Goal: Task Accomplishment & Management: Manage account settings

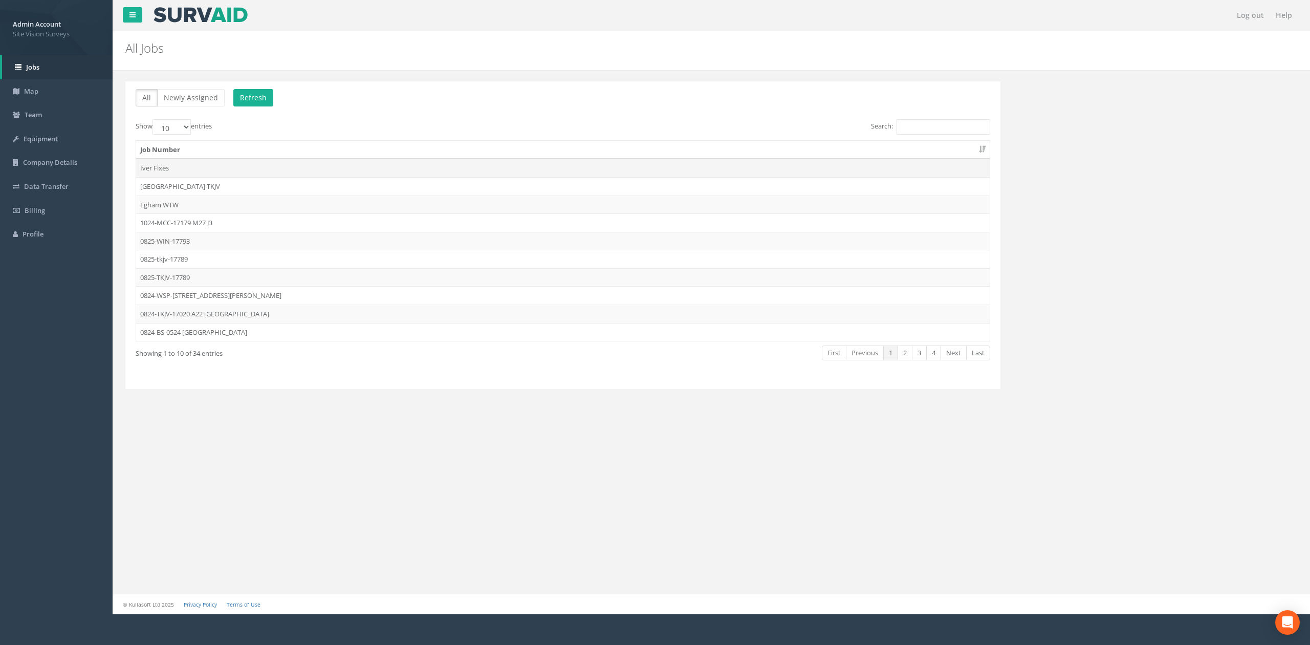
click at [285, 168] on td "Iver Fixes" at bounding box center [563, 168] width 854 height 18
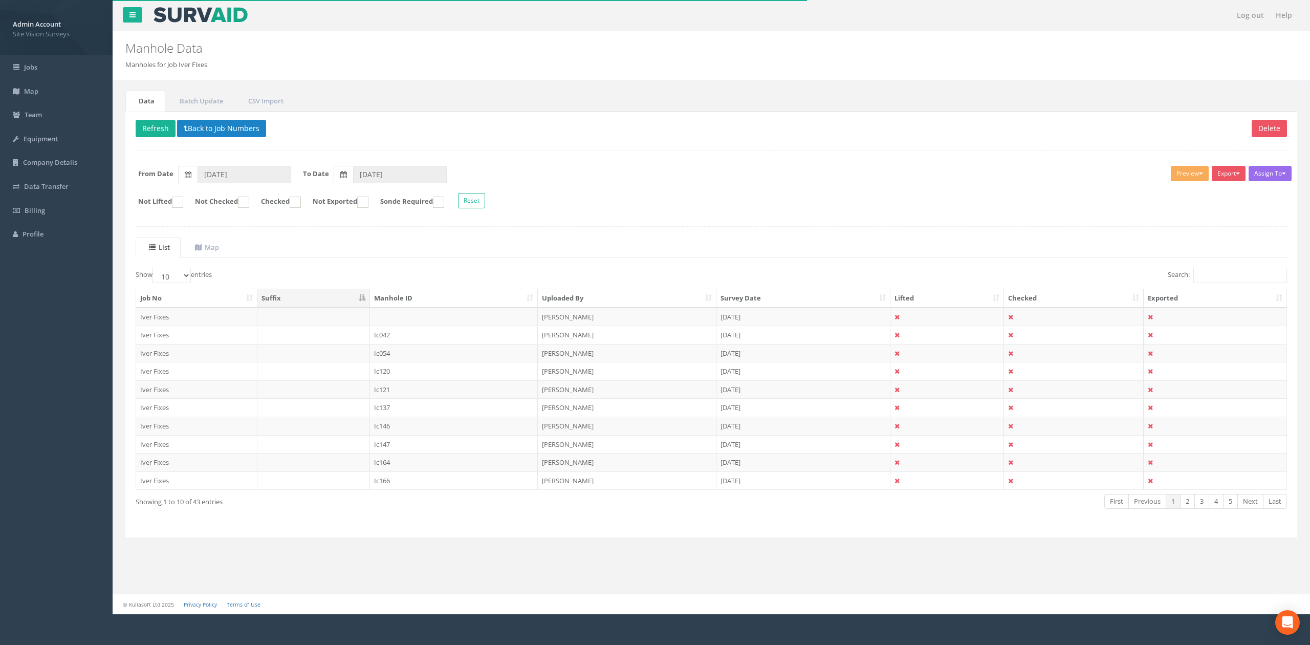
click at [739, 299] on th "Survey Date" at bounding box center [804, 298] width 174 height 18
click at [754, 300] on th "Survey Date" at bounding box center [804, 298] width 174 height 18
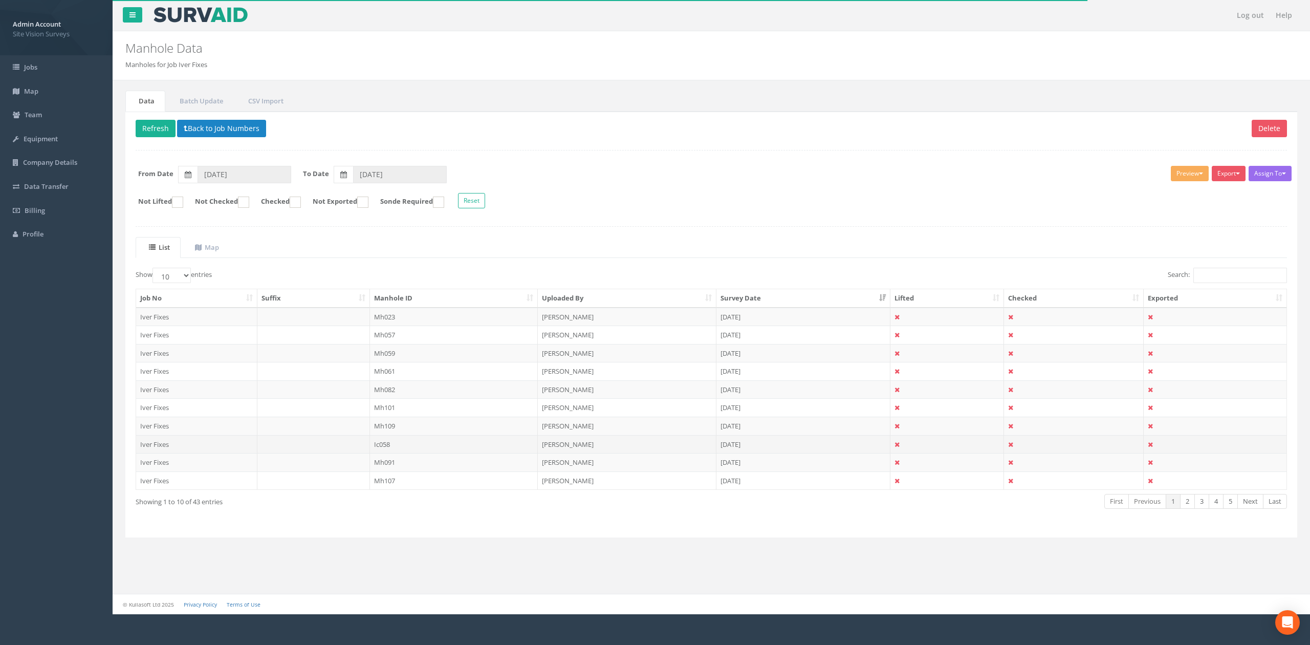
click at [418, 443] on td "Ic058" at bounding box center [454, 444] width 168 height 18
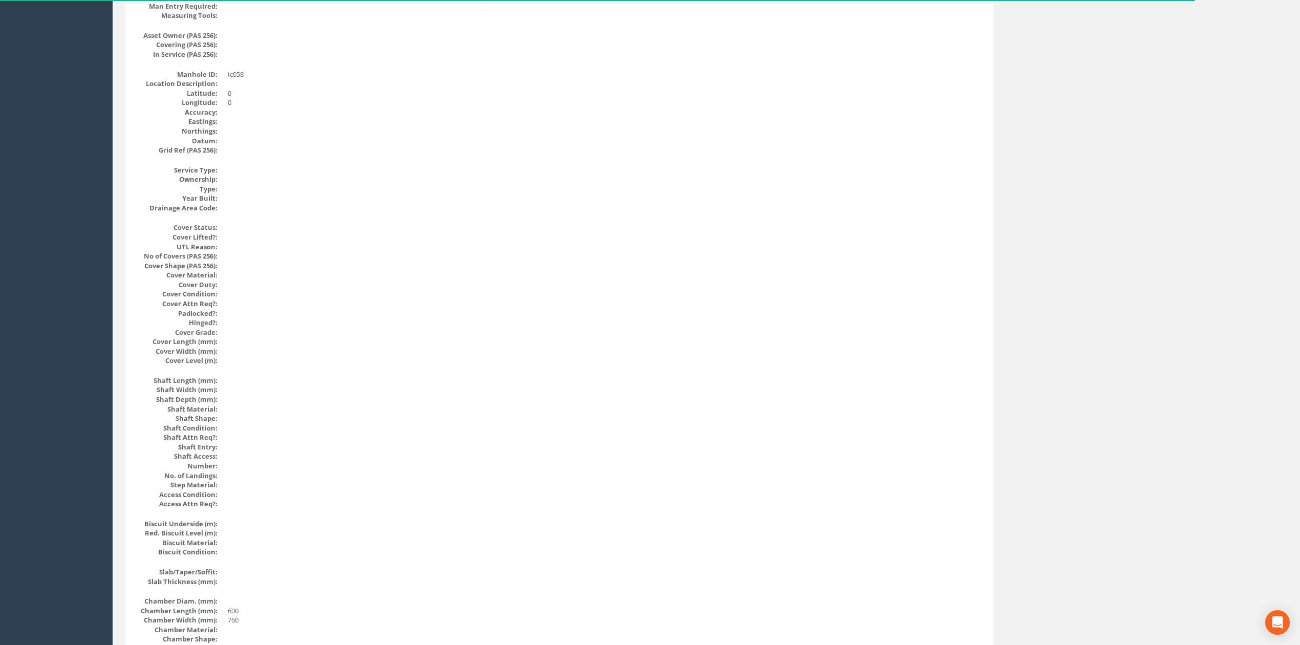
scroll to position [936, 0]
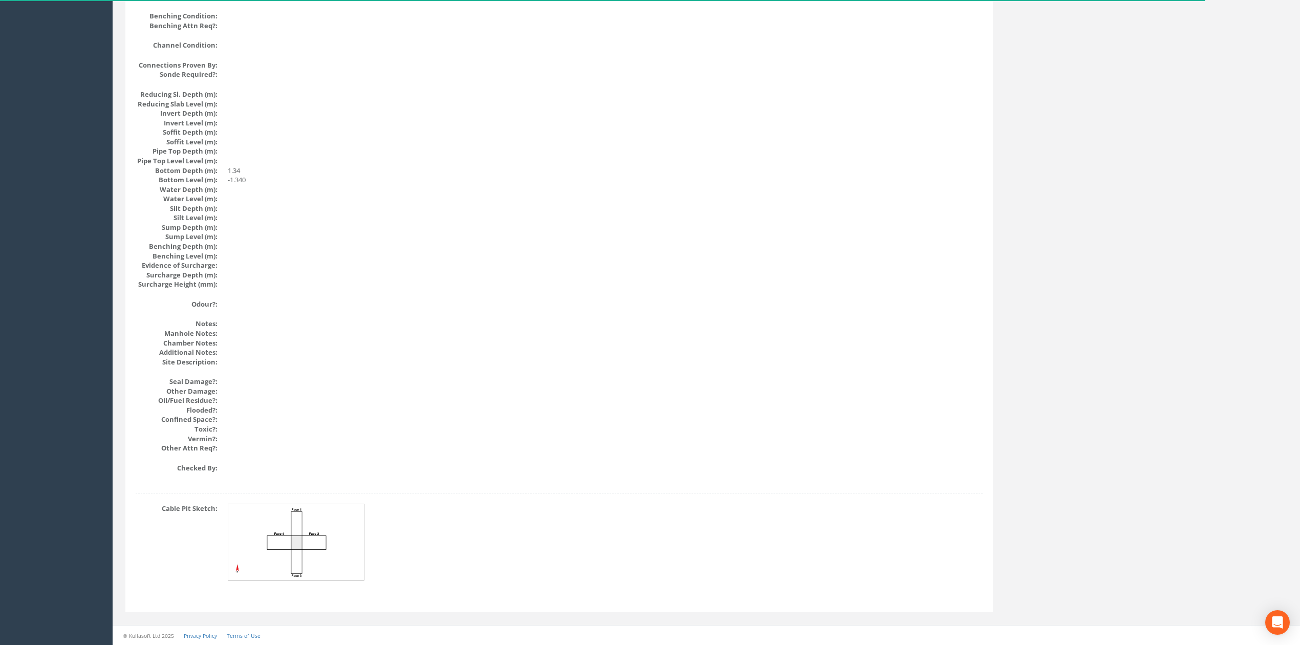
click at [307, 517] on img at bounding box center [296, 542] width 137 height 76
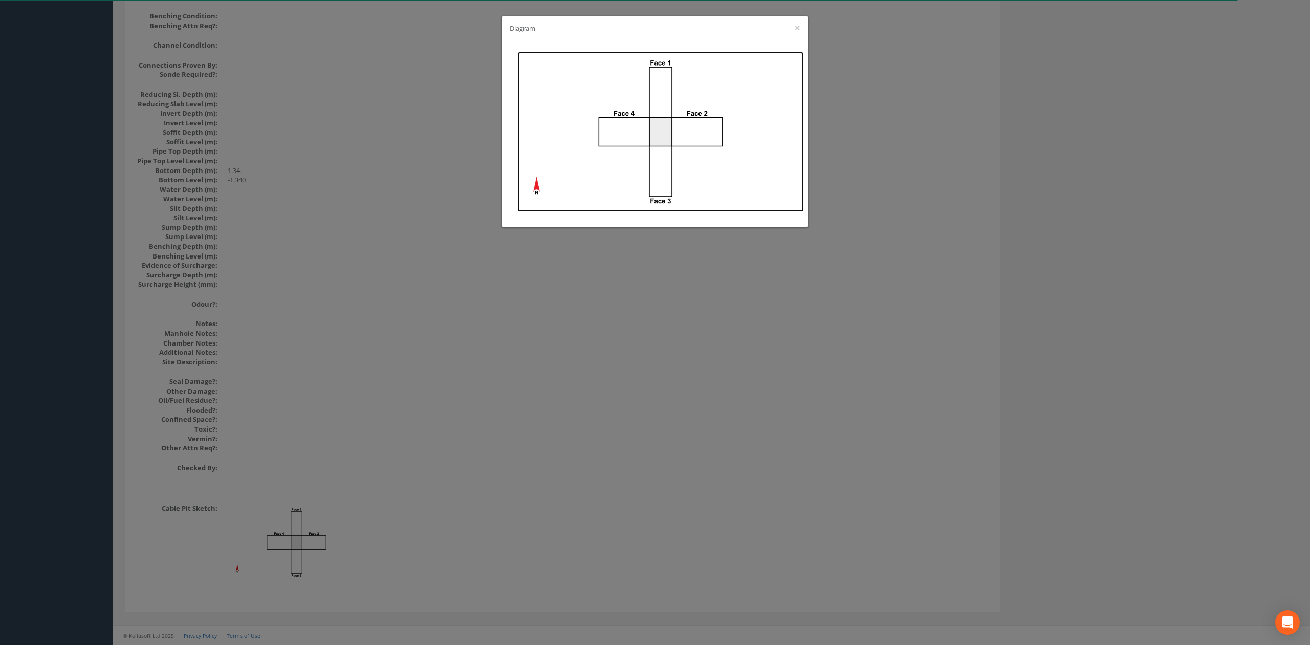
click at [697, 111] on img at bounding box center [660, 132] width 287 height 160
click at [430, 252] on div "Diagram ×" at bounding box center [655, 322] width 1310 height 645
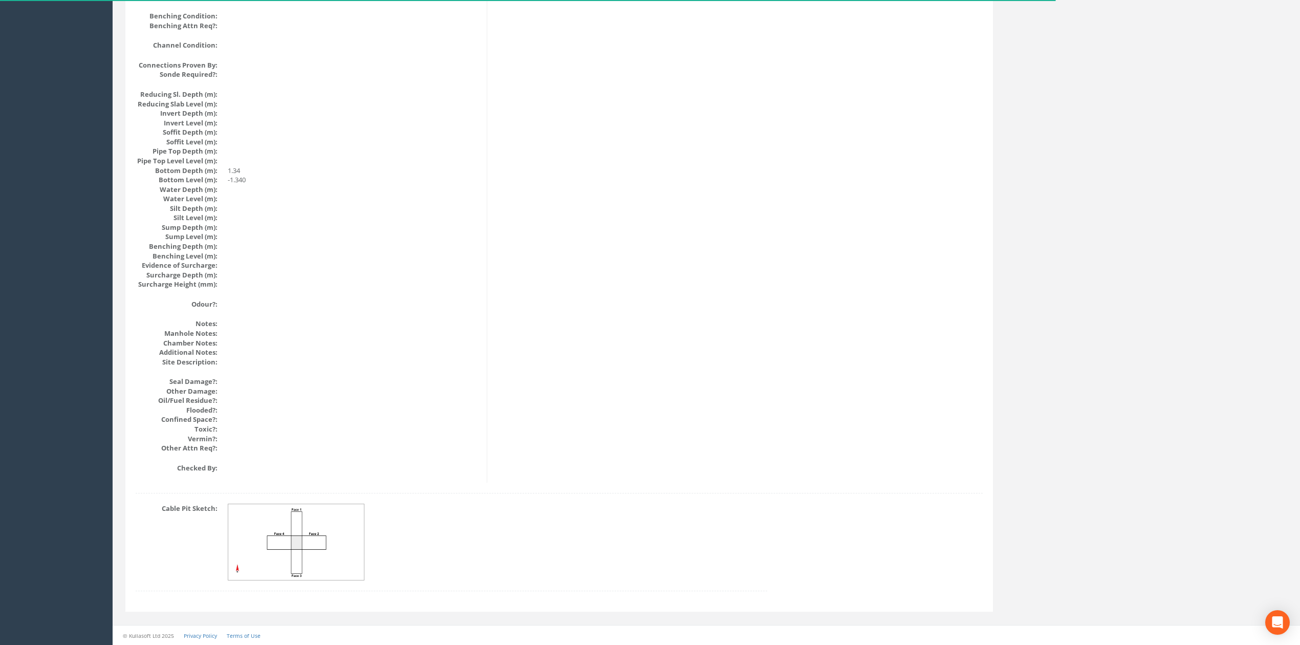
scroll to position [0, 0]
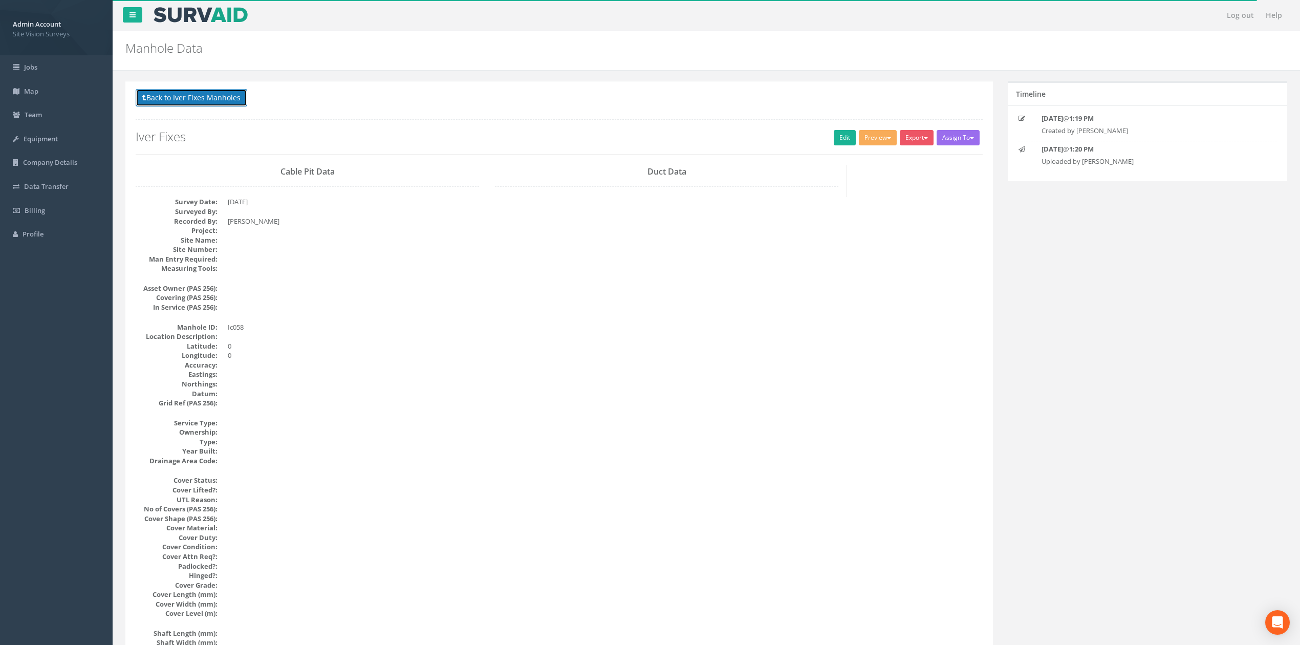
click at [224, 95] on button "Back to Iver Fixes Manholes" at bounding box center [192, 97] width 112 height 17
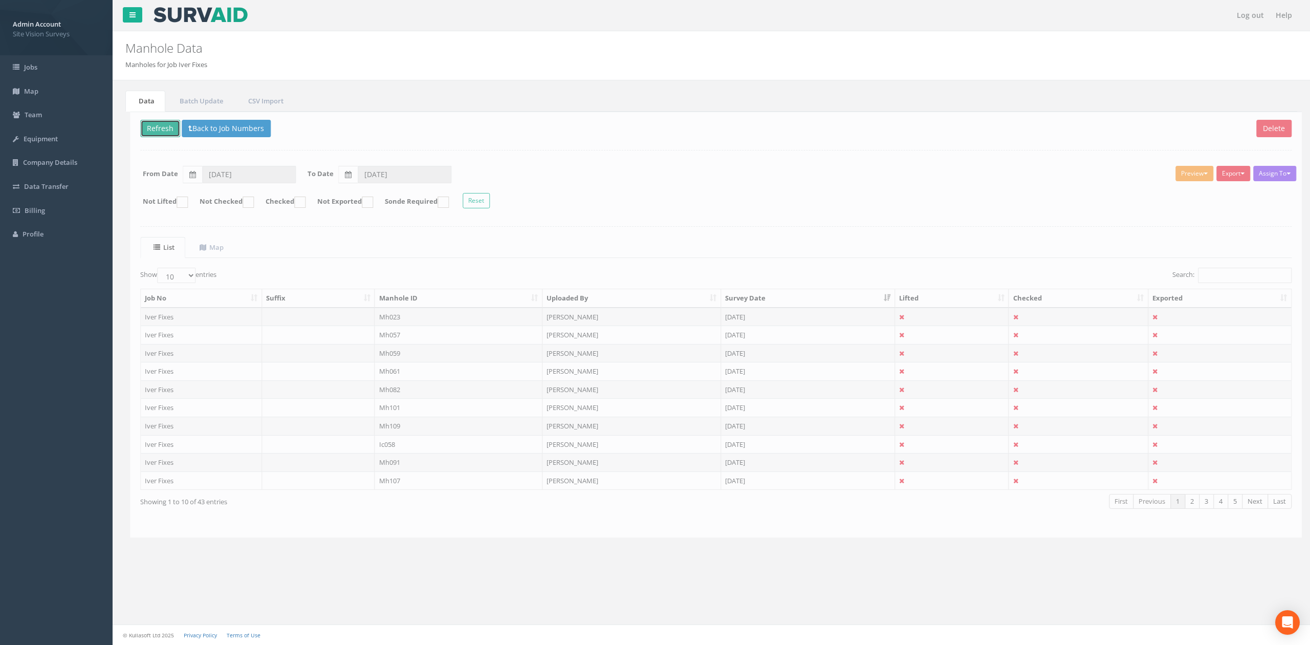
click at [162, 132] on button "Refresh" at bounding box center [156, 128] width 40 height 17
click at [395, 469] on td "Ic091" at bounding box center [454, 462] width 168 height 18
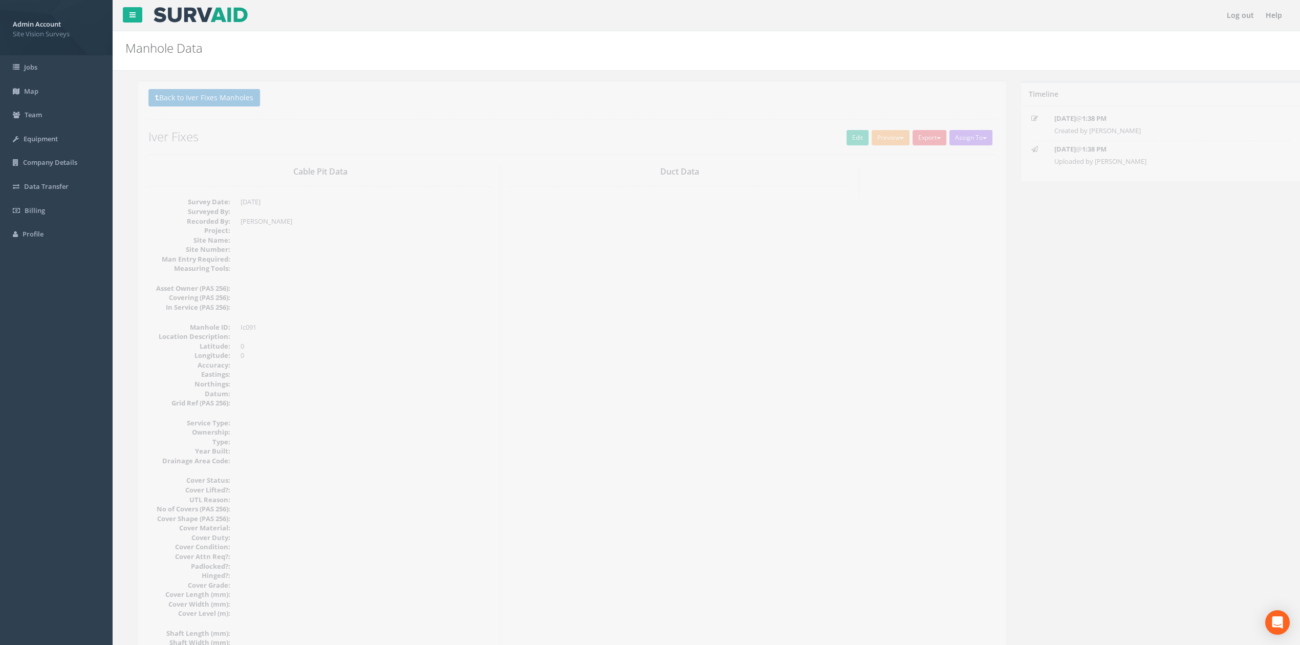
scroll to position [936, 0]
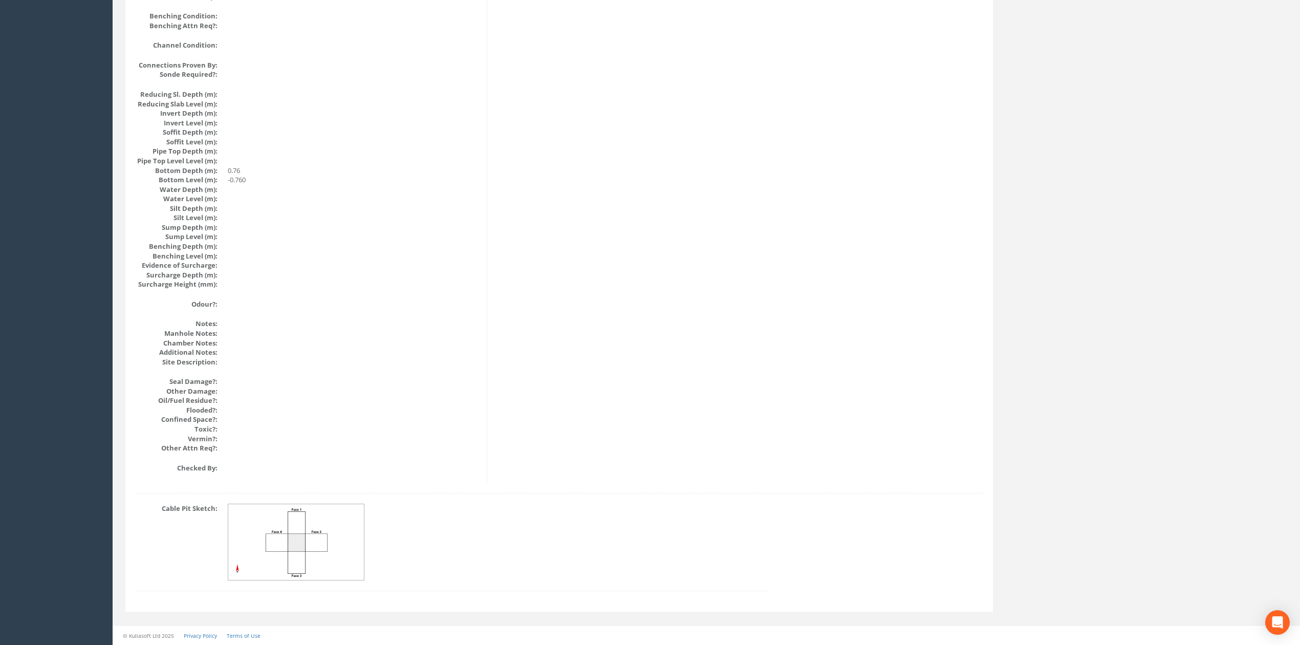
click at [302, 534] on img at bounding box center [296, 542] width 137 height 76
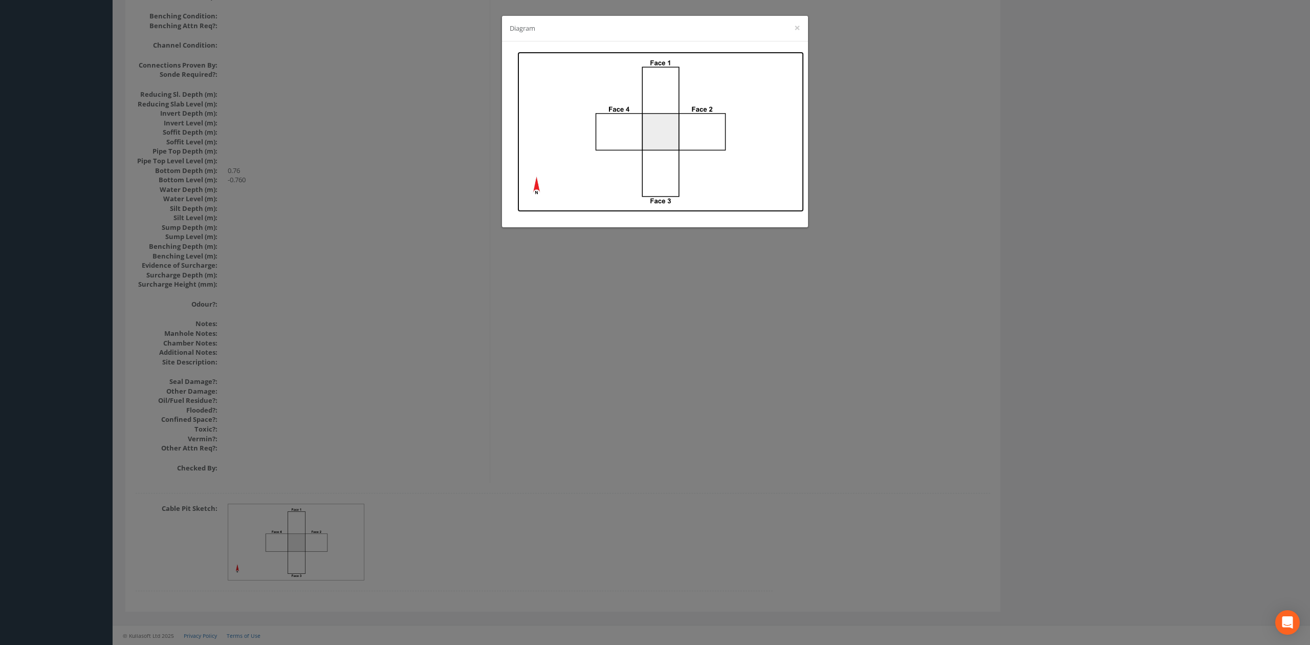
click at [657, 117] on img at bounding box center [660, 132] width 287 height 160
click at [311, 94] on div "Diagram ×" at bounding box center [655, 322] width 1310 height 645
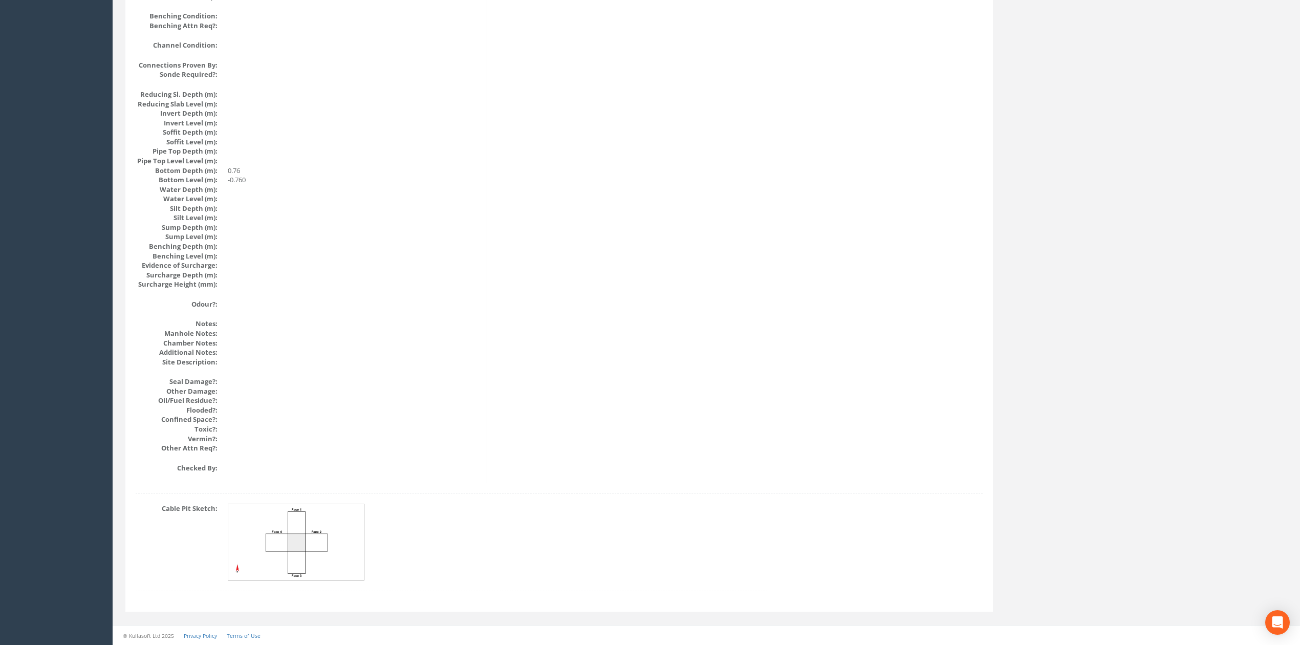
scroll to position [0, 0]
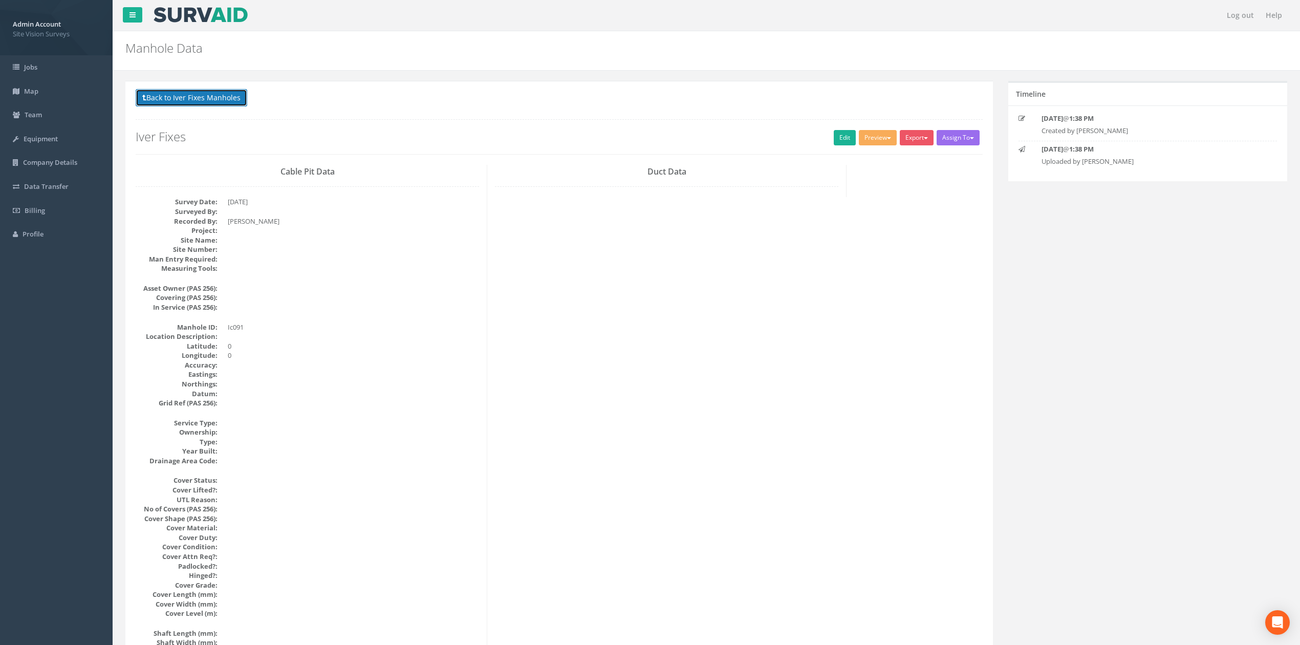
click at [212, 95] on button "Back to Iver Fixes Manholes" at bounding box center [192, 97] width 112 height 17
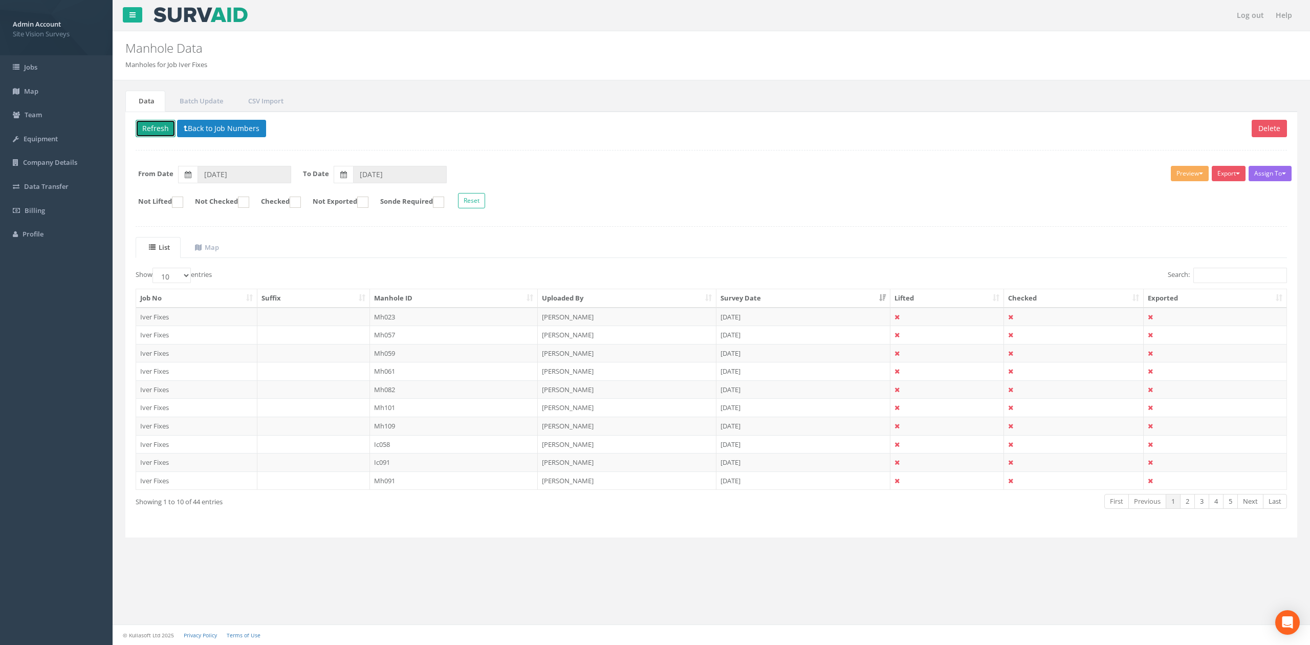
click at [156, 134] on button "Refresh" at bounding box center [156, 128] width 40 height 17
click at [382, 178] on input "[DATE]" at bounding box center [400, 174] width 94 height 17
click at [293, 181] on form "From Date 28/08/2025 To Date ‹ 2025 September › Sun Mon Tue Wed Thu Fri Sat 31 …" at bounding box center [711, 174] width 1167 height 17
click at [242, 172] on input "28/08/2025" at bounding box center [245, 174] width 94 height 17
click at [324, 190] on th "›" at bounding box center [319, 192] width 16 height 14
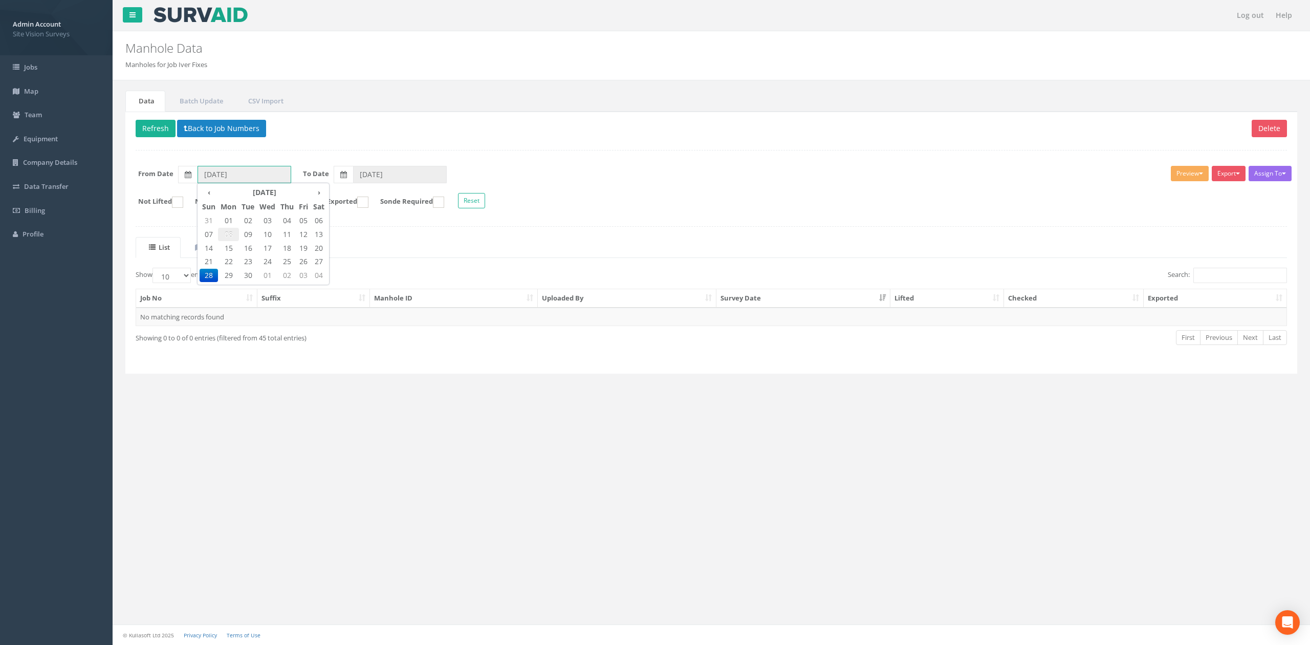
click at [221, 236] on span "08" at bounding box center [228, 234] width 21 height 13
type input "[DATE]"
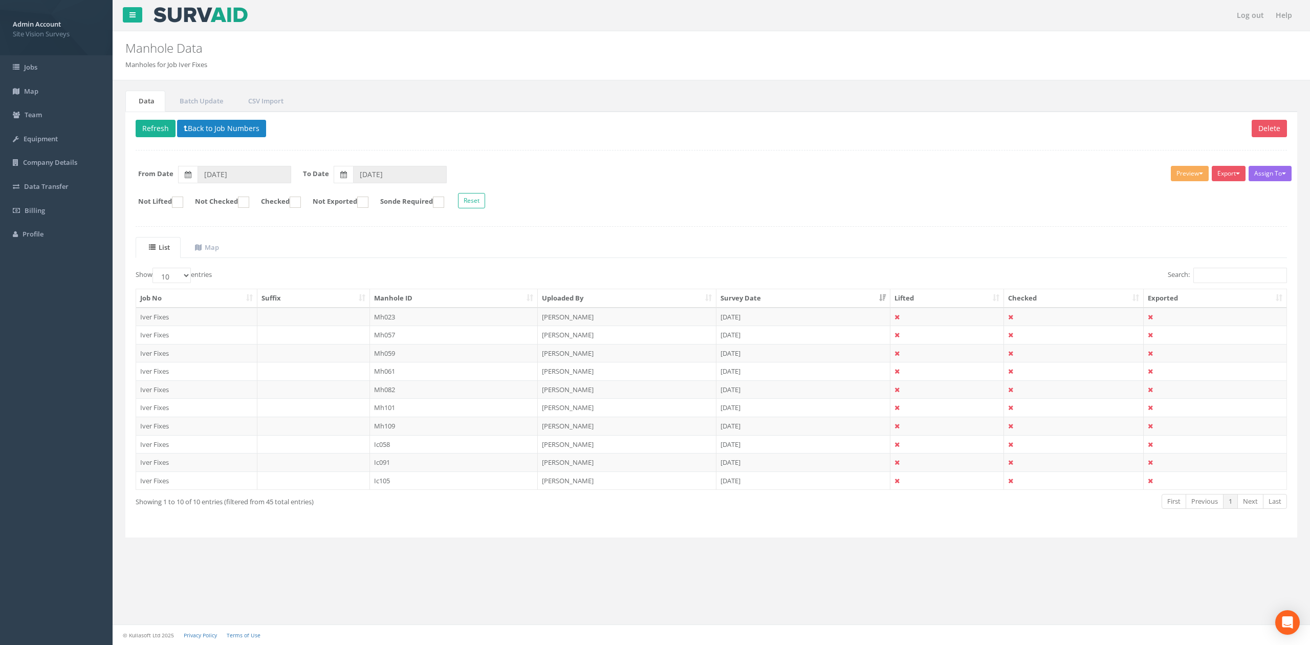
click at [428, 295] on th "Manhole ID" at bounding box center [454, 298] width 168 height 18
click at [406, 361] on td "Ic105" at bounding box center [454, 353] width 168 height 18
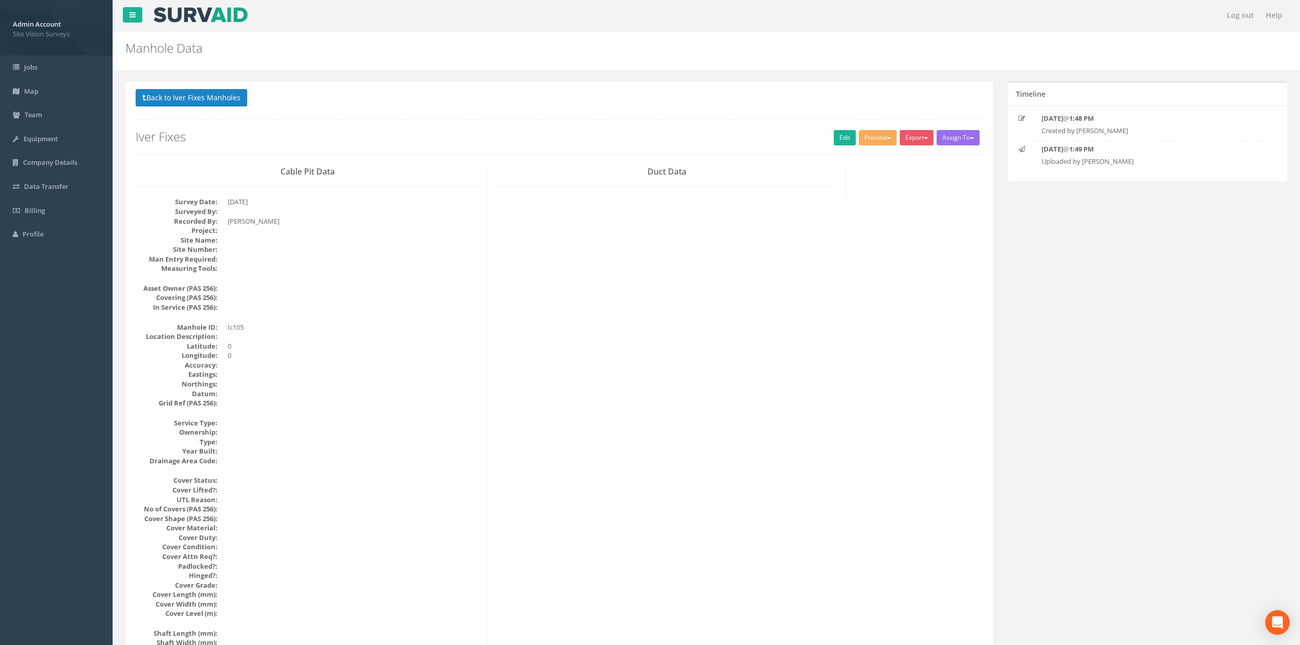
drag, startPoint x: 410, startPoint y: 242, endPoint x: 409, endPoint y: 286, distance: 43.5
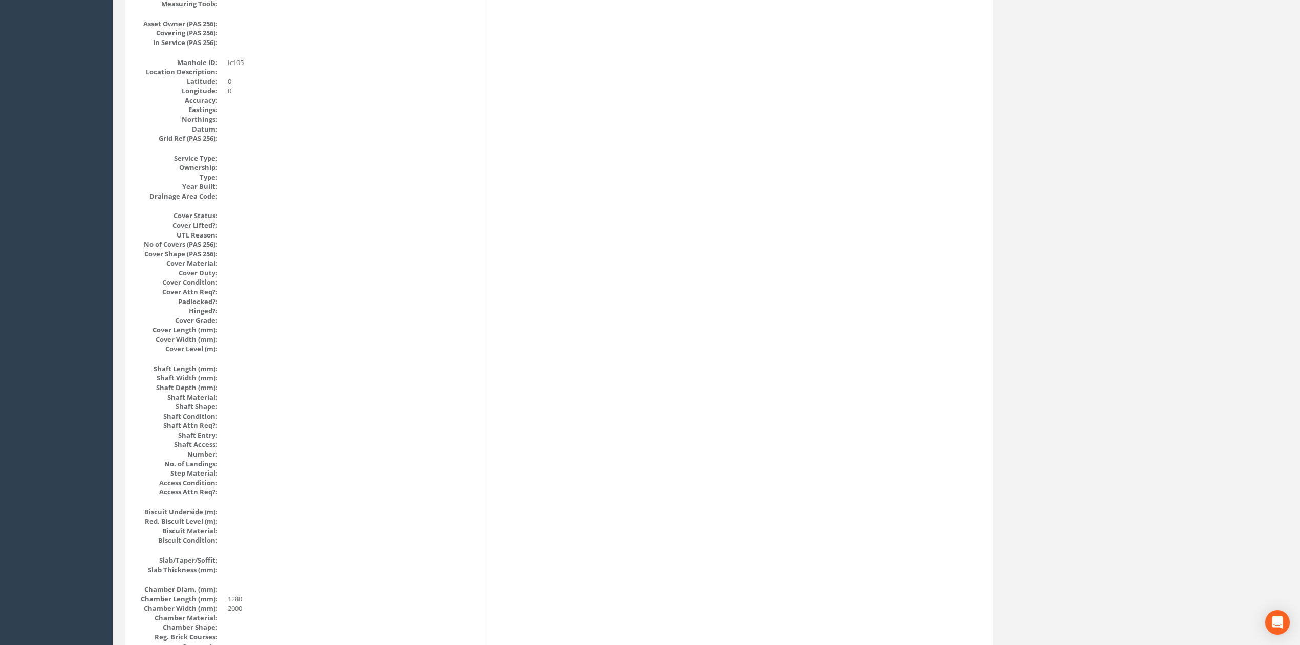
scroll to position [936, 0]
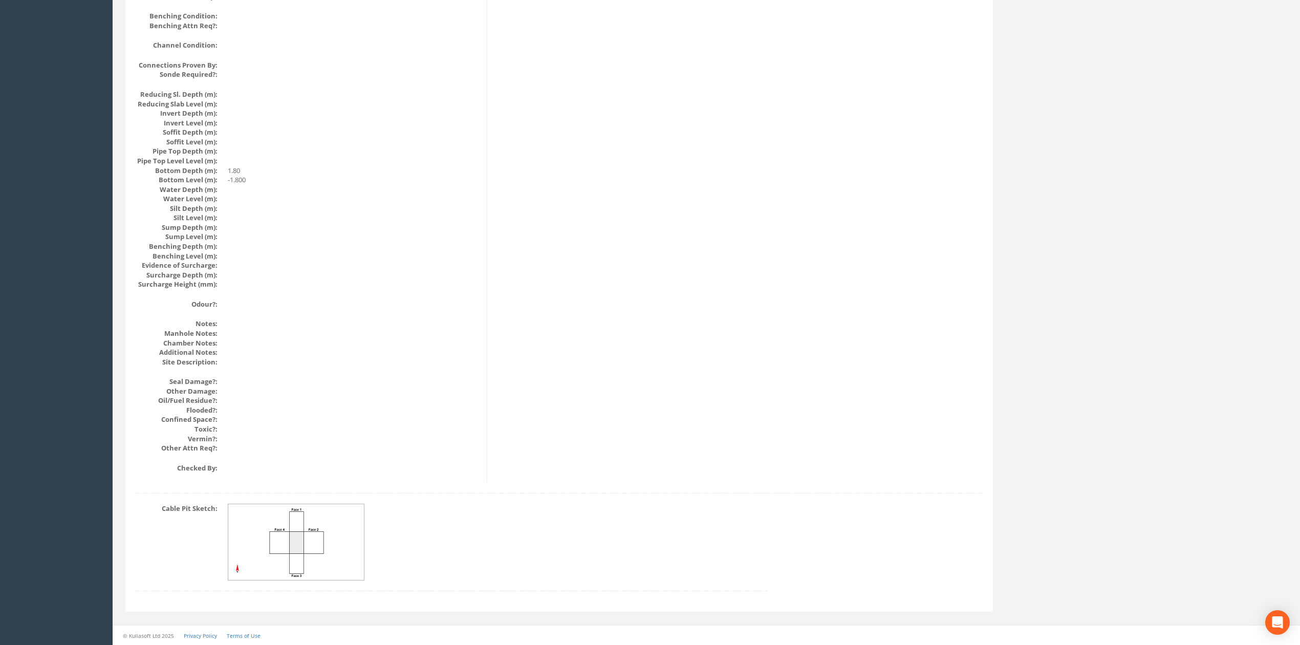
click at [308, 527] on img at bounding box center [296, 542] width 137 height 76
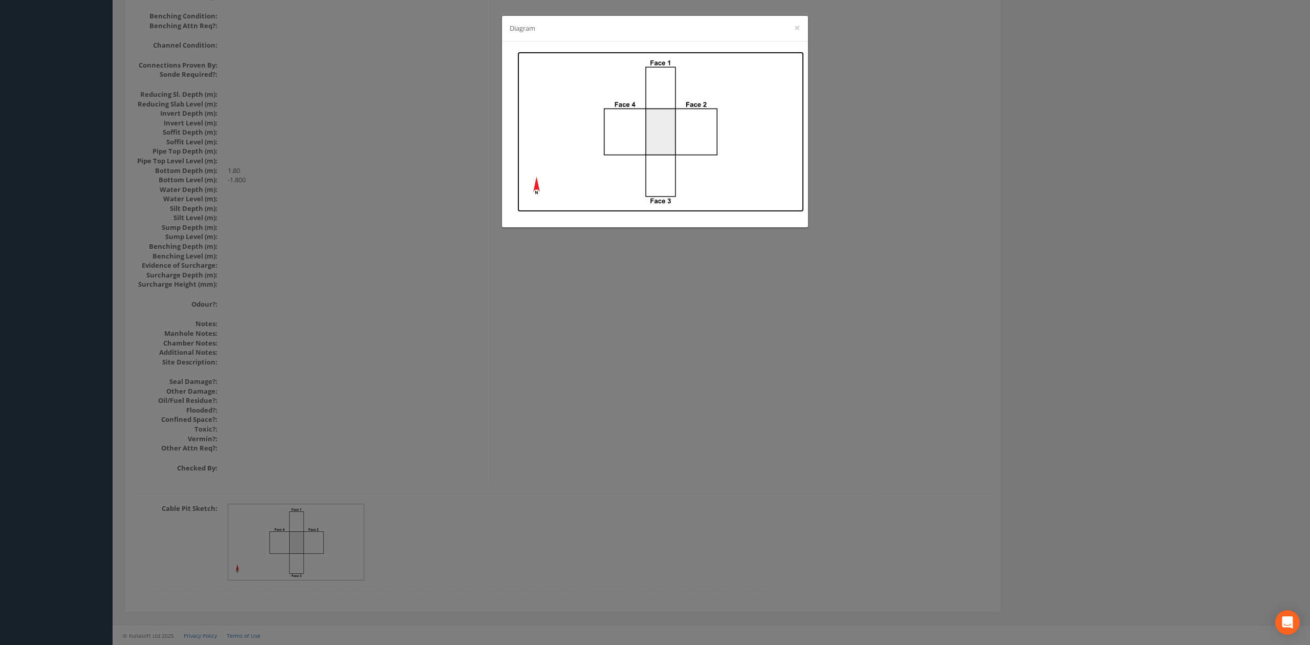
click at [742, 119] on img at bounding box center [660, 132] width 287 height 160
click at [296, 143] on div "Diagram ×" at bounding box center [655, 322] width 1310 height 645
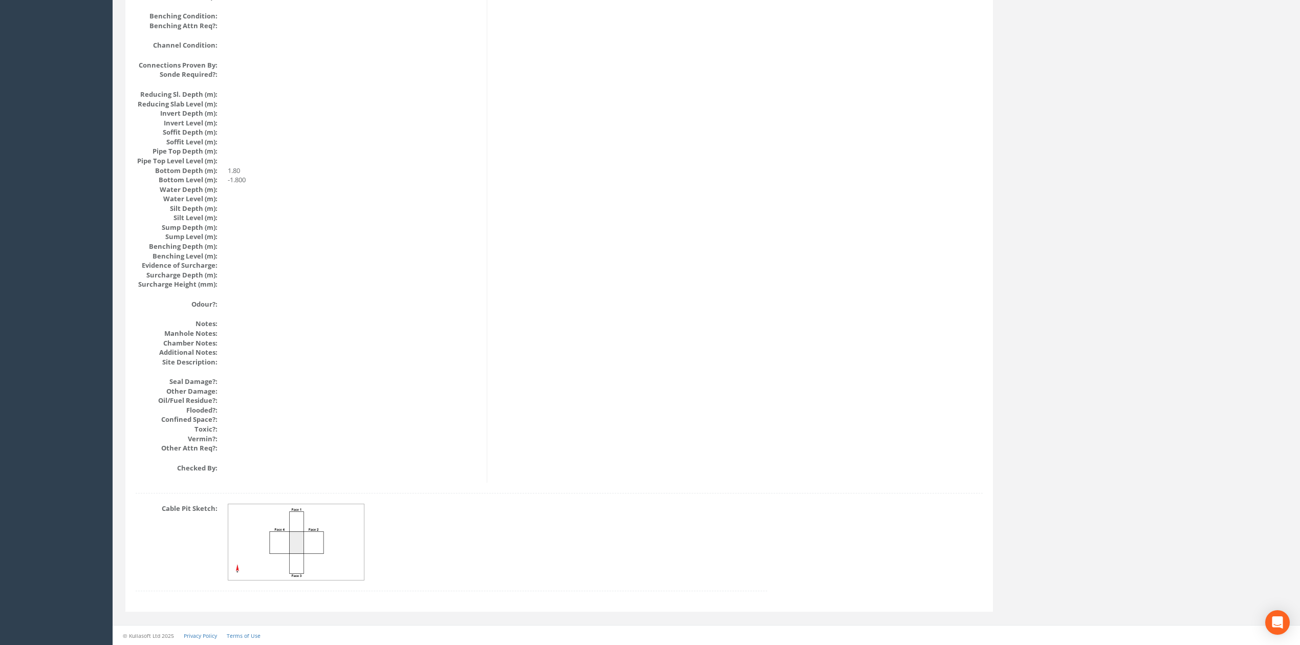
scroll to position [0, 0]
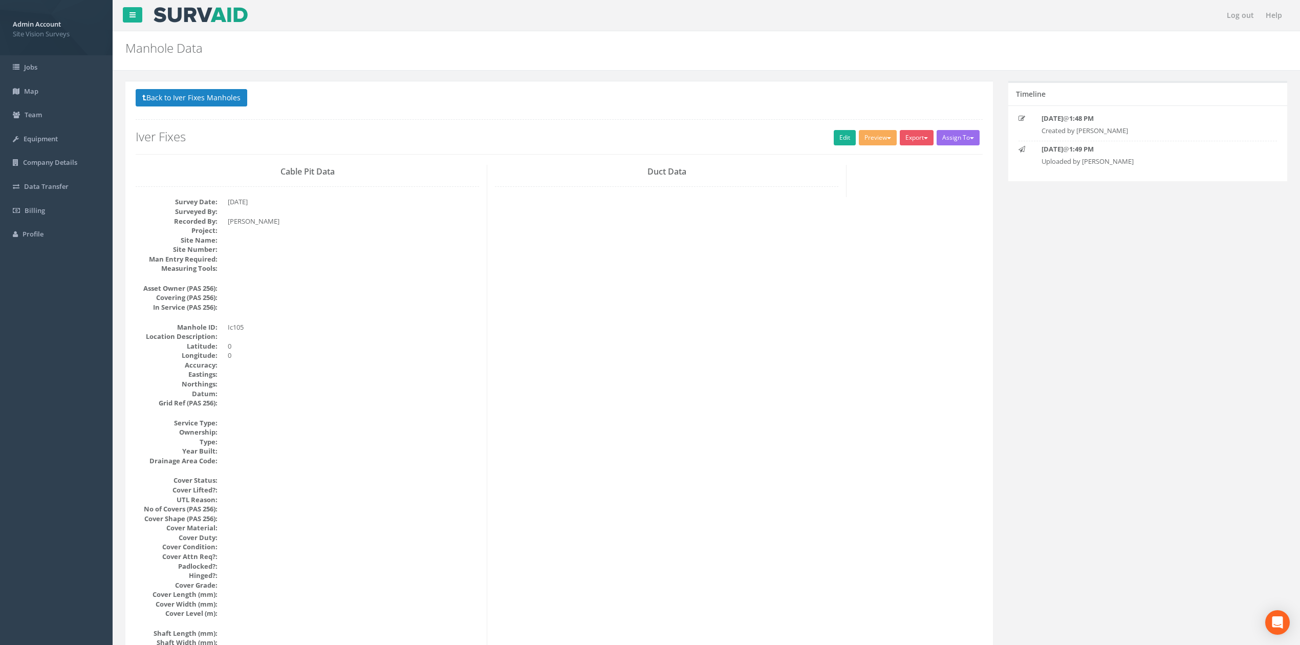
click at [193, 93] on button "Back to Iver Fixes Manholes" at bounding box center [192, 97] width 112 height 17
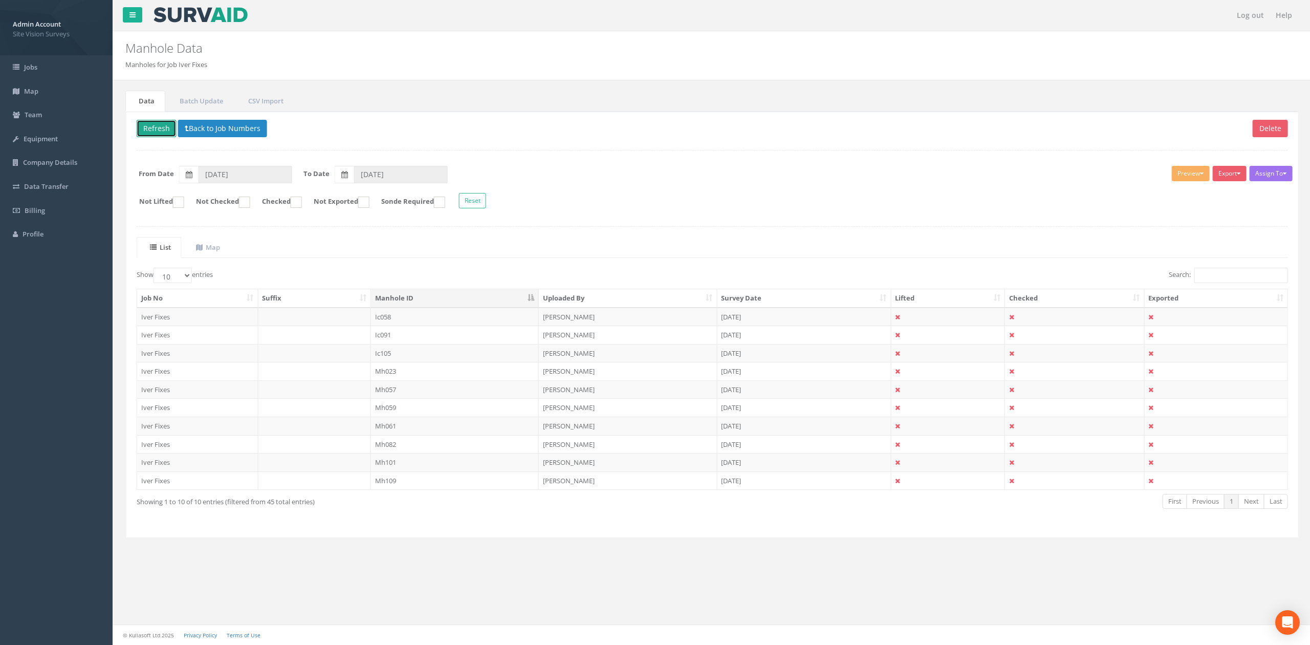
click at [150, 134] on button "Refresh" at bounding box center [156, 128] width 40 height 17
click at [406, 376] on td "Ic119" at bounding box center [454, 371] width 168 height 18
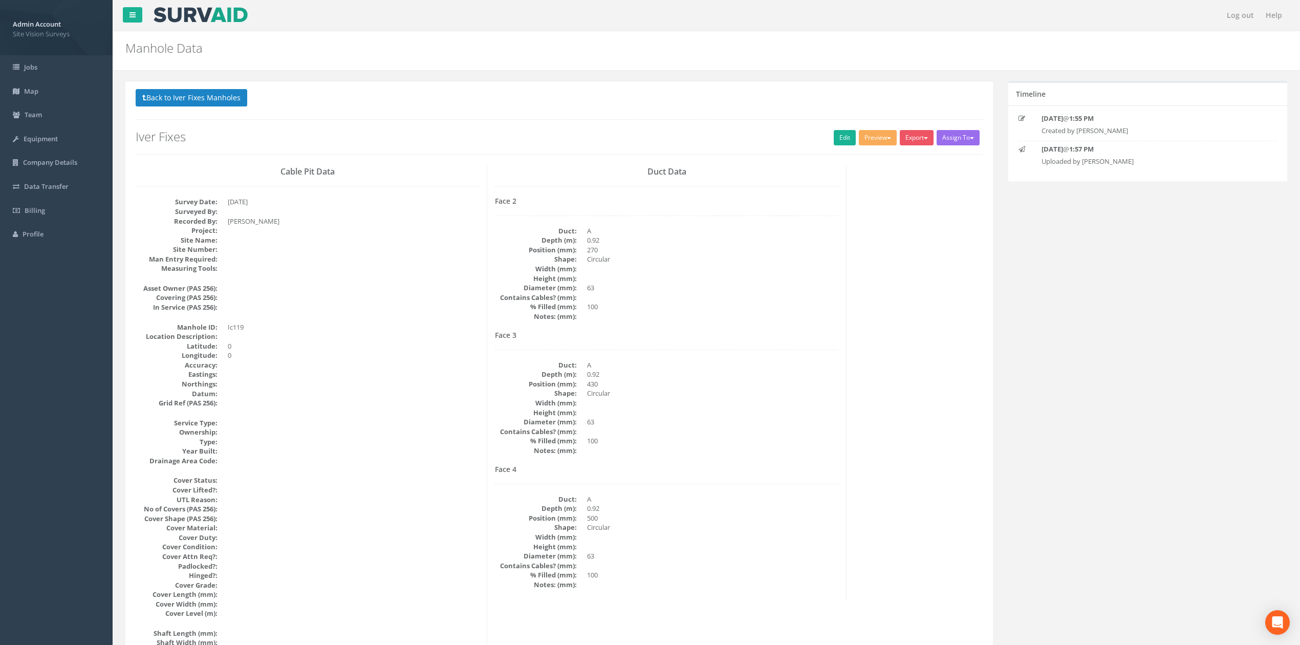
scroll to position [936, 0]
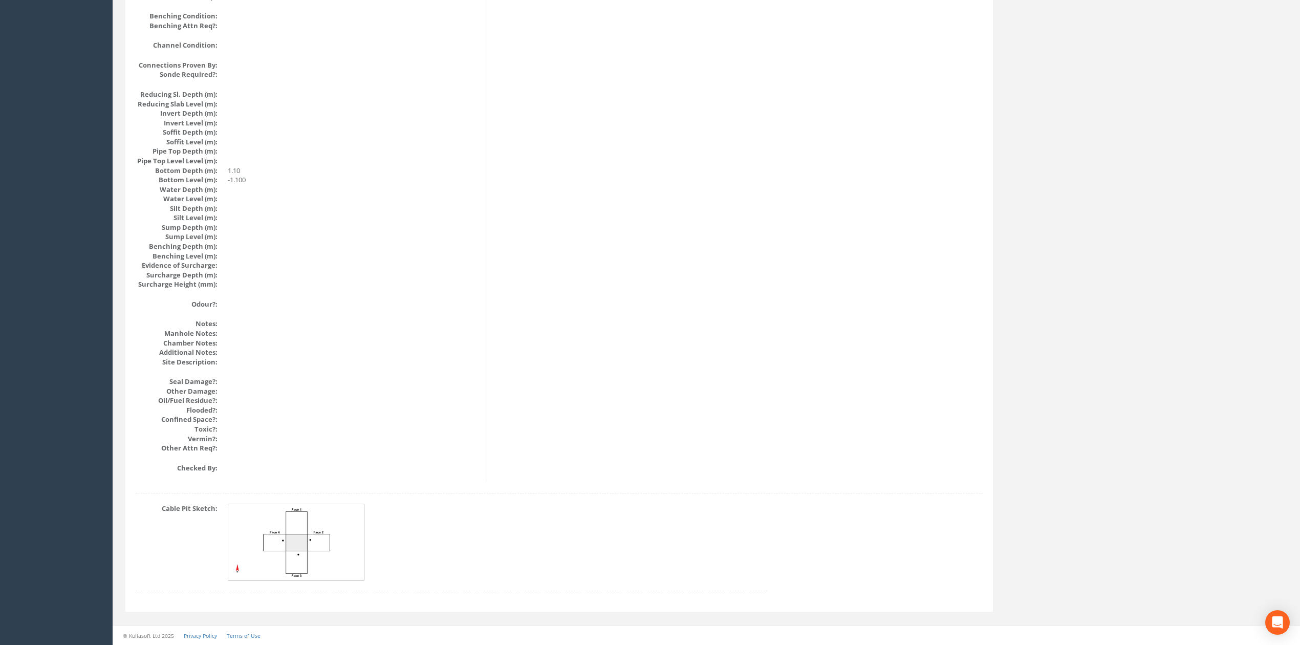
click at [297, 525] on img at bounding box center [296, 542] width 137 height 76
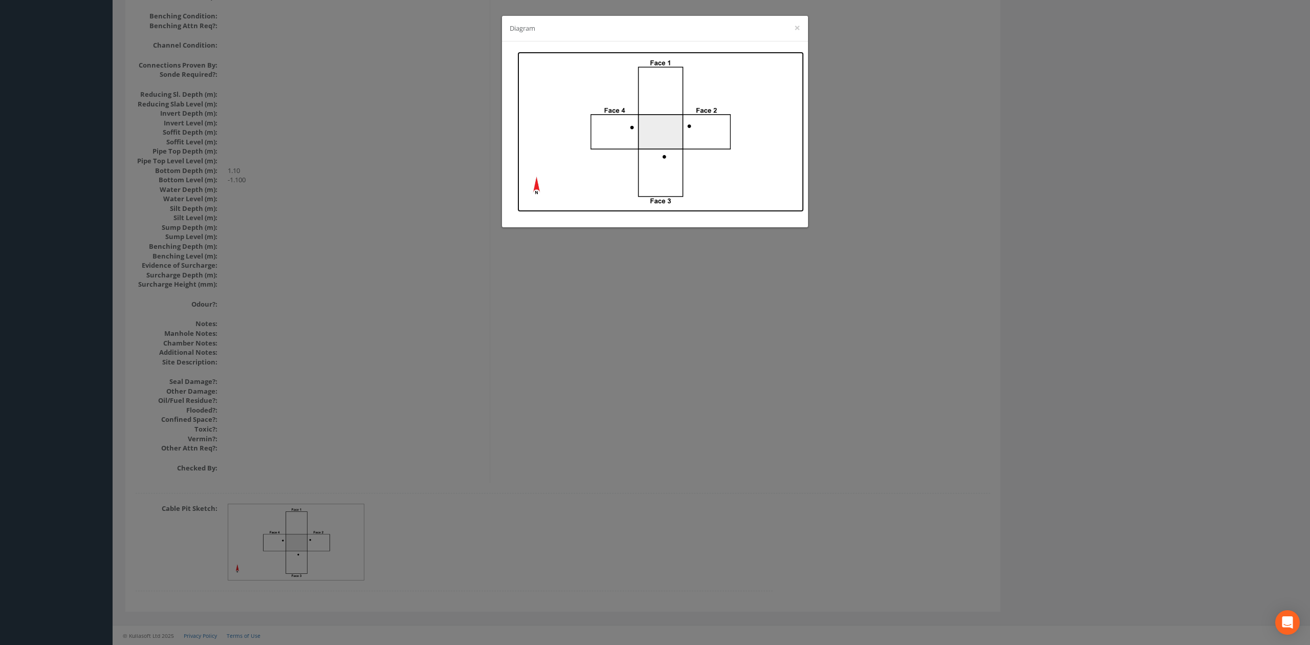
click at [692, 148] on img at bounding box center [660, 132] width 287 height 160
drag, startPoint x: 378, startPoint y: 223, endPoint x: 475, endPoint y: 437, distance: 235.2
click at [378, 223] on div "Diagram ×" at bounding box center [655, 322] width 1310 height 645
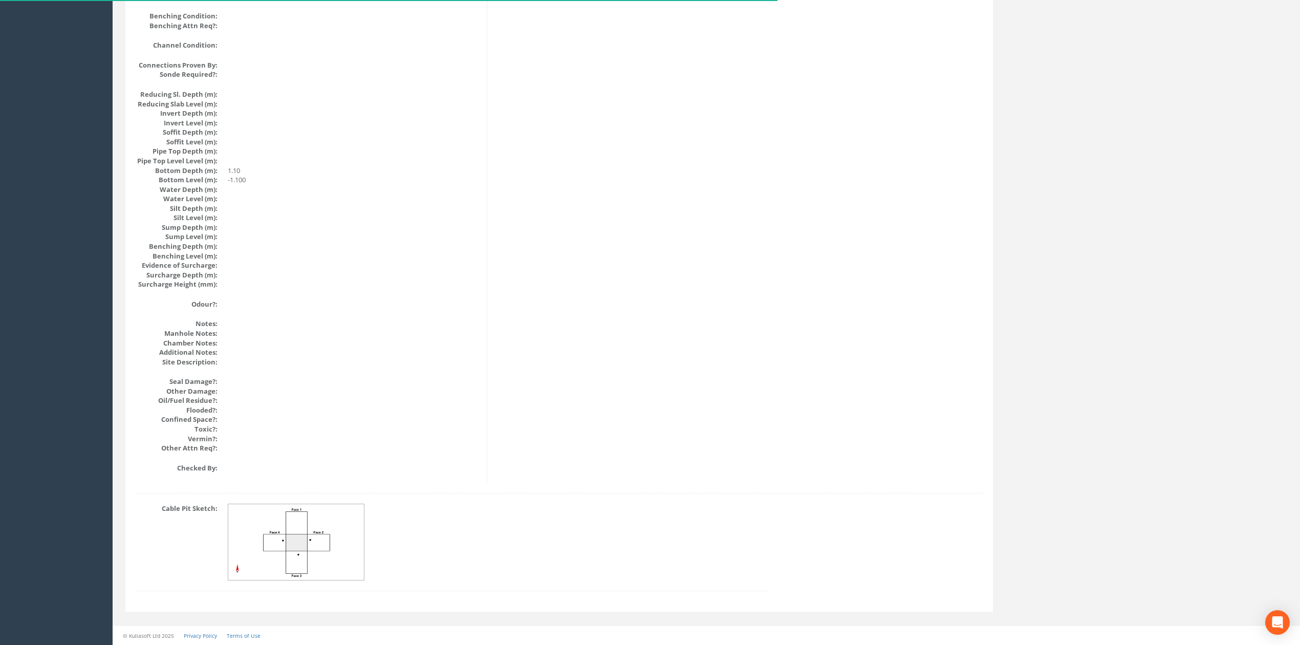
scroll to position [0, 0]
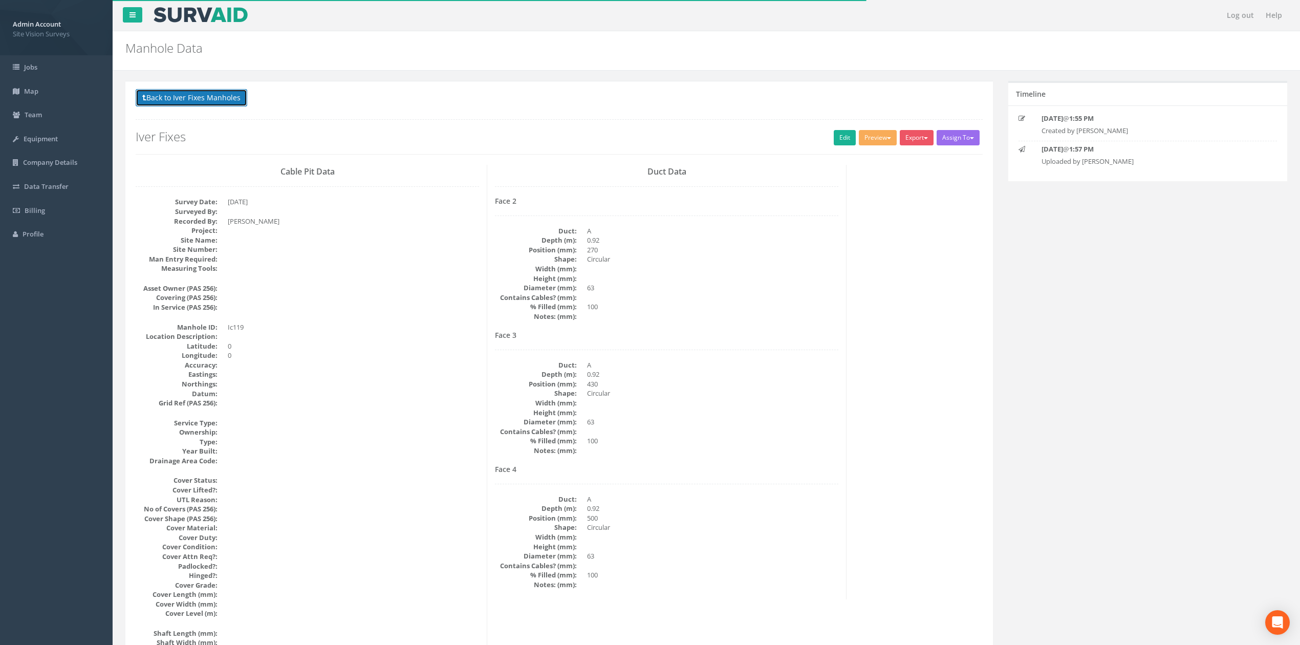
click at [239, 93] on button "Back to Iver Fixes Manholes" at bounding box center [192, 97] width 112 height 17
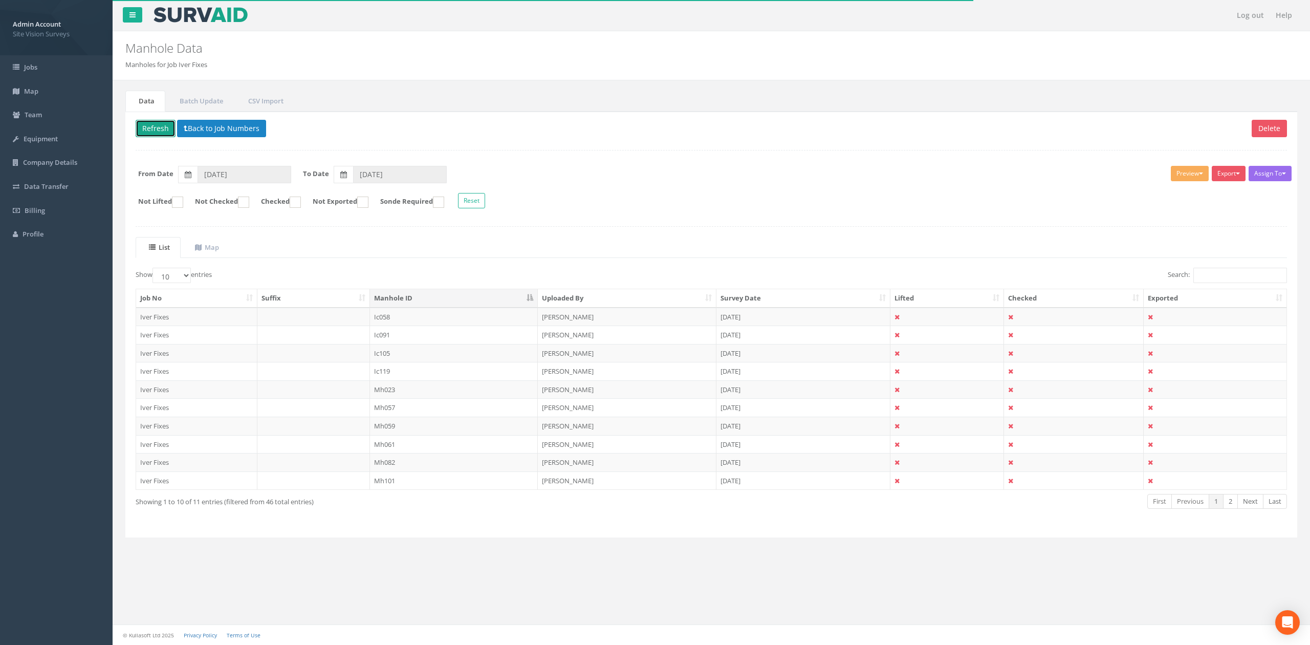
click at [144, 132] on button "Refresh" at bounding box center [156, 128] width 40 height 17
click at [405, 398] on td "Ic130" at bounding box center [454, 389] width 168 height 18
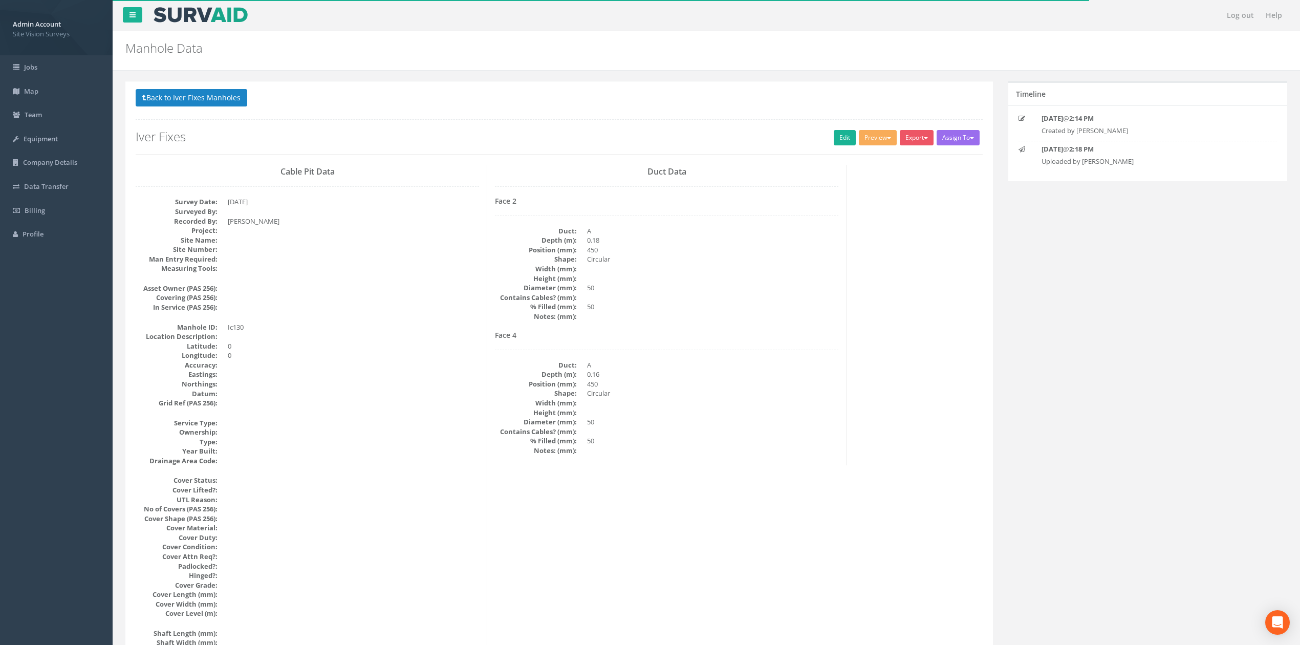
scroll to position [936, 0]
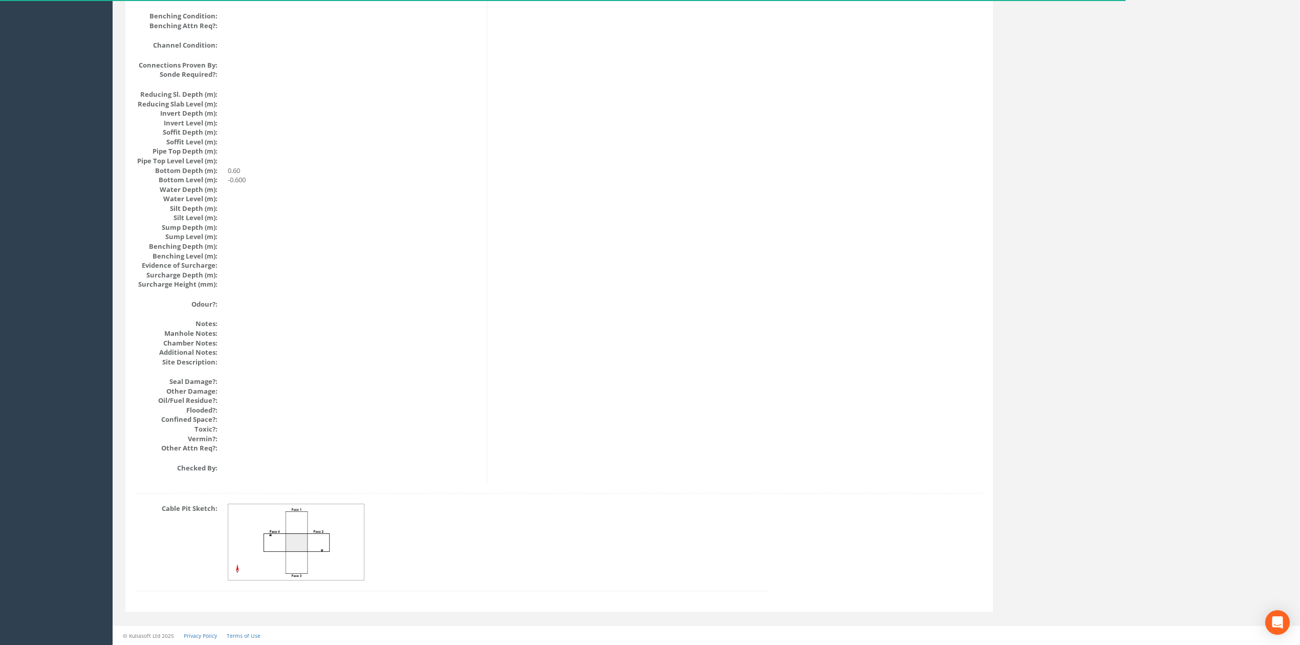
click at [336, 543] on img at bounding box center [296, 542] width 137 height 76
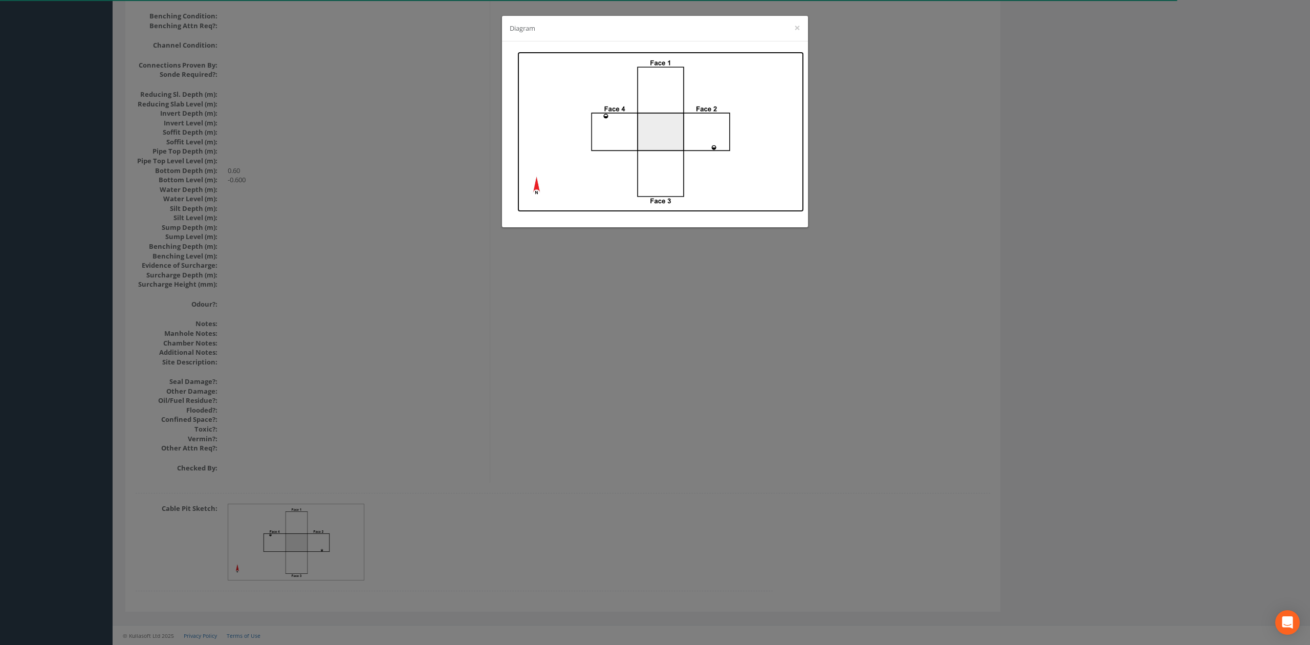
click at [607, 154] on img at bounding box center [660, 132] width 287 height 160
click at [332, 244] on div "Diagram ×" at bounding box center [655, 322] width 1310 height 645
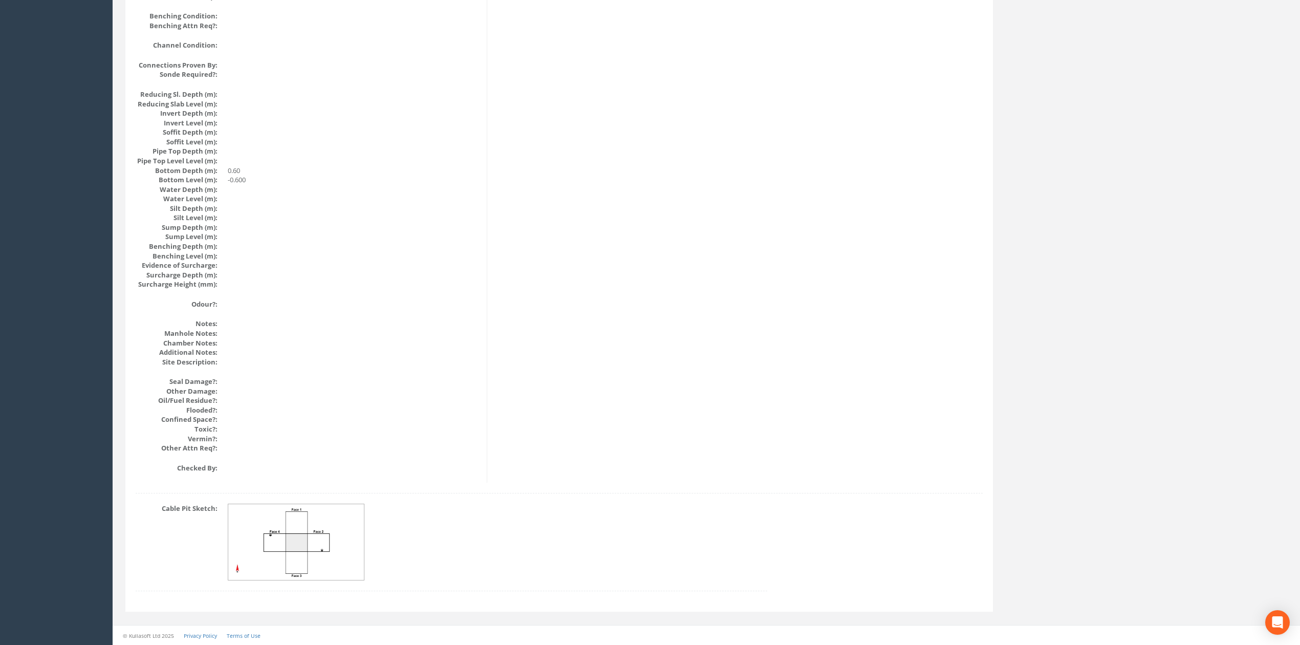
drag, startPoint x: 582, startPoint y: 551, endPoint x: 393, endPoint y: 189, distance: 408.4
click at [323, 78] on dd at bounding box center [353, 75] width 251 height 10
drag, startPoint x: 449, startPoint y: 424, endPoint x: 418, endPoint y: 287, distance: 140.8
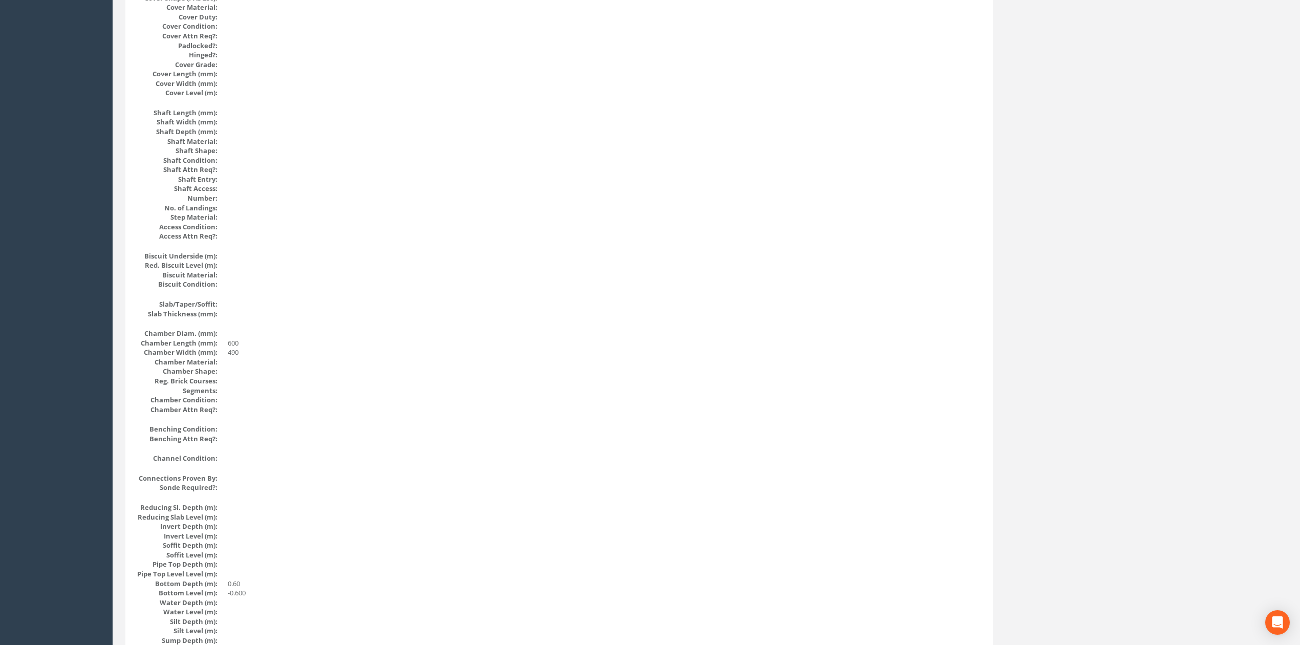
scroll to position [0, 0]
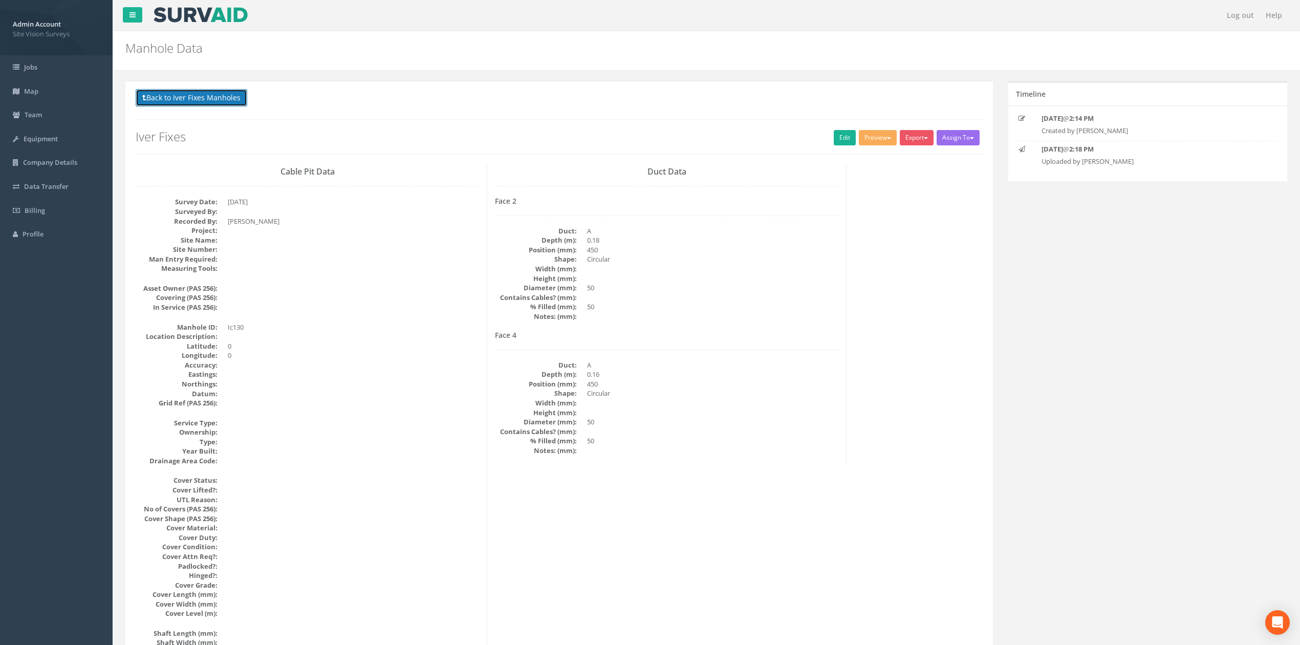
click at [215, 99] on button "Back to Iver Fixes Manholes" at bounding box center [192, 97] width 112 height 17
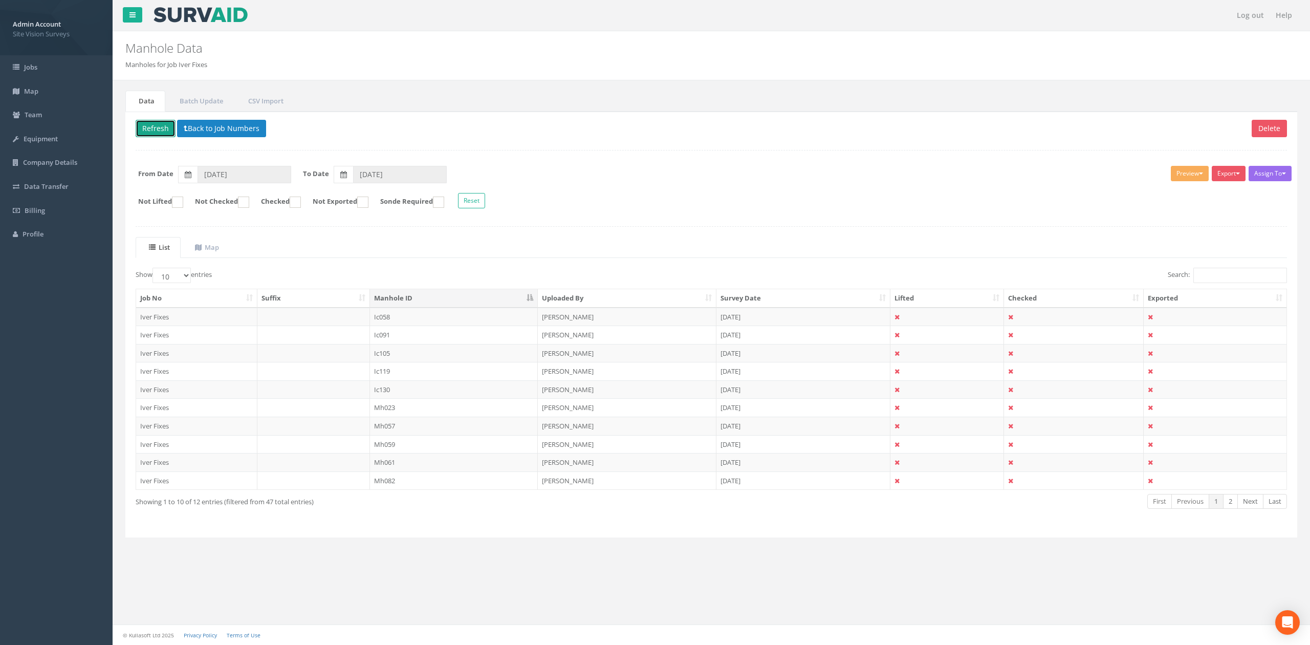
click at [152, 127] on button "Refresh" at bounding box center [156, 128] width 40 height 17
click at [418, 416] on td "Ic156" at bounding box center [454, 407] width 168 height 18
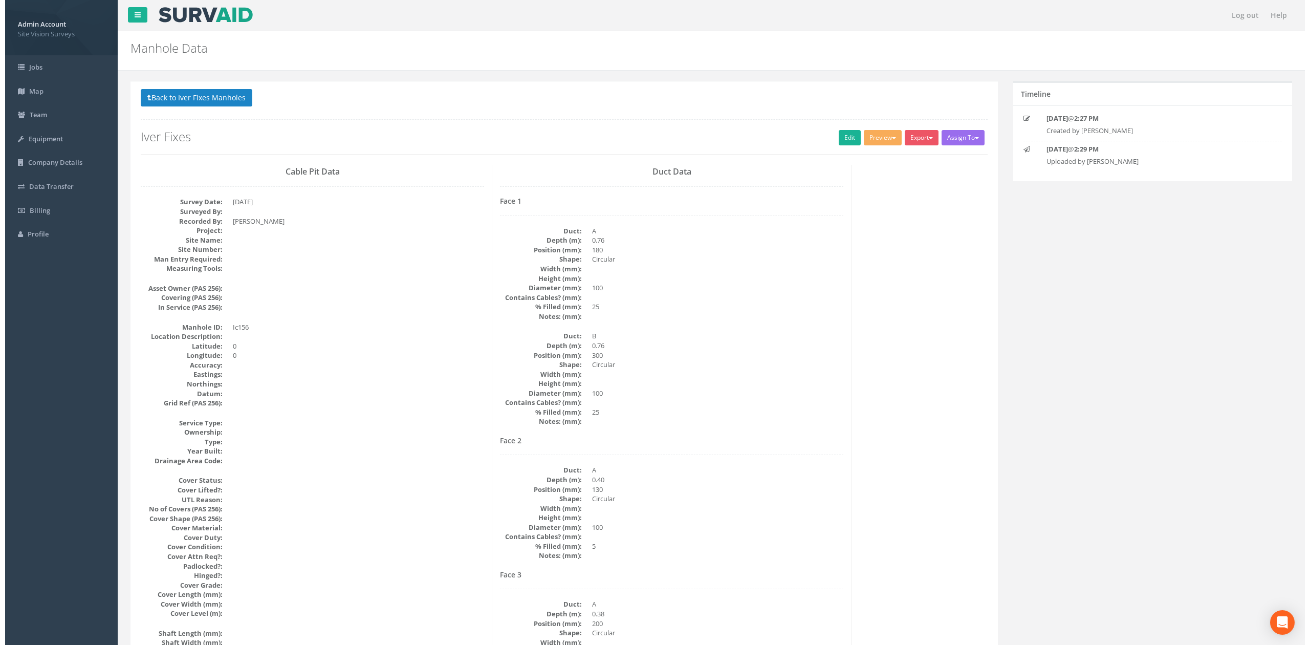
scroll to position [936, 0]
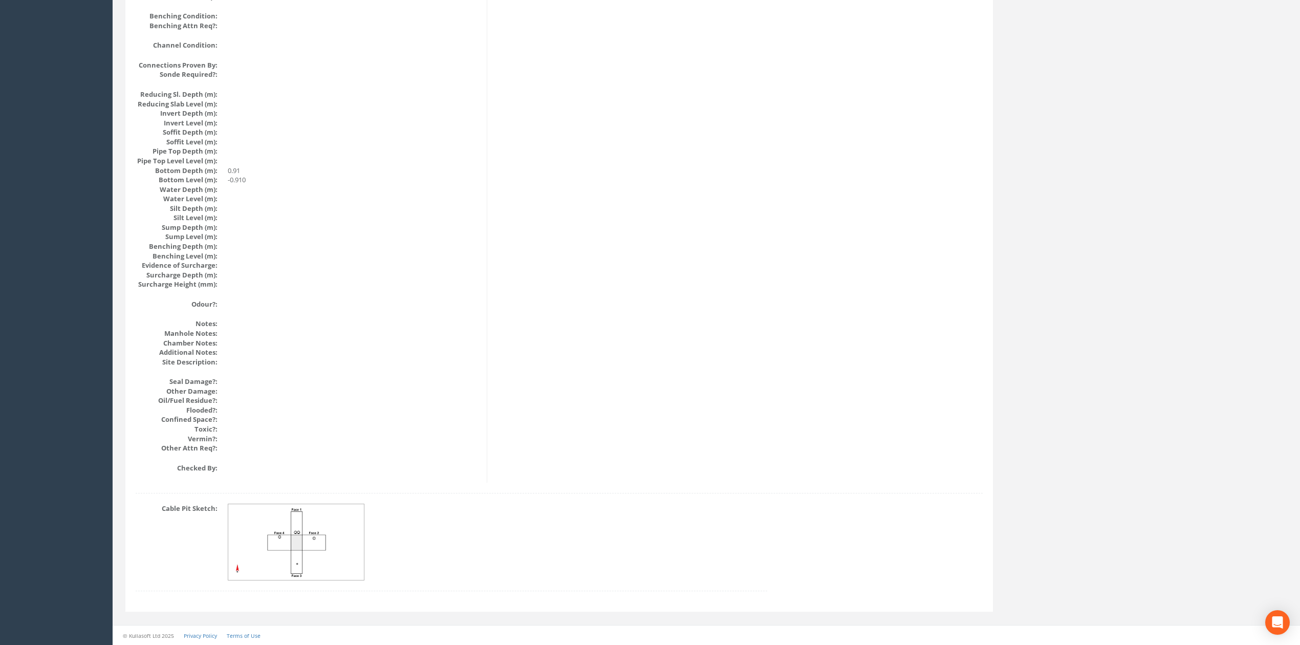
drag, startPoint x: 232, startPoint y: 493, endPoint x: 242, endPoint y: 493, distance: 9.2
click at [278, 504] on img at bounding box center [296, 542] width 137 height 76
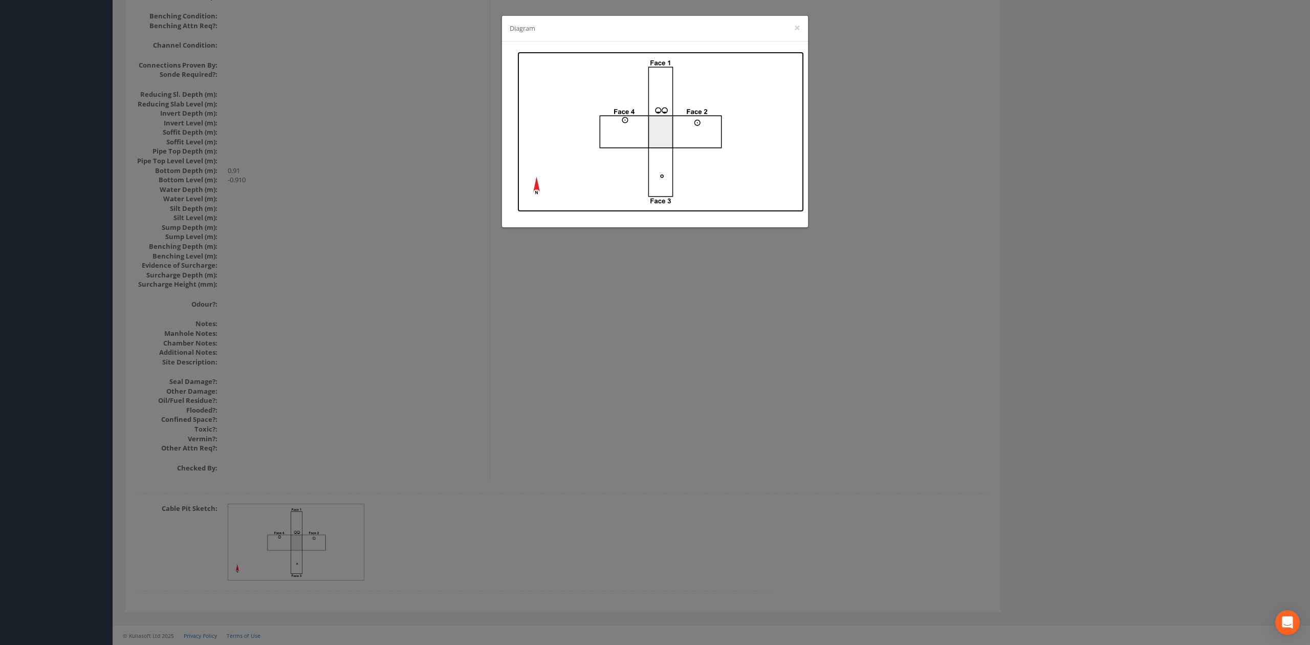
click at [677, 103] on img at bounding box center [660, 132] width 287 height 160
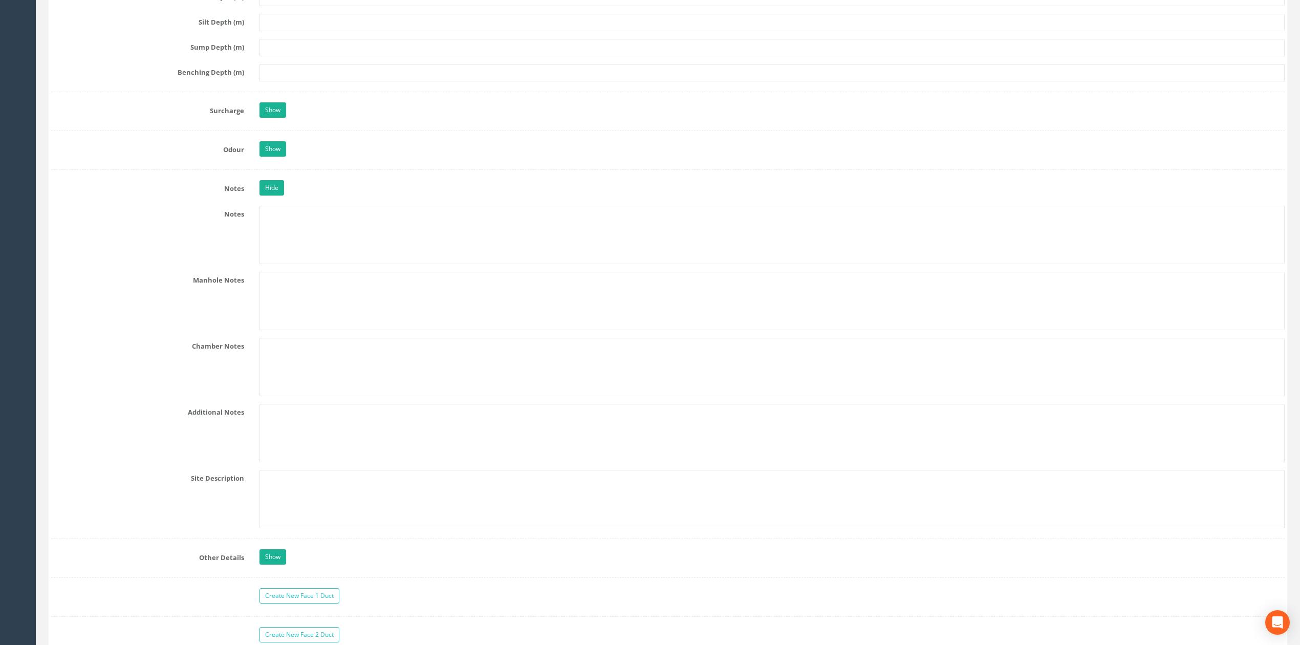
scroll to position [3027, 0]
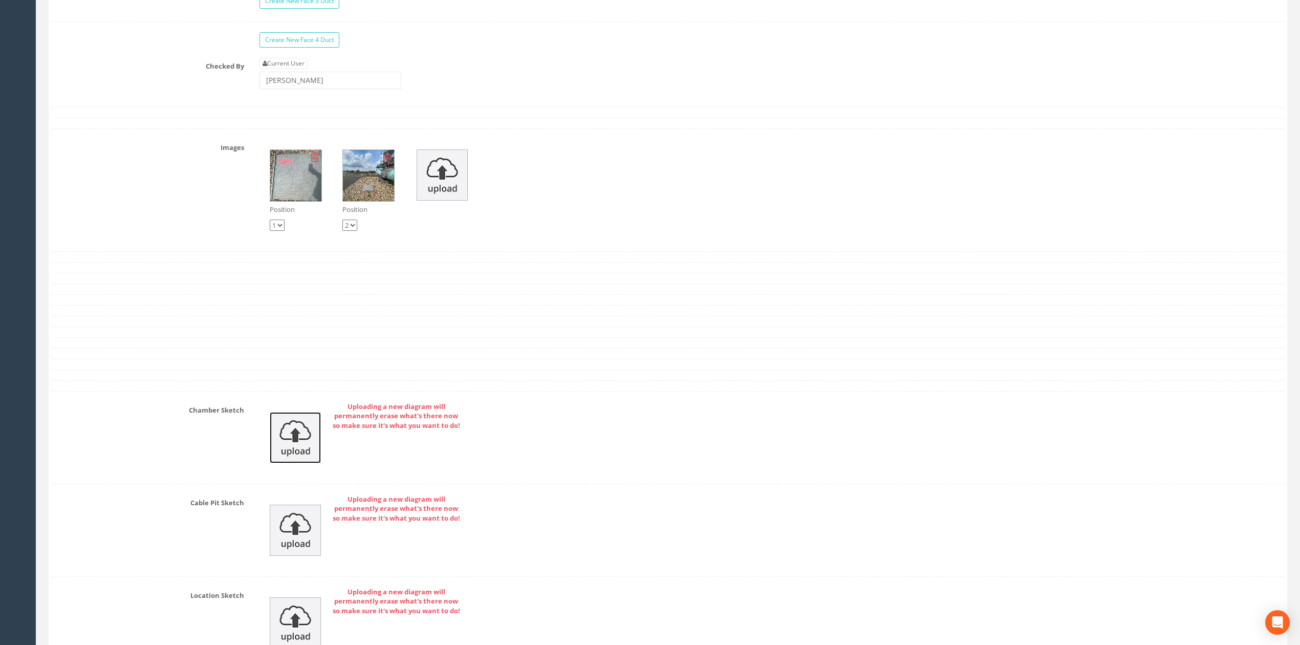
click at [293, 463] on img at bounding box center [295, 437] width 51 height 51
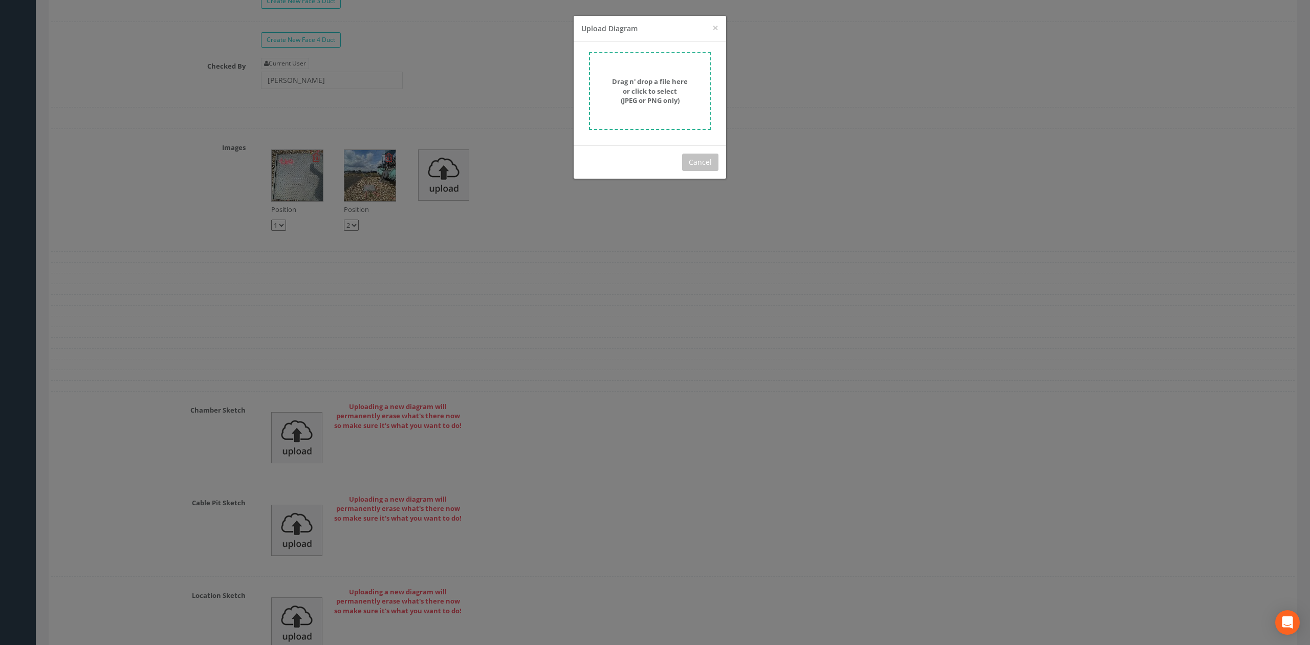
click at [613, 100] on div "Drag n' drop a file here or click to select (JPEG or PNG only)" at bounding box center [649, 91] width 99 height 29
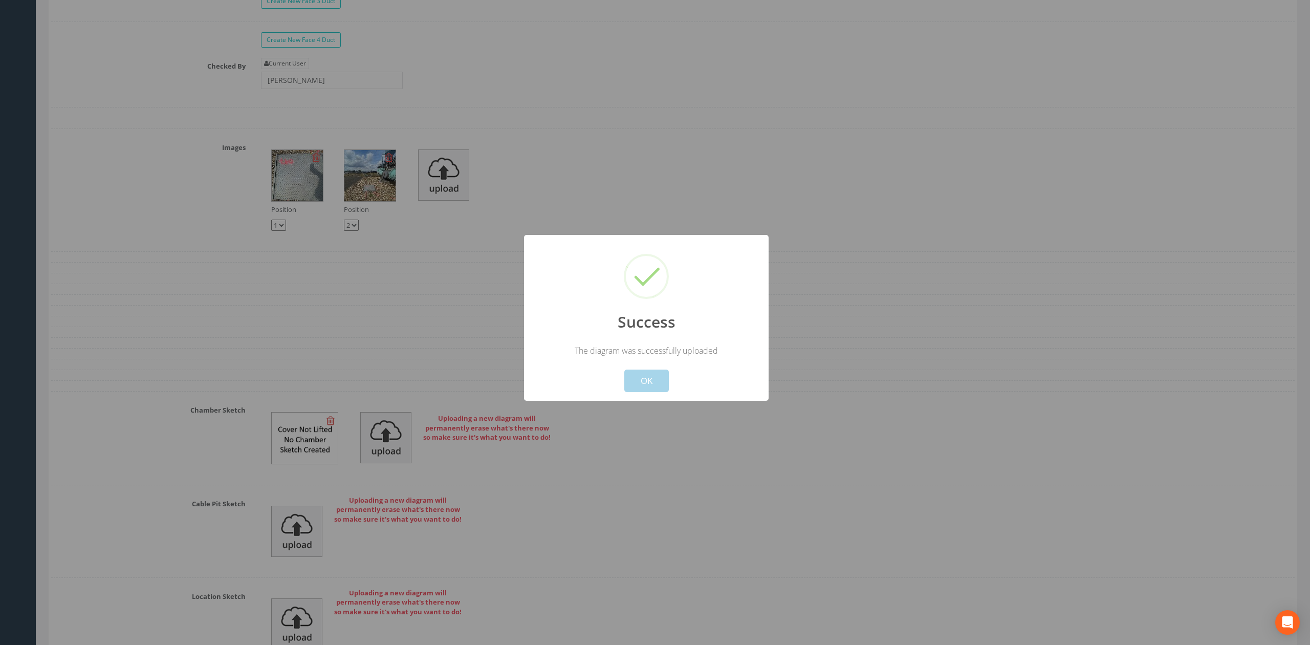
click at [647, 385] on button "OK" at bounding box center [646, 381] width 45 height 23
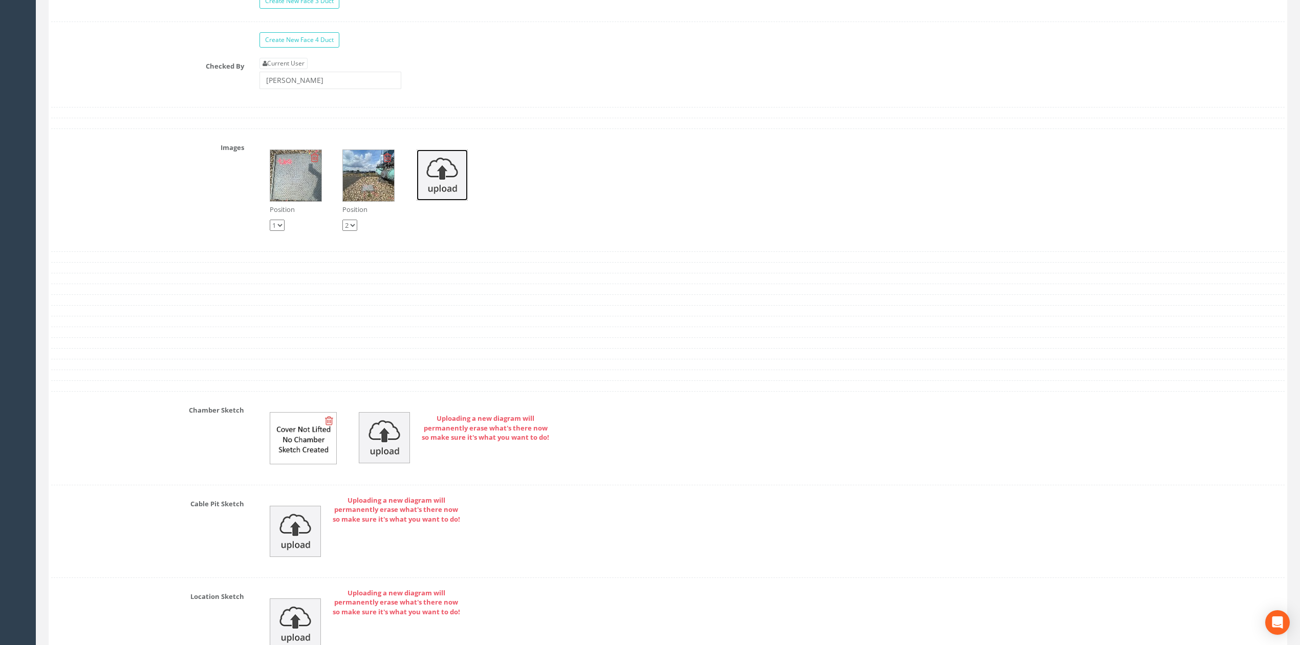
click at [458, 197] on img at bounding box center [442, 174] width 51 height 51
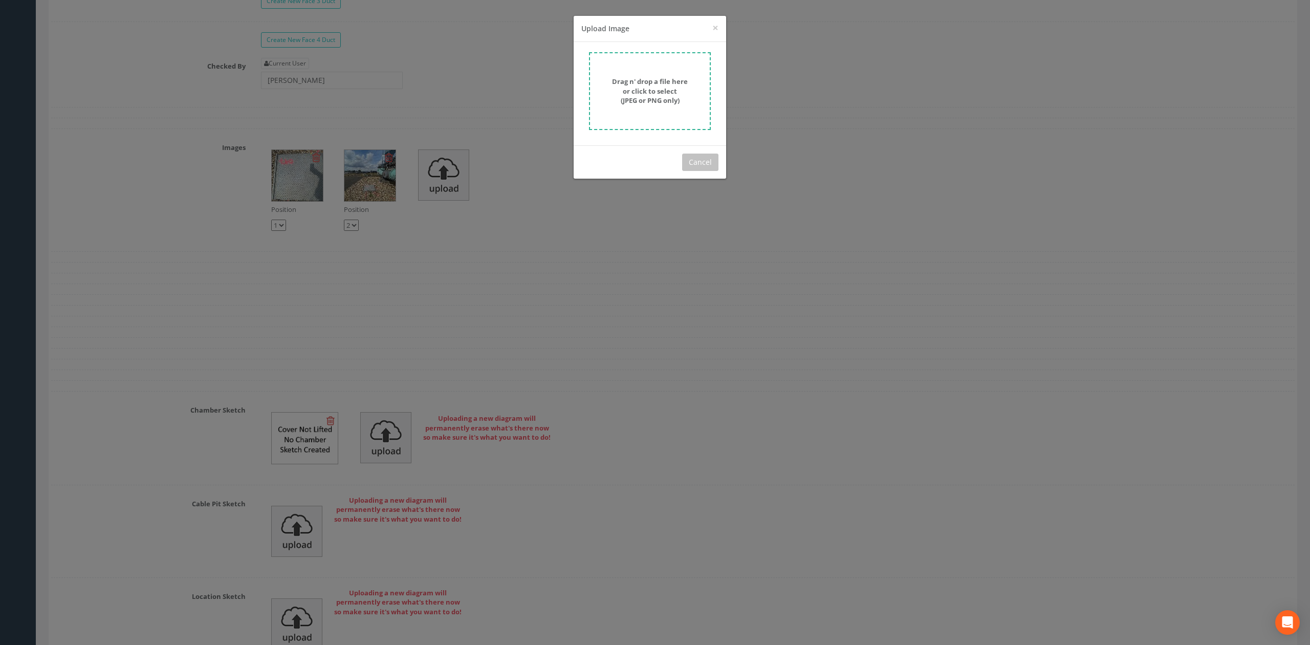
click at [679, 82] on strong "Drag n' drop a file here or click to select (JPEG or PNG only)" at bounding box center [650, 91] width 76 height 28
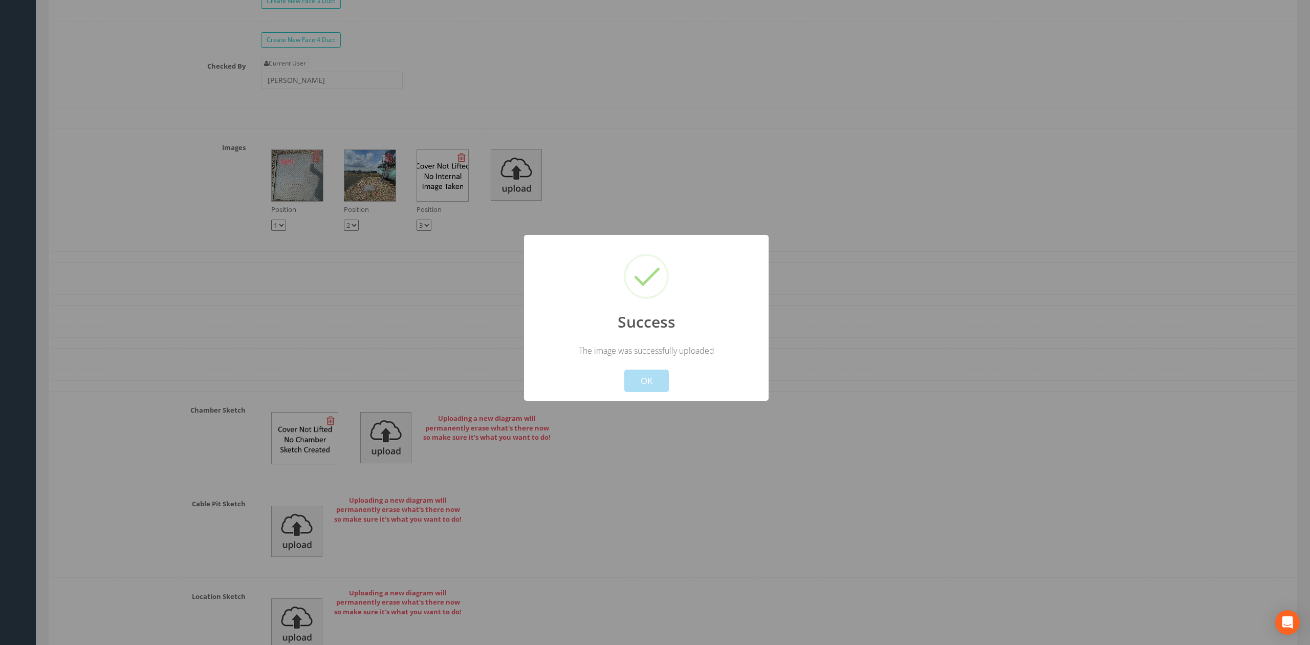
click at [639, 379] on button "OK" at bounding box center [646, 381] width 45 height 23
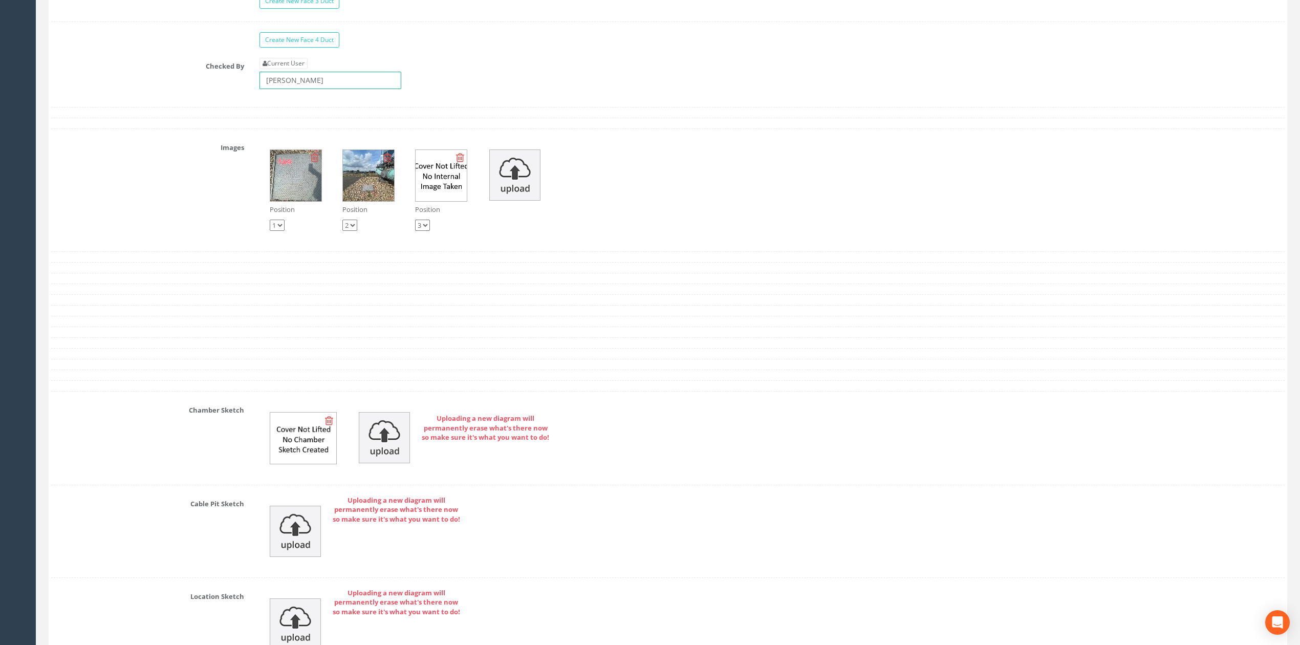
click at [332, 89] on input "[PERSON_NAME]" at bounding box center [330, 80] width 142 height 17
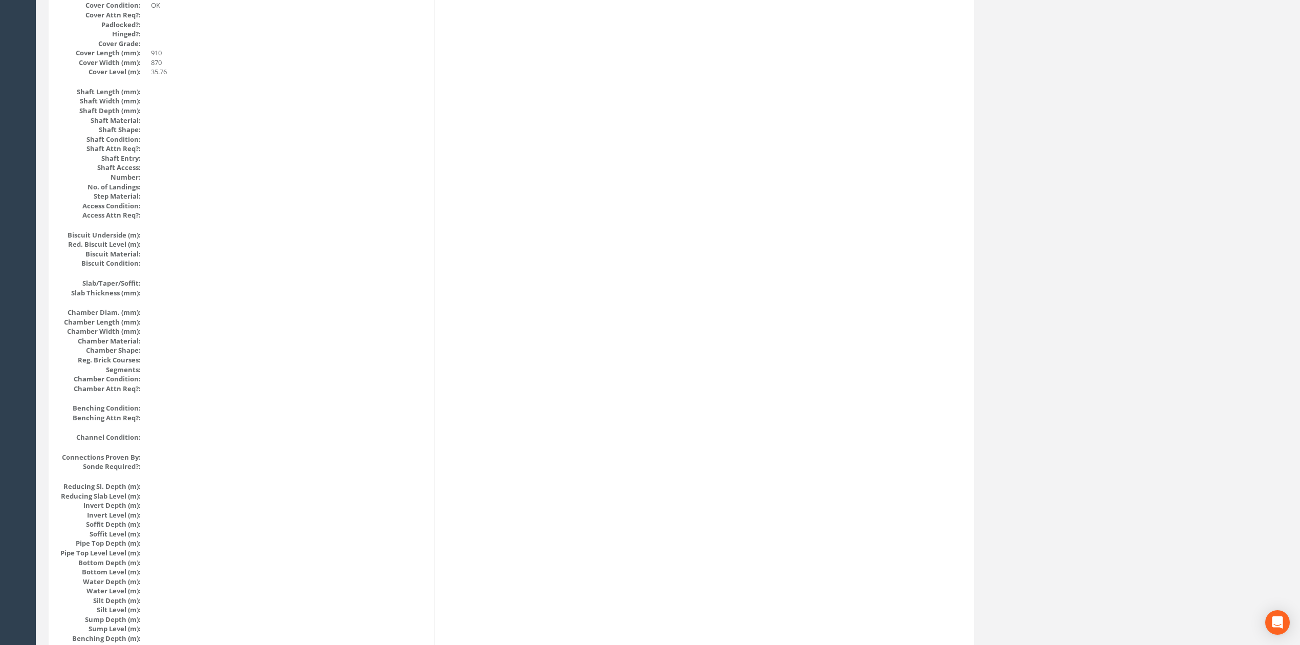
scroll to position [0, 0]
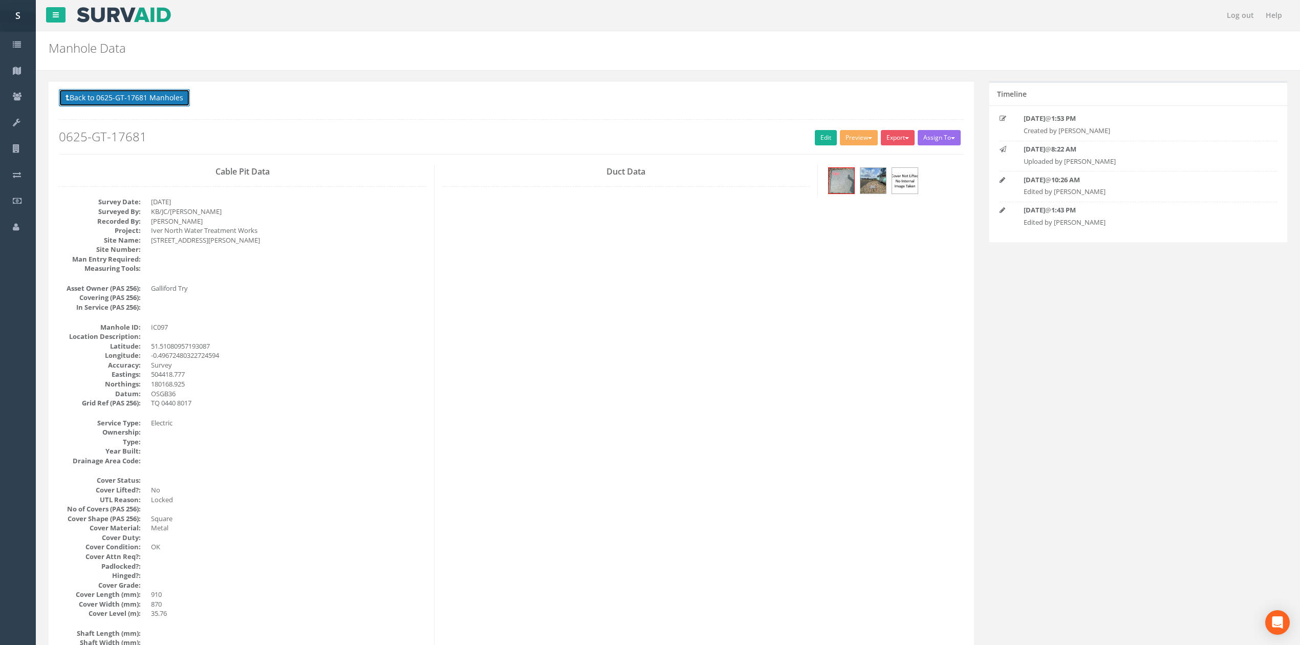
click at [169, 105] on button "Back to 0625-GT-17681 Manholes" at bounding box center [124, 97] width 131 height 17
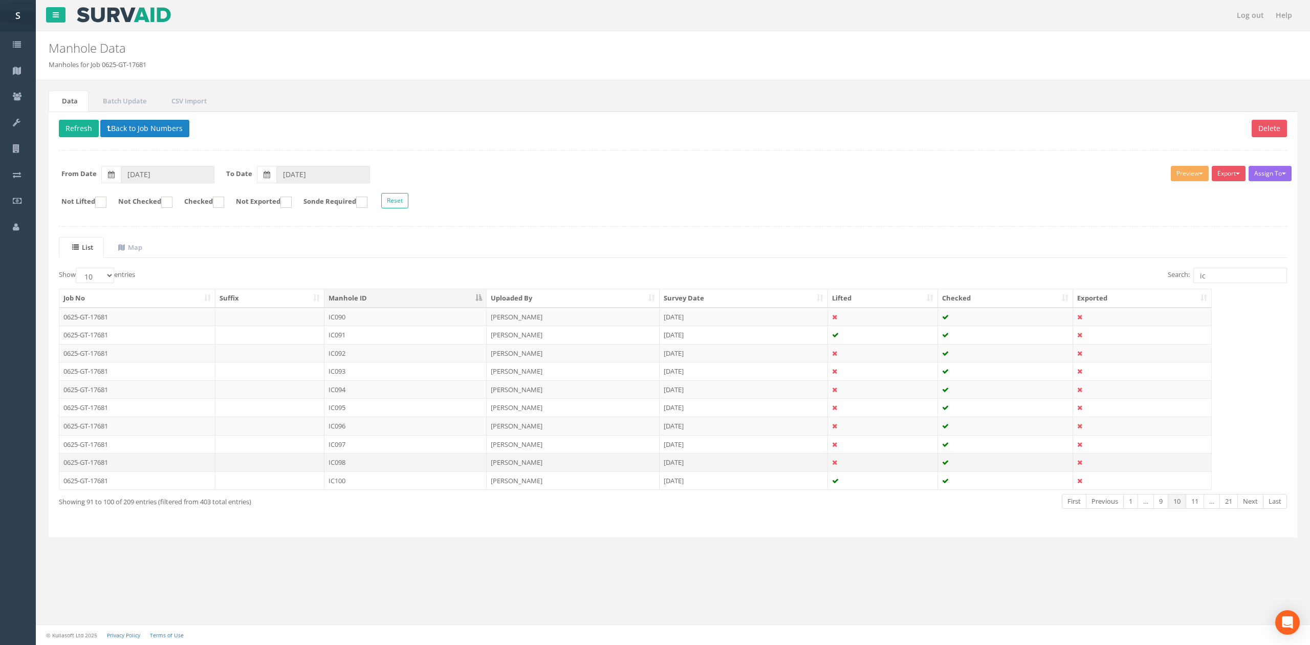
click at [359, 468] on td "IC098" at bounding box center [405, 462] width 162 height 18
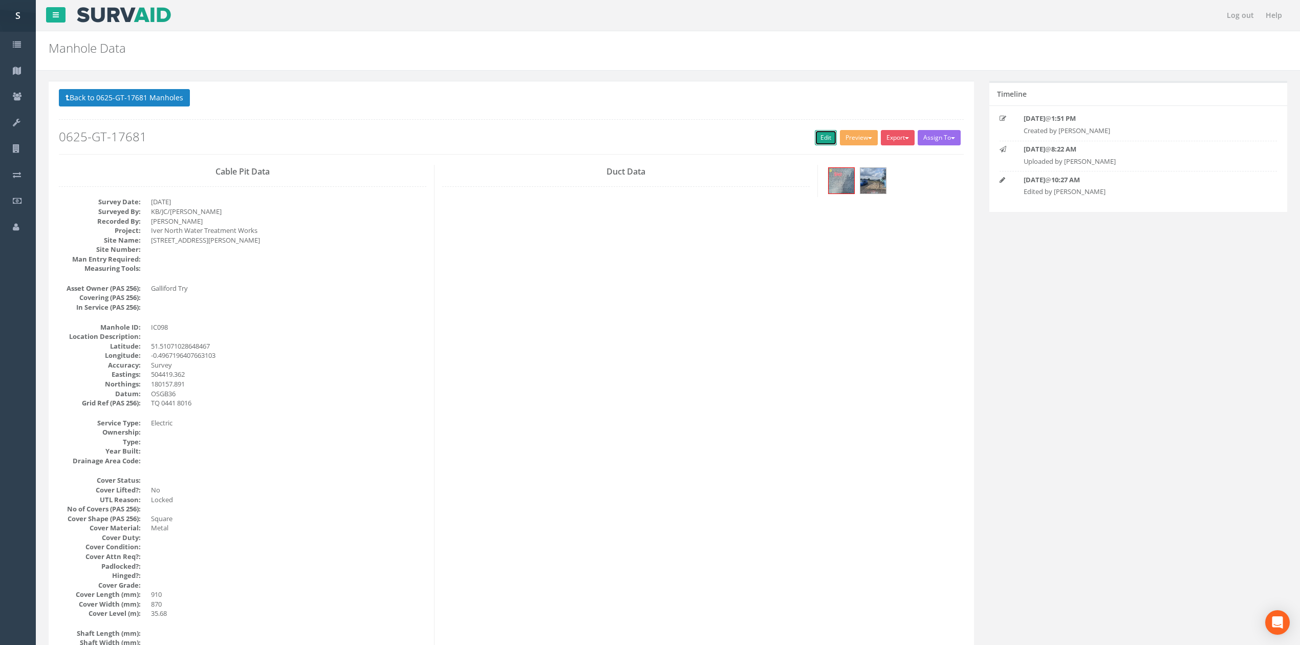
click at [820, 143] on link "Edit" at bounding box center [826, 137] width 22 height 15
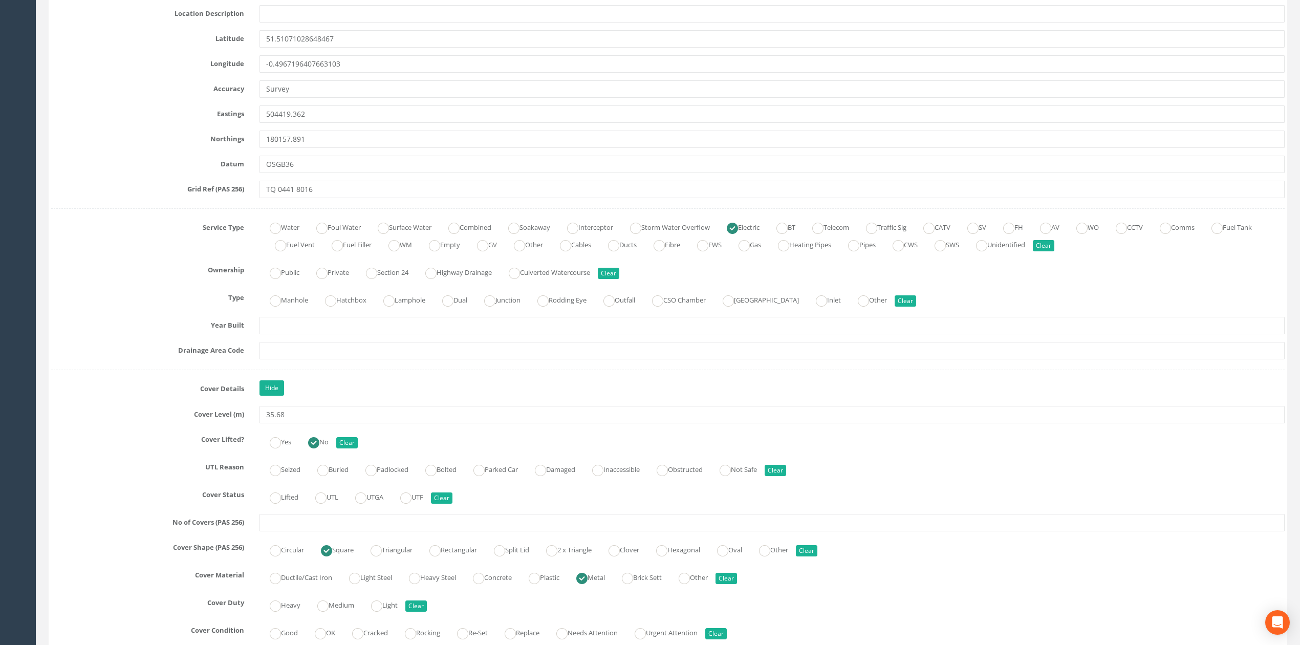
scroll to position [819, 0]
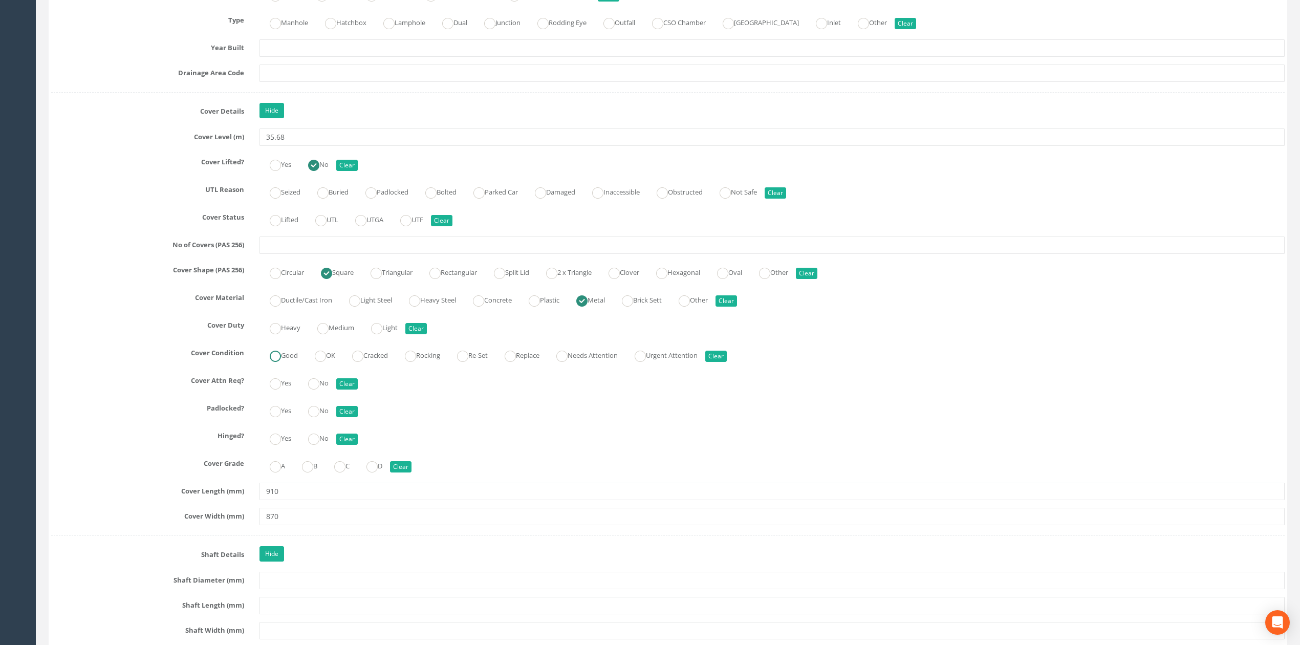
click at [291, 358] on label "Good" at bounding box center [278, 354] width 38 height 15
radio input "true"
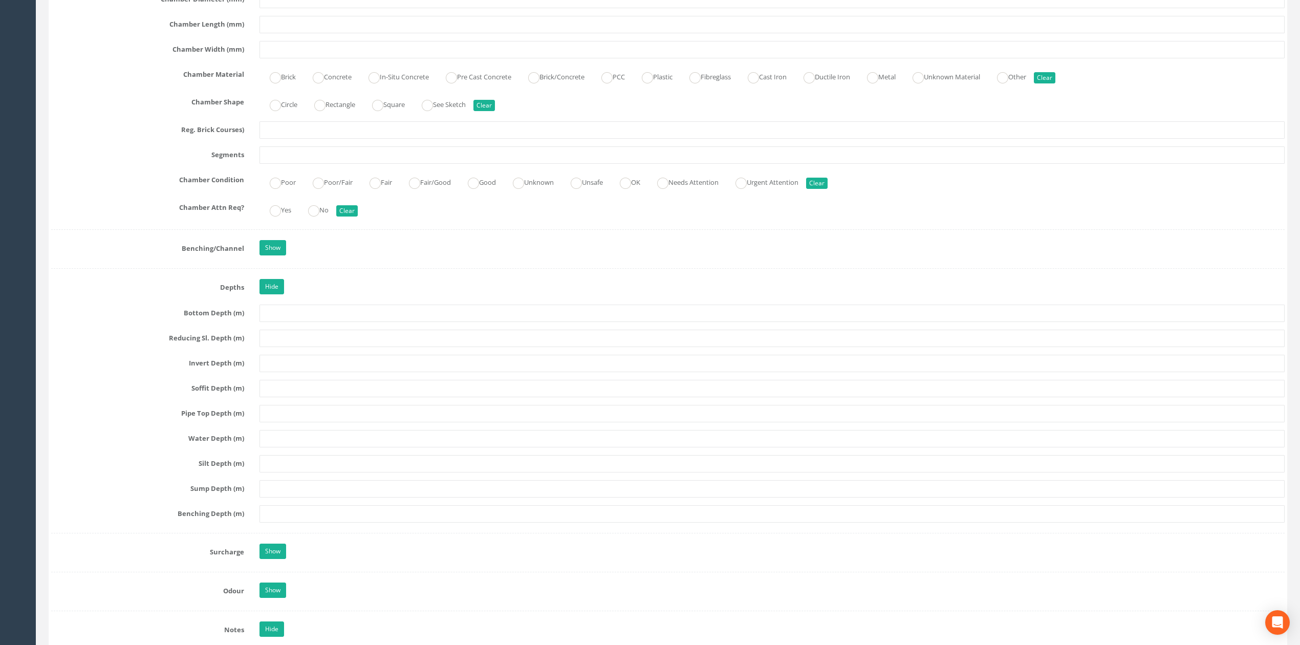
scroll to position [3342, 0]
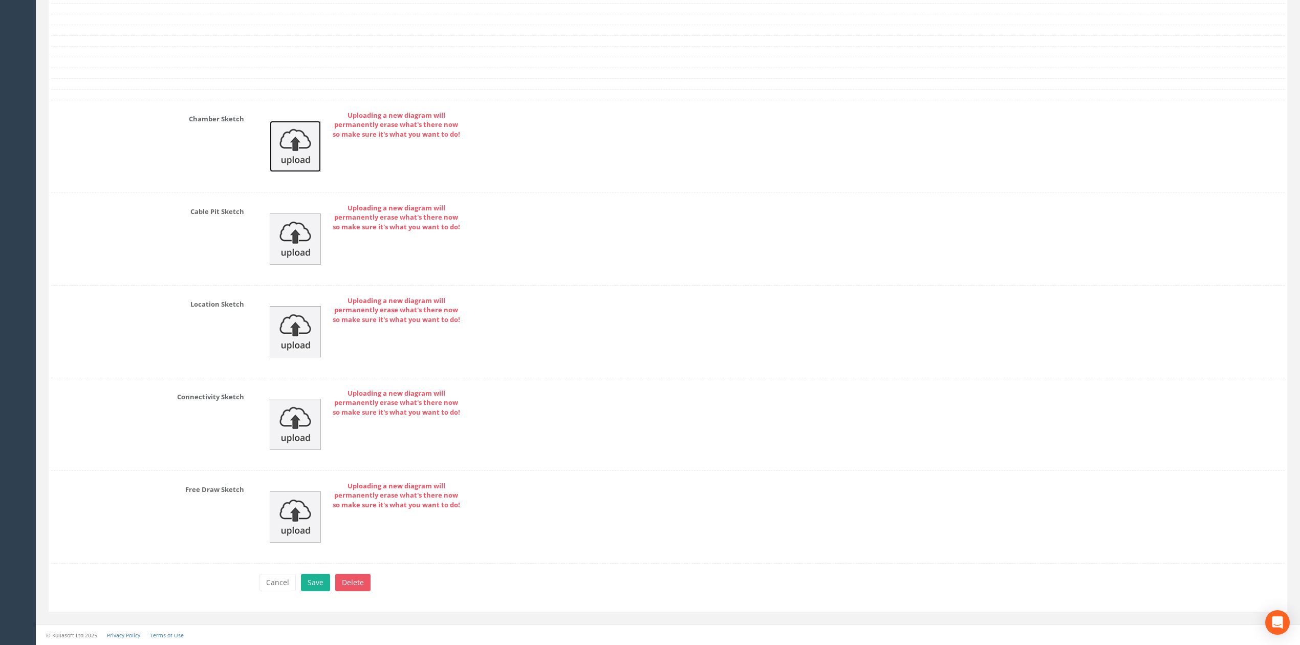
click at [301, 158] on img at bounding box center [295, 146] width 51 height 51
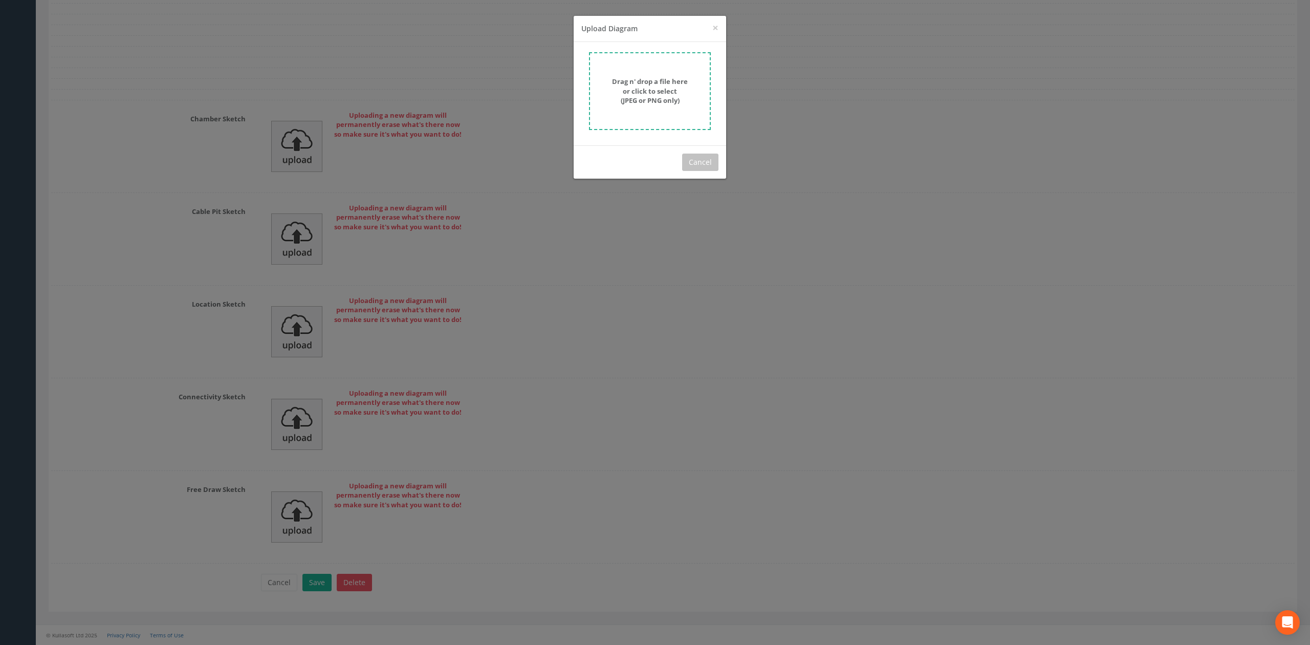
click at [647, 98] on strong "Drag n' drop a file here or click to select (JPEG or PNG only)" at bounding box center [650, 91] width 76 height 28
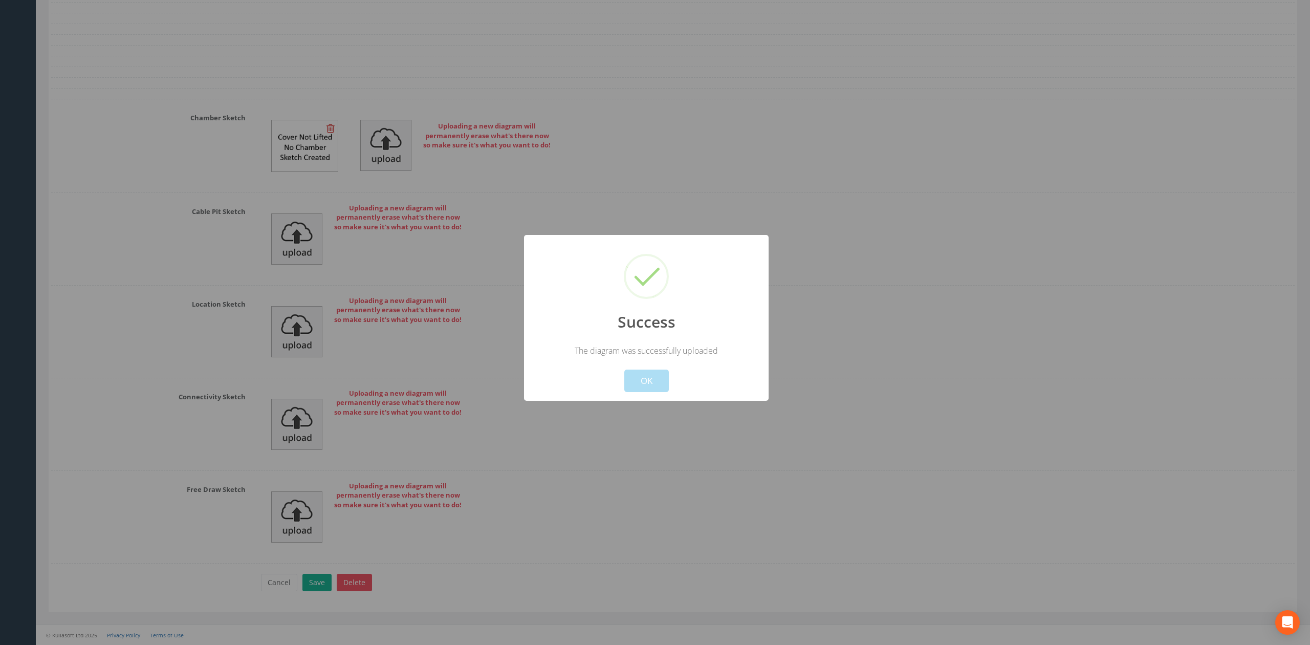
click at [651, 373] on button "OK" at bounding box center [646, 381] width 45 height 23
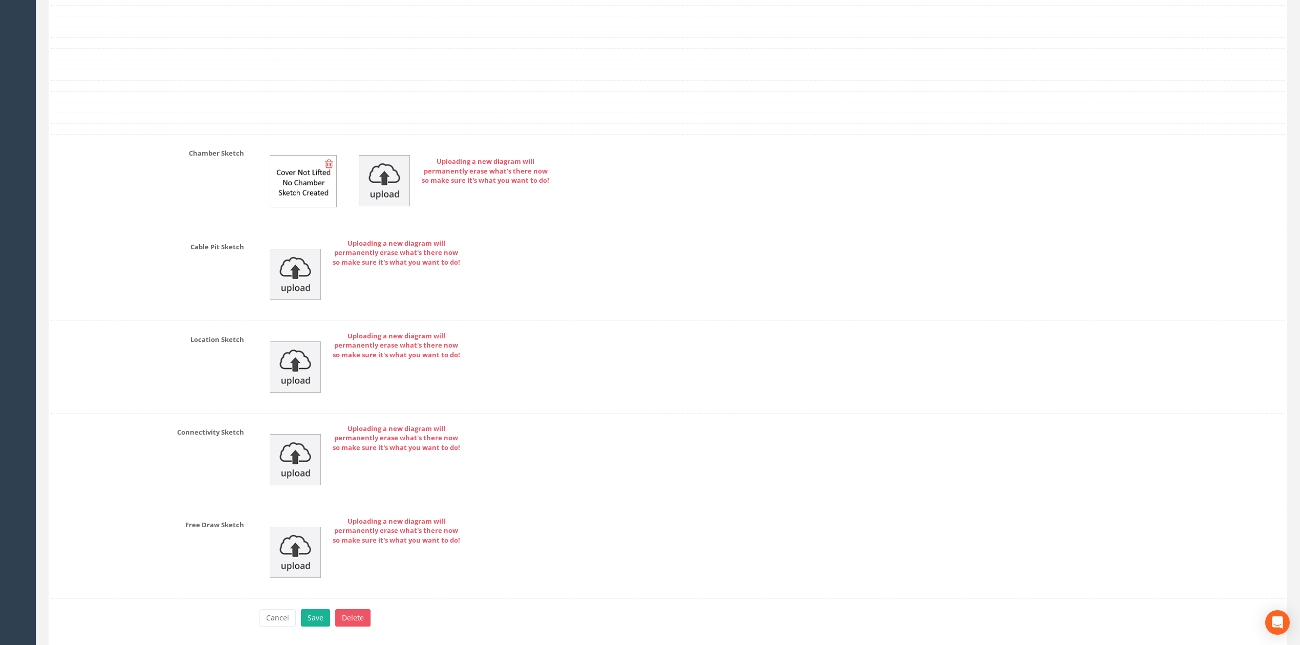
scroll to position [3069, 0]
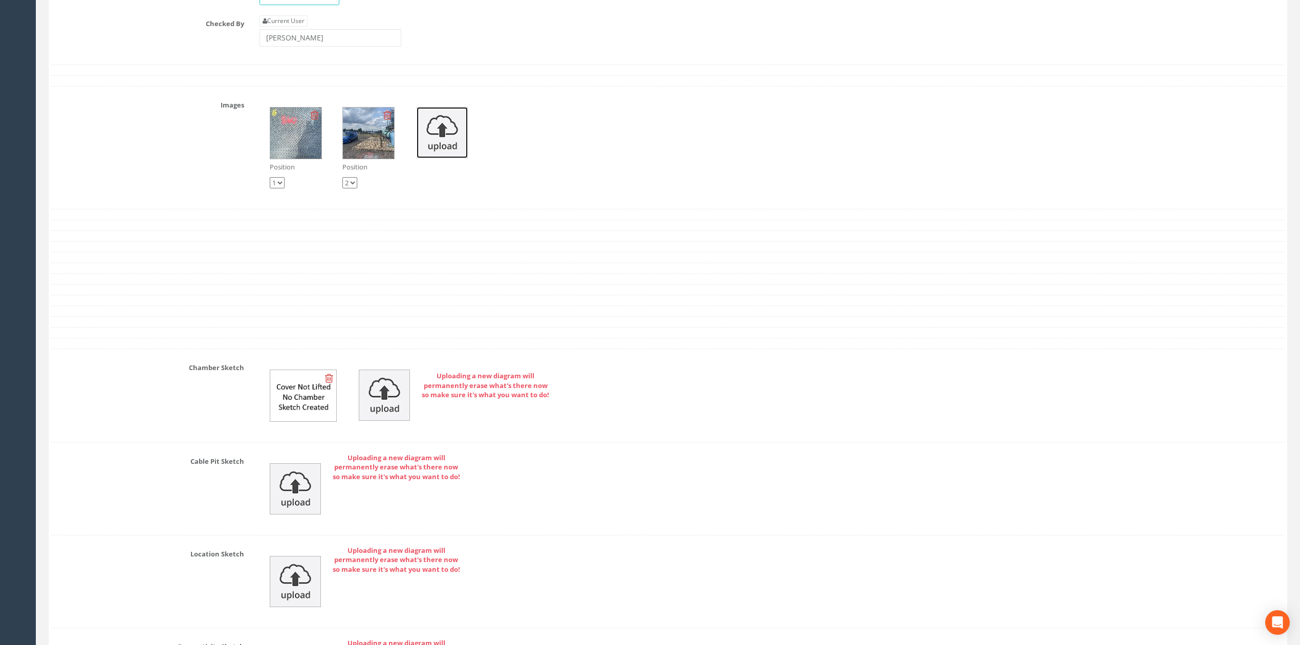
click at [441, 145] on img at bounding box center [442, 132] width 51 height 51
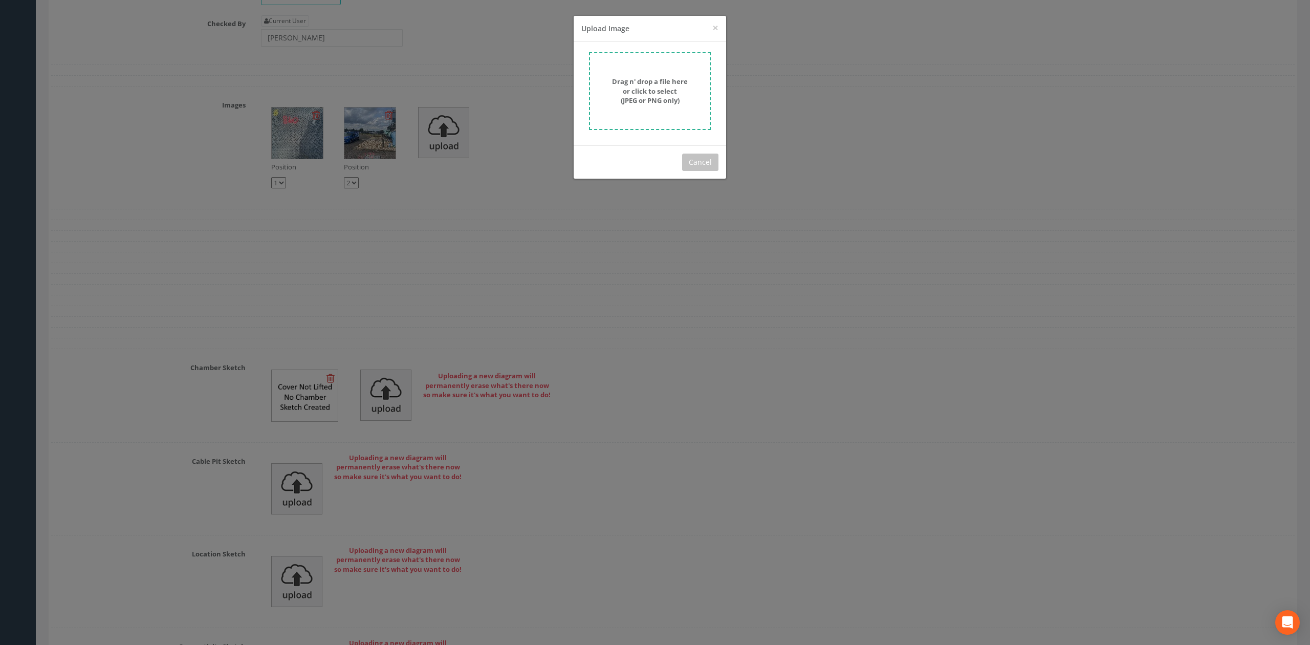
click at [644, 80] on strong "Drag n' drop a file here or click to select (JPEG or PNG only)" at bounding box center [650, 91] width 76 height 28
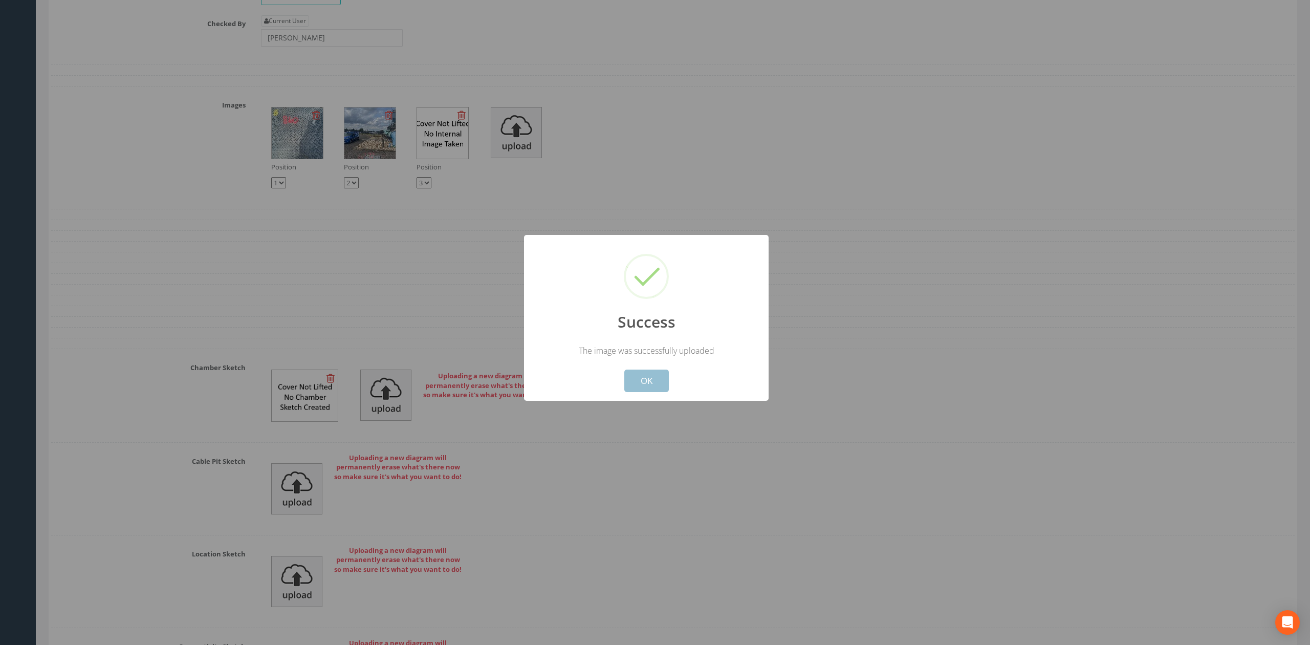
click at [637, 381] on button "OK" at bounding box center [646, 381] width 45 height 23
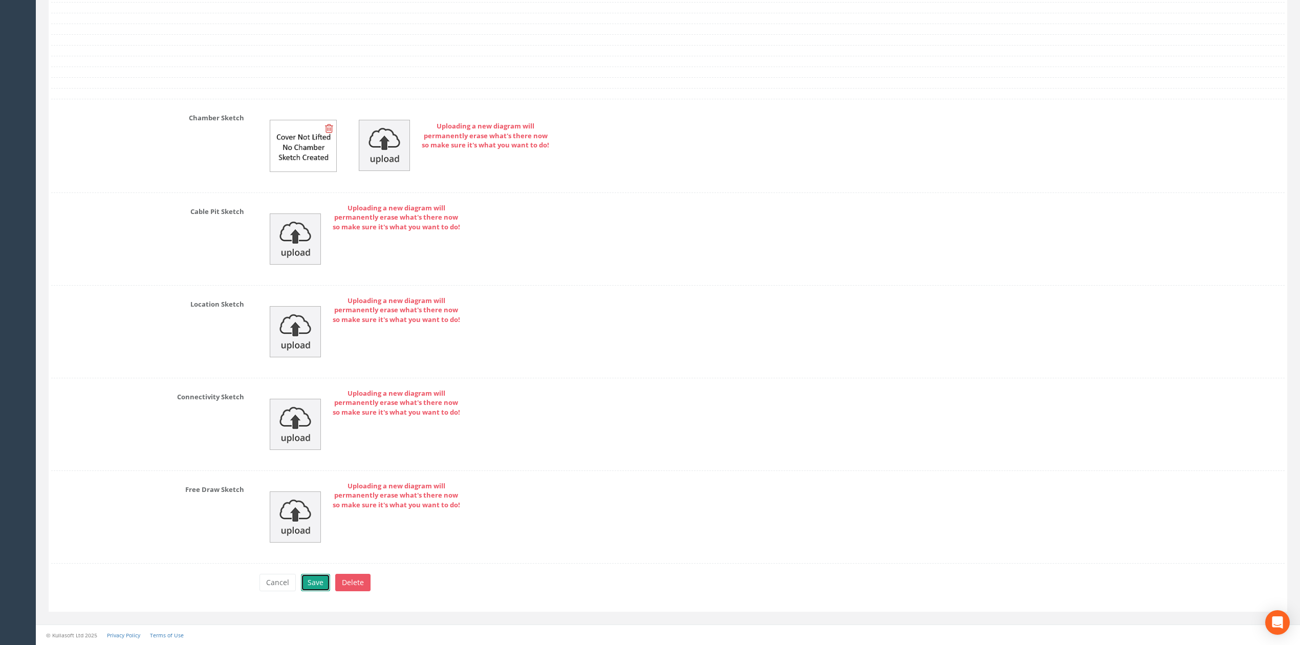
click at [323, 590] on button "Save" at bounding box center [315, 582] width 29 height 17
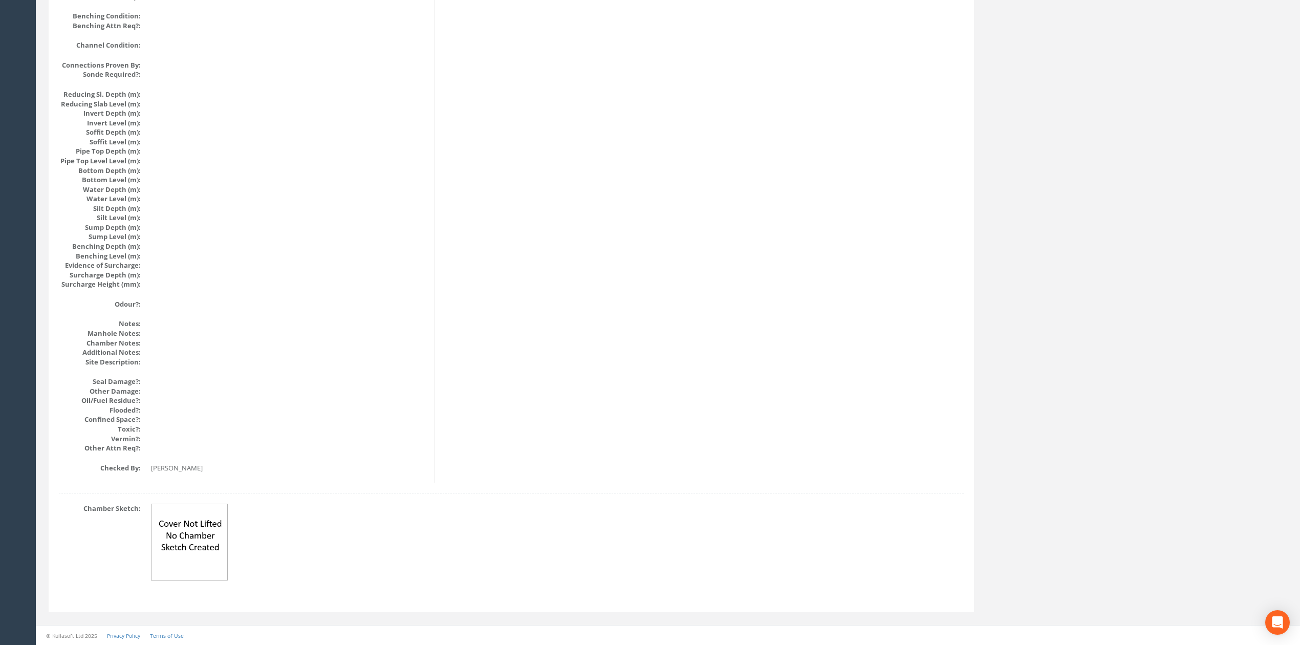
scroll to position [0, 0]
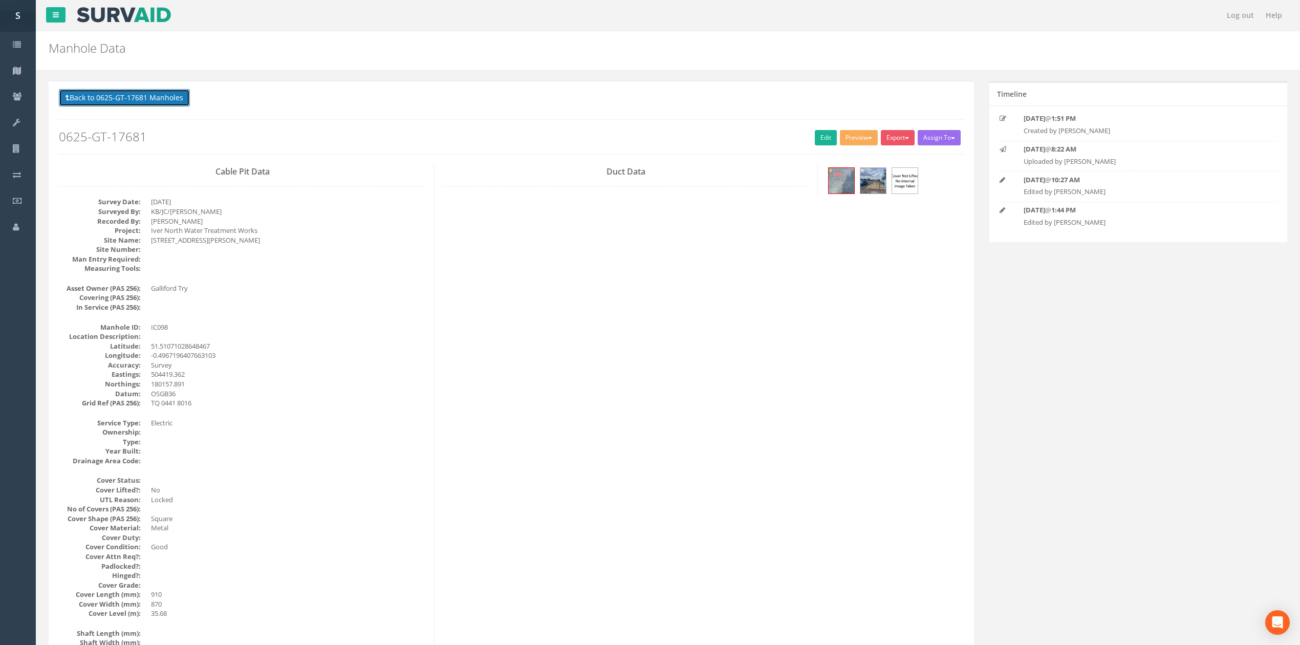
click at [143, 96] on button "Back to 0625-GT-17681 Manholes" at bounding box center [124, 97] width 131 height 17
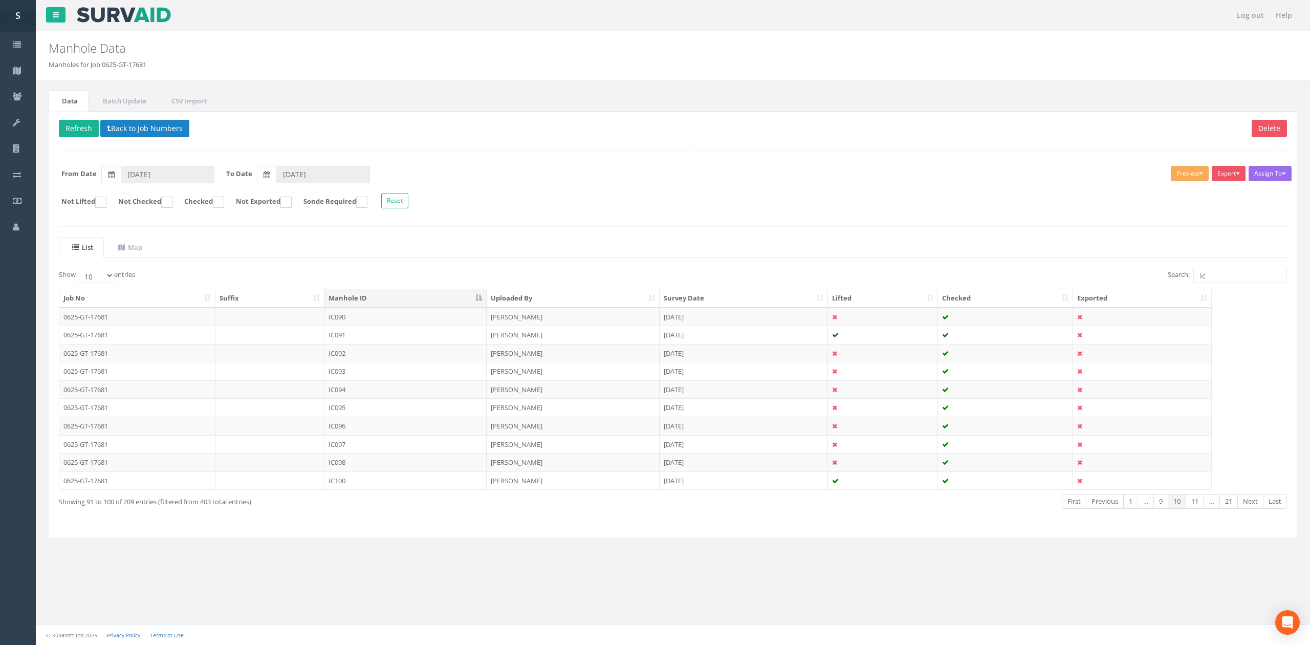
drag, startPoint x: 353, startPoint y: 483, endPoint x: 418, endPoint y: 416, distance: 93.8
click at [353, 483] on td "IC100" at bounding box center [405, 480] width 162 height 18
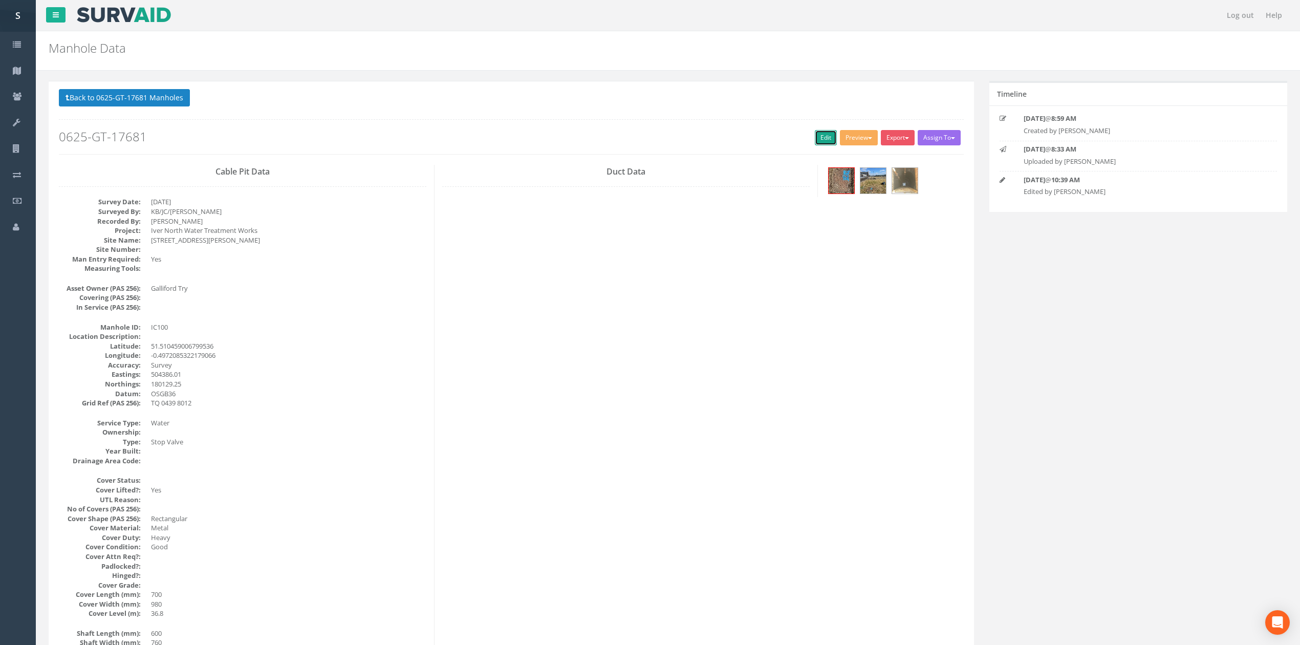
click at [820, 136] on link "Edit" at bounding box center [826, 137] width 22 height 15
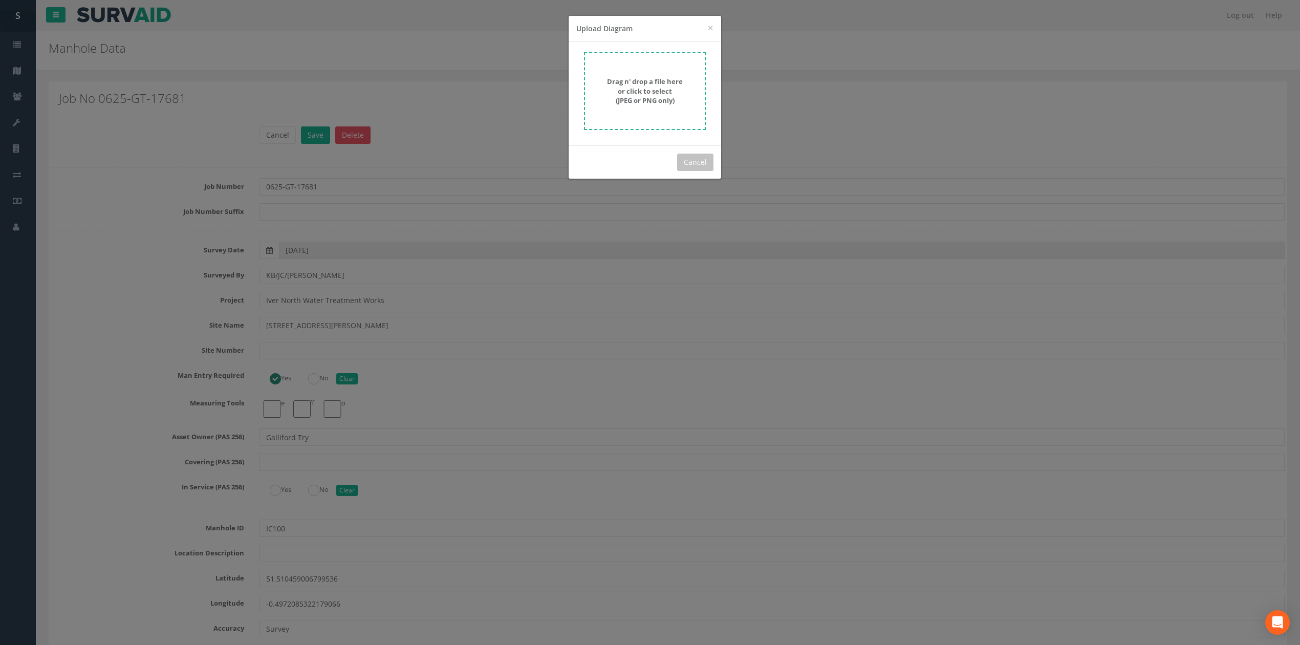
click at [697, 71] on form "Drag n' drop a file here or click to select (JPEG or PNG only)" at bounding box center [645, 91] width 122 height 78
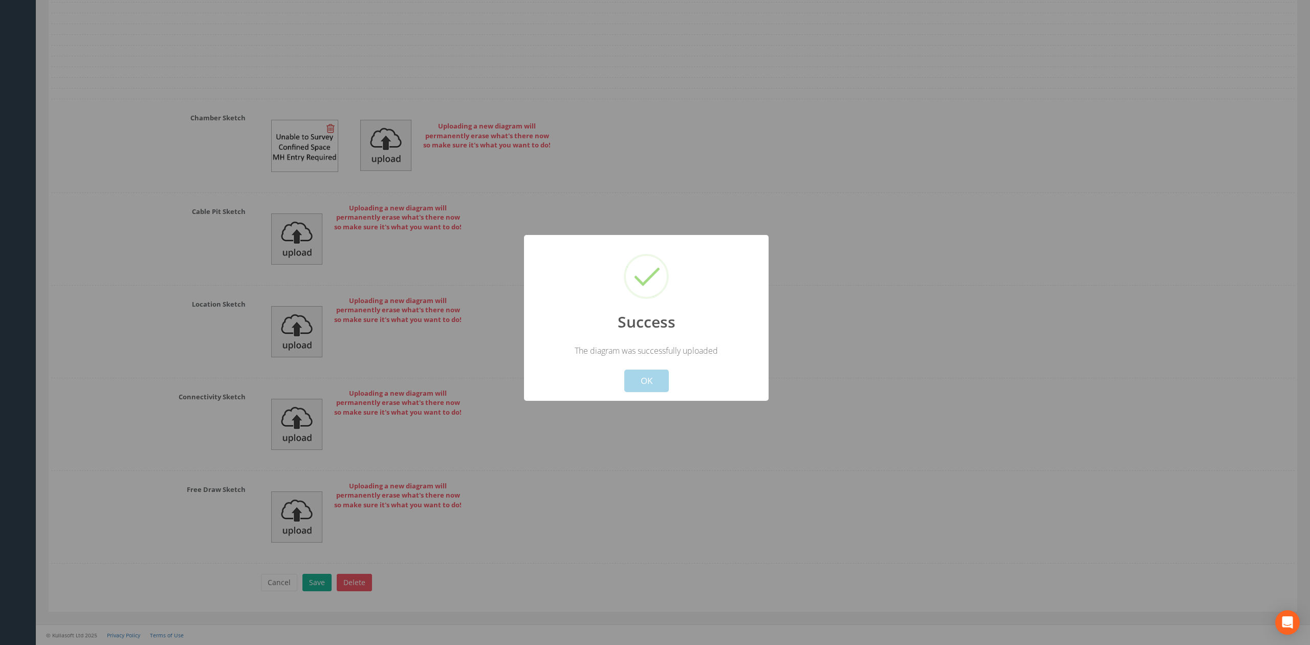
click at [656, 378] on button "OK" at bounding box center [646, 381] width 45 height 23
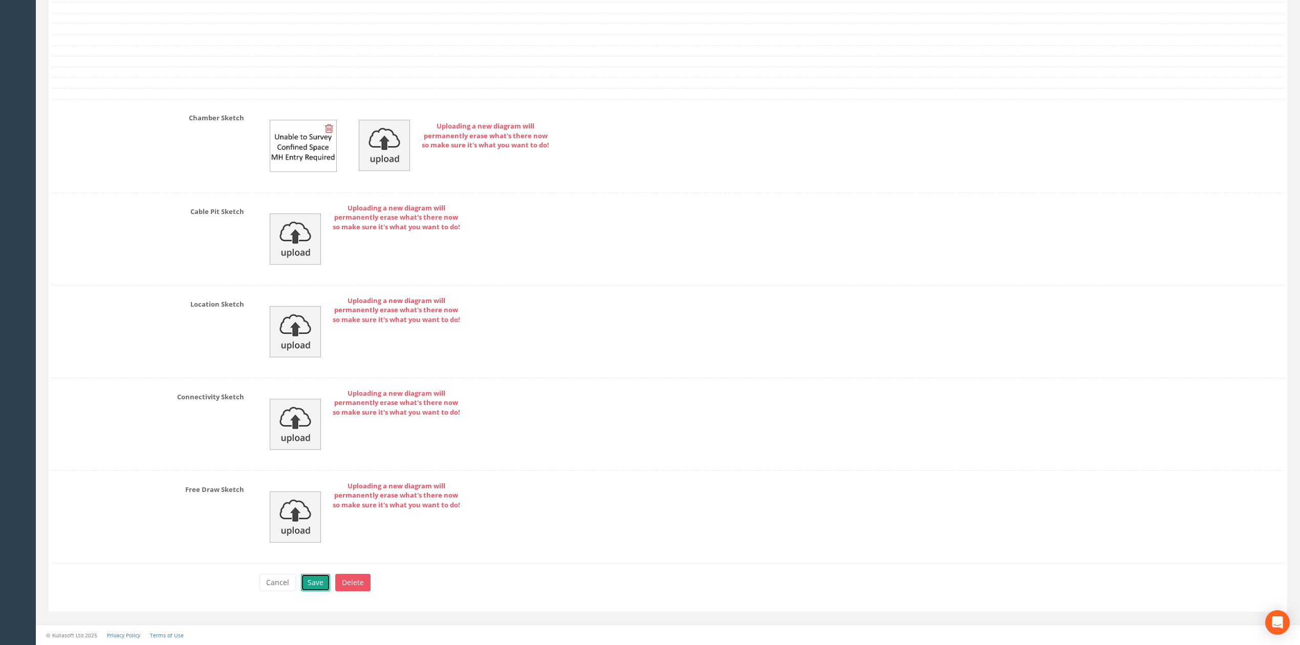
click at [322, 576] on button "Save" at bounding box center [315, 582] width 29 height 17
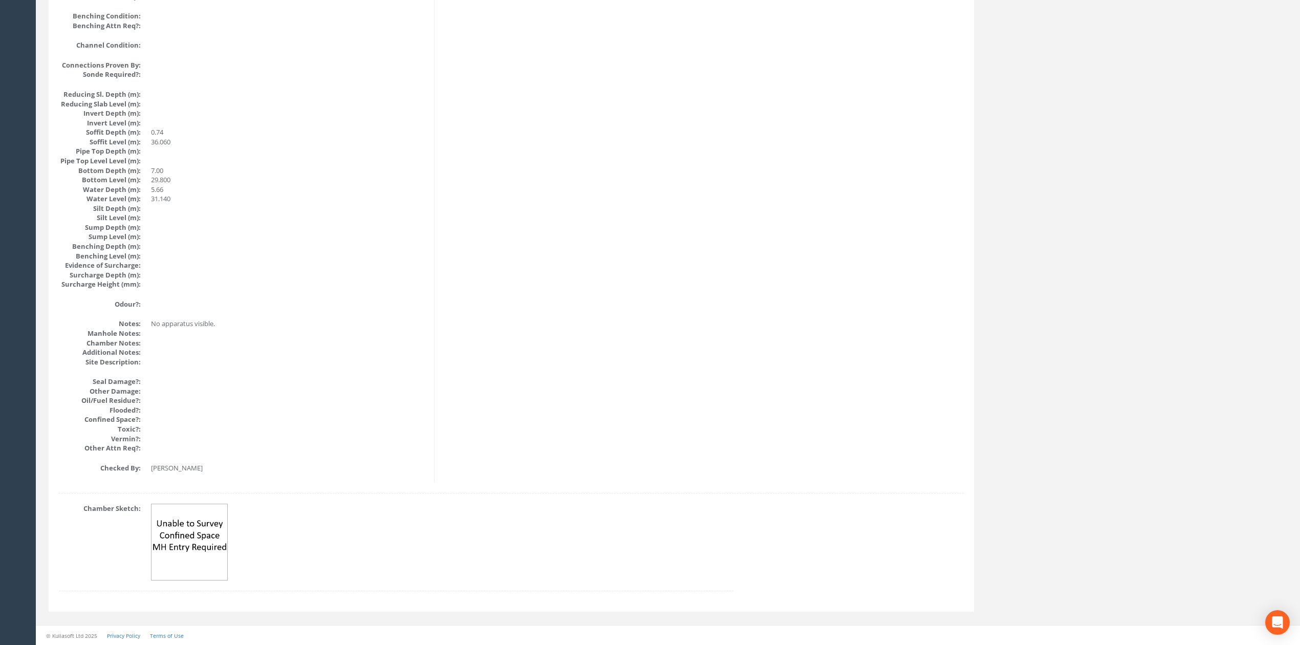
scroll to position [0, 0]
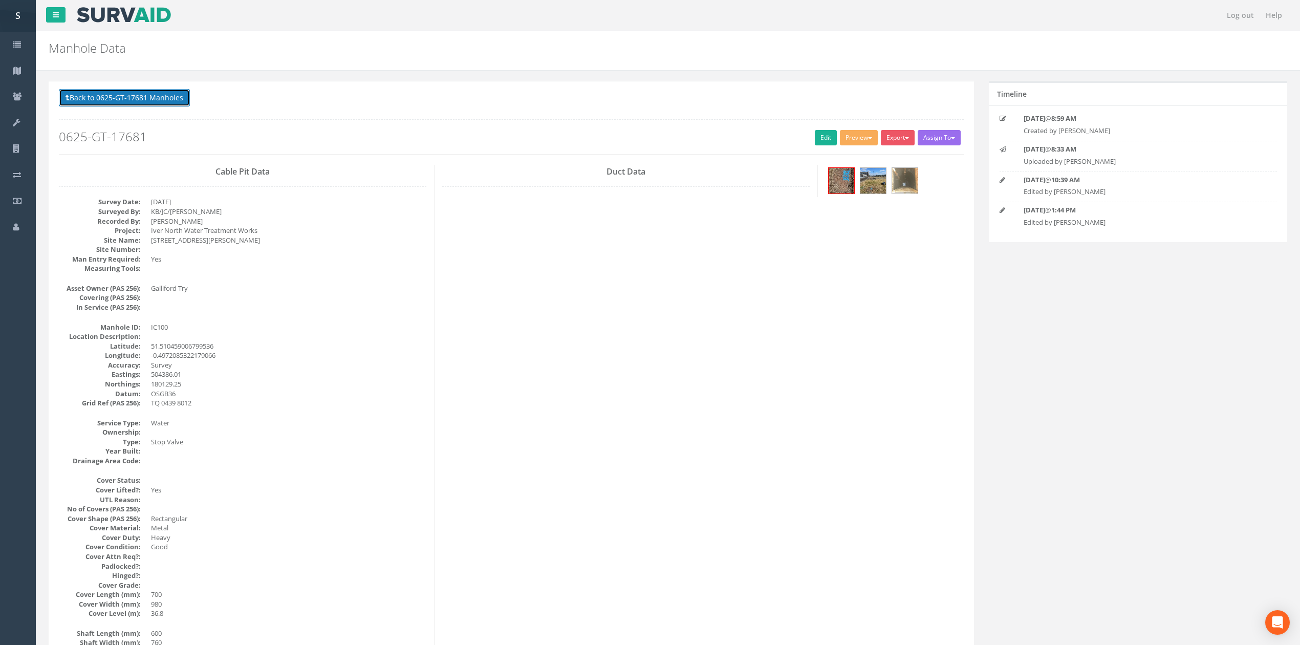
click at [172, 97] on button "Back to 0625-GT-17681 Manholes" at bounding box center [124, 97] width 131 height 17
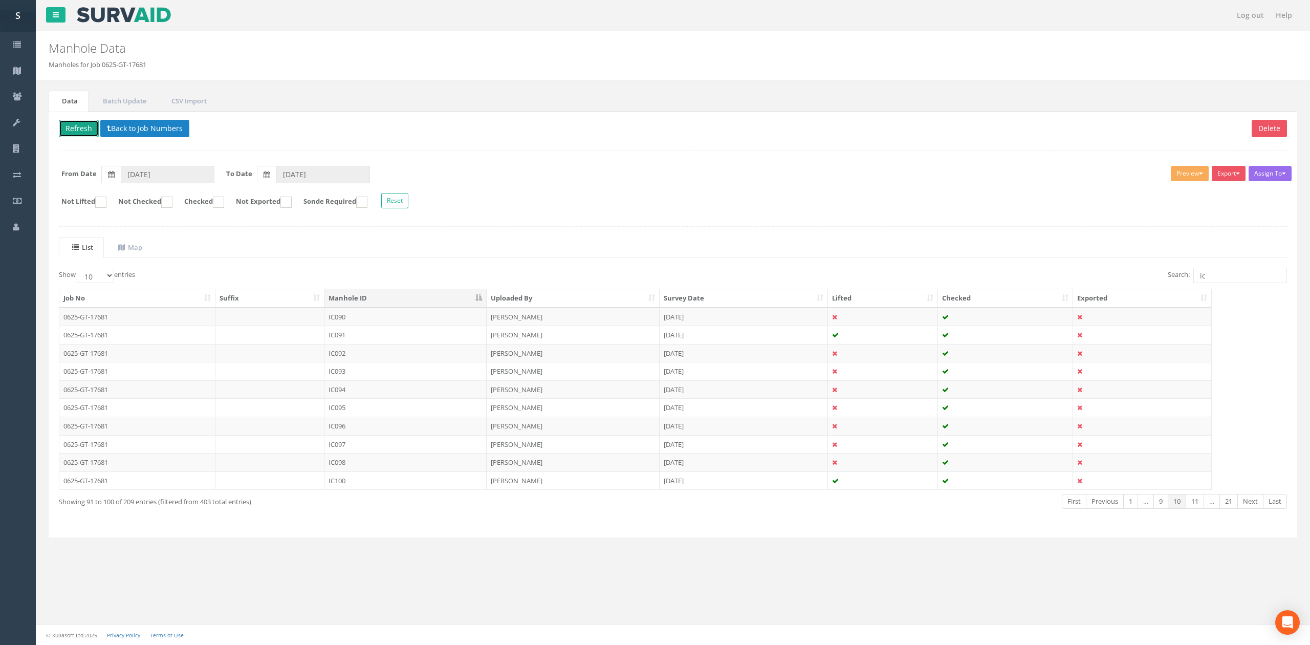
click at [87, 127] on button "Refresh" at bounding box center [79, 128] width 40 height 17
click at [1249, 508] on link "Next" at bounding box center [1251, 501] width 26 height 15
click at [388, 326] on td "IC101" at bounding box center [405, 317] width 162 height 18
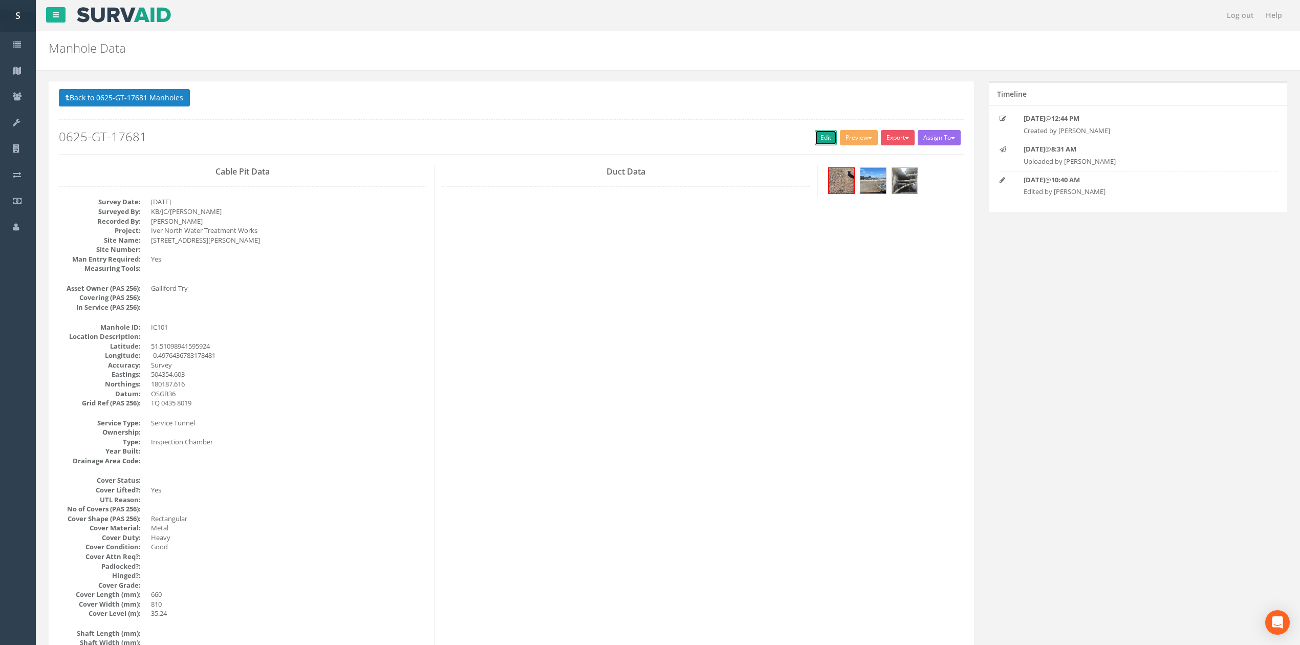
click at [815, 138] on link "Edit" at bounding box center [826, 137] width 22 height 15
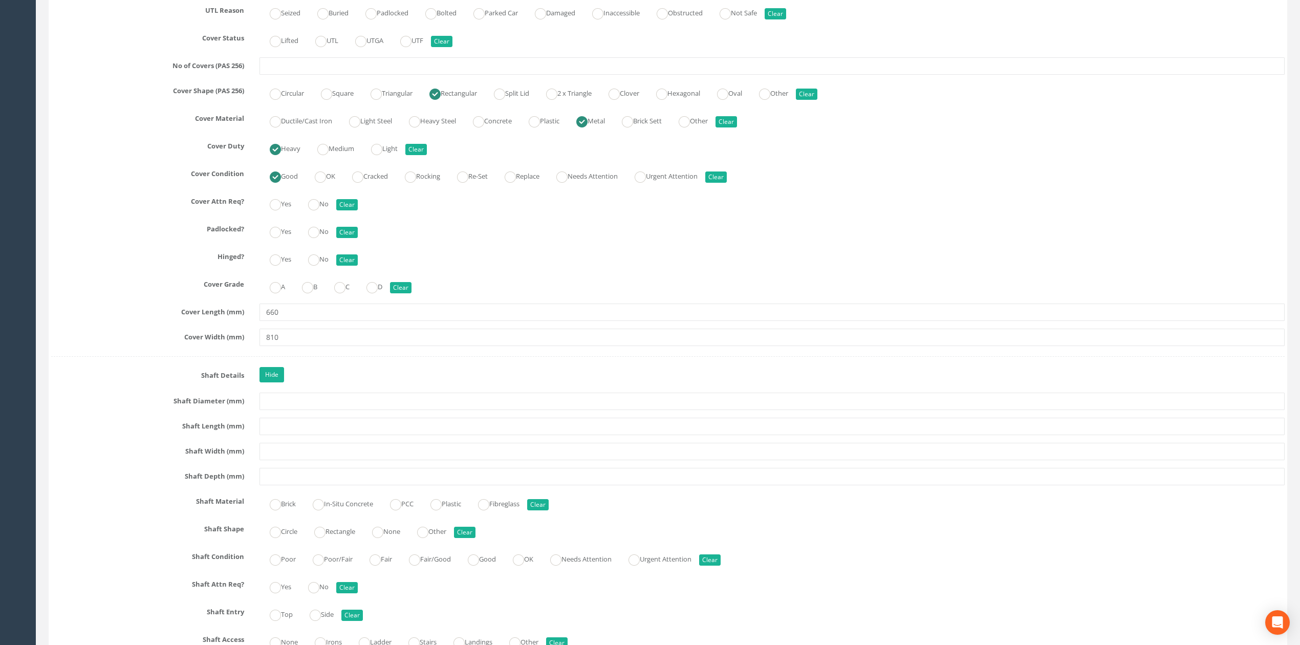
scroll to position [1025, 0]
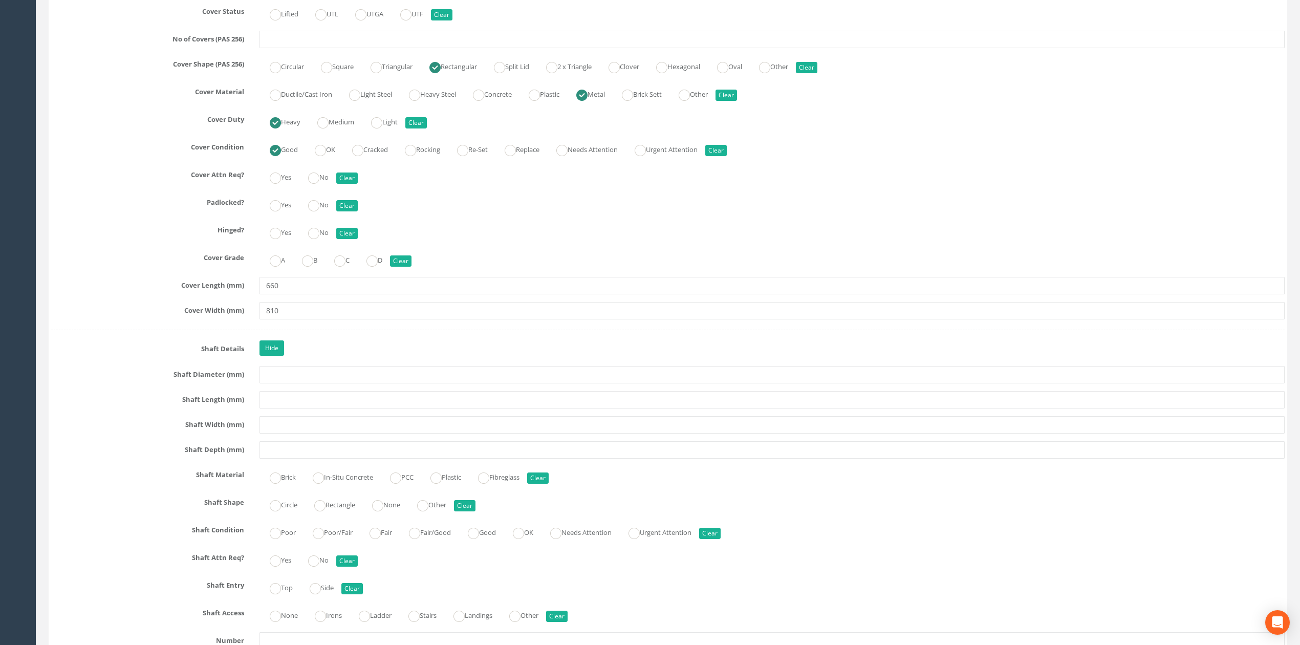
click at [344, 511] on label "Rectangle" at bounding box center [329, 503] width 51 height 15
radio input "true"
click at [330, 396] on div "Job Number 0625-GT-17681 Job Number Suffix Survey Date [DATE] Surveyed By KB/JC…" at bounding box center [667, 632] width 1233 height 2978
click at [330, 398] on div at bounding box center [772, 399] width 1041 height 17
click at [330, 402] on input "text" at bounding box center [771, 399] width 1025 height 17
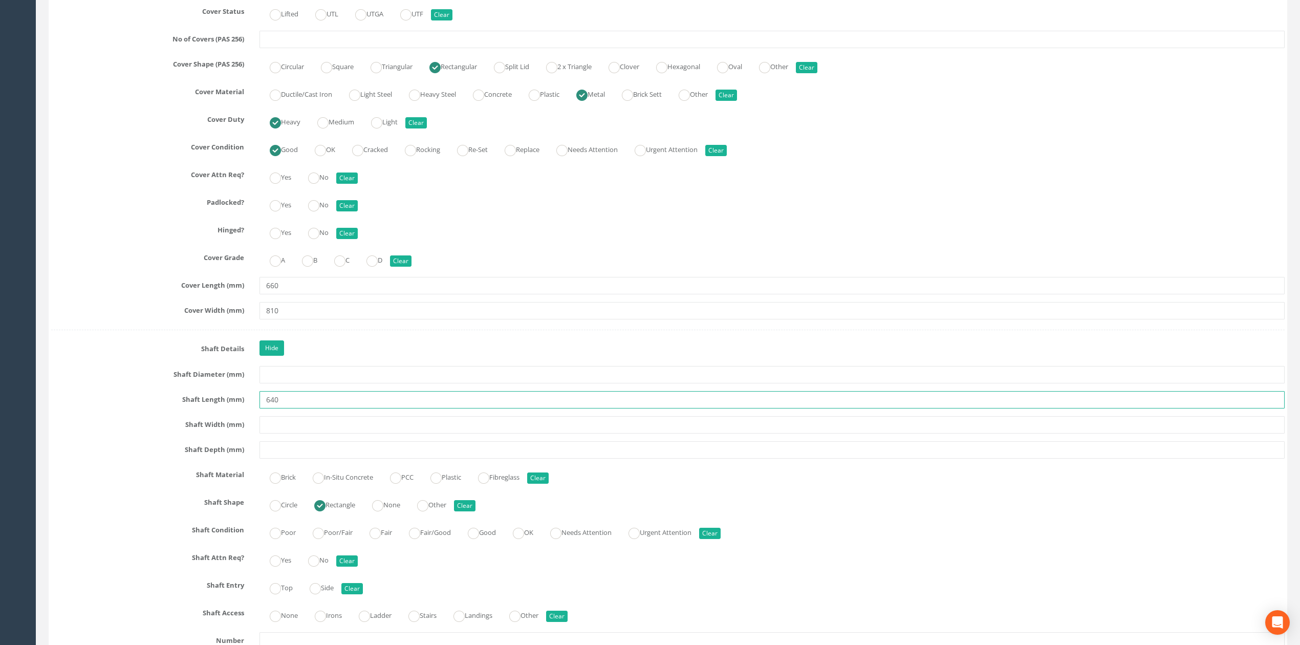
type input "640"
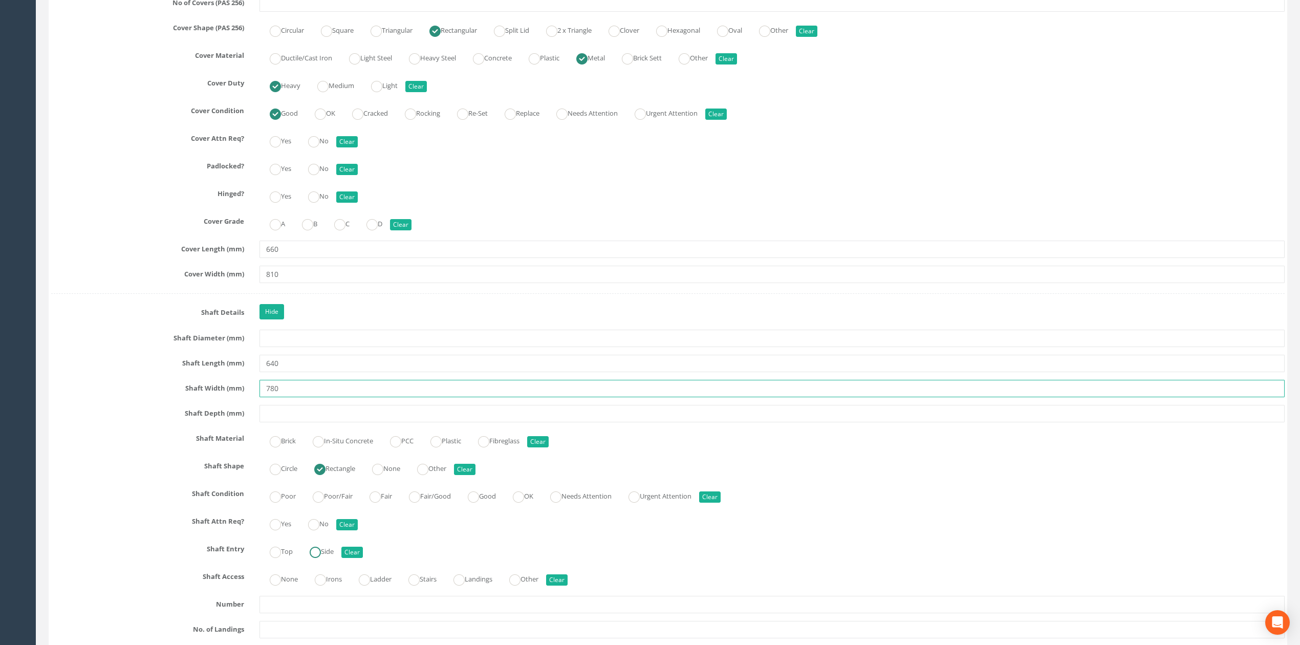
scroll to position [1093, 0]
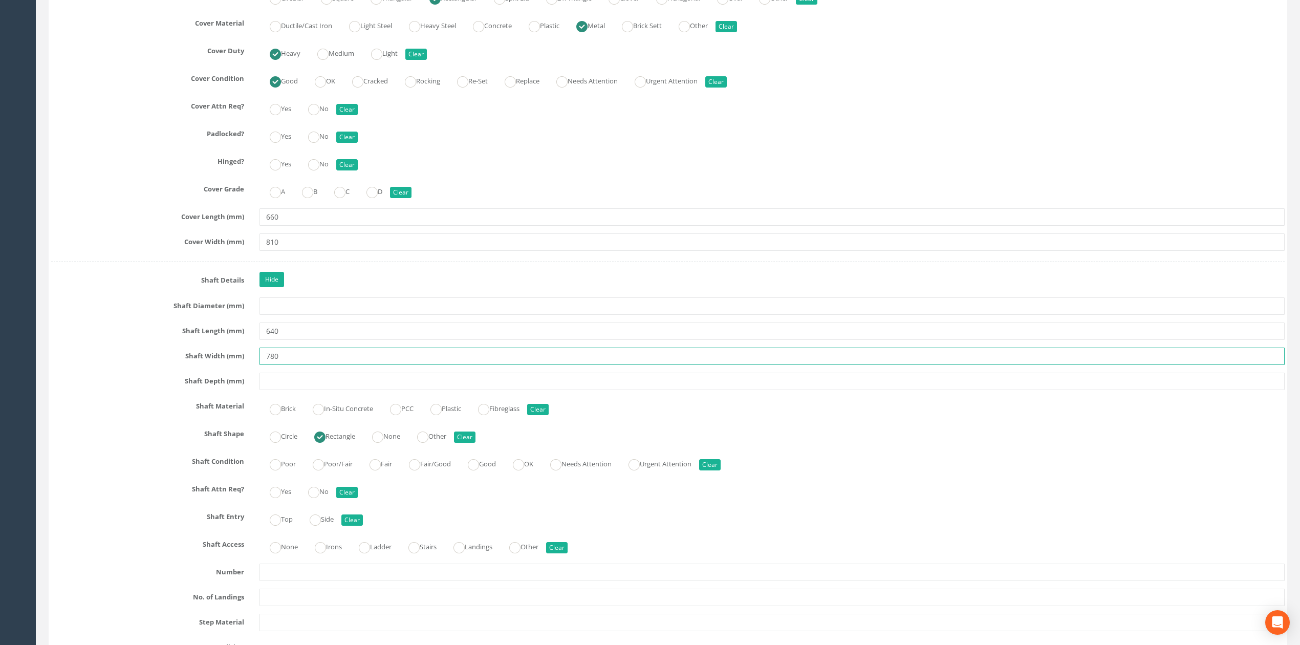
type input "780"
click at [372, 415] on label "In-Situ Concrete" at bounding box center [337, 407] width 71 height 15
radio input "true"
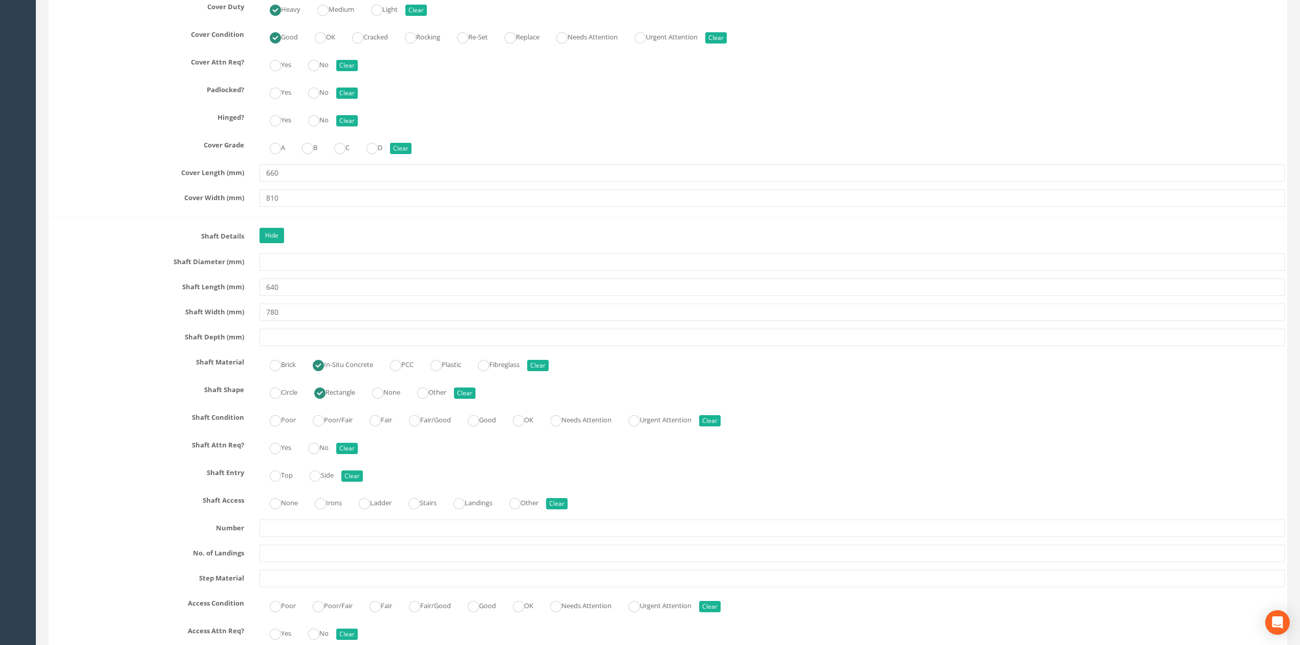
scroll to position [1161, 0]
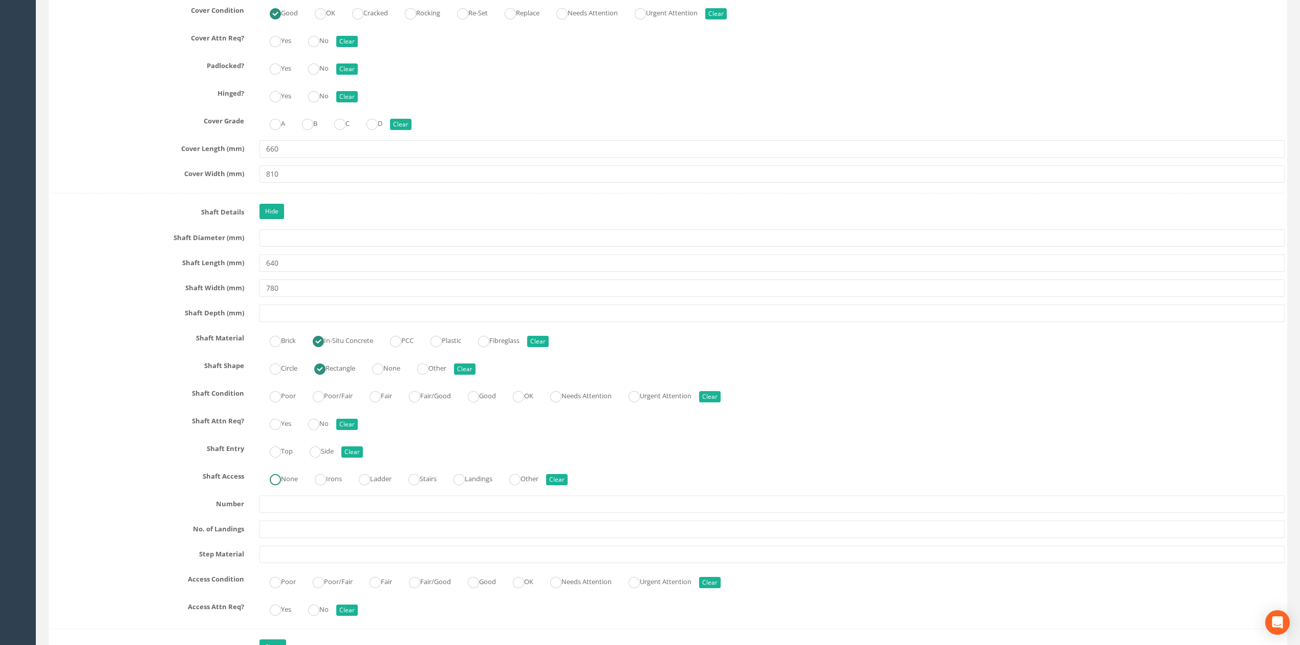
drag, startPoint x: 295, startPoint y: 494, endPoint x: 289, endPoint y: 491, distance: 7.1
click at [294, 485] on label "None" at bounding box center [278, 477] width 38 height 15
radio input "true"
click at [524, 402] on ins at bounding box center [518, 396] width 11 height 11
radio input "true"
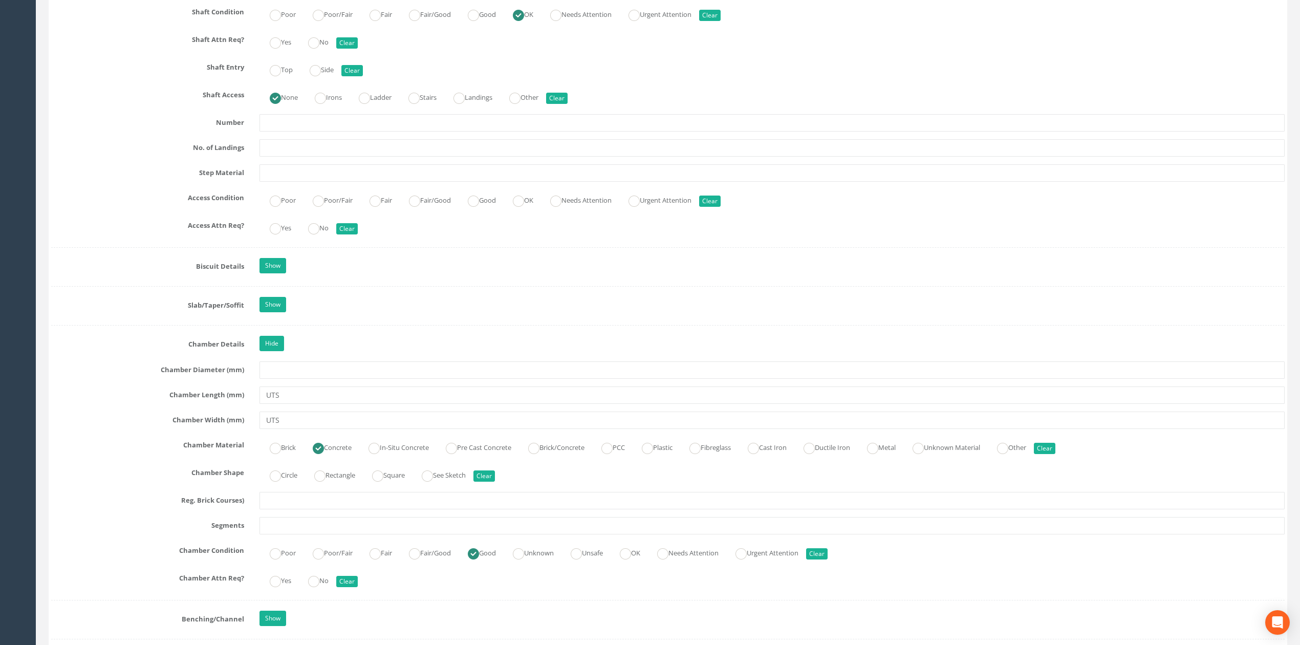
scroll to position [1639, 0]
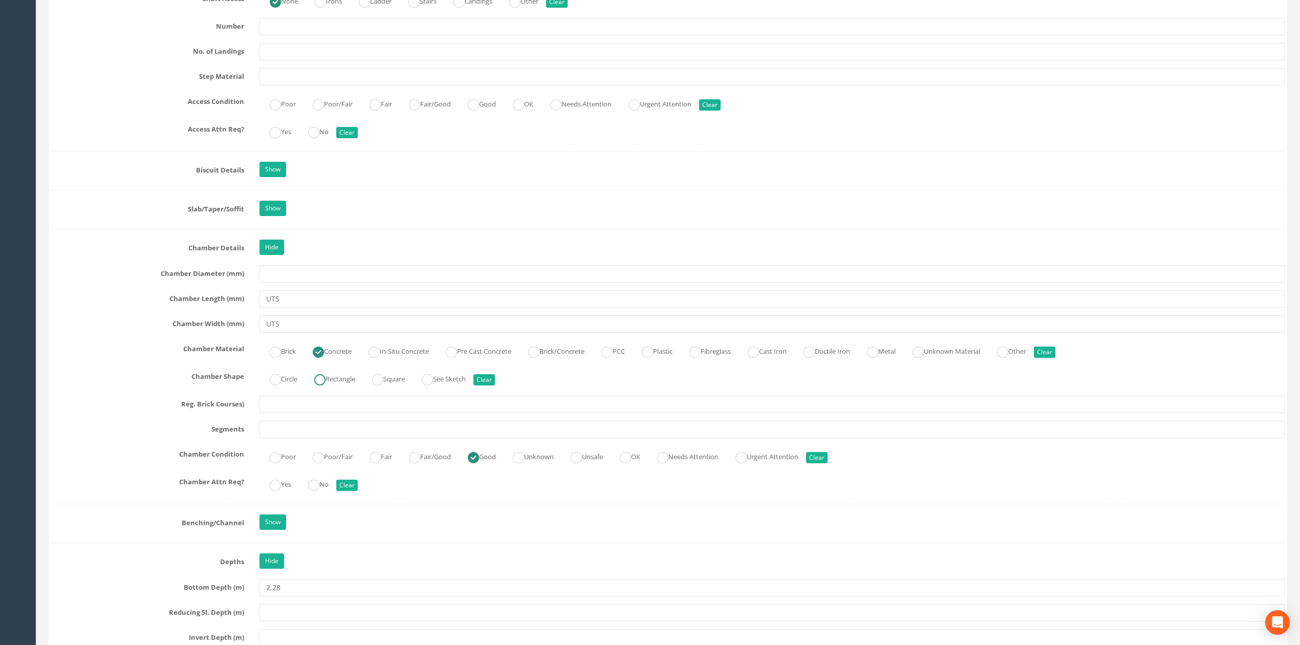
click at [319, 385] on ins at bounding box center [319, 379] width 11 height 11
radio input "true"
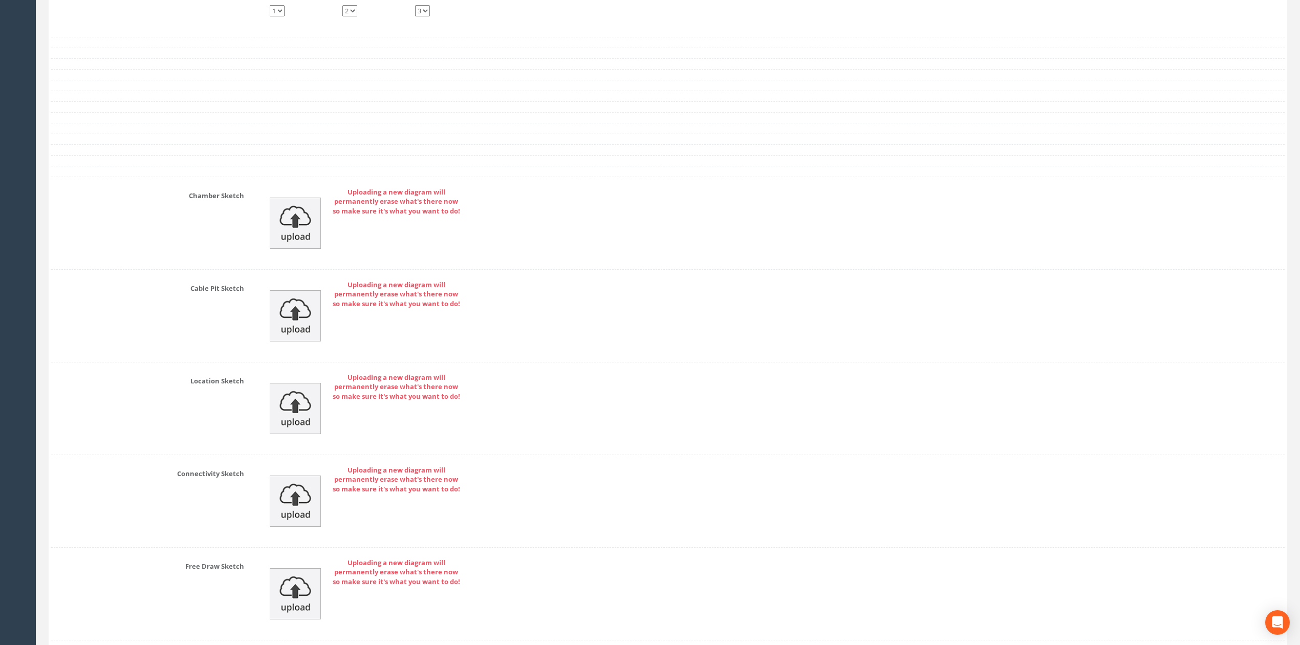
scroll to position [3342, 0]
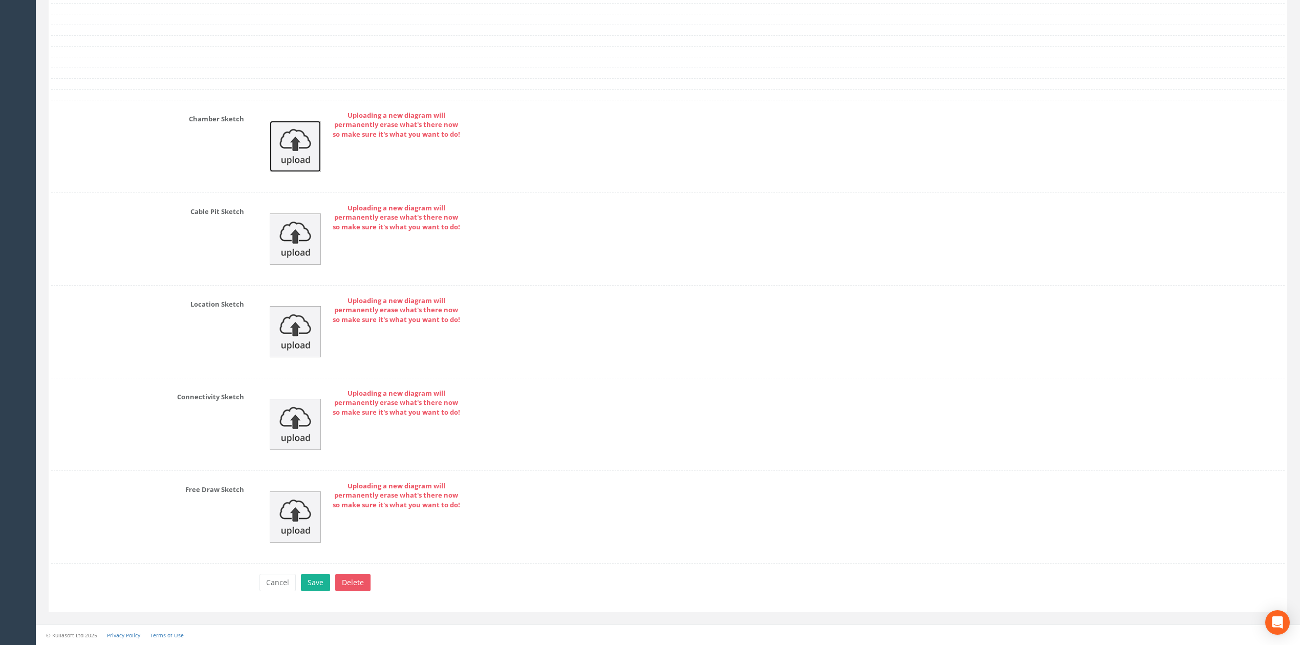
click at [297, 123] on img at bounding box center [295, 146] width 51 height 51
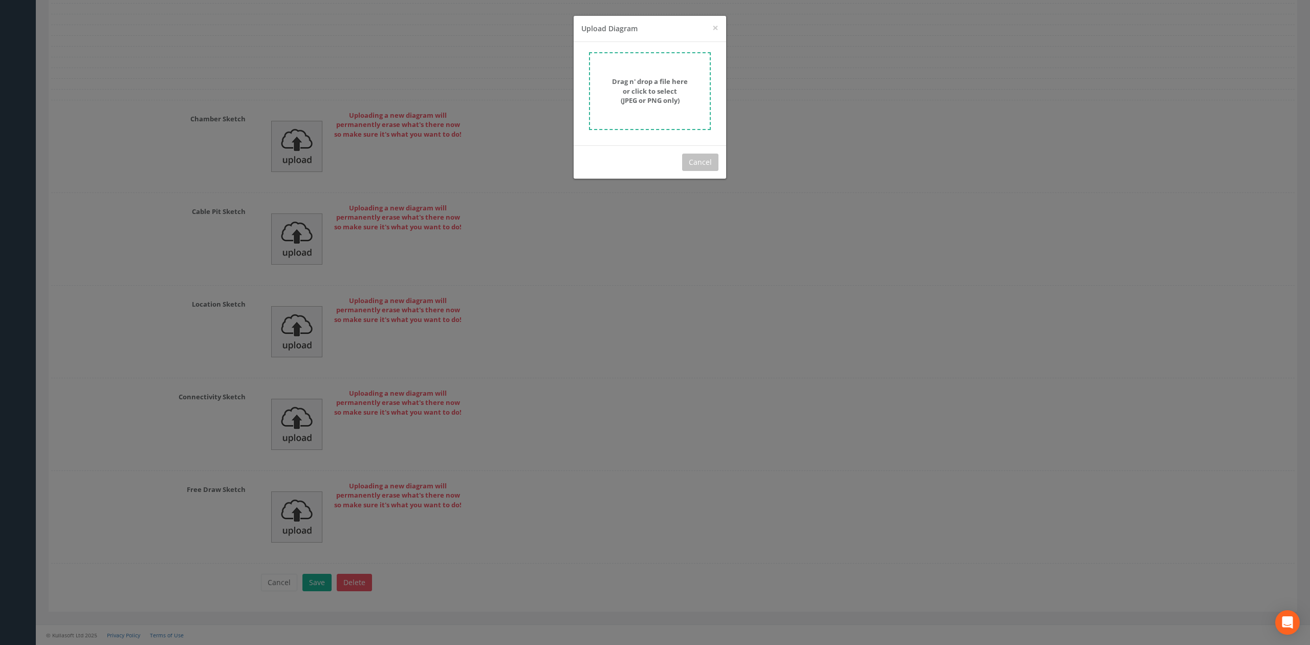
click at [586, 97] on div "Drag n' drop a file here or click to select (JPEG or PNG only)" at bounding box center [650, 93] width 153 height 103
click at [598, 95] on form "Drag n' drop a file here or click to select (JPEG or PNG only)" at bounding box center [650, 91] width 122 height 78
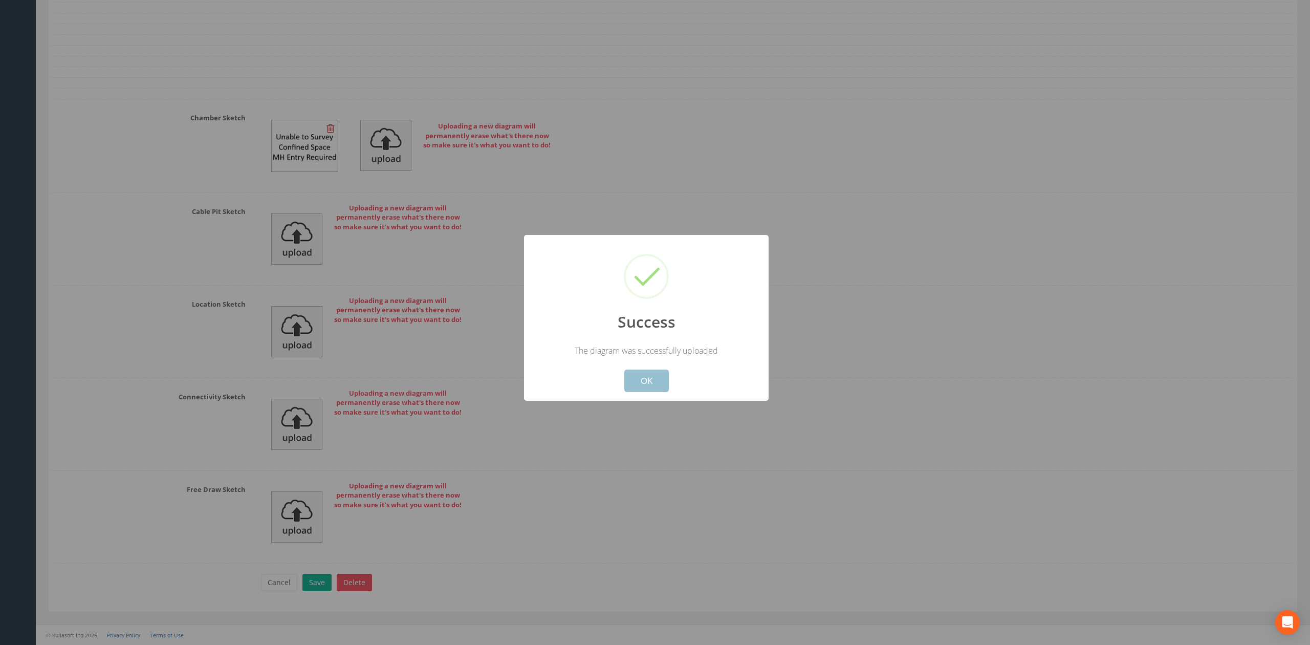
drag, startPoint x: 666, startPoint y: 375, endPoint x: 660, endPoint y: 373, distance: 6.0
click at [665, 375] on button "OK" at bounding box center [646, 381] width 45 height 23
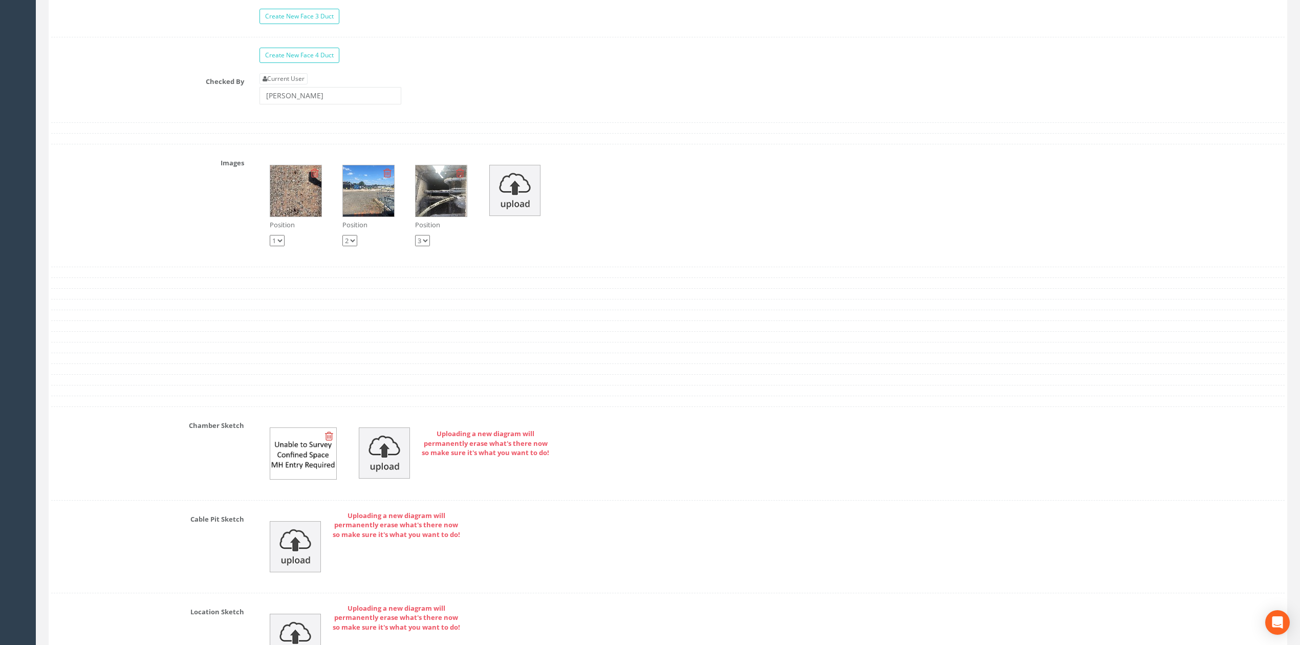
scroll to position [3001, 0]
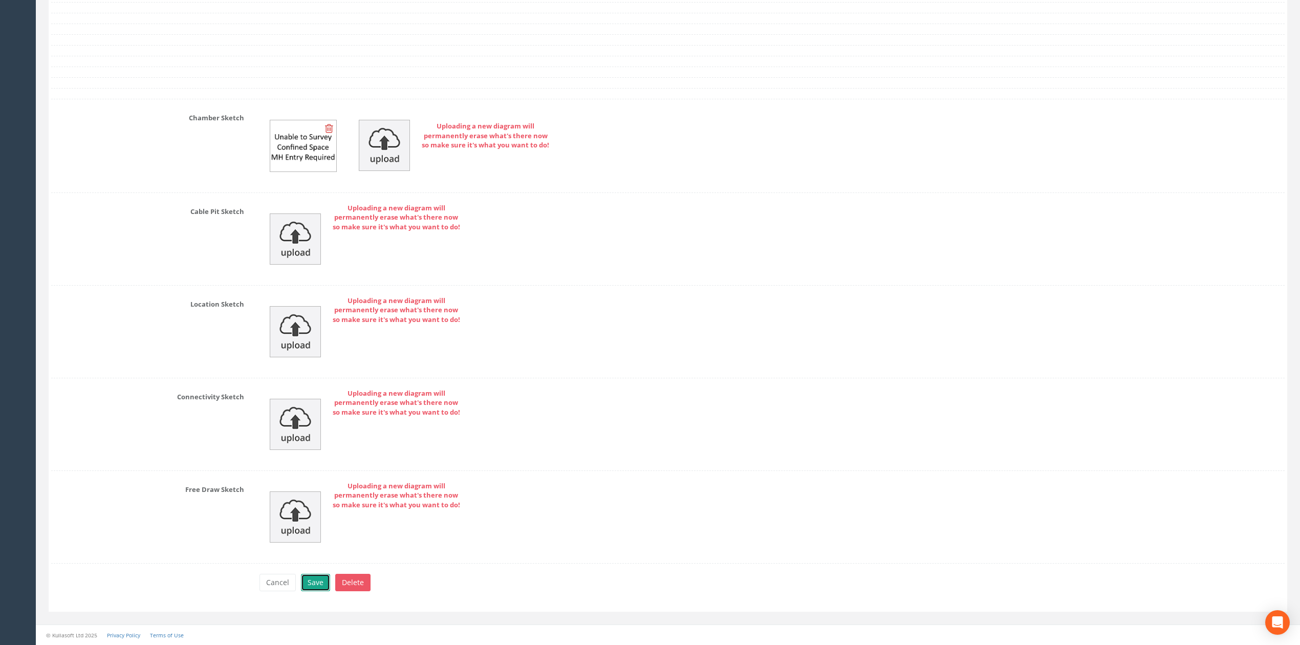
click at [304, 590] on button "Save" at bounding box center [315, 582] width 29 height 17
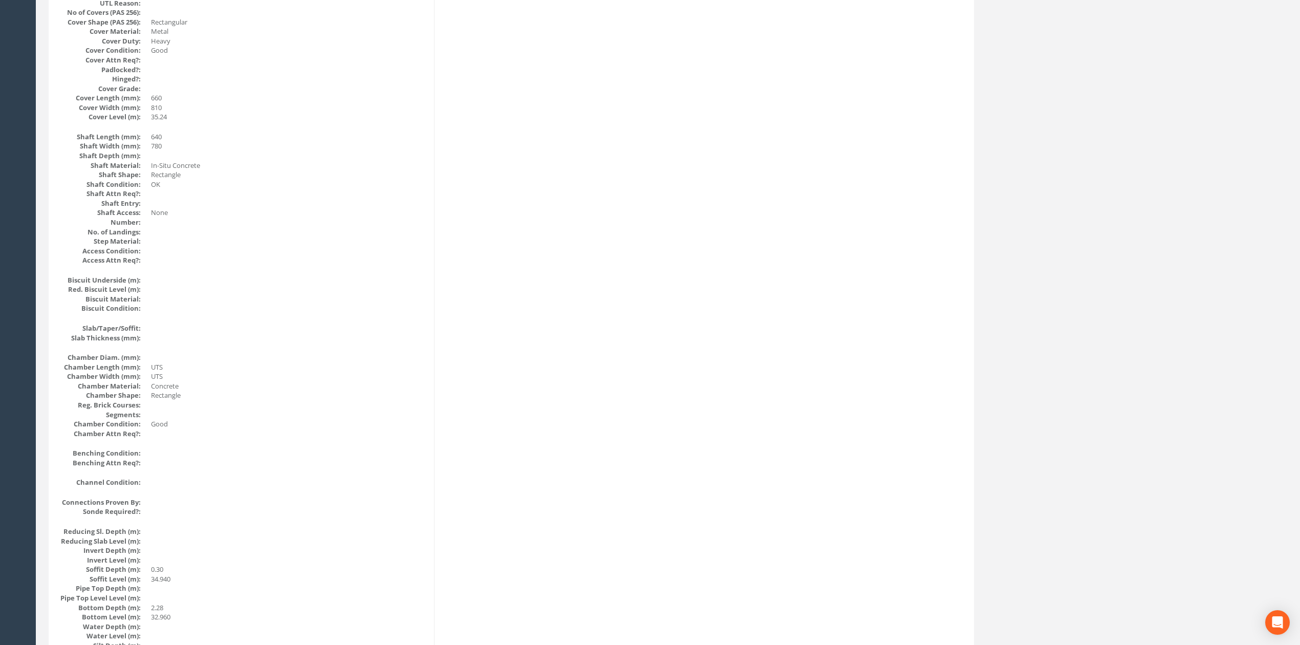
scroll to position [0, 0]
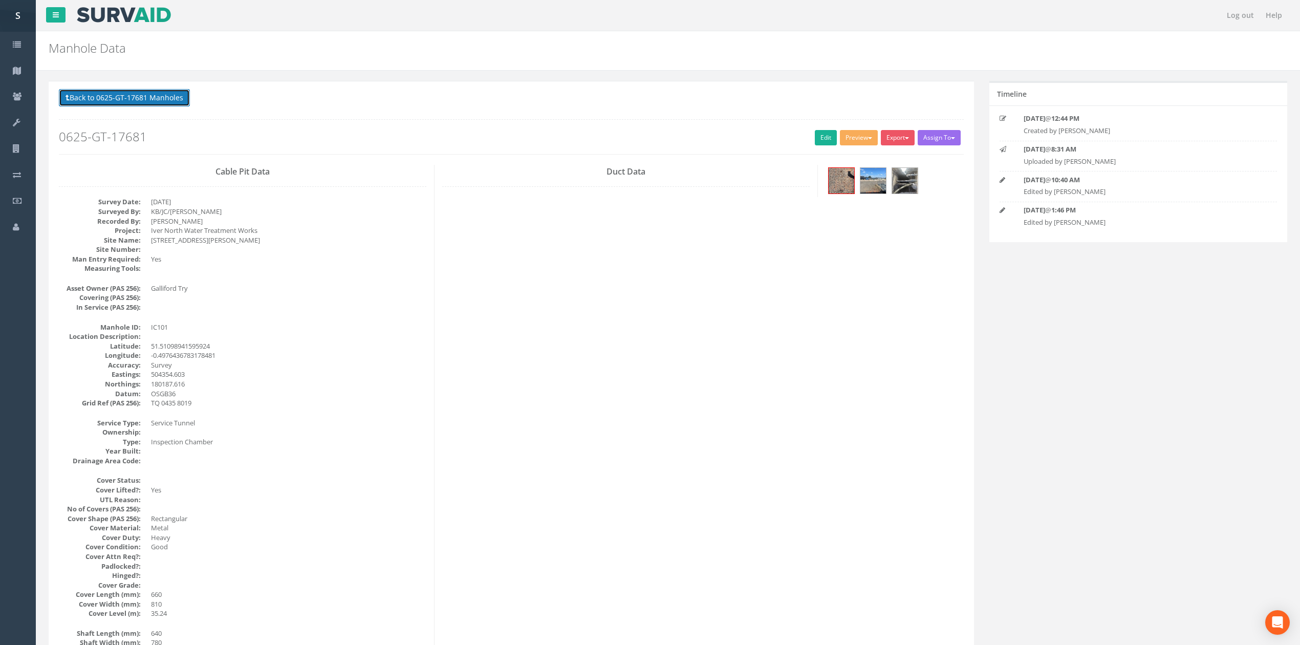
click at [119, 98] on button "Back to 0625-GT-17681 Manholes" at bounding box center [124, 97] width 131 height 17
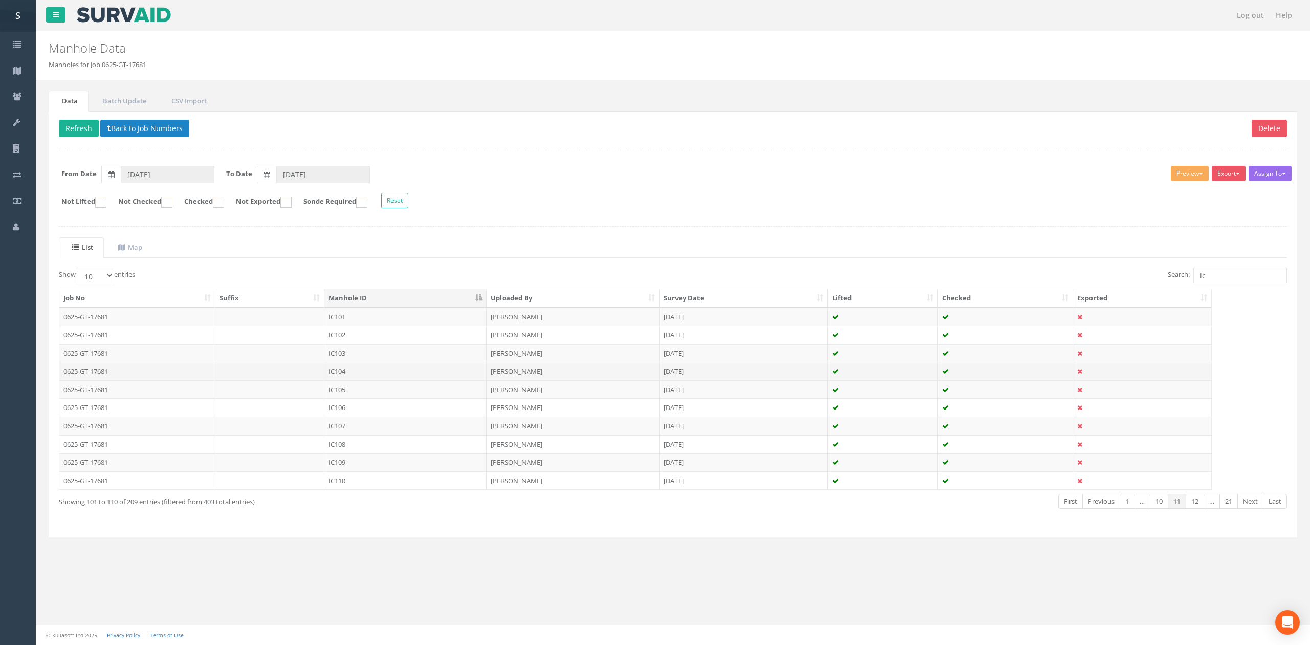
click at [370, 375] on td "IC104" at bounding box center [405, 371] width 162 height 18
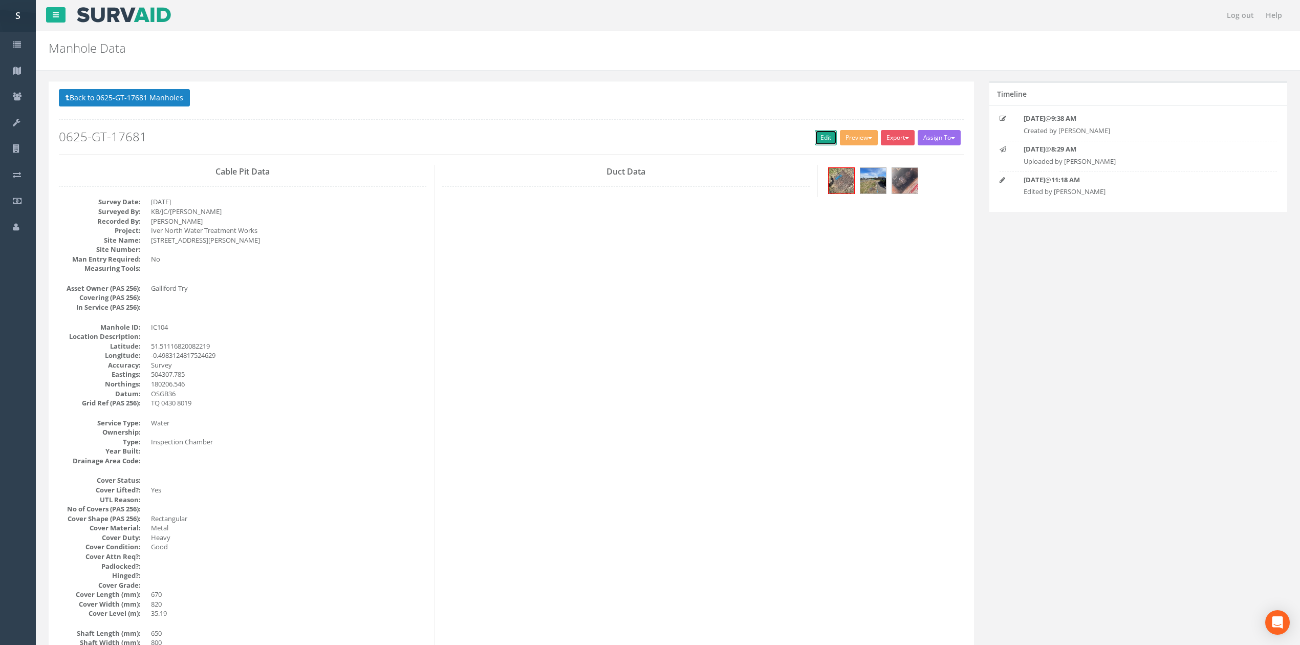
click at [822, 135] on link "Edit" at bounding box center [826, 137] width 22 height 15
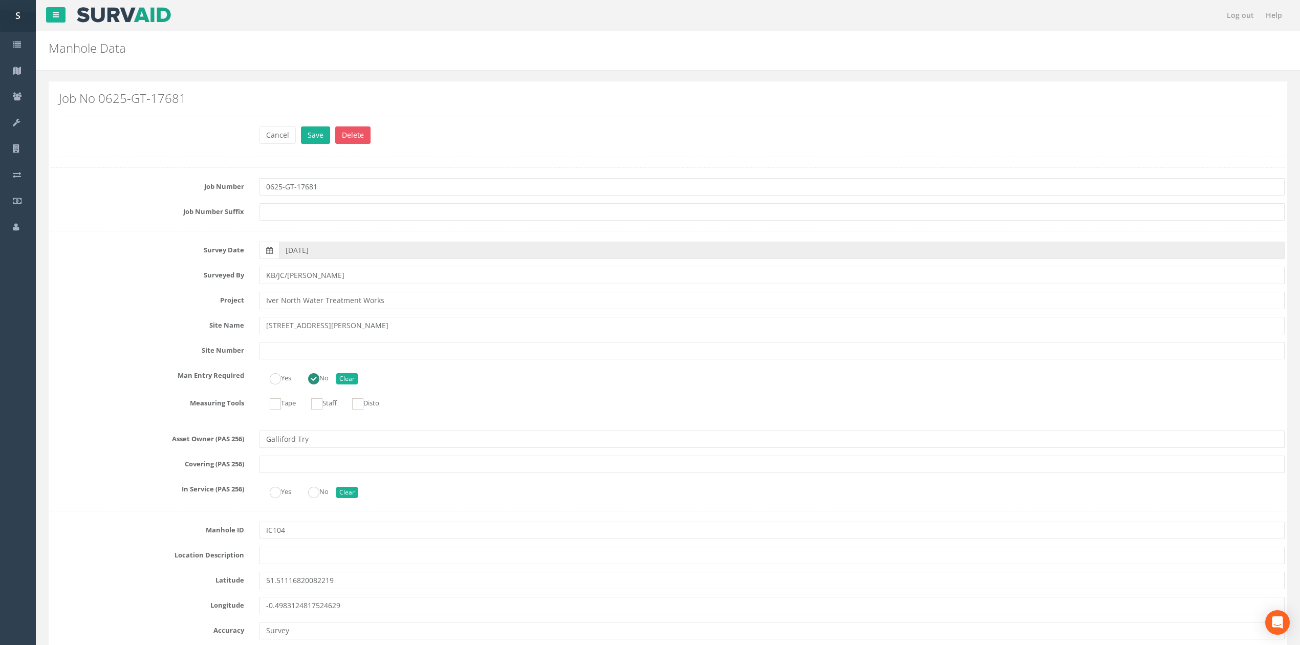
scroll to position [1610, 0]
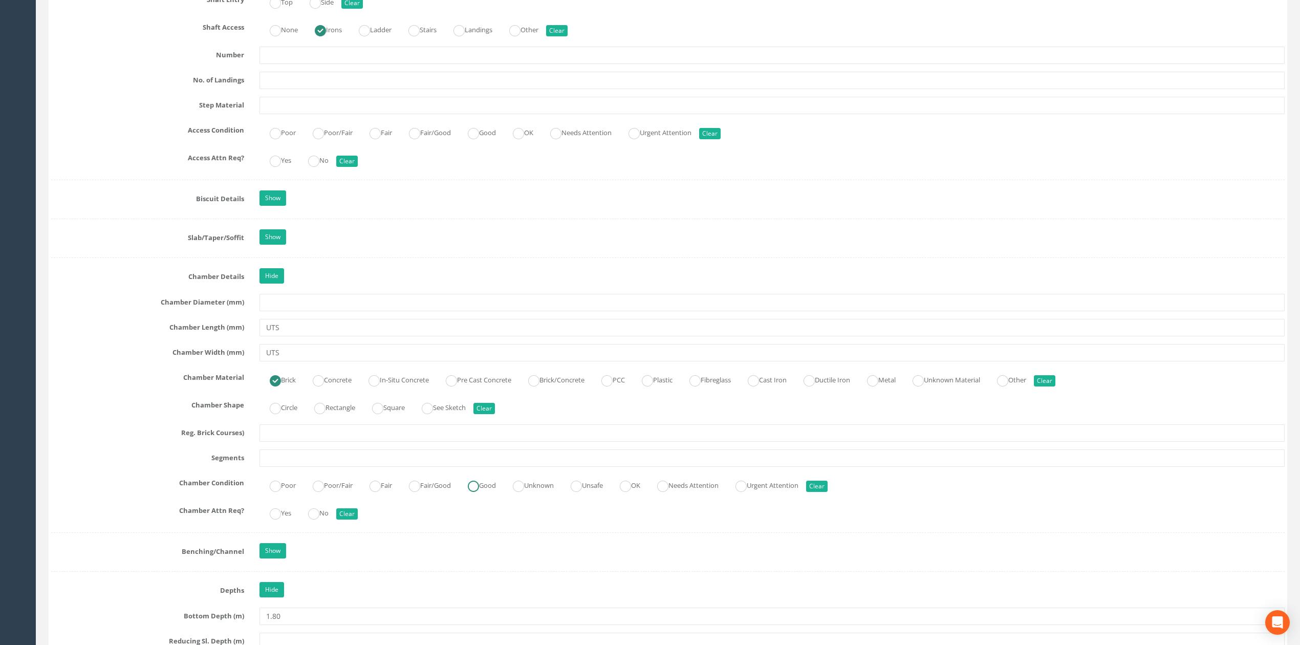
click at [496, 492] on label "Good" at bounding box center [477, 484] width 38 height 15
radio input "true"
click at [489, 462] on input "text" at bounding box center [771, 457] width 1025 height 17
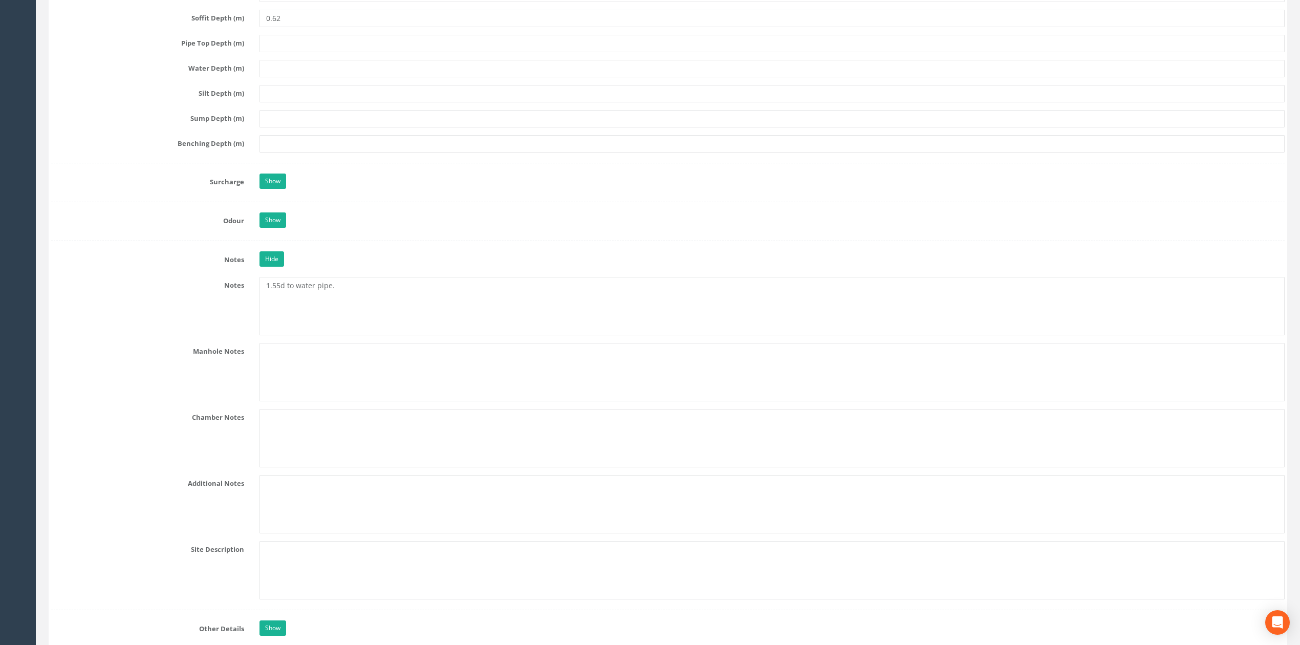
scroll to position [3106, 0]
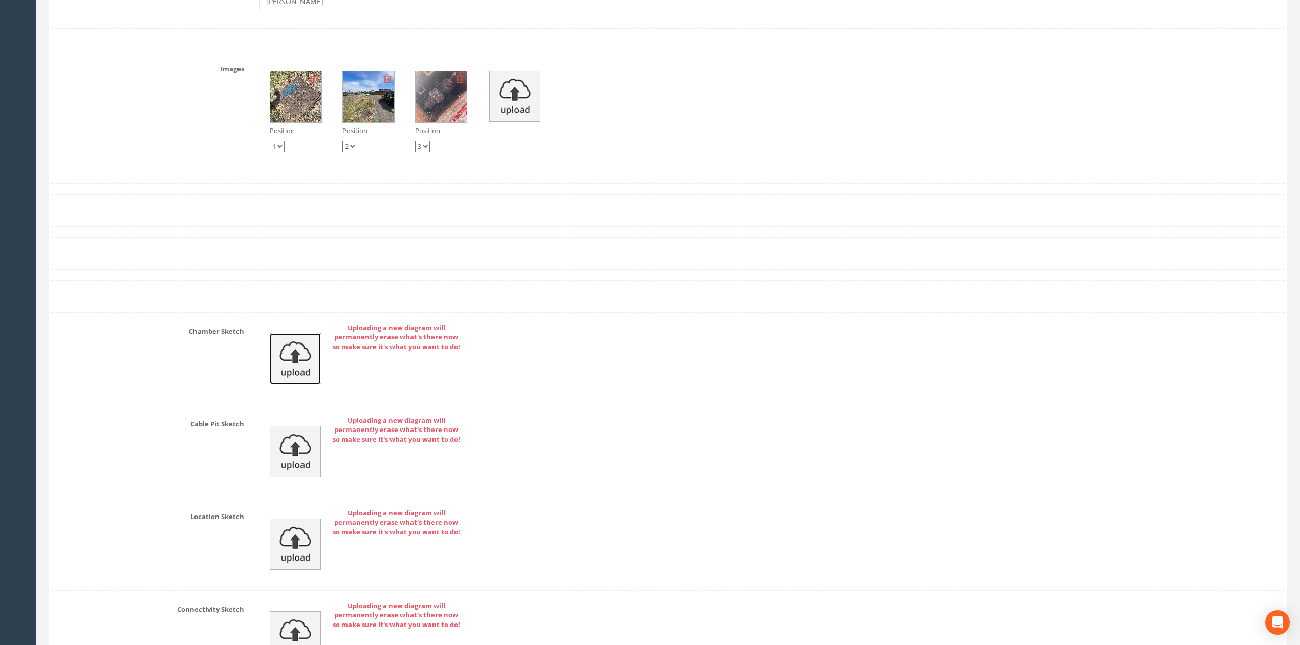
click at [287, 384] on img at bounding box center [295, 358] width 51 height 51
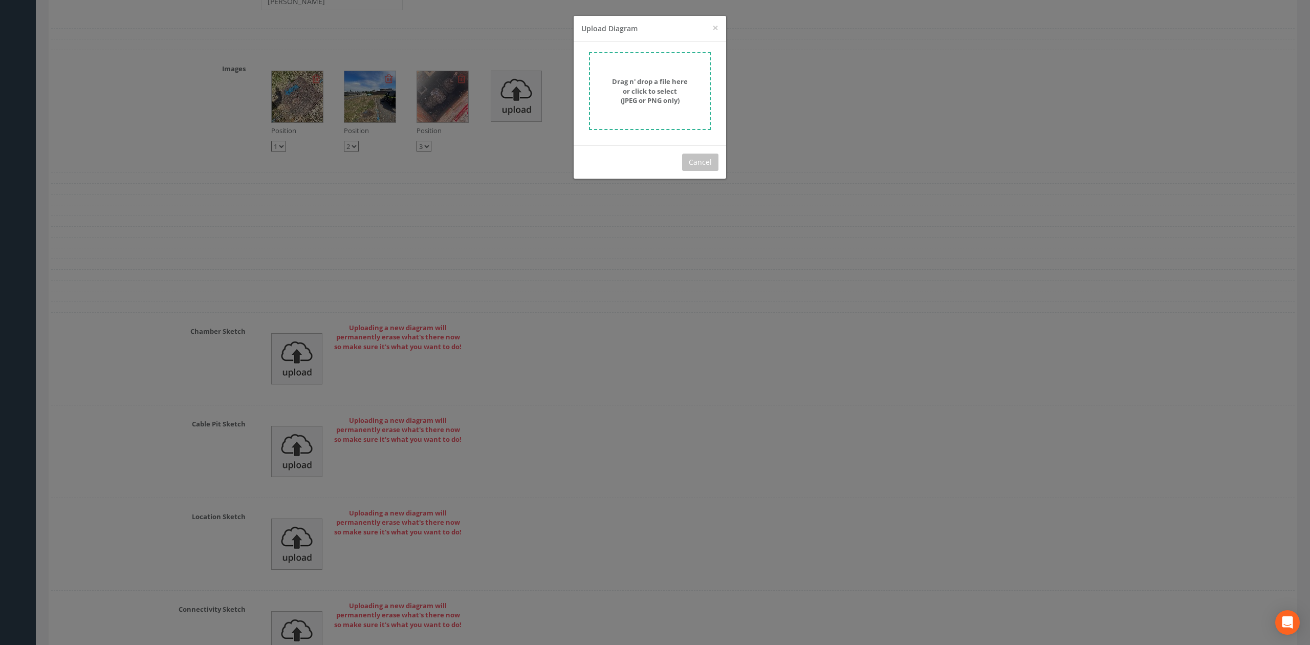
click at [647, 109] on form "Drag n' drop a file here or click to select (JPEG or PNG only)" at bounding box center [650, 91] width 122 height 78
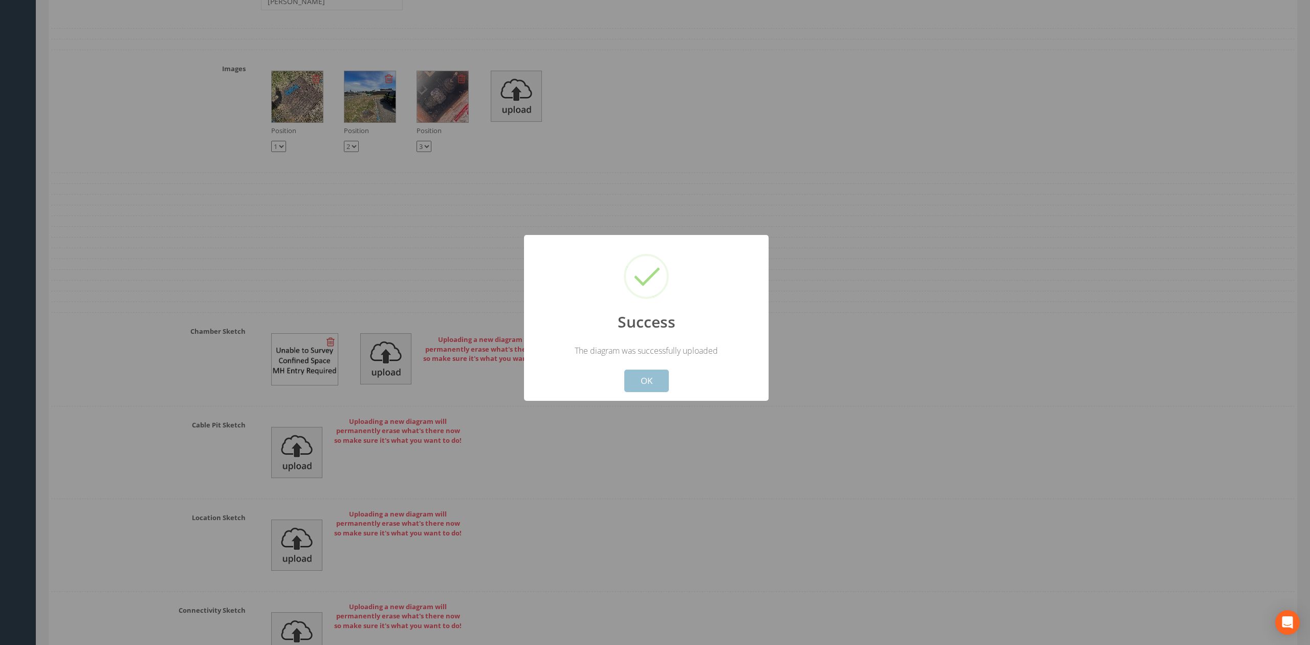
click at [656, 378] on button "OK" at bounding box center [646, 381] width 45 height 23
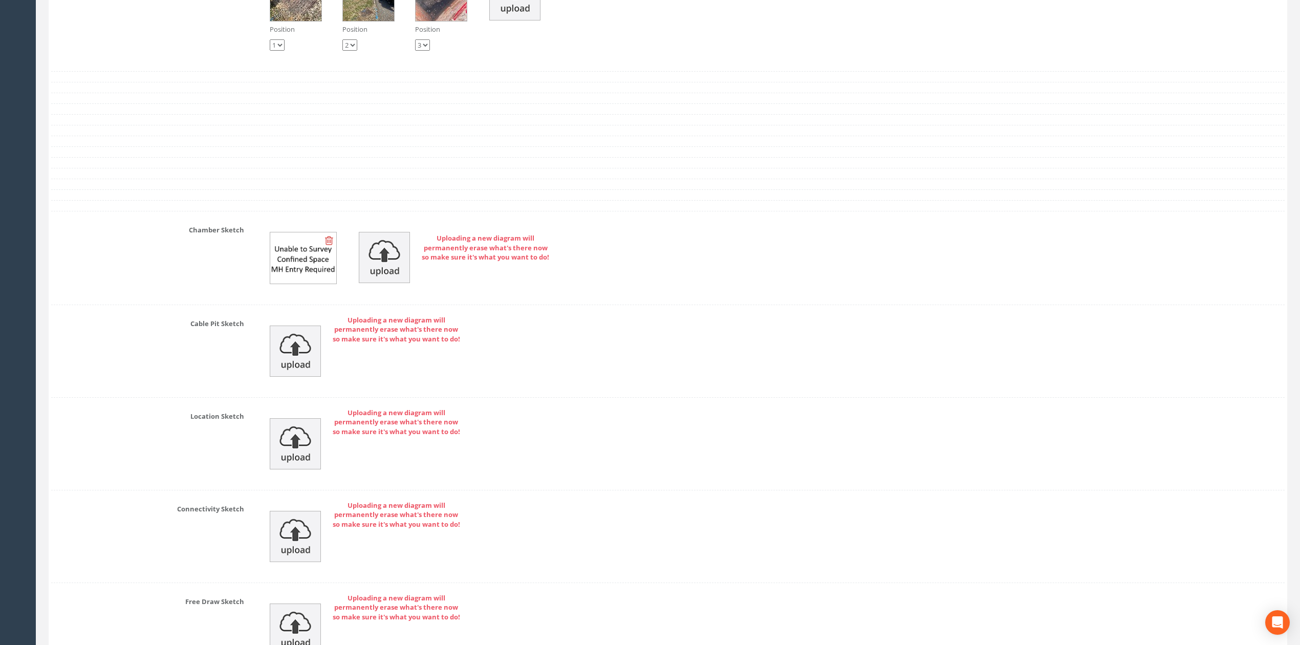
scroll to position [3344, 0]
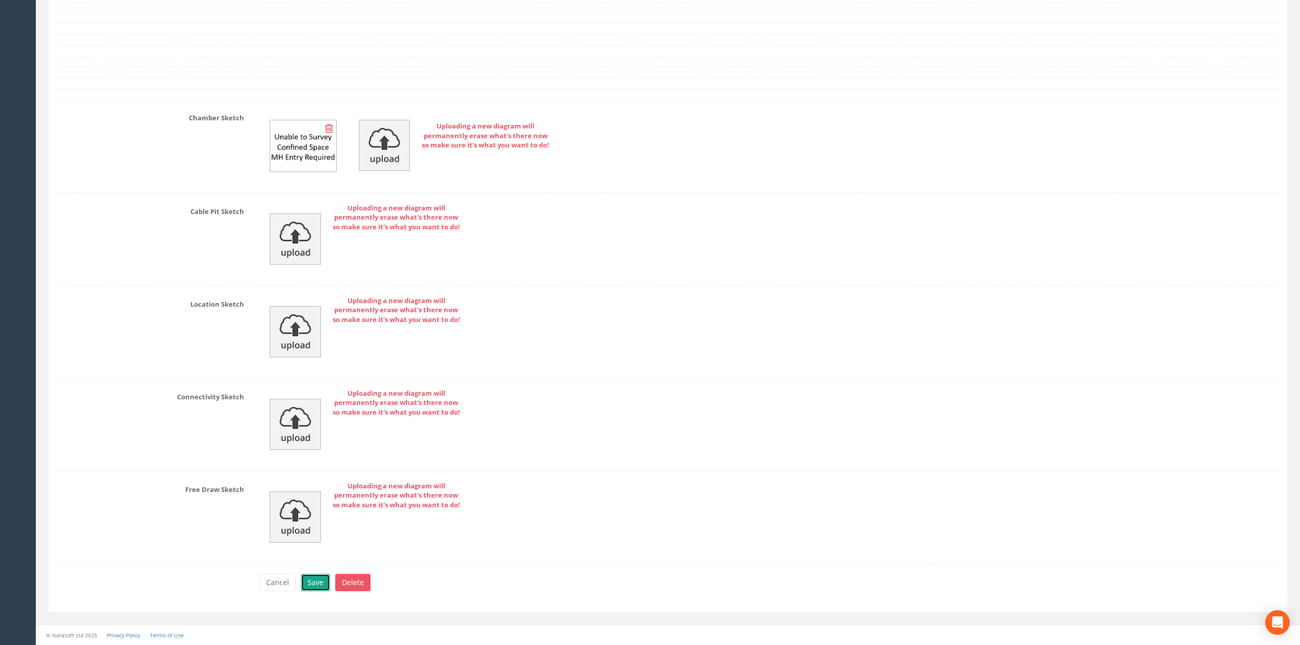
click at [321, 581] on button "Save" at bounding box center [315, 582] width 29 height 17
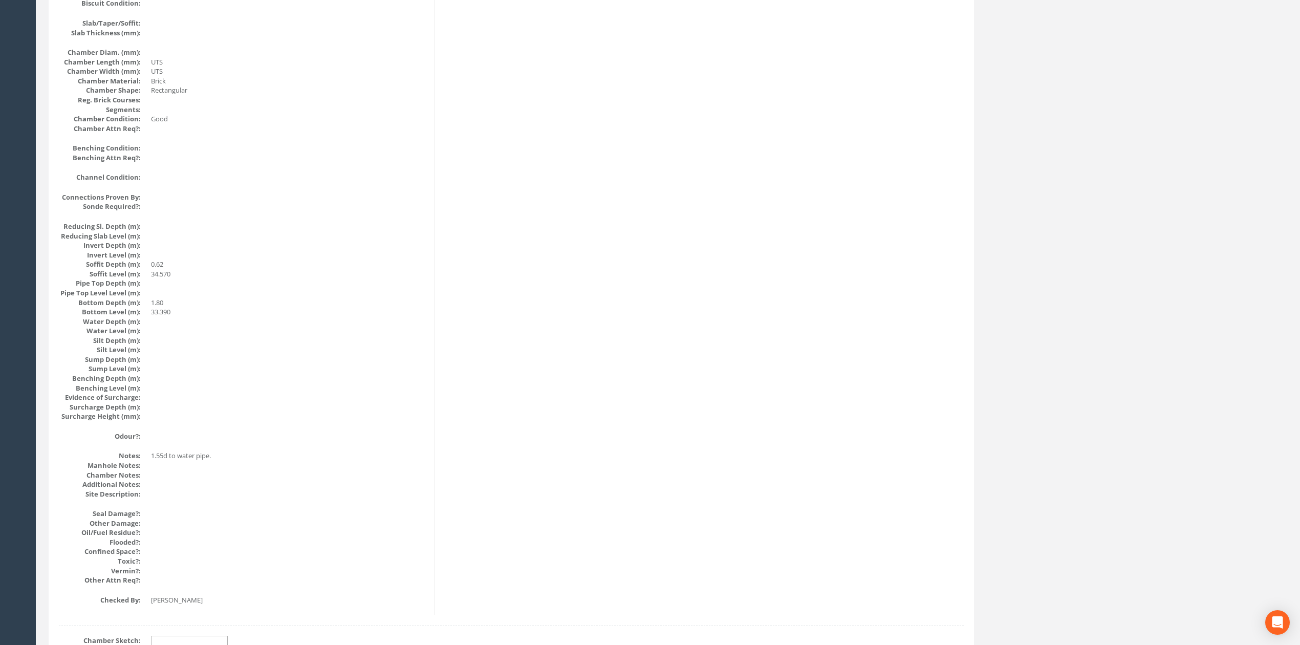
scroll to position [0, 0]
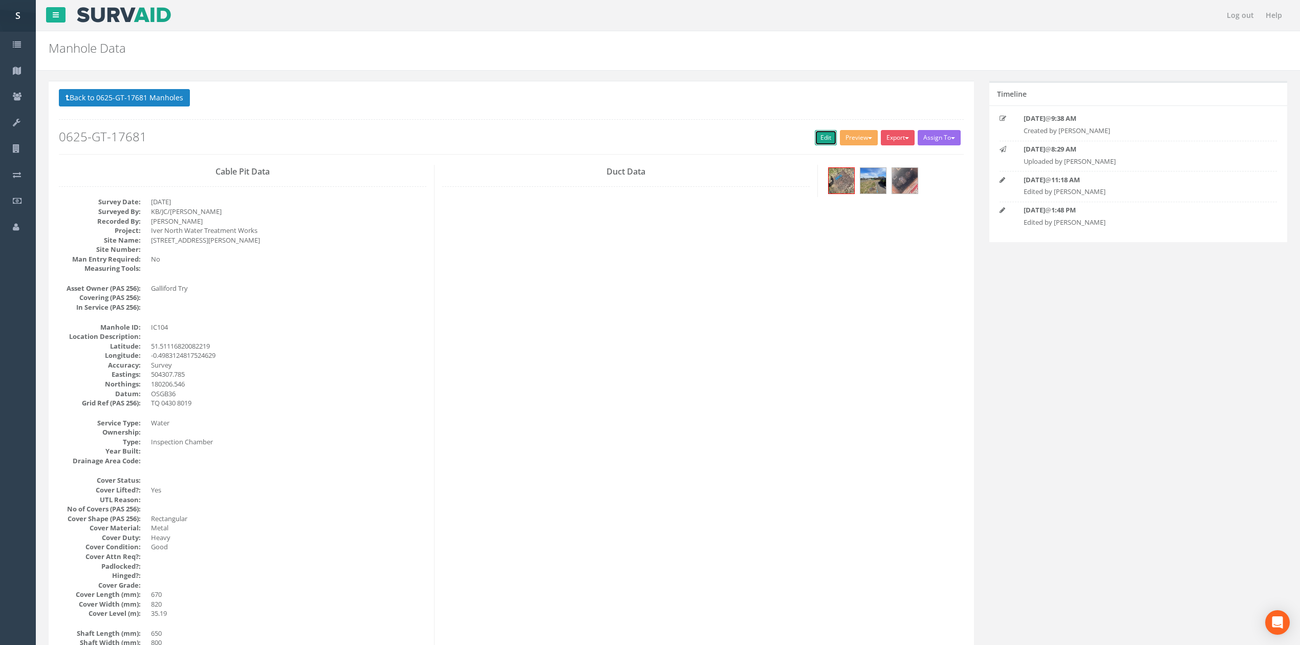
click at [821, 136] on link "Edit" at bounding box center [826, 137] width 22 height 15
click at [157, 104] on button "Back to 0625-GT-17681 Manholes" at bounding box center [124, 97] width 131 height 17
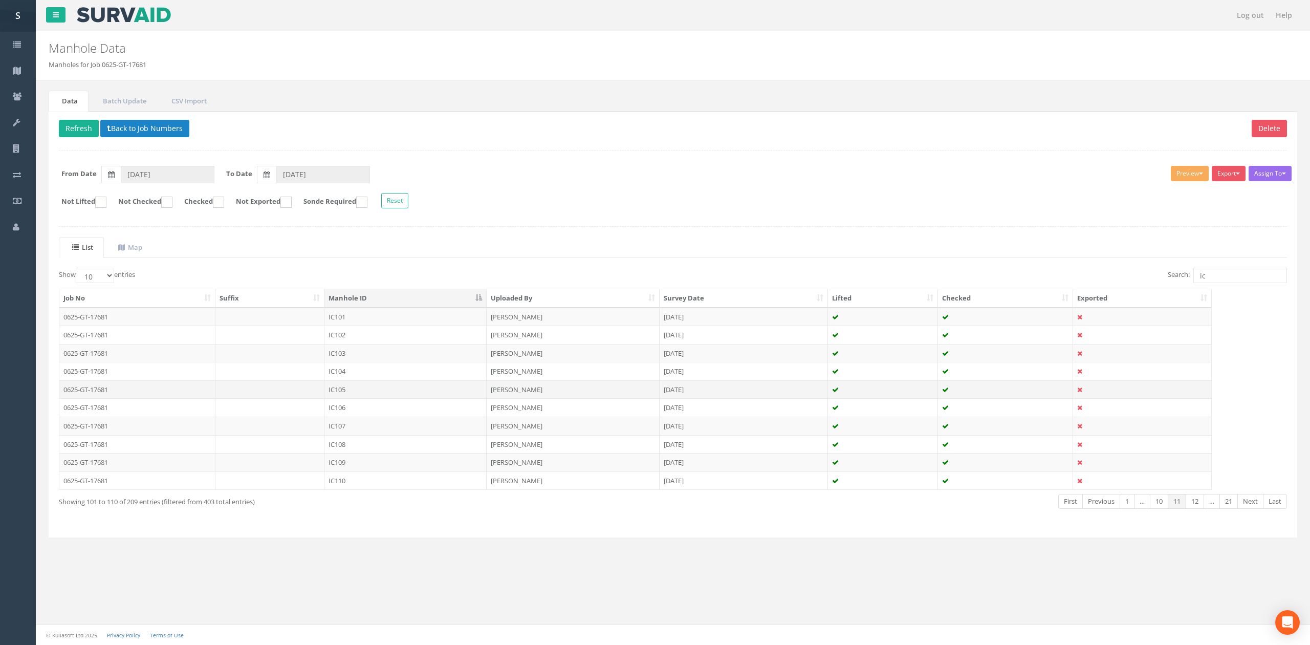
click at [354, 387] on td "IC105" at bounding box center [405, 389] width 162 height 18
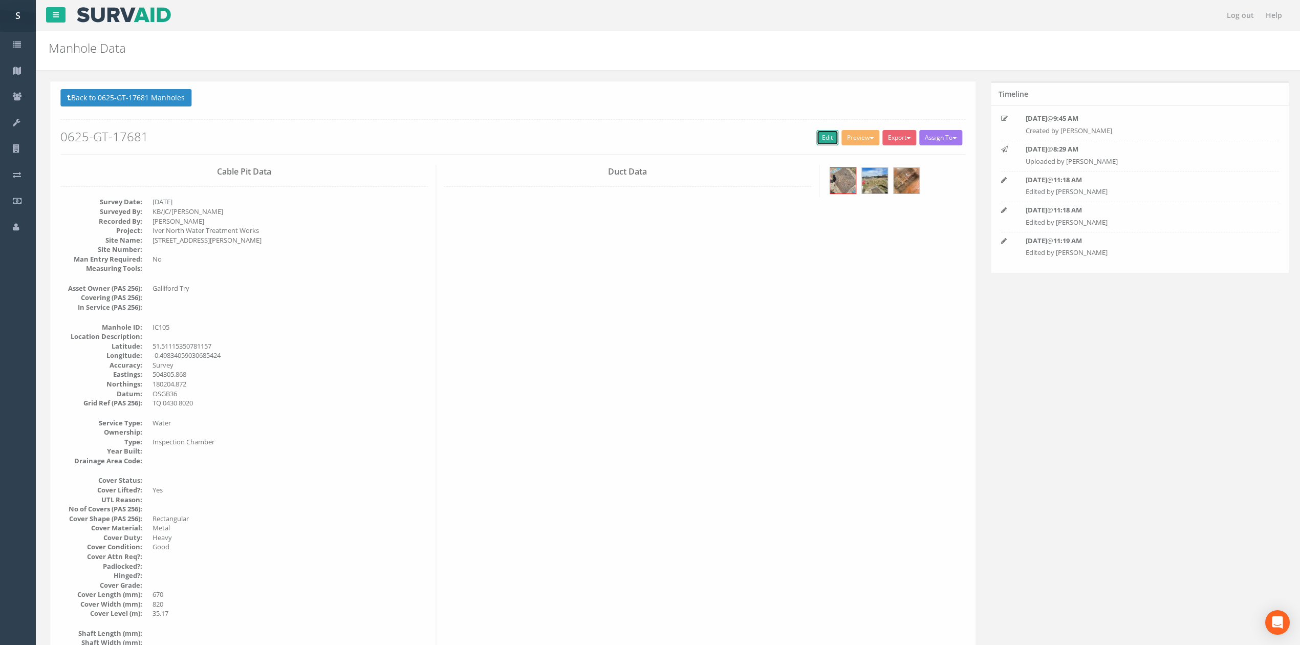
click at [819, 140] on link "Edit" at bounding box center [826, 137] width 22 height 15
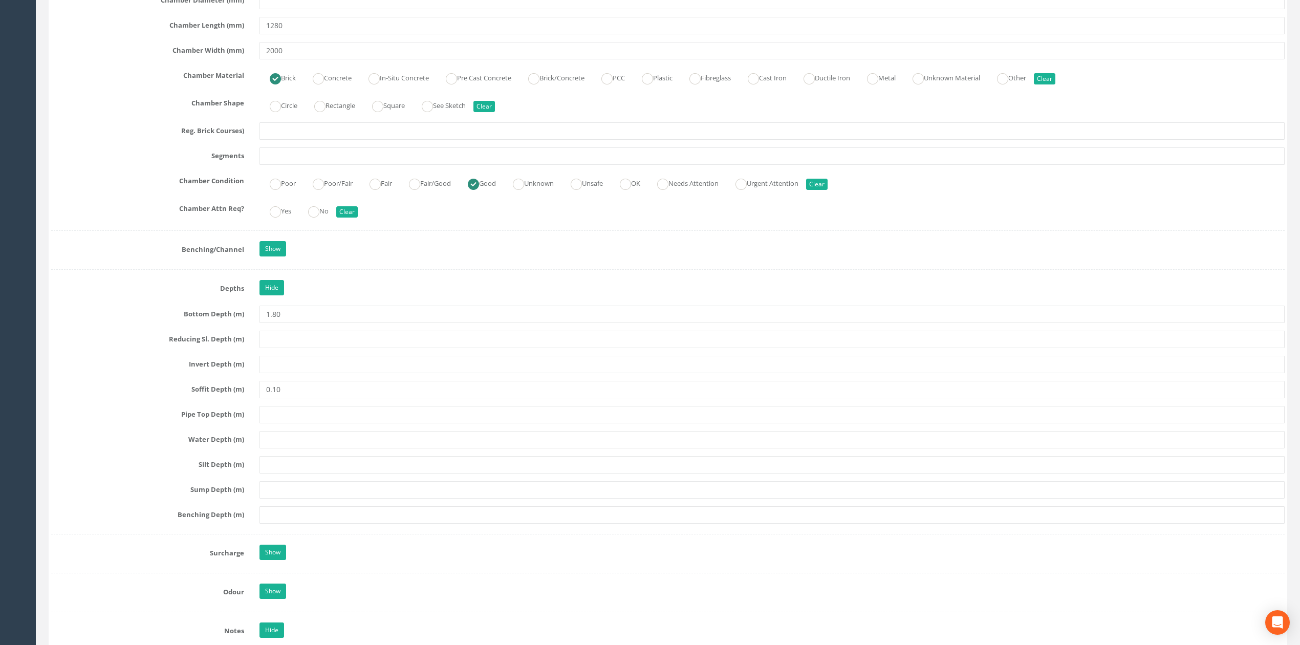
scroll to position [2185, 0]
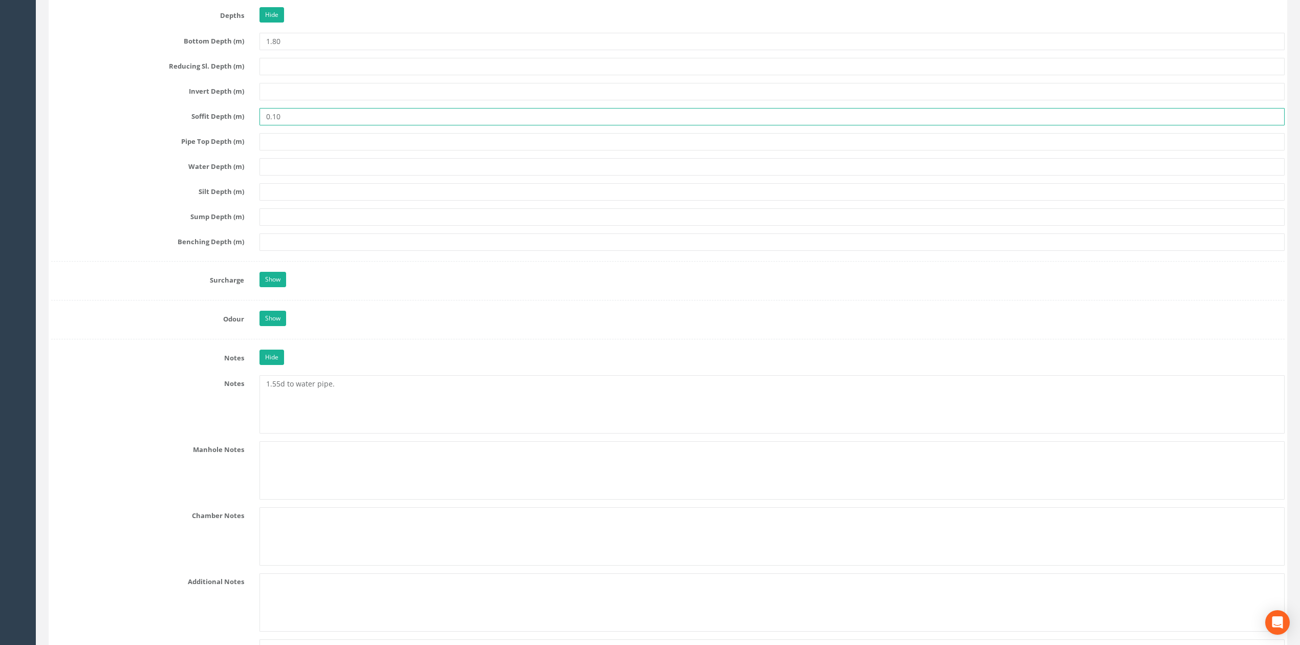
drag, startPoint x: 316, startPoint y: 125, endPoint x: 302, endPoint y: 129, distance: 14.6
click at [304, 125] on input "0.10" at bounding box center [771, 116] width 1025 height 17
drag, startPoint x: 302, startPoint y: 129, endPoint x: 149, endPoint y: 138, distance: 152.7
click at [149, 125] on div "Soffit Depth (m) 0.10" at bounding box center [668, 116] width 1249 height 17
click at [277, 201] on input "text" at bounding box center [771, 191] width 1025 height 17
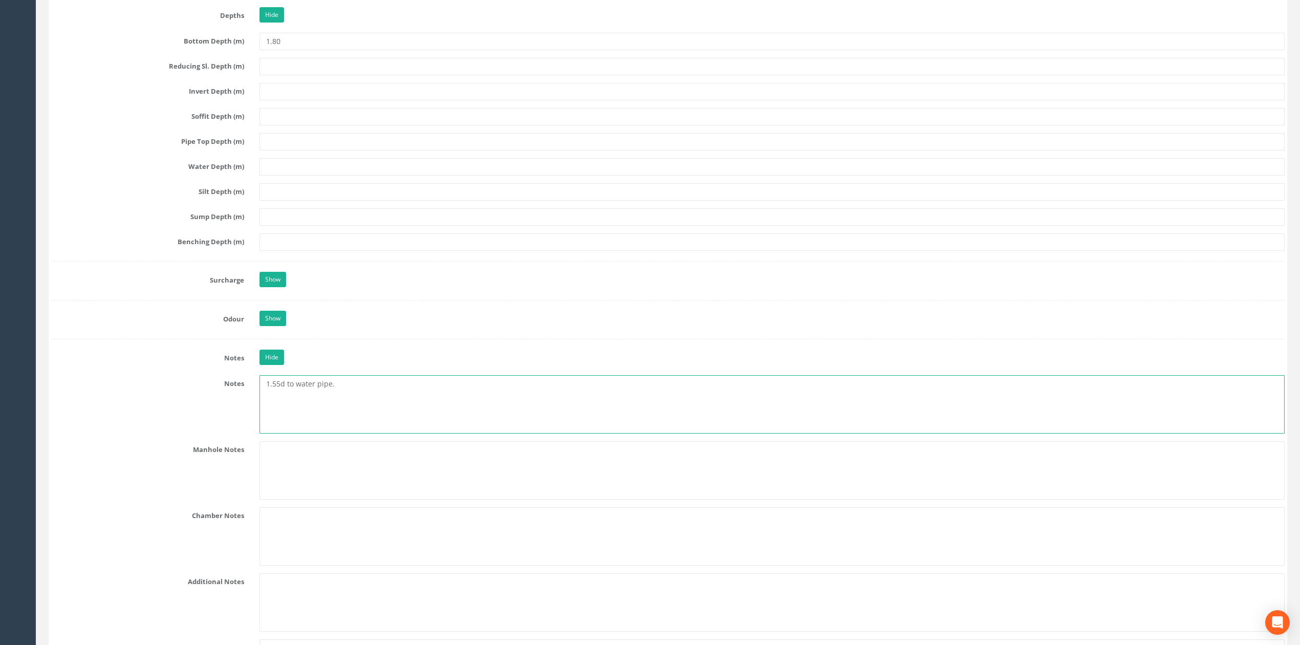
click at [351, 408] on textarea "1.55d to water pipe." at bounding box center [771, 404] width 1025 height 58
click at [311, 226] on input "text" at bounding box center [771, 216] width 1025 height 17
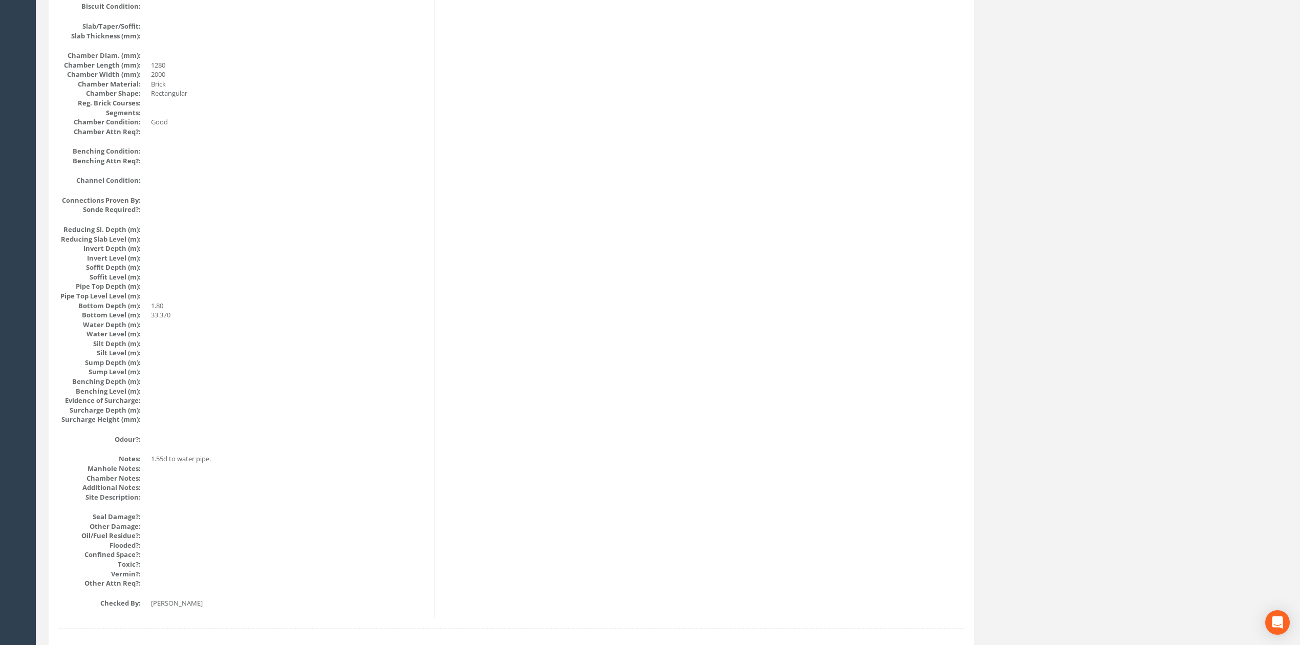
scroll to position [0, 0]
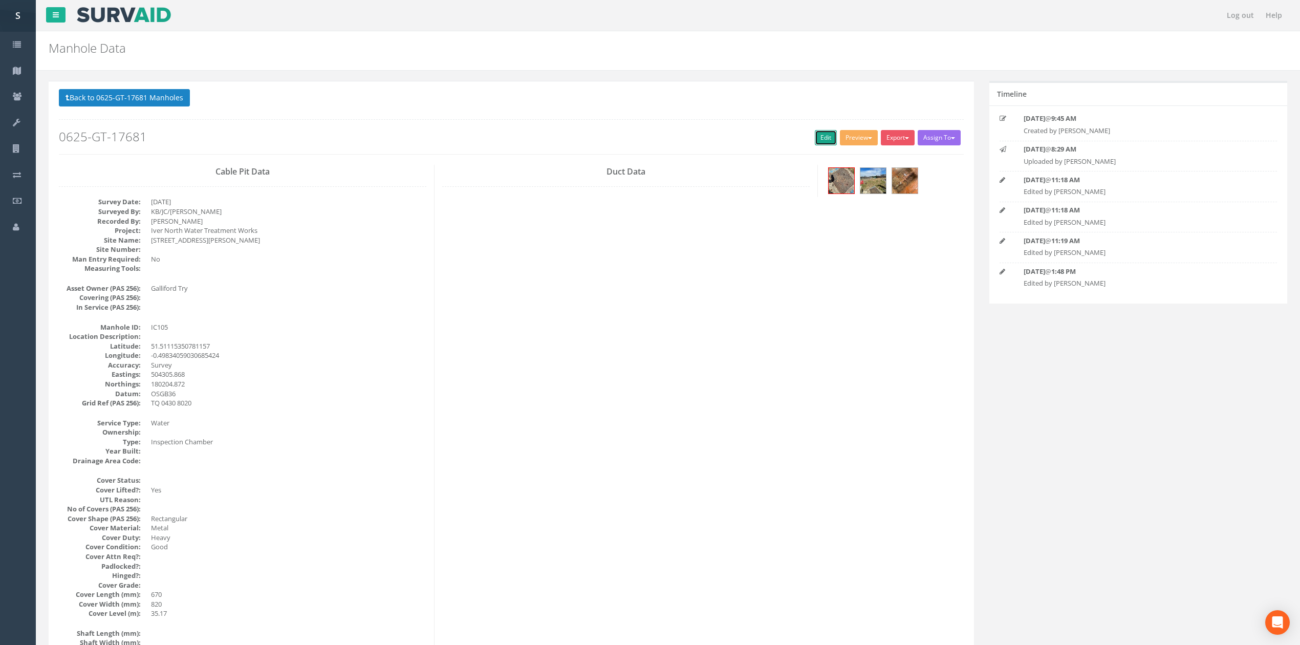
click at [818, 137] on link "Edit" at bounding box center [826, 137] width 22 height 15
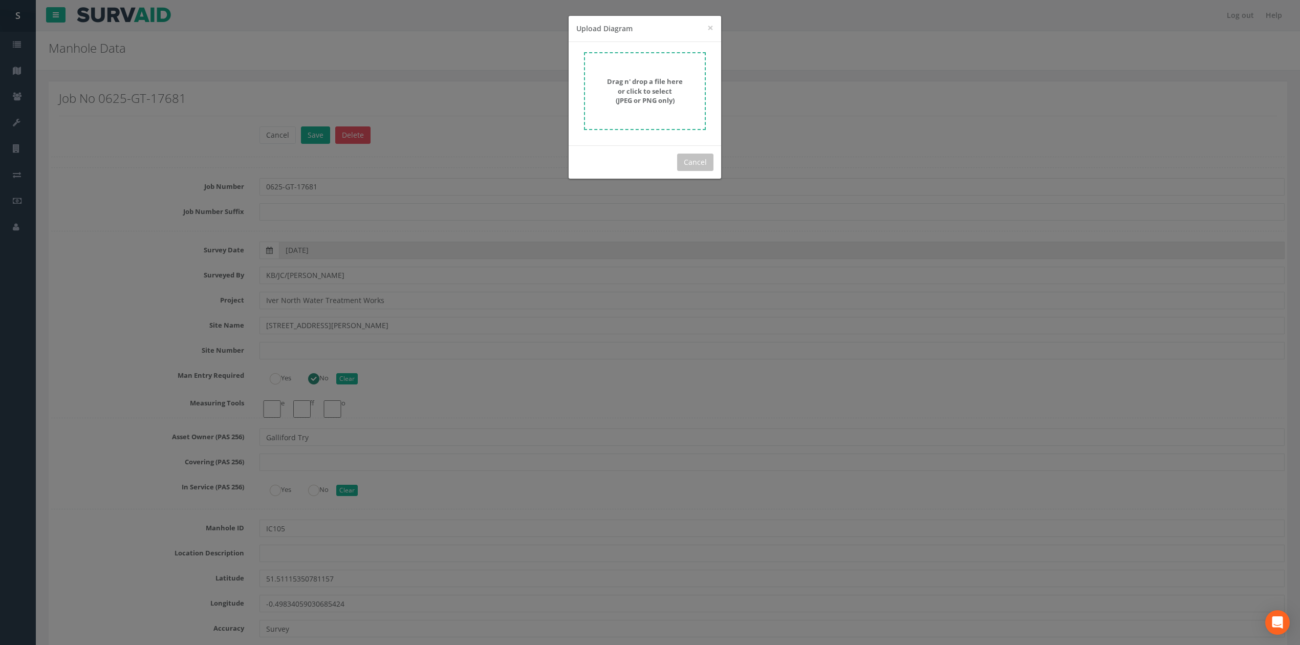
click at [645, 80] on strong "Drag n' drop a file here or click to select (JPEG or PNG only)" at bounding box center [645, 91] width 76 height 28
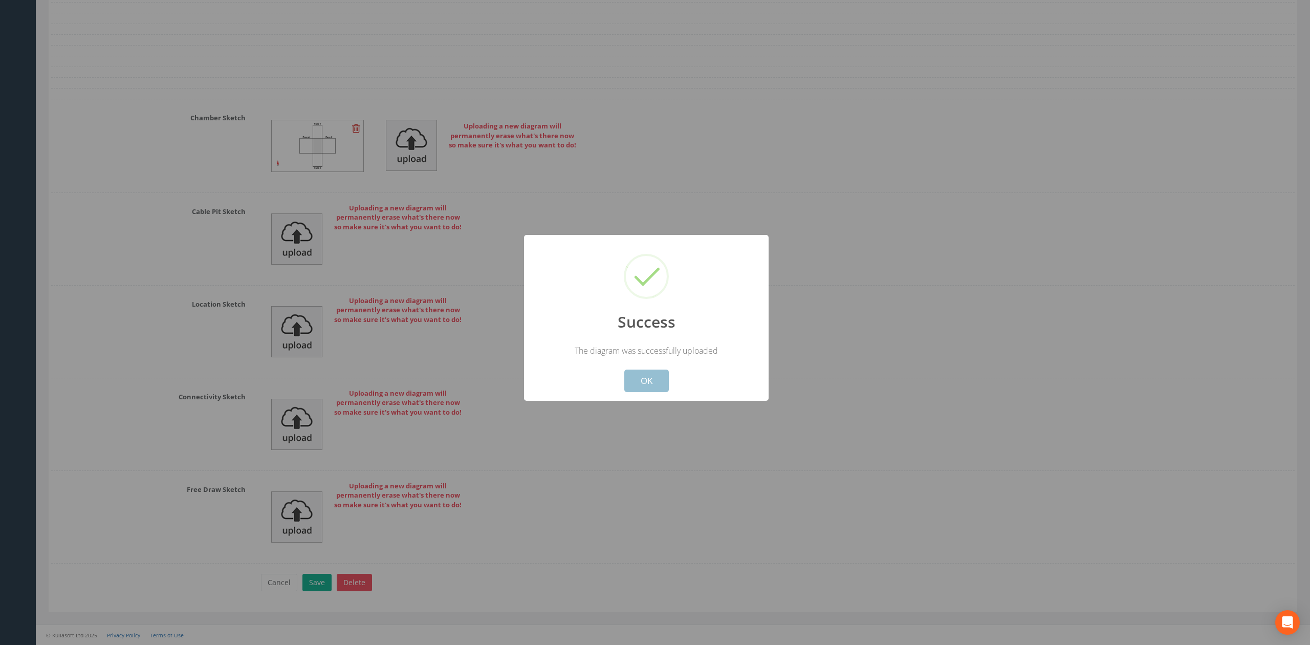
click at [649, 385] on button "OK" at bounding box center [646, 381] width 45 height 23
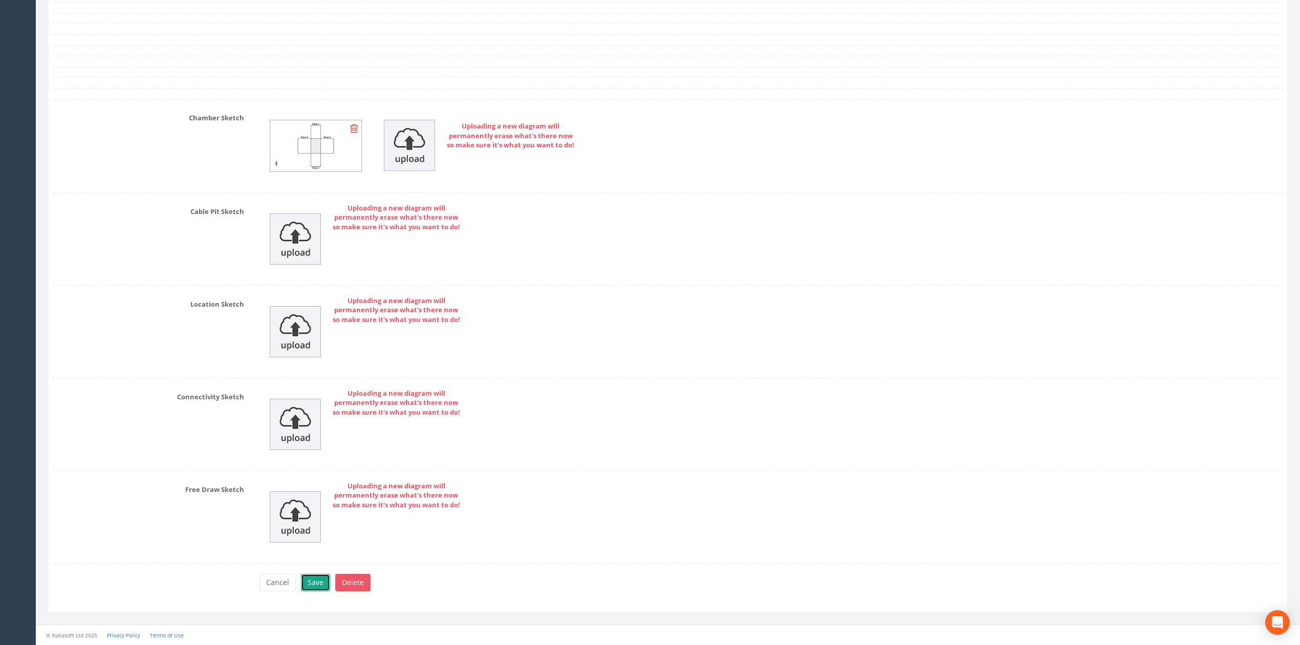
click at [308, 585] on button "Save" at bounding box center [315, 582] width 29 height 17
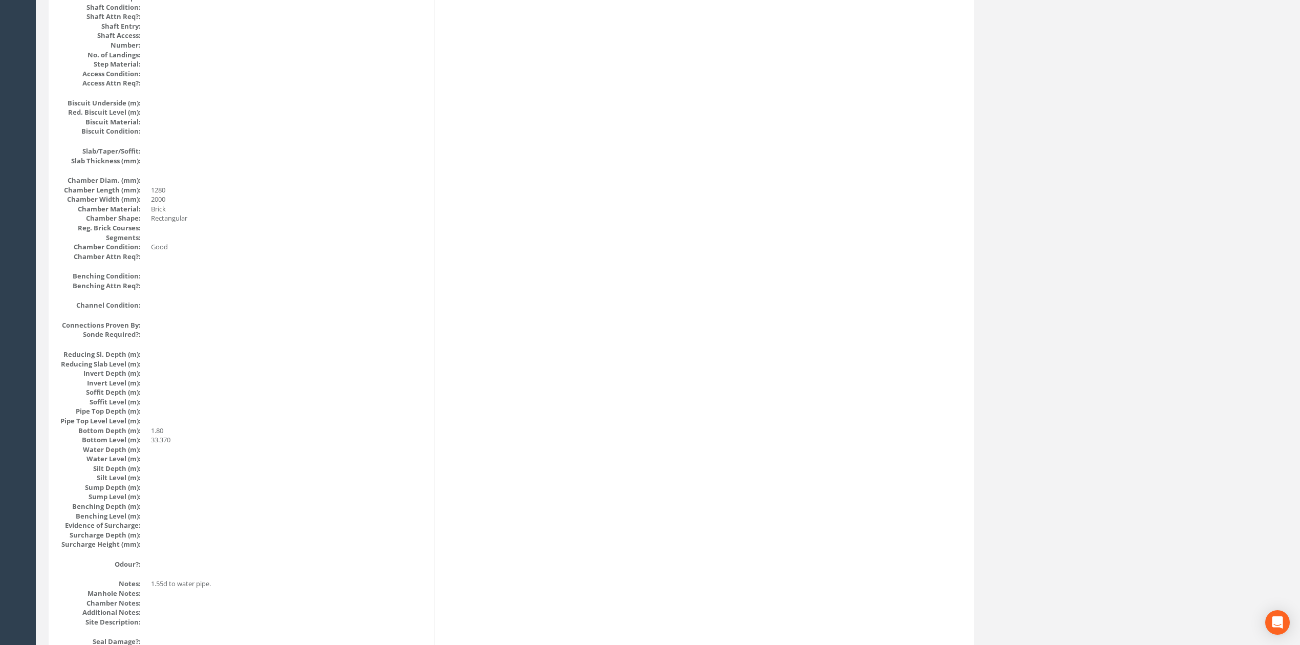
scroll to position [0, 0]
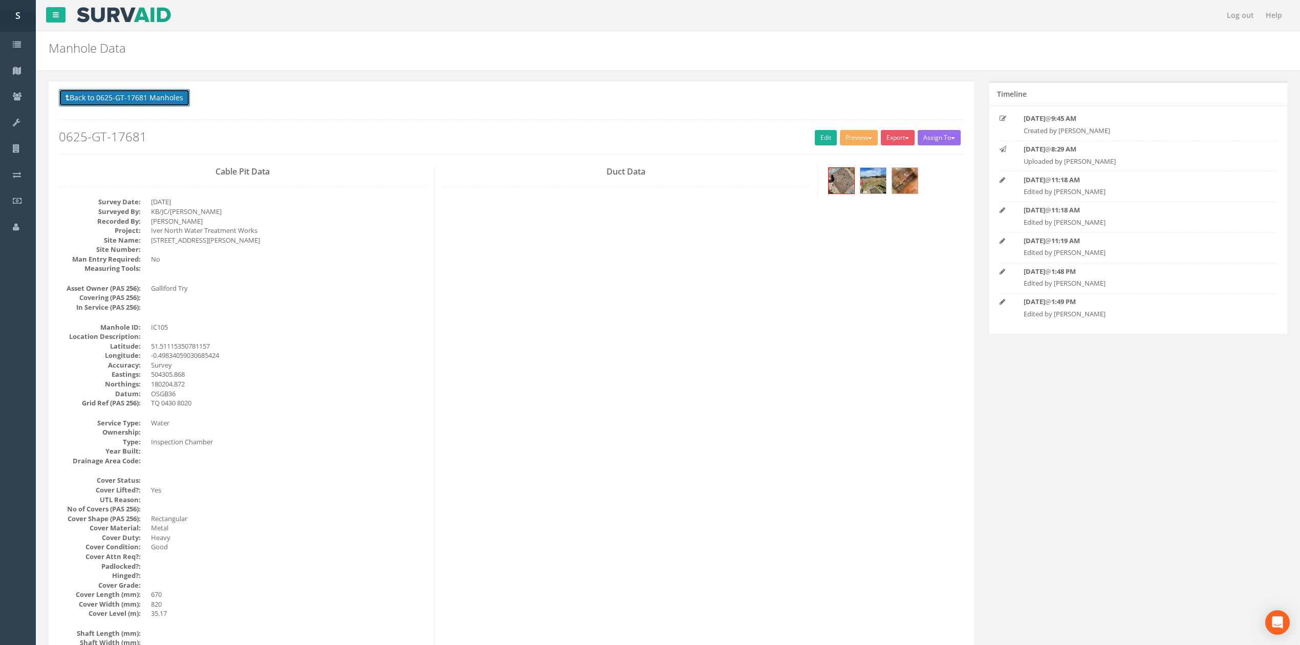
click at [160, 99] on button "Back to 0625-GT-17681 Manholes" at bounding box center [124, 97] width 131 height 17
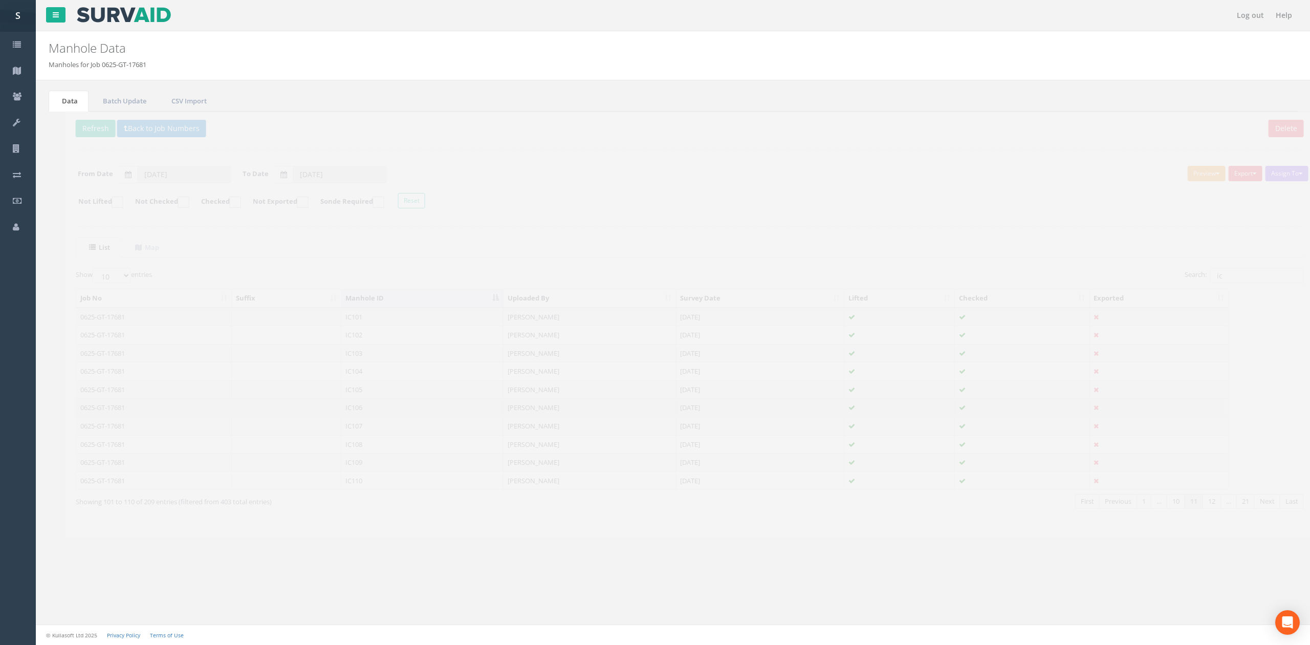
click at [361, 415] on td "IC106" at bounding box center [405, 407] width 162 height 18
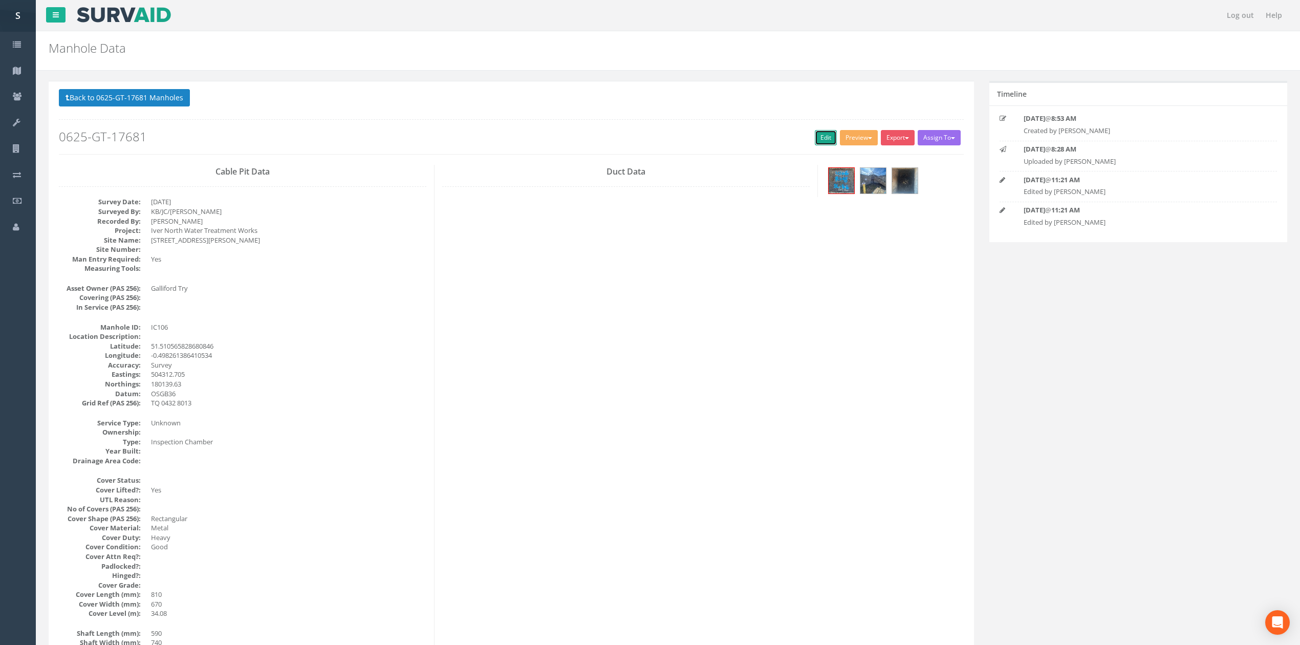
click at [818, 138] on link "Edit" at bounding box center [826, 137] width 22 height 15
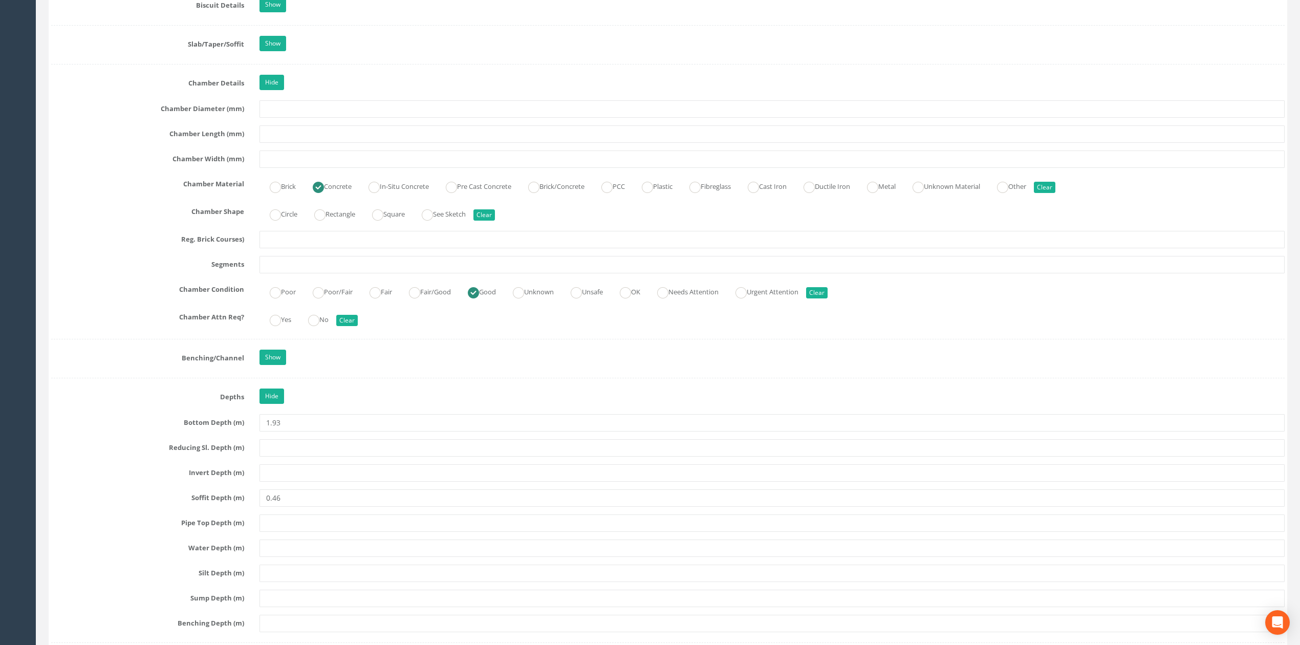
scroll to position [1815, 0]
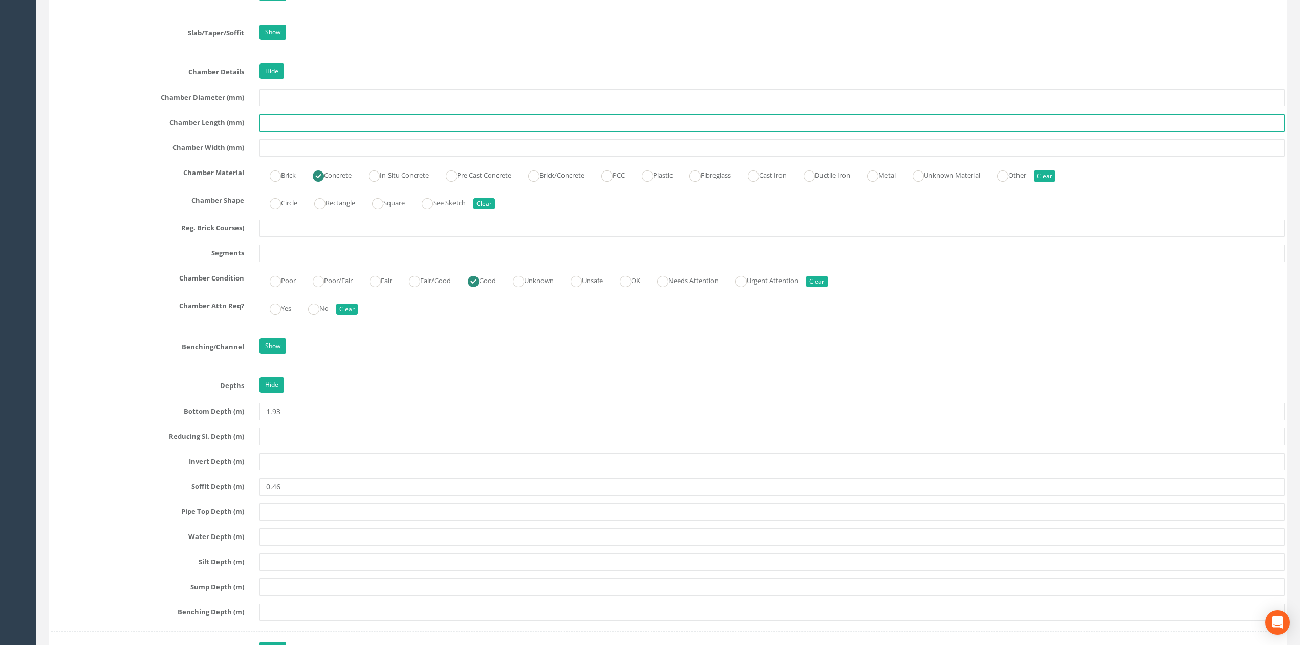
click at [298, 132] on input "text" at bounding box center [771, 122] width 1025 height 17
type input "UTS"
click at [301, 157] on input "text" at bounding box center [771, 147] width 1025 height 17
type input "UTS"
click at [322, 209] on ins at bounding box center [319, 203] width 11 height 11
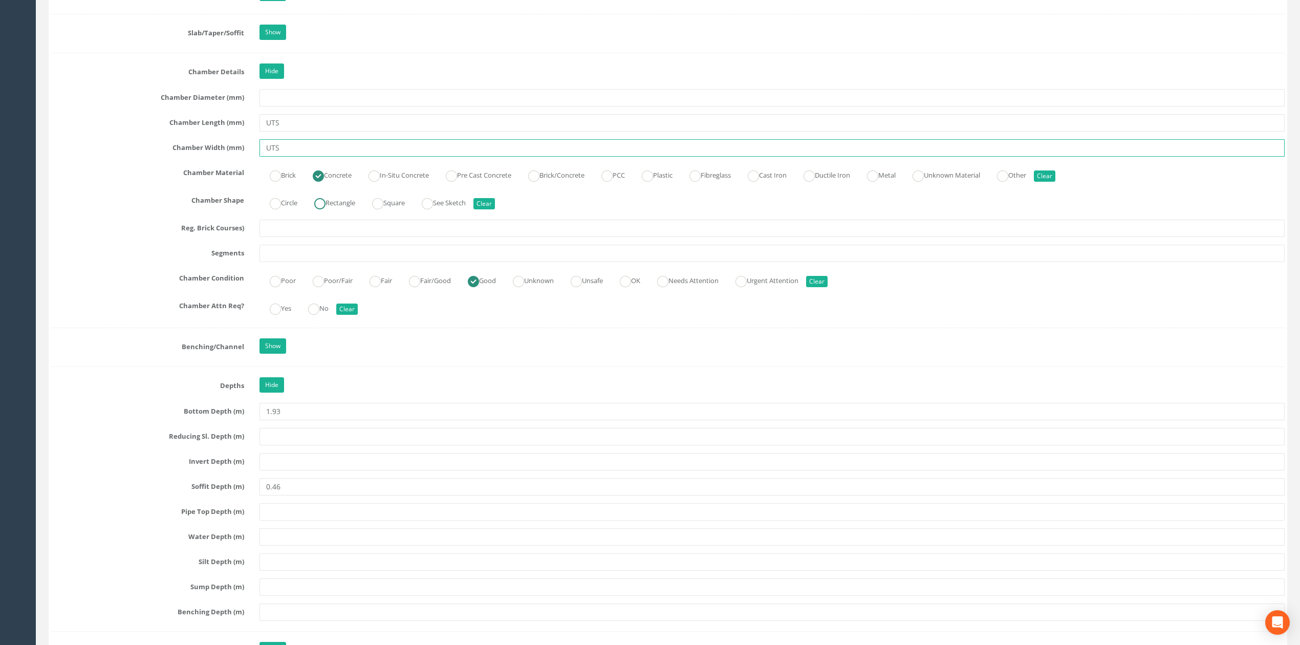
radio input "true"
click at [328, 157] on input "UTS" at bounding box center [771, 147] width 1025 height 17
type input "UTS"
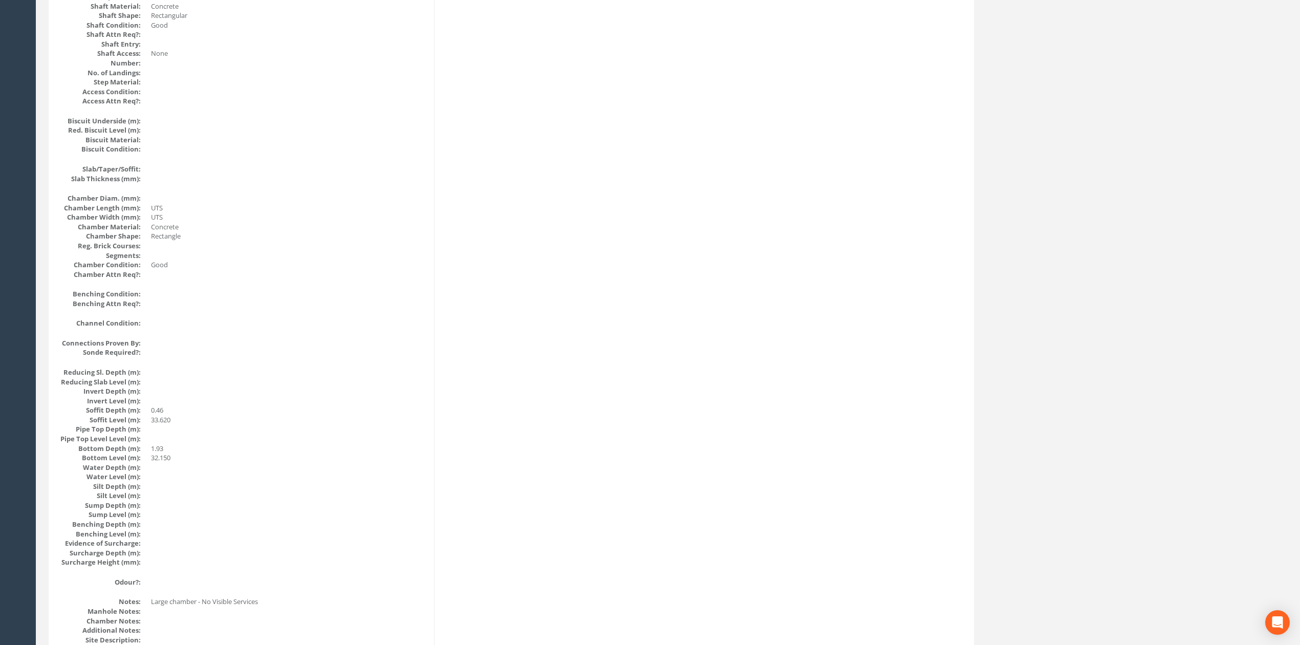
scroll to position [0, 0]
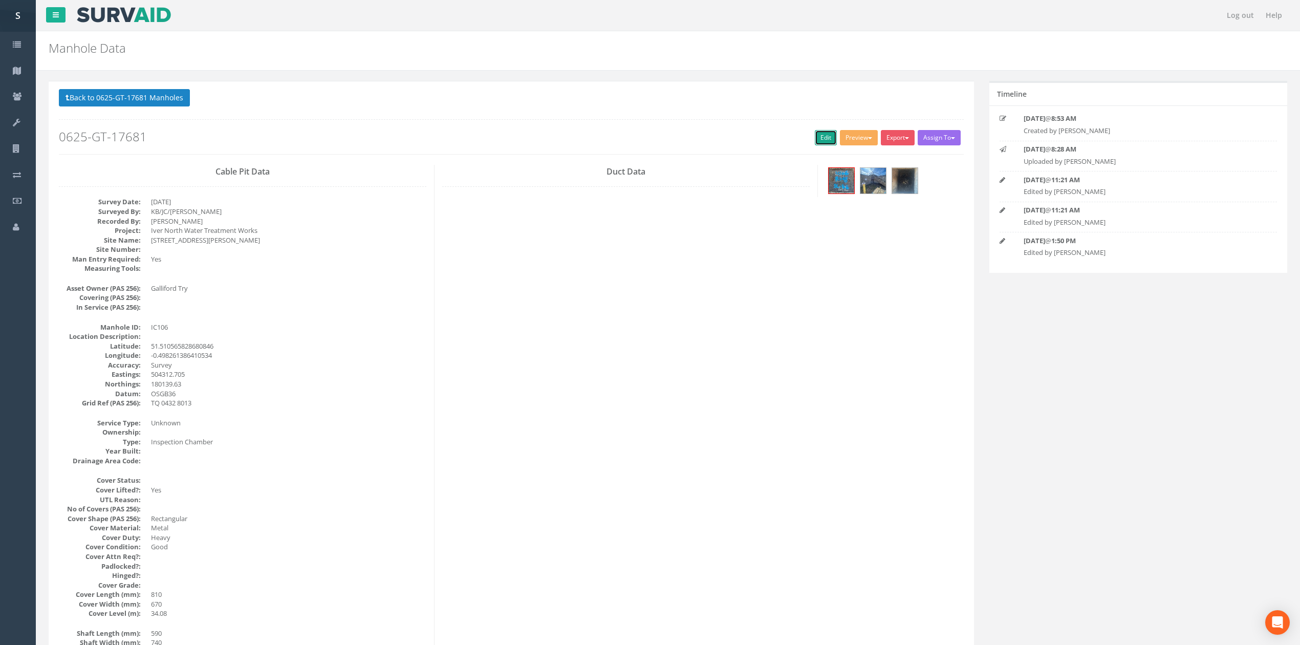
drag, startPoint x: 818, startPoint y: 139, endPoint x: 357, endPoint y: 136, distance: 461.2
click at [818, 139] on link "Edit" at bounding box center [826, 137] width 22 height 15
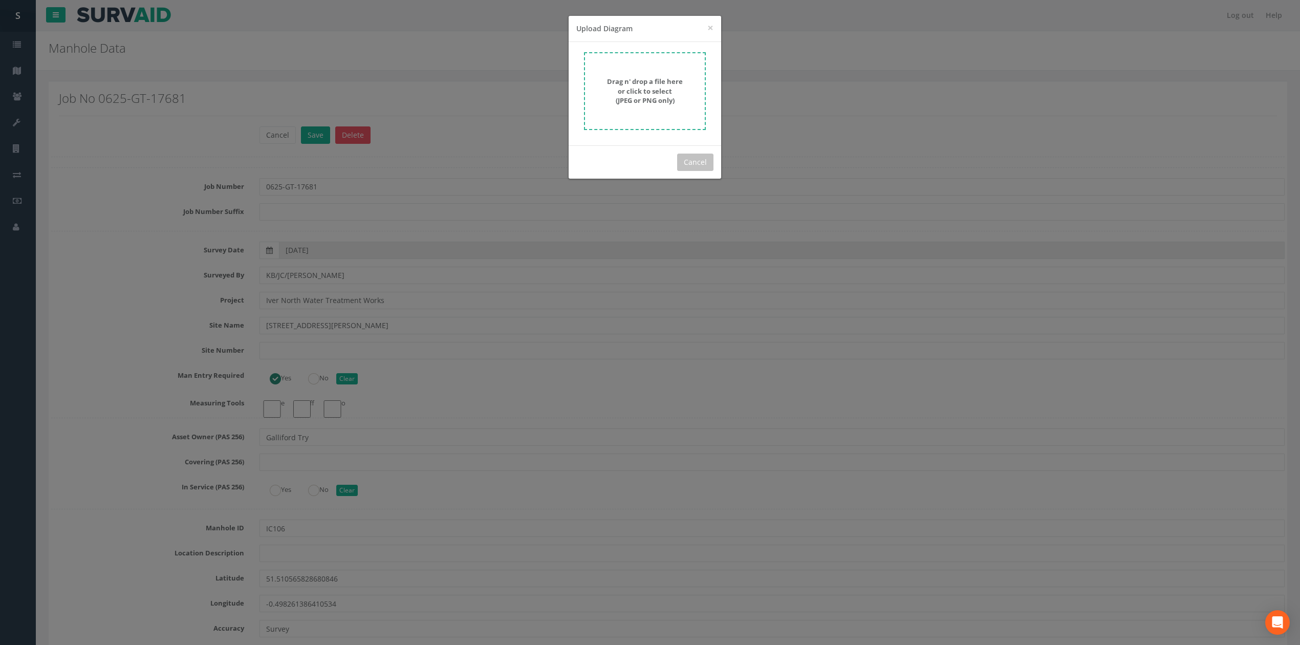
click at [674, 103] on strong "Drag n' drop a file here or click to select (JPEG or PNG only)" at bounding box center [645, 91] width 76 height 28
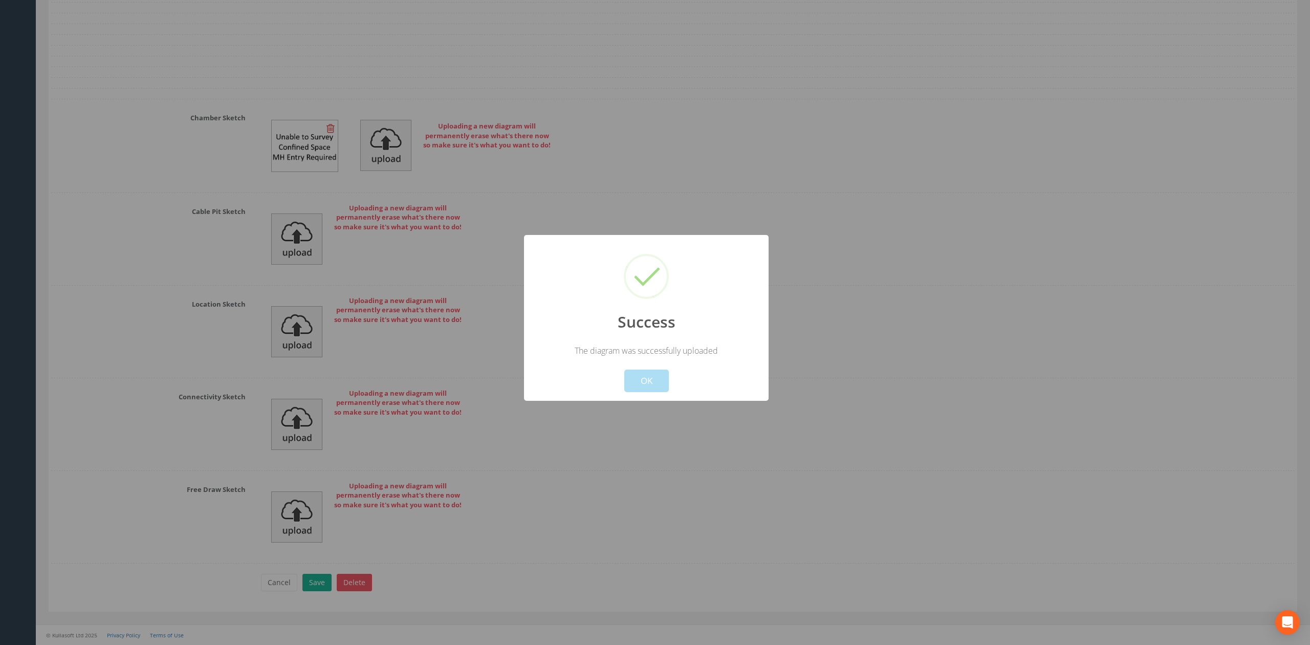
click at [625, 396] on div "Success The diagram was successfully uploaded ! Not valid! Cancel OK" at bounding box center [646, 318] width 245 height 166
click at [642, 387] on button "OK" at bounding box center [646, 381] width 45 height 23
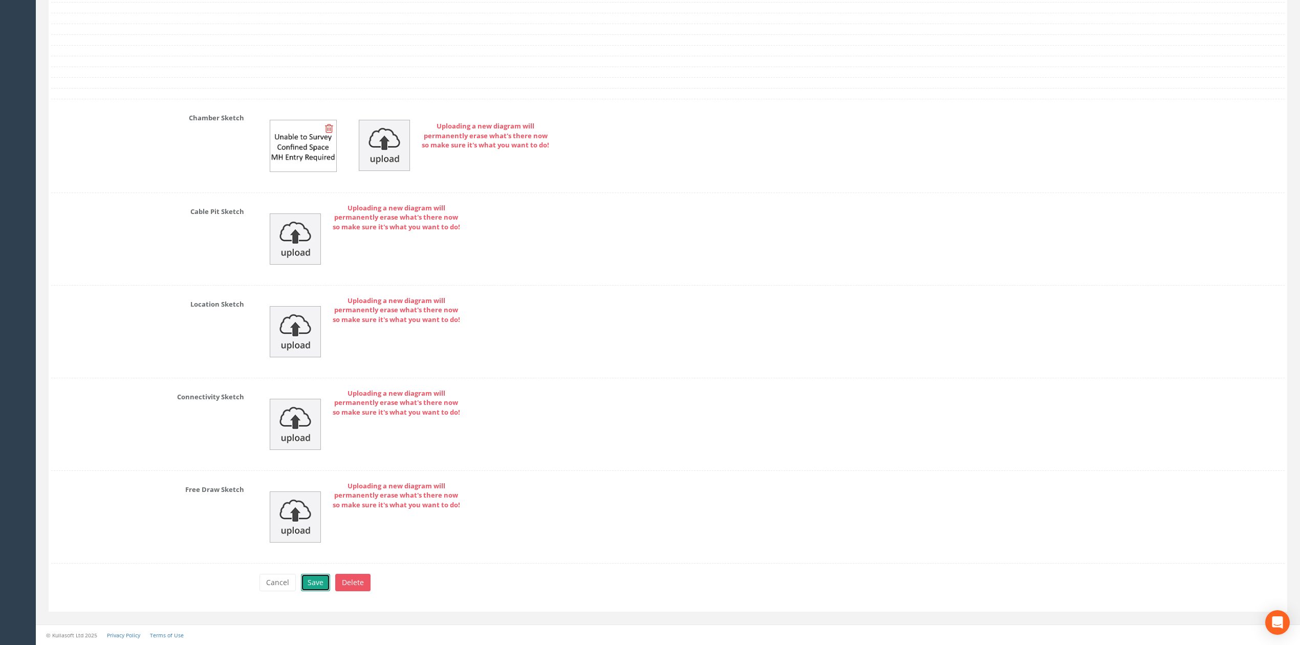
click at [318, 576] on button "Save" at bounding box center [315, 582] width 29 height 17
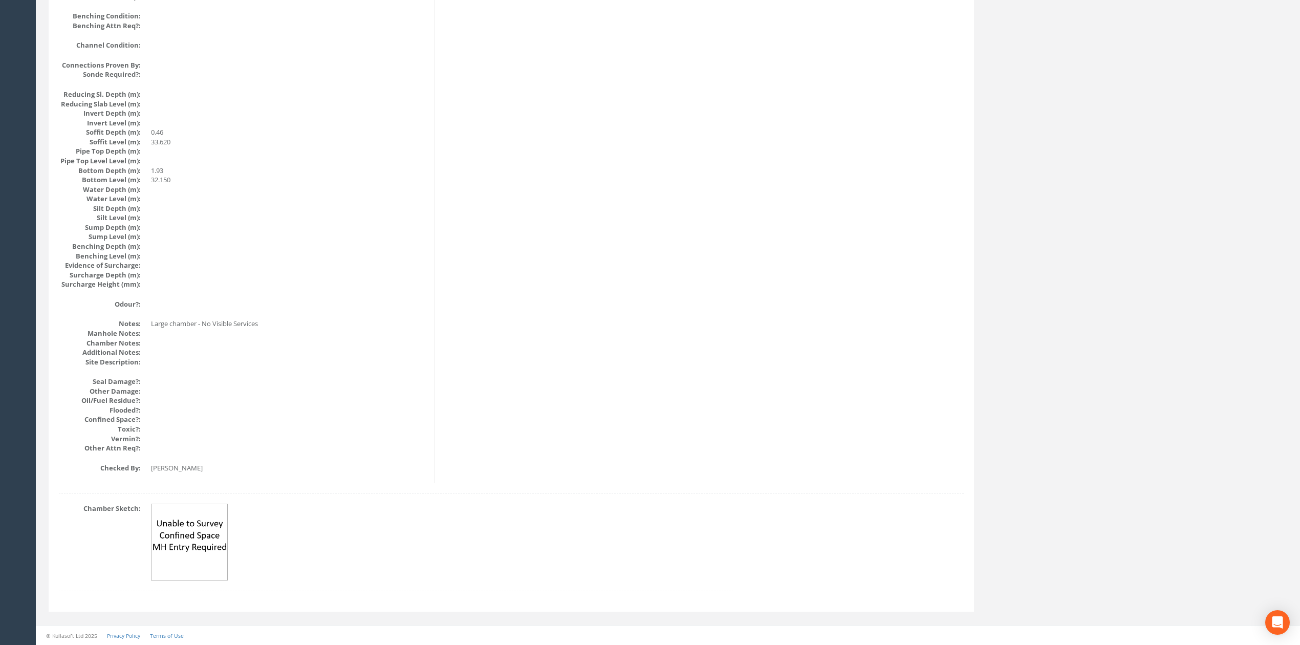
scroll to position [0, 0]
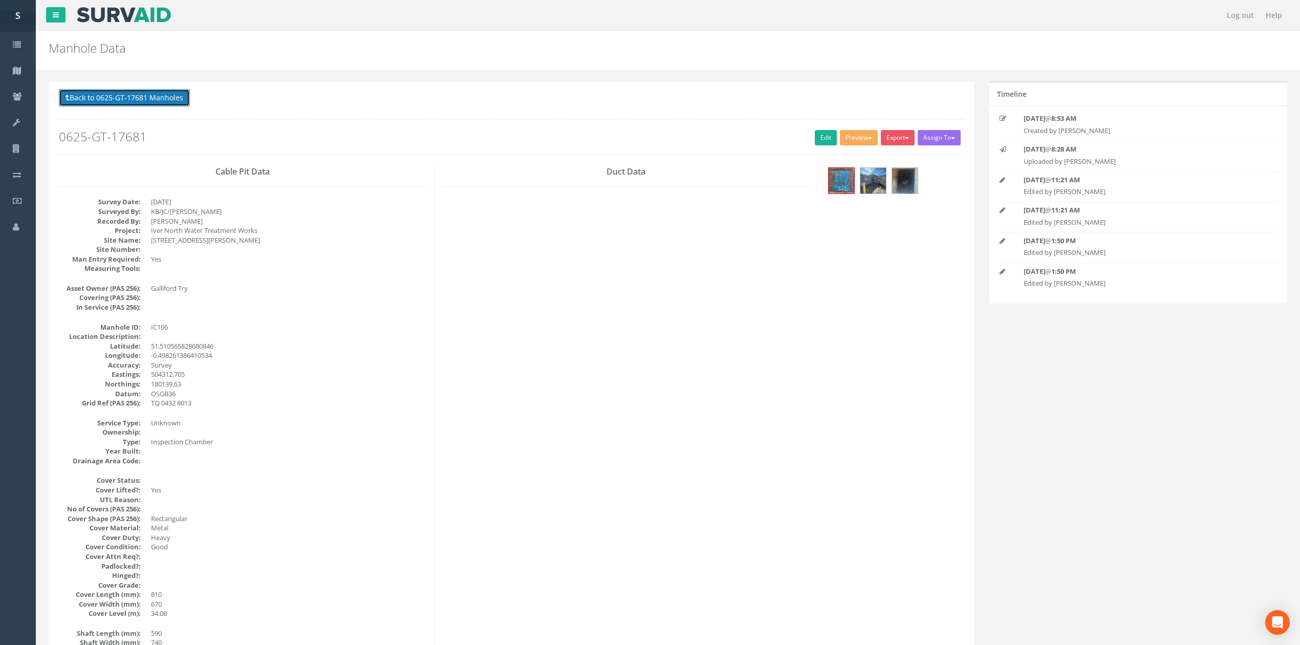
click at [144, 94] on button "Back to 0625-GT-17681 Manholes" at bounding box center [124, 97] width 131 height 17
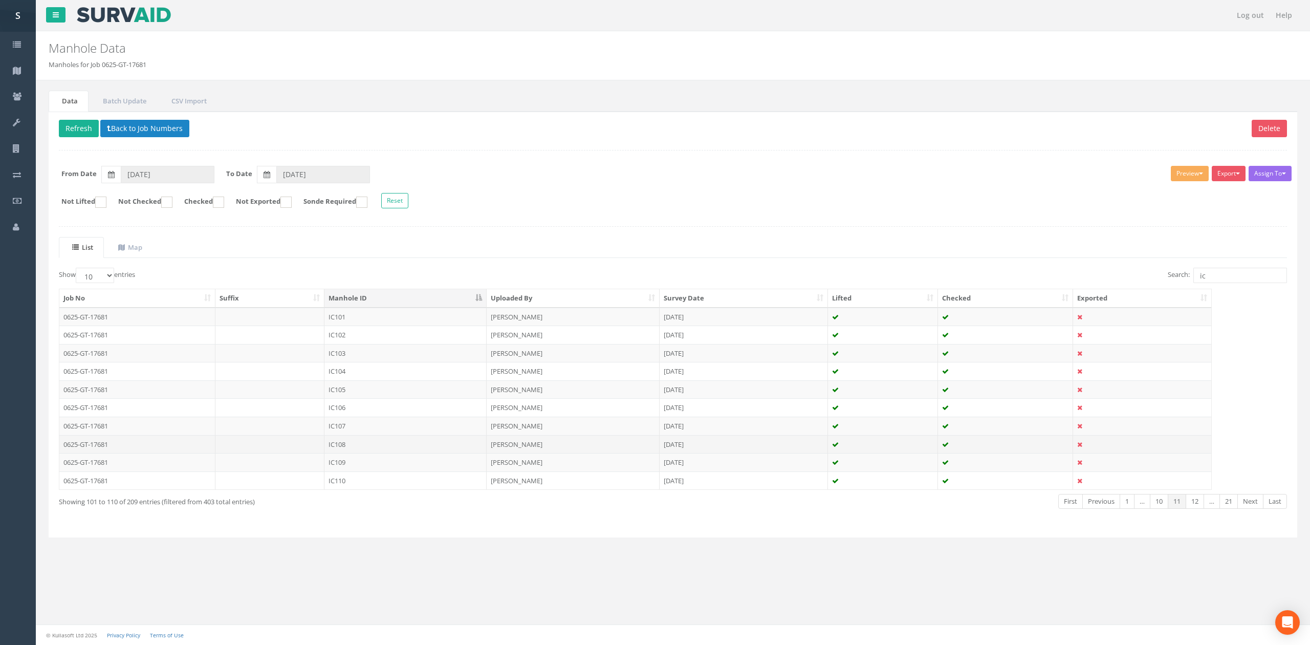
click at [273, 449] on td at bounding box center [270, 444] width 110 height 18
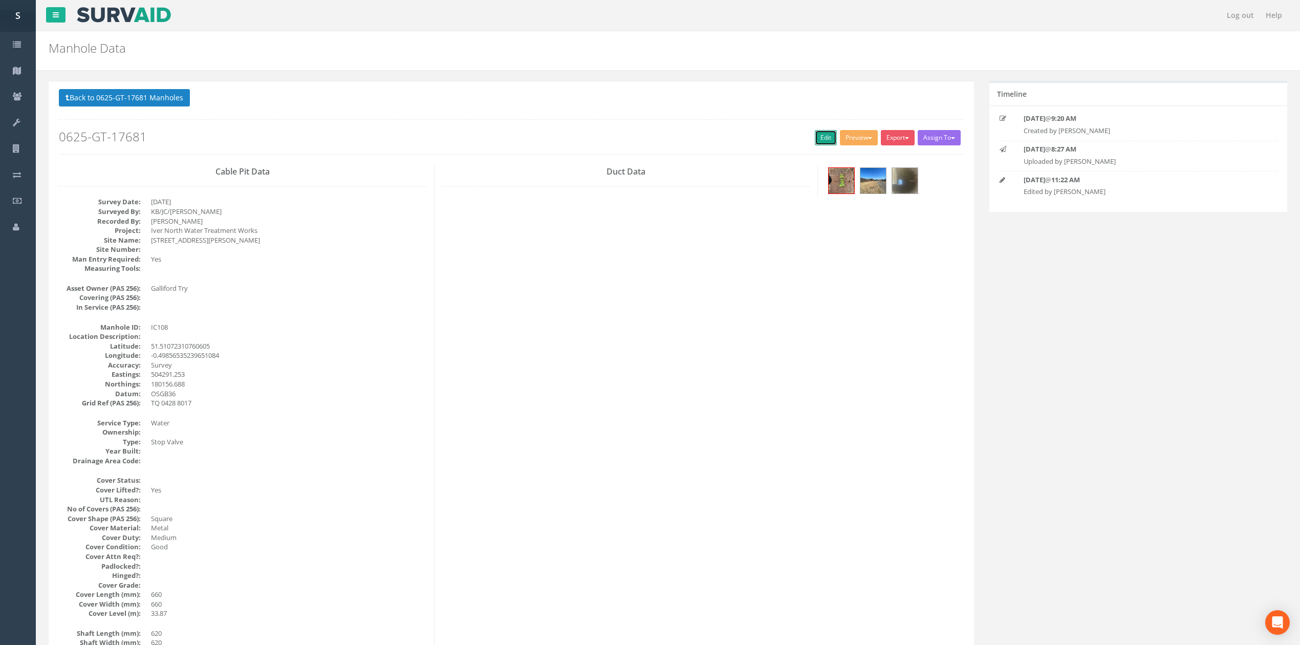
click at [819, 136] on link "Edit" at bounding box center [826, 137] width 22 height 15
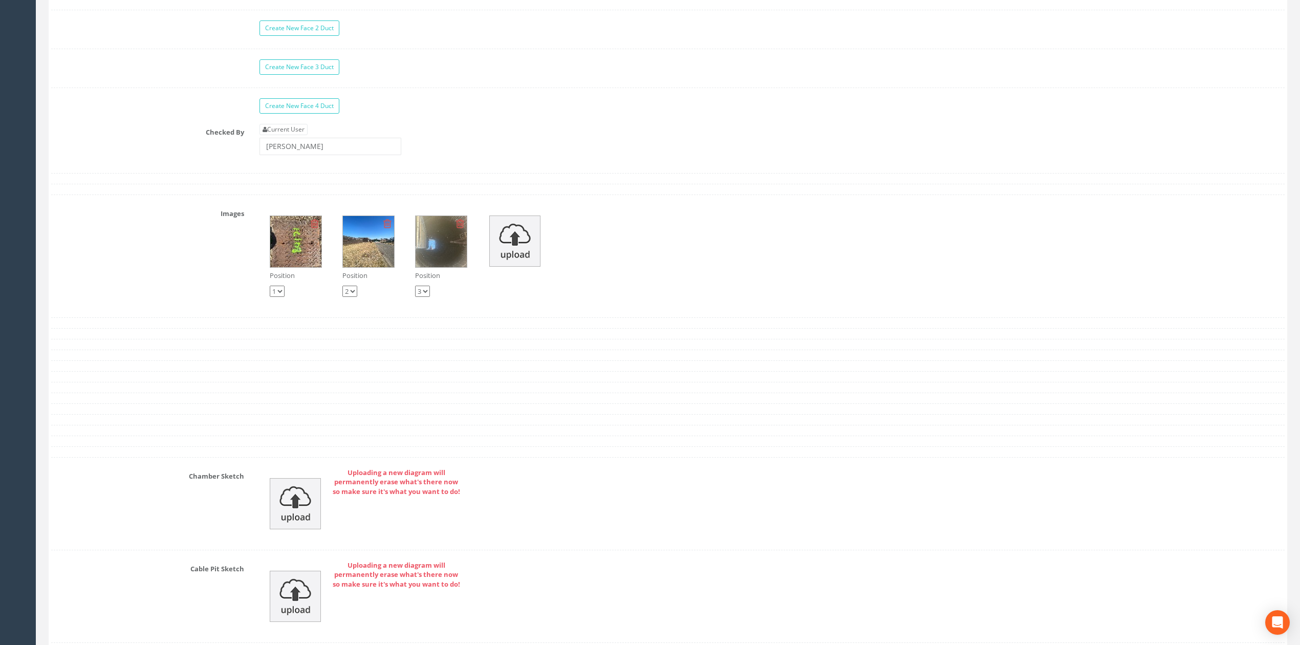
scroll to position [3085, 0]
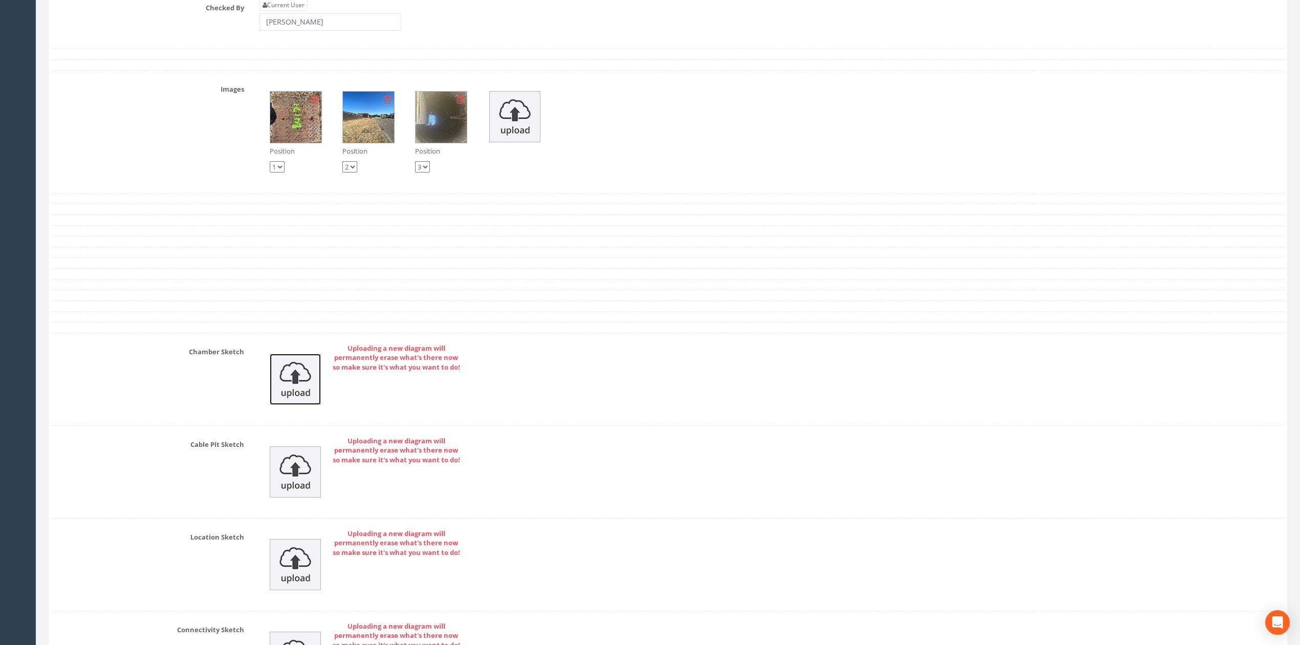
click at [301, 405] on img at bounding box center [295, 379] width 51 height 51
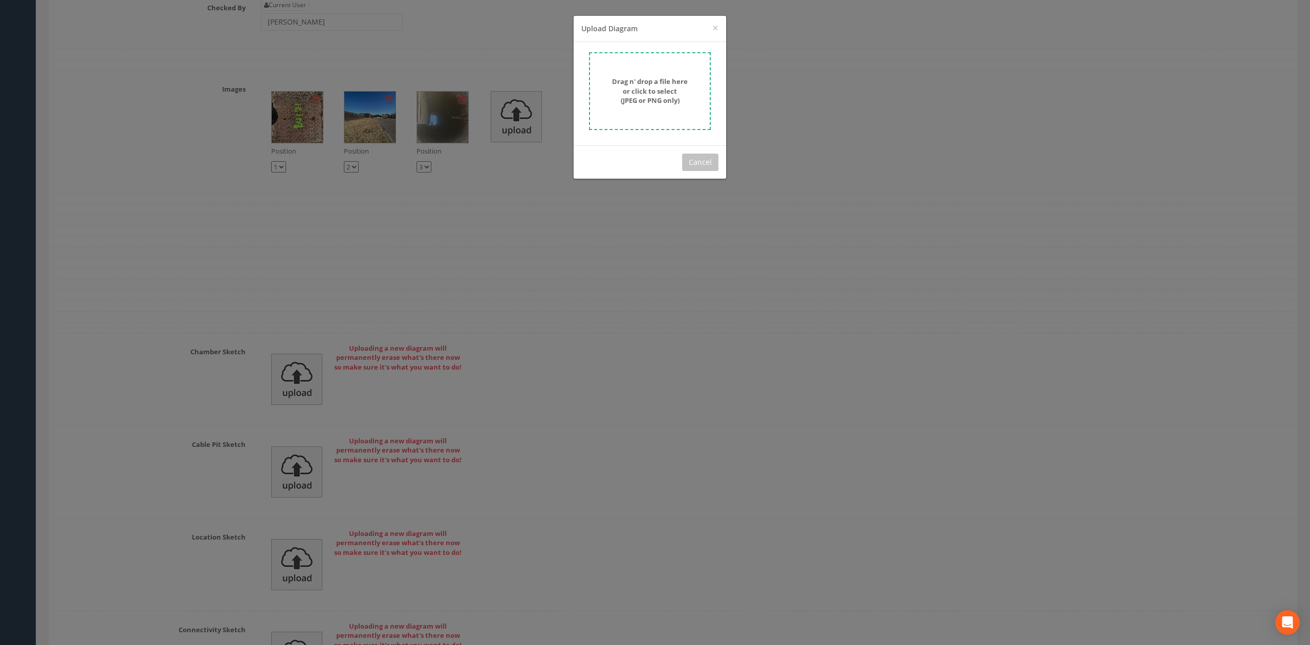
click at [627, 101] on strong "Drag n' drop a file here or click to select (JPEG or PNG only)" at bounding box center [650, 91] width 76 height 28
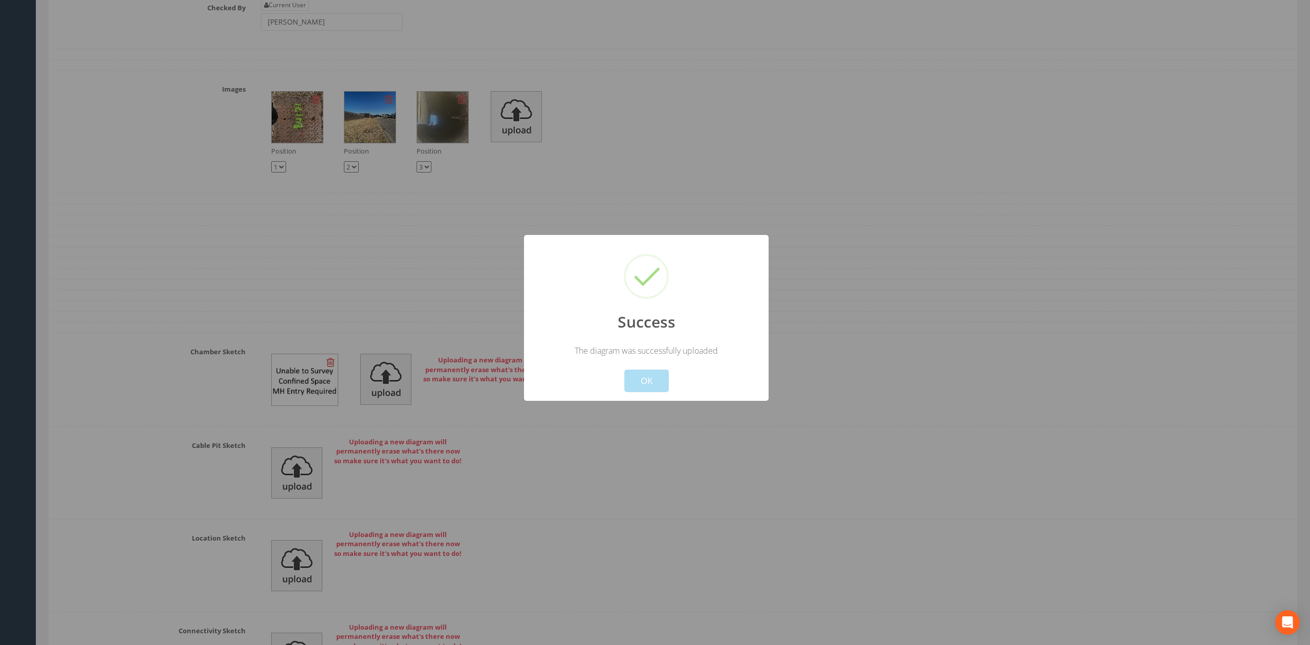
click at [630, 369] on div "Cancel OK" at bounding box center [646, 374] width 227 height 36
click at [627, 380] on button "OK" at bounding box center [646, 381] width 45 height 23
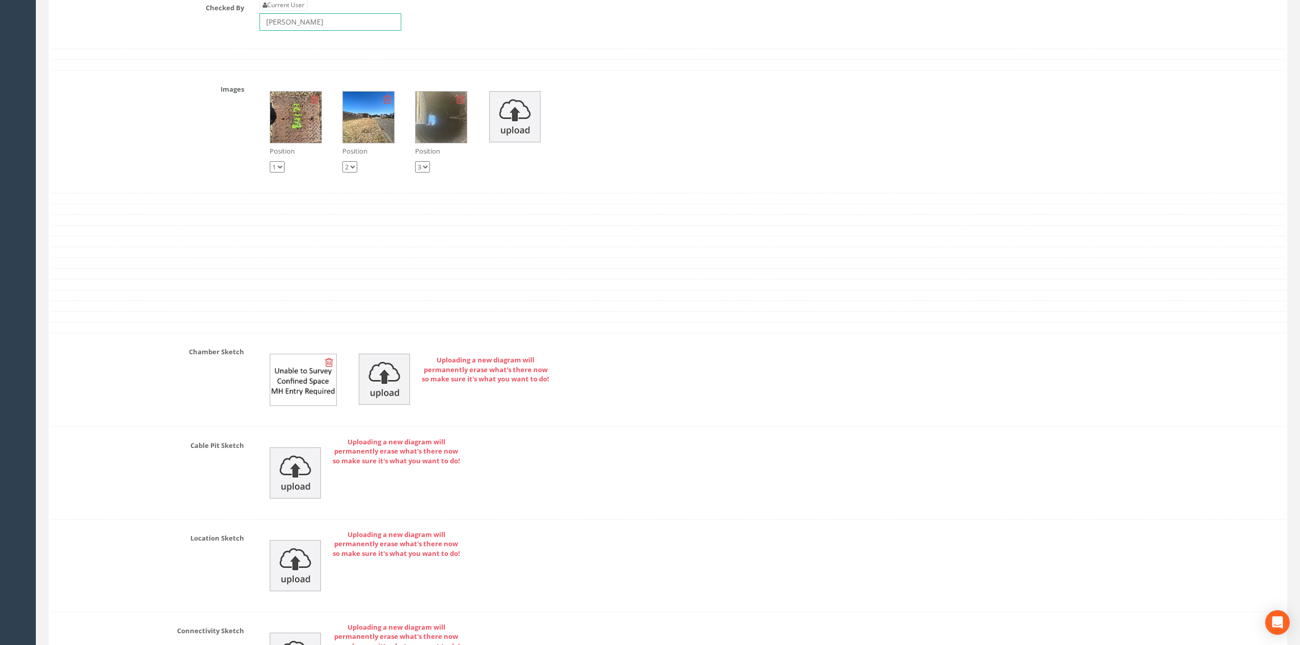
click at [360, 31] on input "[PERSON_NAME]" at bounding box center [330, 21] width 142 height 17
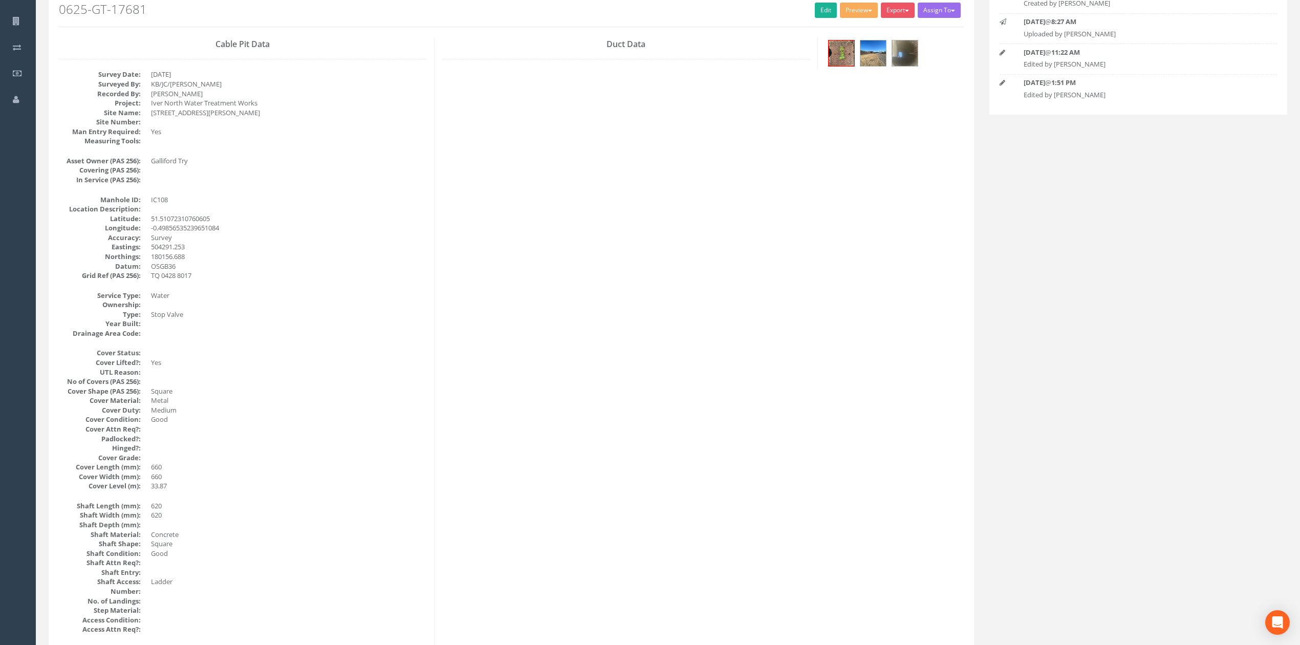
scroll to position [0, 0]
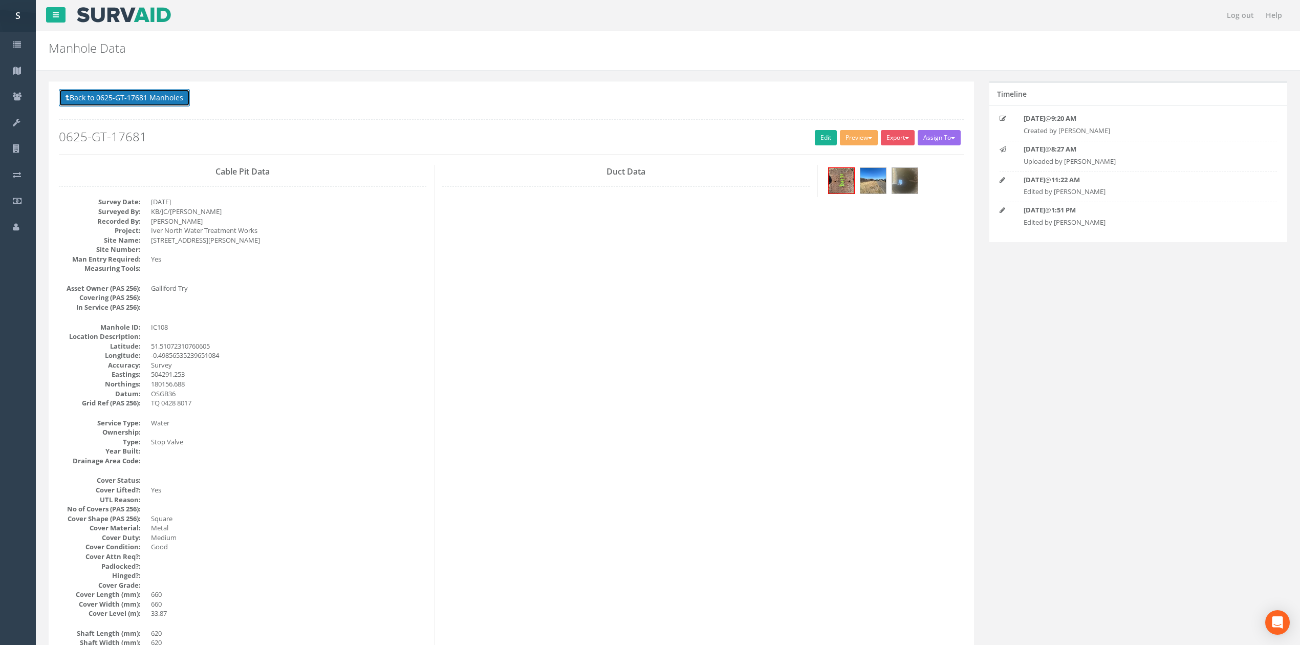
click at [174, 101] on button "Back to 0625-GT-17681 Manholes" at bounding box center [124, 97] width 131 height 17
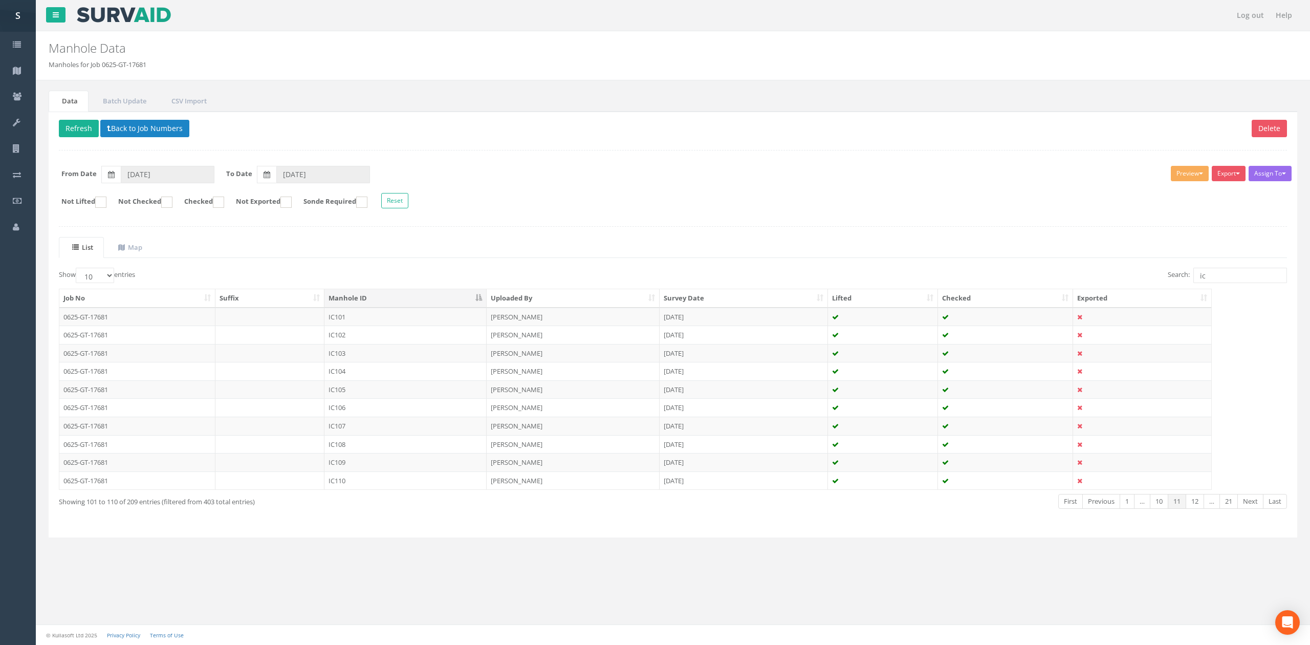
drag, startPoint x: 366, startPoint y: 461, endPoint x: 302, endPoint y: 480, distance: 67.1
click at [366, 461] on td "IC109" at bounding box center [405, 462] width 162 height 18
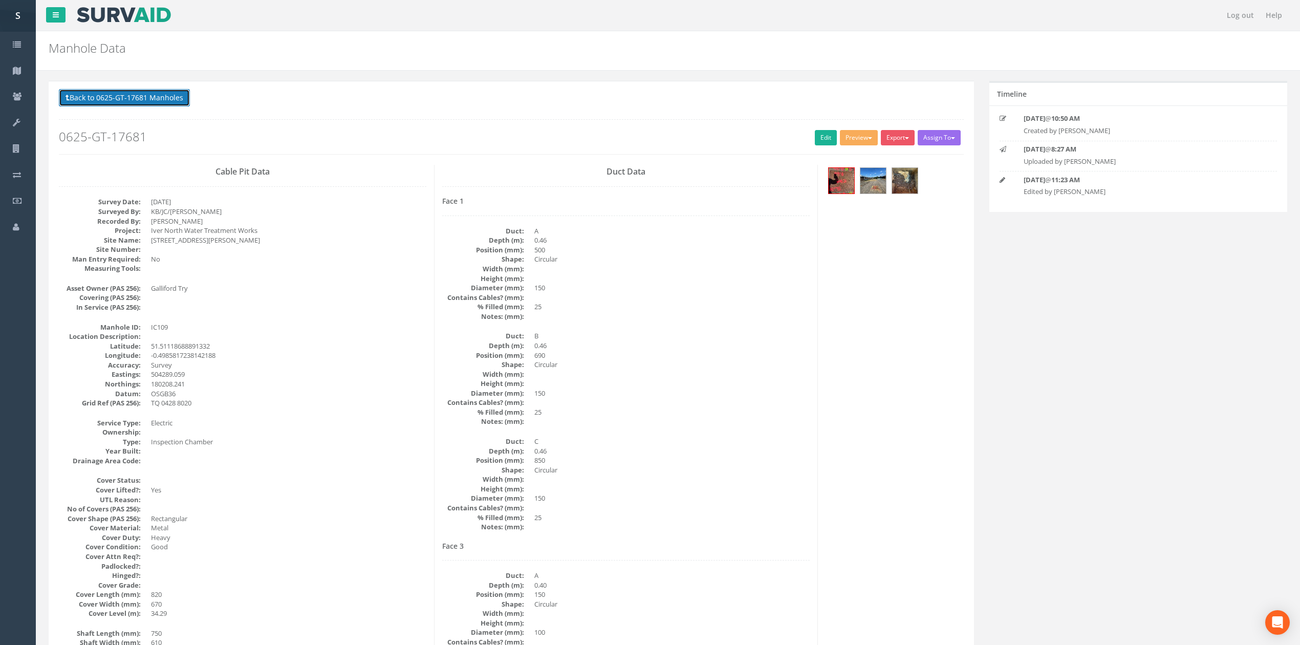
click at [159, 98] on button "Back to 0625-GT-17681 Manholes" at bounding box center [124, 97] width 131 height 17
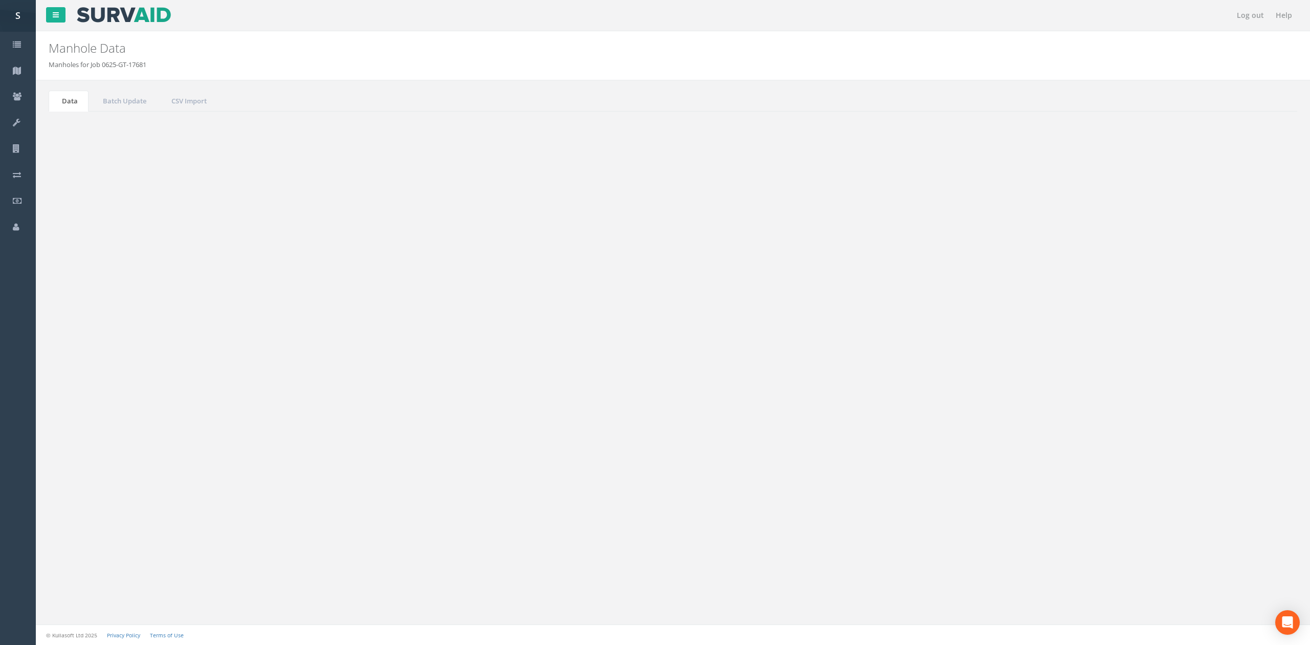
click at [1258, 502] on link "Next" at bounding box center [1251, 501] width 26 height 15
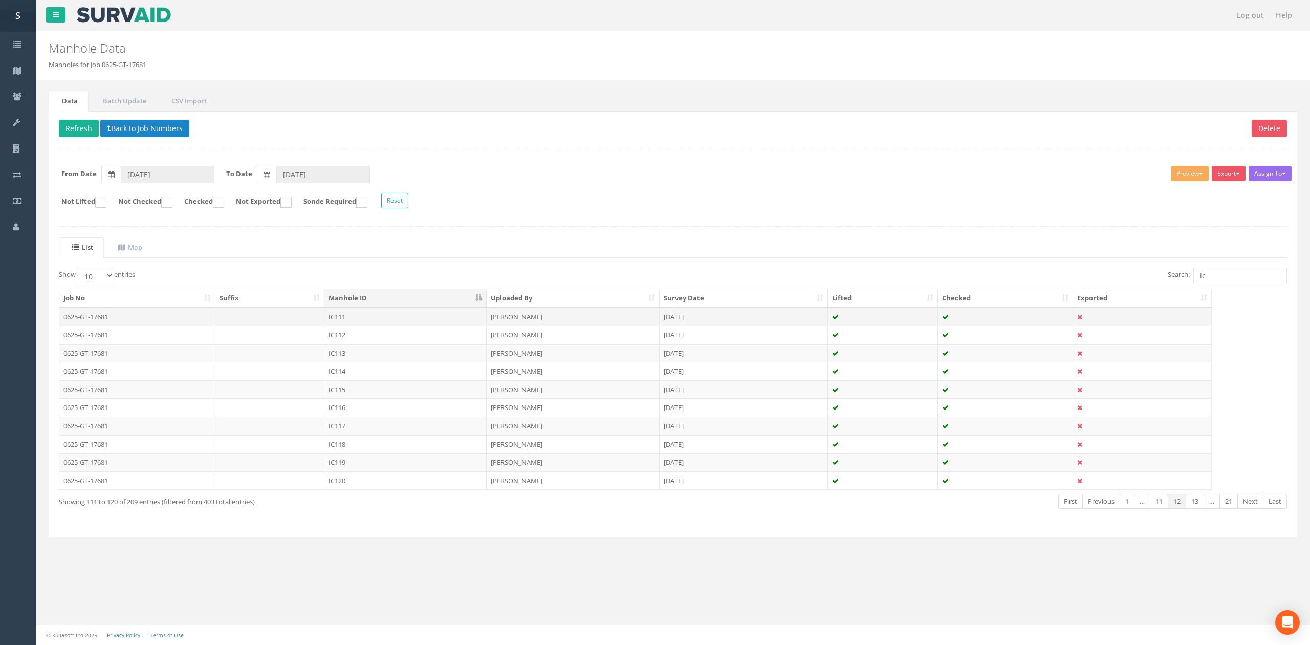
click at [274, 314] on td at bounding box center [270, 317] width 110 height 18
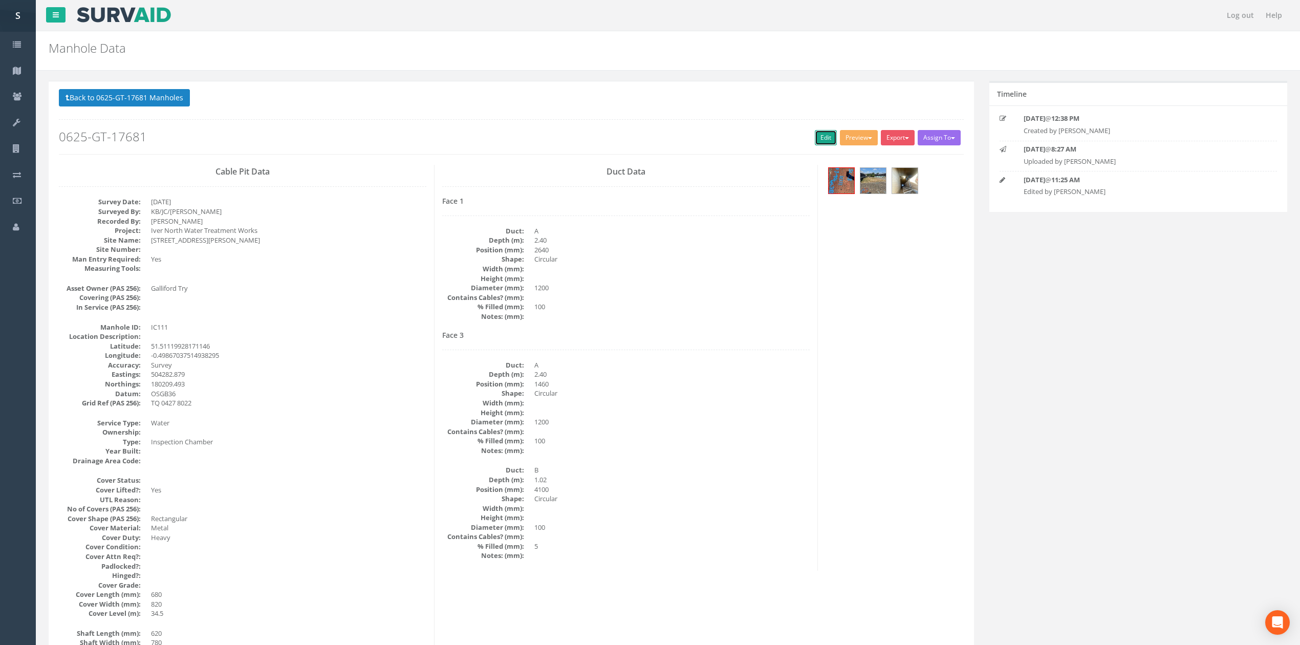
click at [825, 144] on link "Edit" at bounding box center [826, 137] width 22 height 15
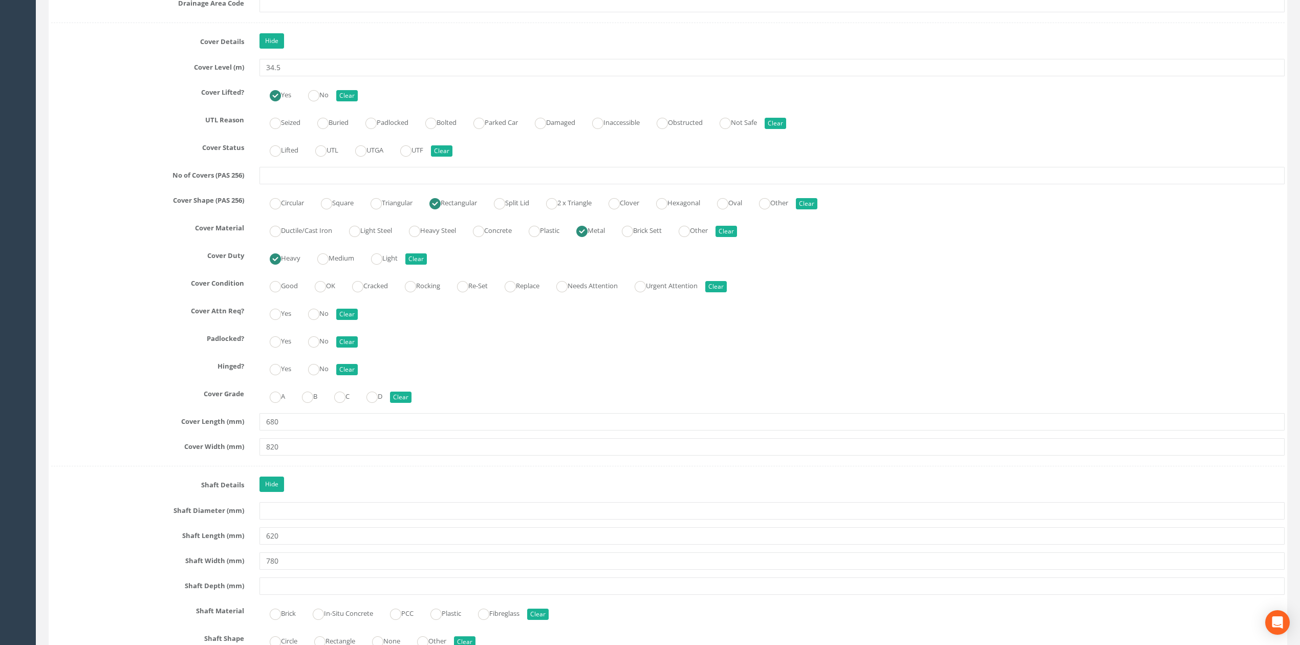
scroll to position [887, 0]
click at [326, 294] on ins at bounding box center [320, 288] width 11 height 11
radio input "true"
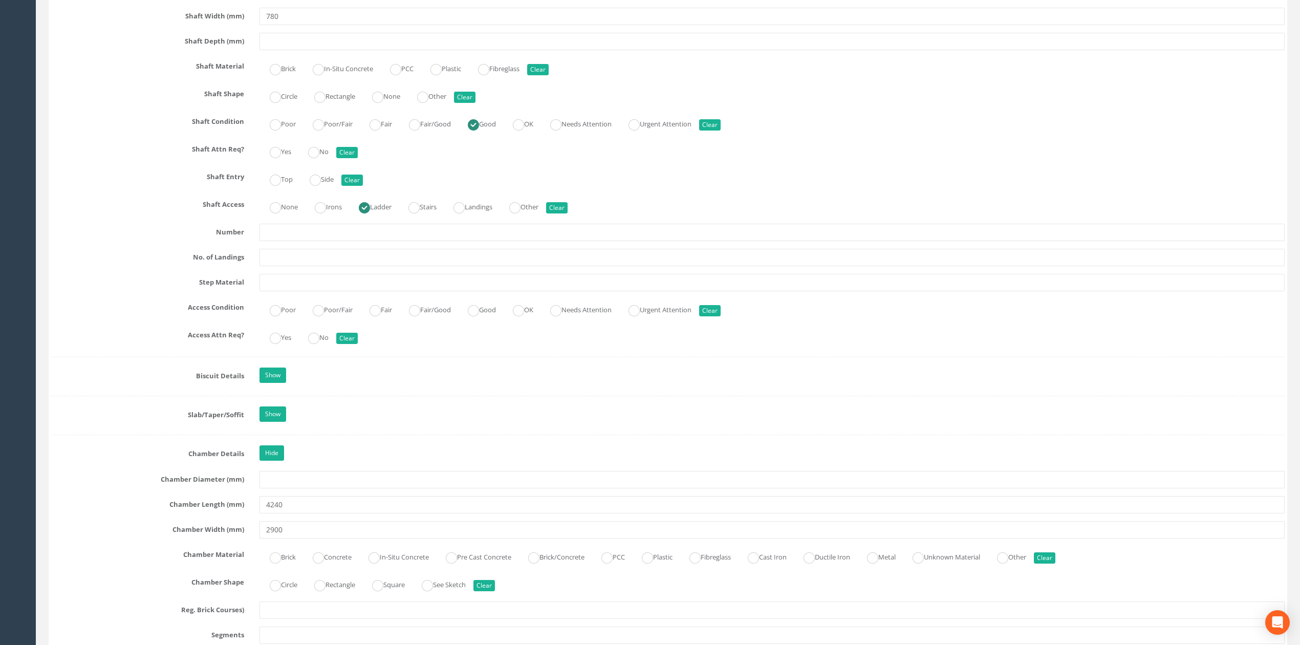
scroll to position [1501, 0]
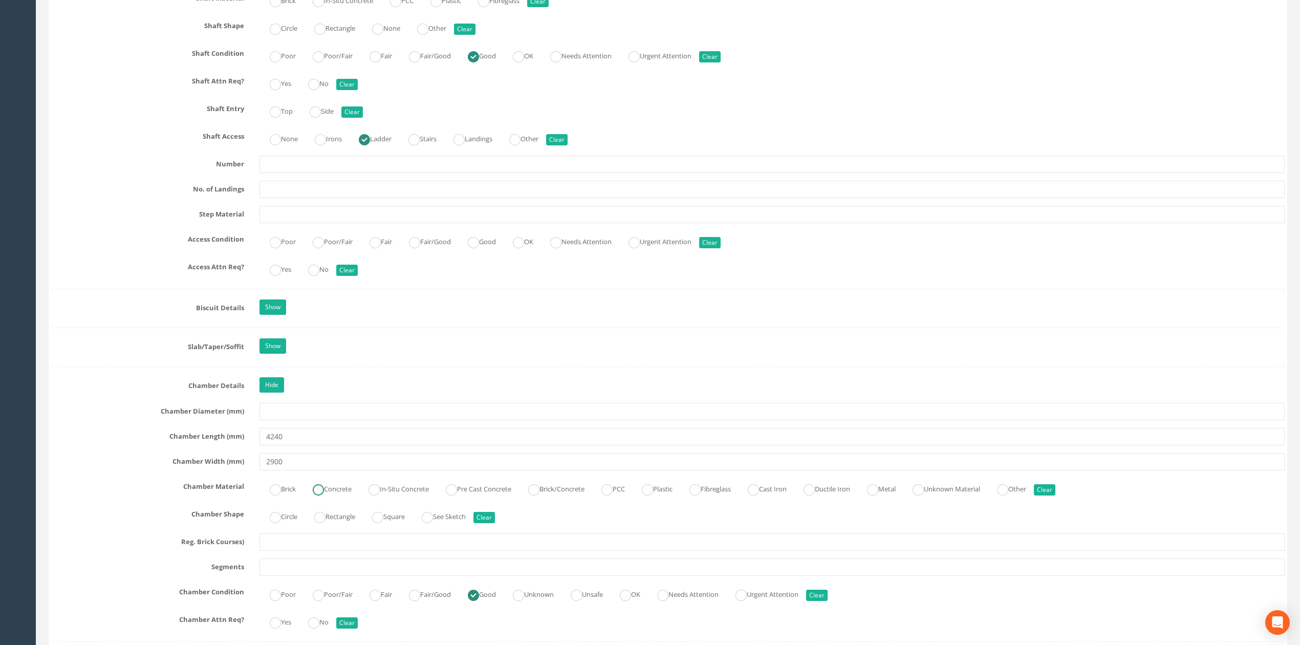
click at [347, 495] on label "Concrete" at bounding box center [326, 488] width 49 height 15
radio input "true"
click at [346, 470] on input "2900" at bounding box center [771, 461] width 1025 height 17
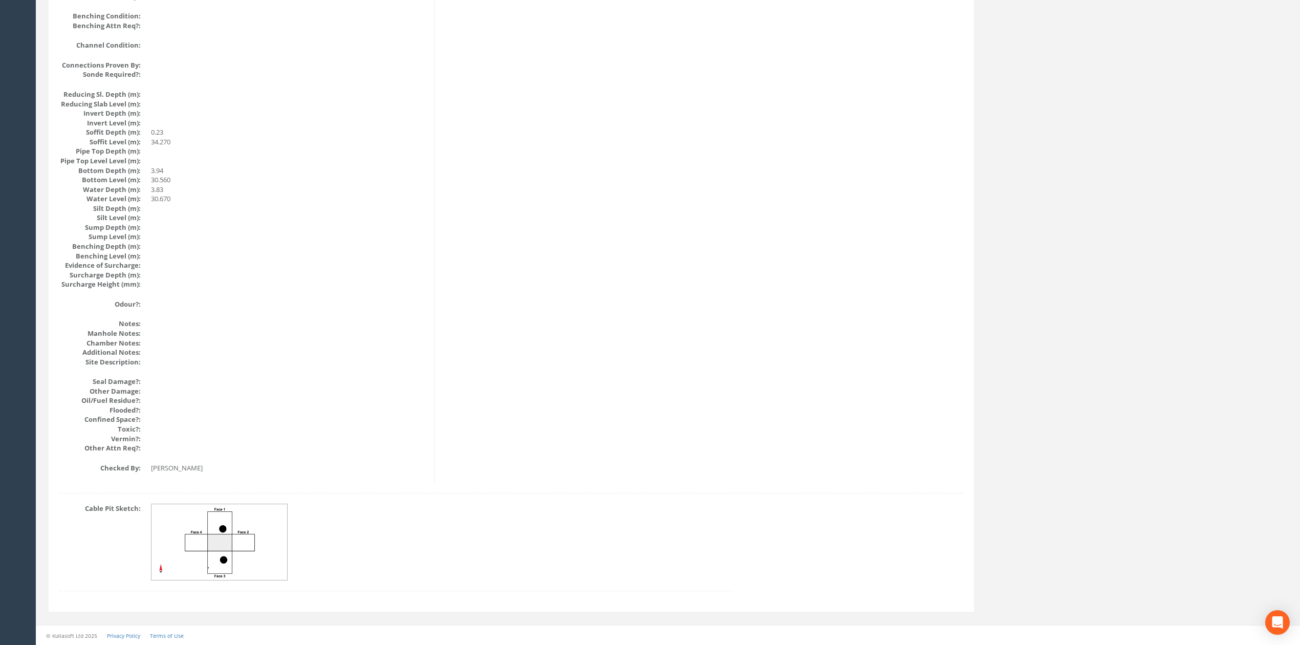
scroll to position [936, 0]
drag, startPoint x: 503, startPoint y: 513, endPoint x: 478, endPoint y: 230, distance: 284.1
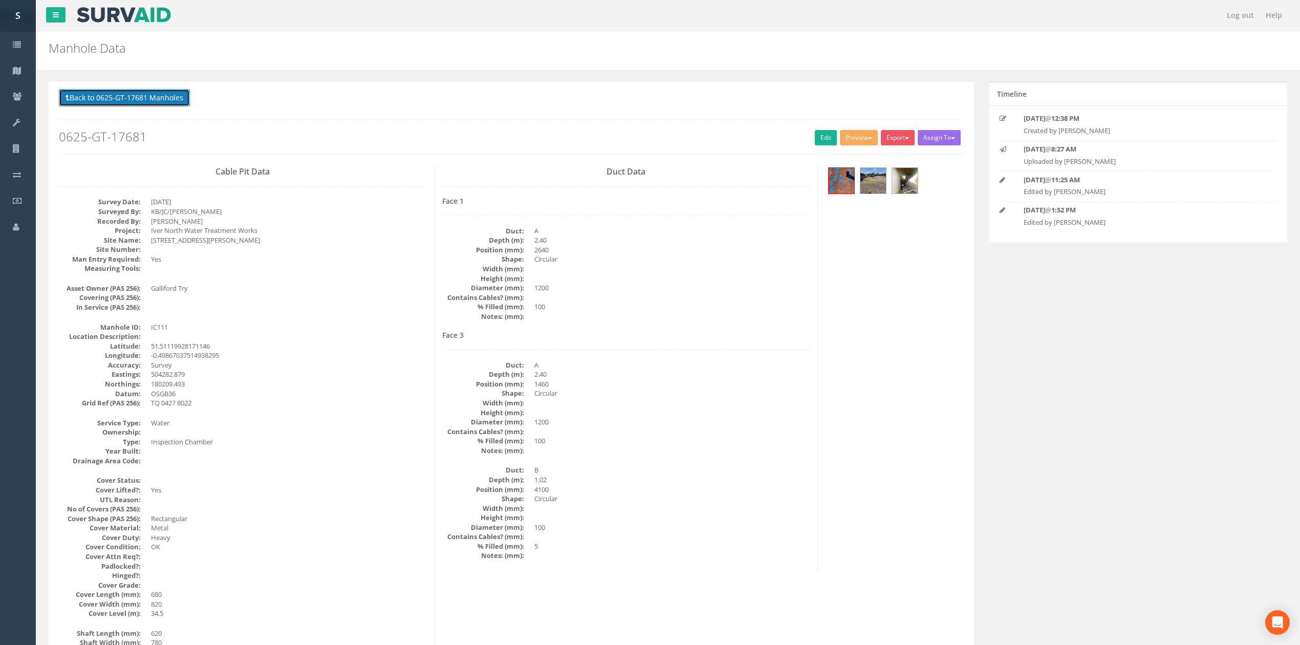
click at [181, 96] on button "Back to 0625-GT-17681 Manholes" at bounding box center [124, 97] width 131 height 17
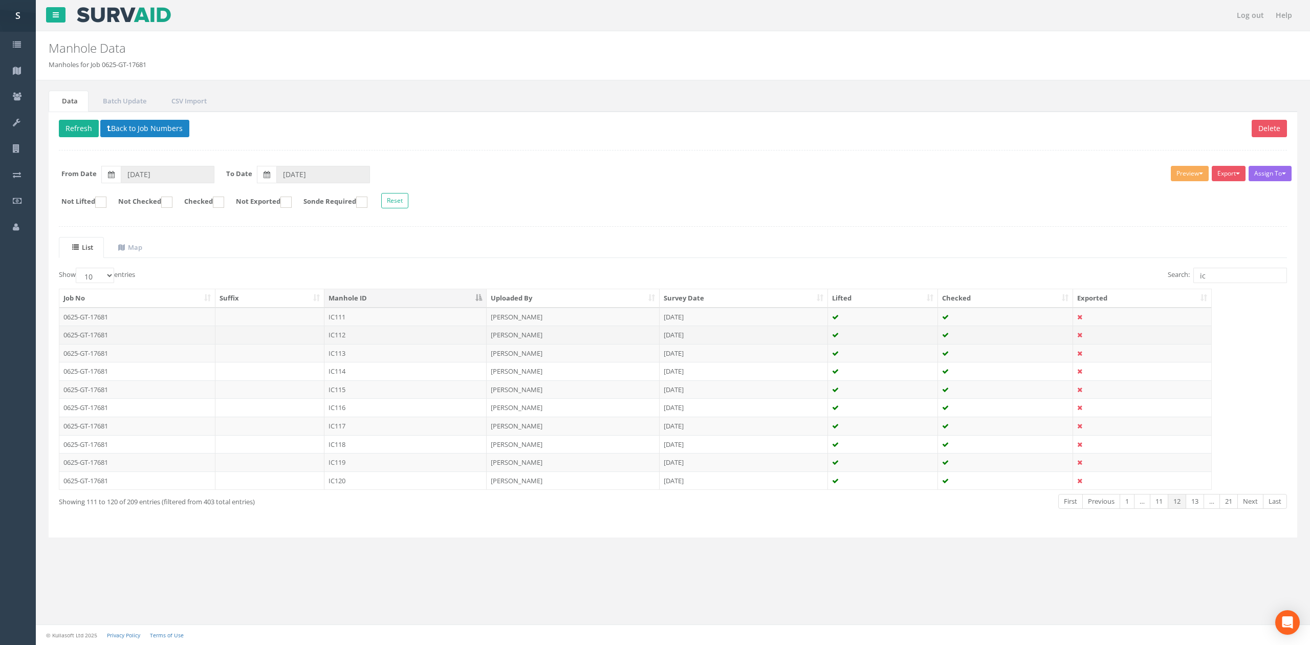
click at [358, 333] on td "IC112" at bounding box center [405, 335] width 162 height 18
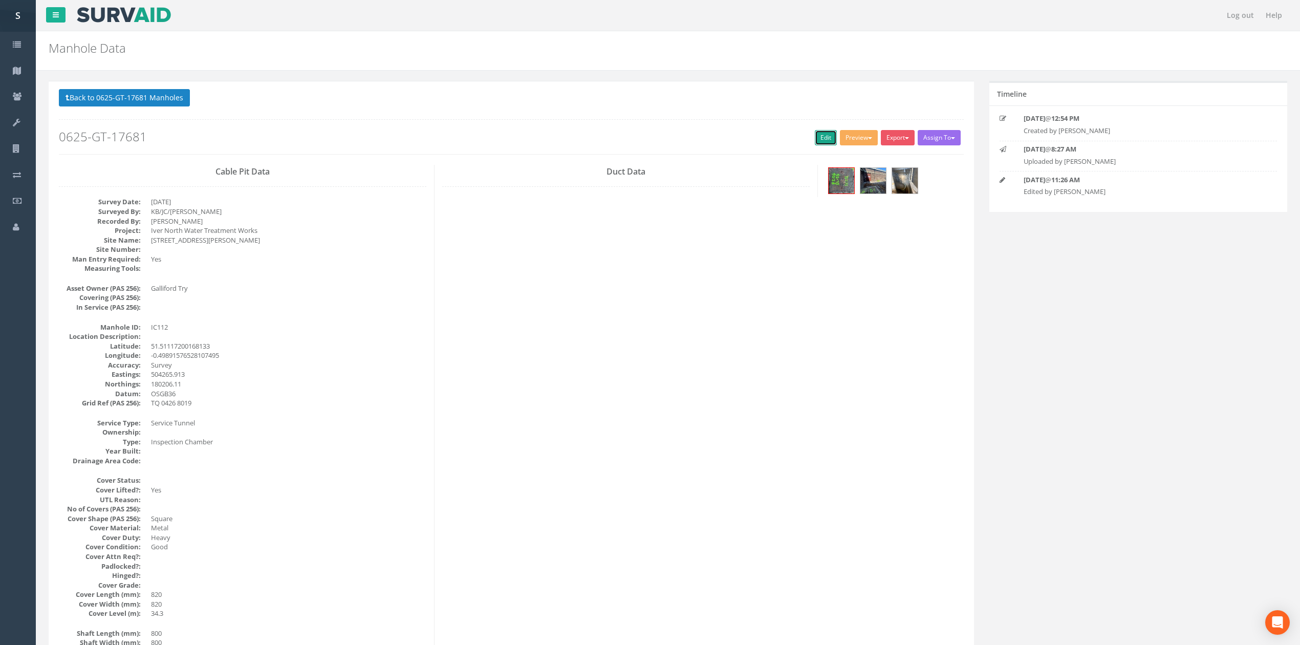
click at [815, 140] on link "Edit" at bounding box center [826, 137] width 22 height 15
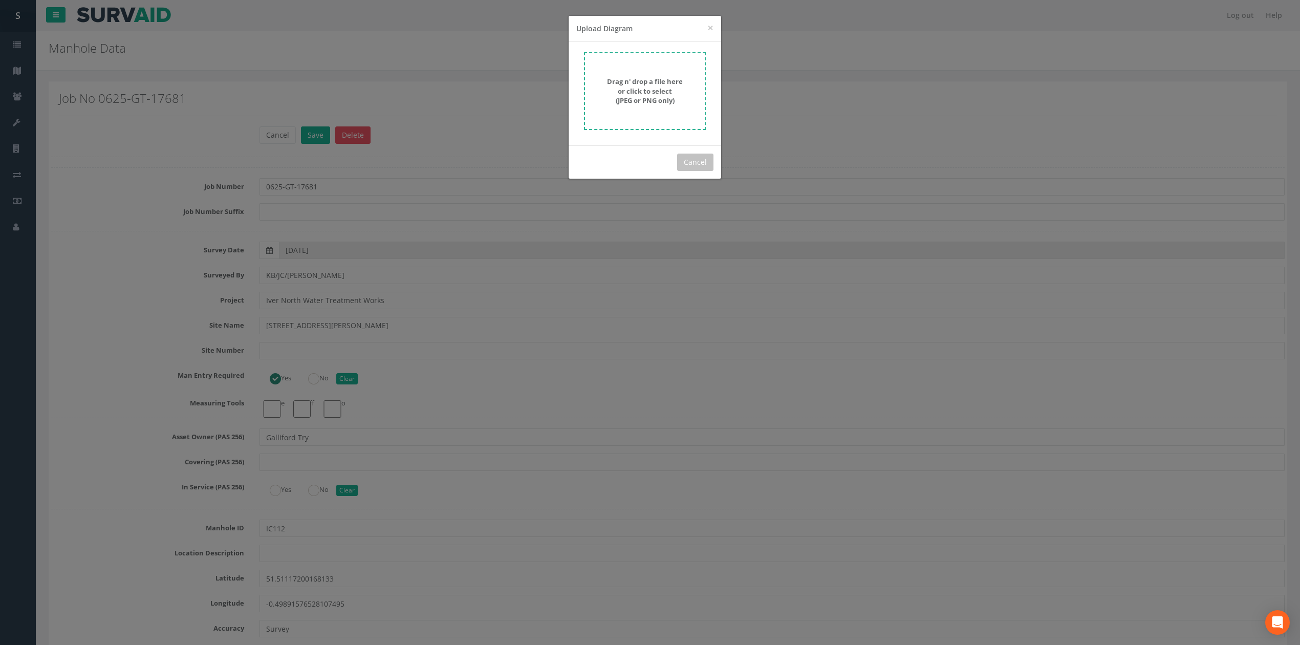
click at [663, 100] on strong "Drag n' drop a file here or click to select (JPEG or PNG only)" at bounding box center [645, 91] width 76 height 28
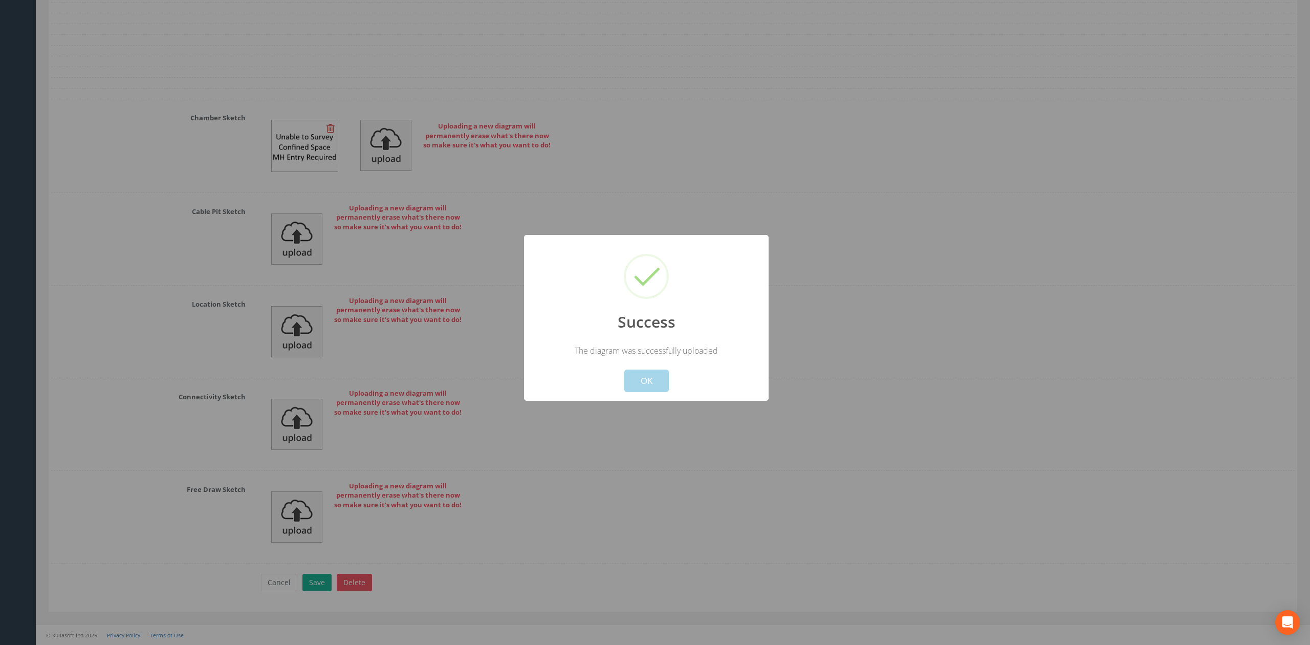
click at [643, 390] on button "OK" at bounding box center [646, 381] width 45 height 23
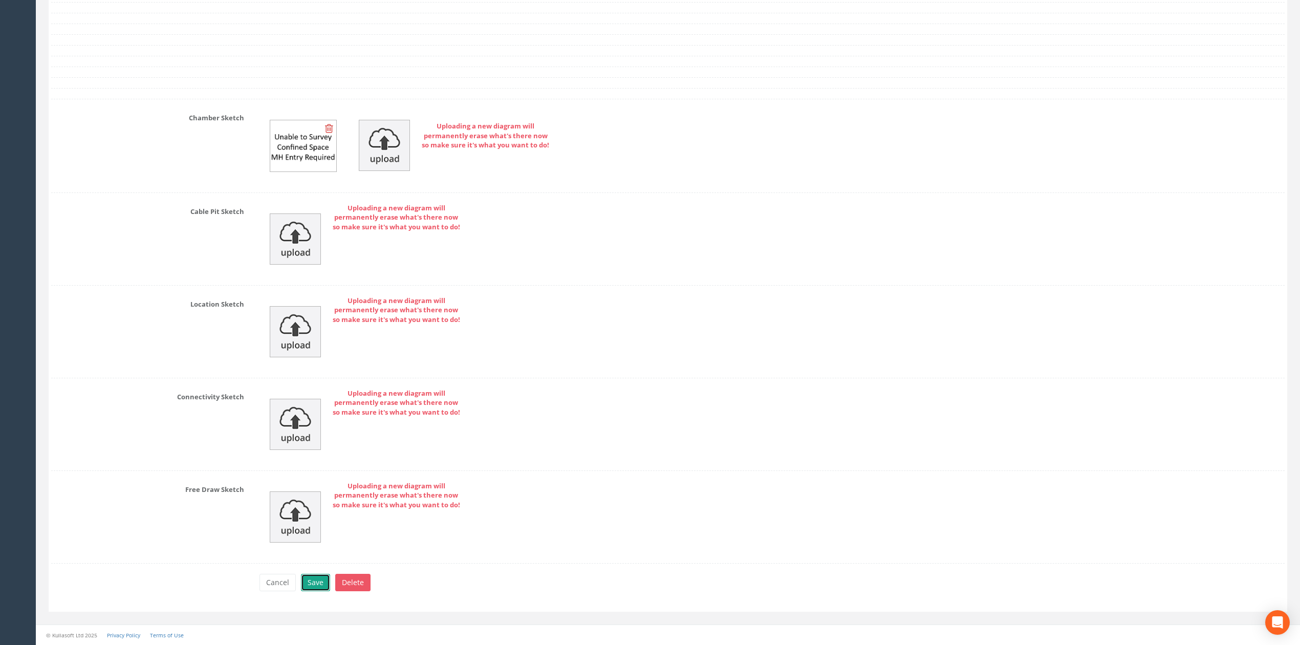
click at [318, 587] on button "Save" at bounding box center [315, 582] width 29 height 17
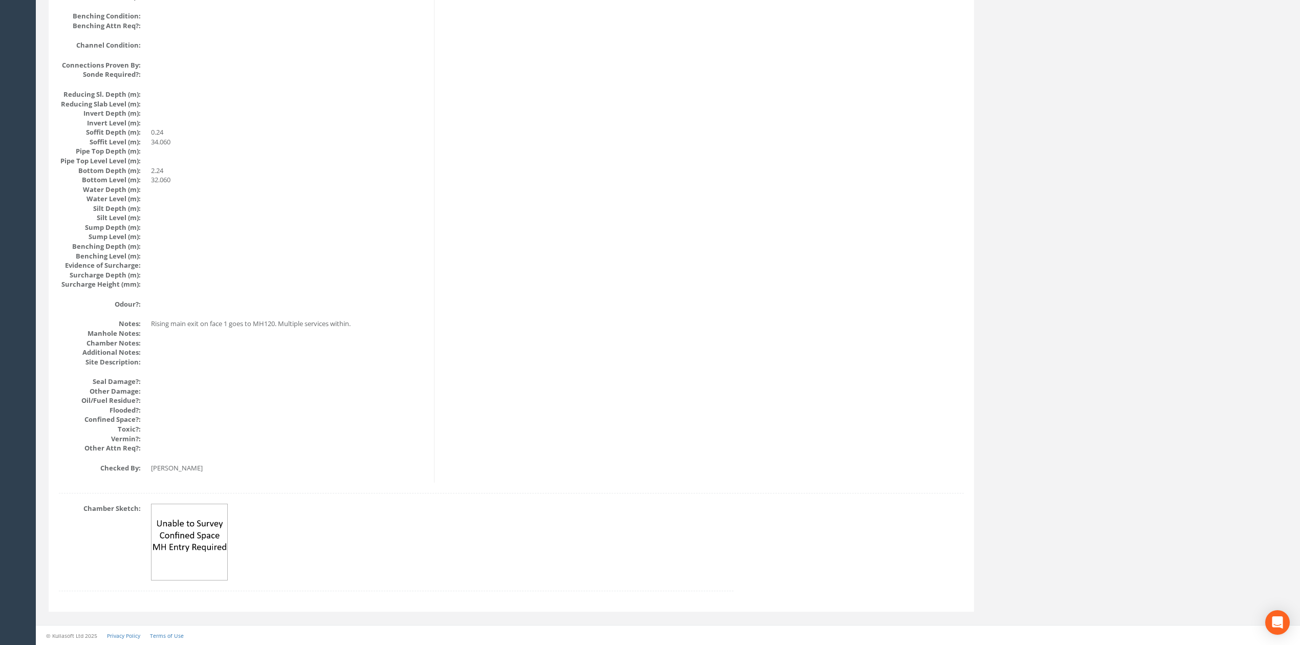
scroll to position [0, 0]
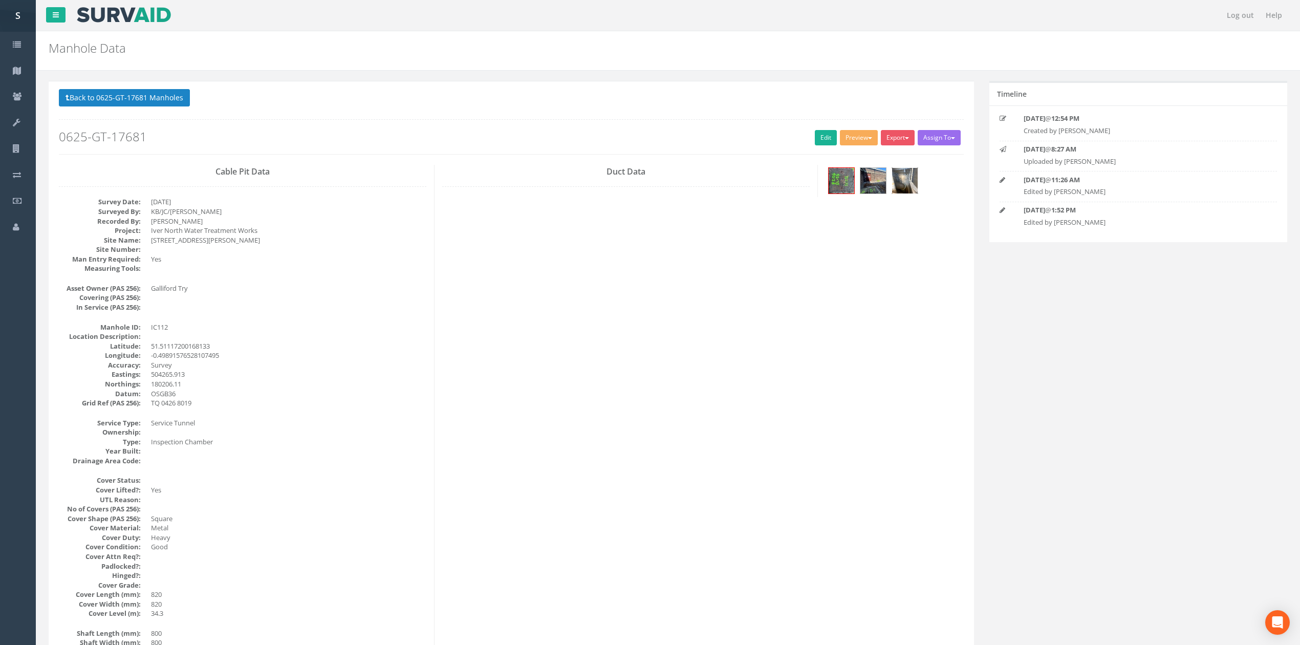
click at [912, 189] on img at bounding box center [905, 181] width 26 height 26
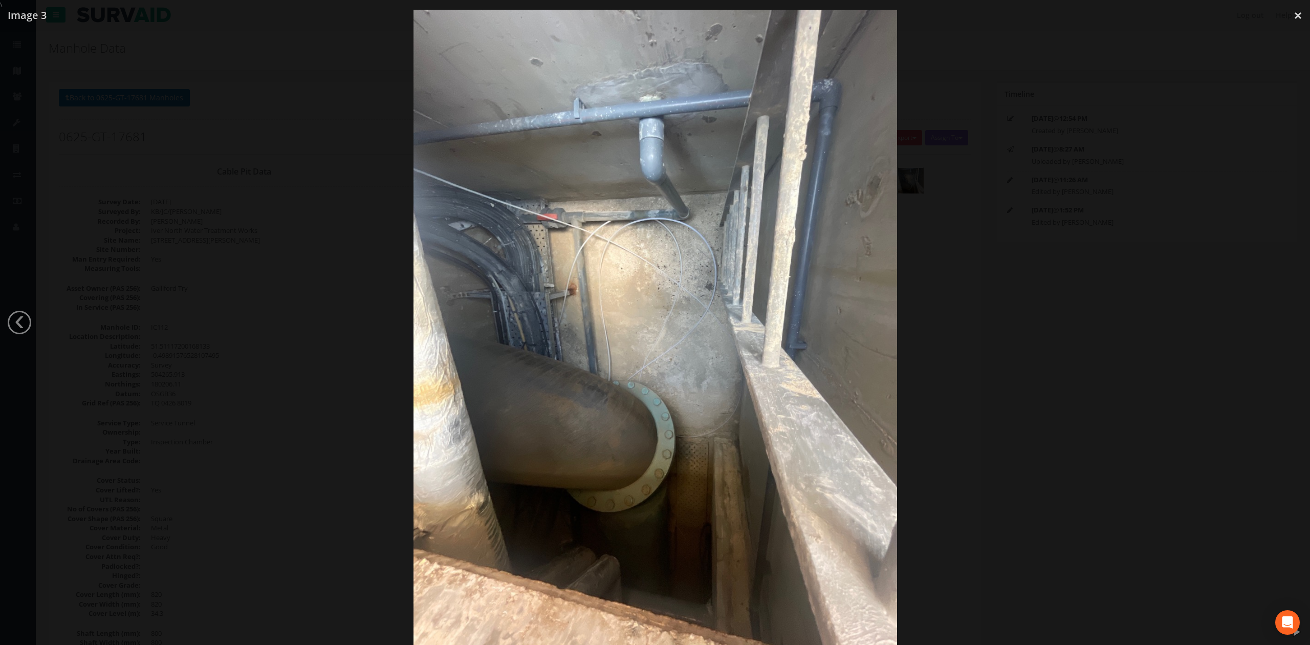
click at [1122, 353] on div at bounding box center [655, 332] width 1310 height 645
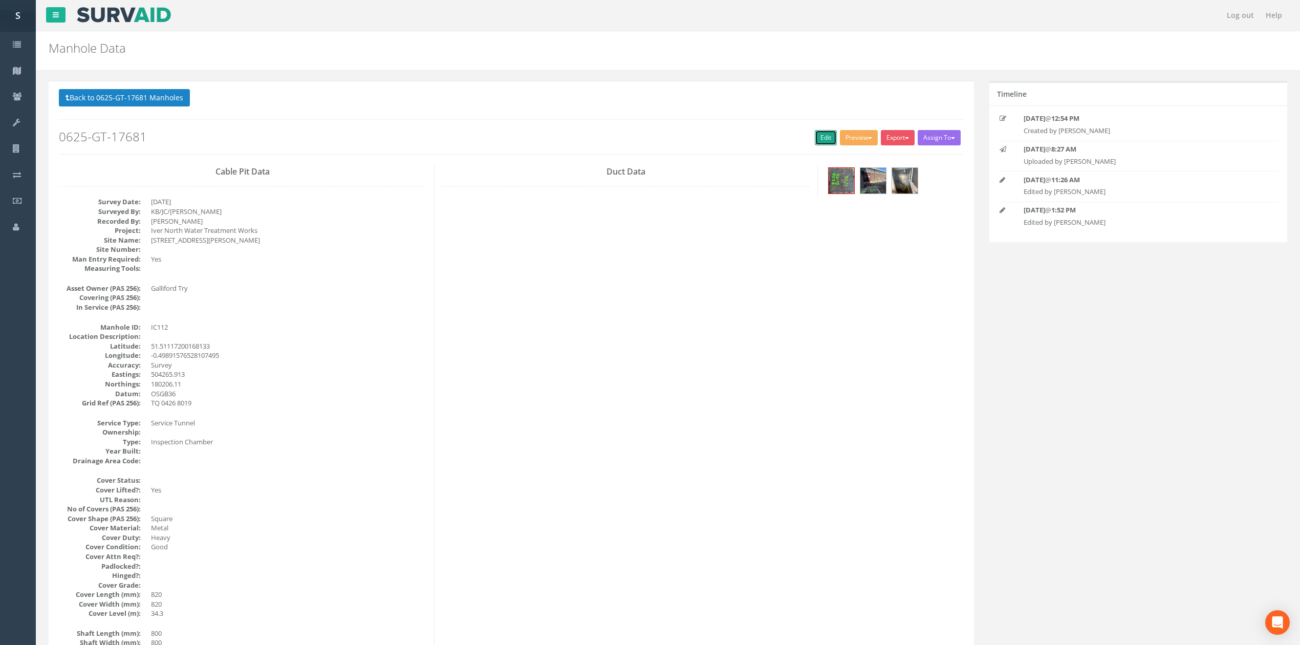
click at [820, 143] on link "Edit" at bounding box center [826, 137] width 22 height 15
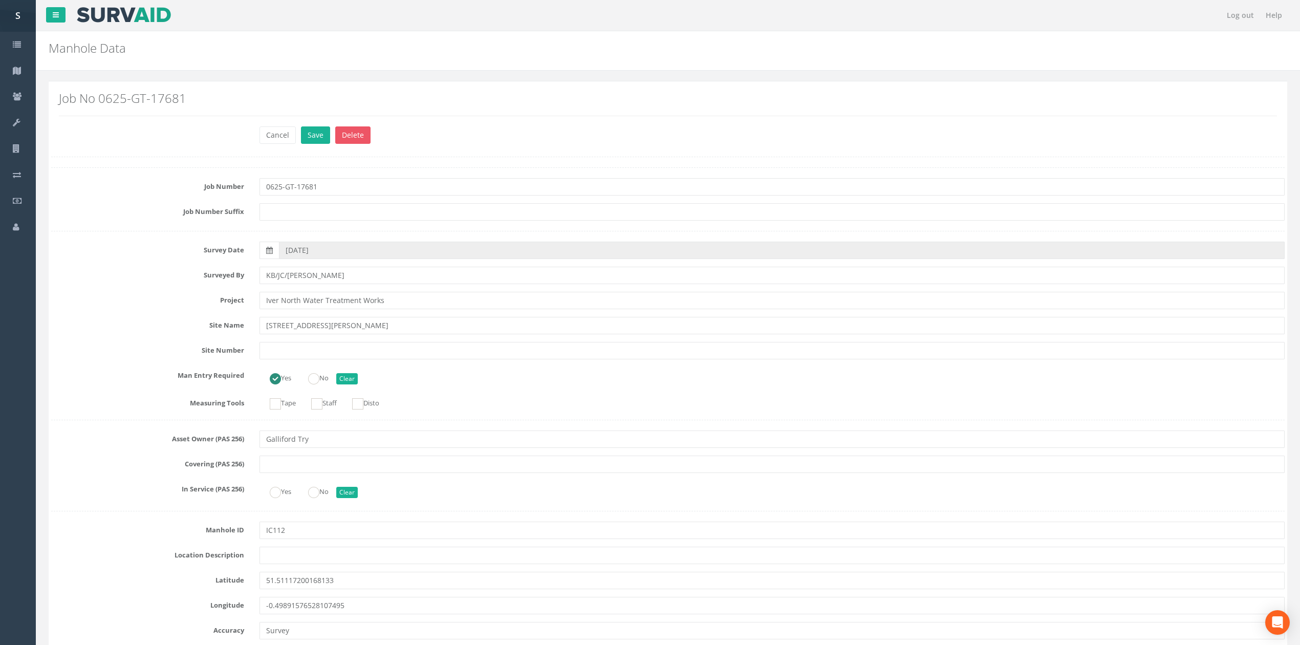
scroll to position [1647, 0]
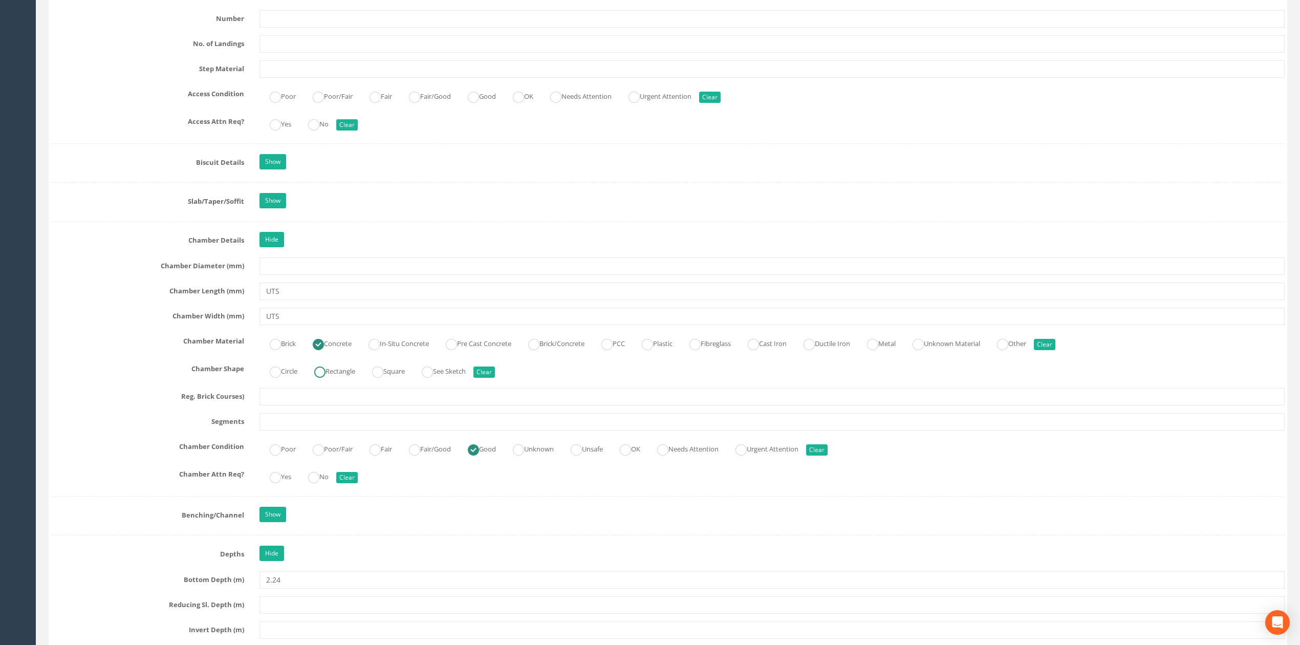
click at [336, 378] on label "Rectangle" at bounding box center [329, 370] width 51 height 15
radio input "true"
click at [381, 322] on input "UTS" at bounding box center [771, 316] width 1025 height 17
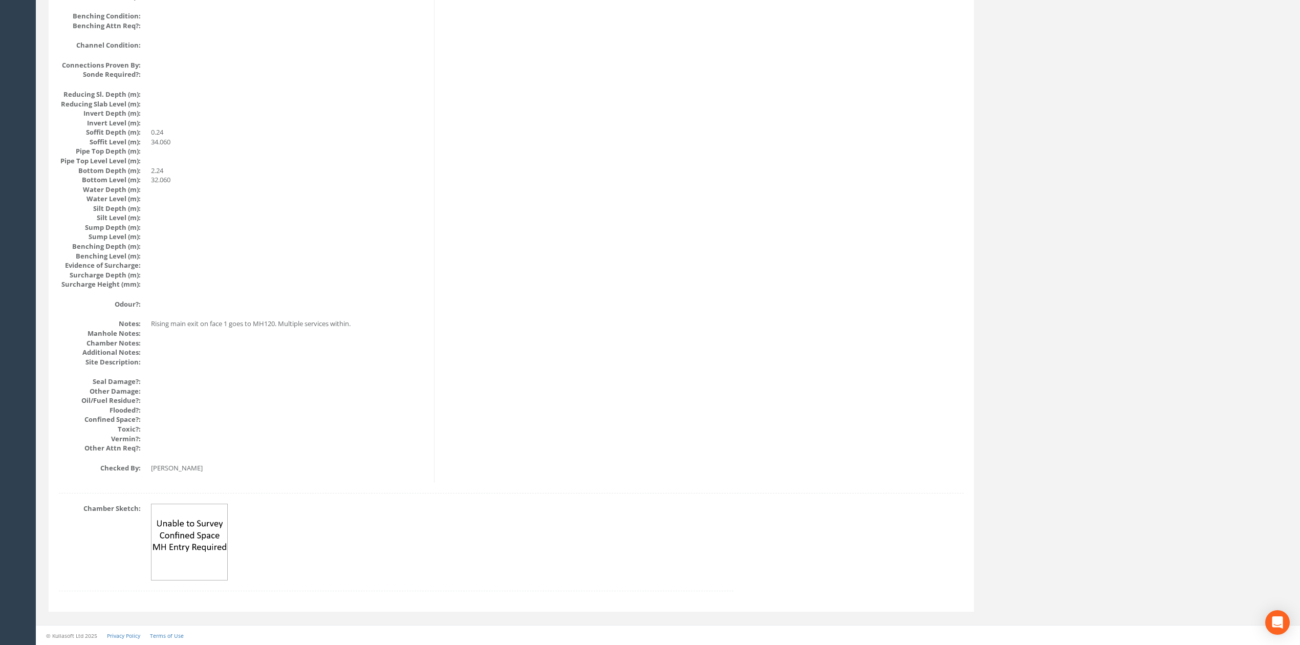
scroll to position [0, 0]
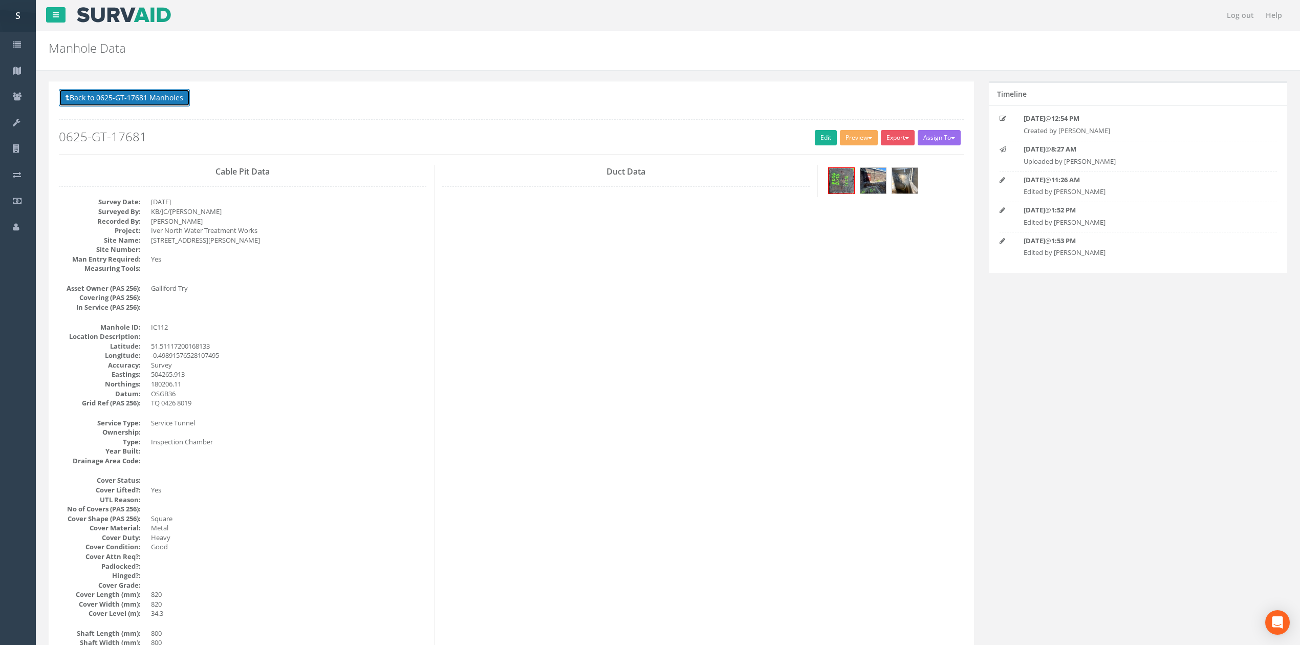
click at [137, 103] on button "Back to 0625-GT-17681 Manholes" at bounding box center [124, 97] width 131 height 17
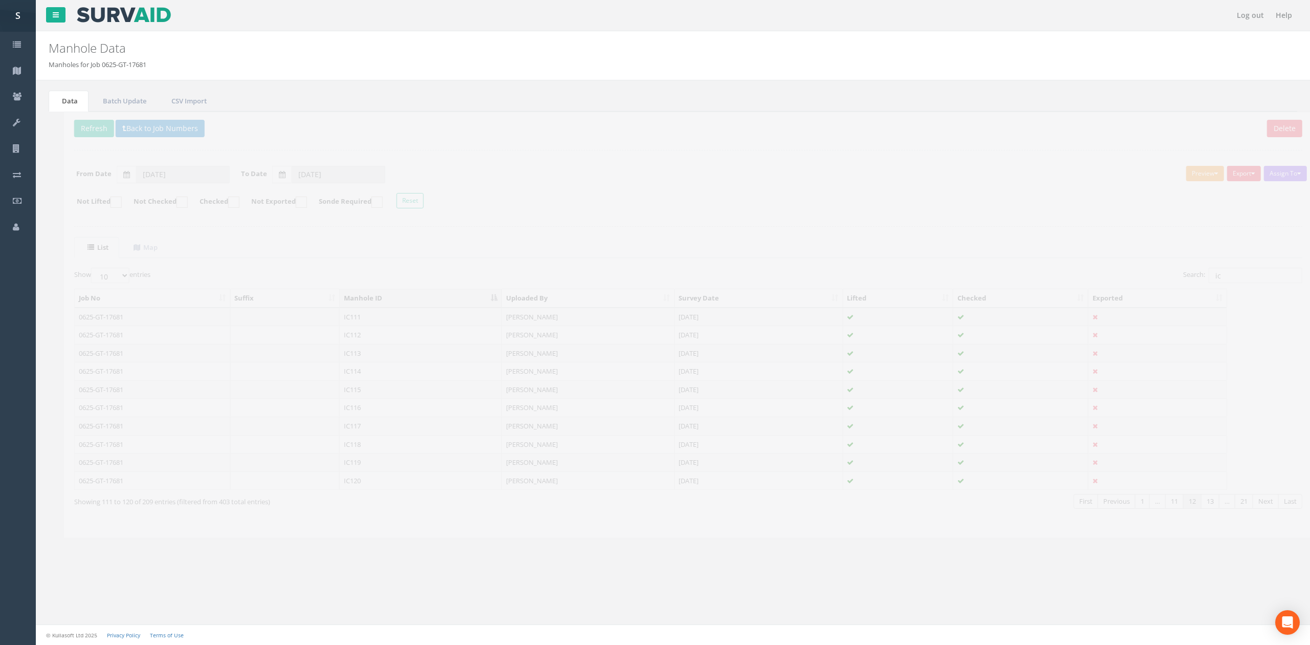
drag, startPoint x: 318, startPoint y: 467, endPoint x: 695, endPoint y: 269, distance: 426.1
click at [318, 467] on td at bounding box center [270, 462] width 110 height 18
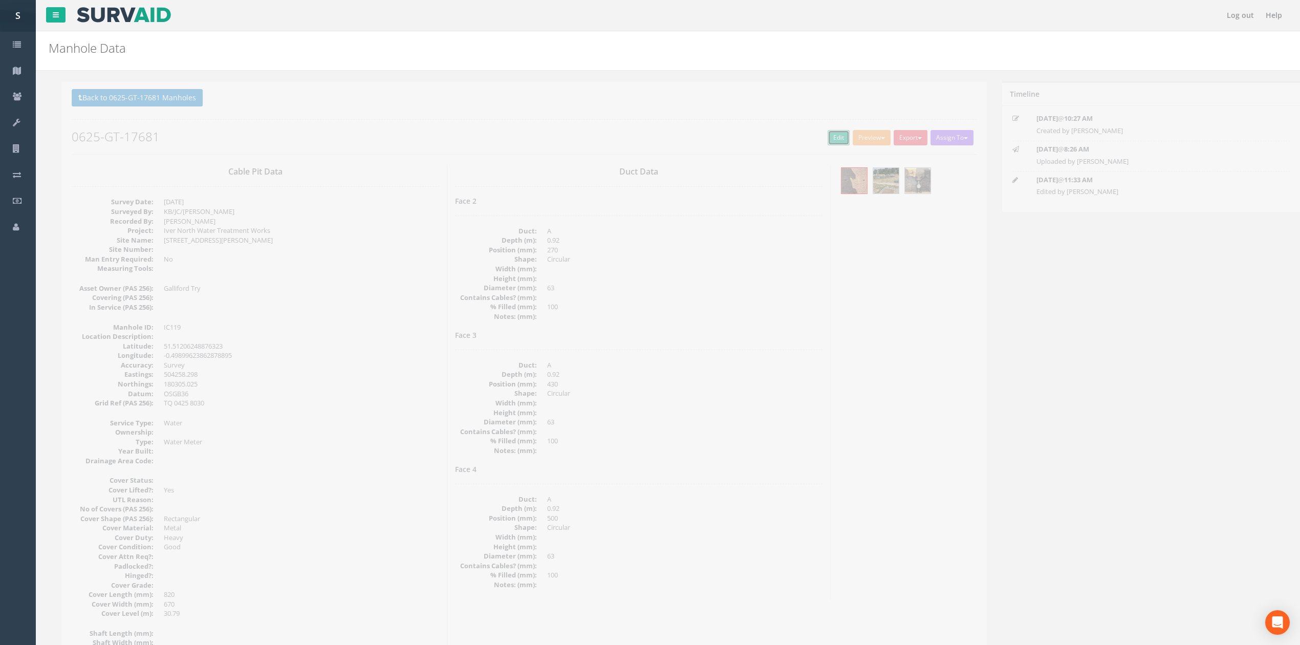
click at [821, 138] on link "Edit" at bounding box center [826, 137] width 22 height 15
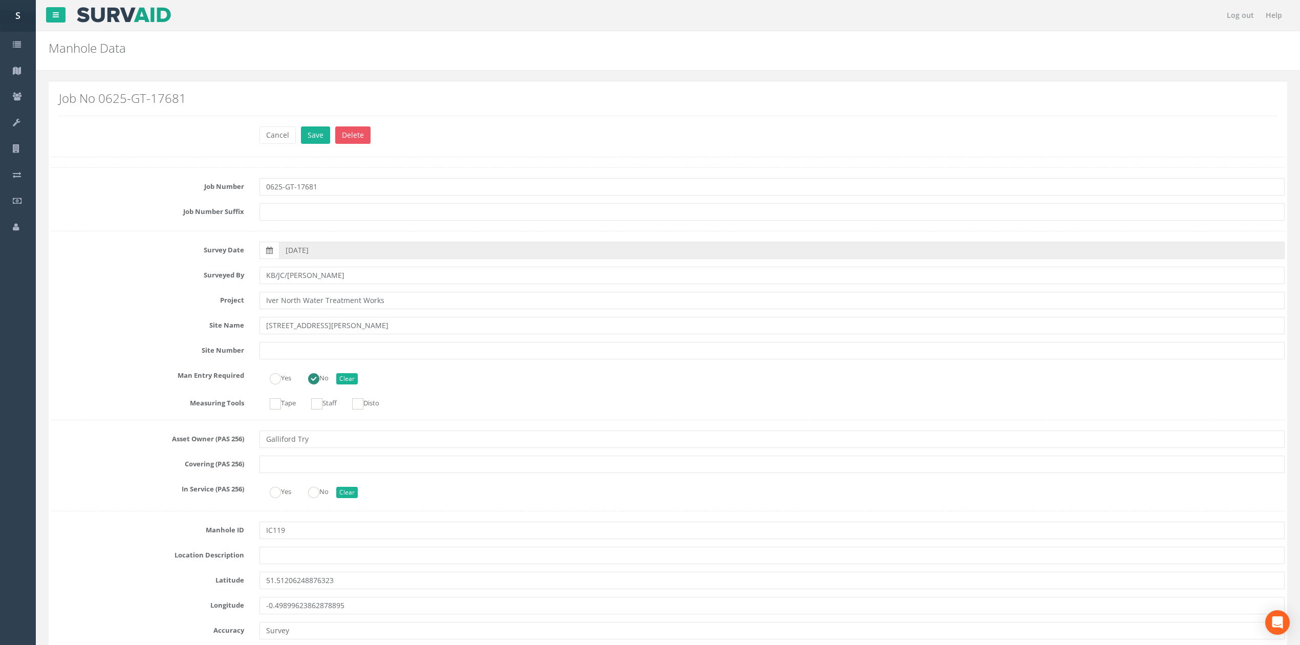
scroll to position [2080, 0]
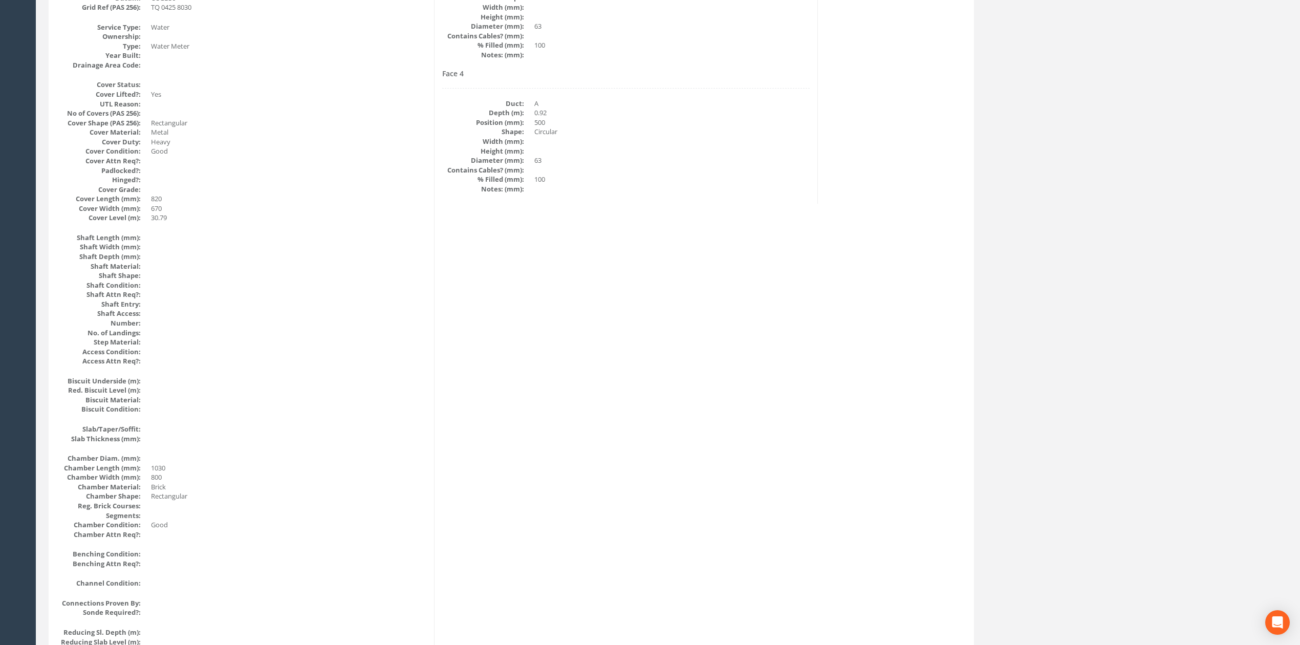
scroll to position [0, 0]
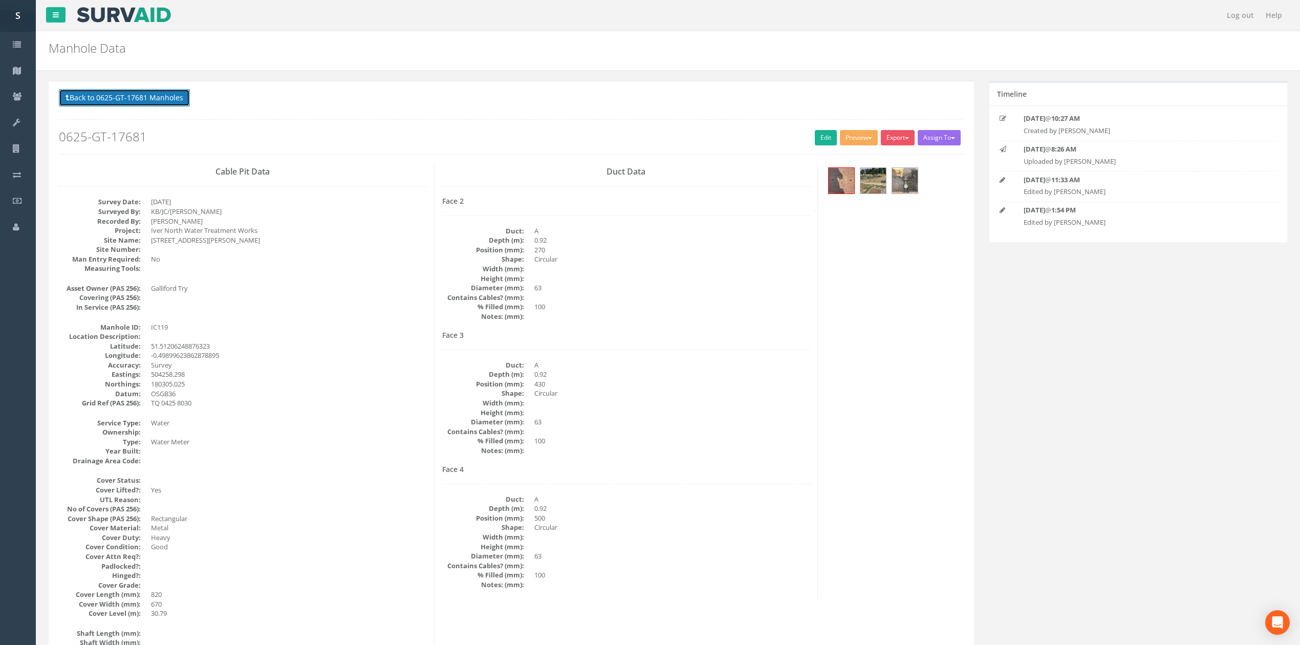
click at [129, 102] on button "Back to 0625-GT-17681 Manholes" at bounding box center [124, 97] width 131 height 17
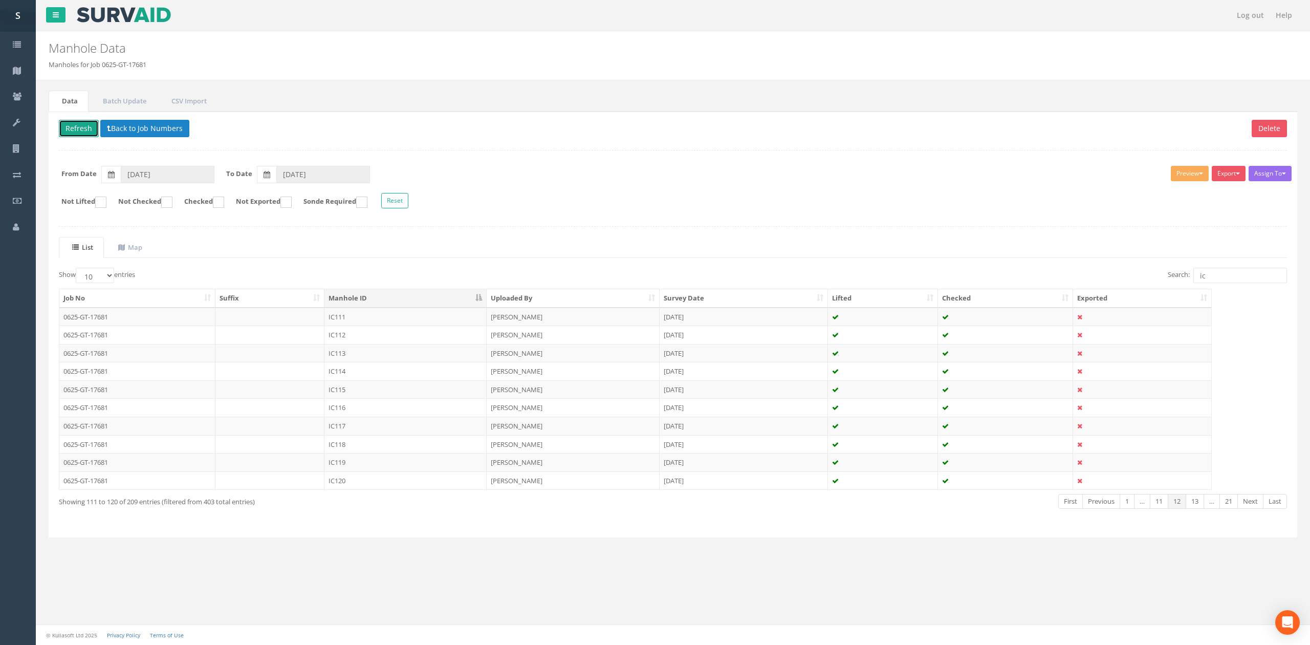
click at [78, 127] on button "Refresh" at bounding box center [79, 128] width 40 height 17
click at [355, 582] on div "Log out Help Manhole Data Manholes for Job 0625-GT-17681 × There was an error f…" at bounding box center [673, 322] width 1274 height 645
click at [392, 463] on td "IC119" at bounding box center [405, 462] width 162 height 18
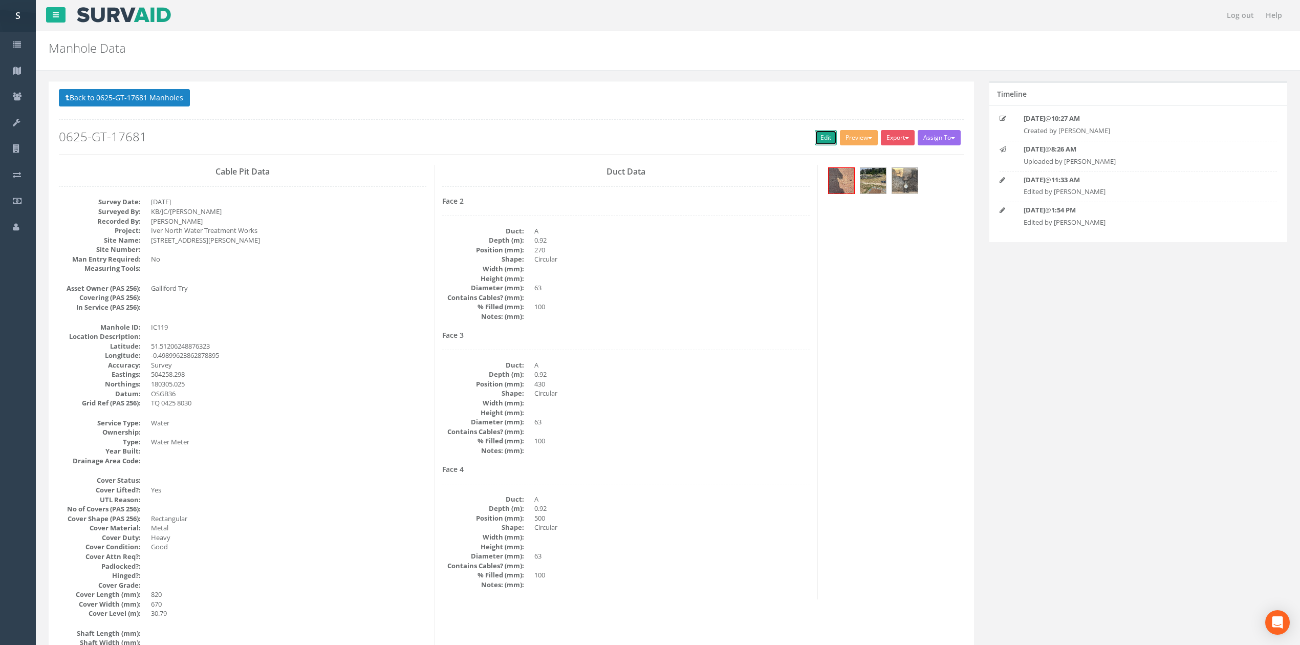
click at [815, 136] on link "Edit" at bounding box center [826, 137] width 22 height 15
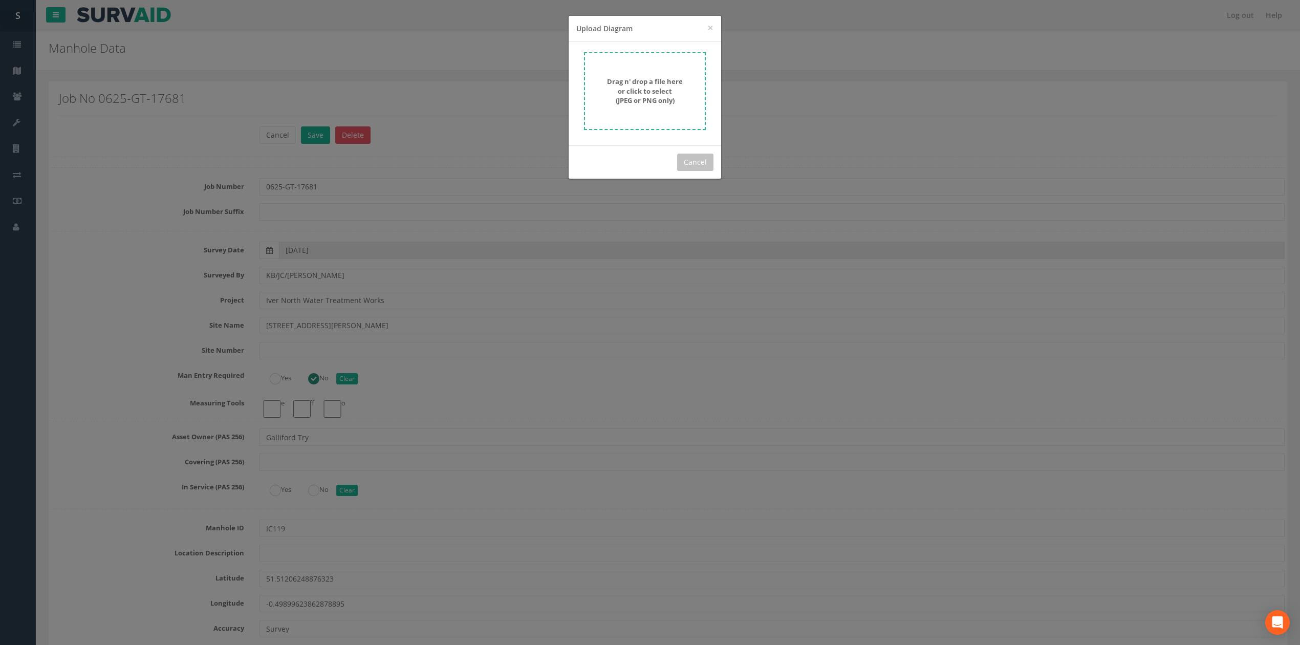
click at [674, 105] on div "Drag n' drop a file here or click to select (JPEG or PNG only)" at bounding box center [644, 91] width 99 height 29
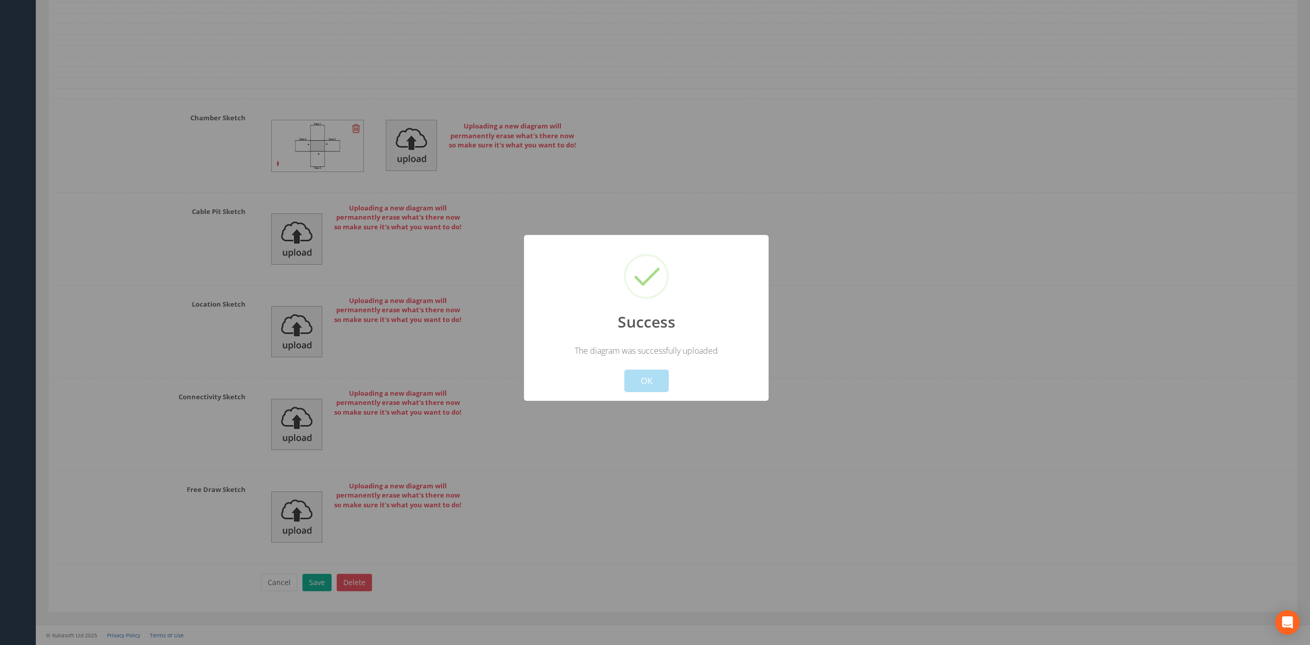
click at [651, 372] on button "OK" at bounding box center [646, 381] width 45 height 23
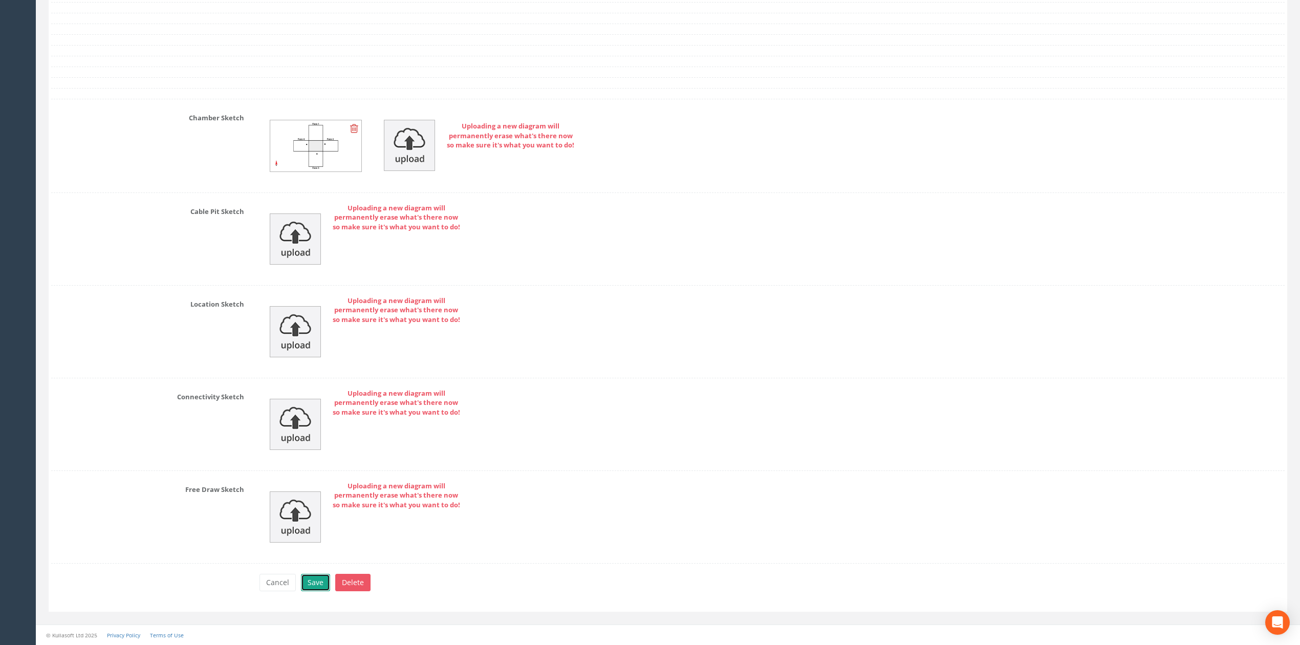
click at [317, 577] on button "Save" at bounding box center [315, 582] width 29 height 17
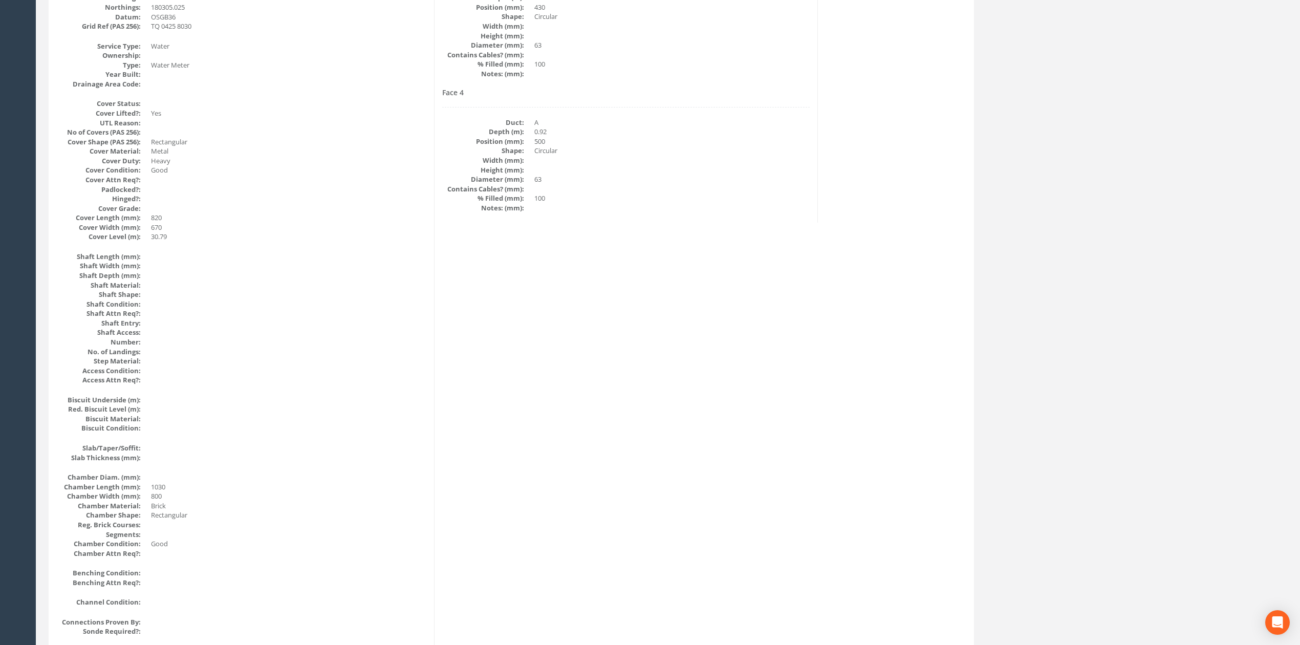
scroll to position [0, 0]
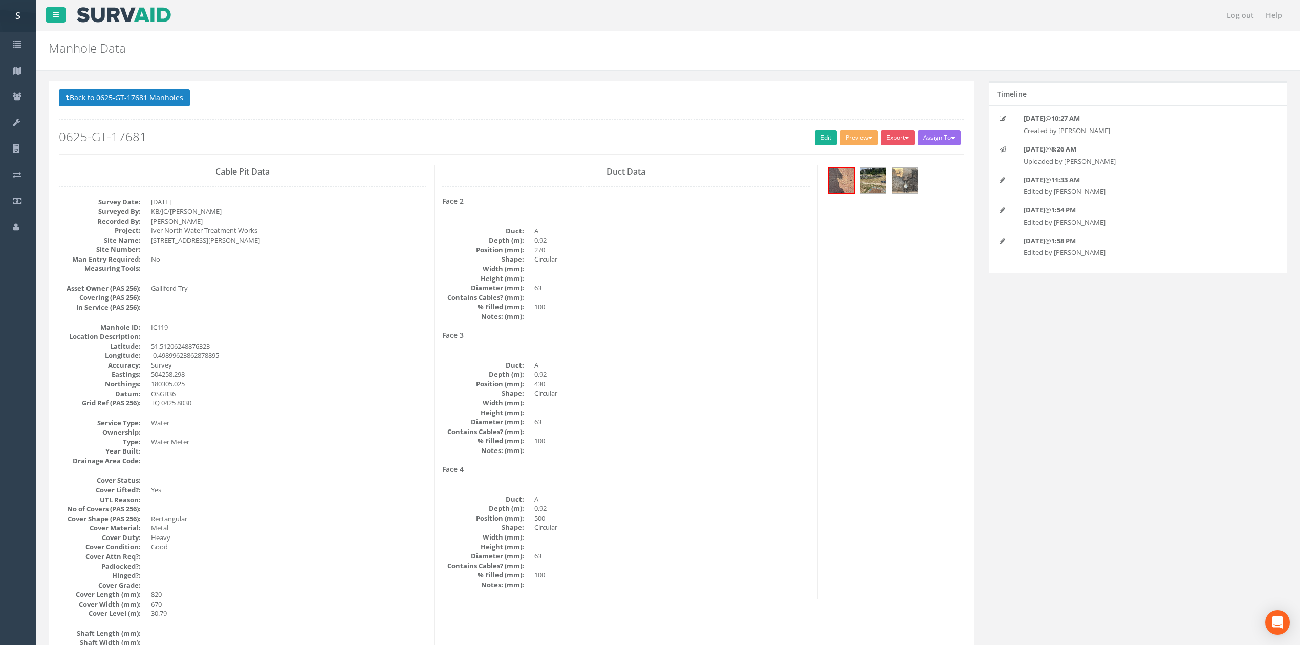
click at [112, 95] on button "Back to 0625-GT-17681 Manholes" at bounding box center [124, 97] width 131 height 17
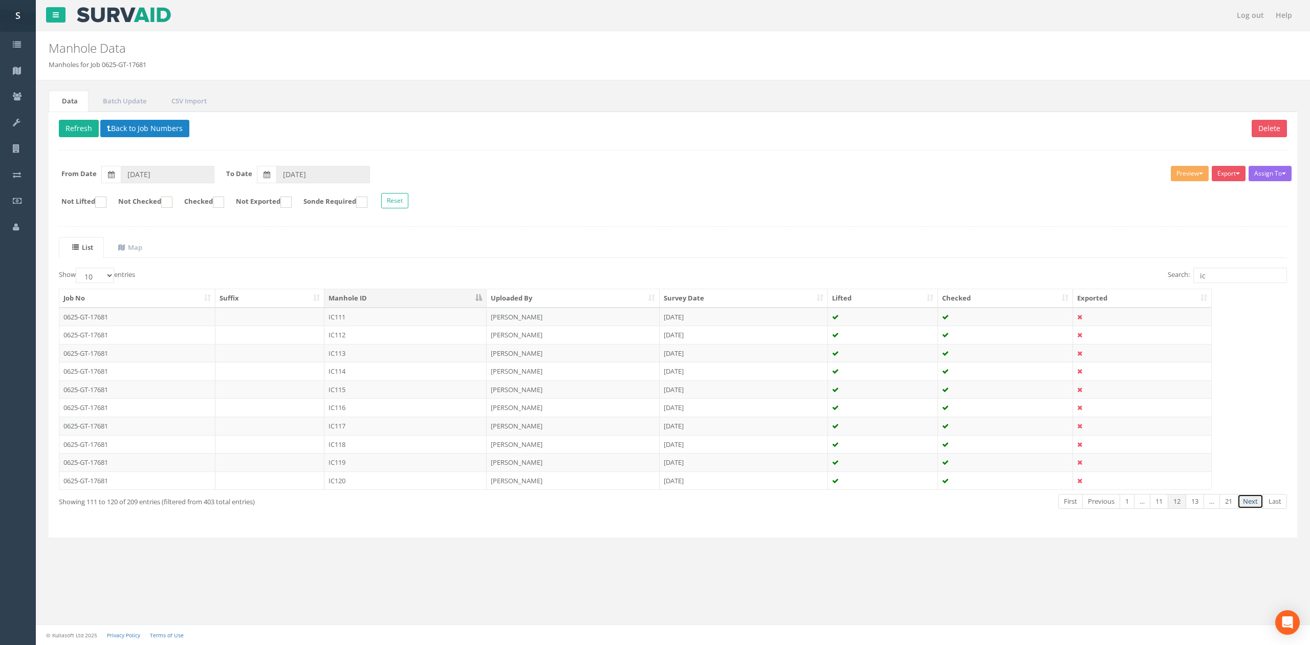
click at [1256, 509] on link "Next" at bounding box center [1251, 501] width 26 height 15
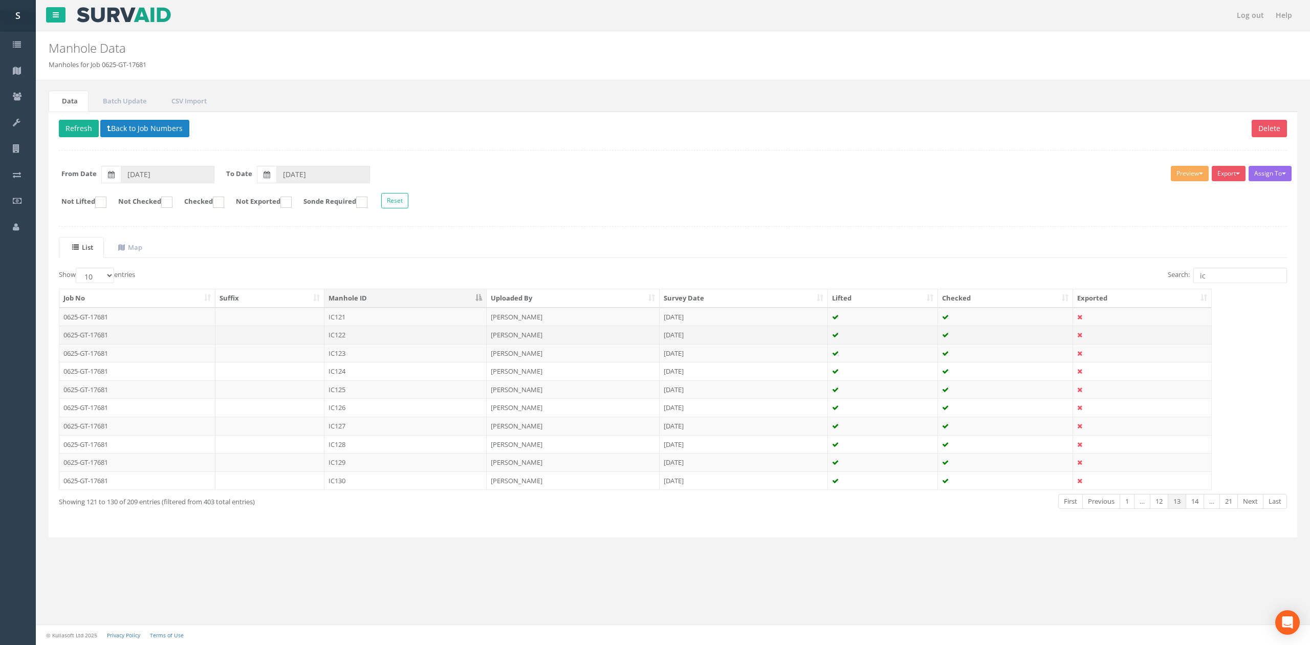
click at [355, 335] on td "IC122" at bounding box center [405, 335] width 162 height 18
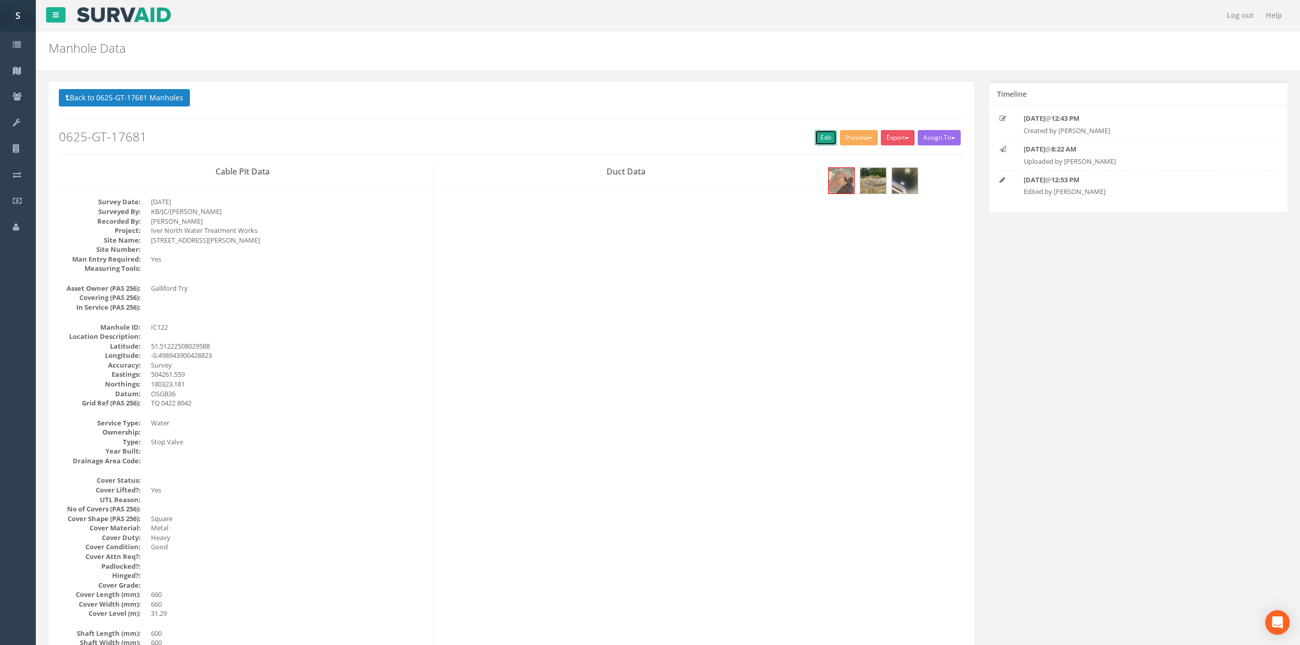
click at [815, 136] on link "Edit" at bounding box center [826, 137] width 22 height 15
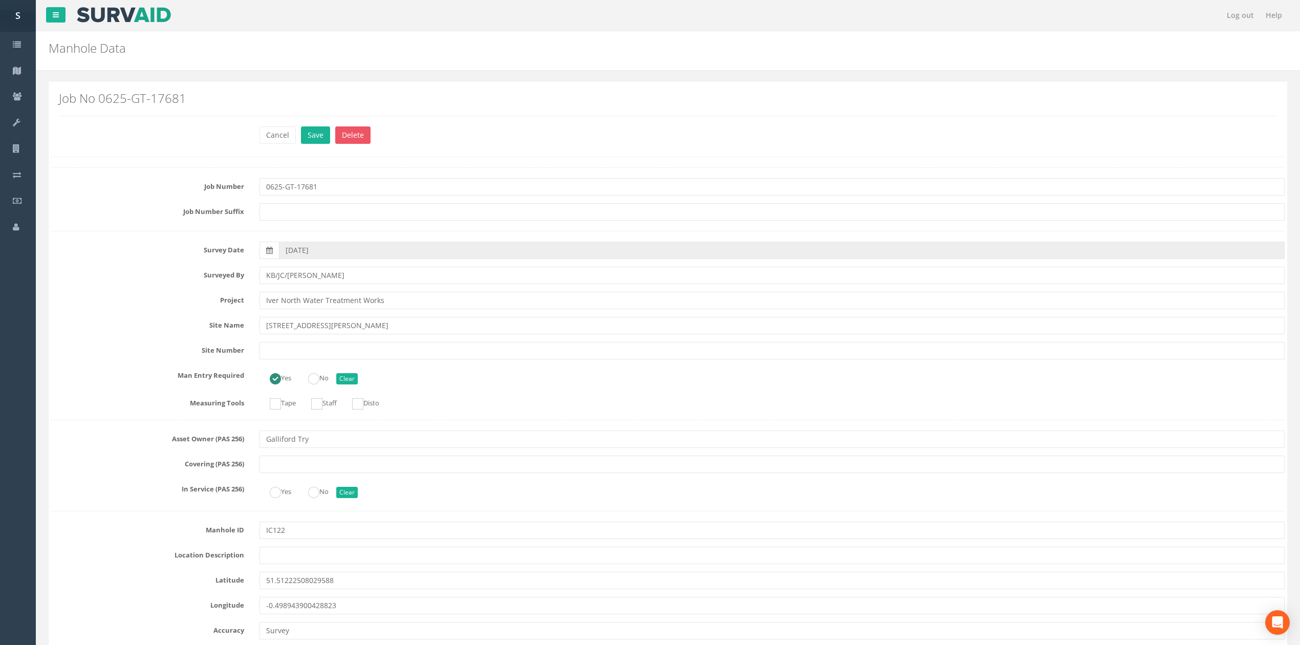
scroll to position [3342, 0]
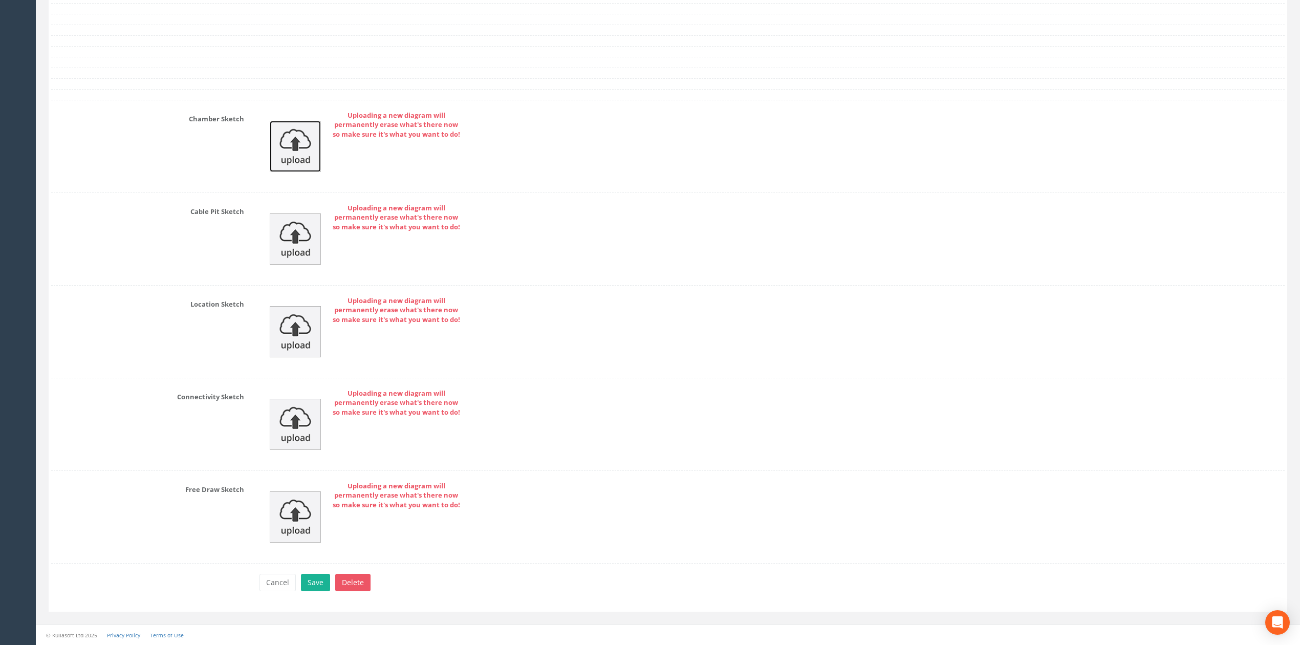
click at [307, 155] on img at bounding box center [295, 146] width 51 height 51
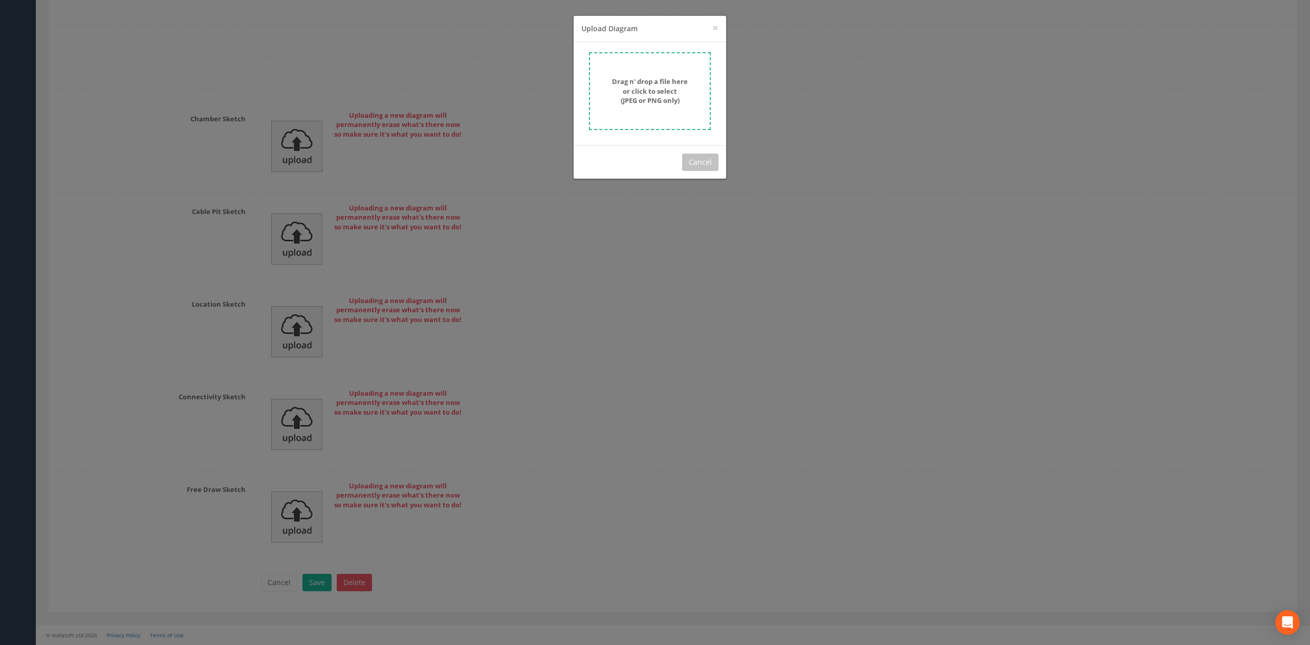
click at [636, 101] on strong "Drag n' drop a file here or click to select (JPEG or PNG only)" at bounding box center [650, 91] width 76 height 28
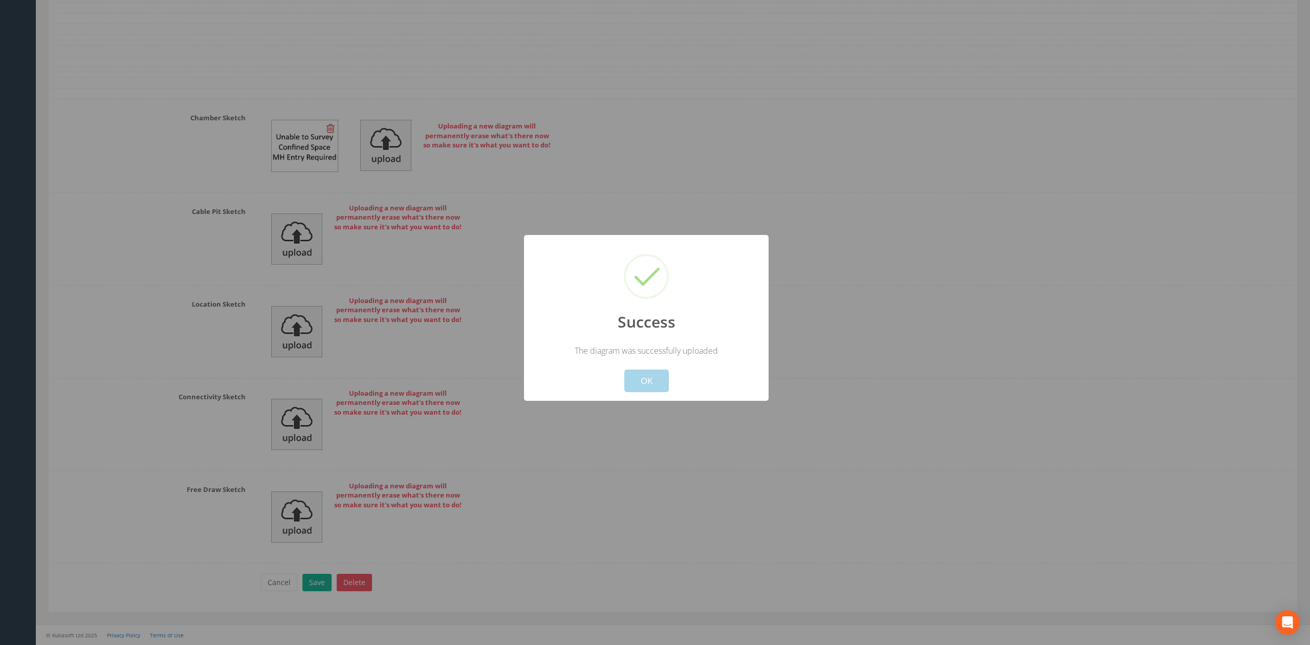
click at [658, 387] on button "OK" at bounding box center [646, 381] width 45 height 23
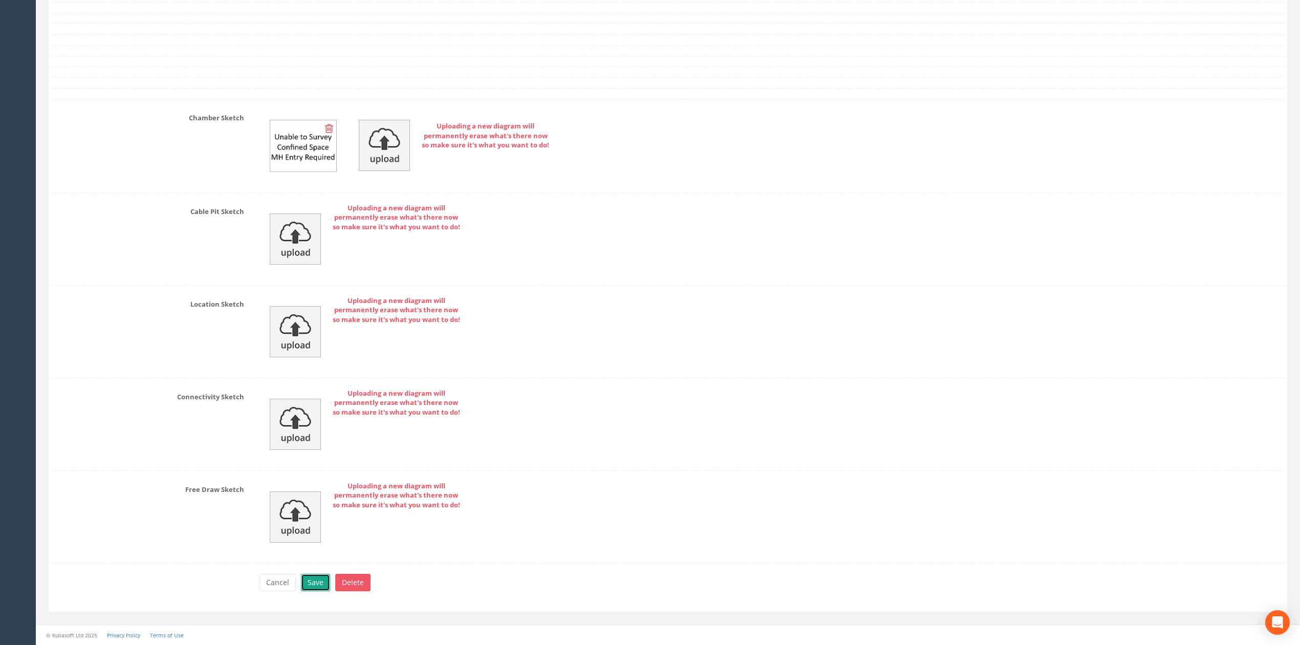
click at [315, 581] on button "Save" at bounding box center [315, 582] width 29 height 17
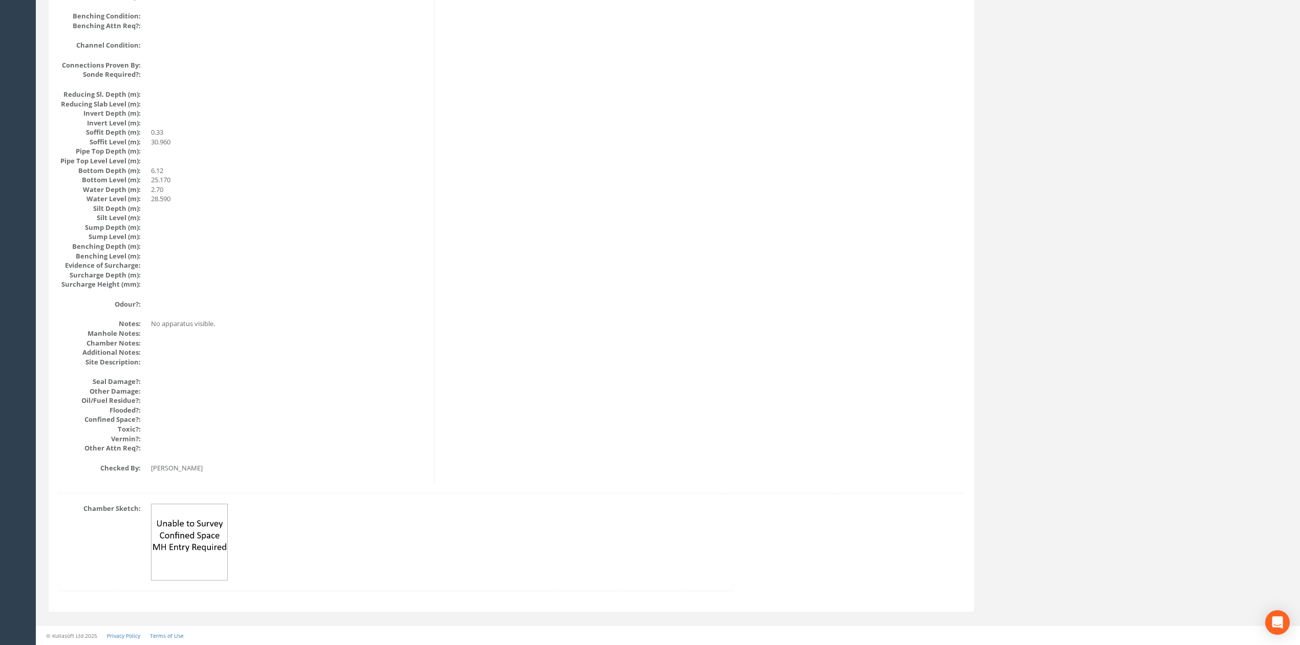
scroll to position [936, 0]
drag, startPoint x: 451, startPoint y: 448, endPoint x: 419, endPoint y: 234, distance: 216.4
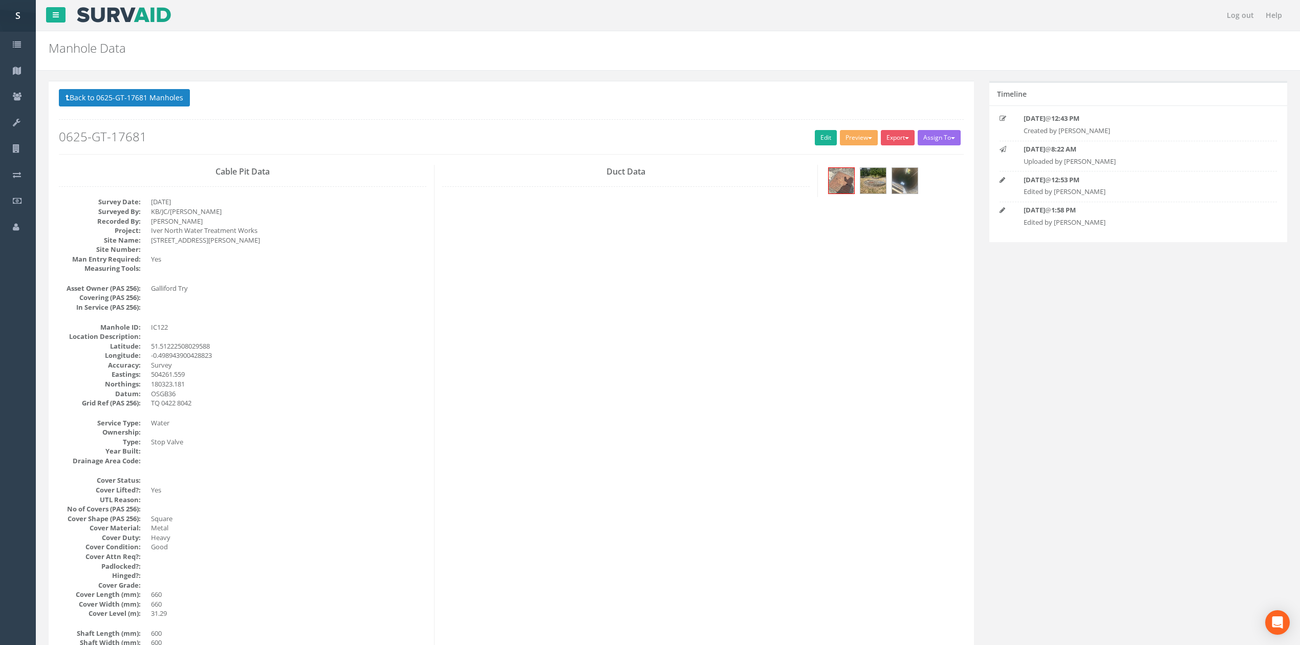
click at [111, 111] on div "Back to 0625-GT-17681 Manholes Back to Map Assign To No Companies Added Export …" at bounding box center [511, 121] width 905 height 65
click at [112, 103] on button "Back to 0625-GT-17681 Manholes" at bounding box center [124, 97] width 131 height 17
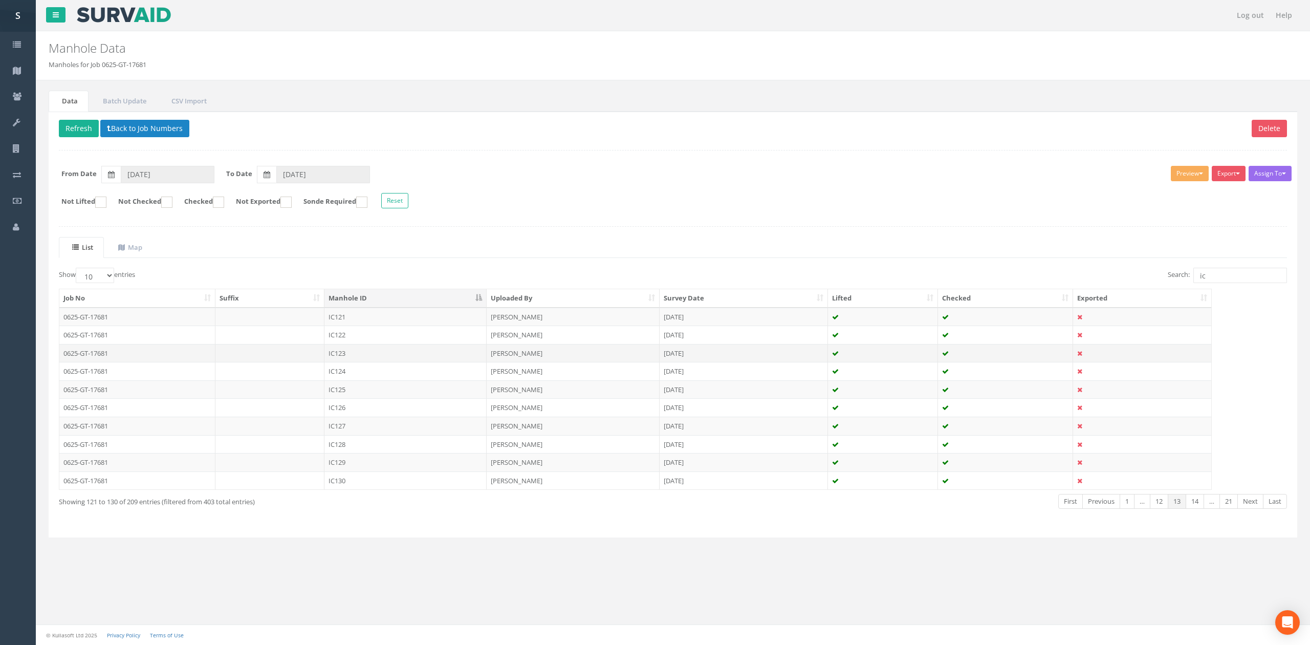
click at [363, 354] on td "IC123" at bounding box center [405, 353] width 162 height 18
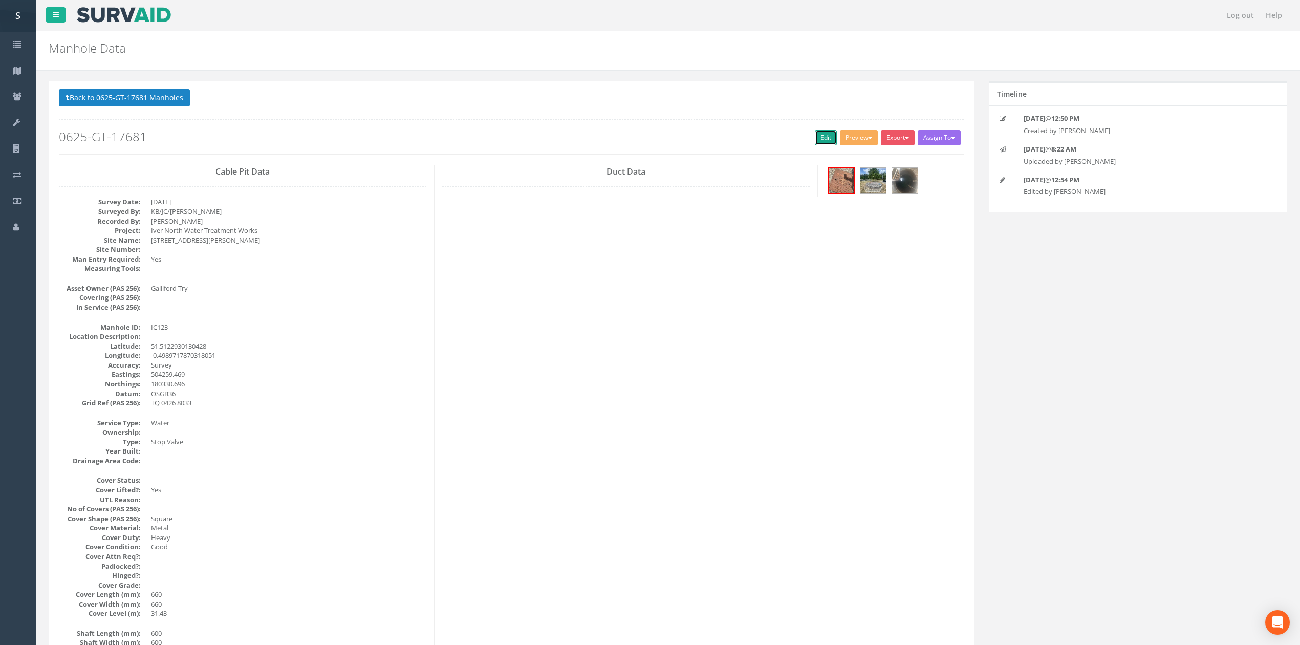
click at [827, 134] on link "Edit" at bounding box center [826, 137] width 22 height 15
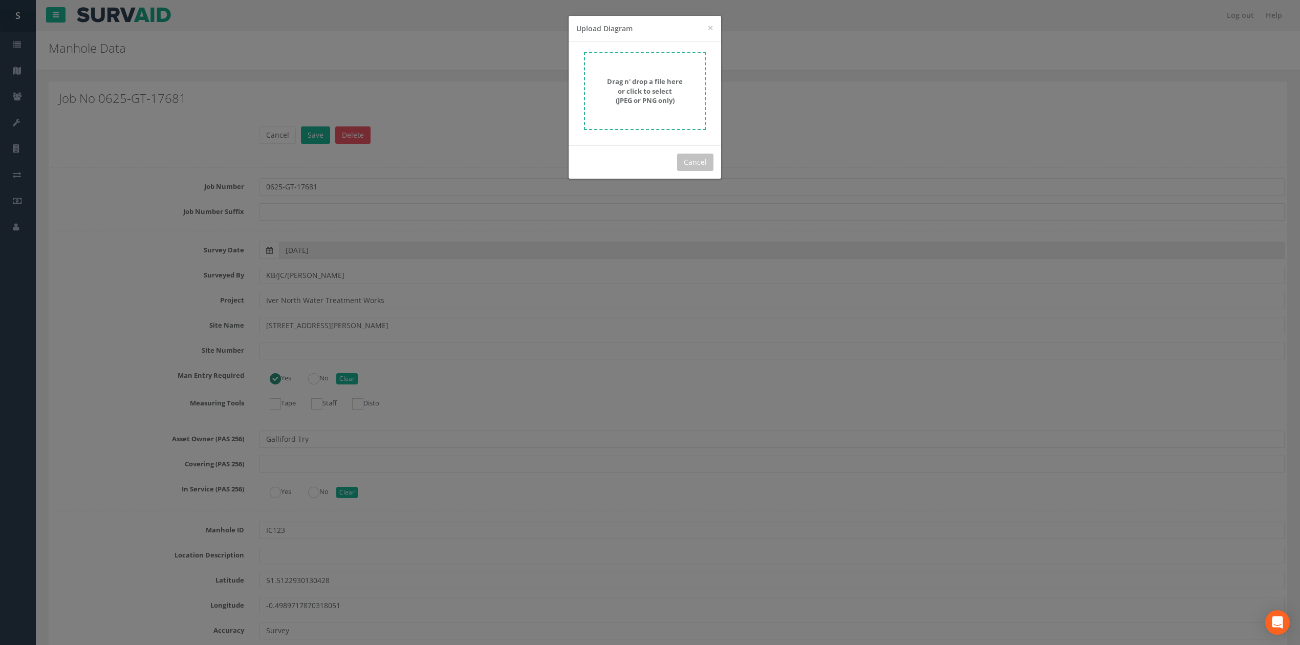
scroll to position [3342, 0]
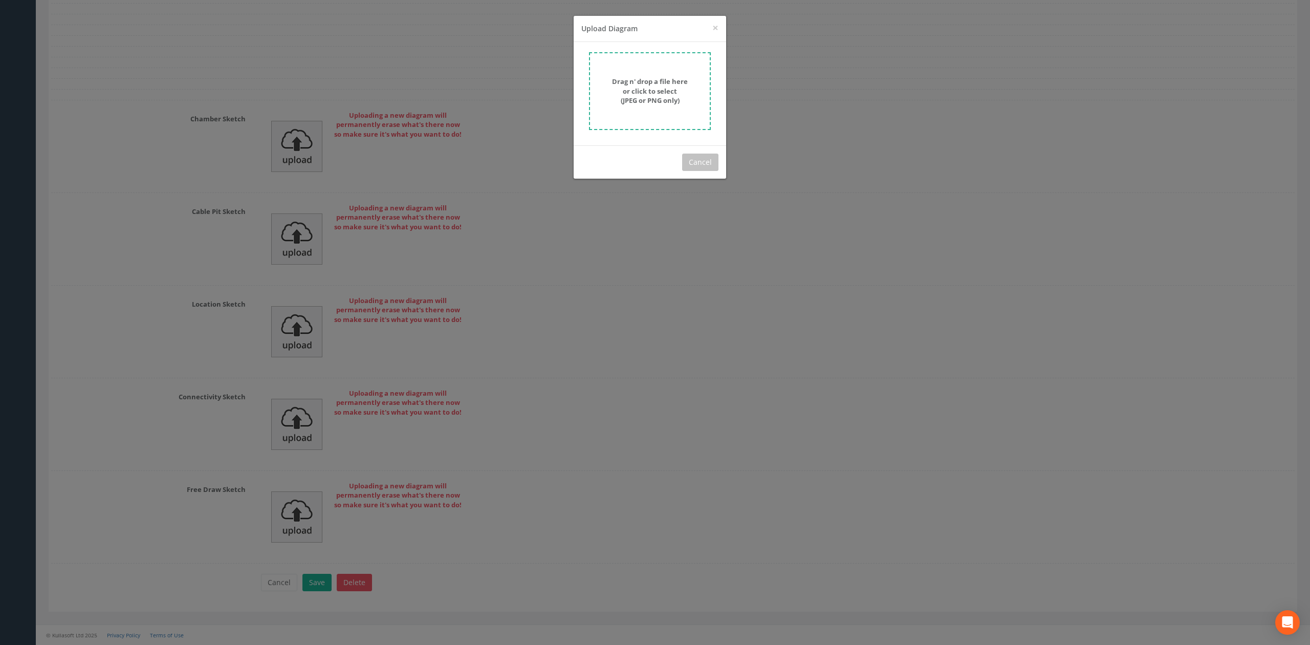
click at [660, 84] on strong "Drag n' drop a file here or click to select (JPEG or PNG only)" at bounding box center [650, 91] width 76 height 28
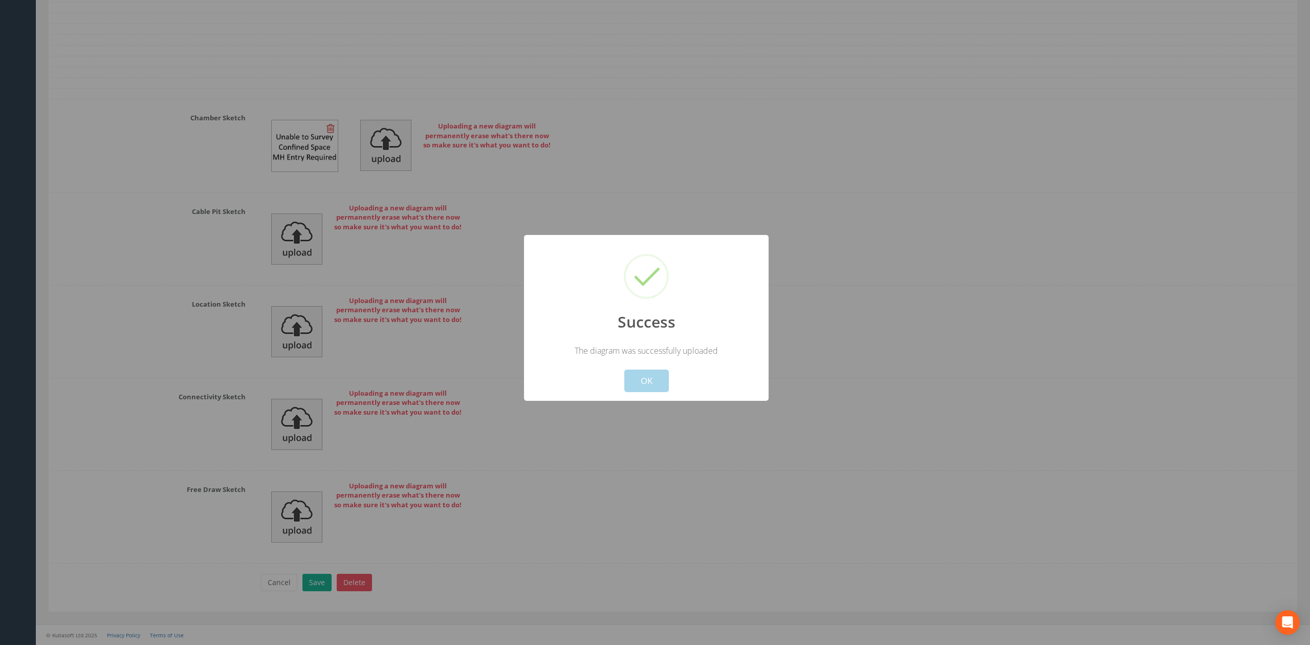
click at [660, 377] on button "OK" at bounding box center [646, 381] width 45 height 23
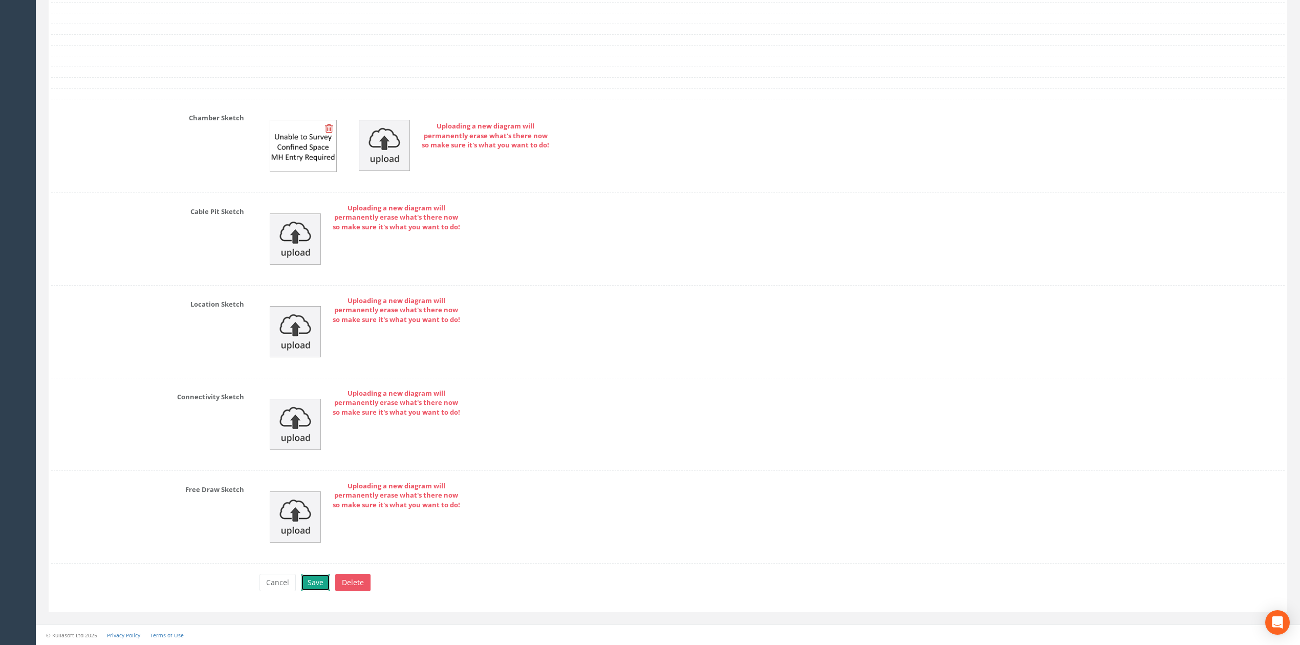
click at [309, 587] on button "Save" at bounding box center [315, 582] width 29 height 17
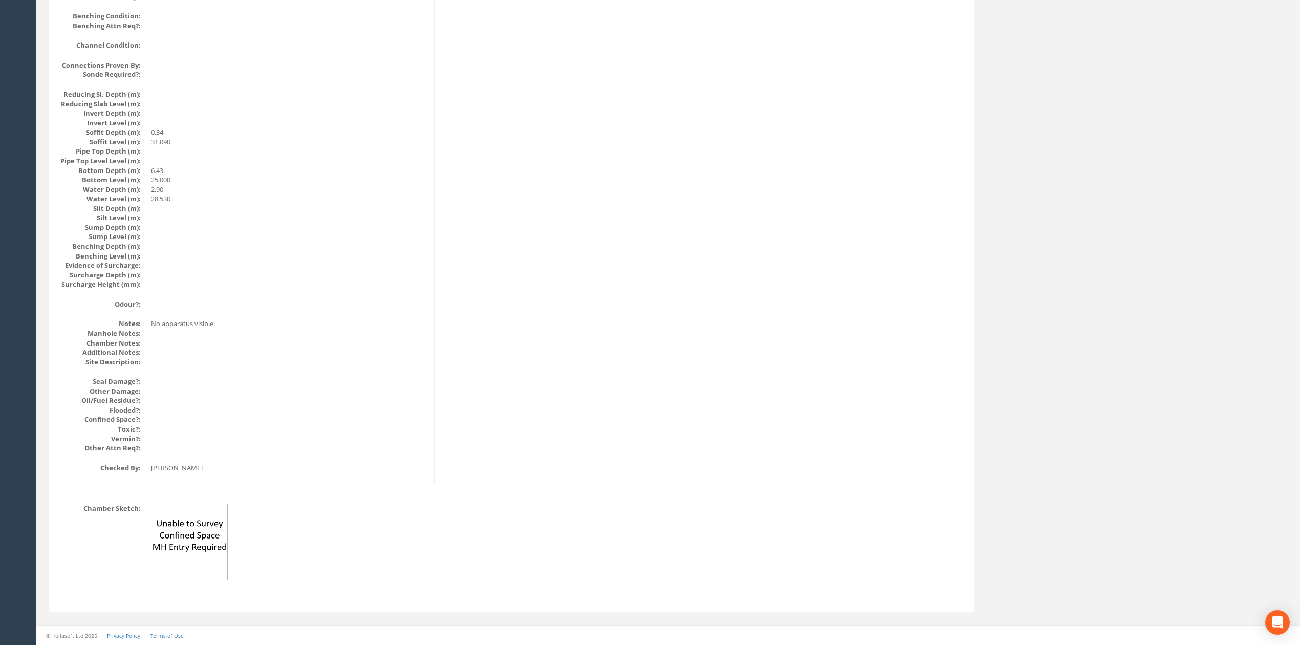
scroll to position [936, 0]
drag, startPoint x: 420, startPoint y: 537, endPoint x: 413, endPoint y: 437, distance: 100.1
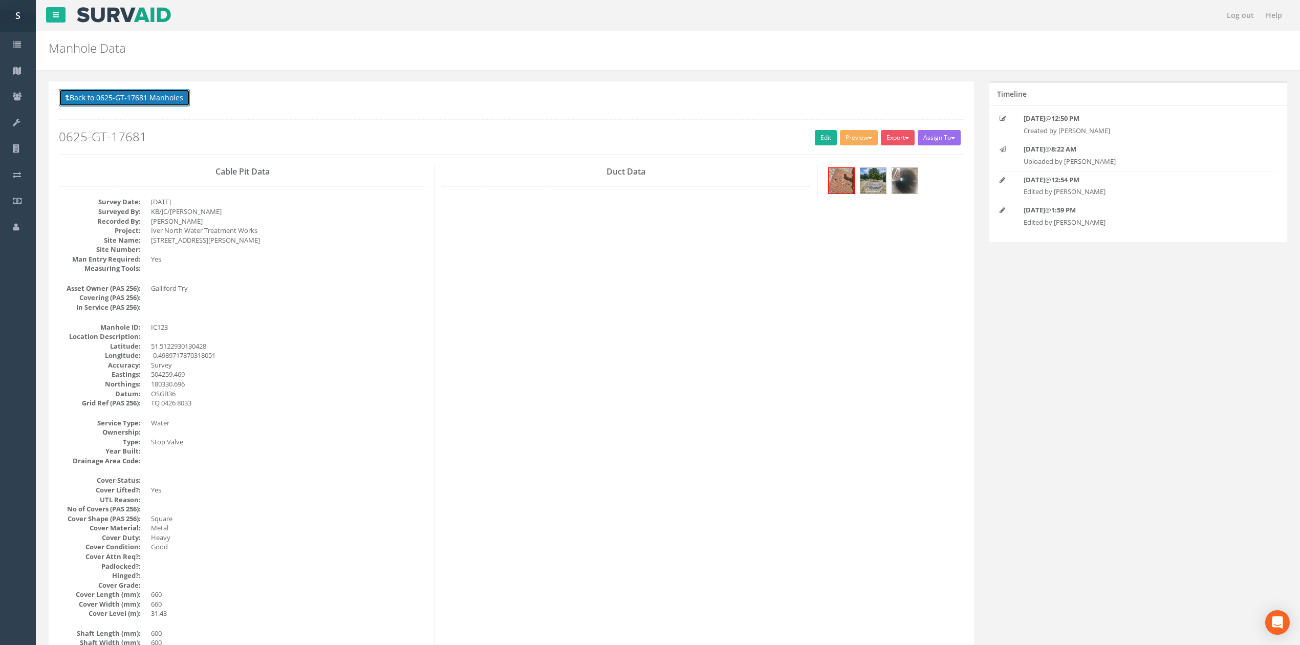
click at [179, 97] on button "Back to 0625-GT-17681 Manholes" at bounding box center [124, 97] width 131 height 17
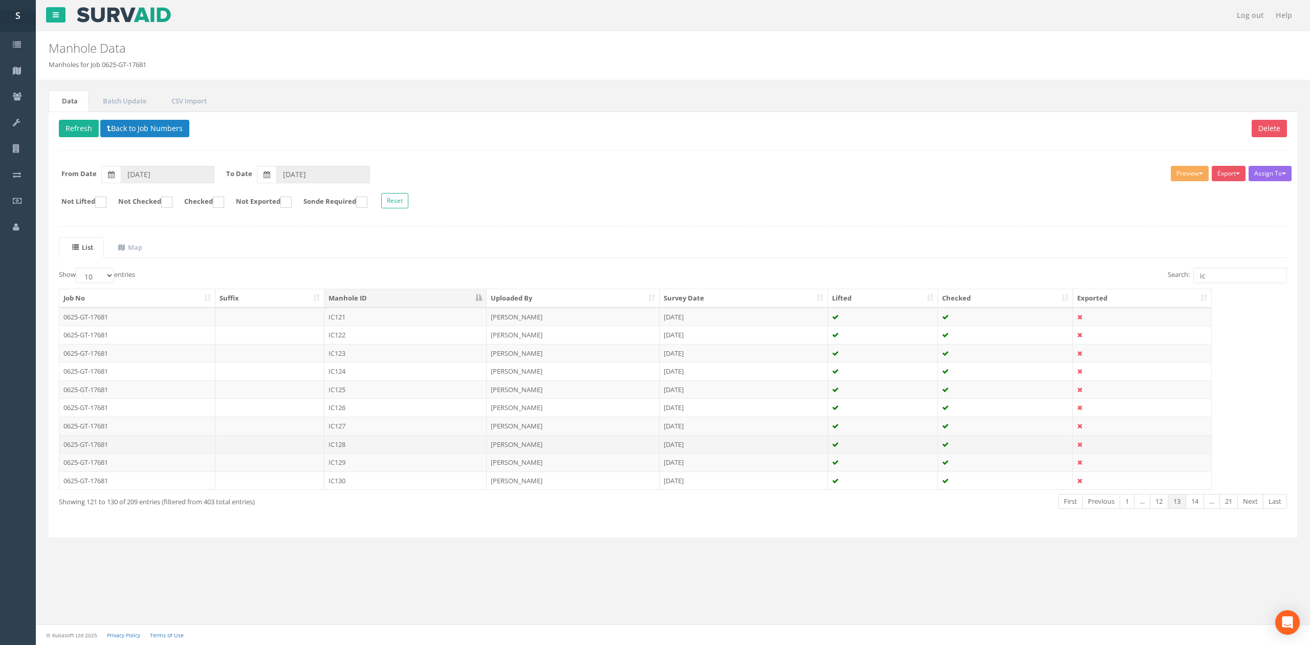
click at [364, 453] on td "IC128" at bounding box center [405, 444] width 162 height 18
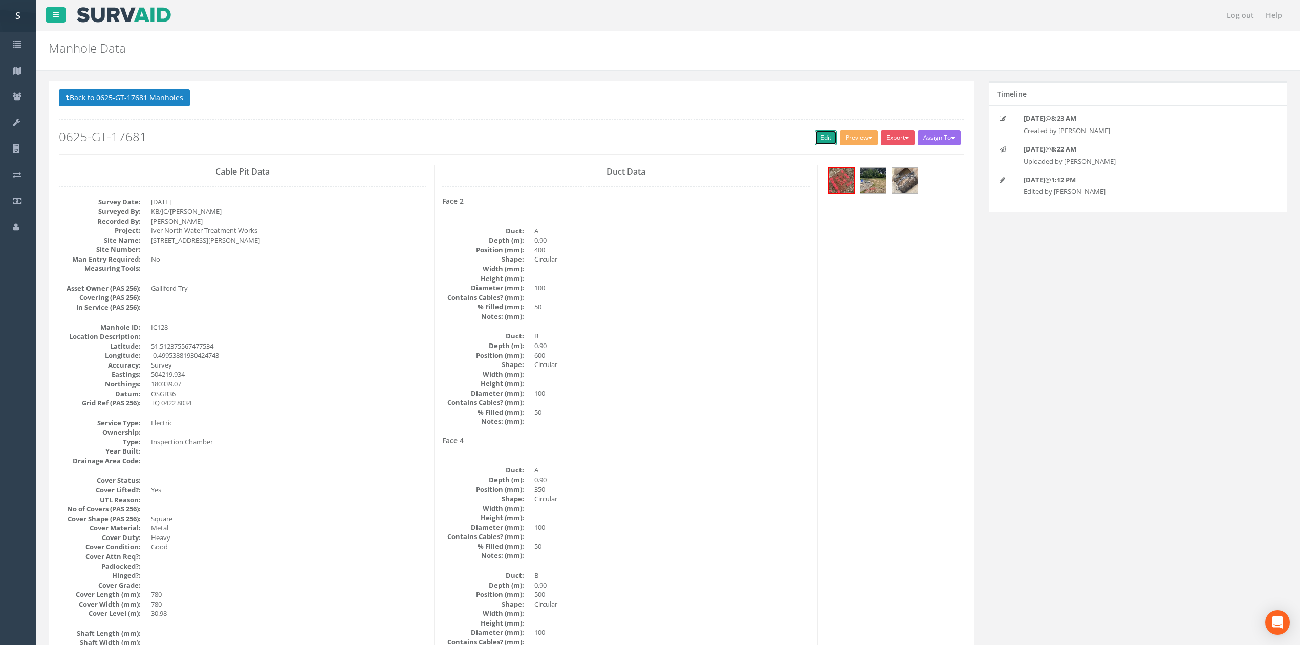
click at [815, 138] on link "Edit" at bounding box center [826, 137] width 22 height 15
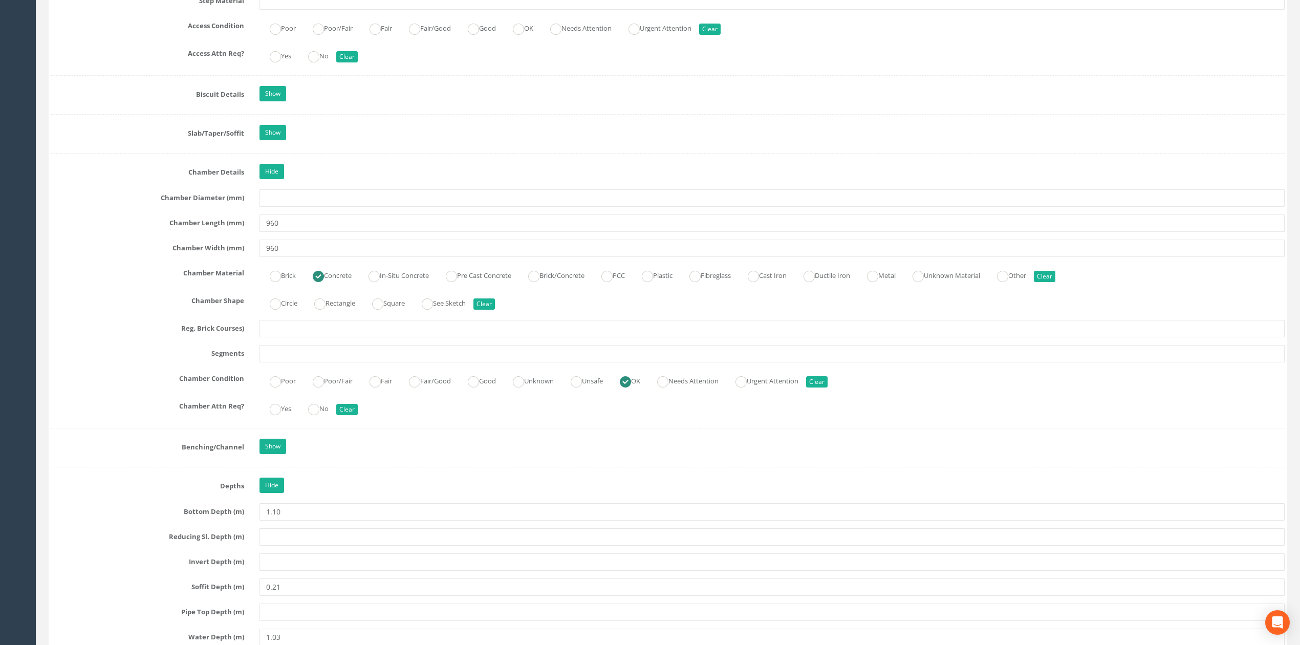
scroll to position [1710, 0]
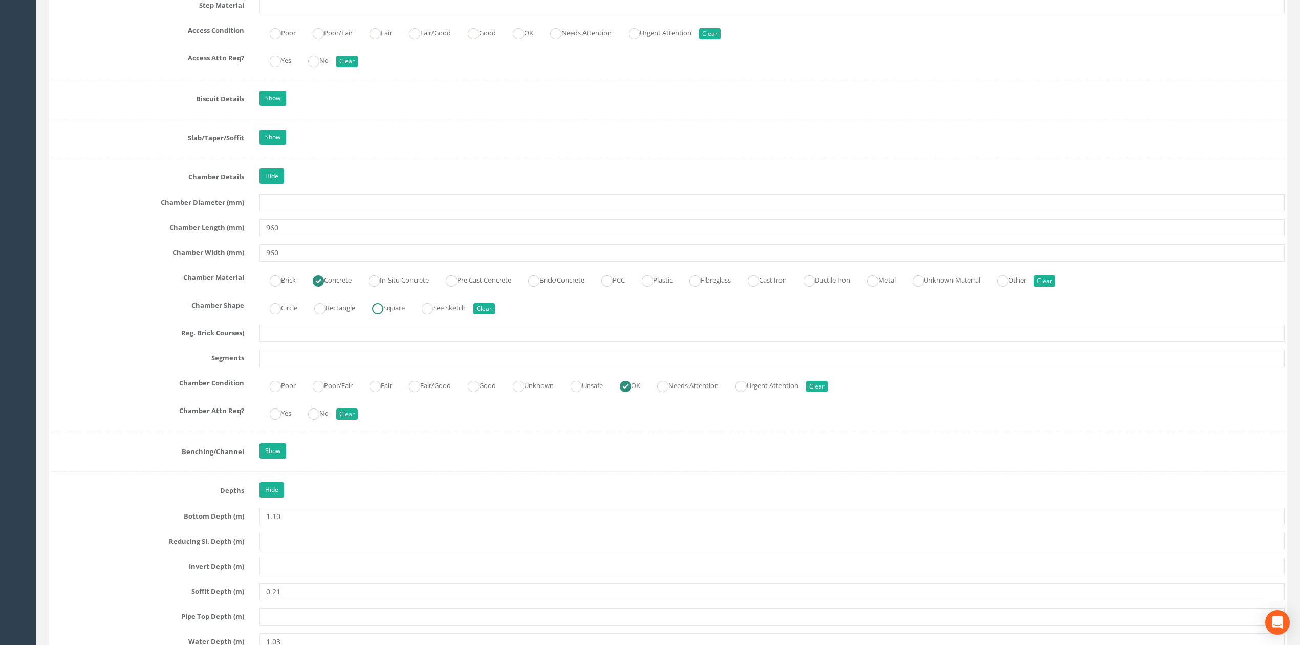
click at [402, 314] on label "Square" at bounding box center [383, 306] width 43 height 15
radio input "true"
click at [395, 262] on input "960" at bounding box center [771, 252] width 1025 height 17
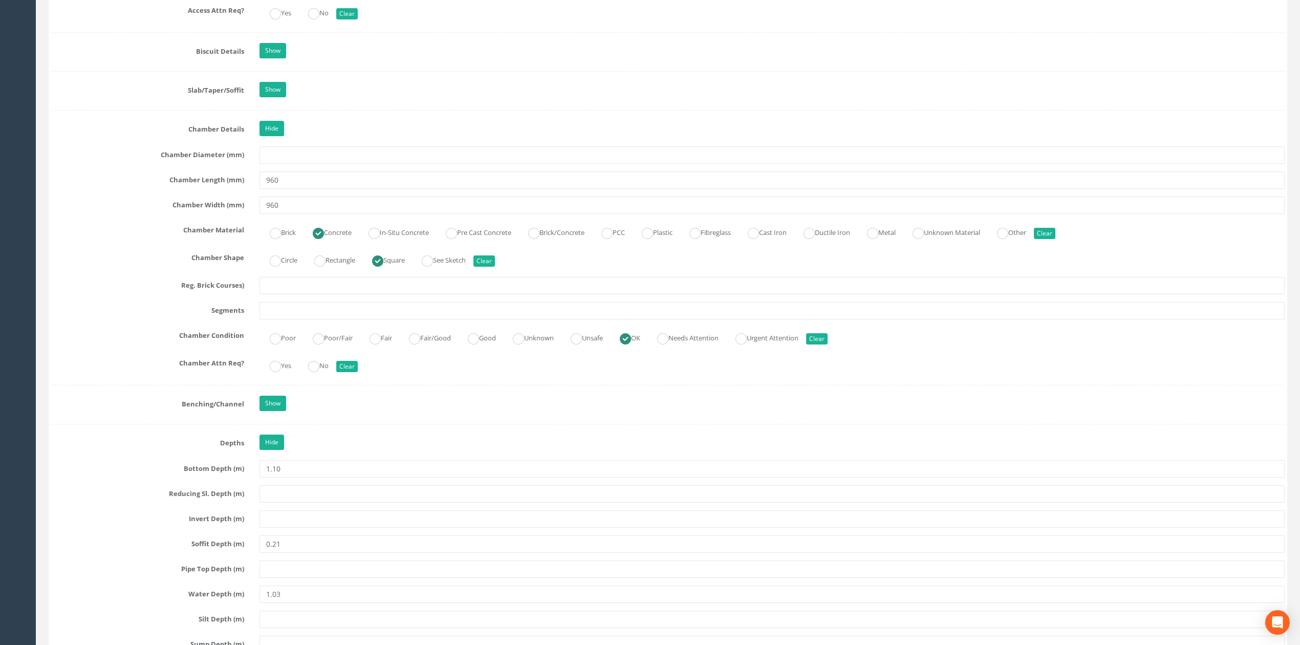
scroll to position [1778, 0]
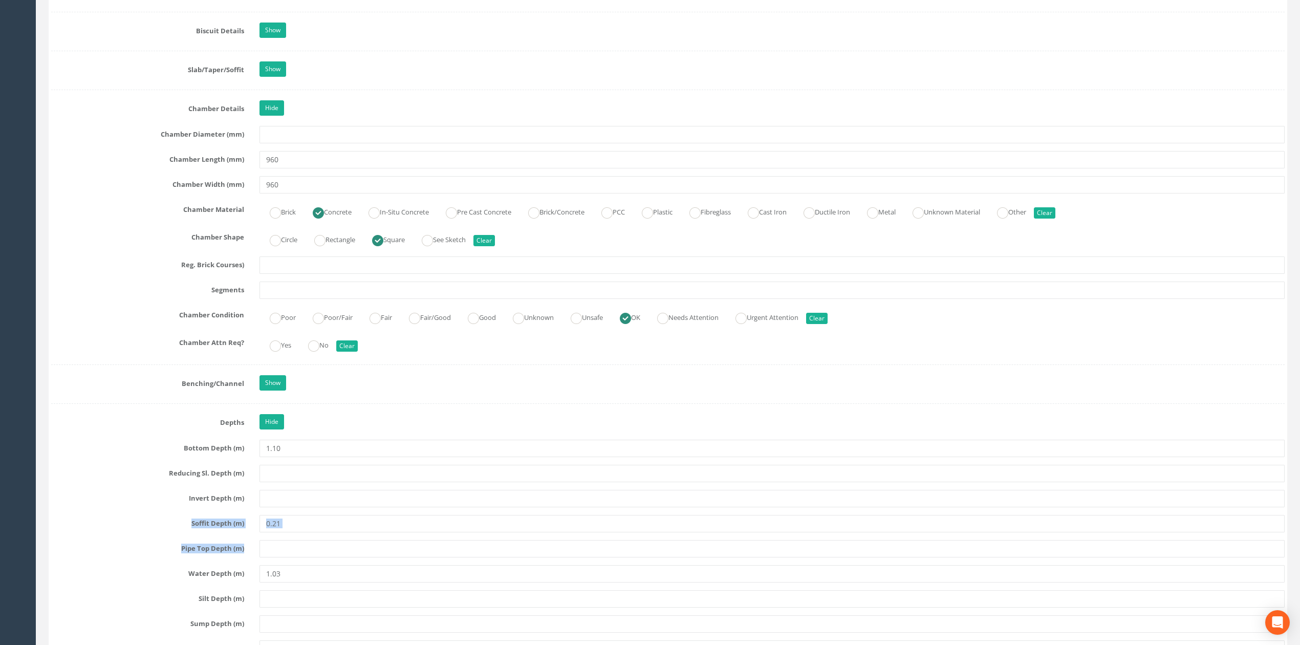
drag, startPoint x: 327, startPoint y: 548, endPoint x: 271, endPoint y: 535, distance: 56.6
click at [297, 532] on input "0.21" at bounding box center [771, 523] width 1025 height 17
drag, startPoint x: 300, startPoint y: 539, endPoint x: 224, endPoint y: 538, distance: 75.8
click at [224, 532] on div "Soffit Depth (m) 0.21" at bounding box center [668, 523] width 1249 height 17
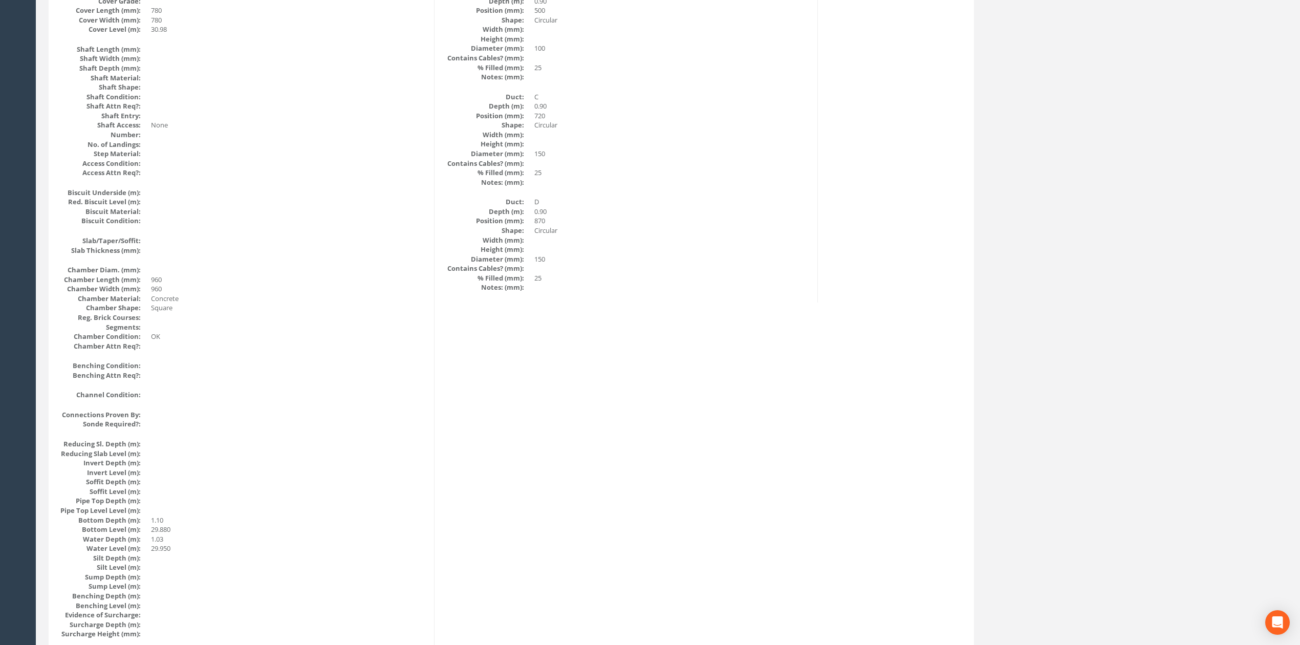
scroll to position [0, 0]
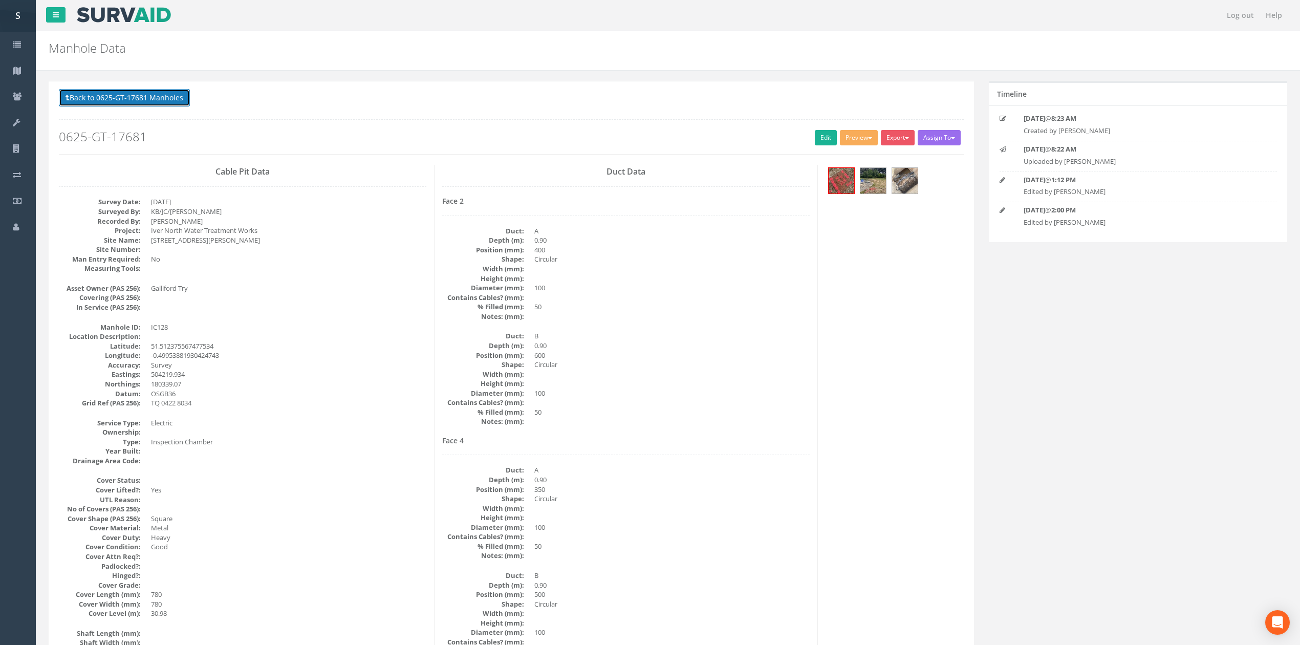
click at [181, 101] on button "Back to 0625-GT-17681 Manholes" at bounding box center [124, 97] width 131 height 17
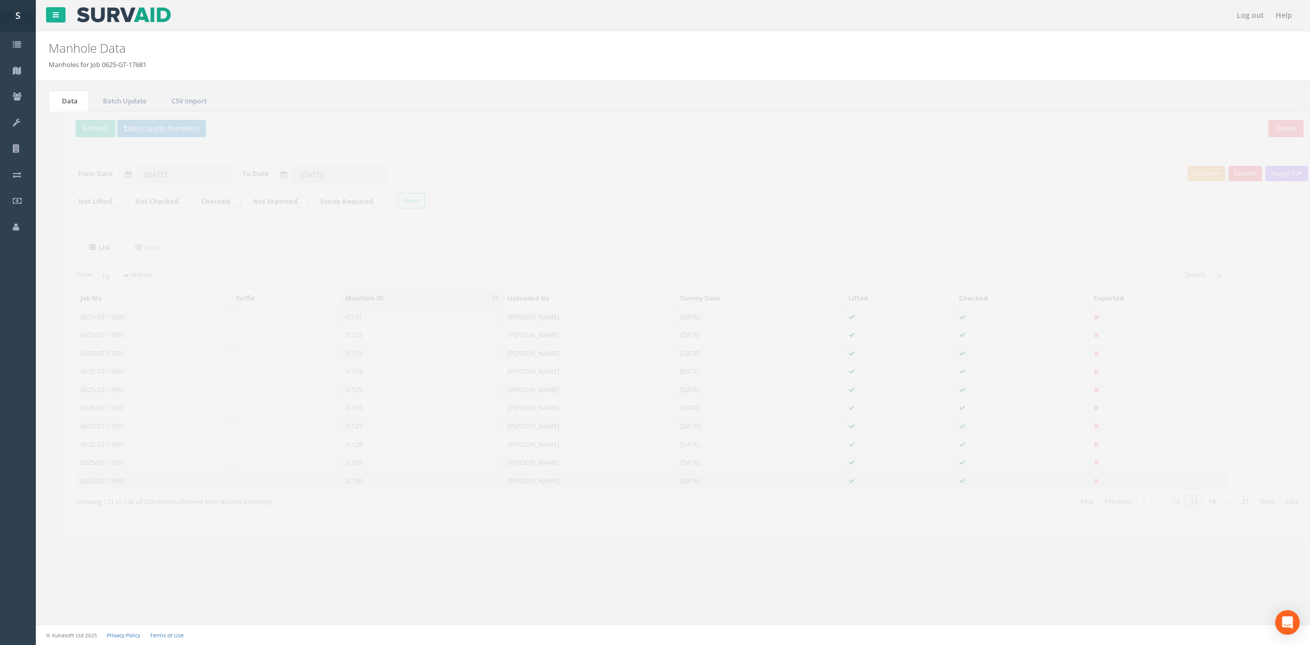
click at [361, 482] on td "IC130" at bounding box center [405, 480] width 162 height 18
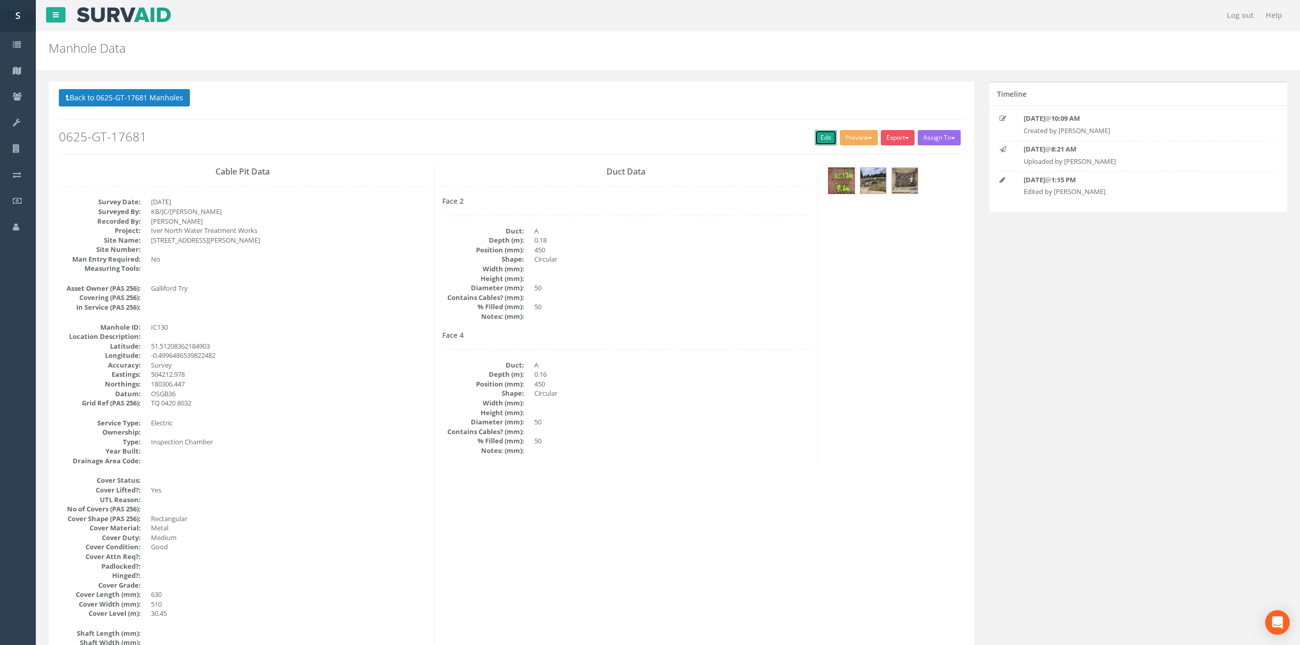
drag, startPoint x: 826, startPoint y: 136, endPoint x: 396, endPoint y: 102, distance: 431.8
click at [826, 136] on link "Edit" at bounding box center [826, 137] width 22 height 15
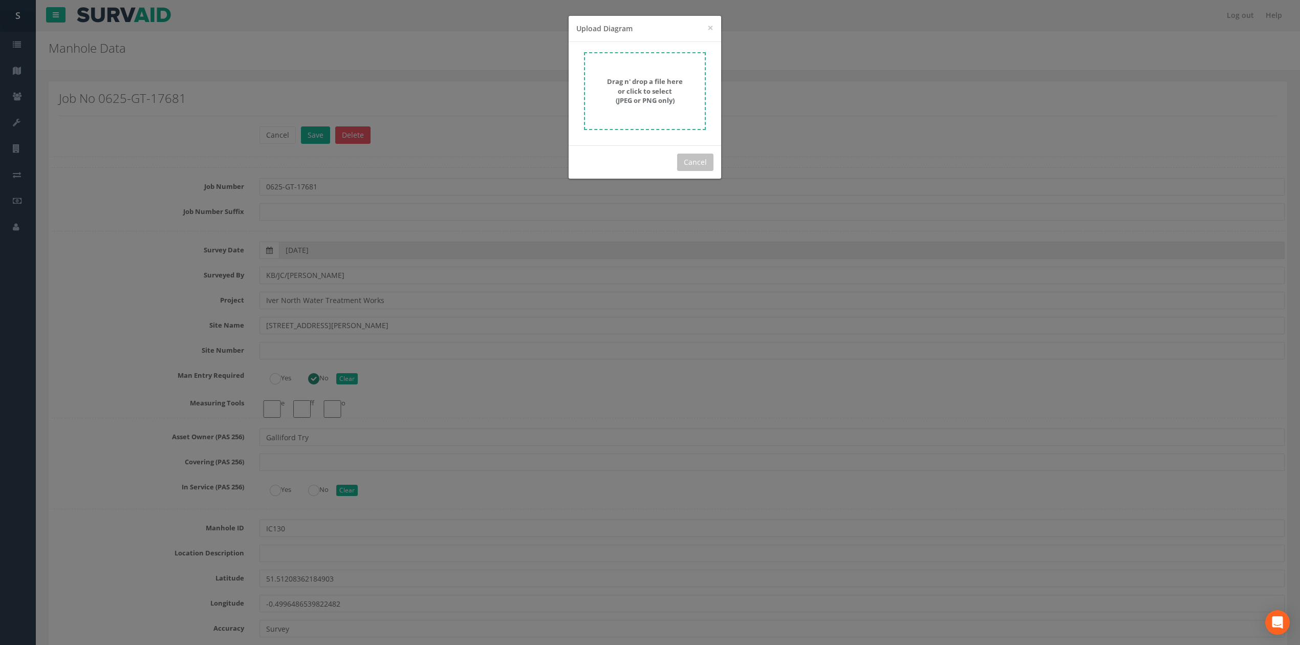
scroll to position [3397, 0]
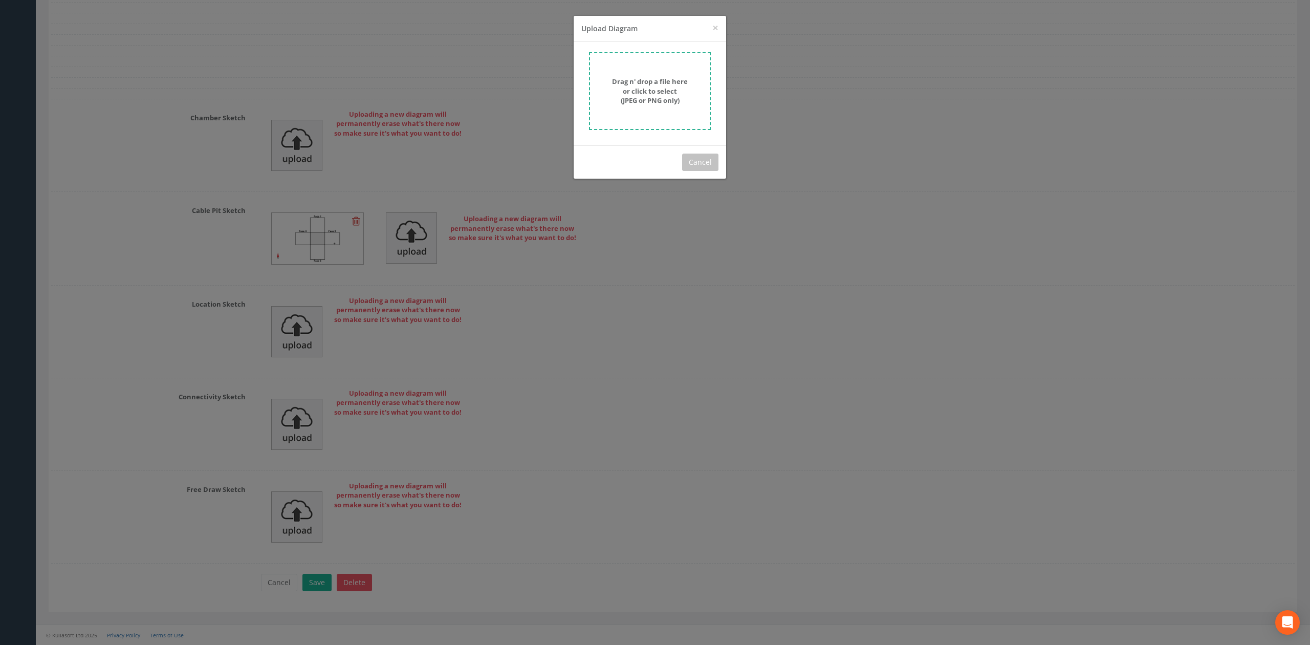
click at [647, 80] on strong "Drag n' drop a file here or click to select (JPEG or PNG only)" at bounding box center [650, 91] width 76 height 28
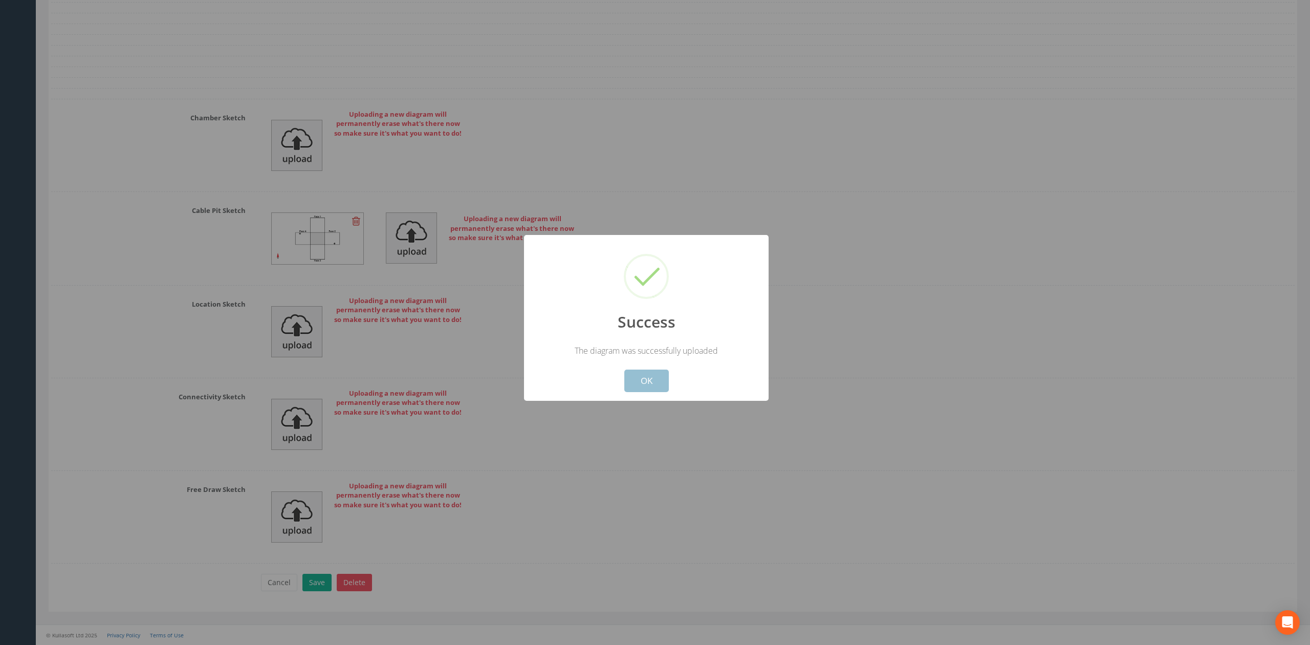
click at [650, 383] on button "OK" at bounding box center [646, 381] width 45 height 23
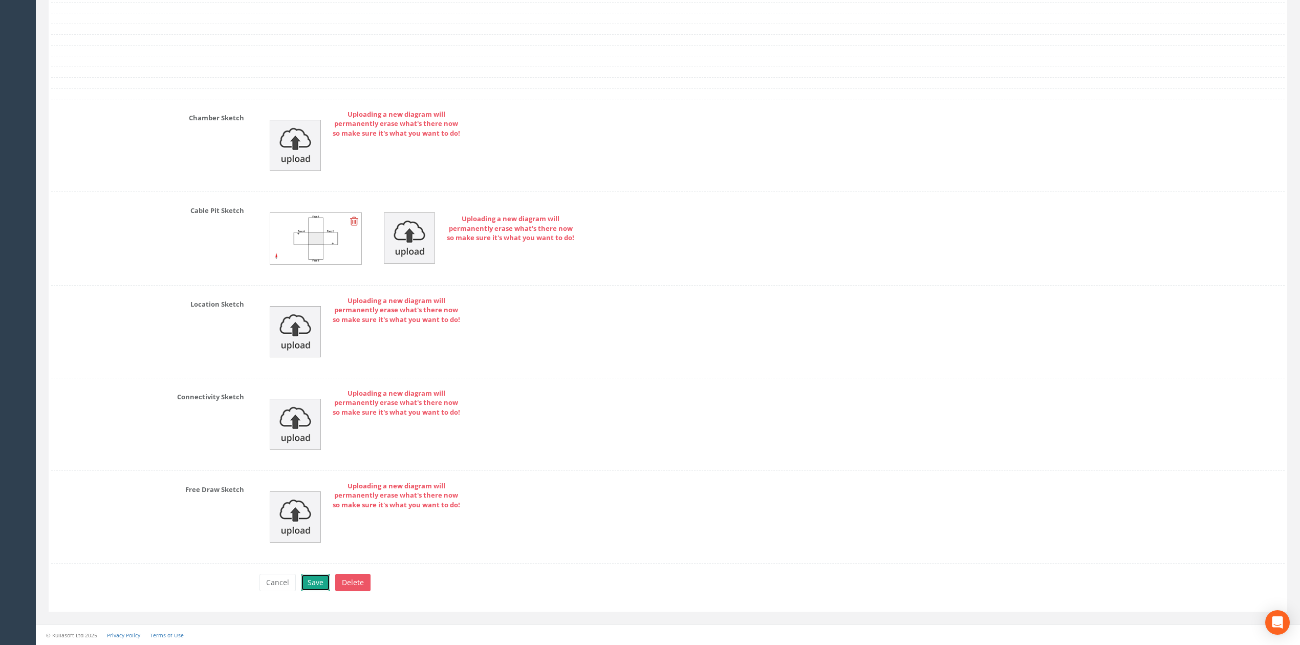
click at [315, 577] on button "Save" at bounding box center [315, 582] width 29 height 17
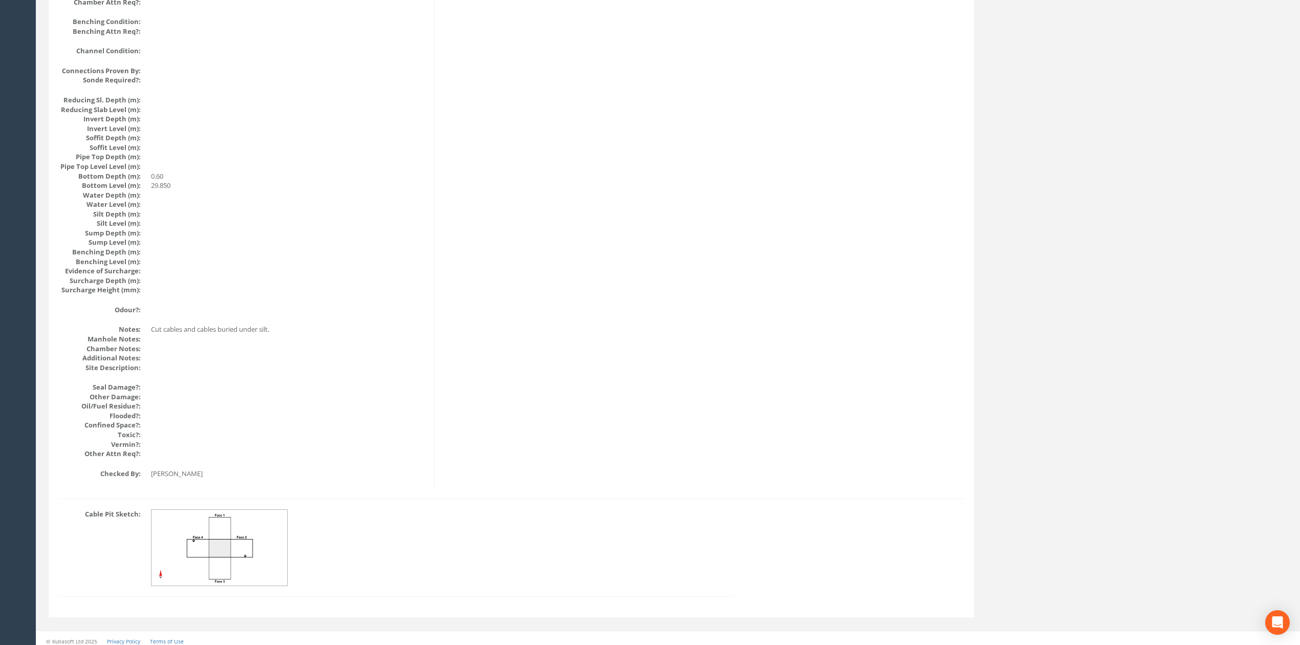
scroll to position [0, 0]
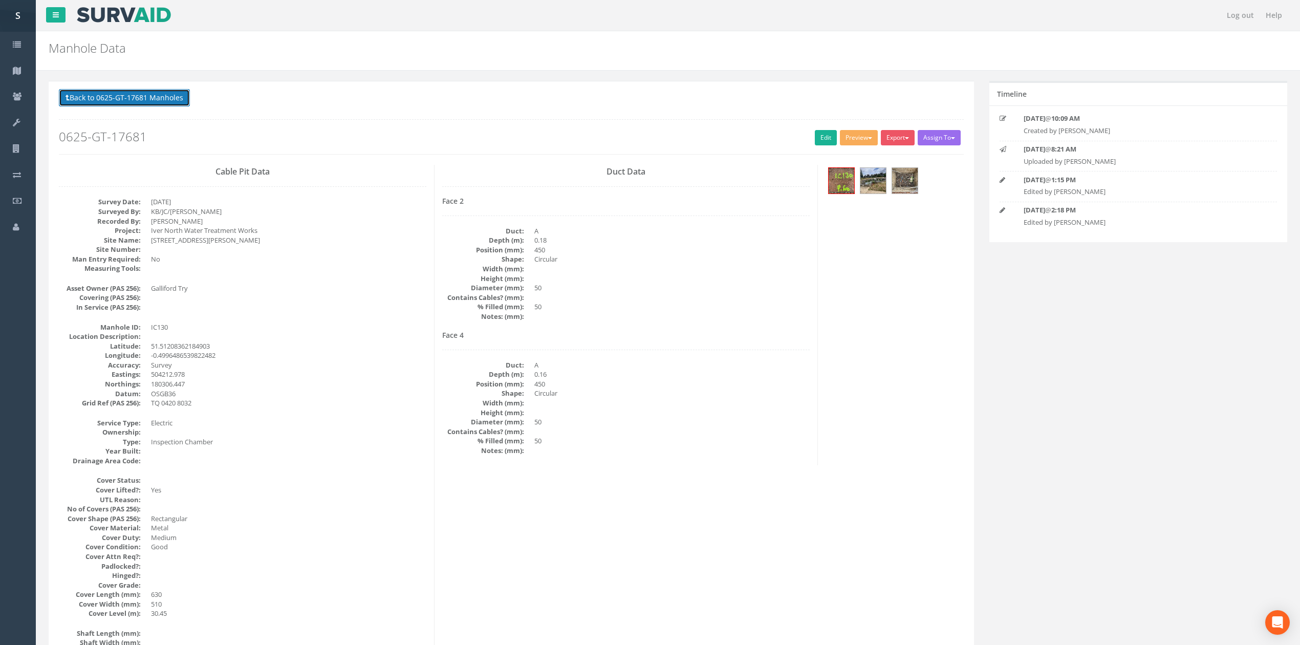
click at [103, 105] on button "Back to 0625-GT-17681 Manholes" at bounding box center [124, 97] width 131 height 17
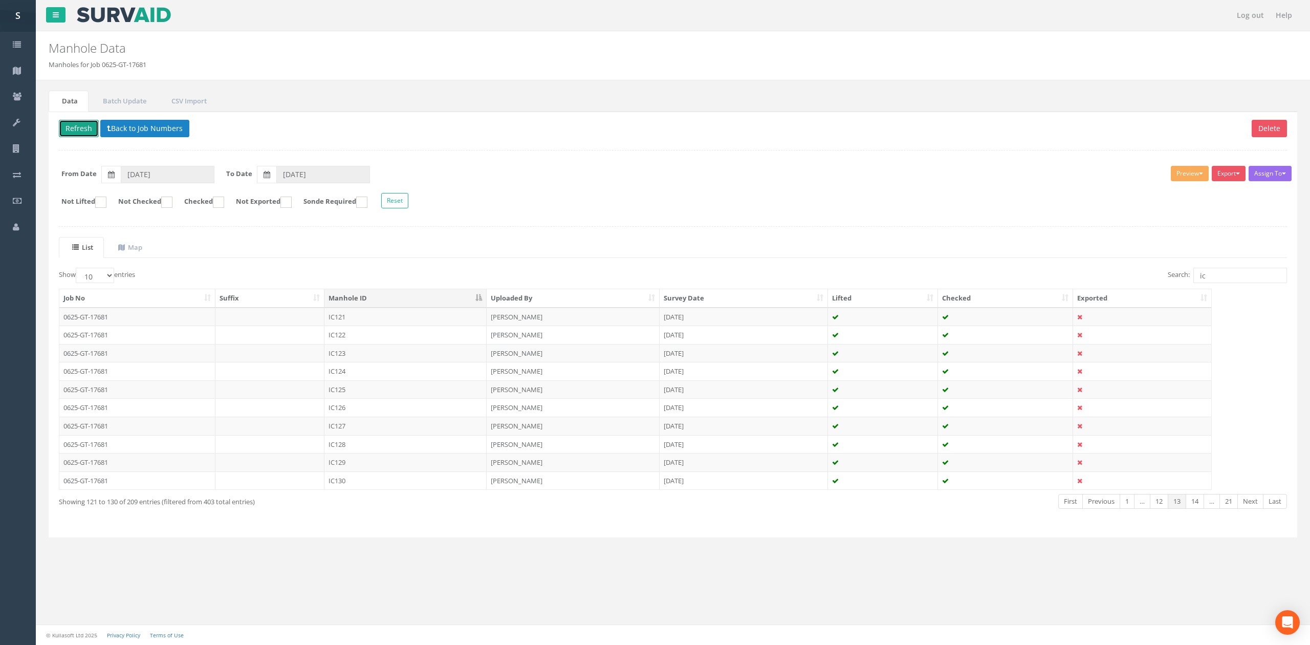
click at [72, 137] on button "Refresh" at bounding box center [79, 128] width 40 height 17
click at [1253, 509] on link "Next" at bounding box center [1251, 501] width 26 height 15
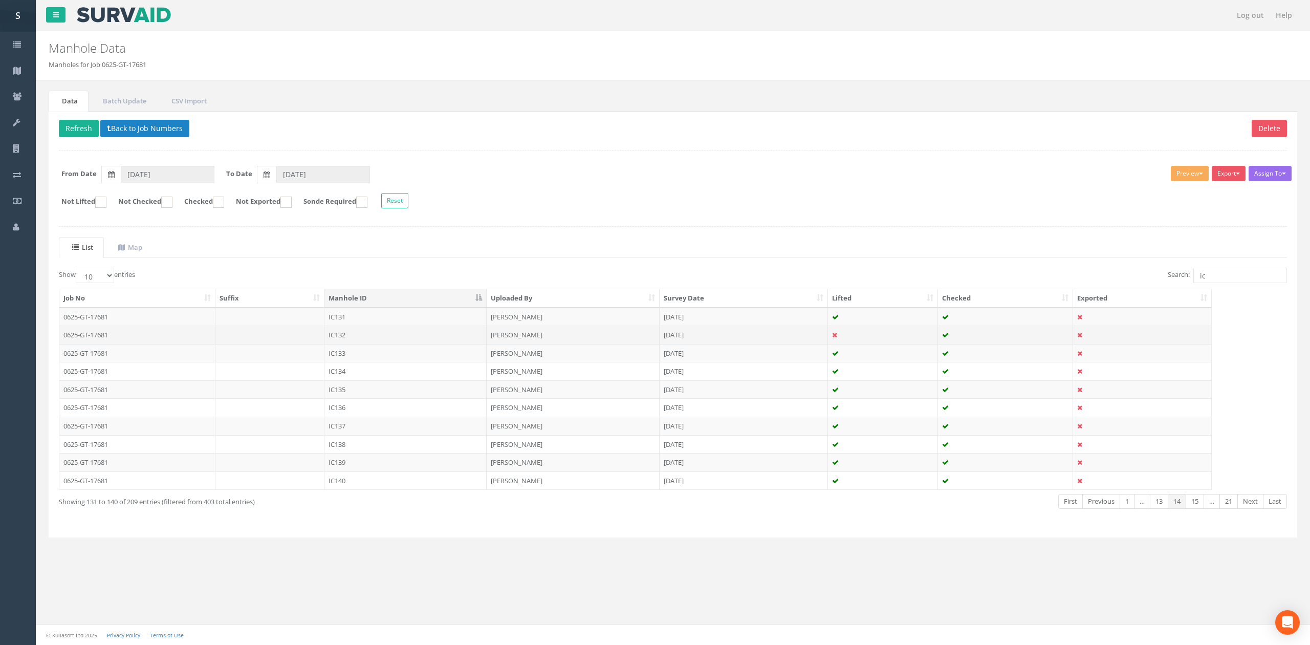
click at [363, 336] on td "IC132" at bounding box center [405, 335] width 162 height 18
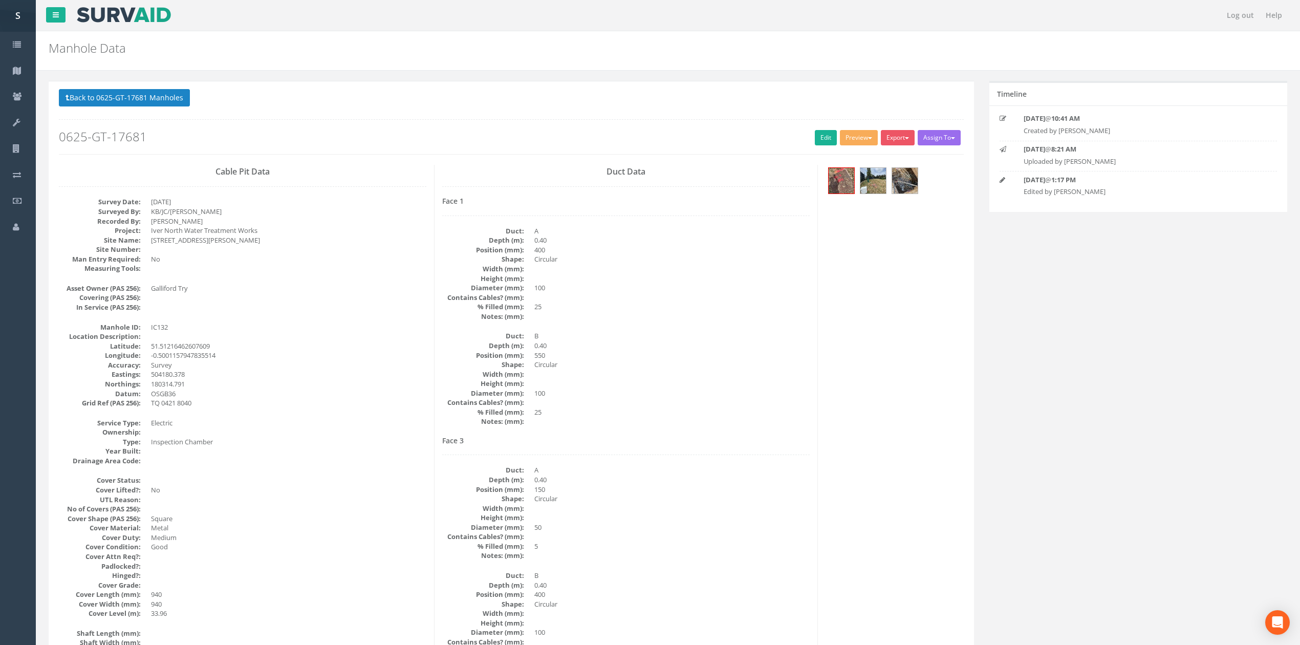
click at [808, 143] on h2 "0625-GT-17681" at bounding box center [511, 136] width 905 height 13
click at [815, 140] on link "Edit" at bounding box center [826, 137] width 22 height 15
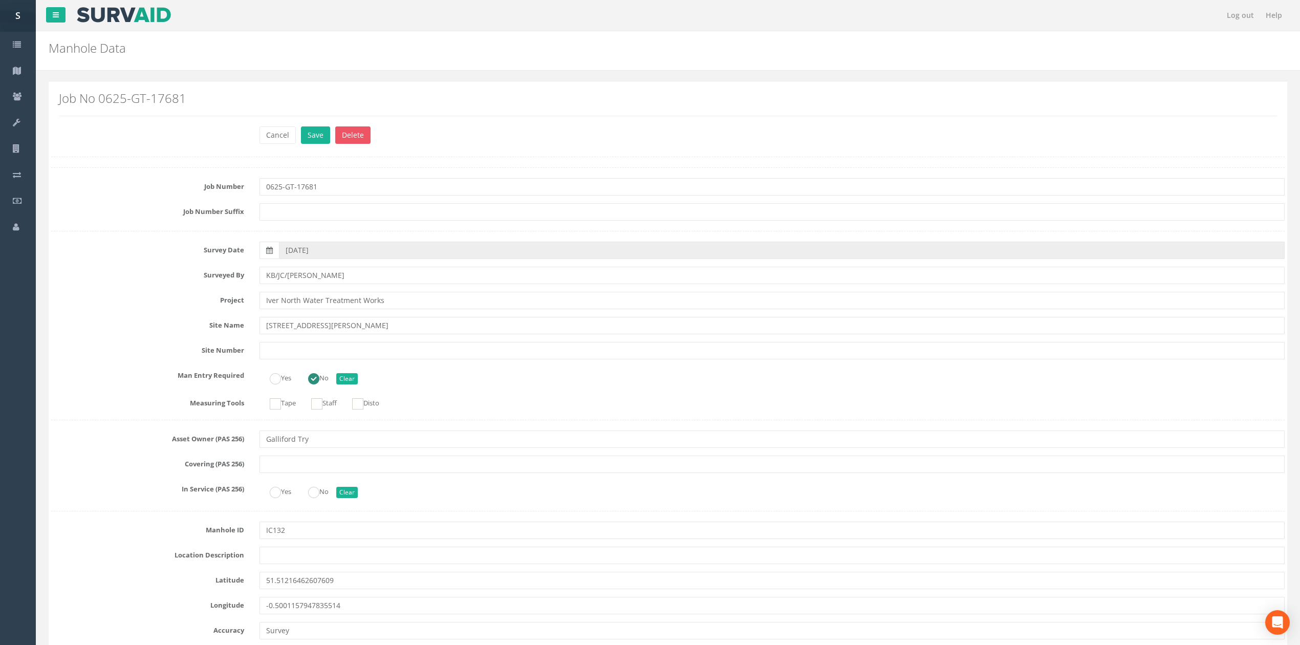
scroll to position [603, 0]
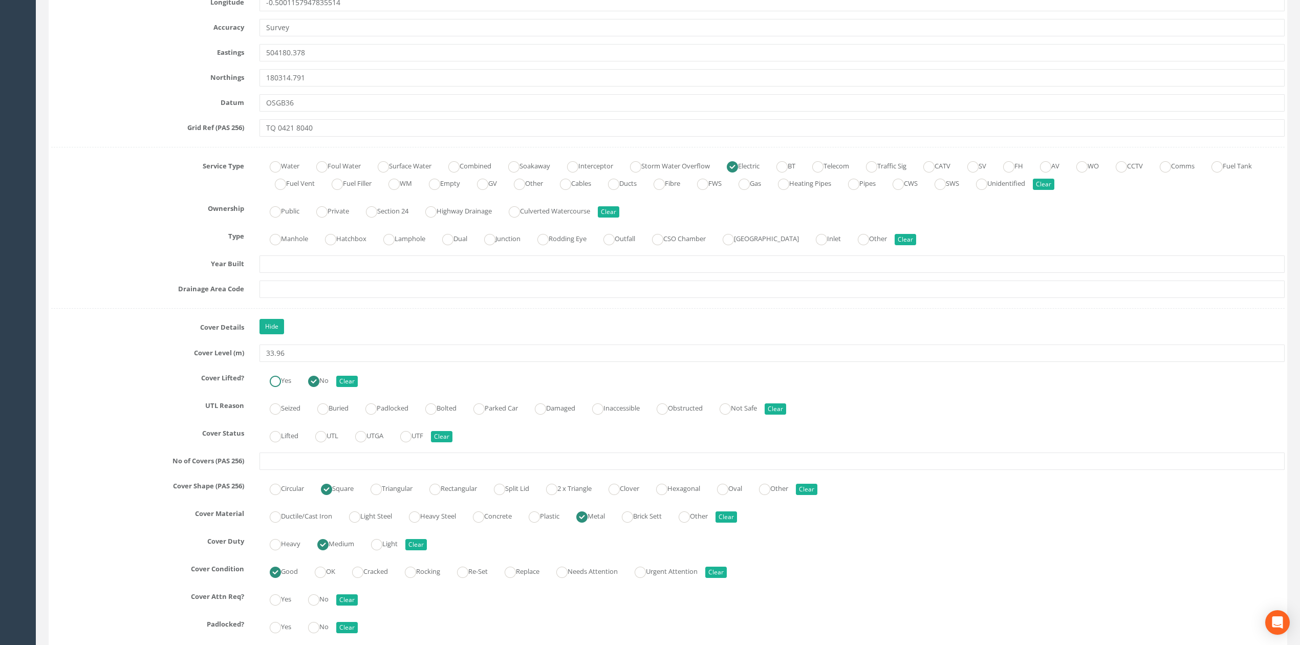
click at [278, 385] on ins at bounding box center [275, 381] width 11 height 11
radio input "true"
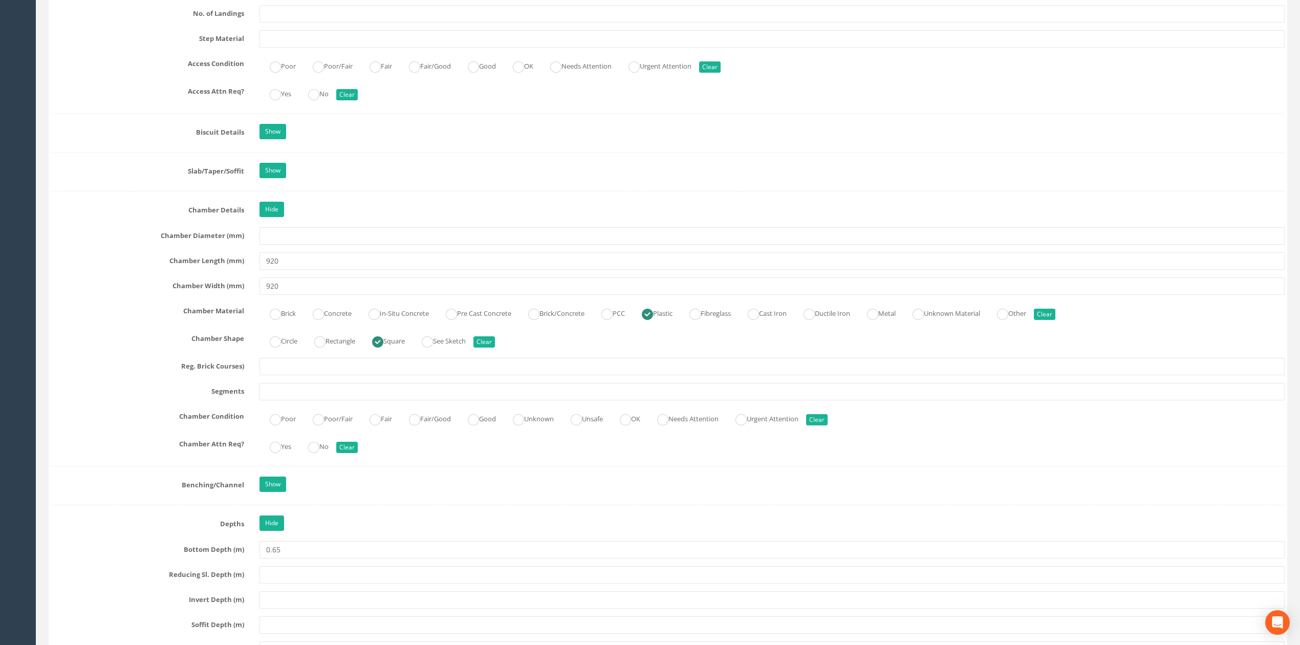
scroll to position [1695, 0]
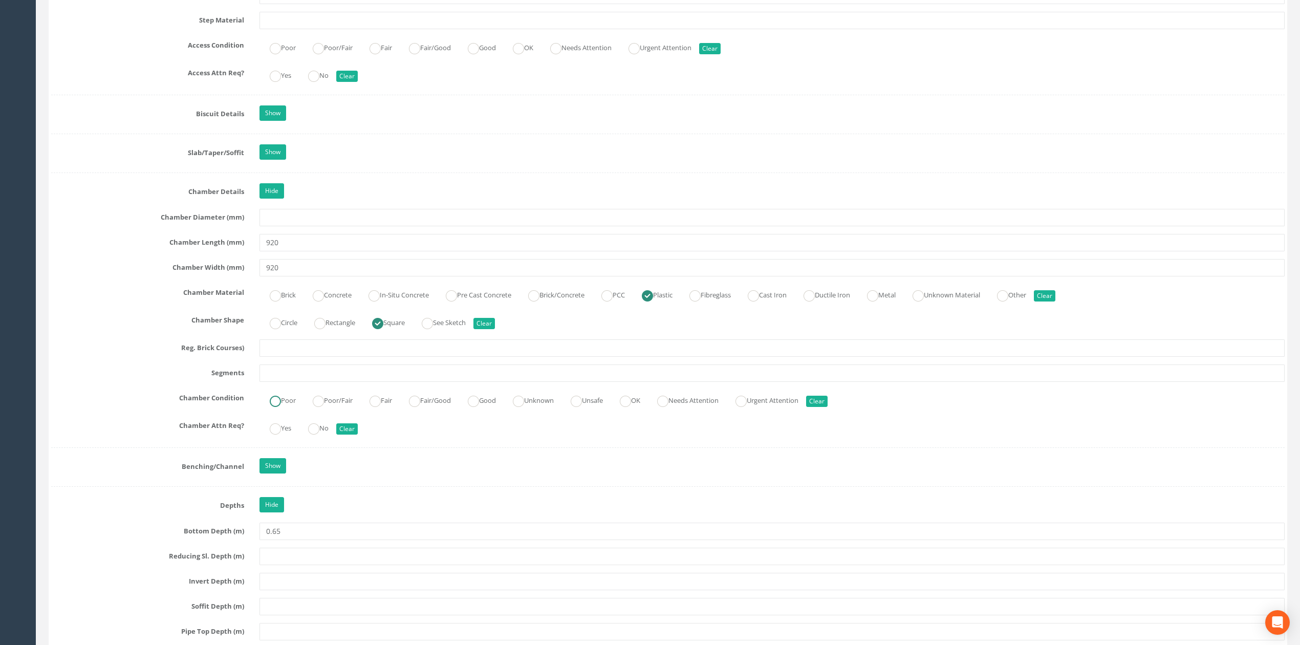
click at [273, 407] on ins at bounding box center [275, 401] width 11 height 11
radio input "true"
click at [287, 382] on input "text" at bounding box center [771, 372] width 1025 height 17
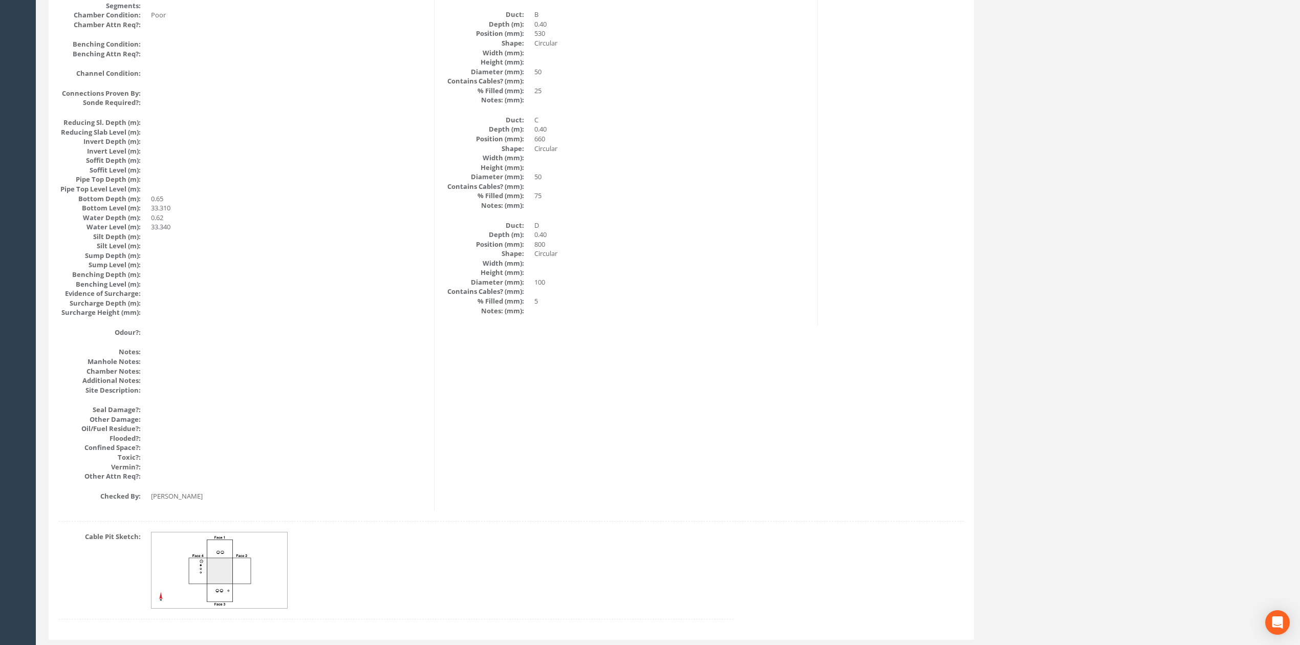
scroll to position [0, 0]
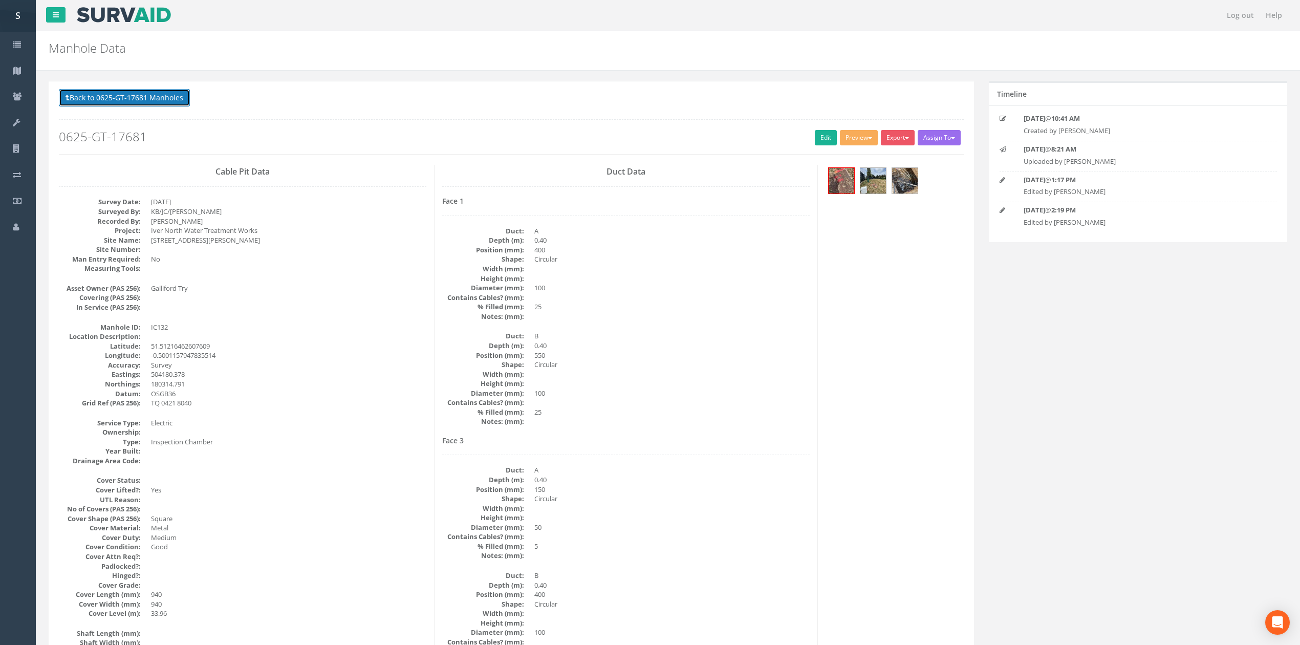
click at [99, 102] on button "Back to 0625-GT-17681 Manholes" at bounding box center [124, 97] width 131 height 17
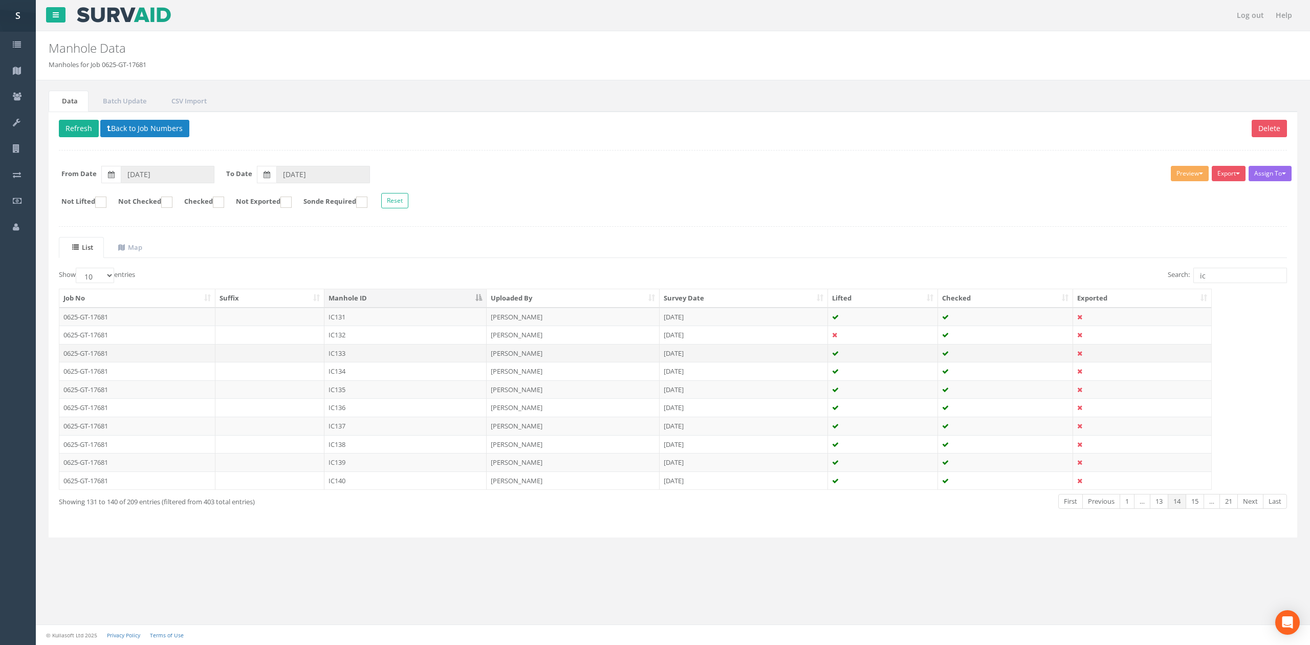
click at [339, 351] on td "IC133" at bounding box center [405, 353] width 162 height 18
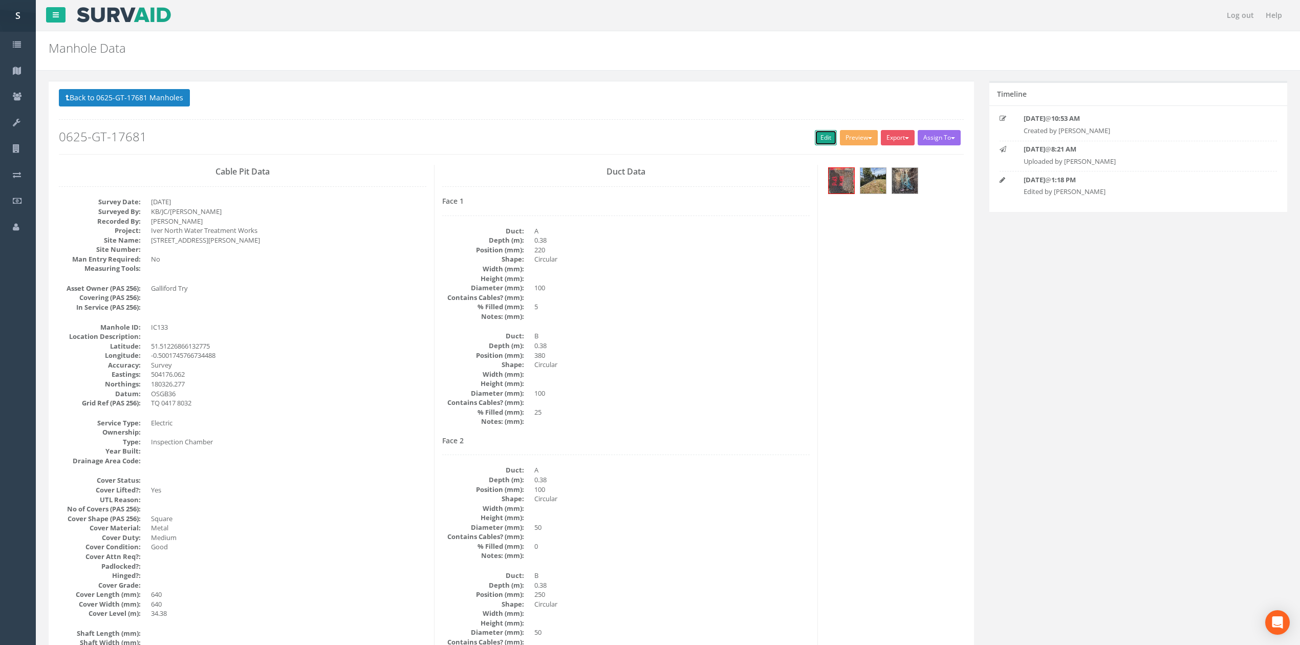
click at [820, 137] on link "Edit" at bounding box center [826, 137] width 22 height 15
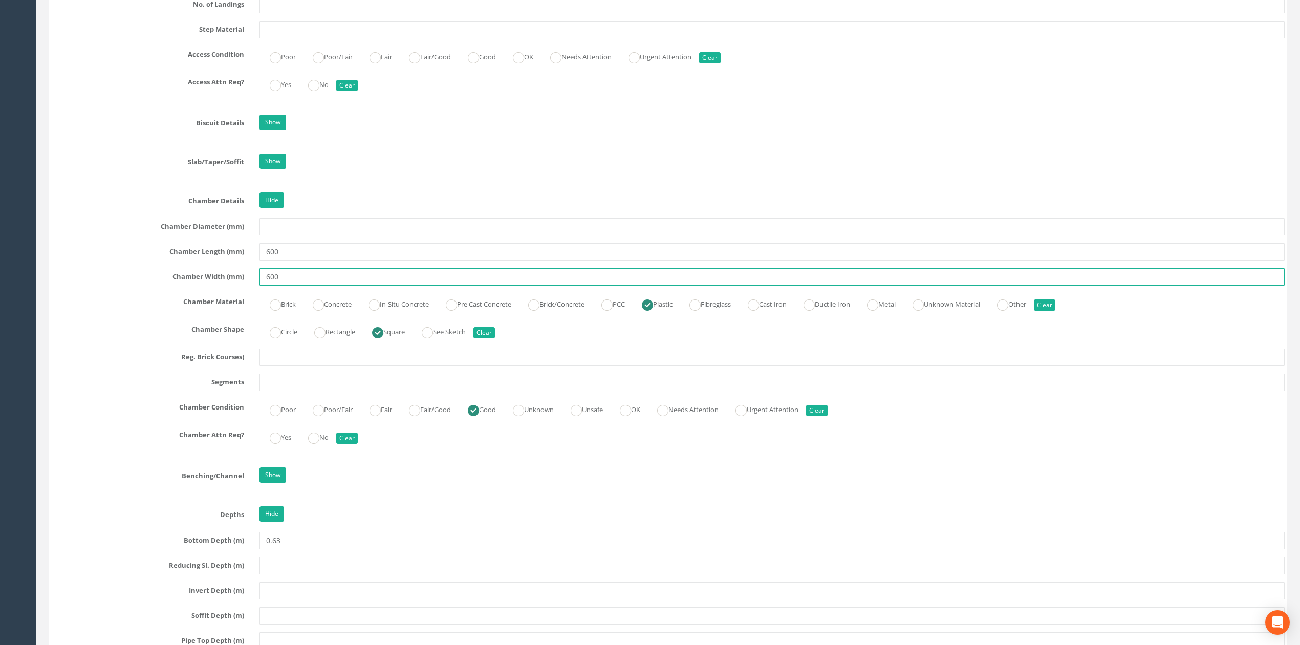
click at [406, 281] on input "600" at bounding box center [771, 276] width 1025 height 17
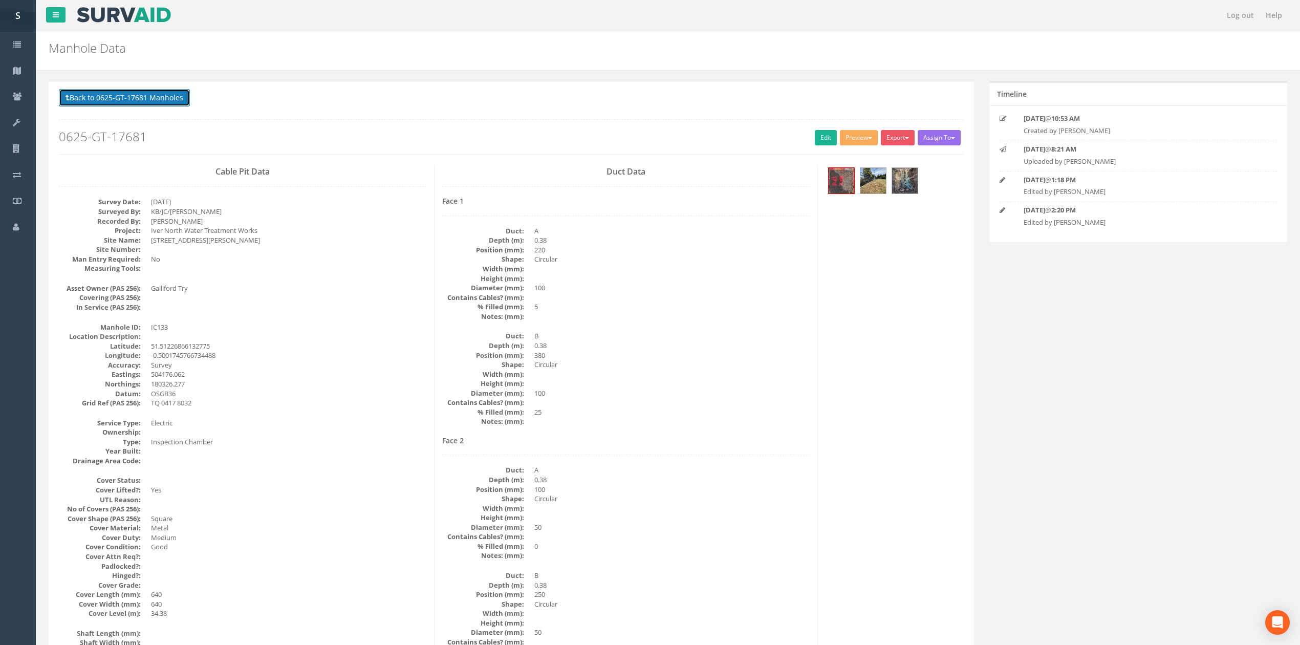
click at [132, 99] on button "Back to 0625-GT-17681 Manholes" at bounding box center [124, 97] width 131 height 17
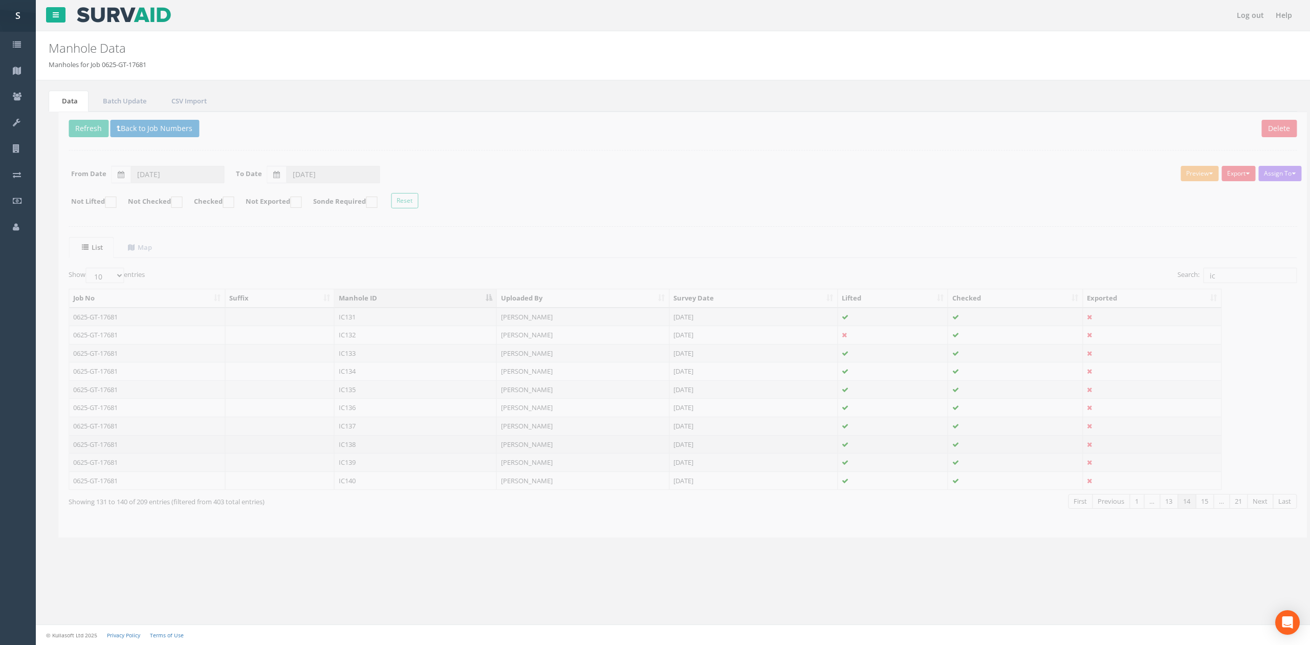
click at [365, 441] on td "IC138" at bounding box center [405, 444] width 162 height 18
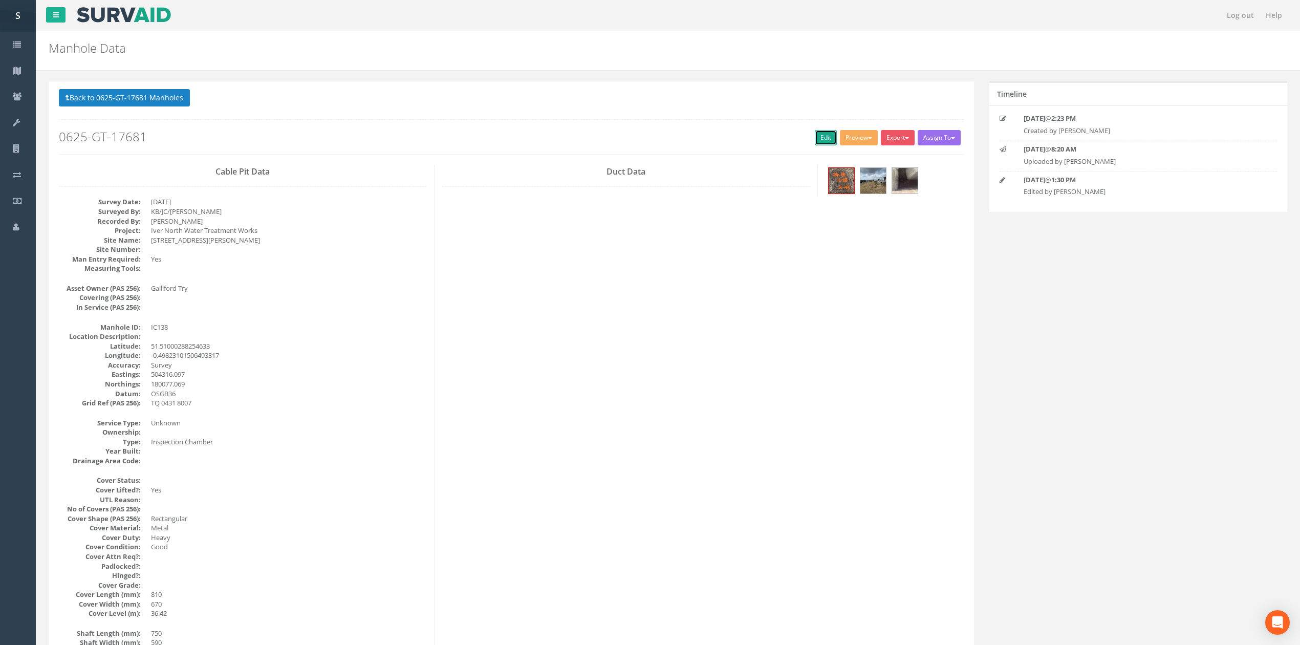
click at [815, 142] on link "Edit" at bounding box center [826, 137] width 22 height 15
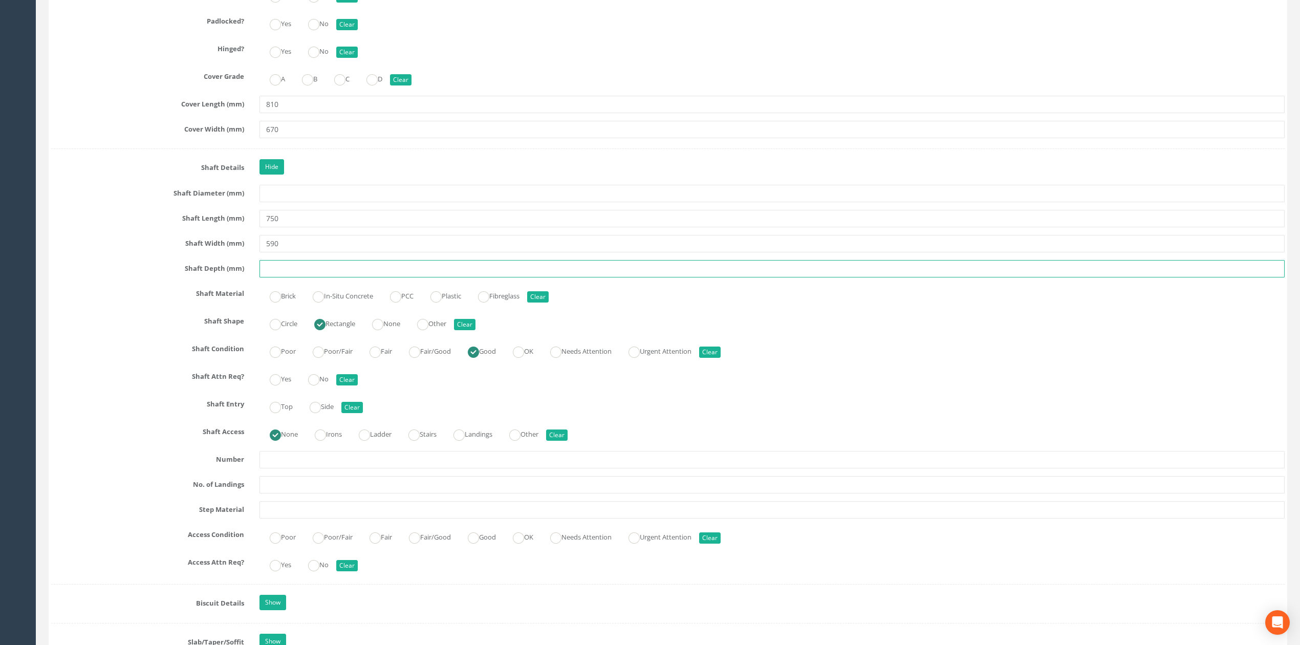
click at [329, 275] on input "text" at bounding box center [771, 268] width 1025 height 17
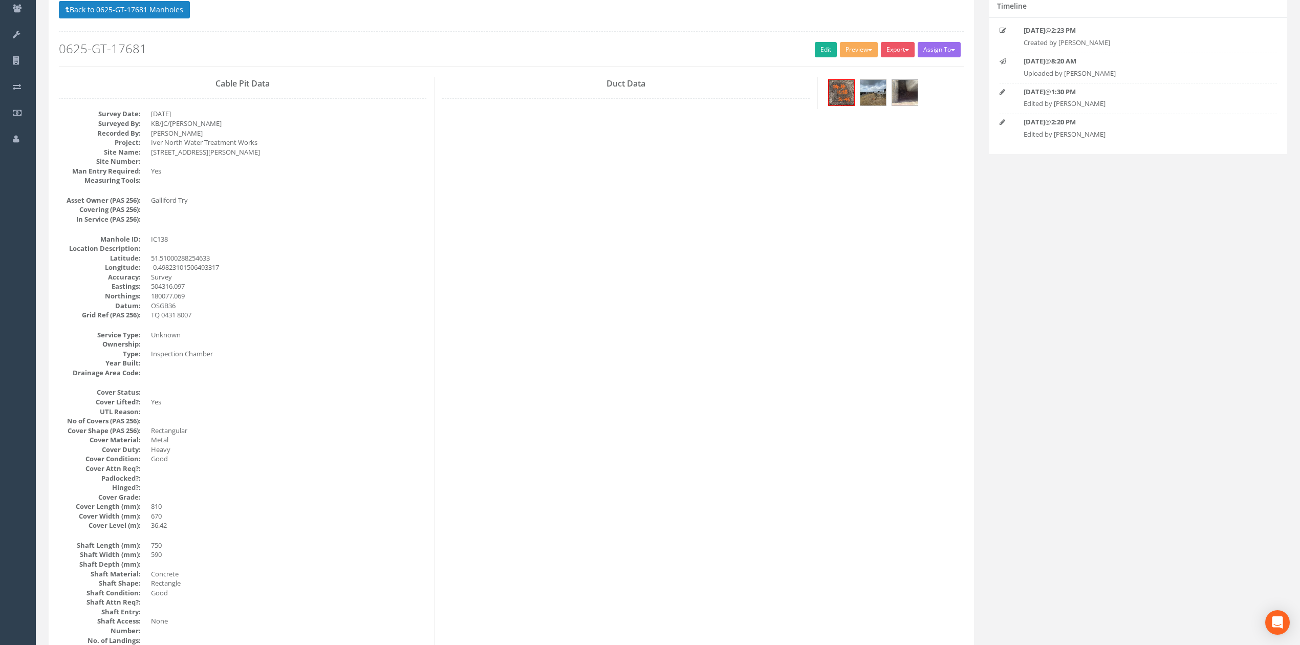
scroll to position [0, 0]
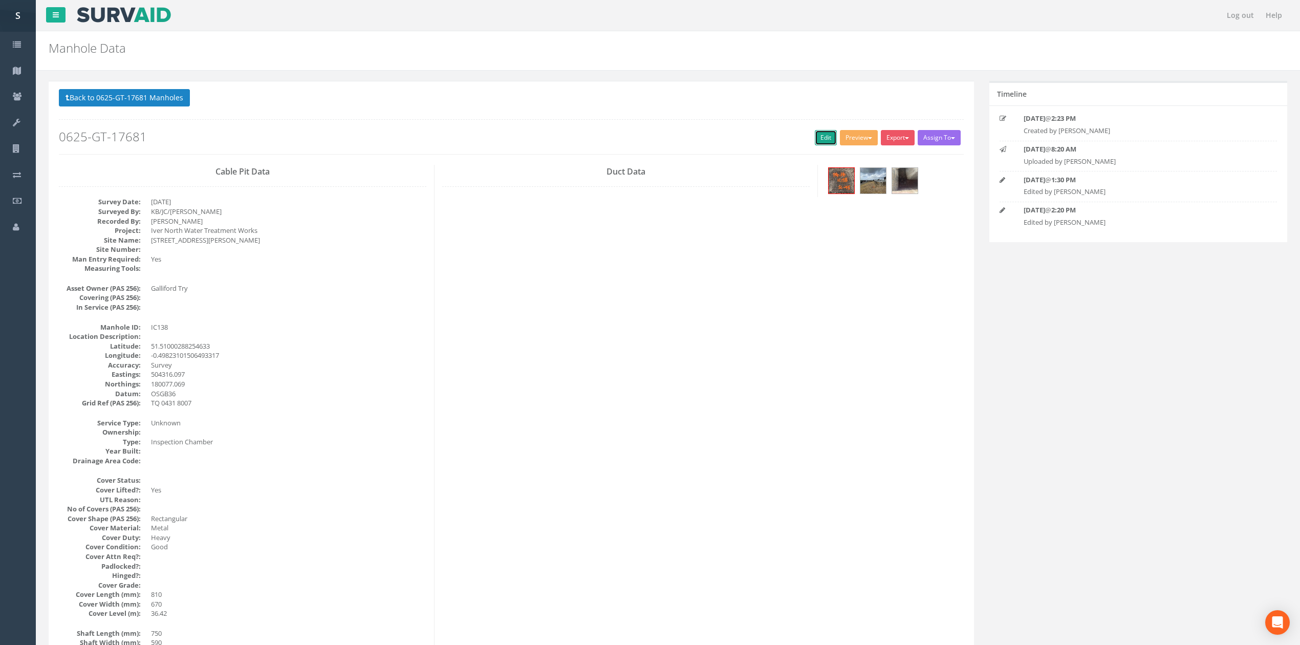
click at [815, 134] on link "Edit" at bounding box center [826, 137] width 22 height 15
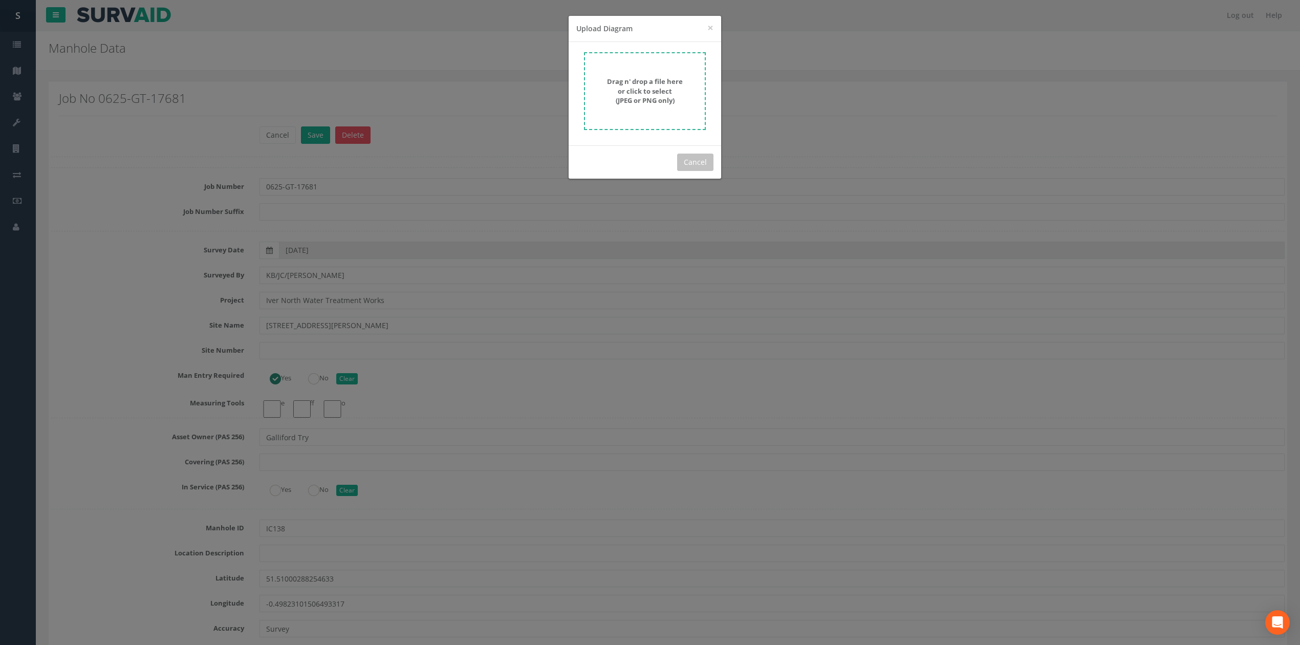
click at [649, 84] on strong "Drag n' drop a file here or click to select (JPEG or PNG only)" at bounding box center [645, 91] width 76 height 28
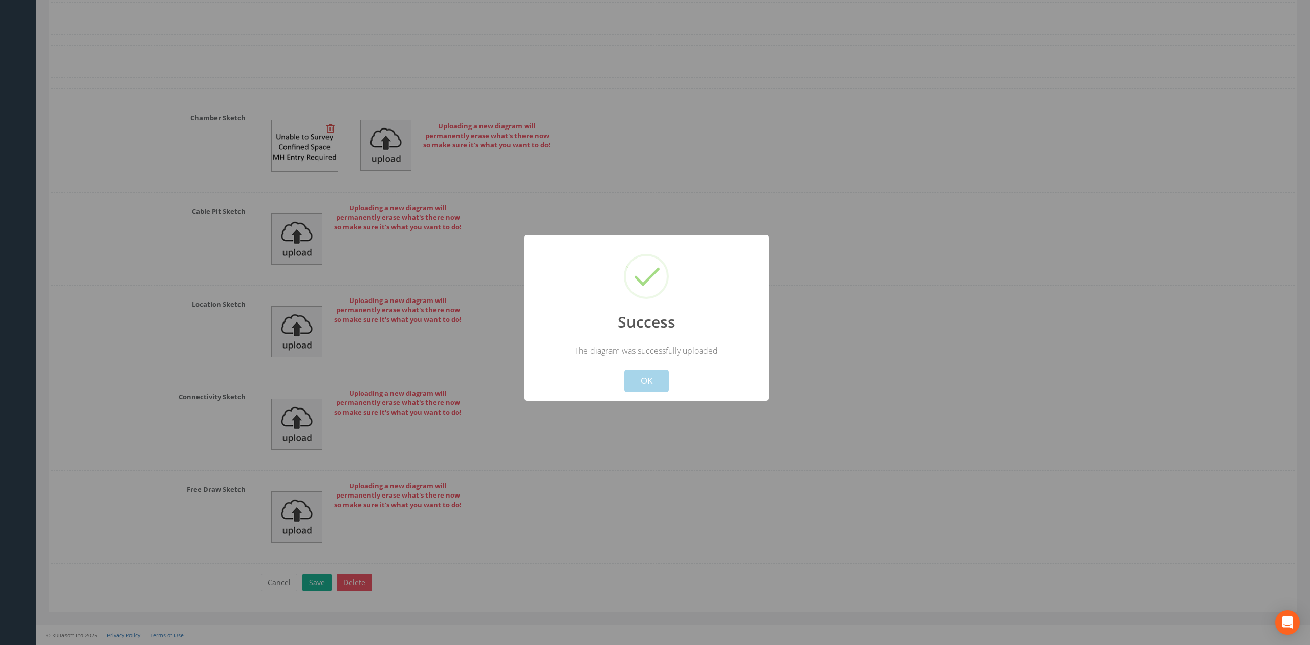
click at [639, 388] on button "OK" at bounding box center [646, 381] width 45 height 23
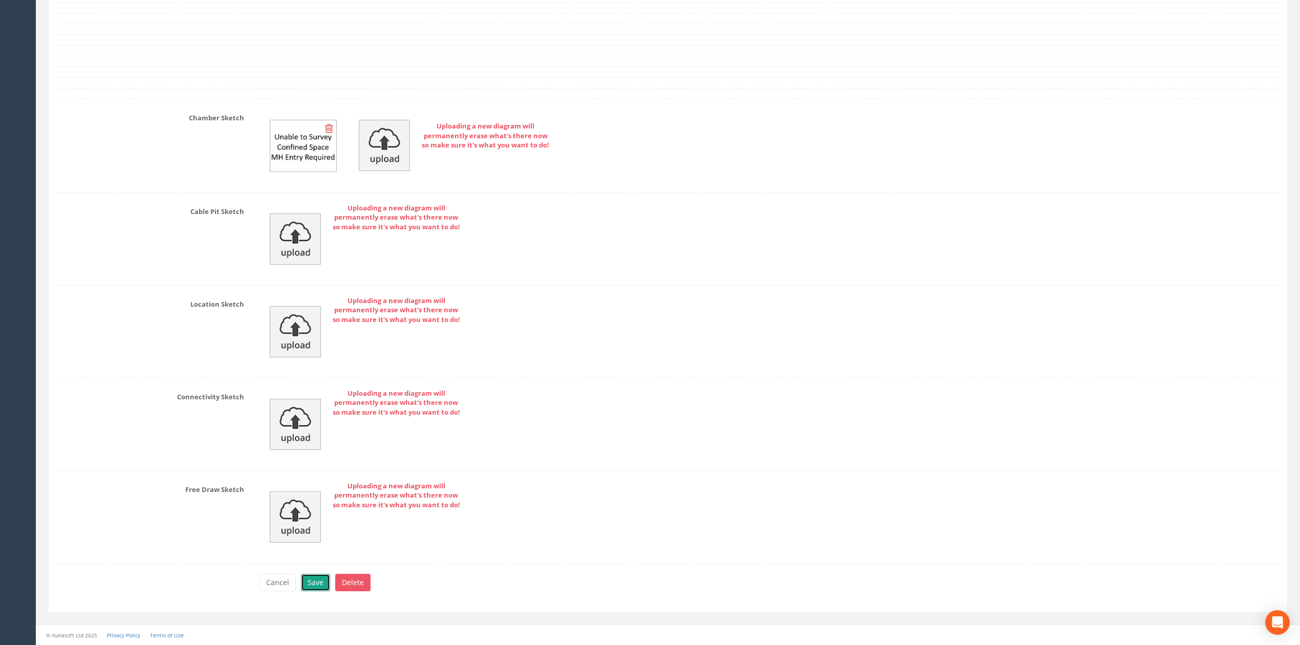
click at [316, 590] on button "Save" at bounding box center [315, 582] width 29 height 17
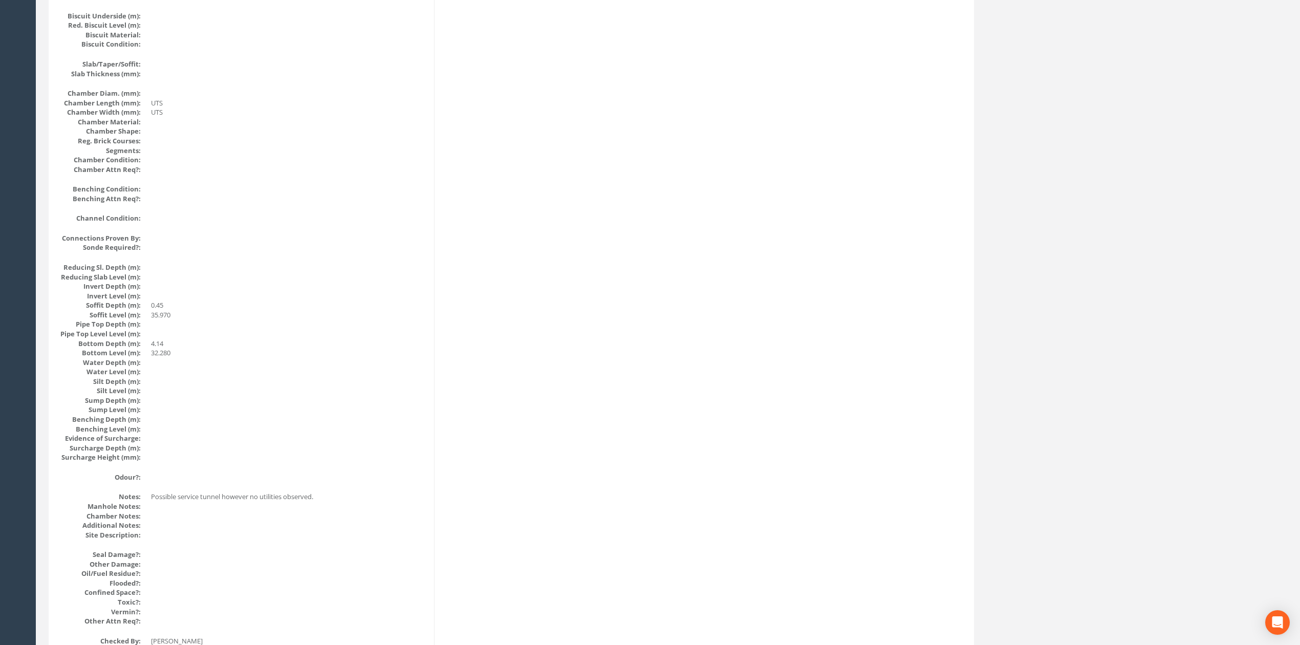
scroll to position [0, 0]
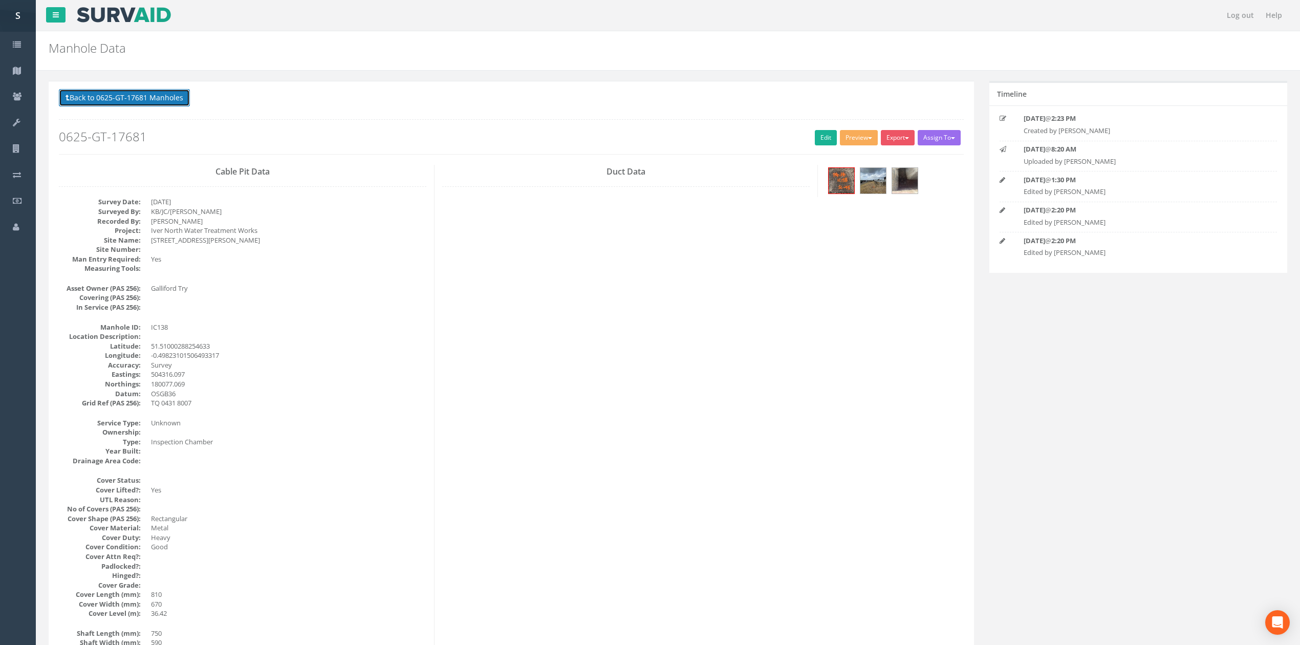
click at [154, 100] on button "Back to 0625-GT-17681 Manholes" at bounding box center [124, 97] width 131 height 17
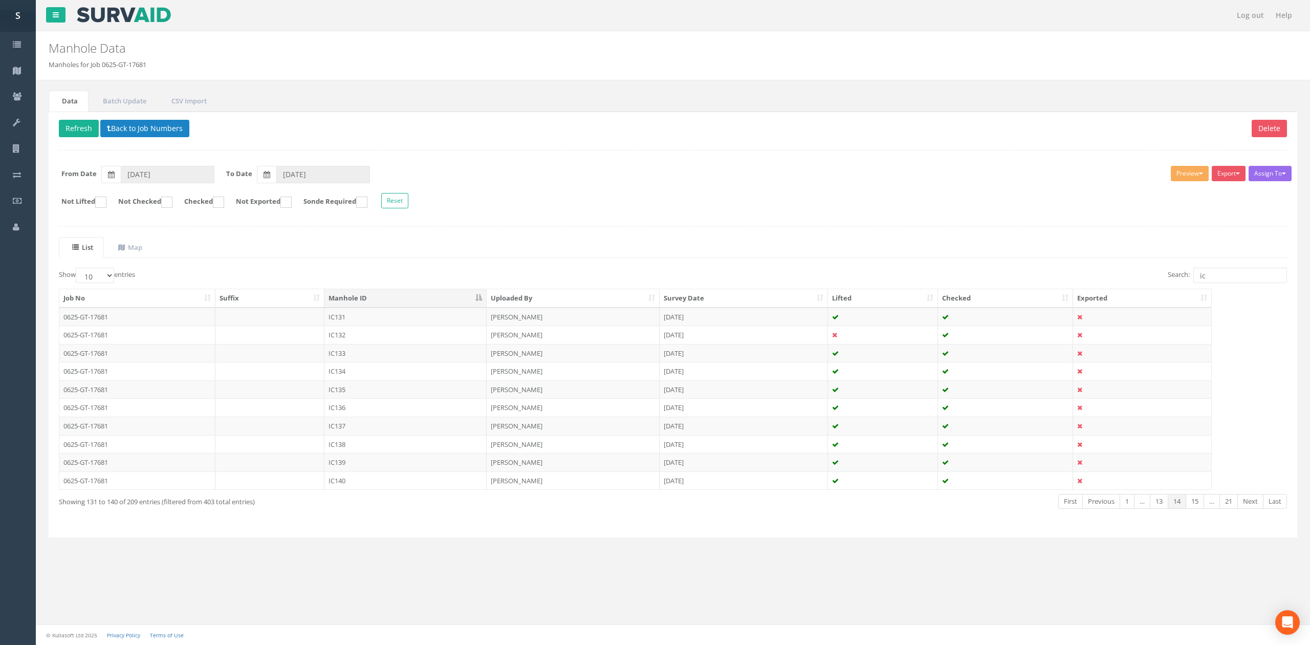
drag, startPoint x: 360, startPoint y: 483, endPoint x: 383, endPoint y: 471, distance: 25.9
click at [360, 483] on td "IC140" at bounding box center [405, 480] width 162 height 18
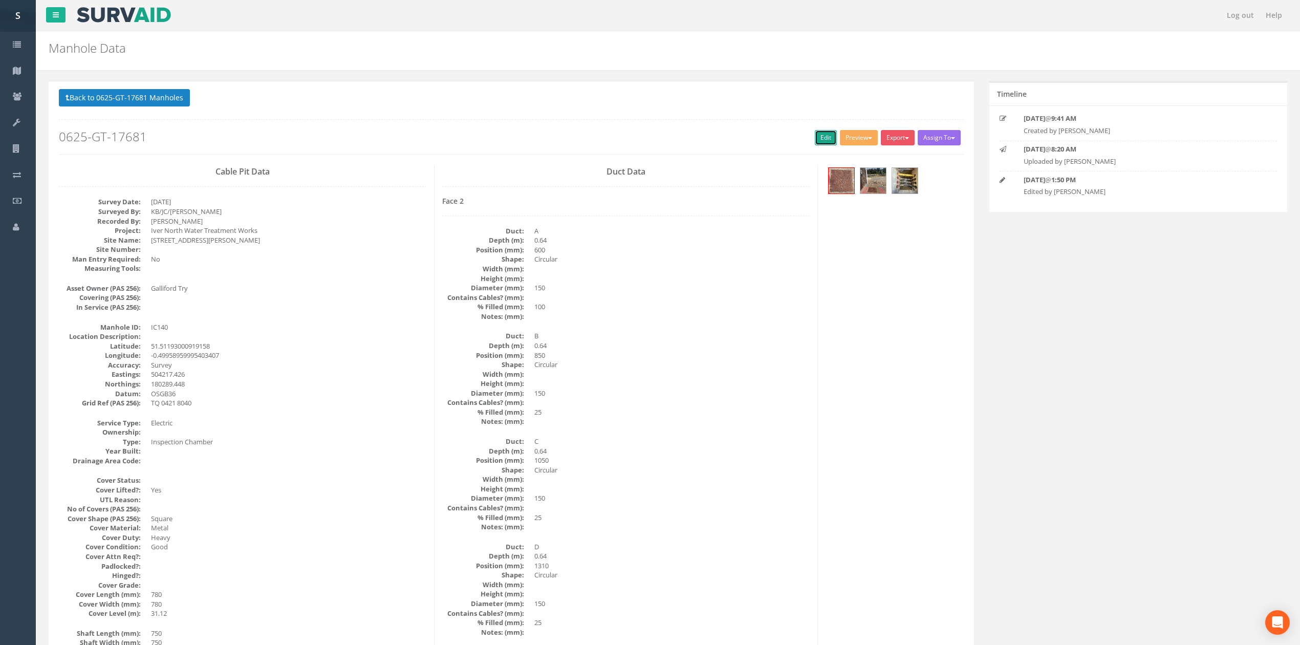
click at [826, 138] on link "Edit" at bounding box center [826, 137] width 22 height 15
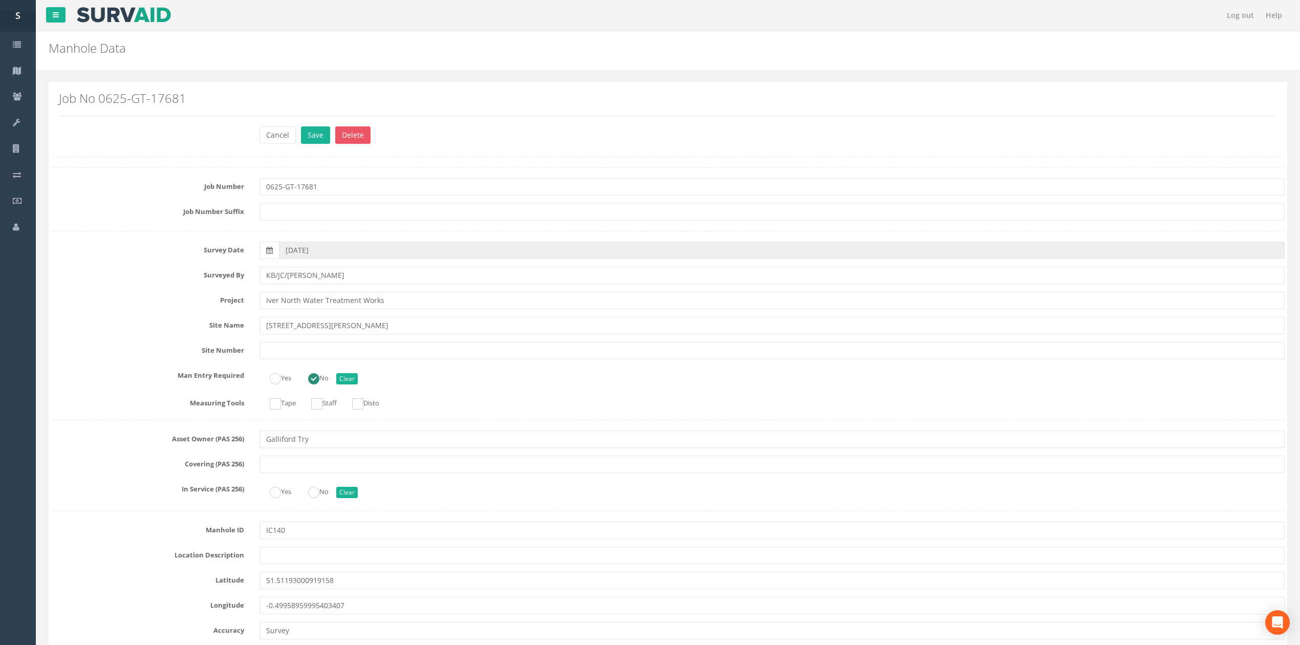
scroll to position [2780, 0]
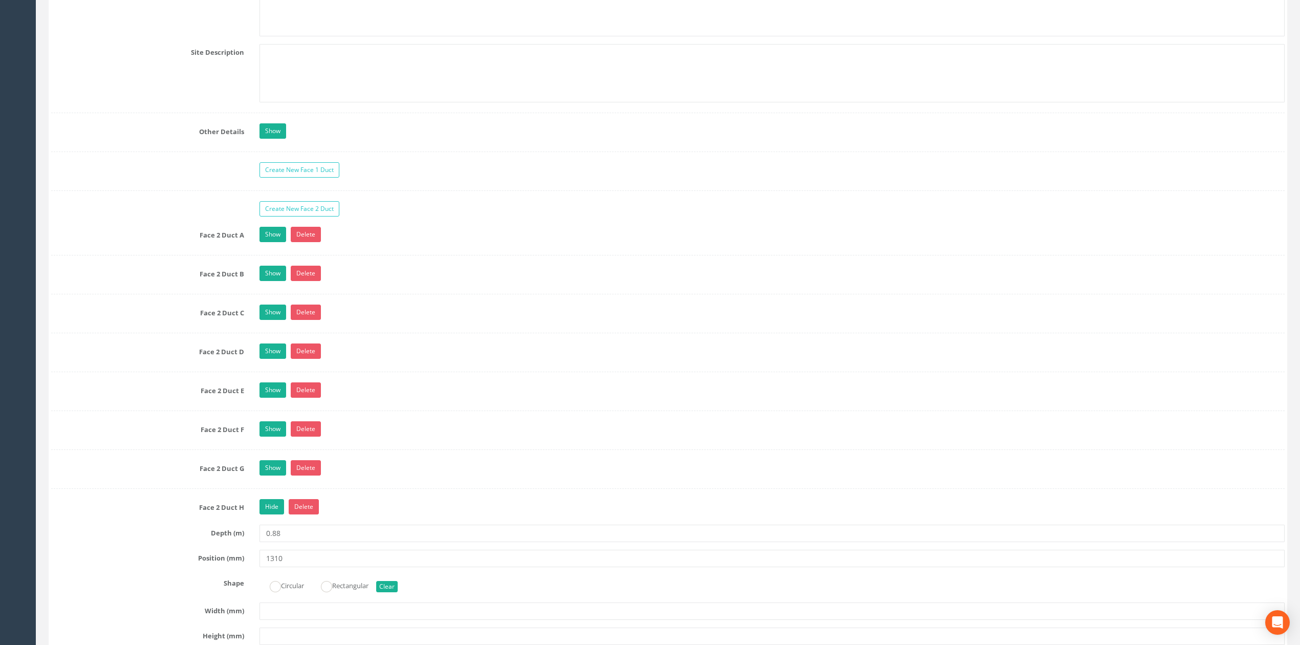
click at [263, 514] on link "Hide" at bounding box center [271, 506] width 25 height 15
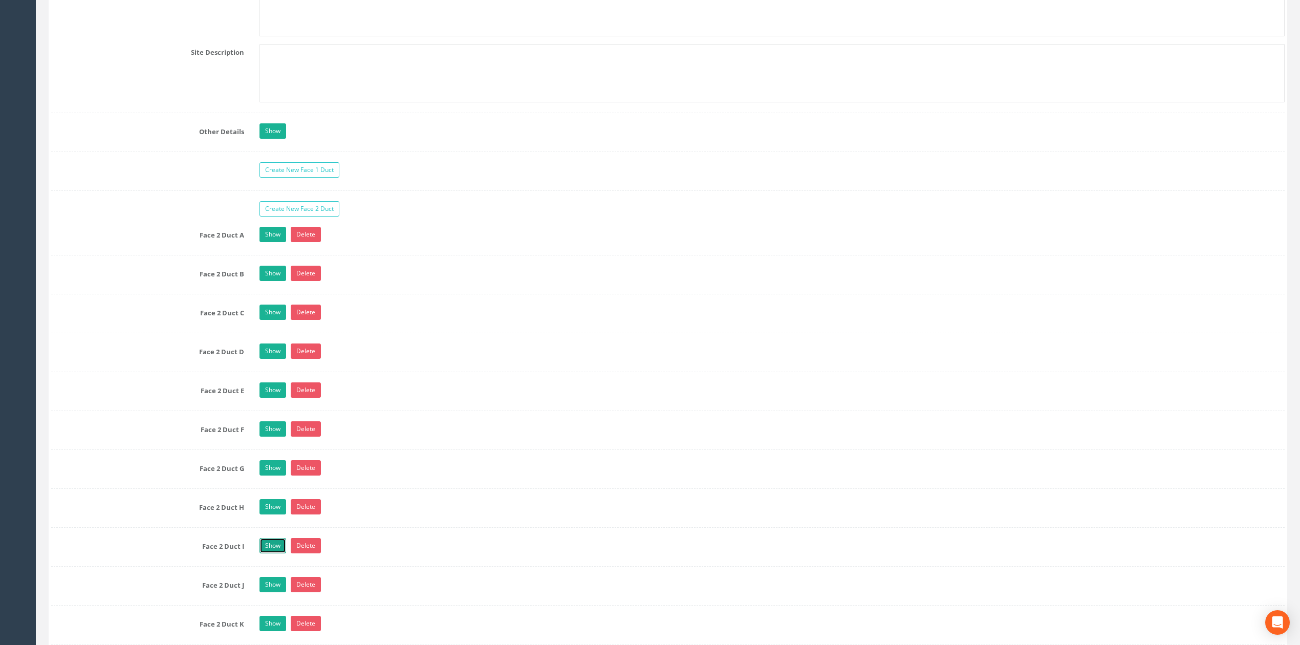
click at [266, 553] on link "Show" at bounding box center [272, 545] width 27 height 15
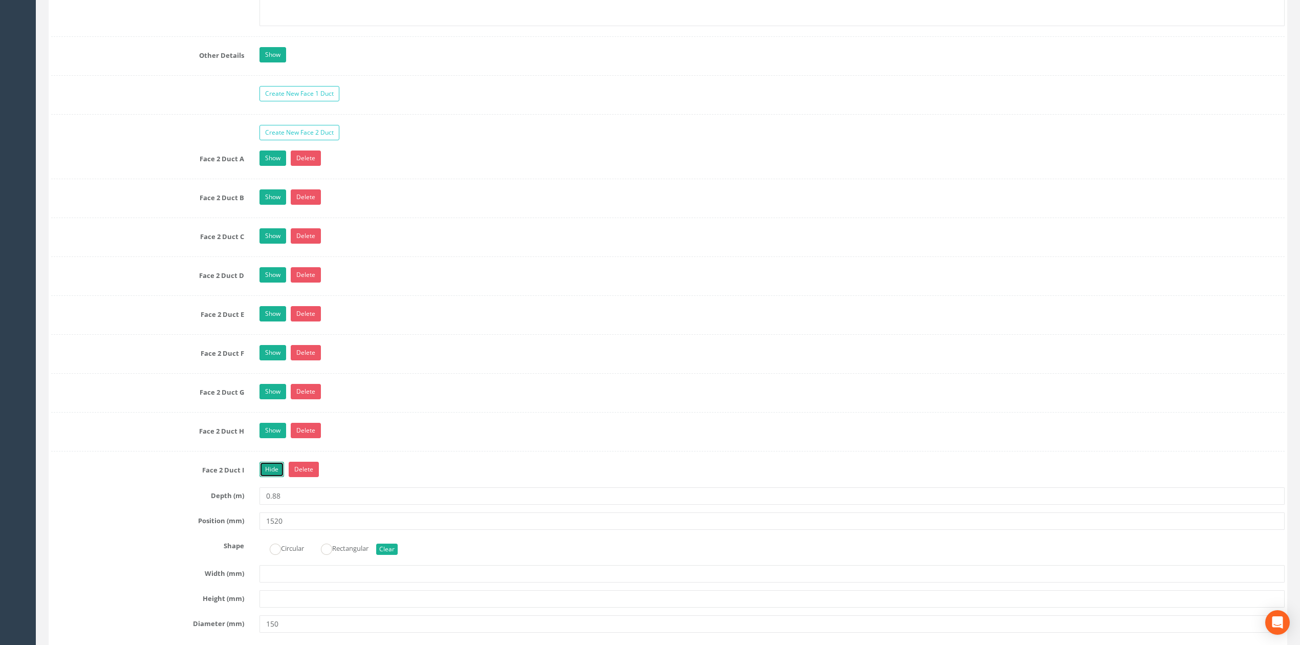
scroll to position [2985, 0]
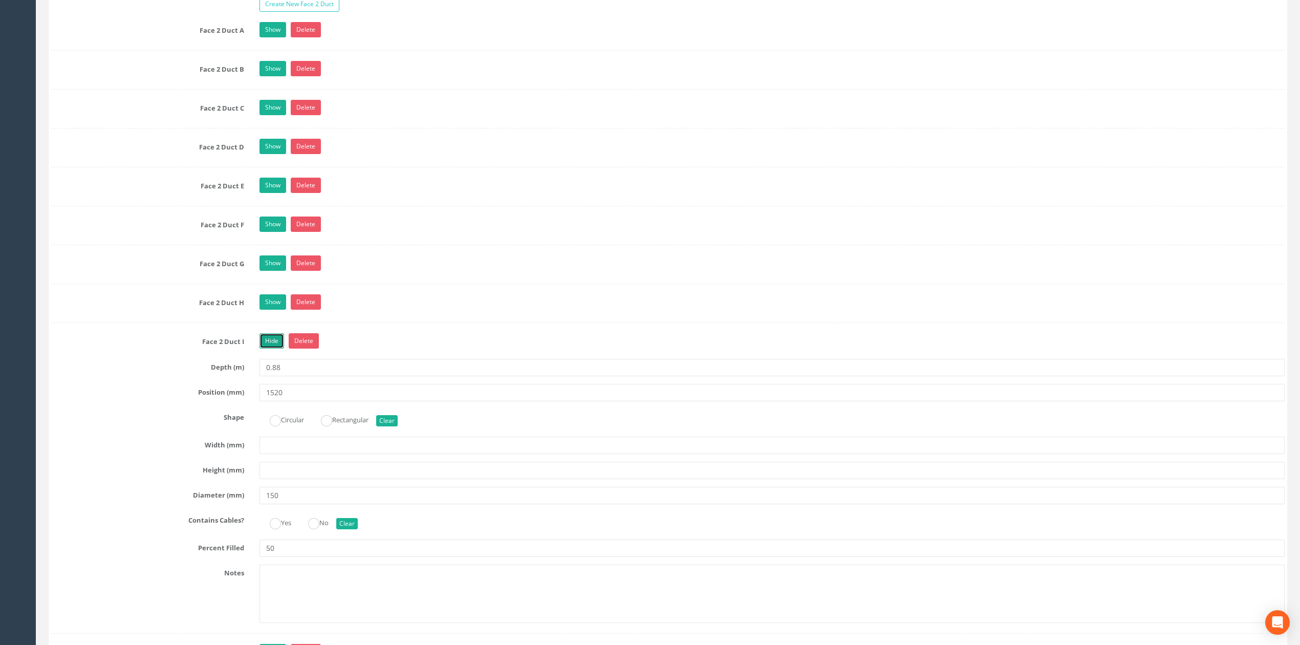
click at [265, 349] on link "Hide" at bounding box center [271, 340] width 25 height 15
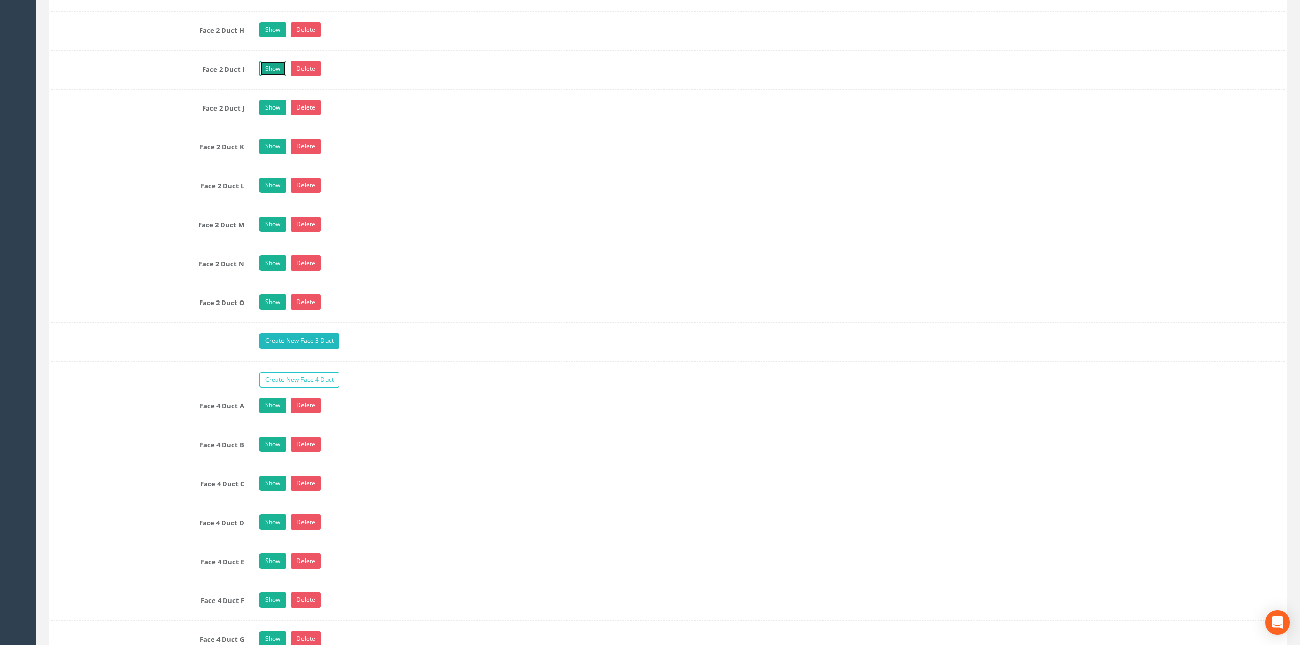
scroll to position [3258, 0]
click at [277, 309] on link "Show" at bounding box center [272, 301] width 27 height 15
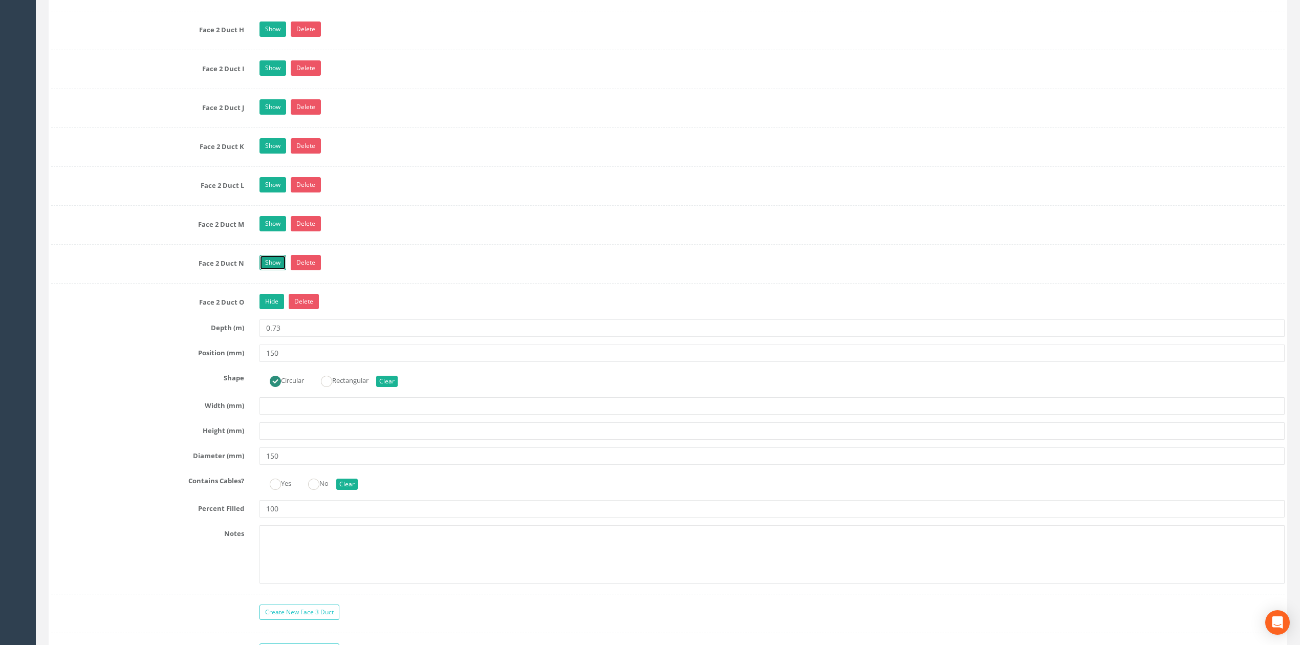
click at [274, 270] on link "Show" at bounding box center [272, 262] width 27 height 15
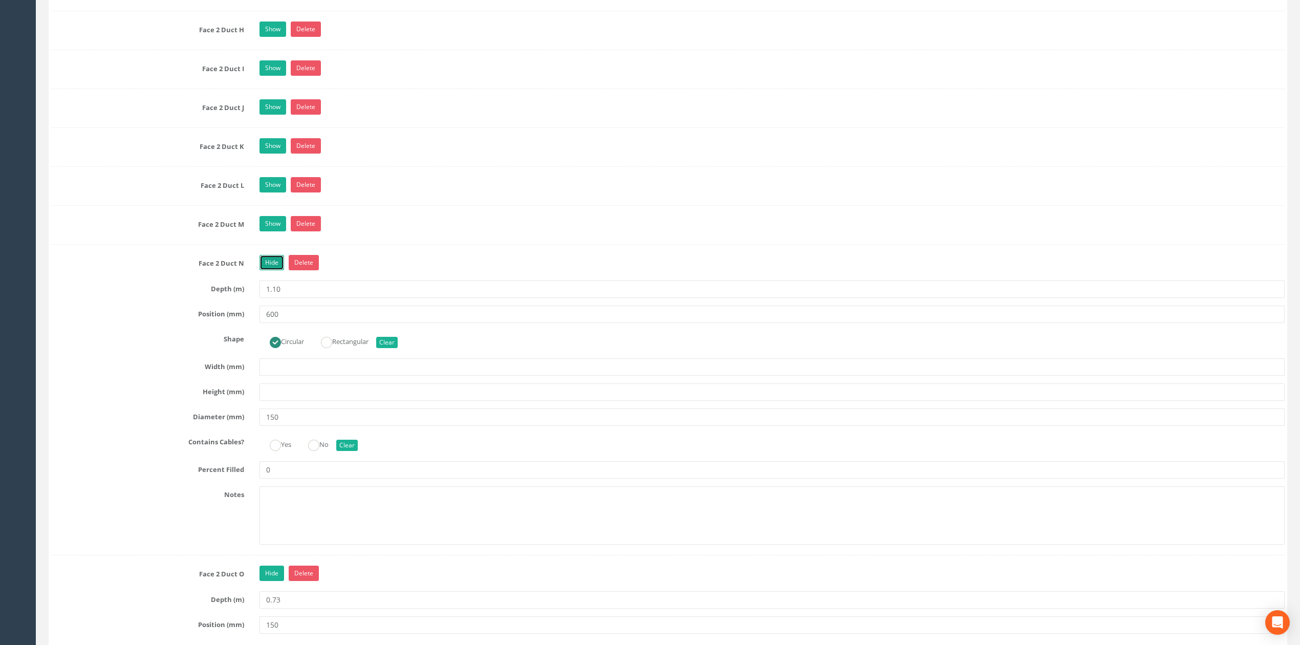
click at [274, 270] on link "Hide" at bounding box center [271, 262] width 25 height 15
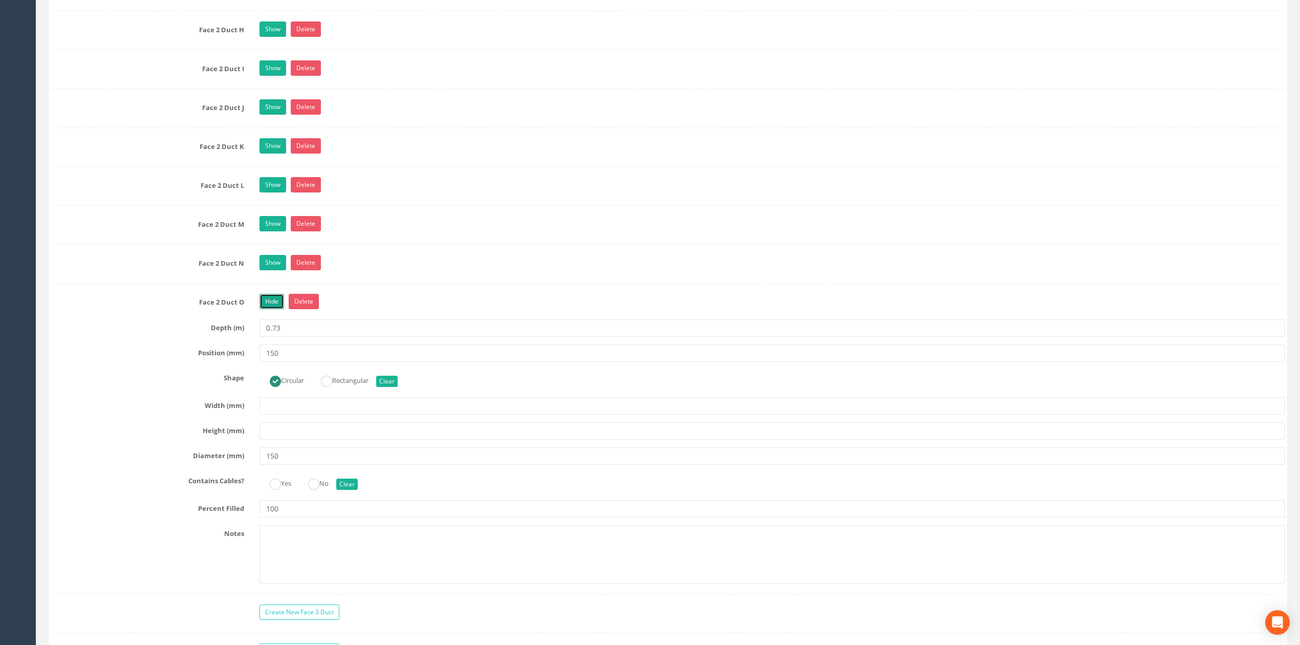
click at [274, 309] on link "Hide" at bounding box center [271, 301] width 25 height 15
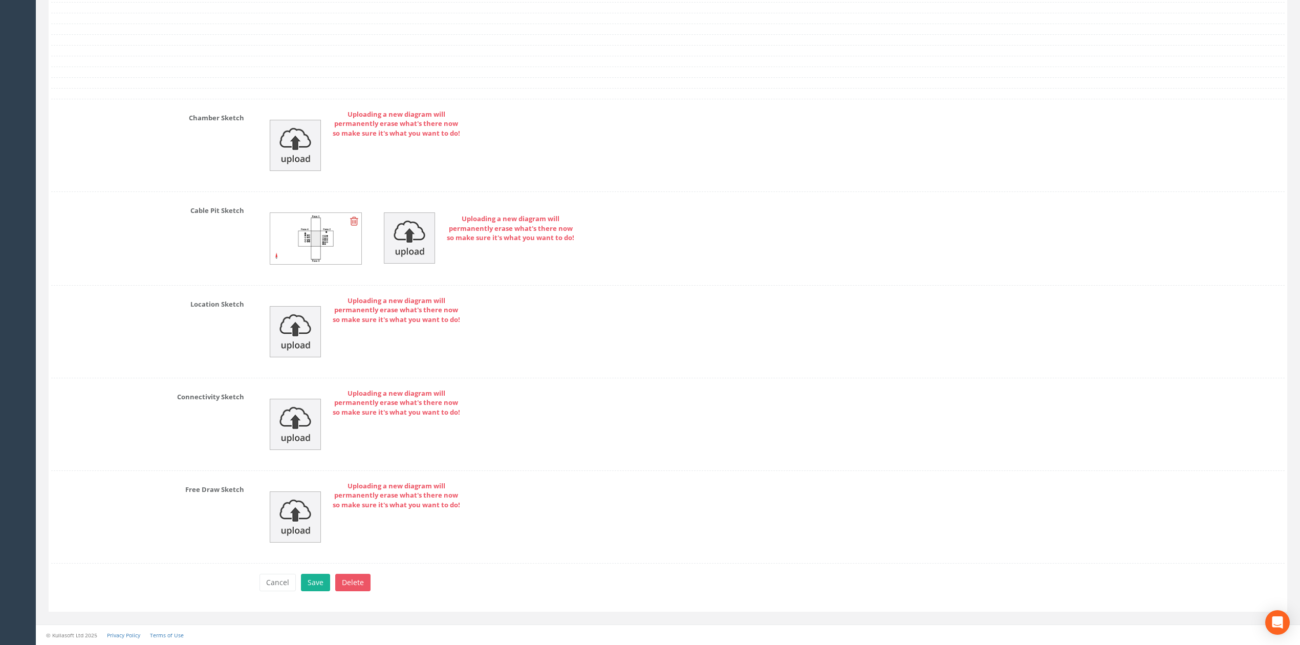
scroll to position [4423, 0]
click at [312, 590] on button "Save" at bounding box center [315, 582] width 29 height 17
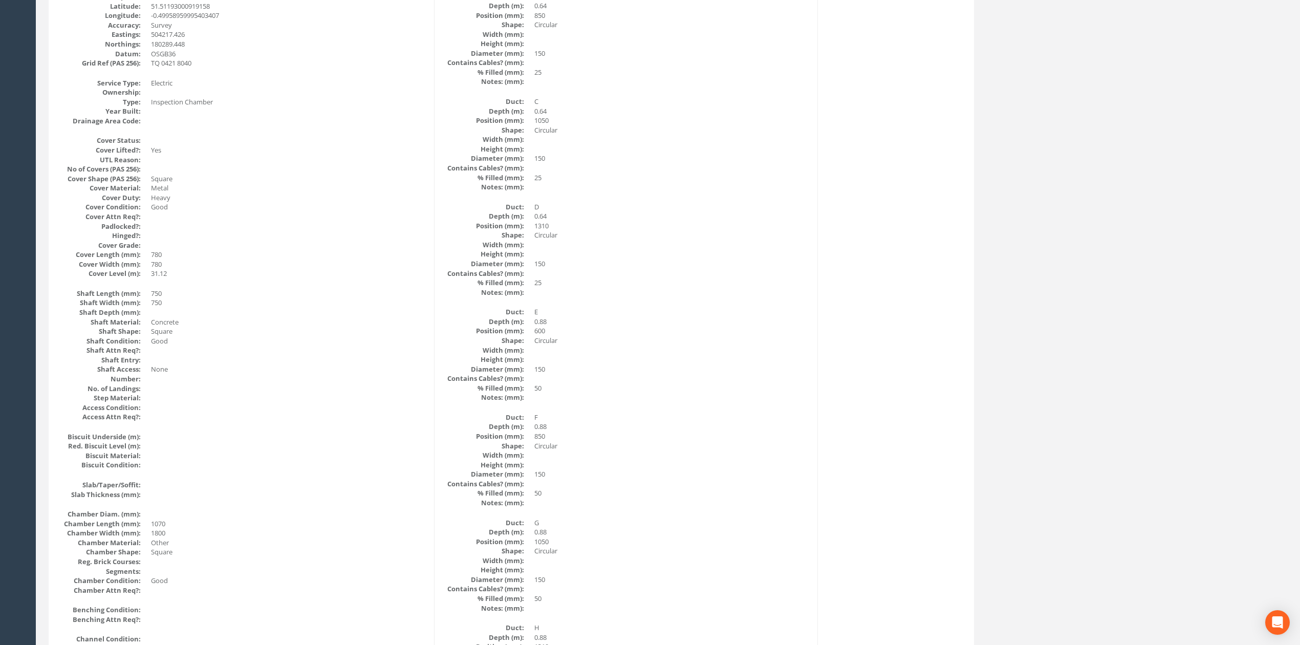
scroll to position [0, 0]
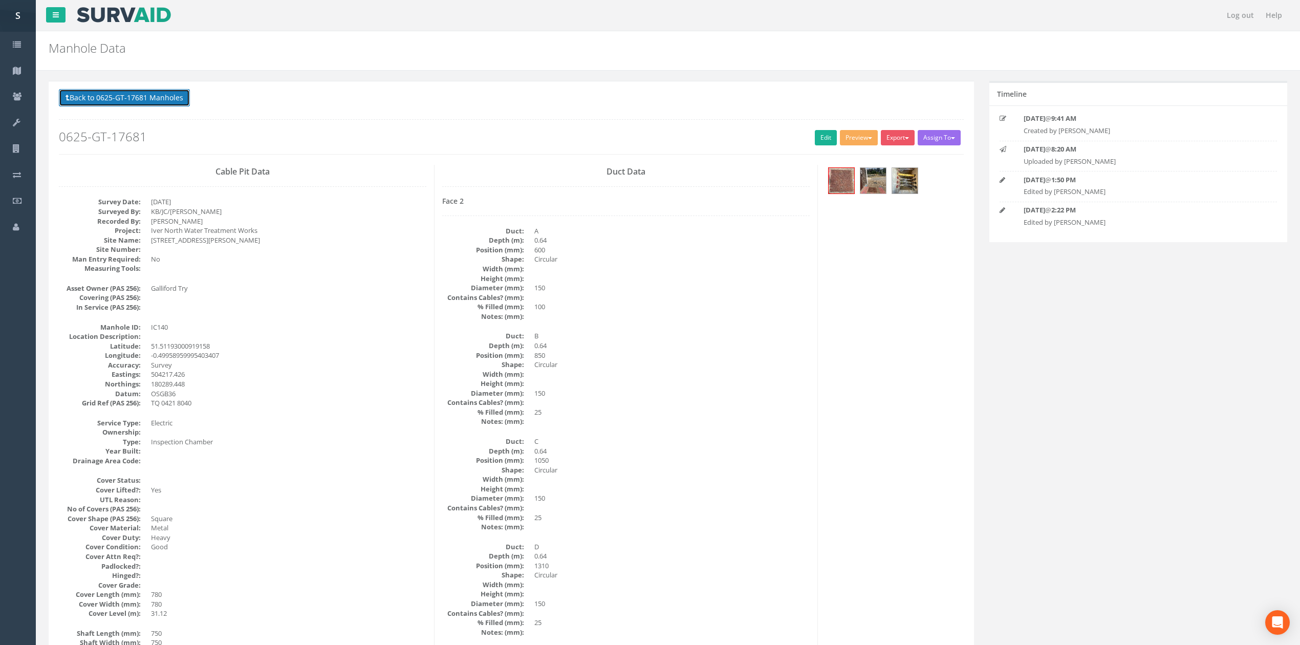
drag, startPoint x: 123, startPoint y: 101, endPoint x: 148, endPoint y: 118, distance: 30.2
click at [123, 101] on button "Back to 0625-GT-17681 Manholes" at bounding box center [124, 97] width 131 height 17
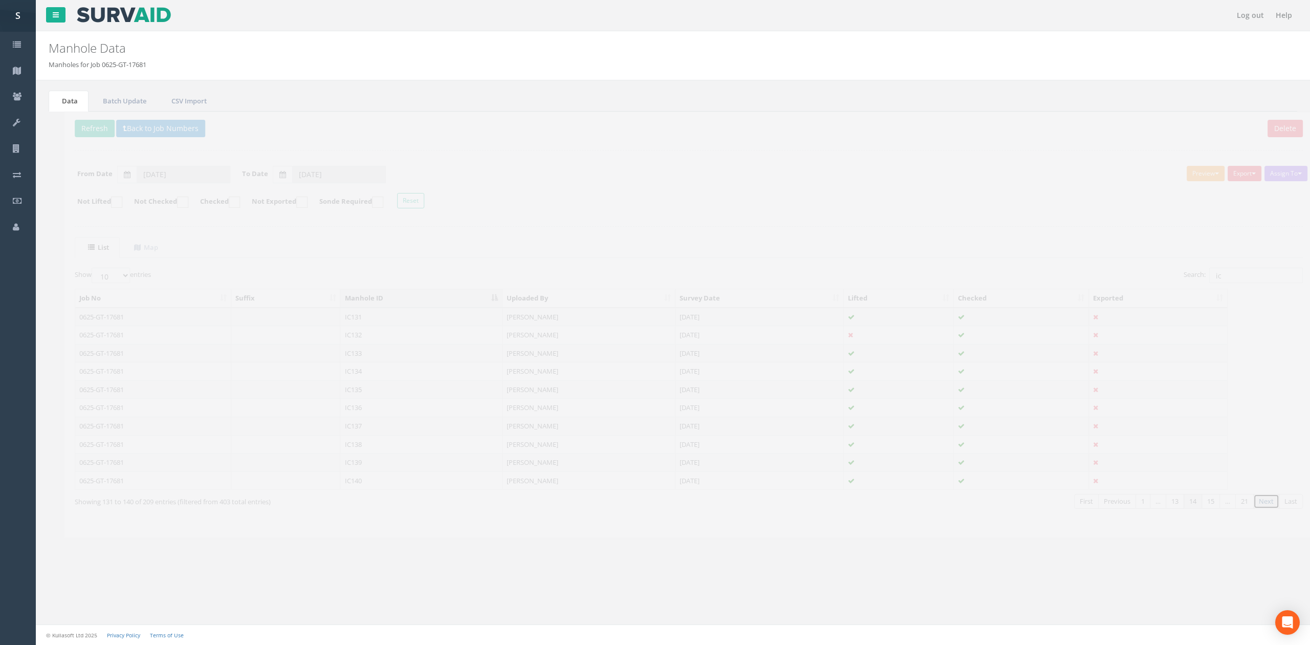
click at [1252, 504] on link "Next" at bounding box center [1251, 501] width 26 height 15
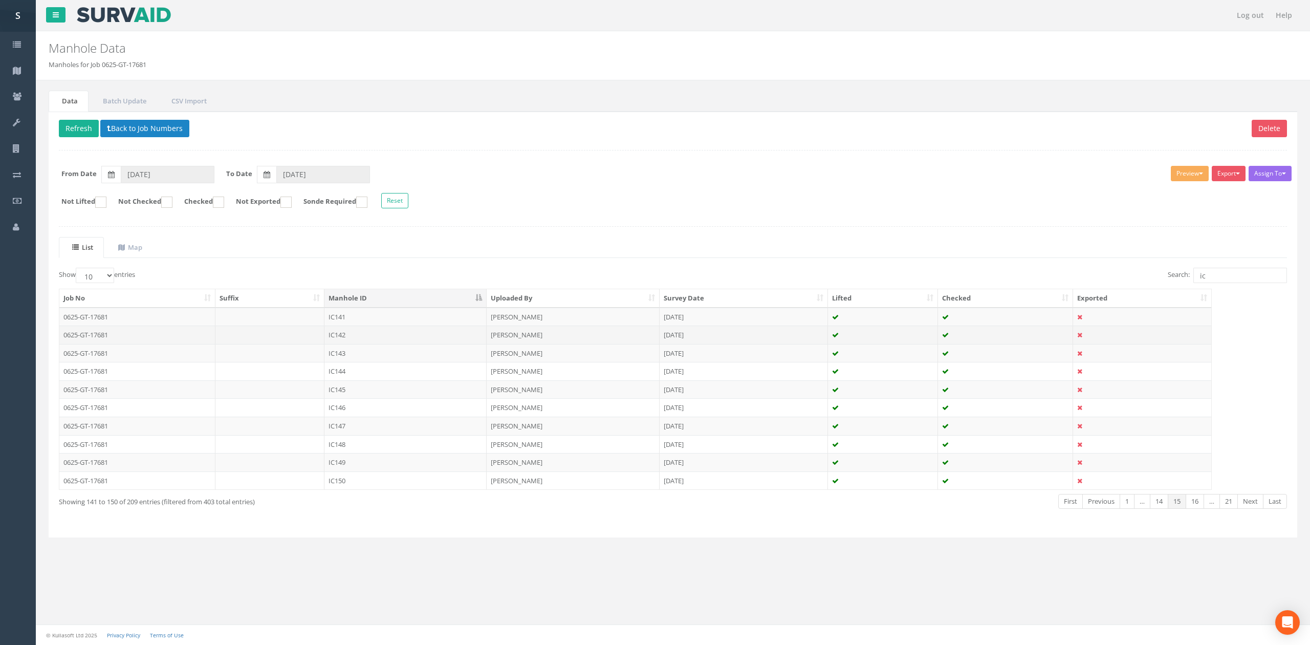
click at [380, 340] on td "IC142" at bounding box center [405, 335] width 162 height 18
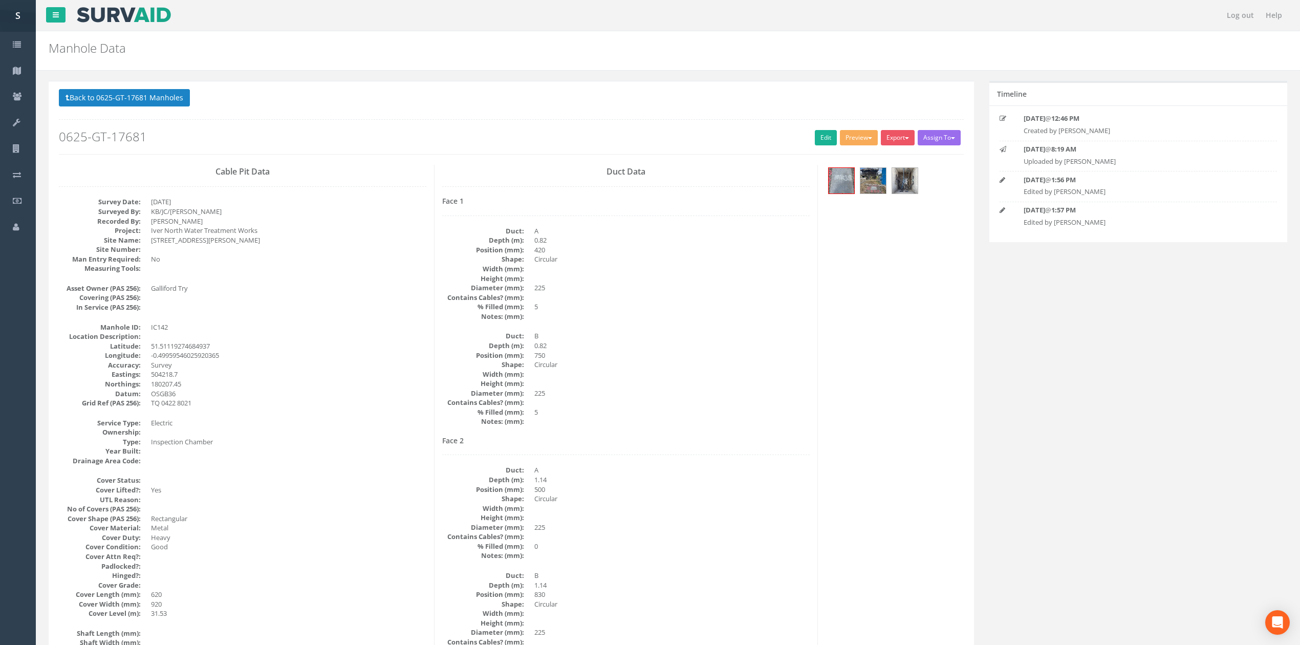
click at [807, 139] on h2 "0625-GT-17681" at bounding box center [511, 136] width 905 height 13
click at [817, 142] on link "Edit" at bounding box center [826, 137] width 22 height 15
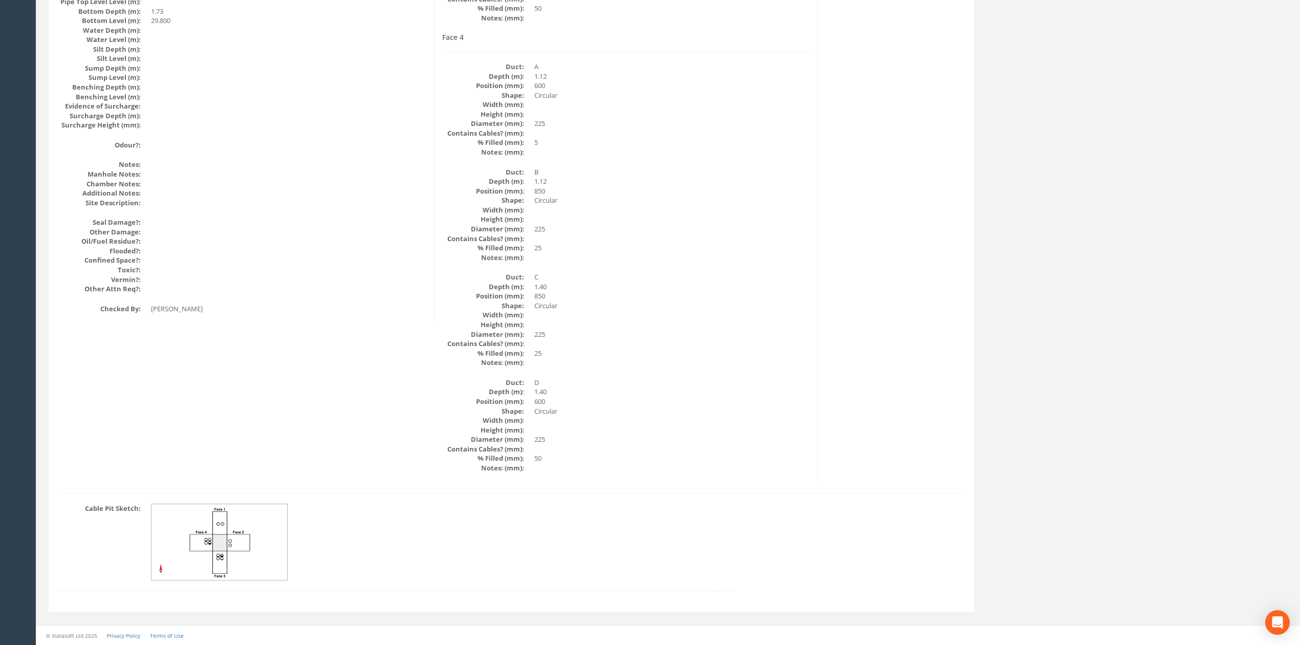
drag, startPoint x: 420, startPoint y: 420, endPoint x: 415, endPoint y: 407, distance: 14.0
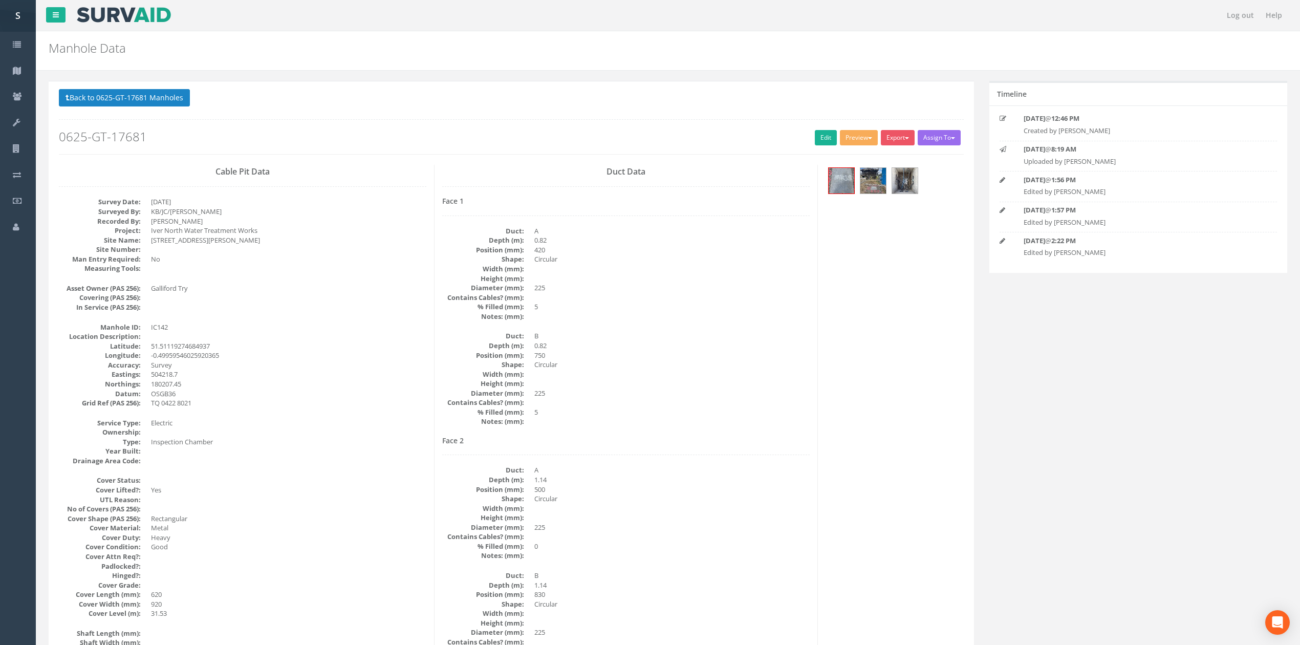
click at [161, 97] on button "Back to 0625-GT-17681 Manholes" at bounding box center [124, 97] width 131 height 17
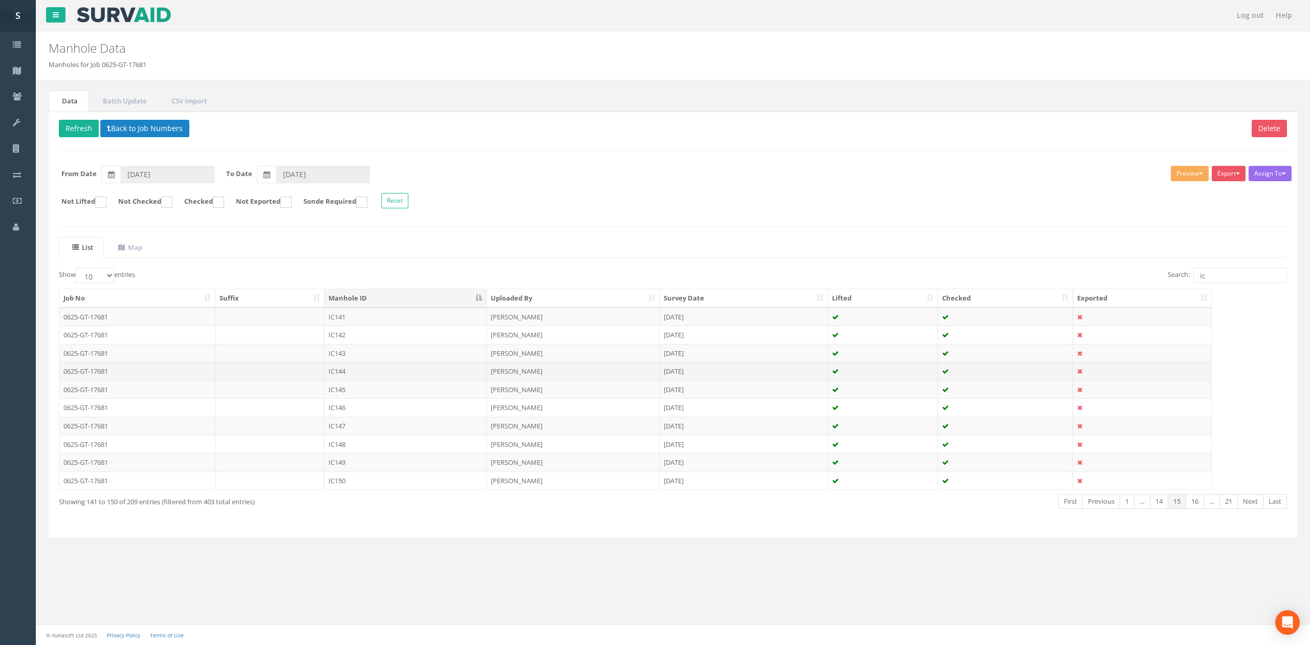
click at [332, 375] on td "IC144" at bounding box center [405, 371] width 162 height 18
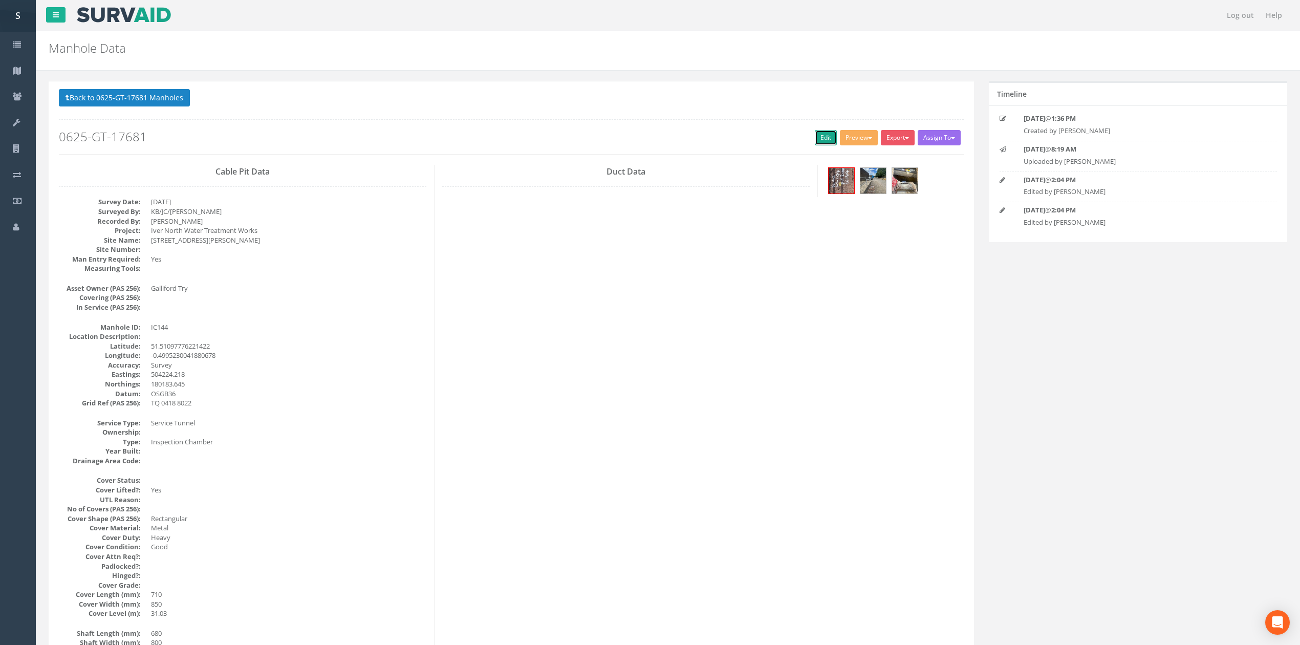
click at [831, 137] on link "Edit" at bounding box center [826, 137] width 22 height 15
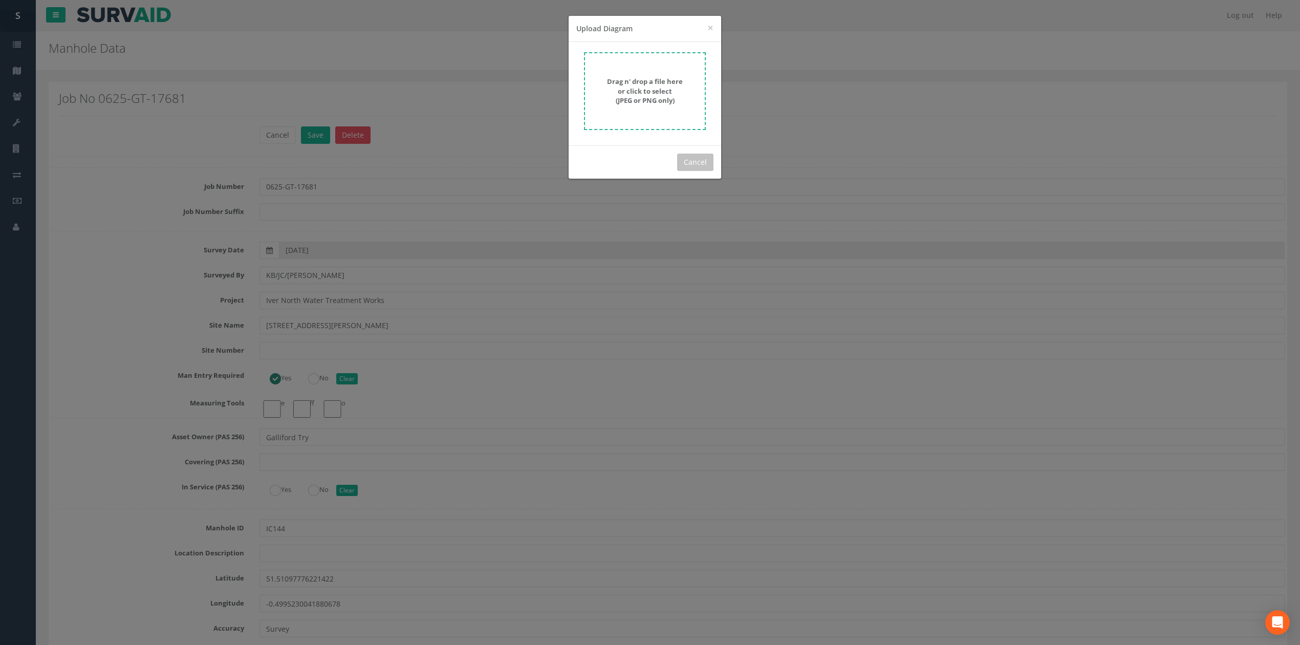
click at [682, 82] on strong "Drag n' drop a file here or click to select (JPEG or PNG only)" at bounding box center [645, 91] width 76 height 28
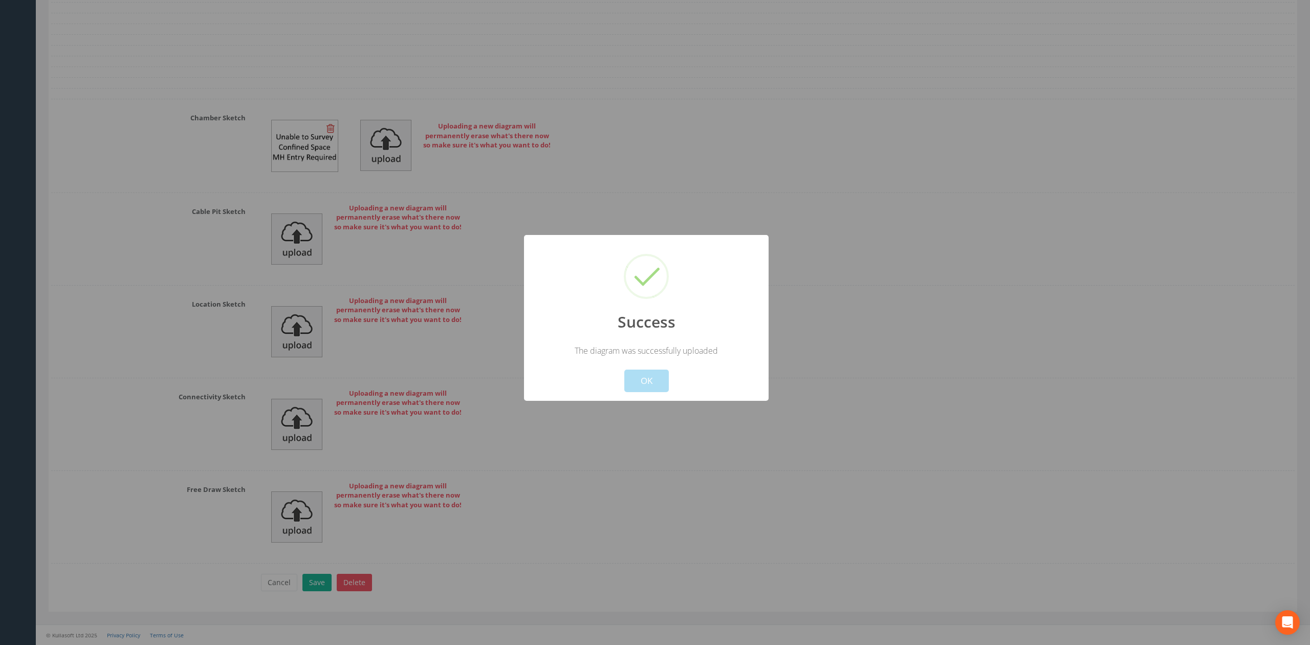
click at [652, 387] on button "OK" at bounding box center [646, 381] width 45 height 23
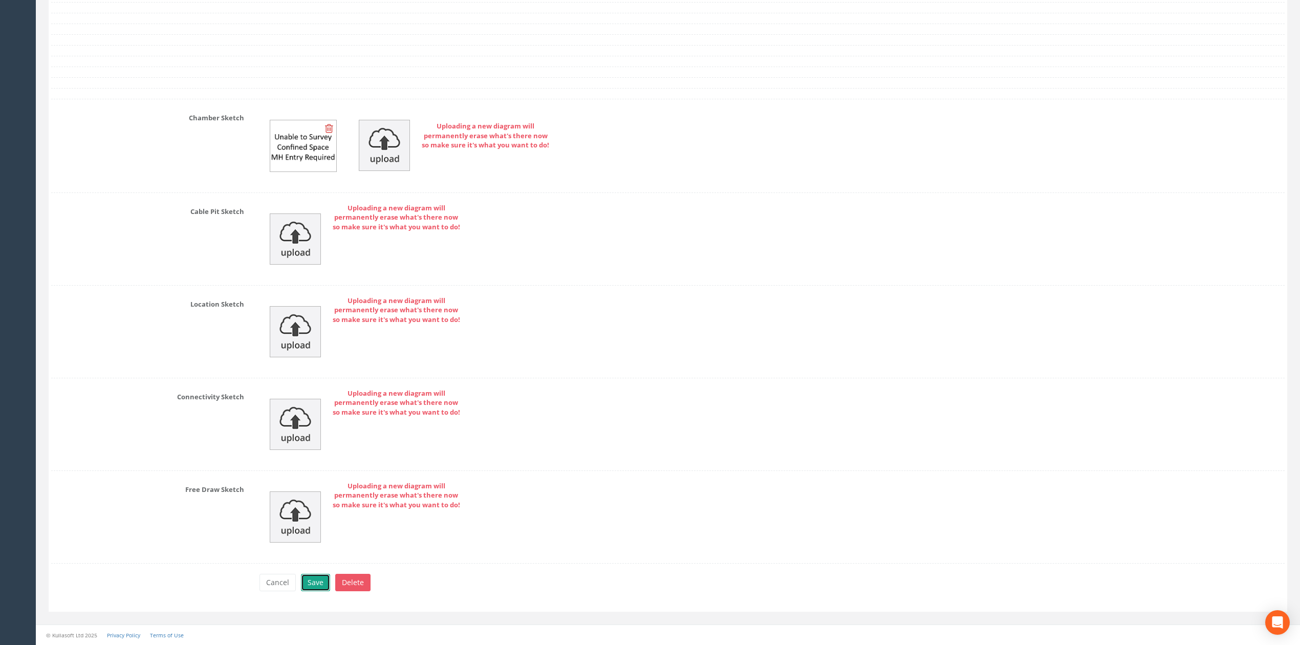
click at [314, 582] on button "Save" at bounding box center [315, 582] width 29 height 17
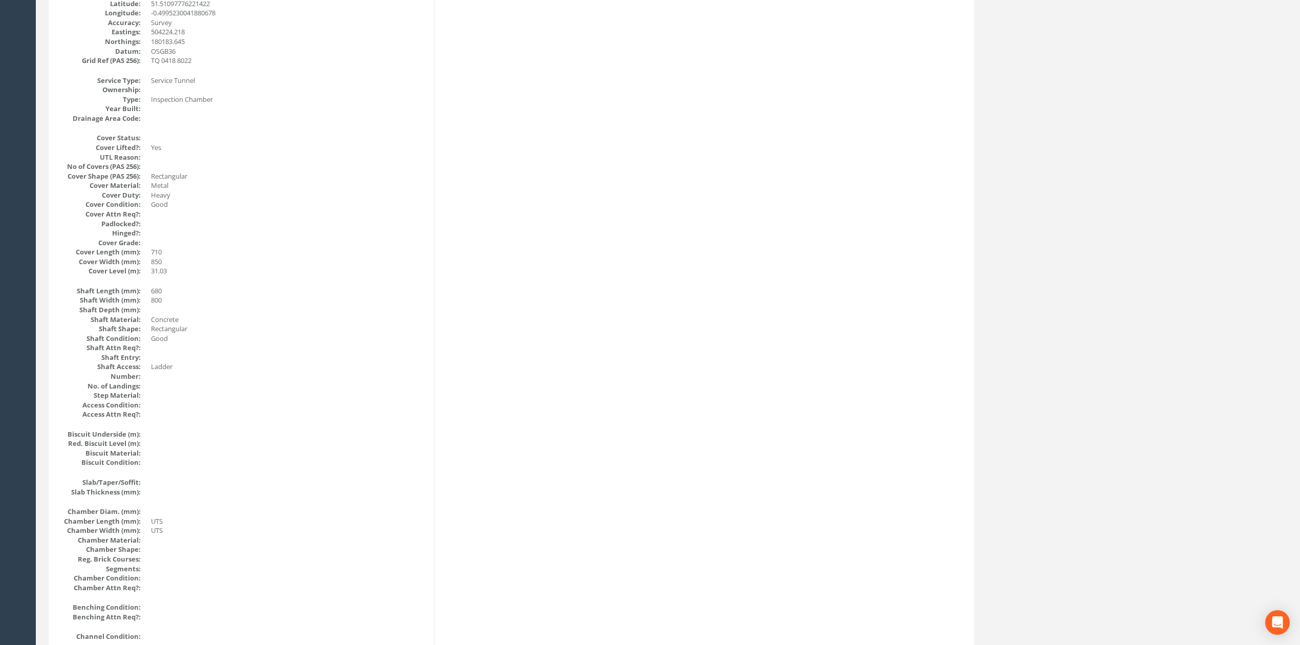
scroll to position [0, 0]
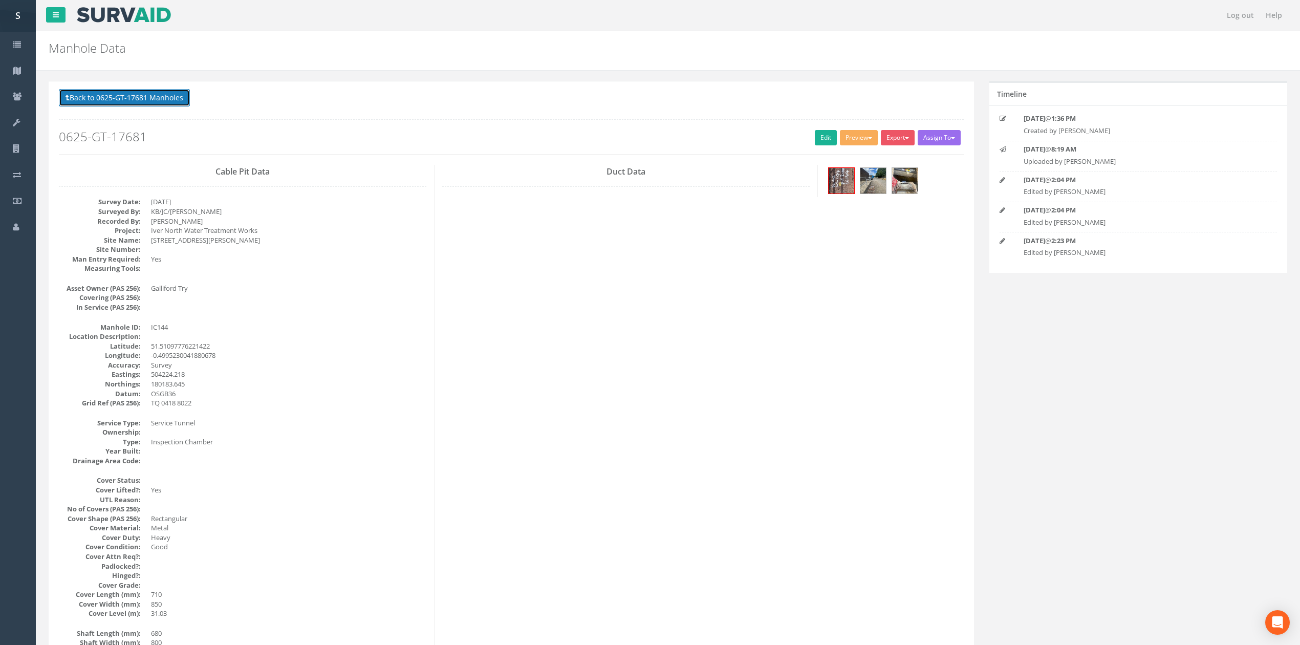
click at [161, 91] on button "Back to 0625-GT-17681 Manholes" at bounding box center [124, 97] width 131 height 17
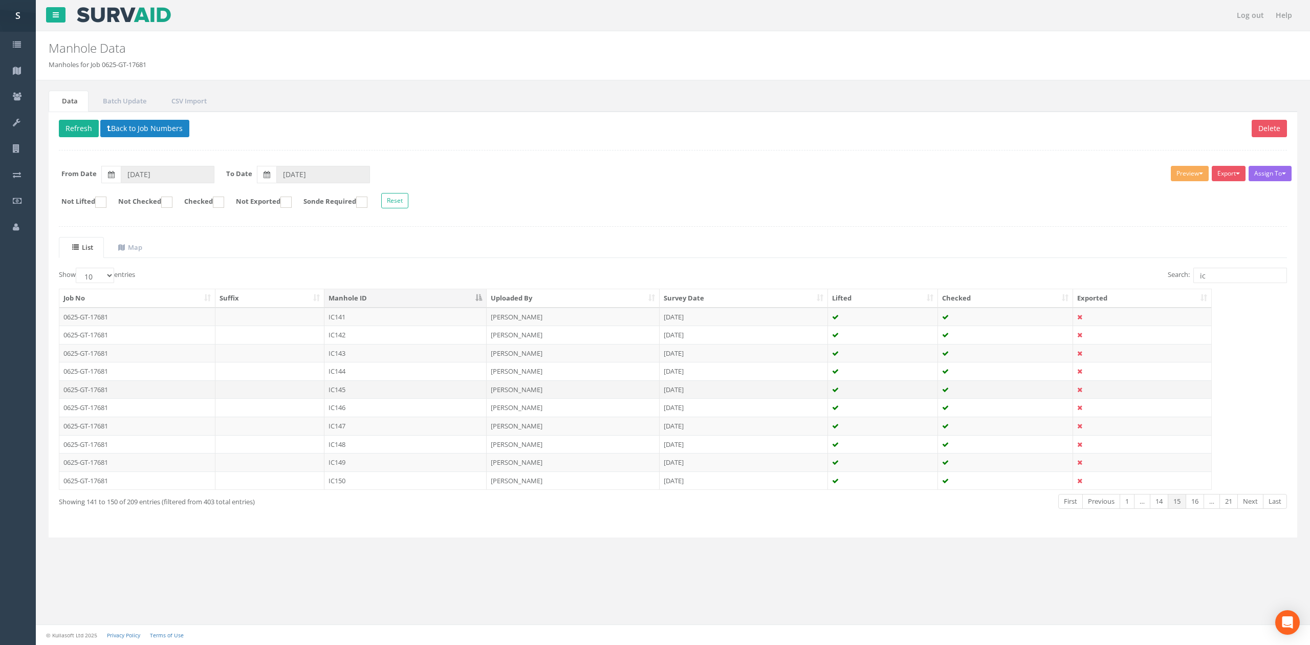
click at [367, 396] on td "IC145" at bounding box center [405, 389] width 162 height 18
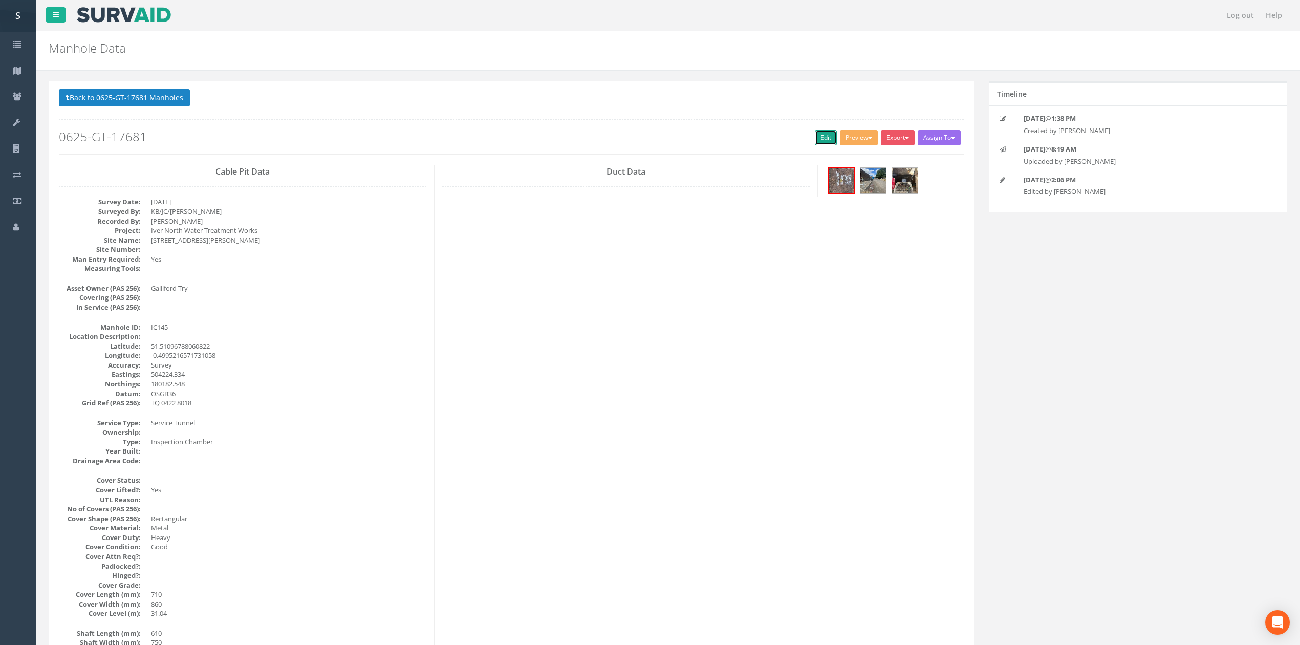
click at [819, 140] on link "Edit" at bounding box center [826, 137] width 22 height 15
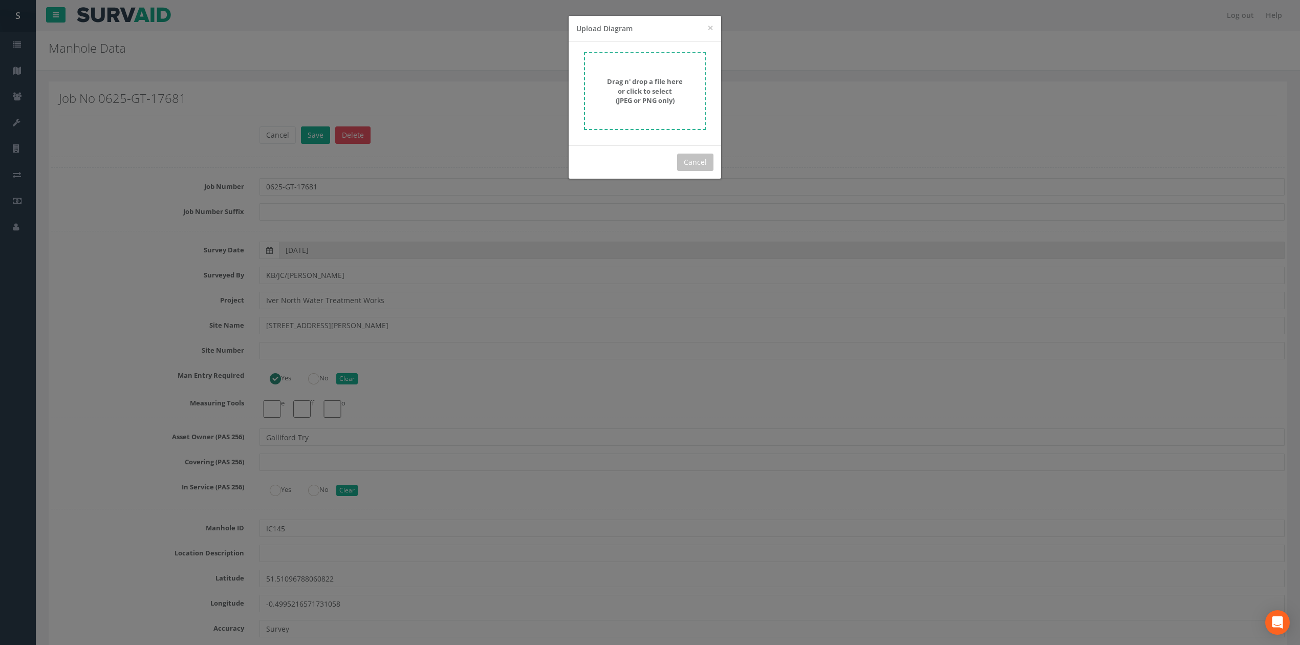
click at [650, 120] on form "Drag n' drop a file here or click to select (JPEG or PNG only)" at bounding box center [645, 91] width 122 height 78
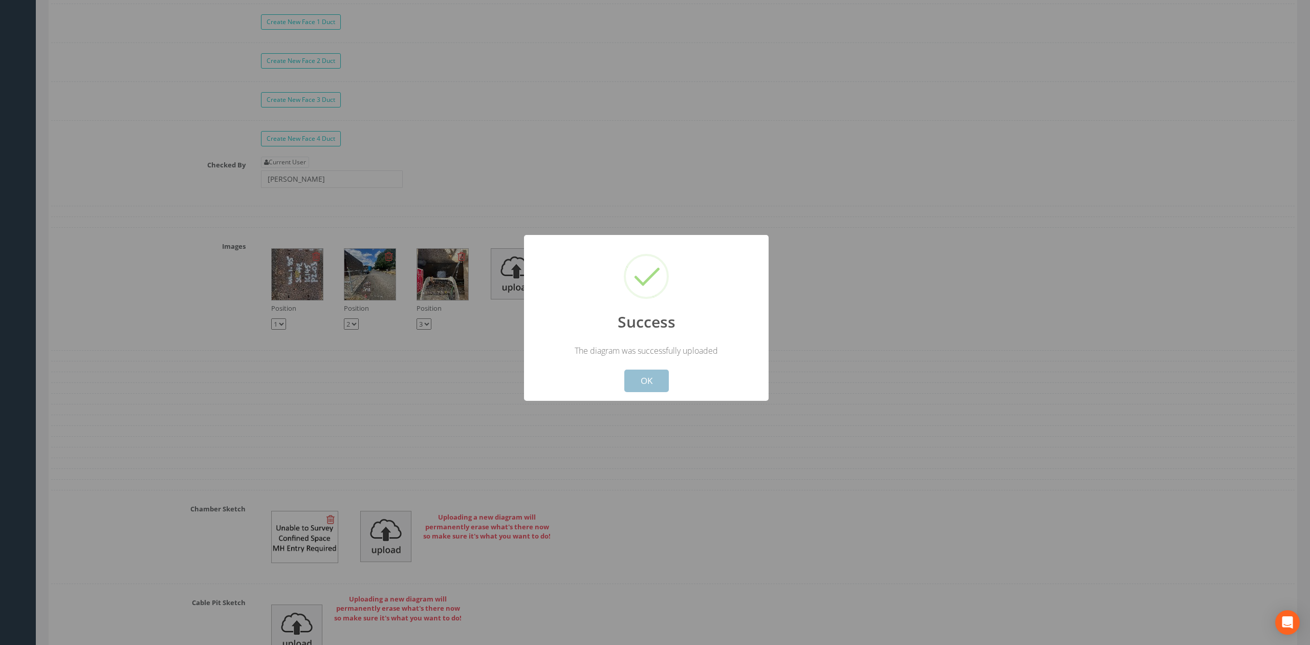
click at [638, 383] on button "OK" at bounding box center [646, 381] width 45 height 23
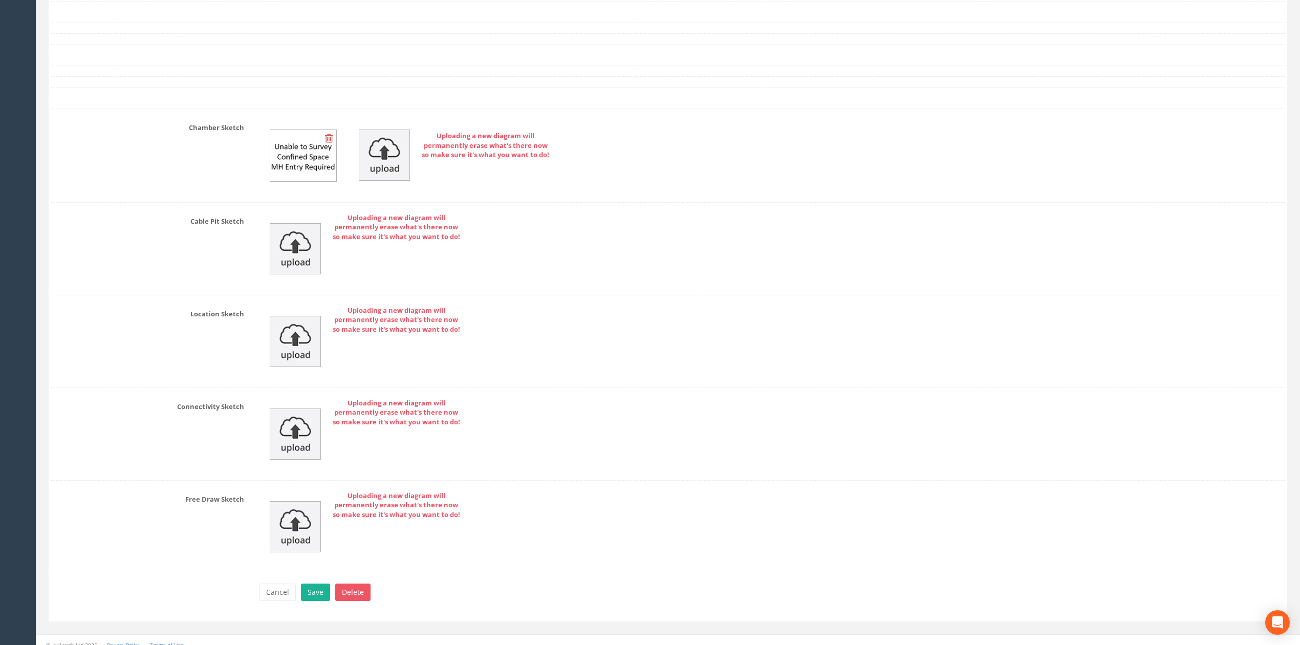
scroll to position [3344, 0]
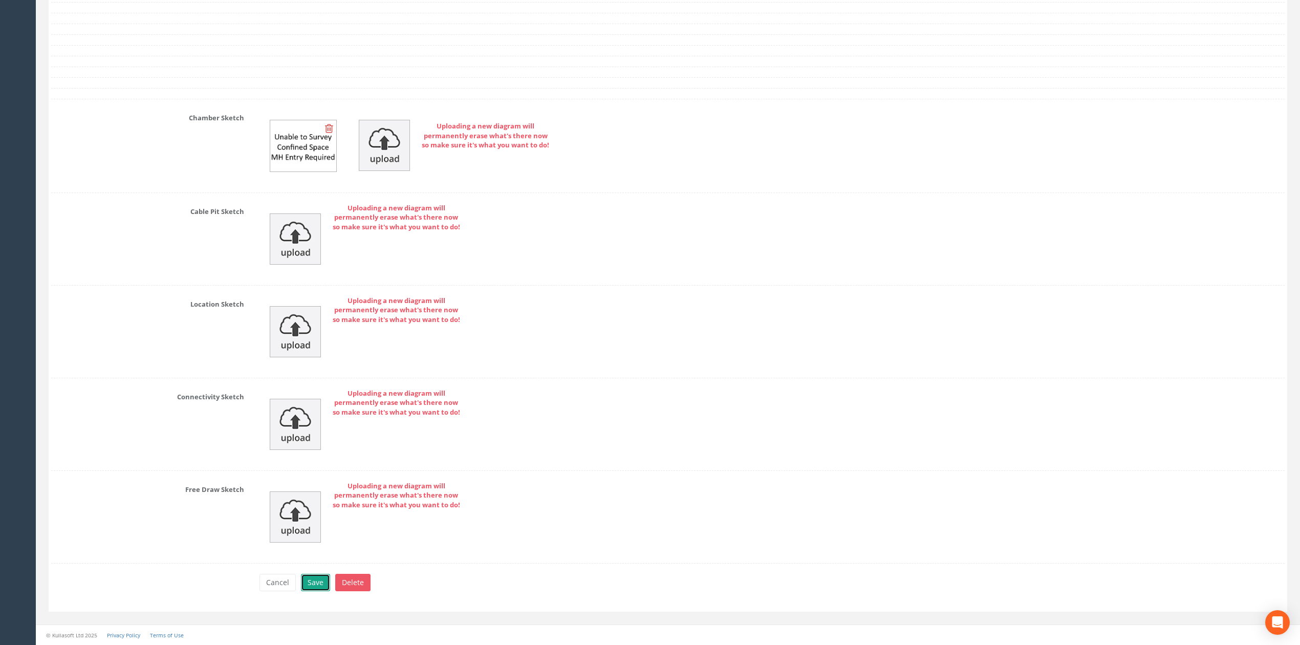
click at [323, 576] on button "Save" at bounding box center [315, 582] width 29 height 17
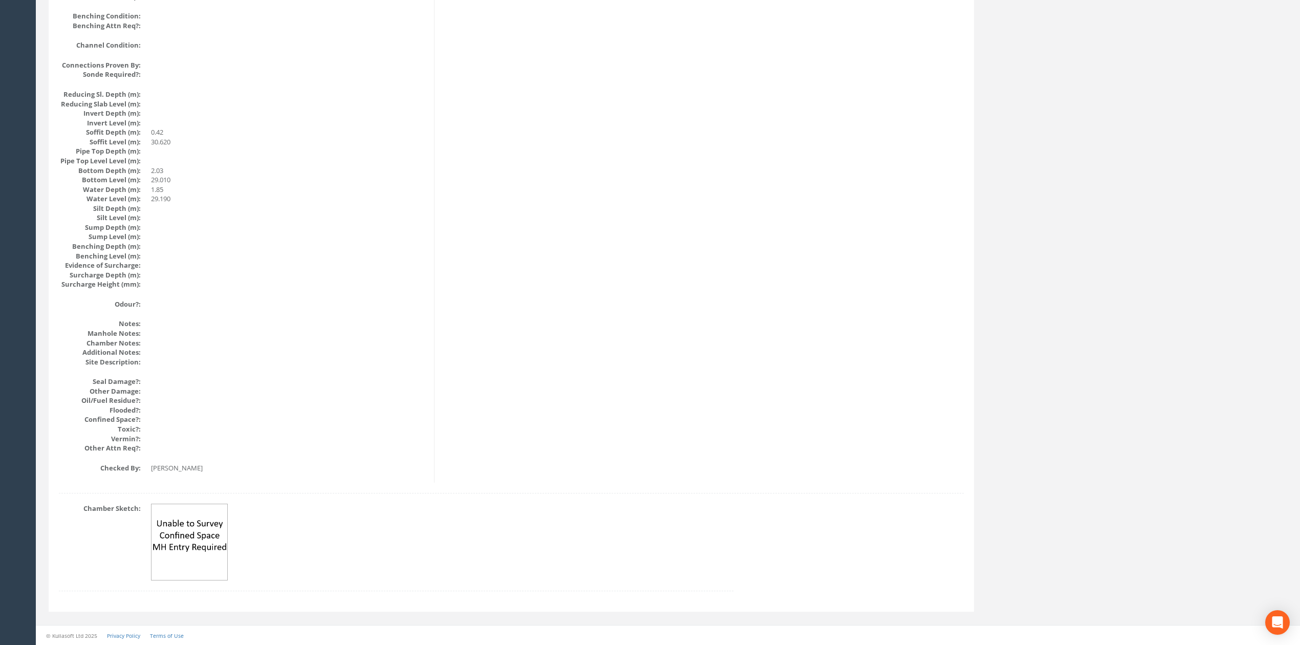
scroll to position [0, 0]
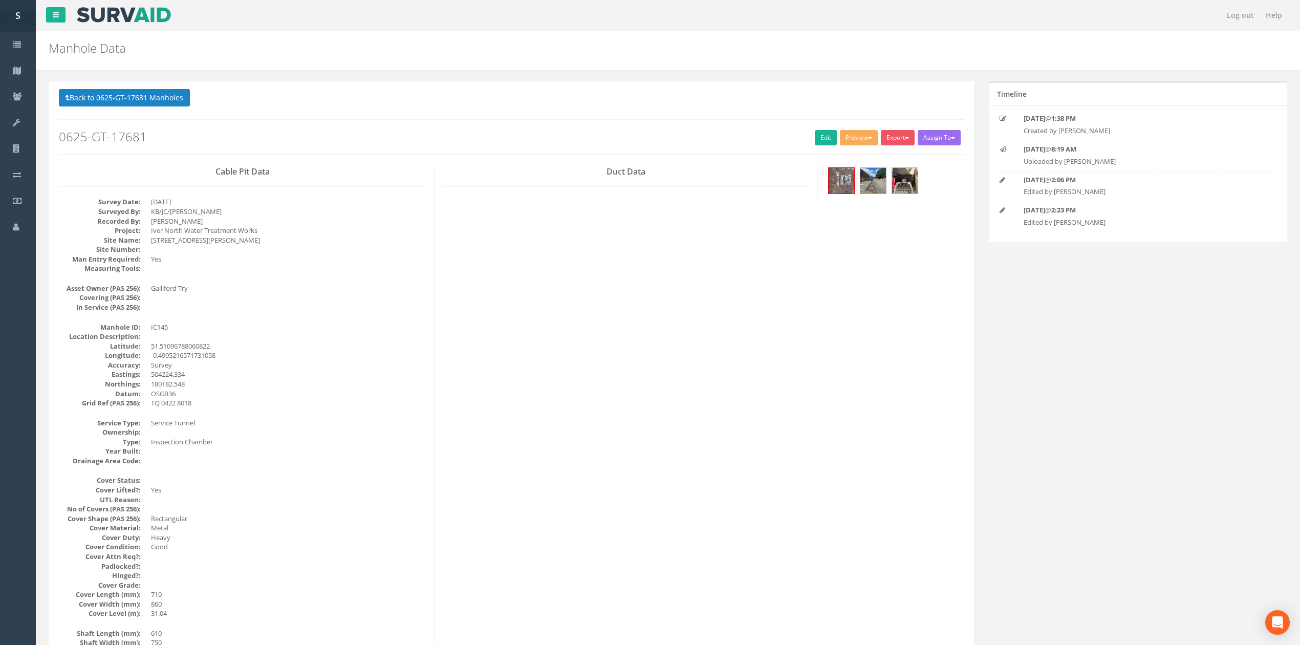
click at [140, 91] on button "Back to 0625-GT-17681 Manholes" at bounding box center [124, 97] width 131 height 17
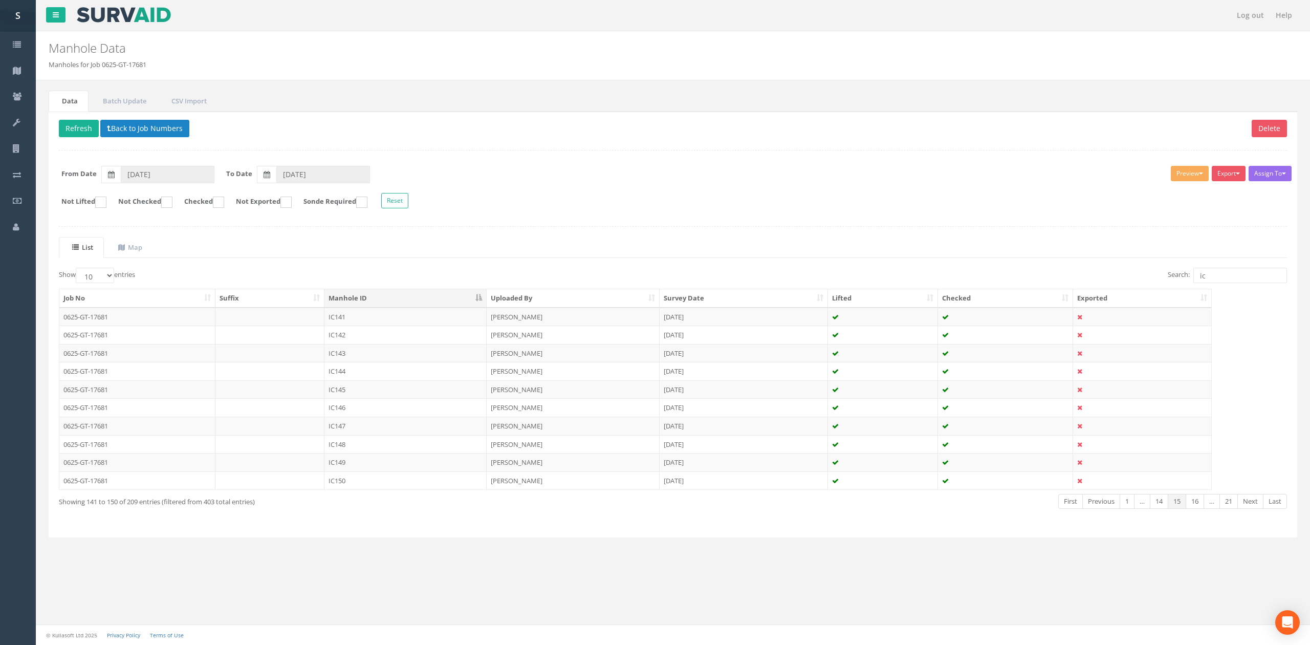
drag, startPoint x: 426, startPoint y: 472, endPoint x: 475, endPoint y: 430, distance: 64.7
click at [426, 471] on td "IC149" at bounding box center [405, 462] width 162 height 18
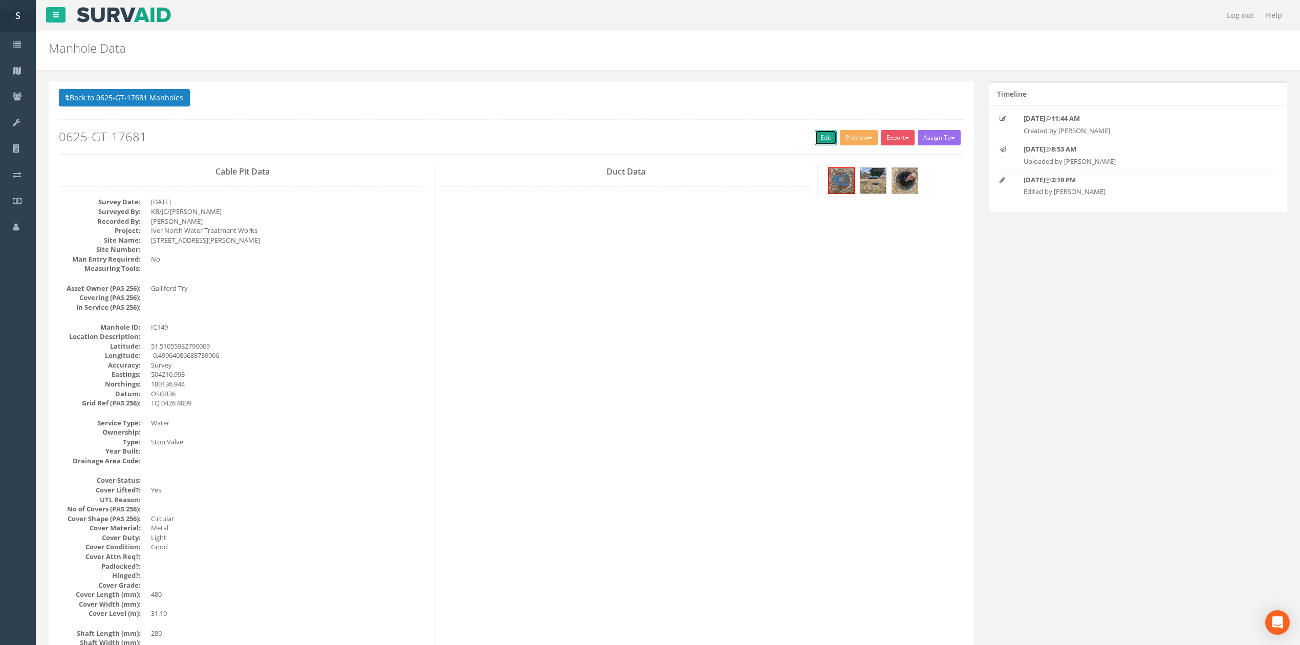
click at [819, 137] on link "Edit" at bounding box center [826, 137] width 22 height 15
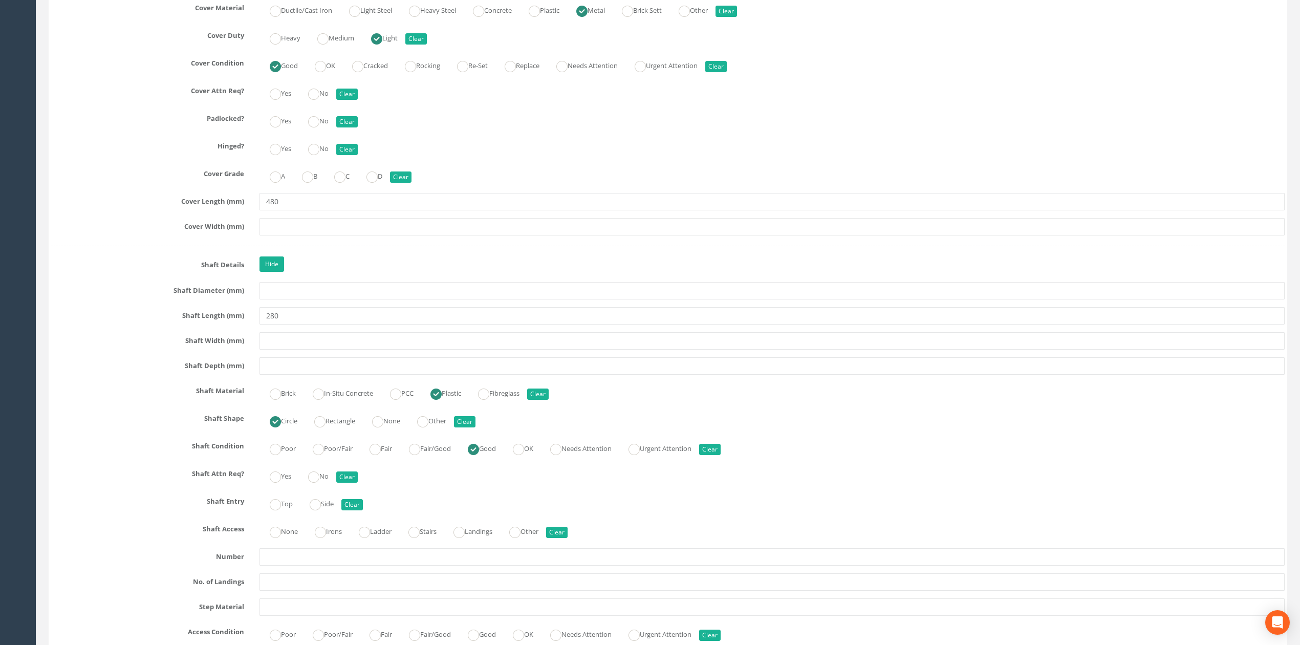
scroll to position [1229, 0]
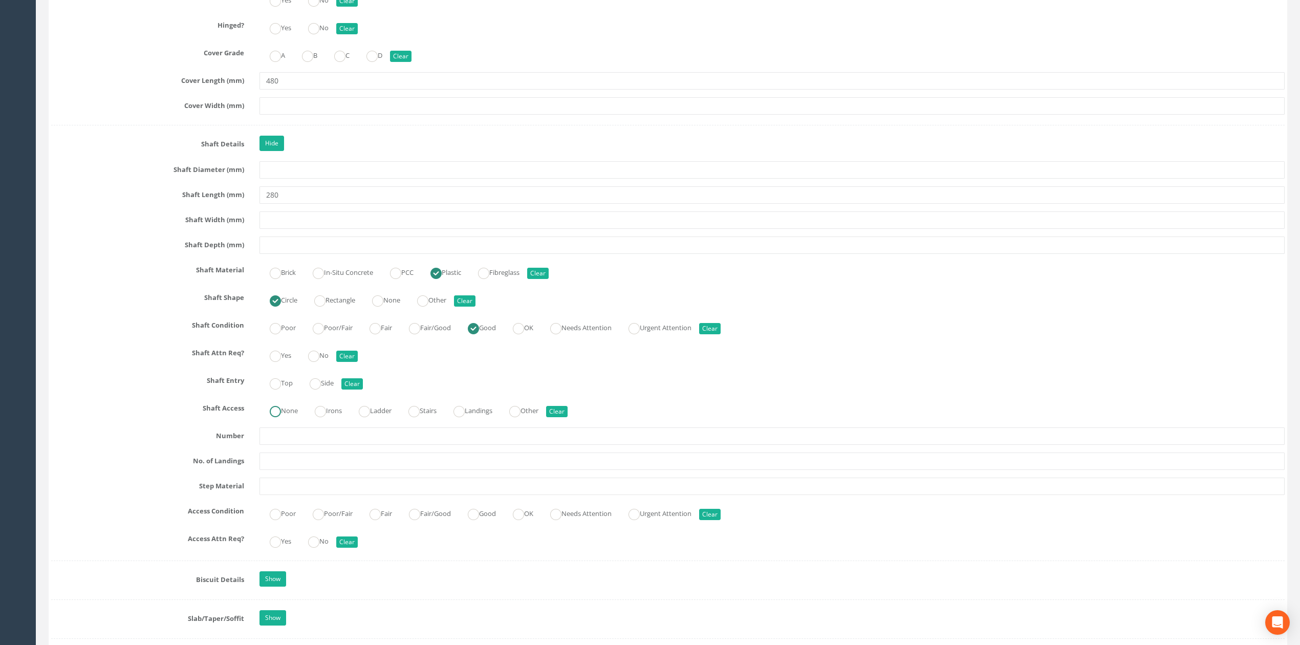
click at [272, 417] on ins at bounding box center [275, 411] width 11 height 11
click at [564, 417] on button "Clear" at bounding box center [556, 411] width 21 height 11
radio input "false"
click at [473, 307] on button "Clear" at bounding box center [464, 300] width 21 height 11
radio input "false"
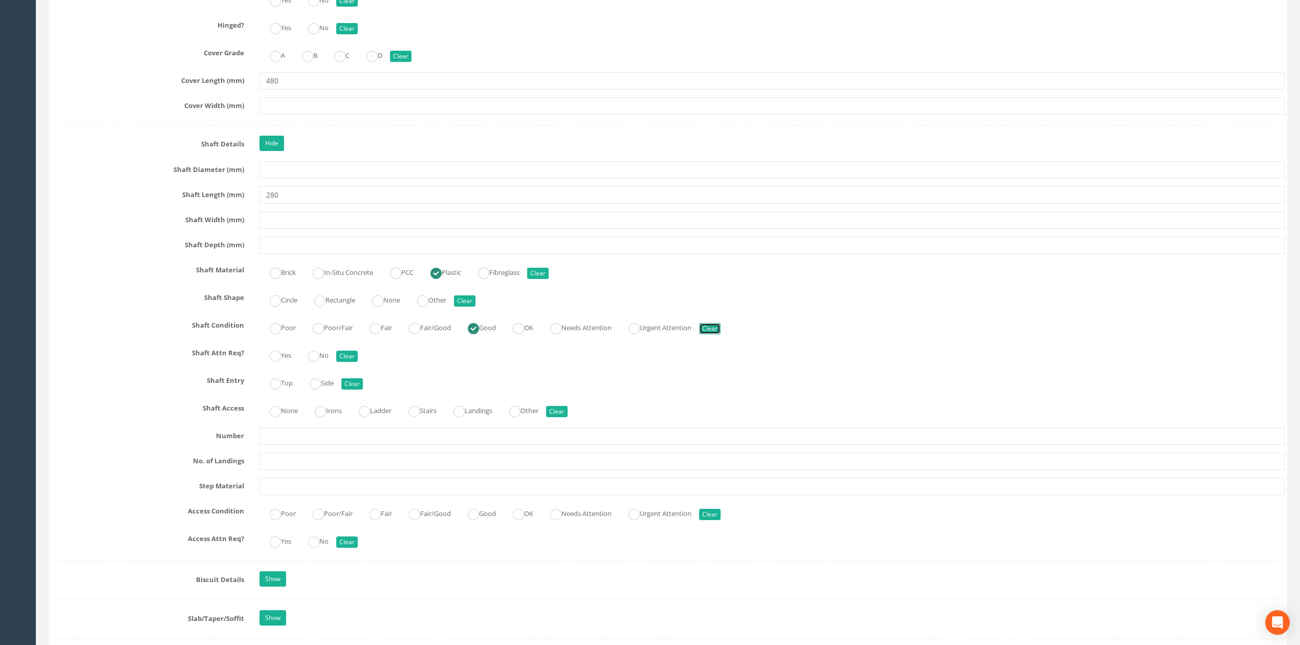
click at [721, 333] on button "Clear" at bounding box center [709, 328] width 21 height 11
radio input "false"
click at [549, 279] on button "Clear" at bounding box center [537, 273] width 21 height 11
radio input "false"
drag, startPoint x: 340, startPoint y: 204, endPoint x: 1, endPoint y: 209, distance: 339.4
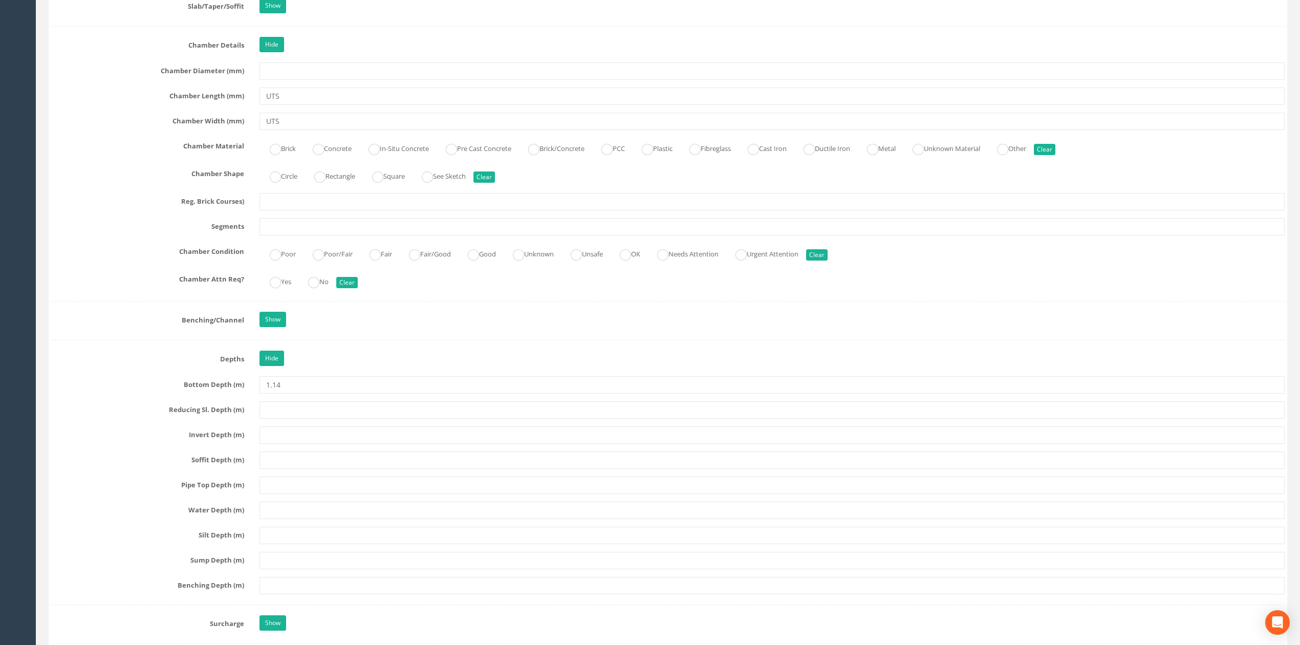
scroll to position [1844, 0]
drag, startPoint x: 316, startPoint y: 111, endPoint x: 189, endPoint y: 107, distance: 127.0
click at [200, 103] on div "Chamber Length (mm) UTS" at bounding box center [668, 93] width 1249 height 17
type input "280"
click at [286, 181] on label "Circle" at bounding box center [278, 173] width 38 height 15
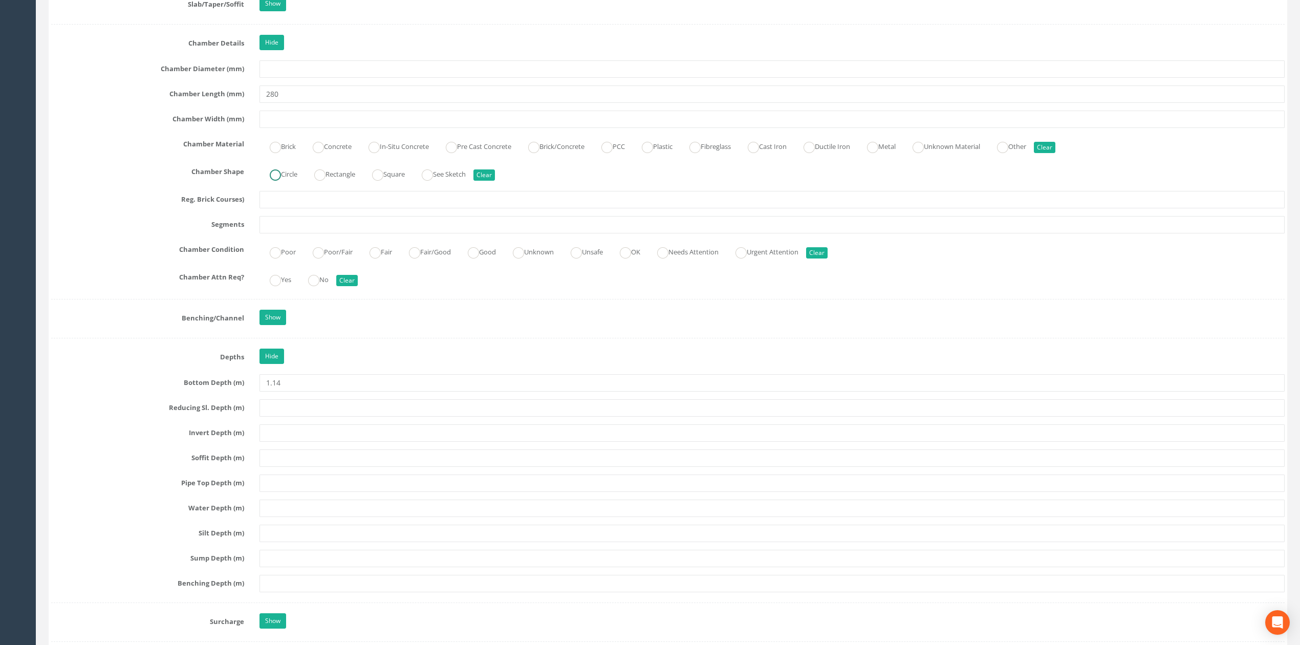
radio input "true"
click at [653, 153] on ins at bounding box center [647, 147] width 11 height 11
radio input "true"
click at [491, 258] on label "Good" at bounding box center [477, 251] width 38 height 15
radio input "true"
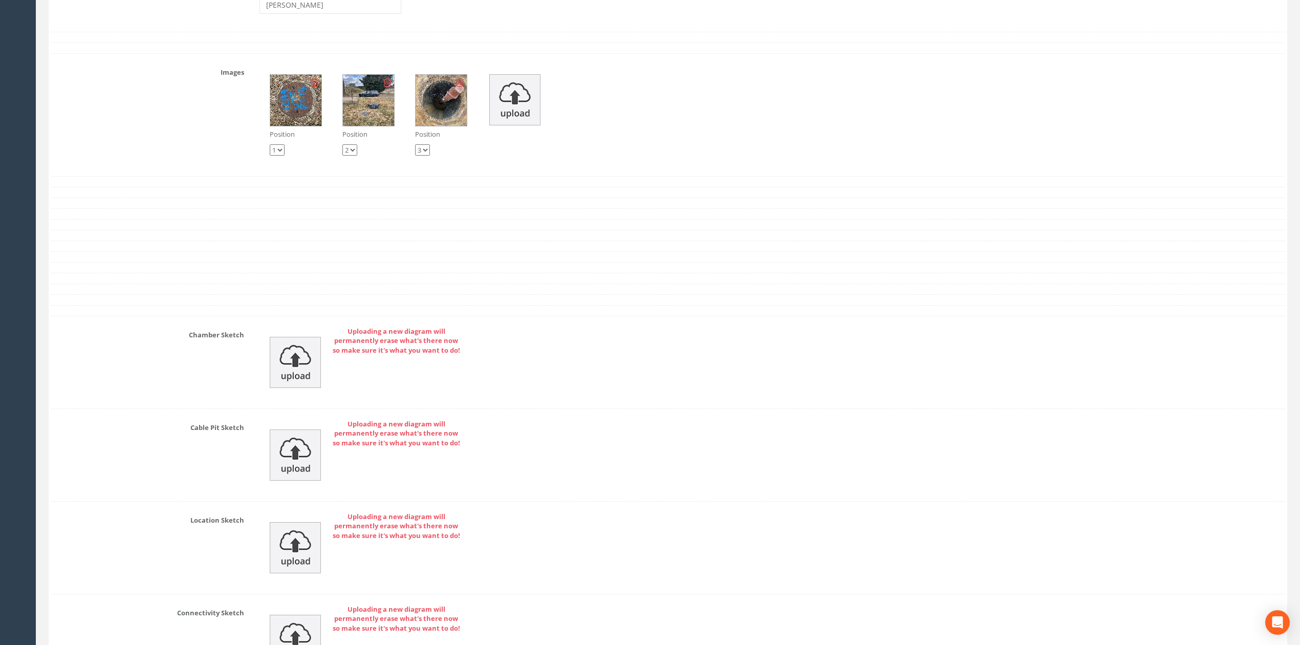
scroll to position [3141, 0]
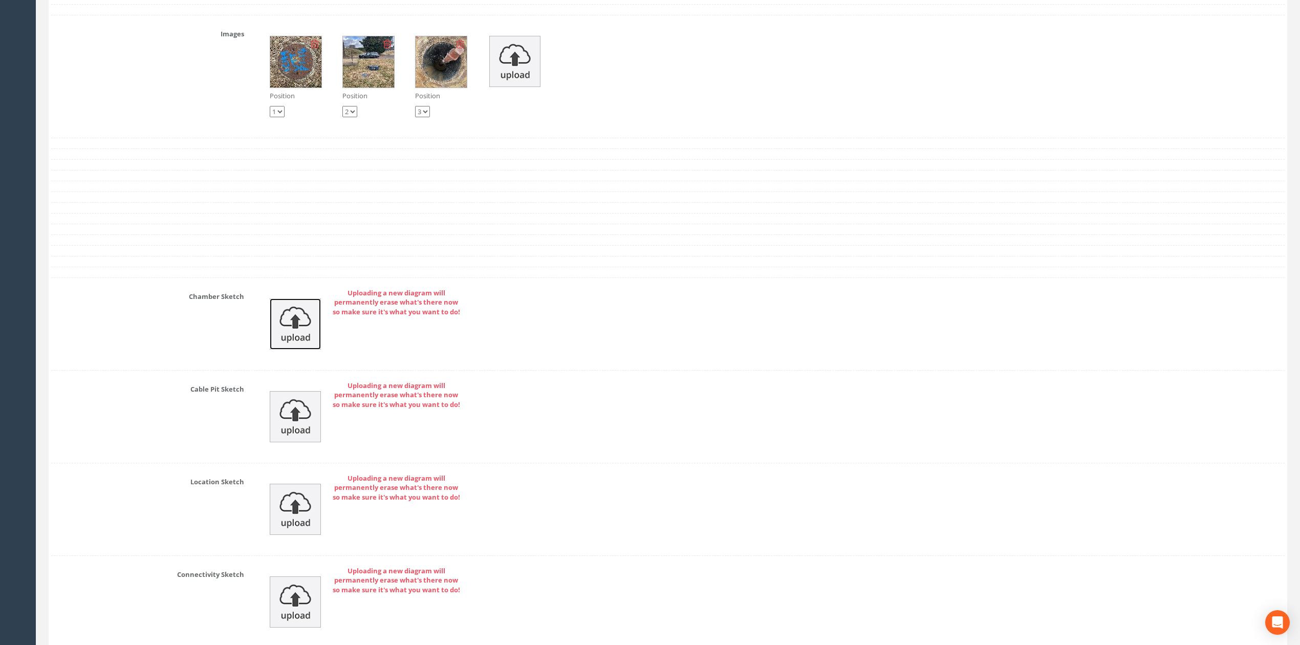
click at [298, 350] on img at bounding box center [295, 323] width 51 height 51
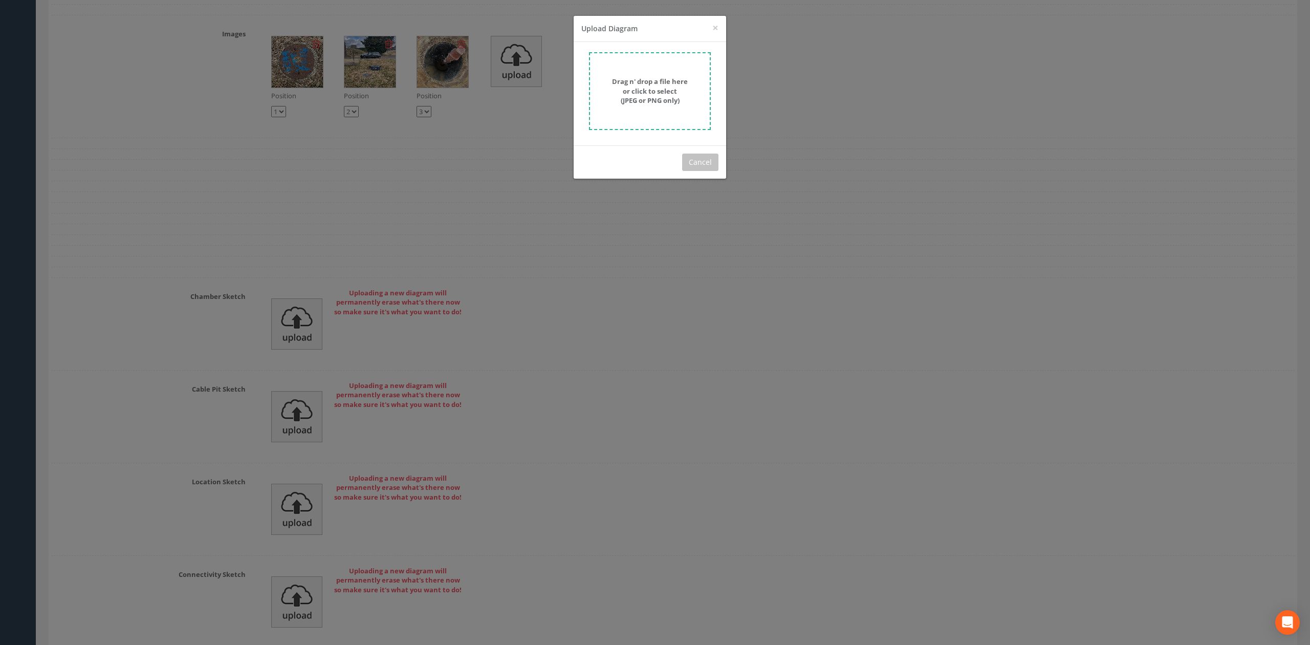
click at [643, 74] on form "Drag n' drop a file here or click to select (JPEG or PNG only)" at bounding box center [650, 91] width 122 height 78
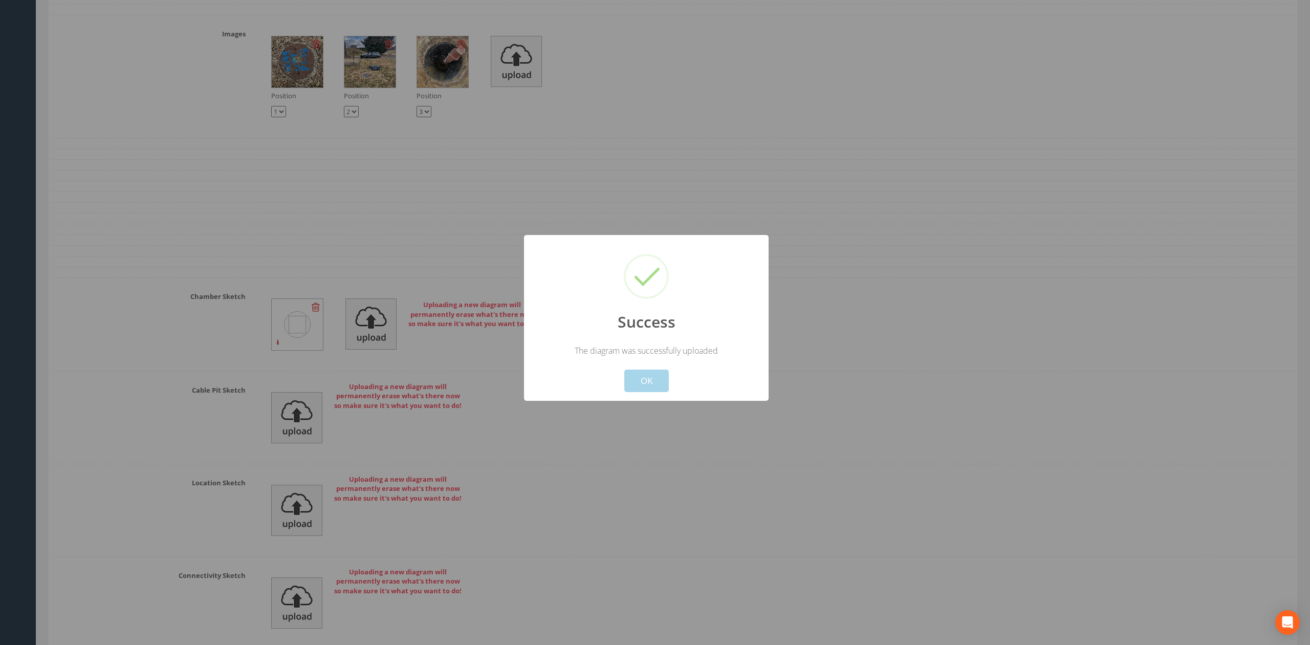
click at [651, 386] on button "OK" at bounding box center [646, 381] width 45 height 23
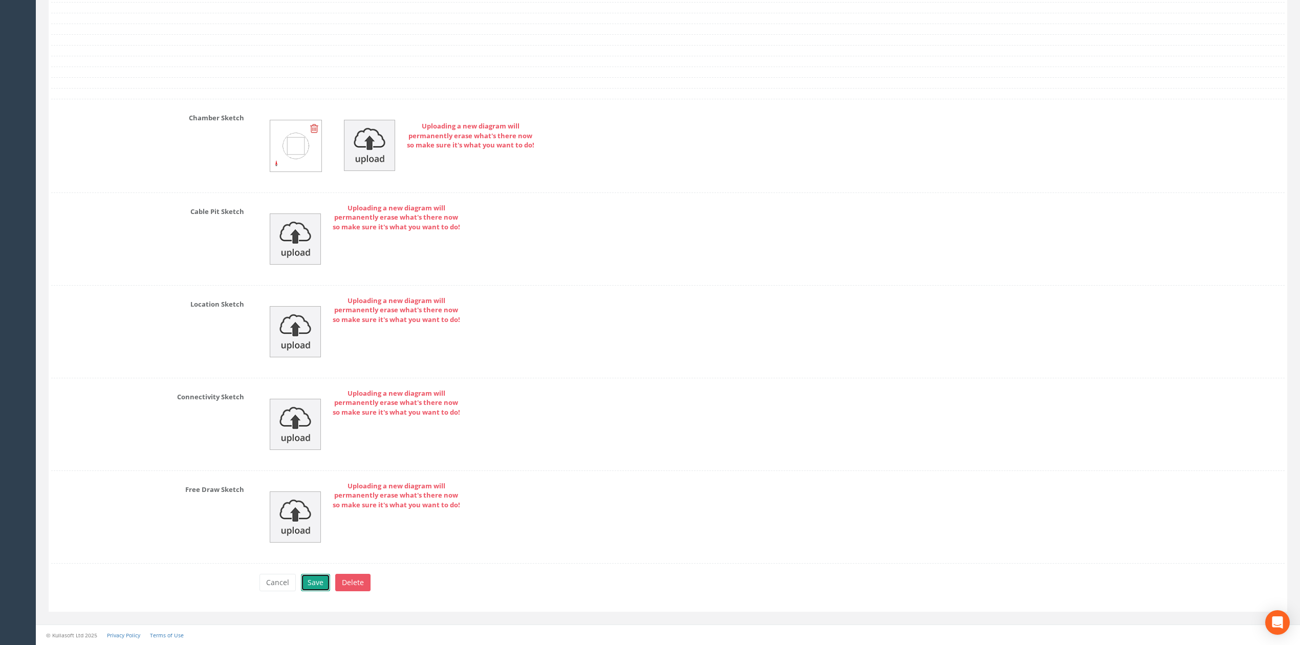
click at [316, 583] on button "Save" at bounding box center [315, 582] width 29 height 17
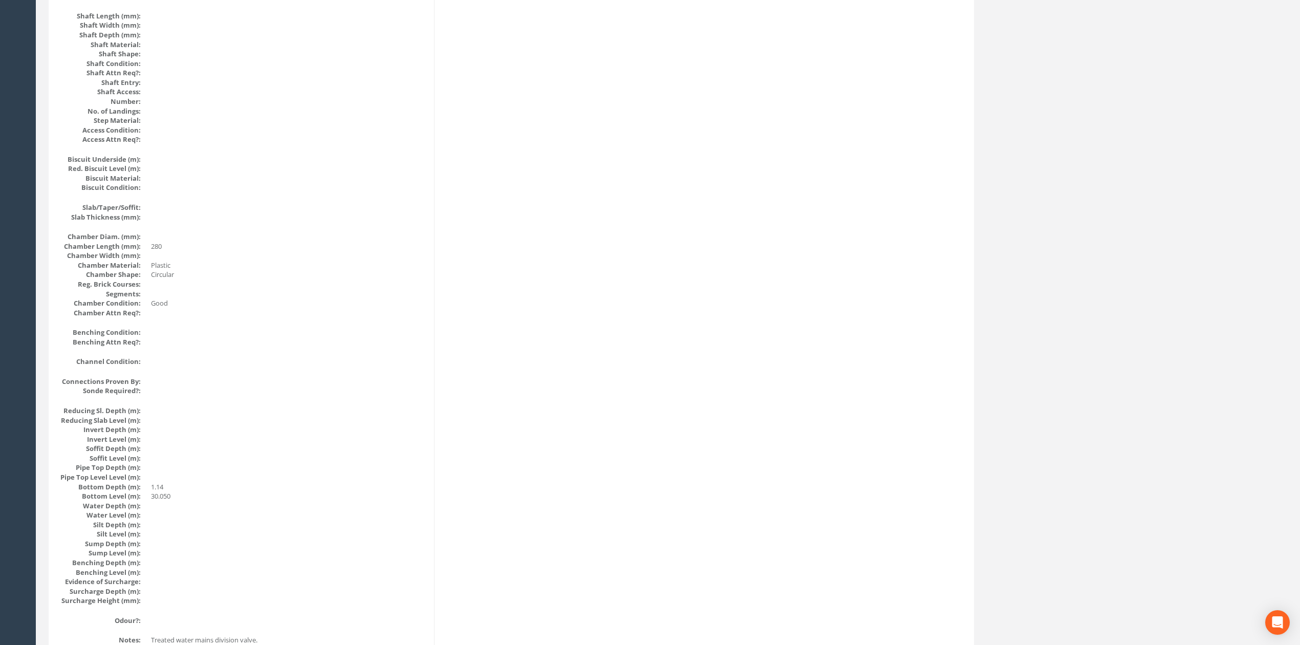
scroll to position [0, 0]
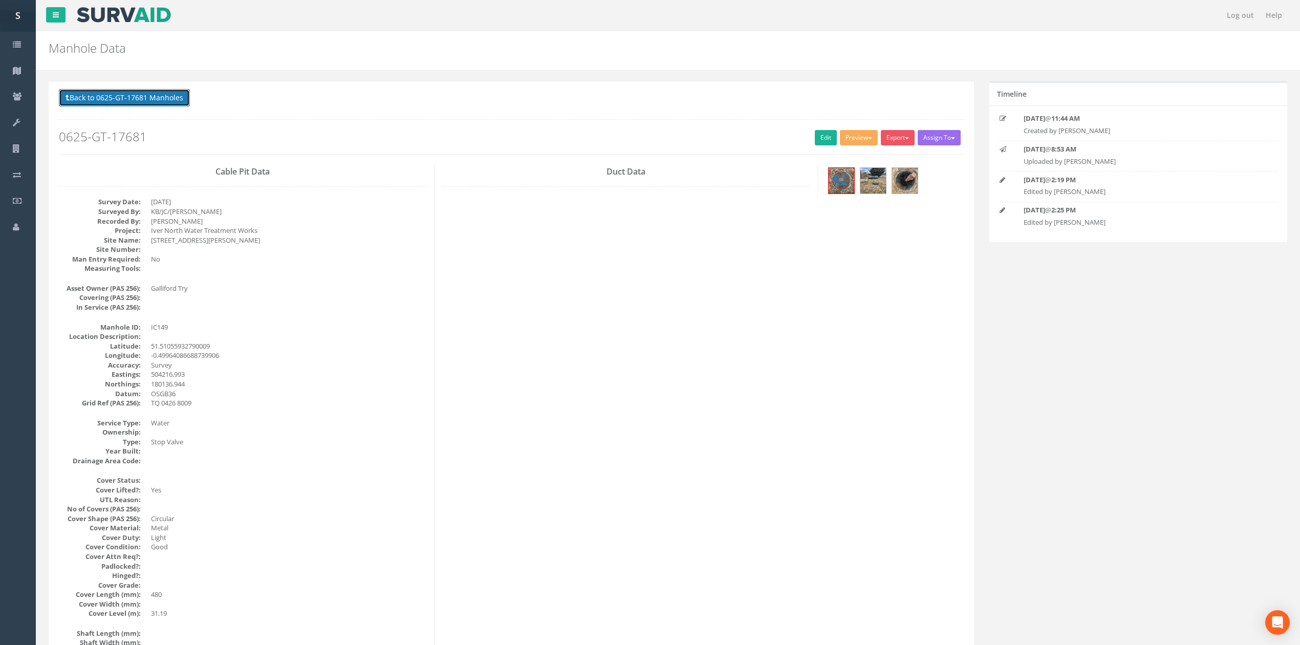
click at [156, 99] on button "Back to 0625-GT-17681 Manholes" at bounding box center [124, 97] width 131 height 17
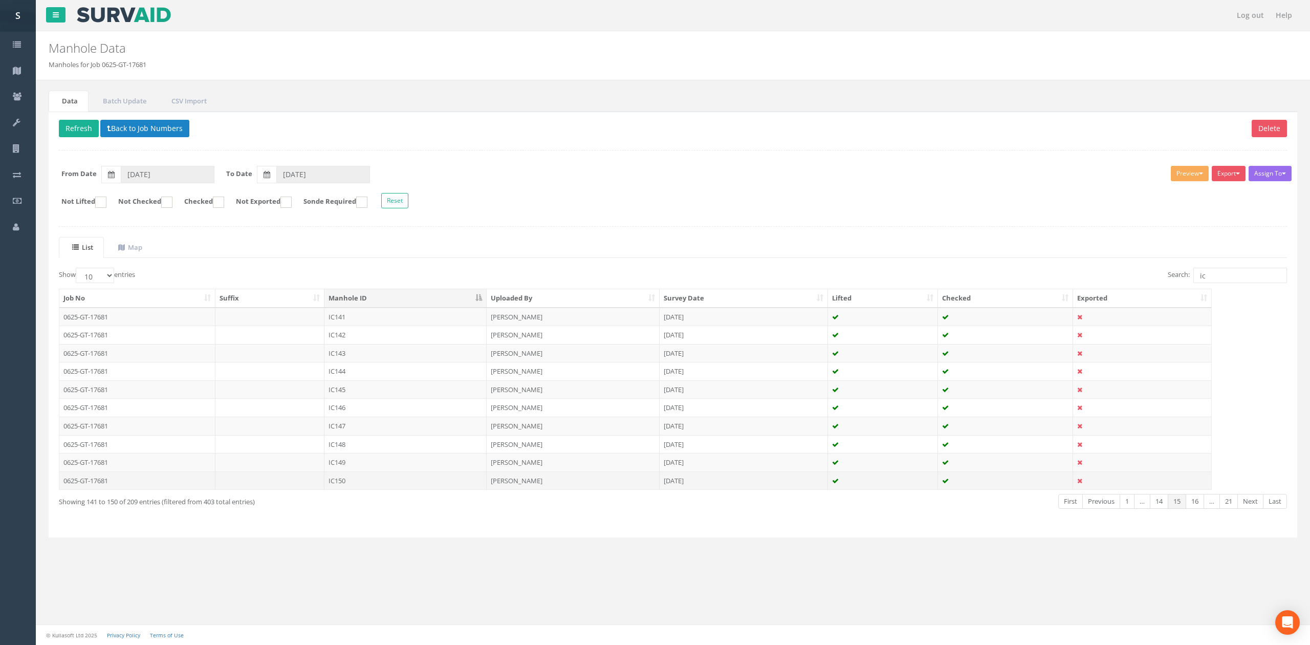
click at [365, 489] on td "IC150" at bounding box center [405, 480] width 162 height 18
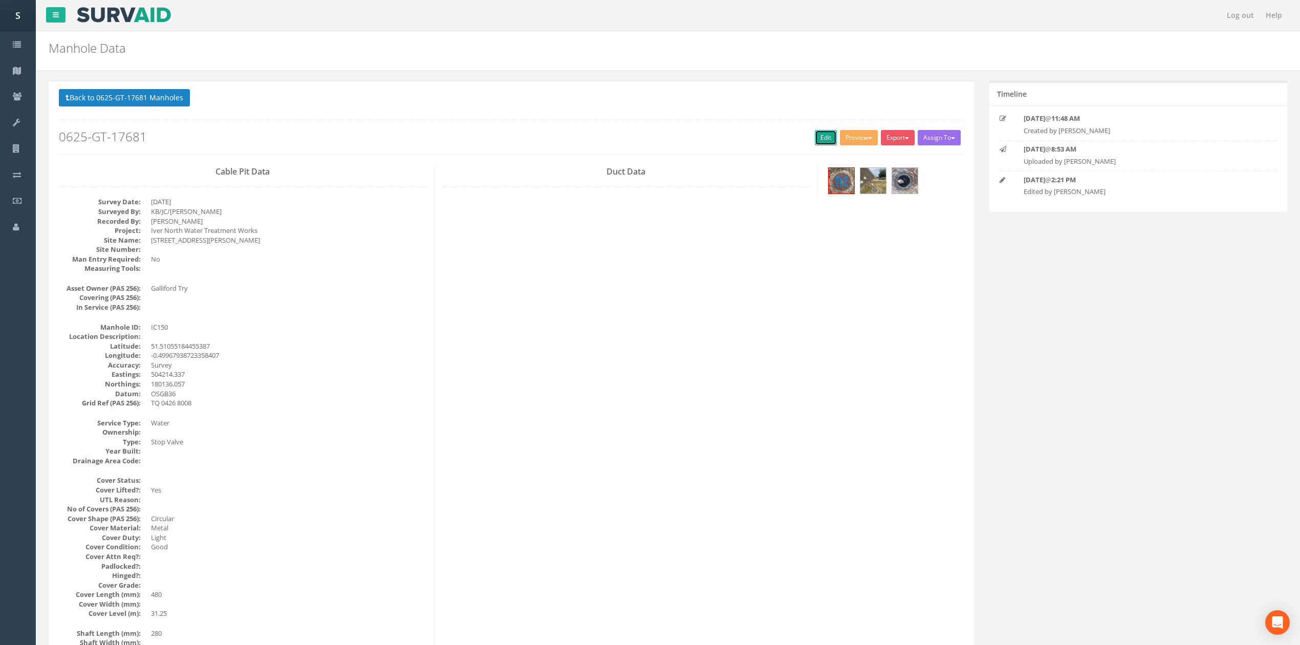
click at [815, 134] on link "Edit" at bounding box center [826, 137] width 22 height 15
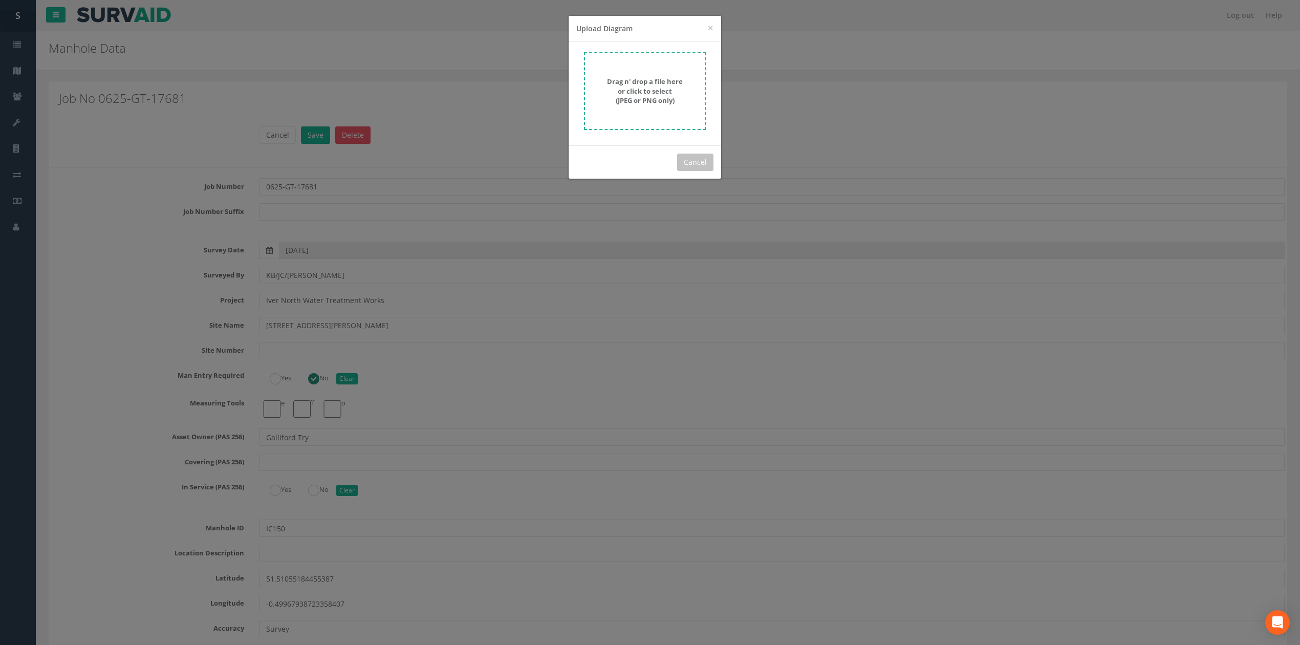
click at [652, 86] on strong "Drag n' drop a file here or click to select (JPEG or PNG only)" at bounding box center [645, 91] width 76 height 28
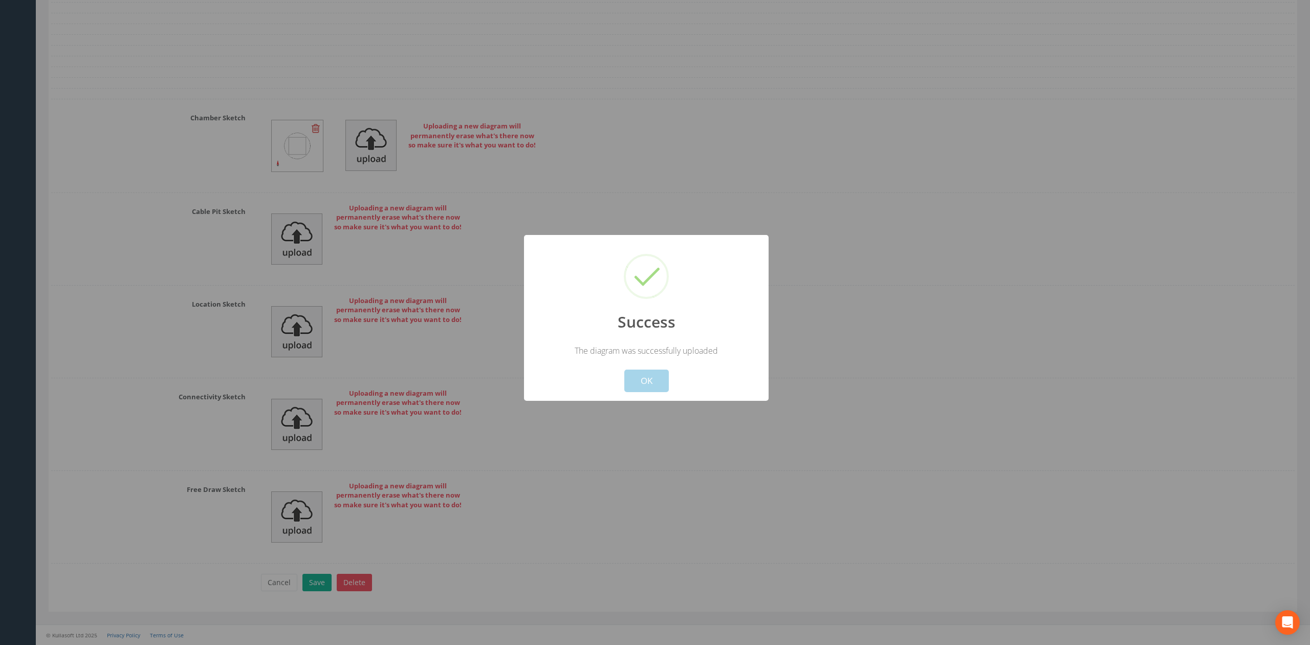
click at [659, 377] on button "OK" at bounding box center [646, 381] width 45 height 23
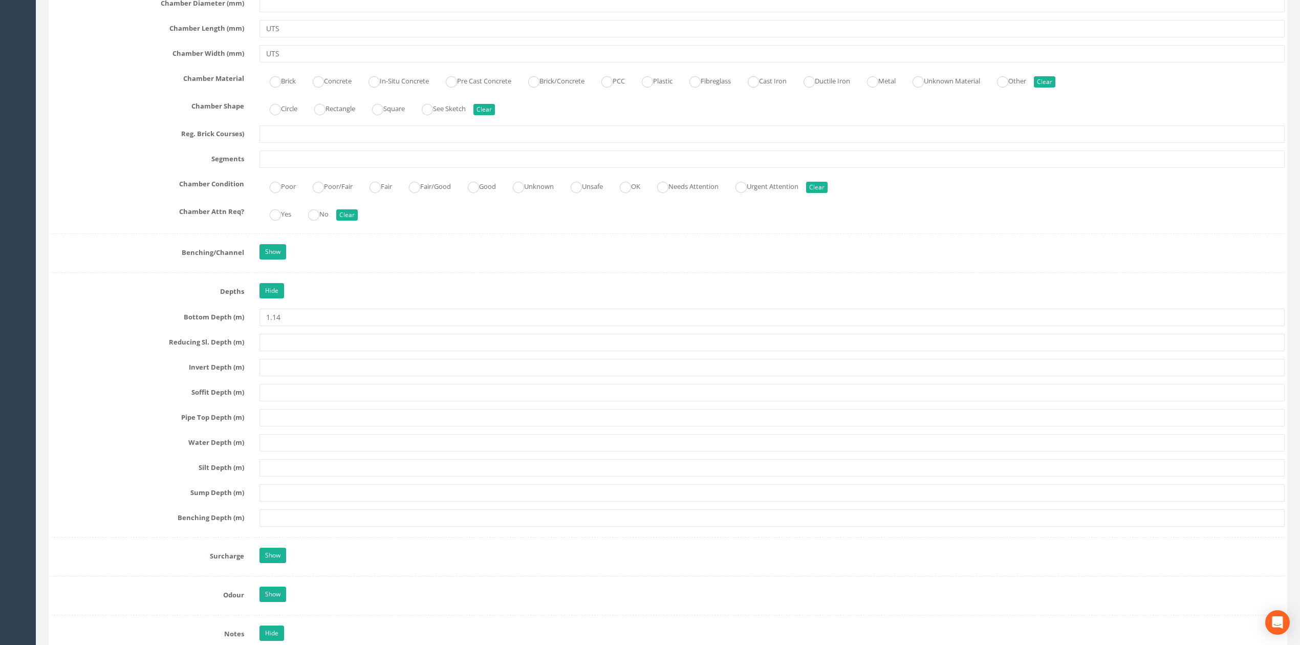
scroll to position [1841, 0]
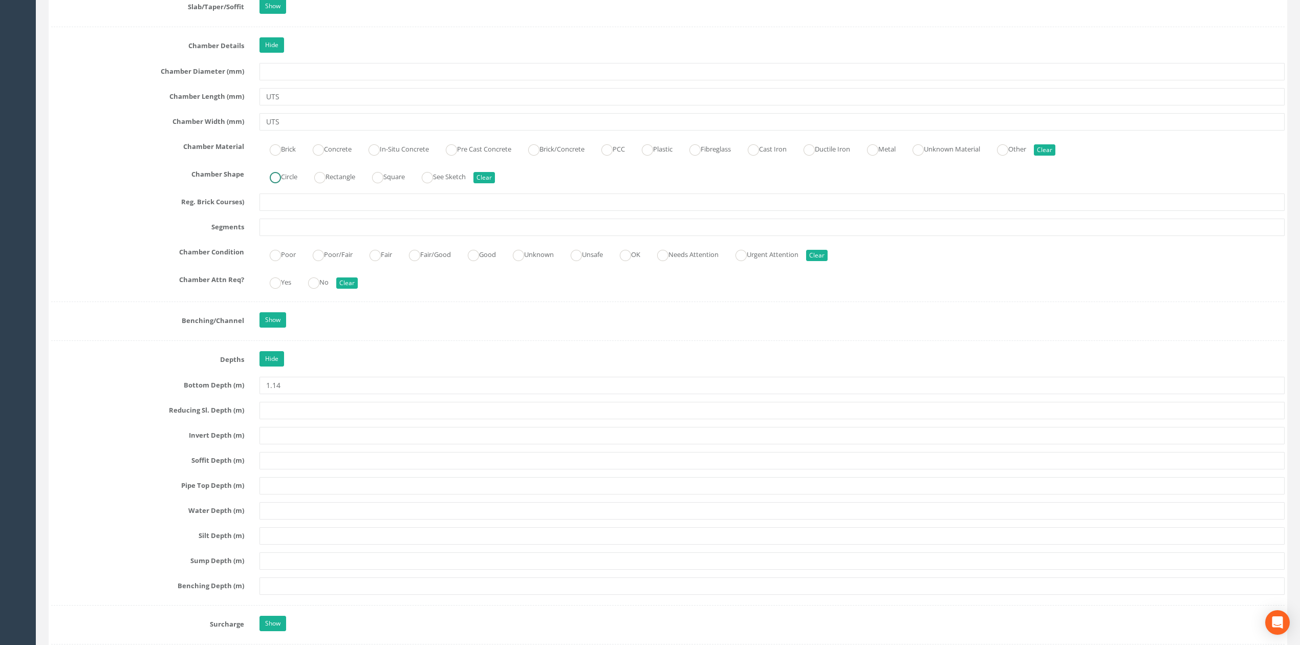
click at [283, 183] on label "Circle" at bounding box center [278, 175] width 38 height 15
radio input "true"
click at [673, 156] on label "Plastic" at bounding box center [652, 148] width 41 height 15
radio input "true"
drag, startPoint x: 283, startPoint y: 134, endPoint x: 235, endPoint y: 134, distance: 47.6
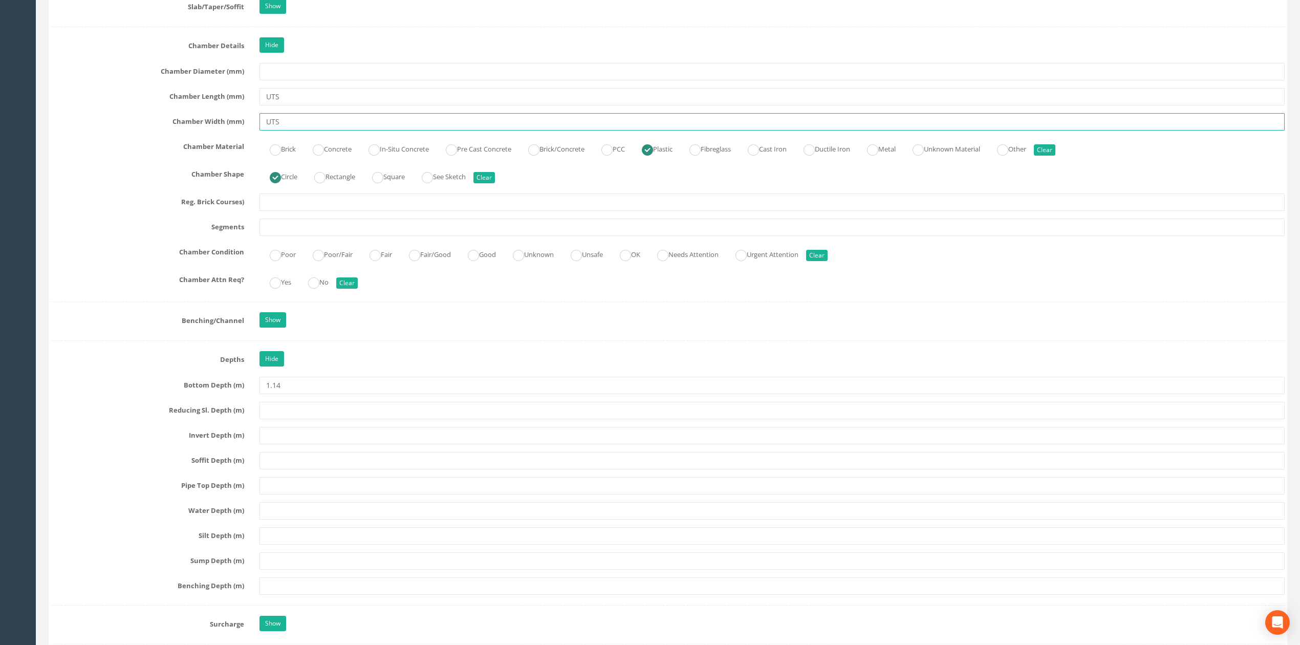
click at [235, 131] on div "Chamber Width (mm) UTS" at bounding box center [668, 121] width 1249 height 17
type input "280"
drag, startPoint x: 301, startPoint y: 106, endPoint x: 230, endPoint y: 110, distance: 71.7
click at [230, 105] on div "Chamber Length (mm) UTS" at bounding box center [668, 96] width 1249 height 17
type input "28"
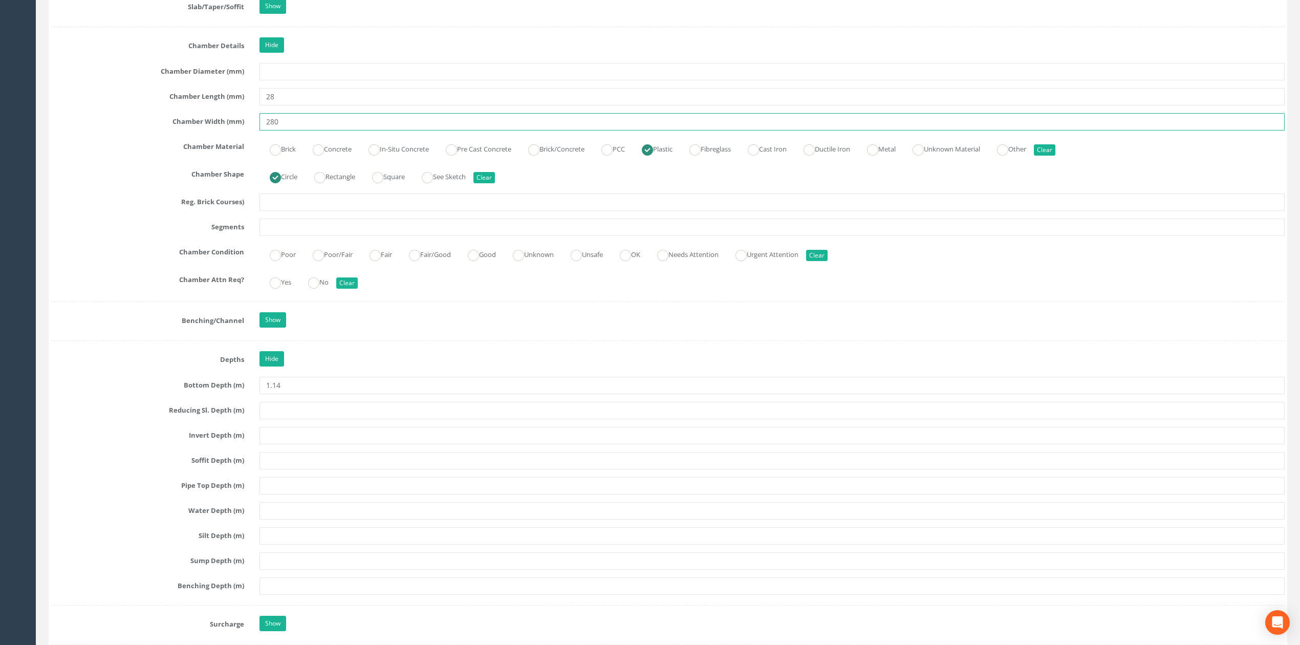
drag, startPoint x: 310, startPoint y: 131, endPoint x: 230, endPoint y: 132, distance: 79.3
click at [231, 131] on div "Chamber Width (mm) 280" at bounding box center [668, 121] width 1249 height 17
click at [306, 104] on input "28" at bounding box center [771, 96] width 1025 height 17
type input "280"
click at [475, 261] on label "Good" at bounding box center [477, 253] width 38 height 15
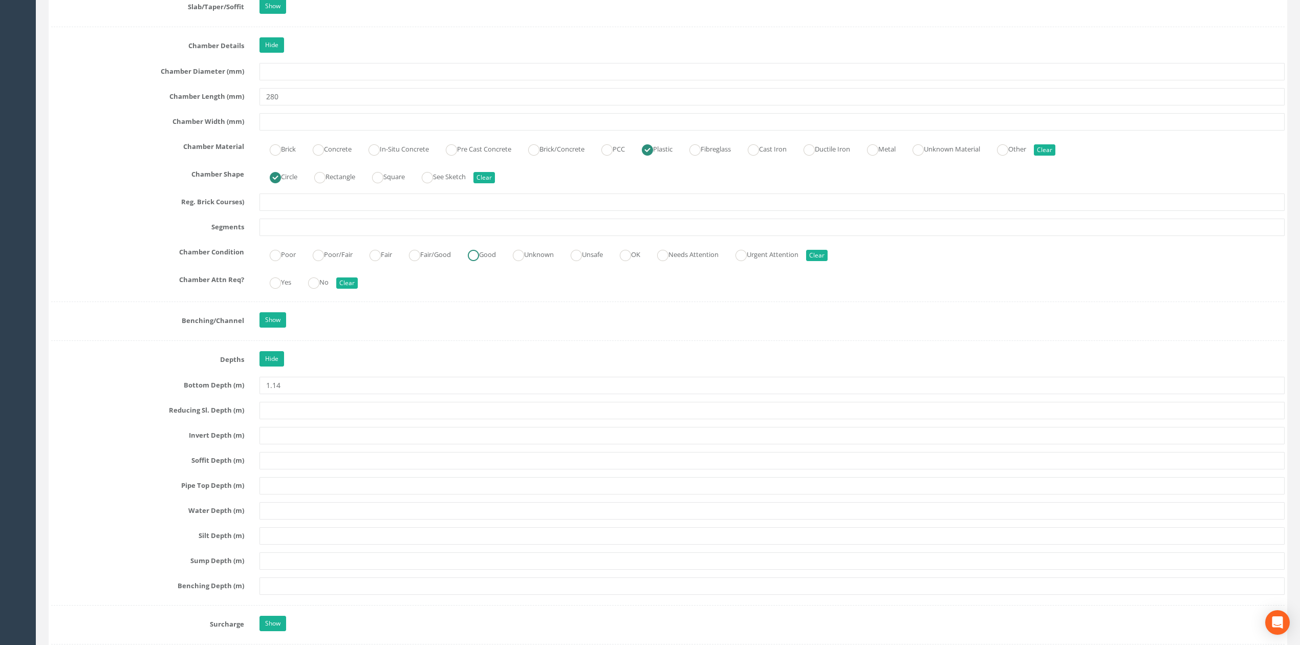
radio input "true"
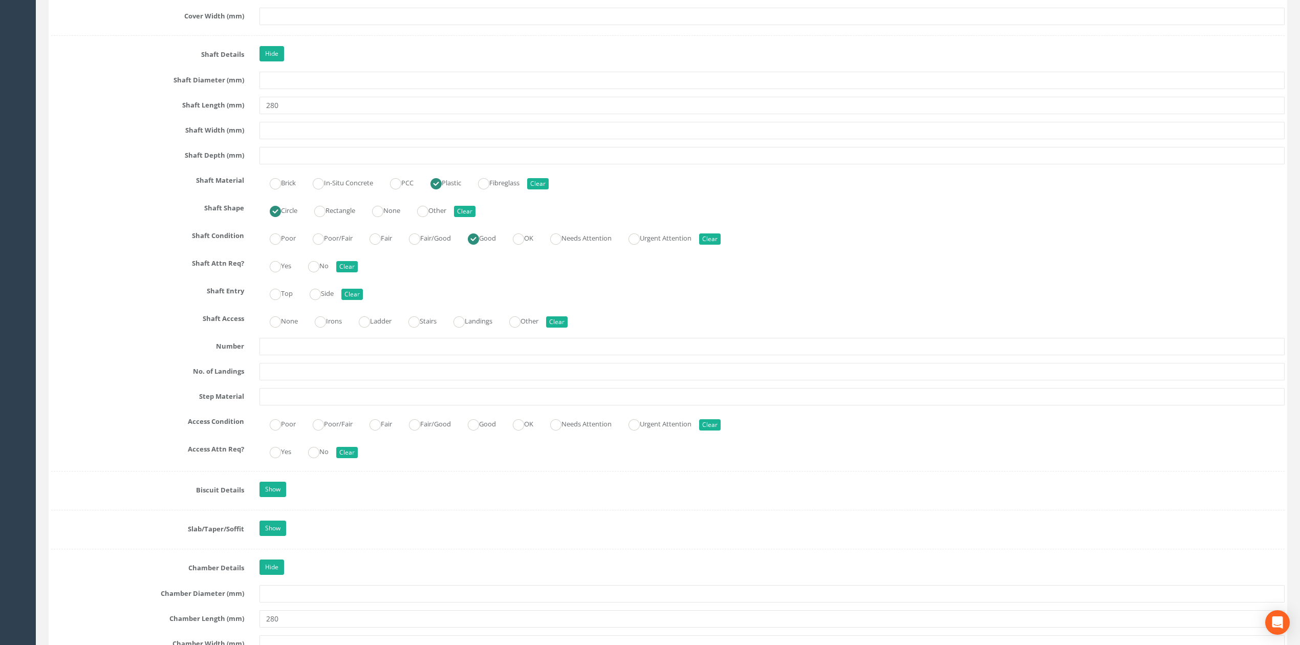
scroll to position [1295, 0]
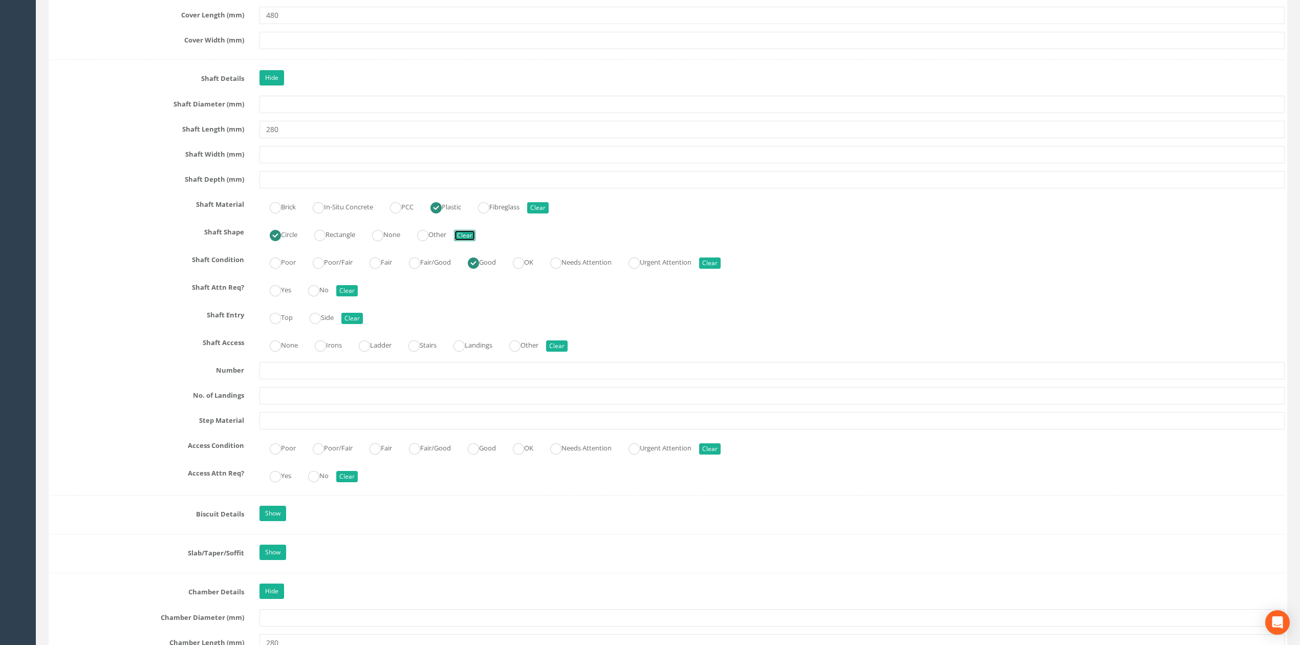
click at [475, 241] on button "Clear" at bounding box center [464, 235] width 21 height 11
radio input "false"
click at [549, 211] on button "Clear" at bounding box center [537, 207] width 21 height 11
radio input "false"
click at [721, 269] on button "Clear" at bounding box center [709, 262] width 21 height 11
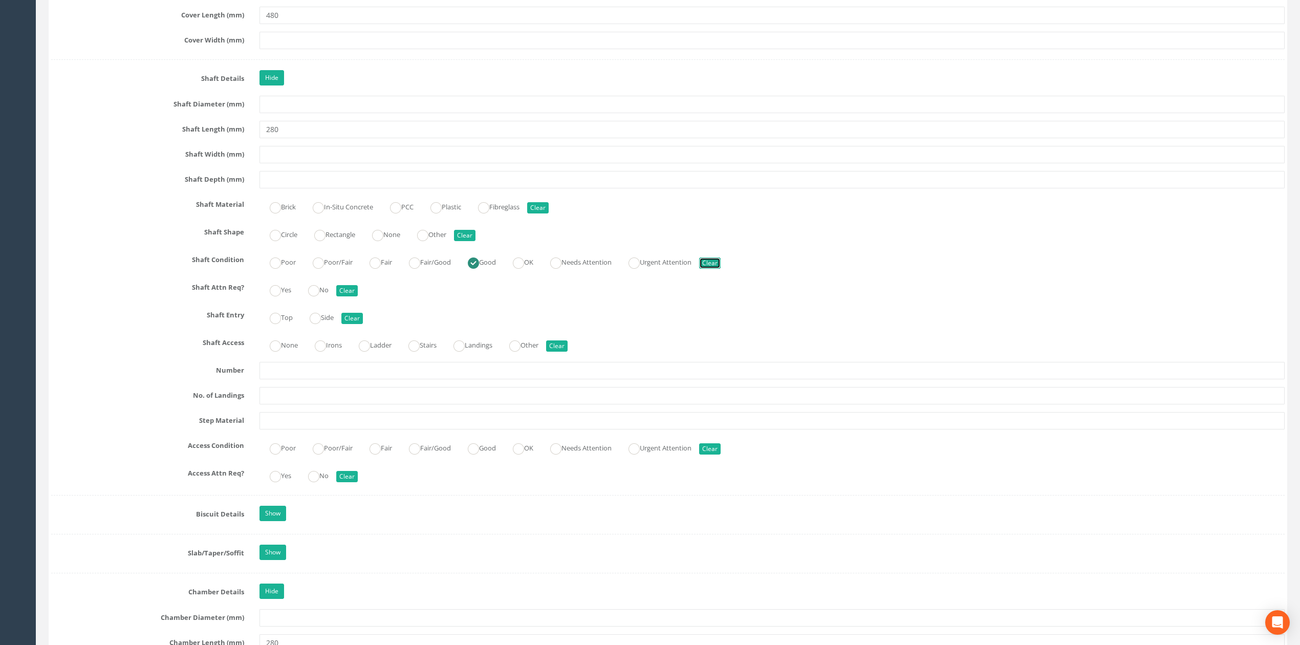
radio input "false"
drag, startPoint x: 310, startPoint y: 143, endPoint x: 169, endPoint y: 135, distance: 141.5
click at [170, 135] on div "Shaft Length (mm) 280" at bounding box center [668, 129] width 1249 height 17
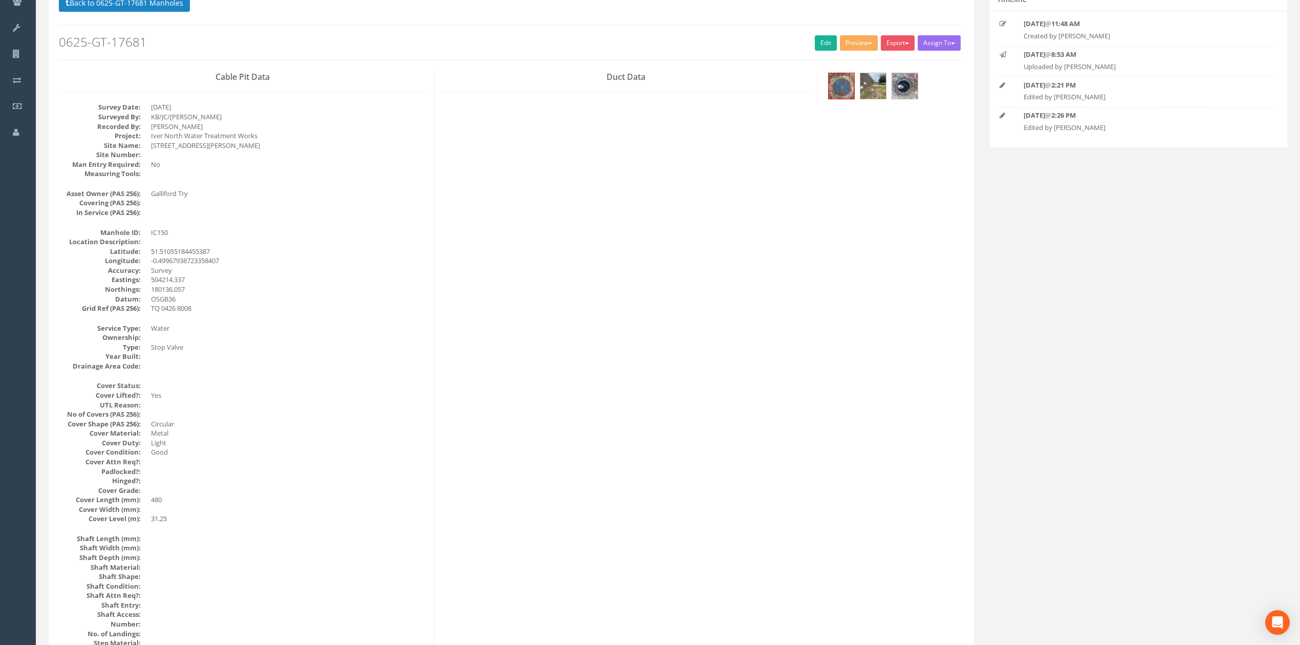
scroll to position [0, 0]
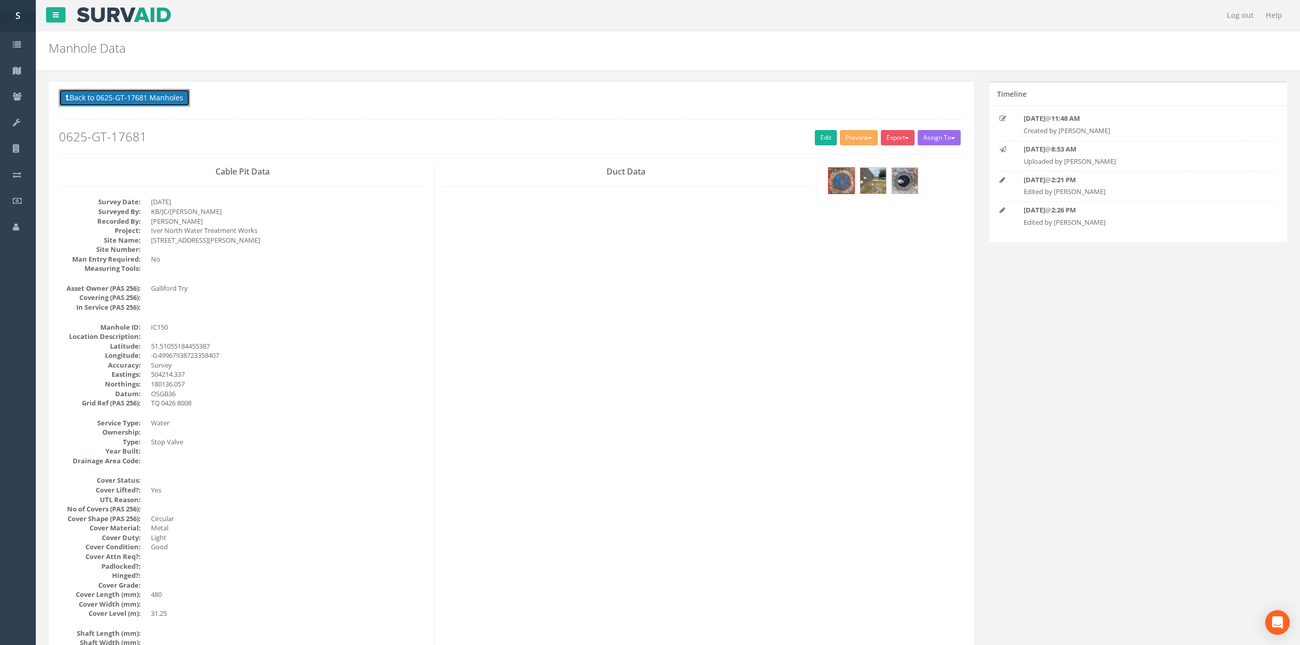
click at [163, 104] on button "Back to 0625-GT-17681 Manholes" at bounding box center [124, 97] width 131 height 17
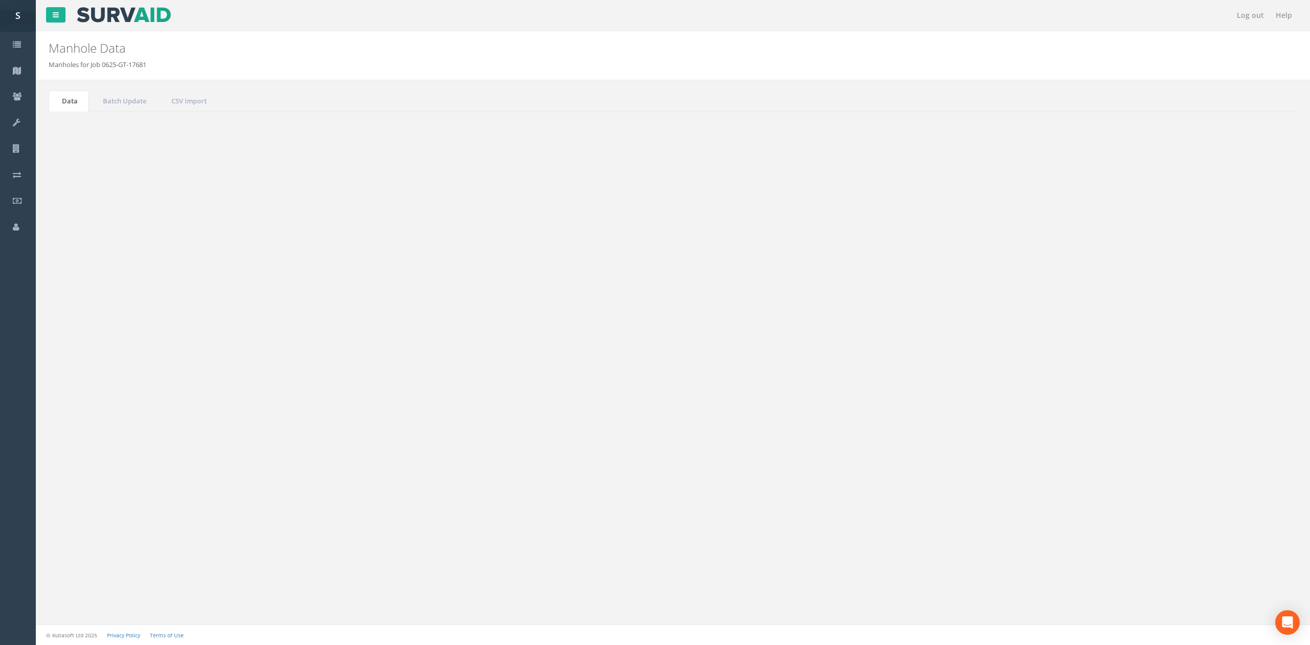
click at [1258, 507] on link "Next" at bounding box center [1251, 501] width 26 height 15
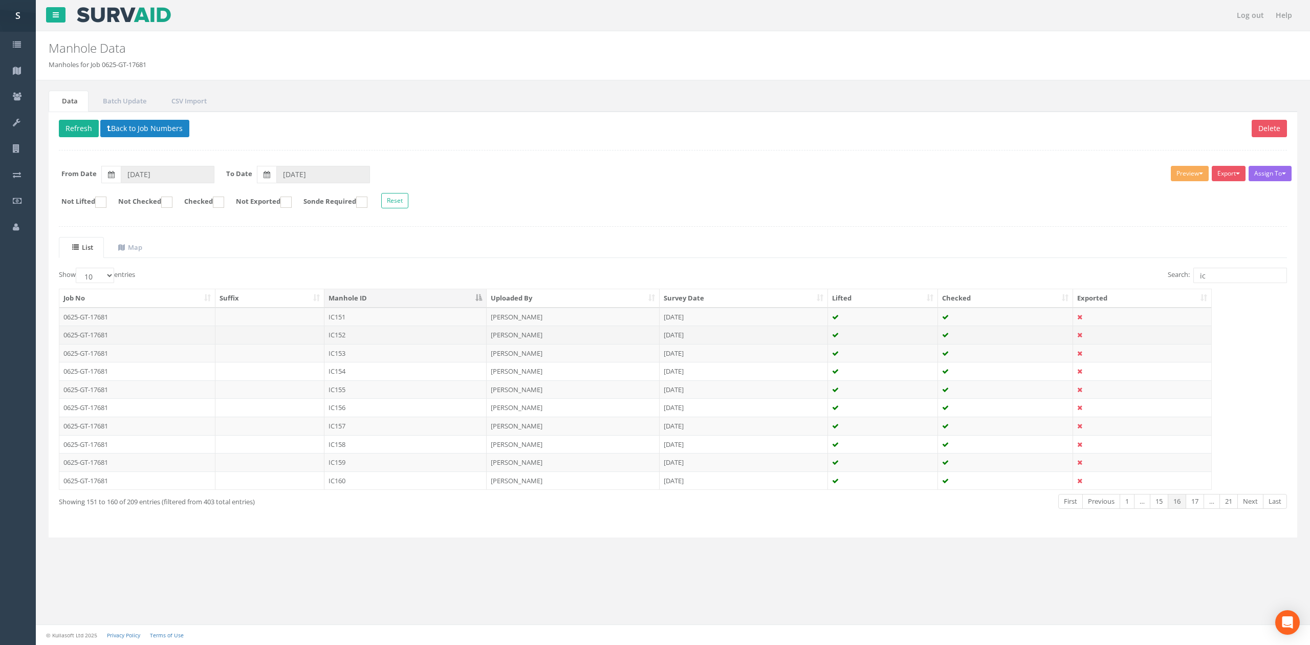
click at [332, 344] on td "IC152" at bounding box center [405, 335] width 162 height 18
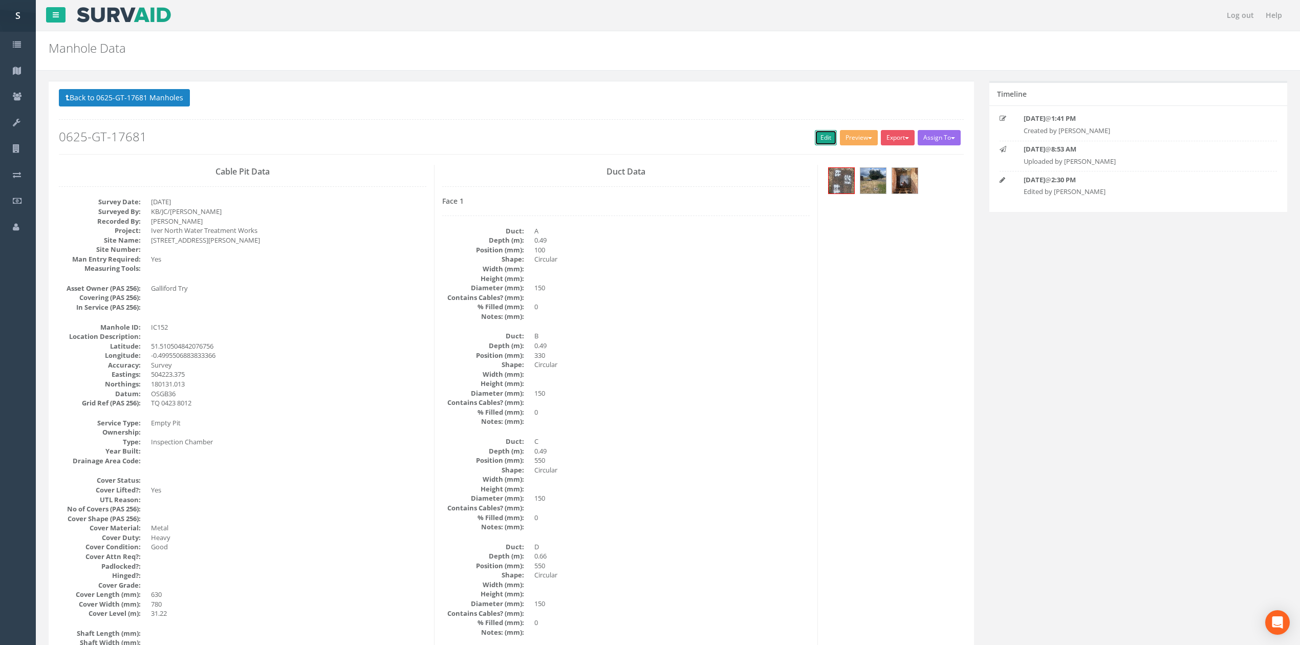
click at [819, 134] on link "Edit" at bounding box center [826, 137] width 22 height 15
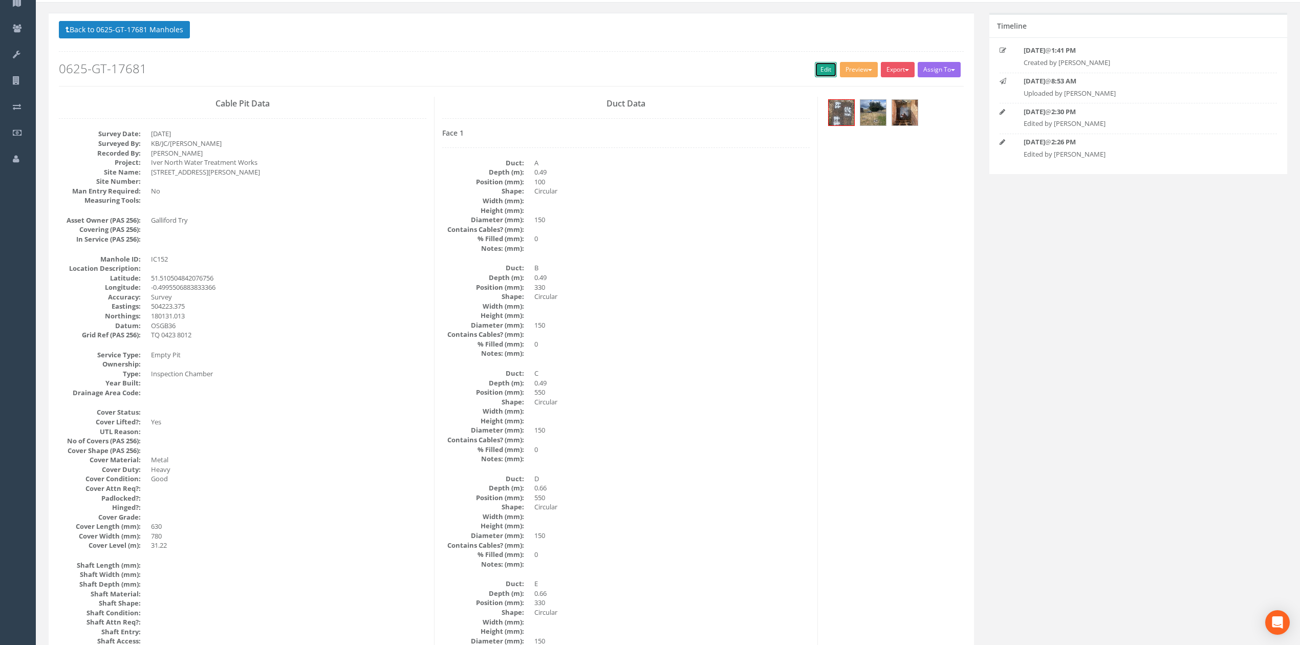
click at [828, 64] on link "Edit" at bounding box center [826, 69] width 22 height 15
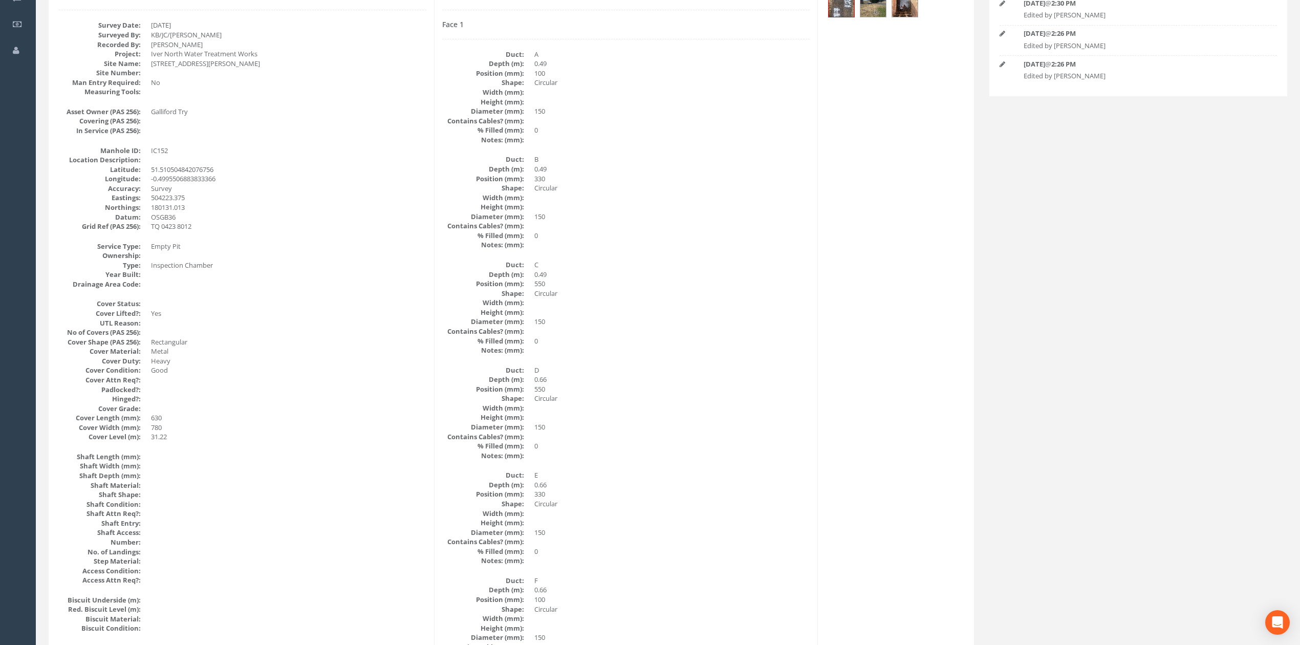
scroll to position [0, 0]
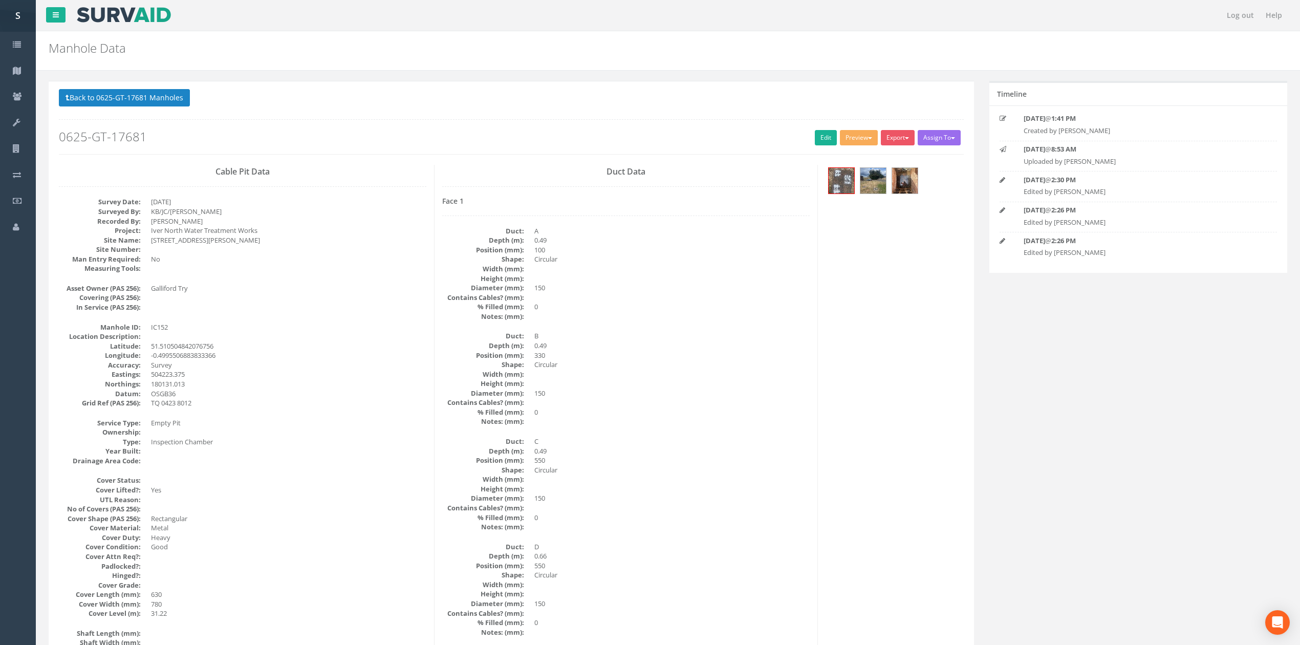
click at [153, 111] on div "Back to 0625-GT-17681 Manholes Back to Map Assign To No Companies Added Export …" at bounding box center [511, 121] width 905 height 65
click at [127, 97] on button "Back to 0625-GT-17681 Manholes" at bounding box center [124, 97] width 131 height 17
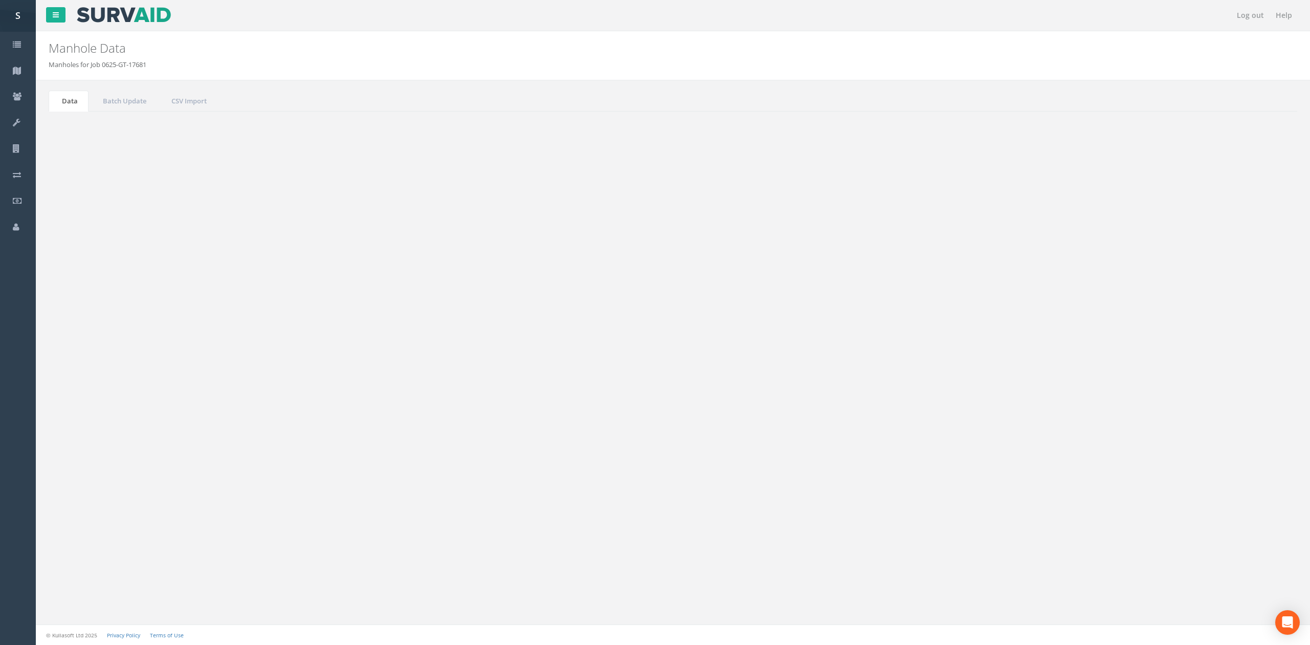
drag, startPoint x: 359, startPoint y: 398, endPoint x: 414, endPoint y: 342, distance: 77.5
click at [359, 398] on td "IC155" at bounding box center [405, 389] width 162 height 18
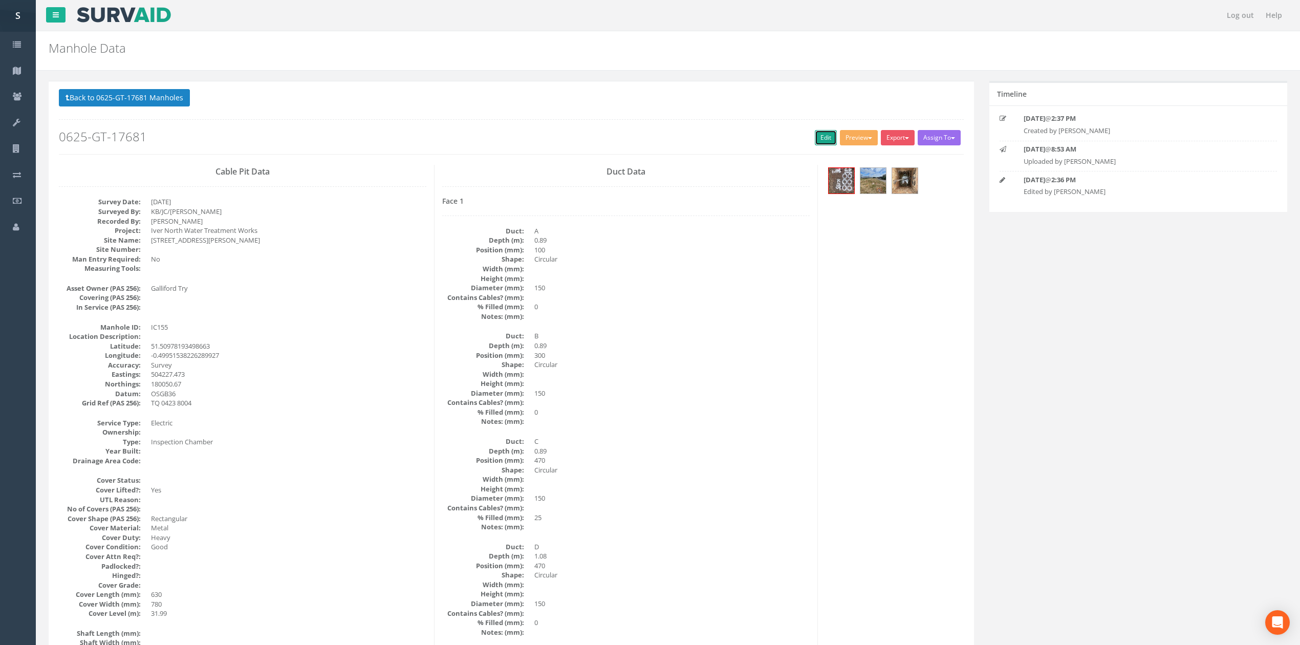
click at [826, 142] on link "Edit" at bounding box center [826, 137] width 22 height 15
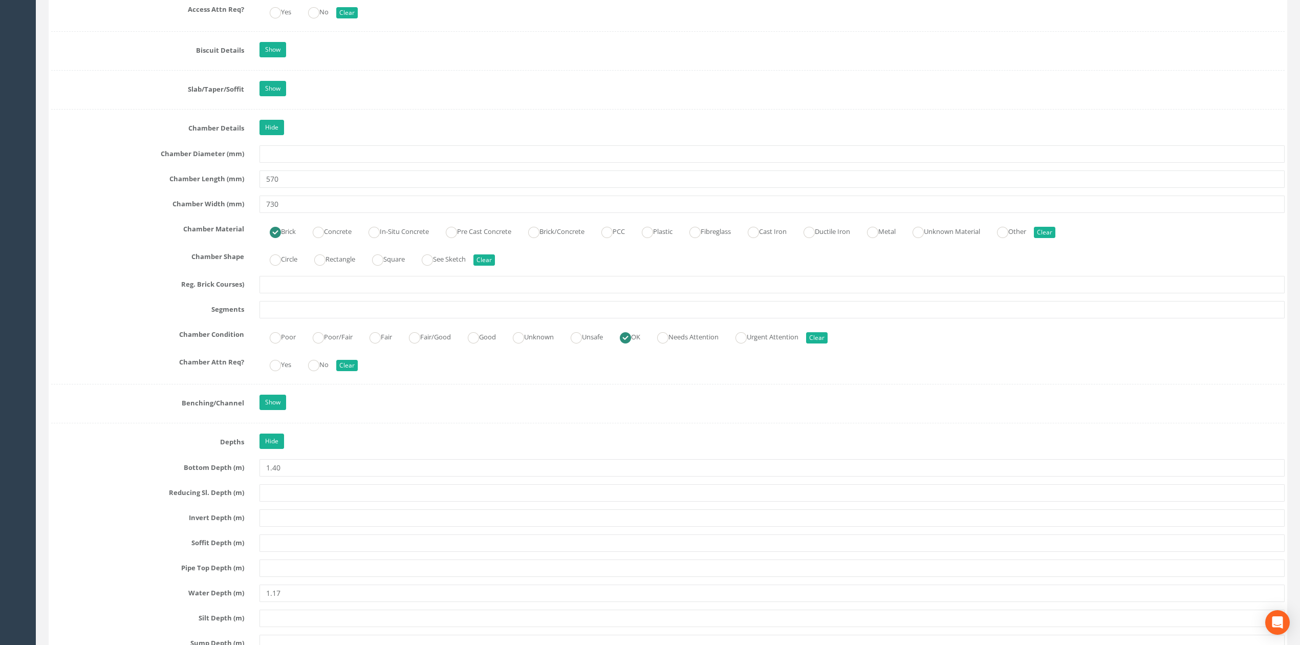
scroll to position [1706, 0]
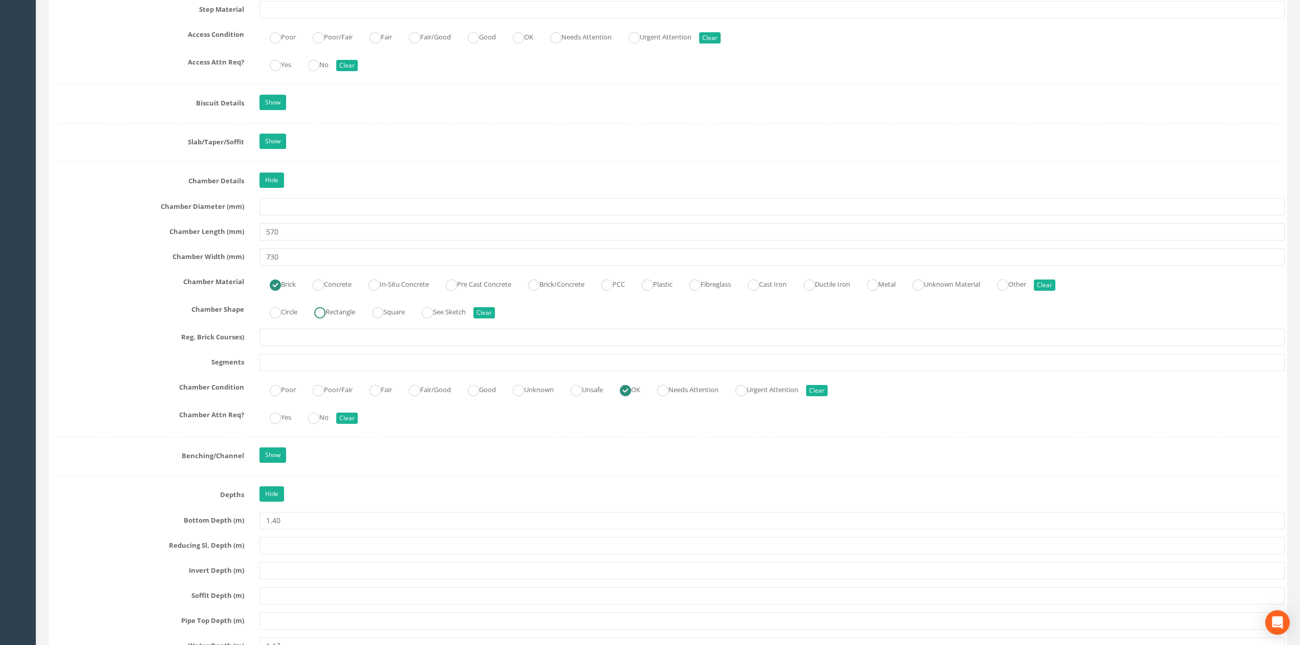
drag, startPoint x: 344, startPoint y: 324, endPoint x: 349, endPoint y: 310, distance: 15.5
click at [344, 318] on label "Rectangle" at bounding box center [329, 311] width 51 height 15
radio input "true"
click at [357, 280] on div "Job Number 0625-GT-17681 Job Number Suffix Survey Date [DATE] Surveyed By KB/JC…" at bounding box center [667, 189] width 1233 height 3457
click at [351, 266] on input "730" at bounding box center [771, 256] width 1025 height 17
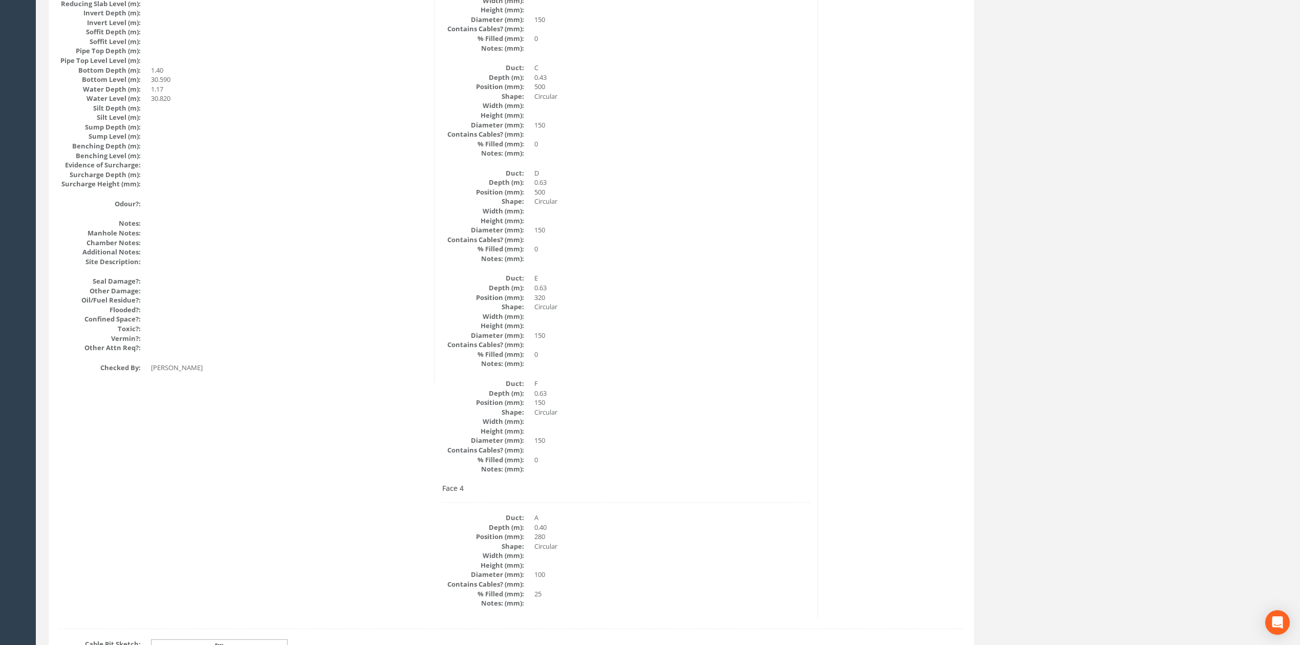
scroll to position [0, 0]
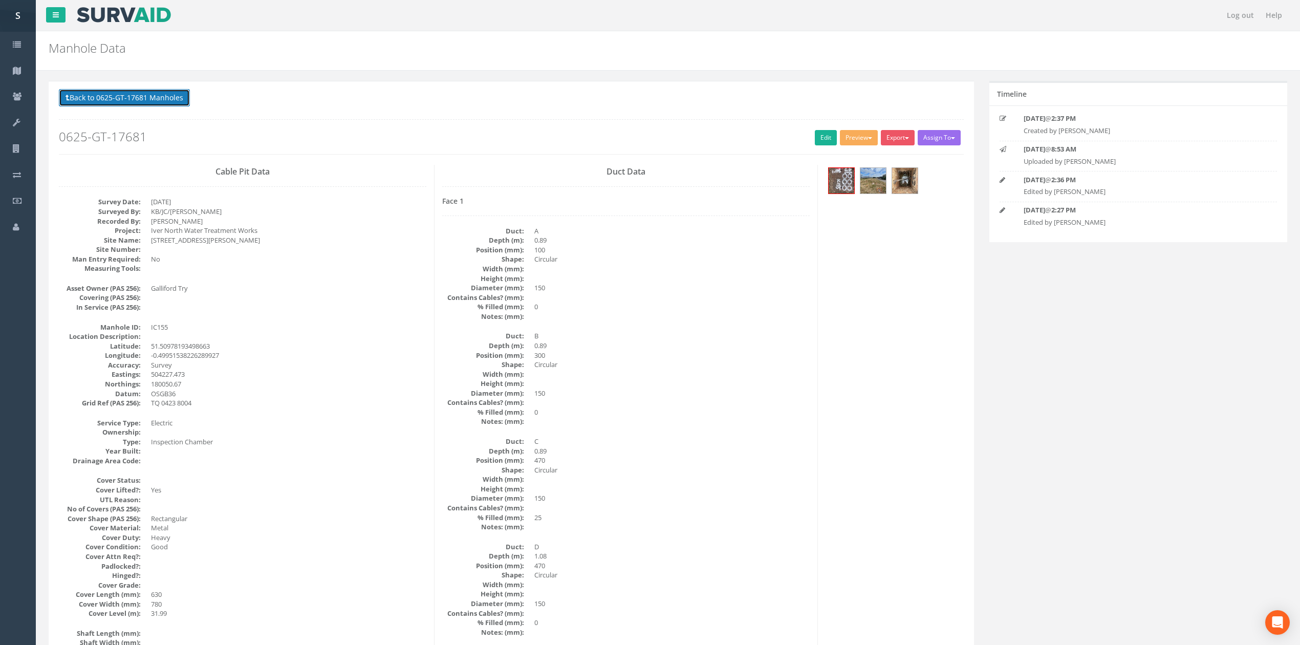
click at [139, 93] on button "Back to 0625-GT-17681 Manholes" at bounding box center [124, 97] width 131 height 17
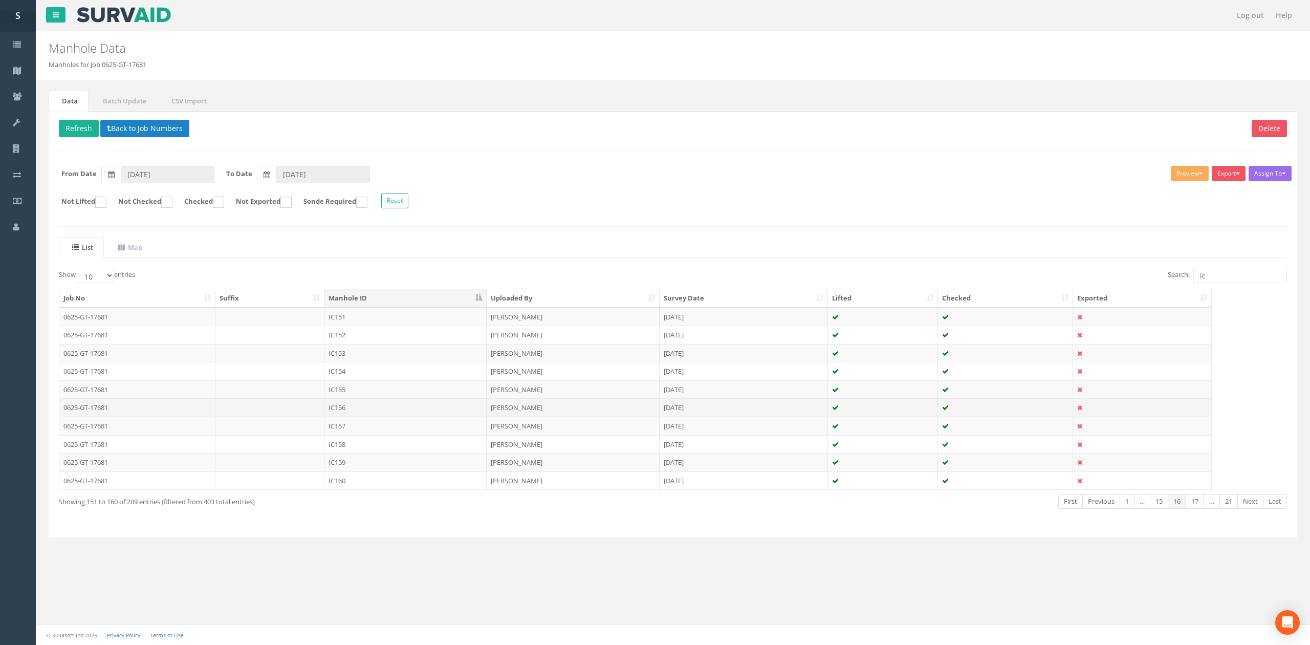
click at [371, 410] on td "IC156" at bounding box center [405, 407] width 162 height 18
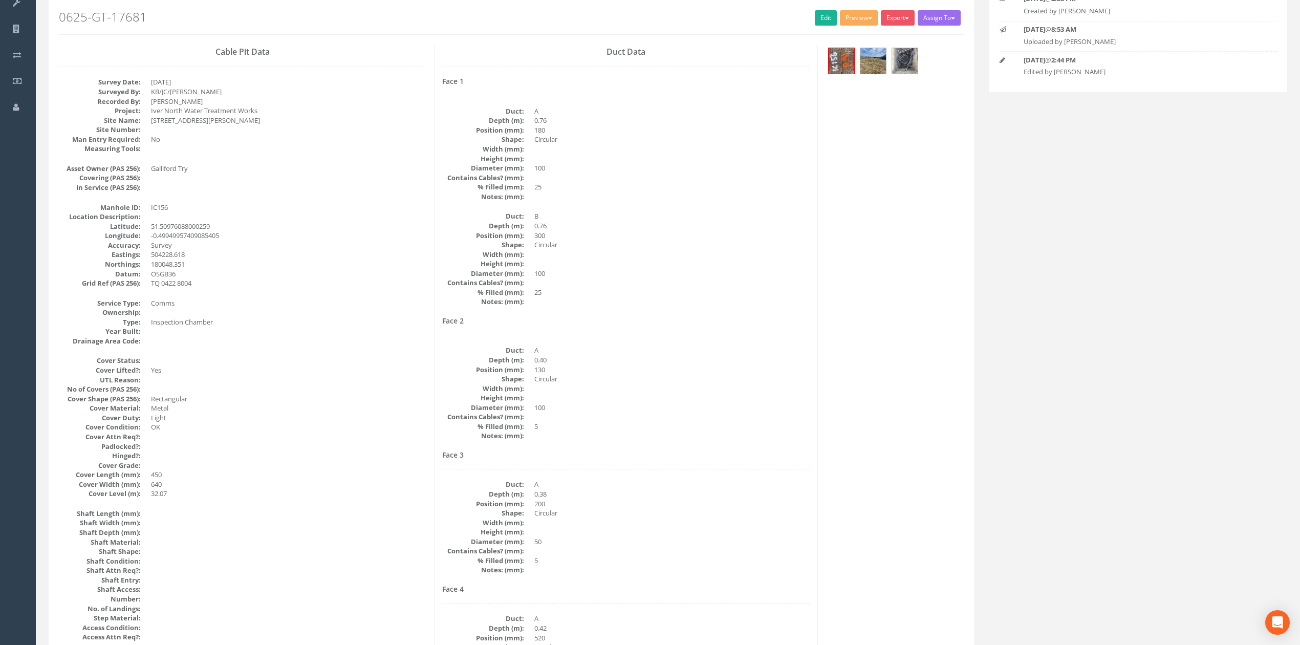
scroll to position [273, 0]
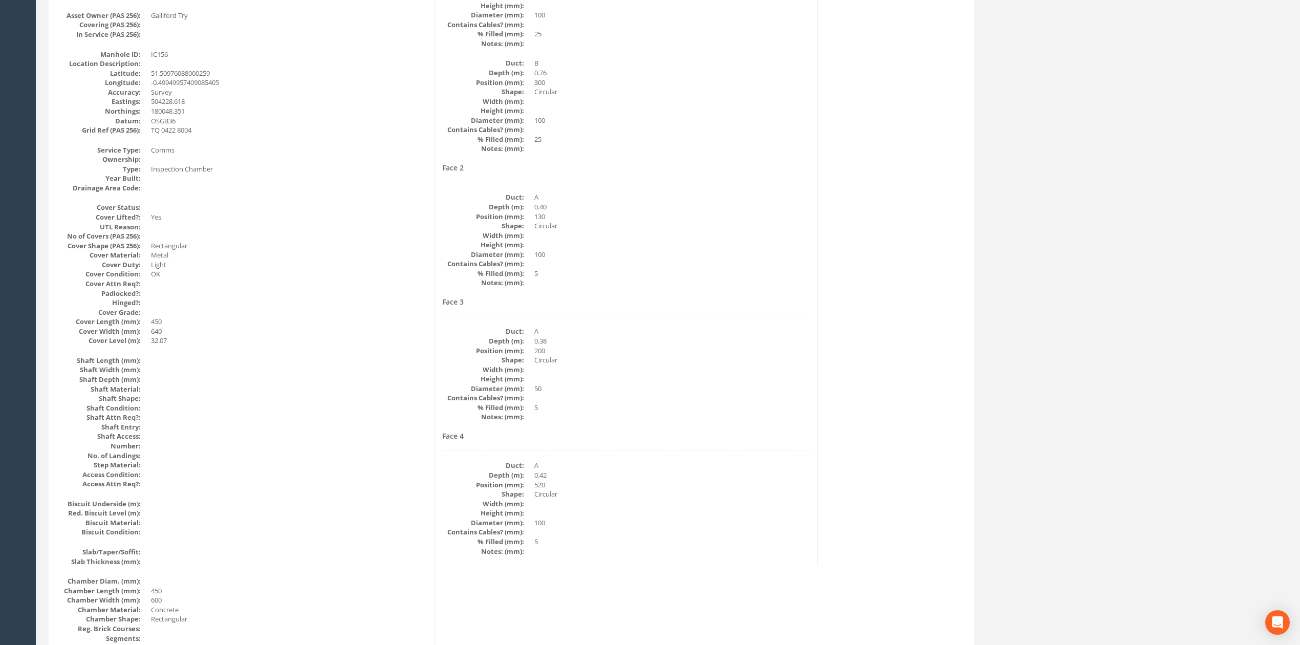
drag, startPoint x: 674, startPoint y: 465, endPoint x: 701, endPoint y: 379, distance: 89.5
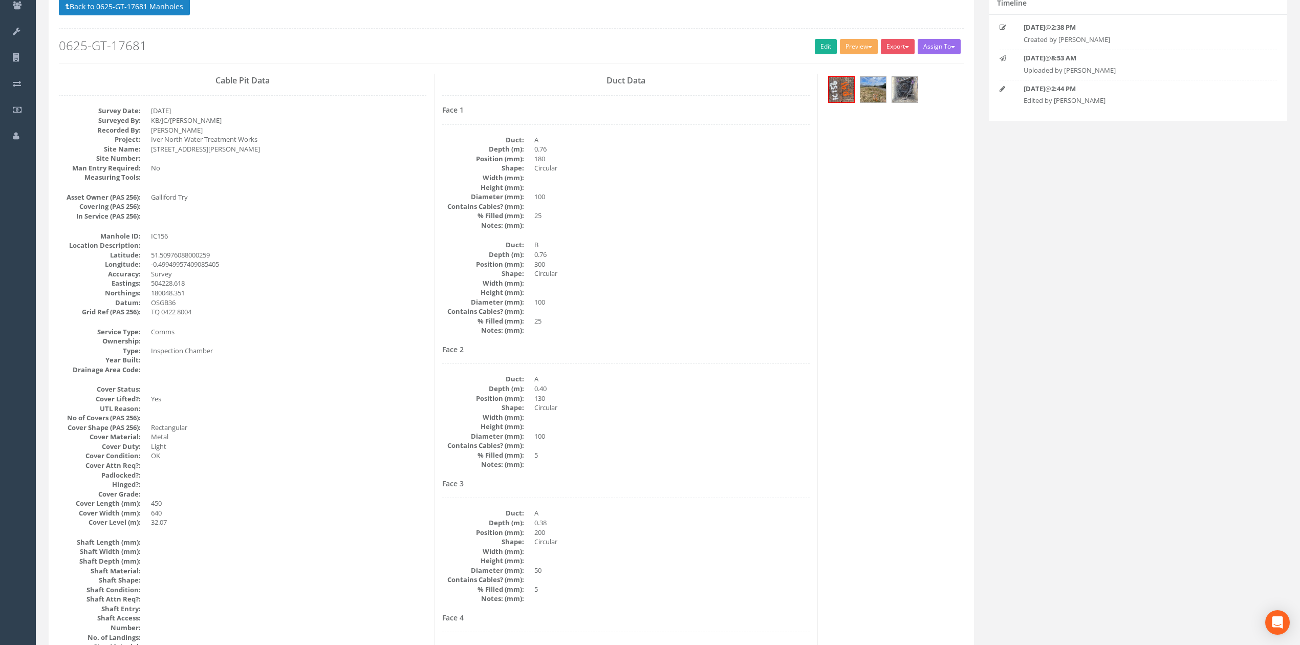
scroll to position [0, 0]
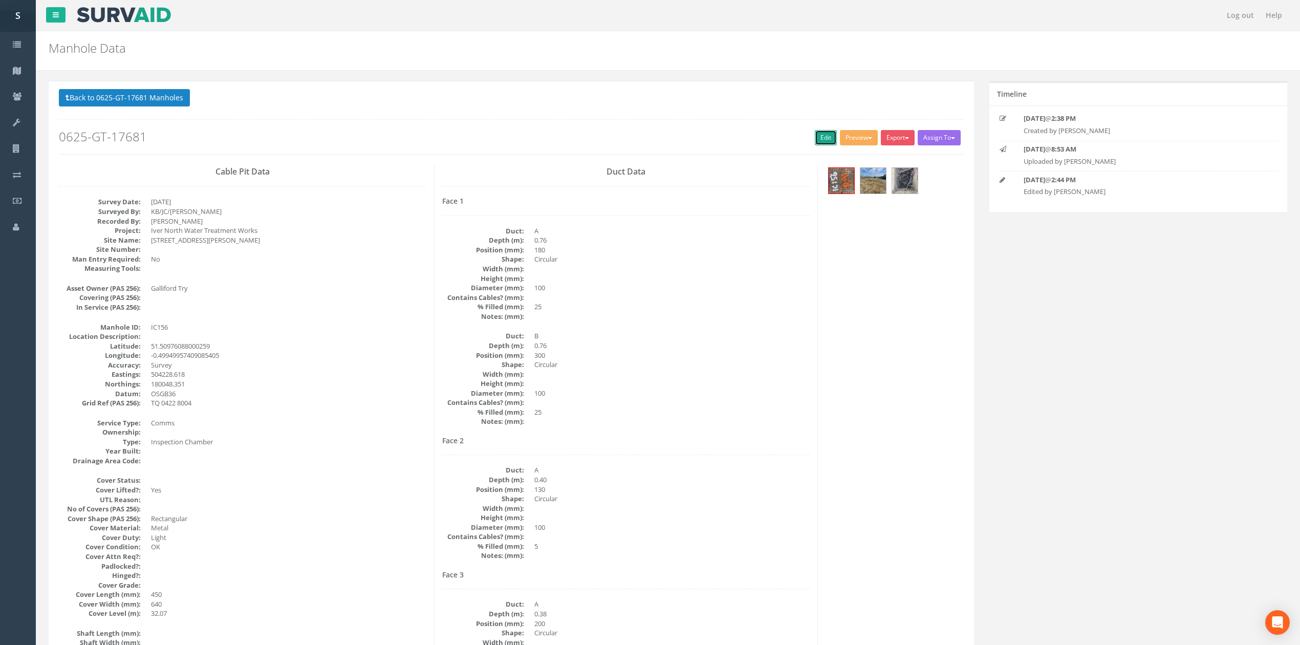
drag, startPoint x: 811, startPoint y: 140, endPoint x: 608, endPoint y: 132, distance: 203.4
click at [815, 140] on link "Edit" at bounding box center [826, 137] width 22 height 15
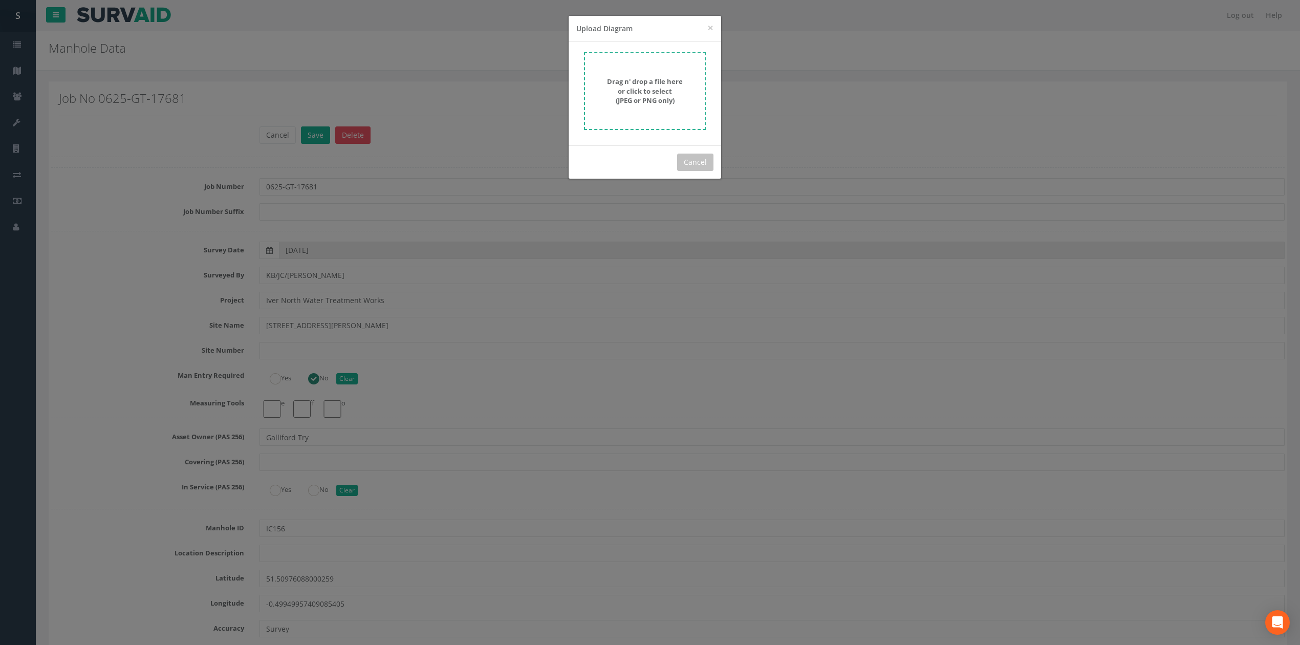
click at [674, 80] on strong "Drag n' drop a file here or click to select (JPEG or PNG only)" at bounding box center [645, 91] width 76 height 28
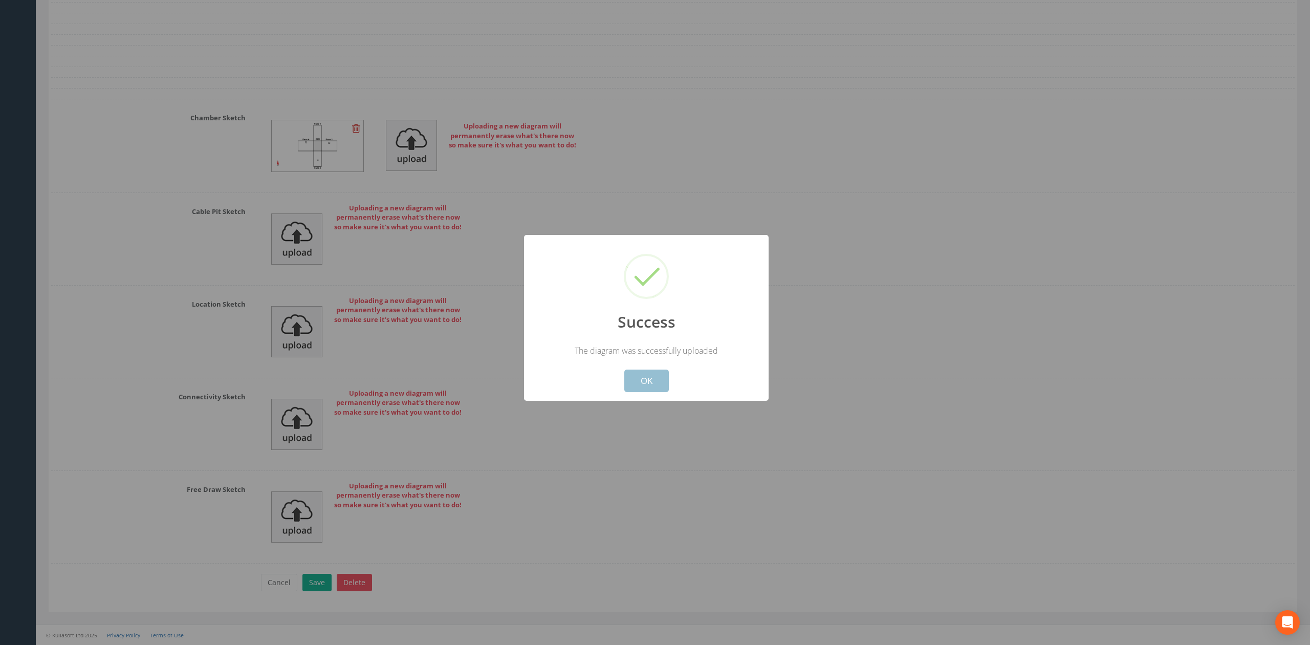
click at [650, 382] on button "OK" at bounding box center [646, 381] width 45 height 23
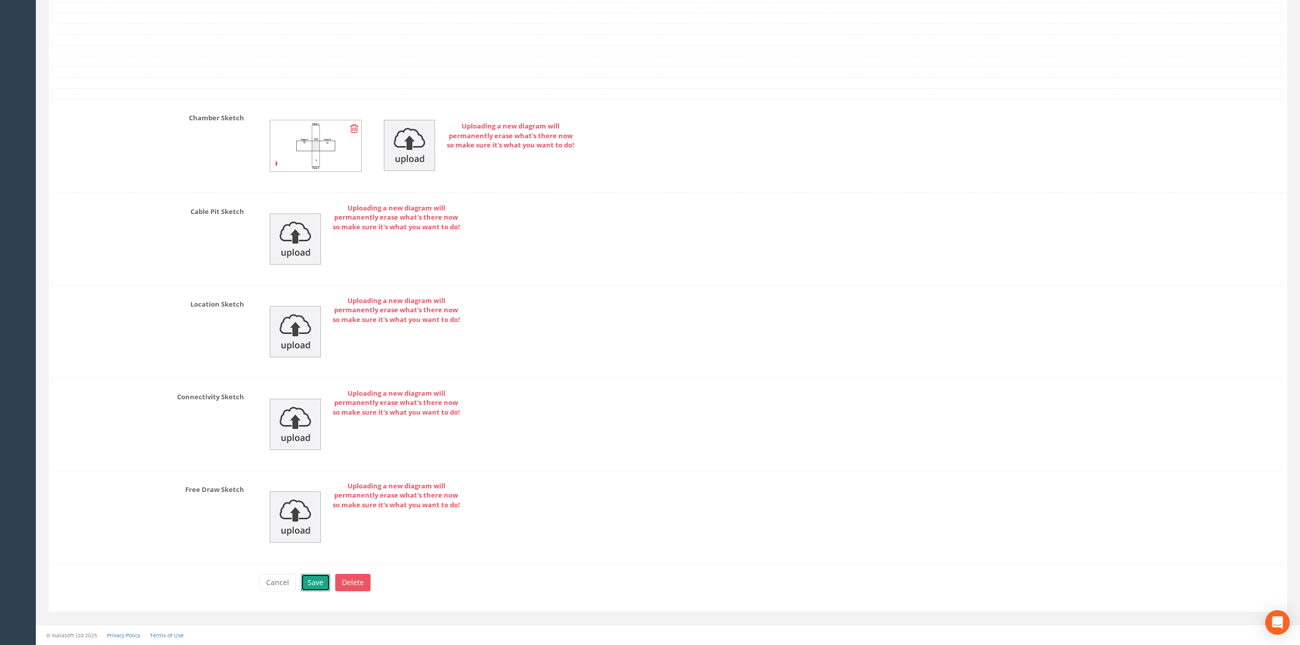
click at [320, 581] on button "Save" at bounding box center [315, 582] width 29 height 17
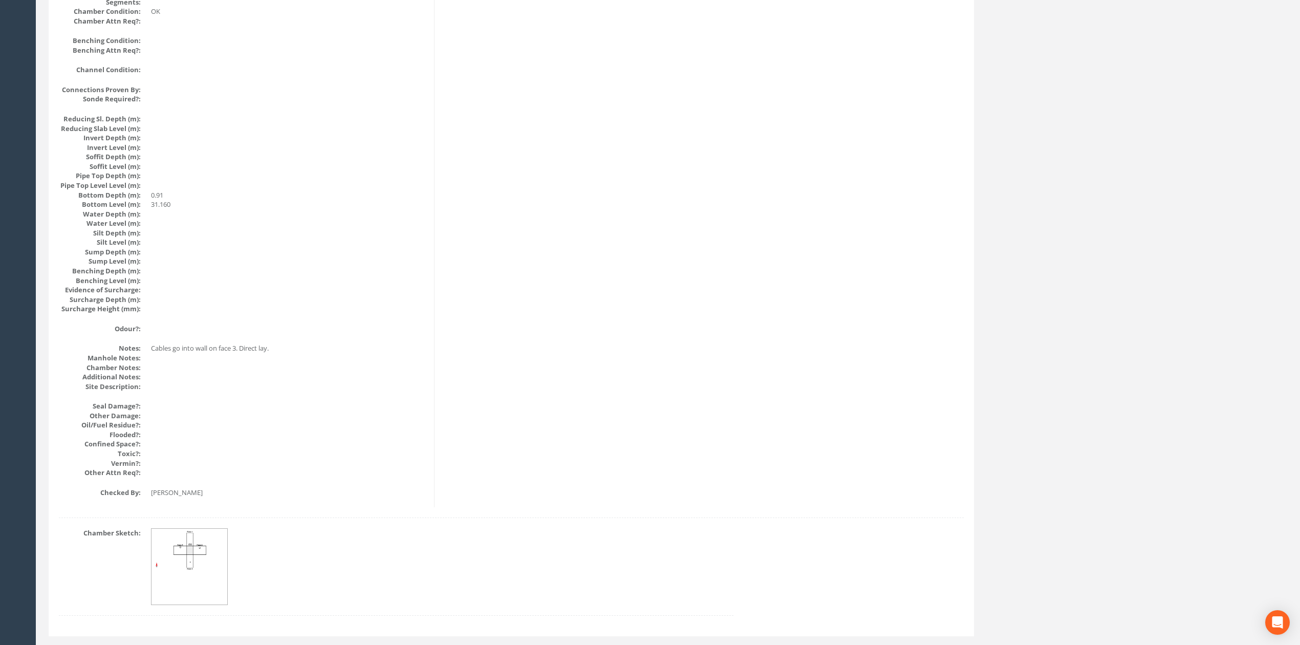
scroll to position [0, 0]
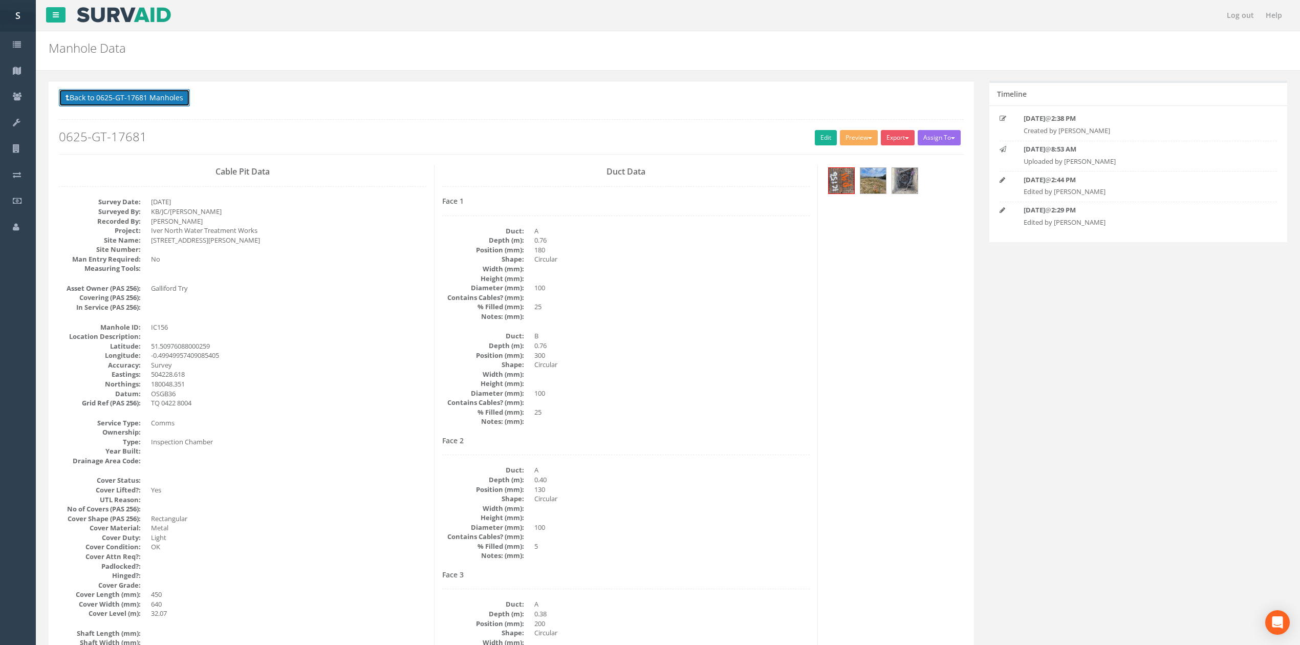
click at [164, 93] on button "Back to 0625-GT-17681 Manholes" at bounding box center [124, 97] width 131 height 17
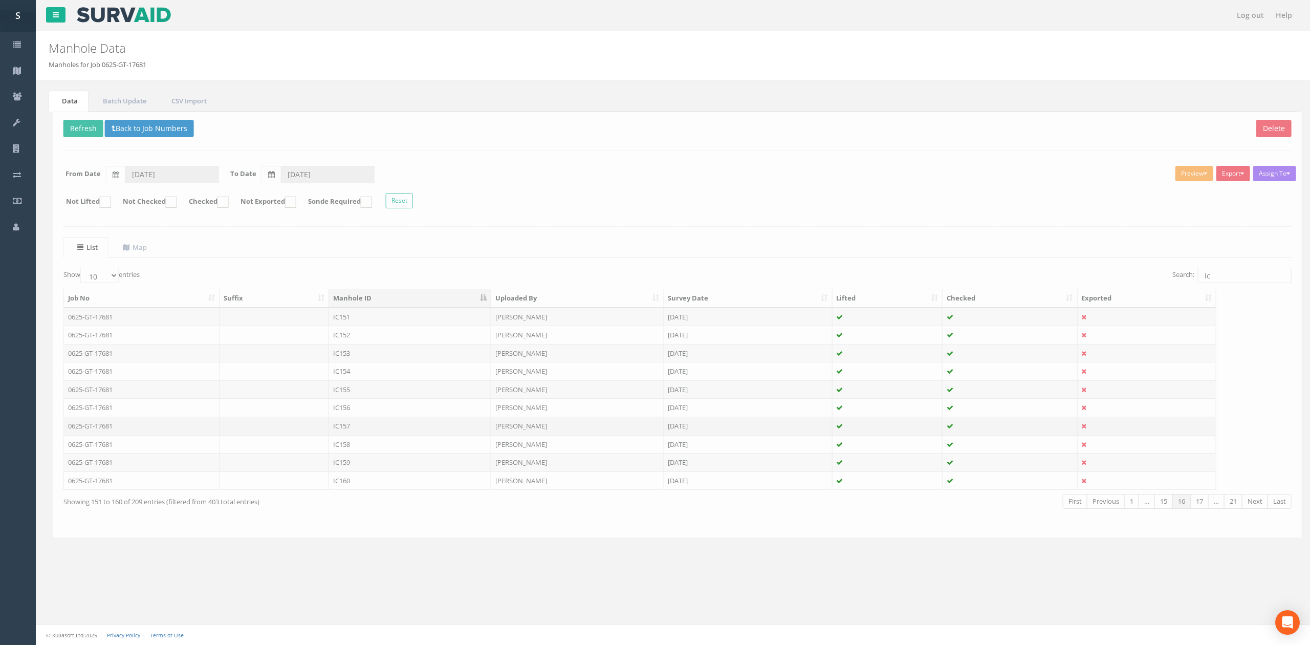
click at [357, 431] on td "IC157" at bounding box center [405, 426] width 162 height 18
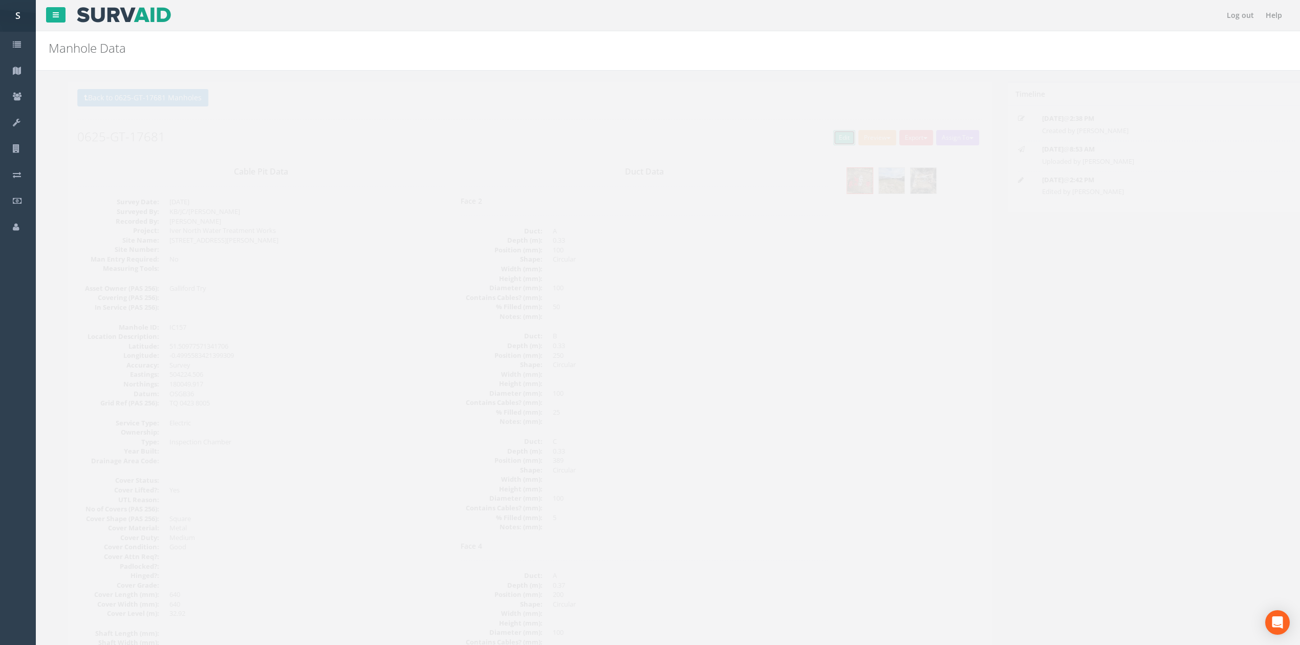
click at [815, 132] on link "Edit" at bounding box center [826, 137] width 22 height 15
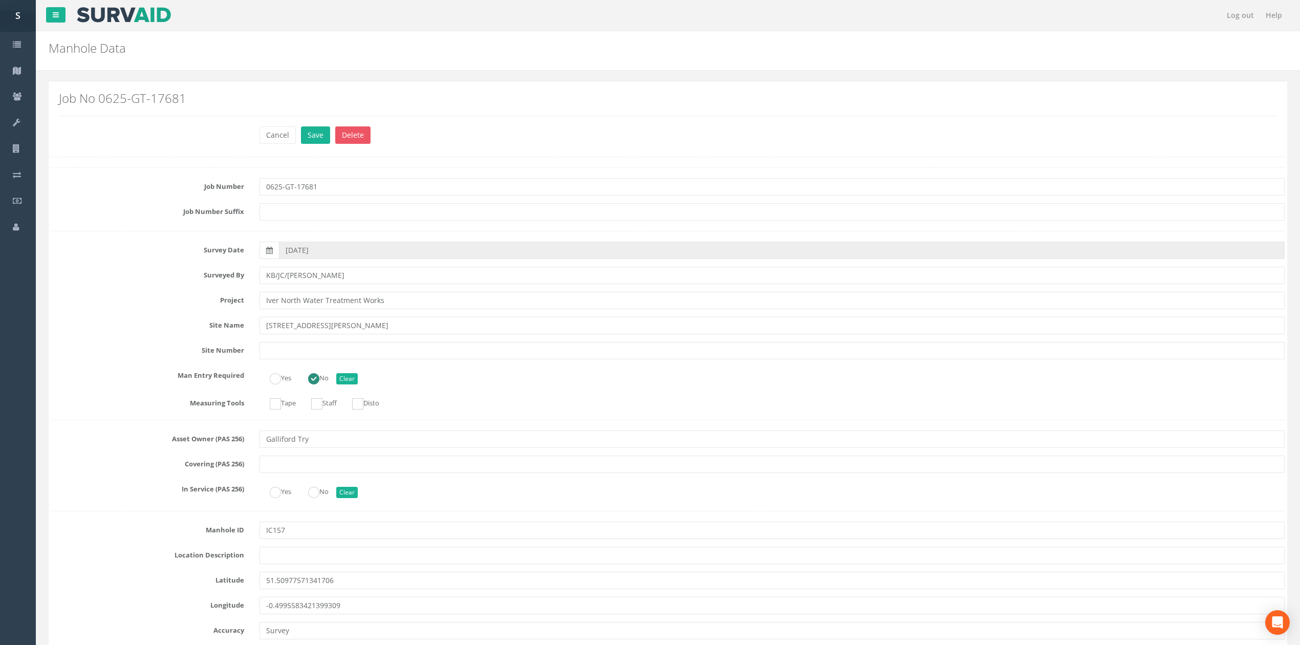
scroll to position [1690, 0]
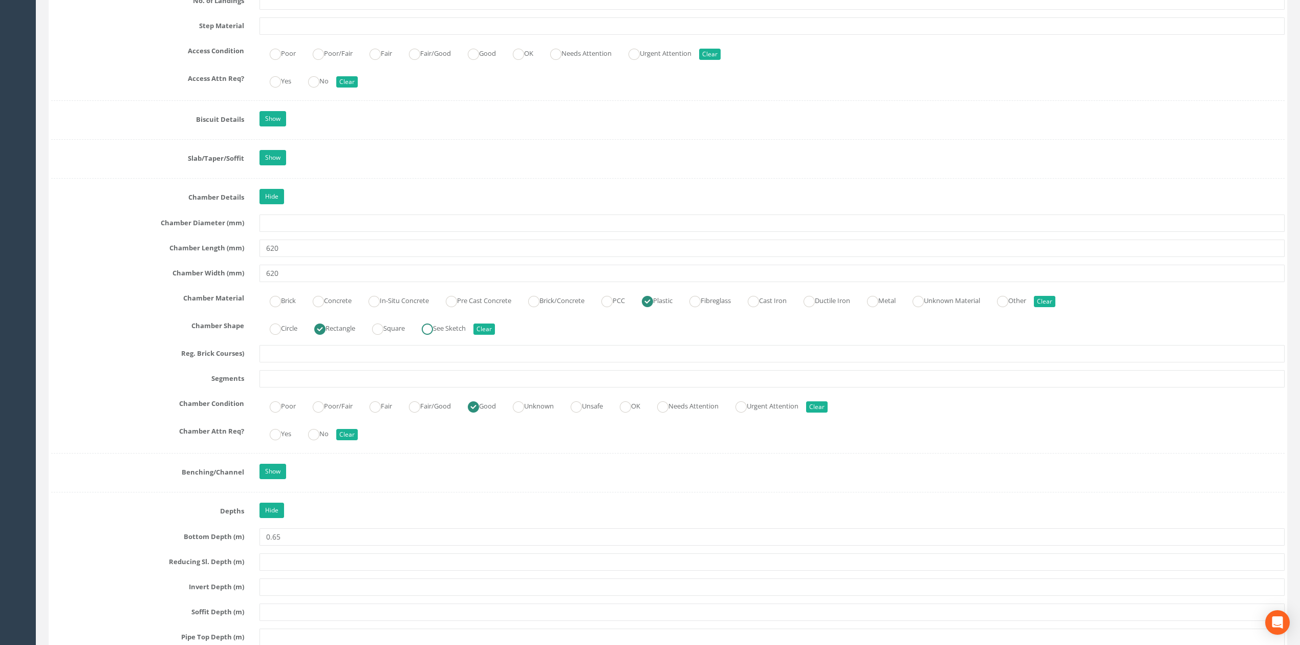
click at [424, 335] on label "See Sketch" at bounding box center [439, 327] width 54 height 15
radio input "false"
radio input "true"
click at [383, 335] on ins at bounding box center [377, 328] width 11 height 11
radio input "true"
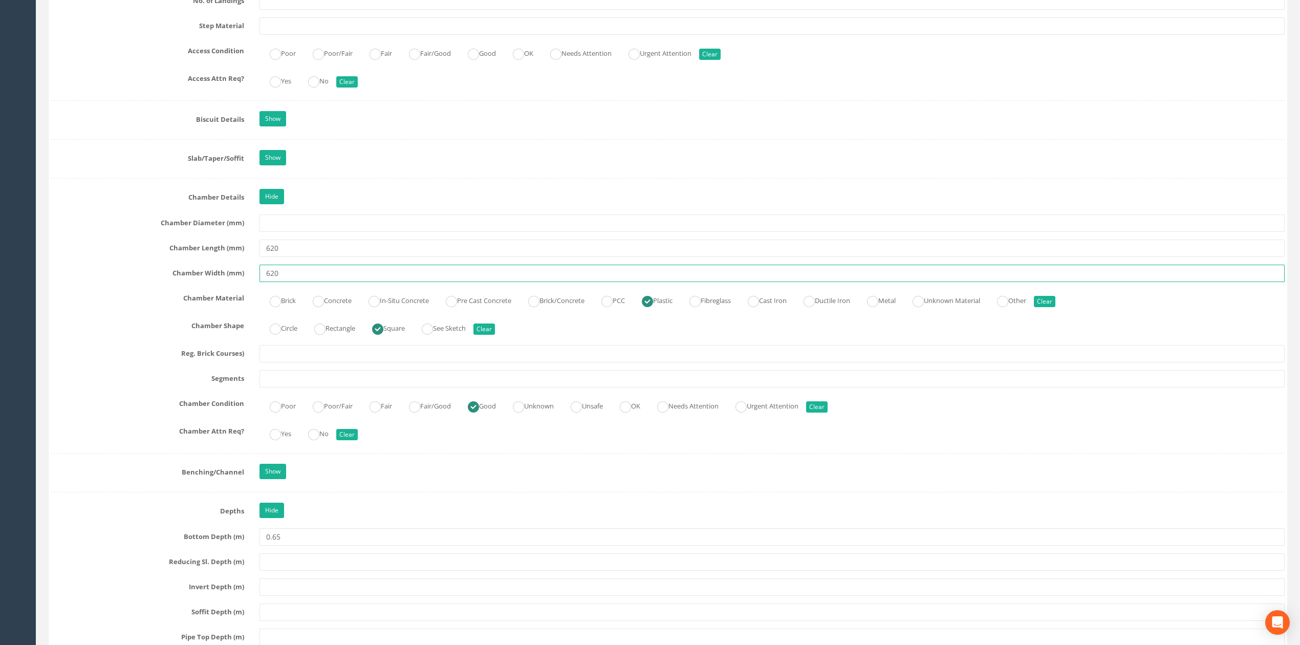
click at [404, 279] on input "620" at bounding box center [771, 273] width 1025 height 17
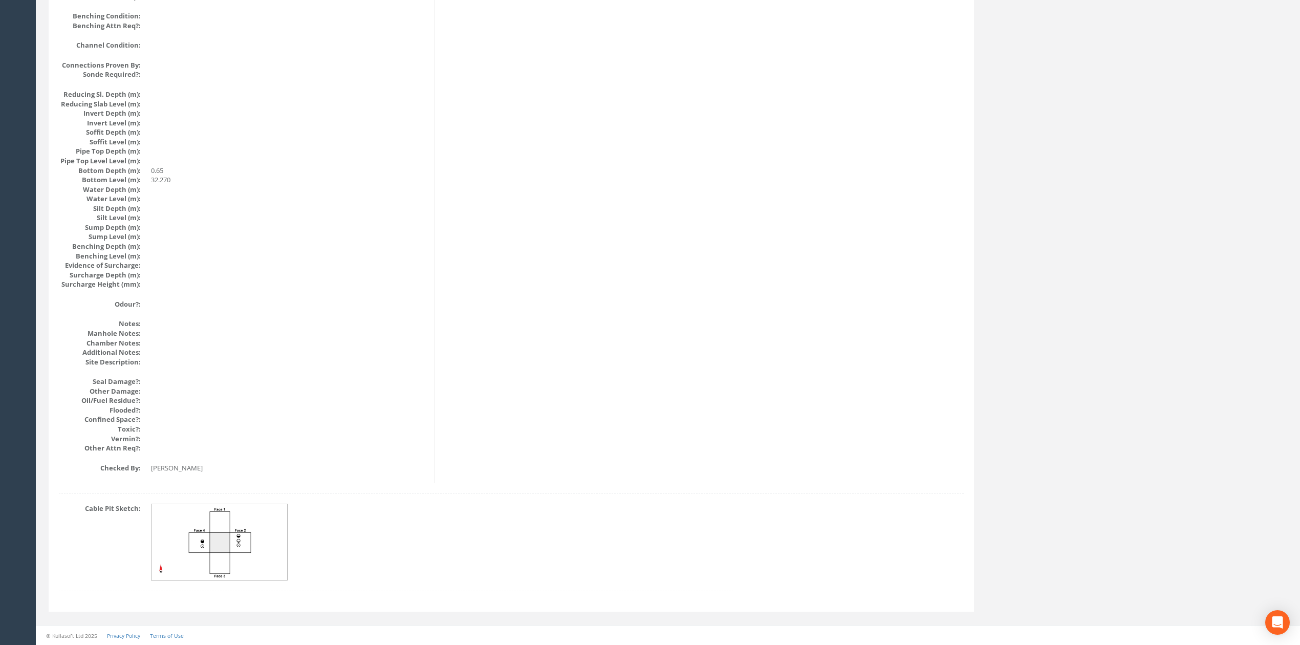
scroll to position [936, 0]
drag, startPoint x: 379, startPoint y: 419, endPoint x: 377, endPoint y: 412, distance: 7.5
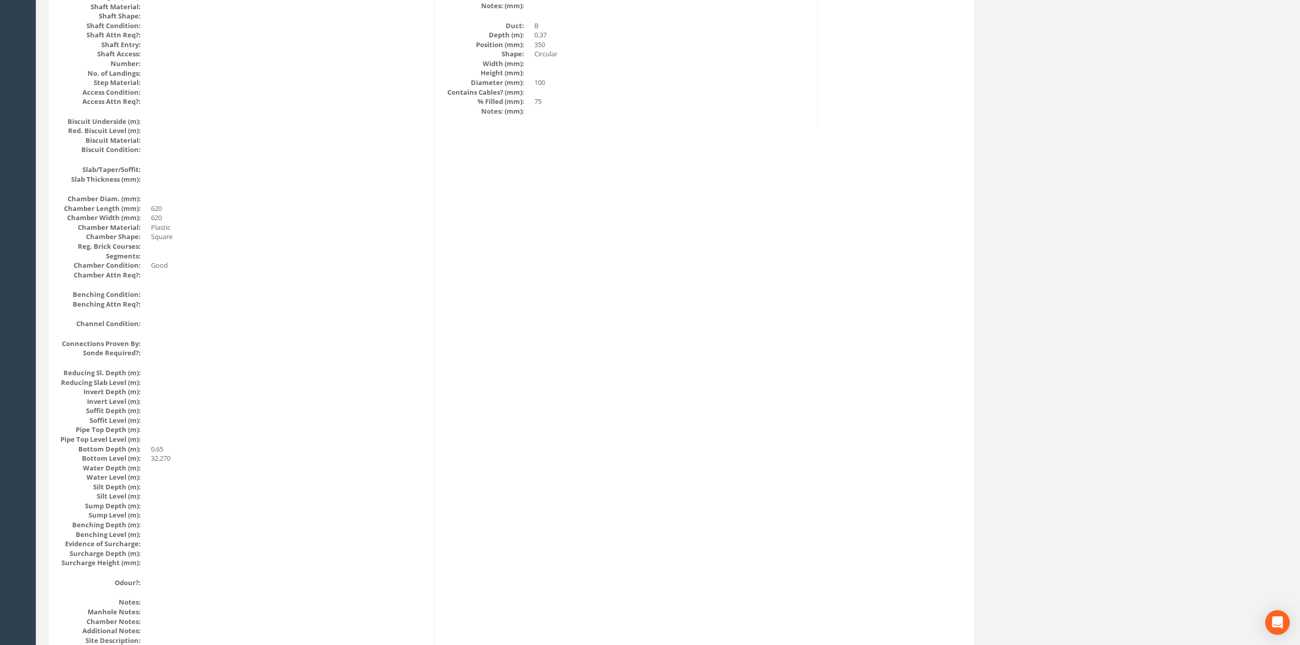
scroll to position [0, 0]
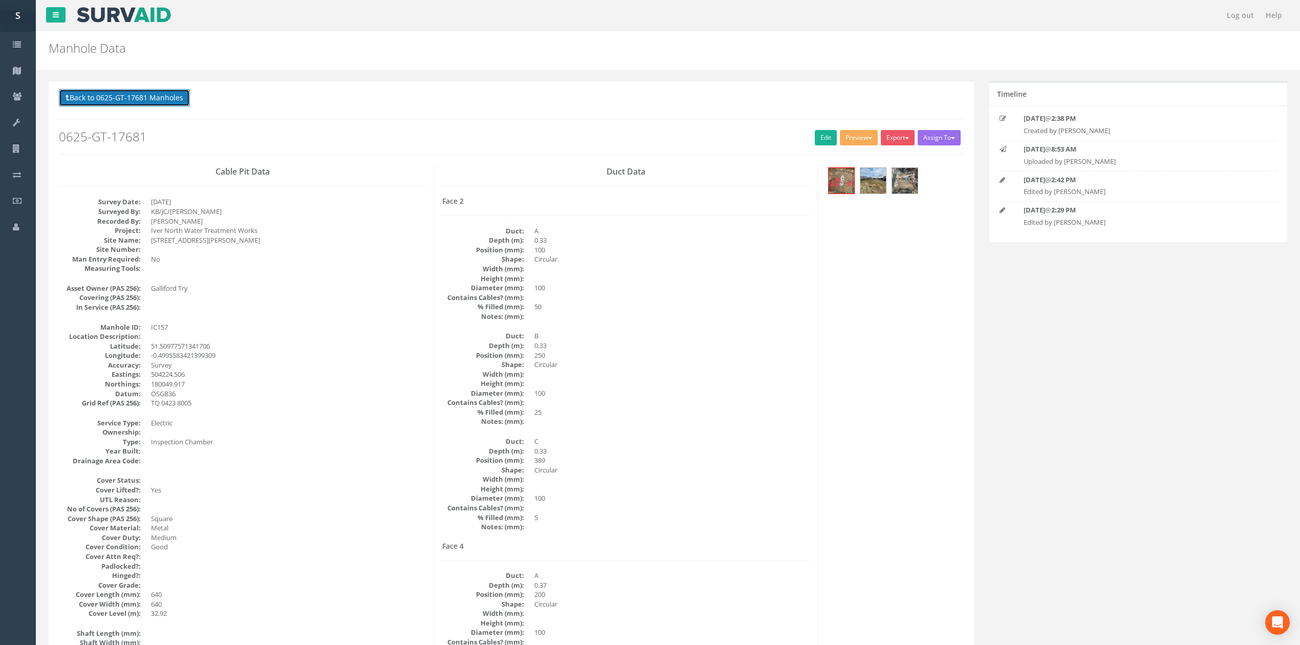
click at [167, 97] on button "Back to 0625-GT-17681 Manholes" at bounding box center [124, 97] width 131 height 17
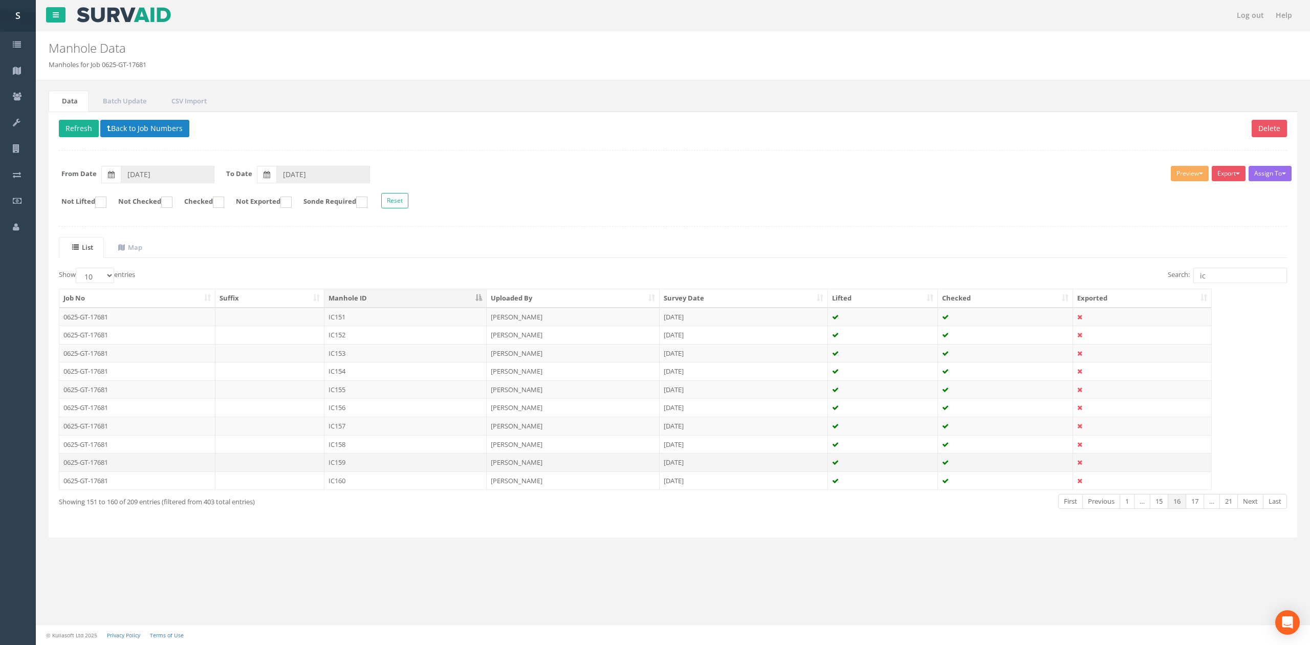
click at [393, 463] on td "IC159" at bounding box center [405, 462] width 162 height 18
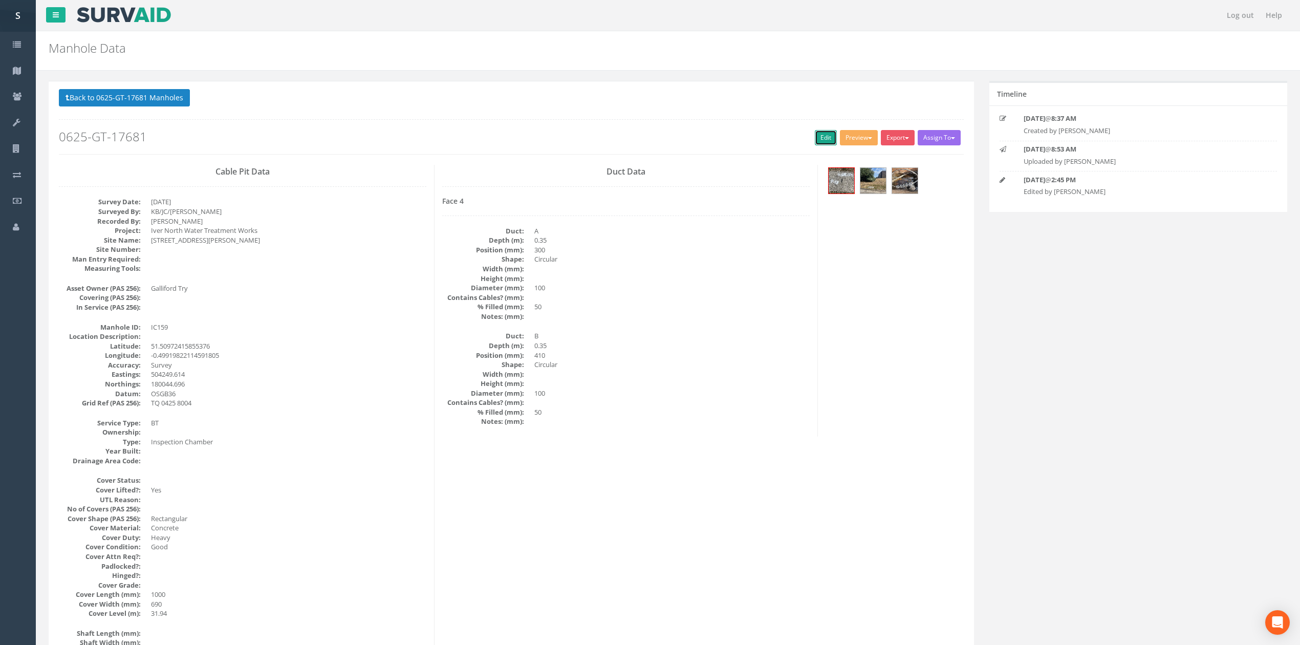
click at [815, 134] on link "Edit" at bounding box center [826, 137] width 22 height 15
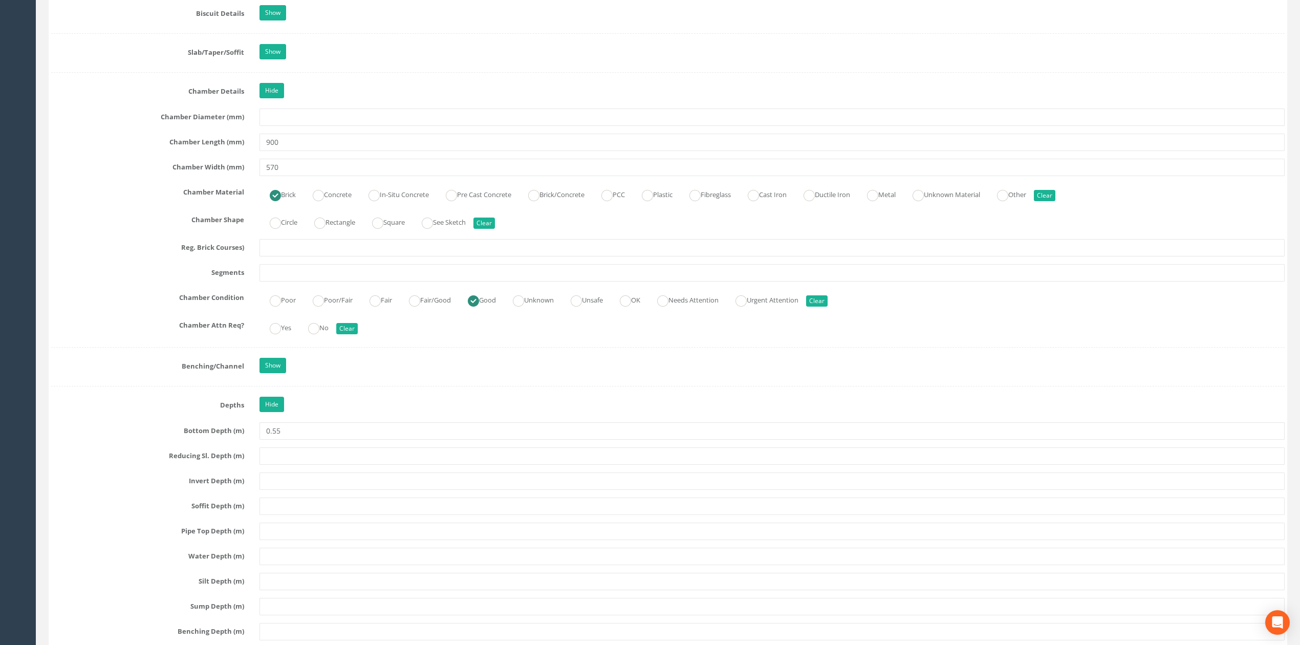
scroll to position [1771, 0]
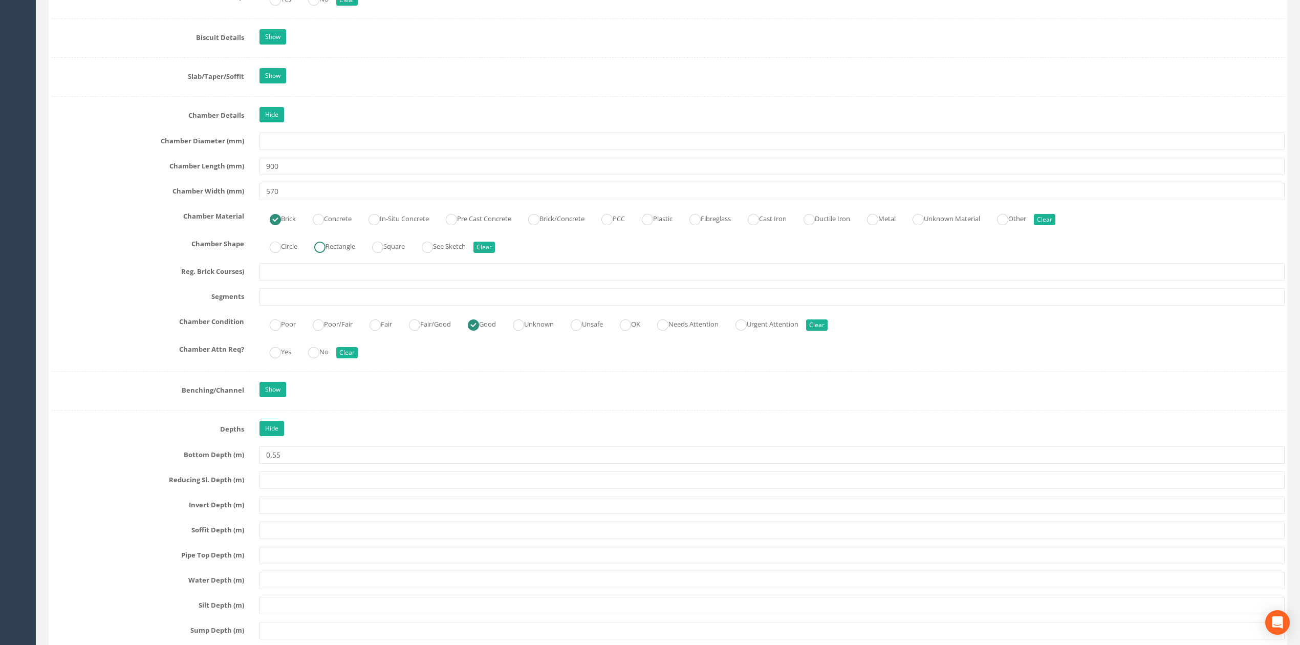
click at [326, 253] on ins at bounding box center [319, 247] width 11 height 11
radio input "true"
click at [446, 198] on input "570" at bounding box center [771, 191] width 1025 height 17
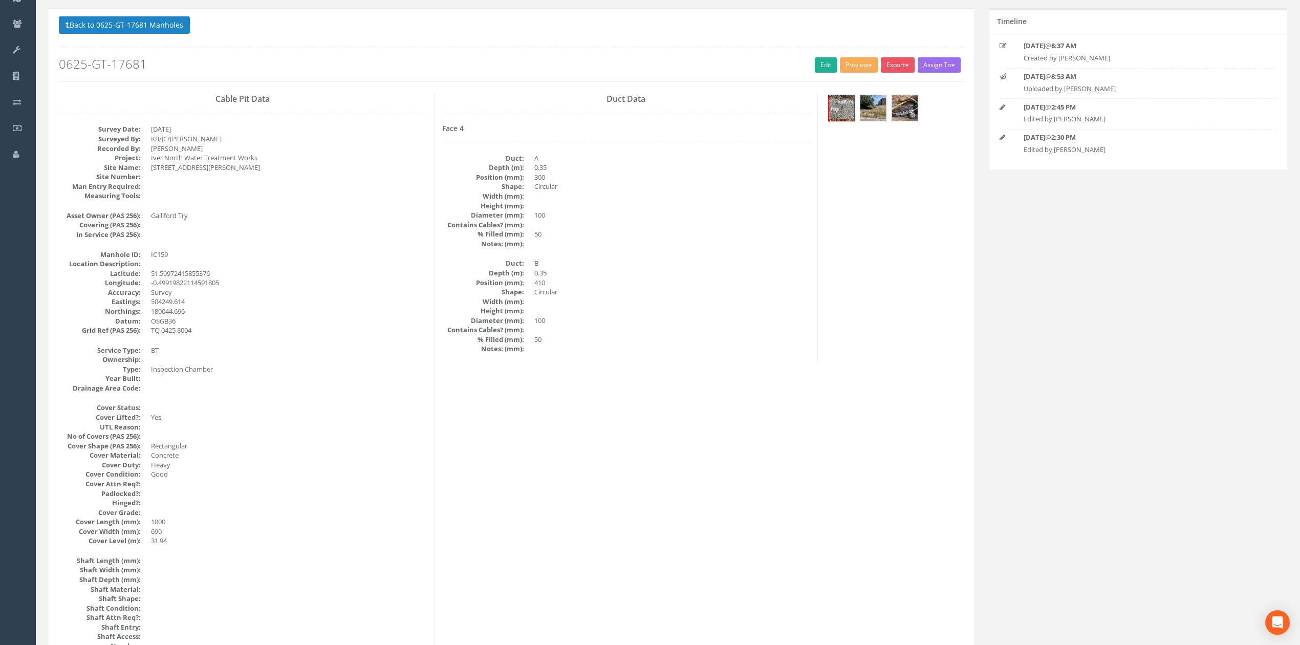
scroll to position [0, 0]
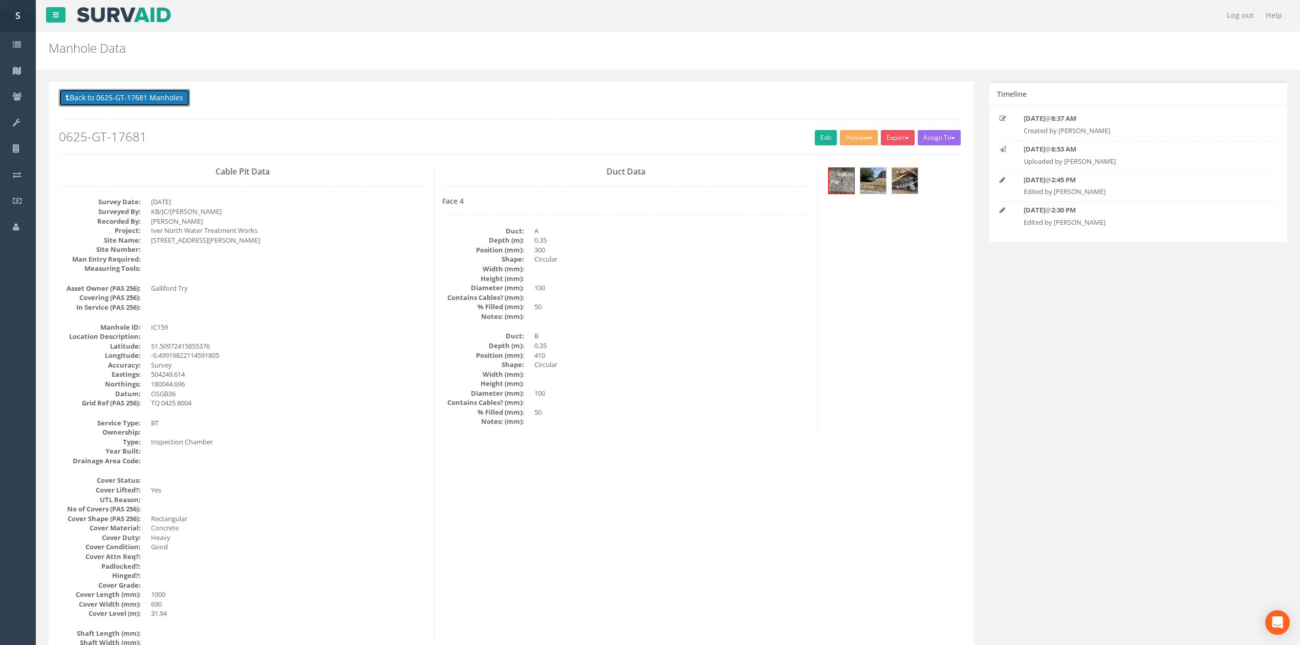
click at [157, 106] on button "Back to 0625-GT-17681 Manholes" at bounding box center [124, 97] width 131 height 17
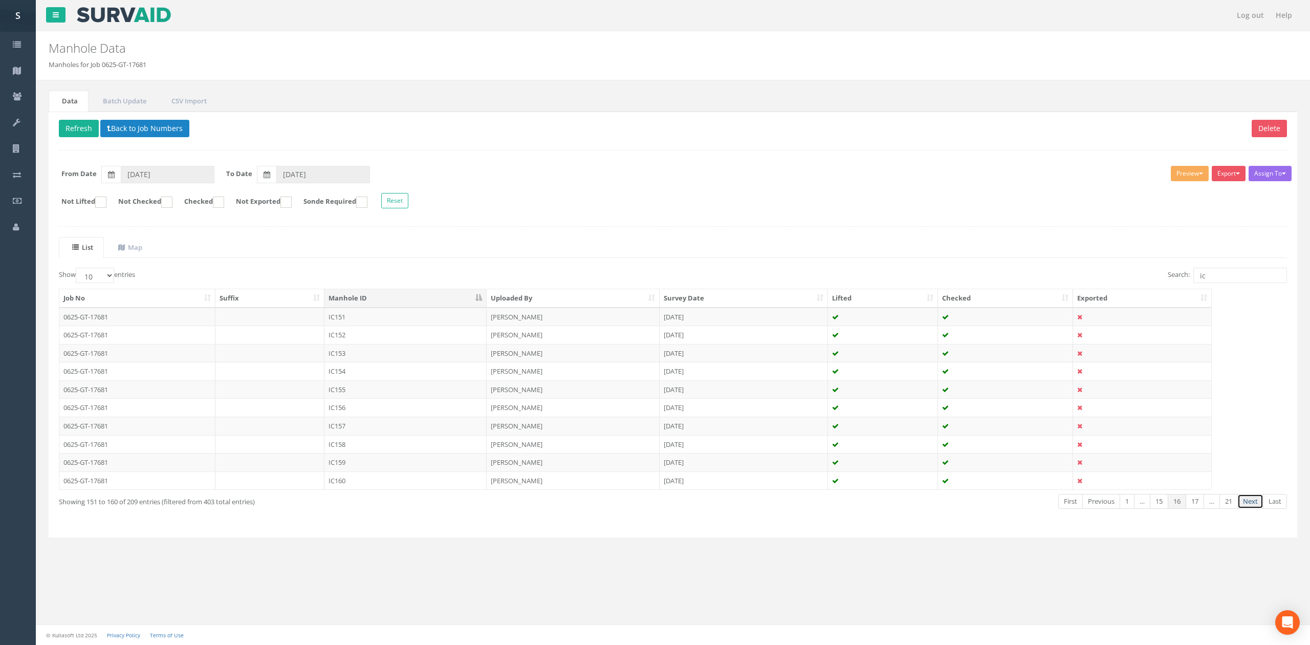
click at [1246, 500] on link "Next" at bounding box center [1251, 501] width 26 height 15
click at [358, 432] on td "IC167" at bounding box center [405, 426] width 162 height 18
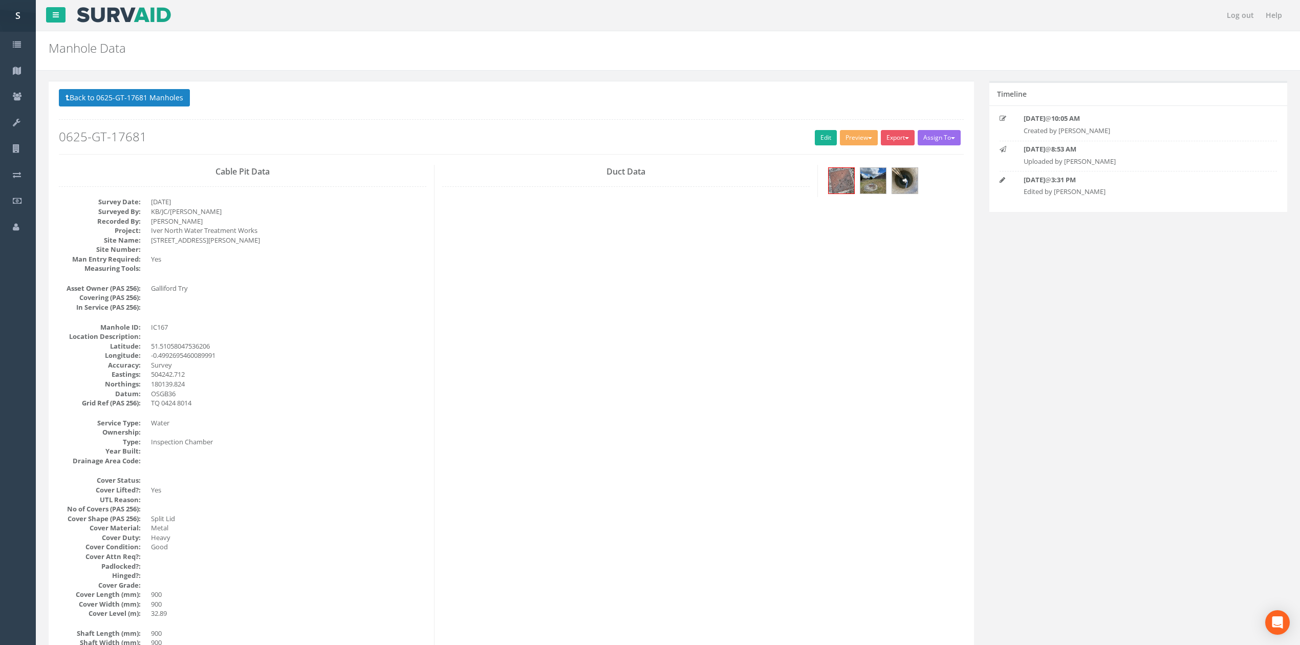
click at [828, 130] on div "Back to 0625-GT-17681 Manholes Back to Map Assign To No Companies Added Export …" at bounding box center [511, 121] width 905 height 65
click at [824, 134] on link "Edit" at bounding box center [826, 137] width 22 height 15
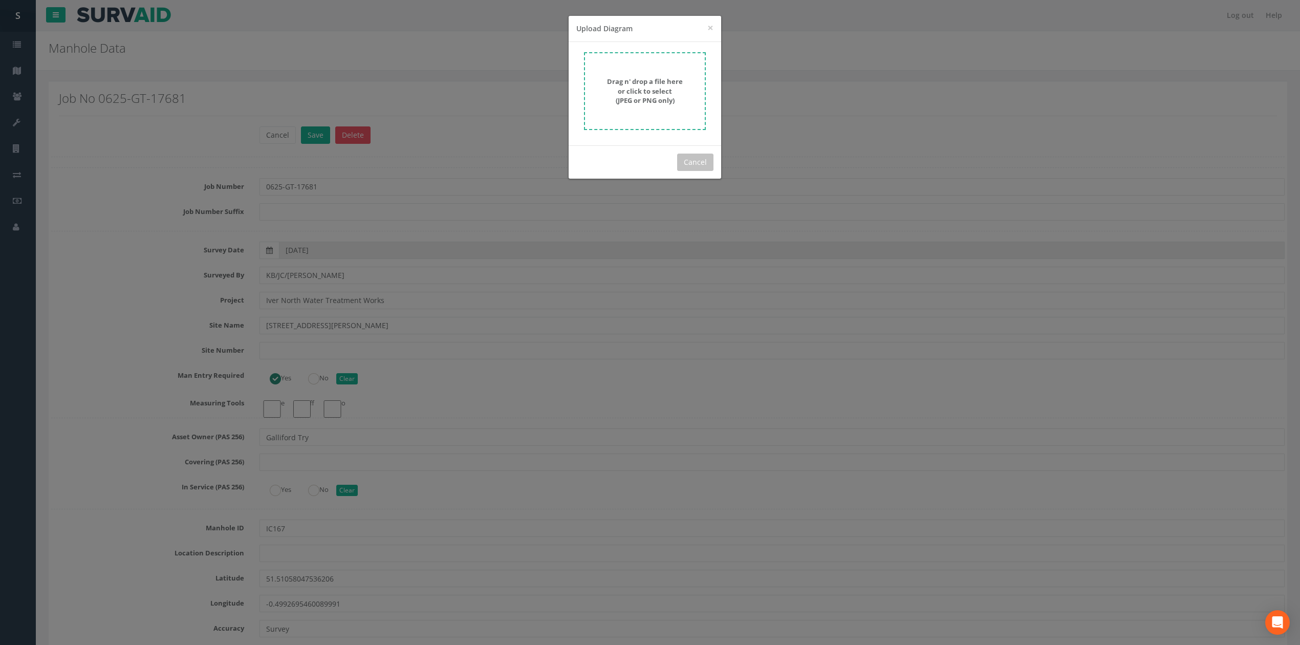
click at [600, 100] on div "Drag n' drop a file here or click to select (JPEG or PNG only)" at bounding box center [644, 91] width 99 height 29
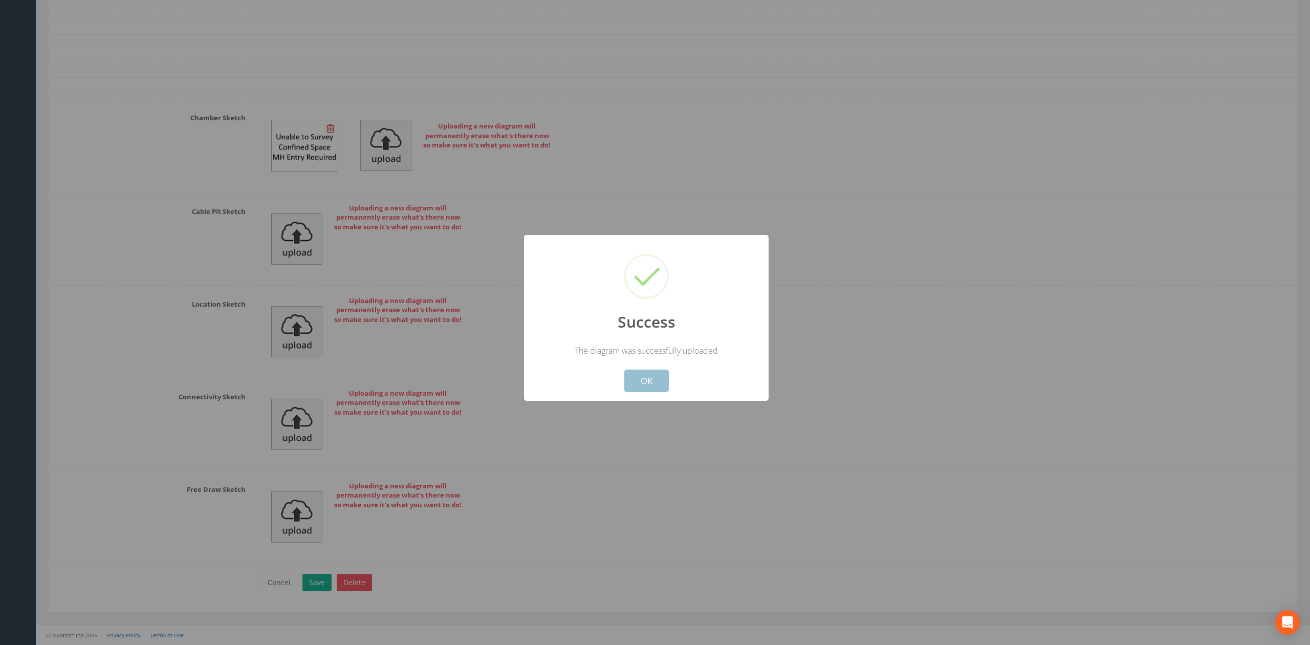
click at [644, 385] on button "OK" at bounding box center [646, 381] width 45 height 23
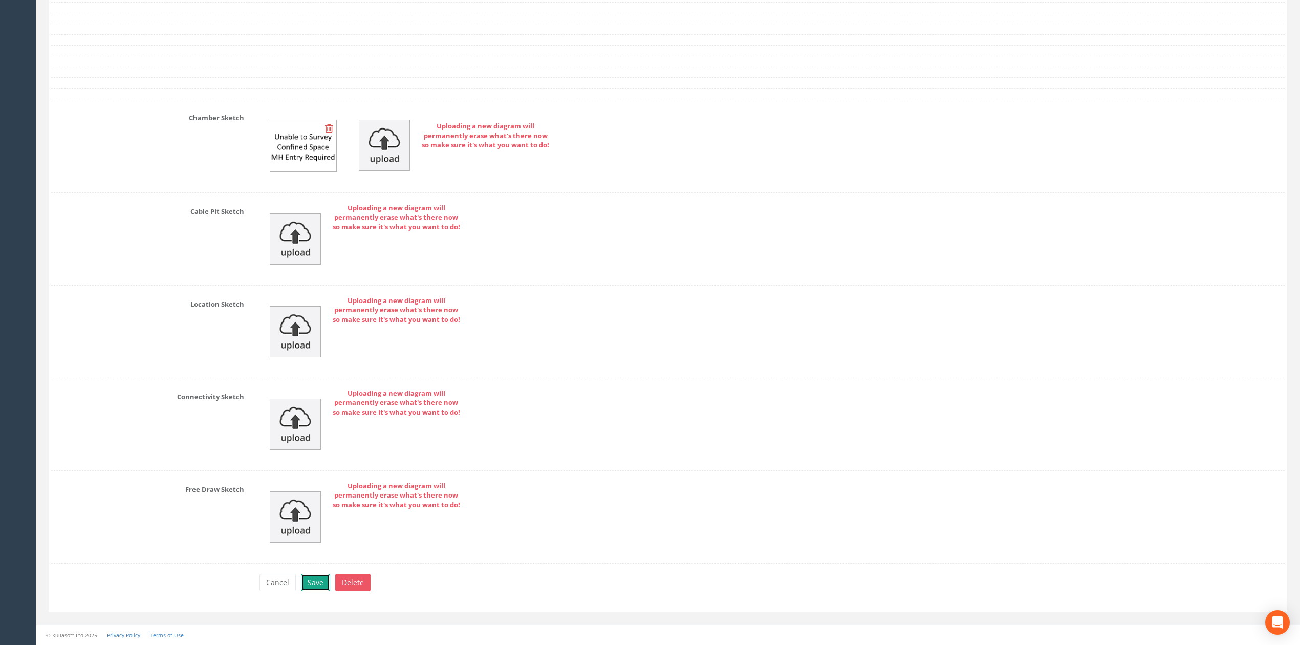
click at [314, 578] on button "Save" at bounding box center [315, 582] width 29 height 17
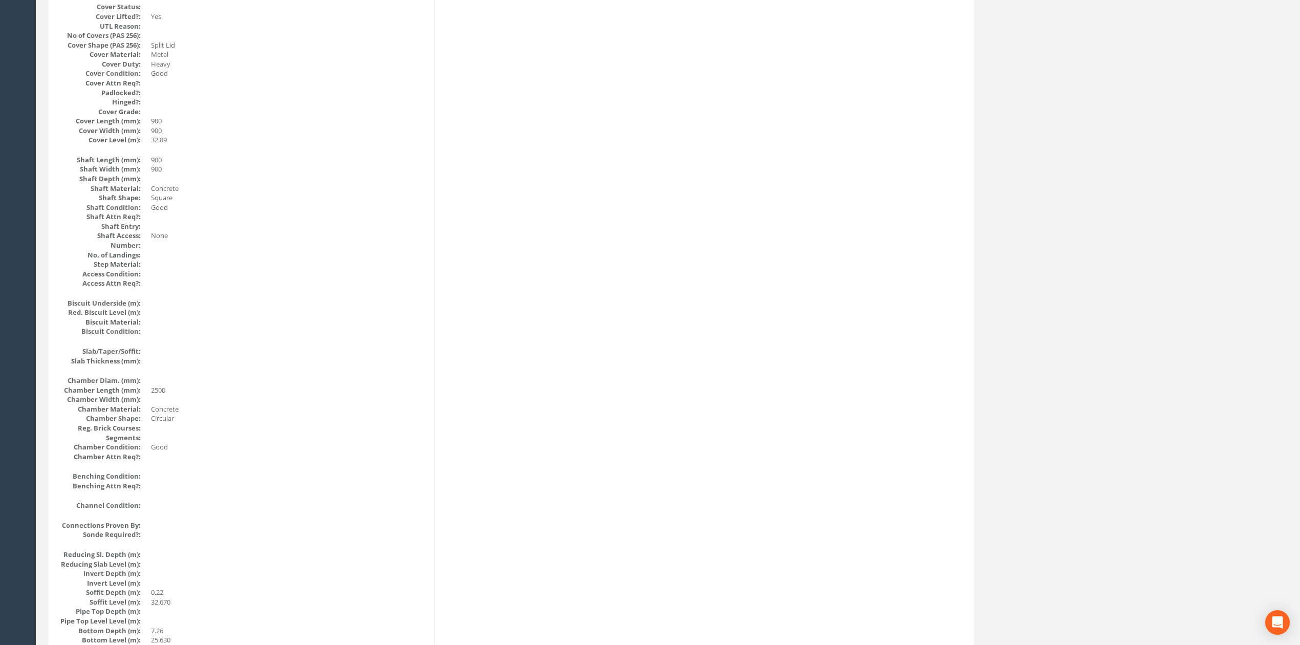
scroll to position [0, 0]
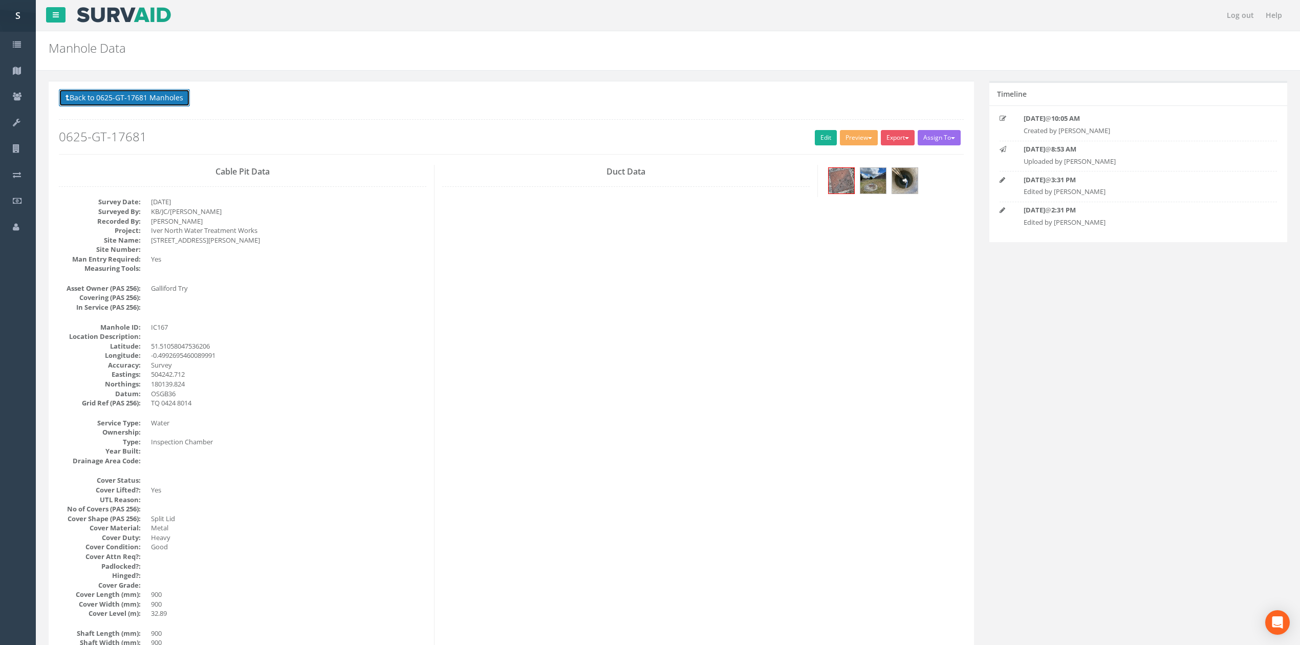
click at [143, 104] on button "Back to 0625-GT-17681 Manholes" at bounding box center [124, 97] width 131 height 17
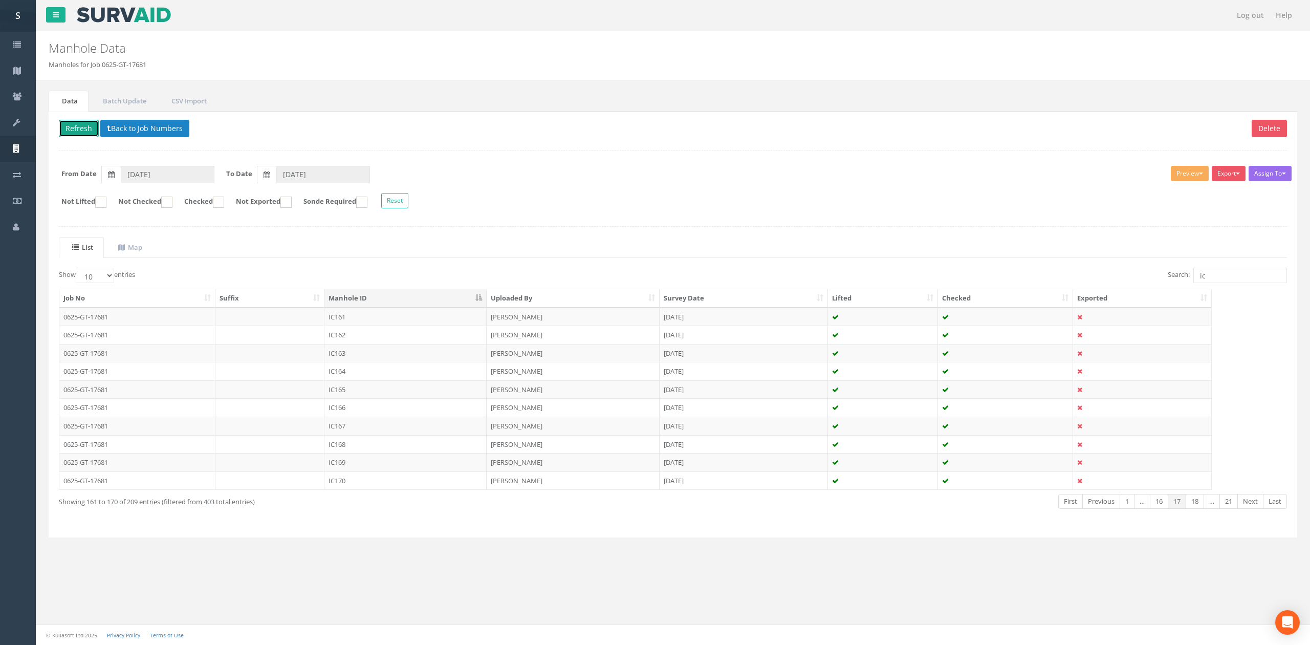
drag, startPoint x: 86, startPoint y: 134, endPoint x: 5, endPoint y: 148, distance: 82.6
click at [86, 134] on button "Refresh" at bounding box center [79, 128] width 40 height 17
drag, startPoint x: 355, startPoint y: 449, endPoint x: 361, endPoint y: 447, distance: 7.0
click at [355, 449] on td "IC168" at bounding box center [405, 444] width 162 height 18
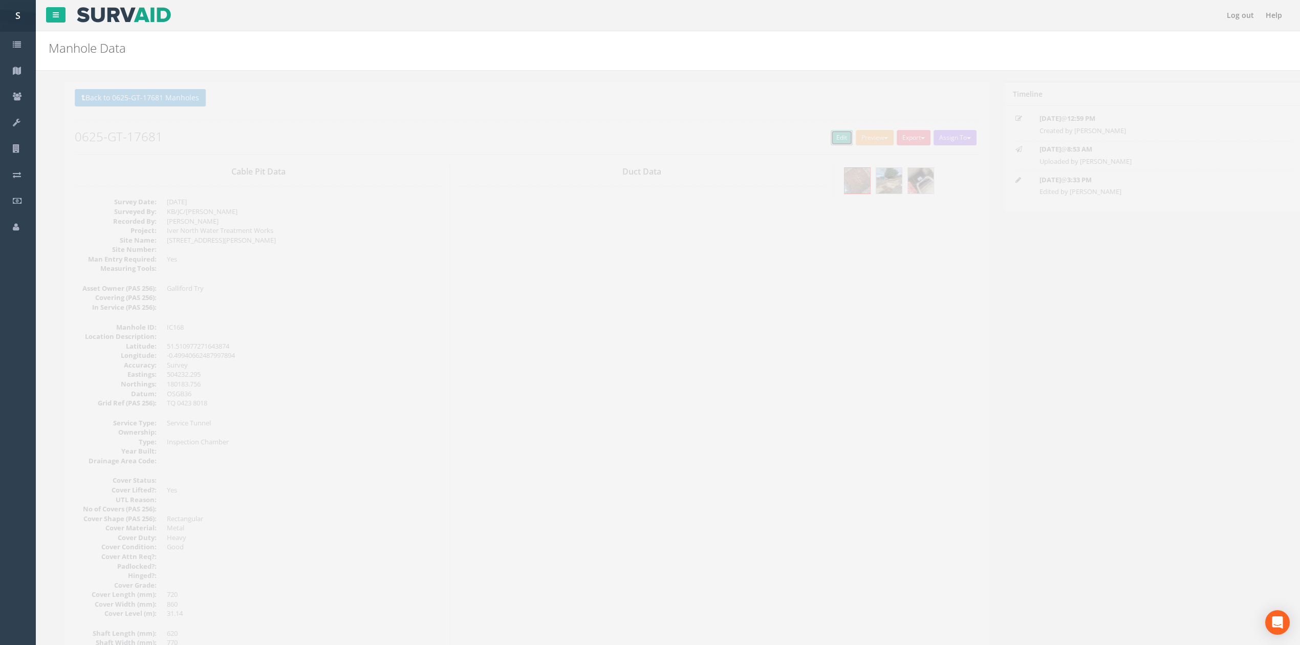
drag, startPoint x: 824, startPoint y: 136, endPoint x: 489, endPoint y: 143, distance: 334.3
click at [824, 136] on link "Edit" at bounding box center [826, 137] width 22 height 15
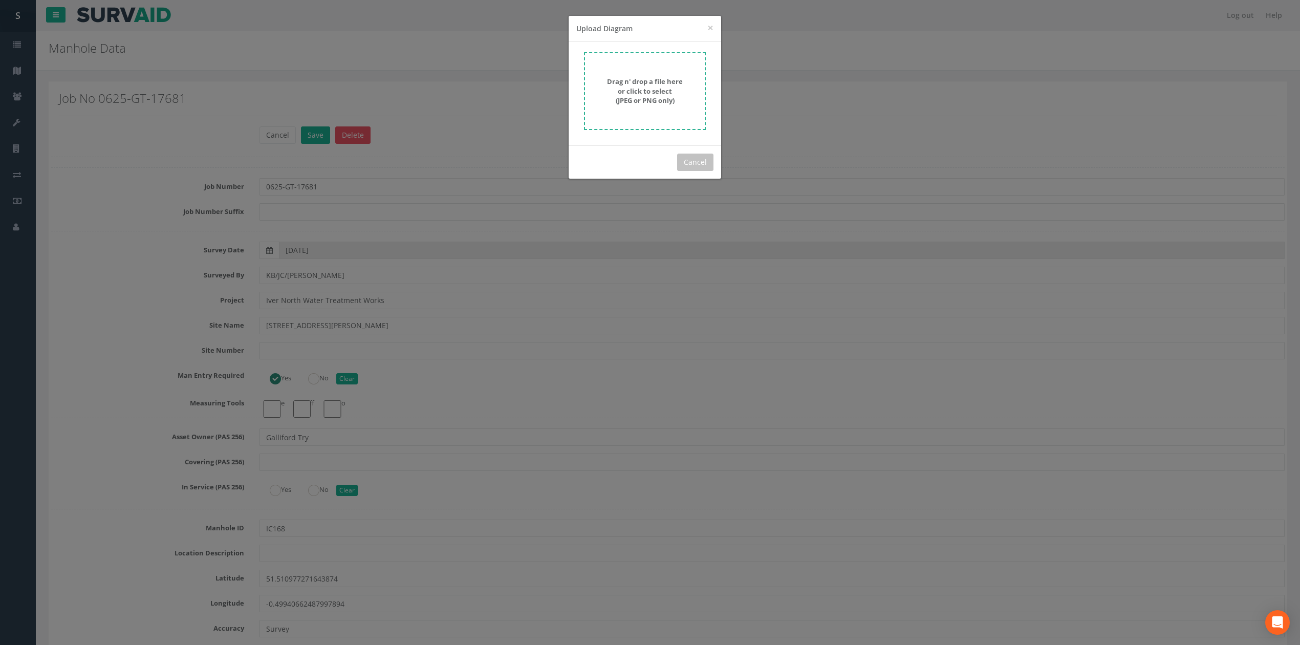
click at [643, 88] on strong "Drag n' drop a file here or click to select (JPEG or PNG only)" at bounding box center [645, 91] width 76 height 28
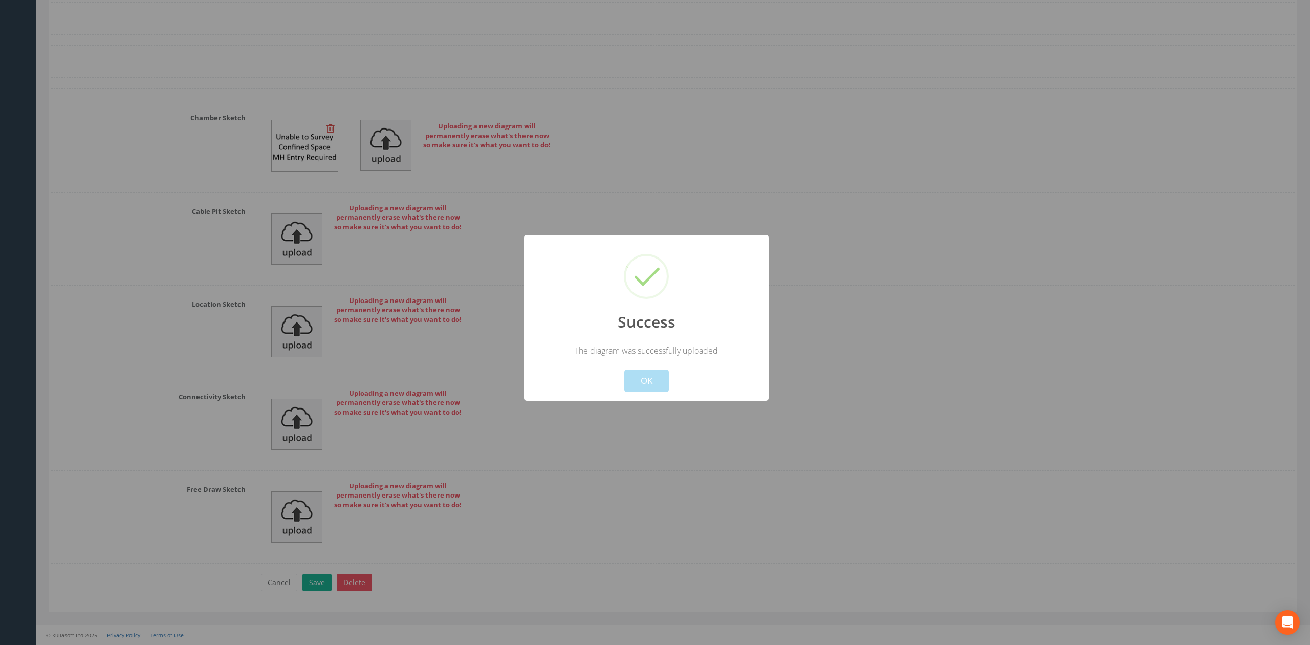
click at [641, 387] on button "OK" at bounding box center [646, 381] width 45 height 23
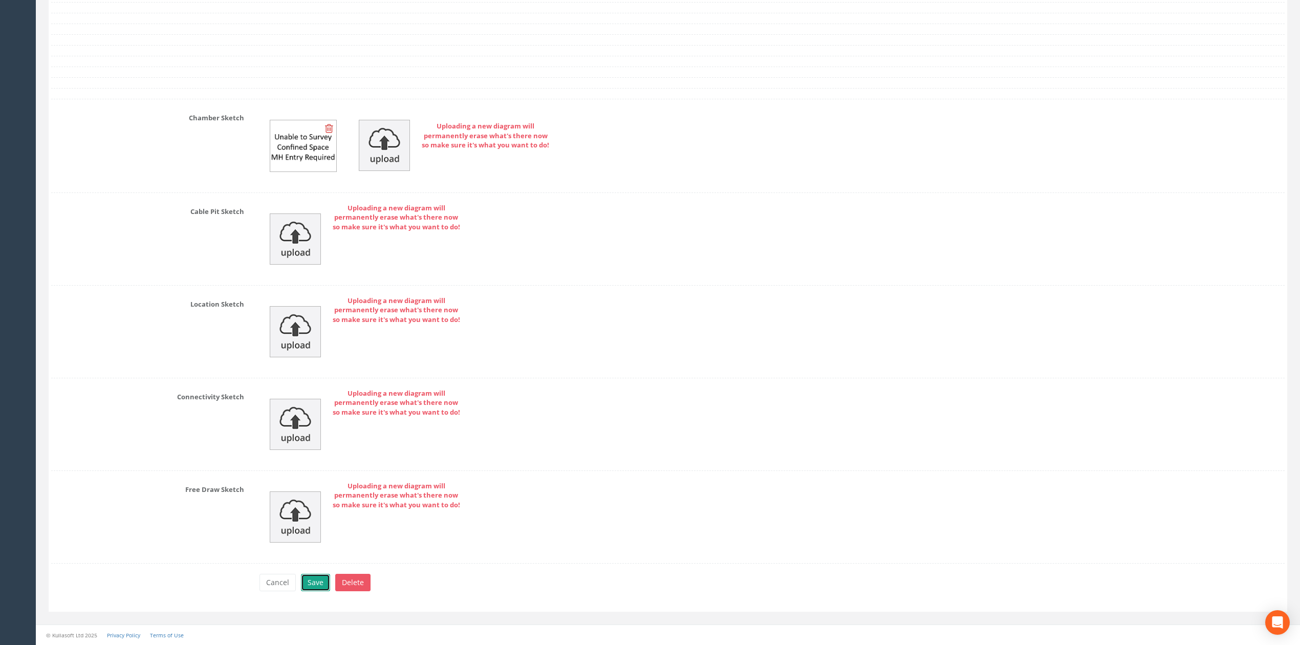
click at [316, 588] on button "Save" at bounding box center [315, 582] width 29 height 17
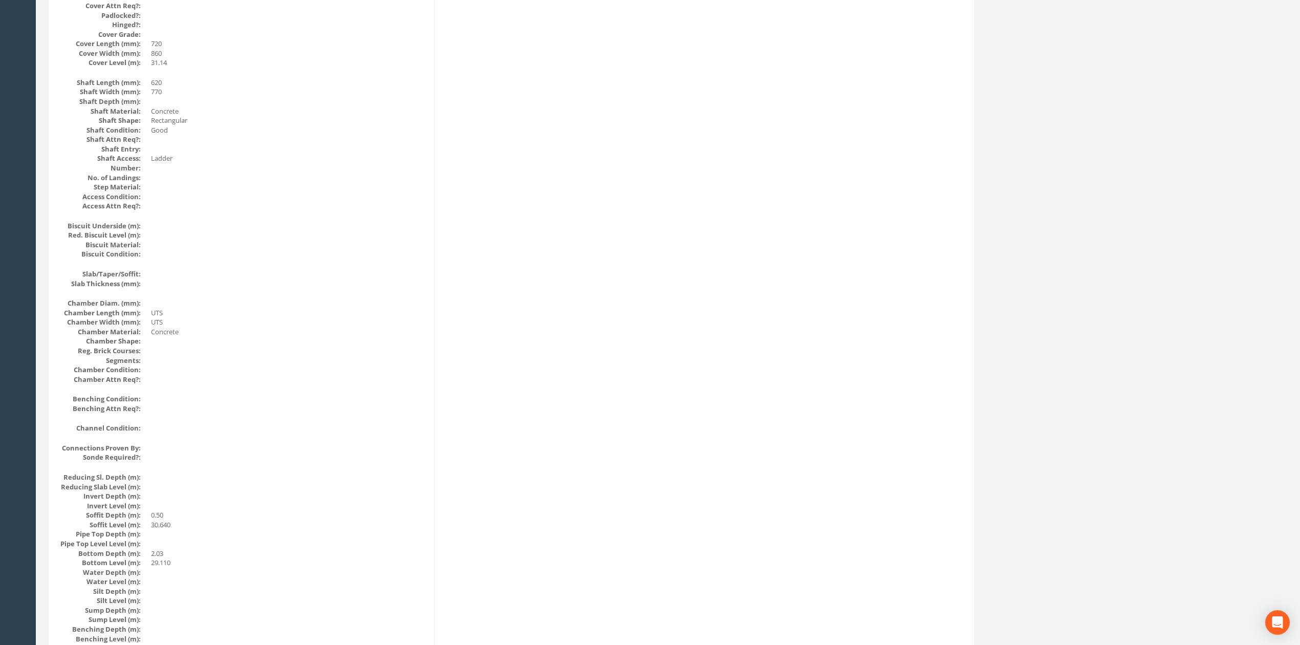
scroll to position [0, 0]
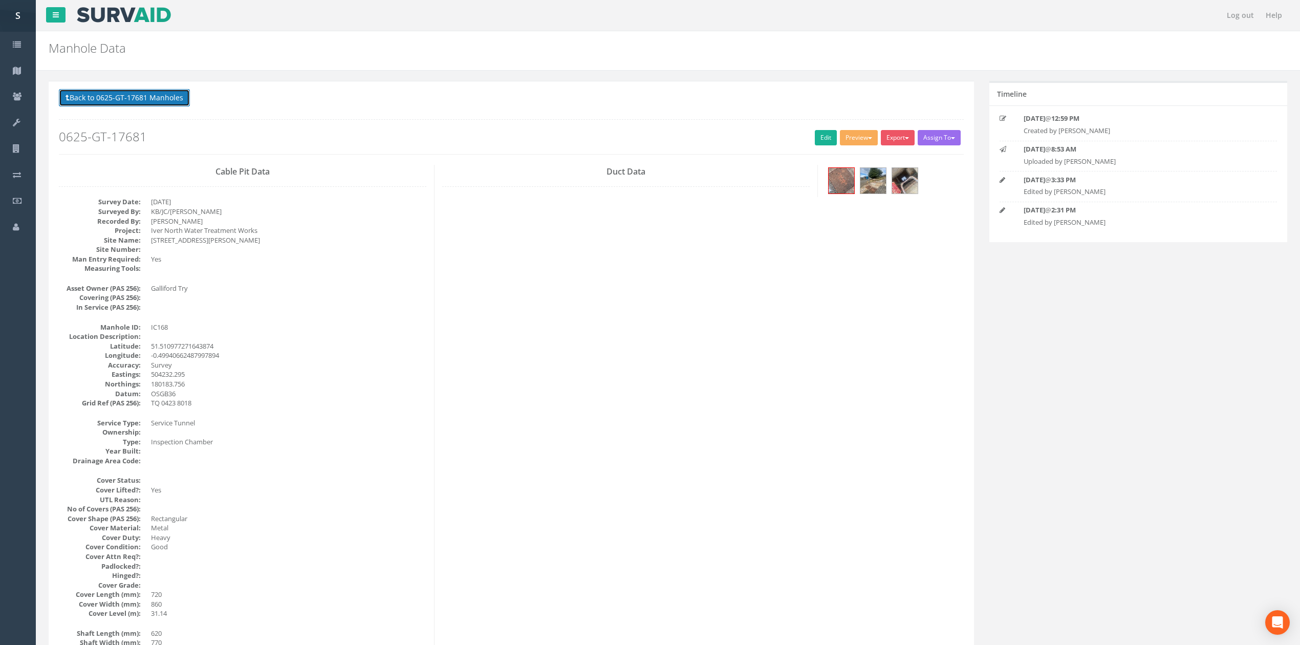
click at [178, 99] on button "Back to 0625-GT-17681 Manholes" at bounding box center [124, 97] width 131 height 17
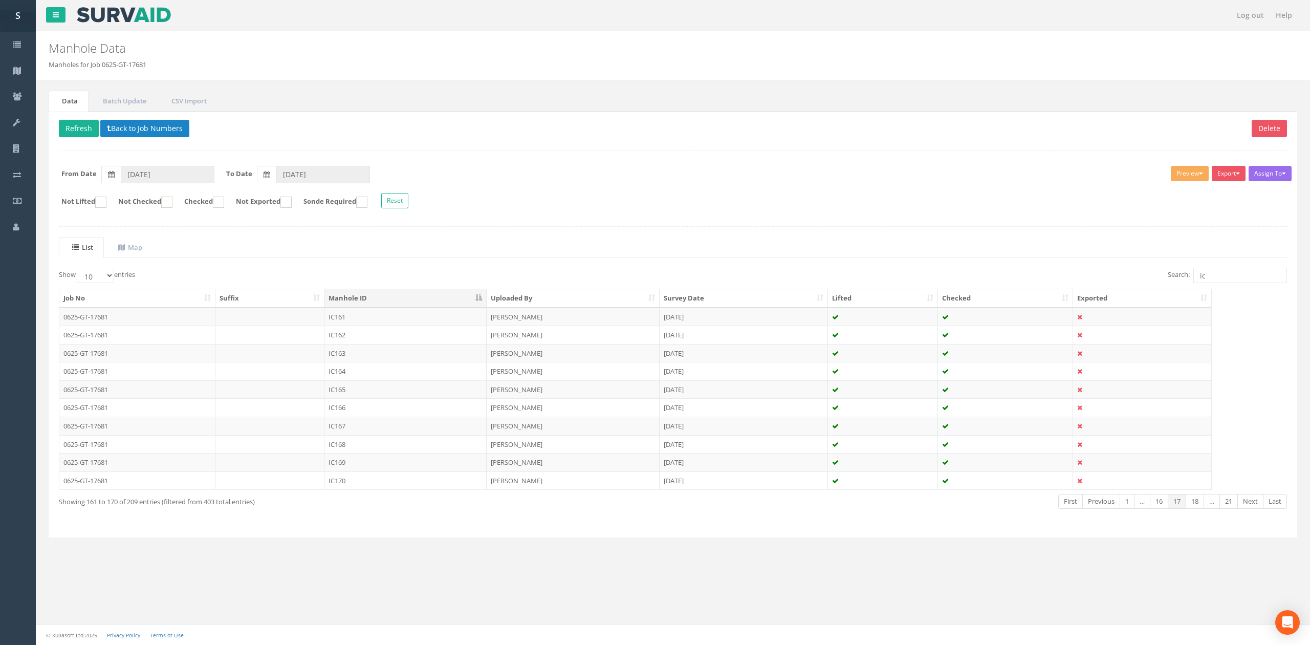
click at [361, 523] on div "Show 10 25 50 100 entries Search: ic Job No Suffix Manhole ID Uploaded By Surve…" at bounding box center [673, 397] width 1228 height 259
click at [359, 447] on td "IC168" at bounding box center [405, 444] width 162 height 18
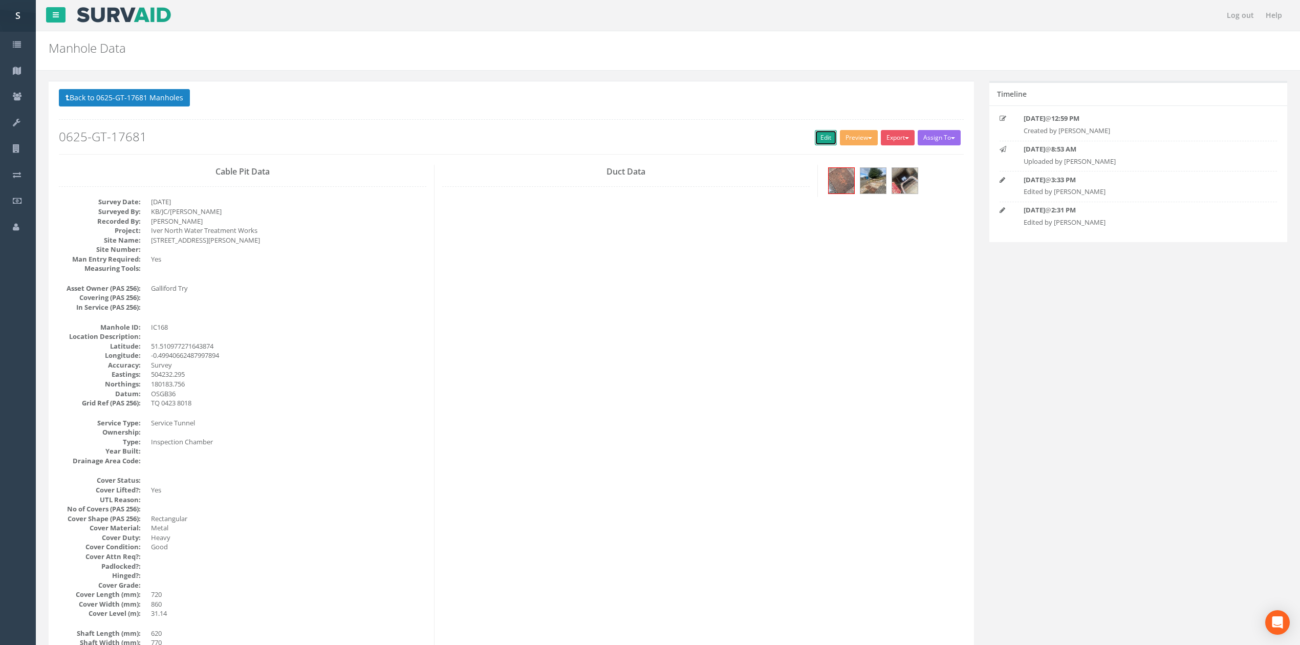
drag, startPoint x: 820, startPoint y: 131, endPoint x: 13, endPoint y: 506, distance: 889.9
click at [820, 131] on link "Edit" at bounding box center [826, 137] width 22 height 15
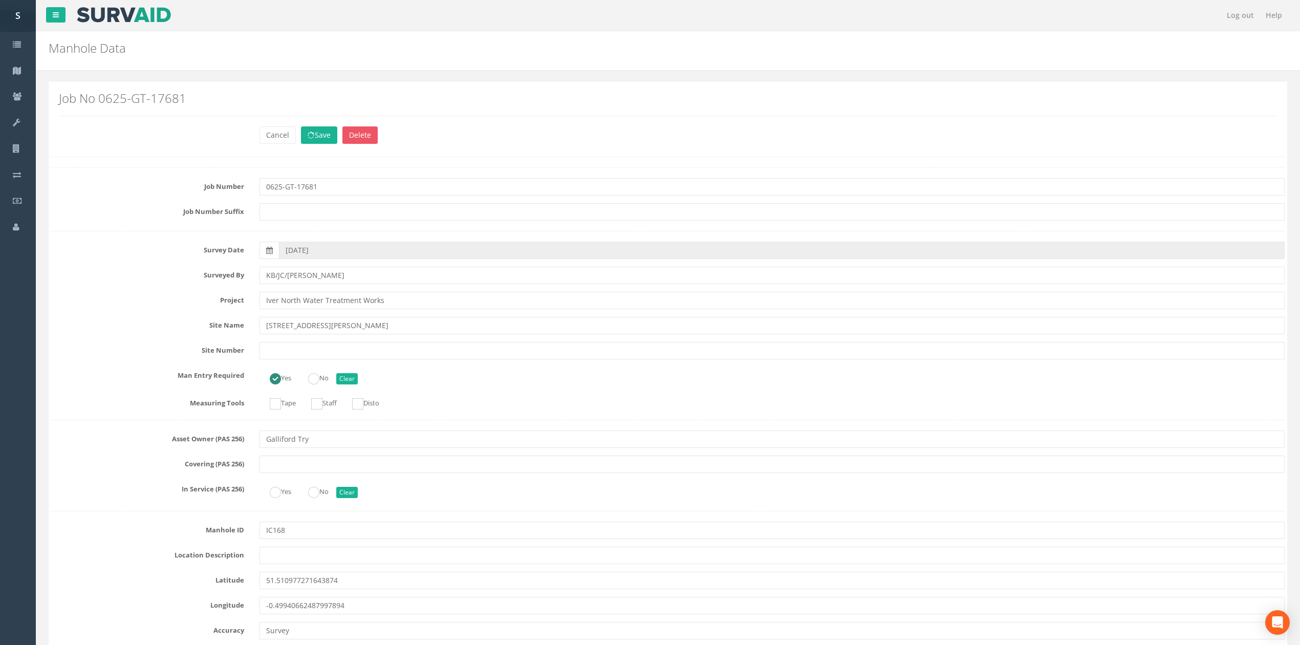
scroll to position [936, 0]
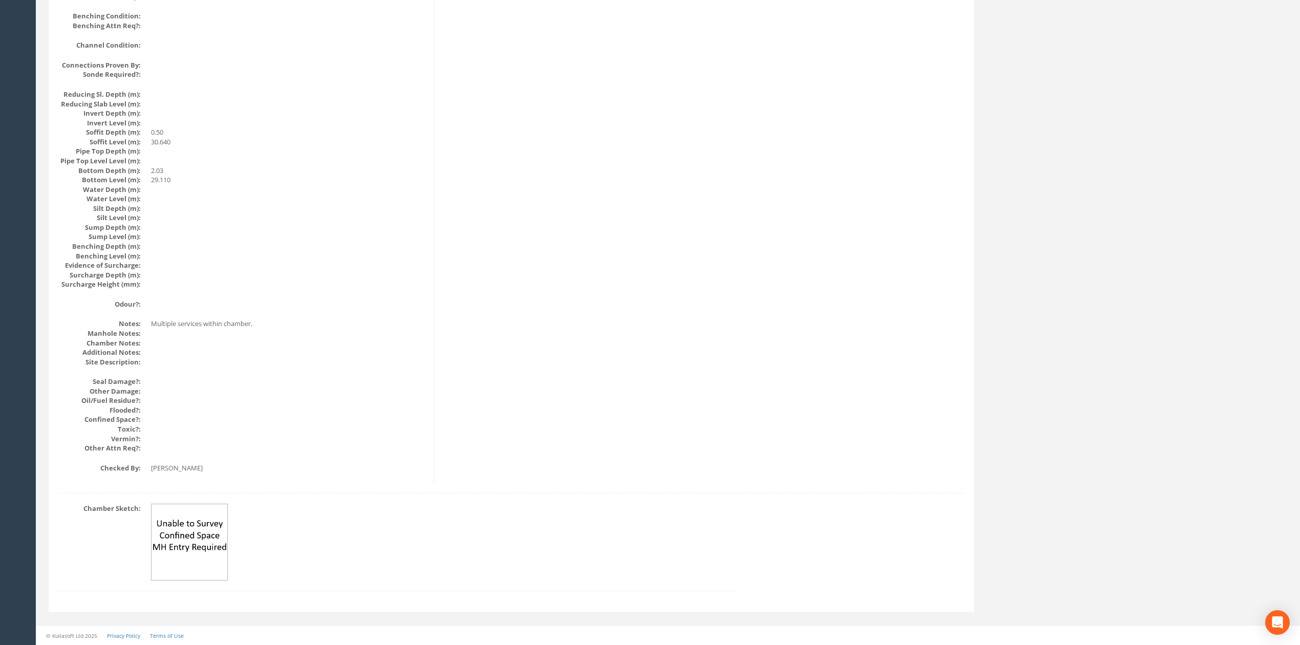
drag, startPoint x: 516, startPoint y: 482, endPoint x: 407, endPoint y: 164, distance: 335.9
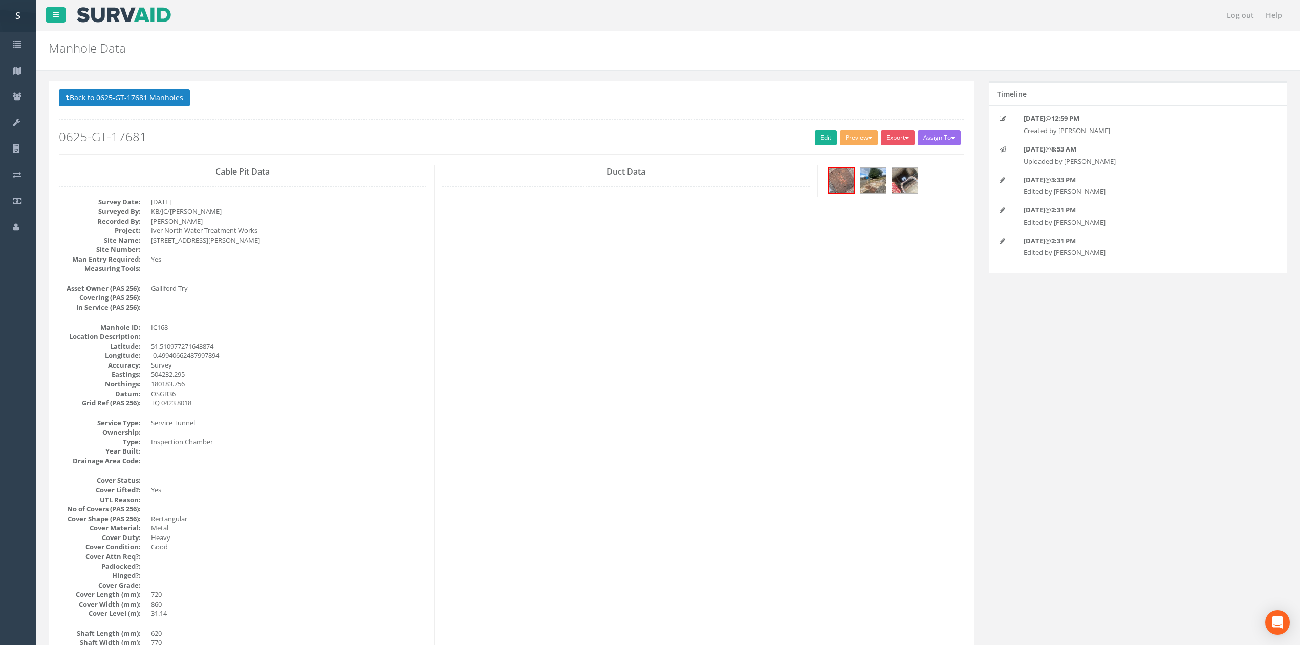
click at [170, 111] on div "Back to 0625-GT-17681 Manholes Back to Map Assign To No Companies Added Export …" at bounding box center [511, 121] width 905 height 65
click at [173, 99] on button "Back to 0625-GT-17681 Manholes" at bounding box center [124, 97] width 131 height 17
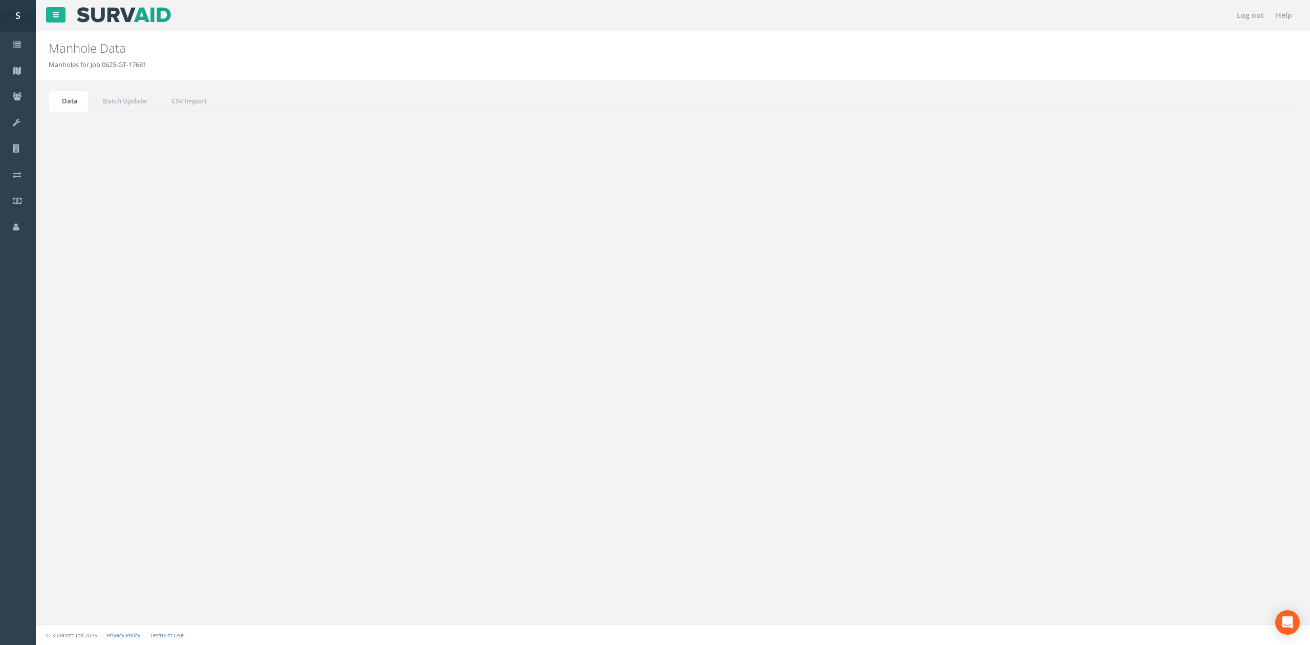
click at [405, 466] on td "IC169" at bounding box center [405, 462] width 162 height 18
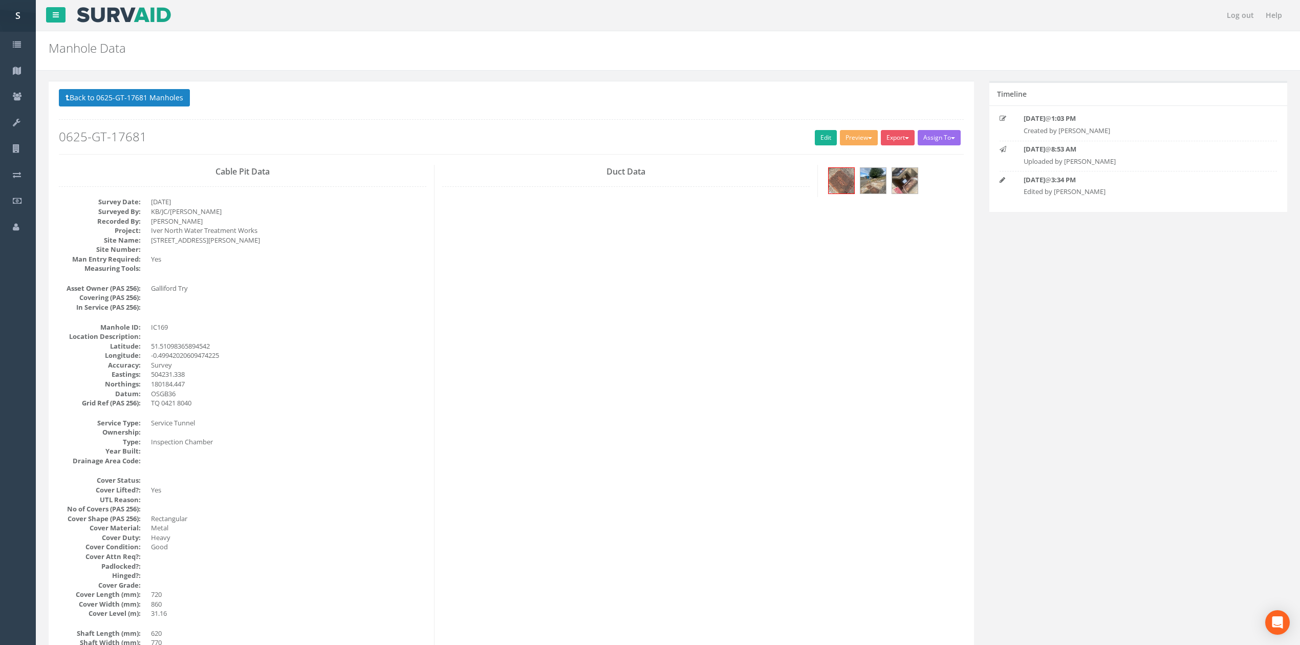
click at [805, 140] on h2 "0625-GT-17681" at bounding box center [511, 136] width 905 height 13
click at [815, 140] on link "Edit" at bounding box center [826, 137] width 22 height 15
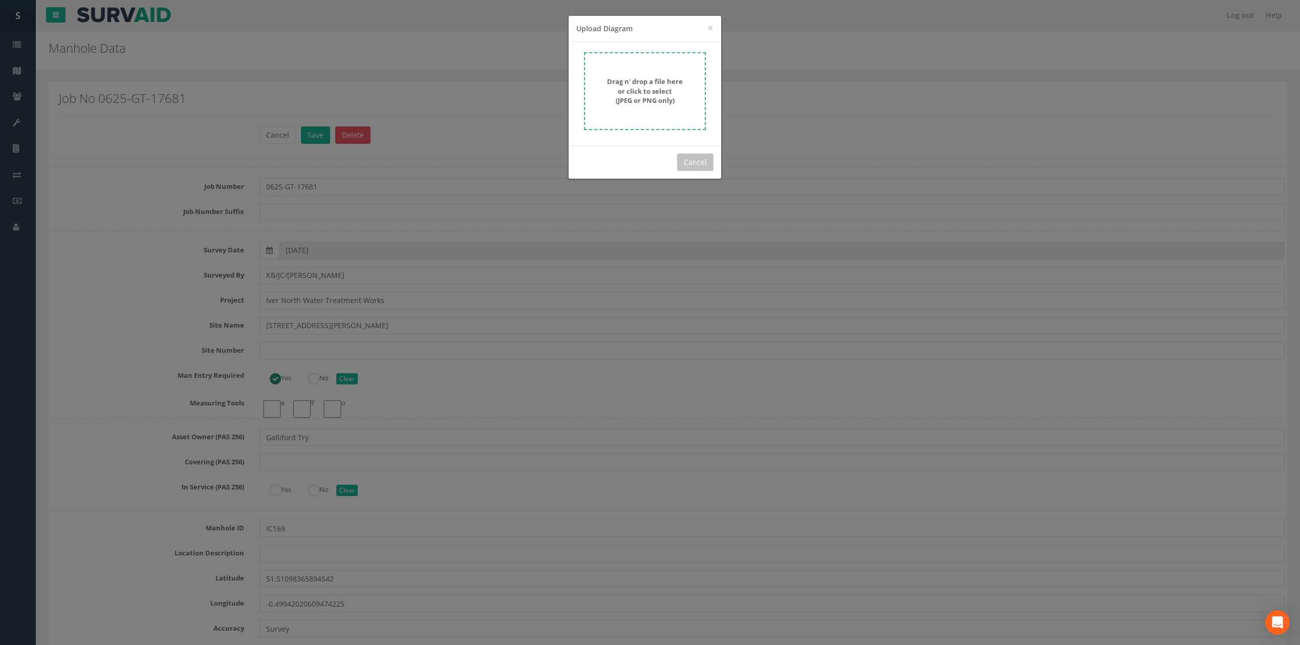
click at [634, 97] on strong "Drag n' drop a file here or click to select (JPEG or PNG only)" at bounding box center [645, 91] width 76 height 28
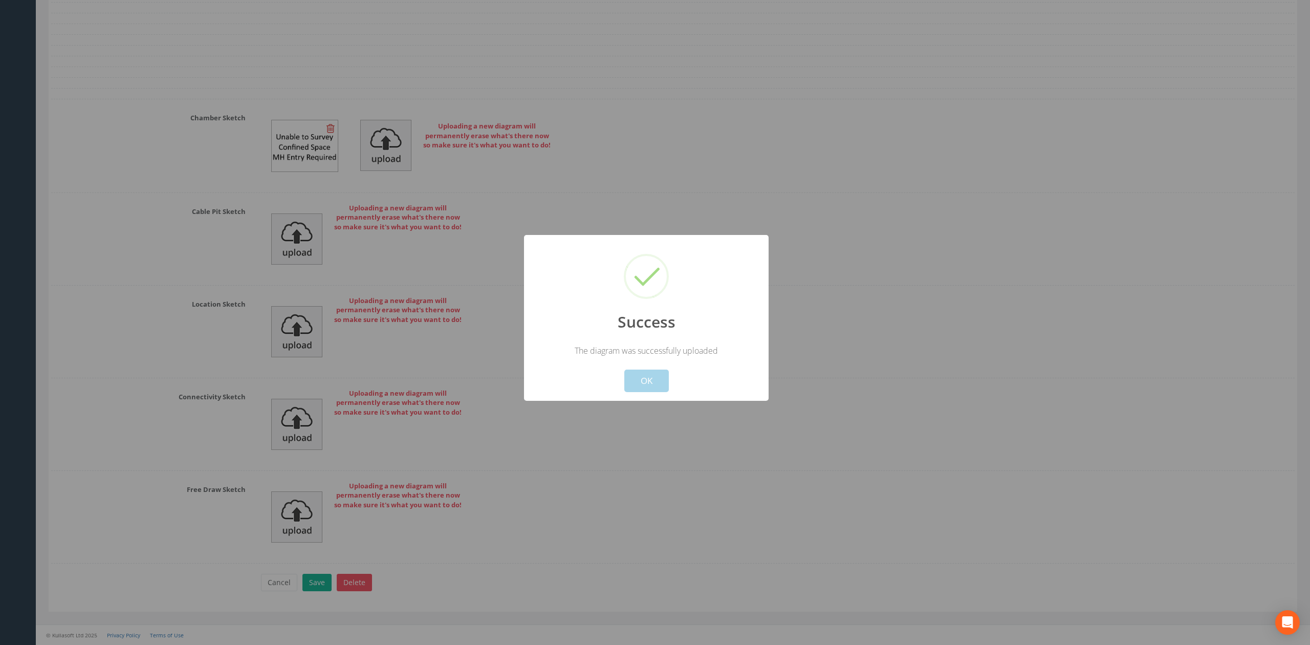
click at [644, 381] on button "OK" at bounding box center [646, 381] width 45 height 23
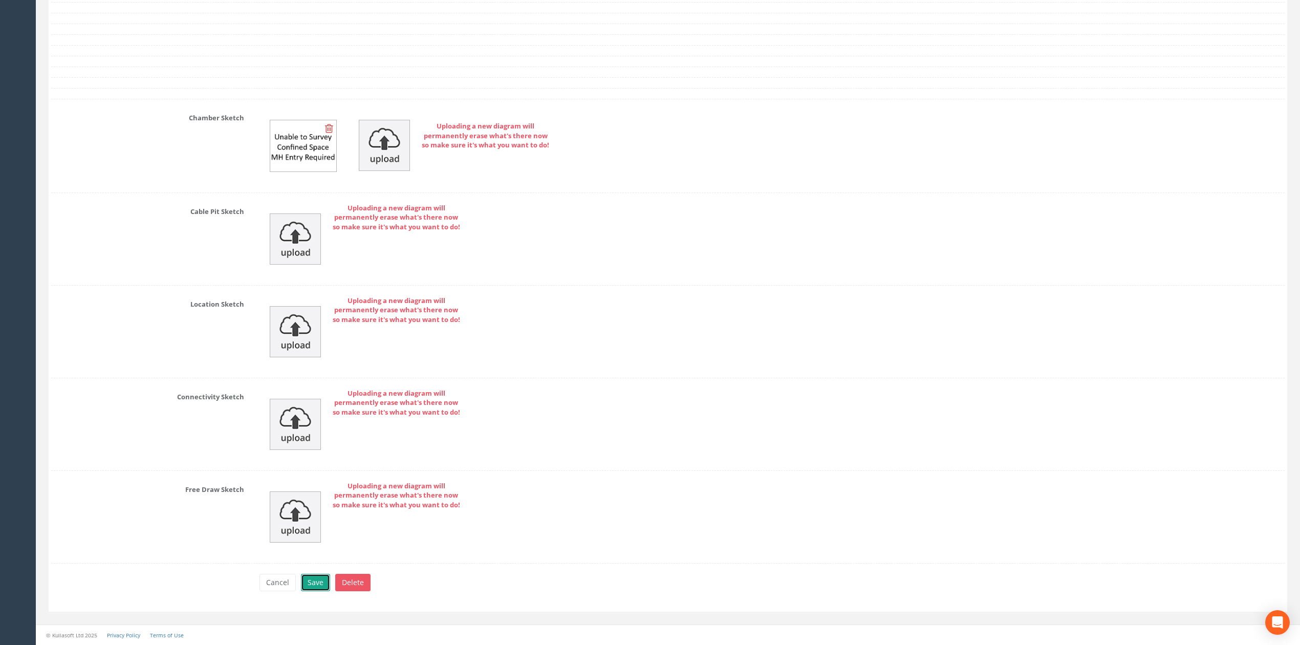
click at [321, 578] on button "Save" at bounding box center [315, 582] width 29 height 17
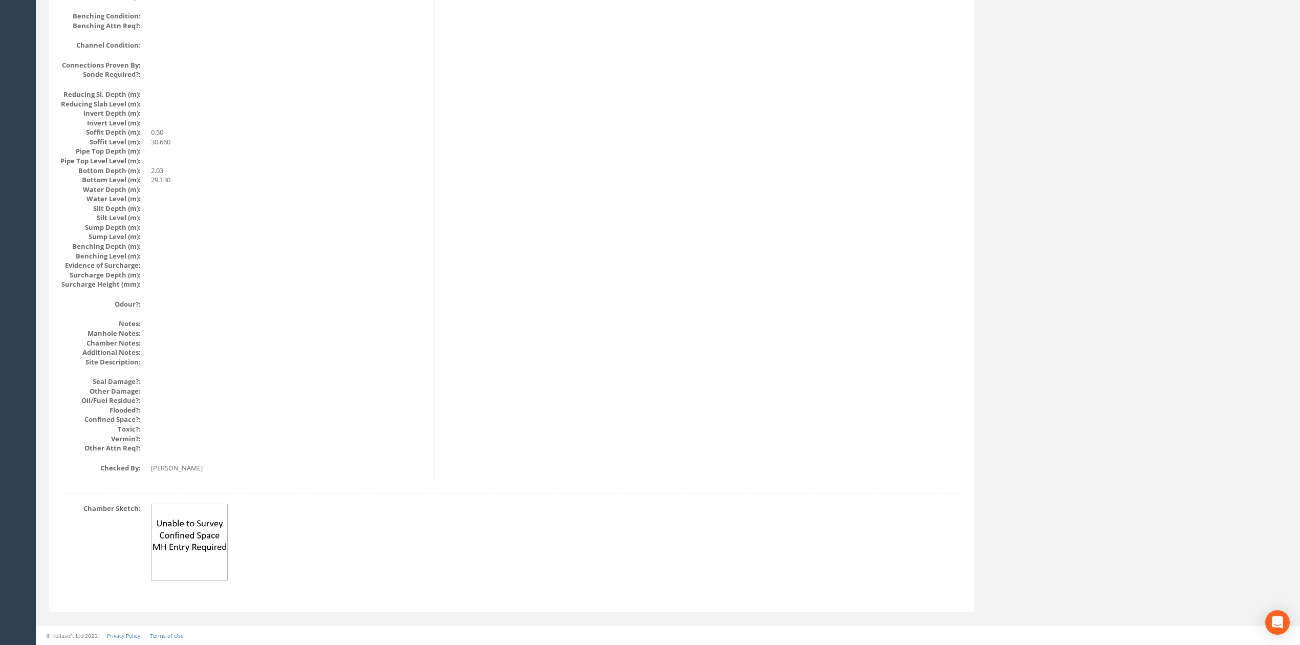
scroll to position [0, 0]
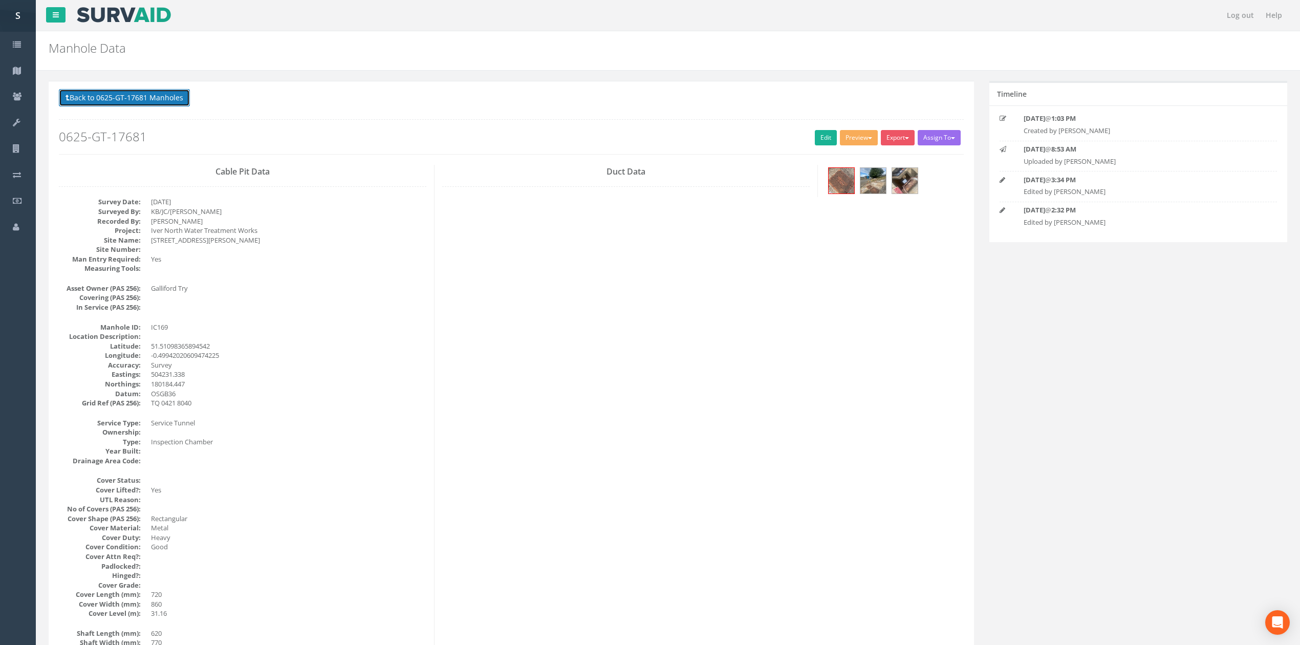
click at [141, 104] on button "Back to 0625-GT-17681 Manholes" at bounding box center [124, 97] width 131 height 17
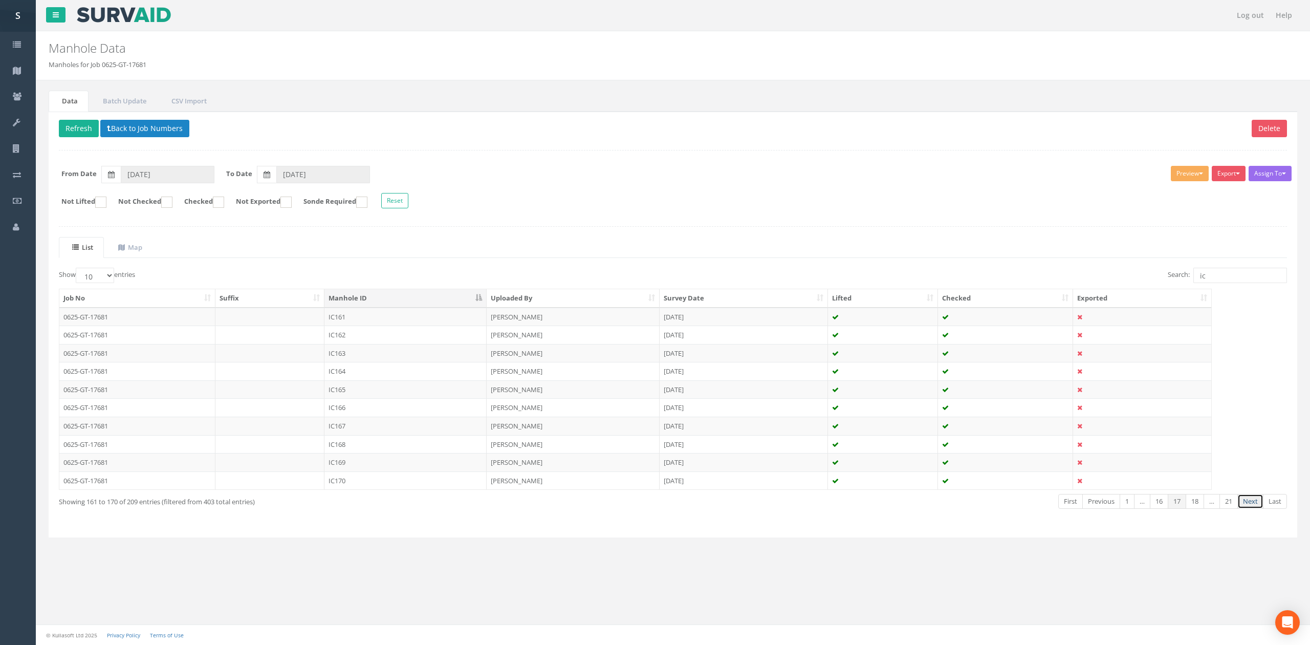
click at [1261, 507] on link "Next" at bounding box center [1251, 501] width 26 height 15
click at [400, 314] on td "IC171" at bounding box center [405, 317] width 162 height 18
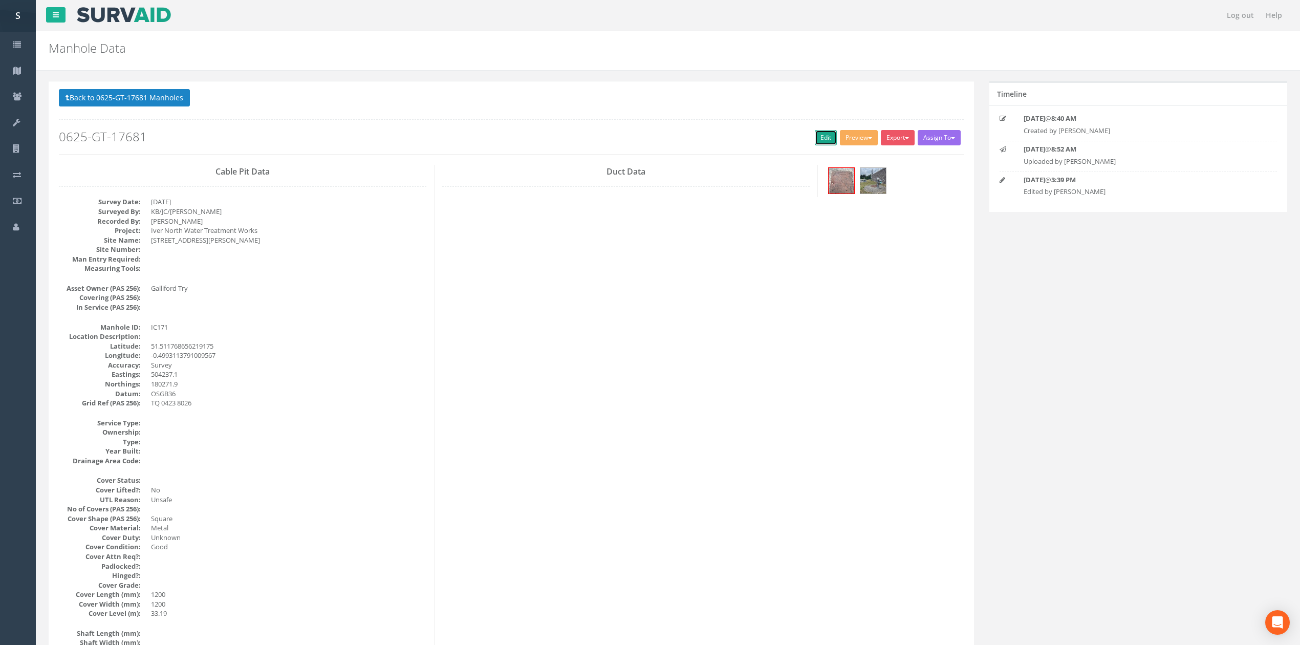
click at [828, 134] on link "Edit" at bounding box center [826, 137] width 22 height 15
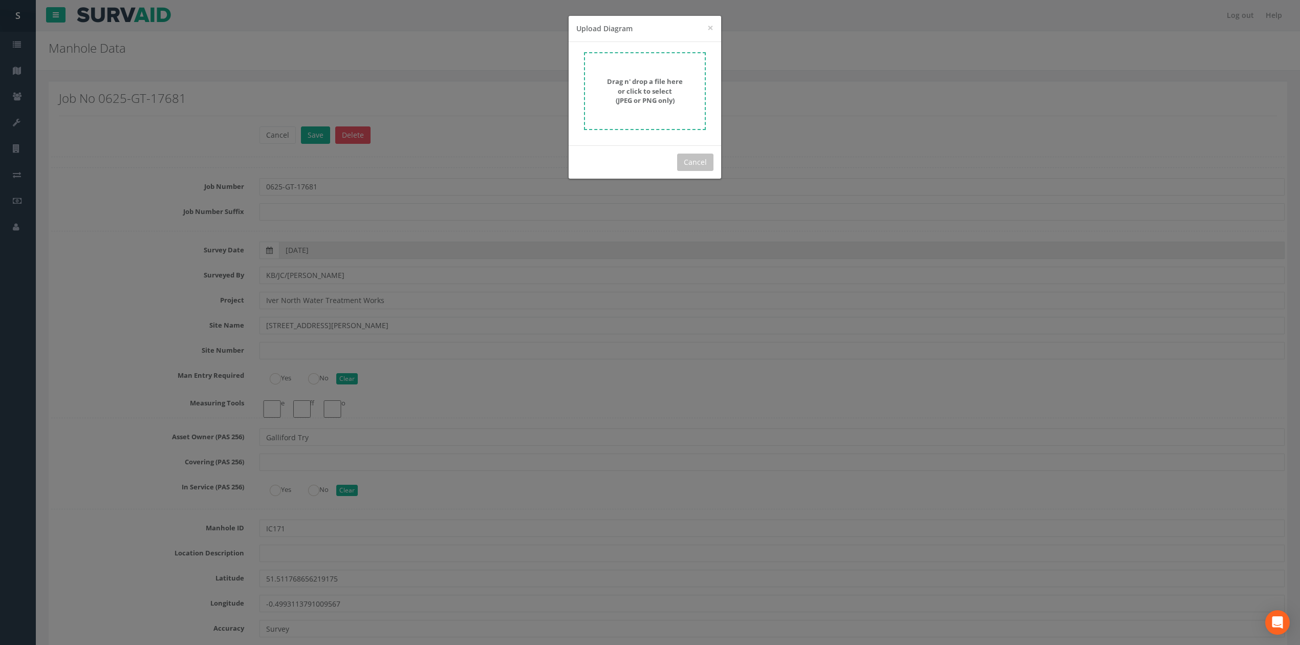
click at [661, 109] on form "Drag n' drop a file here or click to select (JPEG or PNG only)" at bounding box center [645, 91] width 122 height 78
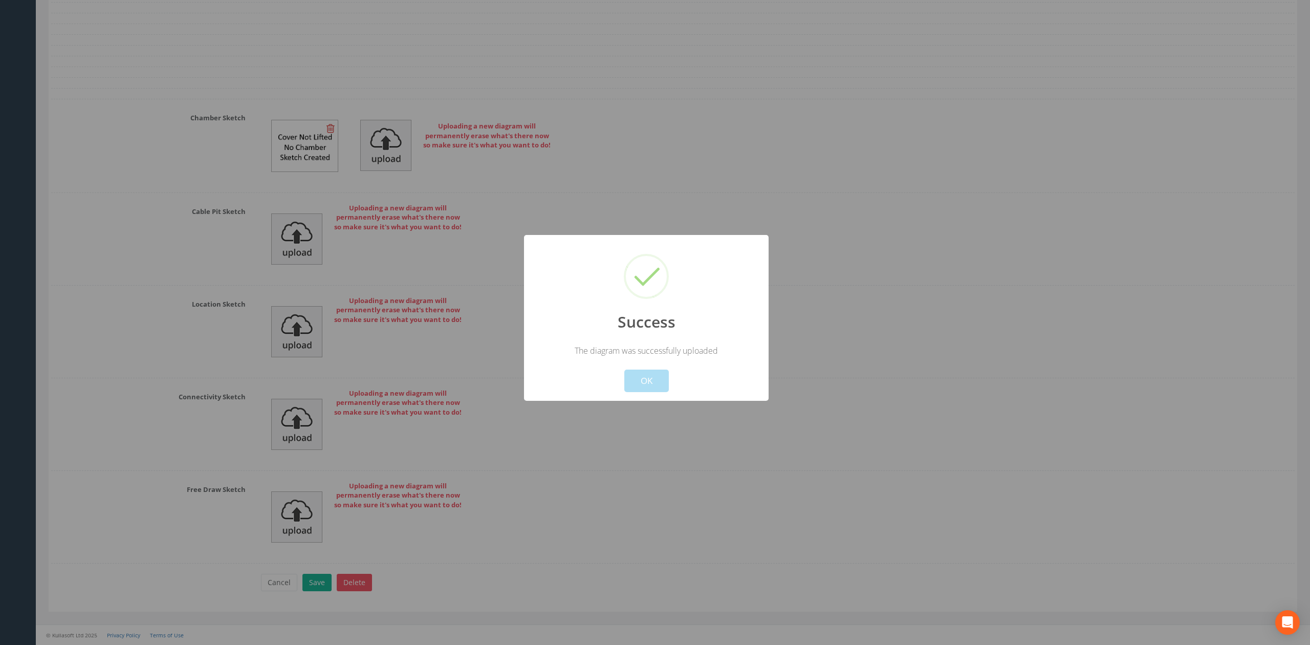
click at [608, 383] on div "Cancel OK" at bounding box center [646, 374] width 227 height 36
click at [639, 380] on button "OK" at bounding box center [646, 381] width 45 height 23
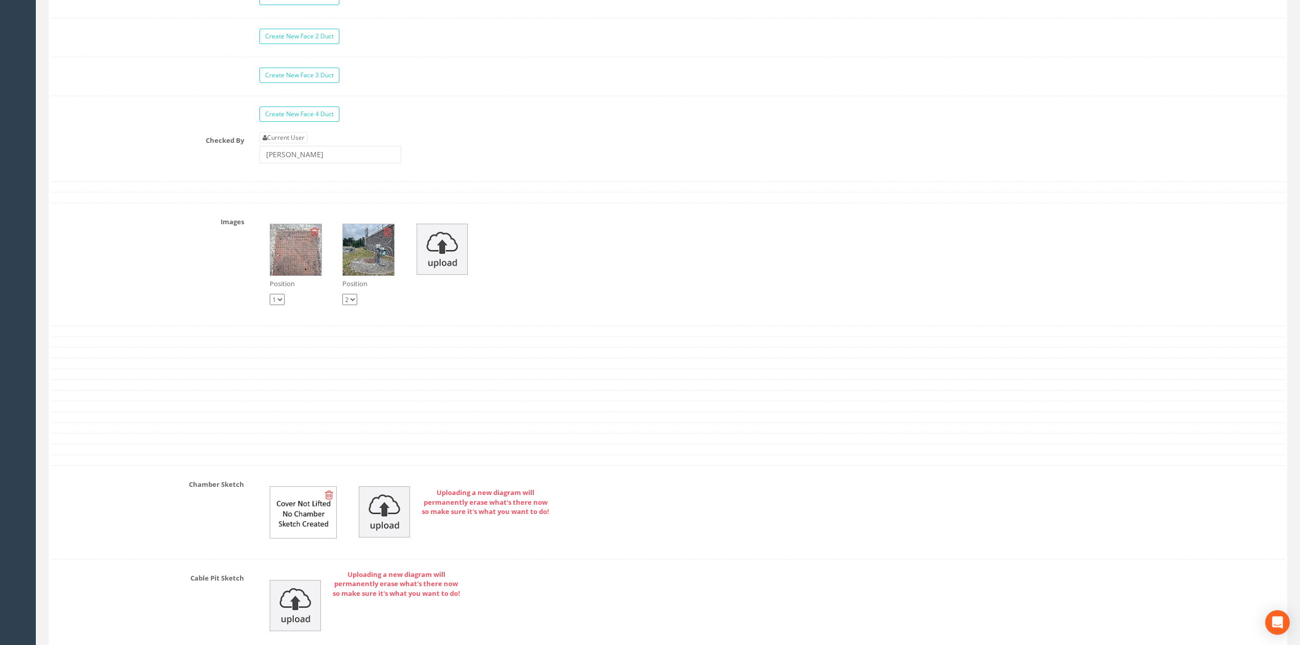
scroll to position [2933, 0]
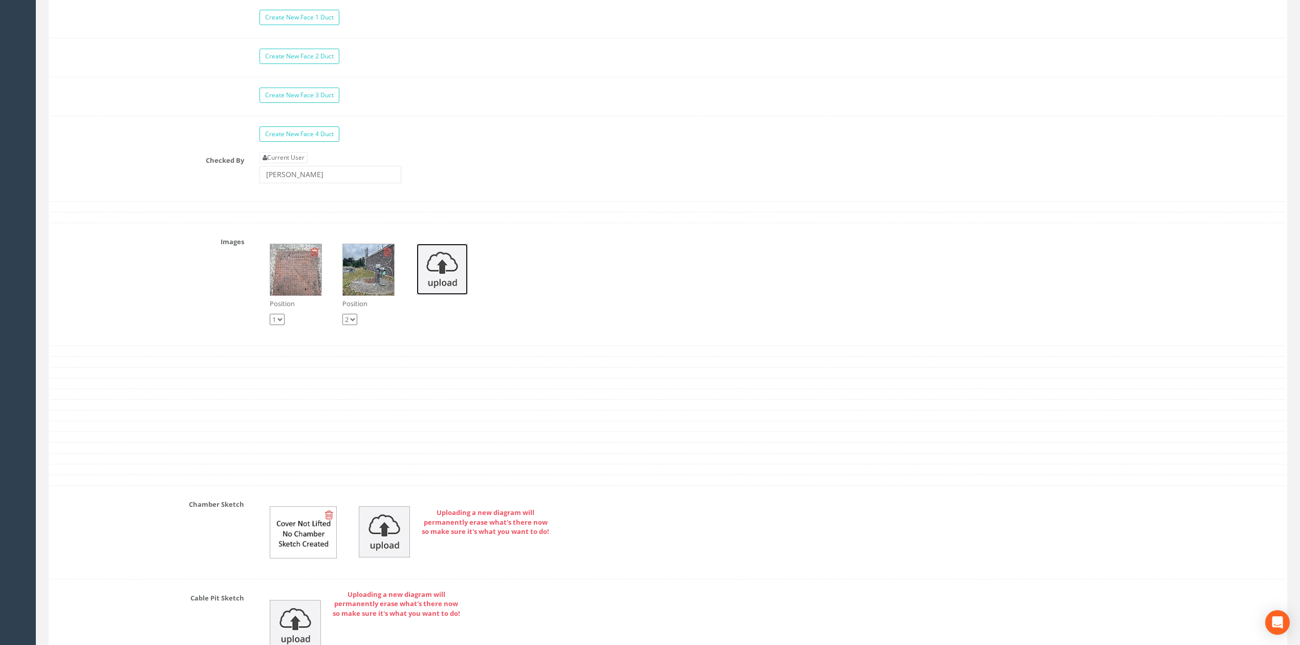
click at [437, 279] on img at bounding box center [442, 269] width 51 height 51
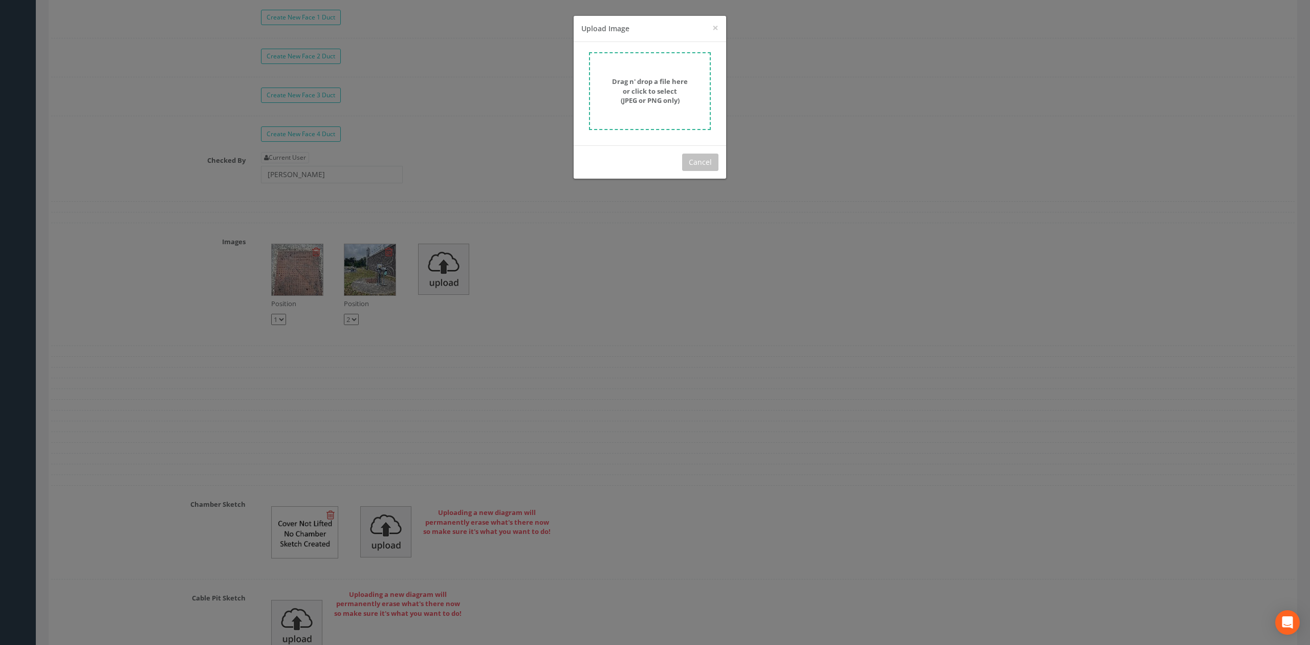
click at [661, 115] on form "Drag n' drop a file here or click to select (JPEG or PNG only)" at bounding box center [650, 91] width 122 height 78
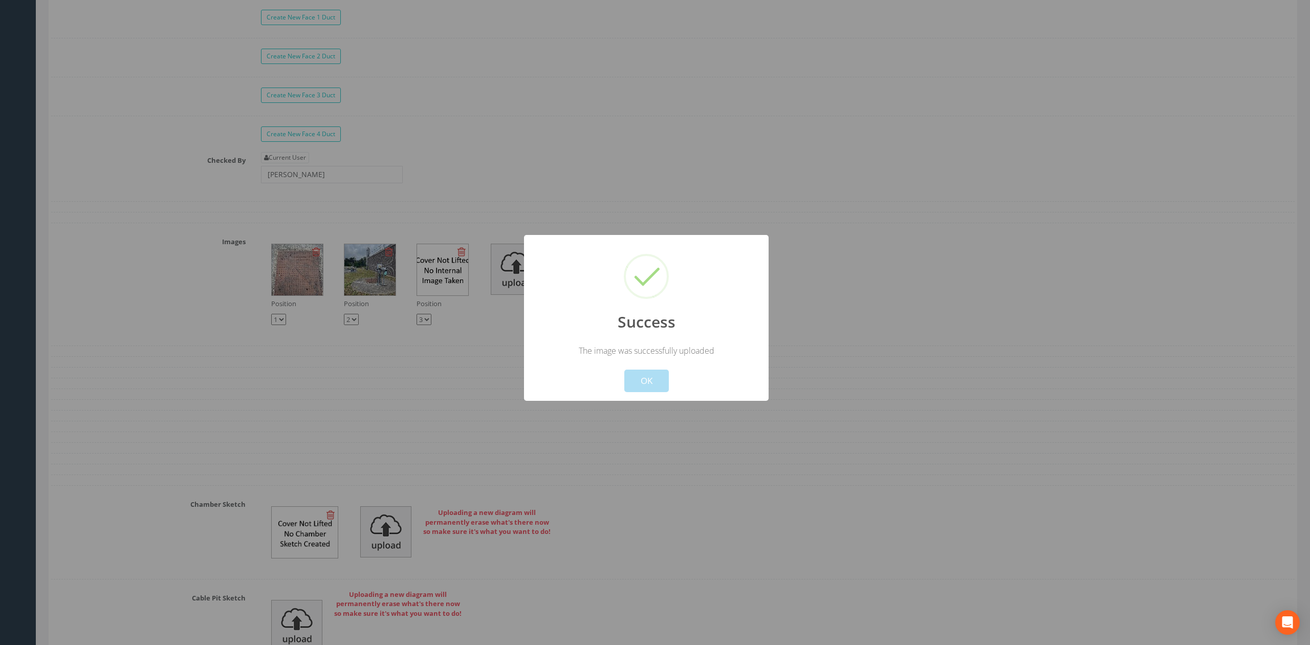
click at [637, 399] on div "Success The image was successfully uploaded ! Not valid! Cancel OK" at bounding box center [646, 318] width 245 height 166
click at [640, 389] on button "OK" at bounding box center [646, 381] width 45 height 23
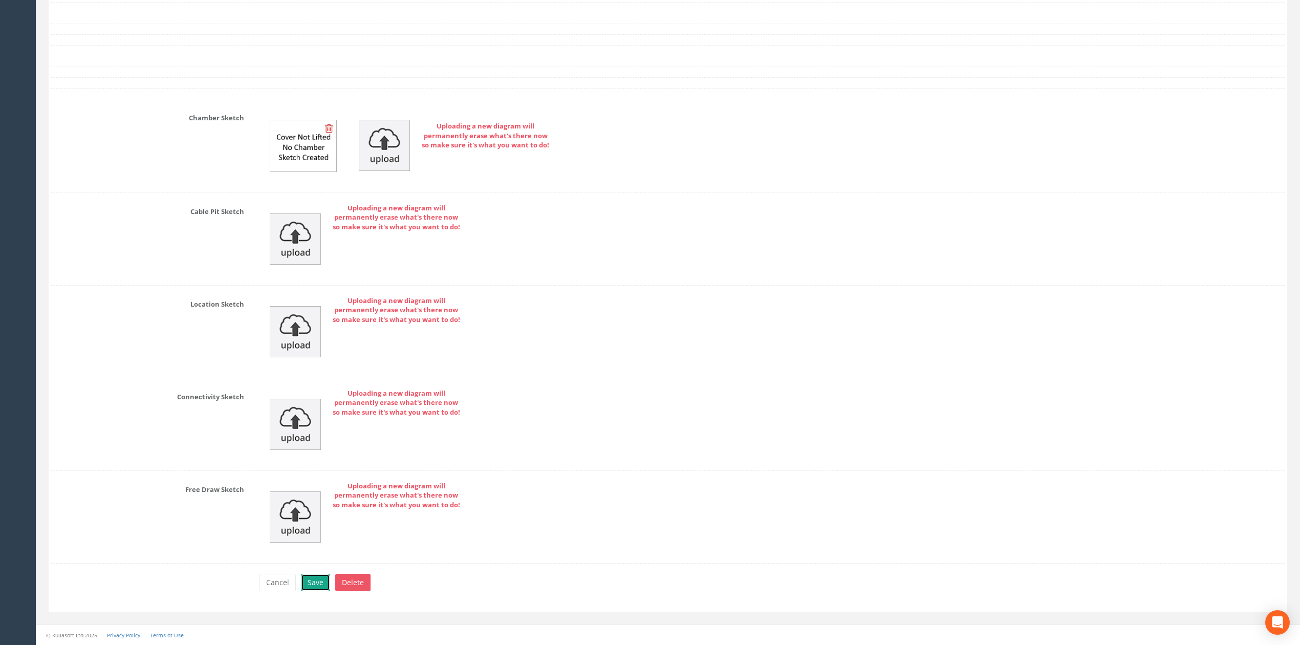
click at [314, 574] on button "Save" at bounding box center [315, 582] width 29 height 17
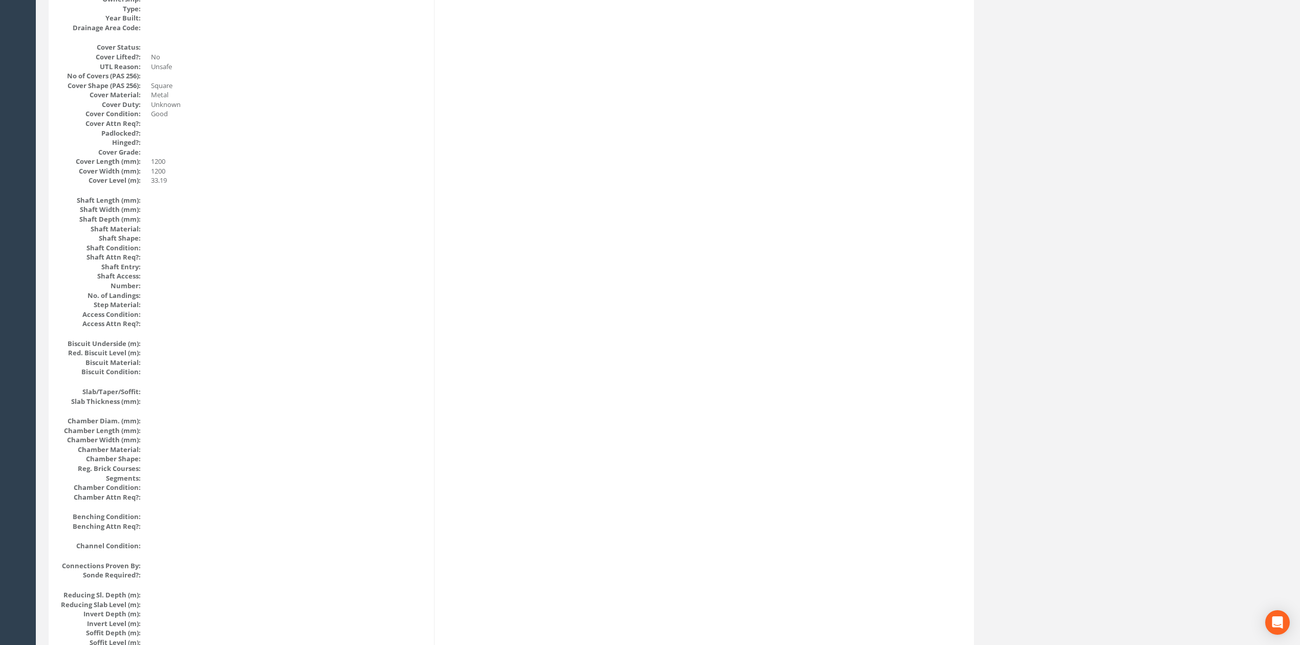
scroll to position [0, 0]
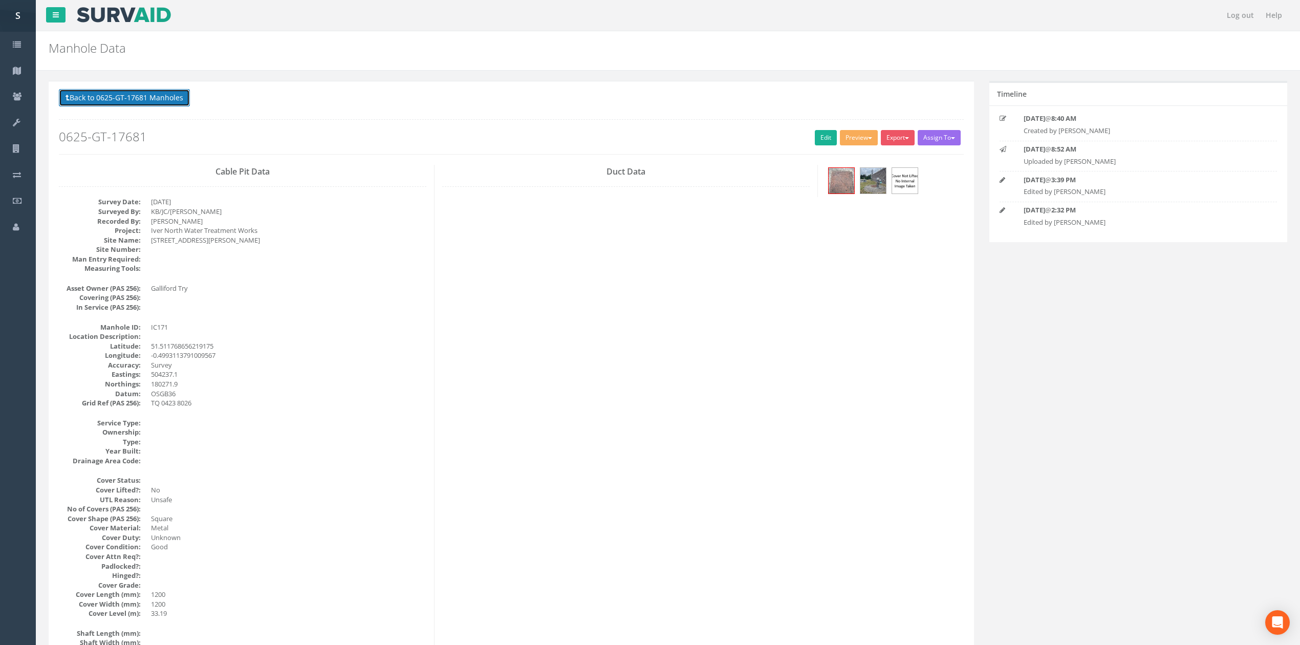
click at [100, 93] on button "Back to 0625-GT-17681 Manholes" at bounding box center [124, 97] width 131 height 17
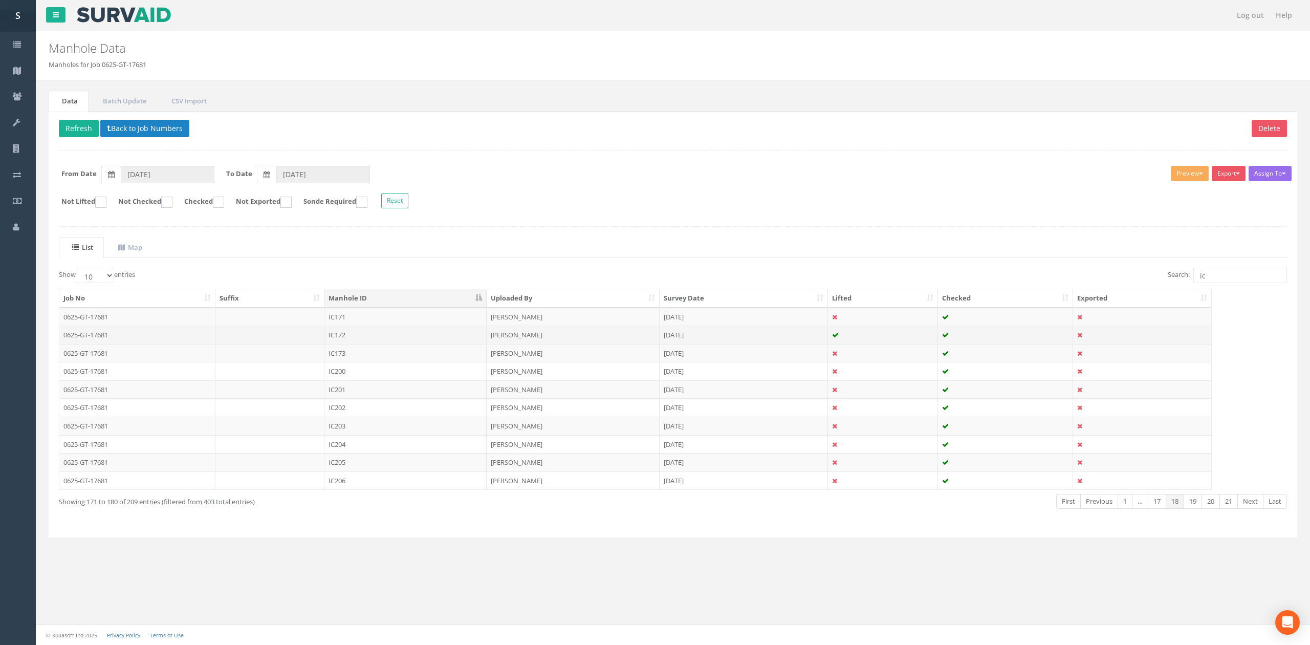
click at [362, 337] on td "IC172" at bounding box center [405, 335] width 162 height 18
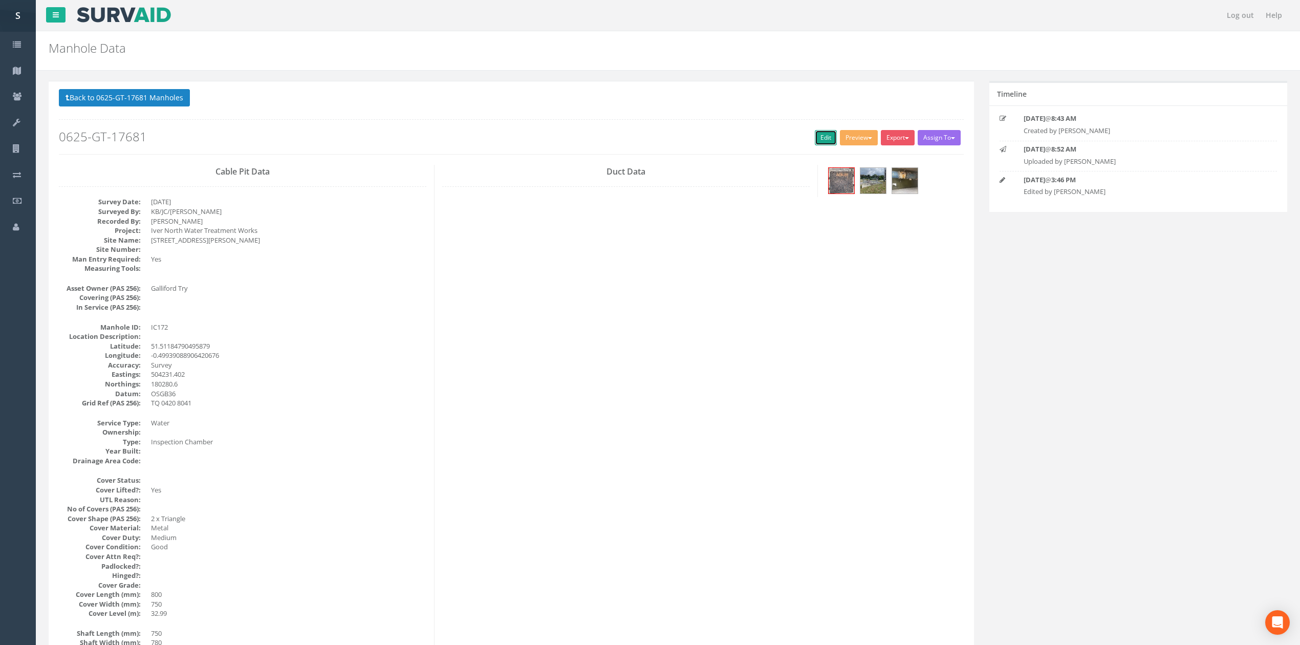
click at [824, 137] on link "Edit" at bounding box center [826, 137] width 22 height 15
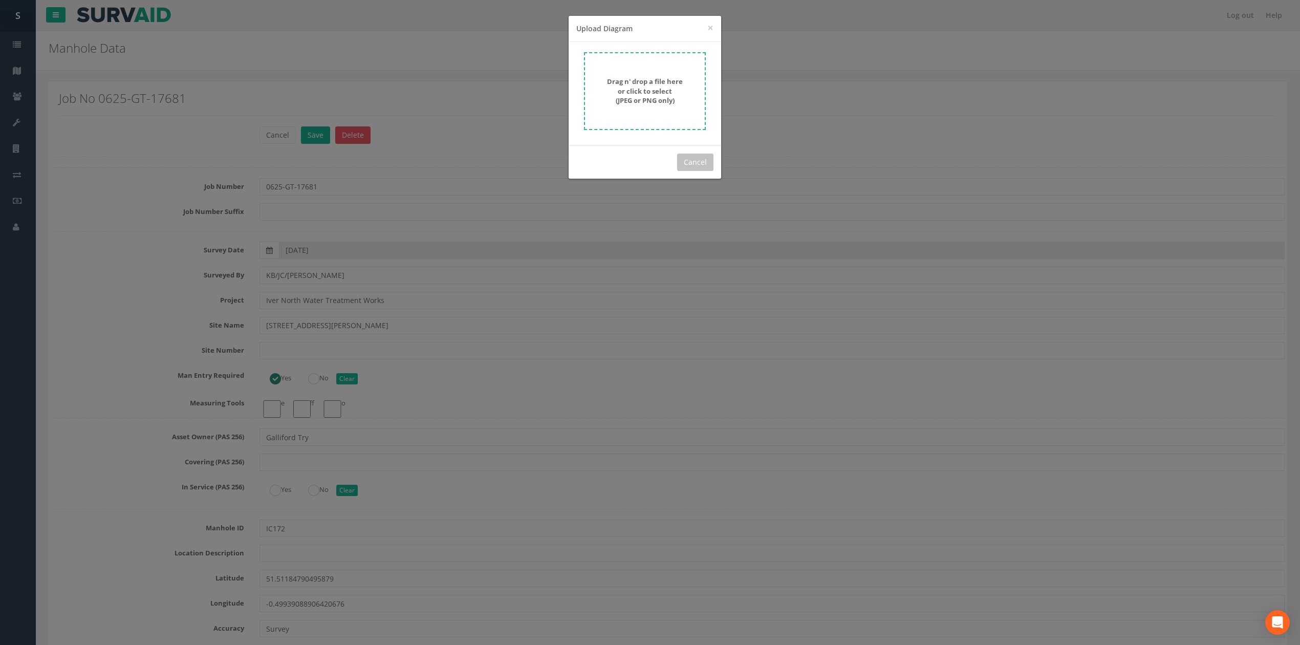
click at [641, 82] on strong "Drag n' drop a file here or click to select (JPEG or PNG only)" at bounding box center [645, 91] width 76 height 28
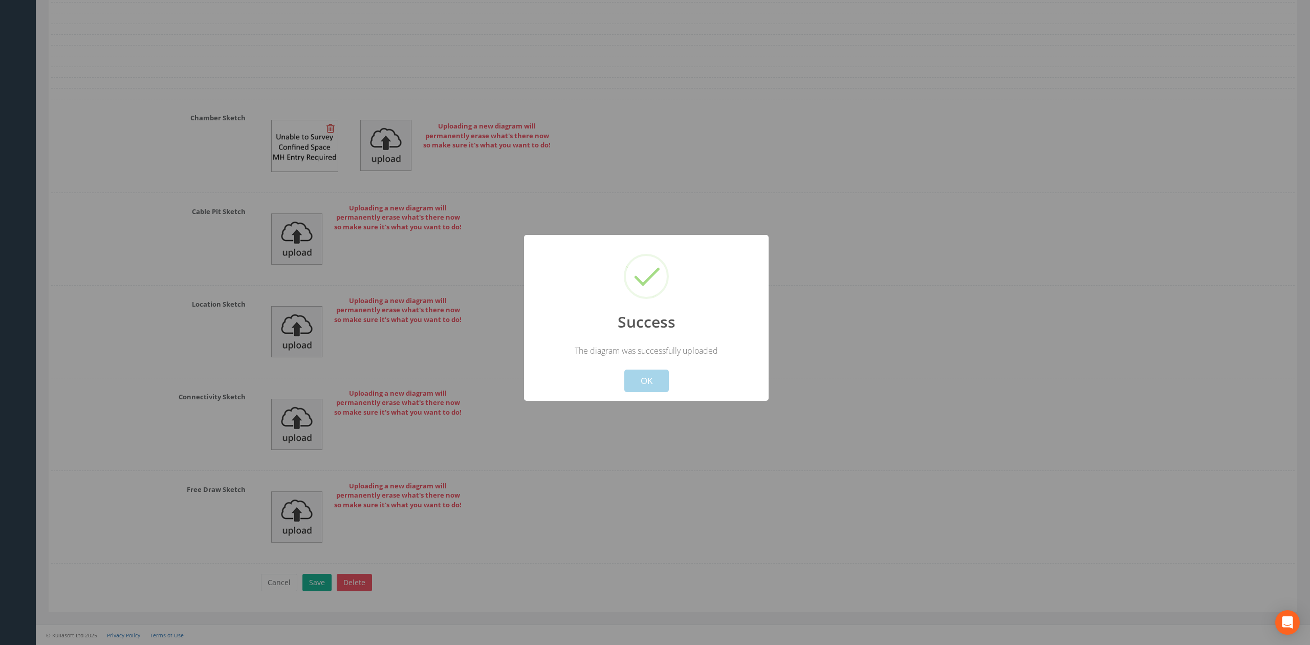
click at [643, 391] on button "OK" at bounding box center [646, 381] width 45 height 23
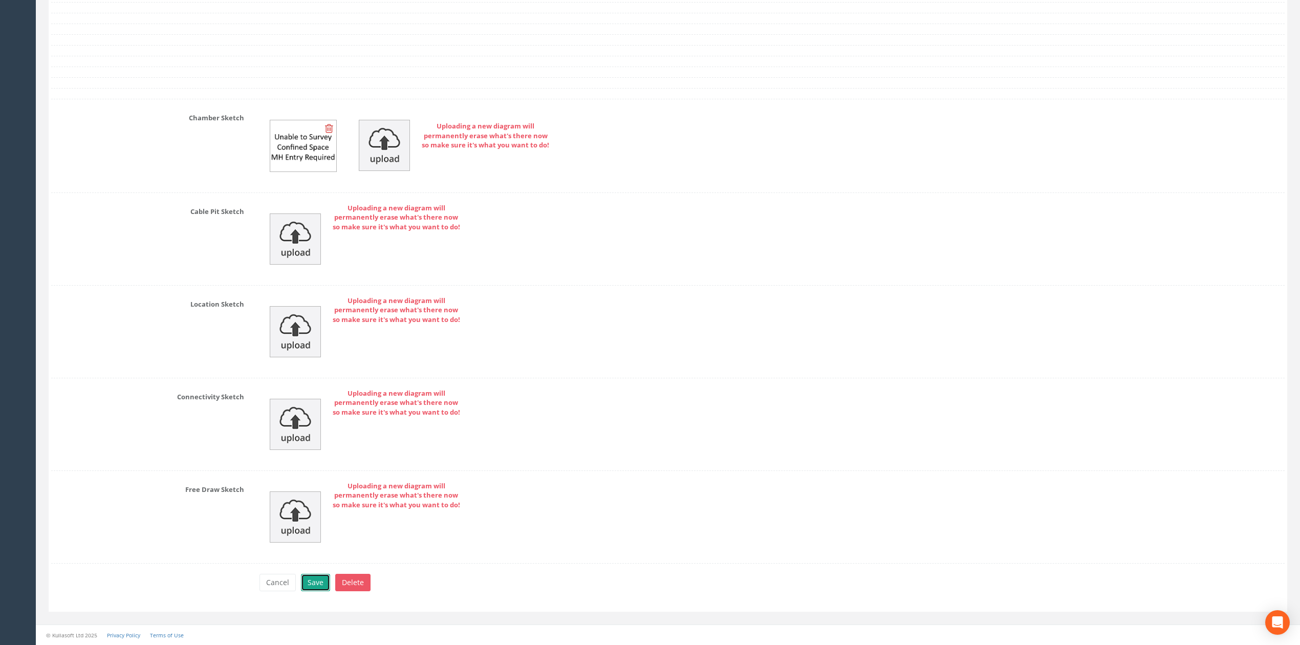
click at [301, 583] on button "Save" at bounding box center [315, 582] width 29 height 17
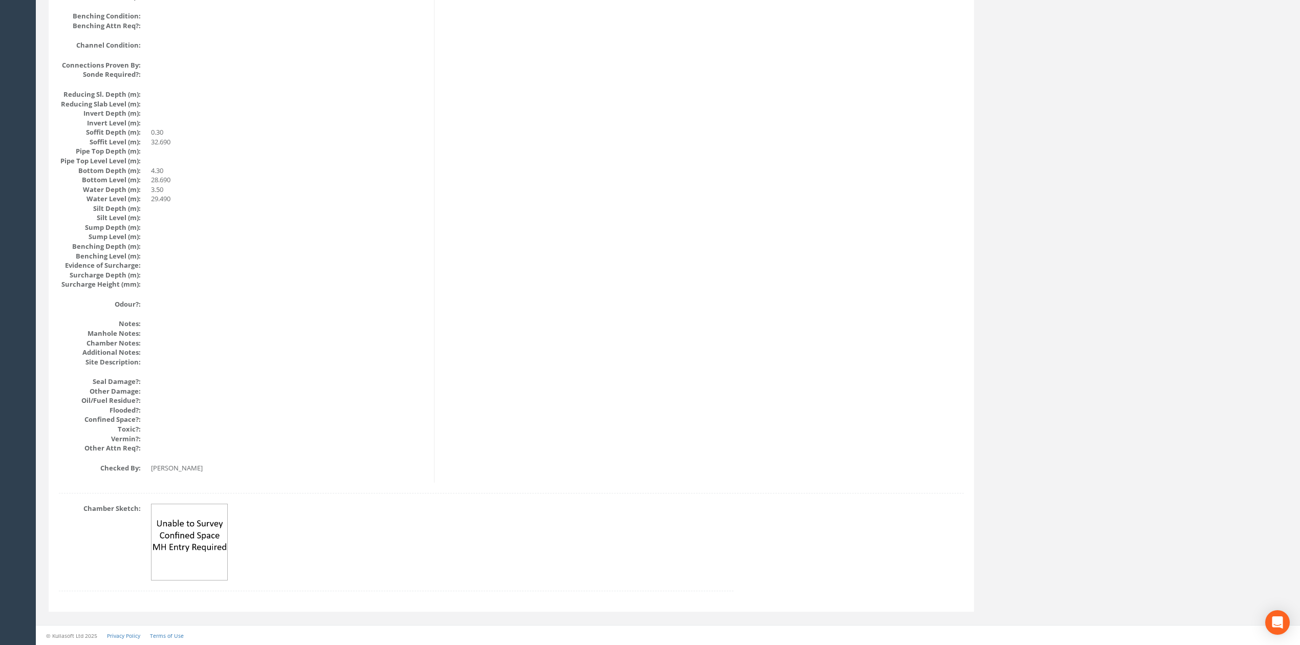
scroll to position [0, 0]
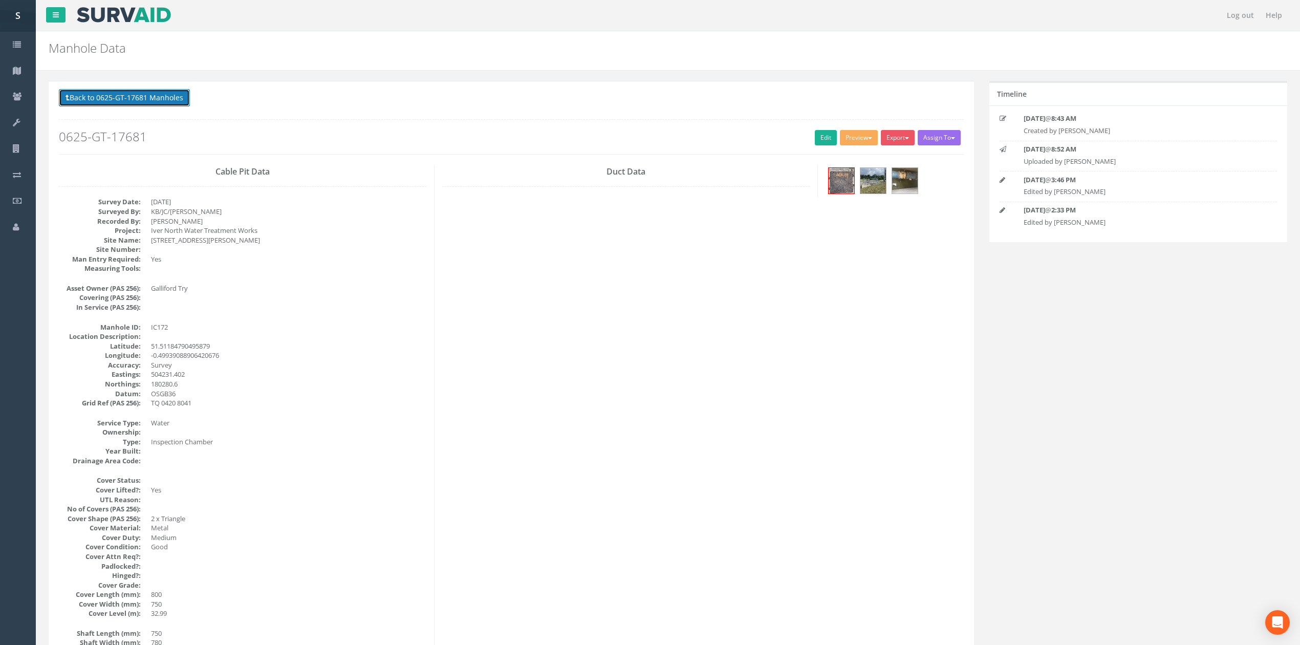
click at [166, 102] on button "Back to 0625-GT-17681 Manholes" at bounding box center [124, 97] width 131 height 17
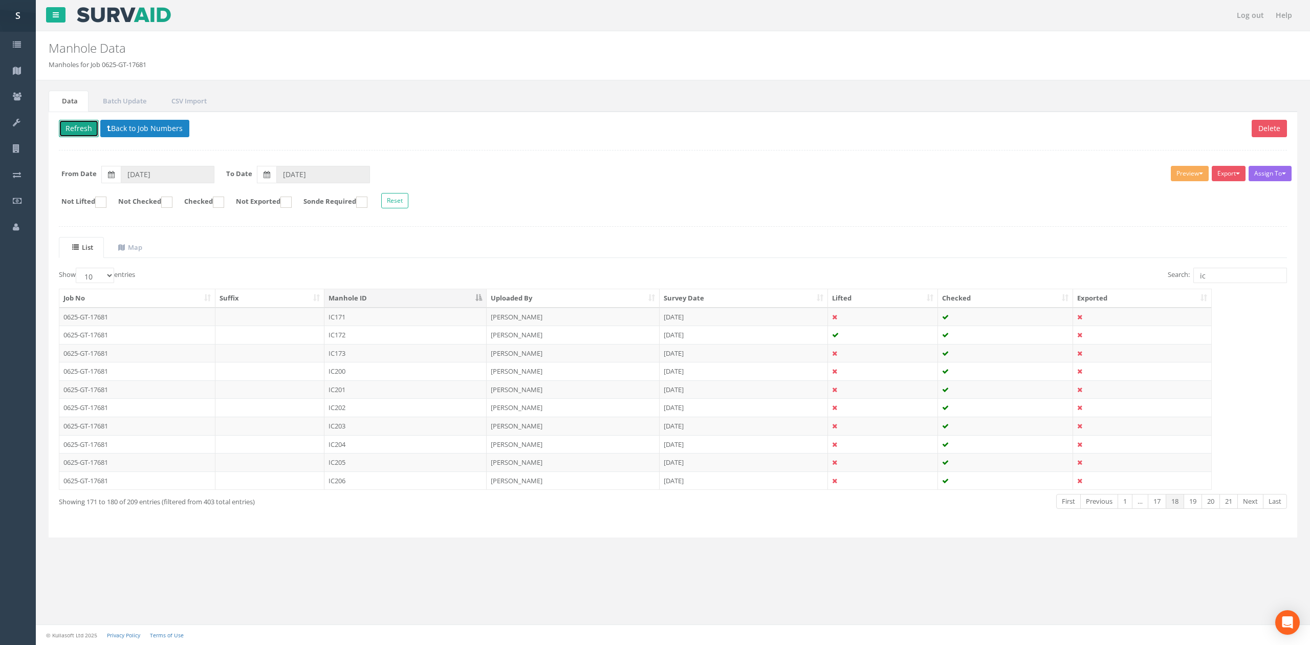
click at [86, 127] on button "Refresh" at bounding box center [79, 128] width 40 height 17
click at [349, 360] on td "IC173" at bounding box center [405, 353] width 162 height 18
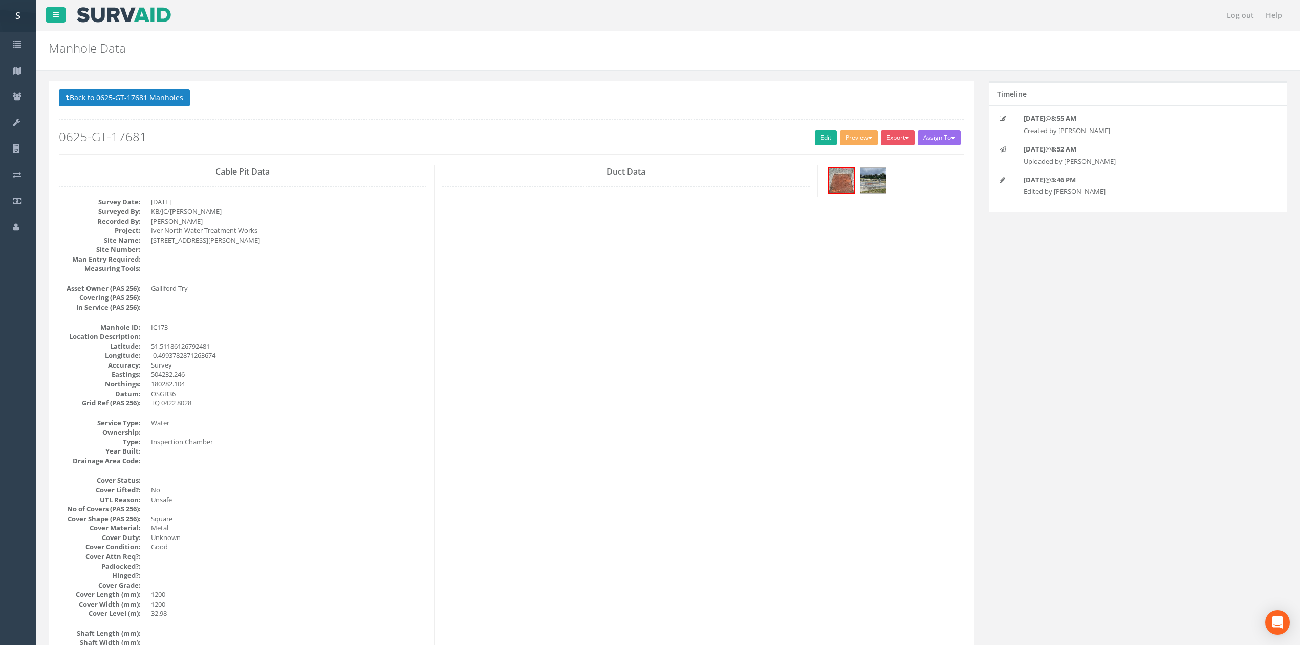
click at [803, 140] on h2 "0625-GT-17681" at bounding box center [511, 136] width 905 height 13
click at [815, 139] on link "Edit" at bounding box center [826, 137] width 22 height 15
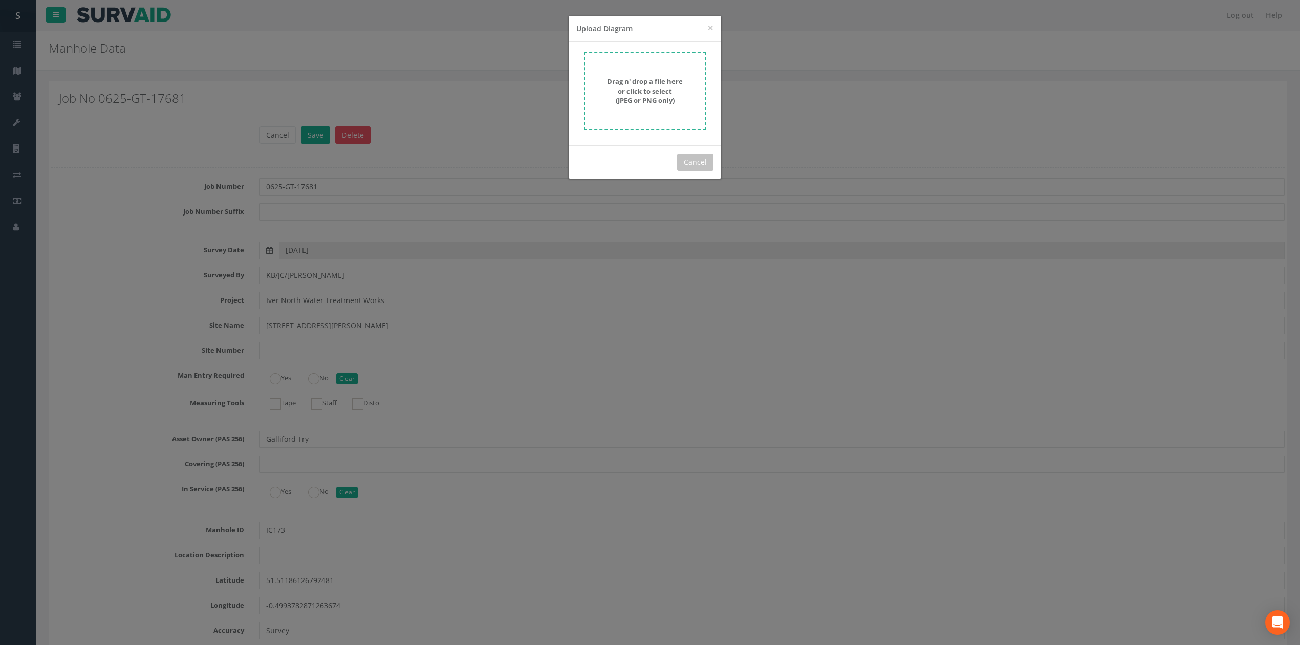
scroll to position [2975, 0]
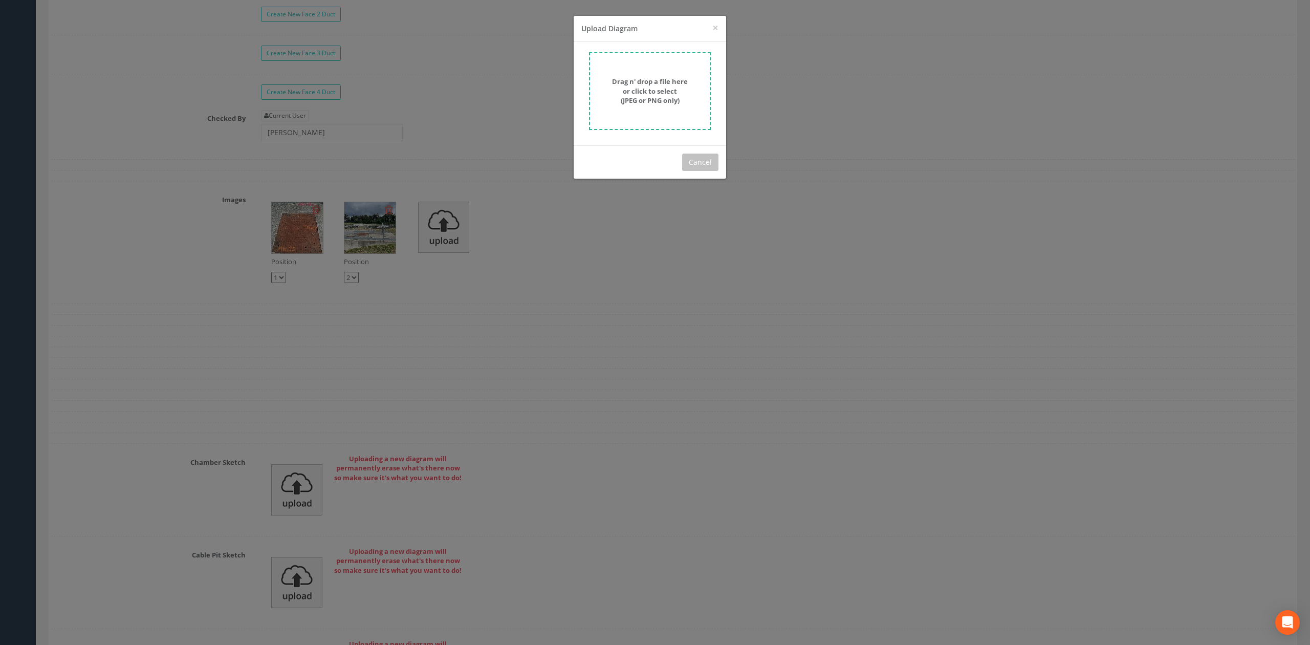
click at [740, 83] on div "× Close Upload Diagram Drag n' drop a file here or click to select (JPEG or PNG…" at bounding box center [655, 322] width 1310 height 645
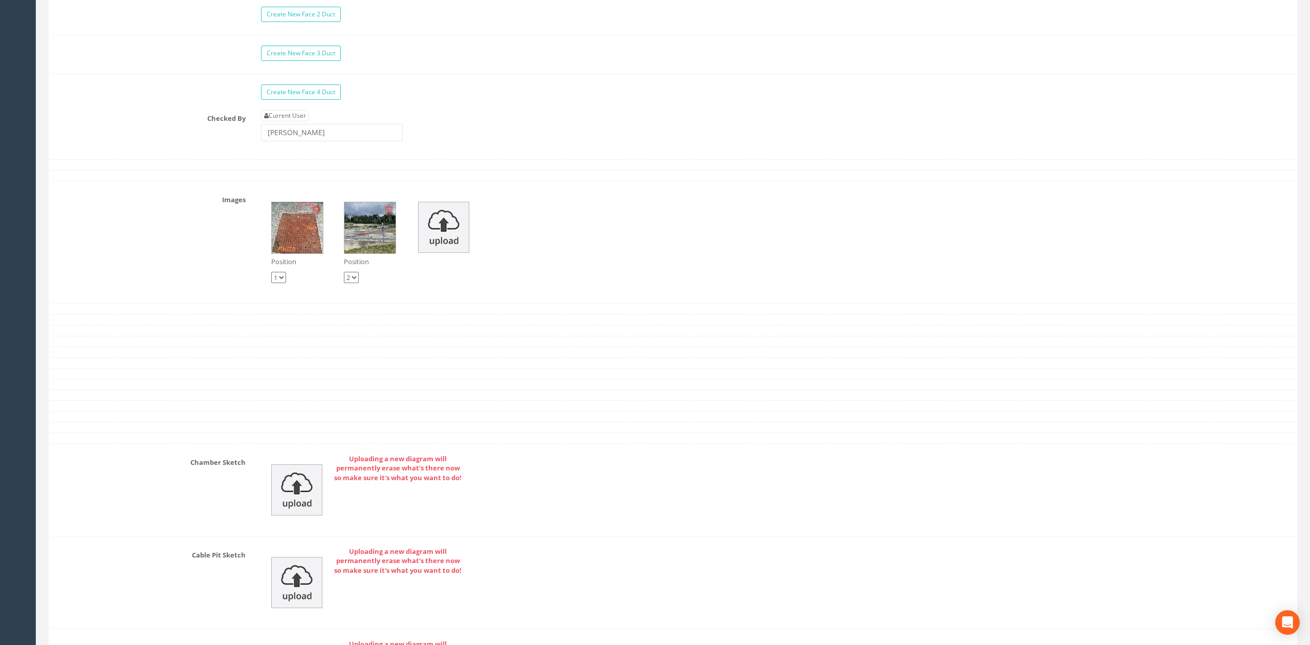
click at [666, 87] on div at bounding box center [655, 322] width 1310 height 645
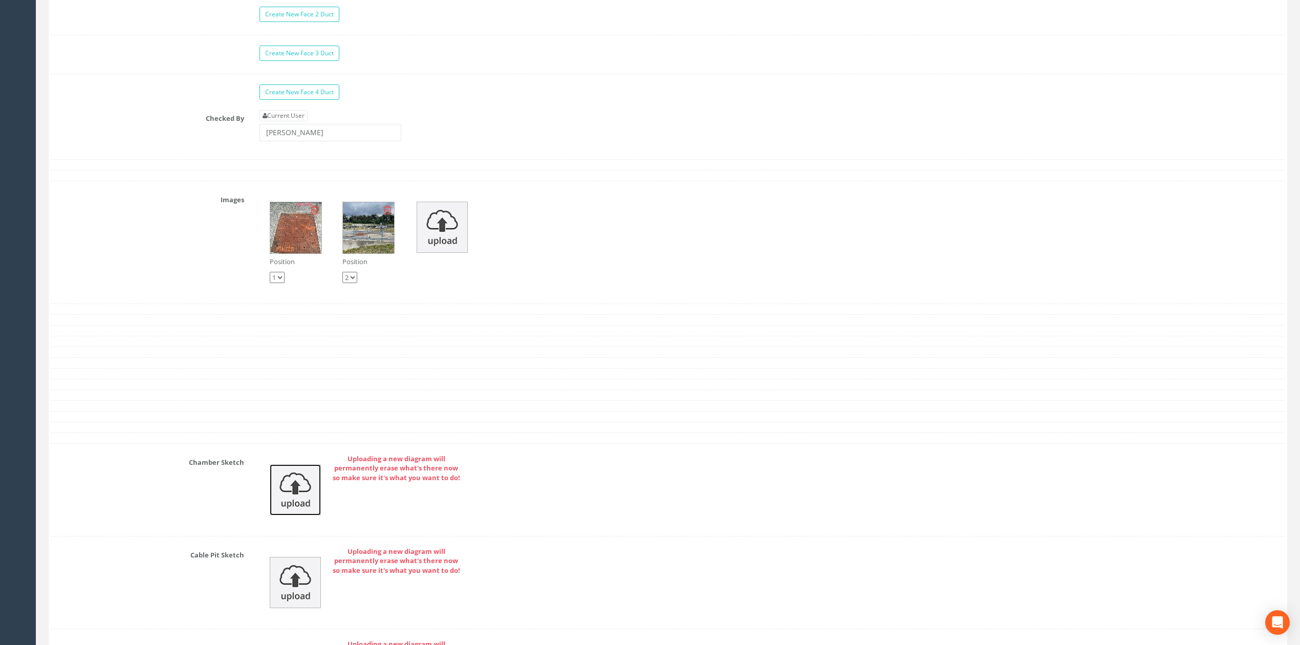
click at [298, 515] on img at bounding box center [295, 489] width 51 height 51
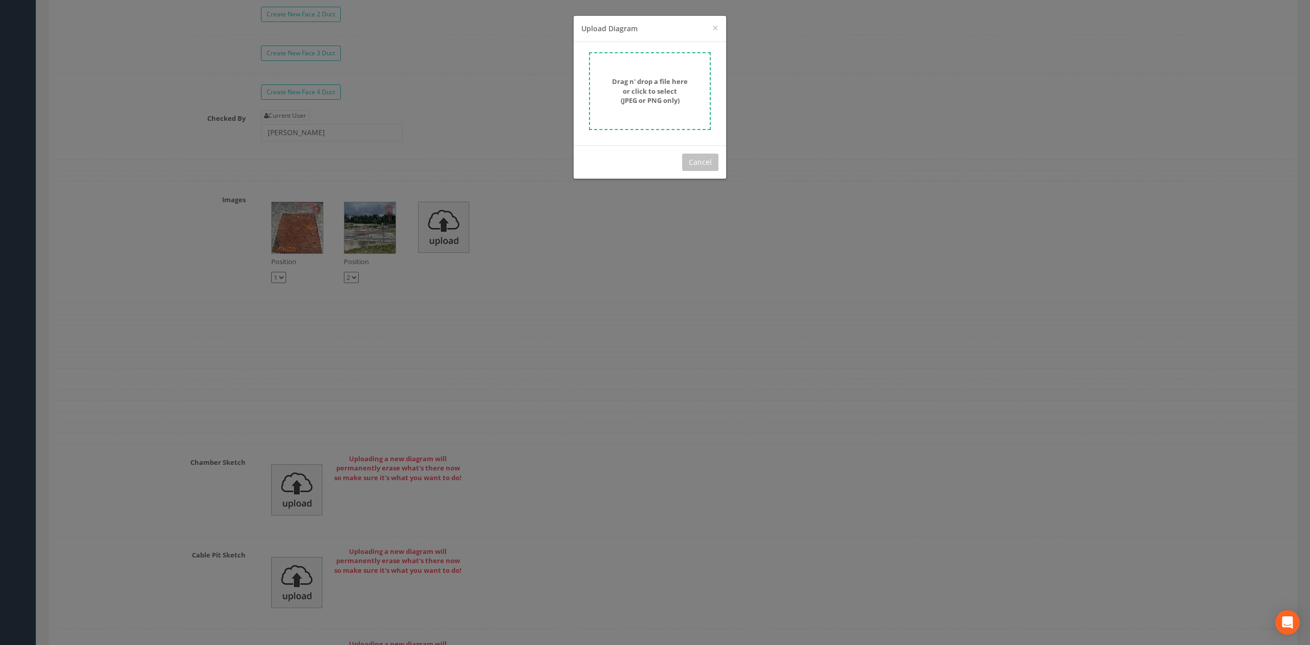
click at [649, 104] on strong "Drag n' drop a file here or click to select (JPEG or PNG only)" at bounding box center [650, 91] width 76 height 28
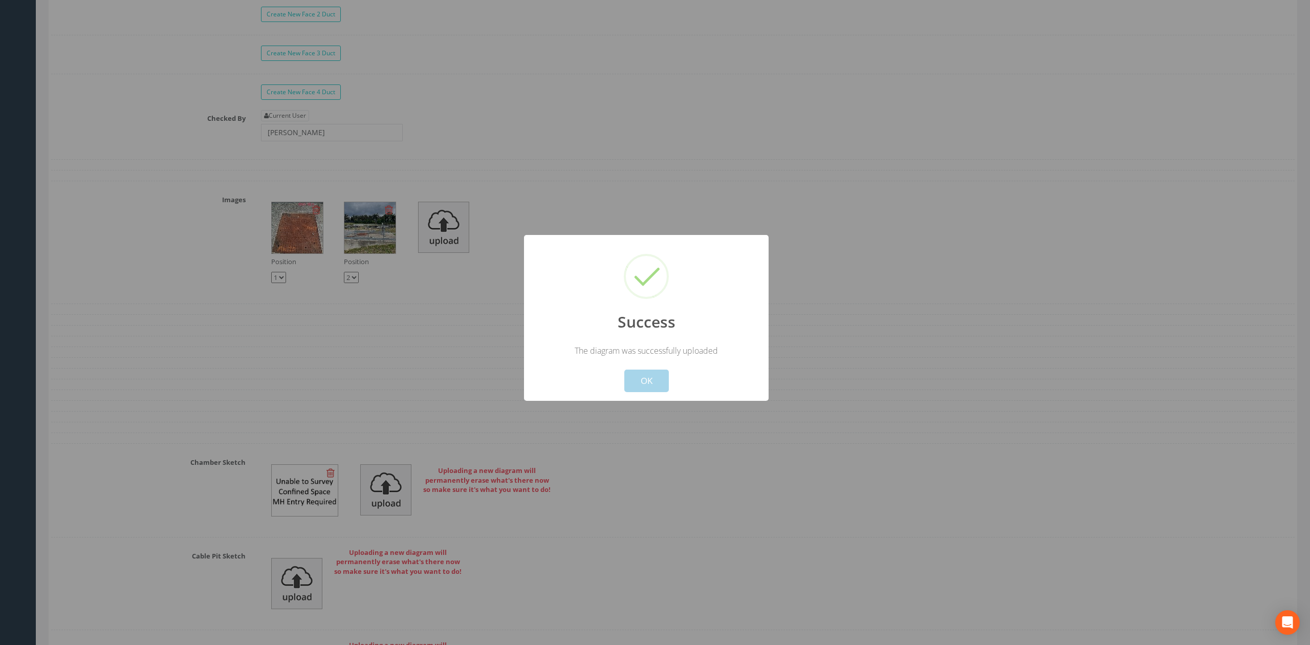
click at [639, 384] on button "OK" at bounding box center [646, 381] width 45 height 23
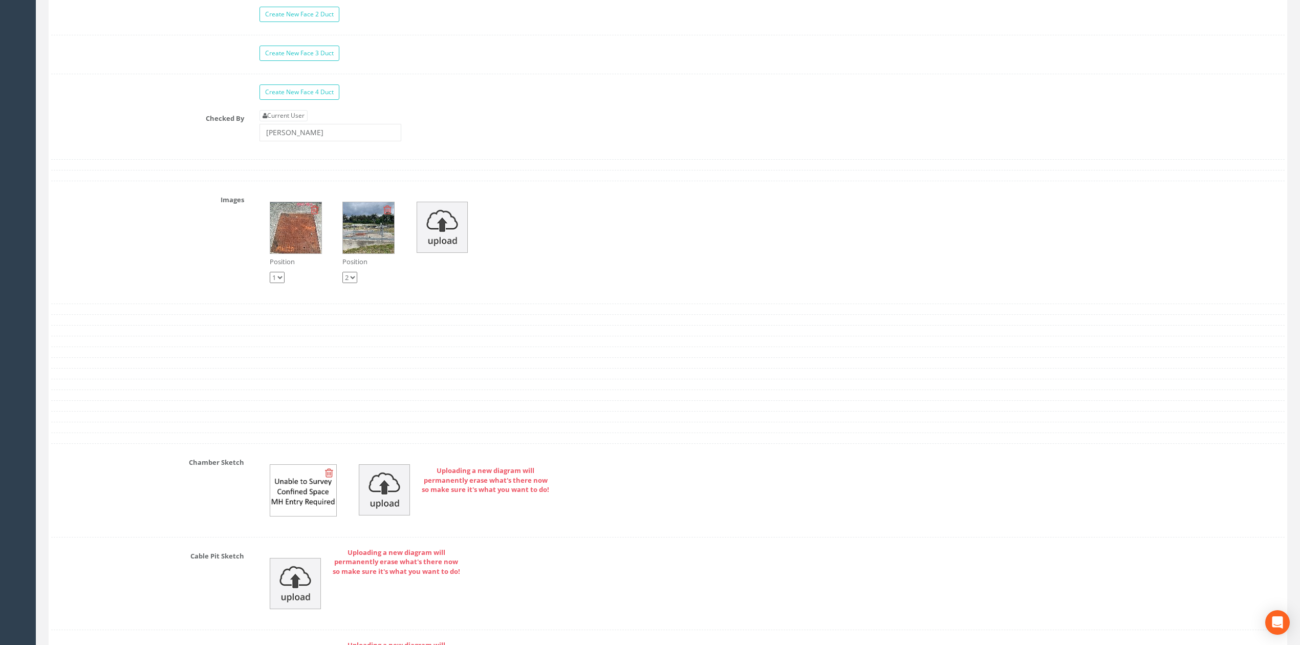
click at [324, 496] on img at bounding box center [303, 490] width 66 height 51
click at [332, 478] on icon at bounding box center [329, 473] width 8 height 10
click at [312, 506] on img at bounding box center [295, 489] width 51 height 51
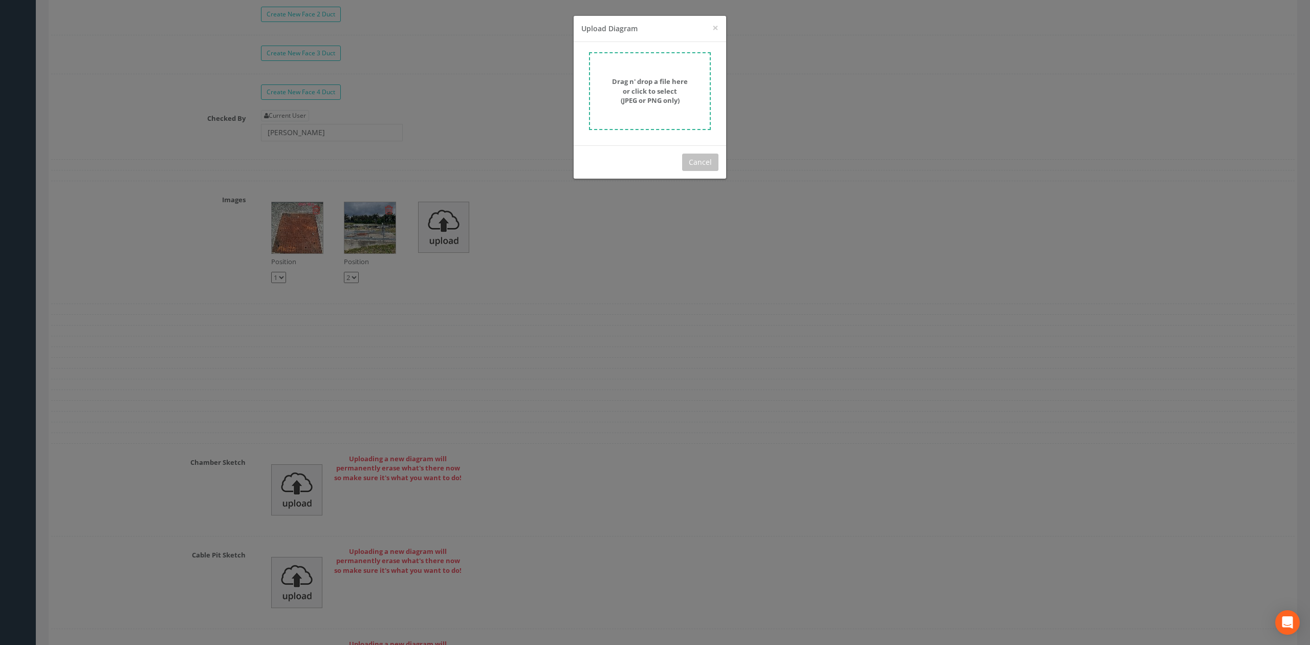
click at [646, 97] on strong "Drag n' drop a file here or click to select (JPEG or PNG only)" at bounding box center [650, 91] width 76 height 28
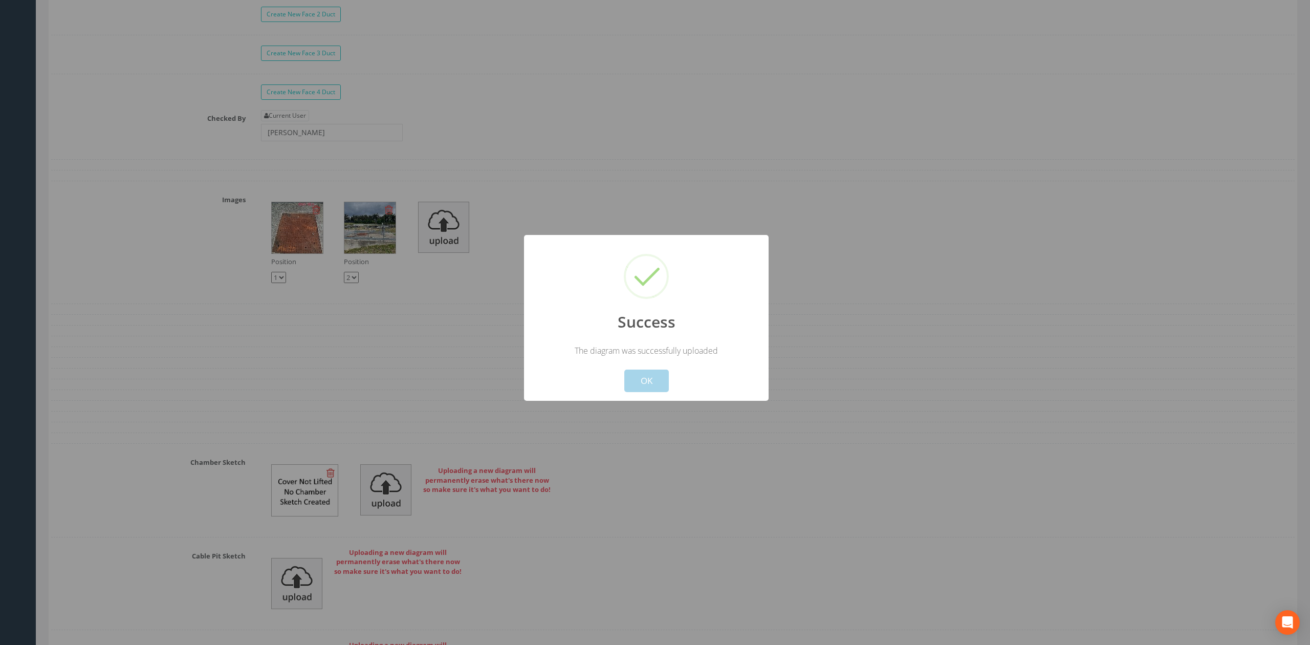
click at [649, 372] on button "OK" at bounding box center [646, 381] width 45 height 23
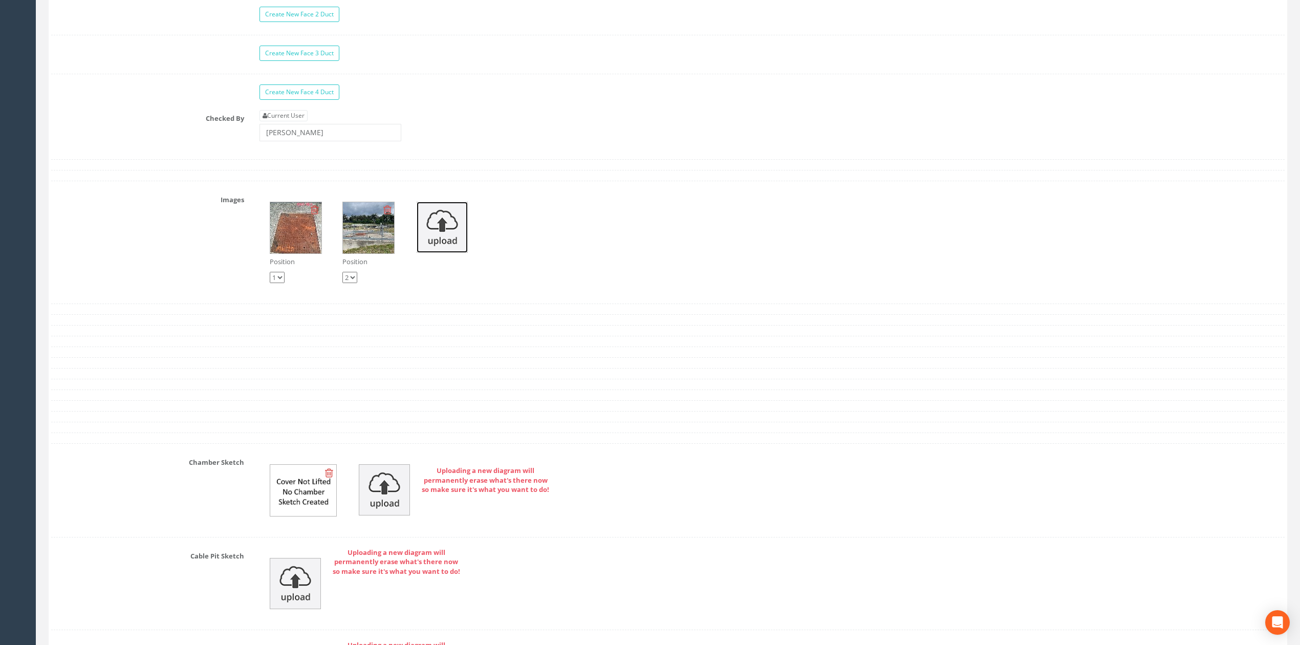
click at [447, 253] on img at bounding box center [442, 227] width 51 height 51
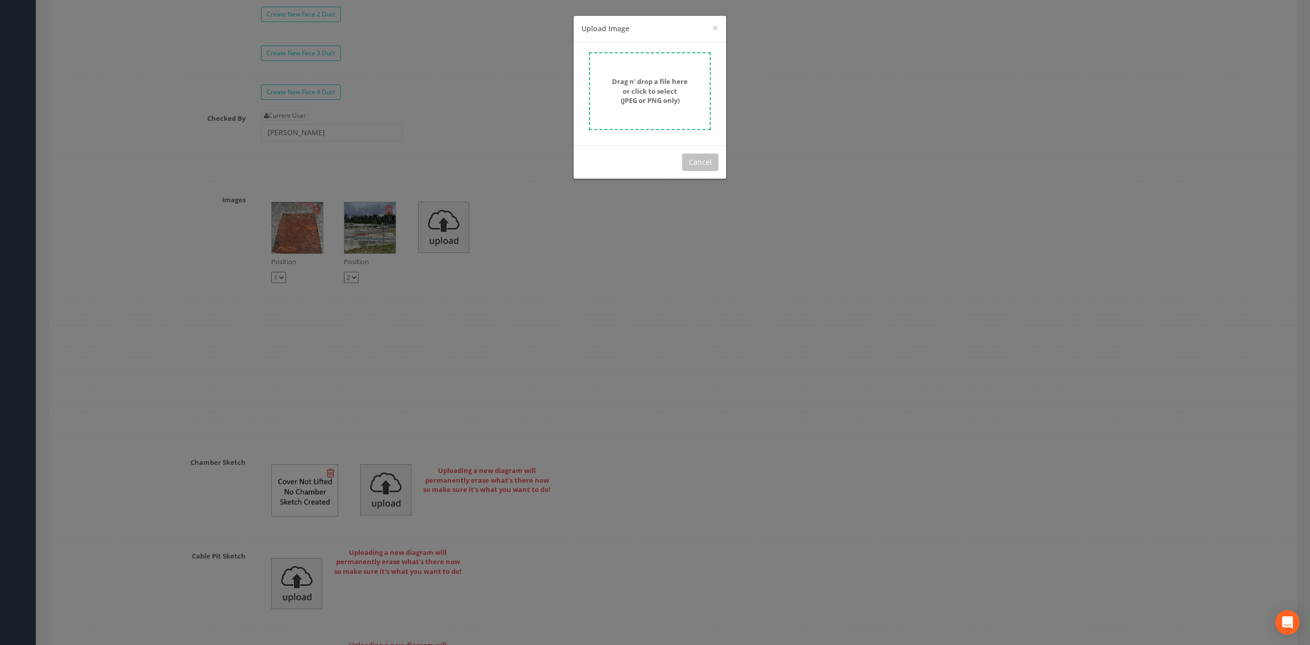
click at [662, 70] on form "Drag n' drop a file here or click to select (JPEG or PNG only)" at bounding box center [650, 91] width 122 height 78
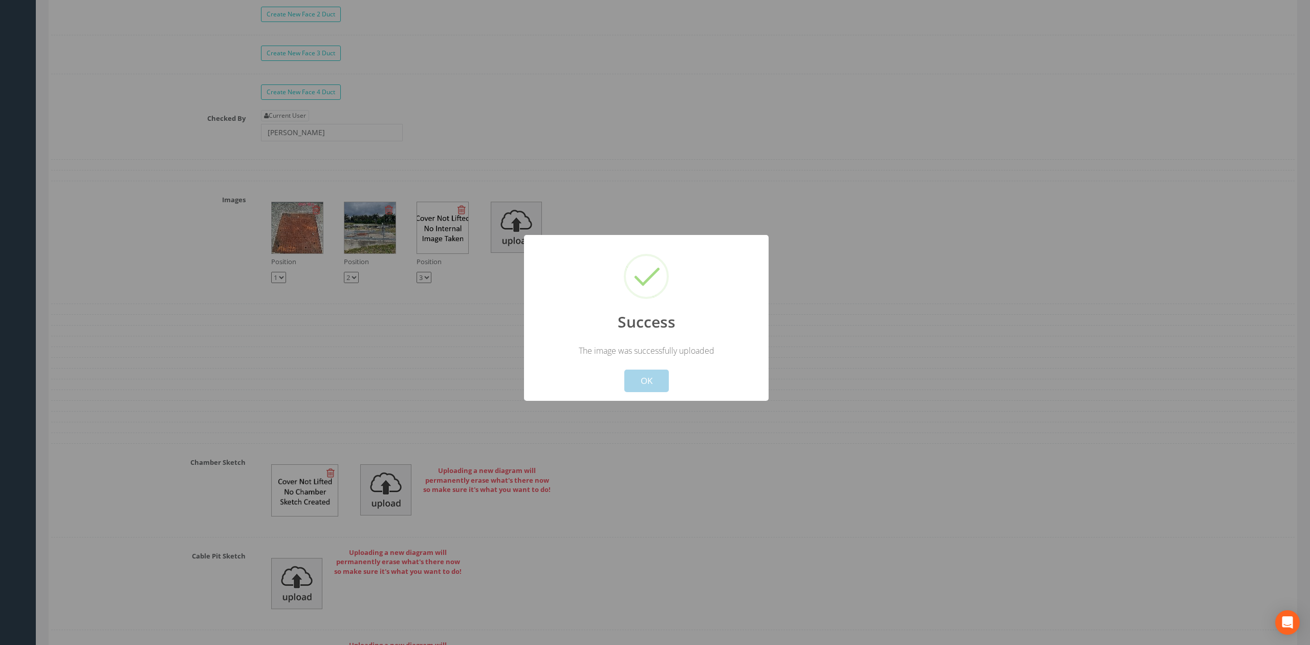
click at [645, 374] on button "OK" at bounding box center [646, 381] width 45 height 23
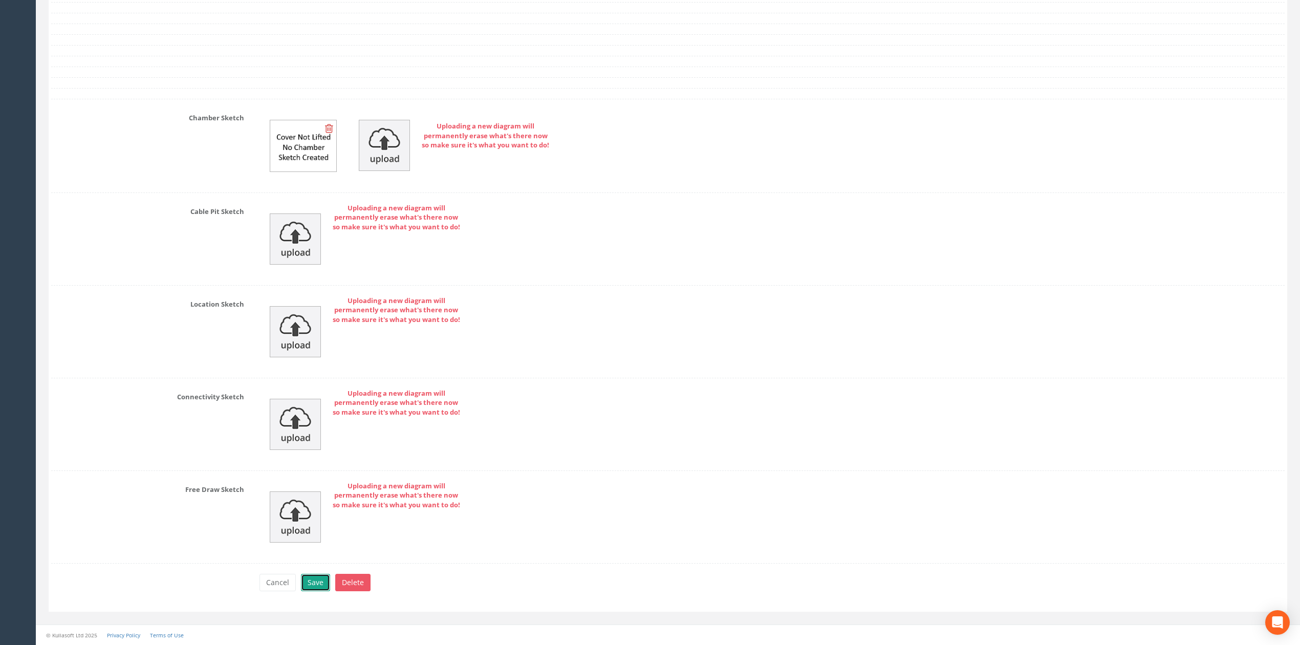
click at [322, 583] on button "Save" at bounding box center [315, 582] width 29 height 17
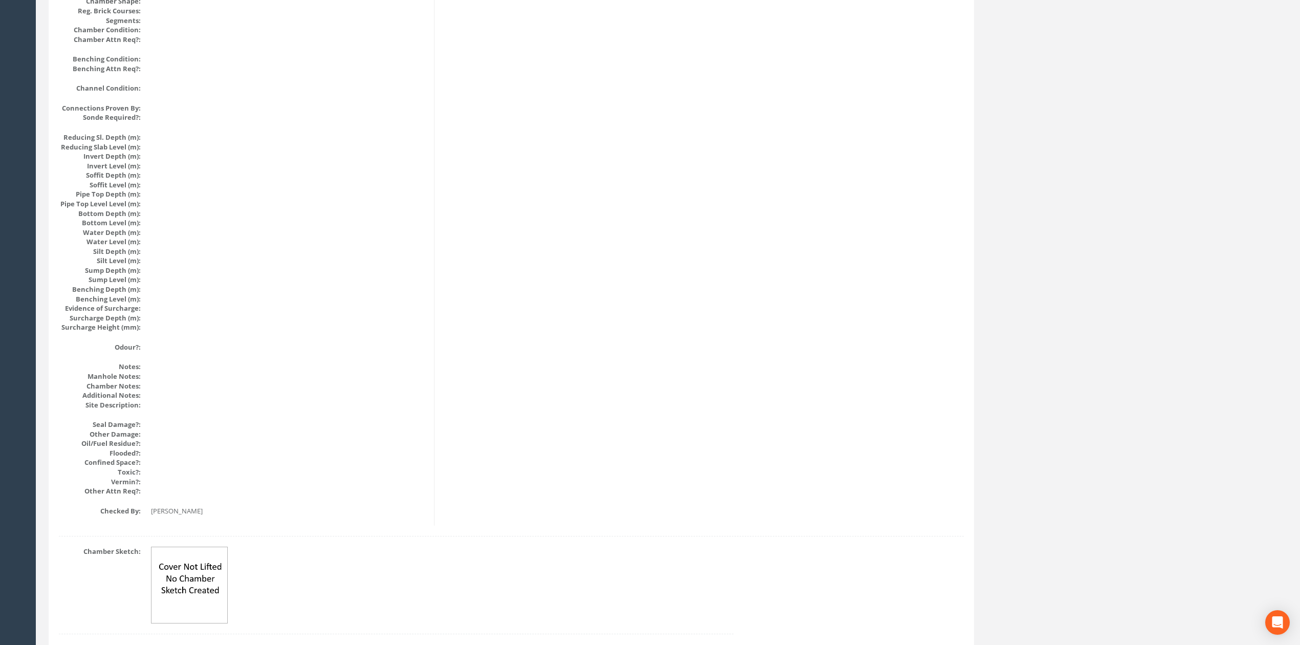
scroll to position [0, 0]
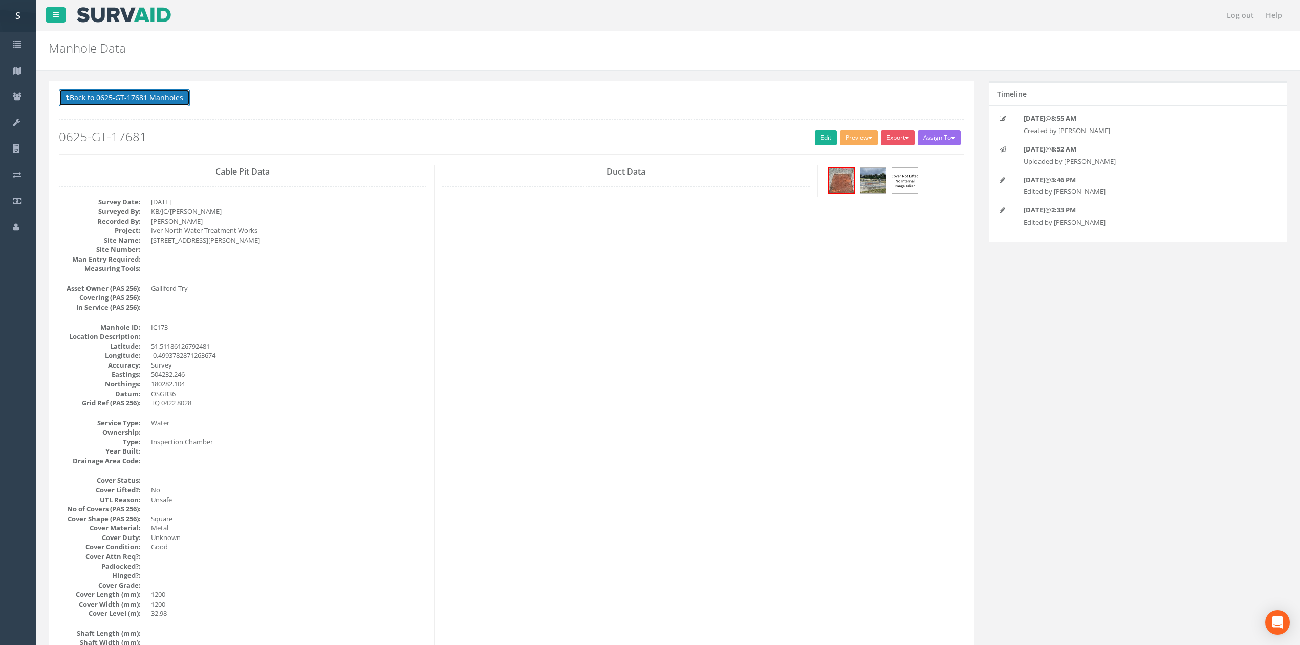
click at [181, 96] on button "Back to 0625-GT-17681 Manholes" at bounding box center [124, 97] width 131 height 17
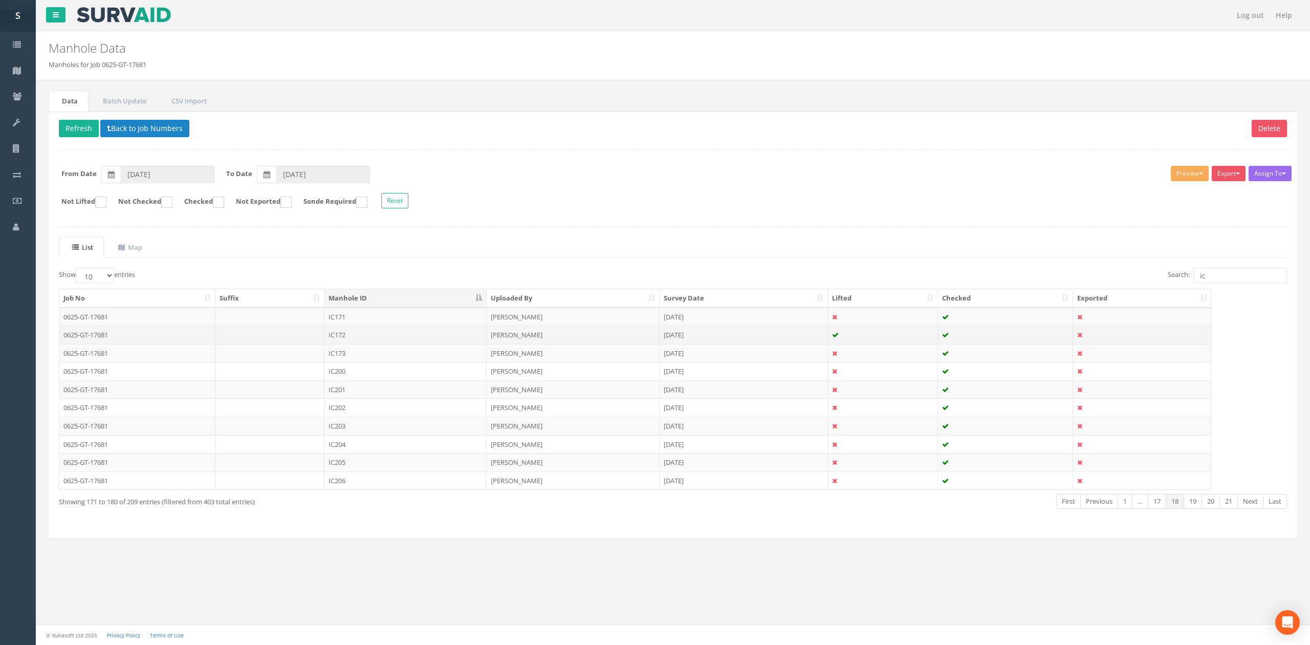
click at [387, 340] on td "IC172" at bounding box center [405, 335] width 162 height 18
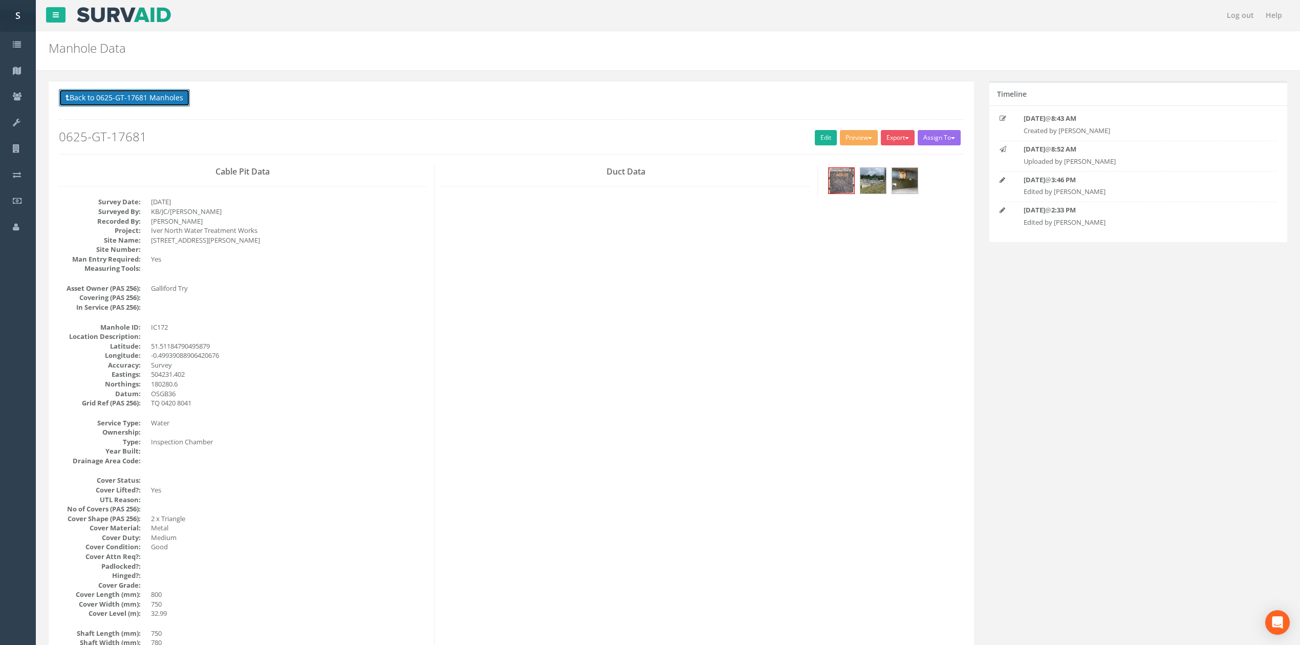
click at [154, 103] on button "Back to 0625-GT-17681 Manholes" at bounding box center [124, 97] width 131 height 17
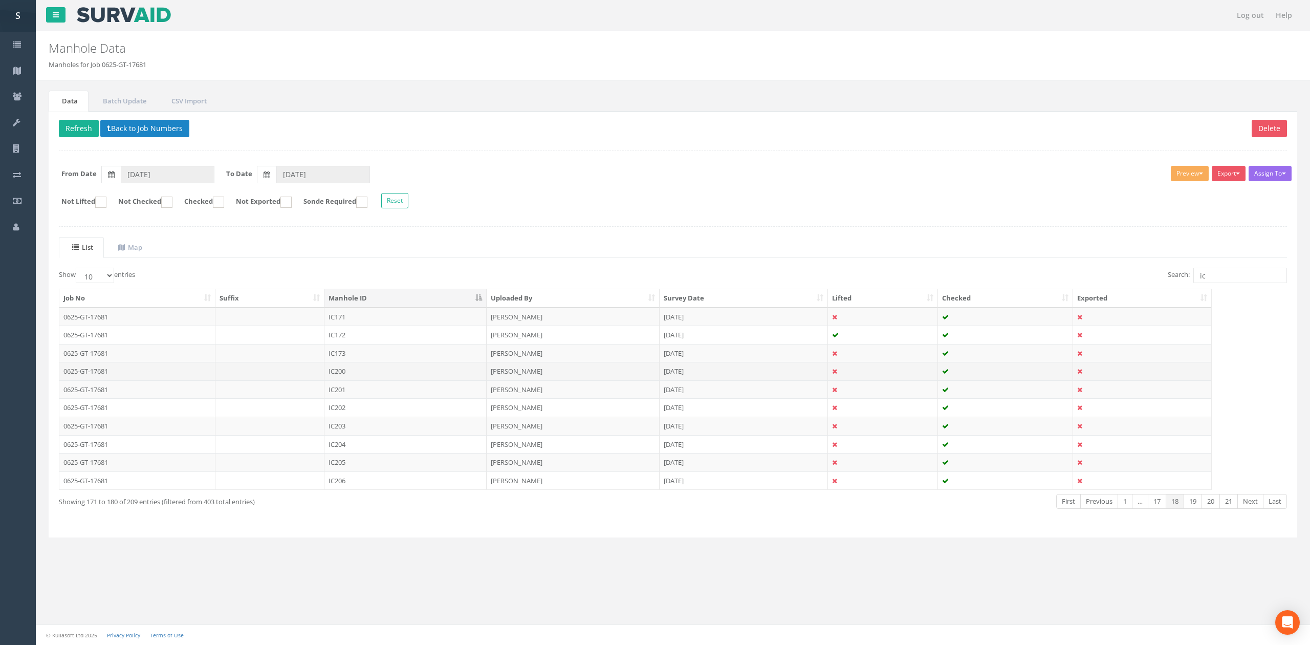
click at [392, 377] on td "IC200" at bounding box center [405, 371] width 162 height 18
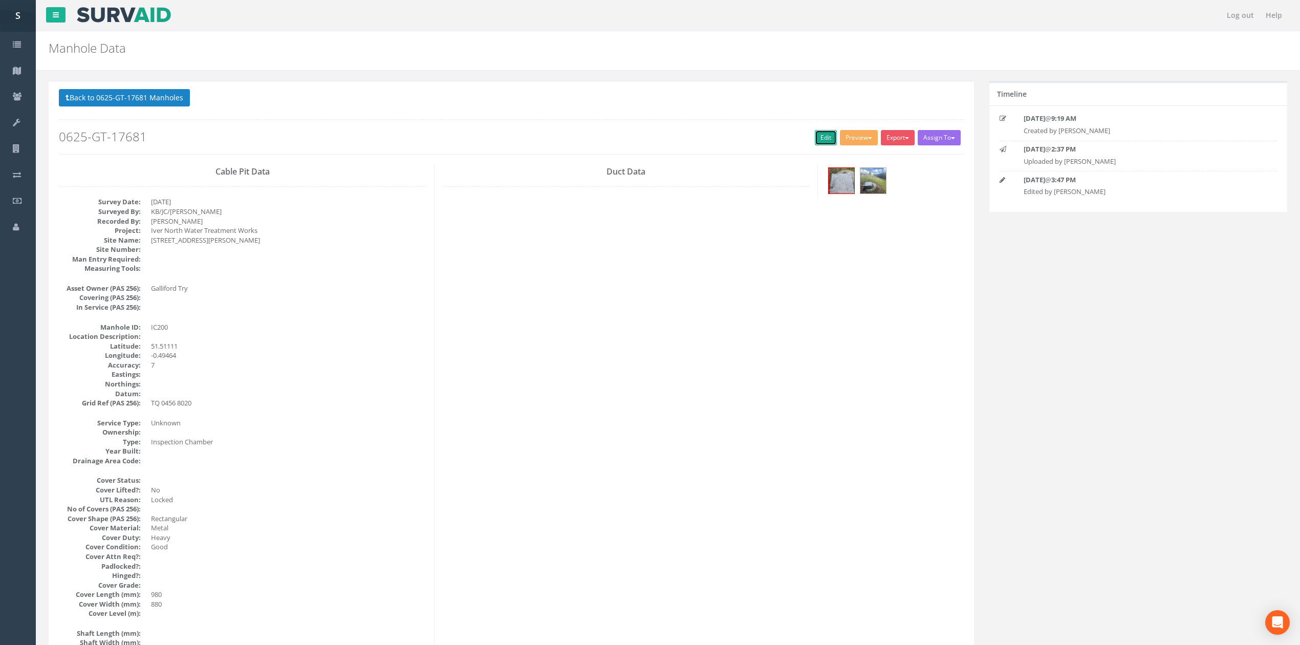
click at [826, 141] on link "Edit" at bounding box center [826, 137] width 22 height 15
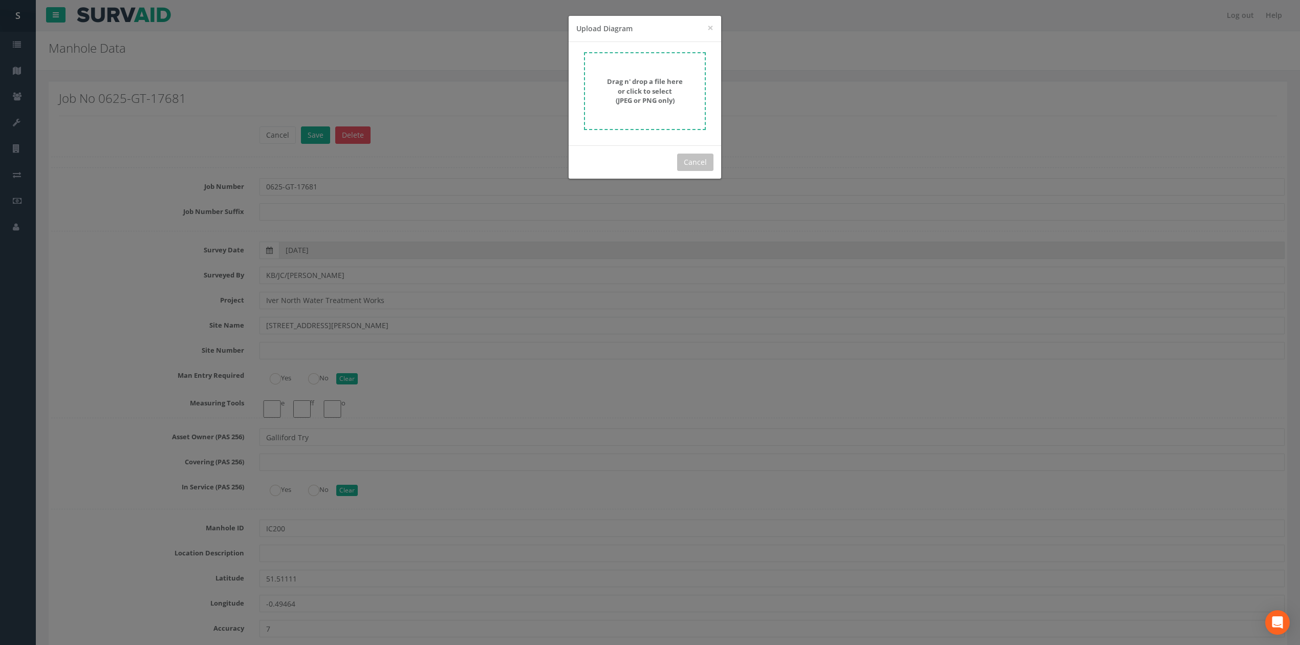
click at [646, 98] on strong "Drag n' drop a file here or click to select (JPEG or PNG only)" at bounding box center [645, 91] width 76 height 28
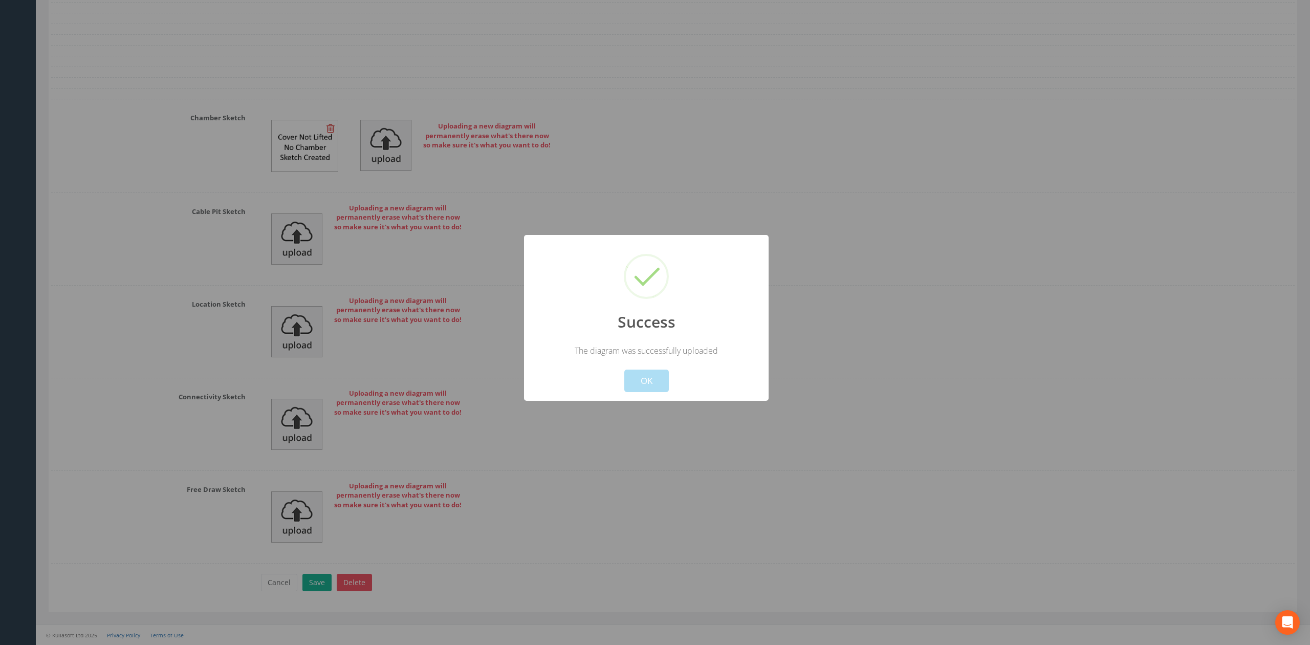
click at [635, 393] on div "Success The diagram was successfully uploaded ! Not valid! Cancel OK" at bounding box center [646, 318] width 245 height 166
click at [636, 383] on button "OK" at bounding box center [646, 381] width 45 height 23
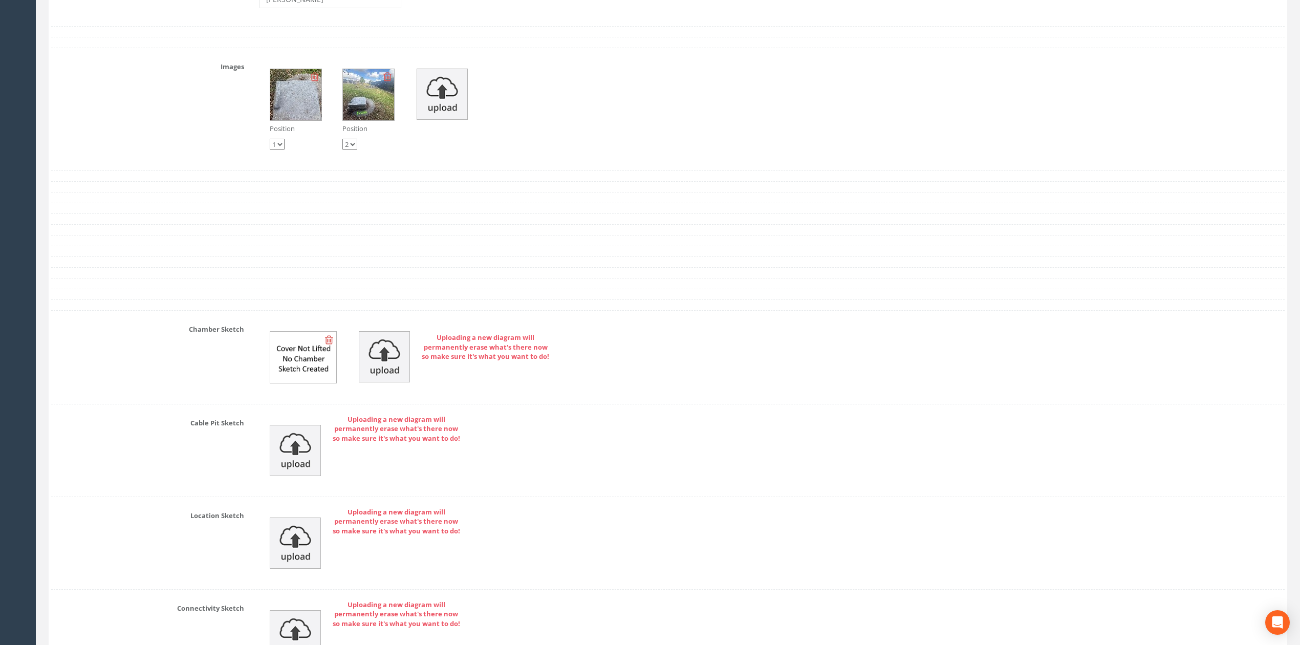
scroll to position [3069, 0]
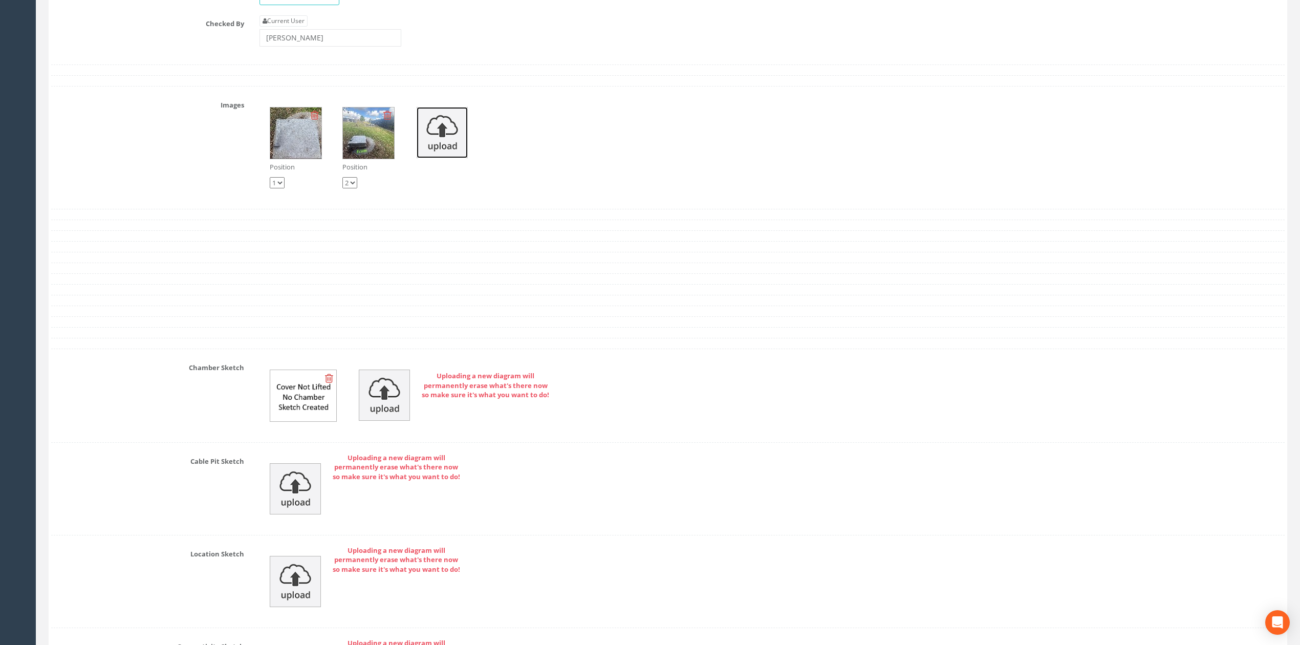
click at [439, 158] on img at bounding box center [442, 132] width 51 height 51
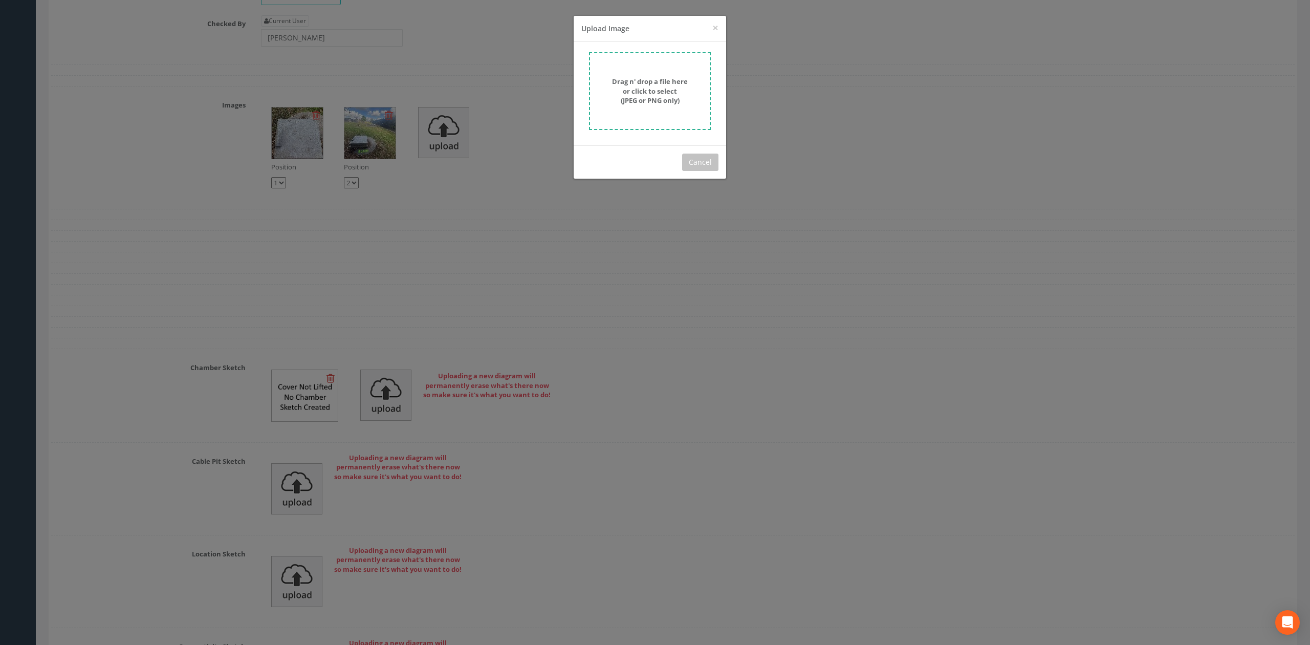
click at [635, 42] on div "Drag n' drop a file here or click to select (JPEG or PNG only)" at bounding box center [650, 93] width 153 height 103
click at [633, 76] on form "Drag n' drop a file here or click to select (JPEG or PNG only)" at bounding box center [650, 91] width 122 height 78
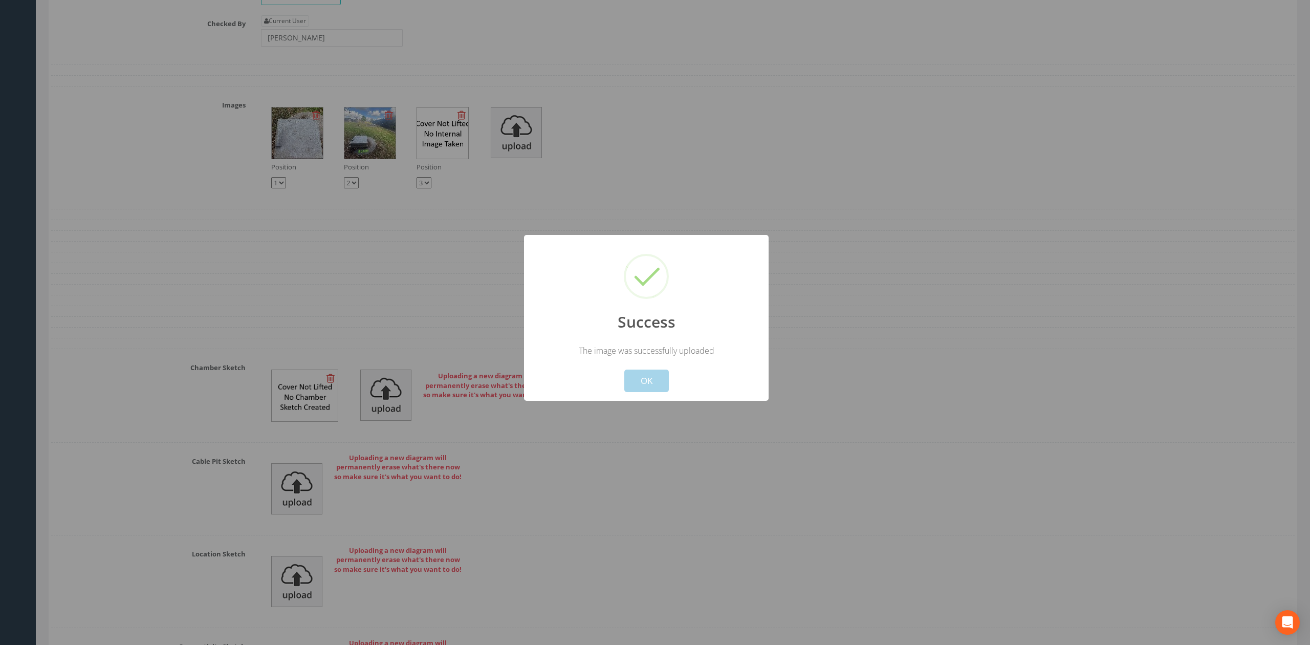
click at [645, 377] on button "OK" at bounding box center [646, 381] width 45 height 23
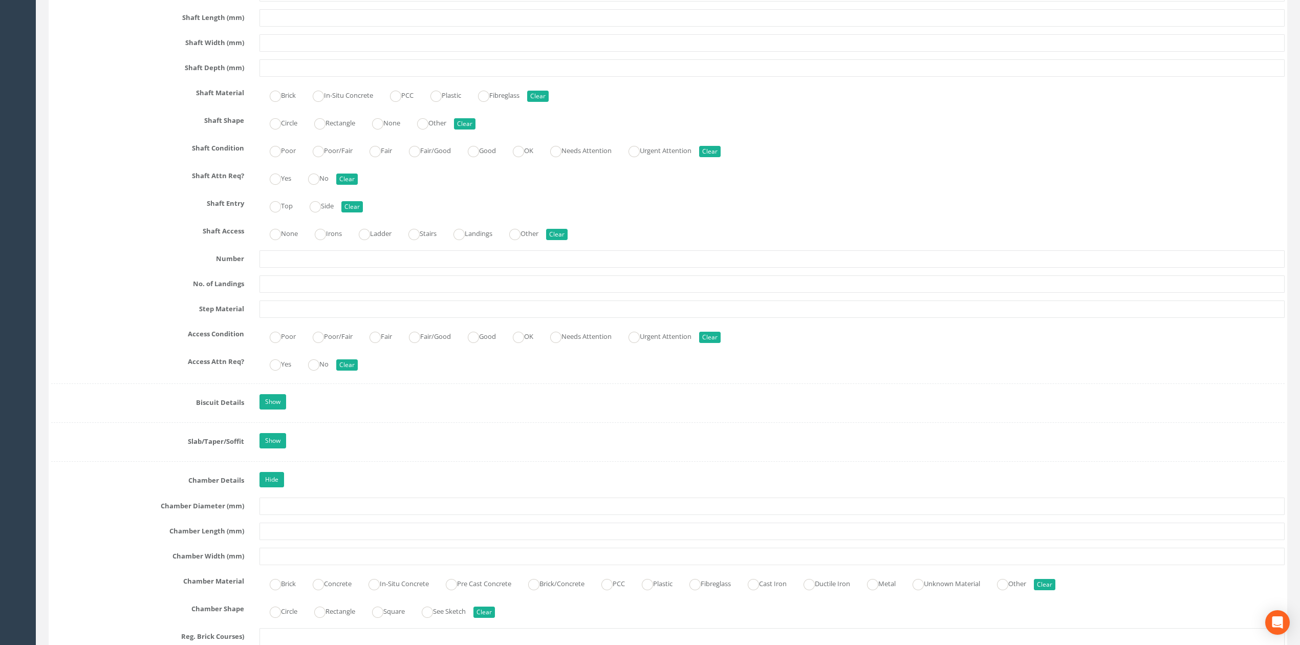
scroll to position [286, 0]
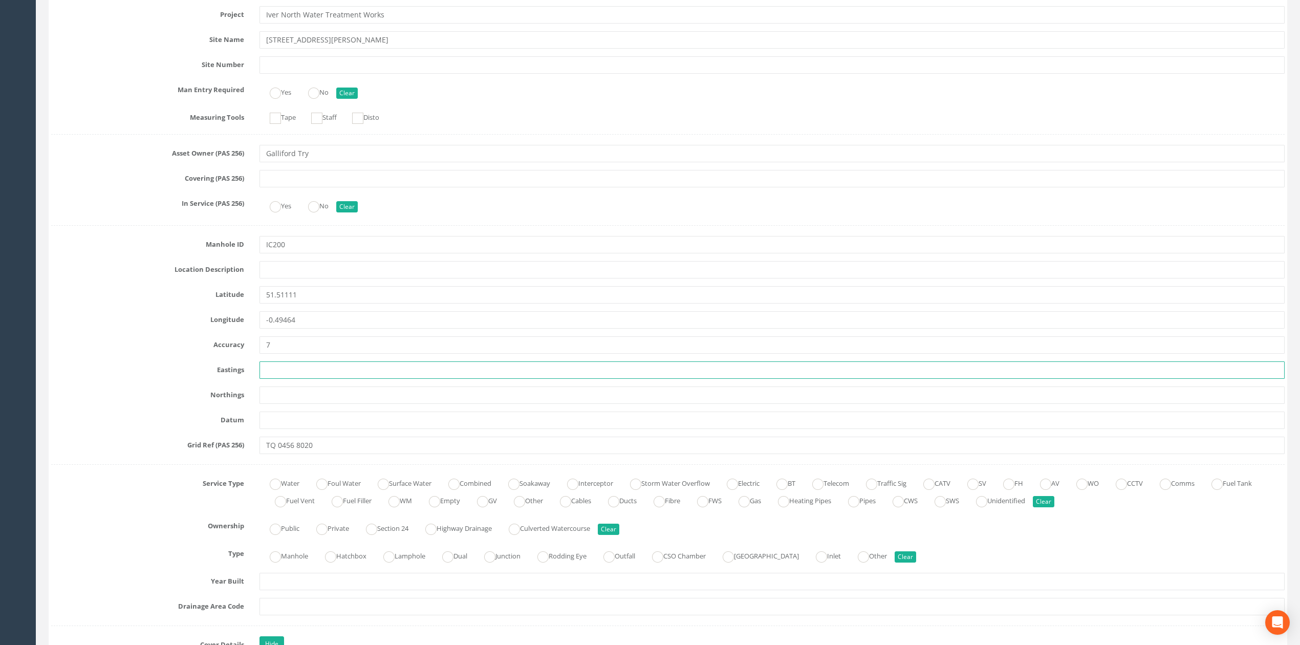
click at [314, 373] on input "text" at bounding box center [771, 369] width 1025 height 17
paste input "504563.650"
type input "504563.650"
click at [344, 397] on input "text" at bounding box center [771, 394] width 1025 height 17
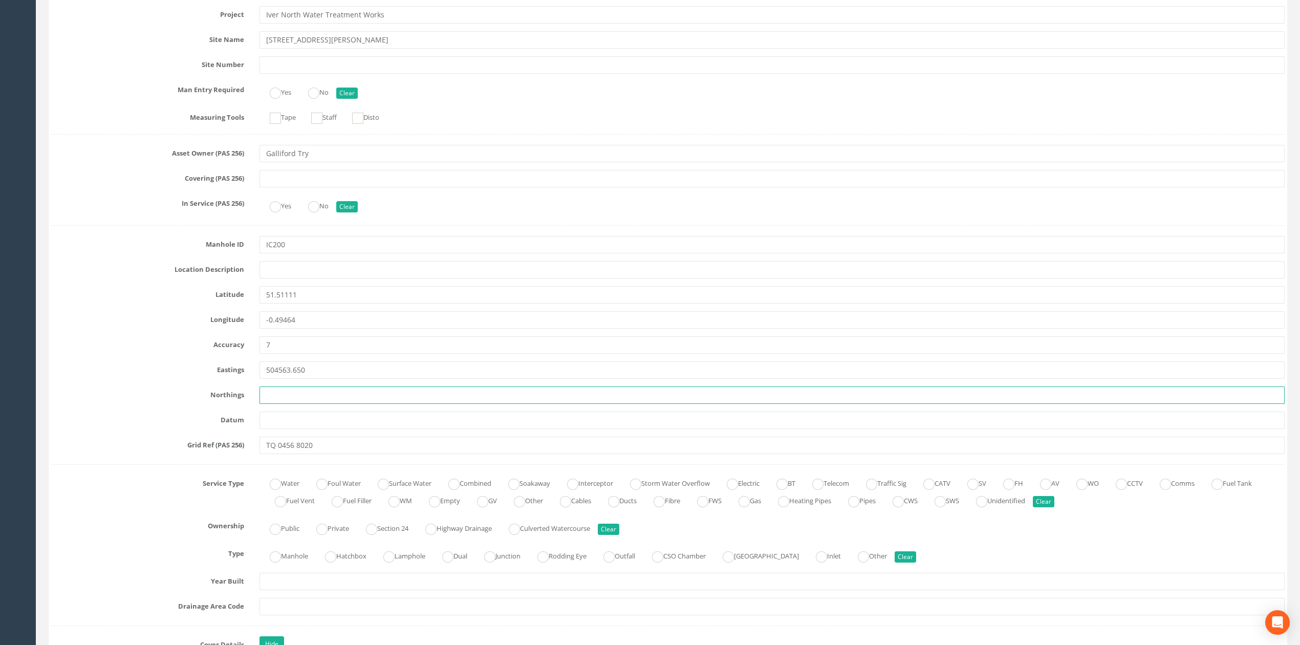
paste input "180205.650"
type input "180205.650"
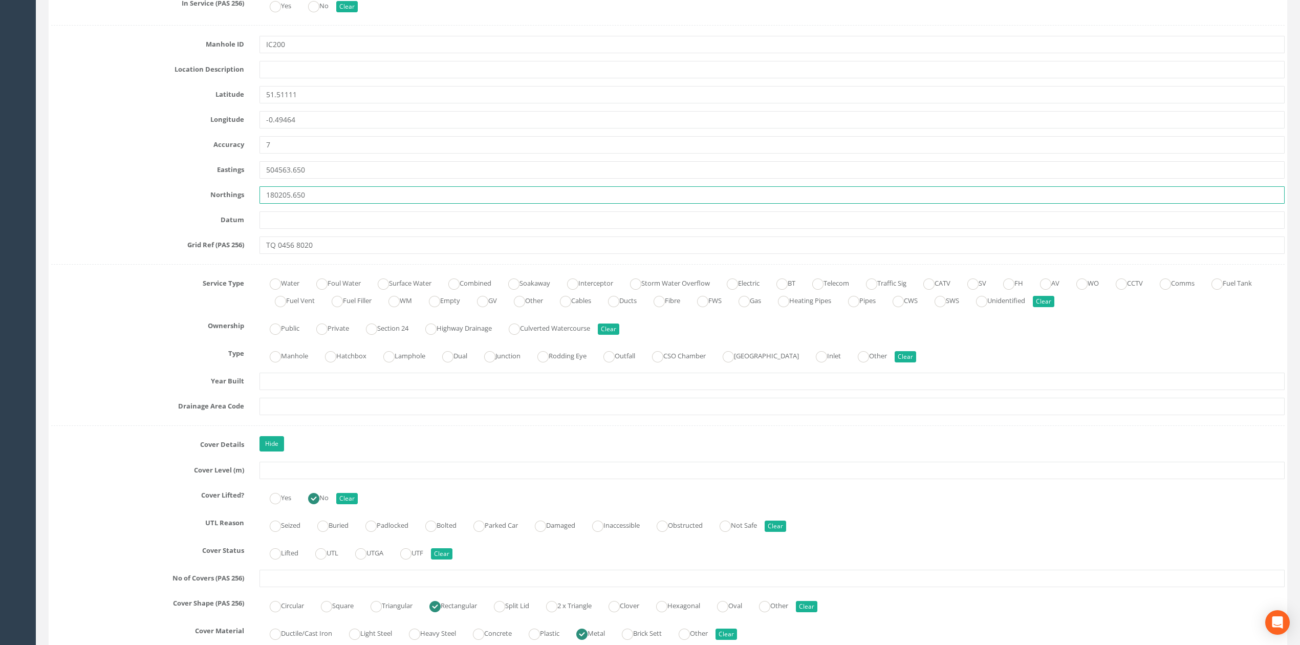
scroll to position [559, 0]
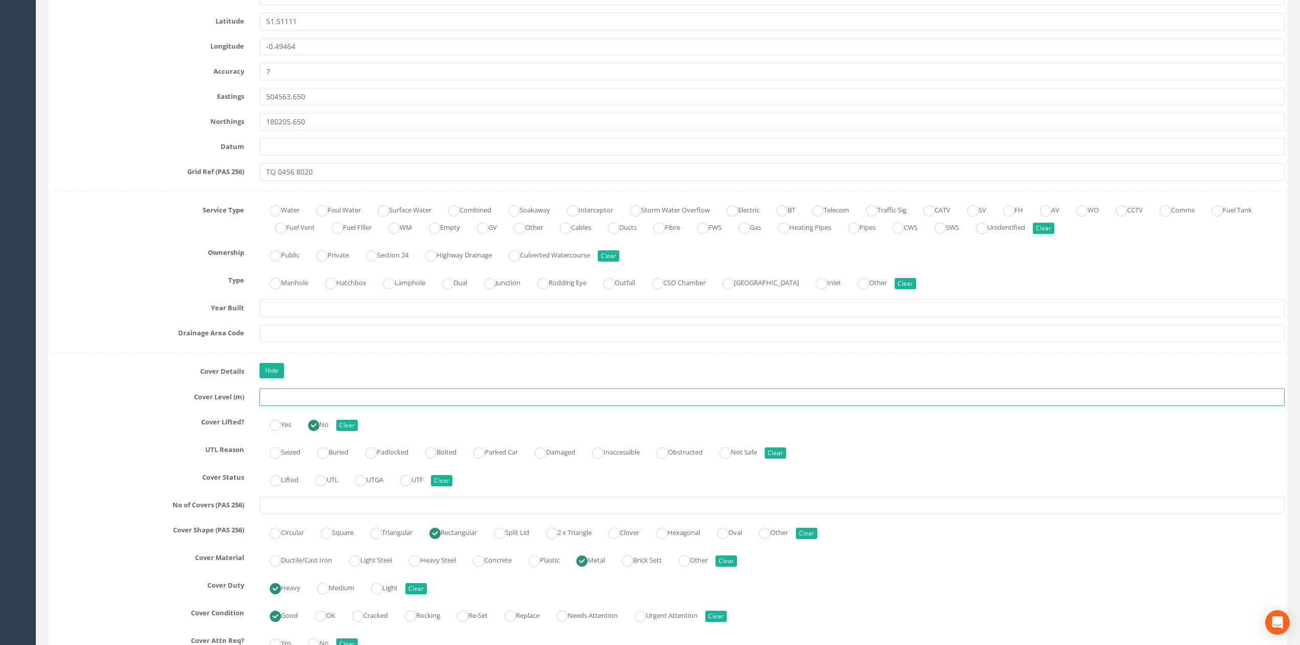
click at [308, 406] on input "text" at bounding box center [771, 396] width 1025 height 17
type input "28.25"
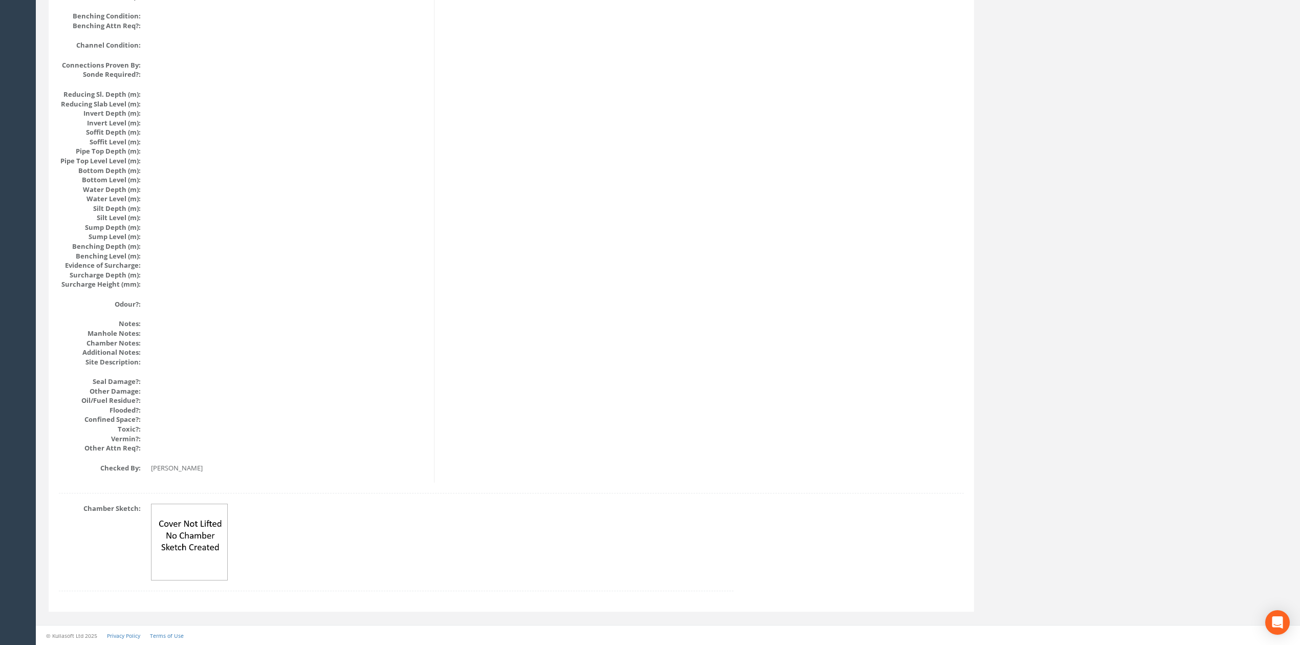
scroll to position [0, 0]
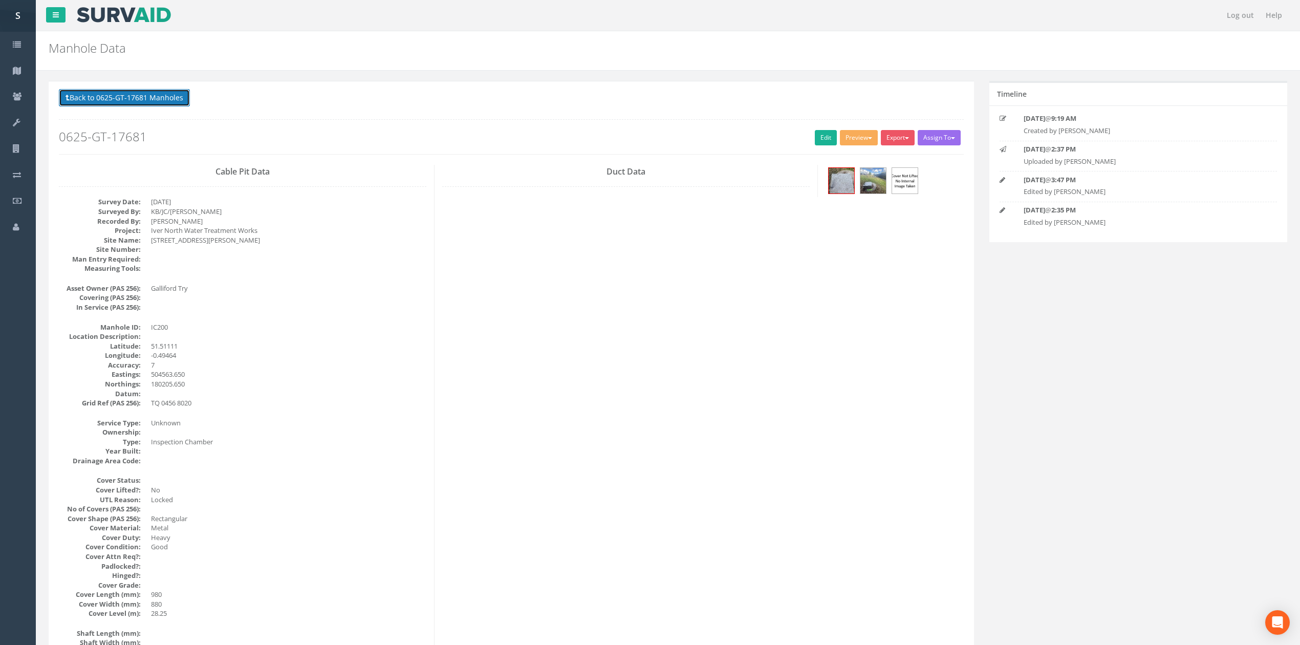
click at [73, 92] on button "Back to 0625-GT-17681 Manholes" at bounding box center [124, 97] width 131 height 17
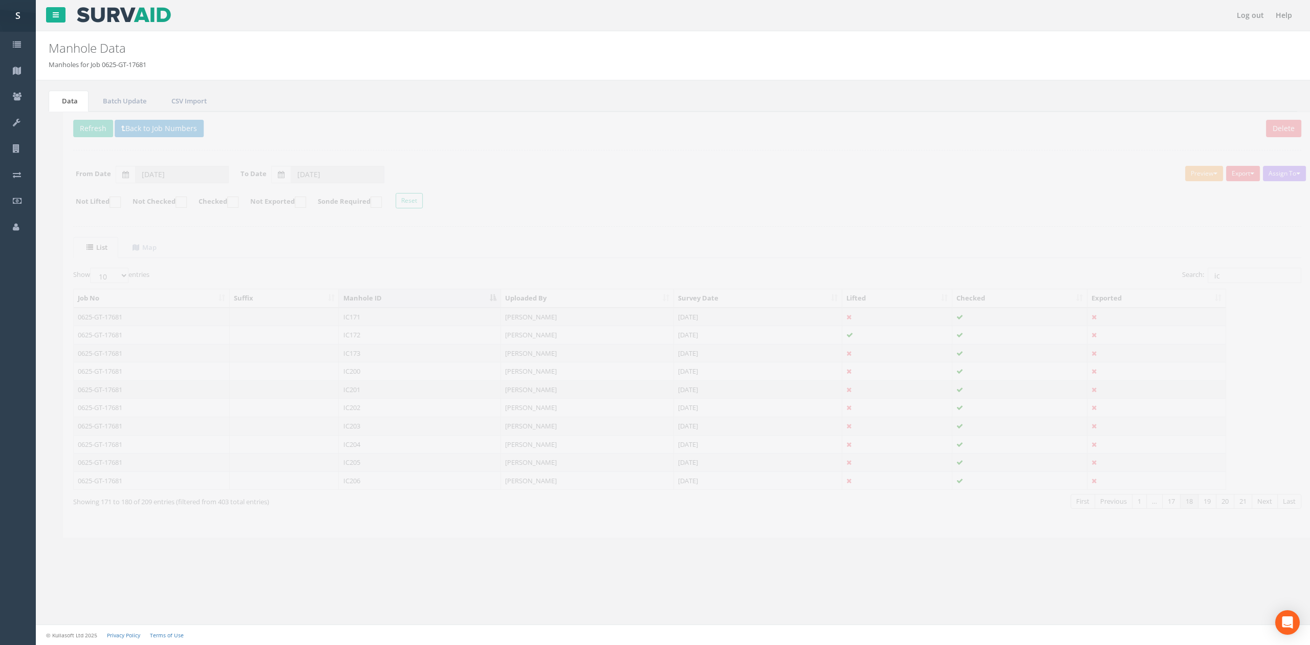
click at [375, 396] on td "IC201" at bounding box center [405, 389] width 162 height 18
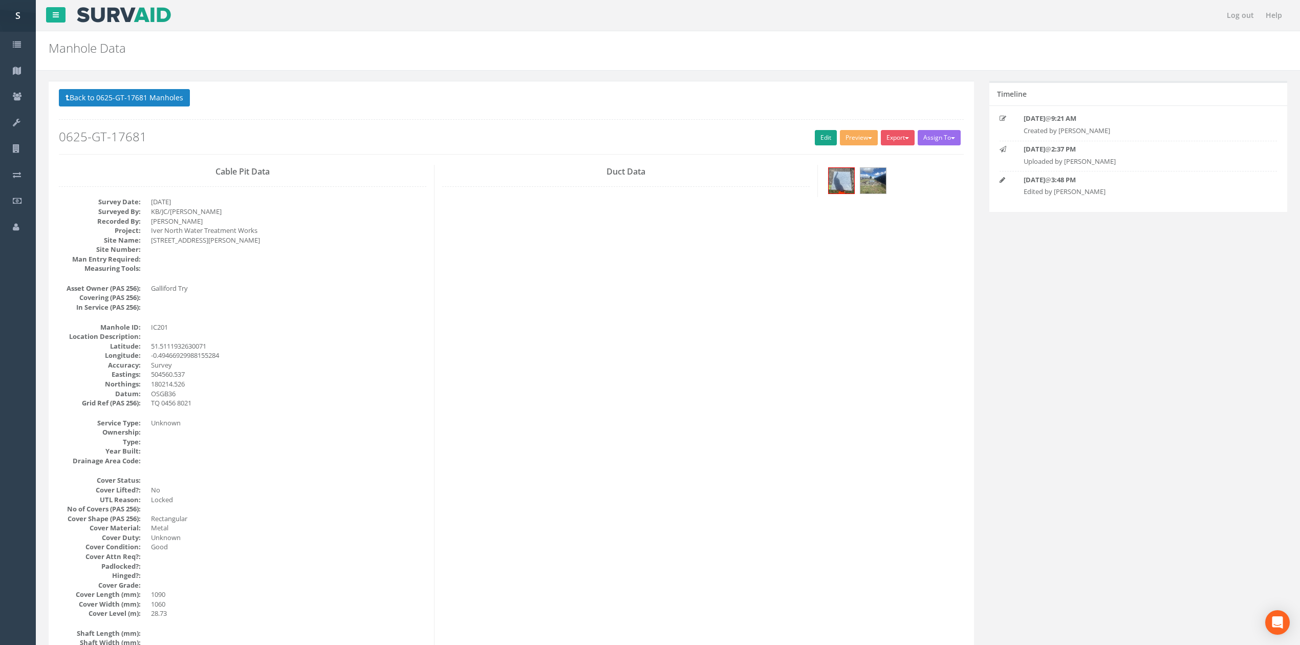
click at [826, 128] on div "Back to 0625-GT-17681 Manholes Back to Map Assign To No Companies Added Export …" at bounding box center [511, 121] width 905 height 65
click at [826, 136] on link "Edit" at bounding box center [826, 137] width 22 height 15
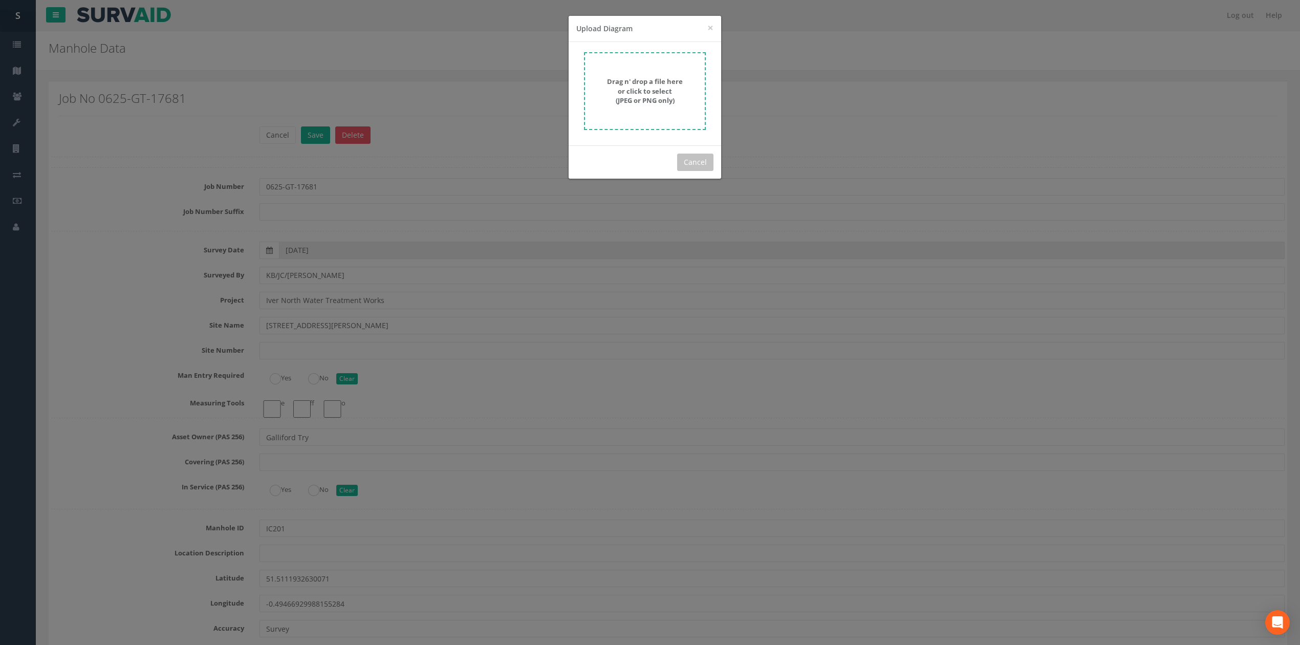
click at [668, 84] on strong "Drag n' drop a file here or click to select (JPEG or PNG only)" at bounding box center [645, 91] width 76 height 28
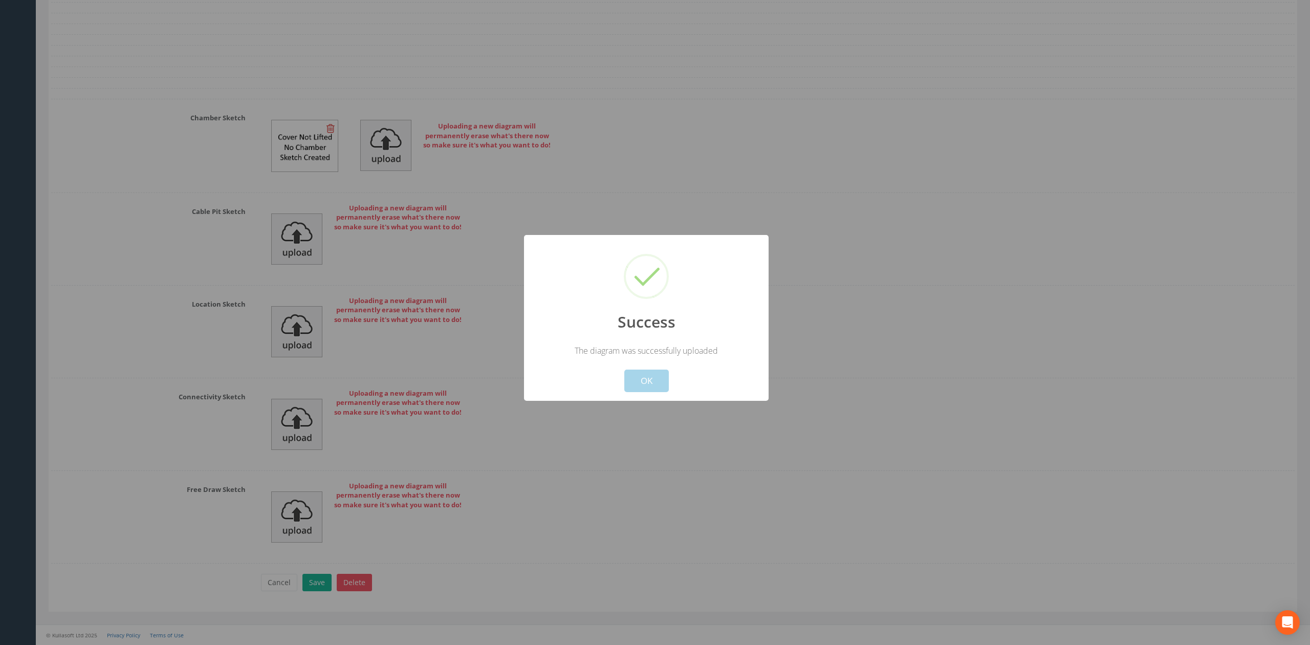
click at [651, 381] on button "OK" at bounding box center [646, 381] width 45 height 23
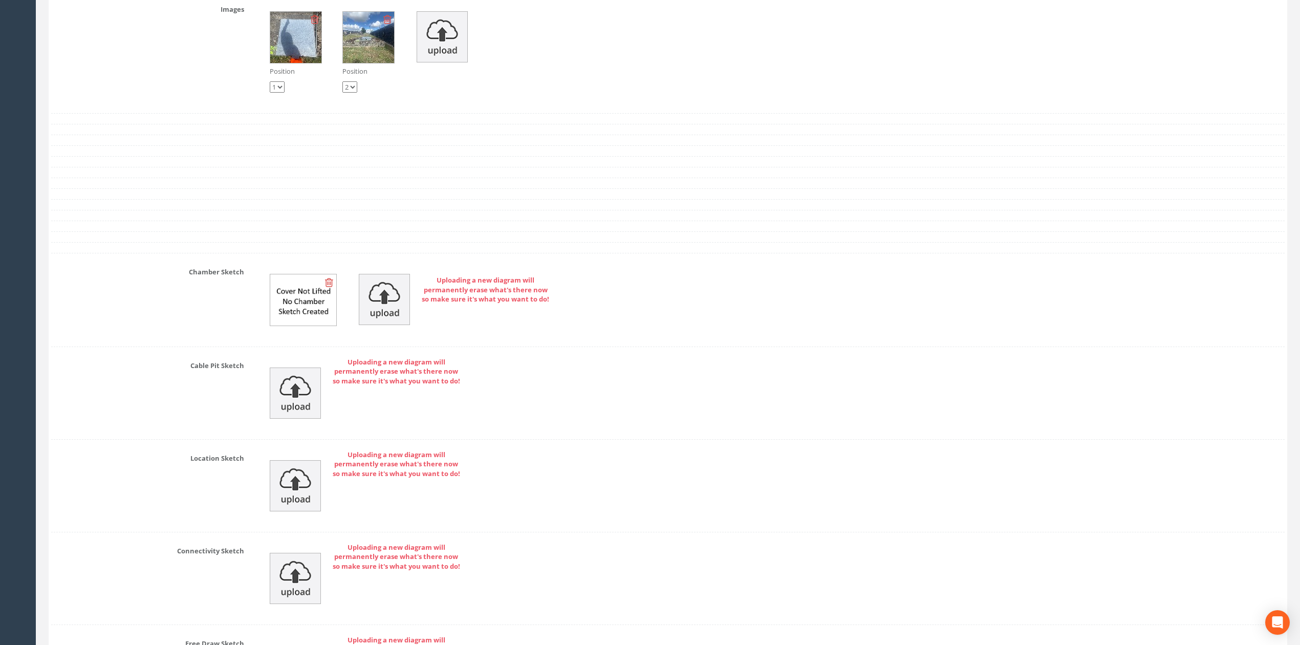
scroll to position [3069, 0]
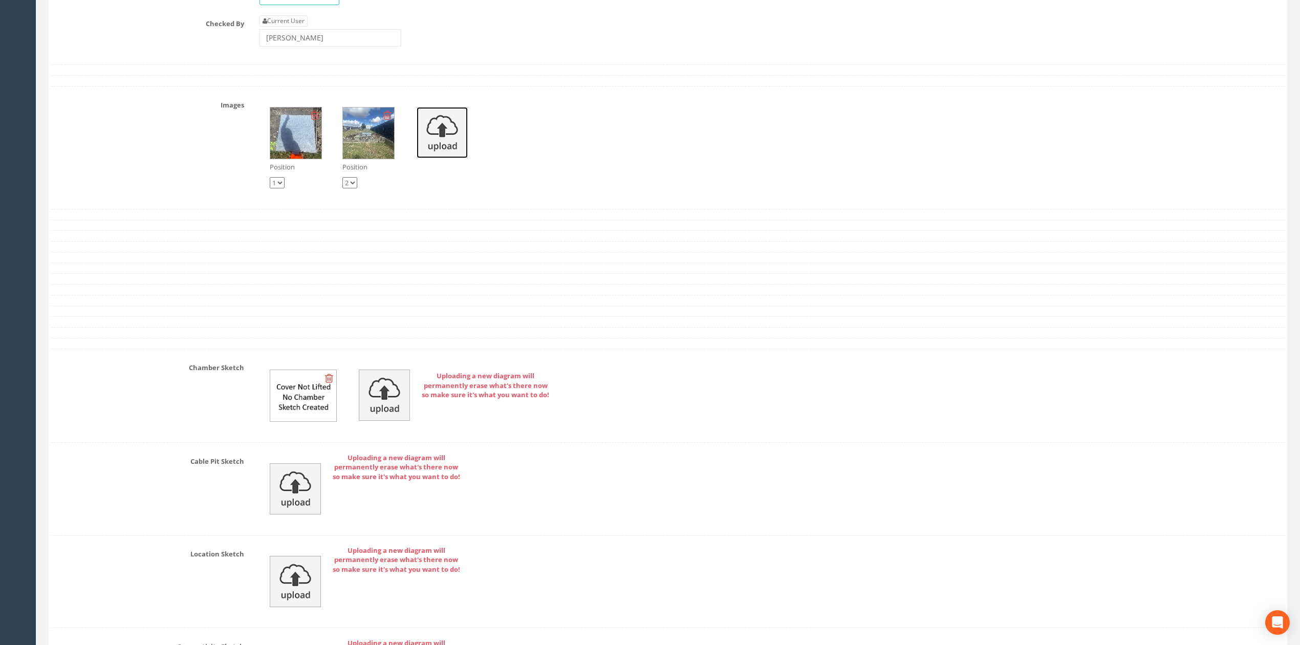
click at [443, 158] on img at bounding box center [442, 132] width 51 height 51
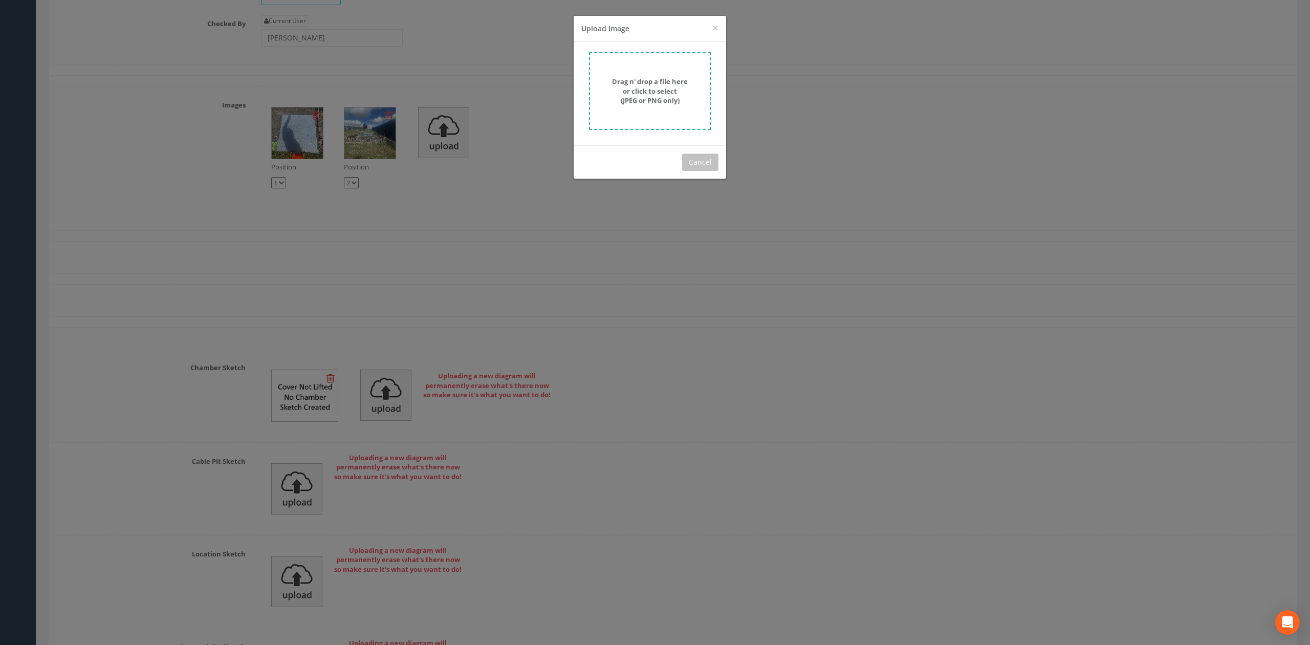
click at [677, 89] on div "Drag n' drop a file here or click to select (JPEG or PNG only)" at bounding box center [649, 91] width 99 height 29
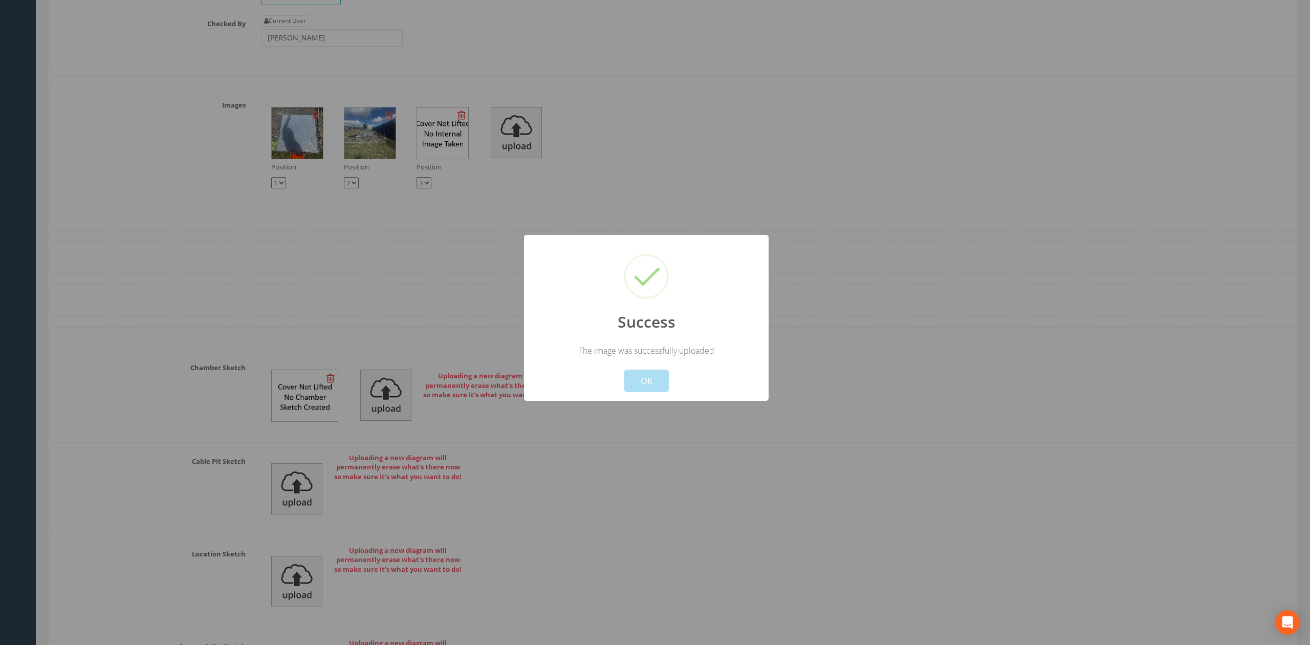
click at [652, 381] on button "OK" at bounding box center [646, 381] width 45 height 23
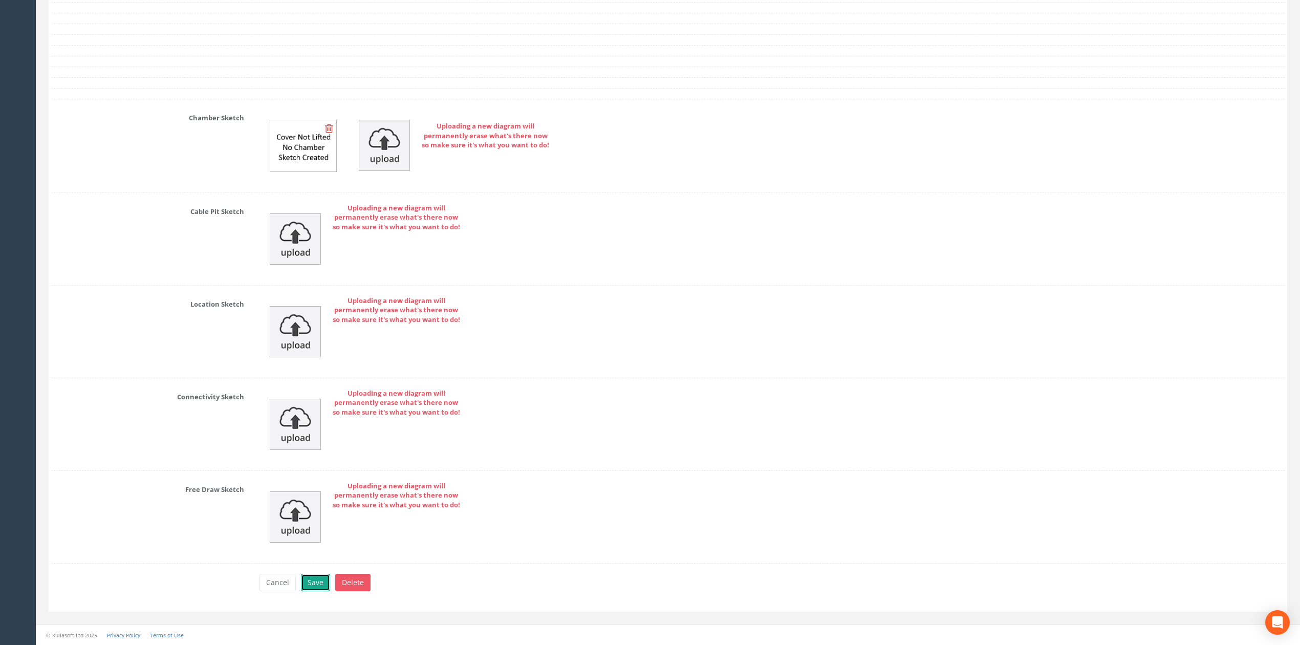
click at [326, 574] on button "Save" at bounding box center [315, 582] width 29 height 17
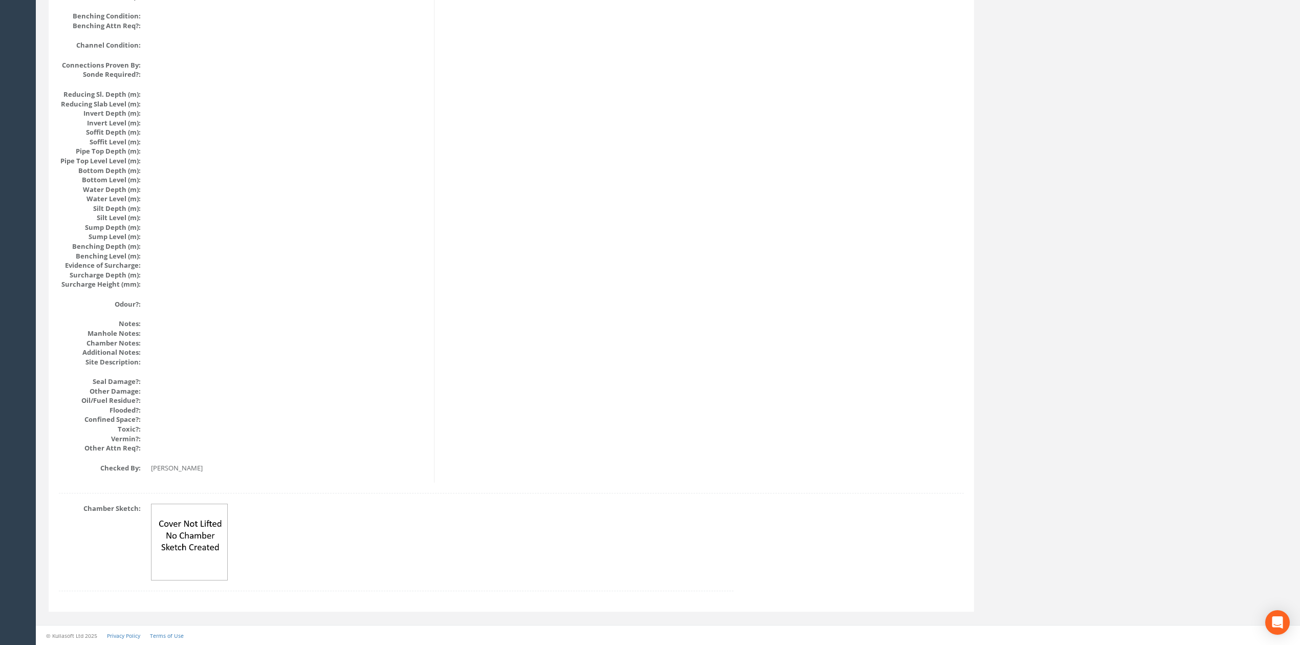
scroll to position [0, 0]
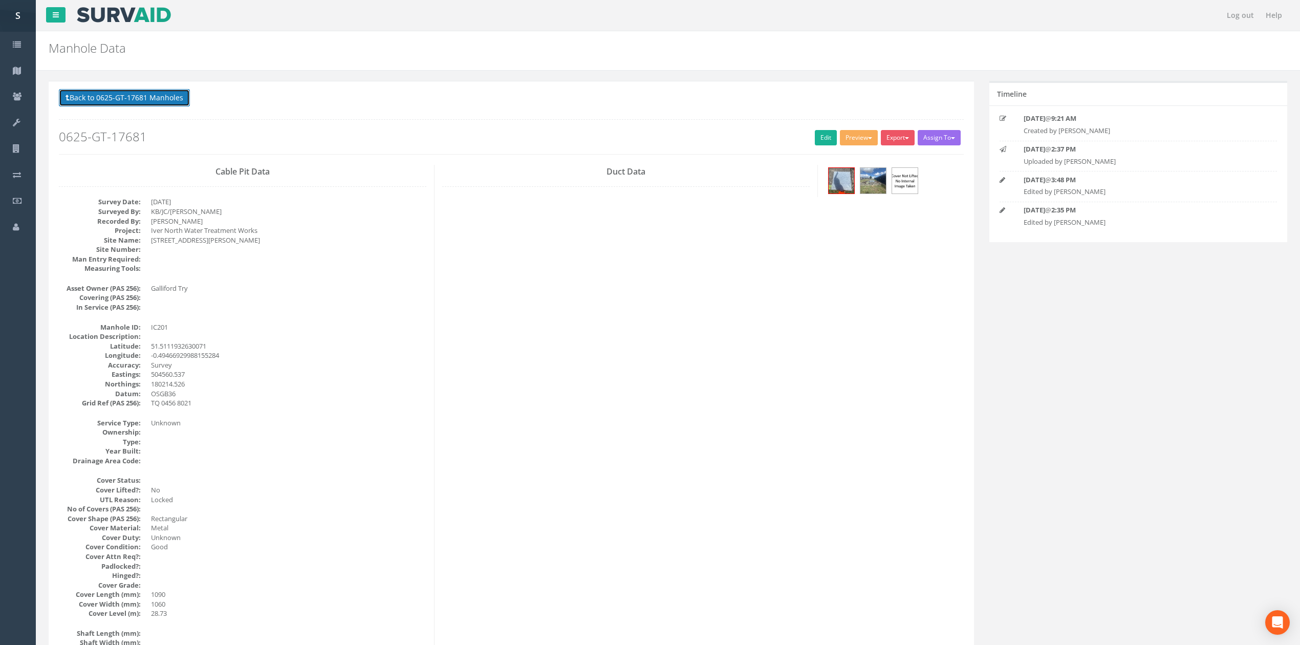
click at [170, 96] on button "Back to 0625-GT-17681 Manholes" at bounding box center [124, 97] width 131 height 17
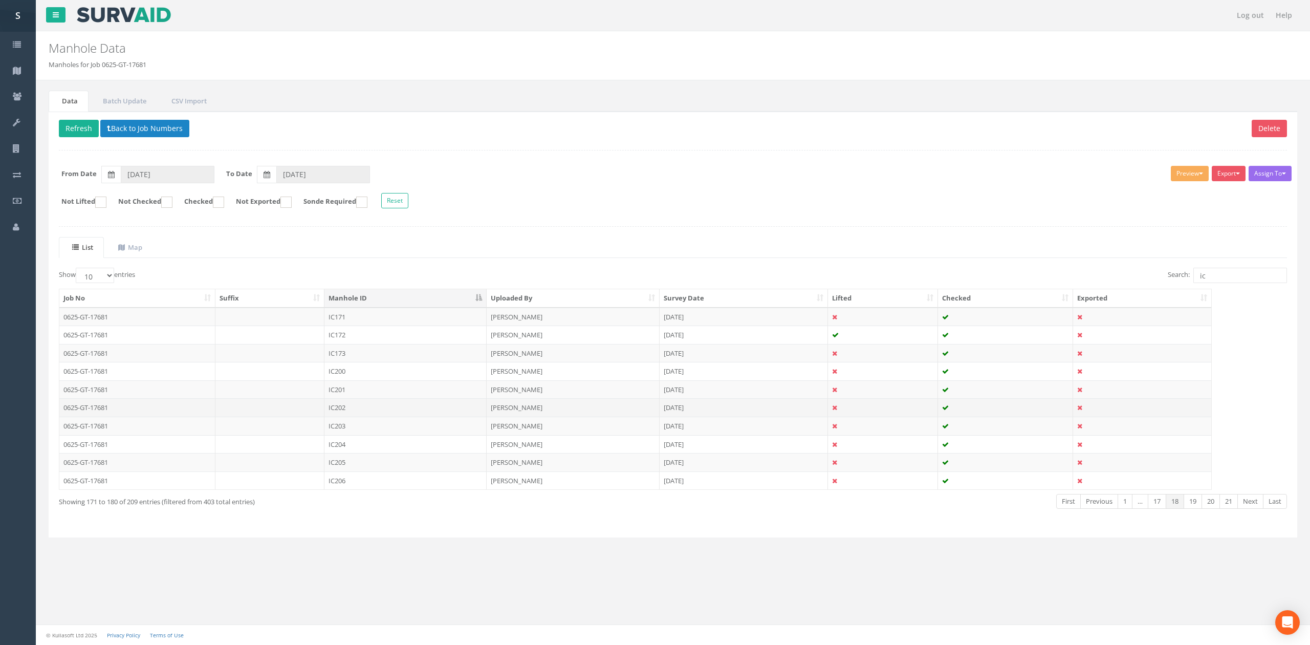
click at [370, 406] on td "IC202" at bounding box center [405, 407] width 162 height 18
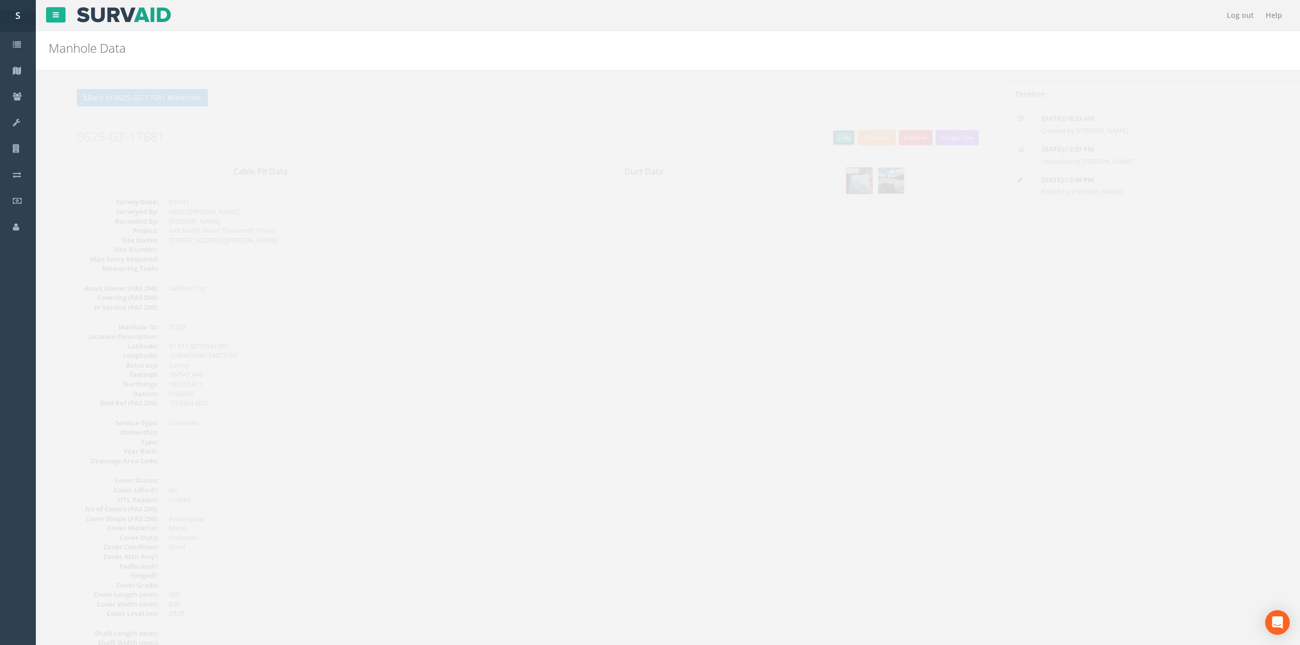
click at [821, 136] on link "Edit" at bounding box center [826, 137] width 22 height 15
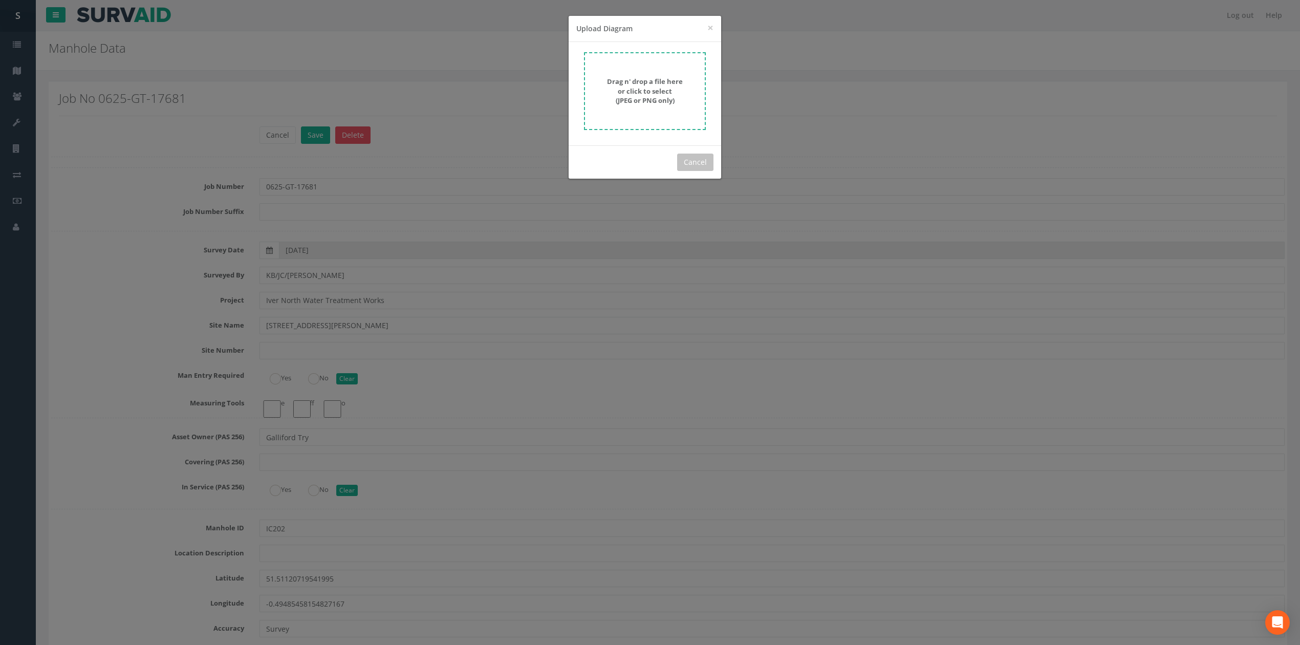
click at [689, 100] on div "Drag n' drop a file here or click to select (JPEG or PNG only)" at bounding box center [644, 91] width 99 height 29
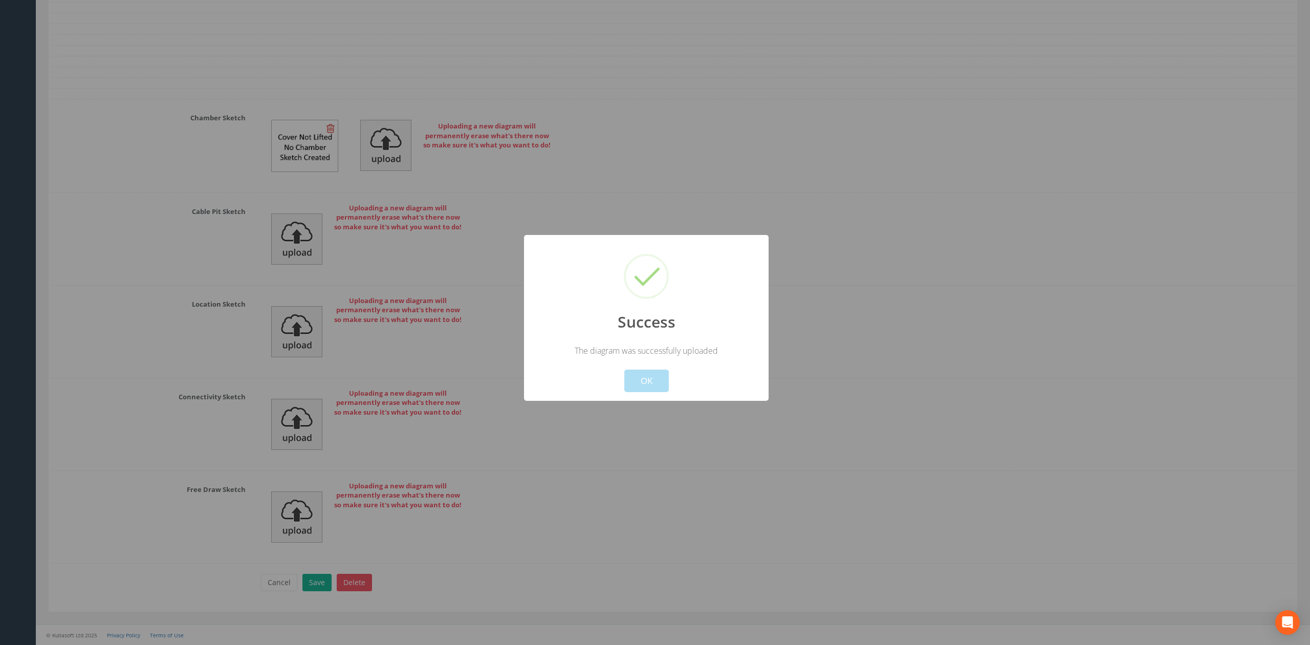
click at [664, 375] on button "OK" at bounding box center [646, 381] width 45 height 23
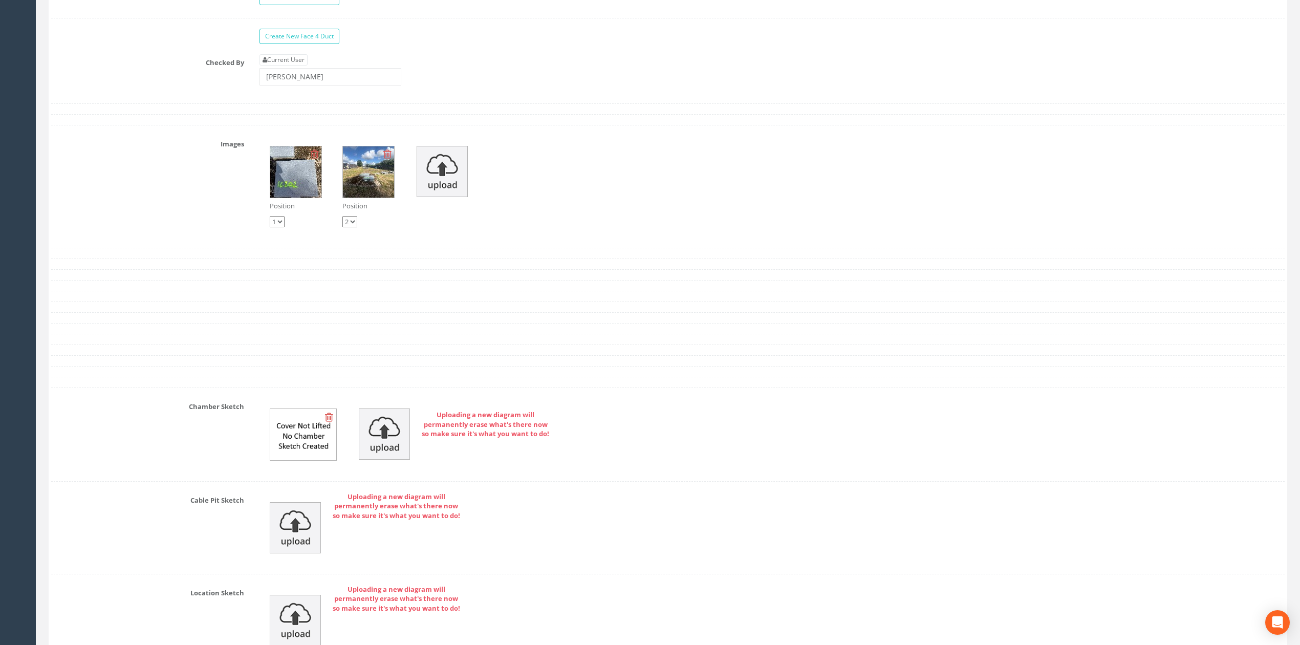
scroll to position [2944, 0]
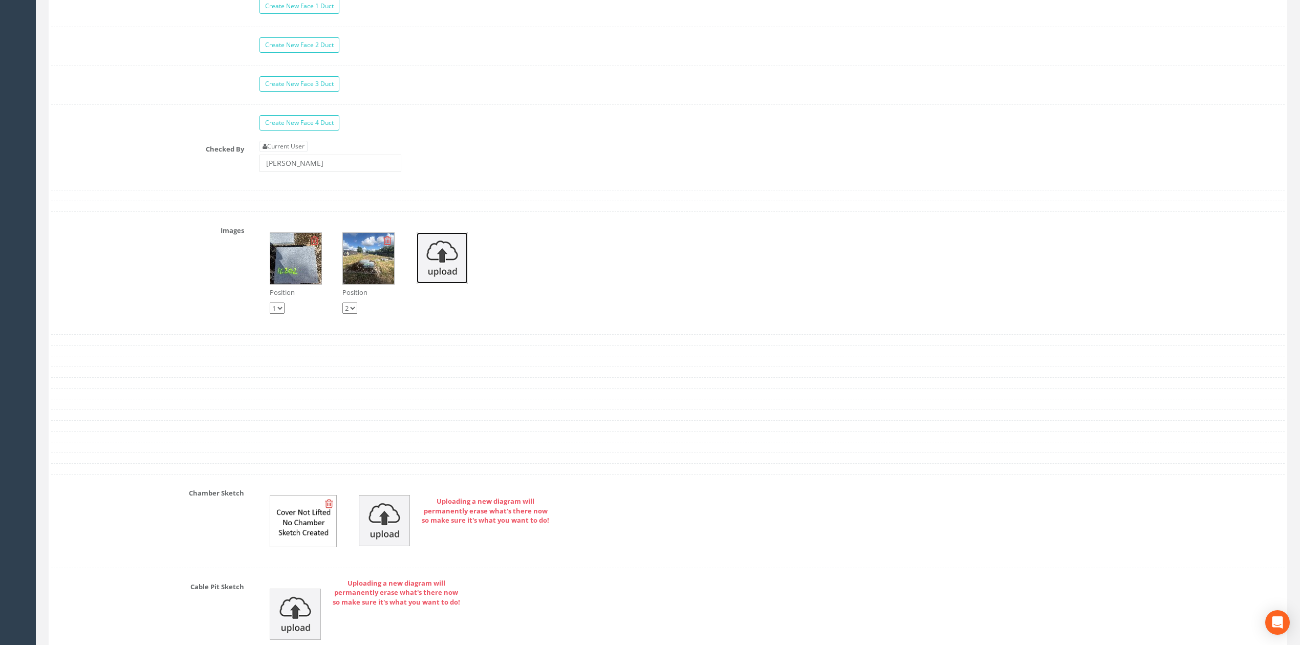
click at [431, 264] on img at bounding box center [442, 257] width 51 height 51
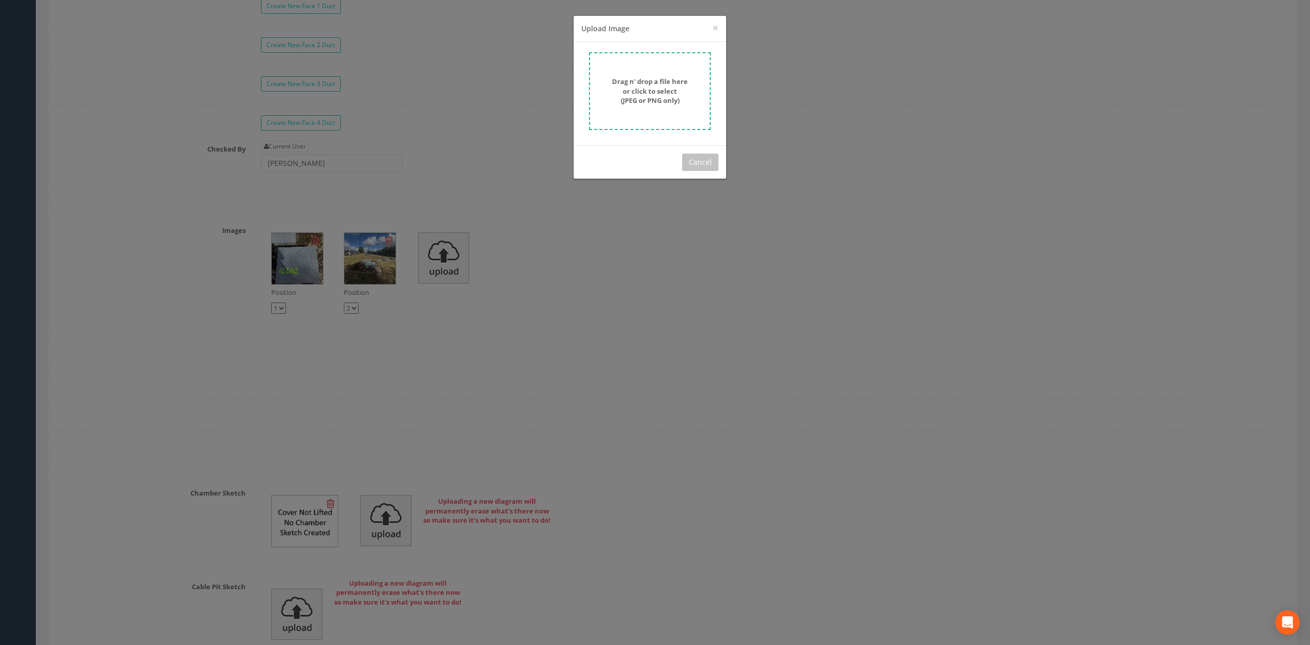
click at [639, 114] on form "Drag n' drop a file here or click to select (JPEG or PNG only)" at bounding box center [650, 91] width 122 height 78
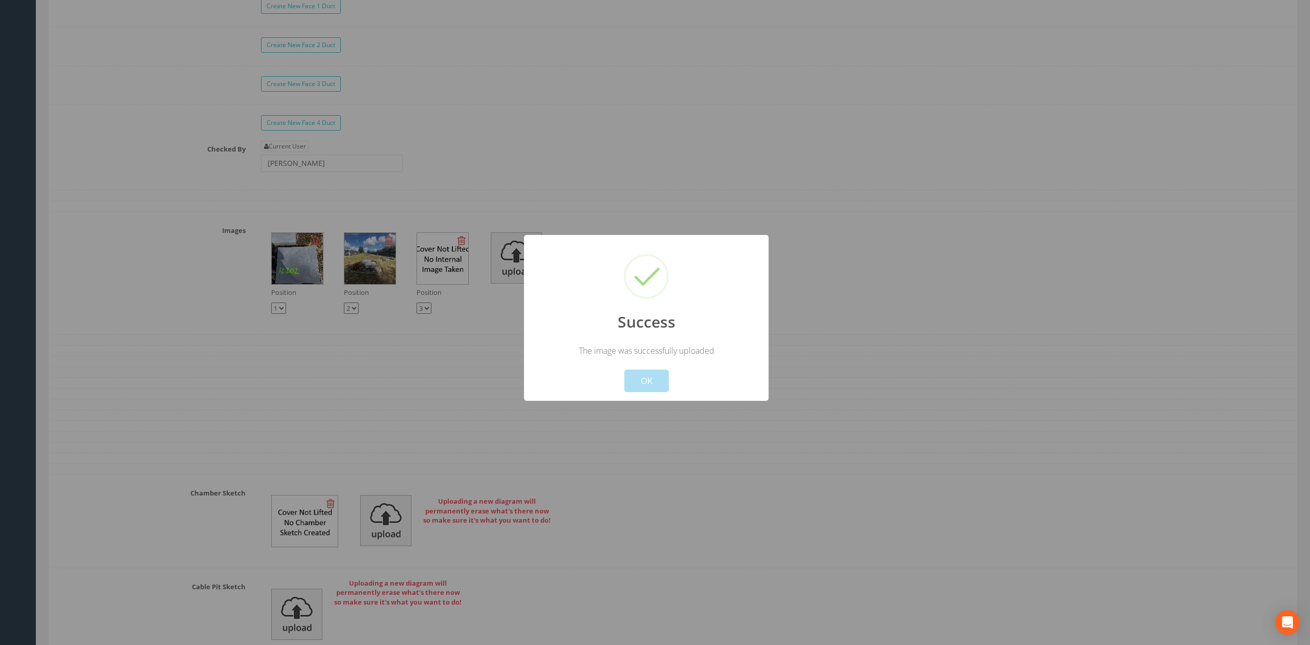
click at [656, 379] on button "OK" at bounding box center [646, 381] width 45 height 23
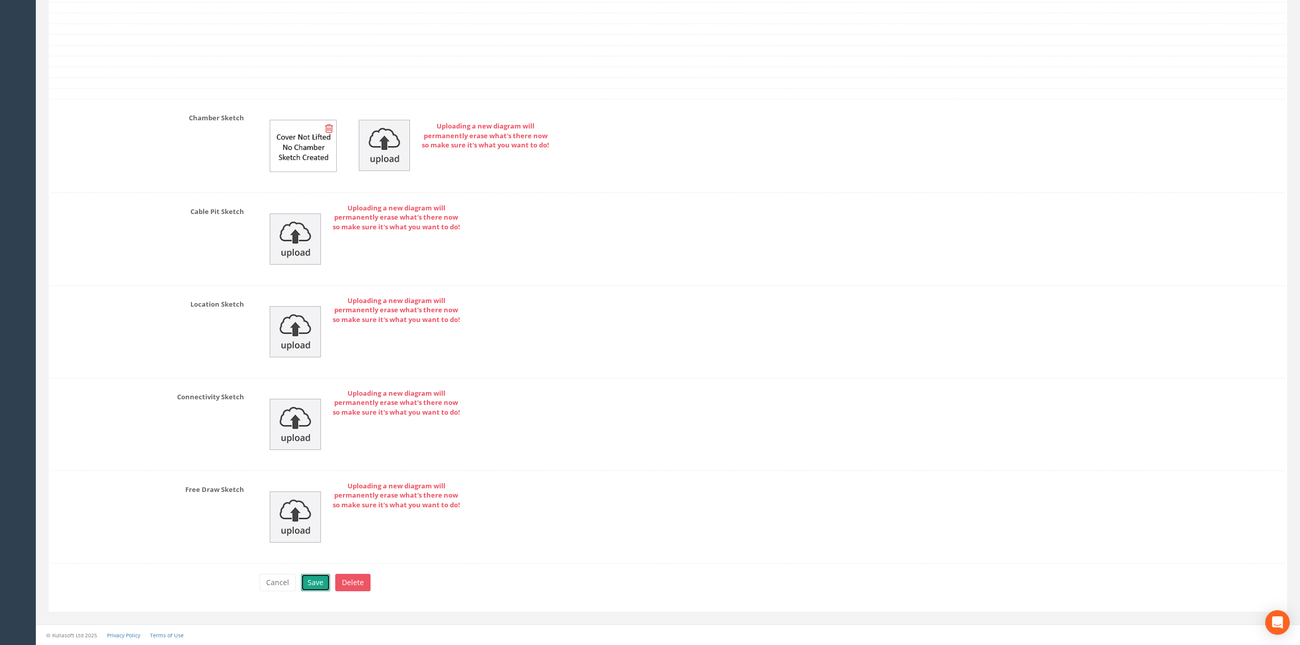
click at [321, 582] on button "Save" at bounding box center [315, 582] width 29 height 17
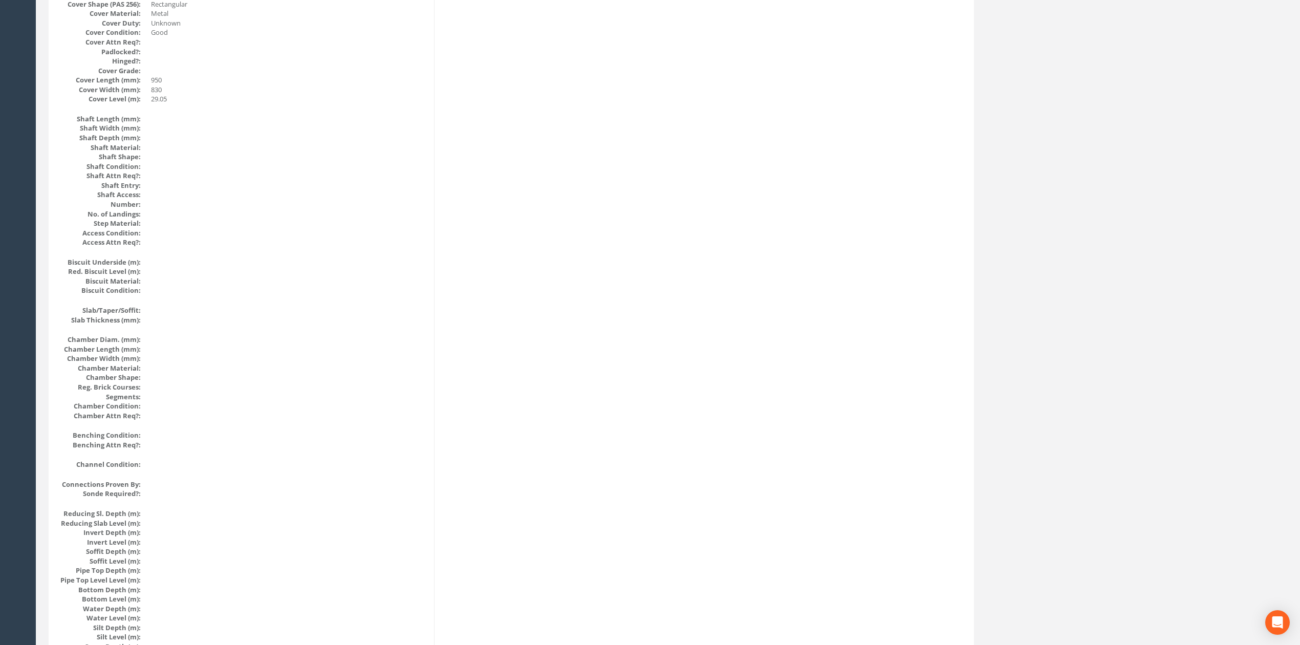
scroll to position [0, 0]
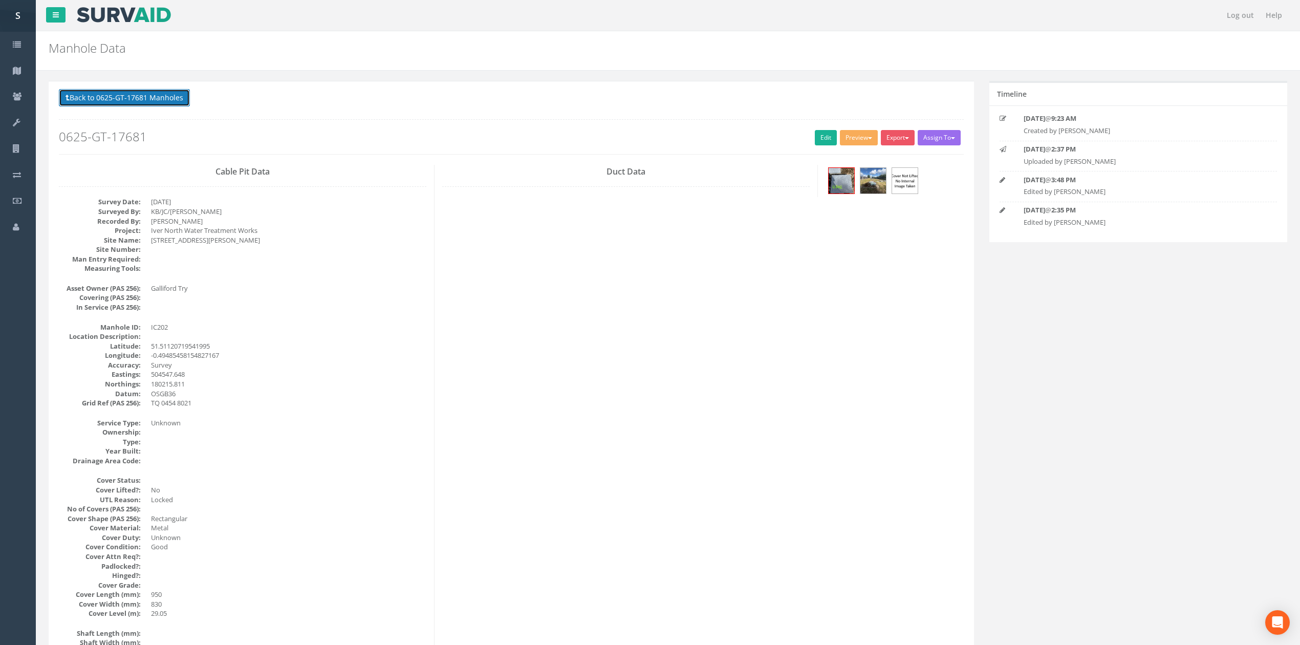
click at [158, 99] on button "Back to 0625-GT-17681 Manholes" at bounding box center [124, 97] width 131 height 17
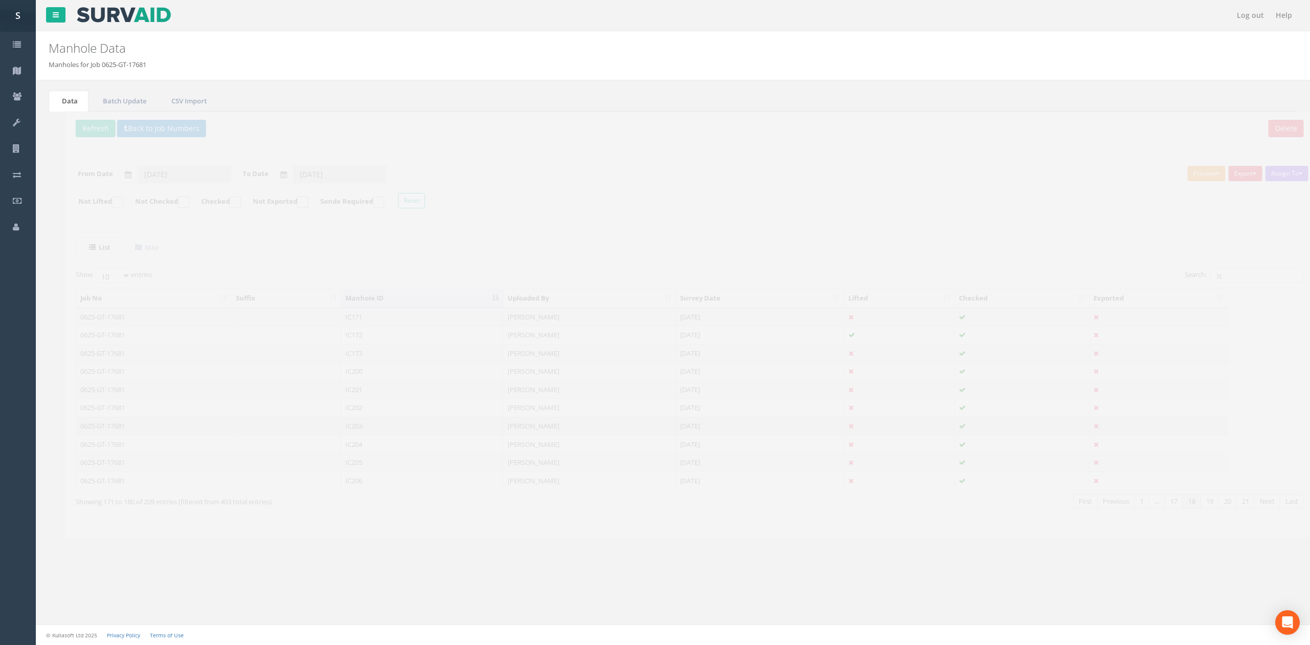
click at [376, 424] on td "IC203" at bounding box center [405, 426] width 162 height 18
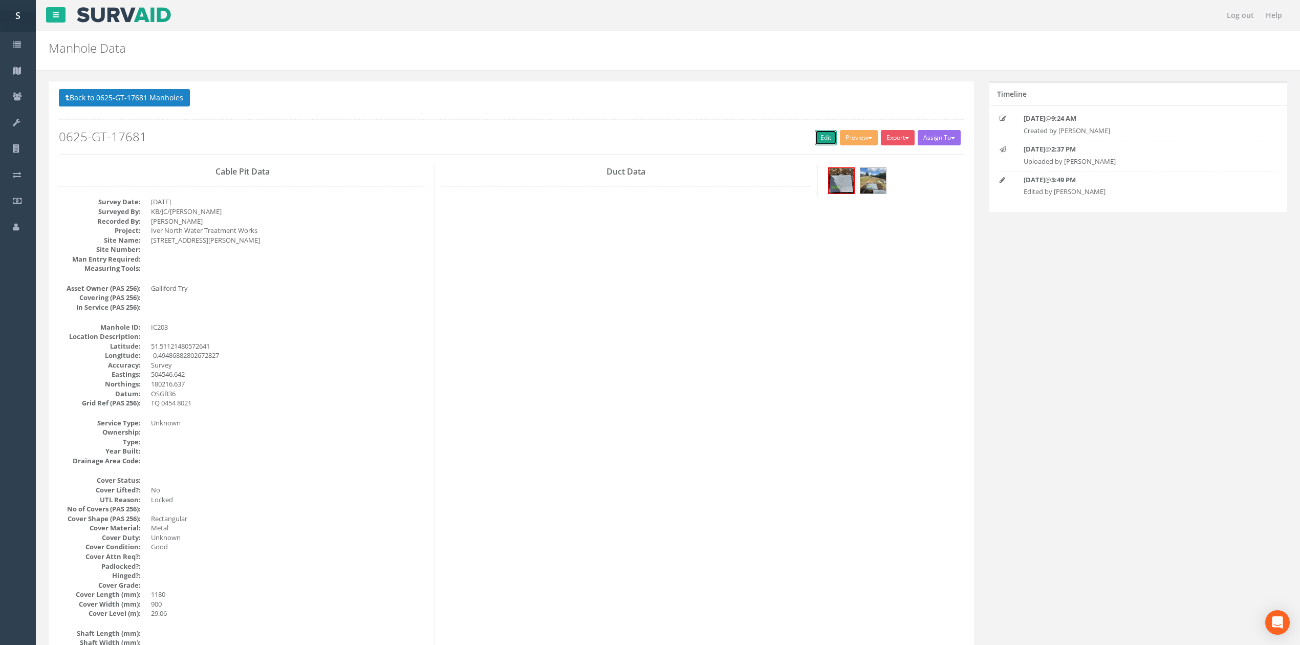
click at [824, 138] on link "Edit" at bounding box center [826, 137] width 22 height 15
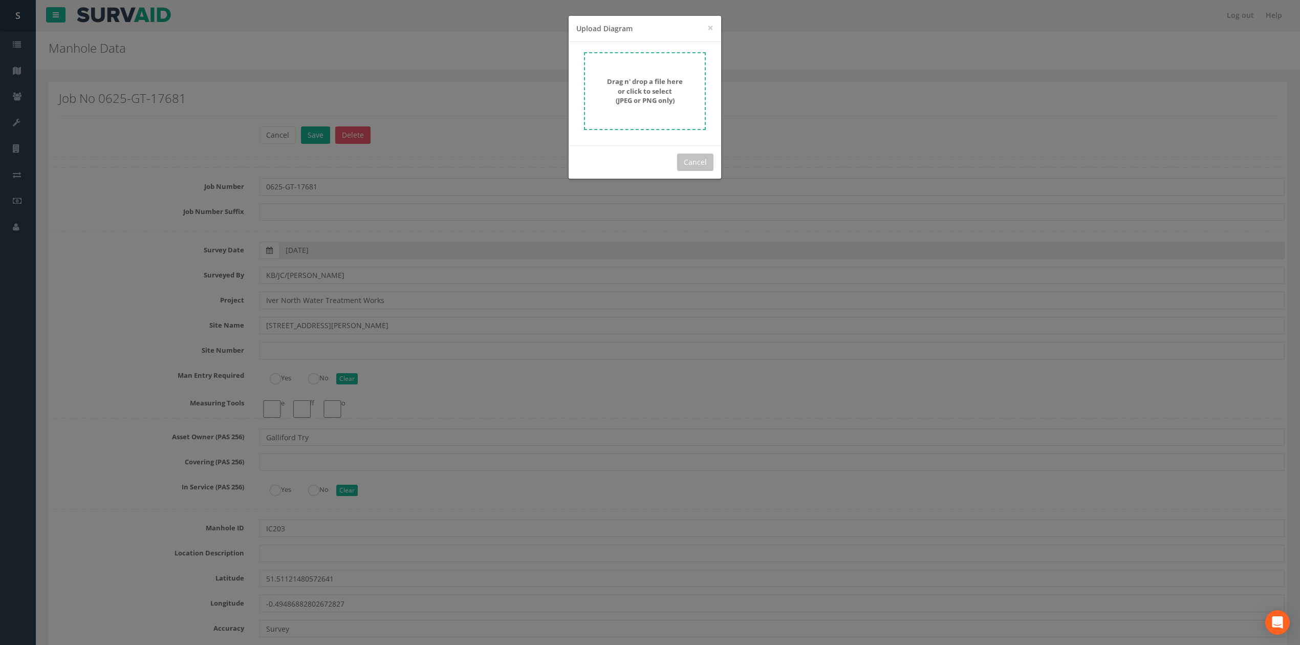
click at [547, 109] on div "× Close Upload Diagram Drag n' drop a file here or click to select (JPEG or PNG…" at bounding box center [650, 322] width 1300 height 645
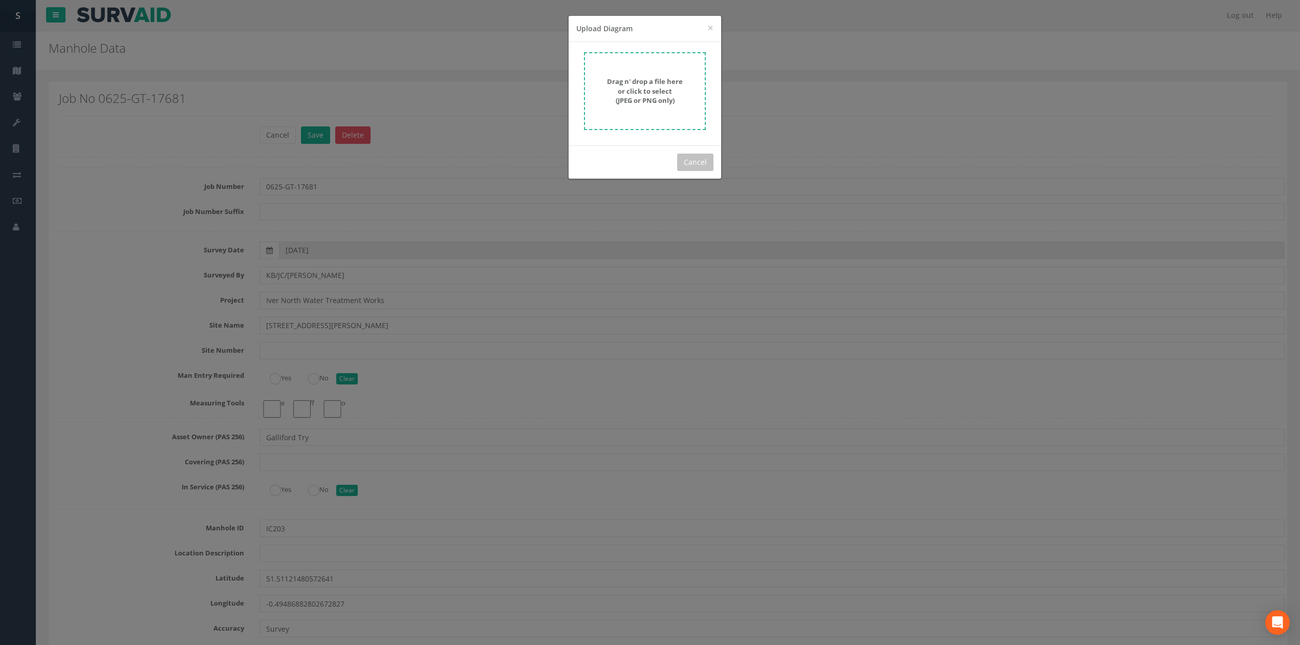
click at [698, 60] on form "Drag n' drop a file here or click to select (JPEG or PNG only)" at bounding box center [645, 91] width 122 height 78
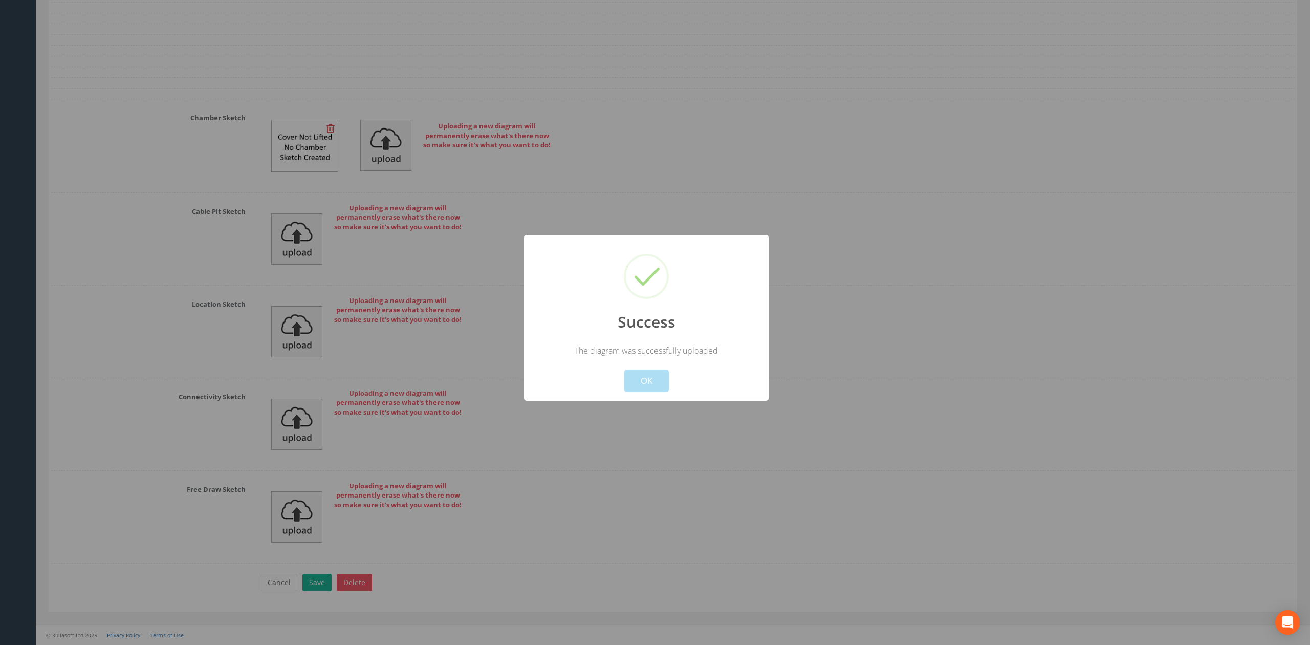
click at [655, 365] on div "Cancel OK" at bounding box center [646, 374] width 227 height 36
click at [656, 377] on button "OK" at bounding box center [646, 381] width 45 height 23
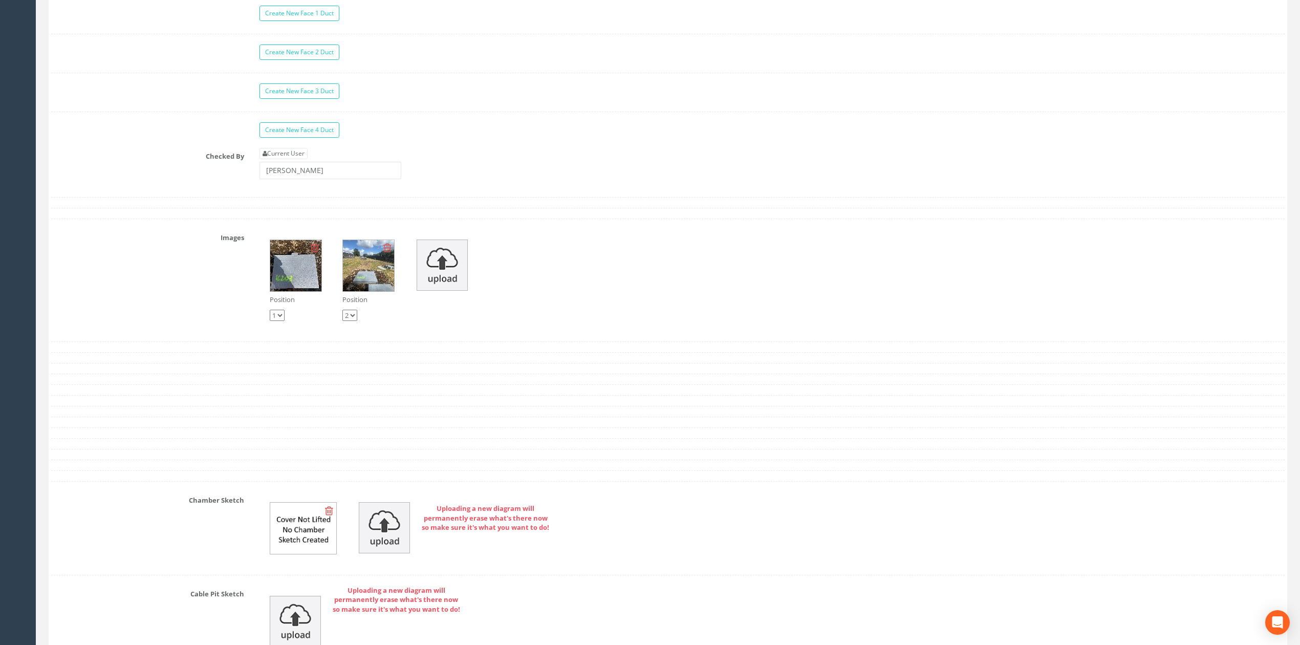
scroll to position [2933, 0]
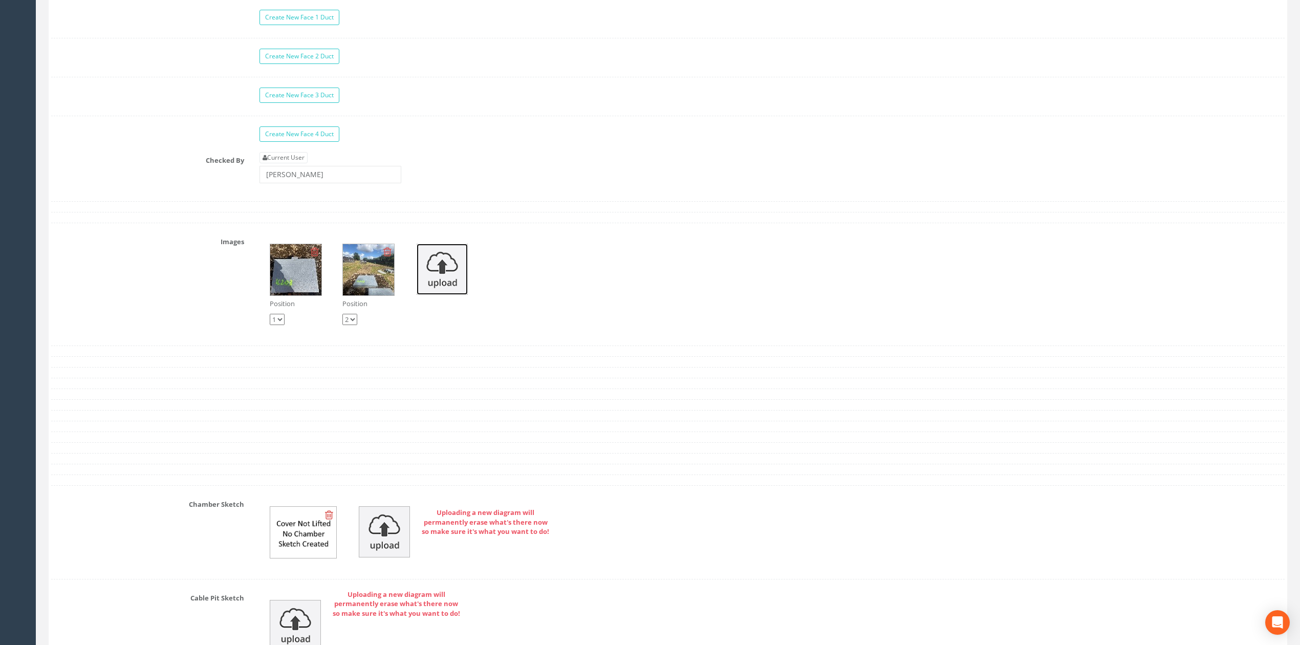
click at [431, 285] on img at bounding box center [442, 269] width 51 height 51
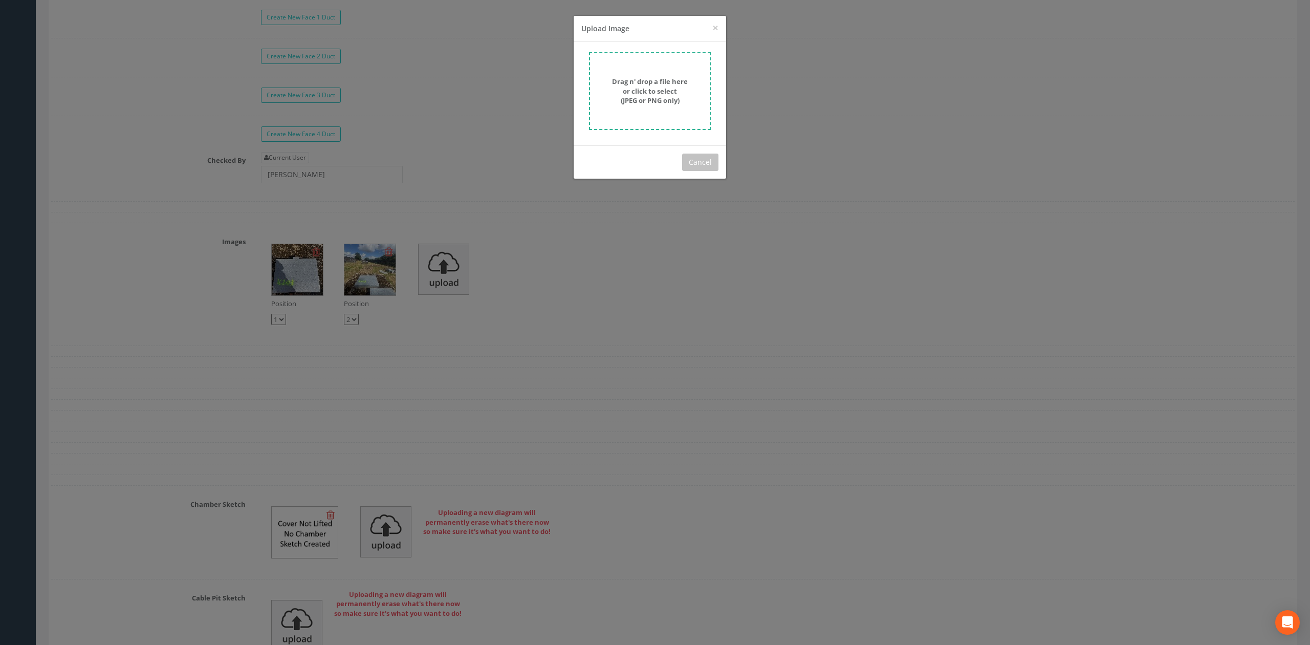
click at [641, 92] on strong "Drag n' drop a file here or click to select (JPEG or PNG only)" at bounding box center [650, 91] width 76 height 28
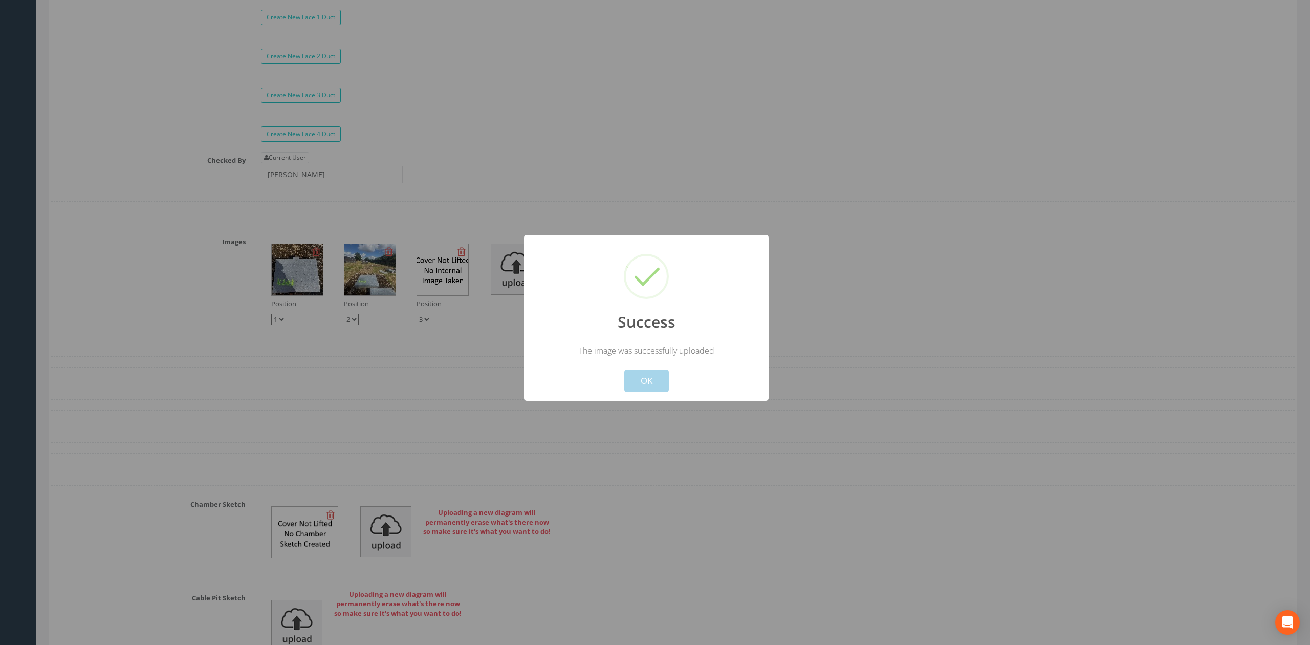
click at [660, 383] on button "OK" at bounding box center [646, 381] width 45 height 23
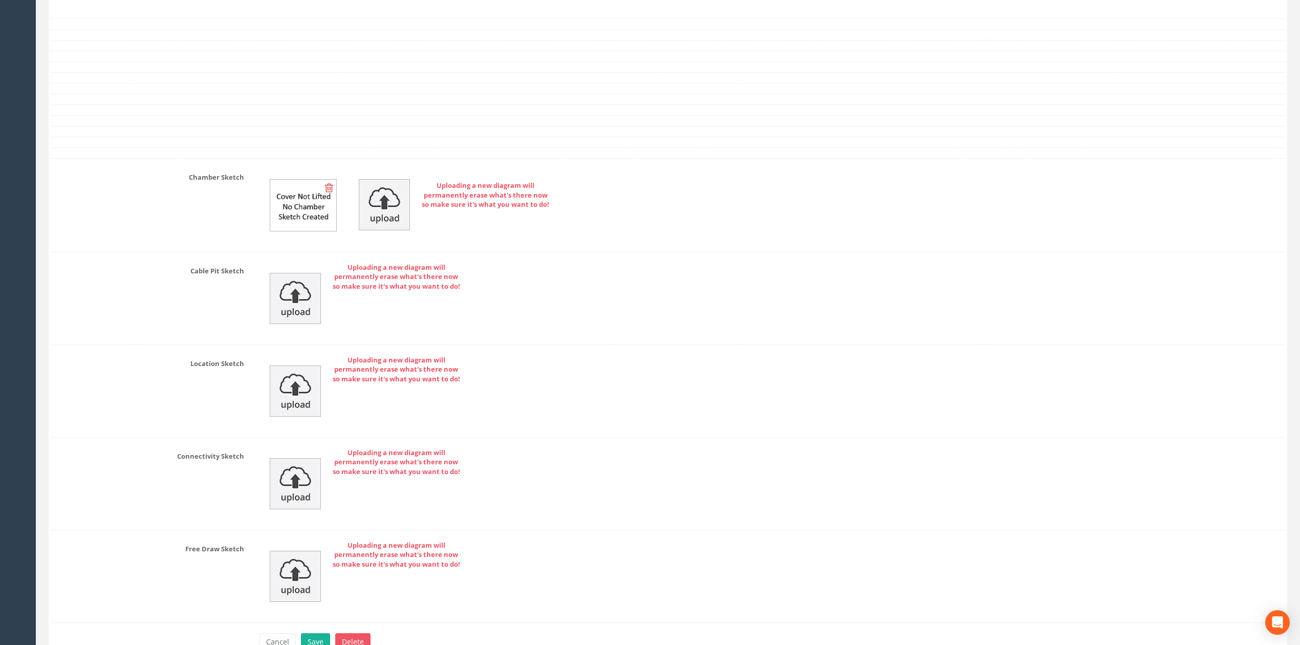
scroll to position [3344, 0]
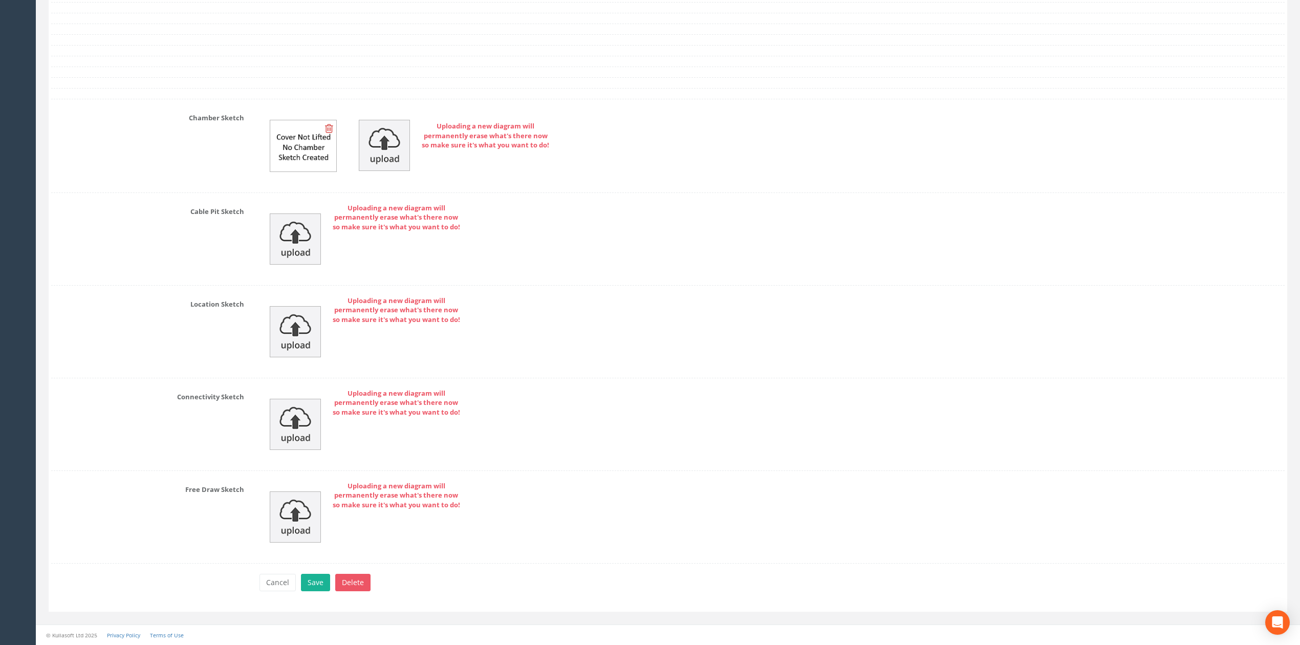
click at [330, 580] on div "Cancel Save Delete" at bounding box center [772, 584] width 1041 height 20
click at [328, 580] on button "Save" at bounding box center [315, 582] width 29 height 17
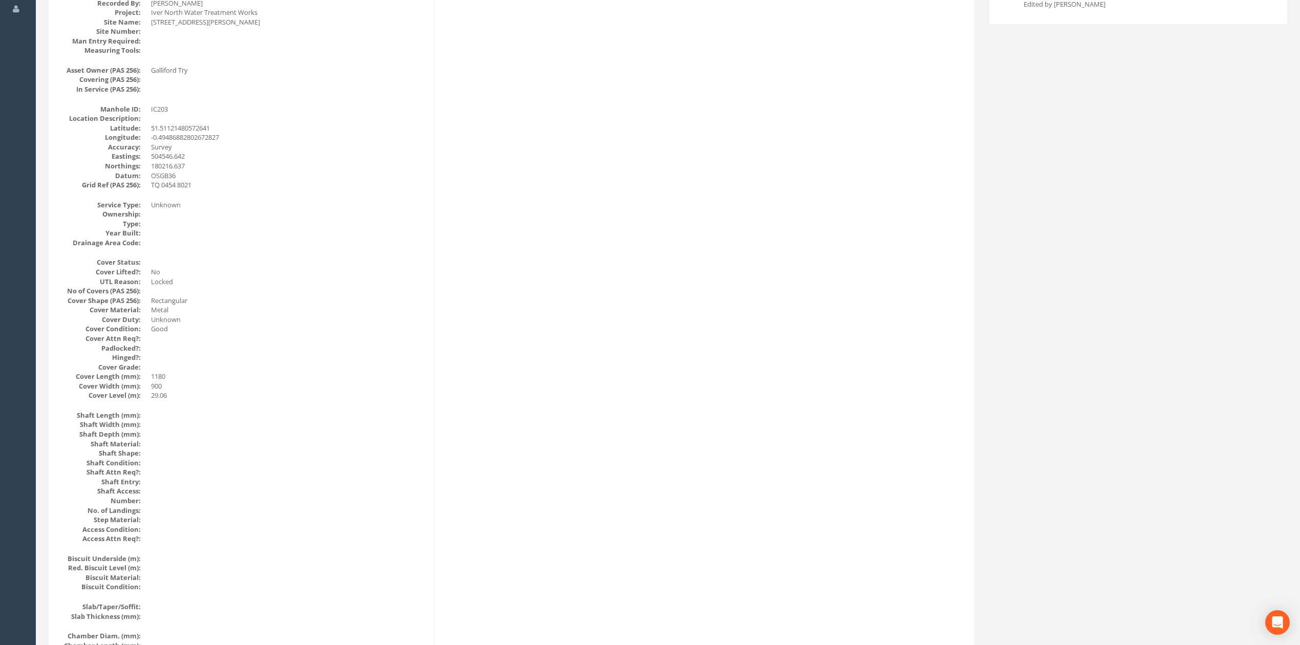
scroll to position [0, 0]
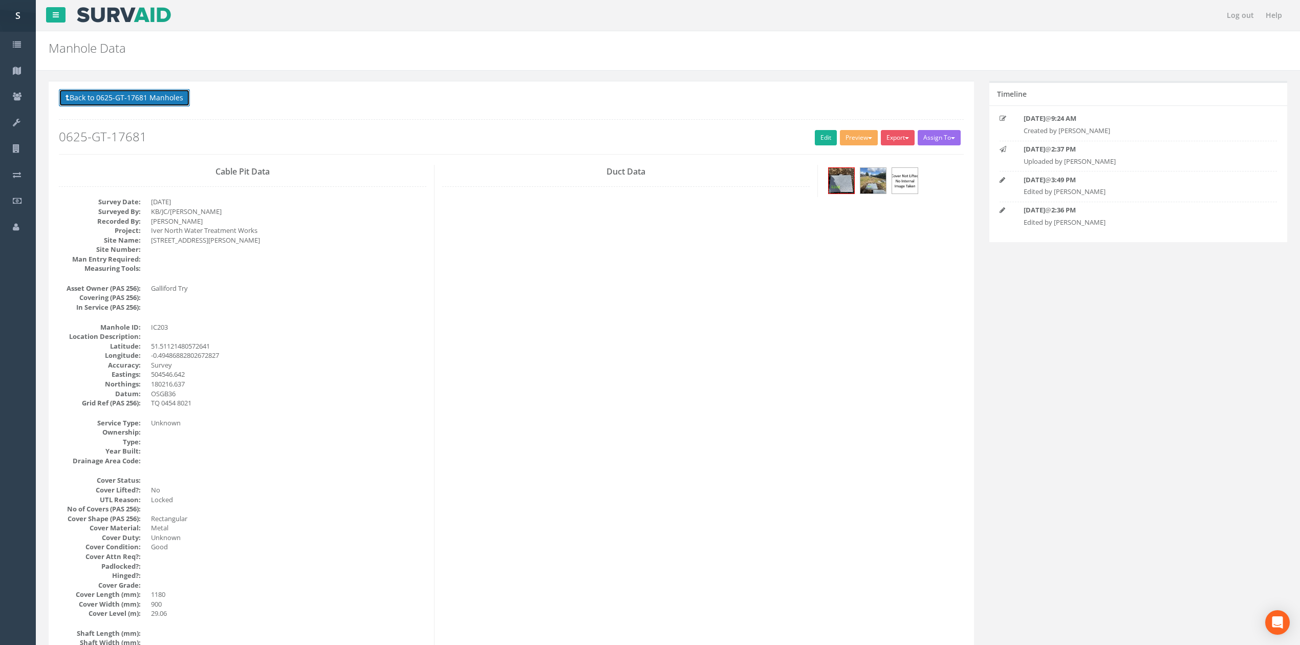
click at [168, 105] on button "Back to 0625-GT-17681 Manholes" at bounding box center [124, 97] width 131 height 17
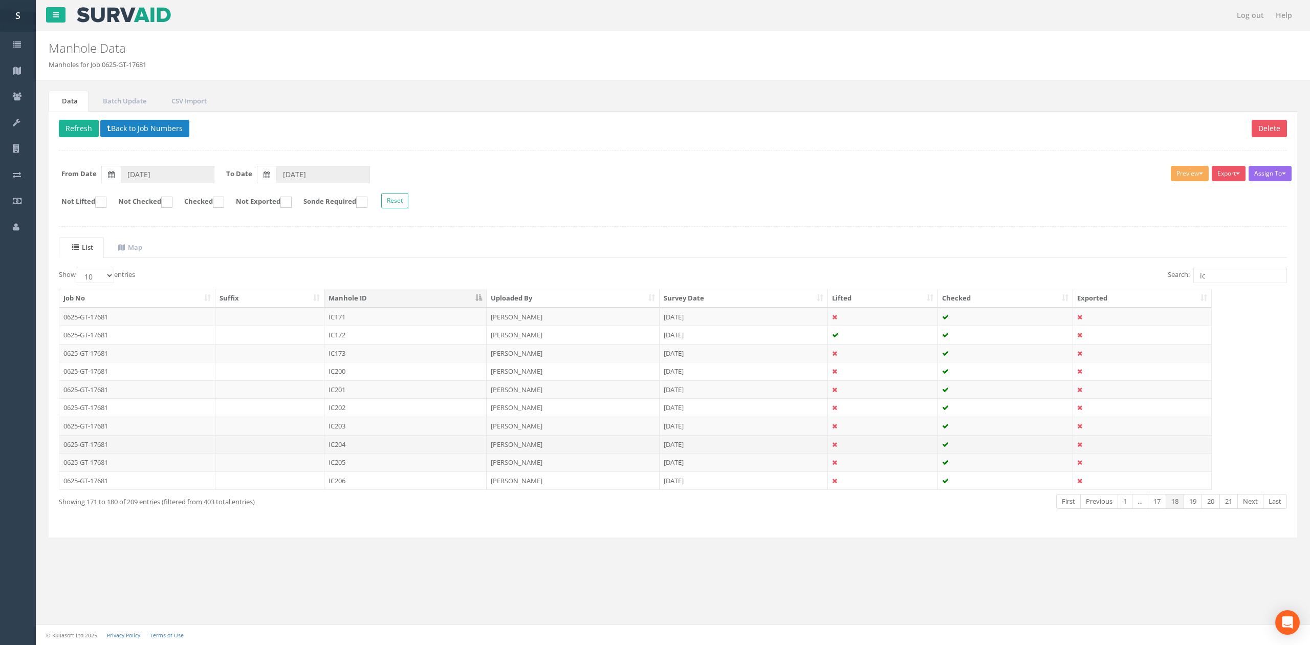
click at [346, 445] on td "IC204" at bounding box center [405, 444] width 162 height 18
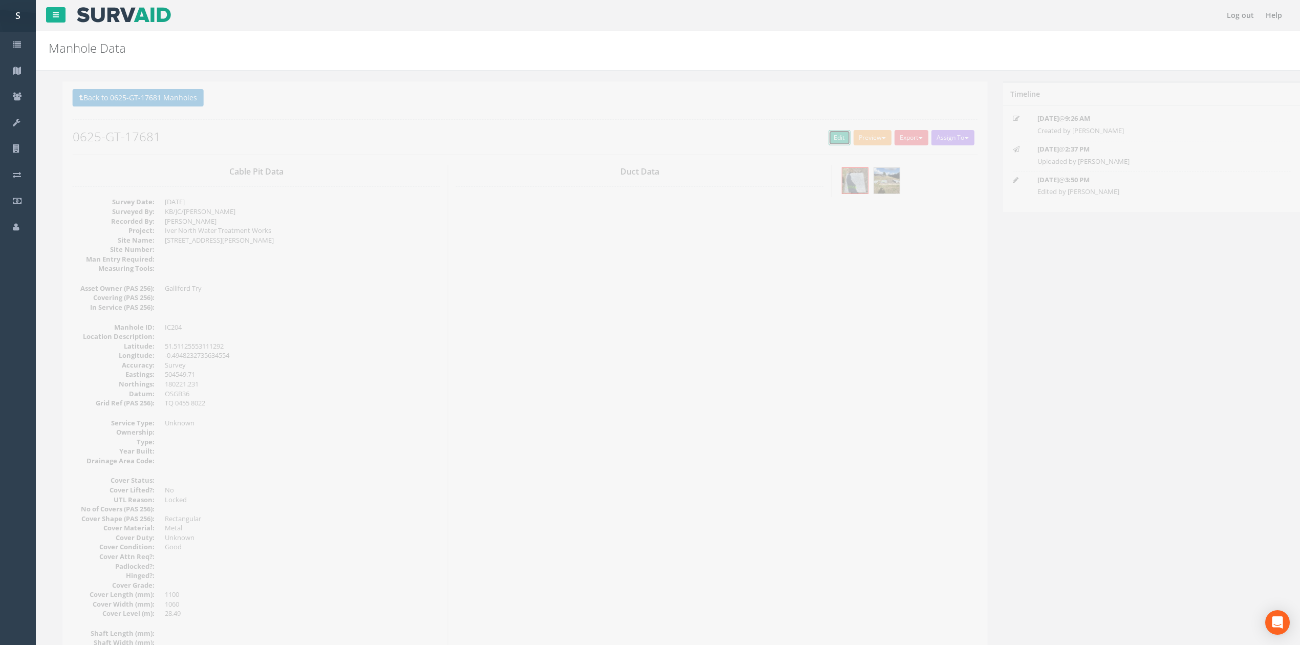
click at [817, 135] on link "Edit" at bounding box center [826, 137] width 22 height 15
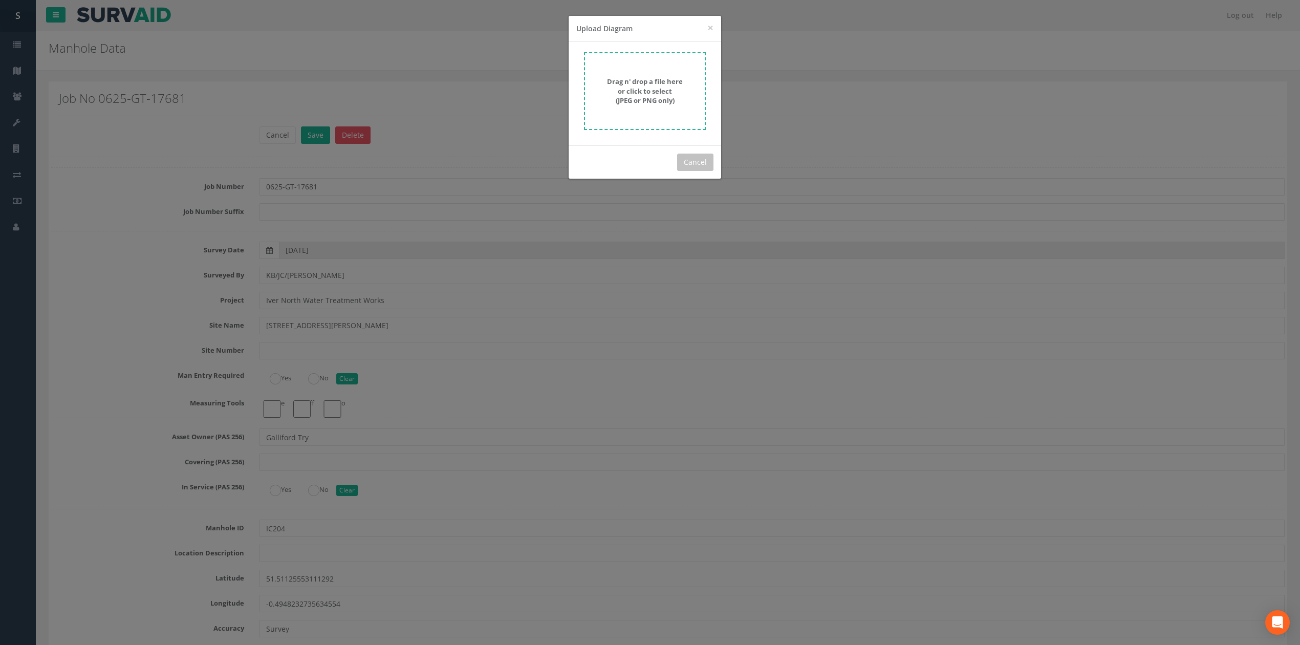
click at [674, 93] on strong "Drag n' drop a file here or click to select (JPEG or PNG only)" at bounding box center [645, 91] width 76 height 28
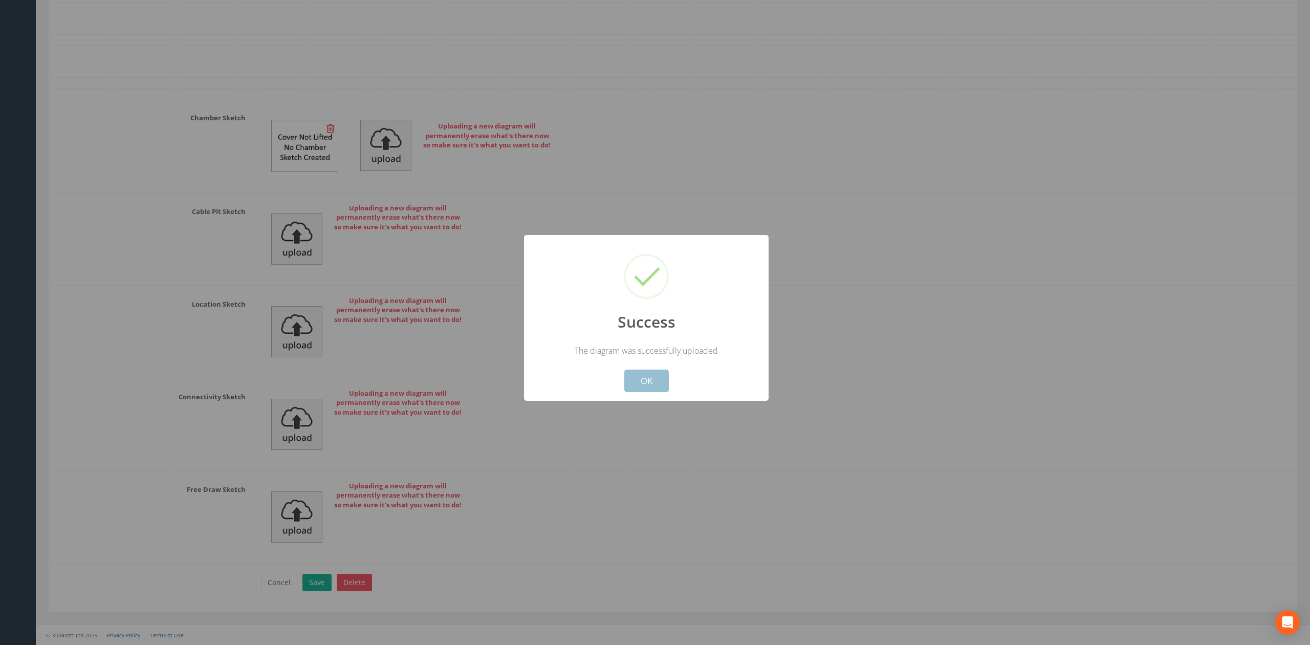
click at [657, 381] on button "OK" at bounding box center [646, 381] width 45 height 23
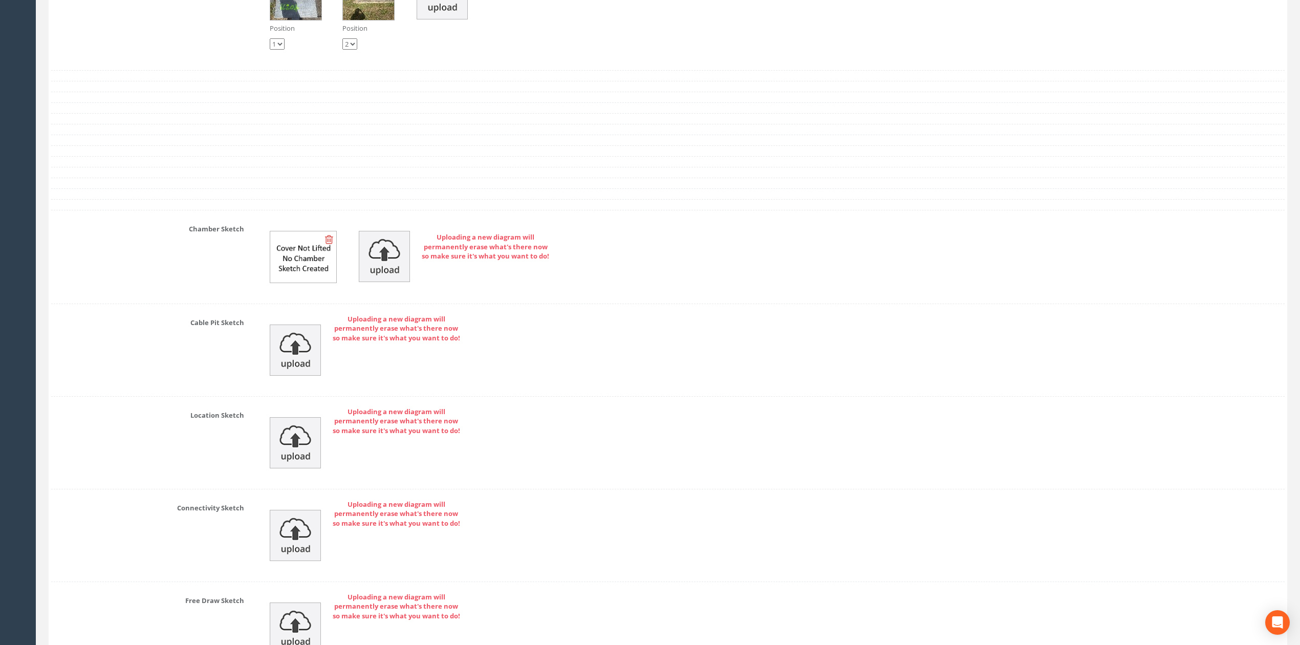
scroll to position [3101, 0]
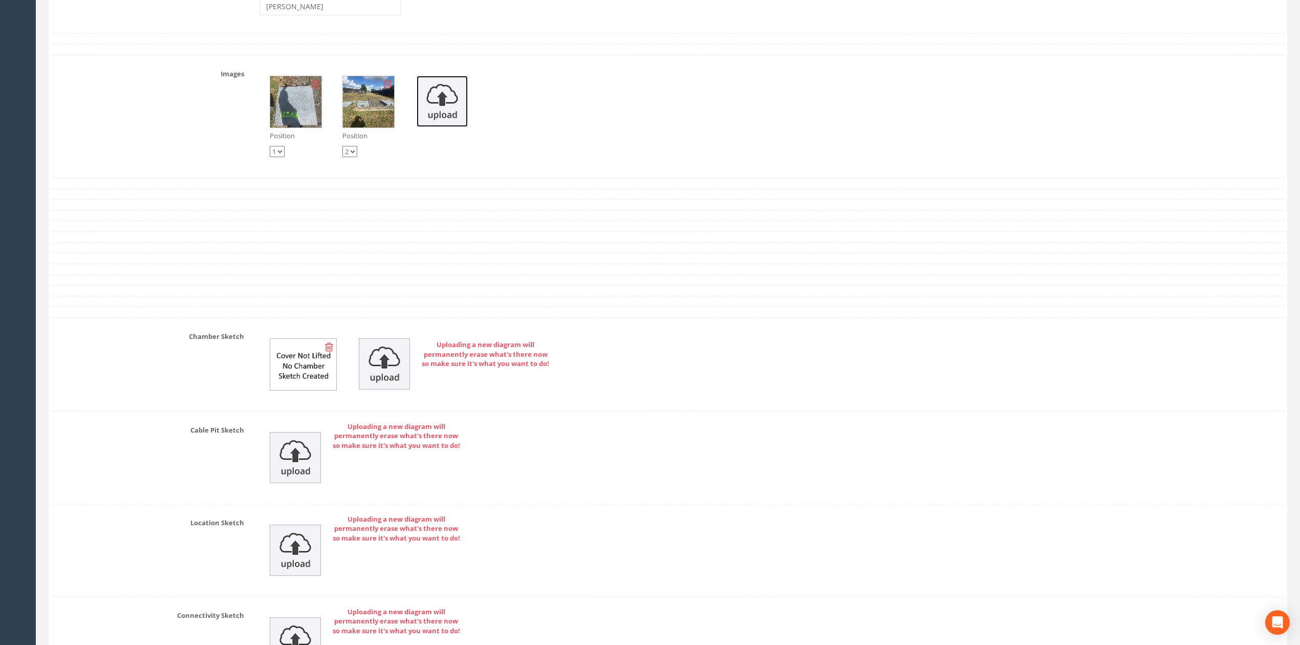
click at [430, 124] on img at bounding box center [442, 101] width 51 height 51
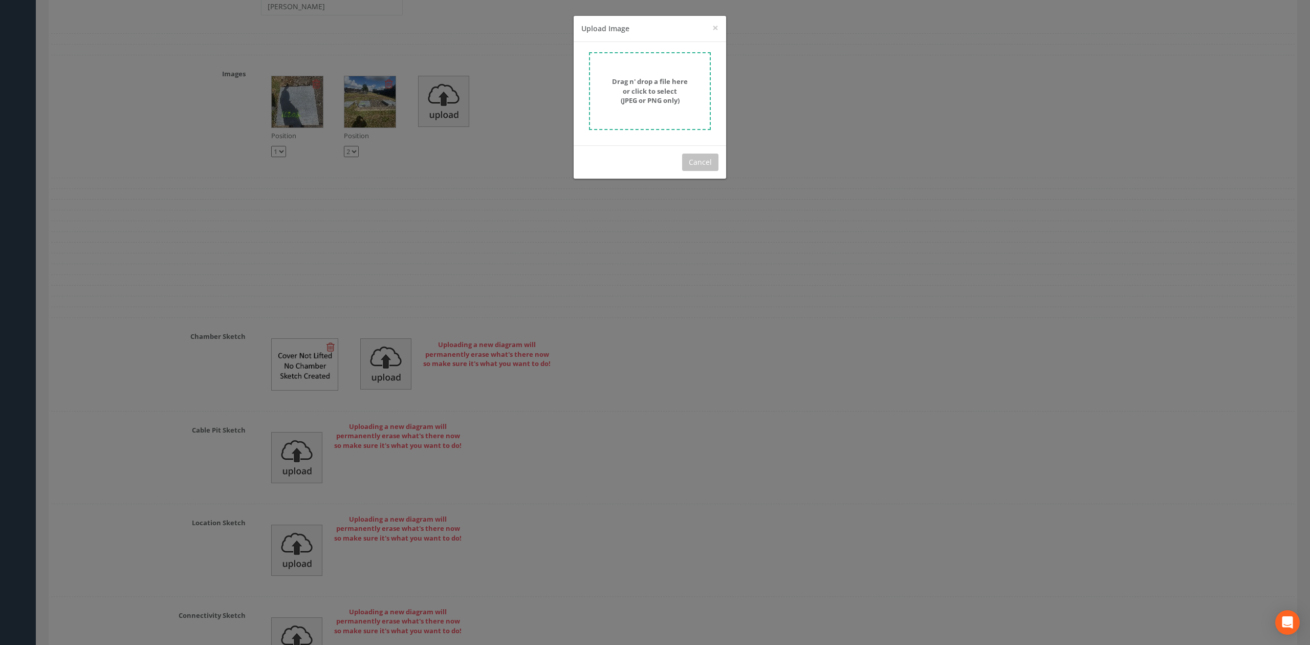
click at [648, 84] on strong "Drag n' drop a file here or click to select (JPEG or PNG only)" at bounding box center [650, 91] width 76 height 28
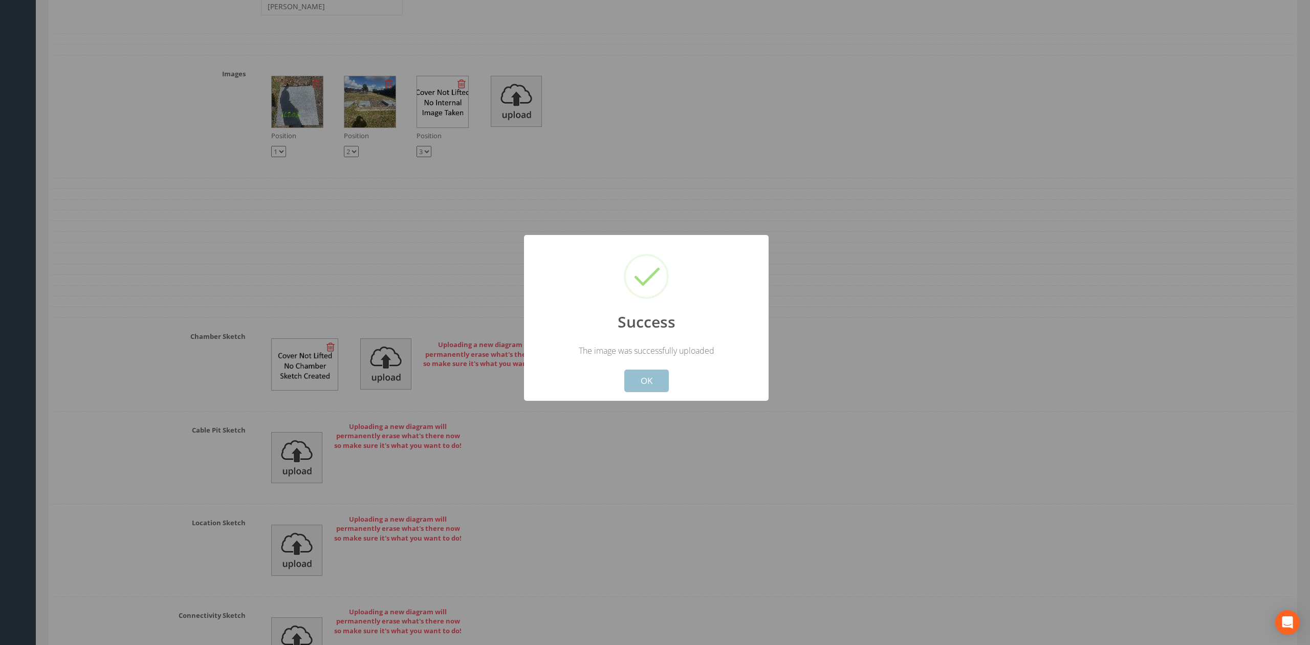
click at [639, 379] on button "OK" at bounding box center [646, 381] width 45 height 23
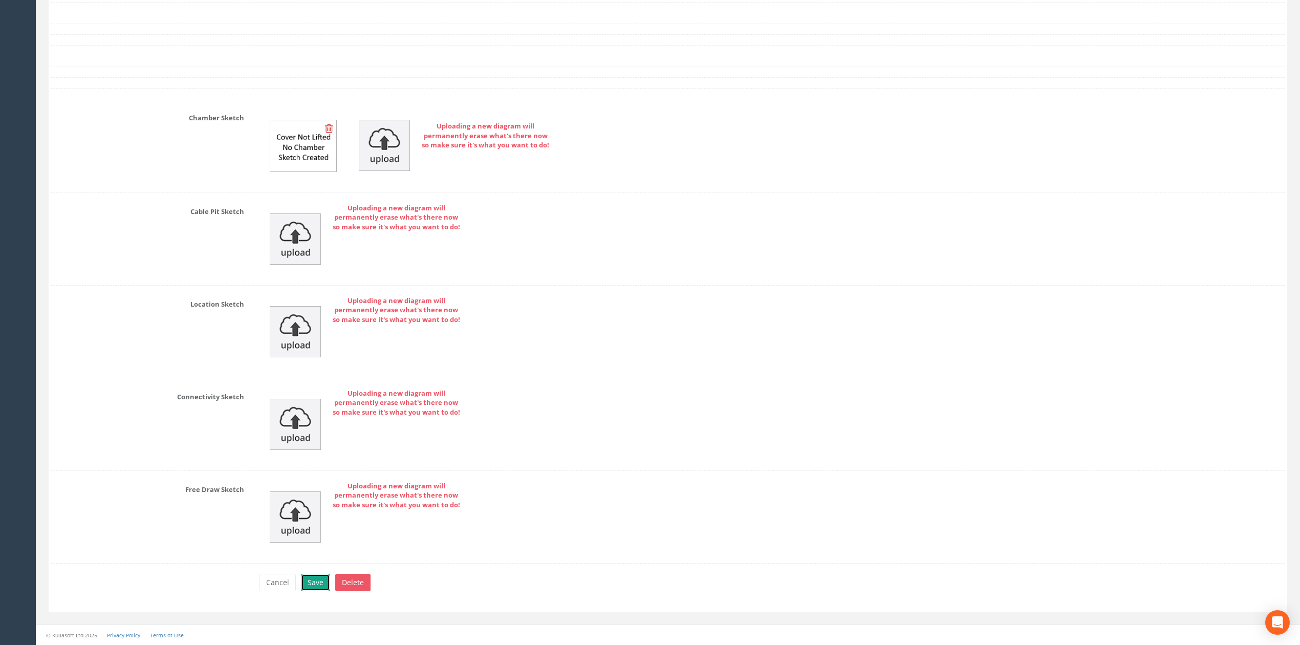
click at [313, 576] on button "Save" at bounding box center [315, 582] width 29 height 17
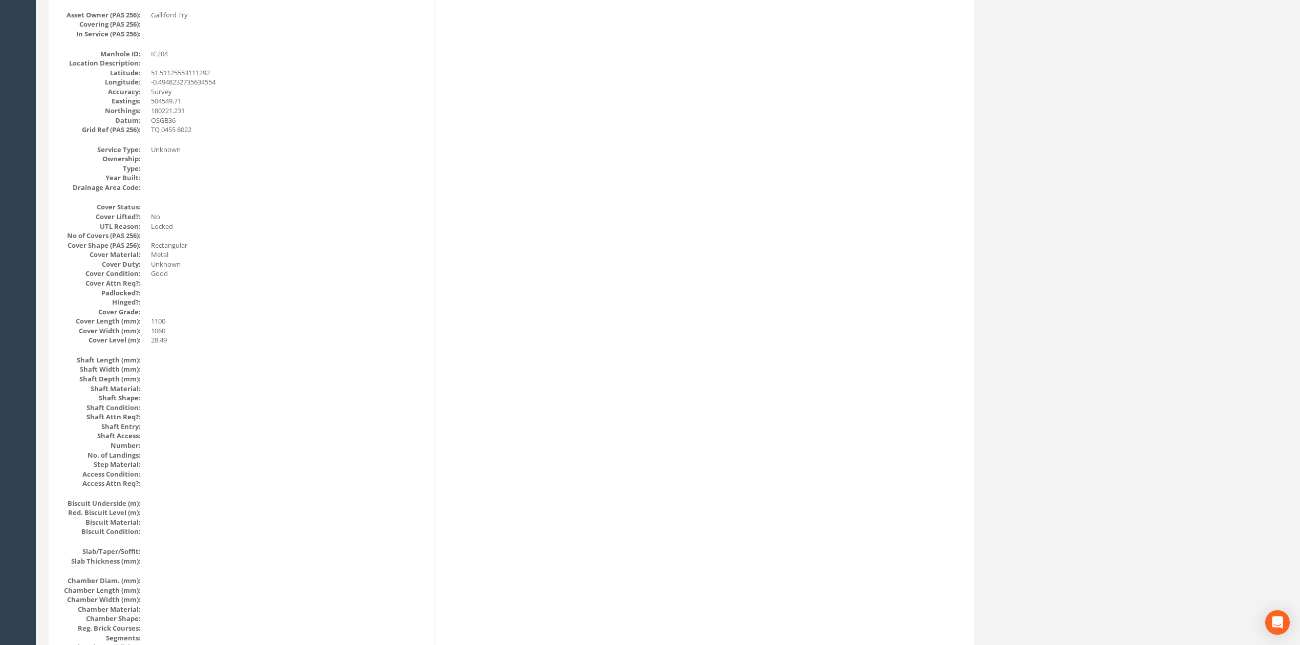
scroll to position [0, 0]
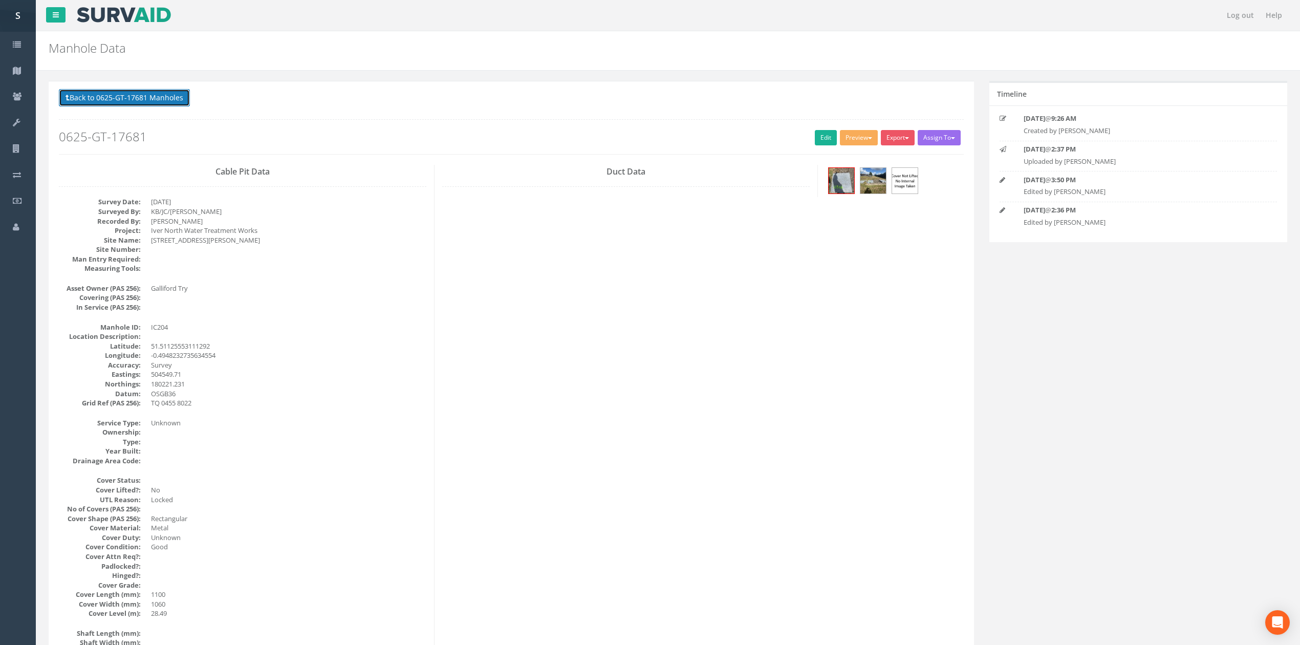
click at [138, 103] on button "Back to 0625-GT-17681 Manholes" at bounding box center [124, 97] width 131 height 17
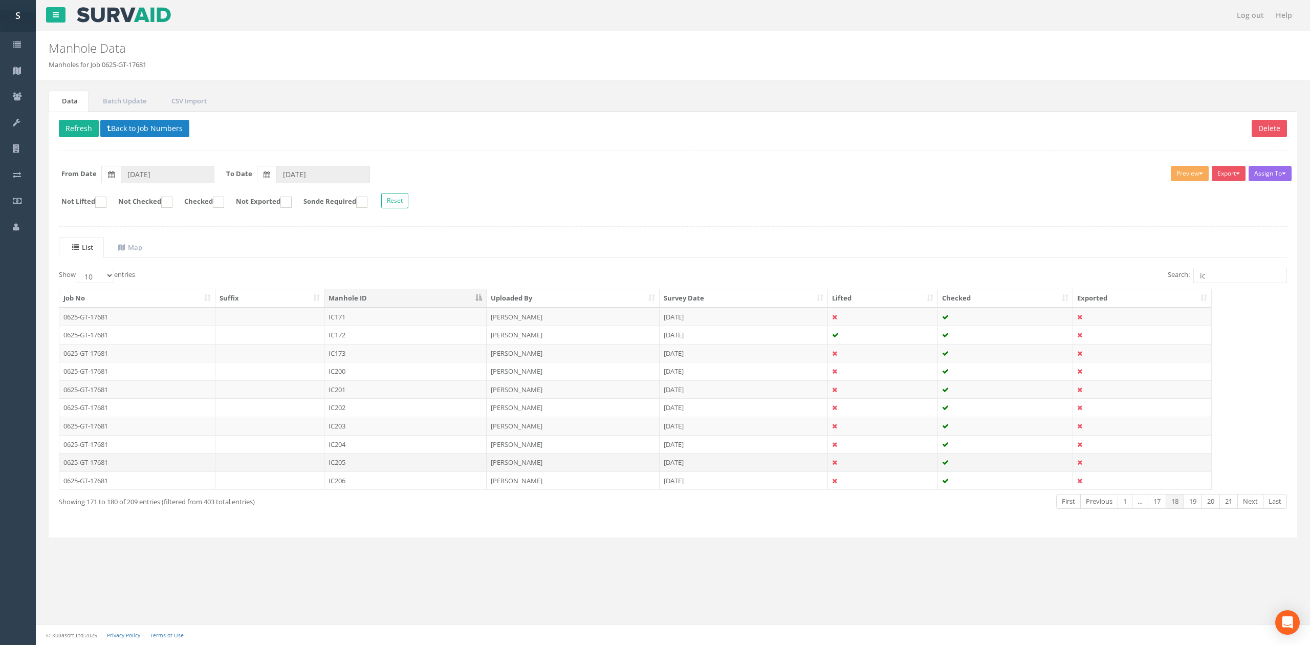
click at [347, 463] on td "IC205" at bounding box center [405, 462] width 162 height 18
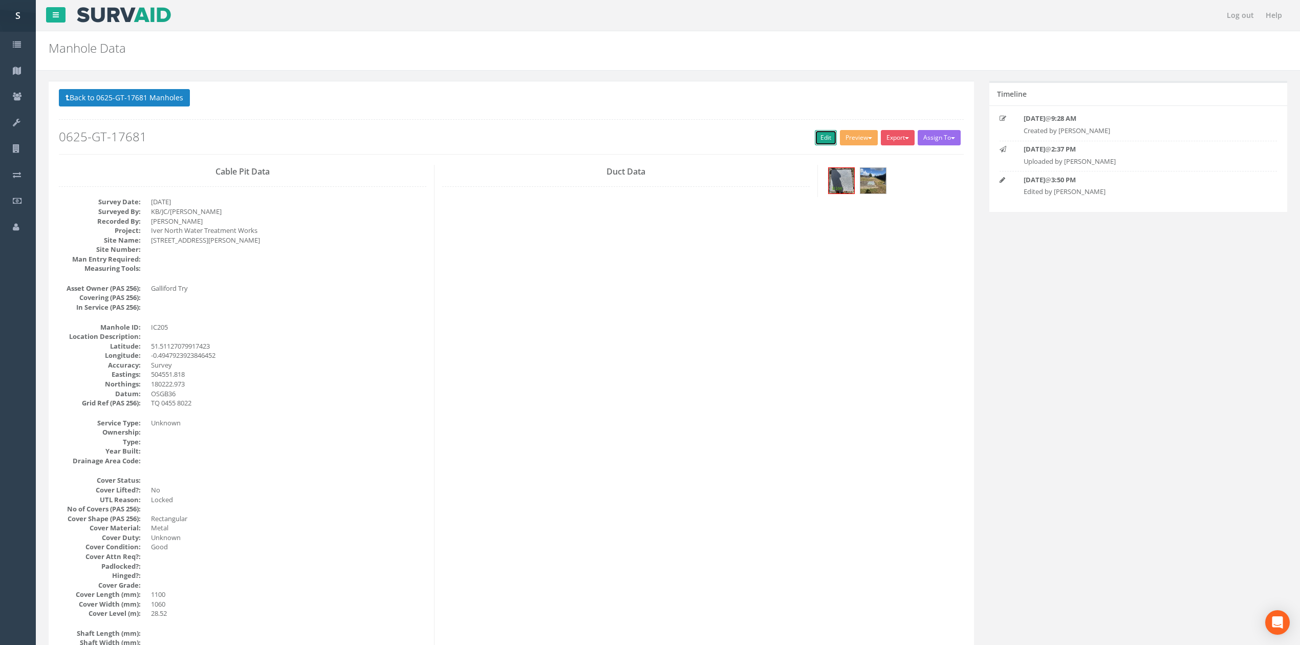
click at [825, 139] on link "Edit" at bounding box center [826, 137] width 22 height 15
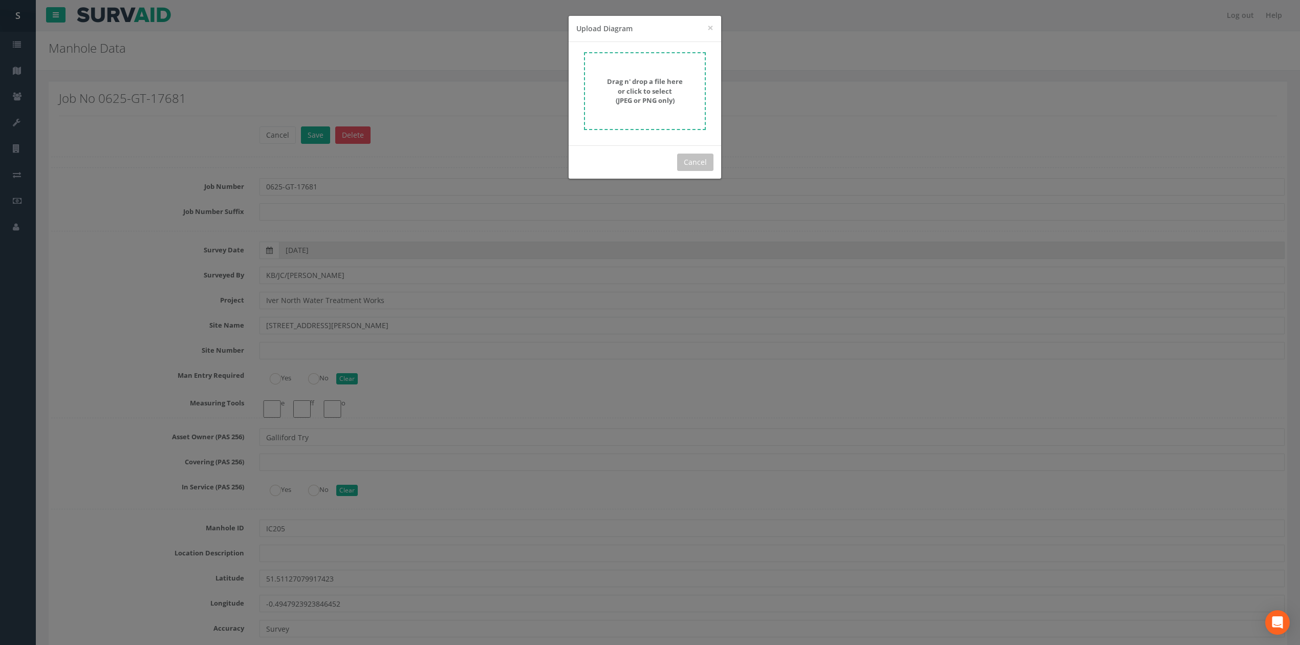
click at [647, 77] on strong "Drag n' drop a file here or click to select (JPEG or PNG only)" at bounding box center [645, 91] width 76 height 28
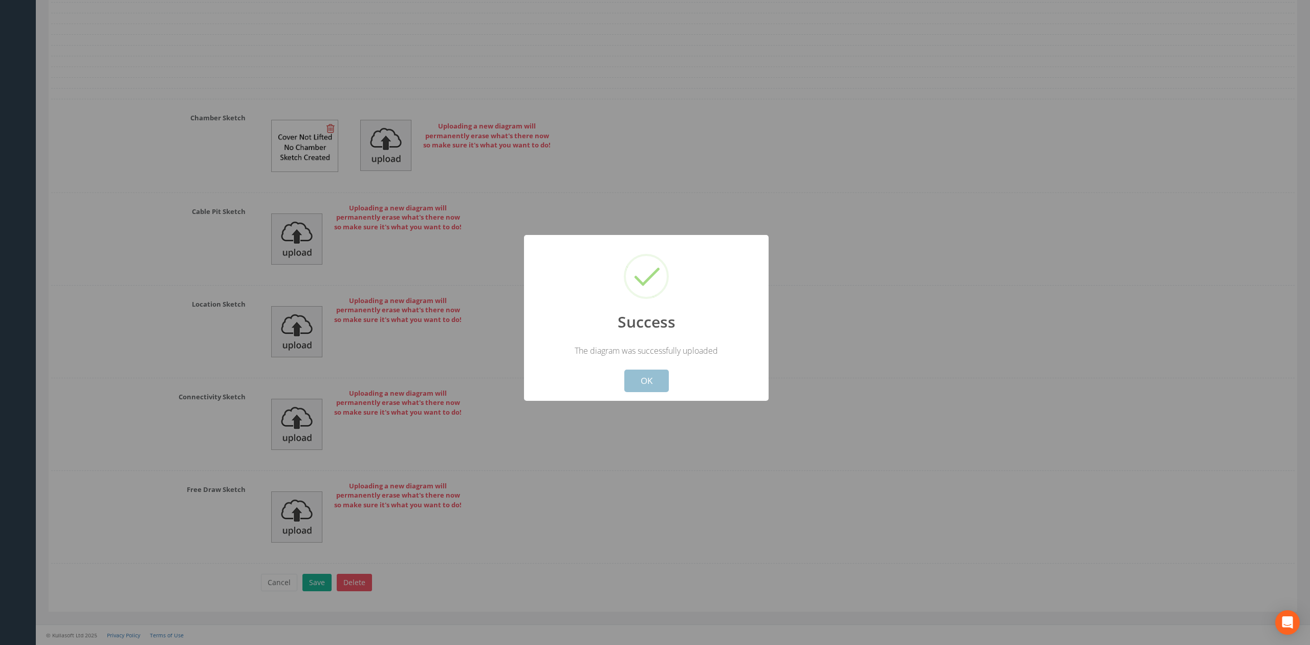
click at [644, 390] on button "OK" at bounding box center [646, 381] width 45 height 23
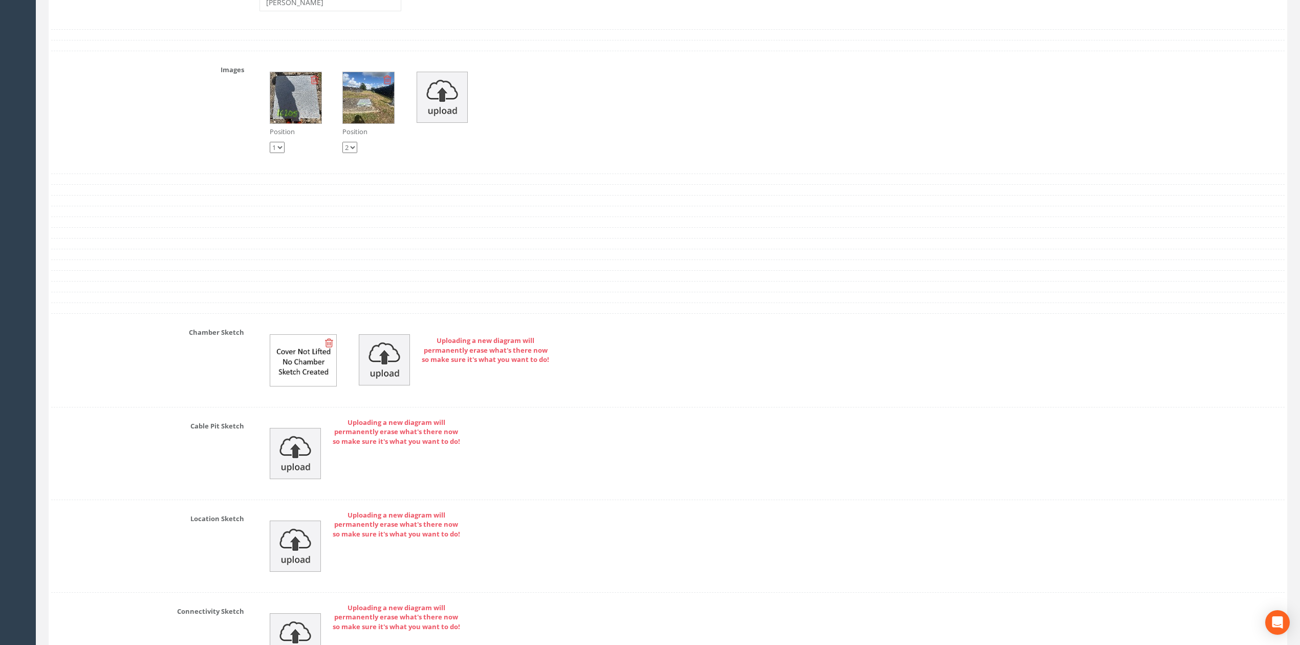
scroll to position [3001, 0]
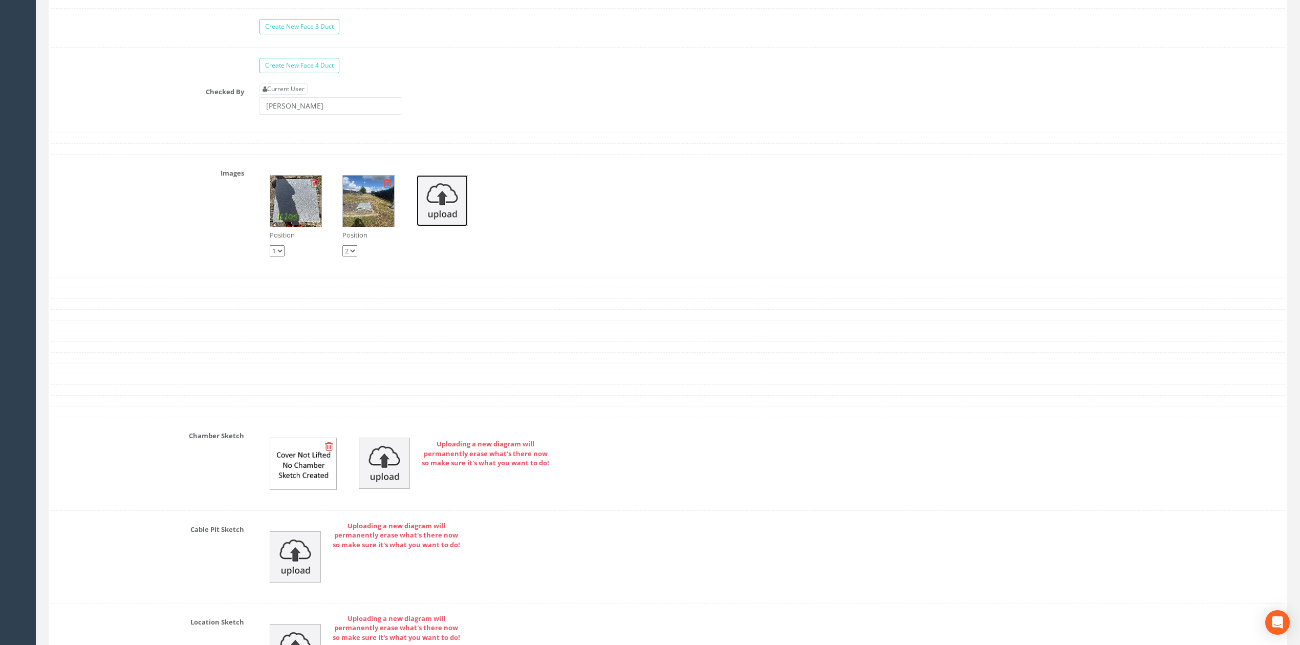
click at [455, 226] on img at bounding box center [442, 200] width 51 height 51
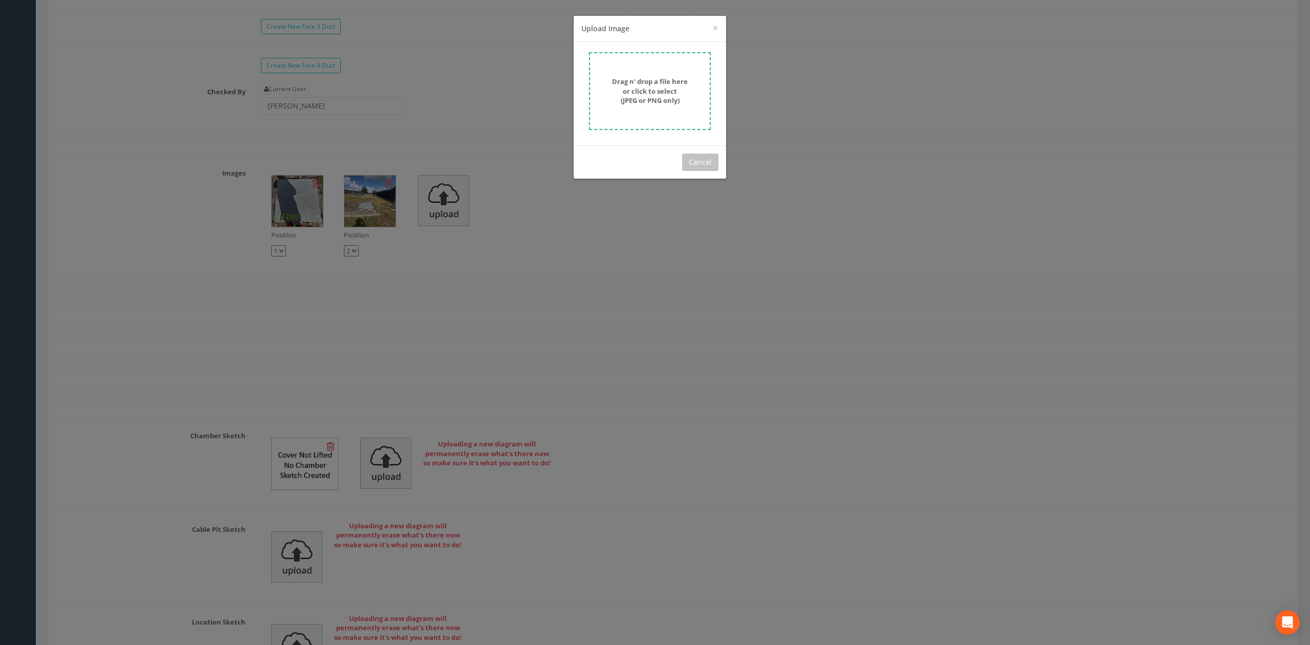
click at [662, 93] on strong "Drag n' drop a file here or click to select (JPEG or PNG only)" at bounding box center [650, 91] width 76 height 28
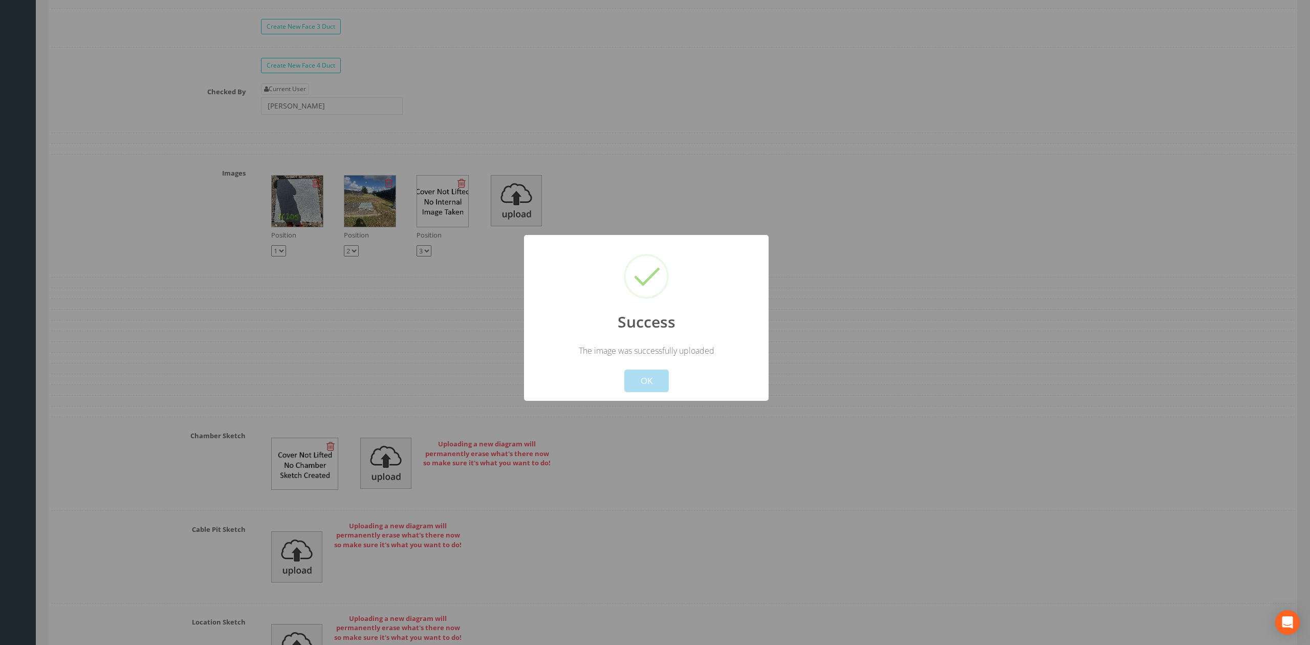
click at [654, 378] on button "OK" at bounding box center [646, 381] width 45 height 23
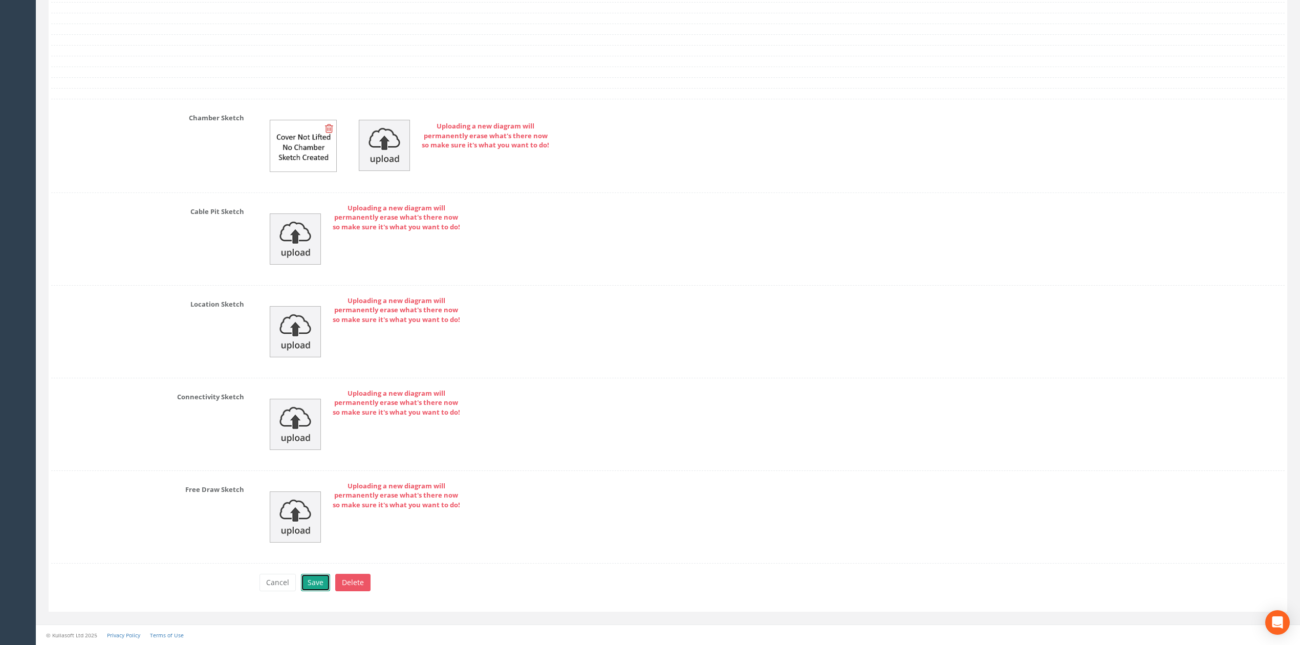
click at [324, 583] on button "Save" at bounding box center [315, 582] width 29 height 17
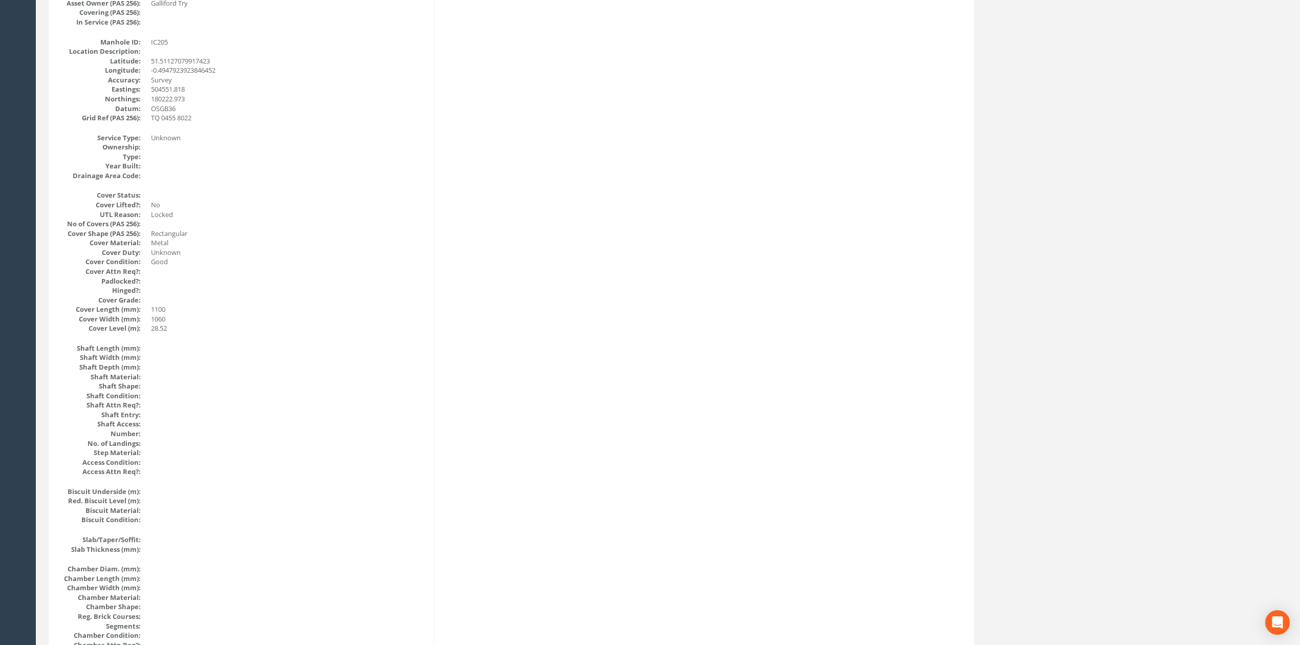
scroll to position [0, 0]
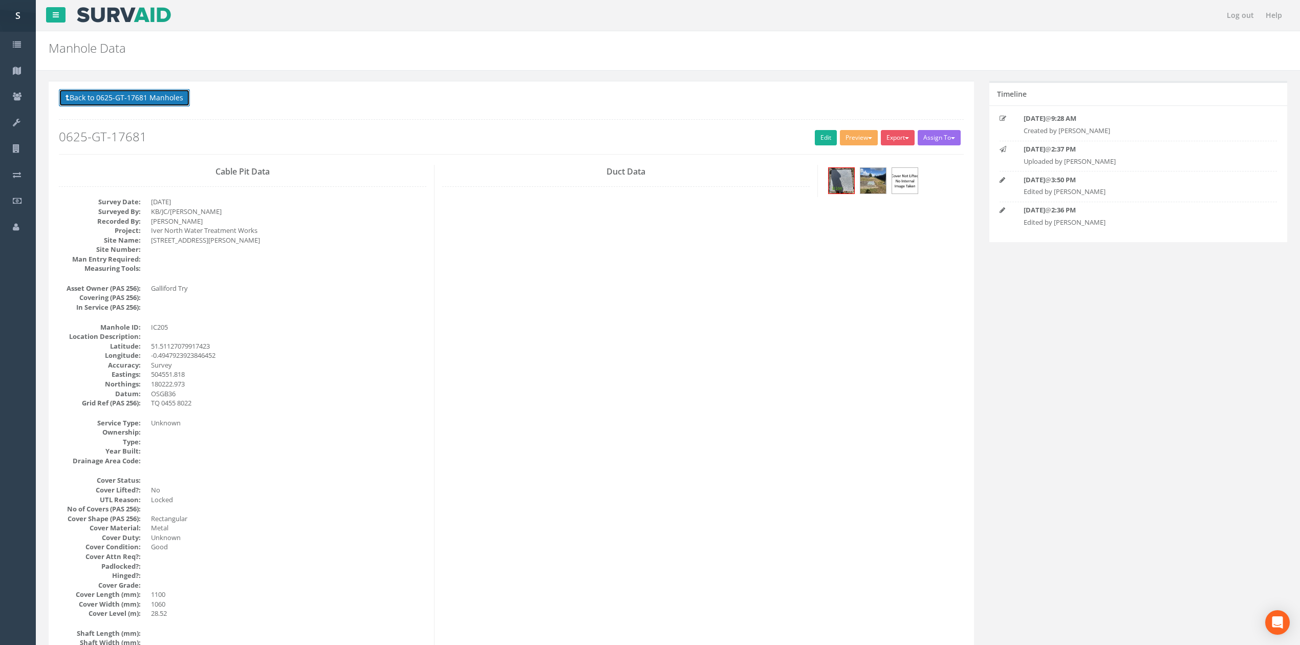
click at [152, 105] on button "Back to 0625-GT-17681 Manholes" at bounding box center [124, 97] width 131 height 17
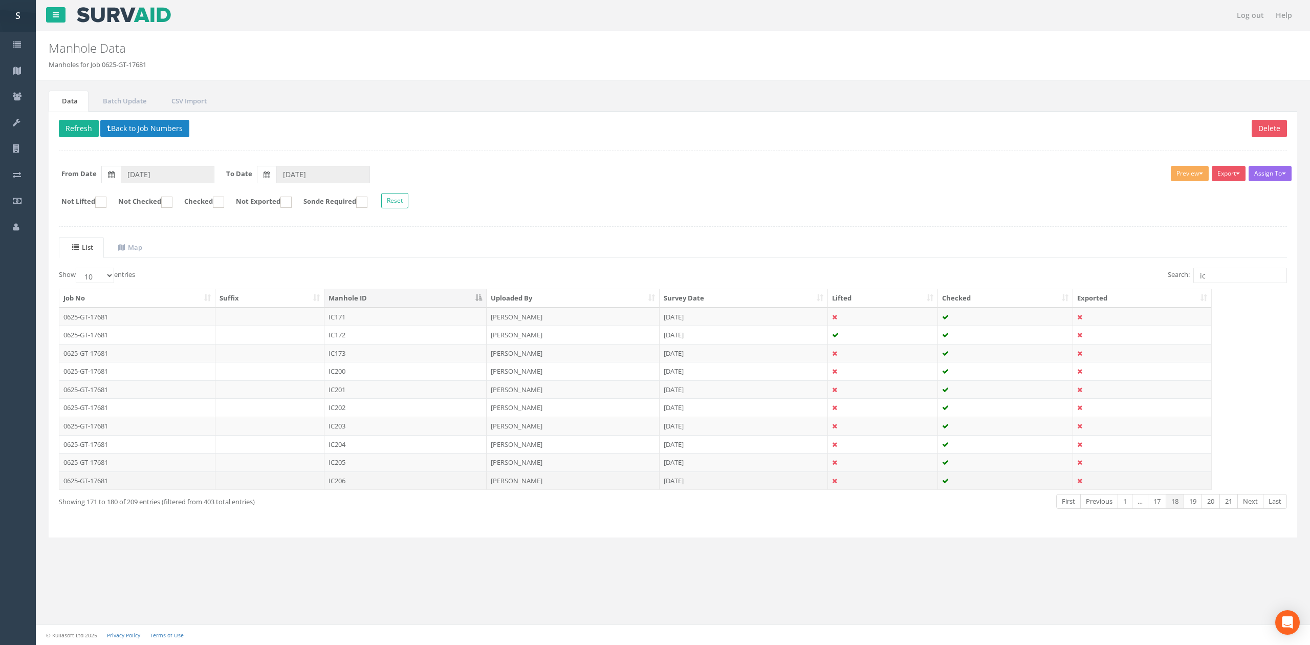
click at [355, 490] on td "IC206" at bounding box center [405, 480] width 162 height 18
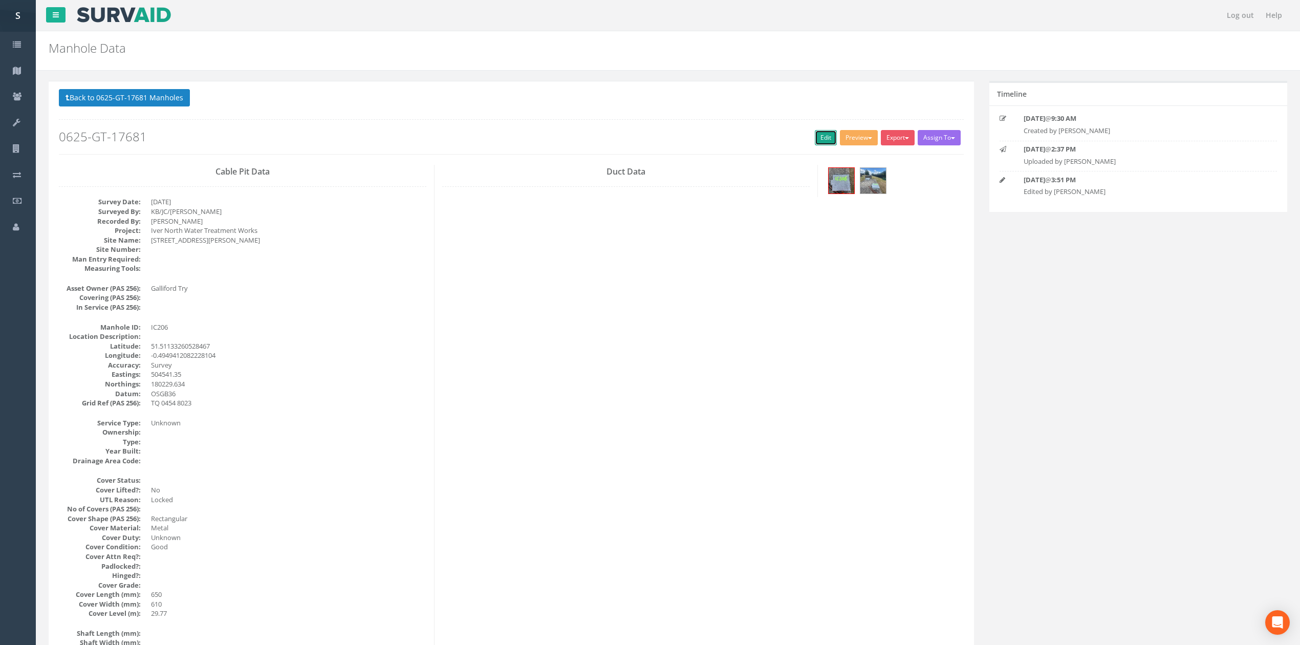
click at [826, 134] on link "Edit" at bounding box center [826, 137] width 22 height 15
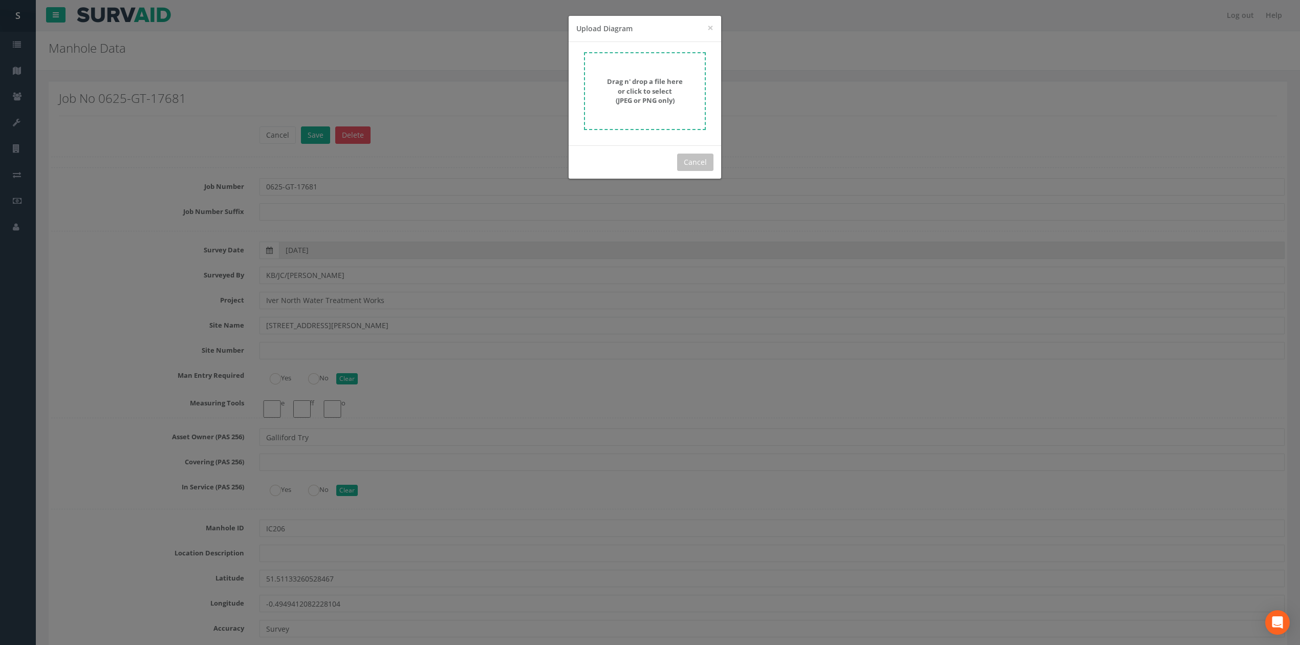
click at [664, 93] on strong "Drag n' drop a file here or click to select (JPEG or PNG only)" at bounding box center [645, 91] width 76 height 28
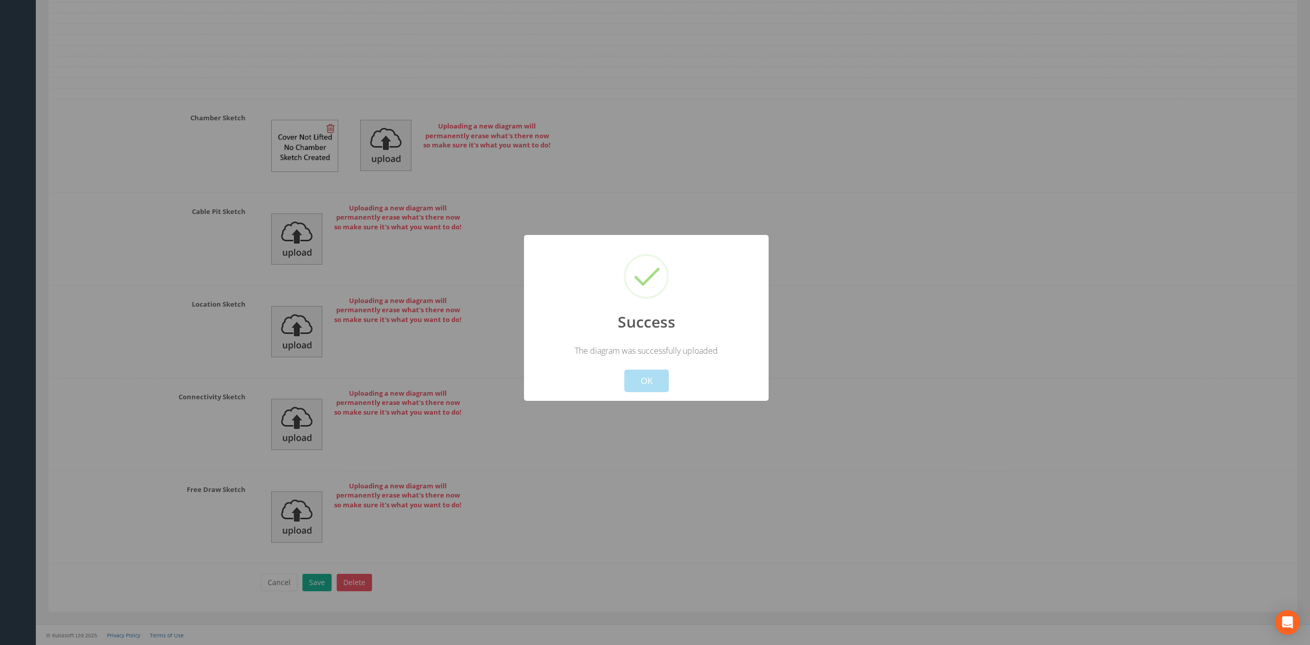
click at [654, 395] on div "Success The diagram was successfully uploaded ! Not valid! Cancel OK" at bounding box center [646, 318] width 245 height 166
click at [632, 386] on button "OK" at bounding box center [646, 381] width 45 height 23
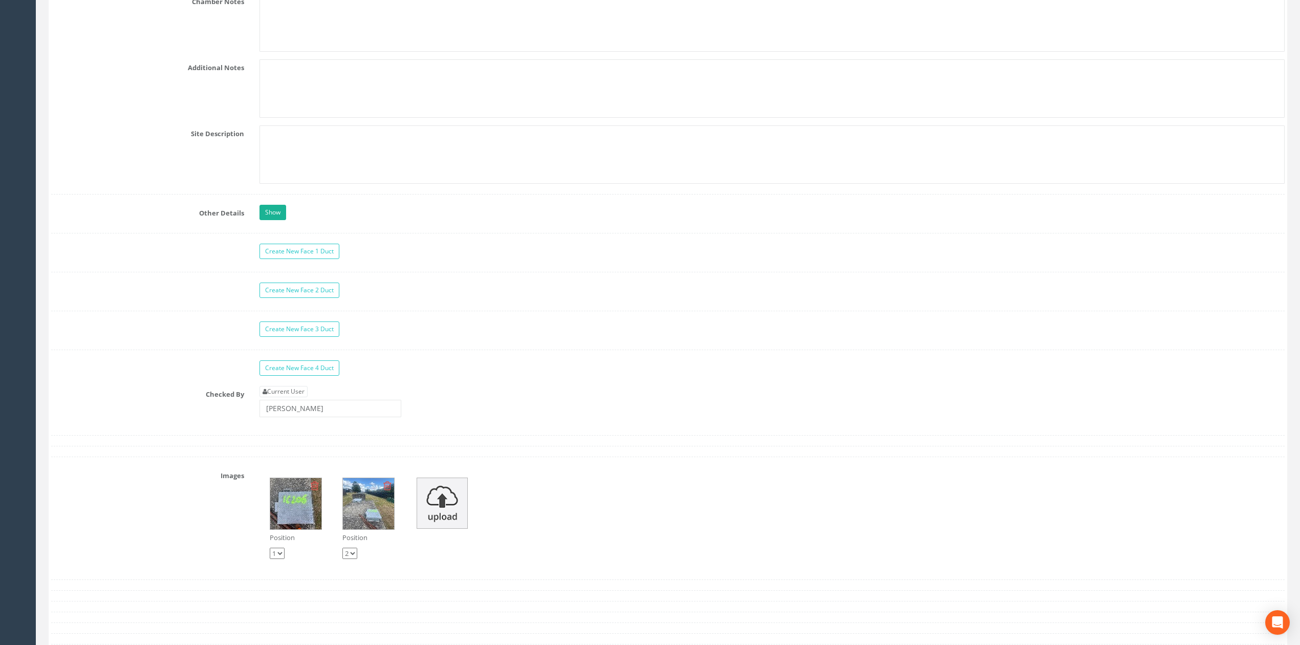
scroll to position [2749, 0]
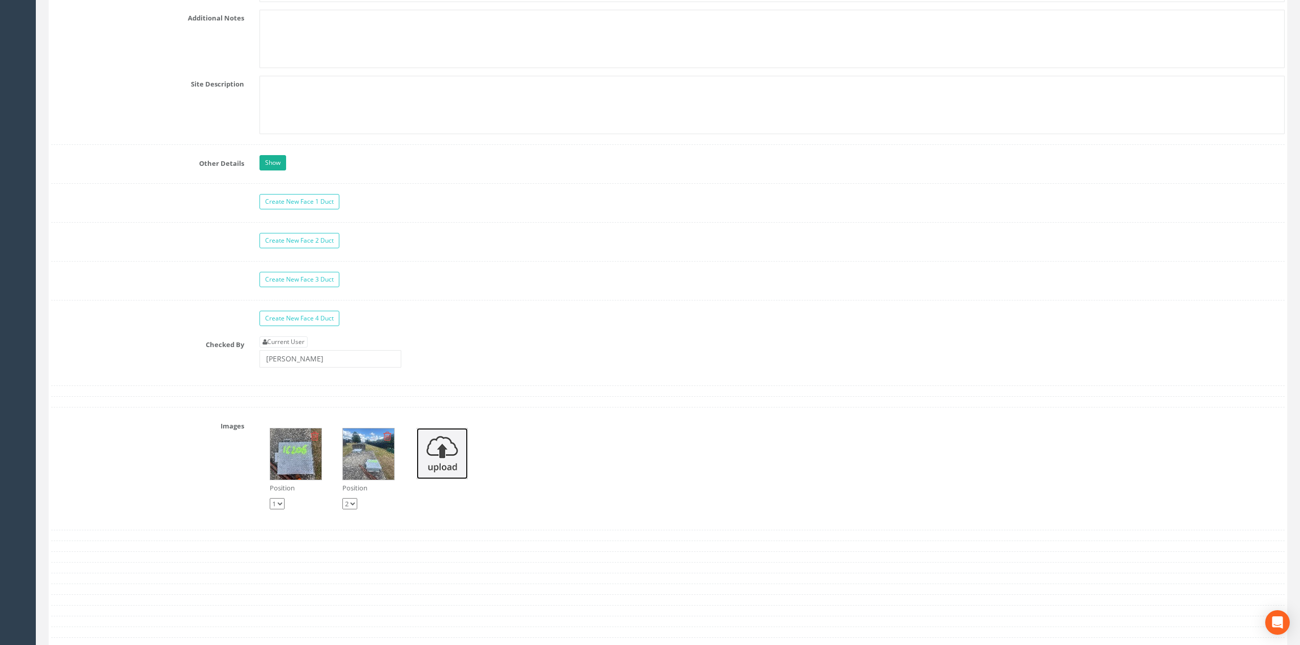
click at [437, 452] on img at bounding box center [442, 453] width 51 height 51
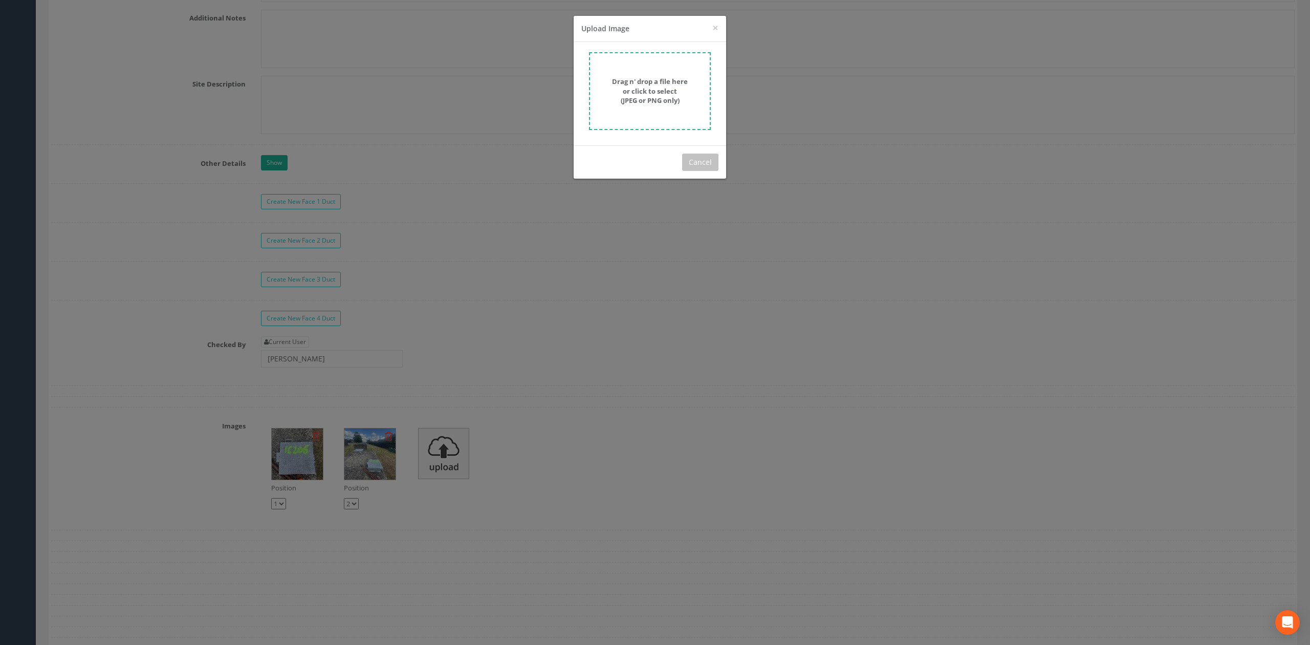
click at [676, 89] on strong "Drag n' drop a file here or click to select (JPEG or PNG only)" at bounding box center [650, 91] width 76 height 28
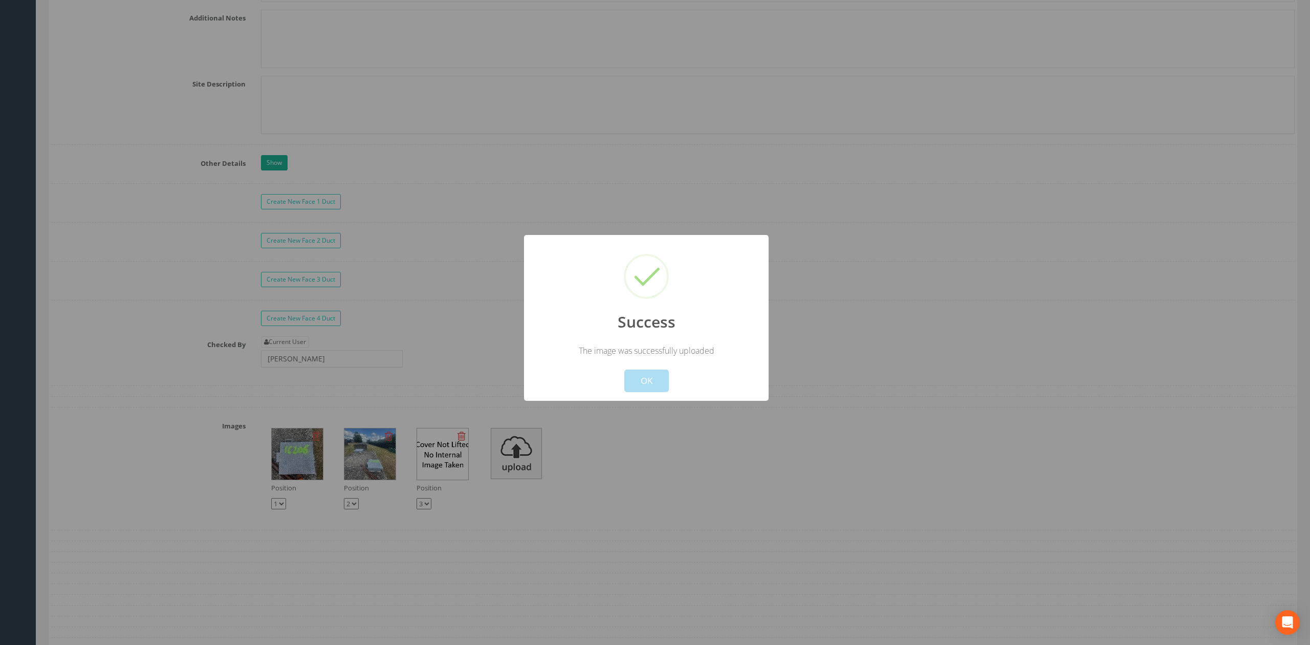
click at [660, 398] on div "Success The image was successfully uploaded ! Not valid! Cancel OK" at bounding box center [646, 318] width 245 height 166
click at [660, 387] on button "OK" at bounding box center [646, 381] width 45 height 23
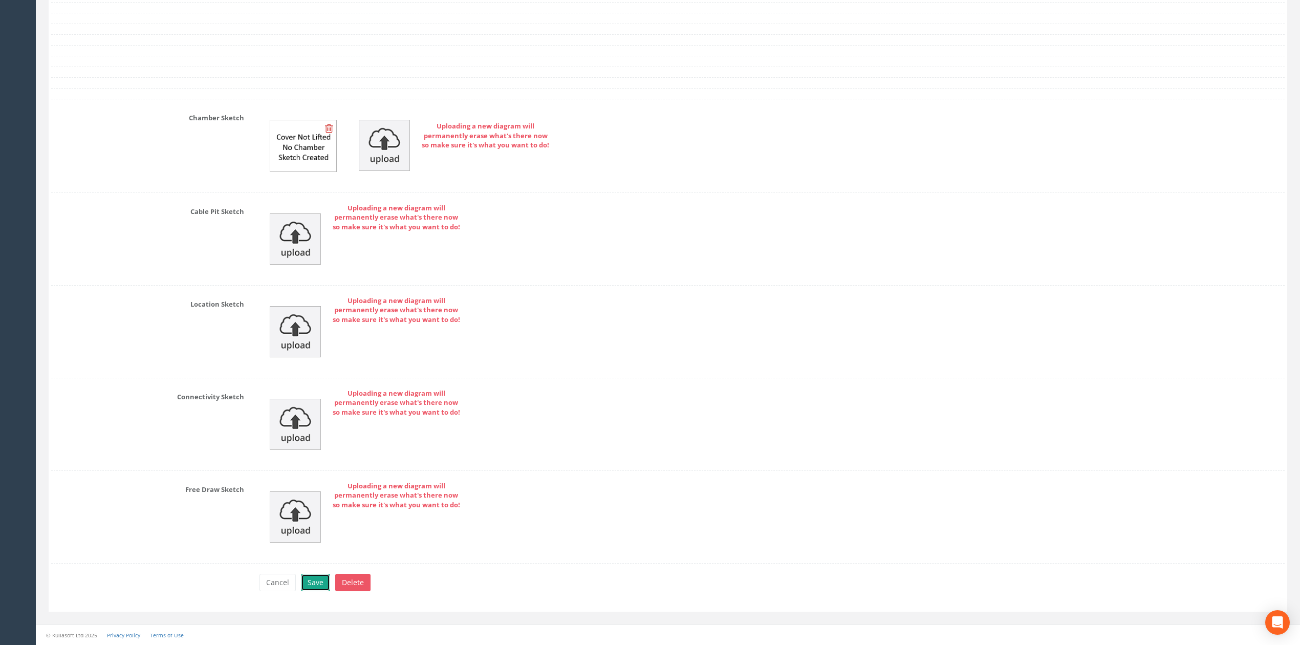
click at [308, 576] on button "Save" at bounding box center [315, 582] width 29 height 17
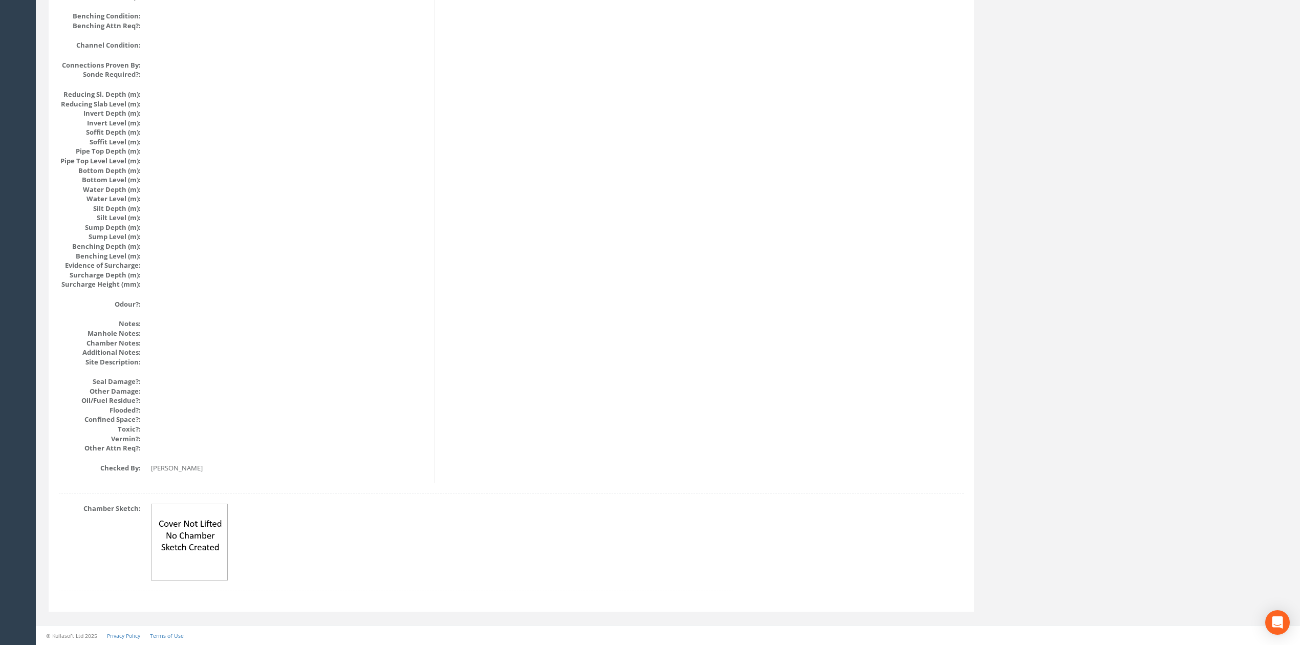
scroll to position [0, 0]
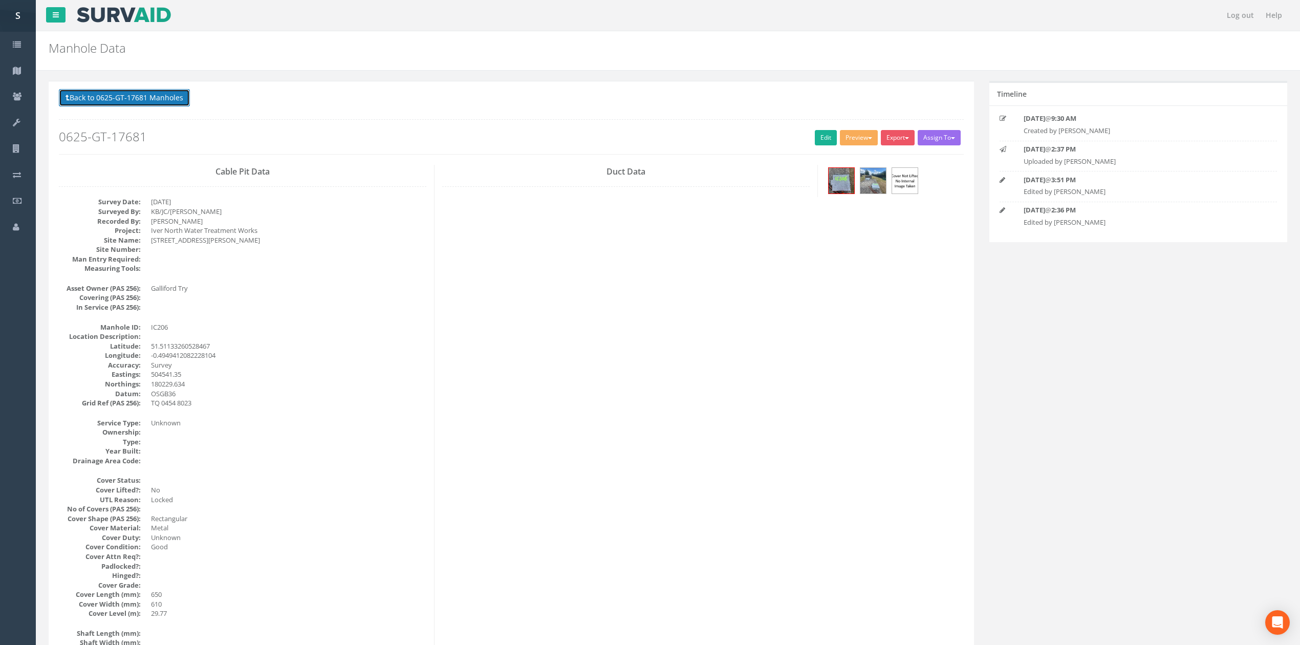
click at [134, 99] on button "Back to 0625-GT-17681 Manholes" at bounding box center [124, 97] width 131 height 17
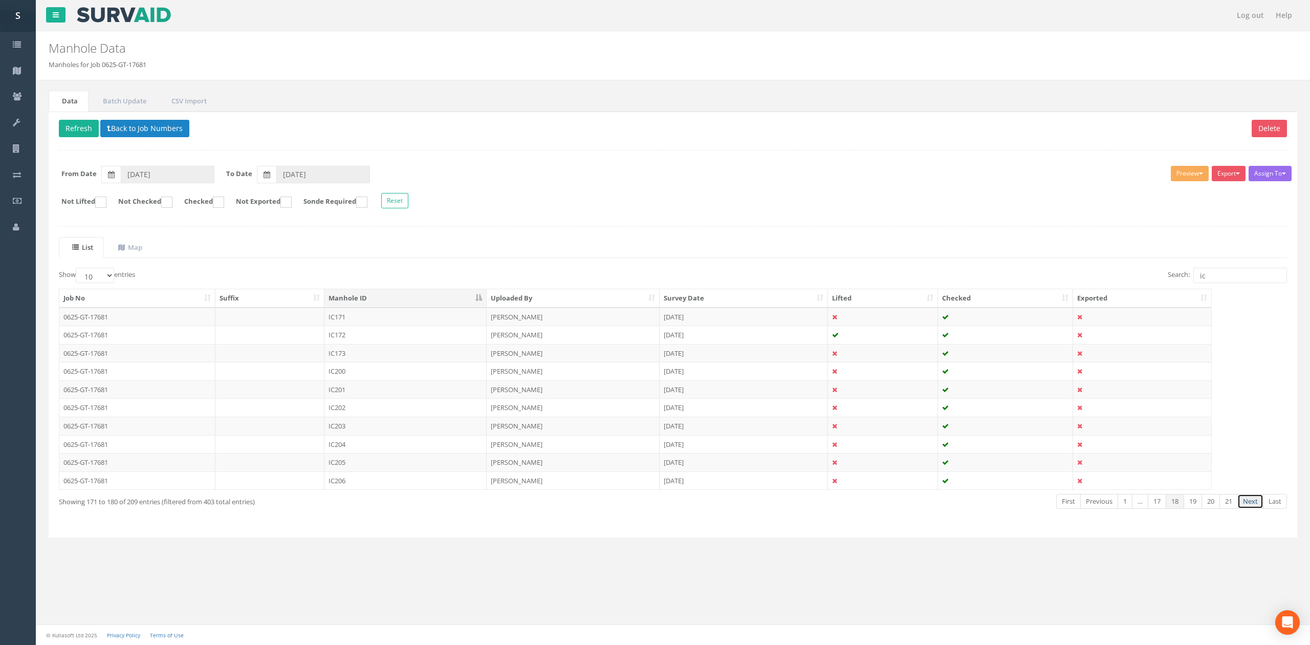
click at [1246, 505] on link "Next" at bounding box center [1251, 501] width 26 height 15
click at [414, 320] on td "IC207" at bounding box center [405, 317] width 162 height 18
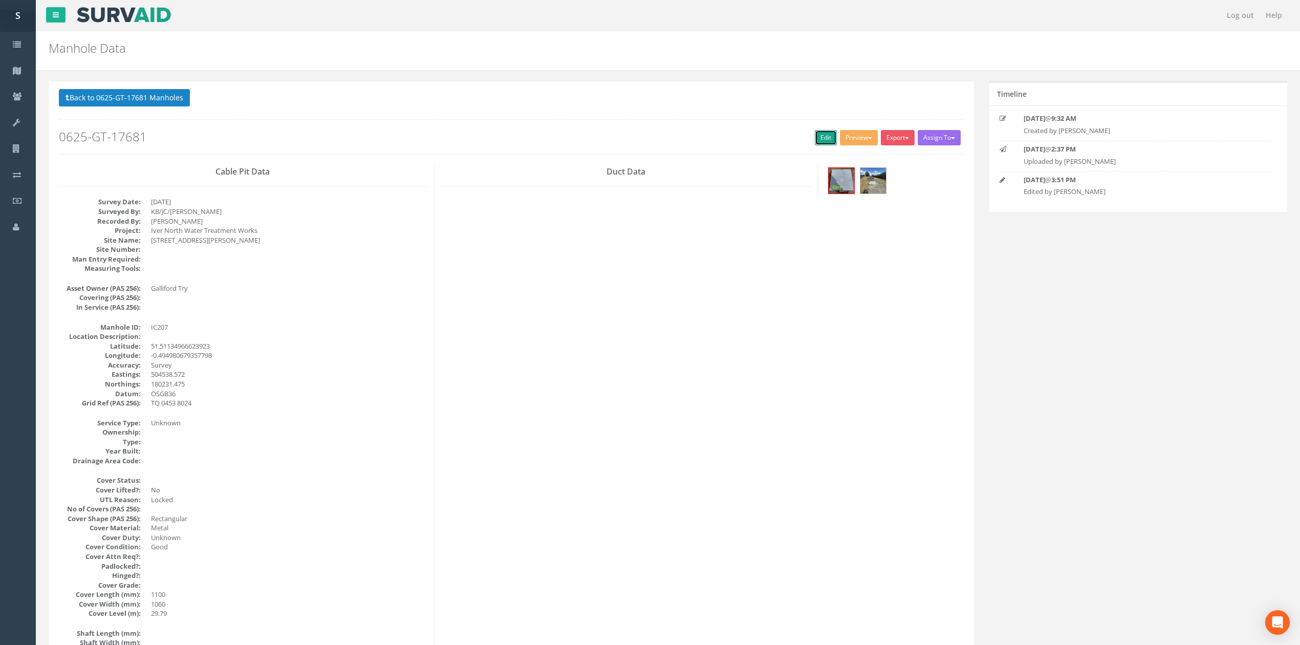
click at [815, 141] on link "Edit" at bounding box center [826, 137] width 22 height 15
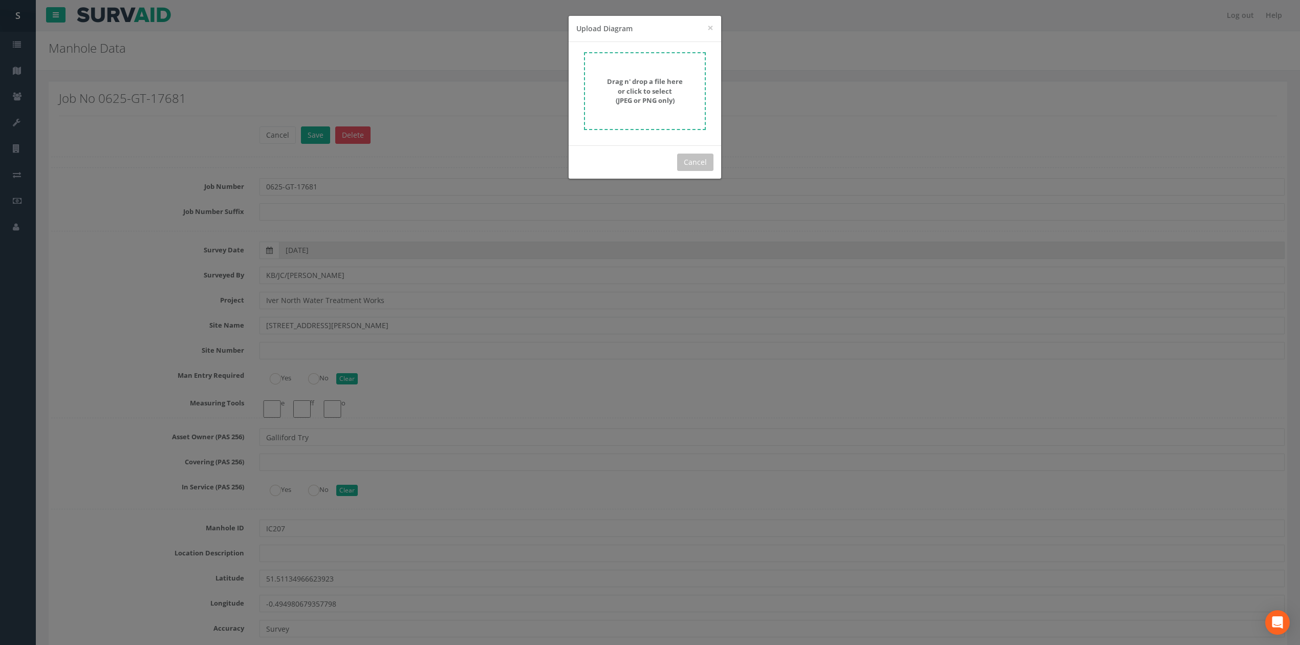
click at [642, 106] on form "Drag n' drop a file here or click to select (JPEG or PNG only)" at bounding box center [645, 91] width 122 height 78
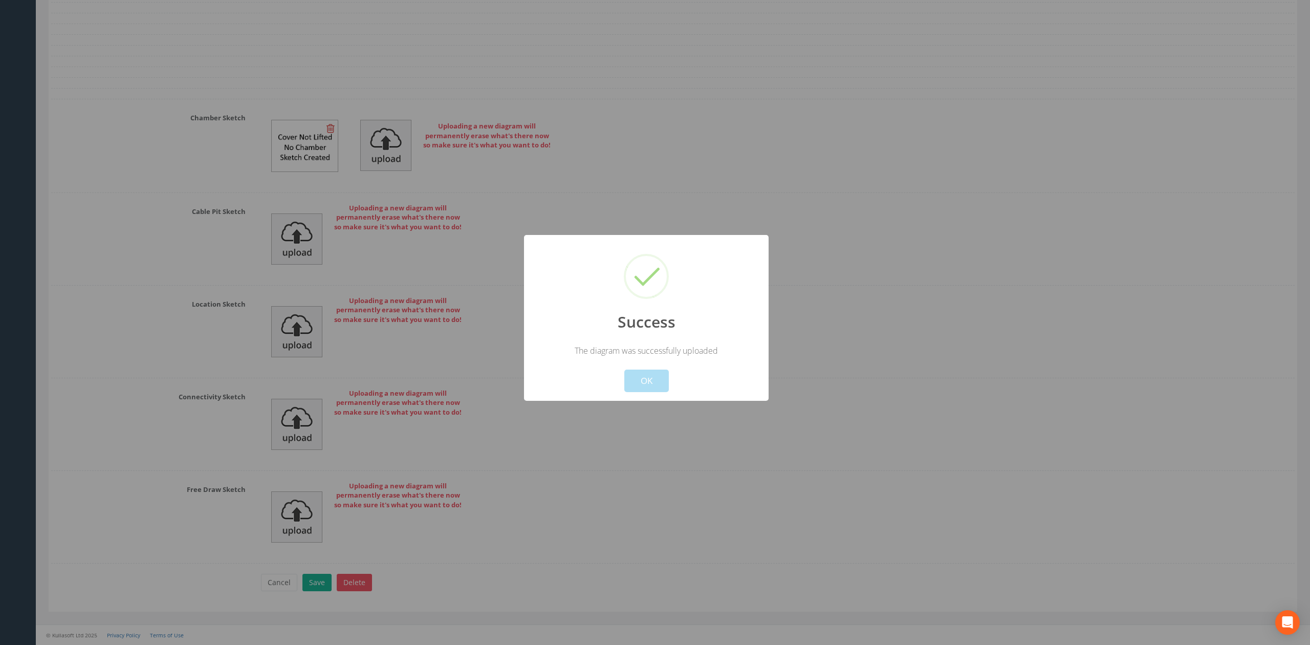
click at [653, 390] on button "OK" at bounding box center [646, 381] width 45 height 23
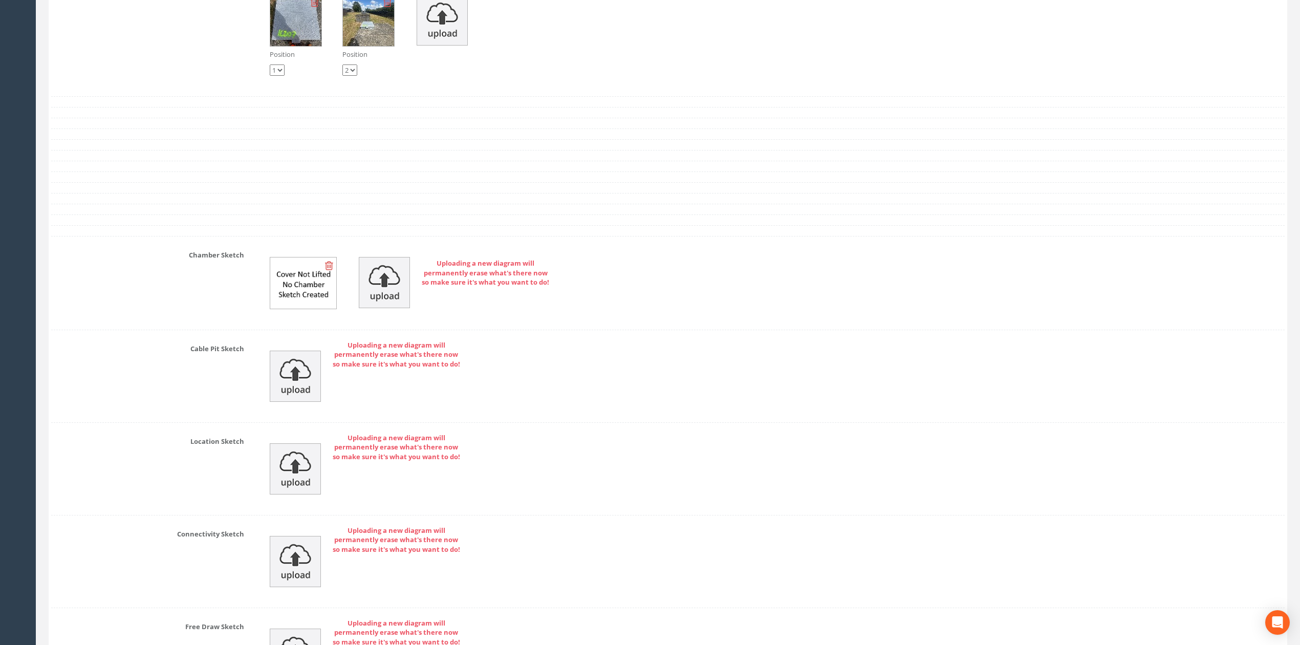
scroll to position [3137, 0]
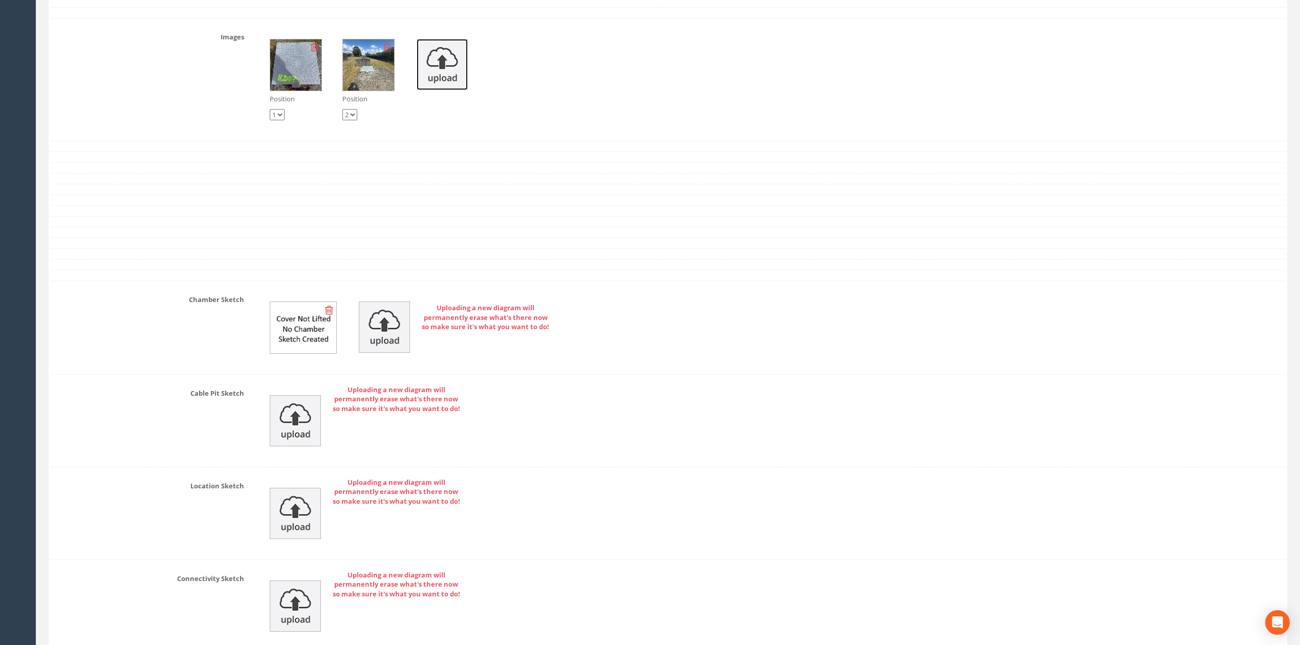
click at [456, 90] on img at bounding box center [442, 64] width 51 height 51
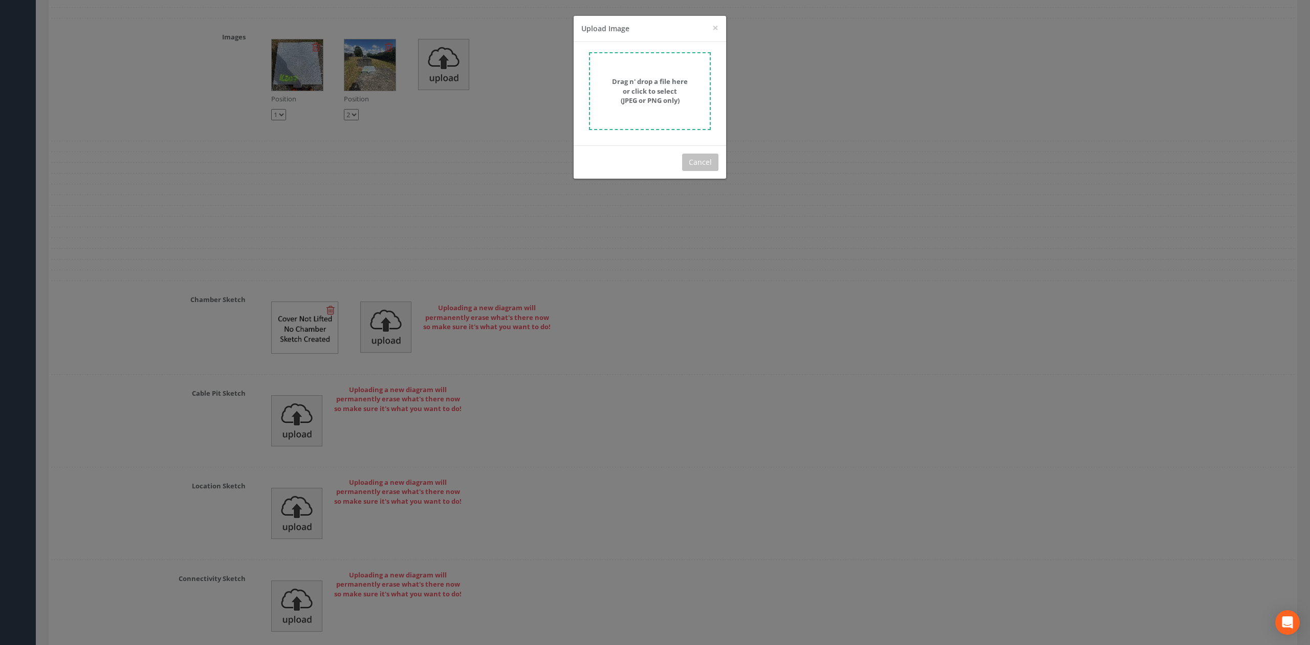
click at [660, 84] on strong "Drag n' drop a file here or click to select (JPEG or PNG only)" at bounding box center [650, 91] width 76 height 28
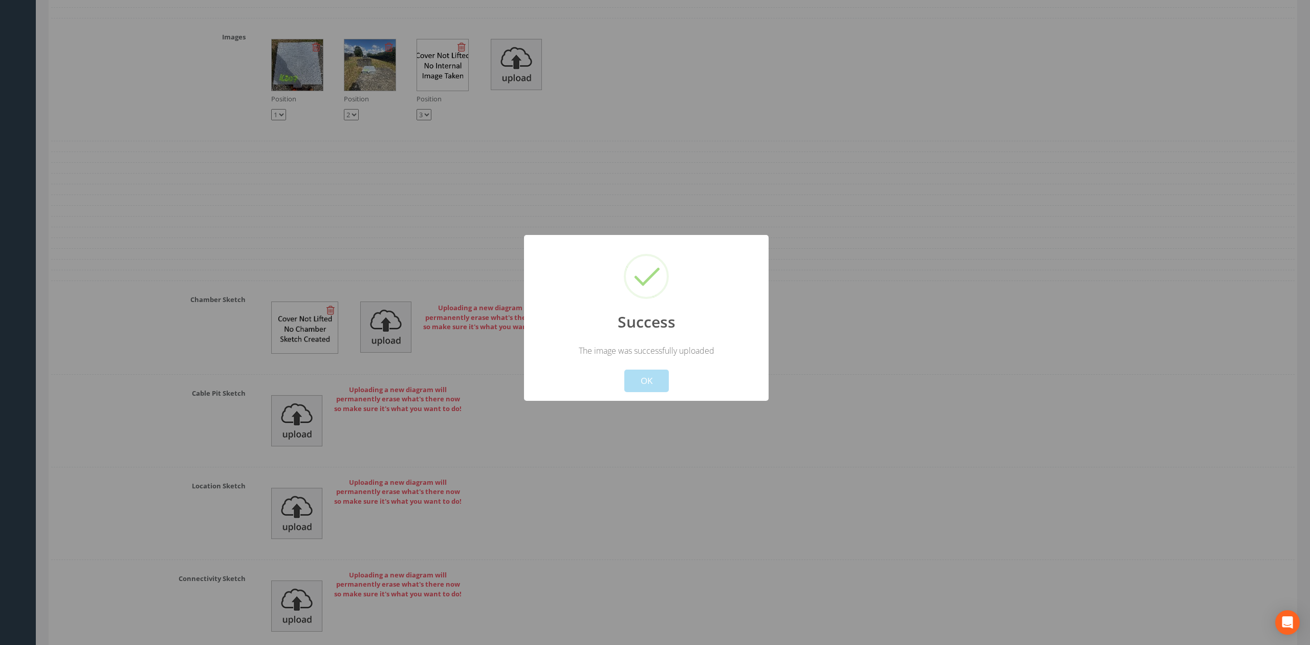
click at [652, 395] on div "Success The image was successfully uploaded ! Not valid! Cancel OK" at bounding box center [646, 318] width 245 height 166
click at [644, 388] on button "OK" at bounding box center [646, 381] width 45 height 23
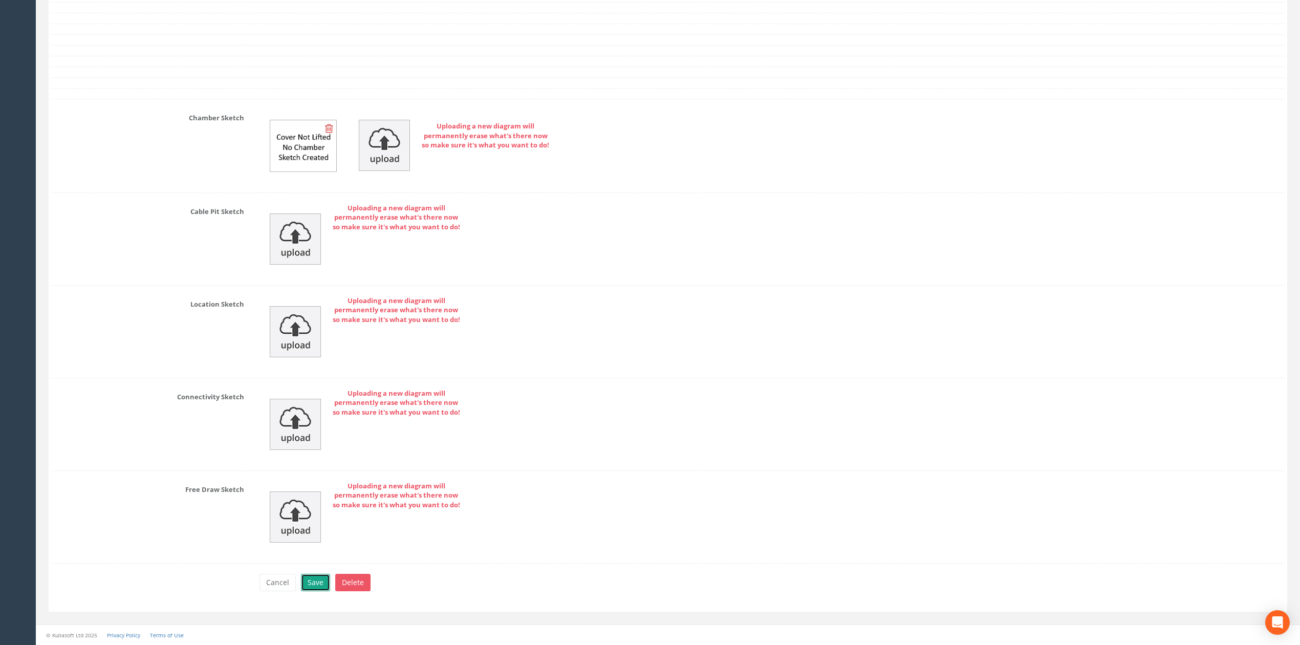
click at [318, 588] on button "Save" at bounding box center [315, 582] width 29 height 17
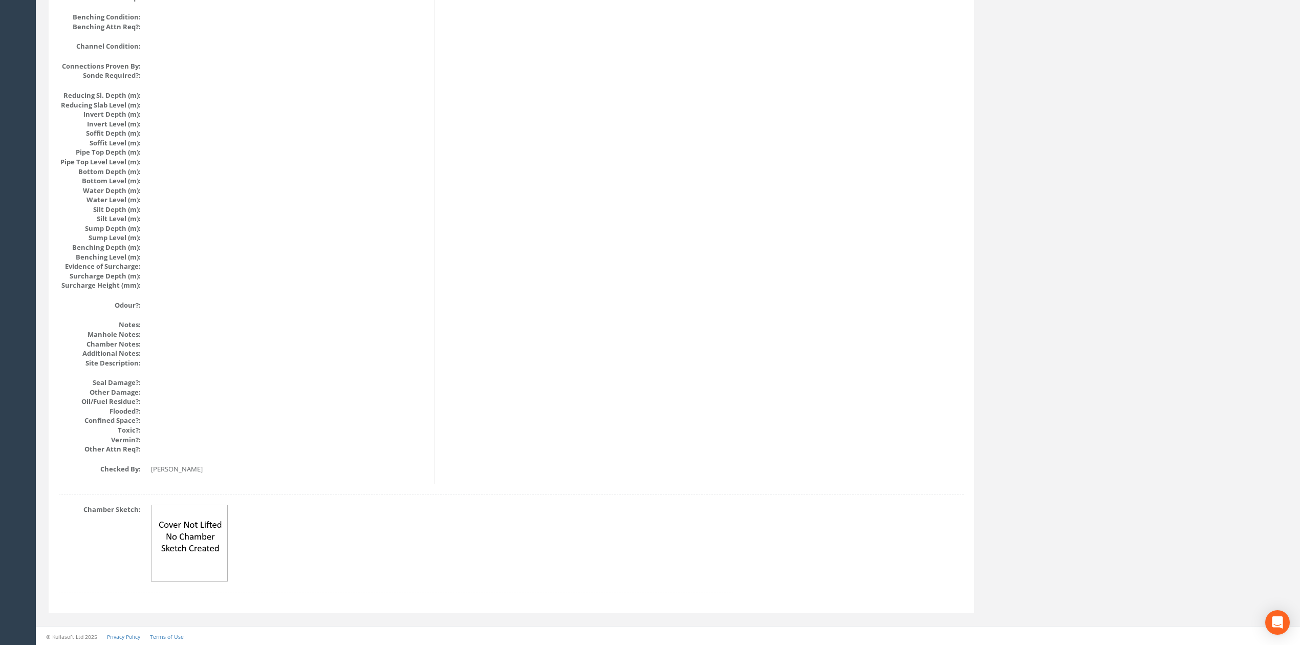
scroll to position [0, 0]
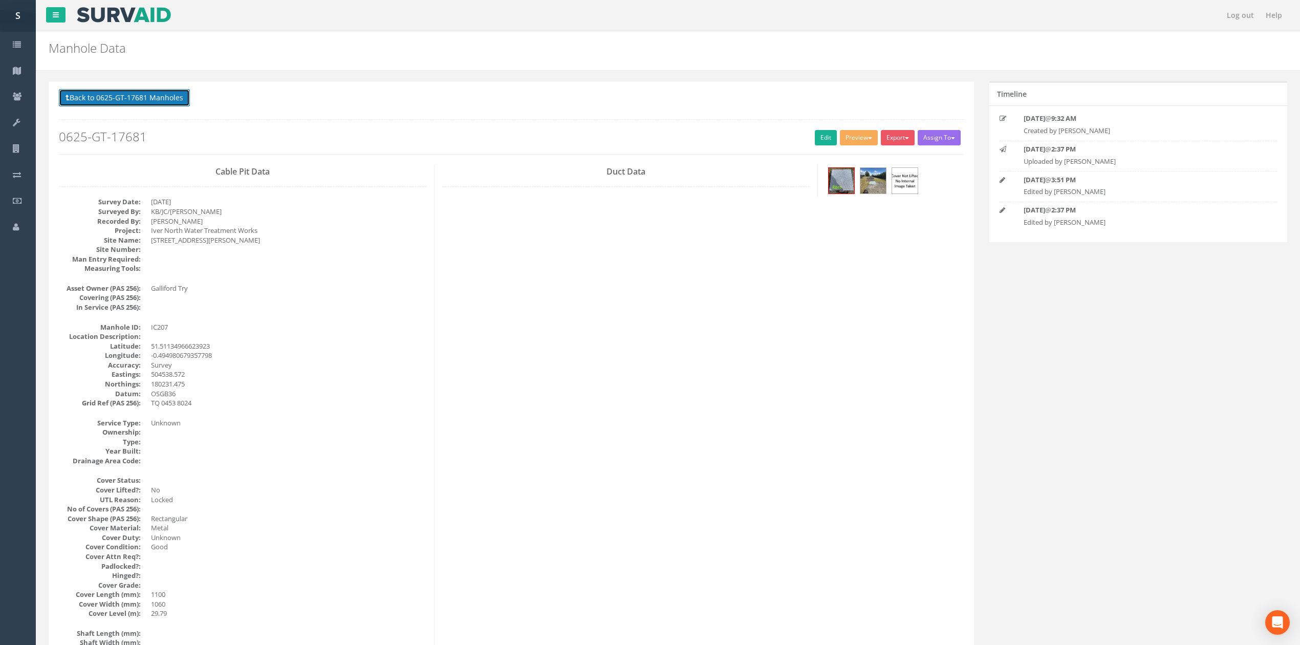
click at [106, 97] on button "Back to 0625-GT-17681 Manholes" at bounding box center [124, 97] width 131 height 17
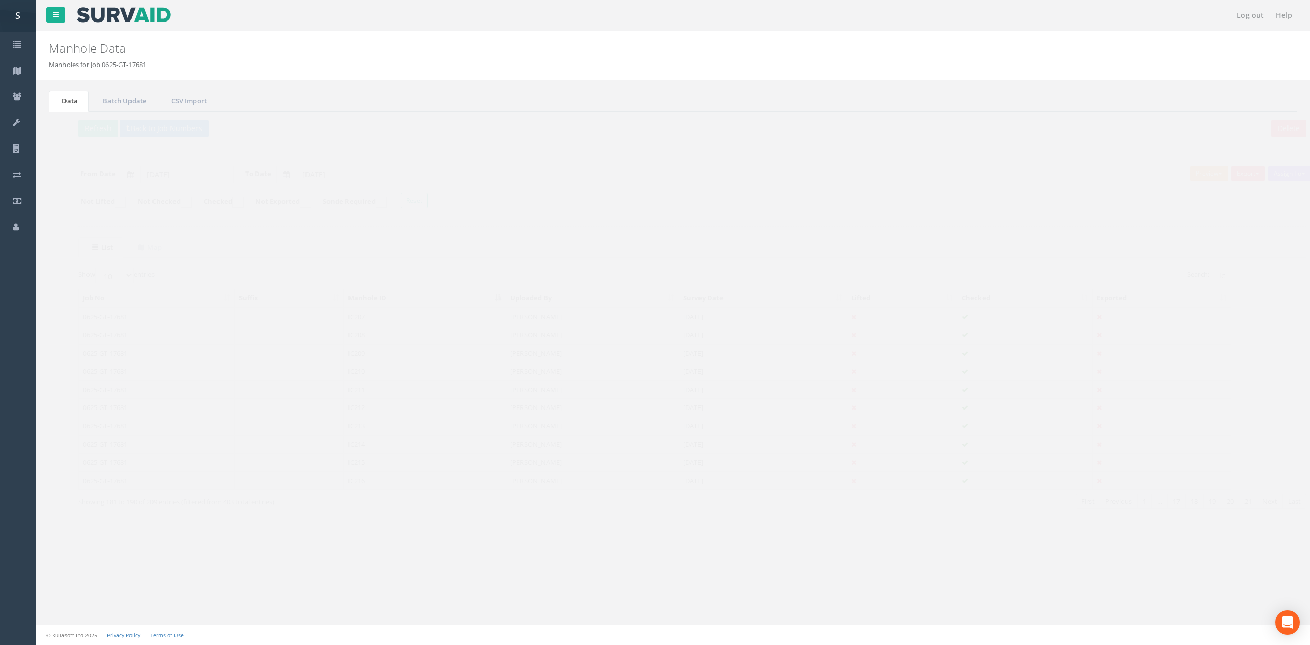
click at [363, 342] on td "IC208" at bounding box center [405, 335] width 162 height 18
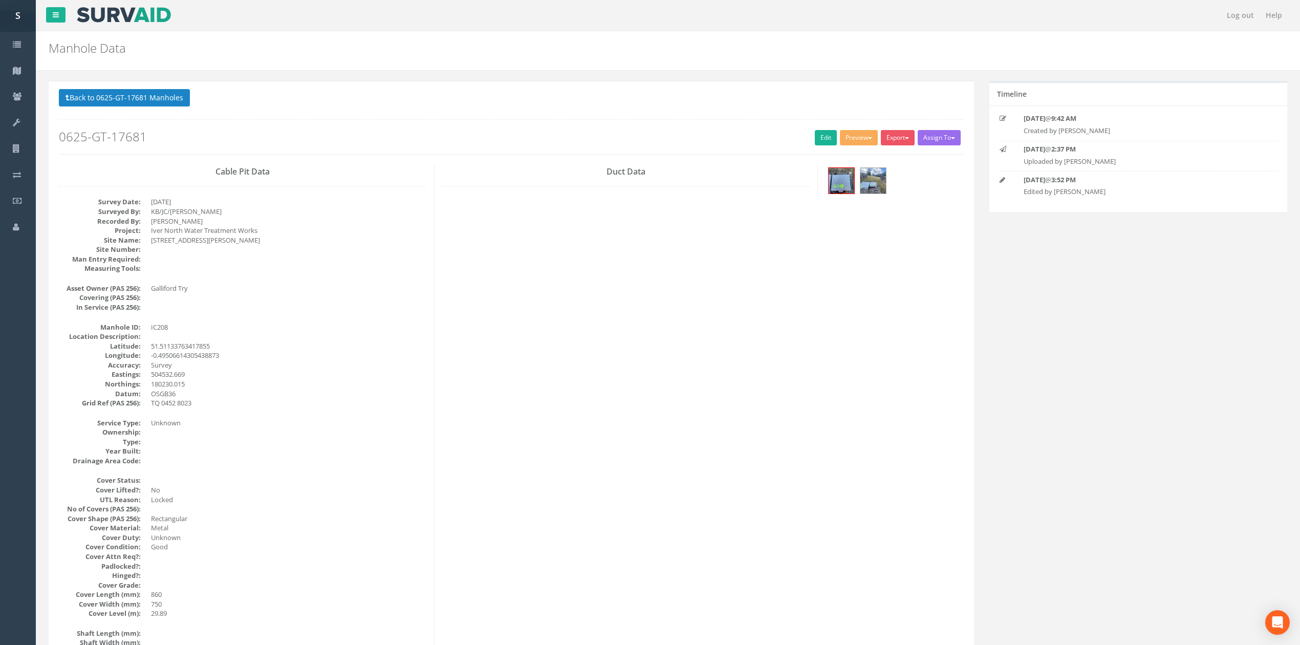
drag, startPoint x: 827, startPoint y: 125, endPoint x: 826, endPoint y: 133, distance: 8.3
click at [827, 125] on div "Back to 0625-GT-17681 Manholes Back to Map Assign To No Companies Added Export …" at bounding box center [511, 121] width 905 height 65
click at [826, 133] on link "Edit" at bounding box center [826, 137] width 22 height 15
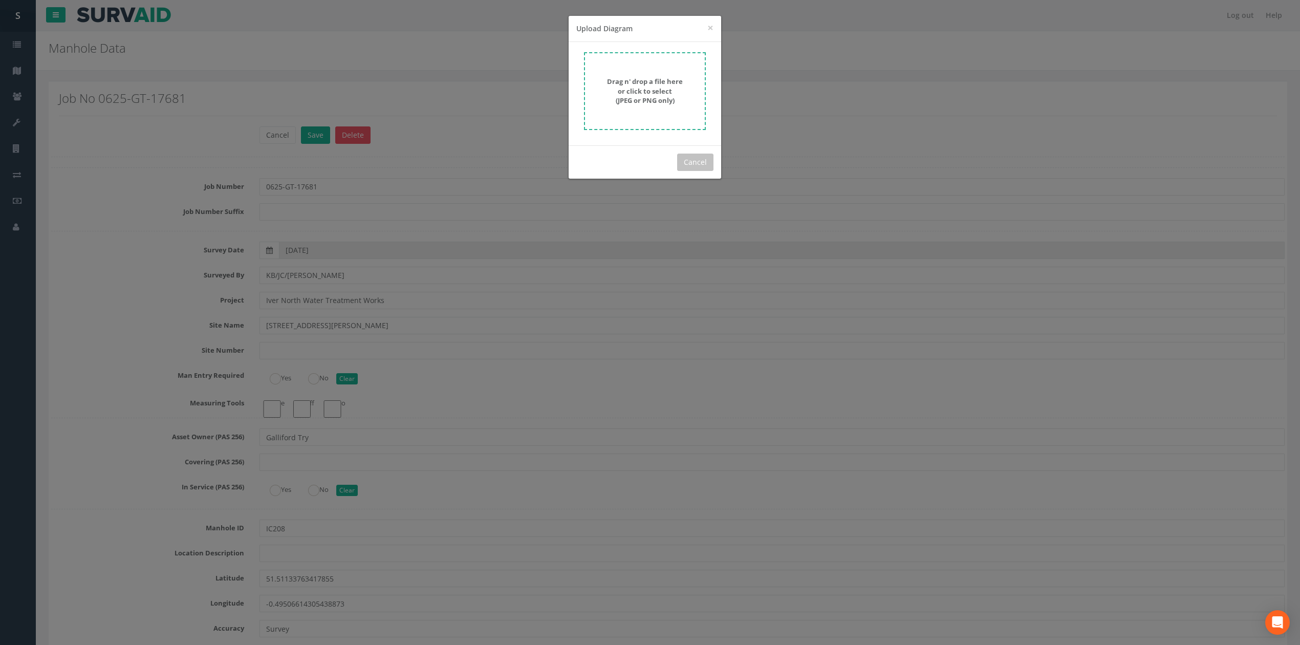
click at [601, 82] on div "Drag n' drop a file here or click to select (JPEG or PNG only)" at bounding box center [644, 91] width 99 height 29
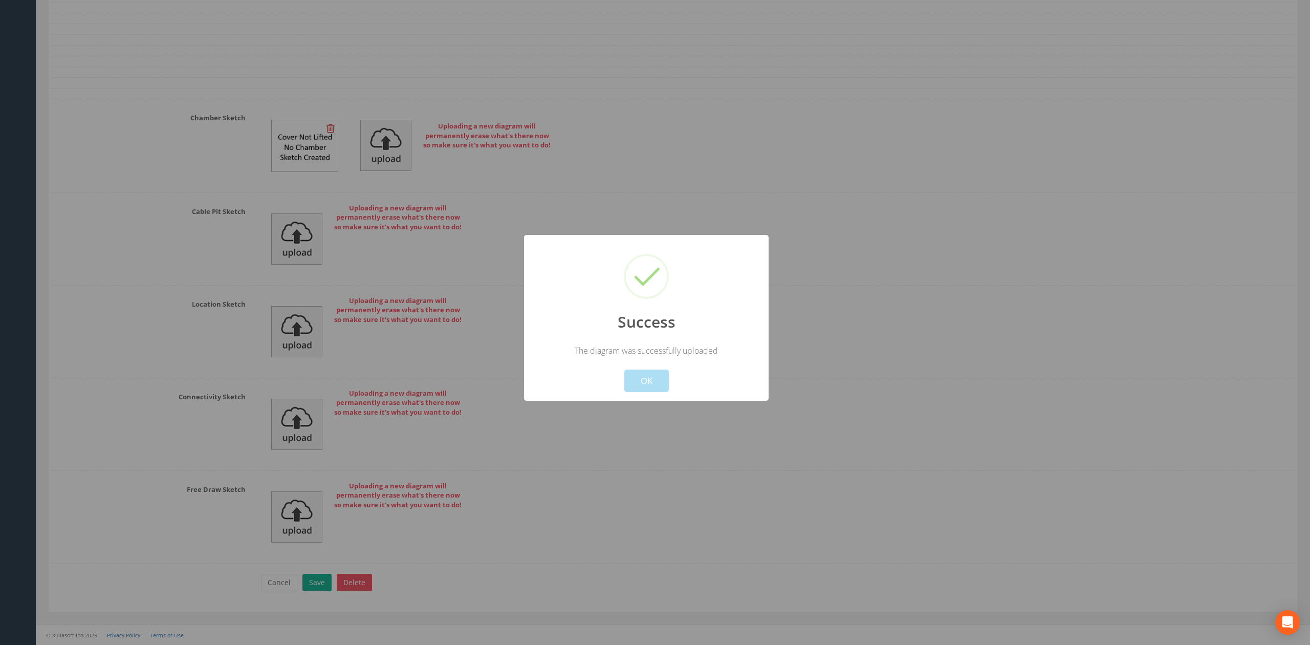
click at [647, 399] on div "Success The diagram was successfully uploaded ! Not valid! Cancel OK" at bounding box center [646, 318] width 245 height 166
click at [647, 389] on button "OK" at bounding box center [646, 381] width 45 height 23
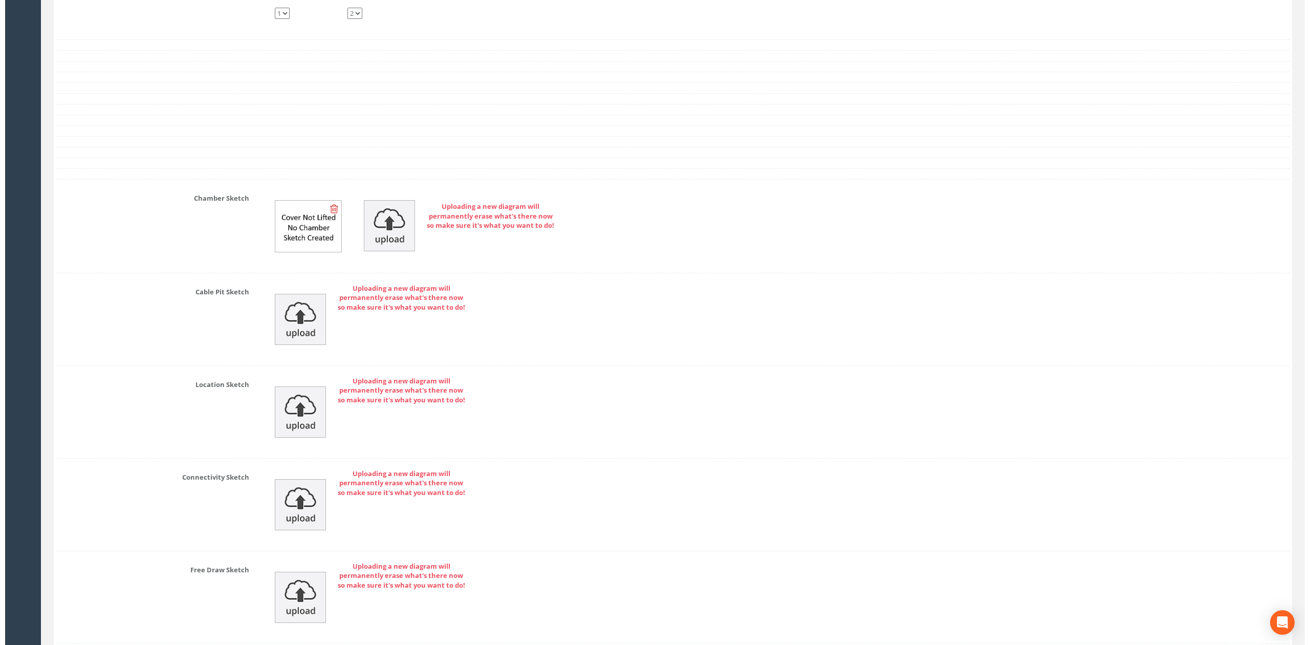
scroll to position [3206, 0]
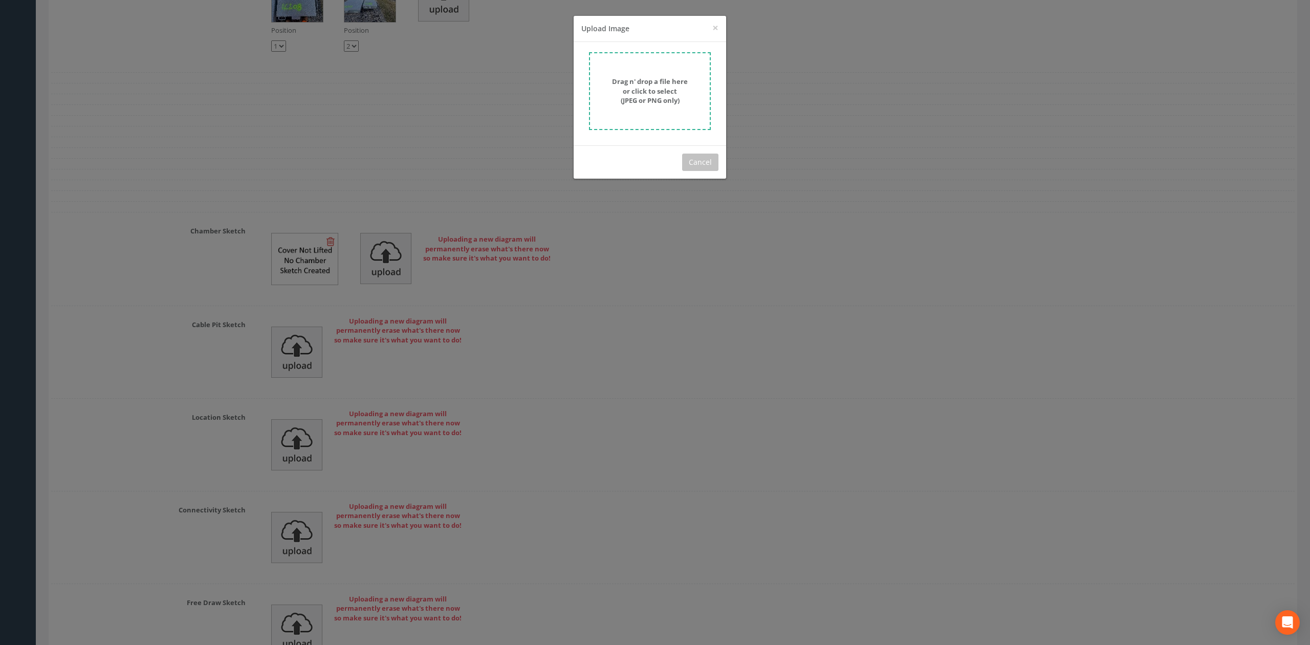
click at [650, 77] on strong "Drag n' drop a file here or click to select (JPEG or PNG only)" at bounding box center [650, 91] width 76 height 28
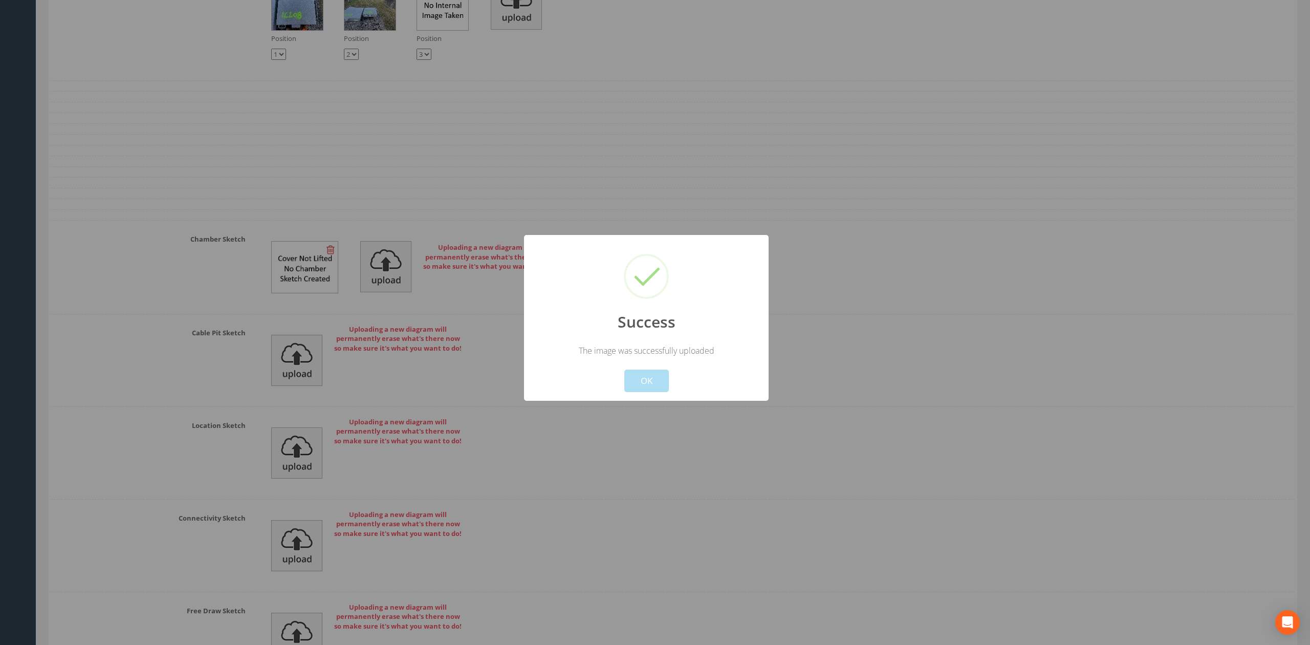
click at [640, 406] on div at bounding box center [655, 322] width 1310 height 645
drag, startPoint x: 641, startPoint y: 396, endPoint x: 643, endPoint y: 389, distance: 7.0
click at [642, 389] on div "Success The image was successfully uploaded ! Not valid! Cancel OK" at bounding box center [646, 318] width 245 height 166
click at [643, 389] on button "OK" at bounding box center [646, 381] width 45 height 23
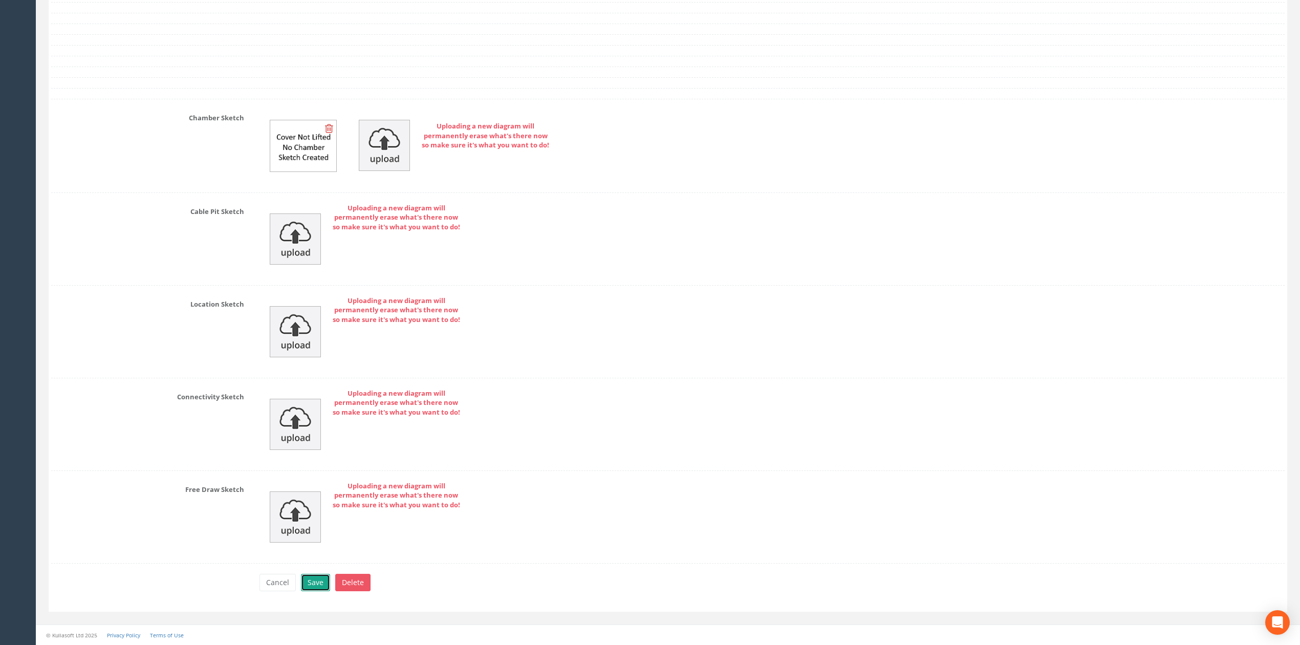
click at [322, 576] on button "Save" at bounding box center [315, 582] width 29 height 17
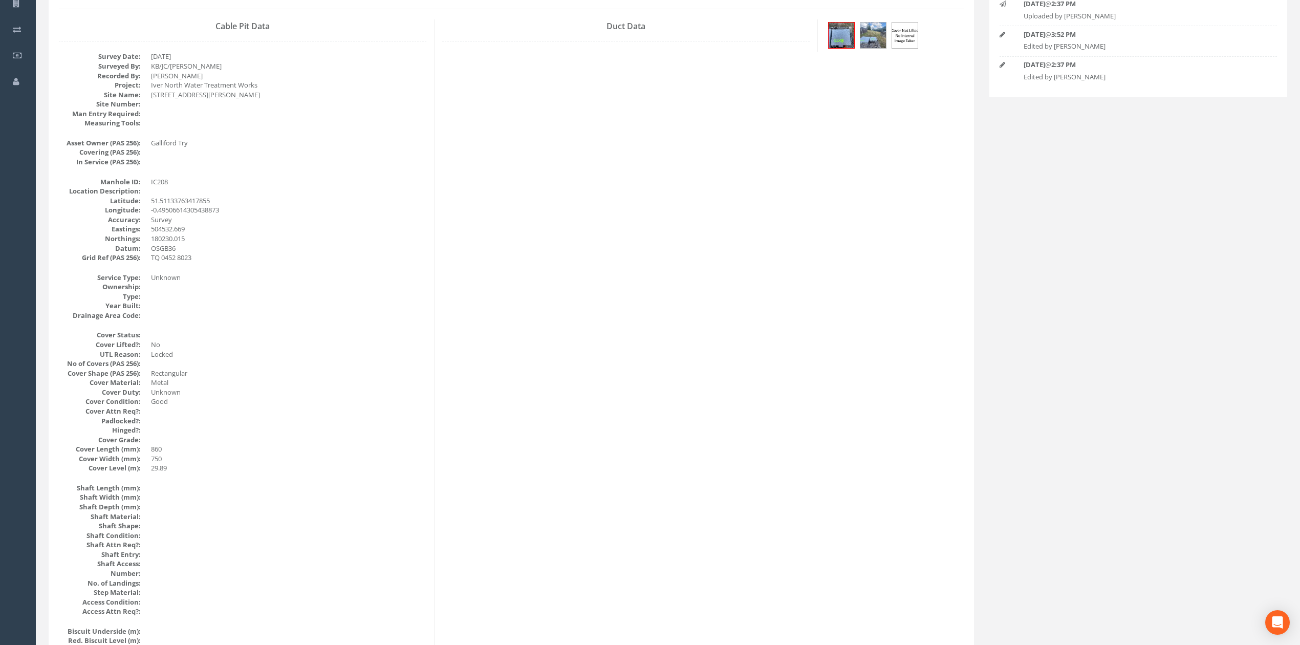
scroll to position [0, 0]
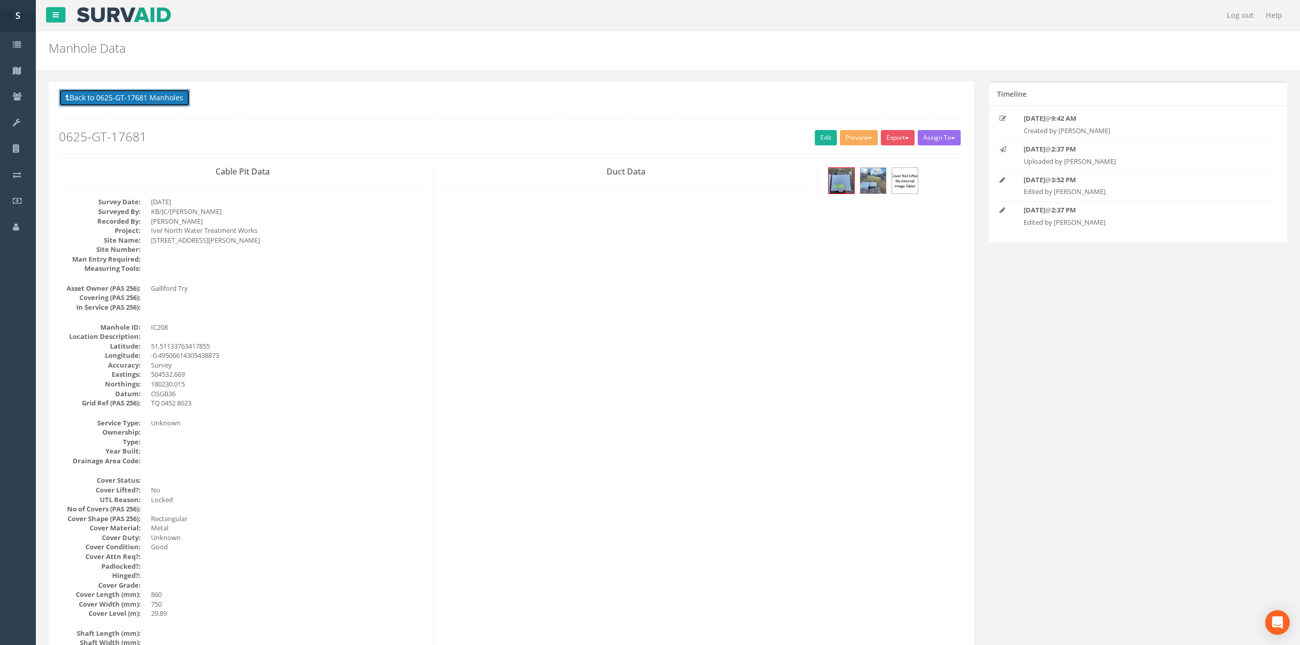
click at [172, 96] on button "Back to 0625-GT-17681 Manholes" at bounding box center [124, 97] width 131 height 17
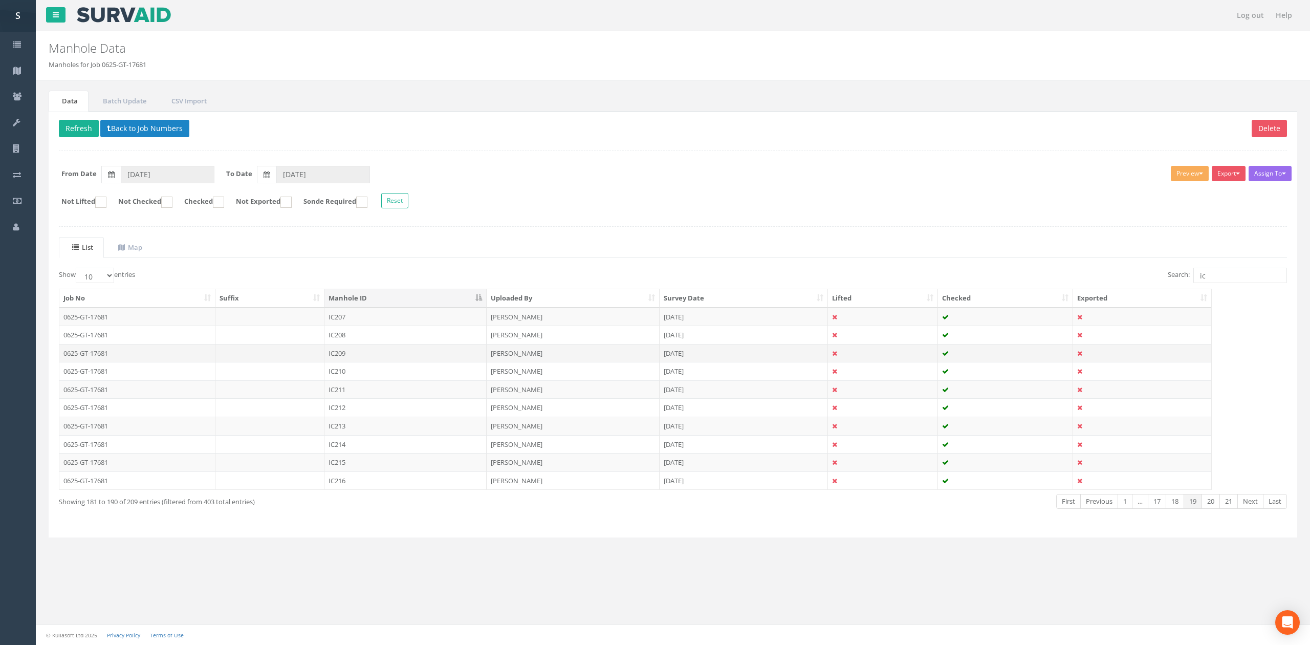
click at [363, 362] on td "IC209" at bounding box center [405, 353] width 162 height 18
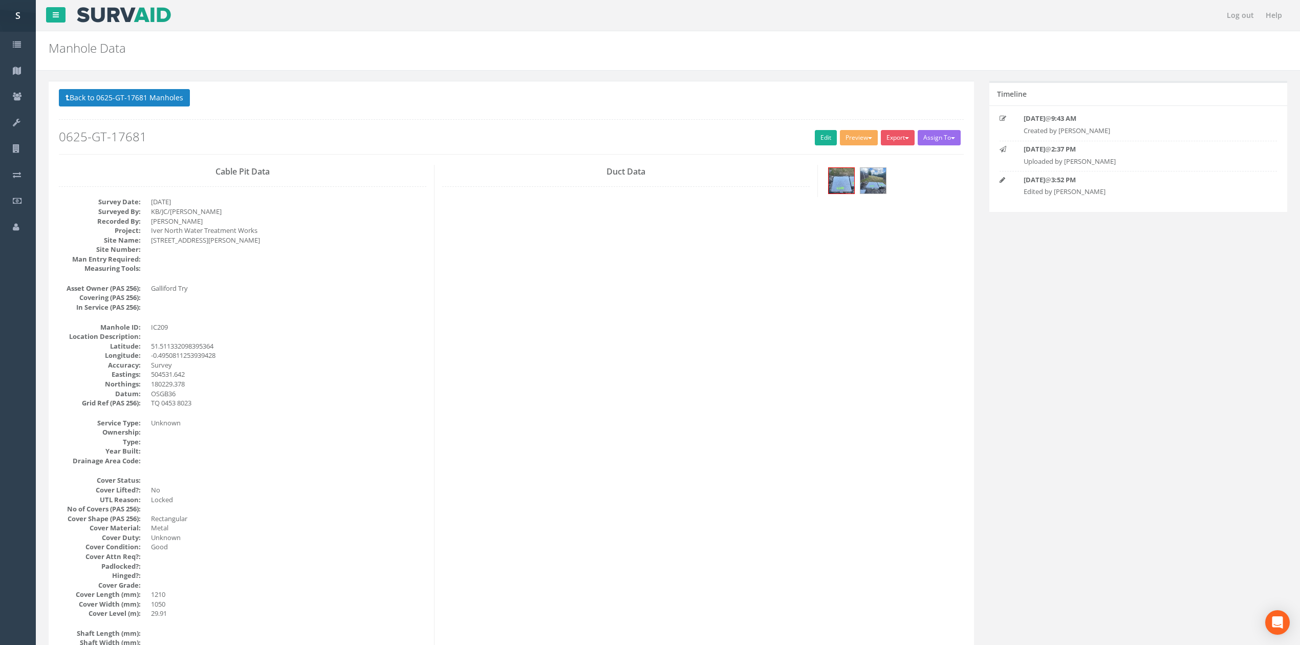
drag, startPoint x: 833, startPoint y: 140, endPoint x: 822, endPoint y: 142, distance: 11.4
click at [832, 140] on h2 "0625-GT-17681" at bounding box center [511, 136] width 905 height 13
click at [822, 142] on link "Edit" at bounding box center [826, 137] width 22 height 15
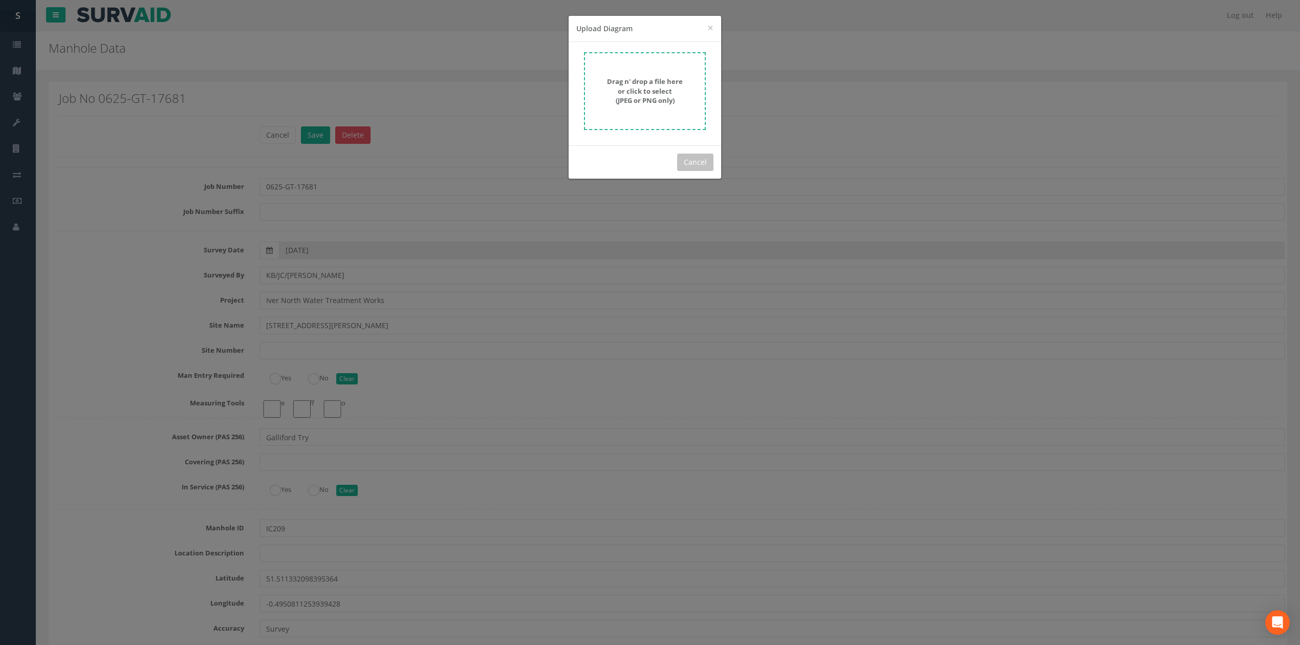
click at [626, 90] on strong "Drag n' drop a file here or click to select (JPEG or PNG only)" at bounding box center [645, 91] width 76 height 28
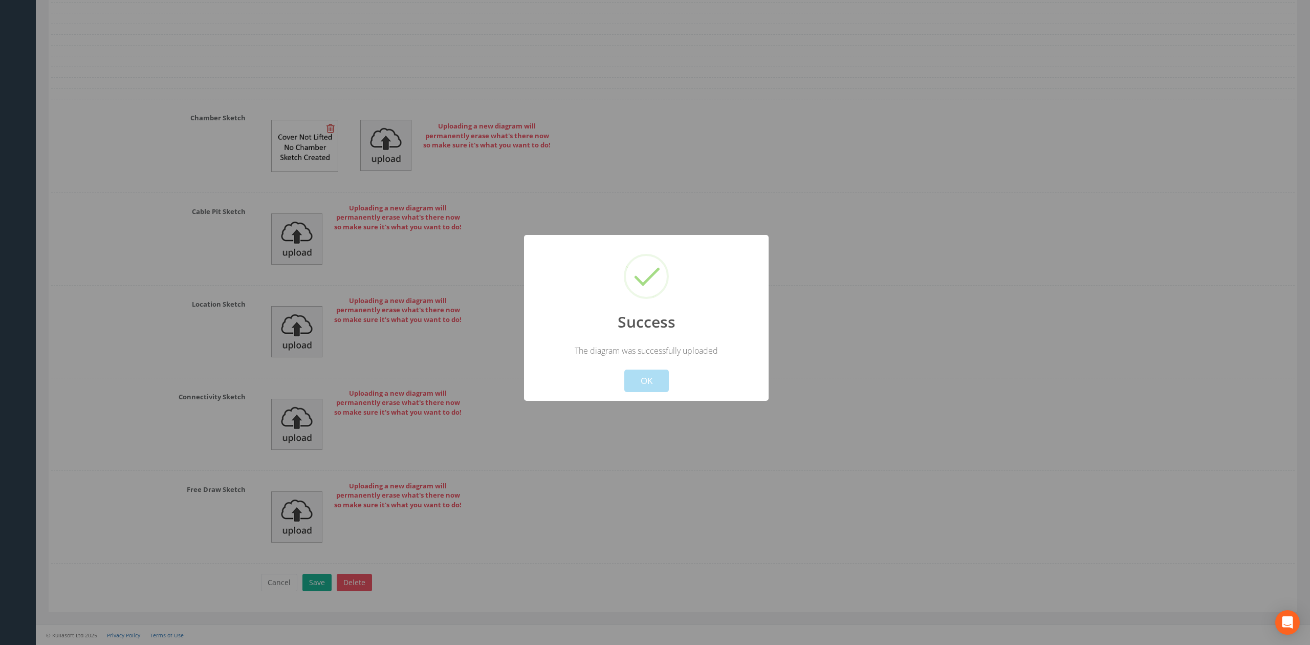
click at [653, 376] on button "OK" at bounding box center [646, 381] width 45 height 23
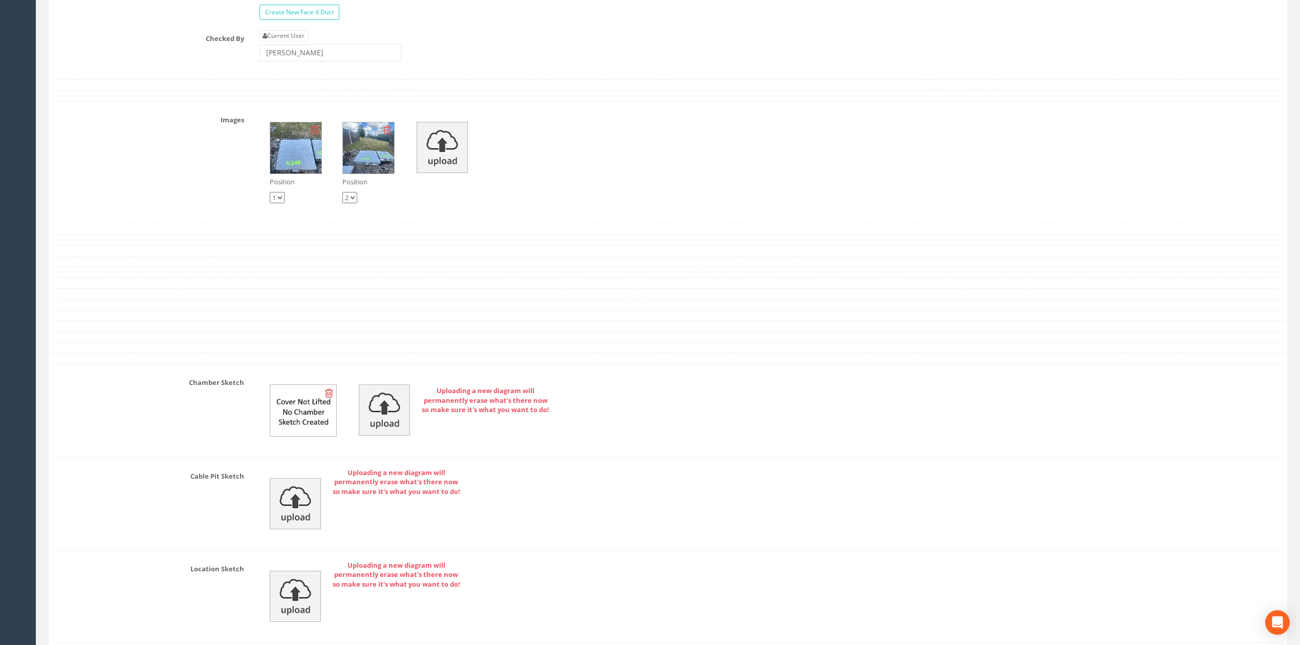
scroll to position [3001, 0]
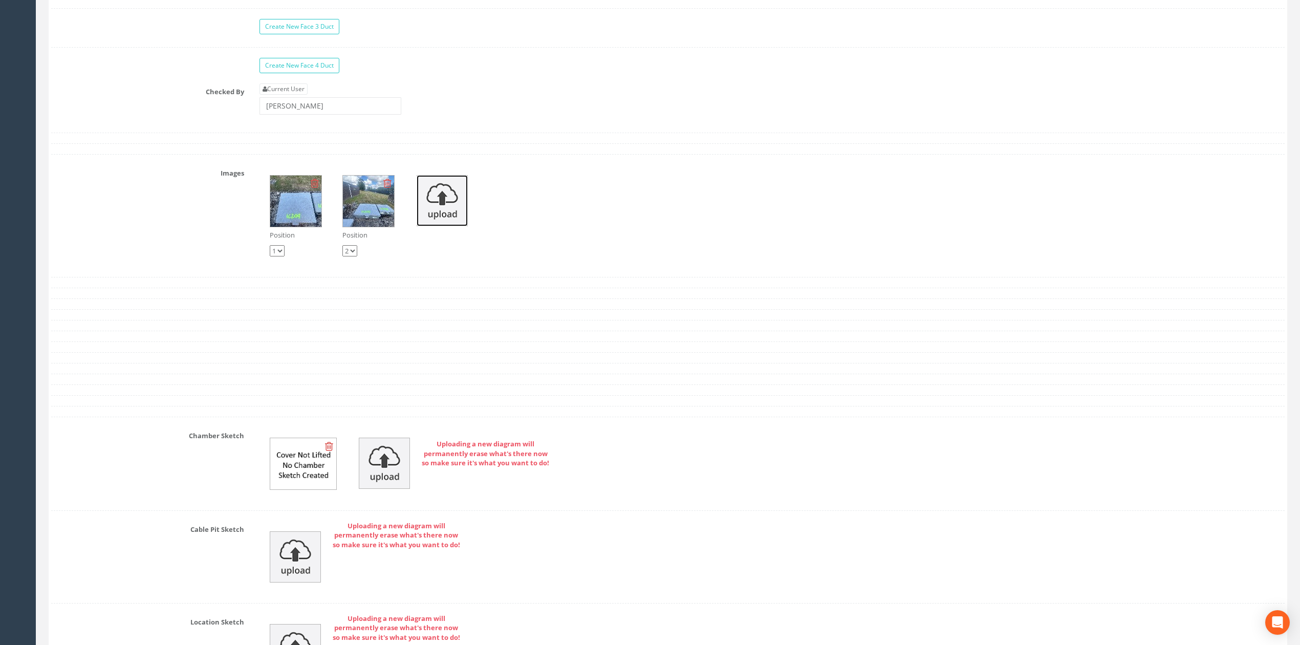
click at [465, 225] on img at bounding box center [442, 200] width 51 height 51
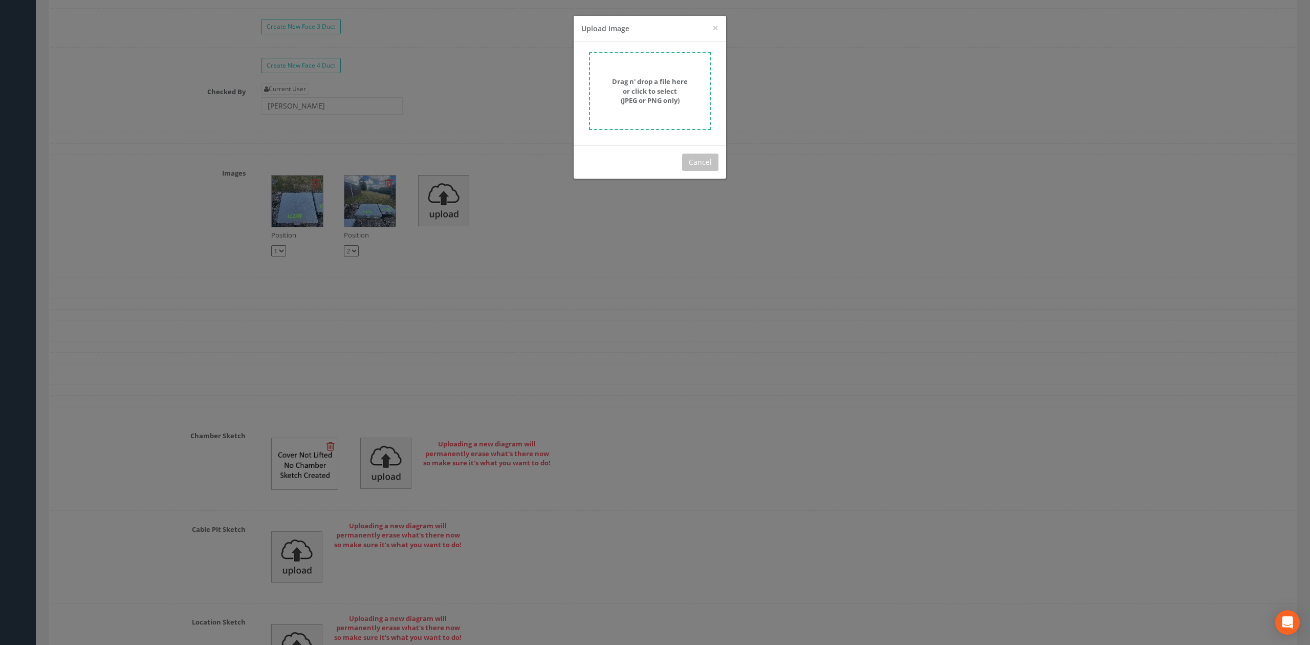
click at [657, 68] on form "Drag n' drop a file here or click to select (JPEG or PNG only)" at bounding box center [650, 91] width 122 height 78
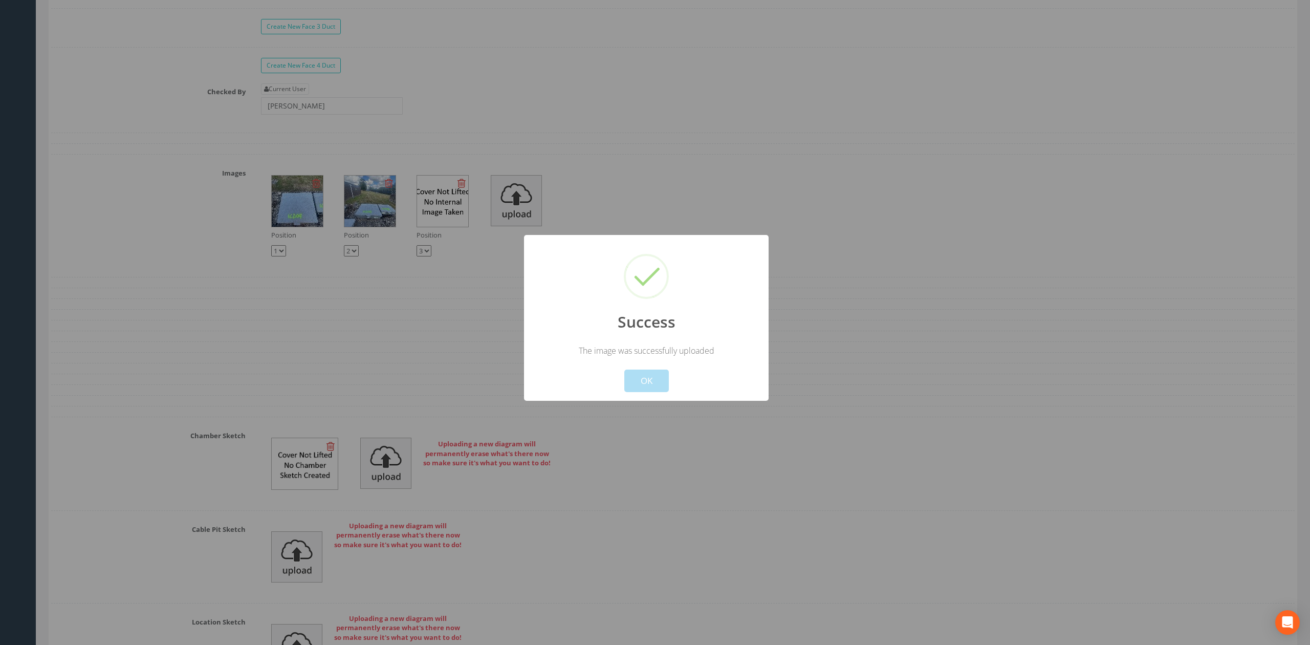
click at [640, 381] on button "OK" at bounding box center [646, 381] width 45 height 23
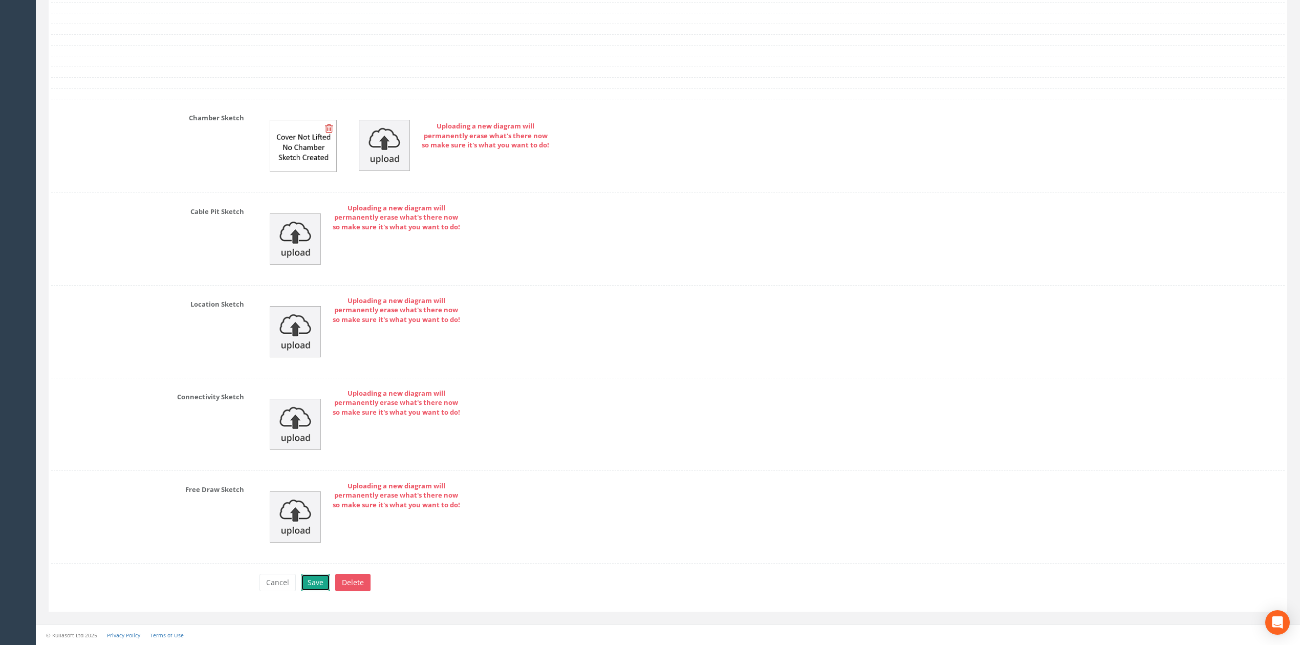
click at [312, 583] on button "Save" at bounding box center [315, 582] width 29 height 17
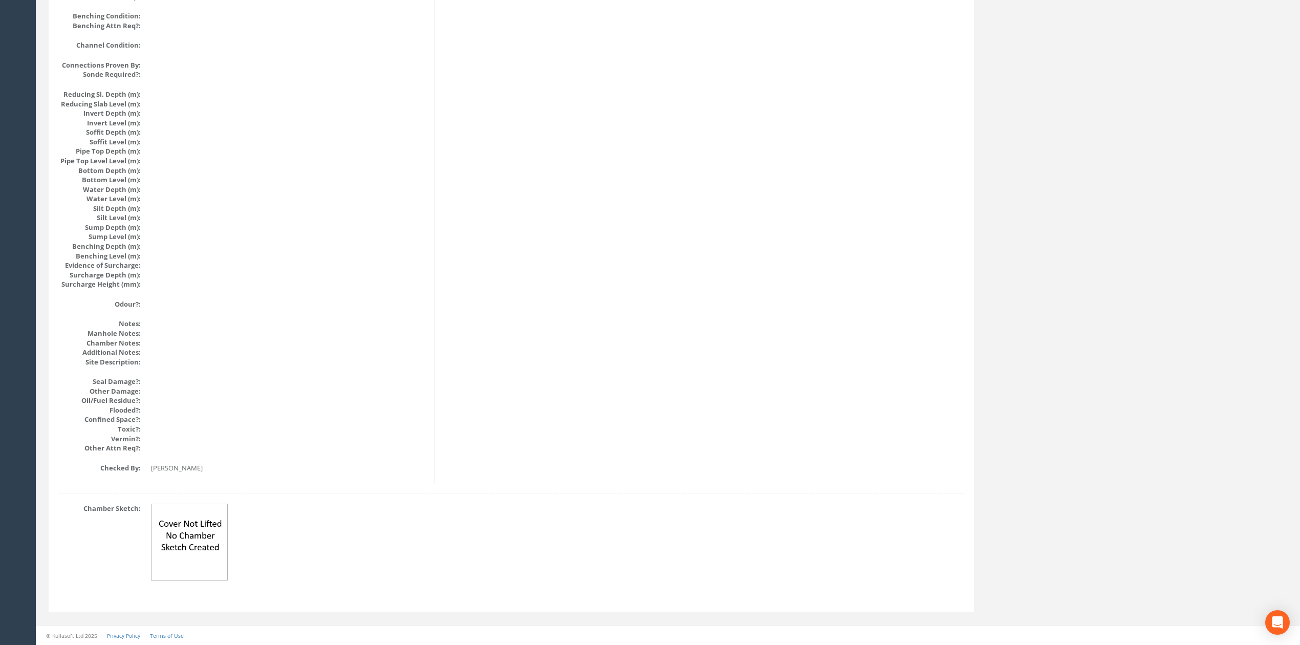
scroll to position [0, 0]
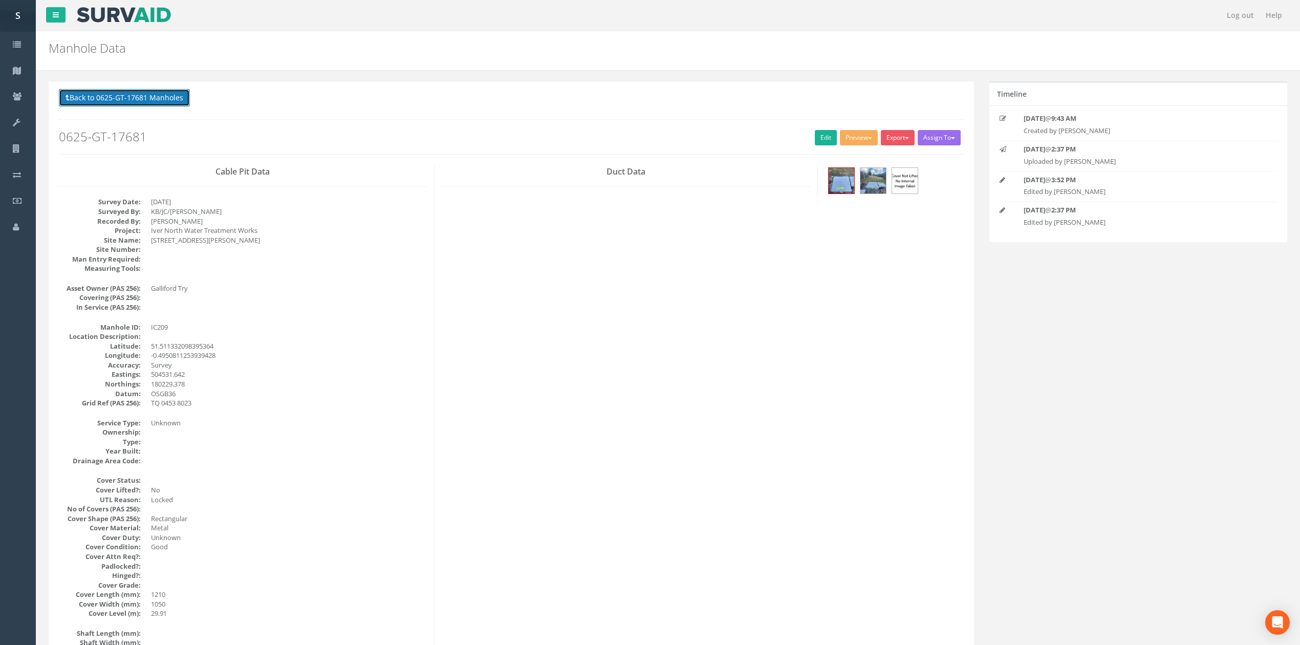
click at [168, 106] on button "Back to 0625-GT-17681 Manholes" at bounding box center [124, 97] width 131 height 17
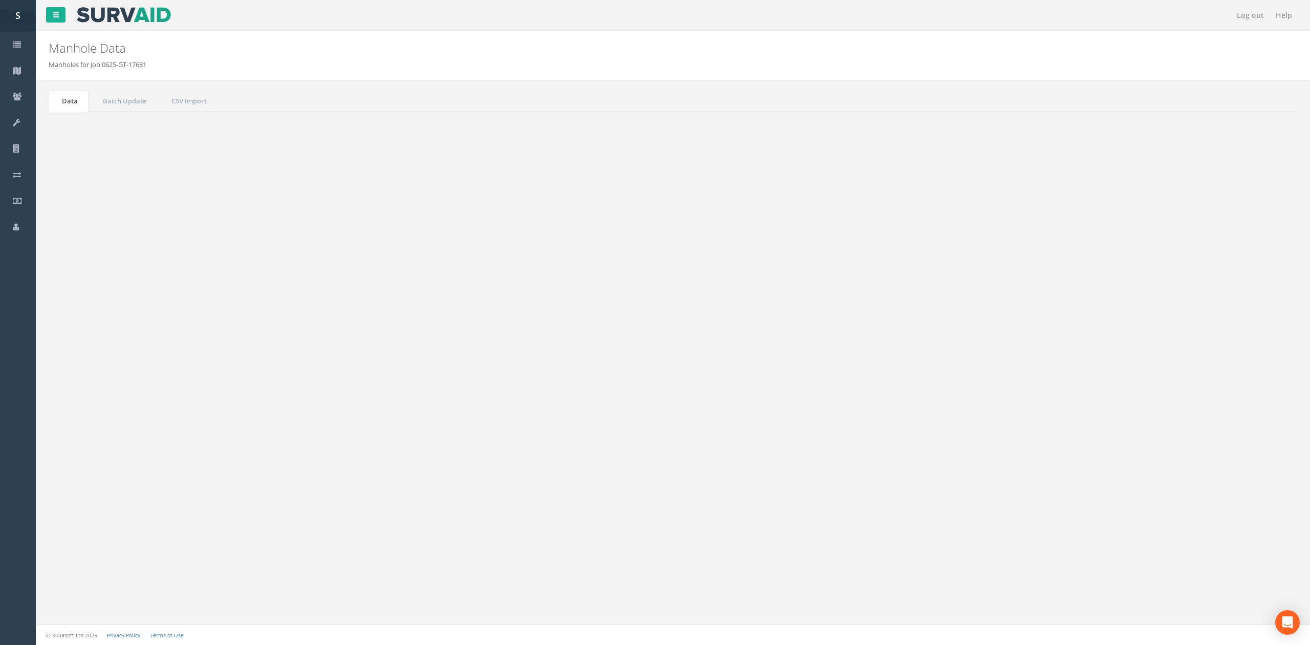
click at [364, 377] on td "IC210" at bounding box center [405, 371] width 162 height 18
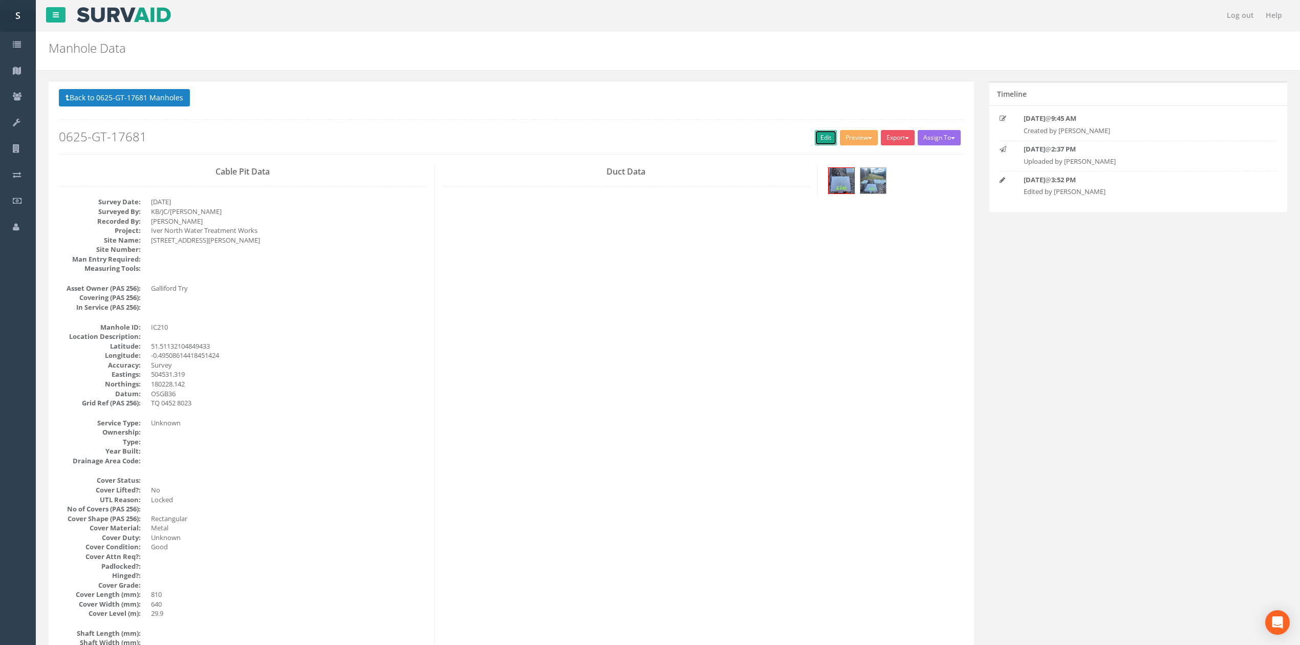
drag, startPoint x: 830, startPoint y: 141, endPoint x: 646, endPoint y: 113, distance: 186.0
click at [829, 141] on link "Edit" at bounding box center [826, 137] width 22 height 15
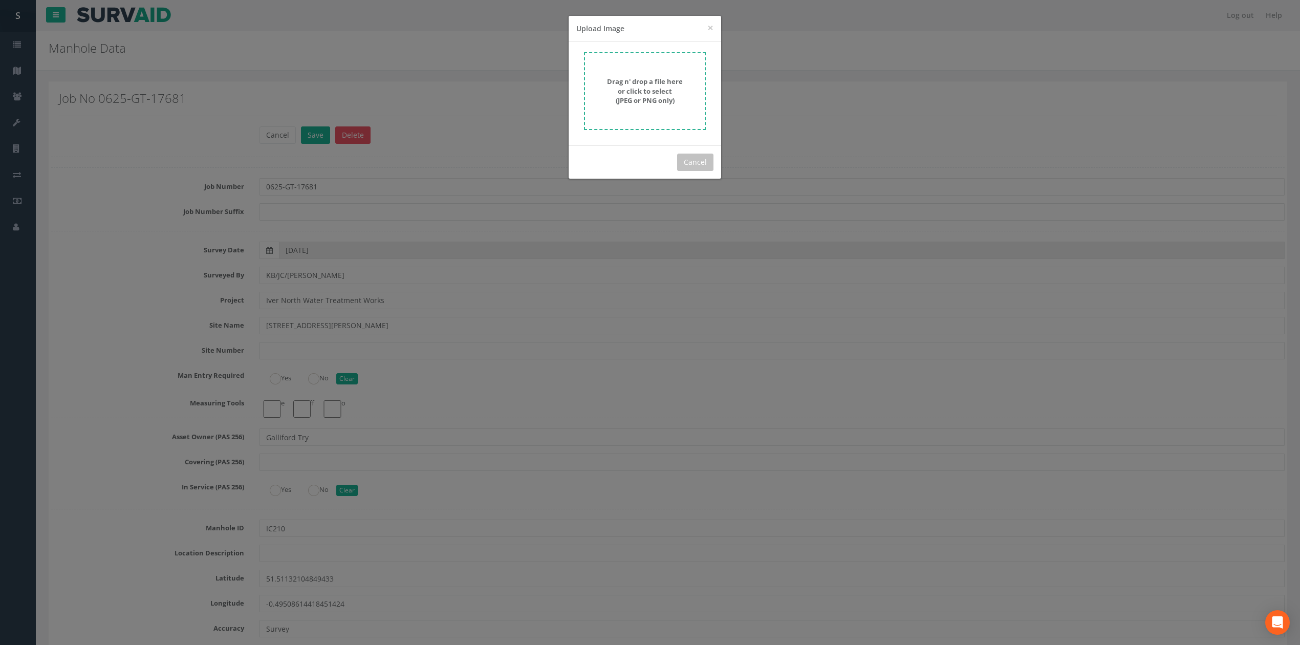
click at [669, 95] on strong "Drag n' drop a file here or click to select (JPEG or PNG only)" at bounding box center [645, 91] width 76 height 28
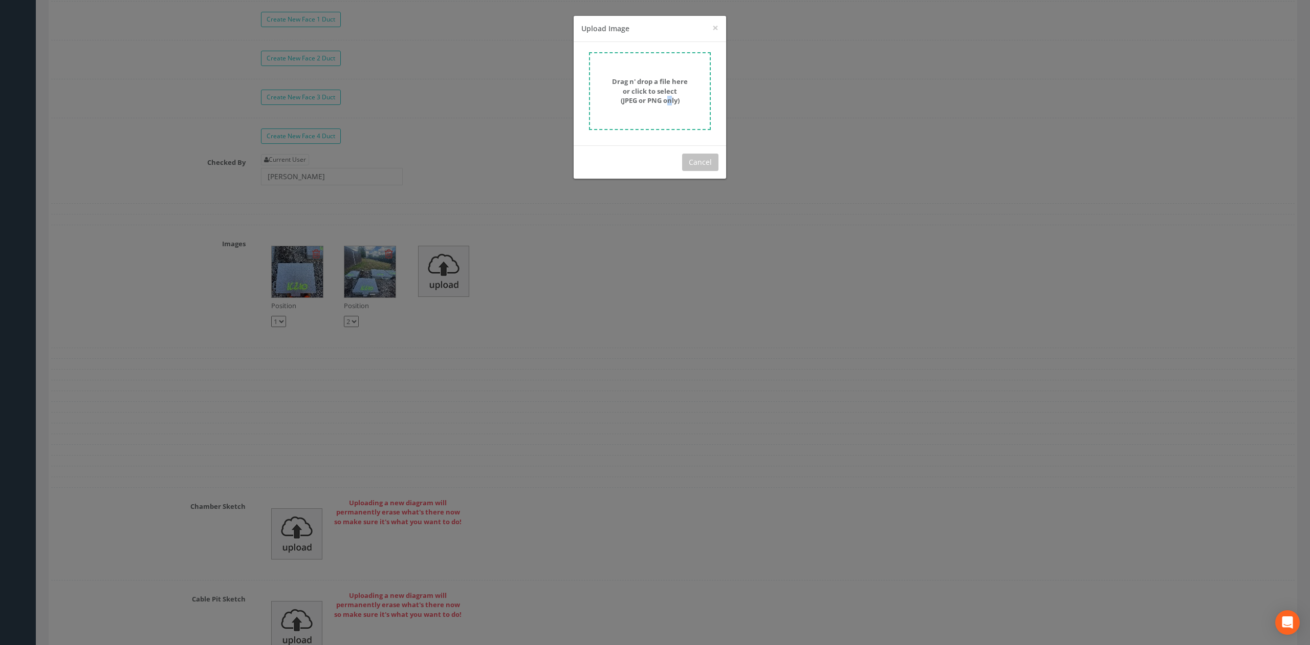
click at [172, 103] on div "× Close Upload Image Drag n' drop a file here or click to select (JPEG or PNG o…" at bounding box center [655, 322] width 1310 height 645
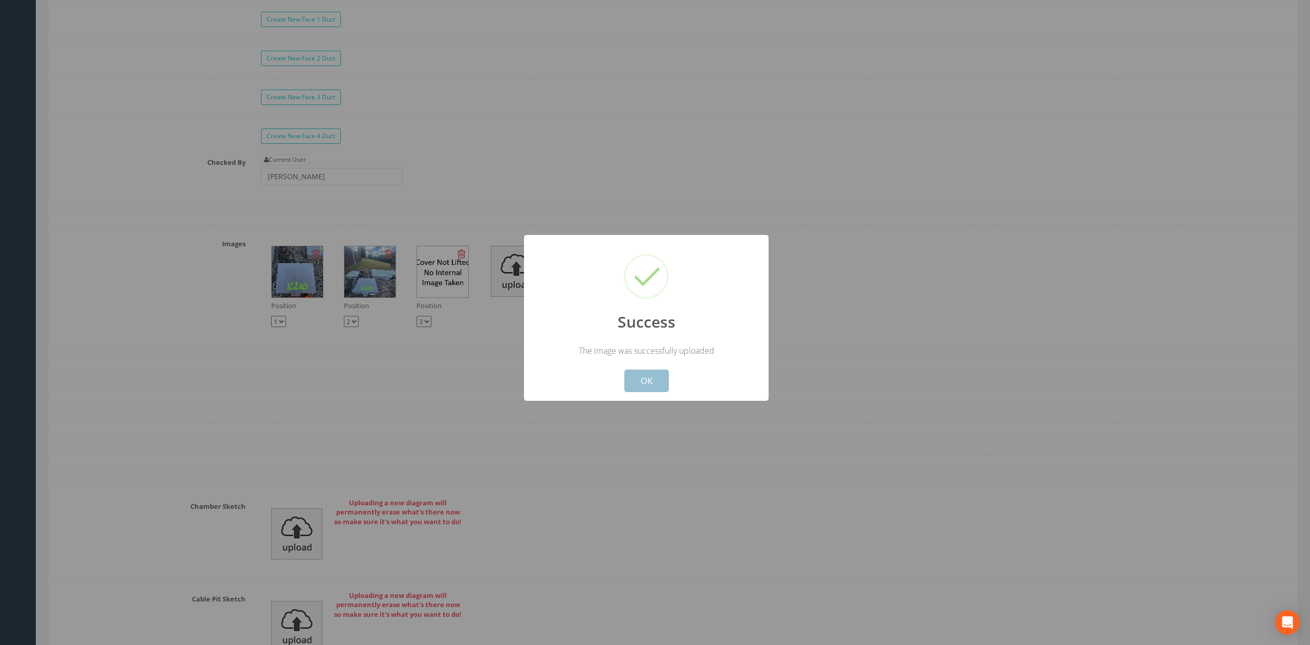
click at [655, 379] on button "OK" at bounding box center [646, 381] width 45 height 23
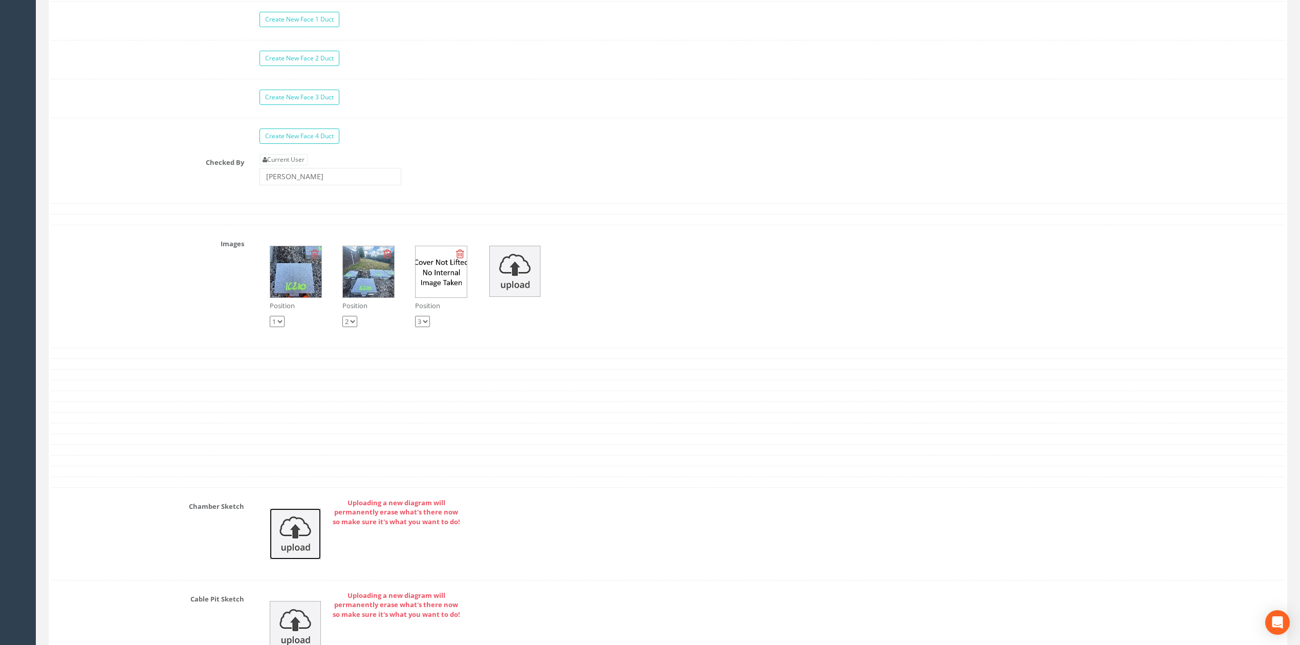
click at [287, 559] on img at bounding box center [295, 533] width 51 height 51
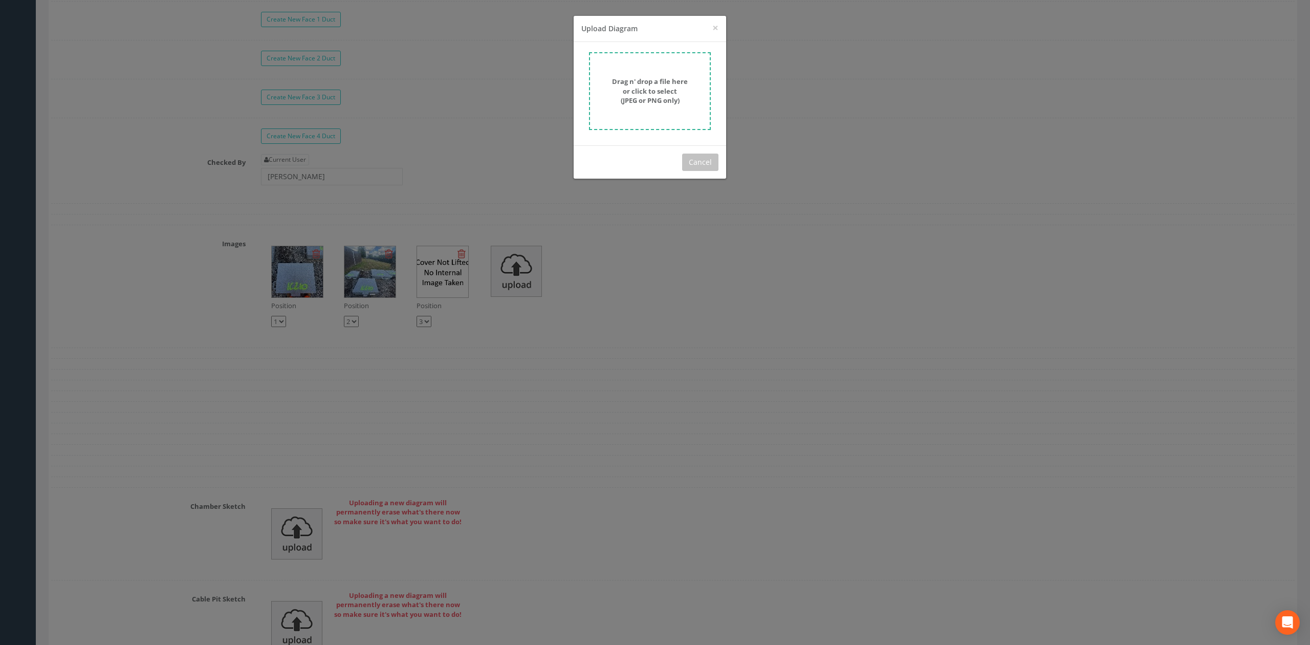
click at [658, 95] on strong "Drag n' drop a file here or click to select (JPEG or PNG only)" at bounding box center [650, 91] width 76 height 28
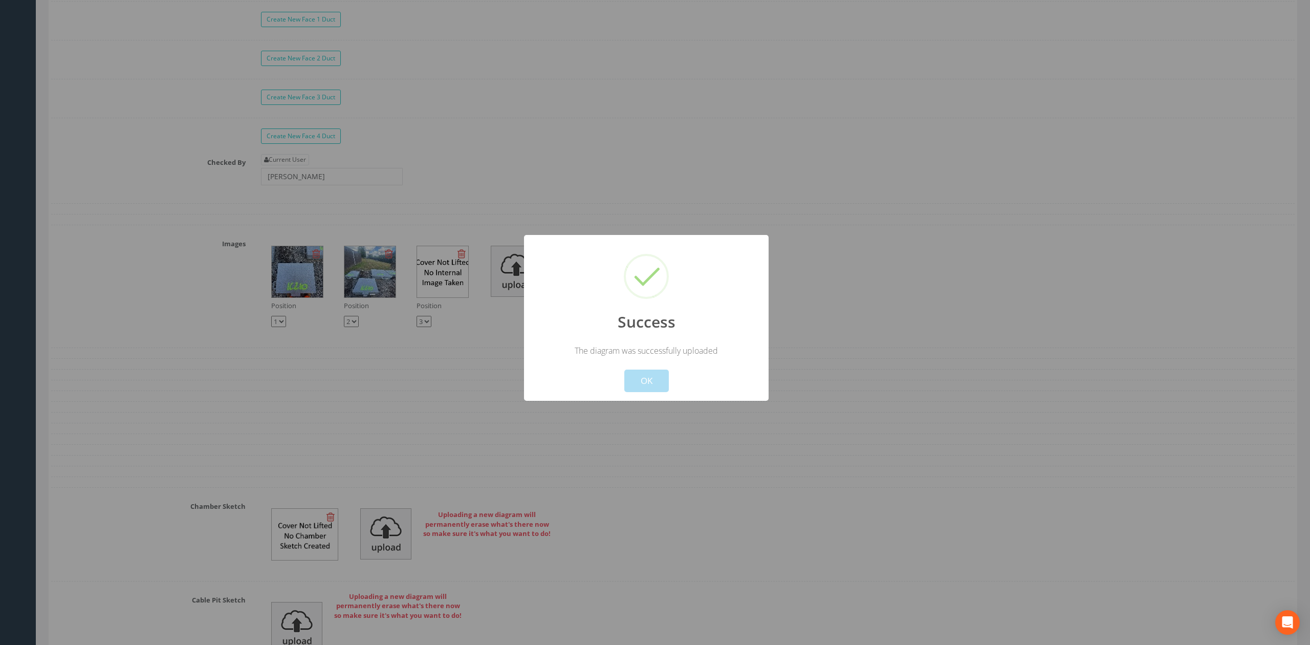
click at [669, 385] on div "Cancel OK" at bounding box center [646, 374] width 227 height 36
click at [656, 386] on button "OK" at bounding box center [646, 381] width 45 height 23
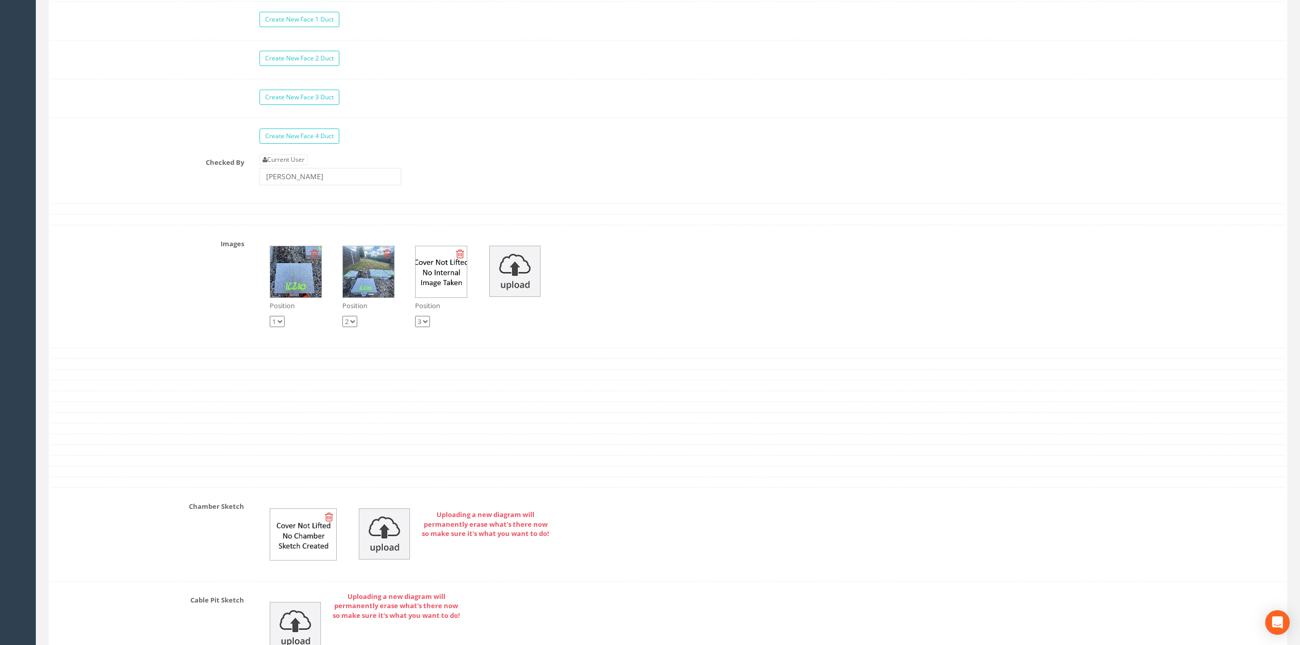
scroll to position [3344, 0]
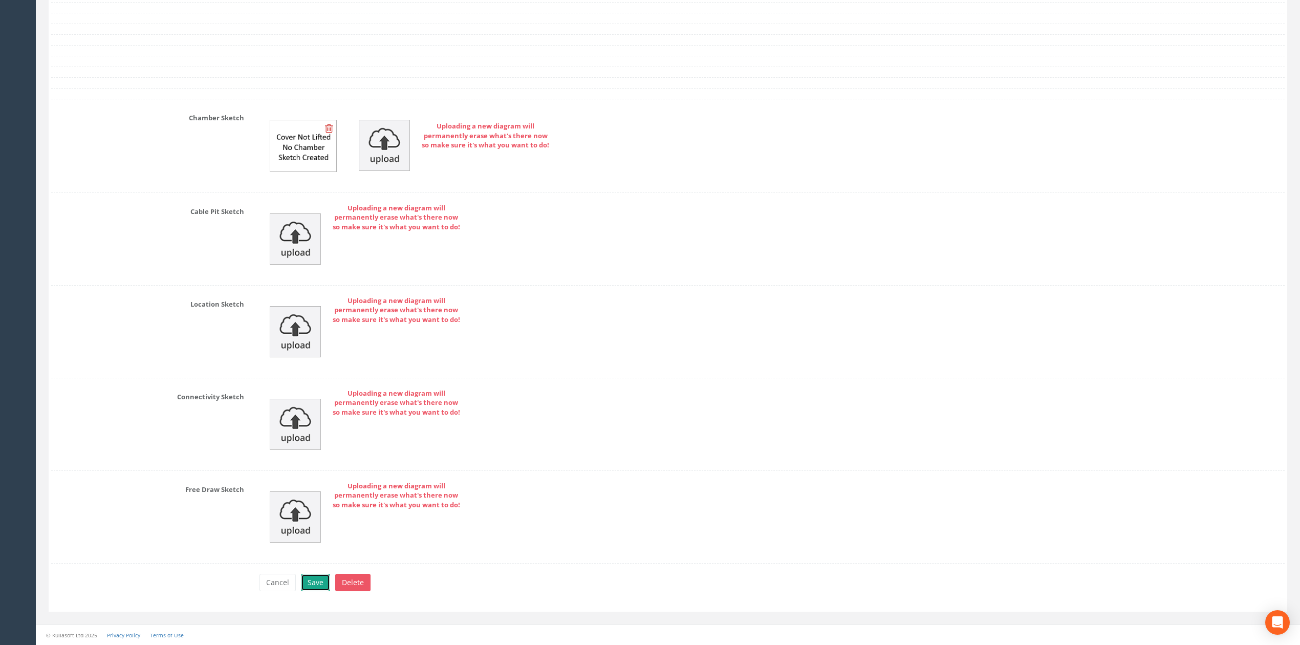
click at [324, 586] on button "Save" at bounding box center [315, 582] width 29 height 17
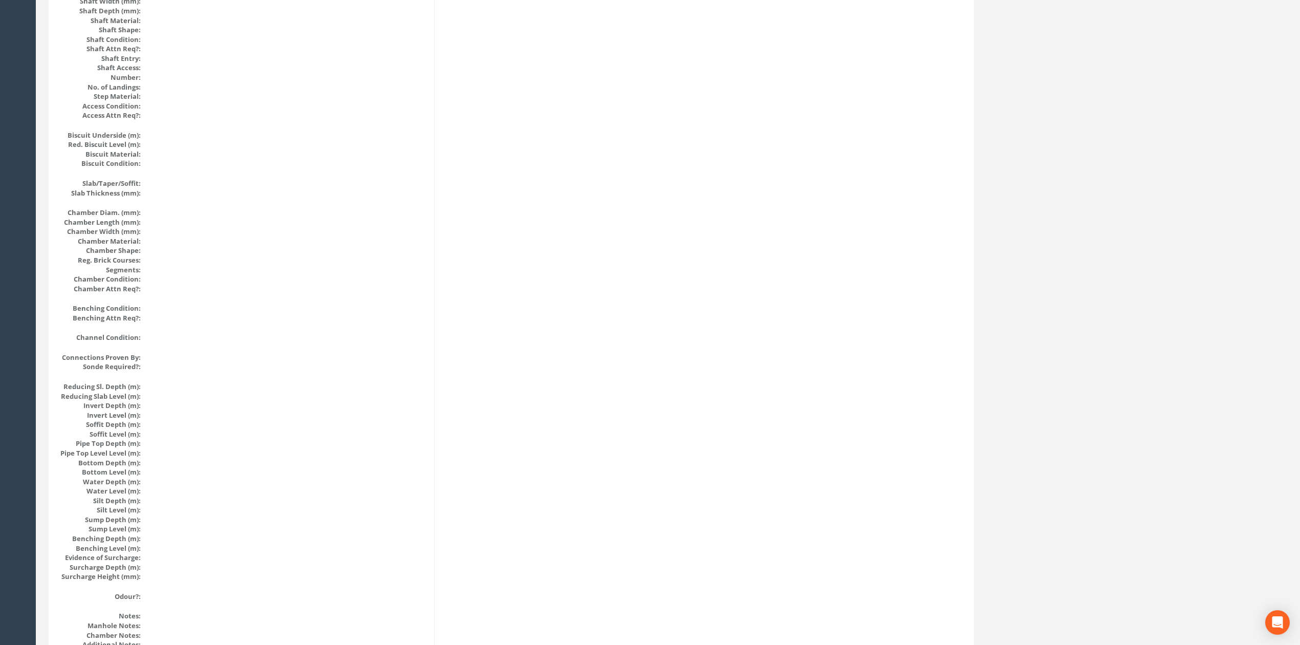
scroll to position [0, 0]
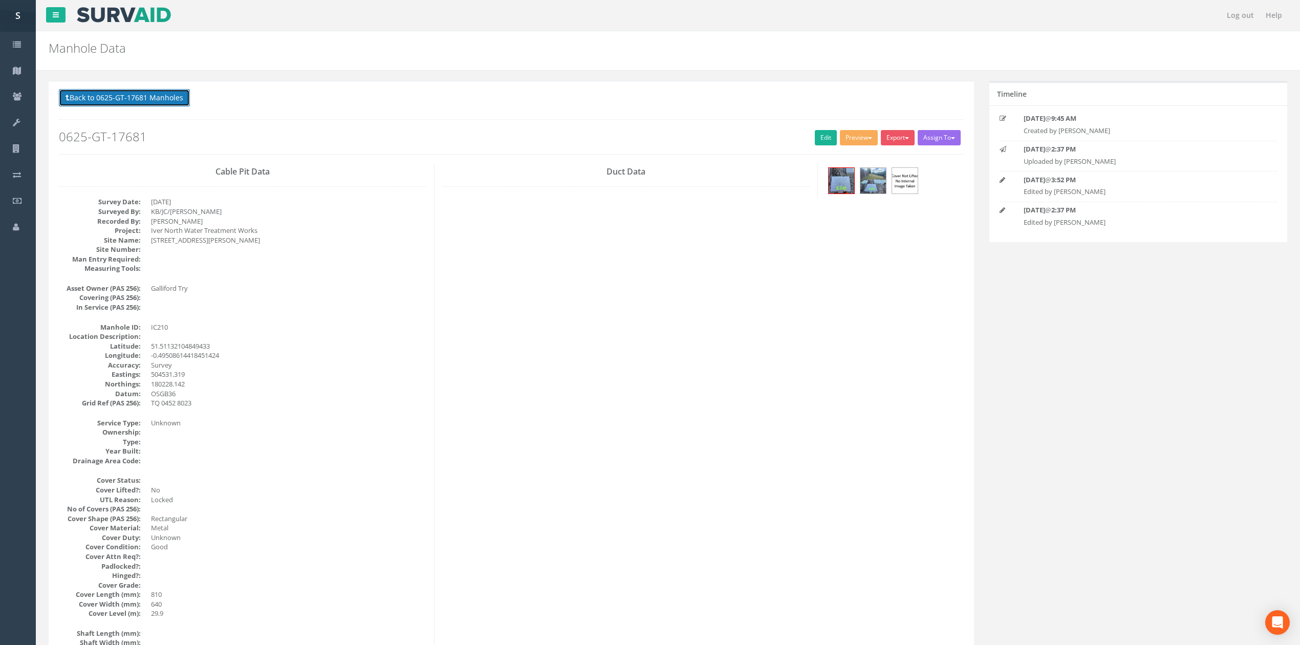
click at [149, 103] on button "Back to 0625-GT-17681 Manholes" at bounding box center [124, 97] width 131 height 17
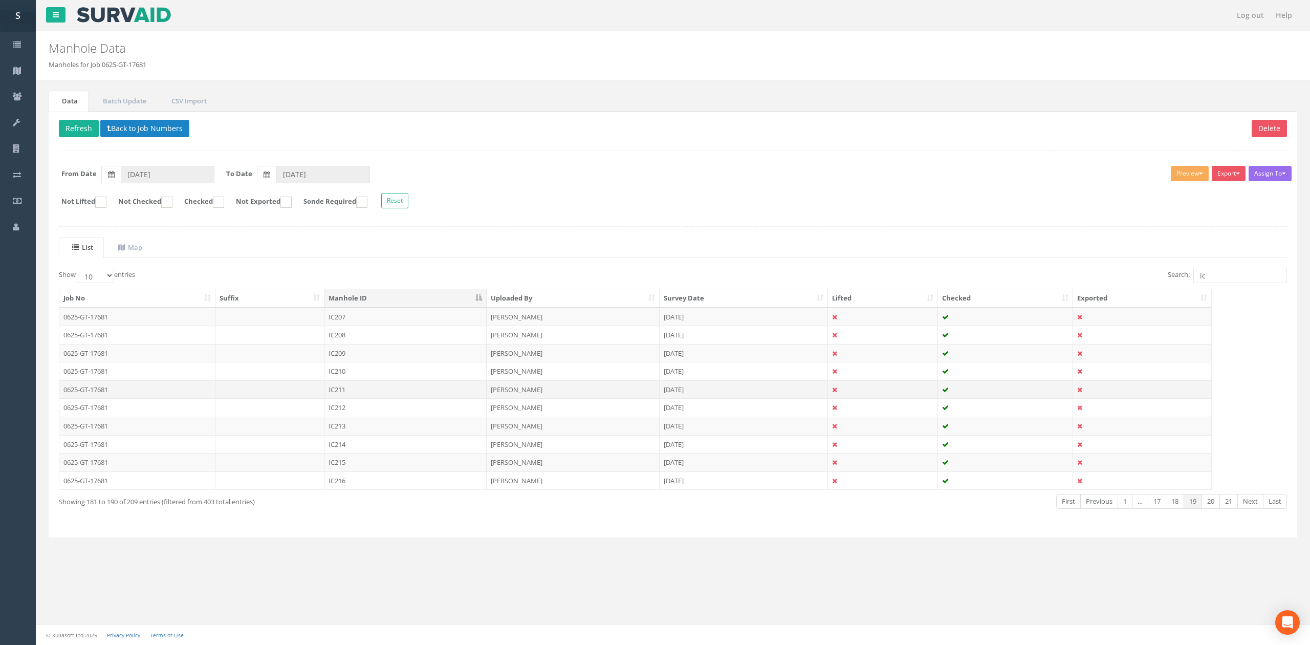
click at [377, 396] on td "IC211" at bounding box center [405, 389] width 162 height 18
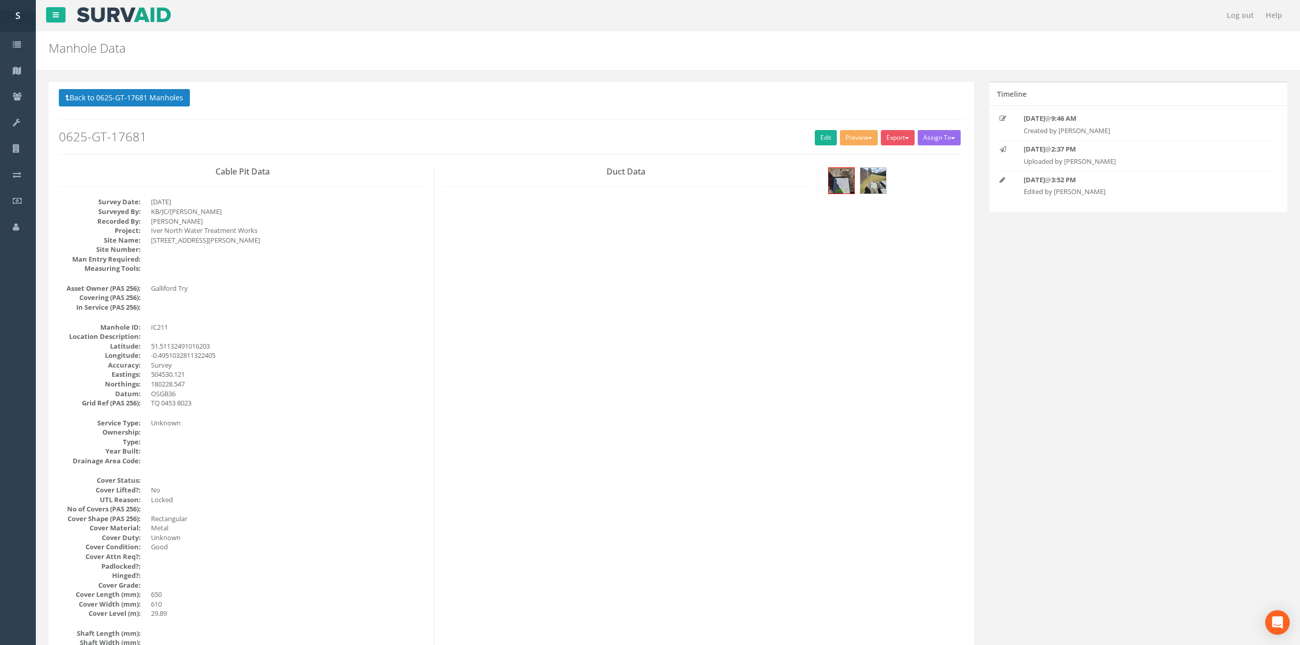
click at [822, 129] on div "Back to 0625-GT-17681 Manholes Back to Map Assign To No Companies Added Export …" at bounding box center [511, 121] width 905 height 65
click at [818, 138] on link "Edit" at bounding box center [826, 137] width 22 height 15
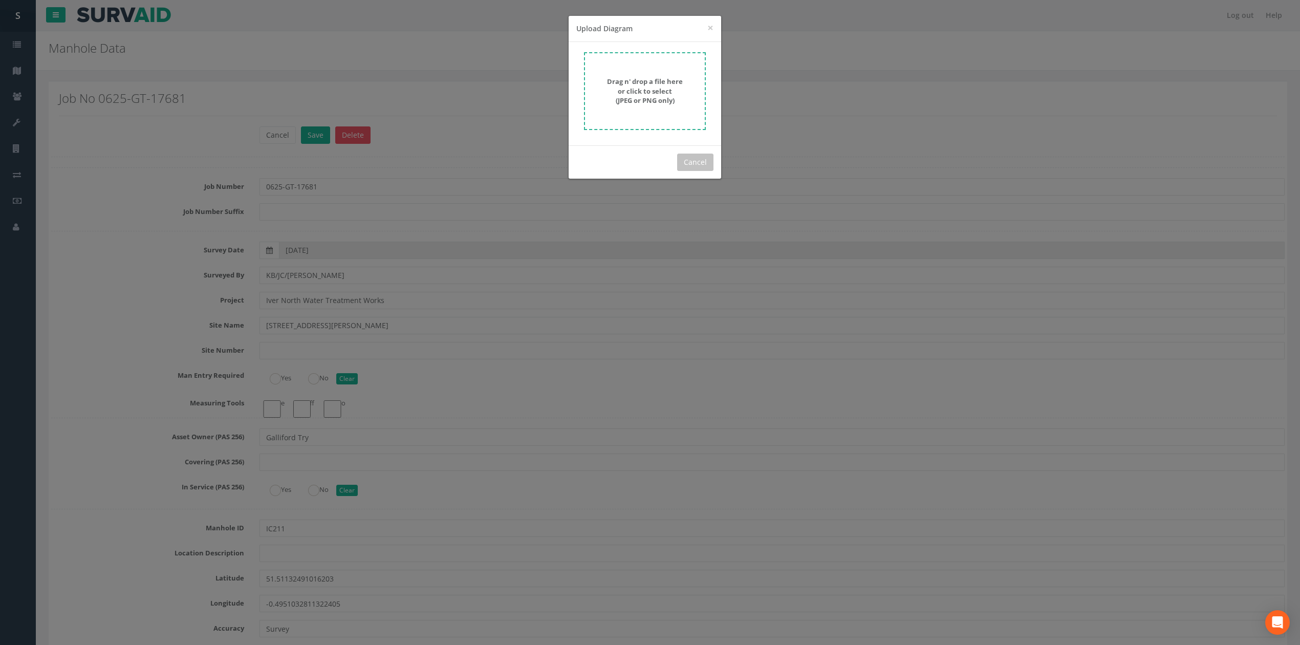
click at [653, 86] on strong "Drag n' drop a file here or click to select (JPEG or PNG only)" at bounding box center [645, 91] width 76 height 28
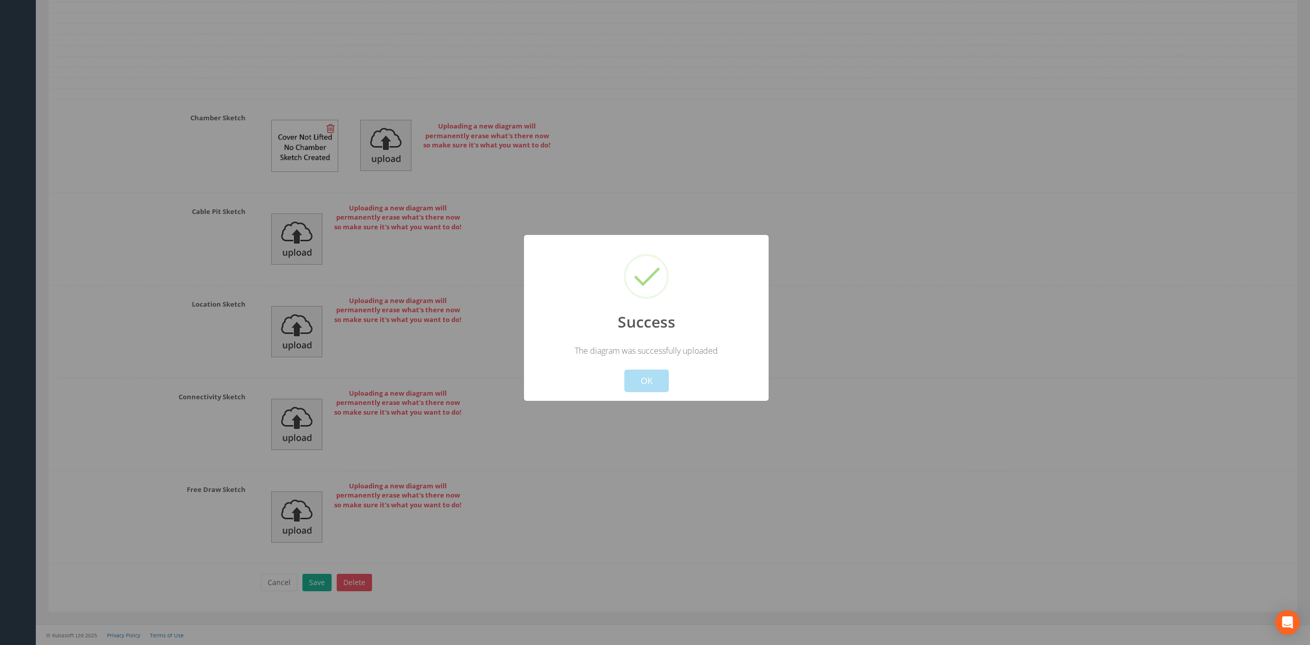
click at [653, 377] on button "OK" at bounding box center [646, 381] width 45 height 23
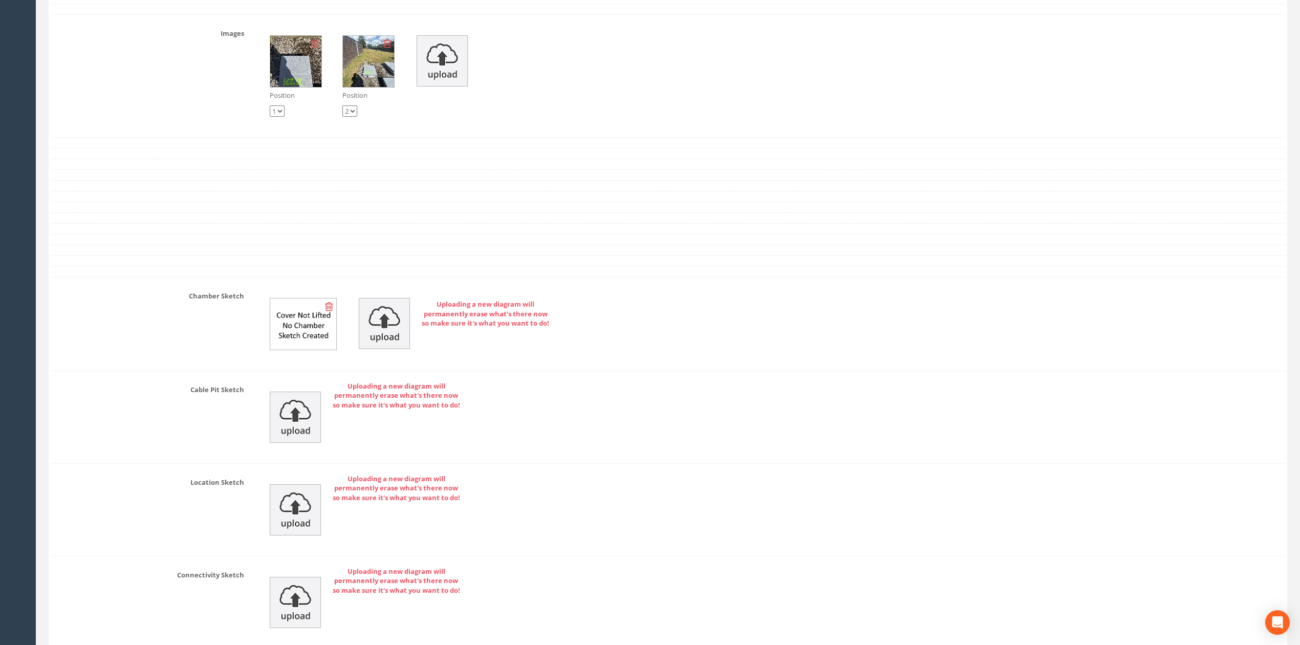
scroll to position [3137, 0]
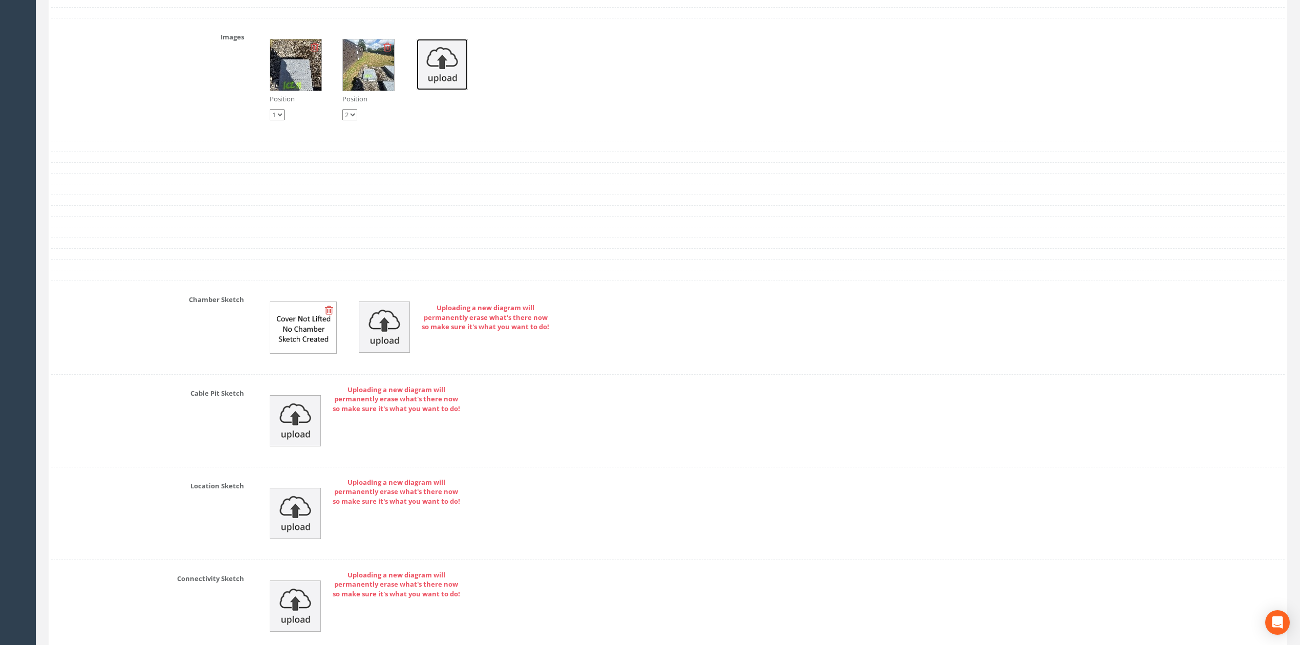
click at [431, 80] on img at bounding box center [442, 64] width 51 height 51
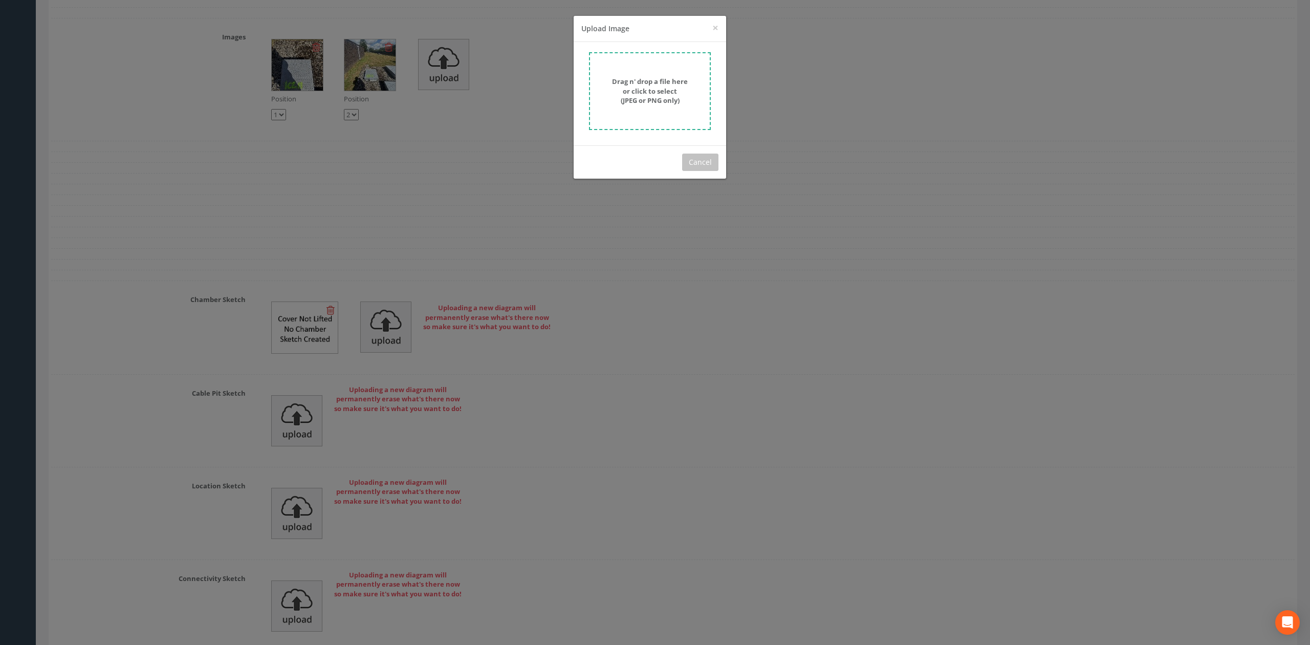
click at [672, 73] on form "Drag n' drop a file here or click to select (JPEG or PNG only)" at bounding box center [650, 91] width 122 height 78
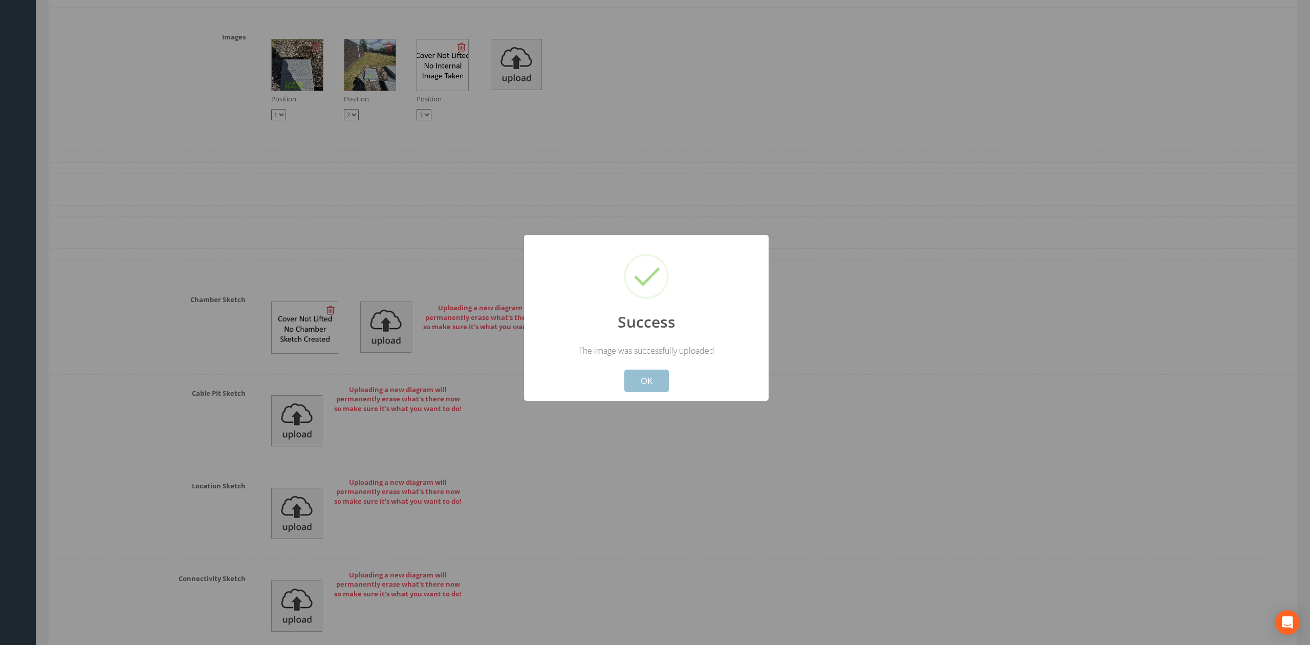
click at [652, 384] on button "OK" at bounding box center [646, 381] width 45 height 23
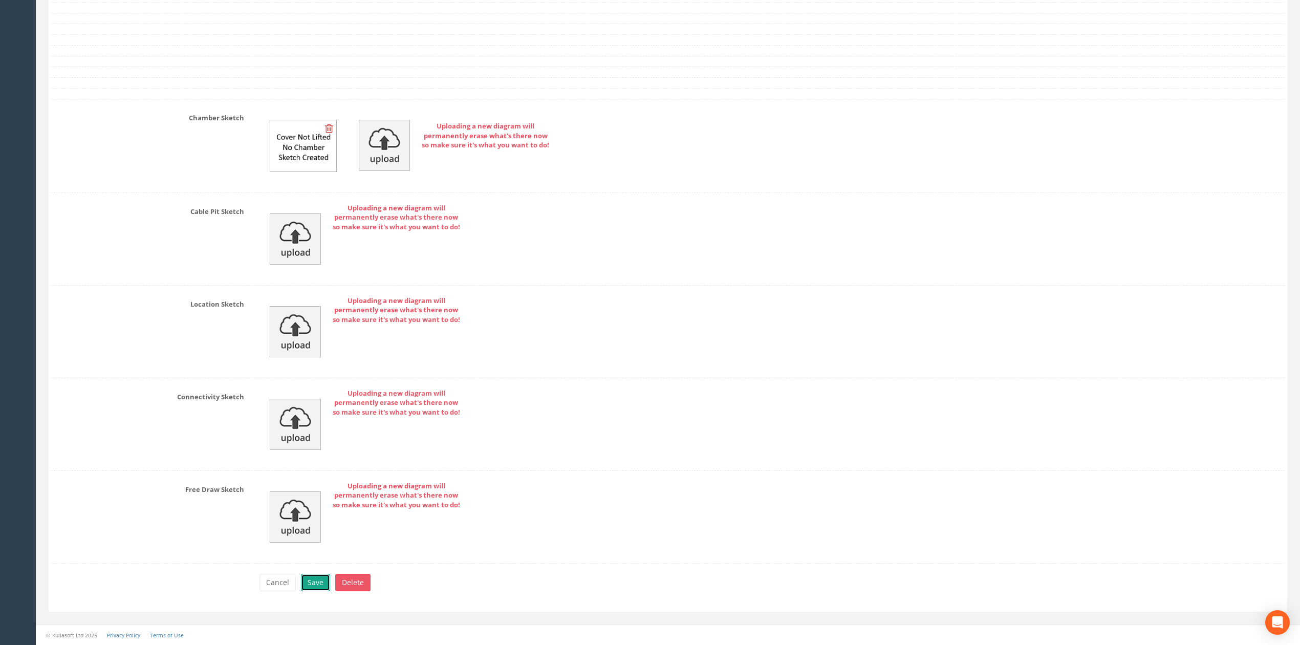
click at [314, 581] on button "Save" at bounding box center [315, 582] width 29 height 17
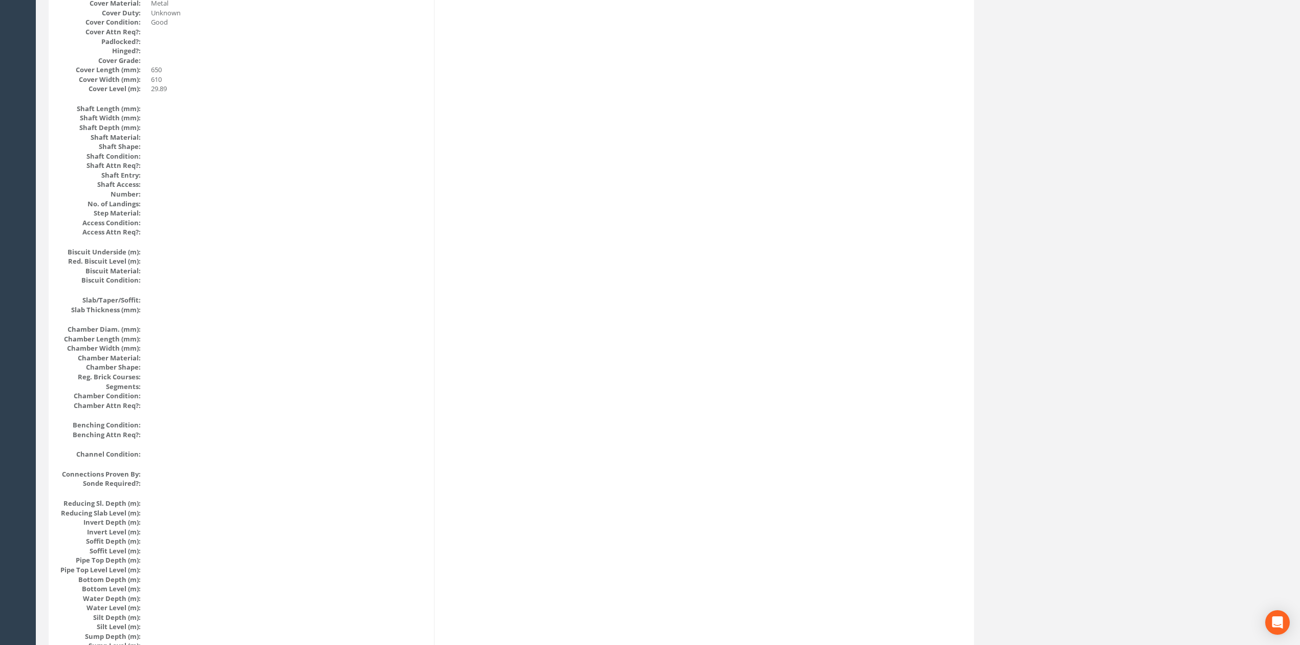
scroll to position [0, 0]
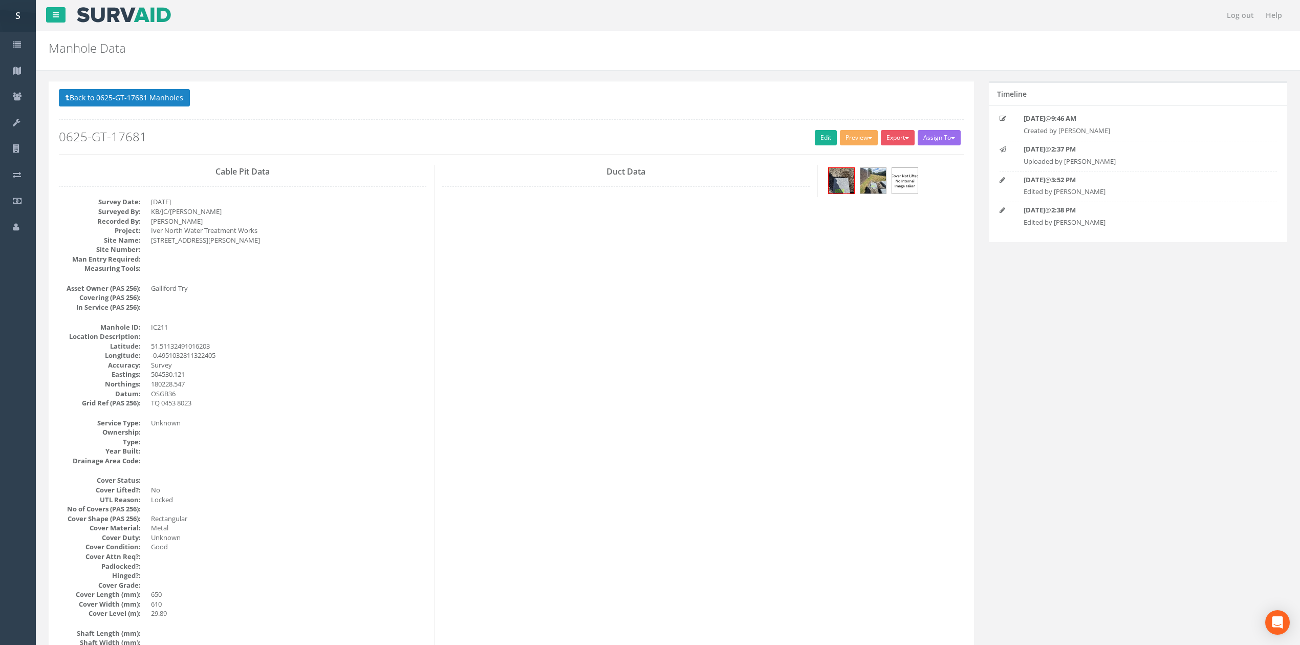
click at [103, 112] on div "Back to 0625-GT-17681 Manholes Back to Map Assign To No Companies Added Export …" at bounding box center [511, 121] width 905 height 65
click at [103, 103] on button "Back to 0625-GT-17681 Manholes" at bounding box center [124, 97] width 131 height 17
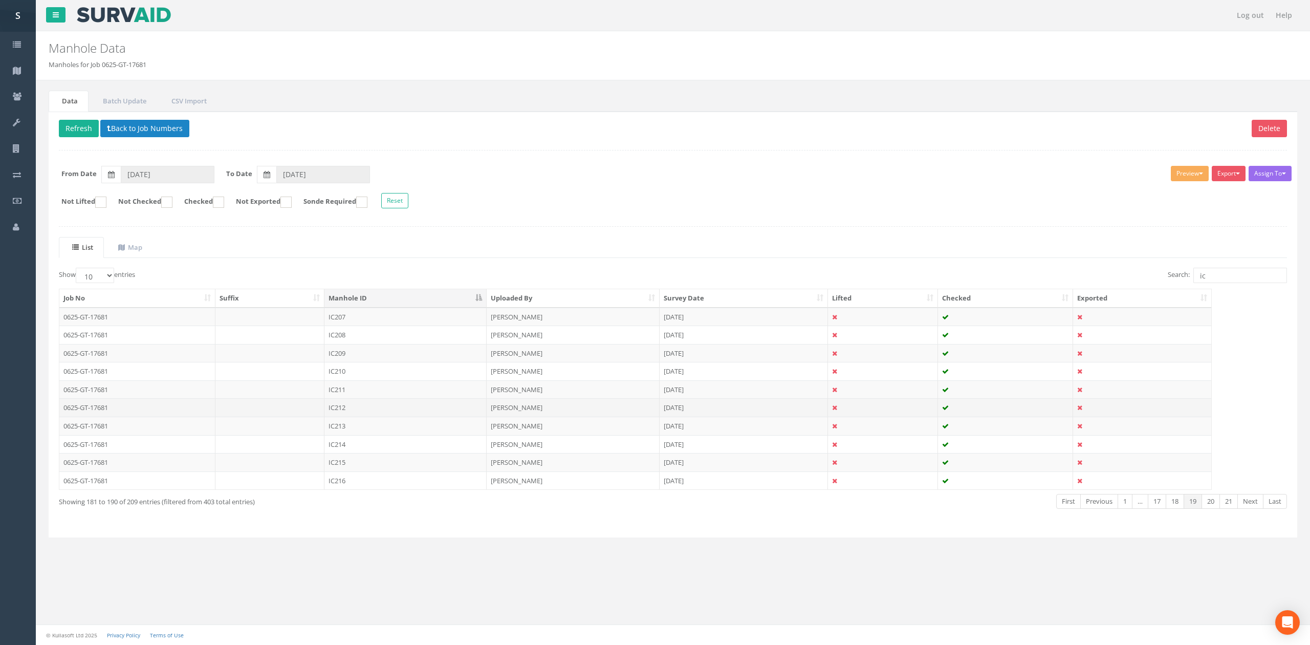
click at [353, 416] on td "IC212" at bounding box center [405, 407] width 162 height 18
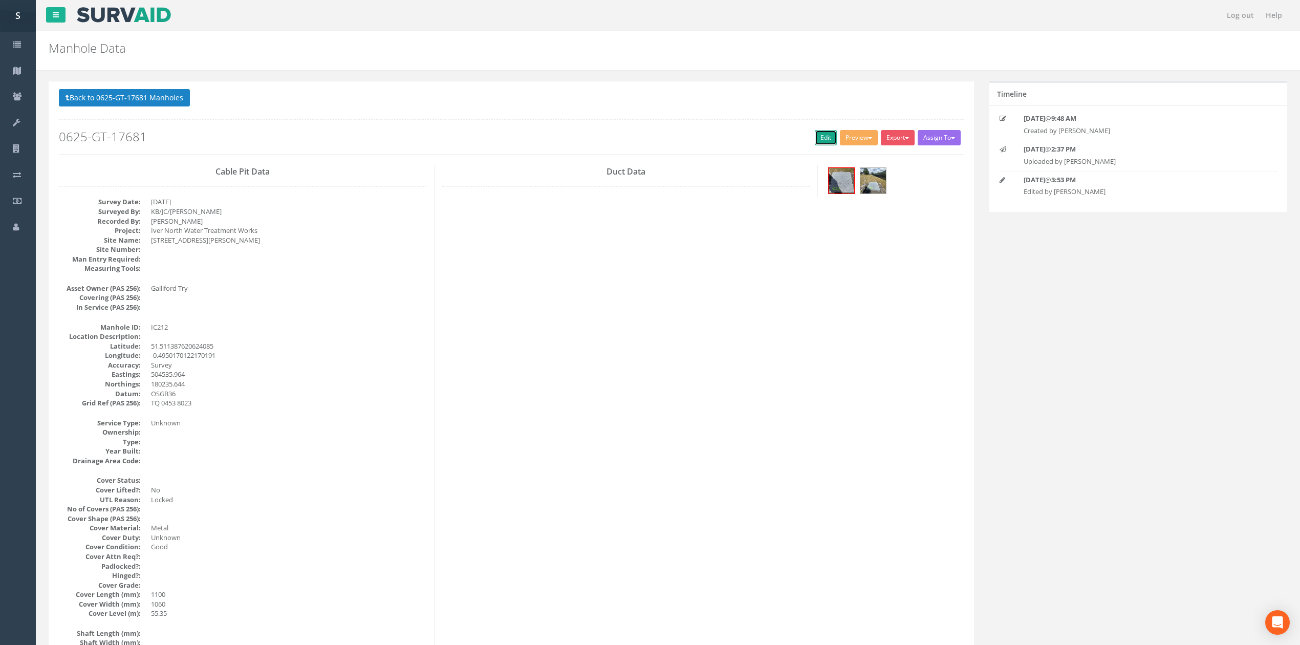
click at [815, 138] on link "Edit" at bounding box center [826, 137] width 22 height 15
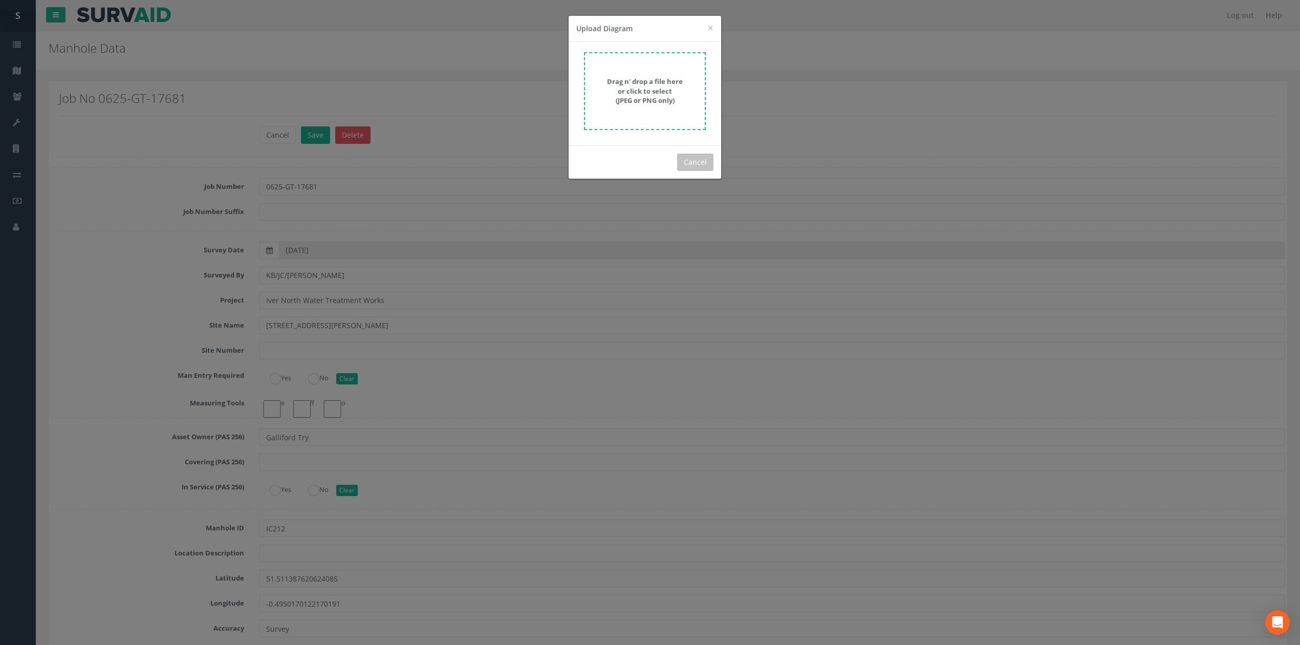
click at [659, 86] on strong "Drag n' drop a file here or click to select (JPEG or PNG only)" at bounding box center [645, 91] width 76 height 28
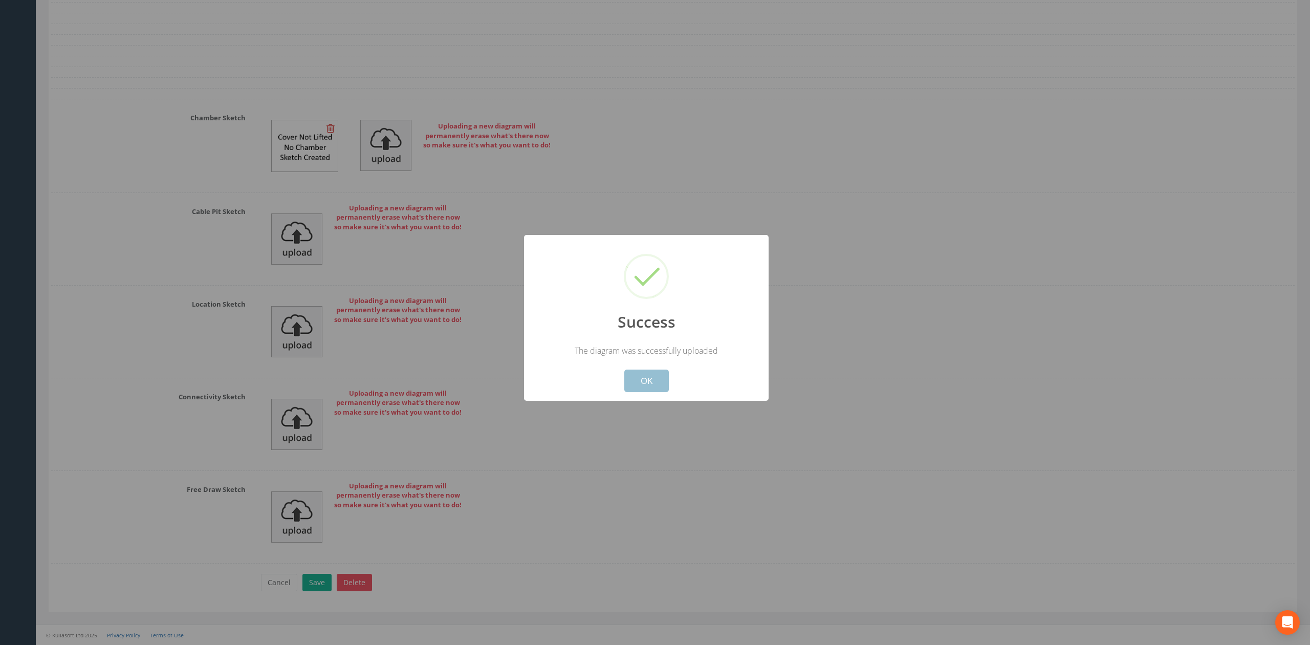
click at [651, 387] on button "OK" at bounding box center [646, 381] width 45 height 23
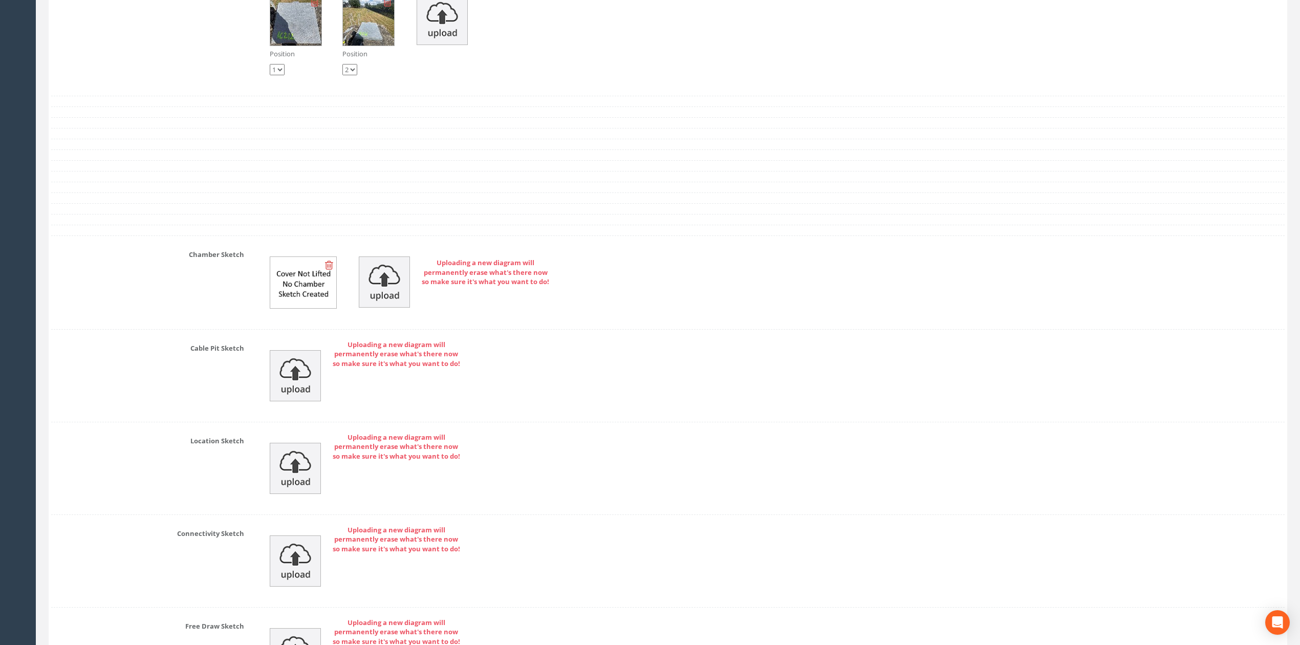
scroll to position [3137, 0]
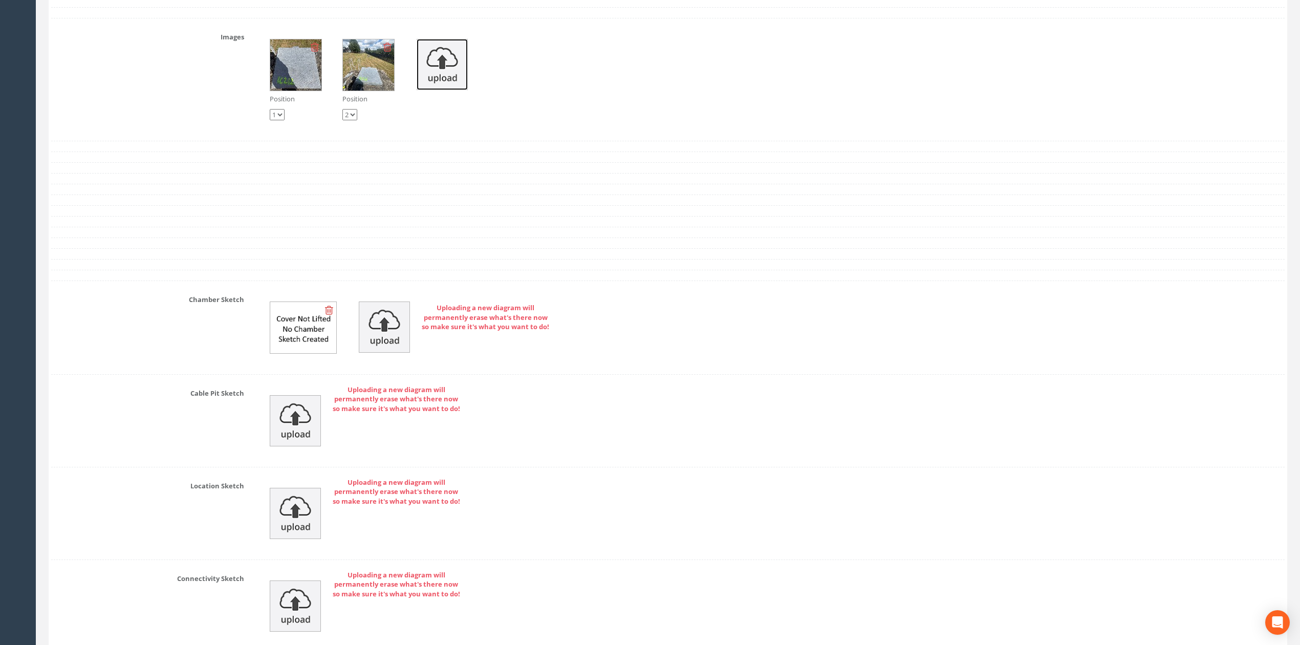
click at [455, 89] on img at bounding box center [442, 64] width 51 height 51
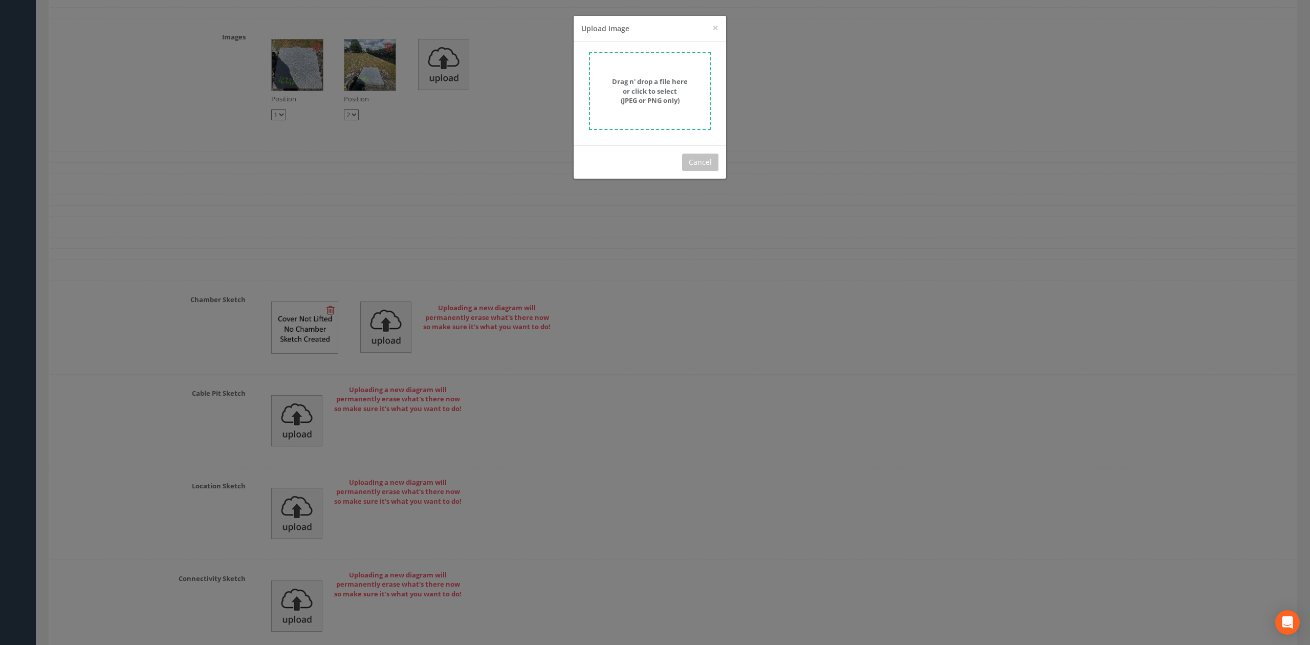
click at [643, 78] on strong "Drag n' drop a file here or click to select (JPEG or PNG only)" at bounding box center [650, 91] width 76 height 28
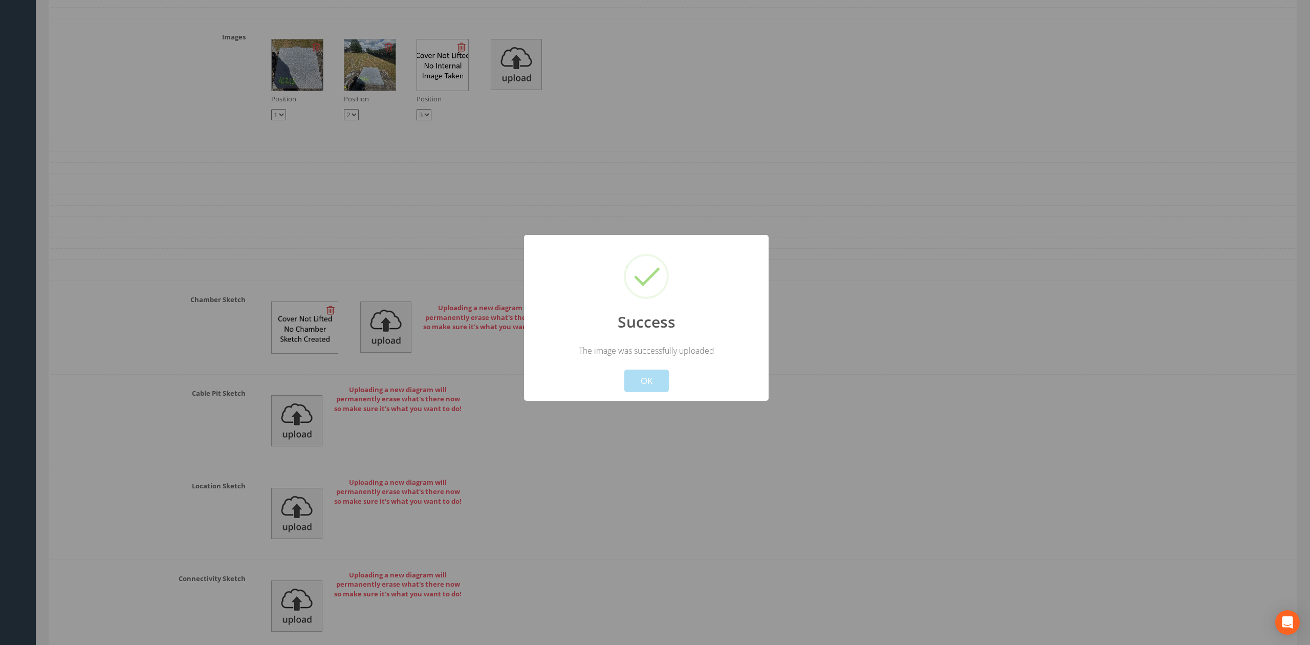
click at [651, 377] on button "OK" at bounding box center [646, 381] width 45 height 23
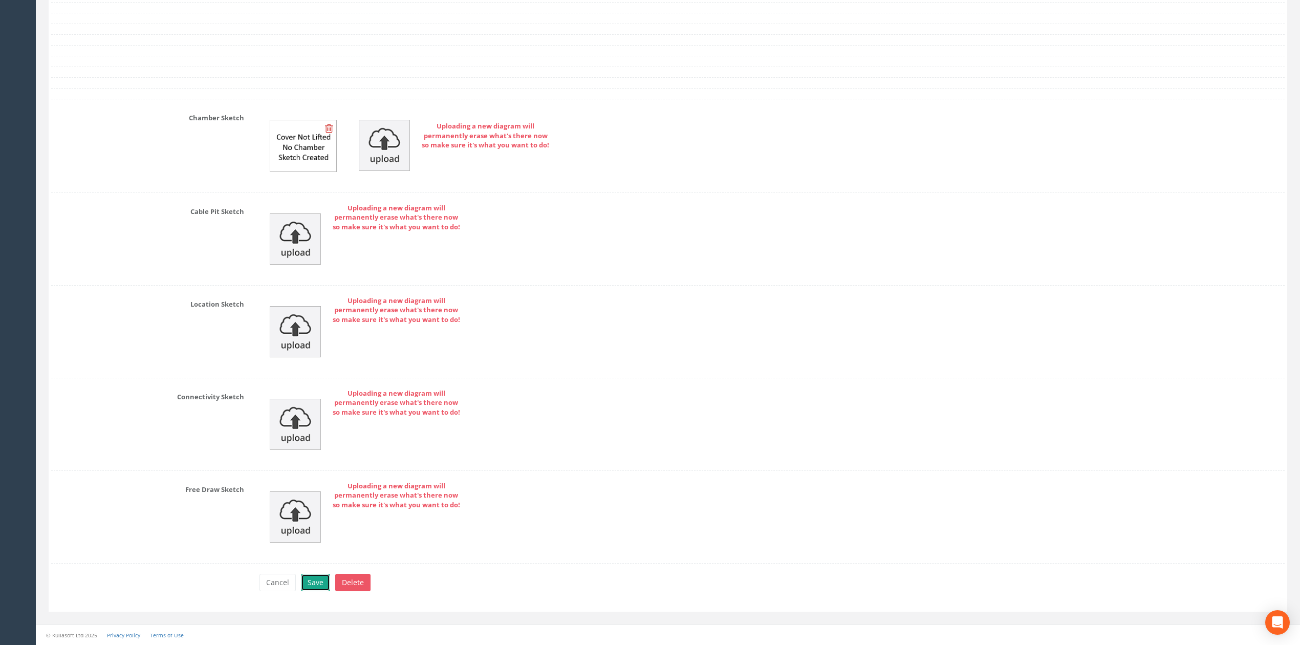
click at [320, 586] on button "Save" at bounding box center [315, 582] width 29 height 17
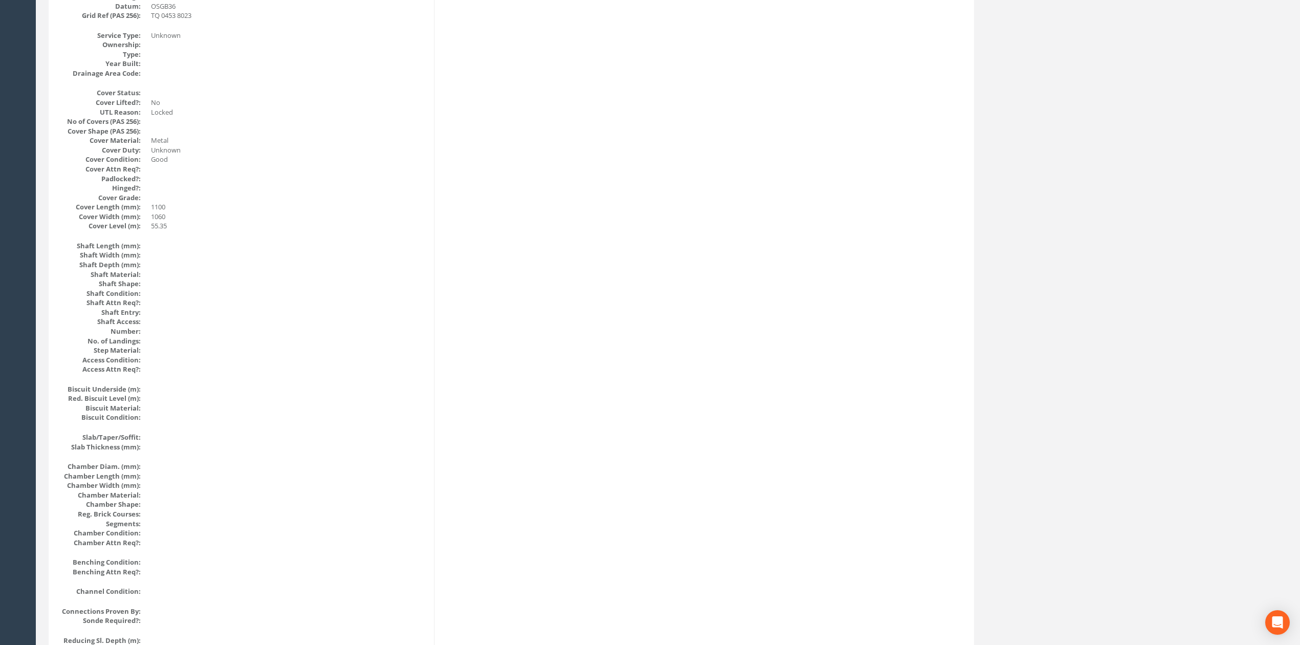
scroll to position [0, 0]
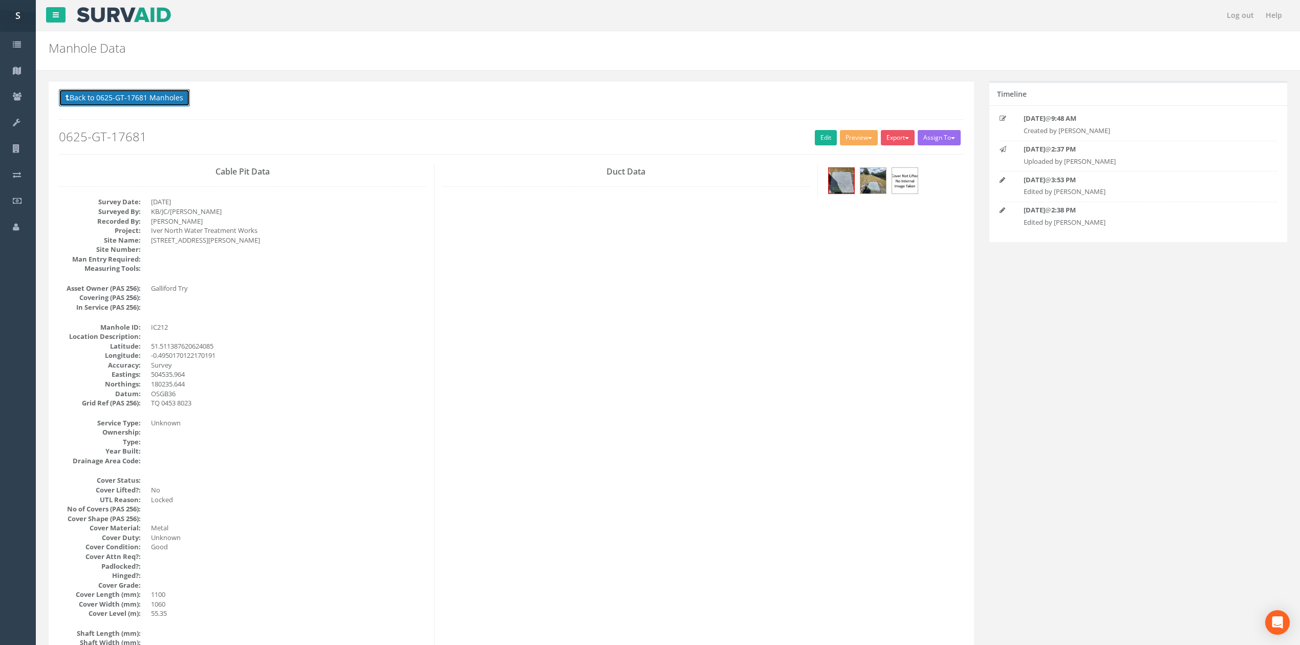
click at [120, 99] on button "Back to 0625-GT-17681 Manholes" at bounding box center [124, 97] width 131 height 17
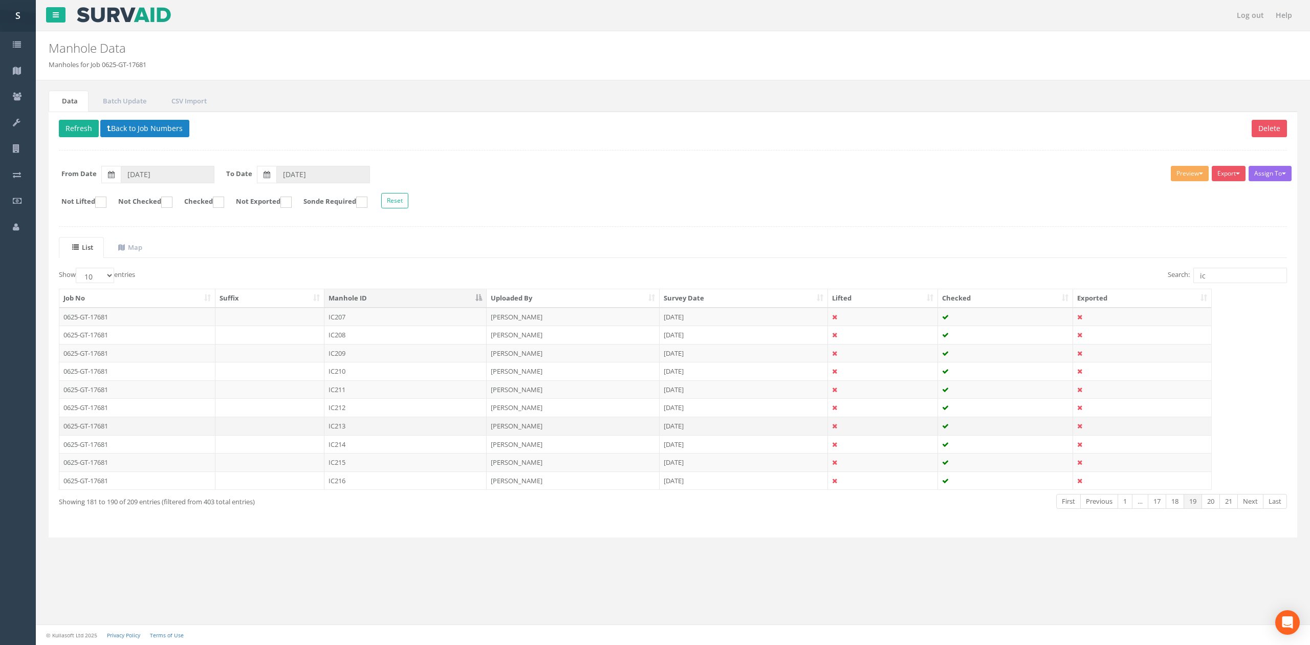
click at [352, 432] on td "IC213" at bounding box center [405, 426] width 162 height 18
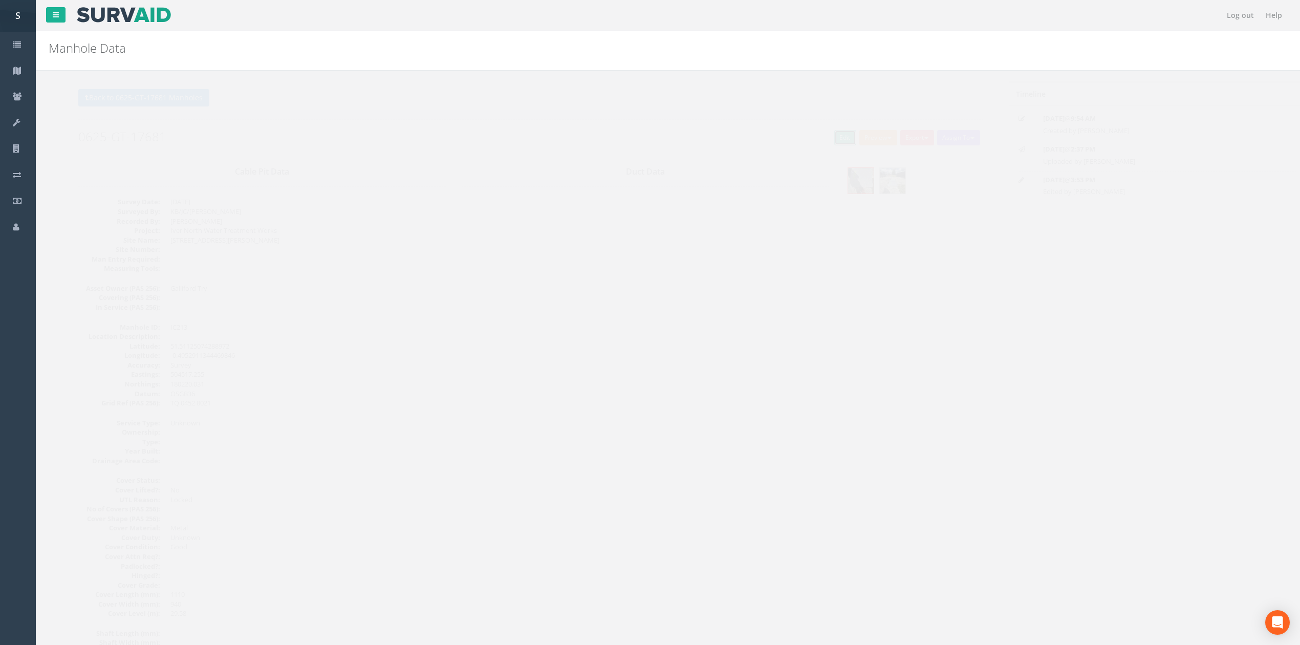
click at [828, 140] on link "Edit" at bounding box center [826, 137] width 22 height 15
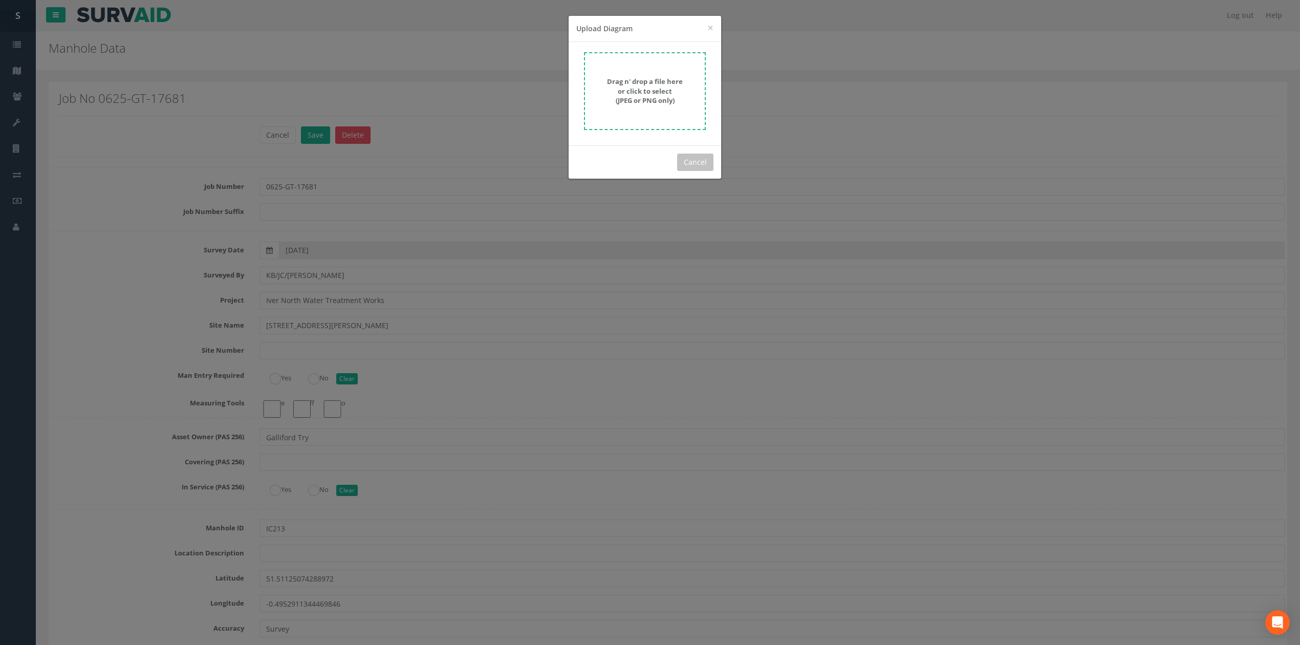
click at [634, 116] on form "Drag n' drop a file here or click to select (JPEG or PNG only)" at bounding box center [645, 91] width 122 height 78
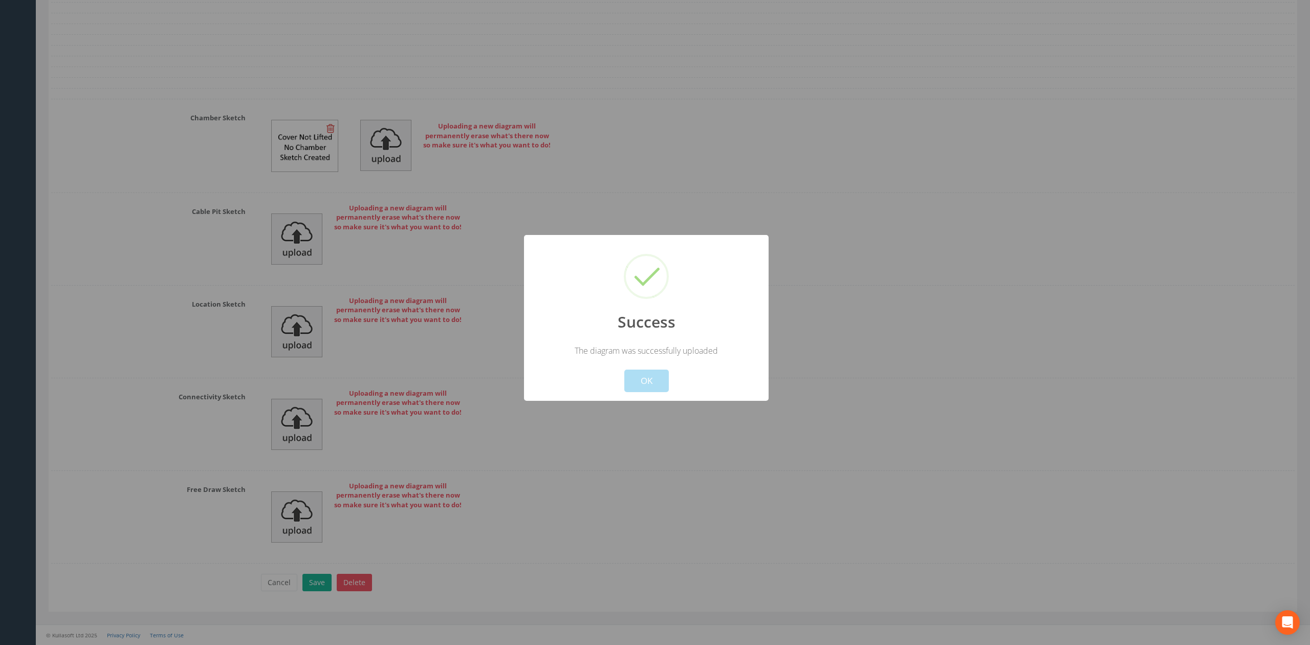
click at [654, 385] on button "OK" at bounding box center [646, 381] width 45 height 23
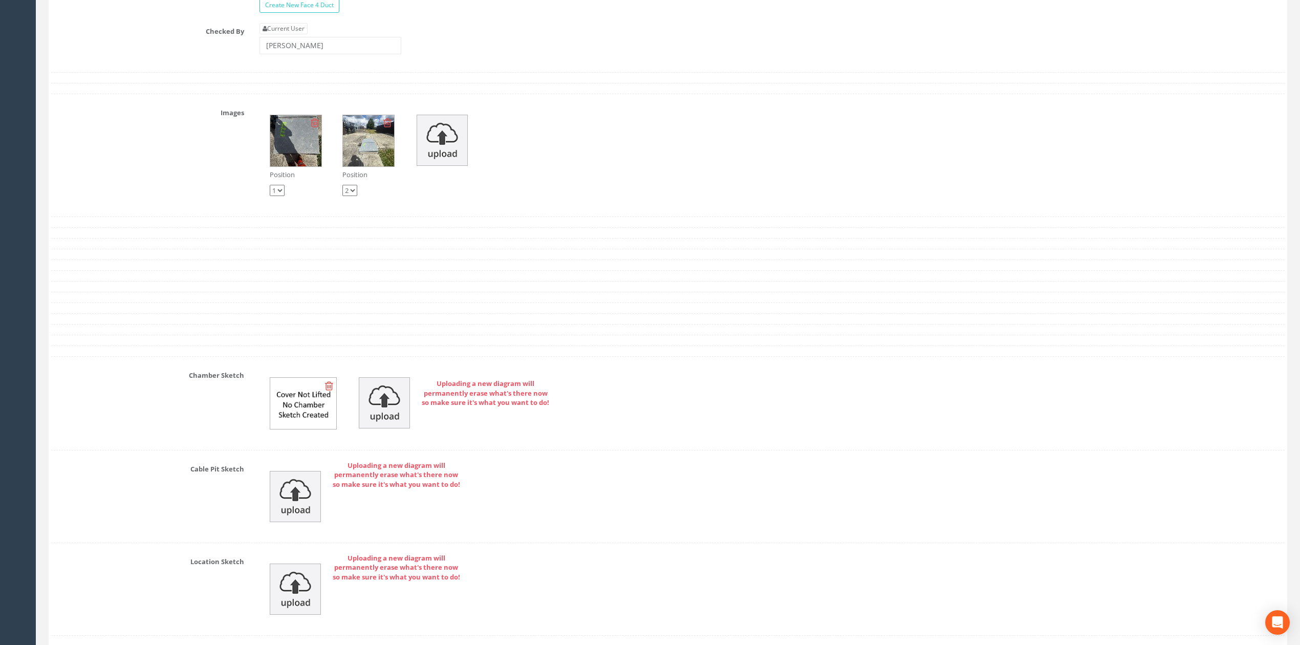
scroll to position [3001, 0]
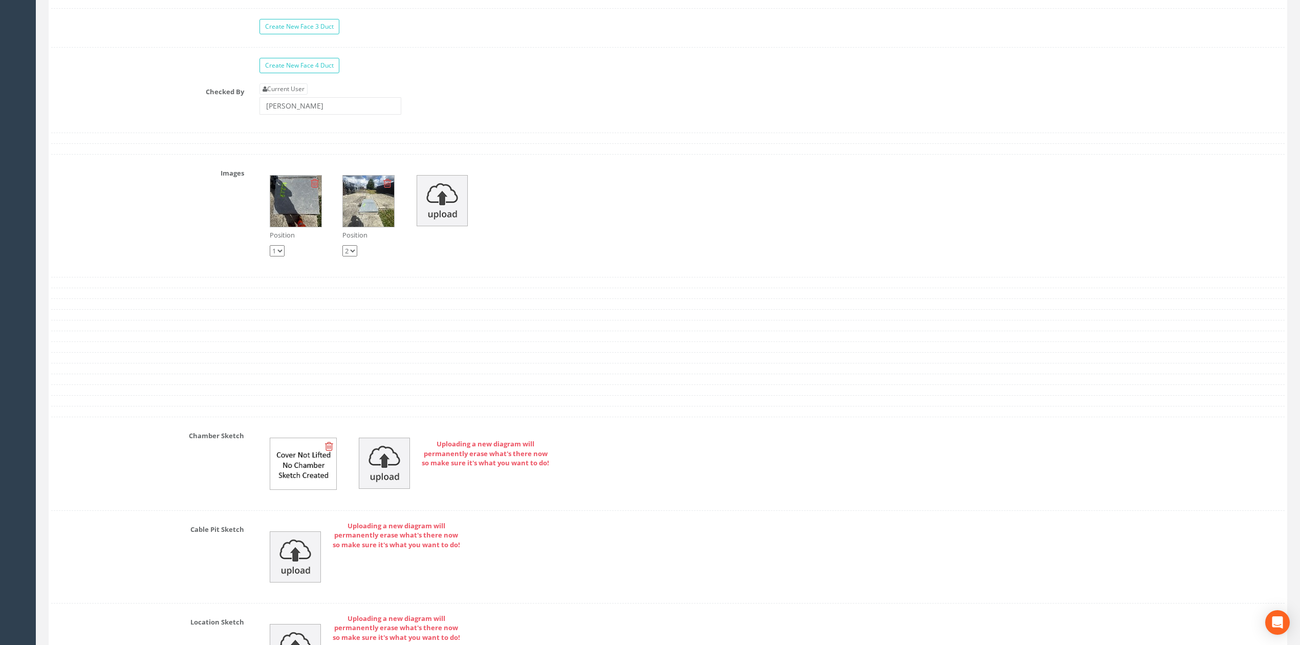
click at [408, 198] on div "Position 1 2 Position 1 2" at bounding box center [772, 216] width 1041 height 102
click at [426, 207] on img at bounding box center [442, 200] width 51 height 51
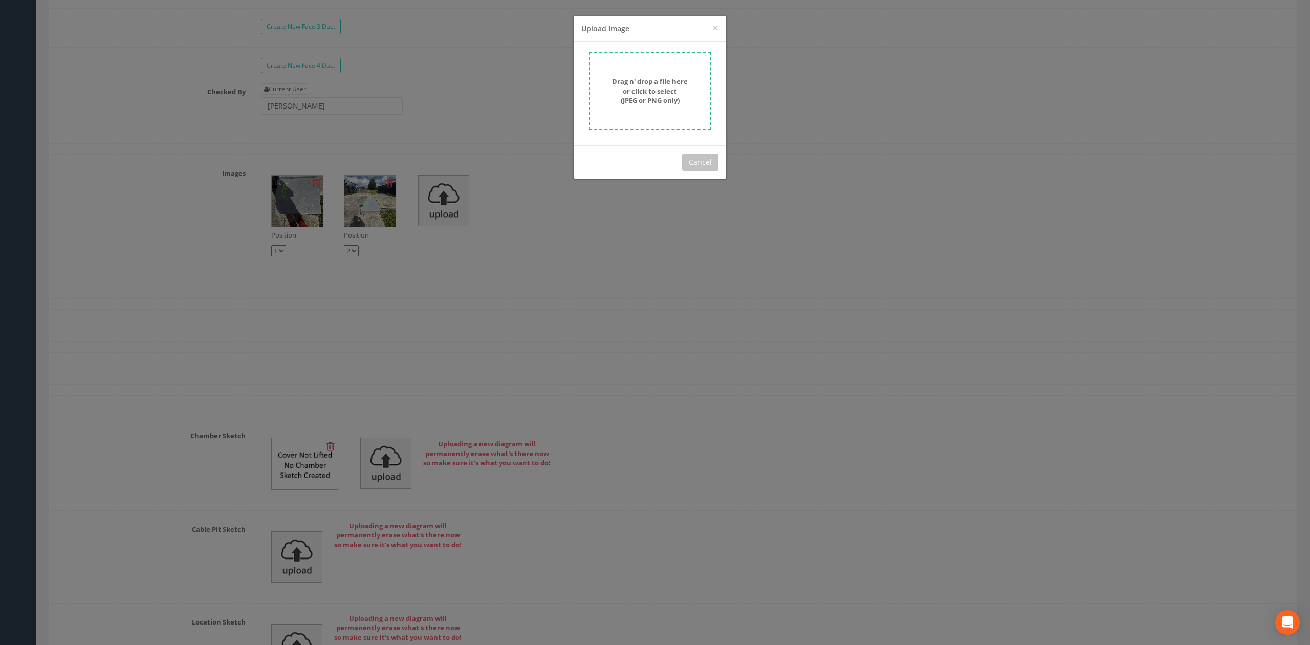
click at [647, 62] on form "Drag n' drop a file here or click to select (JPEG or PNG only)" at bounding box center [650, 91] width 122 height 78
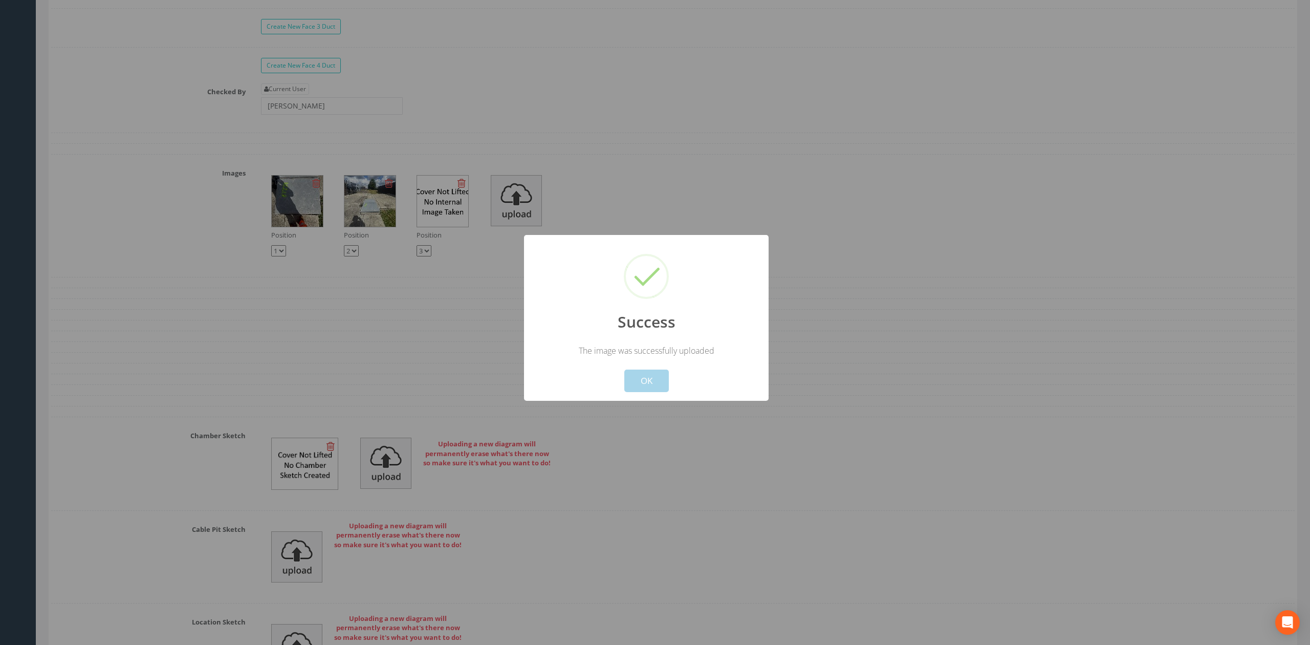
click at [655, 381] on button "OK" at bounding box center [646, 381] width 45 height 23
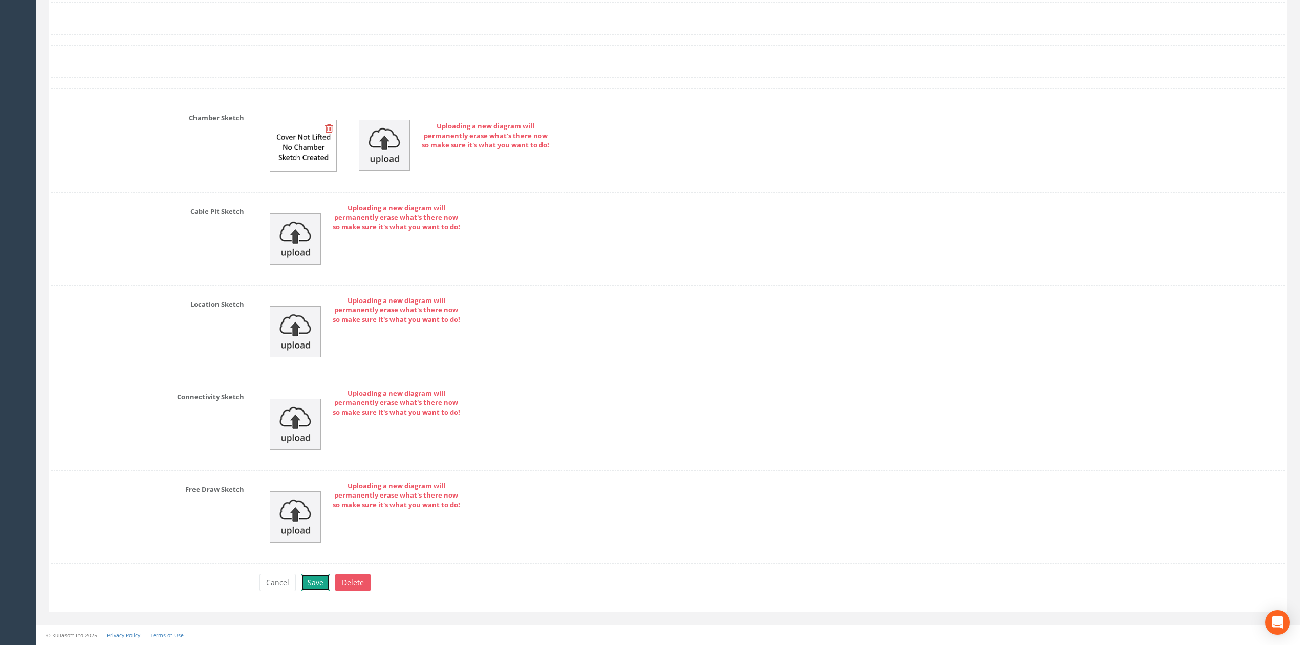
click at [316, 590] on button "Save" at bounding box center [315, 582] width 29 height 17
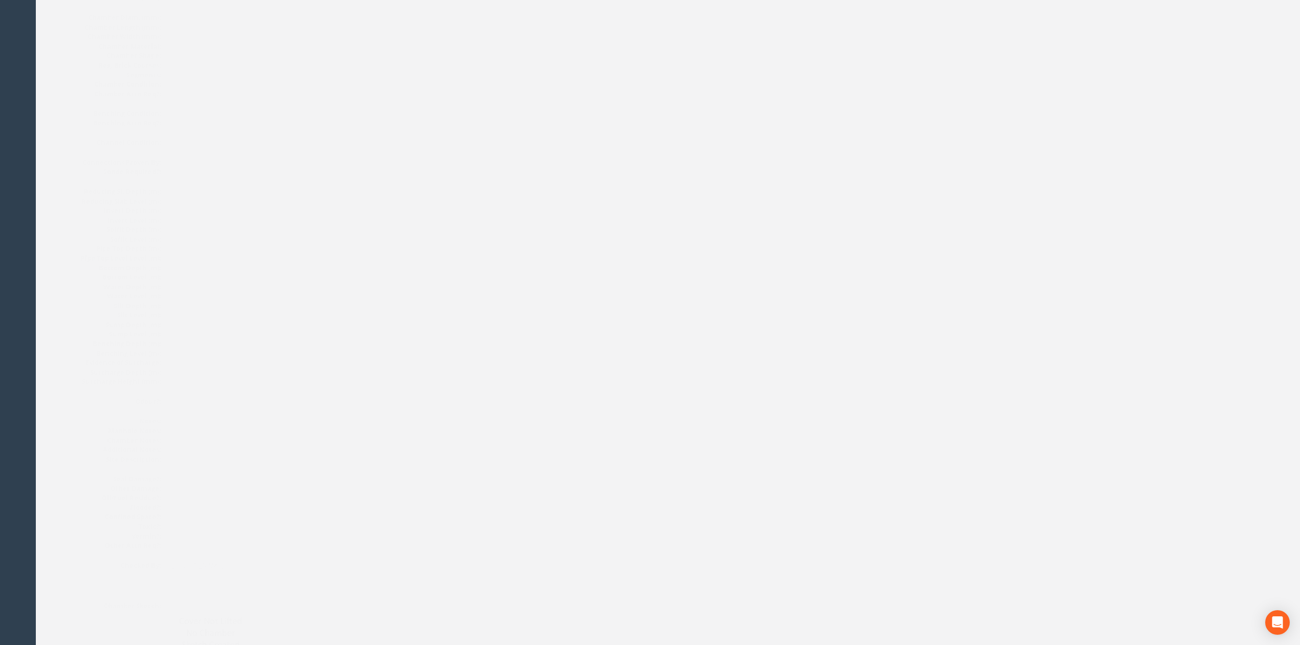
scroll to position [0, 0]
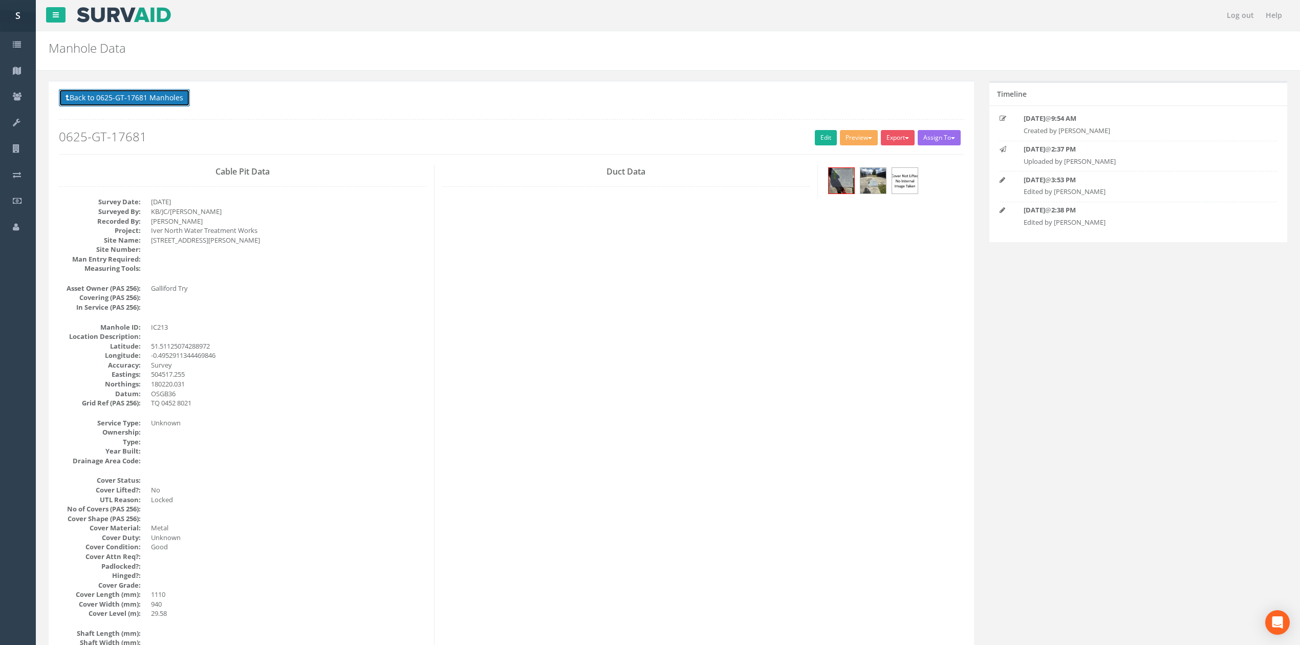
click at [168, 101] on button "Back to 0625-GT-17681 Manholes" at bounding box center [124, 97] width 131 height 17
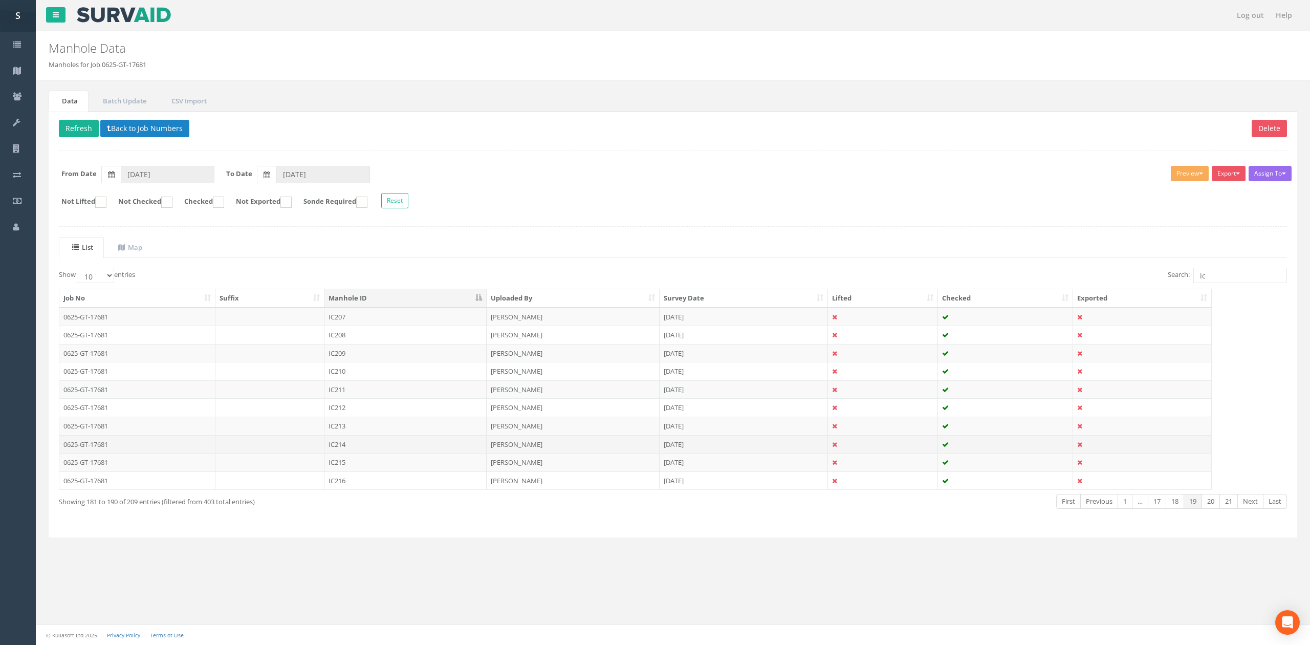
click at [365, 445] on td "IC214" at bounding box center [405, 444] width 162 height 18
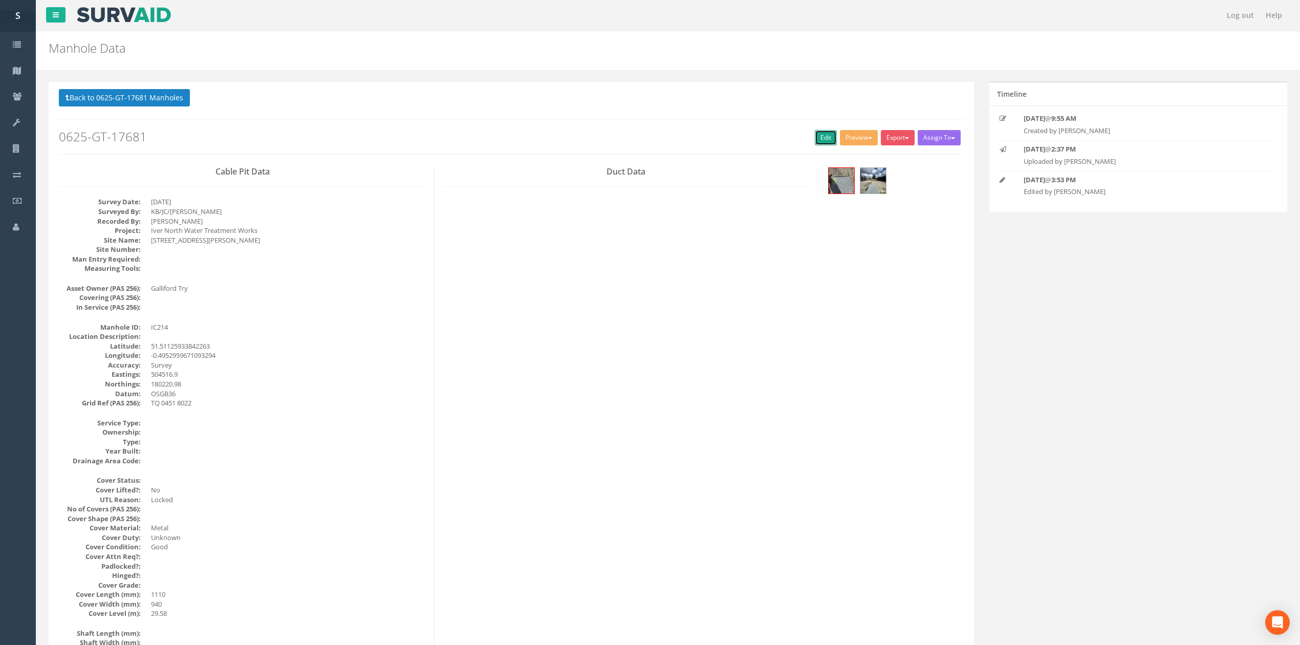
click at [823, 133] on link "Edit" at bounding box center [826, 137] width 22 height 15
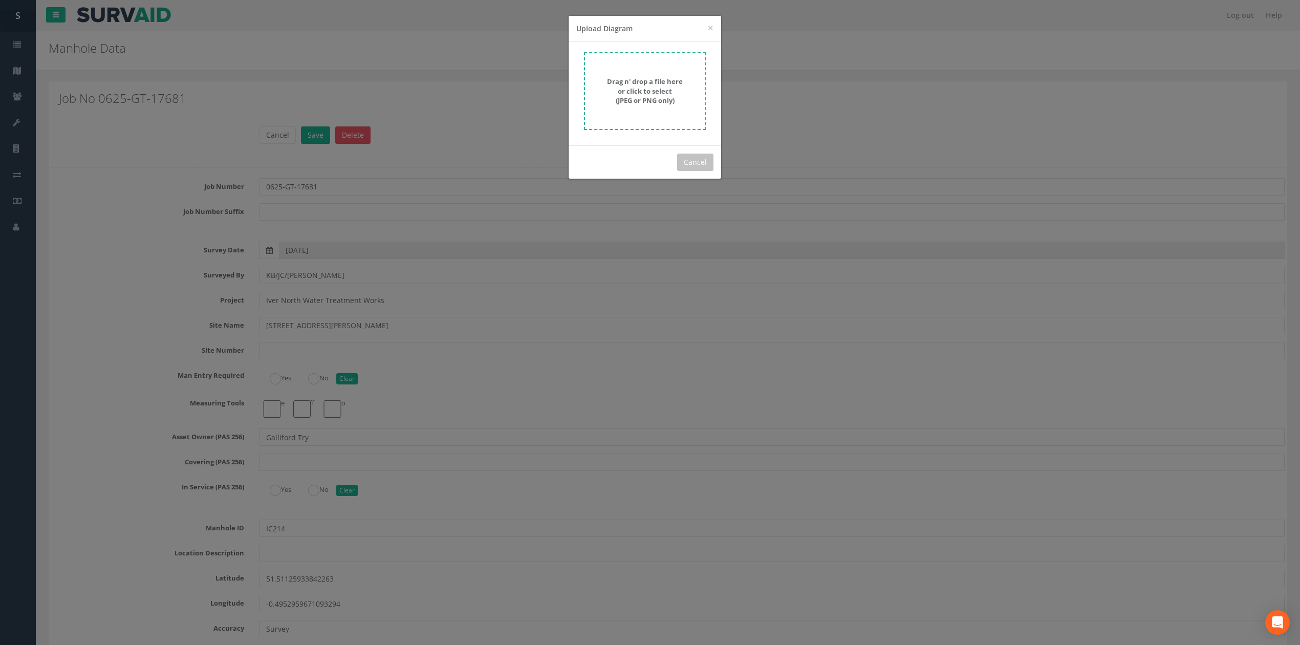
click at [682, 111] on form "Drag n' drop a file here or click to select (JPEG or PNG only)" at bounding box center [645, 91] width 122 height 78
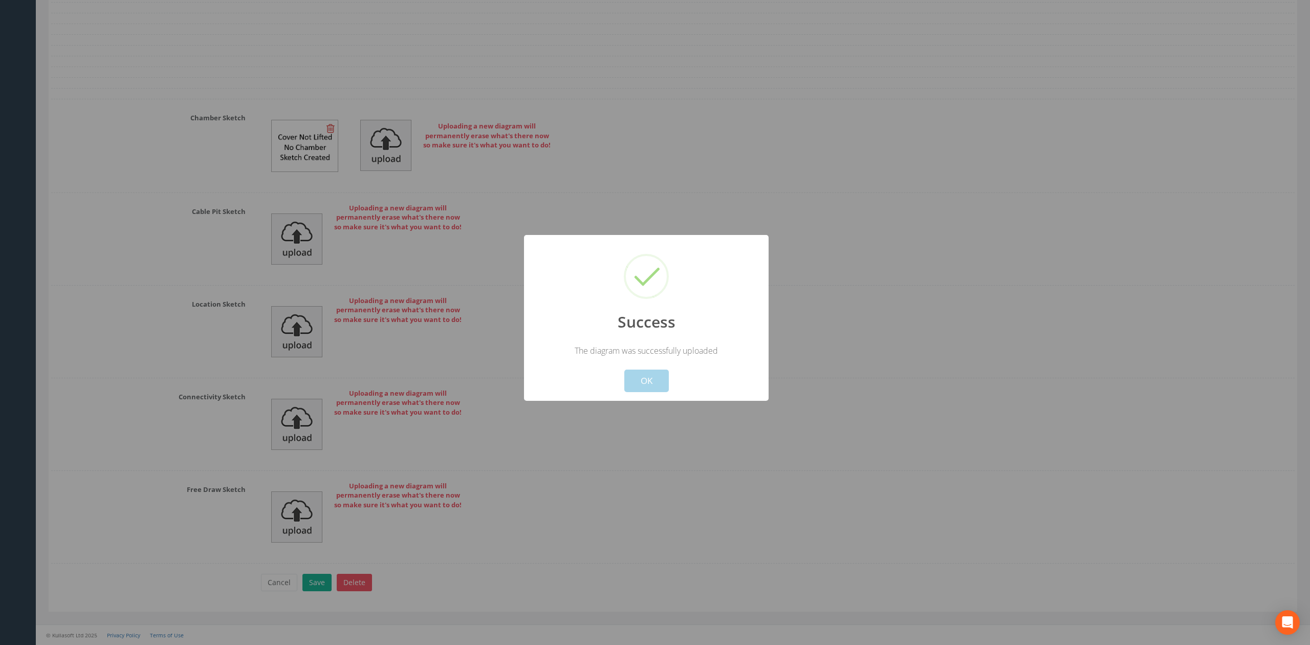
click at [661, 386] on button "OK" at bounding box center [646, 381] width 45 height 23
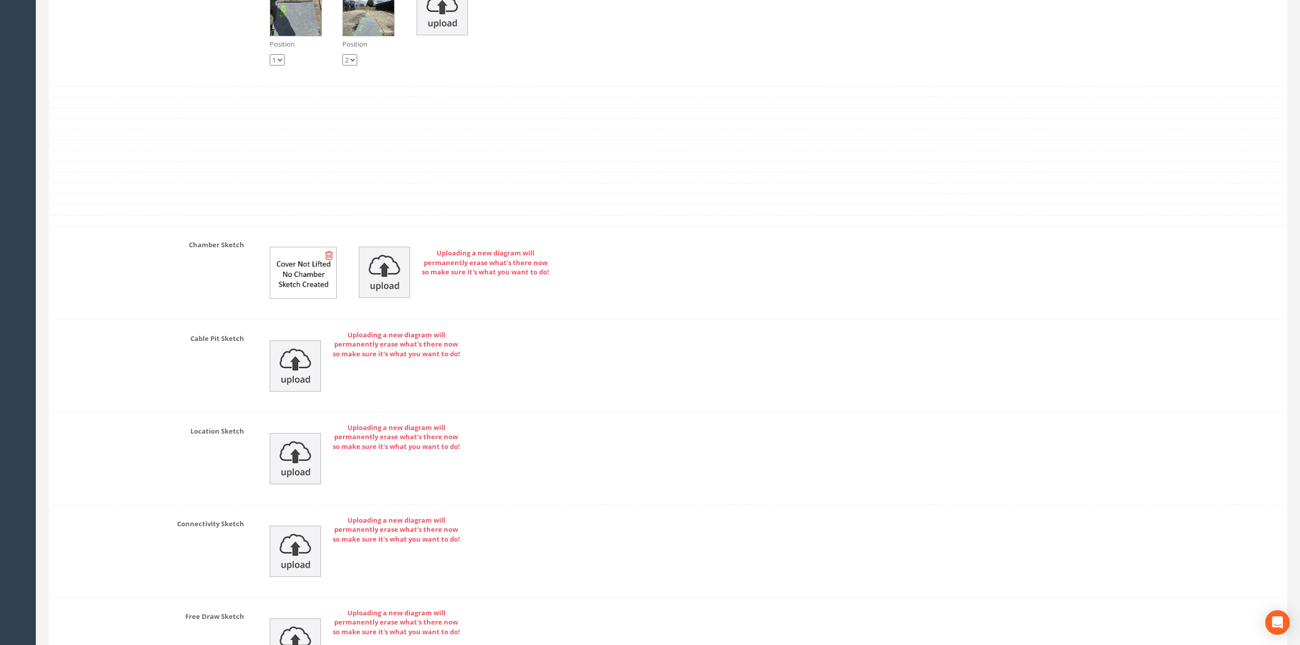
scroll to position [3137, 0]
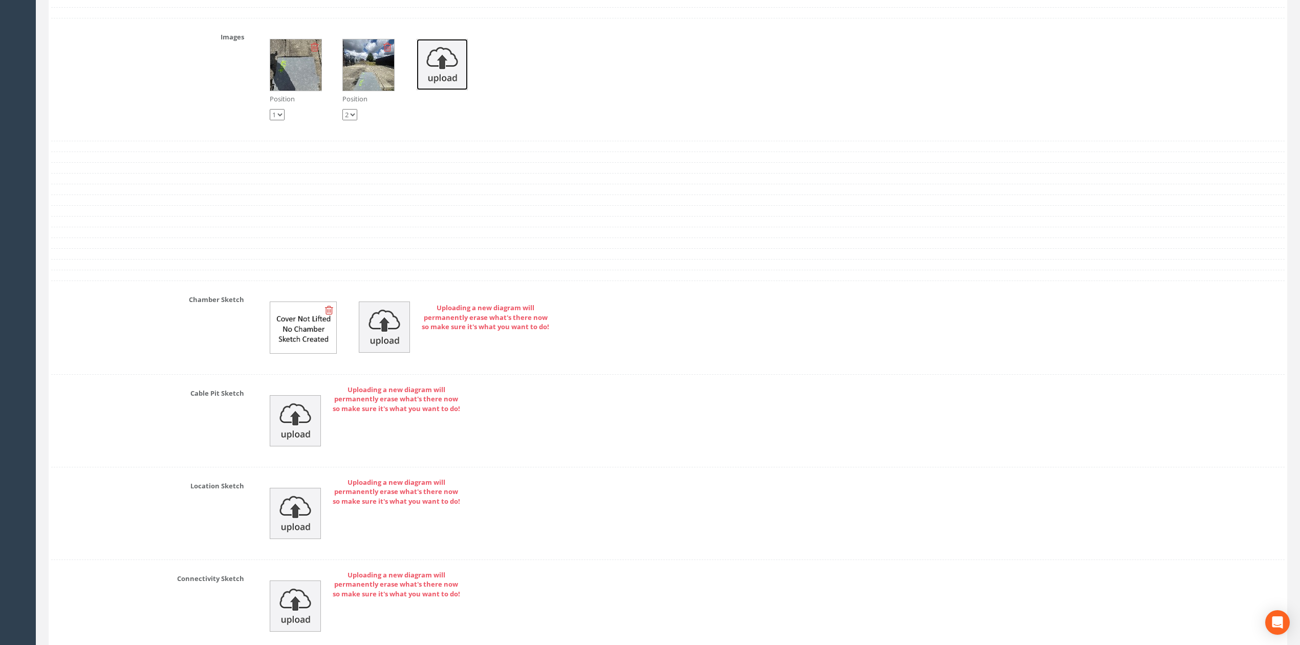
click at [437, 85] on img at bounding box center [442, 64] width 51 height 51
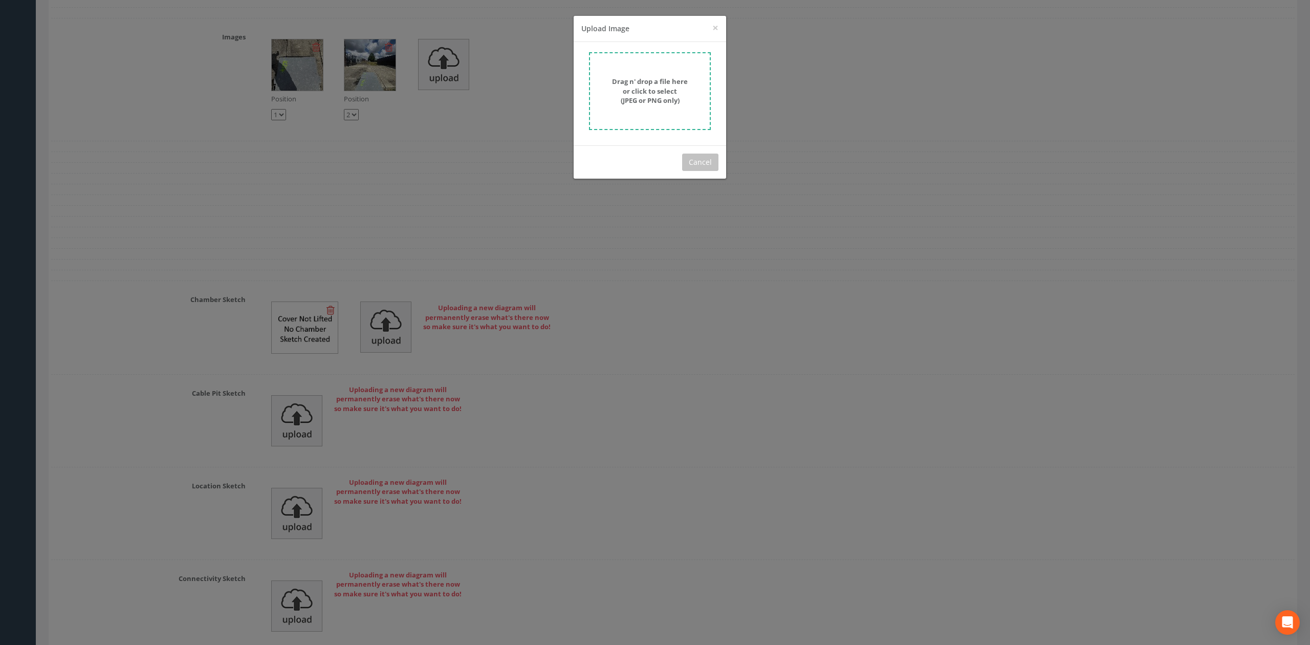
click at [686, 106] on form "Drag n' drop a file here or click to select (JPEG or PNG only)" at bounding box center [650, 91] width 122 height 78
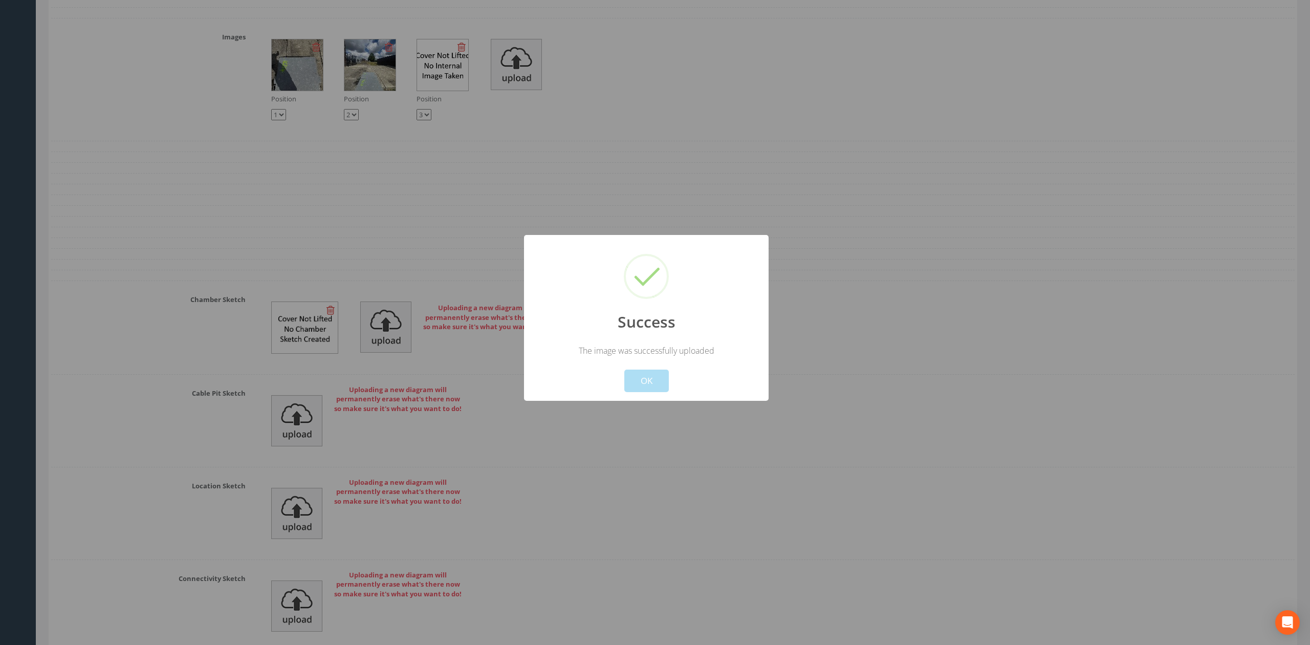
click at [651, 383] on button "OK" at bounding box center [646, 381] width 45 height 23
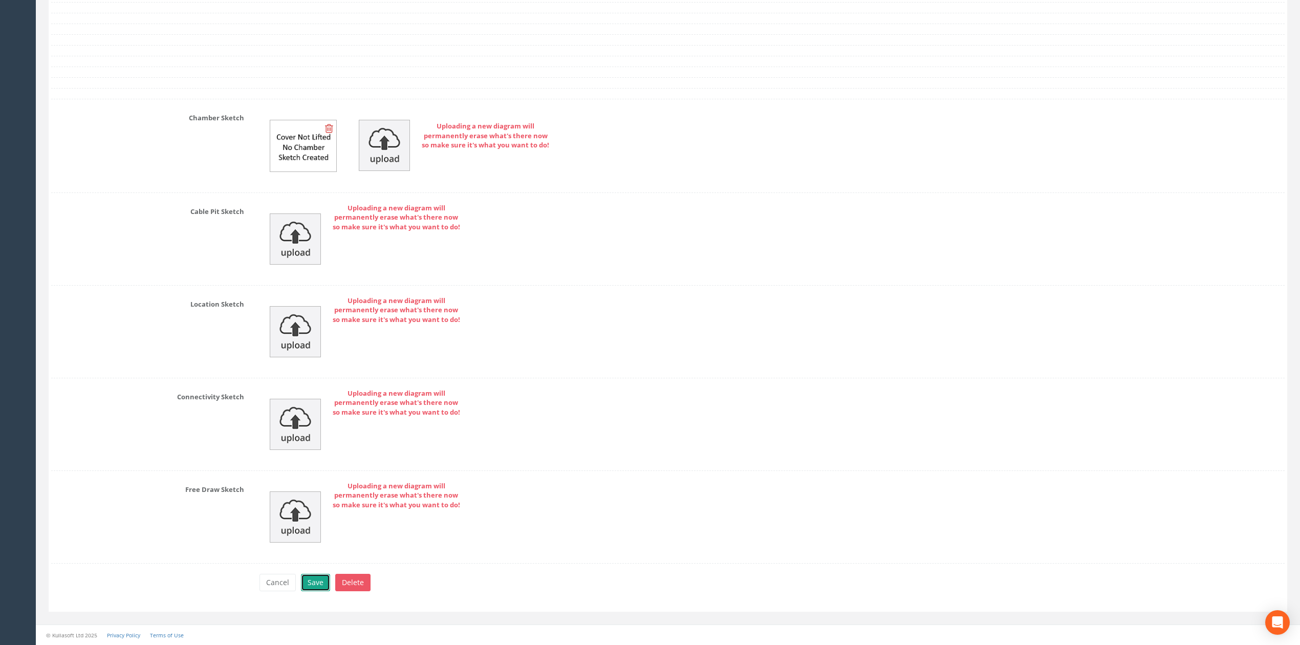
click at [312, 588] on button "Save" at bounding box center [315, 582] width 29 height 17
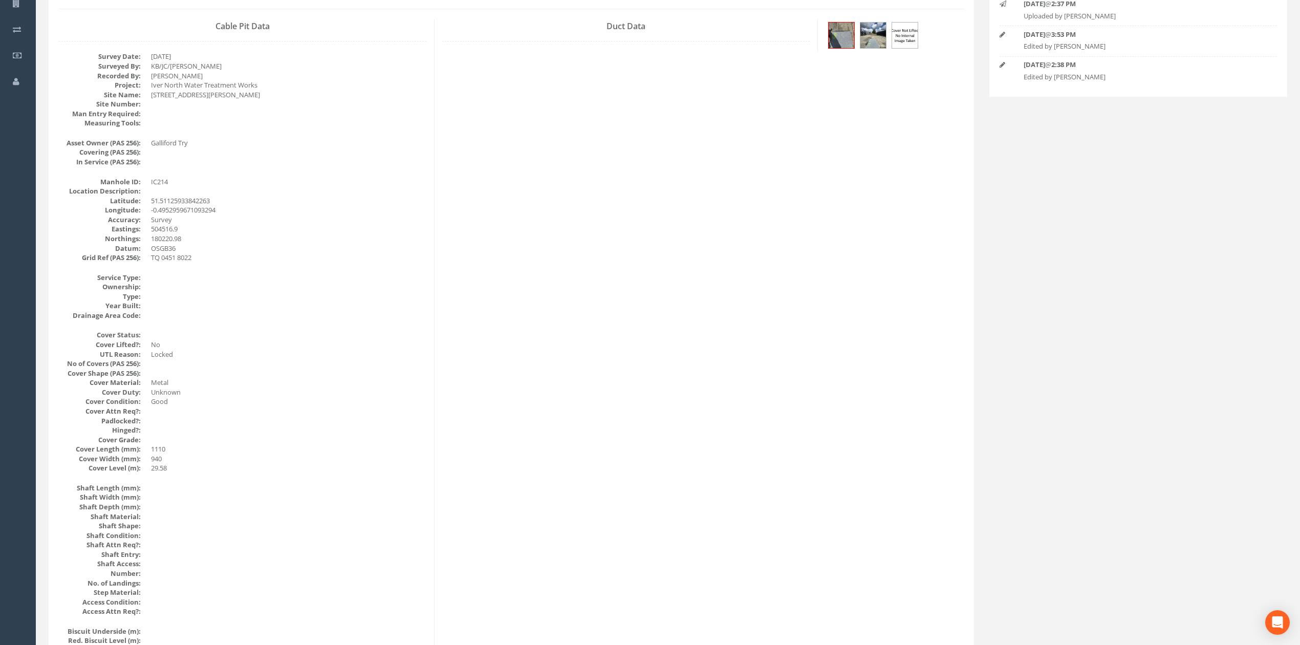
scroll to position [0, 0]
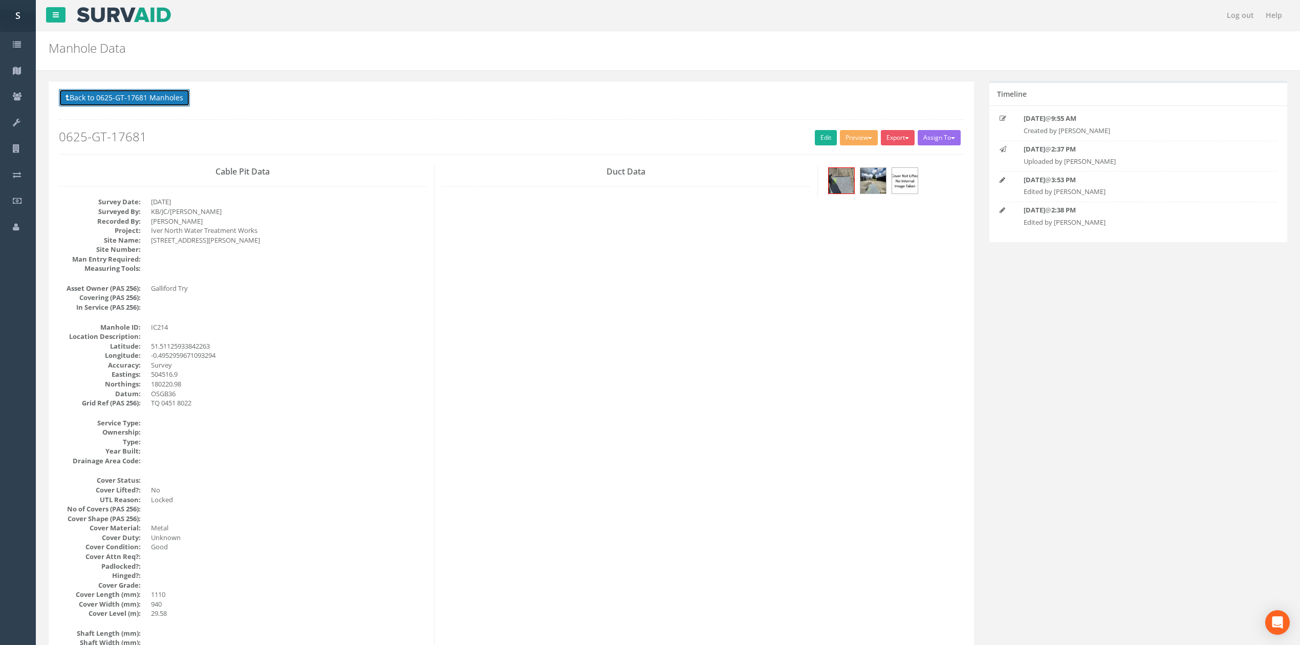
click at [133, 105] on button "Back to 0625-GT-17681 Manholes" at bounding box center [124, 97] width 131 height 17
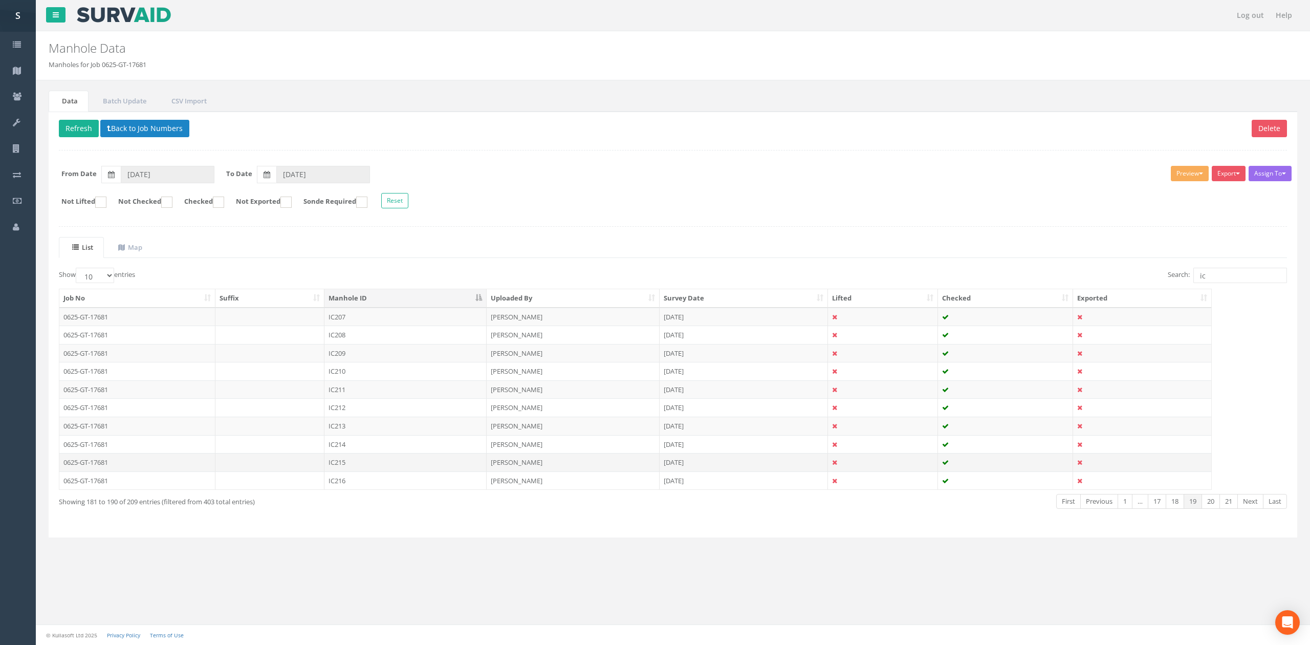
click at [360, 468] on td "IC215" at bounding box center [405, 462] width 162 height 18
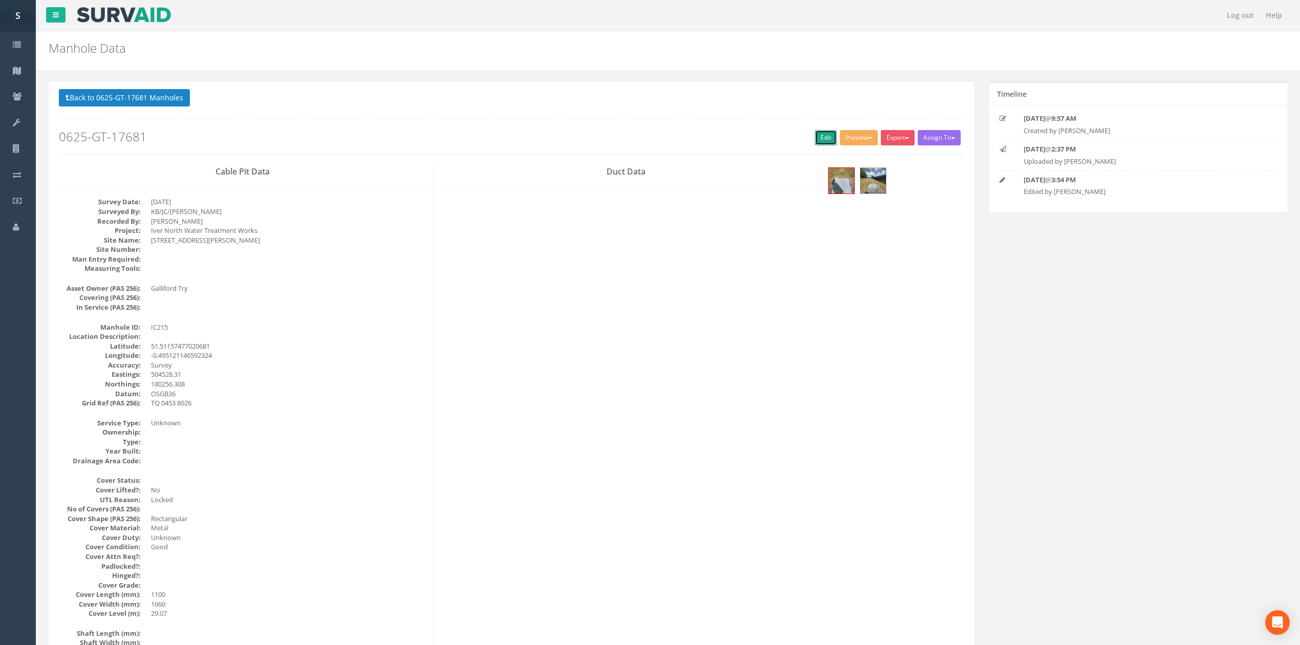
click at [824, 135] on link "Edit" at bounding box center [826, 137] width 22 height 15
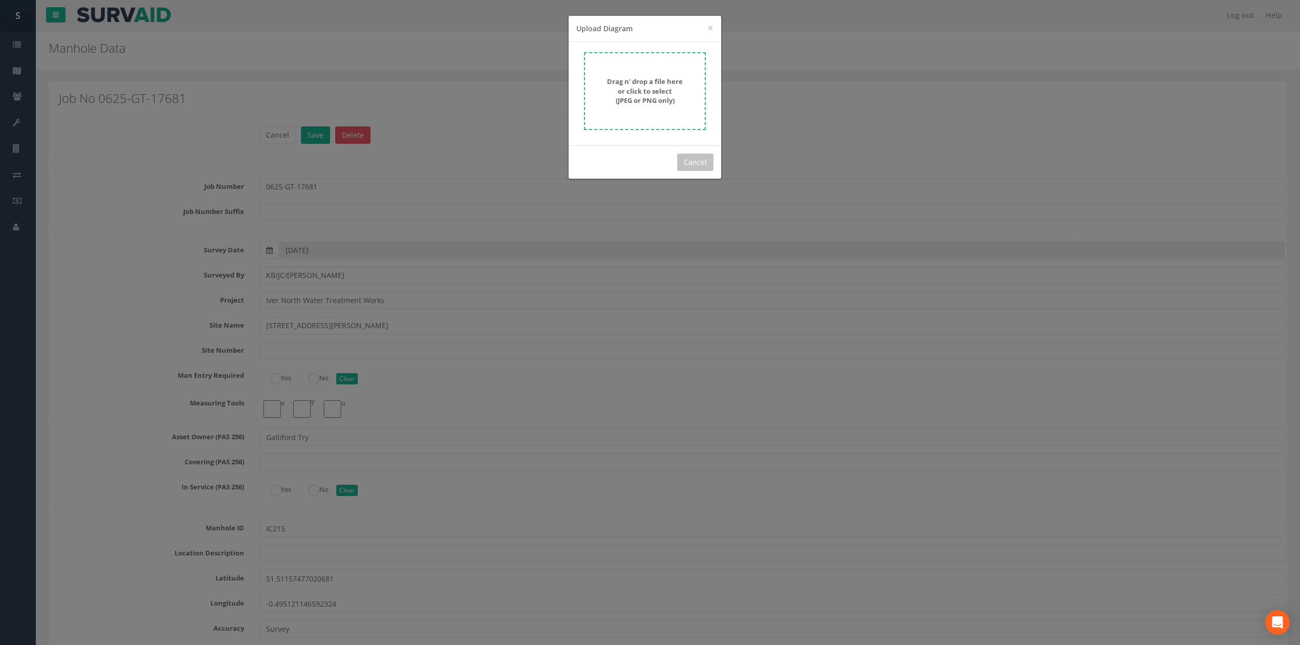
click at [618, 81] on strong "Drag n' drop a file here or click to select (JPEG or PNG only)" at bounding box center [645, 91] width 76 height 28
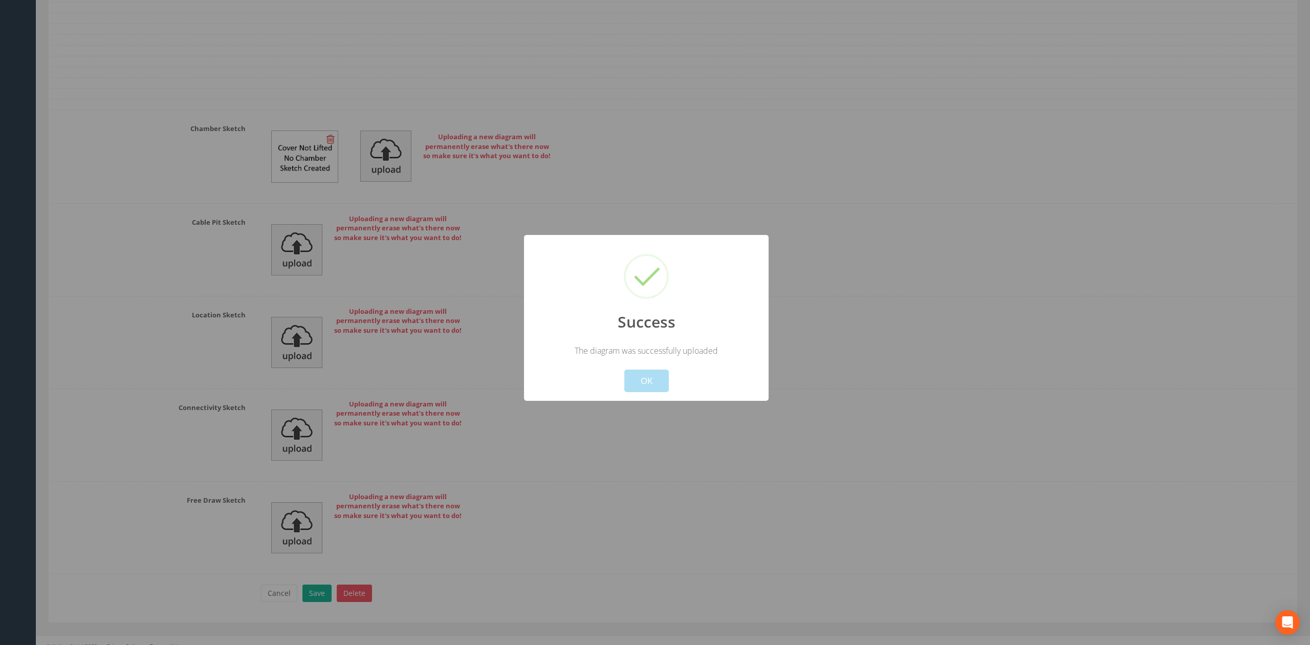
click at [650, 388] on button "OK" at bounding box center [646, 381] width 45 height 23
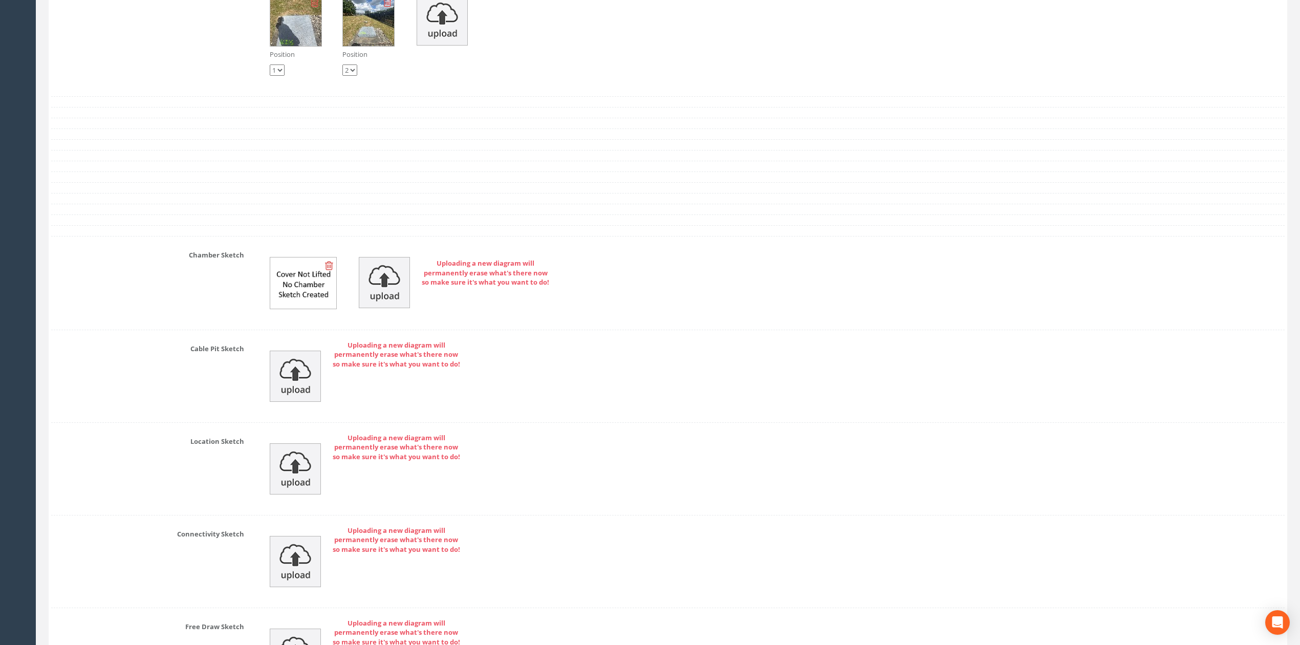
scroll to position [3104, 0]
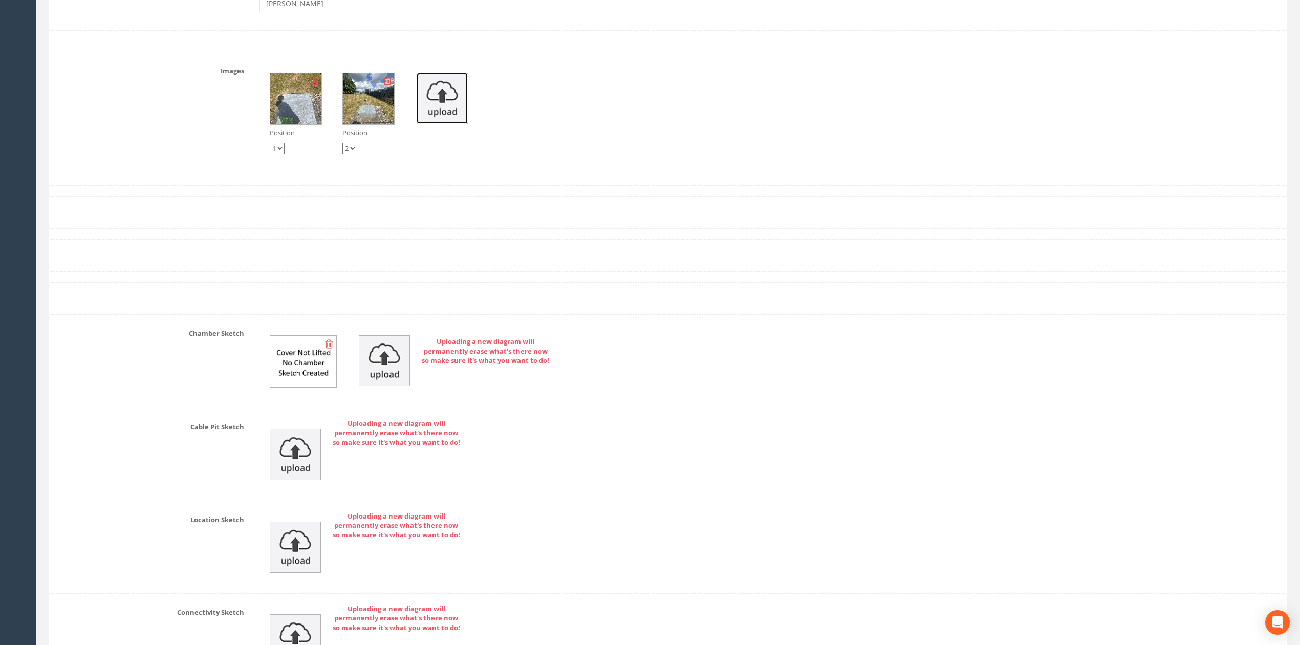
click at [447, 124] on img at bounding box center [442, 98] width 51 height 51
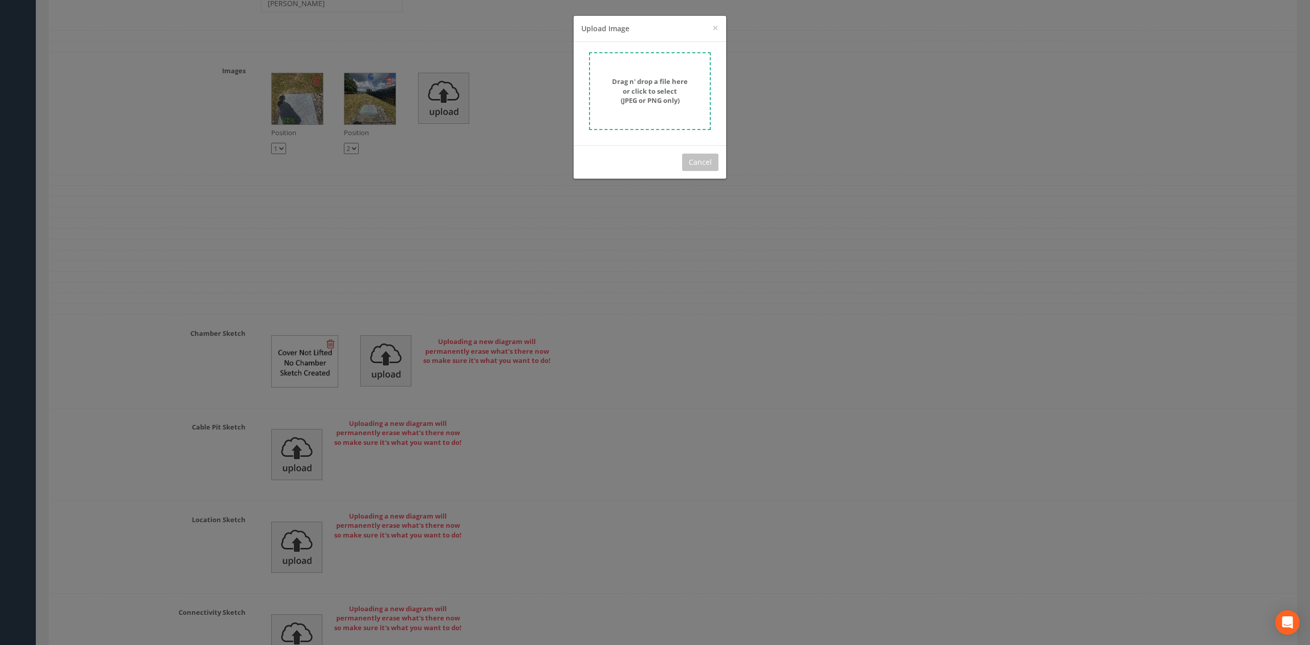
click at [614, 92] on div "Drag n' drop a file here or click to select (JPEG or PNG only)" at bounding box center [649, 91] width 99 height 29
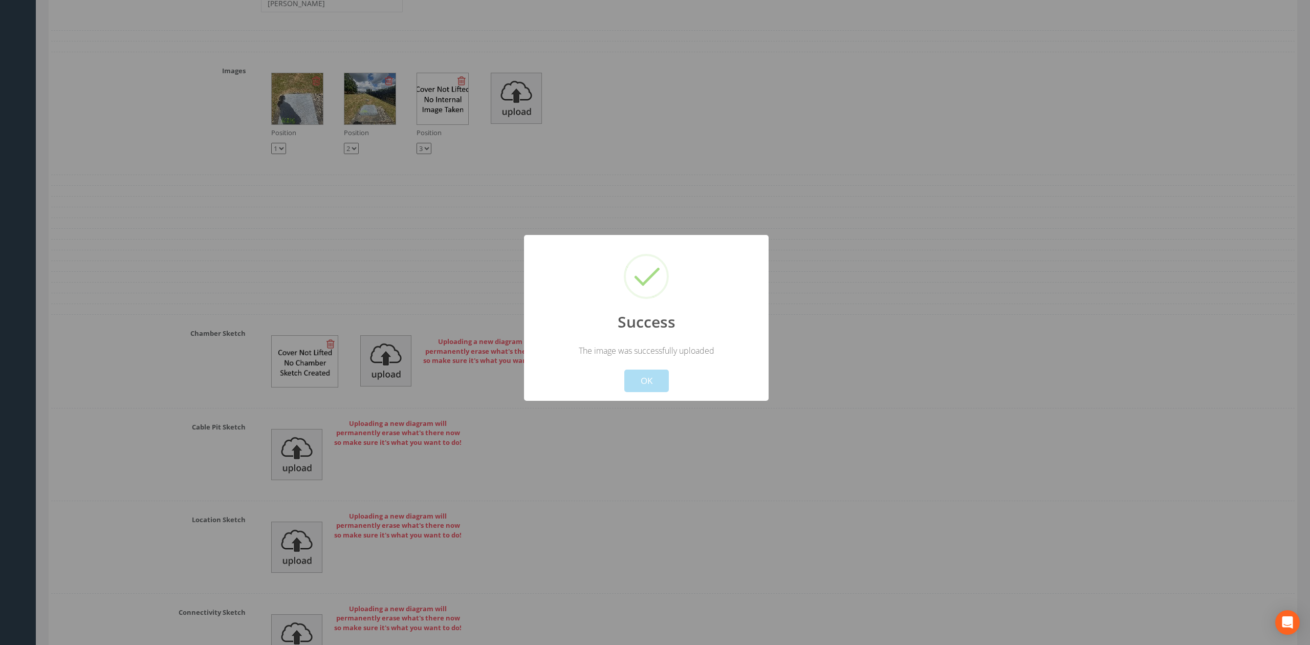
click at [652, 390] on div "Success The image was successfully uploaded ! Not valid! Cancel OK" at bounding box center [646, 318] width 245 height 166
click at [646, 387] on button "OK" at bounding box center [646, 381] width 45 height 23
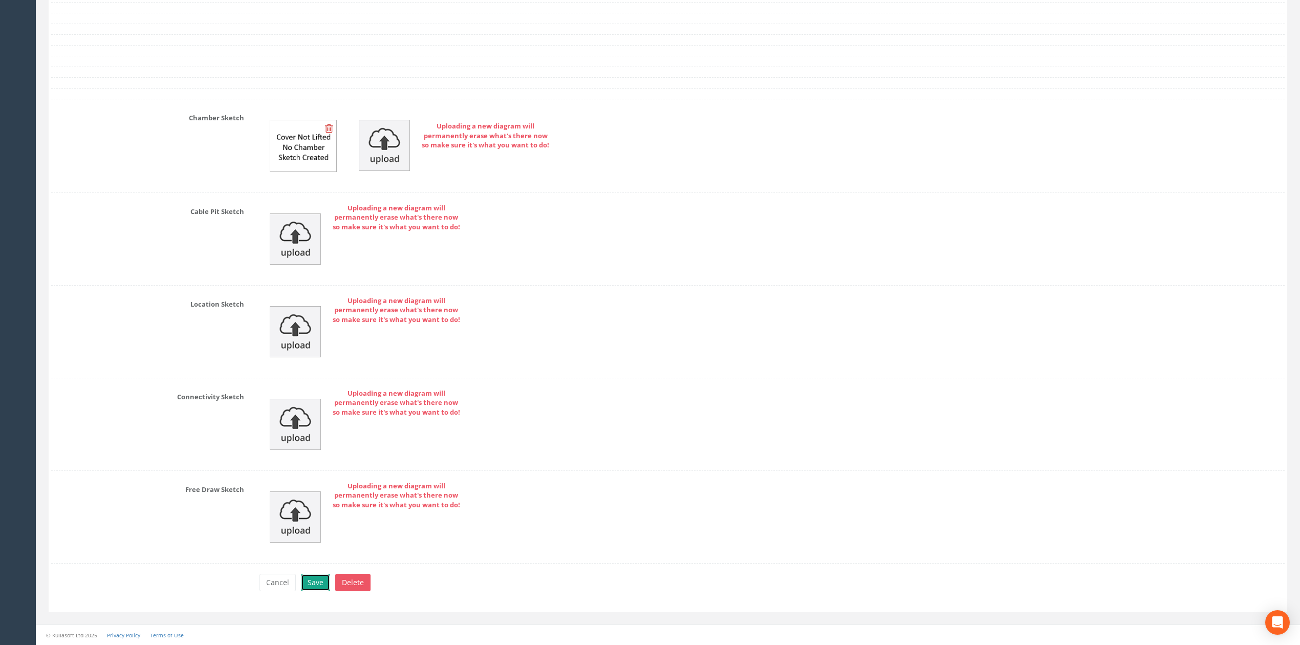
click at [316, 580] on button "Save" at bounding box center [315, 582] width 29 height 17
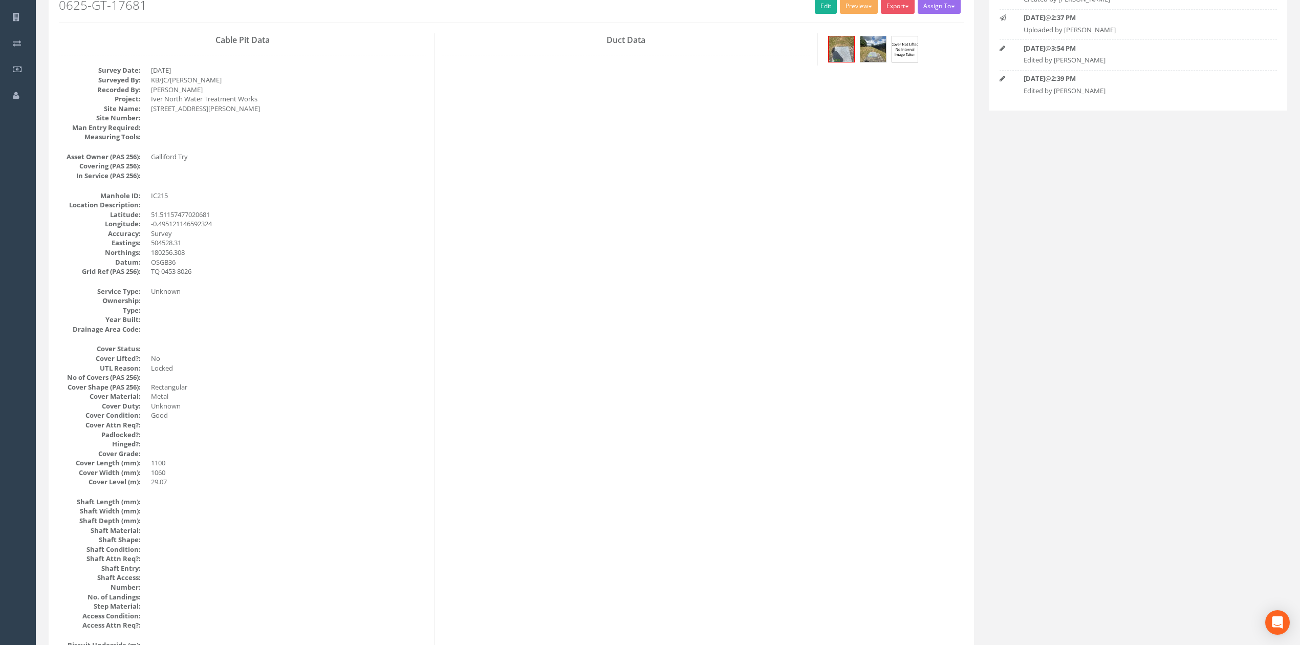
scroll to position [0, 0]
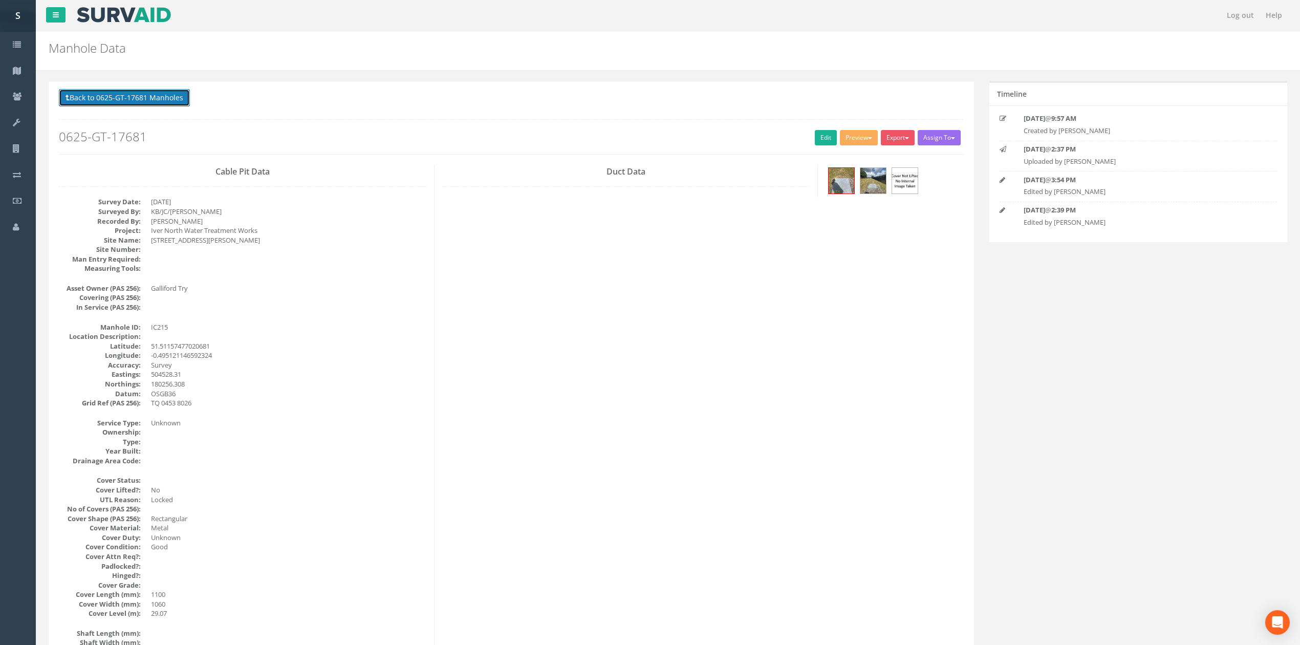
click at [144, 93] on button "Back to 0625-GT-17681 Manholes" at bounding box center [124, 97] width 131 height 17
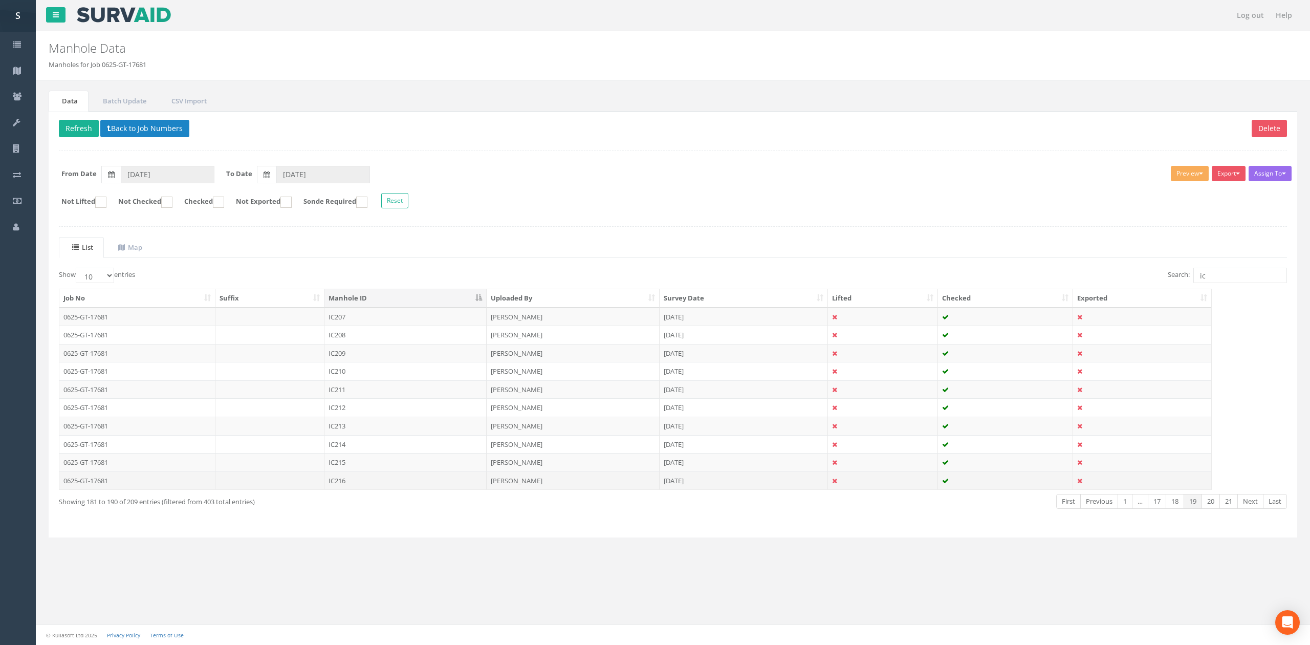
click at [343, 490] on td "IC216" at bounding box center [405, 480] width 162 height 18
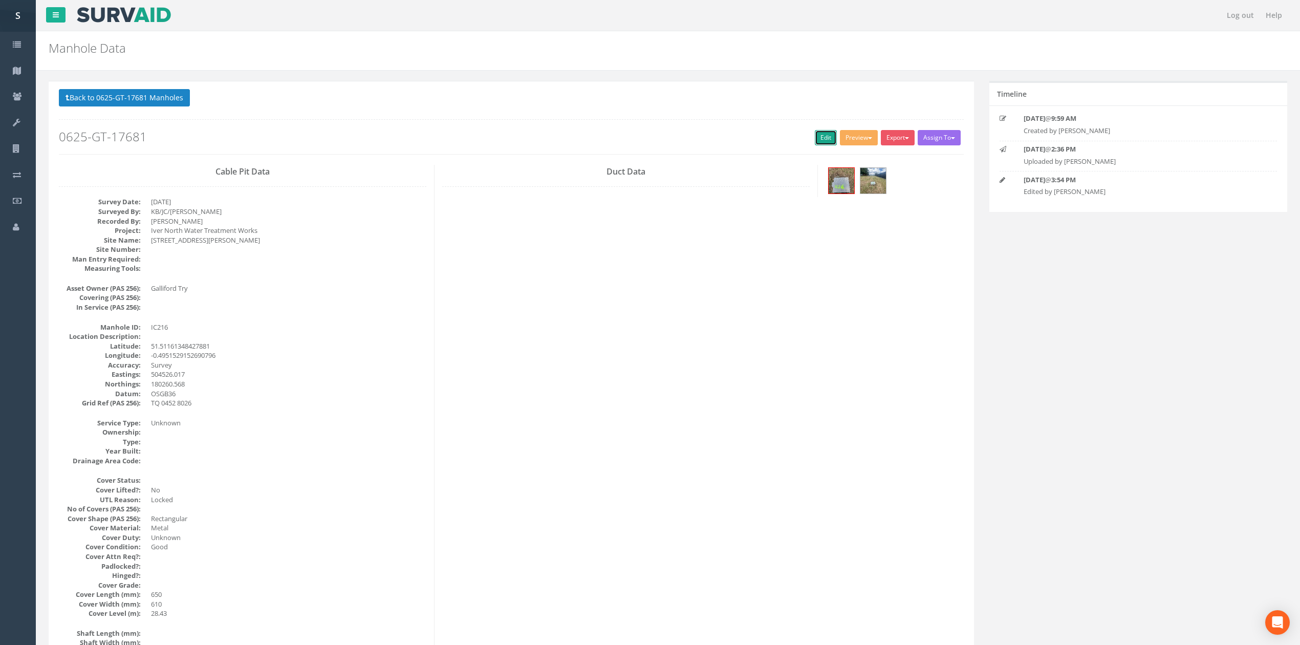
click at [828, 135] on link "Edit" at bounding box center [826, 137] width 22 height 15
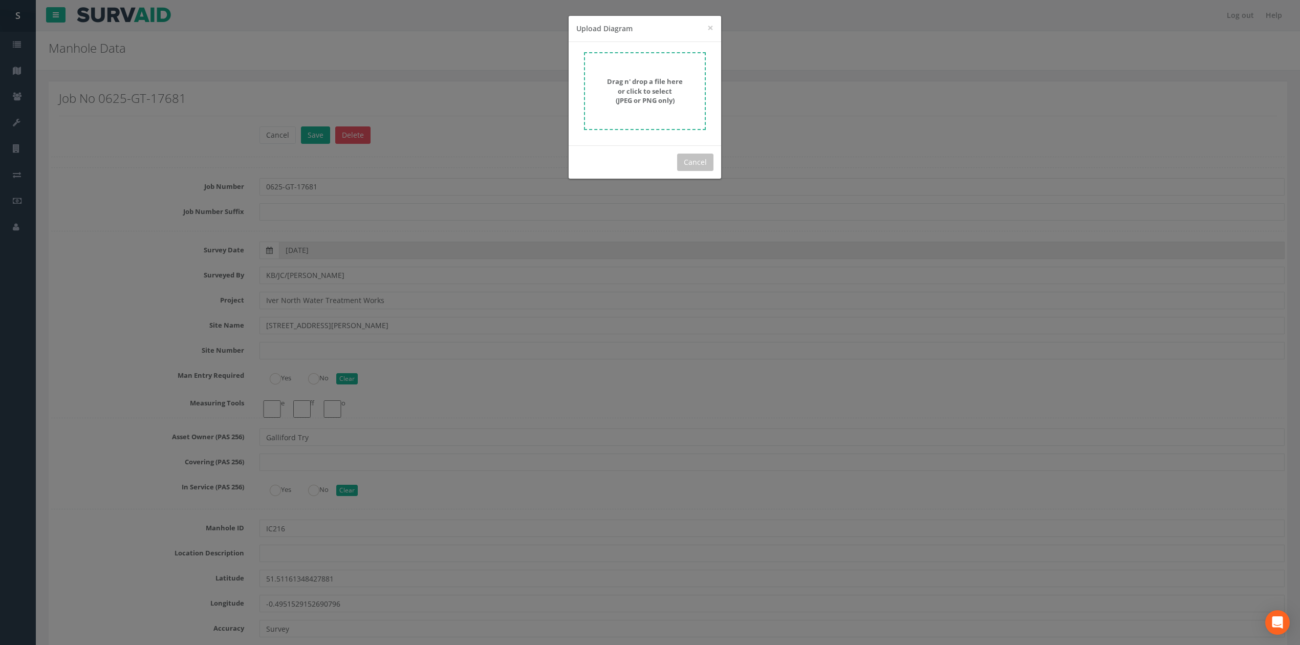
click at [618, 100] on div "Drag n' drop a file here or click to select (JPEG or PNG only)" at bounding box center [644, 91] width 99 height 29
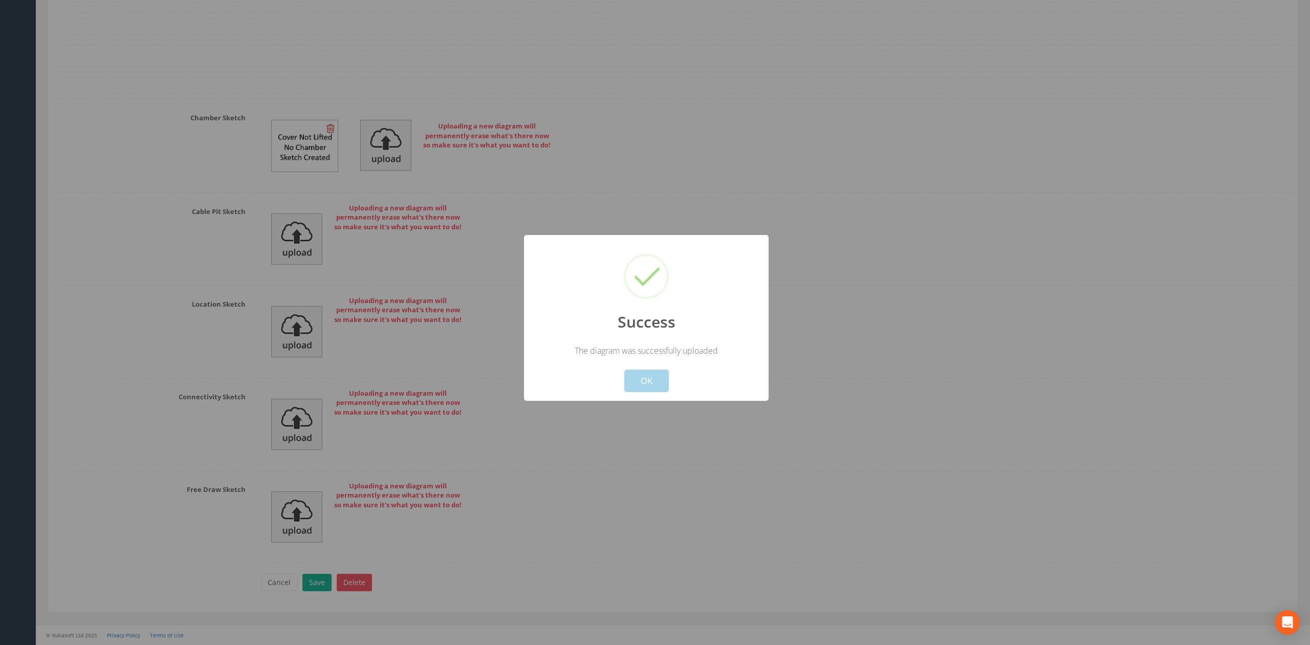
click at [650, 391] on button "OK" at bounding box center [646, 381] width 45 height 23
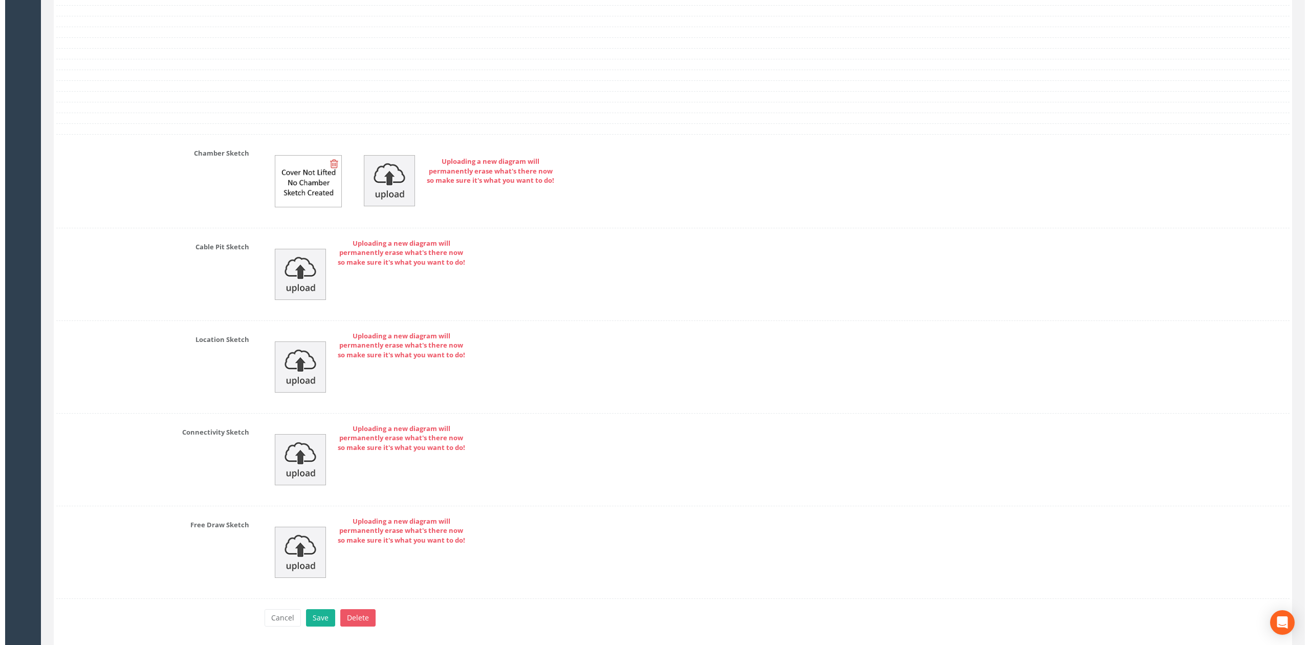
scroll to position [3205, 0]
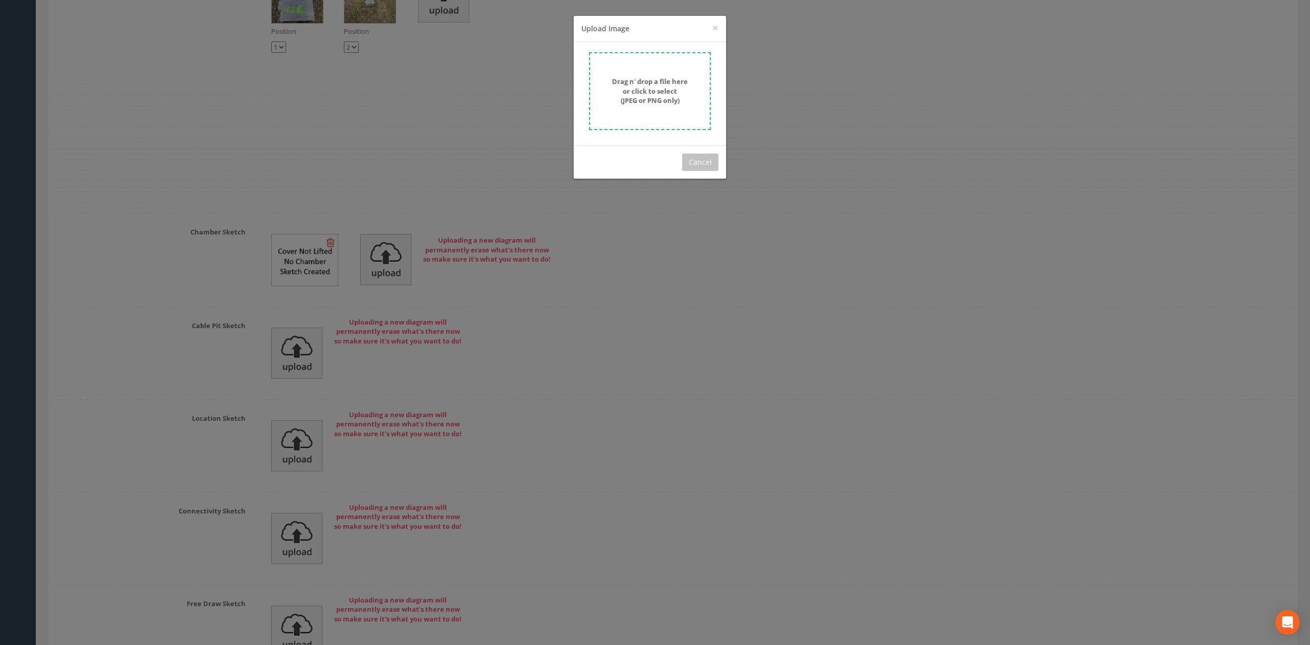
click at [692, 76] on form "Drag n' drop a file here or click to select (JPEG or PNG only)" at bounding box center [650, 91] width 122 height 78
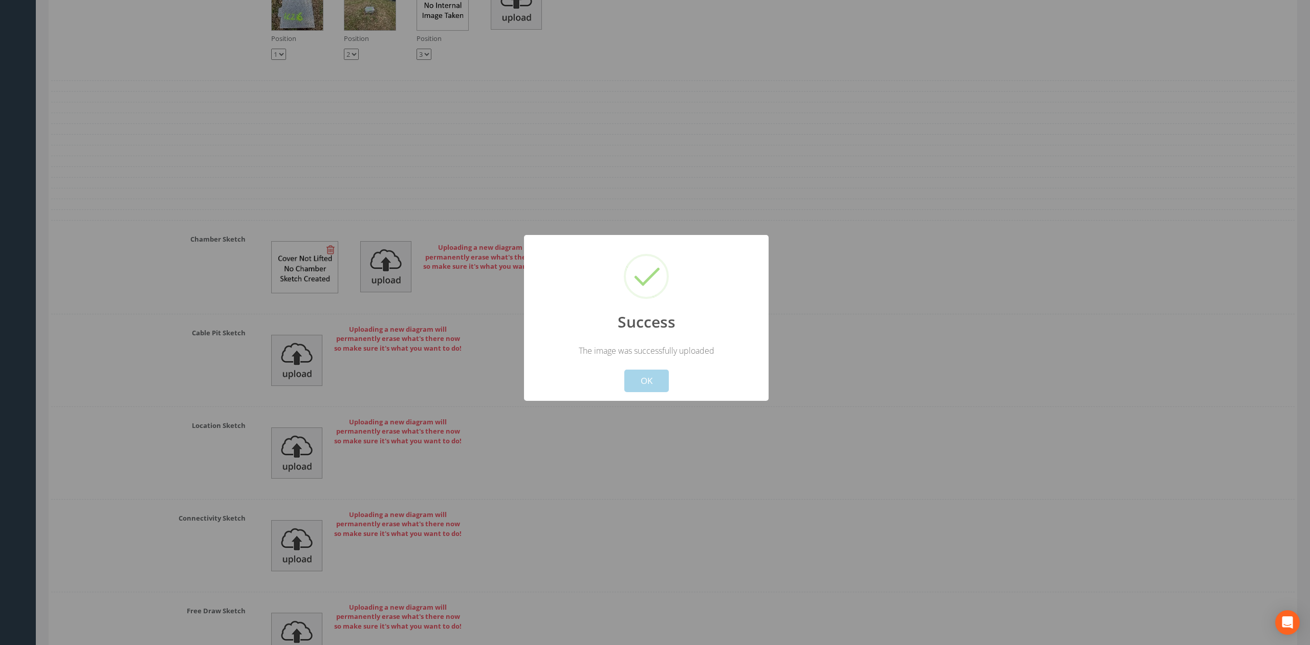
click at [648, 385] on button "OK" at bounding box center [646, 381] width 45 height 23
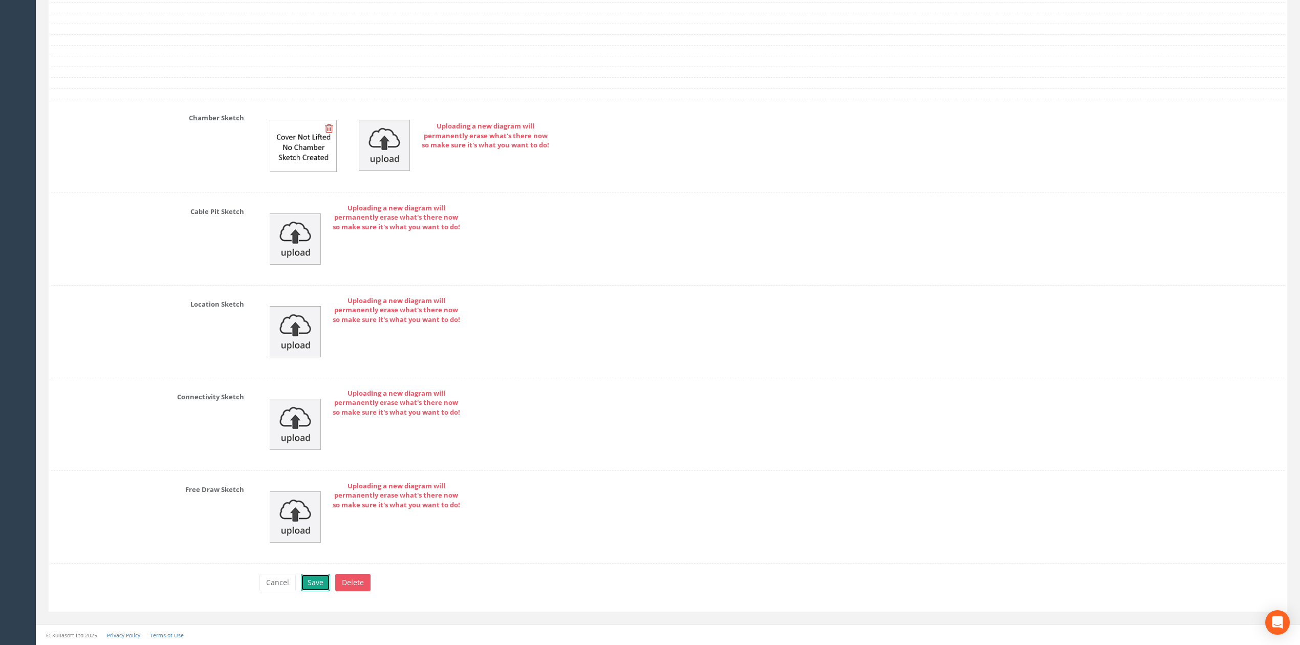
click at [301, 579] on button "Save" at bounding box center [315, 582] width 29 height 17
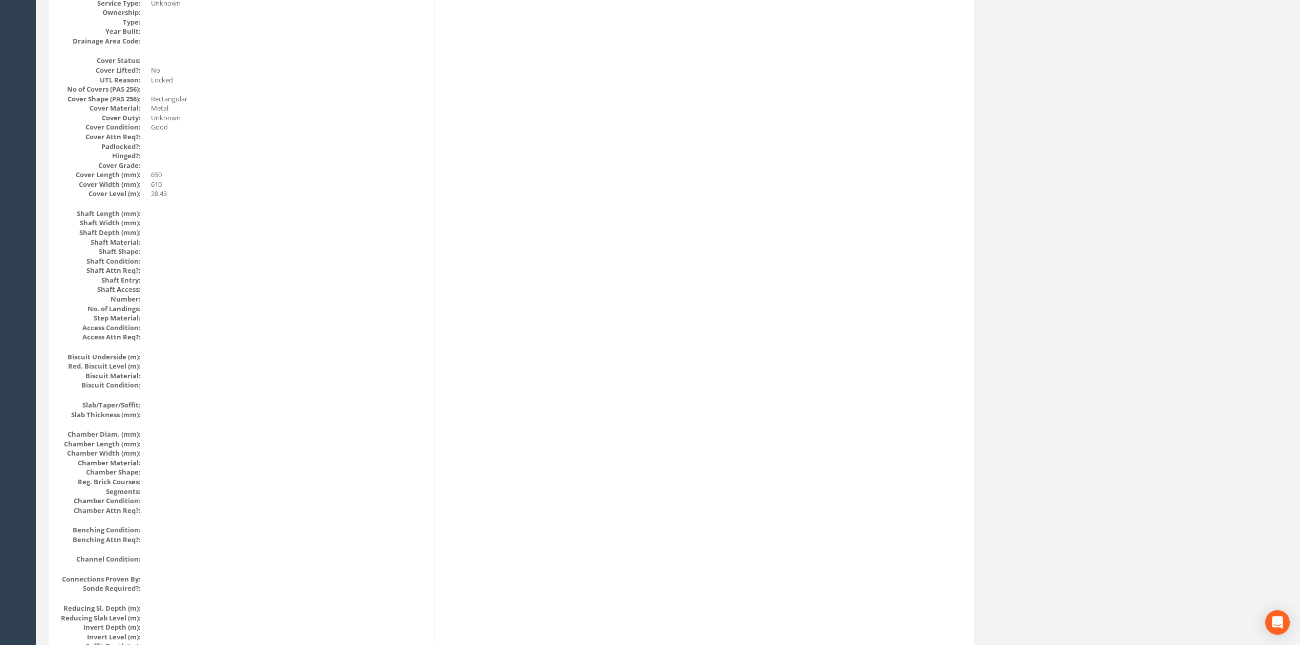
scroll to position [0, 0]
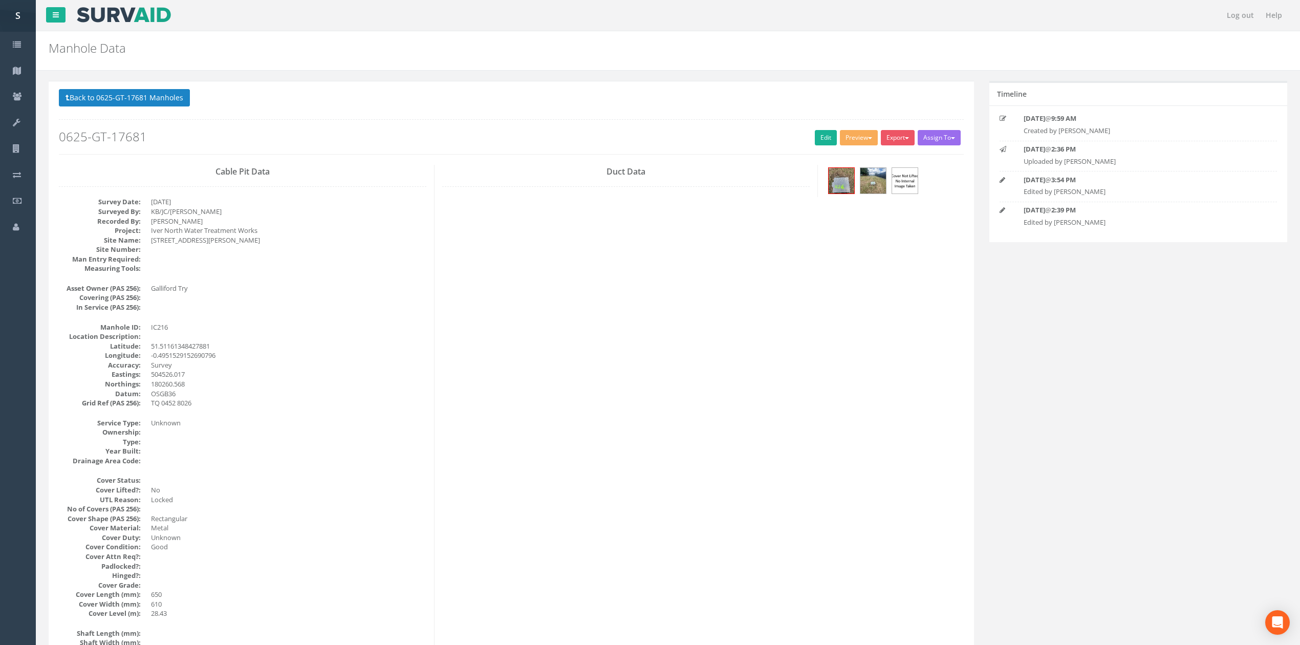
click at [182, 107] on p "Back to 0625-GT-17681 Manholes Back to Map" at bounding box center [511, 99] width 905 height 20
click at [175, 101] on button "Back to 0625-GT-17681 Manholes" at bounding box center [124, 97] width 131 height 17
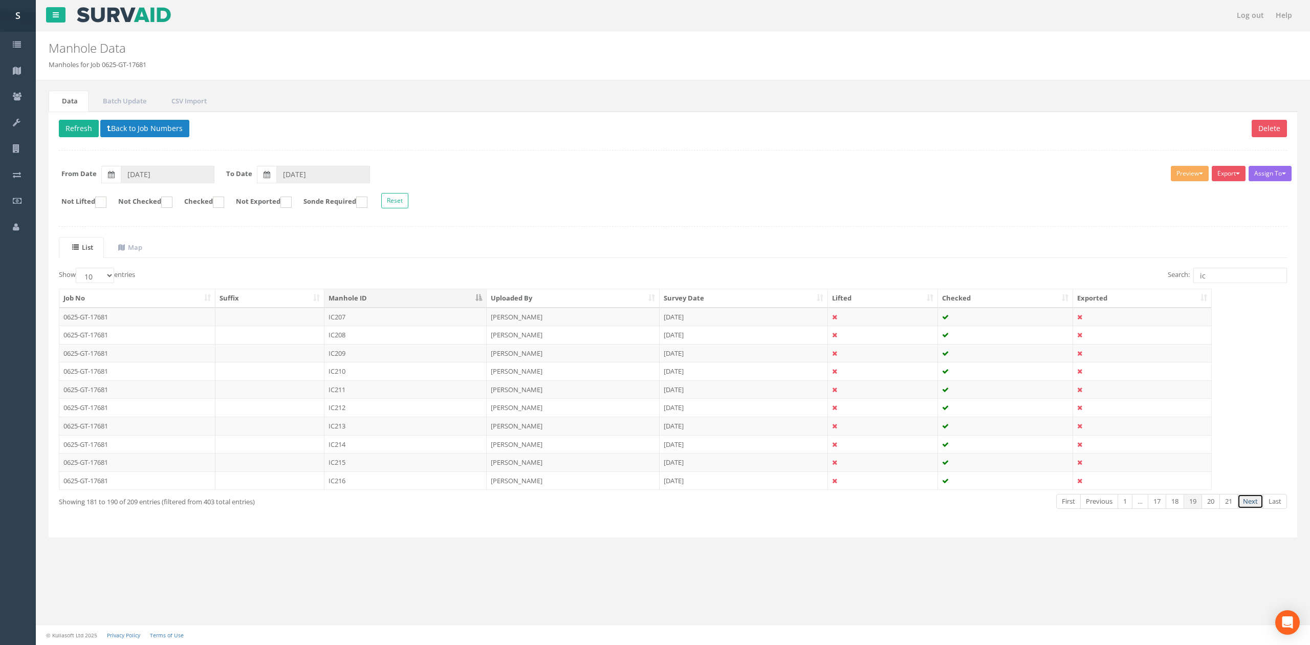
click at [1251, 503] on link "Next" at bounding box center [1251, 501] width 26 height 15
click at [294, 316] on td at bounding box center [270, 317] width 110 height 18
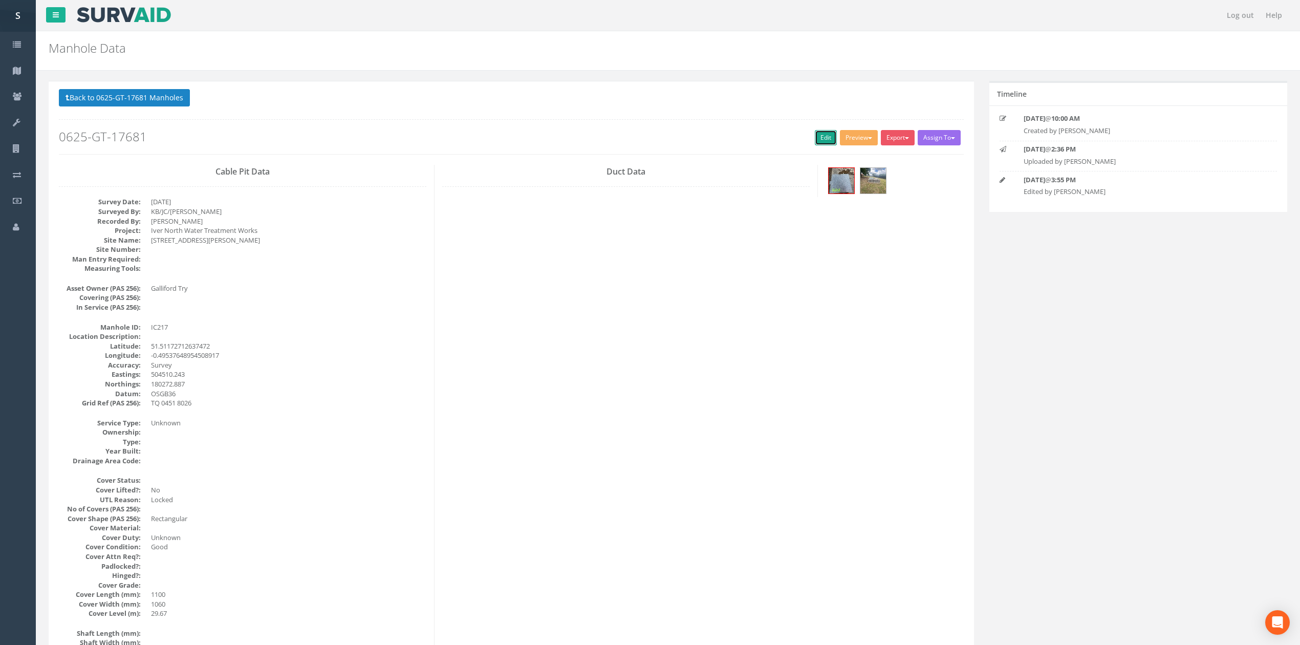
click at [819, 137] on link "Edit" at bounding box center [826, 137] width 22 height 15
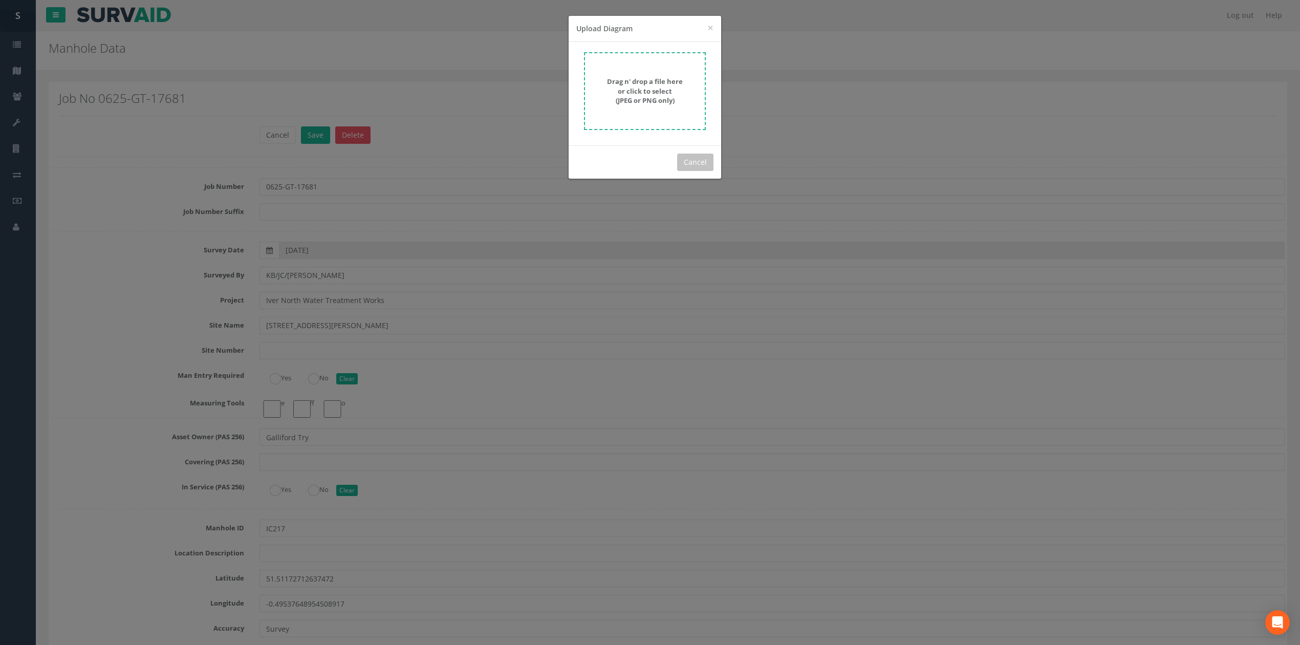
click at [674, 99] on strong "Drag n' drop a file here or click to select (JPEG or PNG only)" at bounding box center [645, 91] width 76 height 28
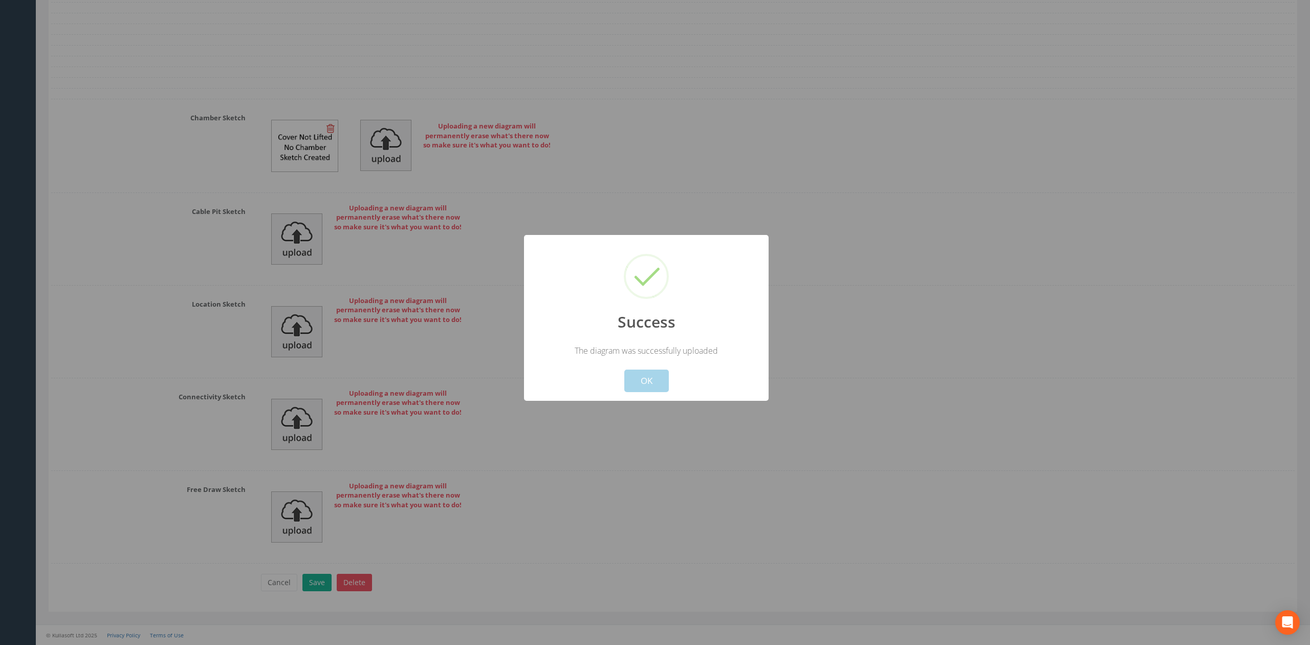
click at [652, 375] on button "OK" at bounding box center [646, 381] width 45 height 23
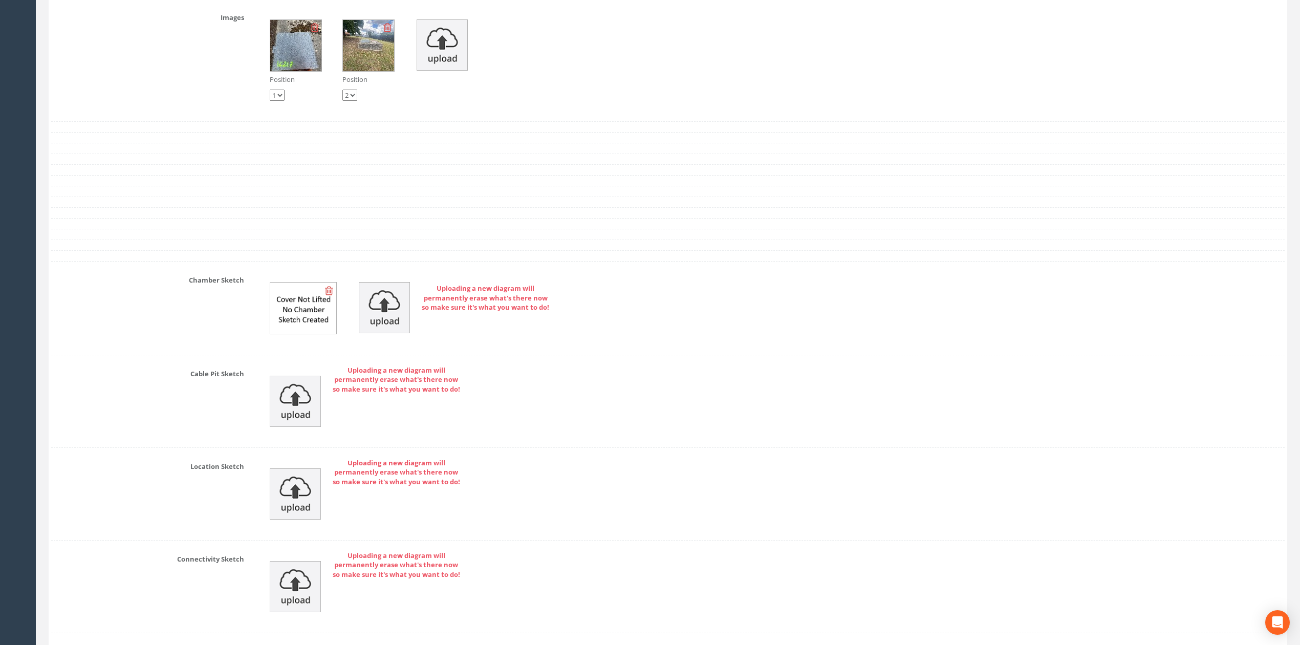
scroll to position [3137, 0]
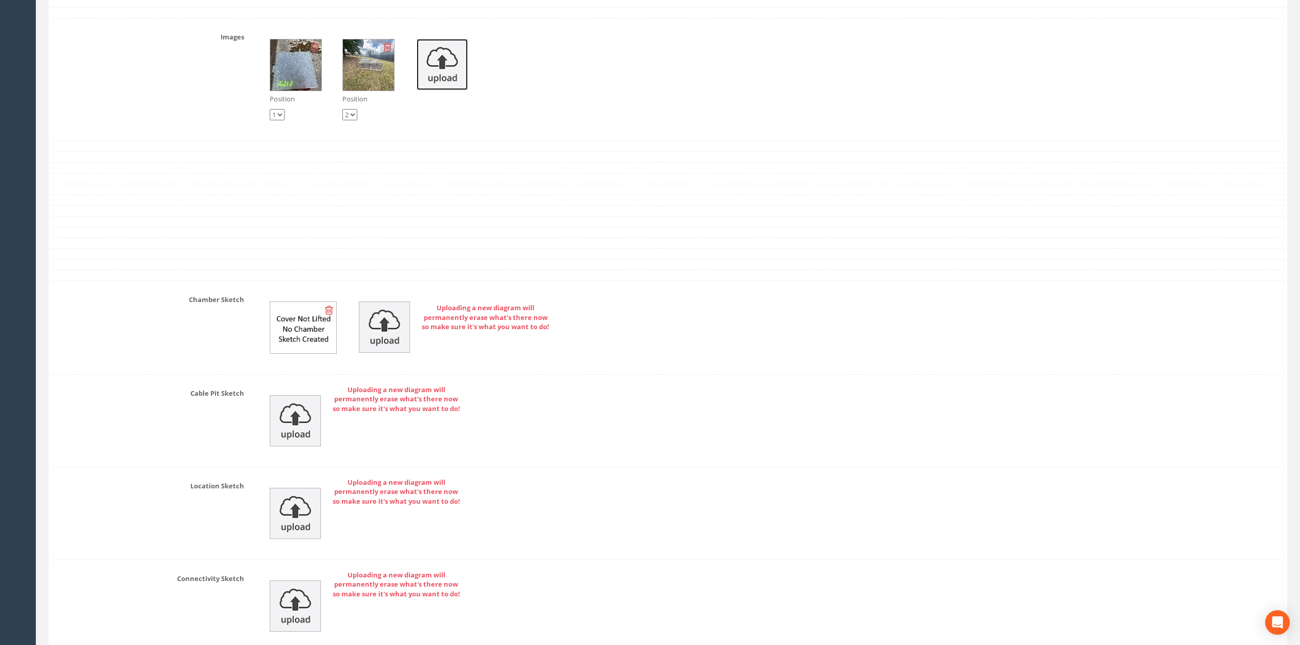
click at [456, 78] on img at bounding box center [442, 64] width 51 height 51
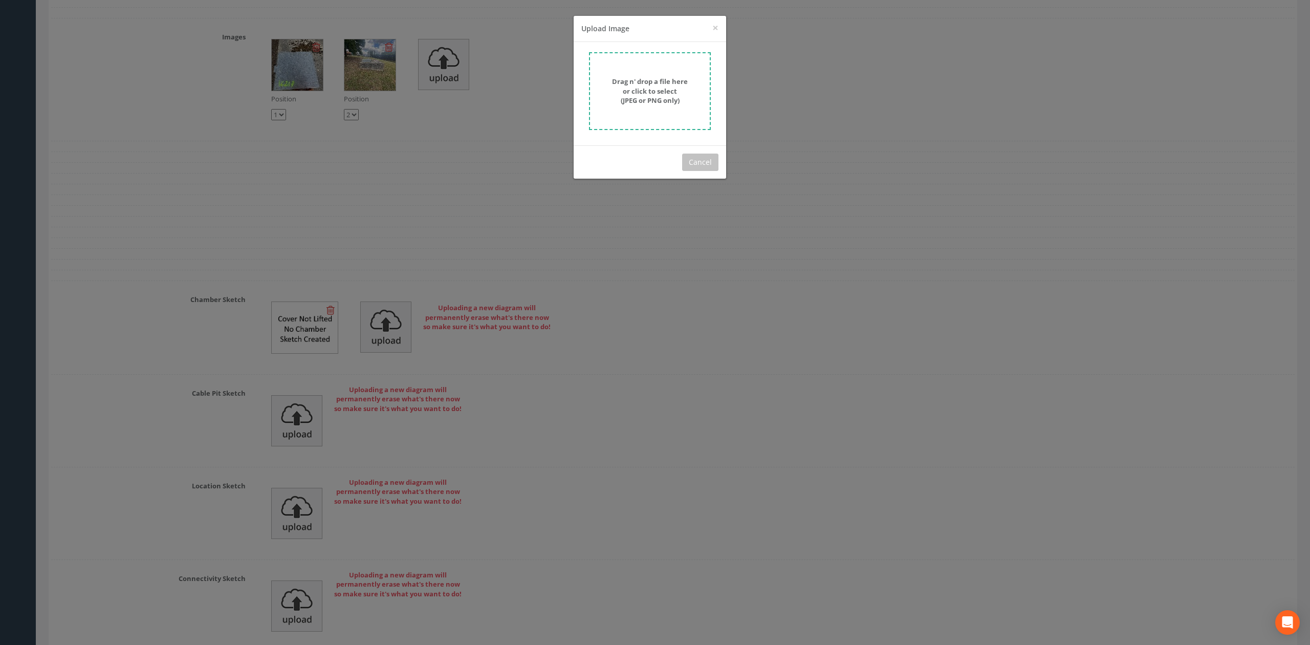
click at [667, 86] on strong "Drag n' drop a file here or click to select (JPEG or PNG only)" at bounding box center [650, 91] width 76 height 28
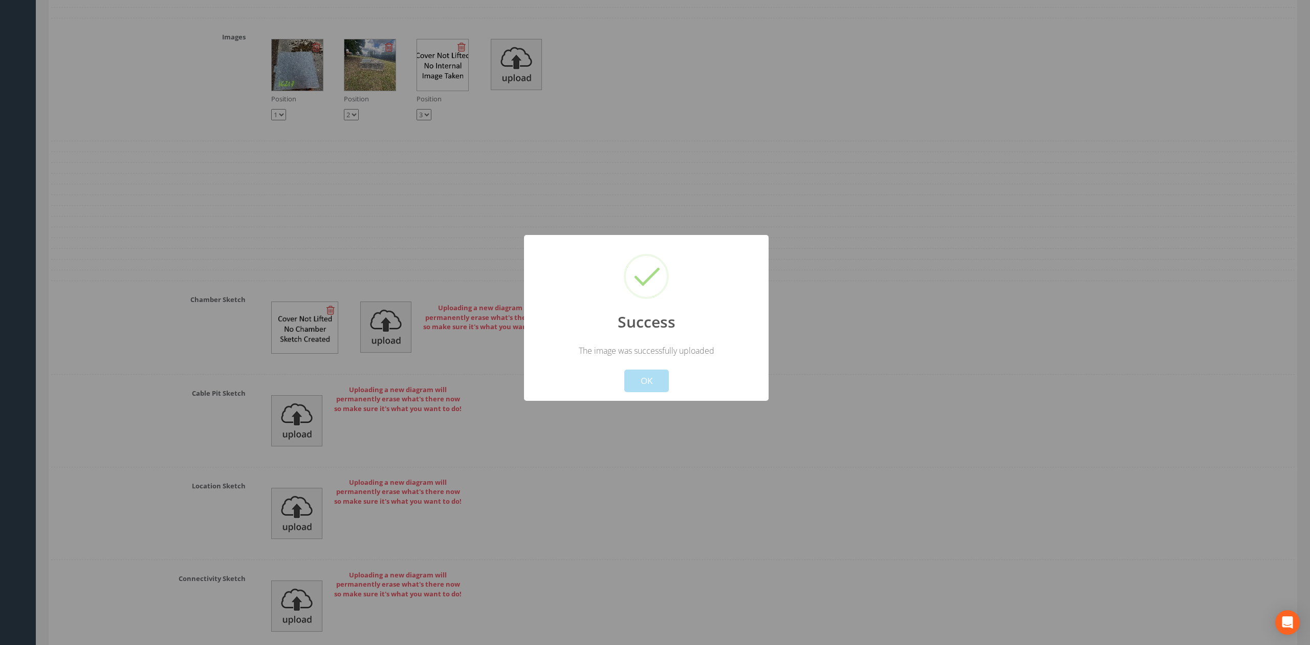
click at [663, 383] on button "OK" at bounding box center [646, 381] width 45 height 23
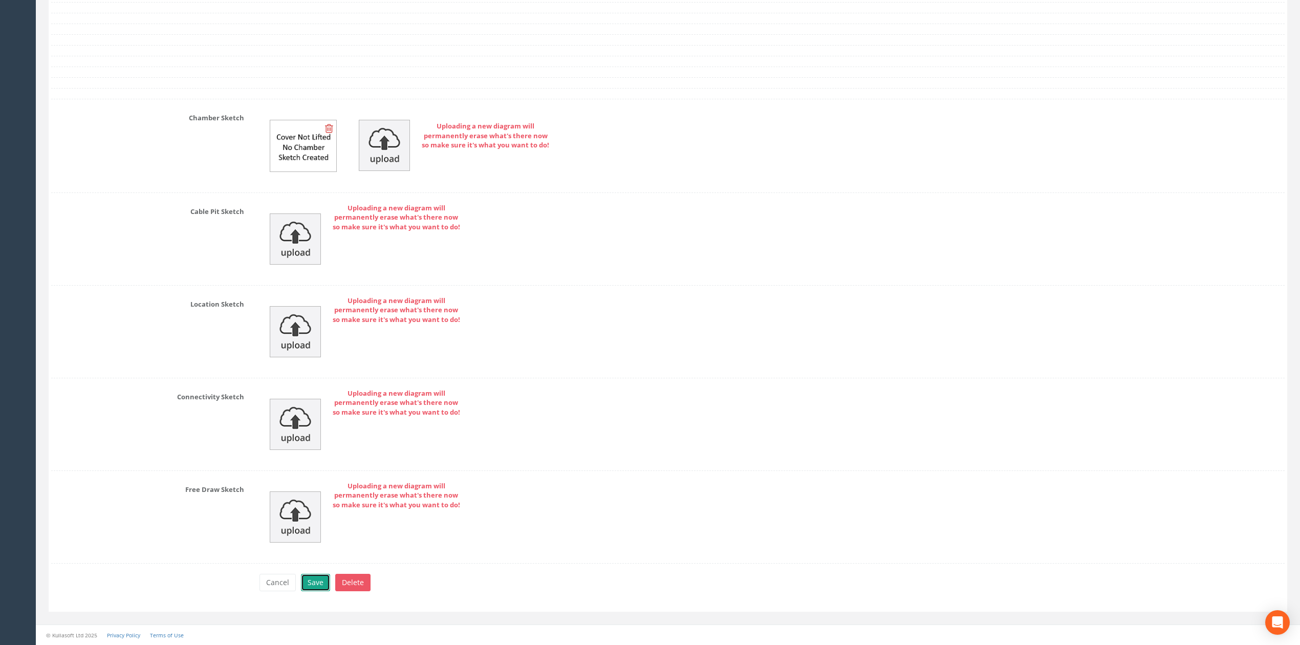
click at [313, 580] on button "Save" at bounding box center [315, 582] width 29 height 17
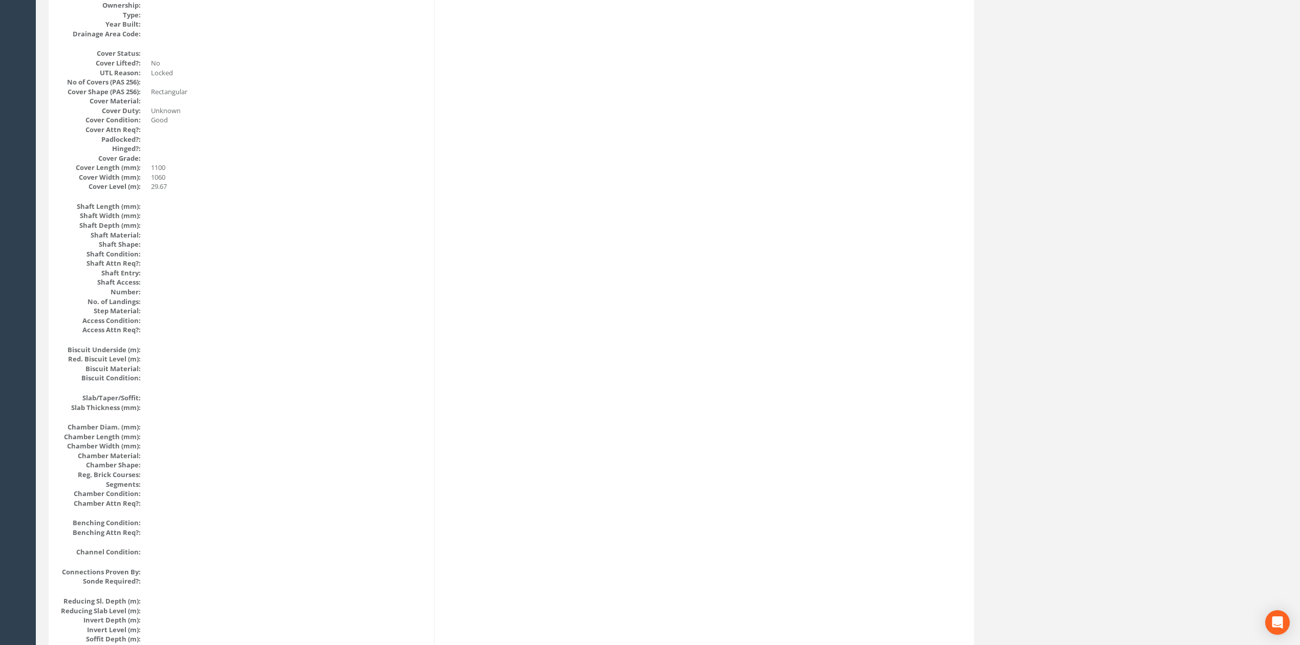
scroll to position [0, 0]
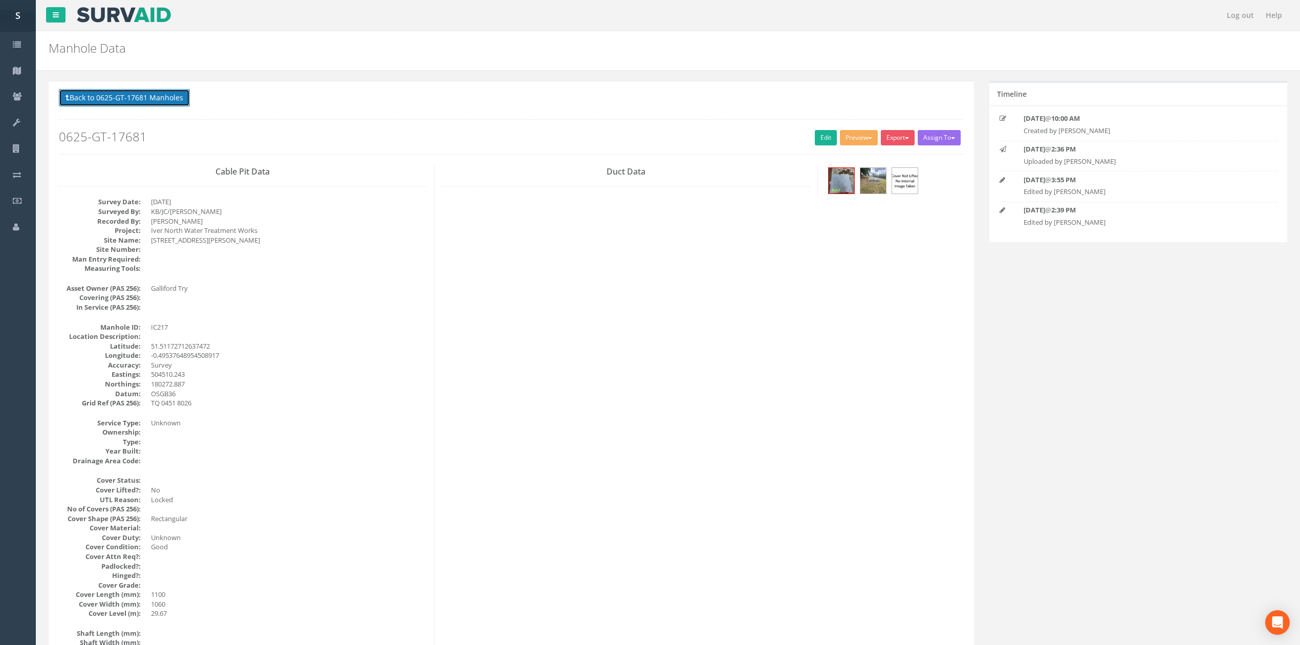
click at [168, 99] on button "Back to 0625-GT-17681 Manholes" at bounding box center [124, 97] width 131 height 17
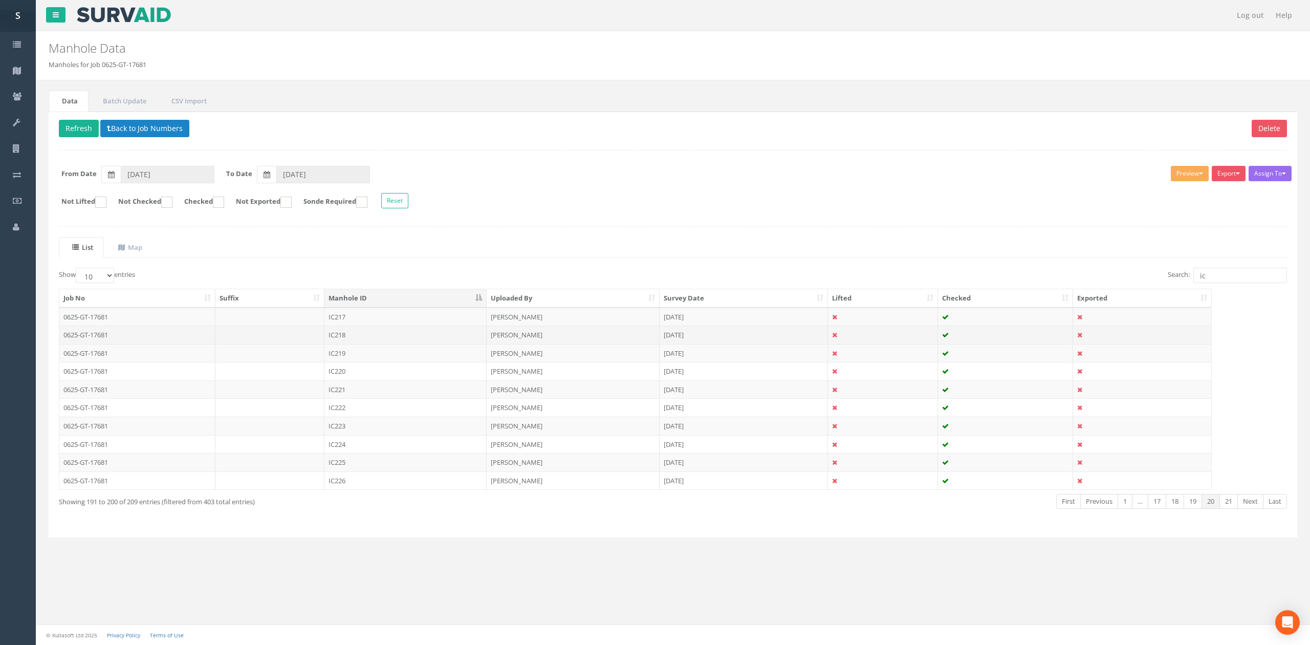
click at [354, 341] on td "IC218" at bounding box center [405, 335] width 162 height 18
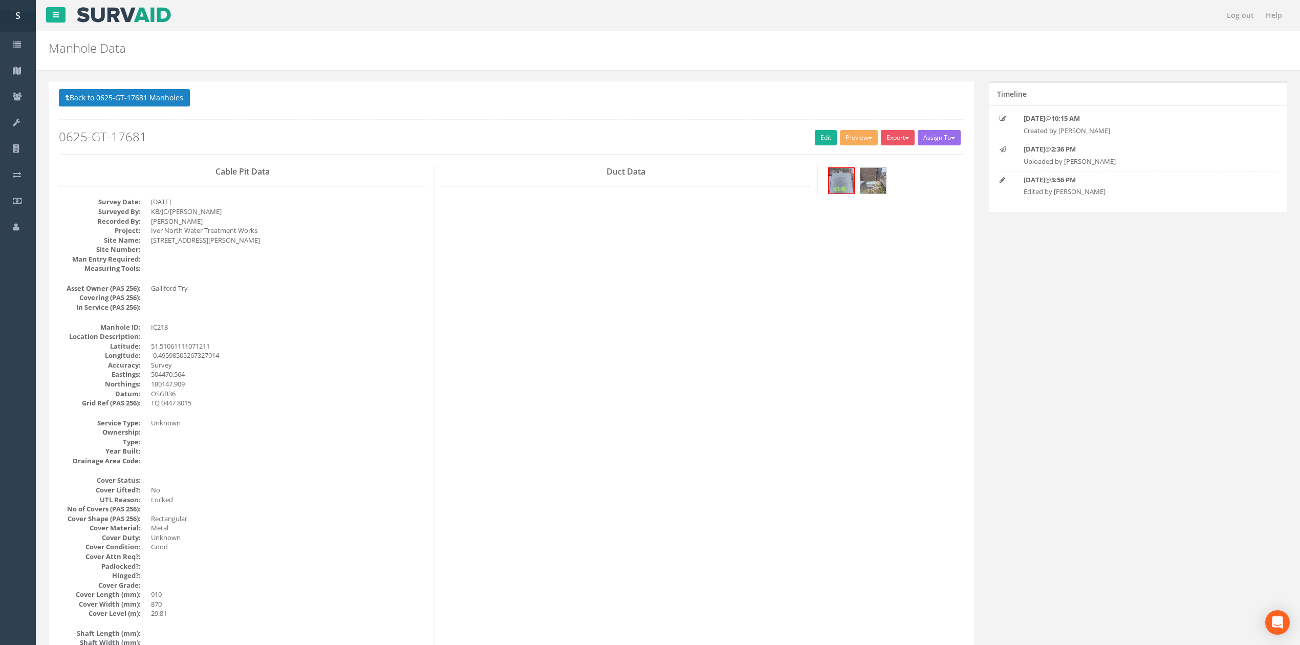
click at [824, 129] on div "Back to 0625-GT-17681 Manholes Back to Map Assign To No Companies Added Export …" at bounding box center [511, 121] width 905 height 65
click at [815, 138] on link "Edit" at bounding box center [826, 137] width 22 height 15
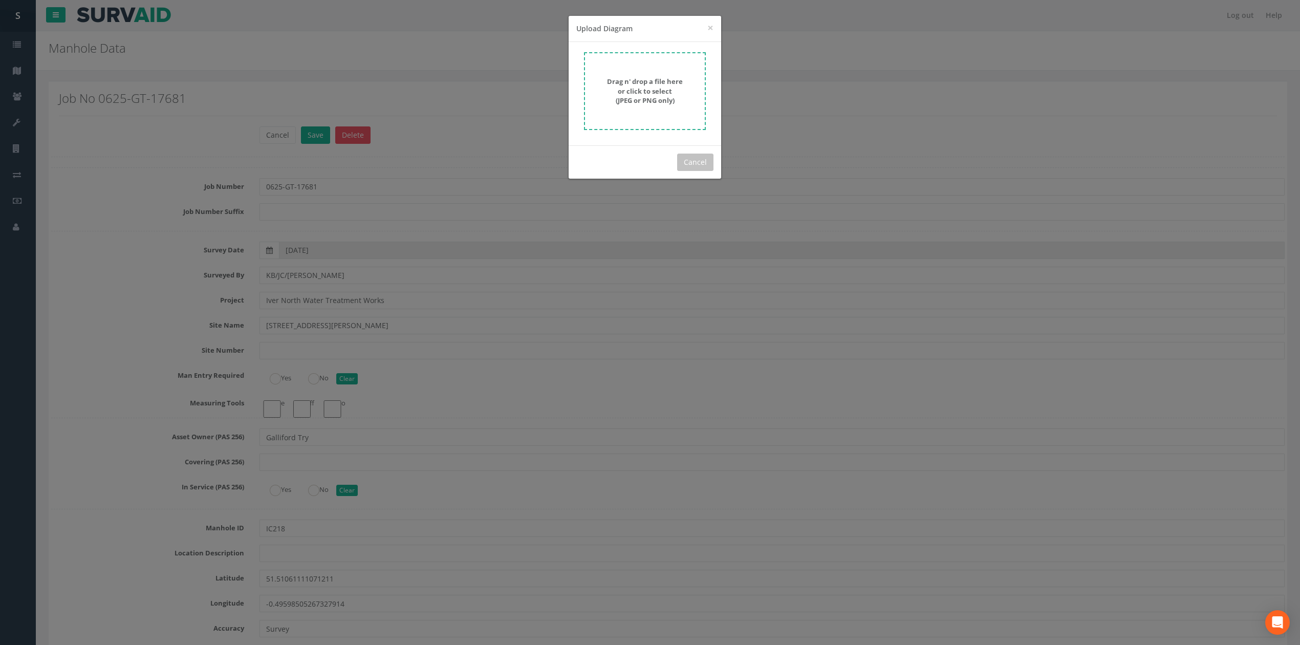
click at [650, 85] on strong "Drag n' drop a file here or click to select (JPEG or PNG only)" at bounding box center [645, 91] width 76 height 28
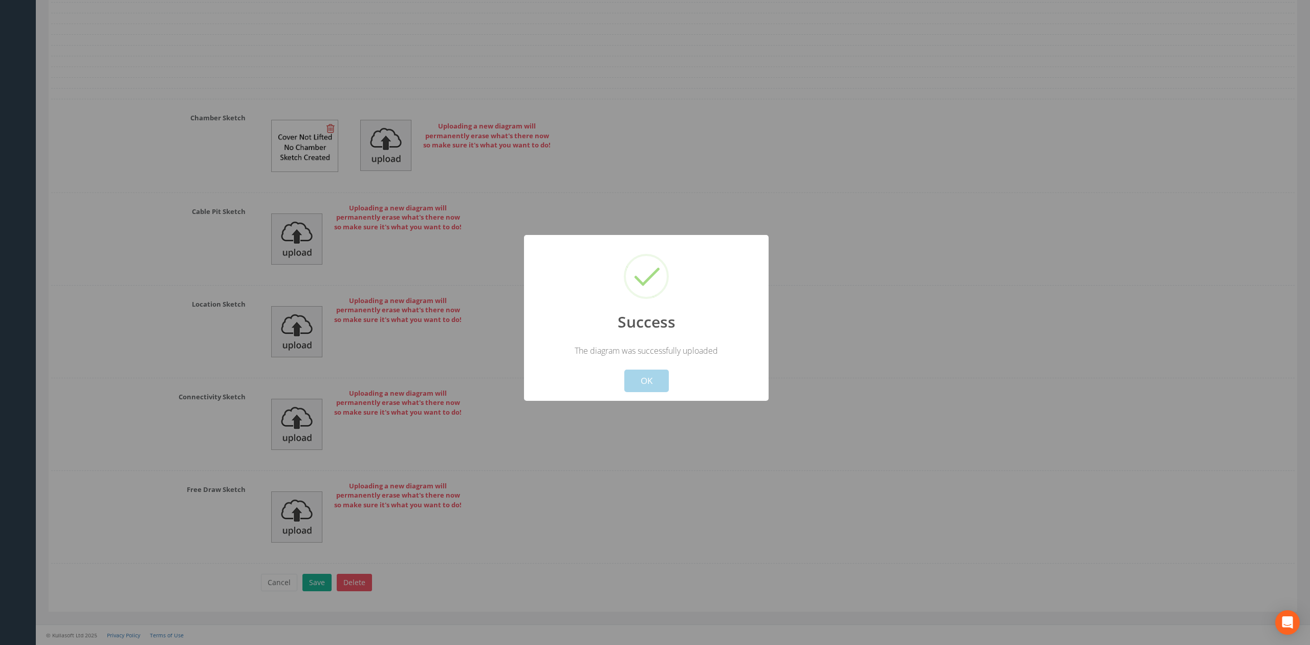
click at [647, 387] on button "OK" at bounding box center [646, 381] width 45 height 23
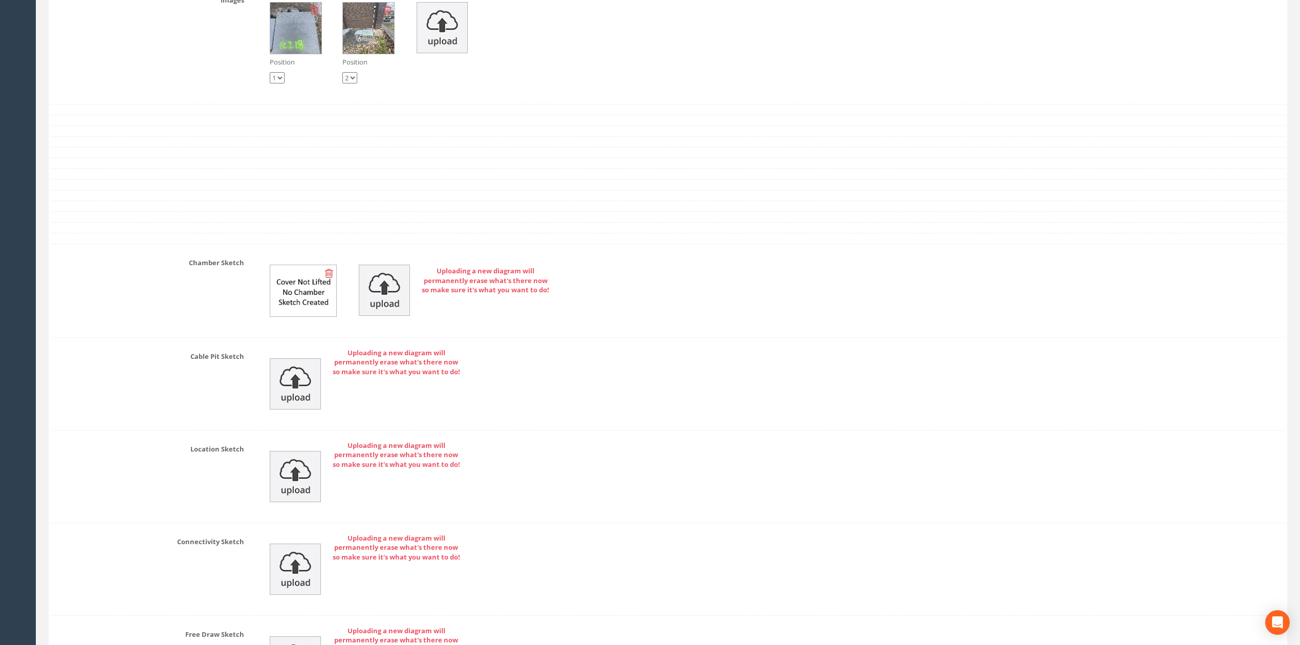
scroll to position [3137, 0]
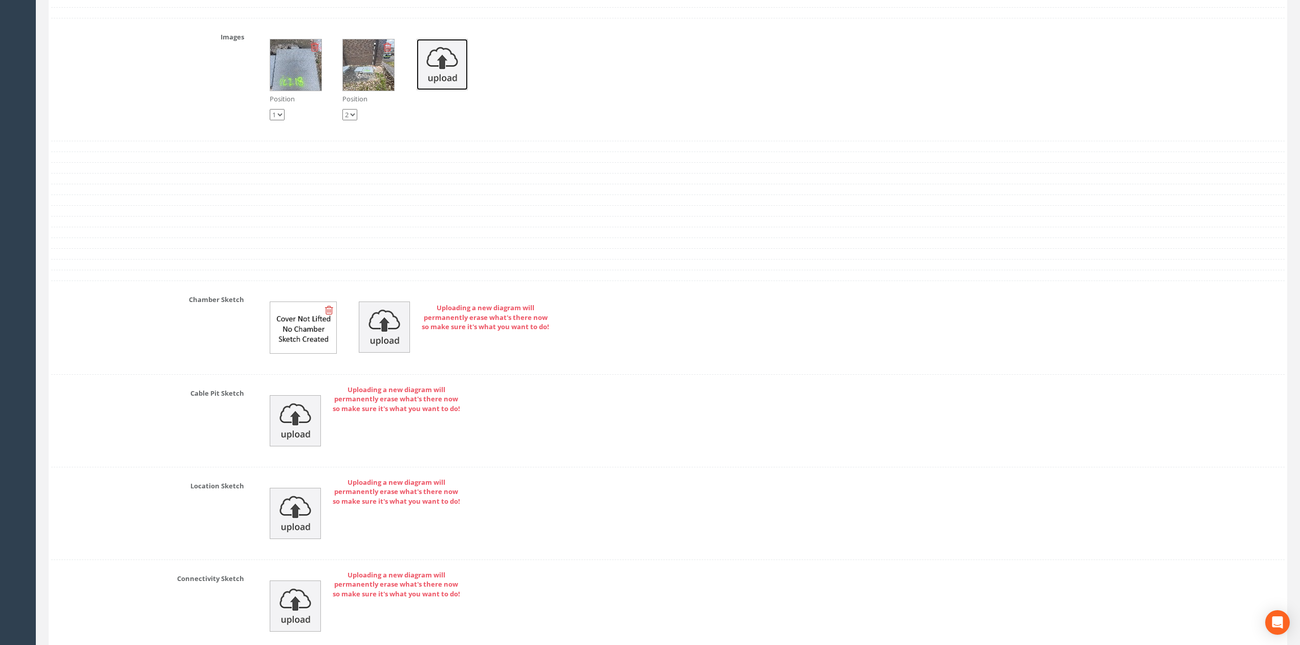
click at [426, 90] on img at bounding box center [442, 64] width 51 height 51
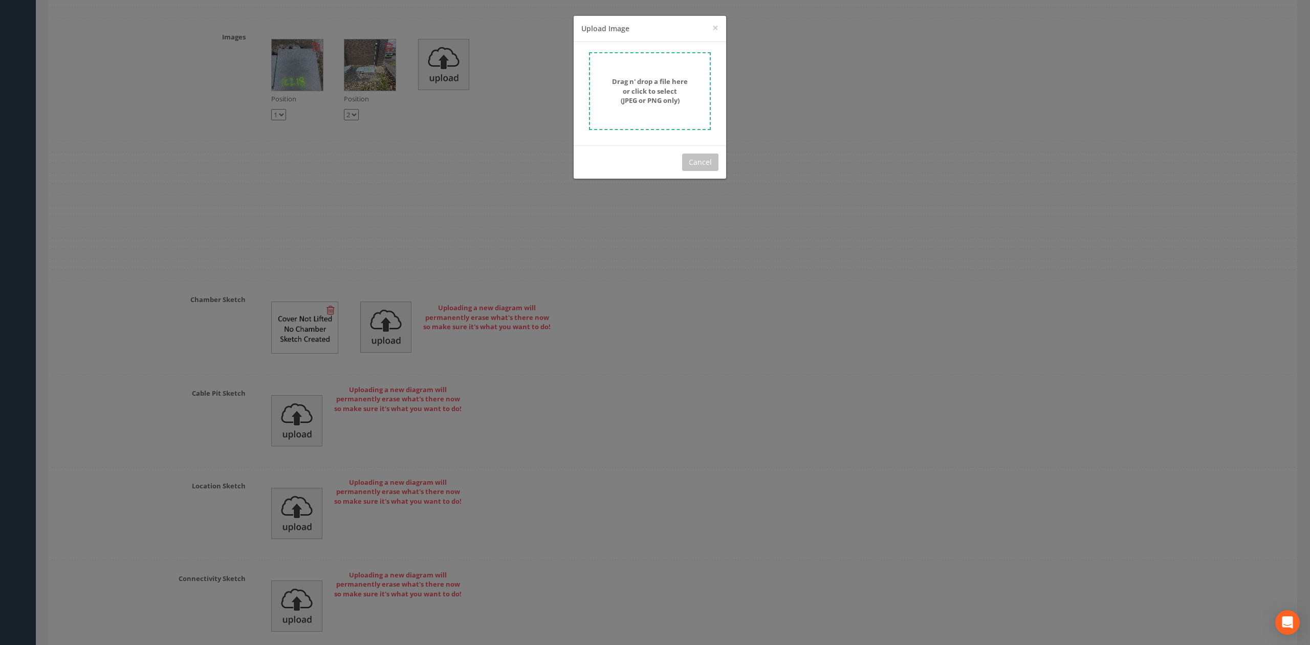
click at [664, 76] on form "Drag n' drop a file here or click to select (JPEG or PNG only)" at bounding box center [650, 91] width 122 height 78
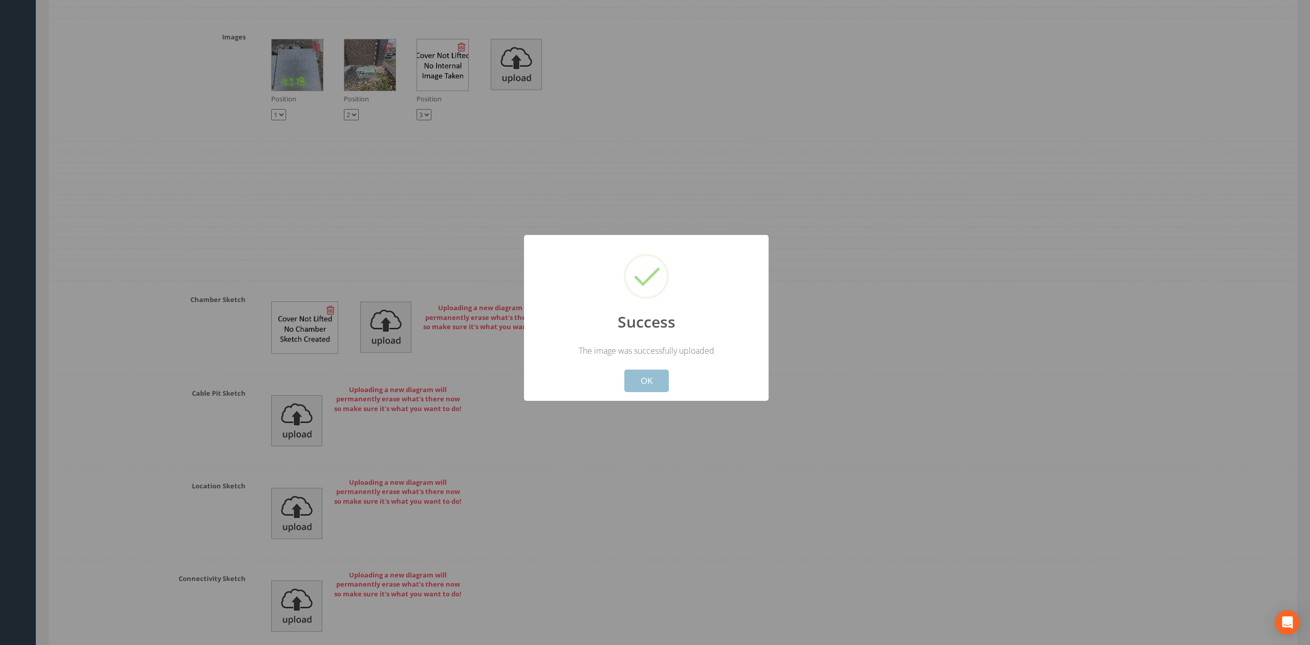
click at [657, 378] on button "OK" at bounding box center [646, 381] width 45 height 23
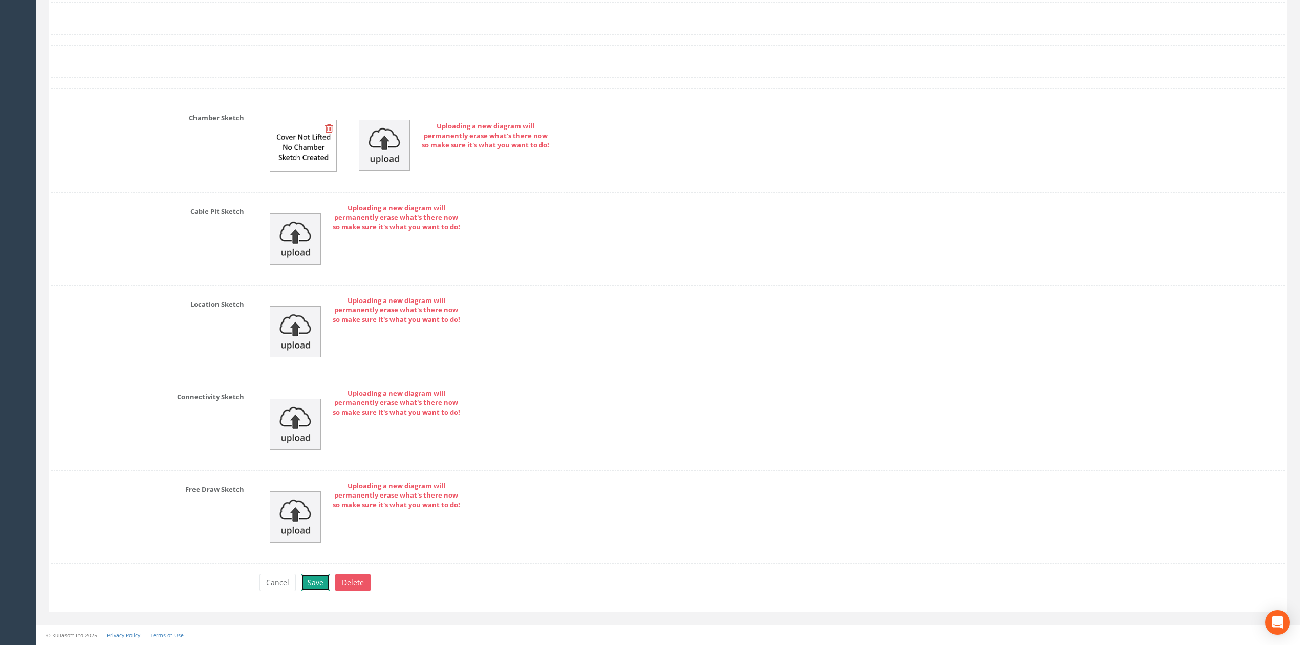
click at [313, 589] on button "Save" at bounding box center [315, 582] width 29 height 17
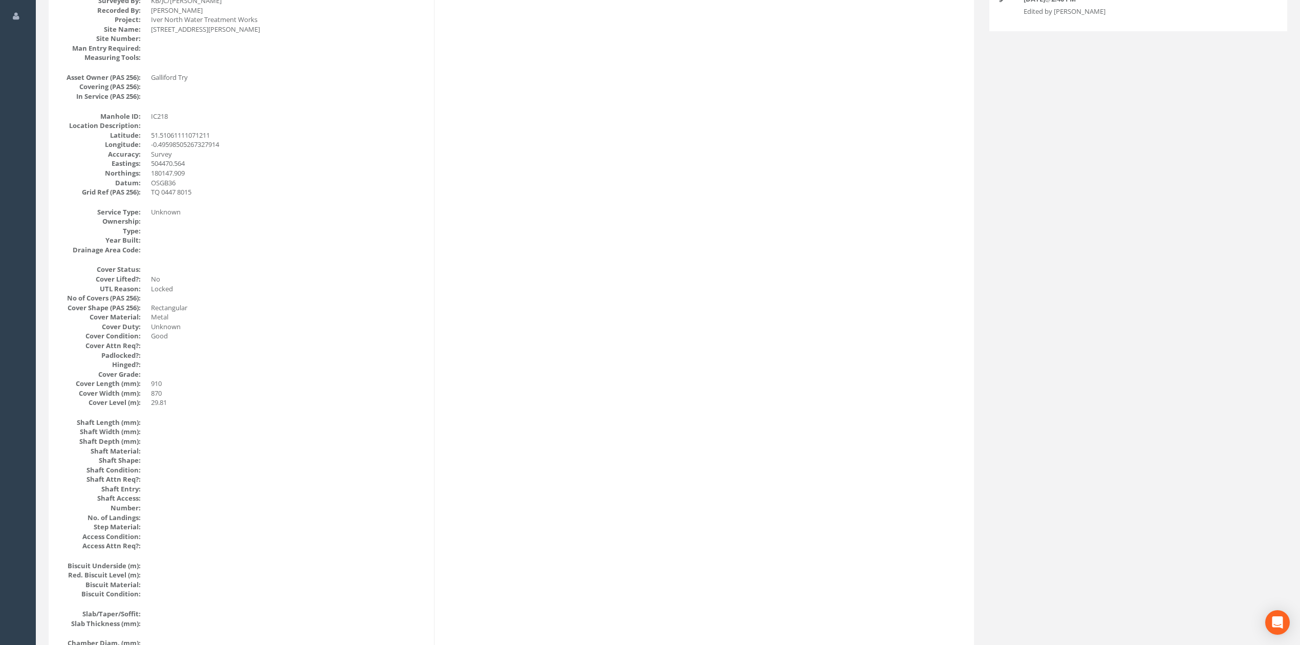
scroll to position [0, 0]
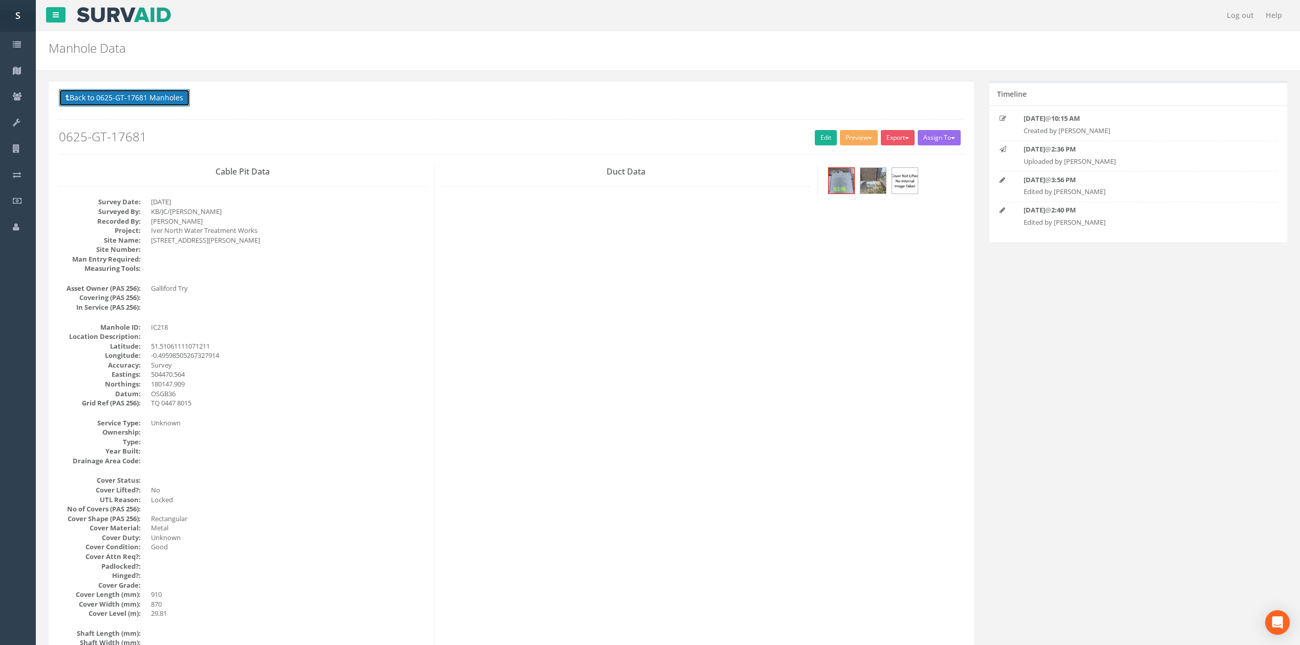
click at [154, 103] on button "Back to 0625-GT-17681 Manholes" at bounding box center [124, 97] width 131 height 17
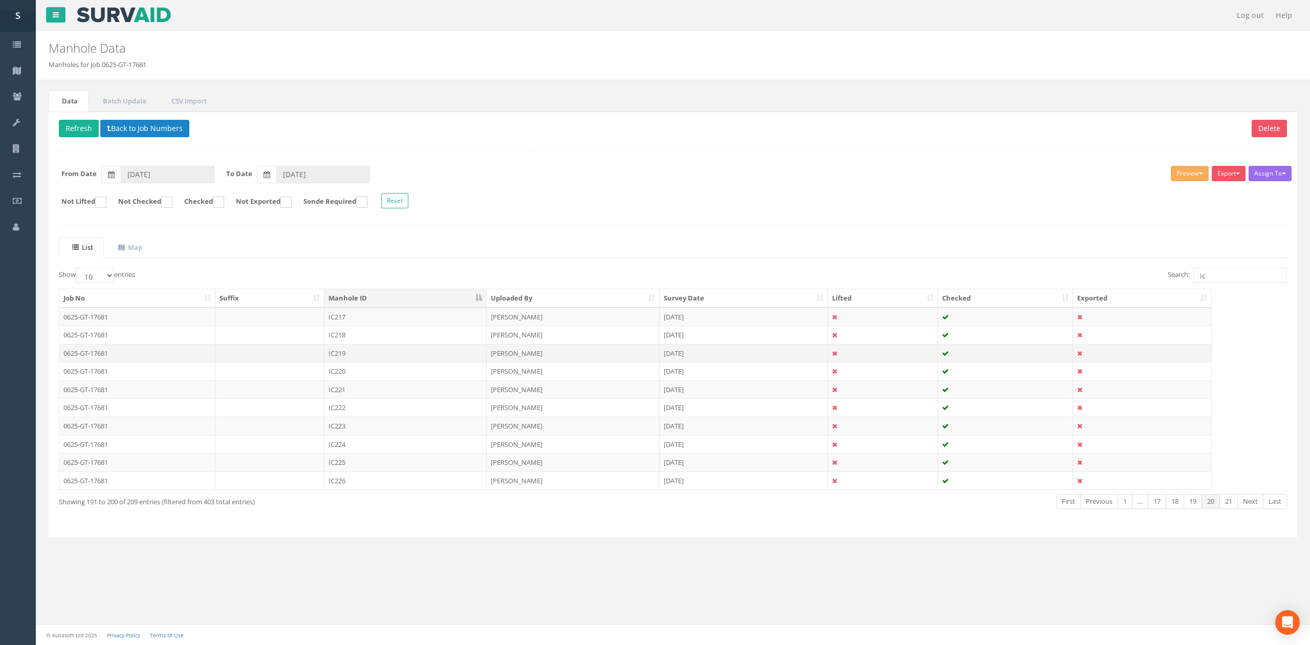
click at [363, 356] on td "IC219" at bounding box center [405, 353] width 162 height 18
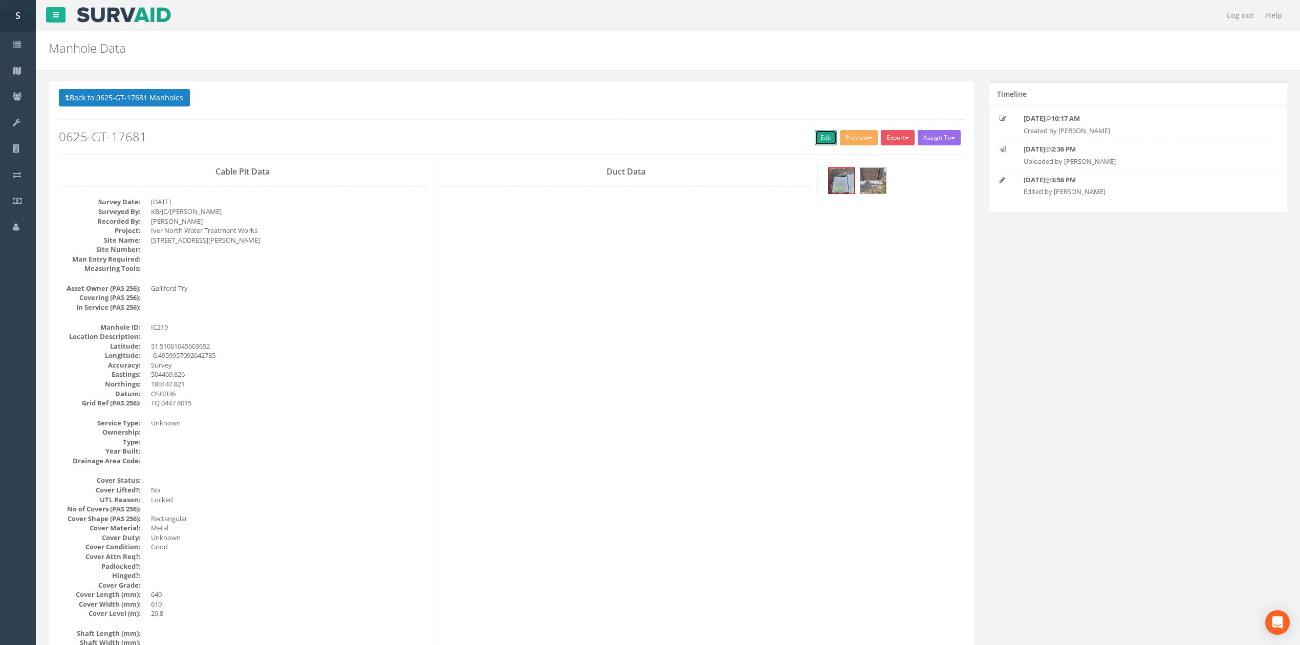
click at [816, 138] on link "Edit" at bounding box center [826, 137] width 22 height 15
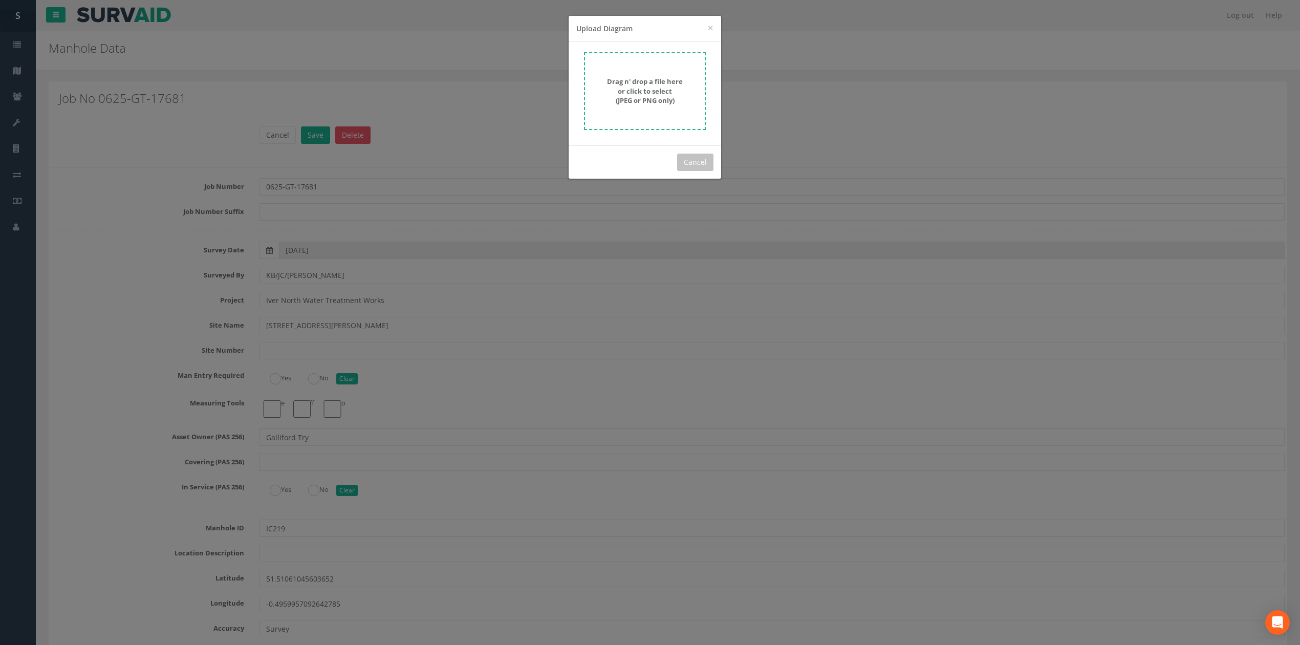
click at [651, 77] on strong "Drag n' drop a file here or click to select (JPEG or PNG only)" at bounding box center [645, 91] width 76 height 28
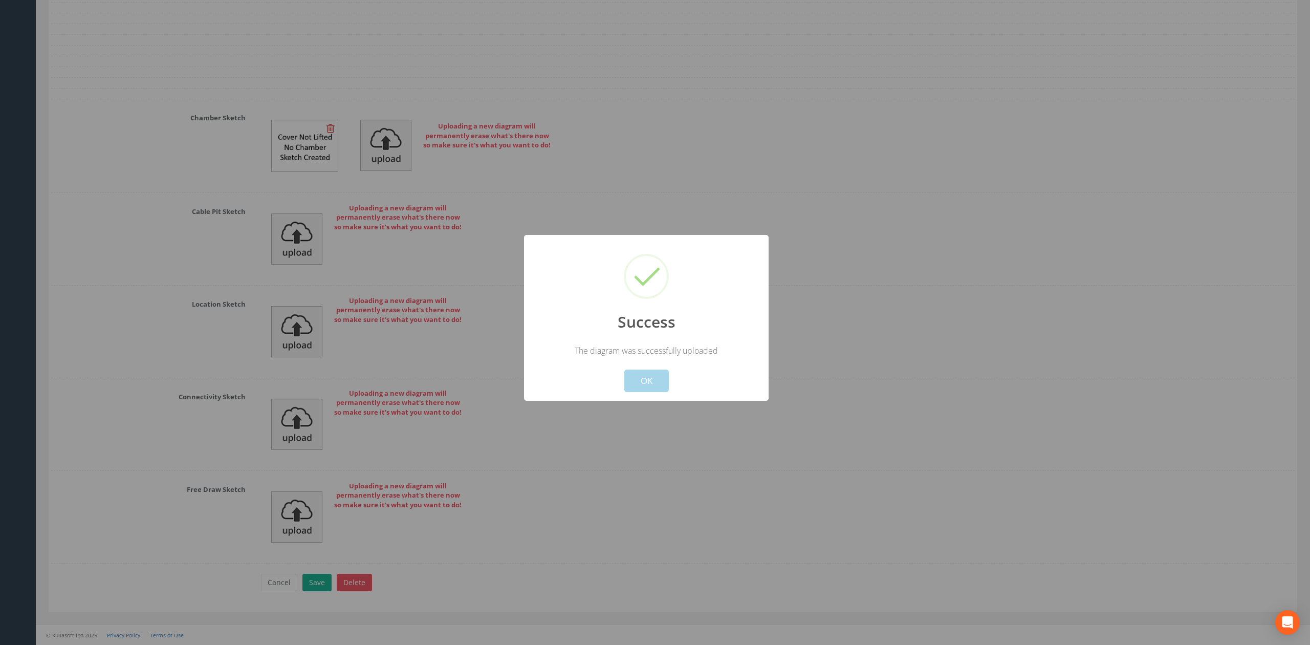
click at [660, 391] on button "OK" at bounding box center [646, 381] width 45 height 23
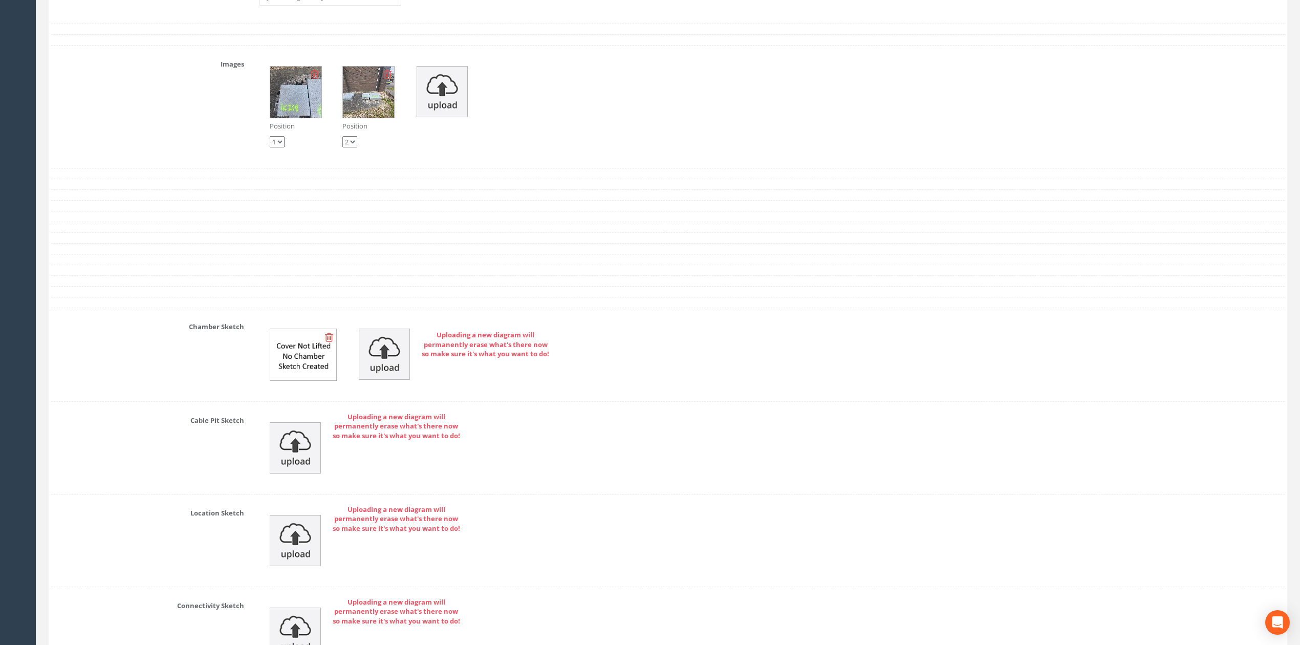
scroll to position [3069, 0]
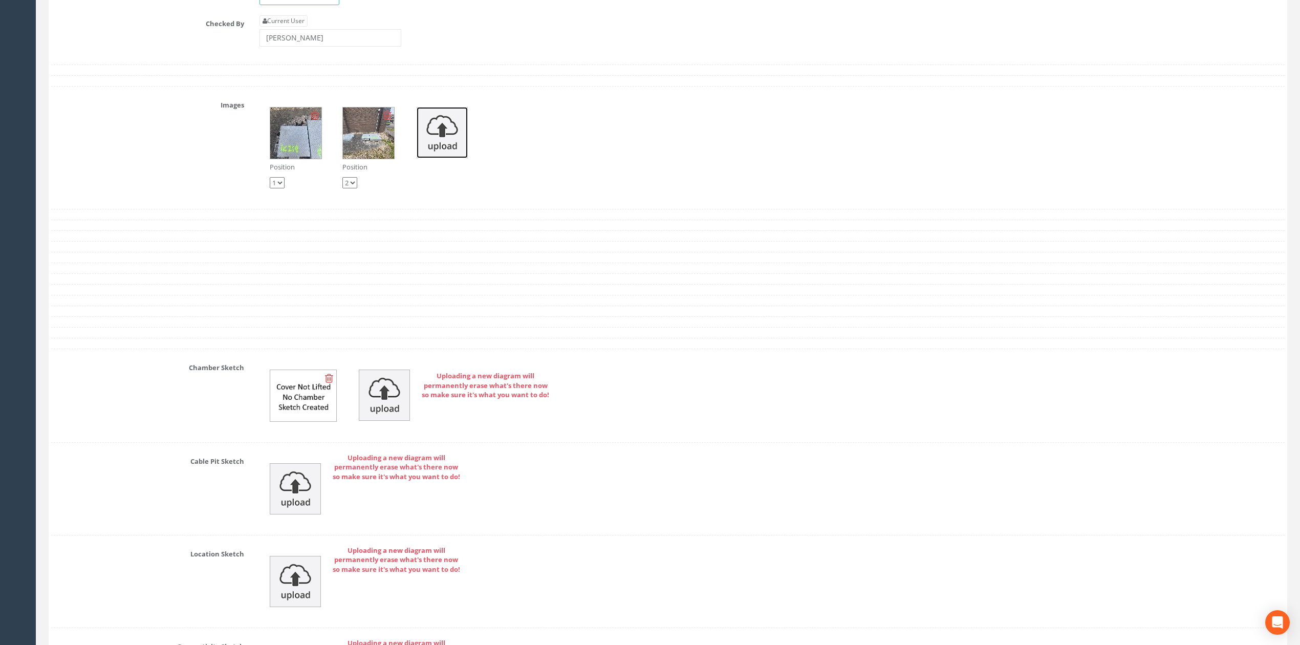
click at [451, 158] on img at bounding box center [442, 132] width 51 height 51
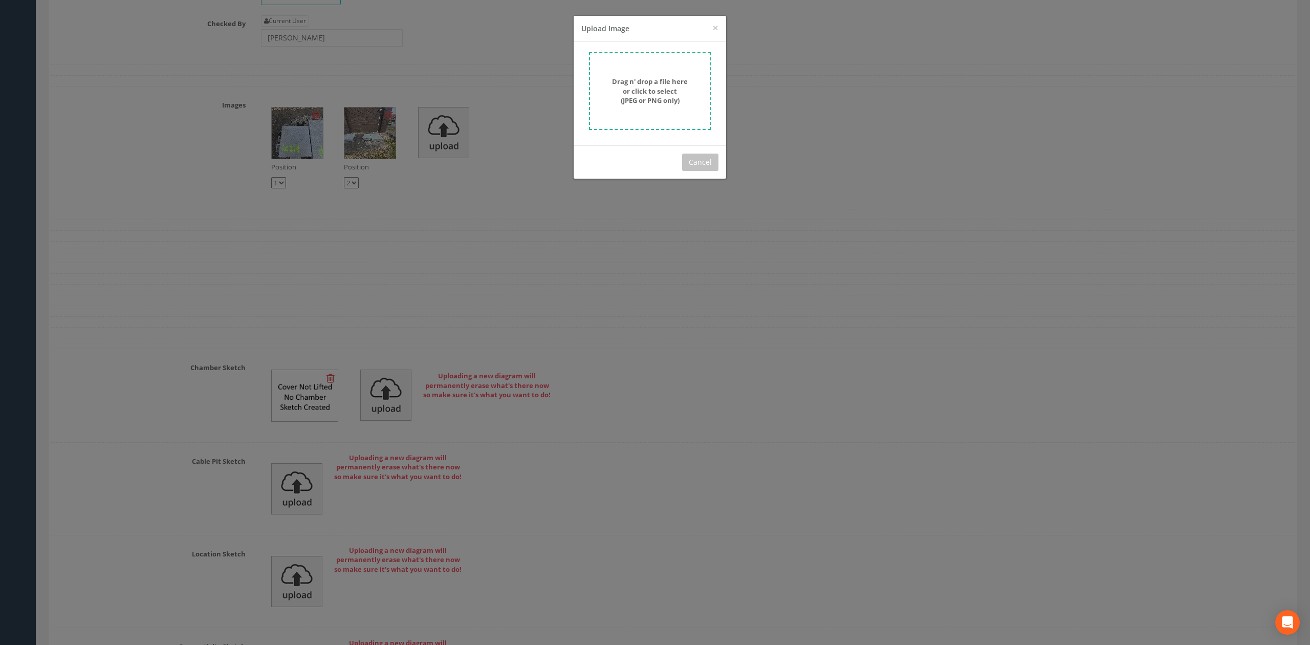
click at [682, 66] on form "Drag n' drop a file here or click to select (JPEG or PNG only)" at bounding box center [650, 91] width 122 height 78
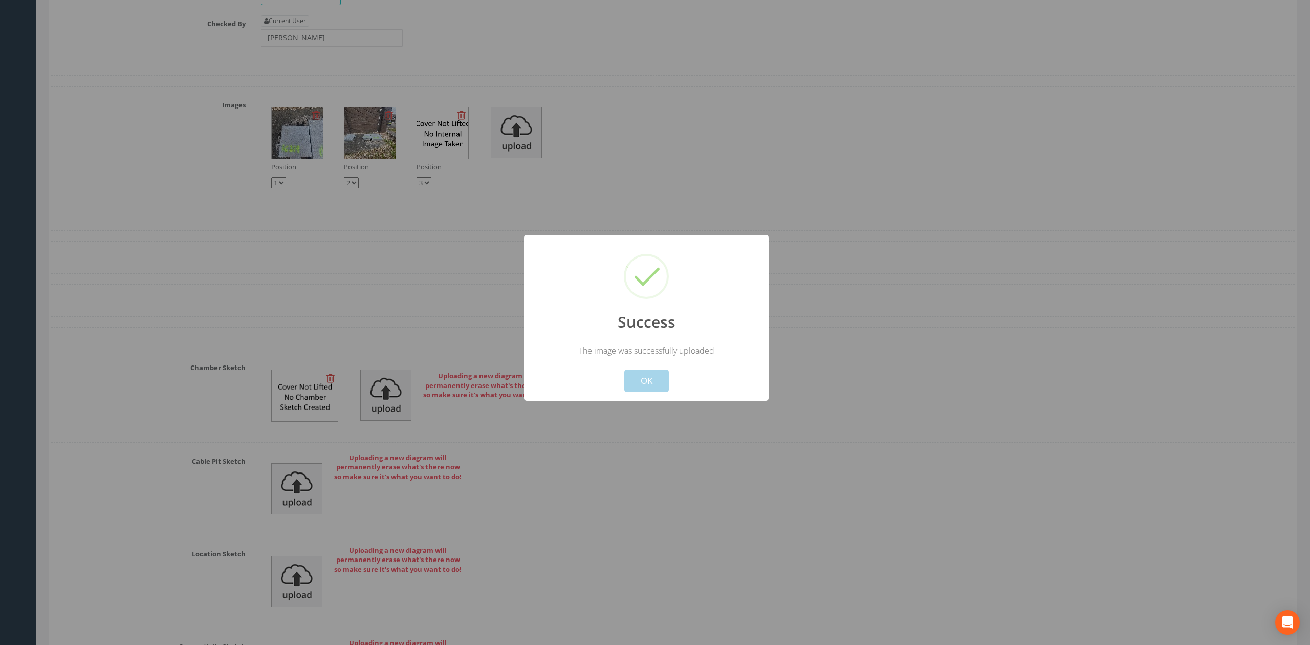
click at [660, 377] on button "OK" at bounding box center [646, 381] width 45 height 23
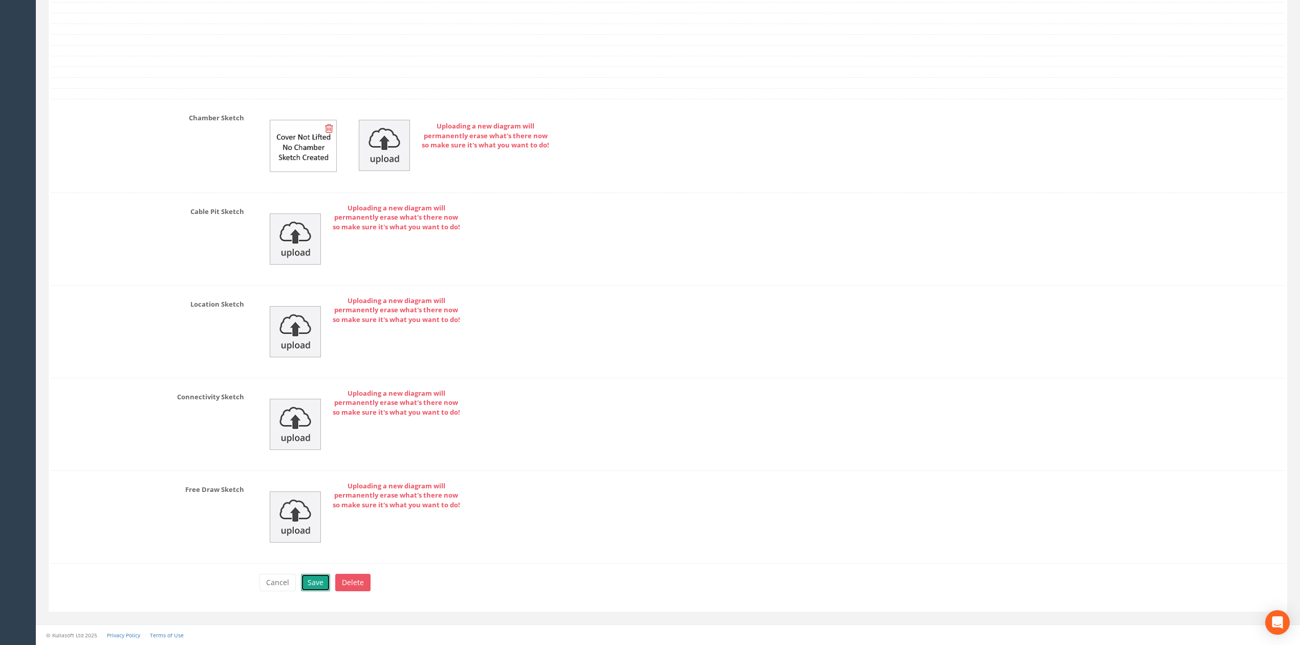
click at [303, 585] on button "Save" at bounding box center [315, 582] width 29 height 17
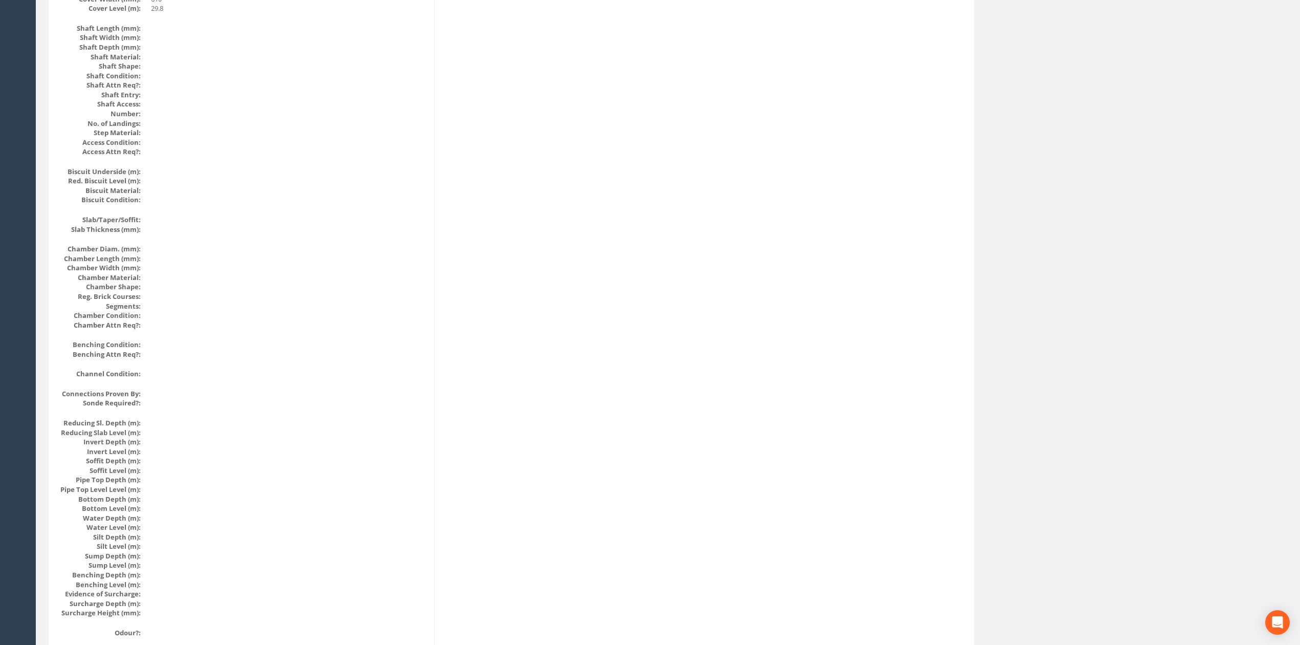
scroll to position [0, 0]
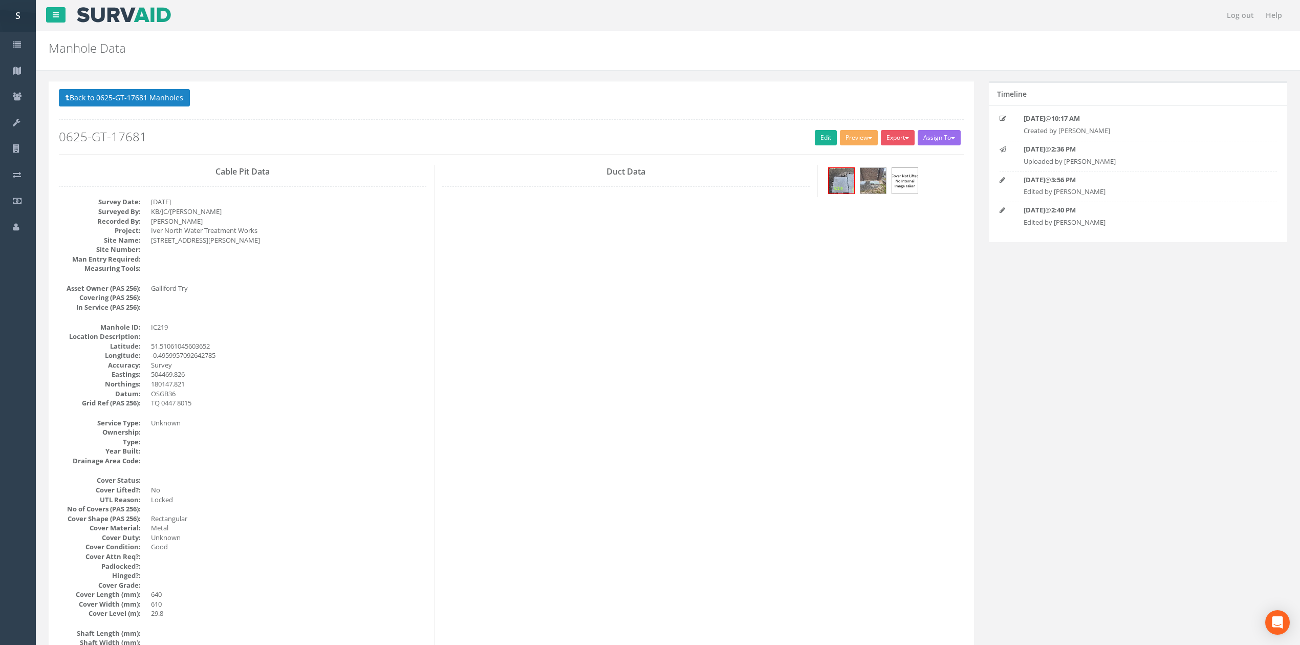
click at [164, 107] on p "Back to 0625-GT-17681 Manholes Back to Map" at bounding box center [511, 99] width 905 height 20
click at [163, 103] on button "Back to 0625-GT-17681 Manholes" at bounding box center [124, 97] width 131 height 17
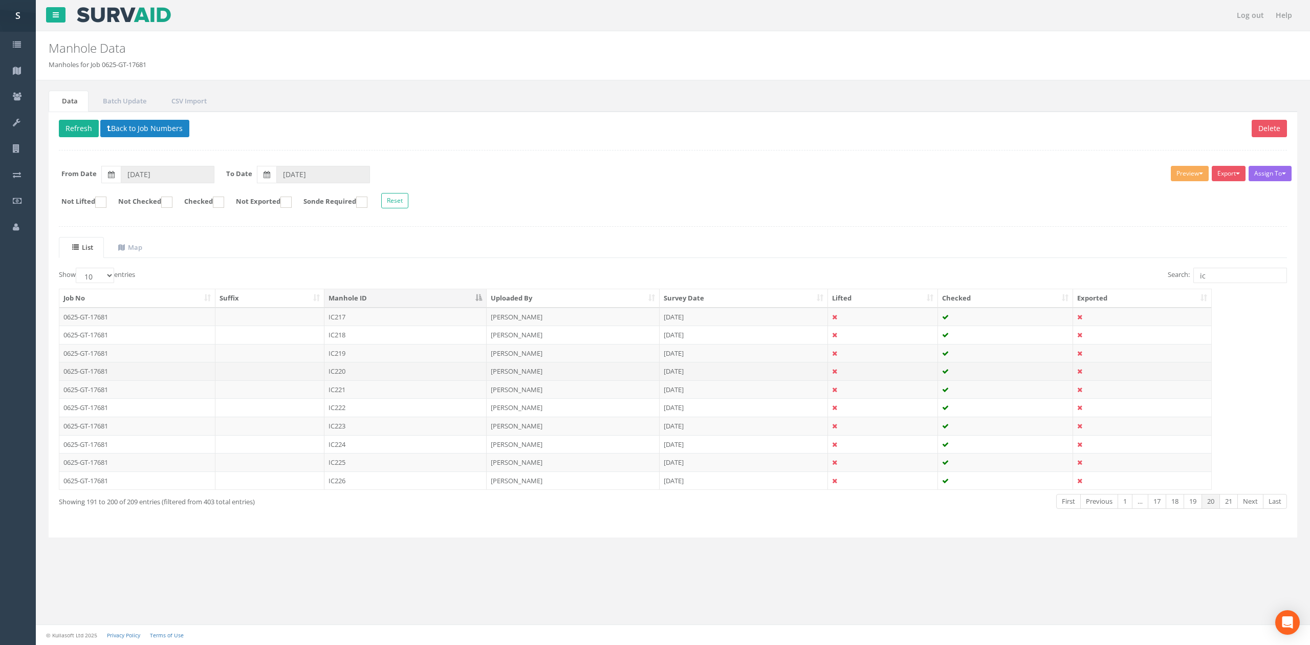
click at [357, 379] on td "IC220" at bounding box center [405, 371] width 162 height 18
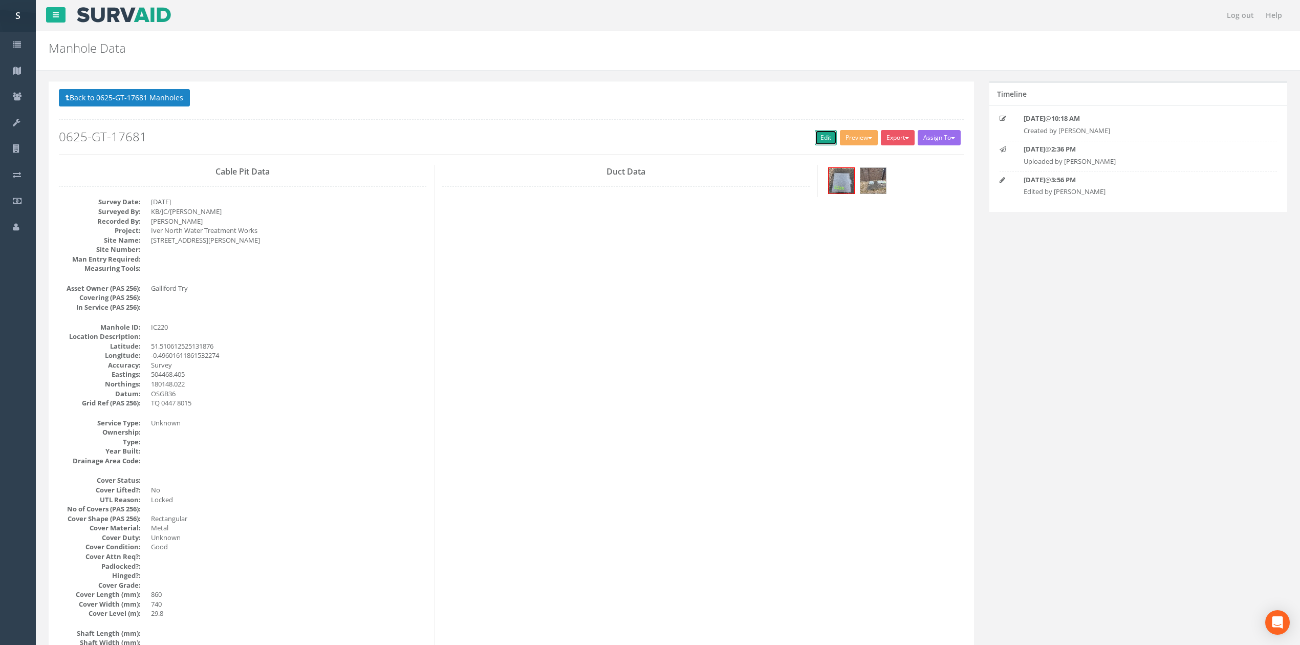
click at [815, 138] on link "Edit" at bounding box center [826, 137] width 22 height 15
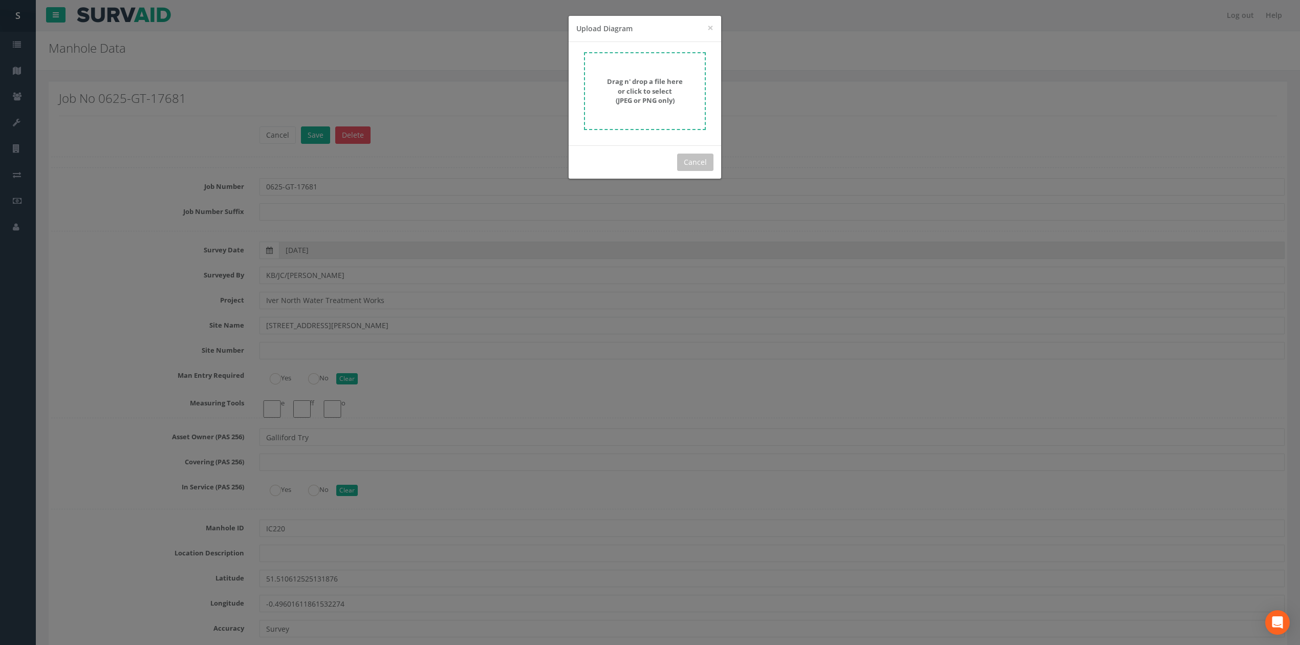
click at [646, 111] on form "Drag n' drop a file here or click to select (JPEG or PNG only)" at bounding box center [645, 91] width 122 height 78
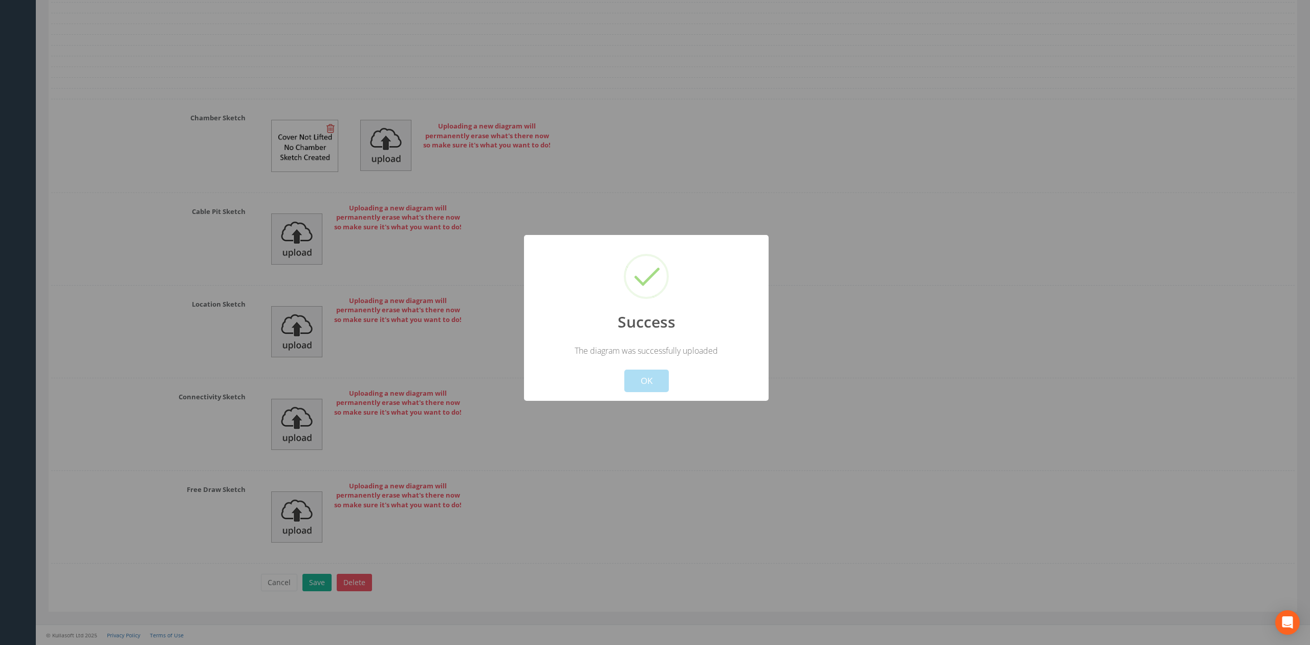
click at [647, 367] on div "Cancel OK" at bounding box center [646, 374] width 227 height 36
click at [649, 389] on button "OK" at bounding box center [646, 381] width 45 height 23
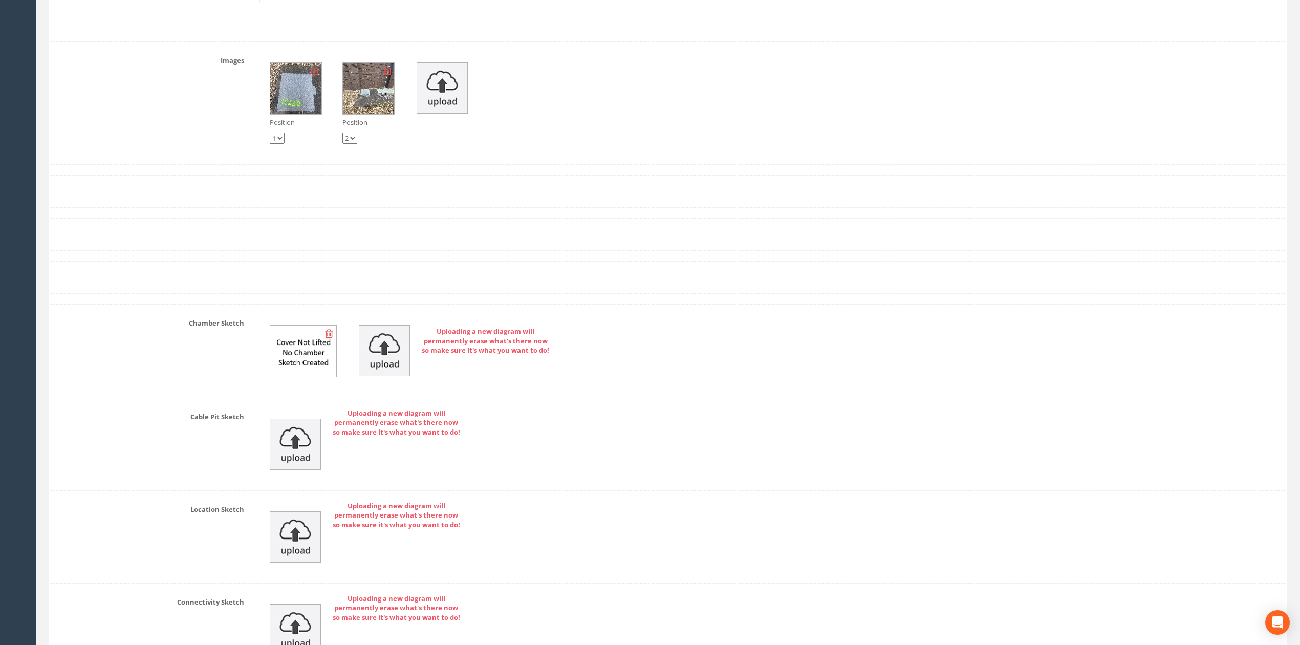
scroll to position [3069, 0]
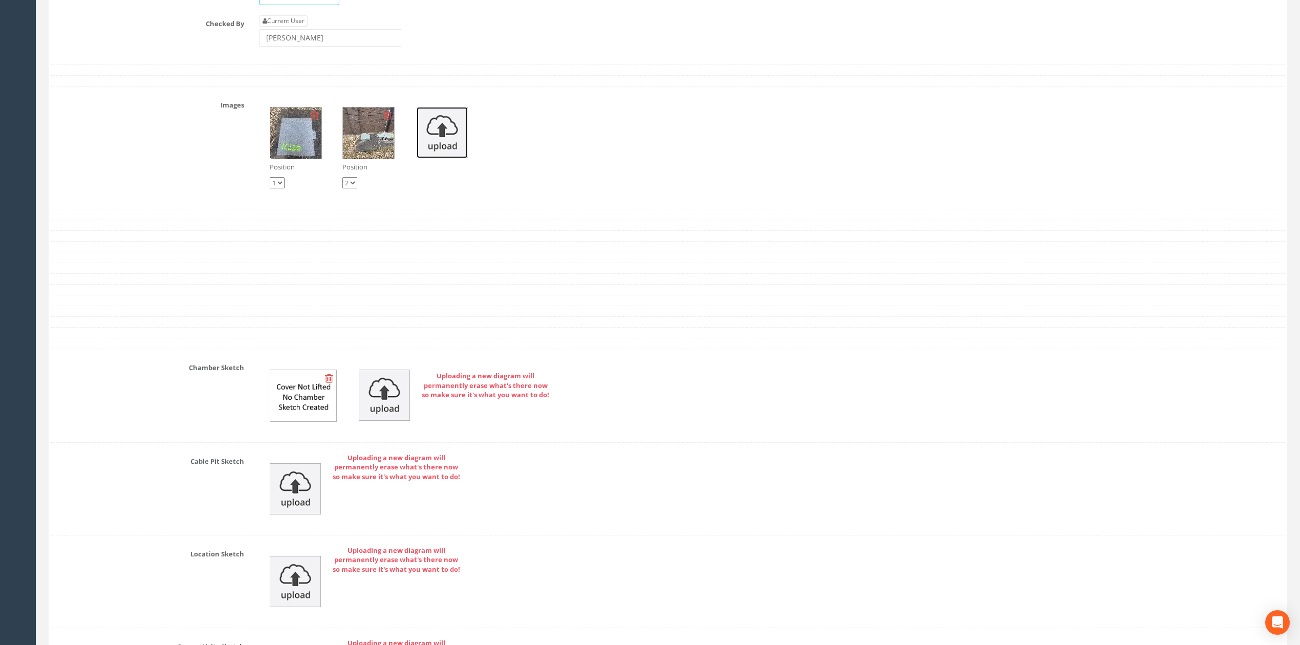
click at [440, 149] on img at bounding box center [442, 132] width 51 height 51
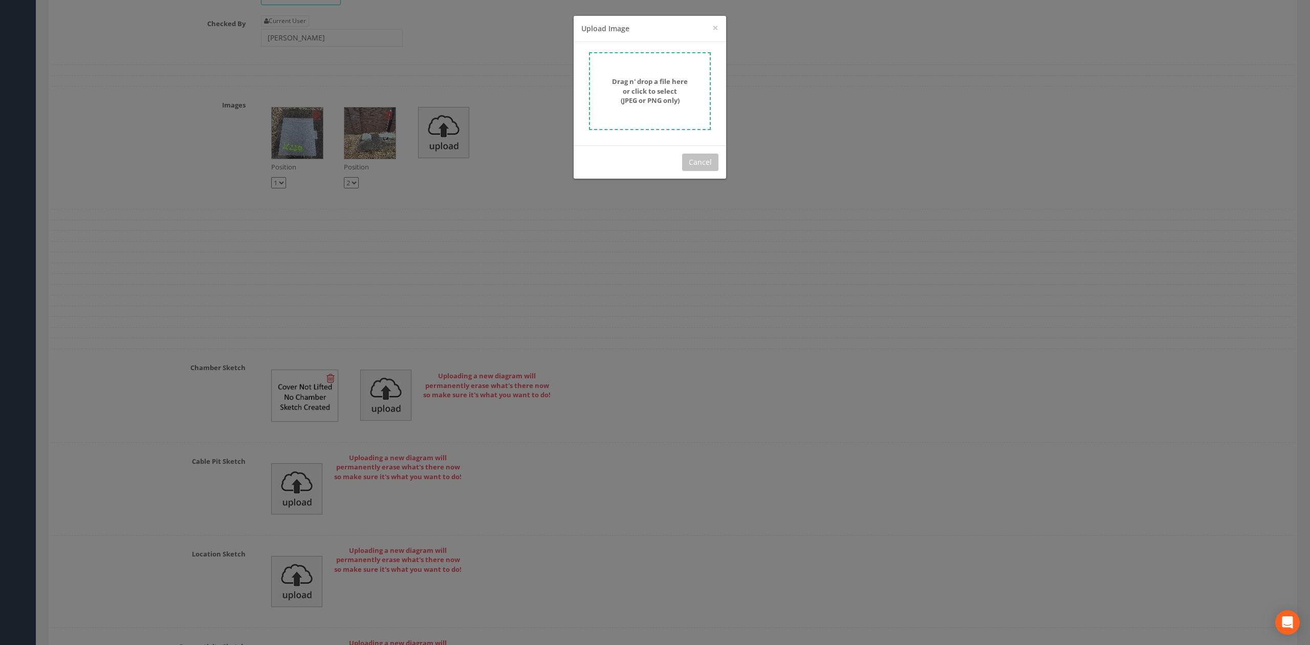
click at [677, 81] on strong "Drag n' drop a file here or click to select (JPEG or PNG only)" at bounding box center [650, 91] width 76 height 28
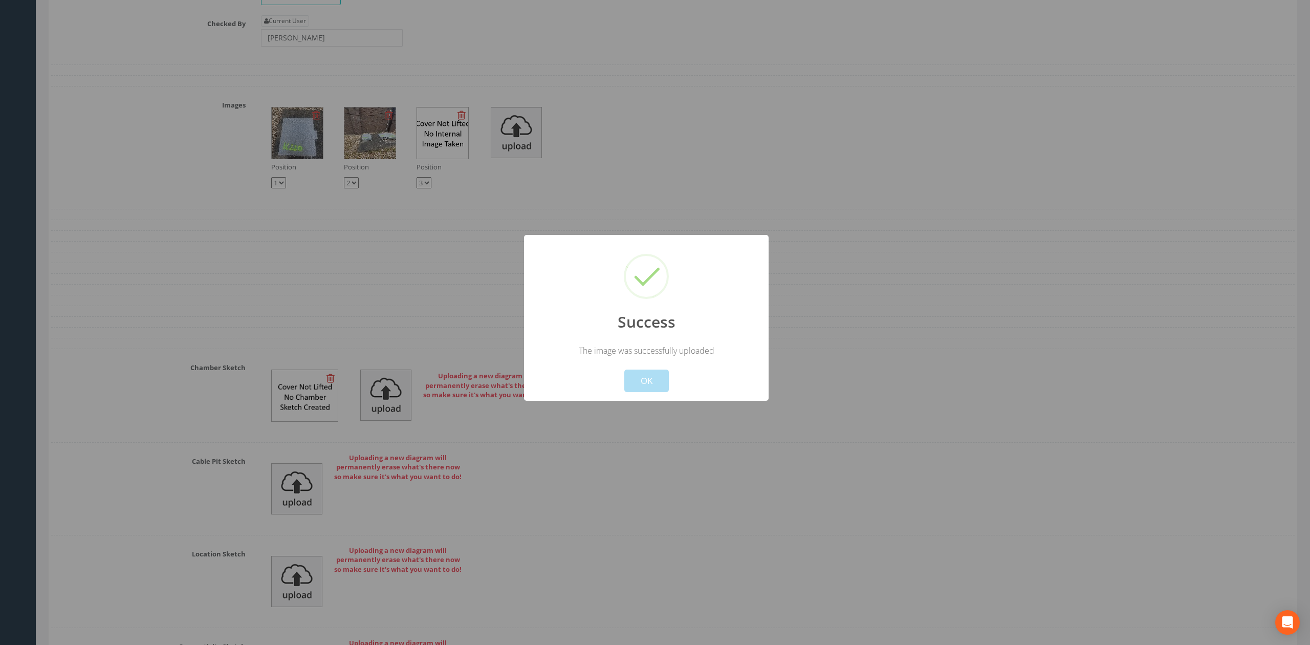
click at [620, 375] on div "Cancel OK" at bounding box center [646, 374] width 227 height 36
click at [627, 379] on button "OK" at bounding box center [646, 381] width 45 height 23
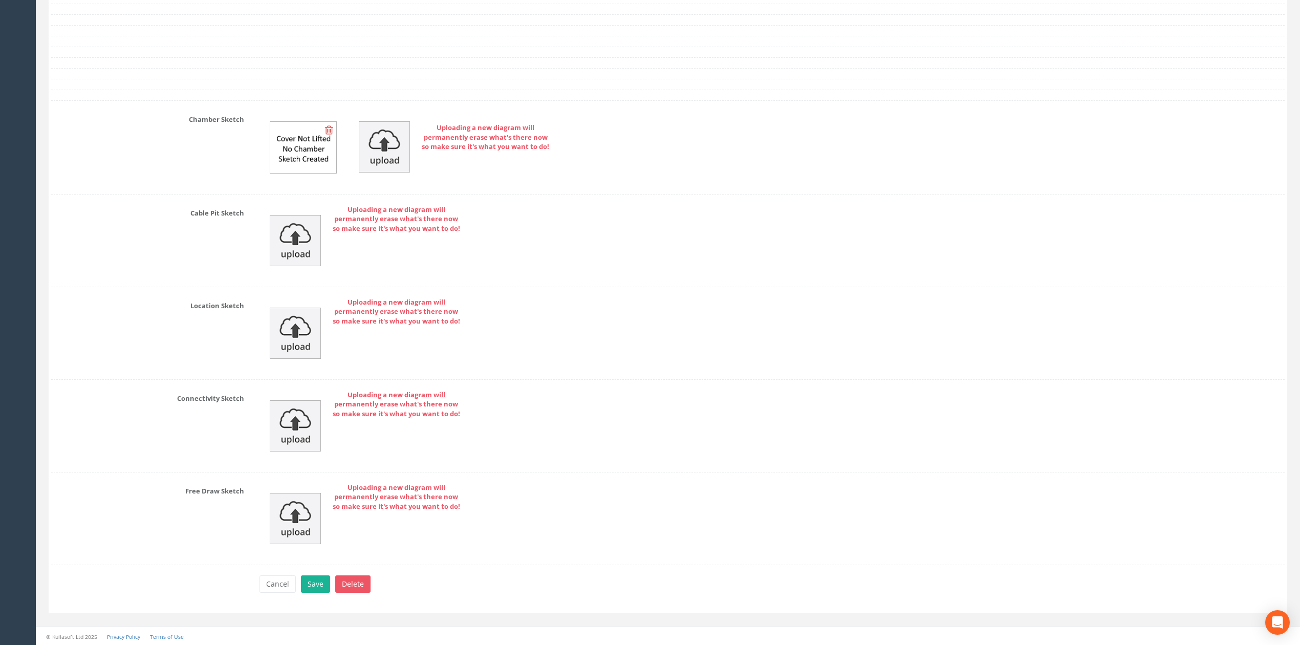
scroll to position [3344, 0]
drag, startPoint x: 317, startPoint y: 572, endPoint x: 315, endPoint y: 578, distance: 6.0
click at [314, 580] on button "Save" at bounding box center [315, 582] width 29 height 17
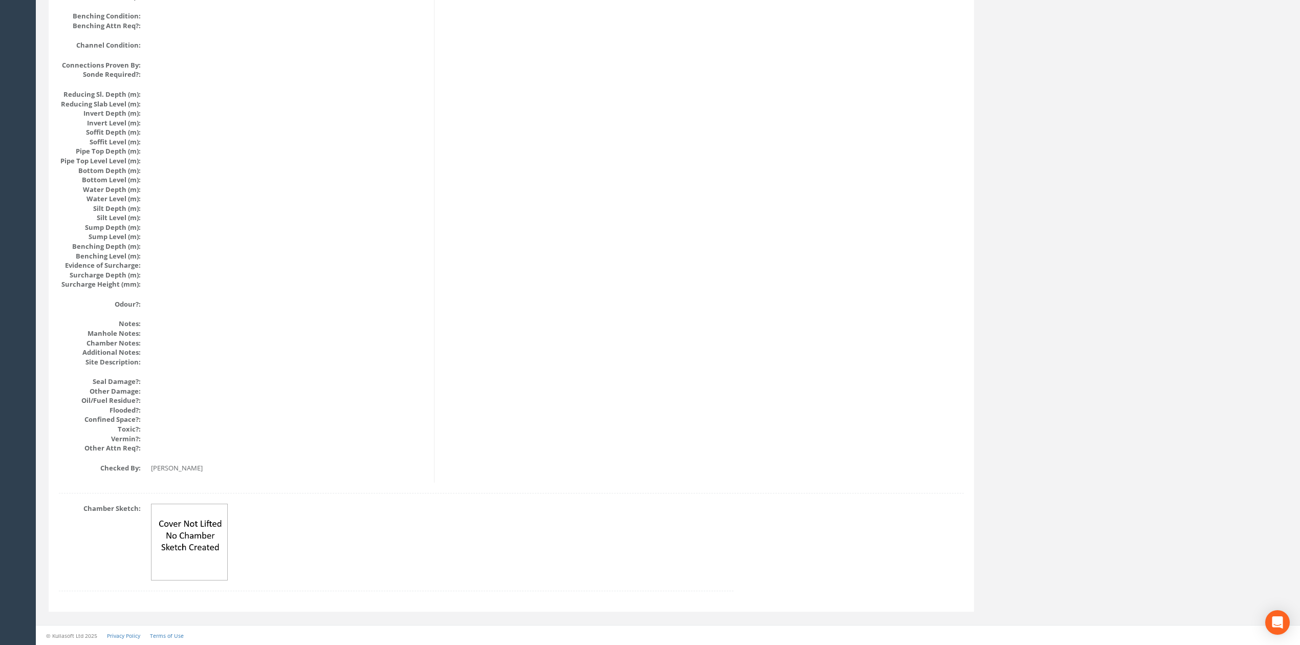
scroll to position [0, 0]
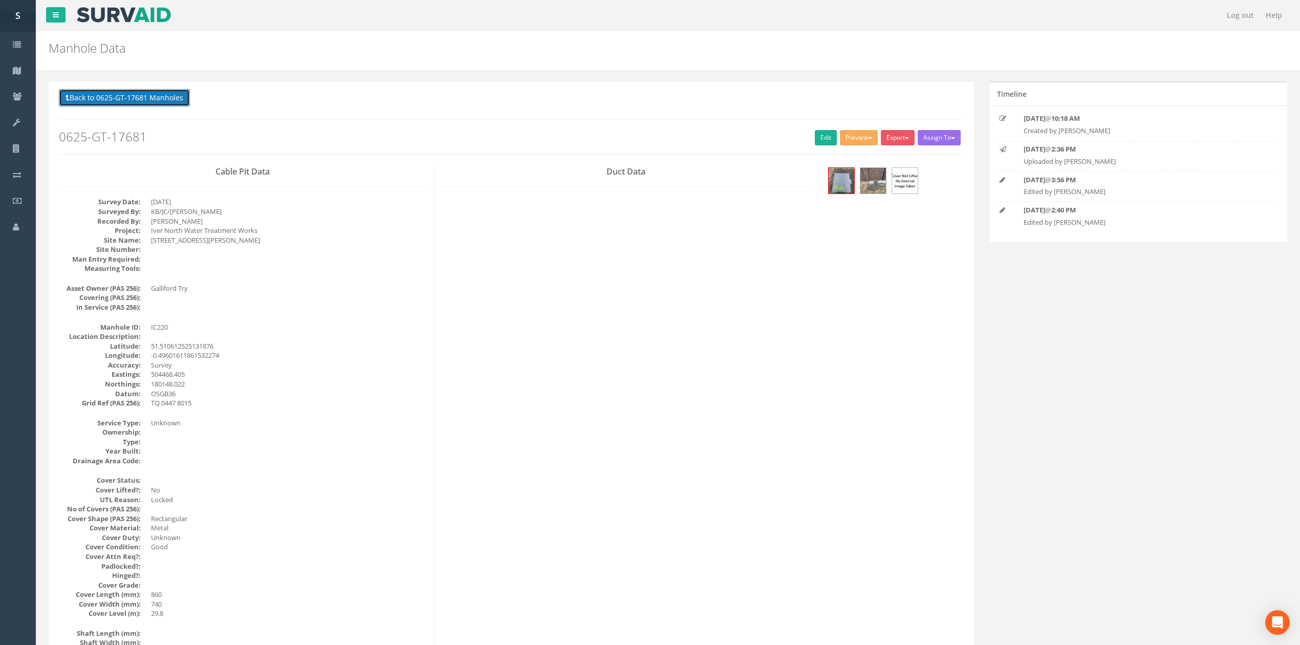
click at [166, 104] on button "Back to 0625-GT-17681 Manholes" at bounding box center [124, 97] width 131 height 17
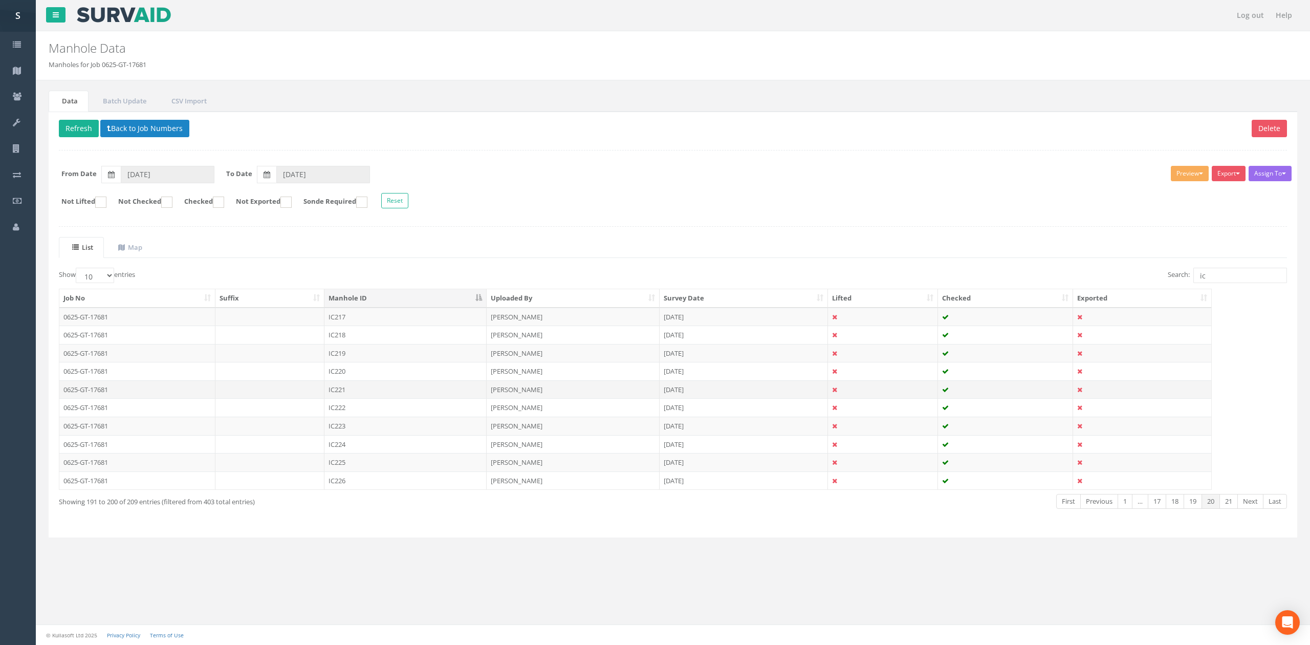
click at [371, 392] on td "IC221" at bounding box center [405, 389] width 162 height 18
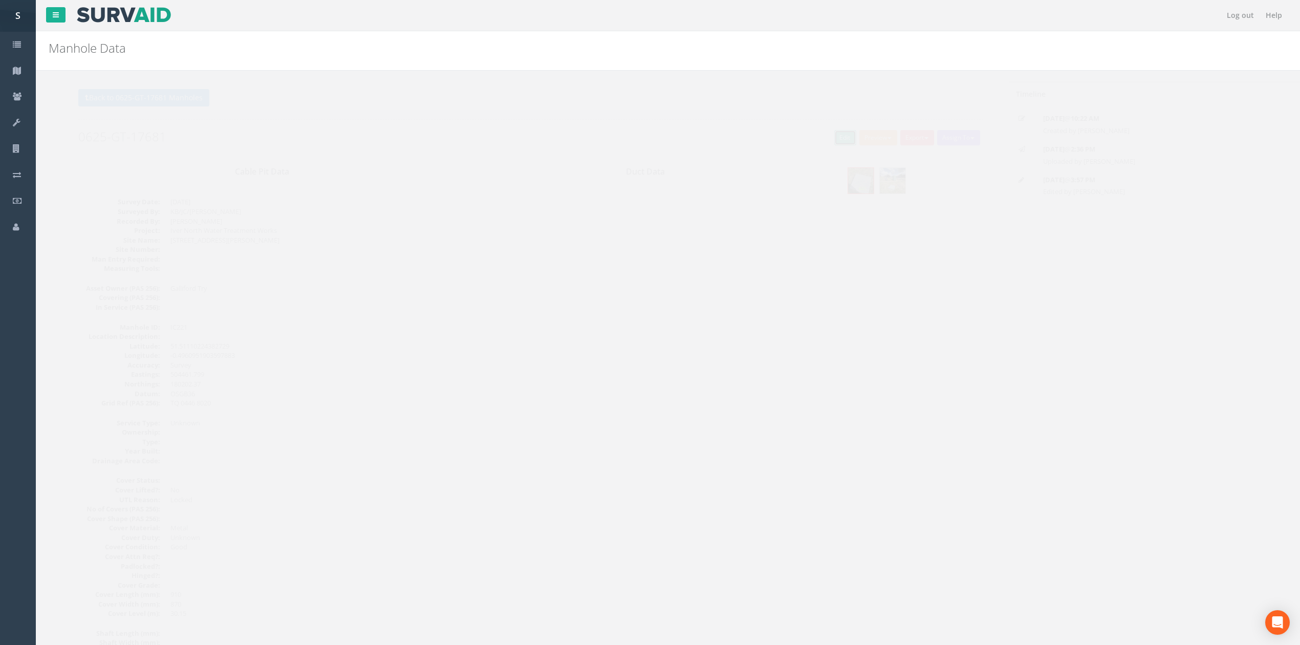
click at [815, 138] on link "Edit" at bounding box center [826, 137] width 22 height 15
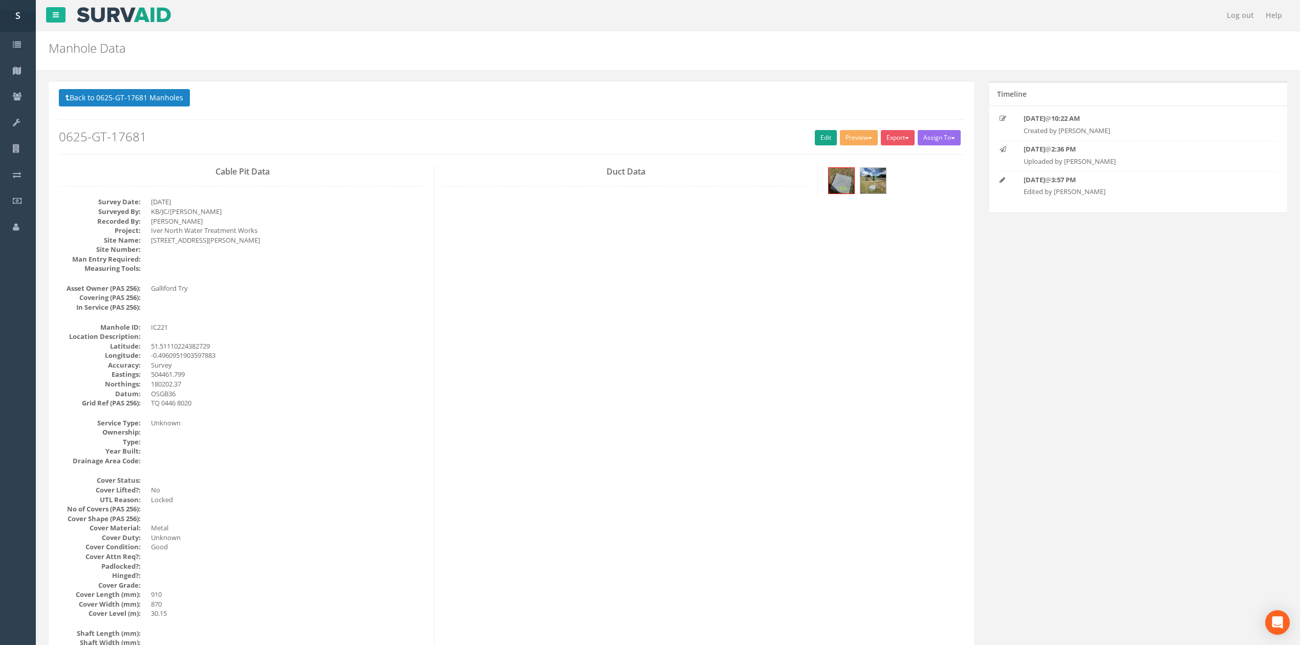
scroll to position [2931, 0]
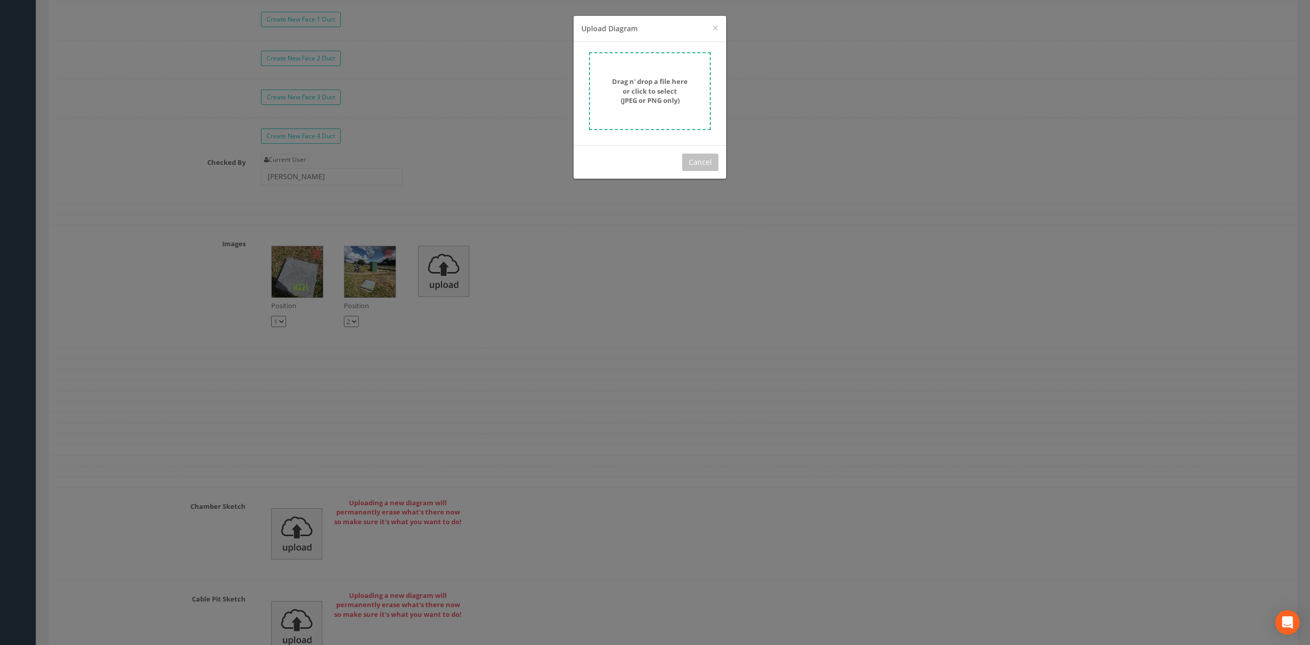
click at [654, 71] on form "Drag n' drop a file here or click to select (JPEG or PNG only)" at bounding box center [650, 91] width 122 height 78
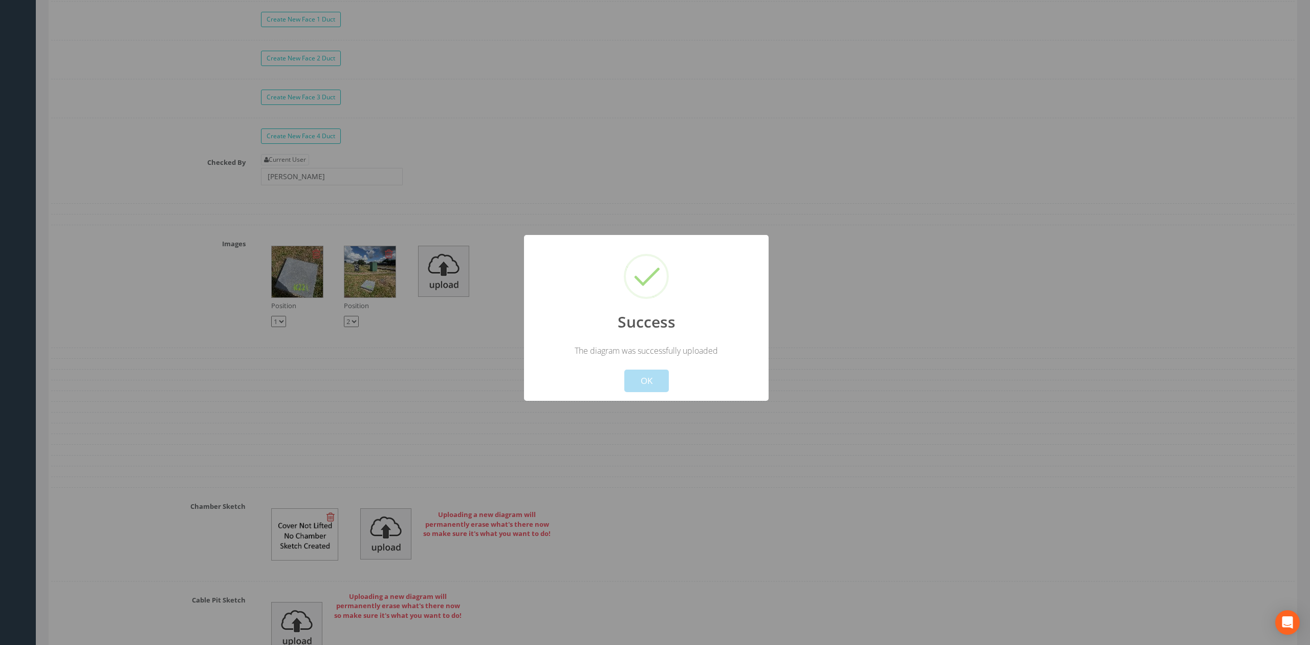
click at [631, 392] on button "OK" at bounding box center [646, 381] width 45 height 23
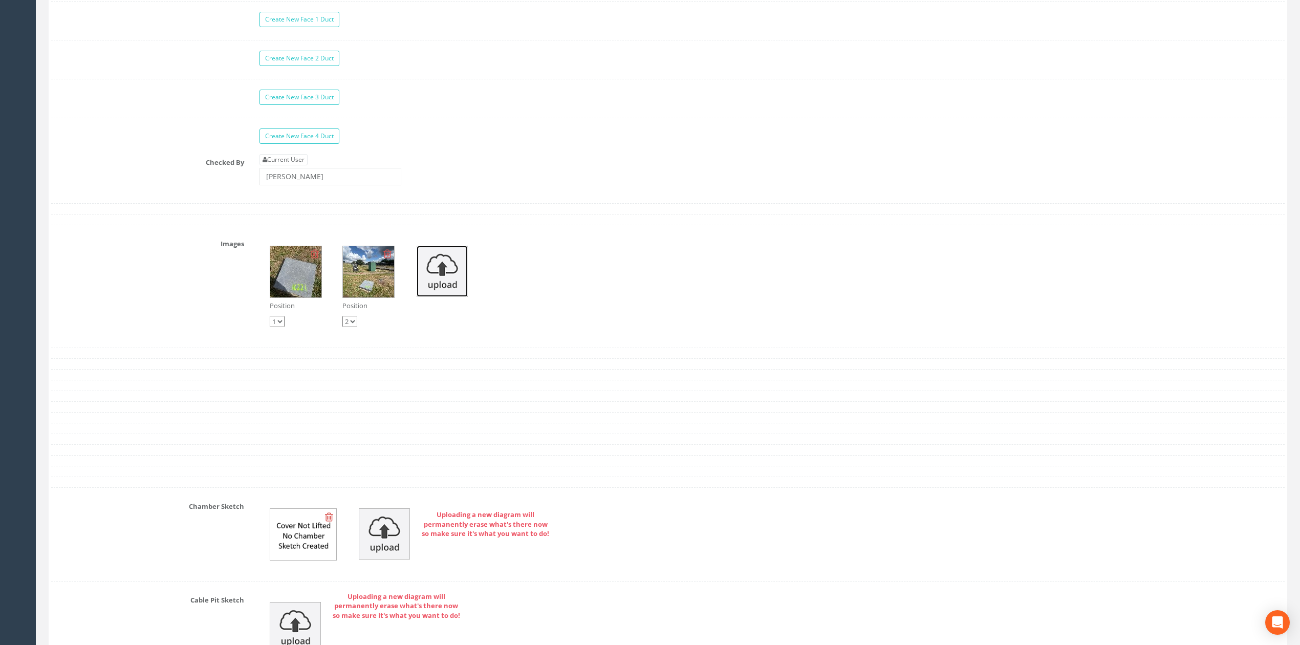
click at [461, 297] on img at bounding box center [442, 271] width 51 height 51
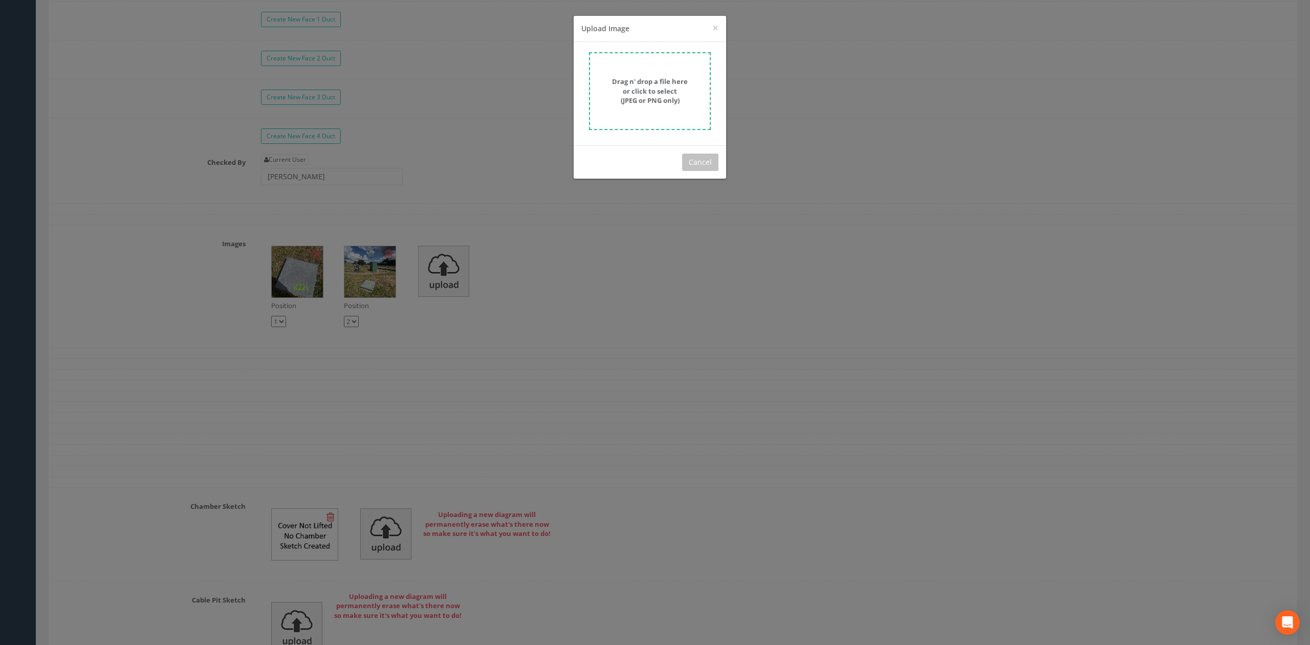
click at [644, 95] on strong "Drag n' drop a file here or click to select (JPEG or PNG only)" at bounding box center [650, 91] width 76 height 28
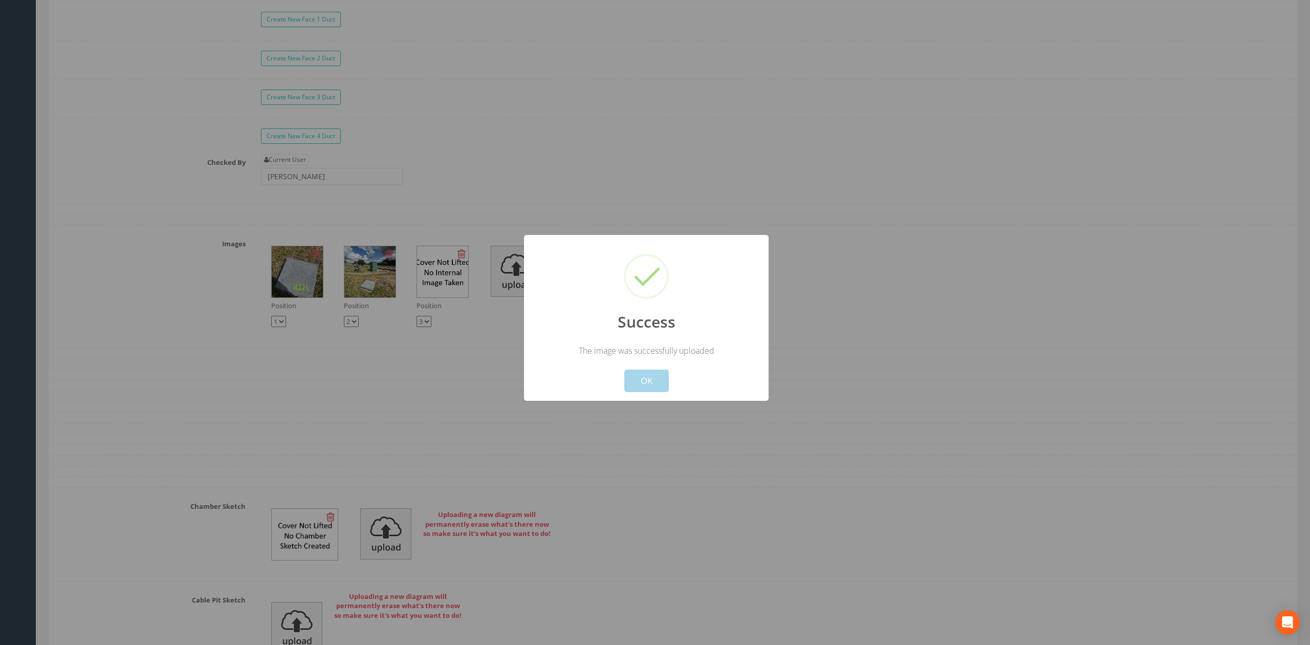
click at [653, 389] on button "OK" at bounding box center [646, 381] width 45 height 23
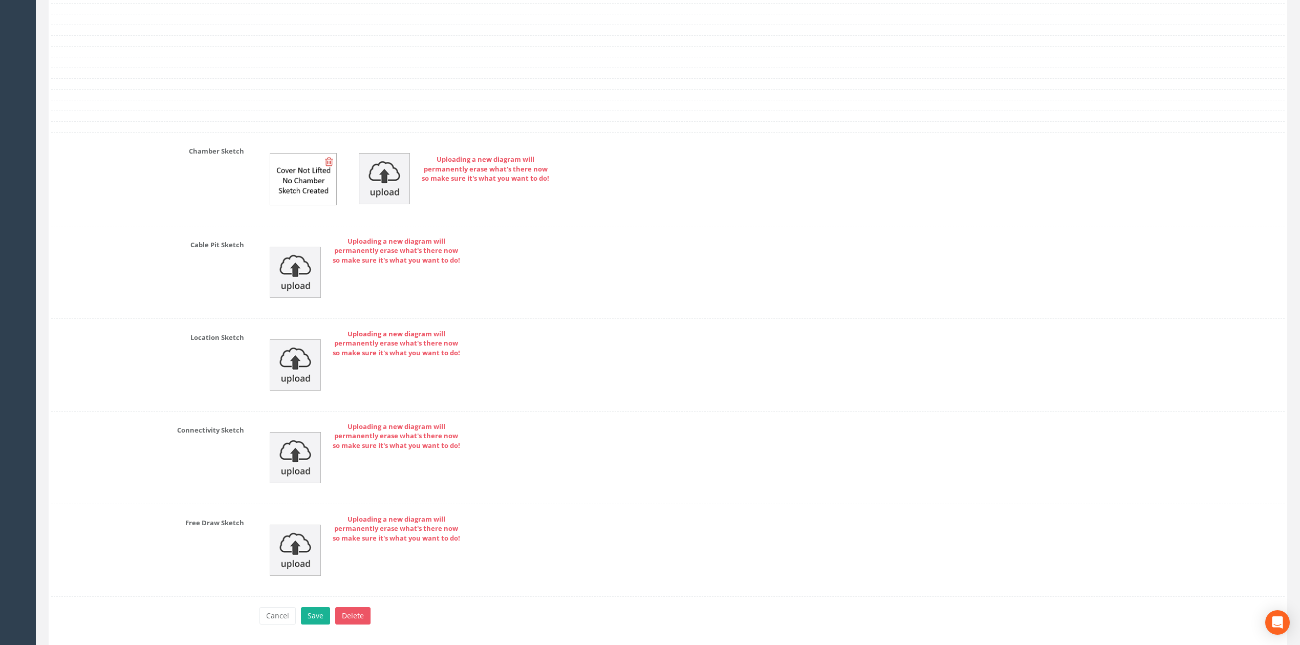
scroll to position [3344, 0]
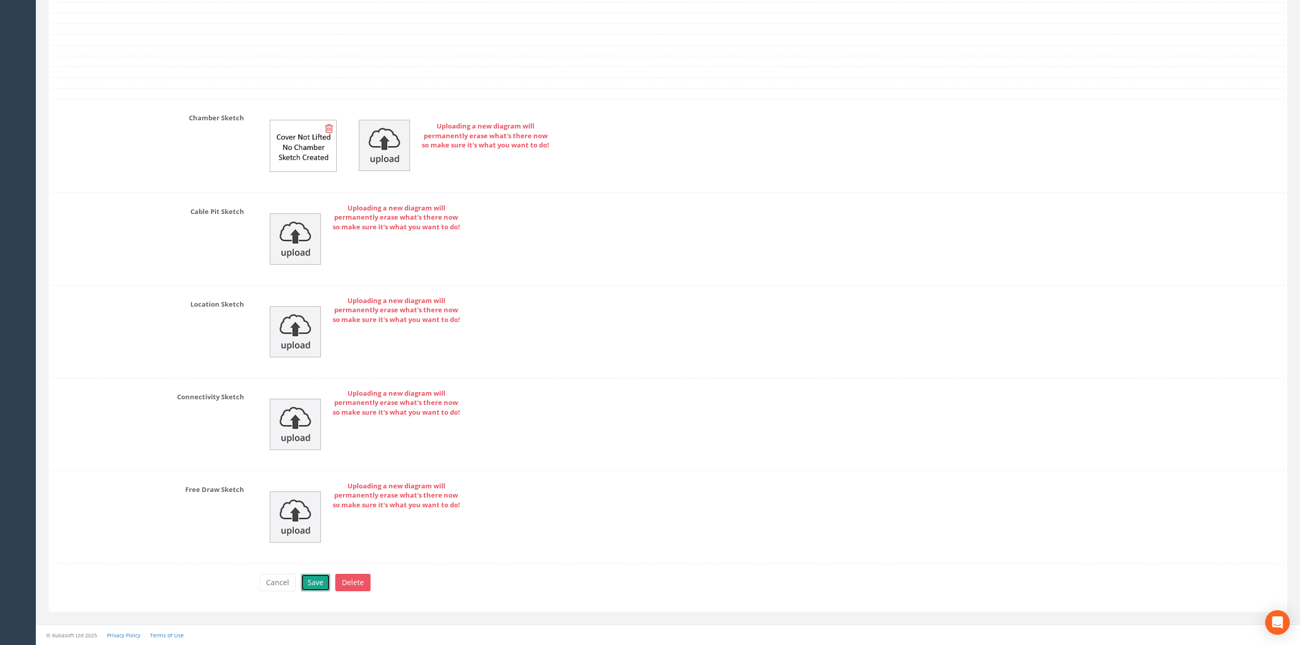
click at [316, 578] on button "Save" at bounding box center [315, 582] width 29 height 17
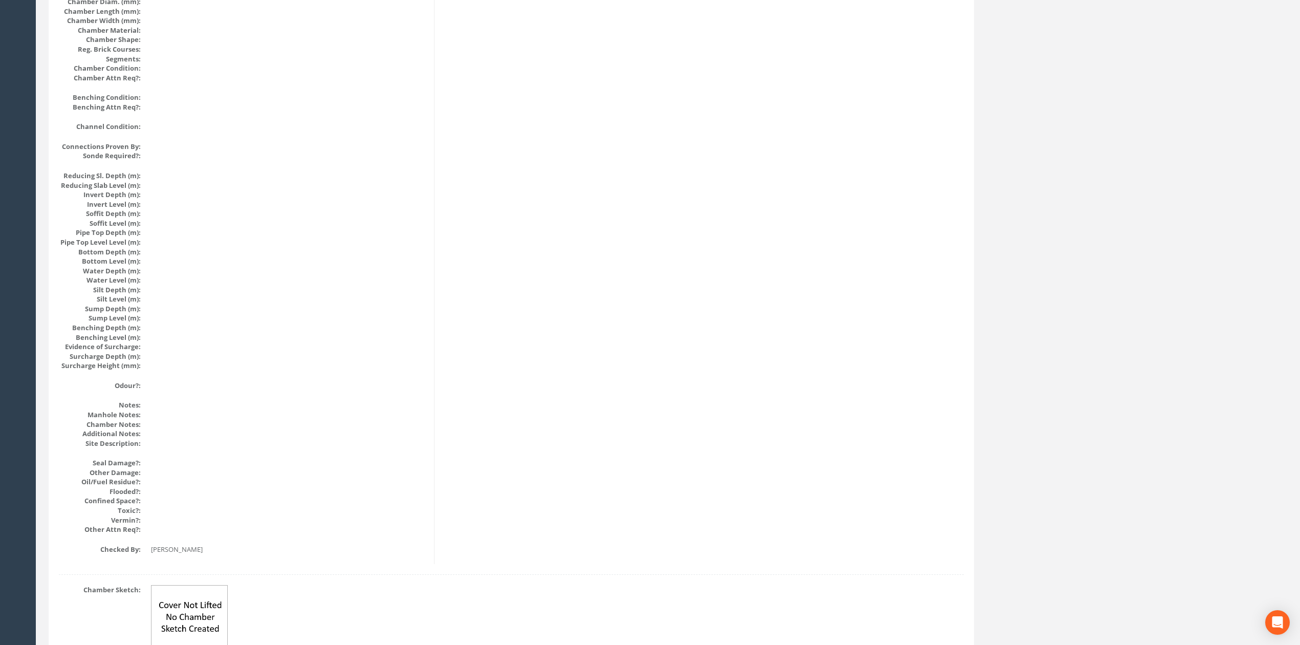
scroll to position [0, 0]
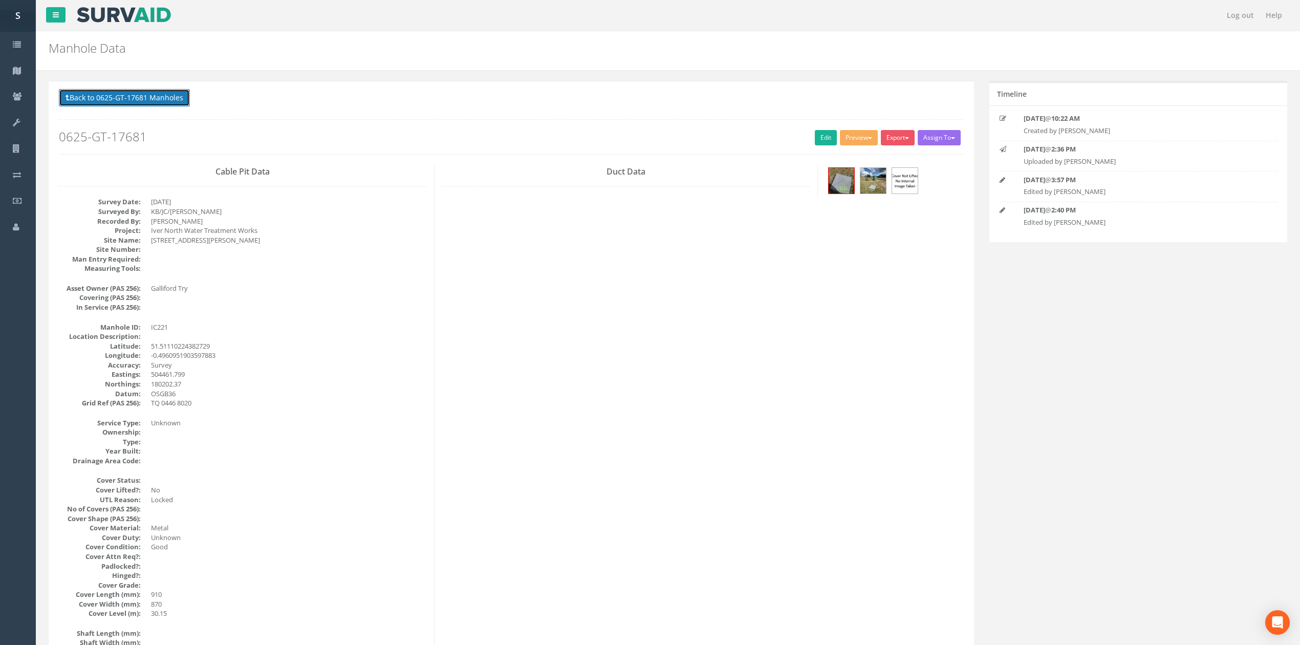
click at [137, 99] on button "Back to 0625-GT-17681 Manholes" at bounding box center [124, 97] width 131 height 17
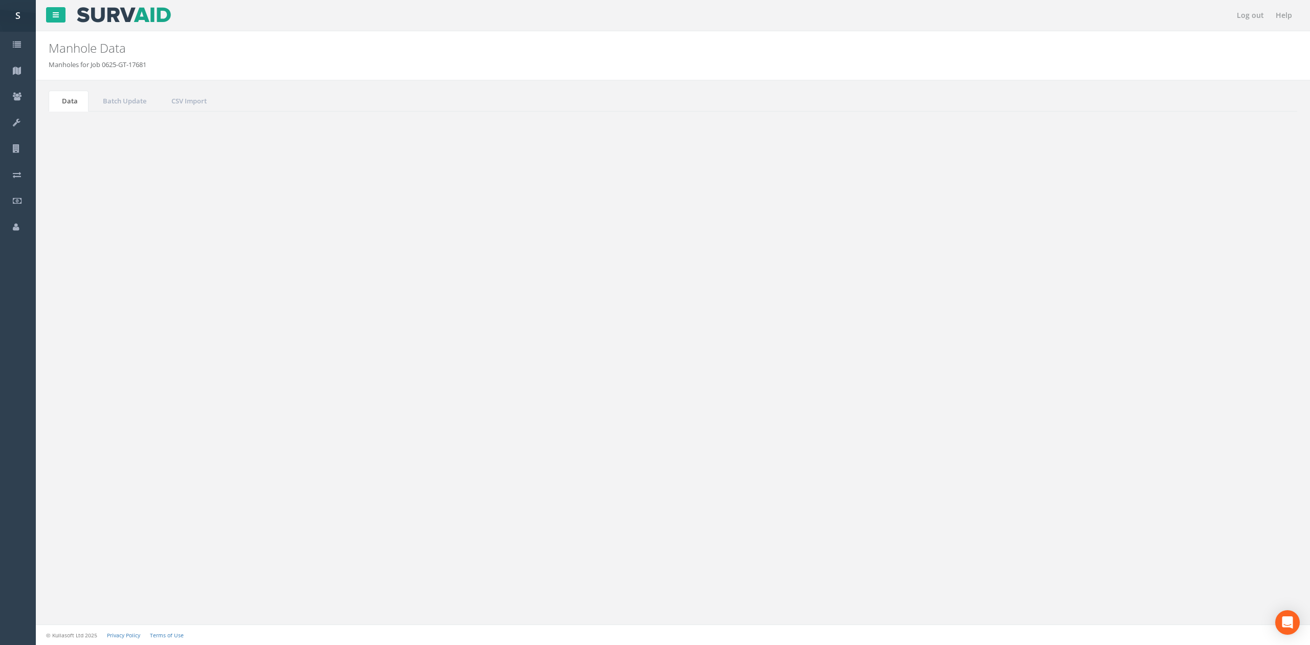
click at [365, 410] on td "IC222" at bounding box center [405, 407] width 162 height 18
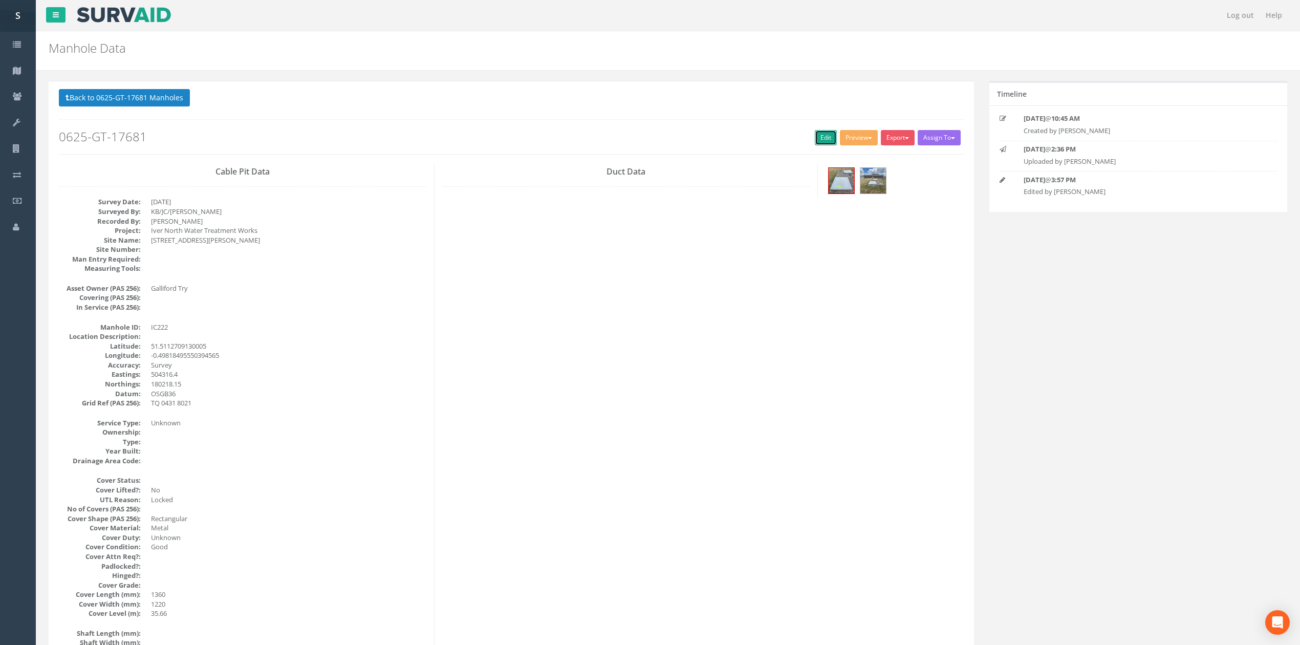
click at [818, 131] on link "Edit" at bounding box center [826, 137] width 22 height 15
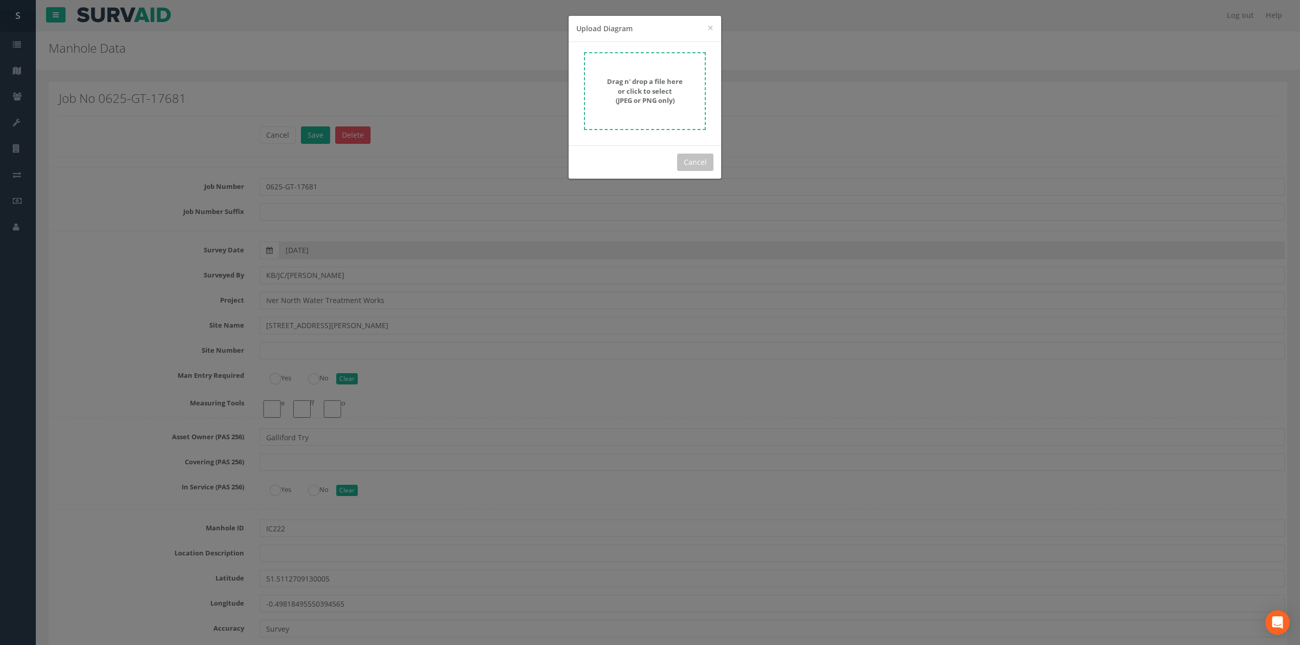
click at [669, 104] on strong "Drag n' drop a file here or click to select (JPEG or PNG only)" at bounding box center [645, 91] width 76 height 28
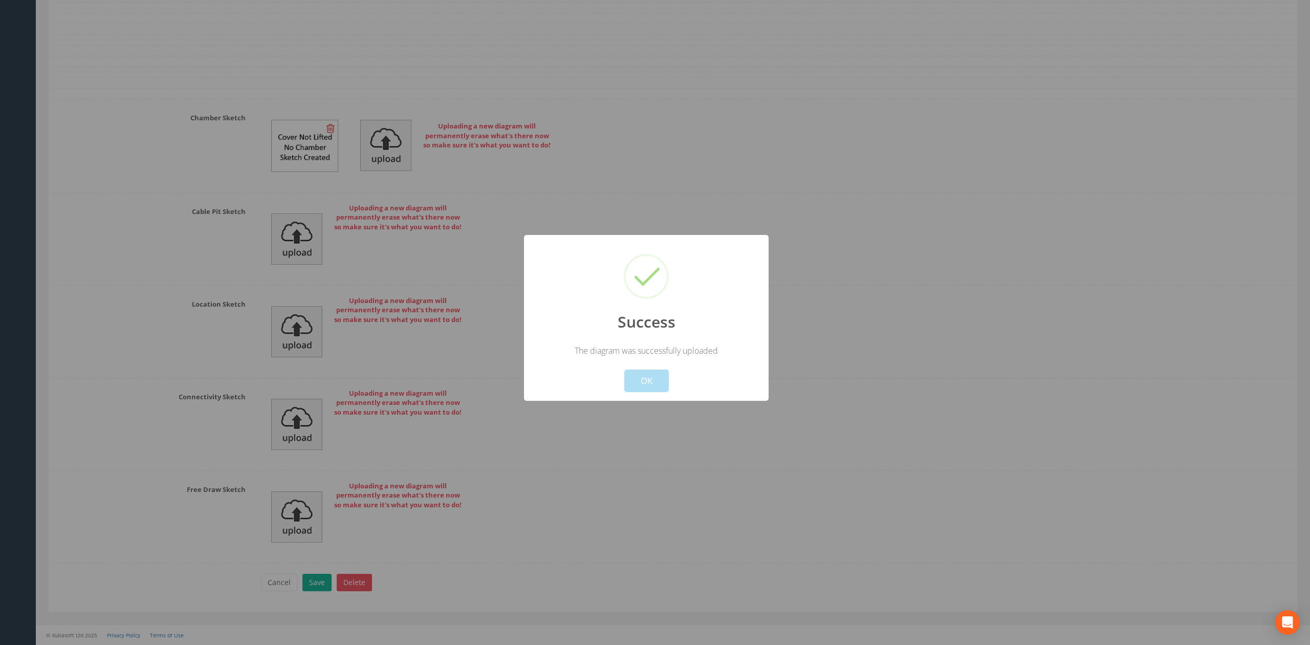
click at [634, 382] on button "OK" at bounding box center [646, 381] width 45 height 23
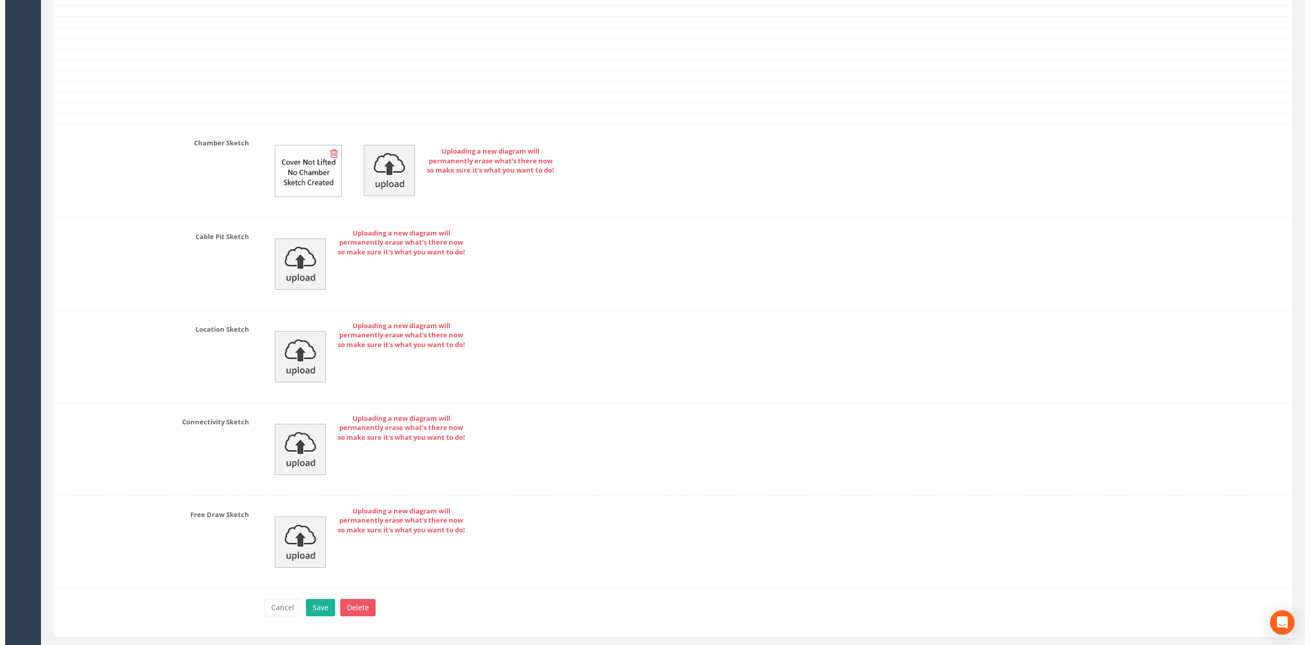
scroll to position [3206, 0]
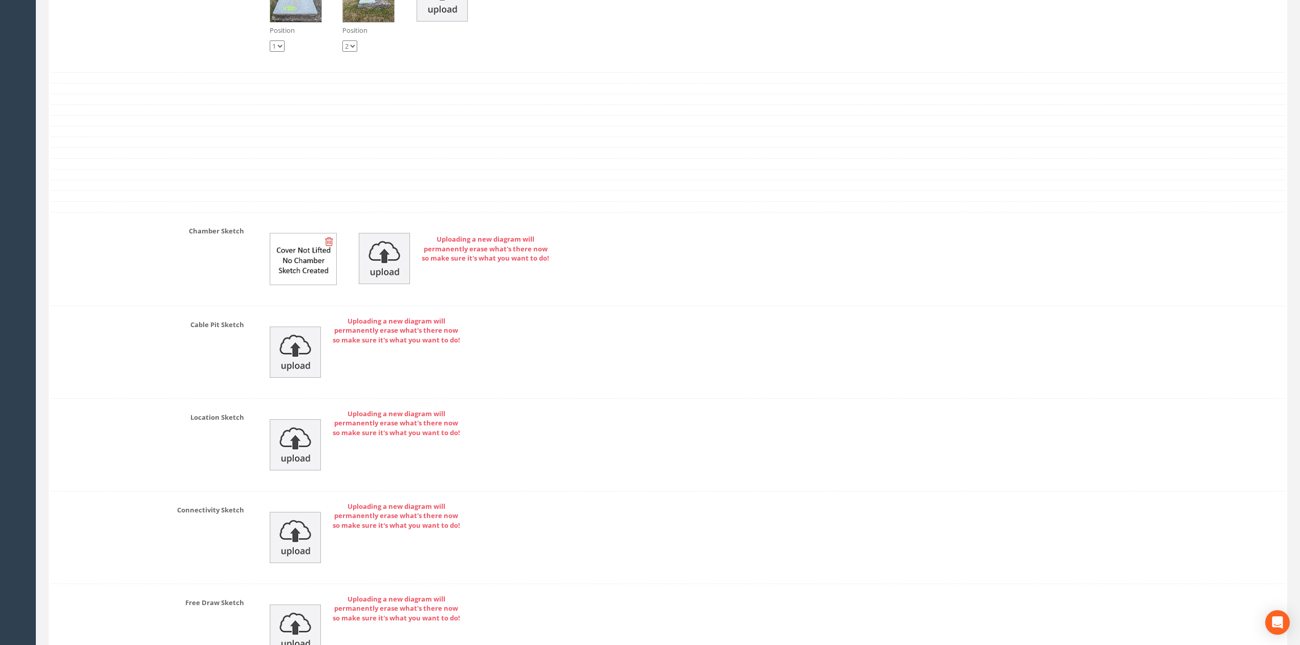
click at [415, 25] on div "Position 1 2 Position 1 2" at bounding box center [772, 11] width 1041 height 102
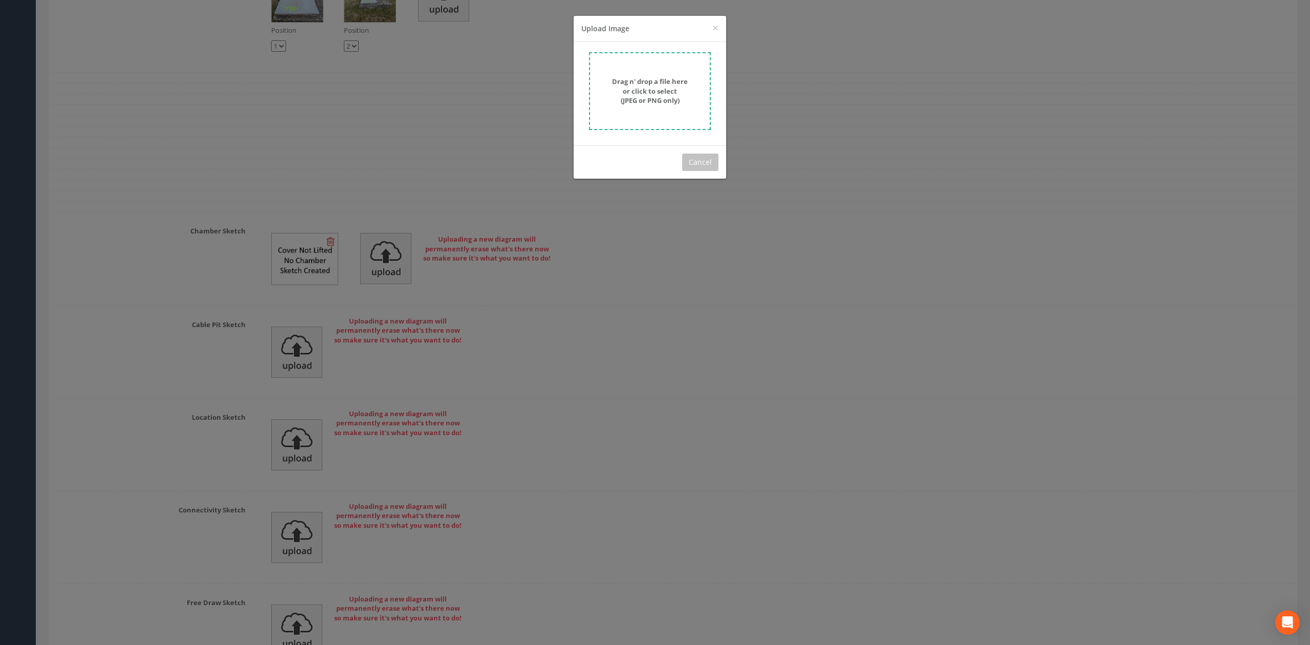
click at [610, 74] on form "Drag n' drop a file here or click to select (JPEG or PNG only)" at bounding box center [650, 91] width 122 height 78
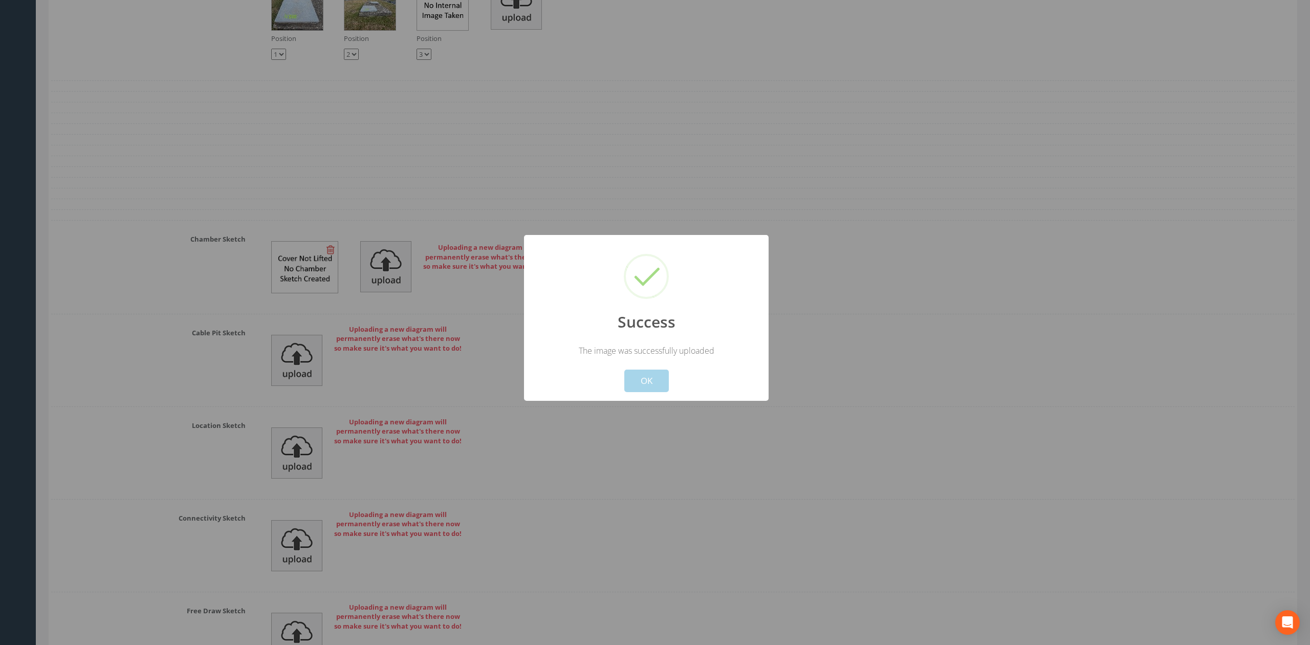
click at [635, 387] on button "OK" at bounding box center [646, 381] width 45 height 23
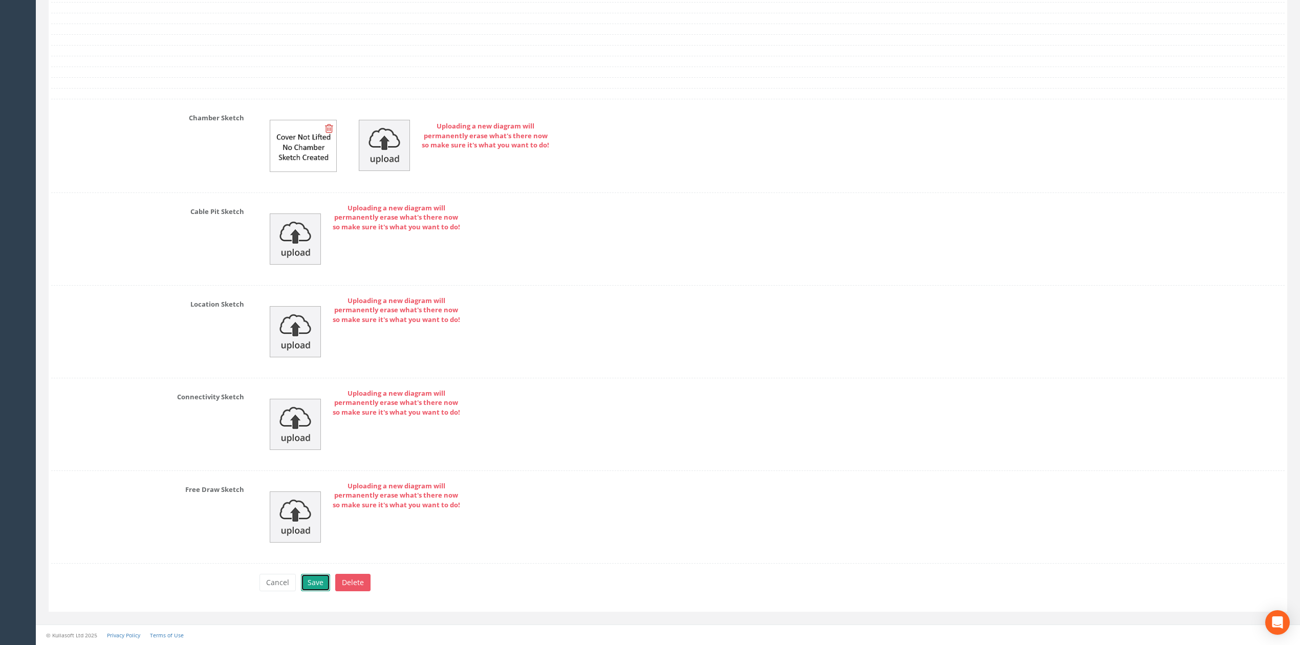
click at [323, 581] on button "Save" at bounding box center [315, 582] width 29 height 17
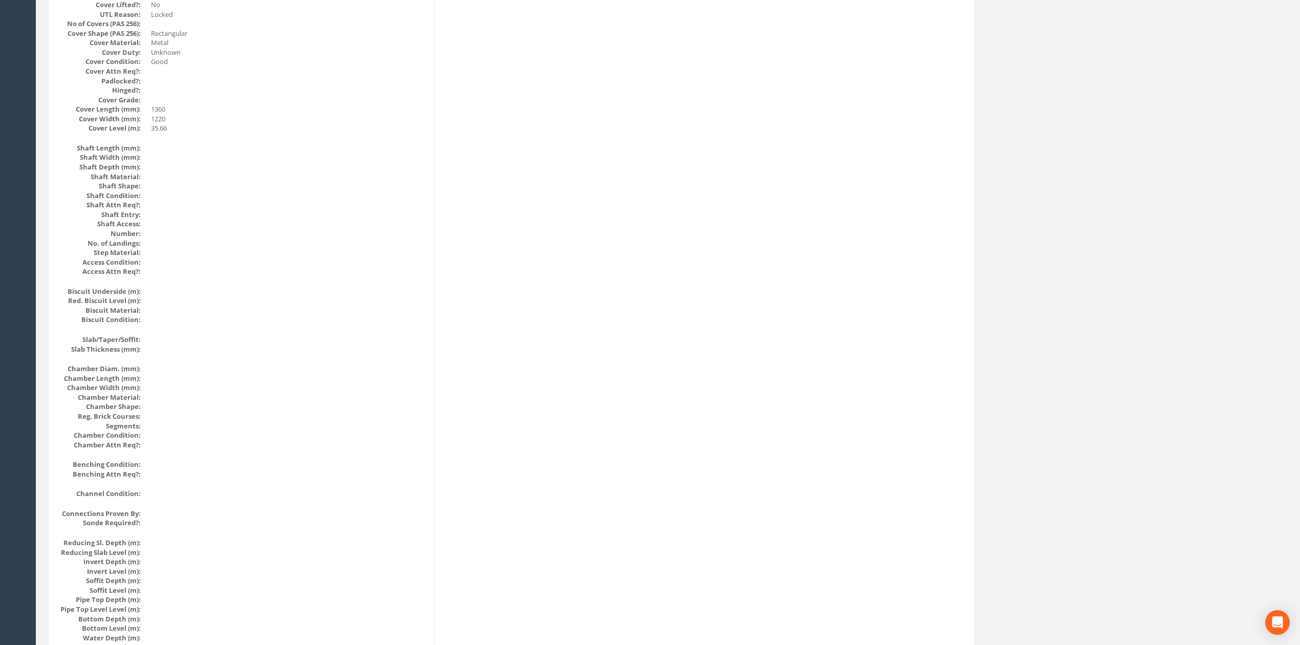
scroll to position [0, 0]
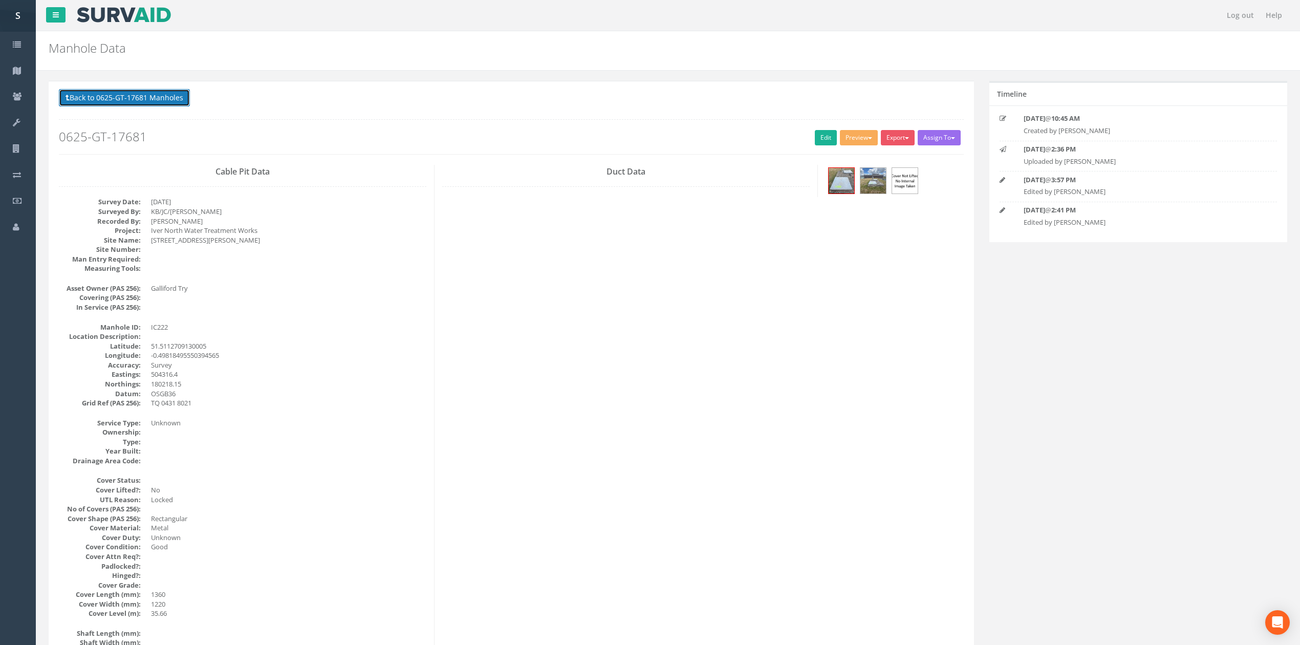
click at [174, 91] on button "Back to 0625-GT-17681 Manholes" at bounding box center [124, 97] width 131 height 17
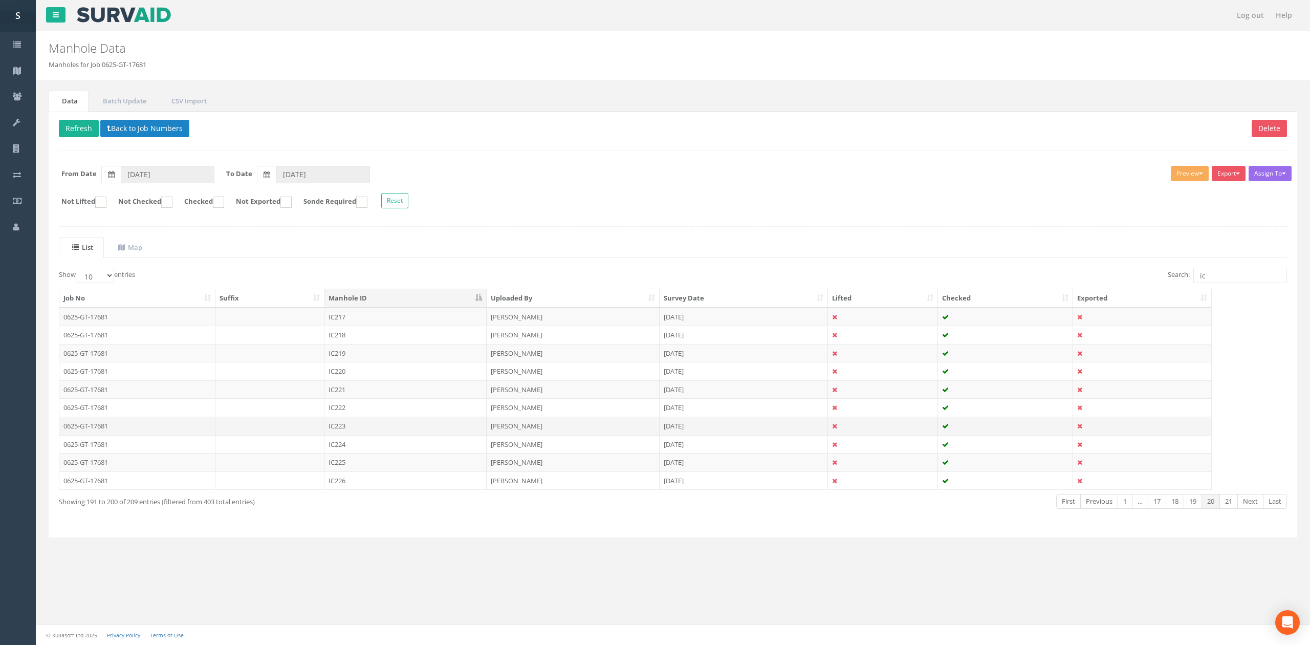
click at [385, 432] on td "IC223" at bounding box center [405, 426] width 162 height 18
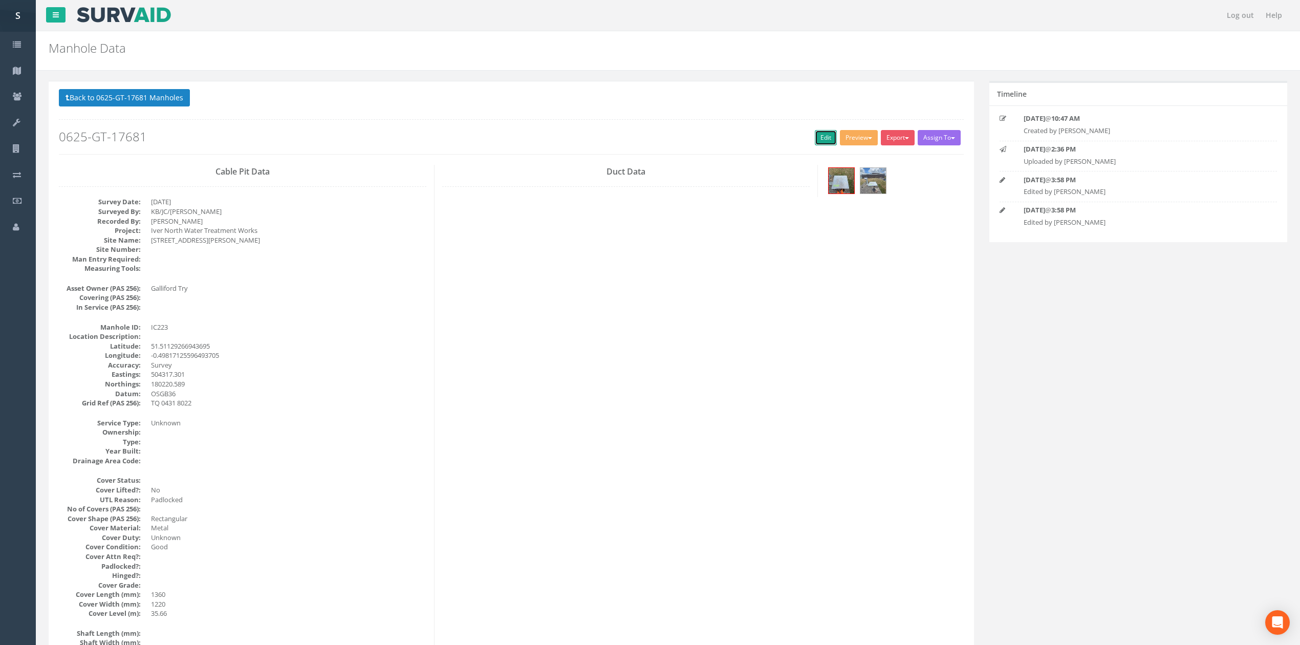
click at [820, 131] on link "Edit" at bounding box center [826, 137] width 22 height 15
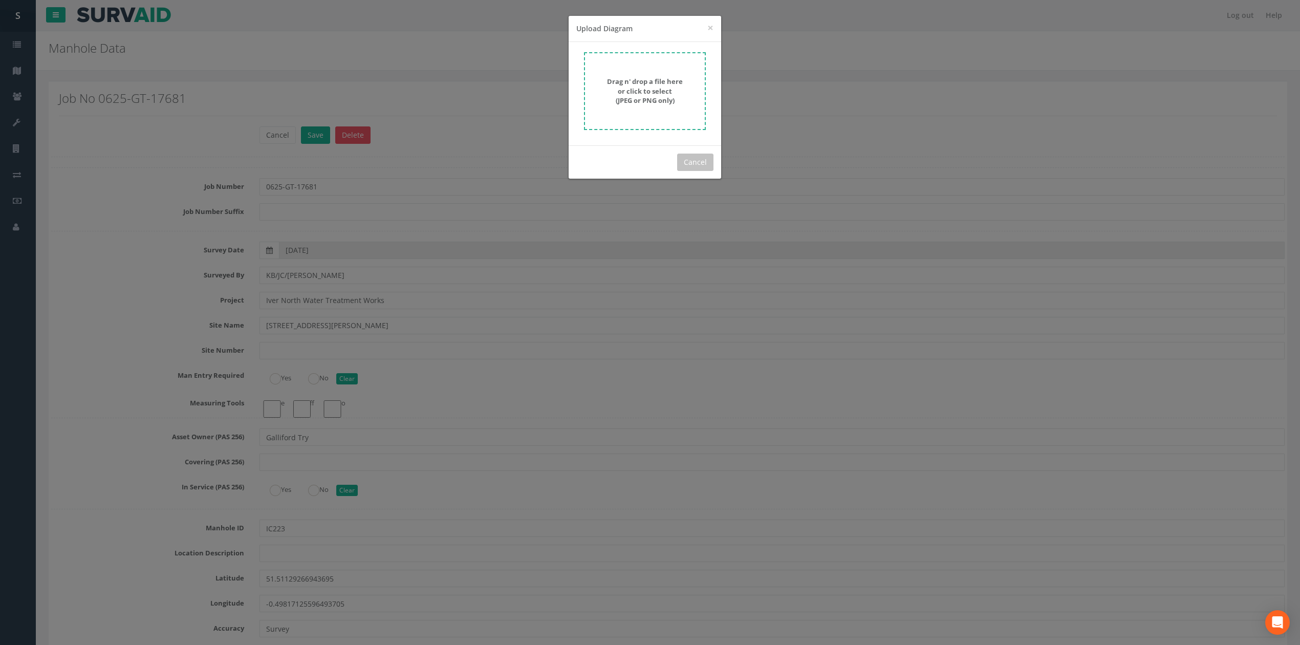
click at [624, 110] on form "Drag n' drop a file here or click to select (JPEG or PNG only)" at bounding box center [645, 91] width 122 height 78
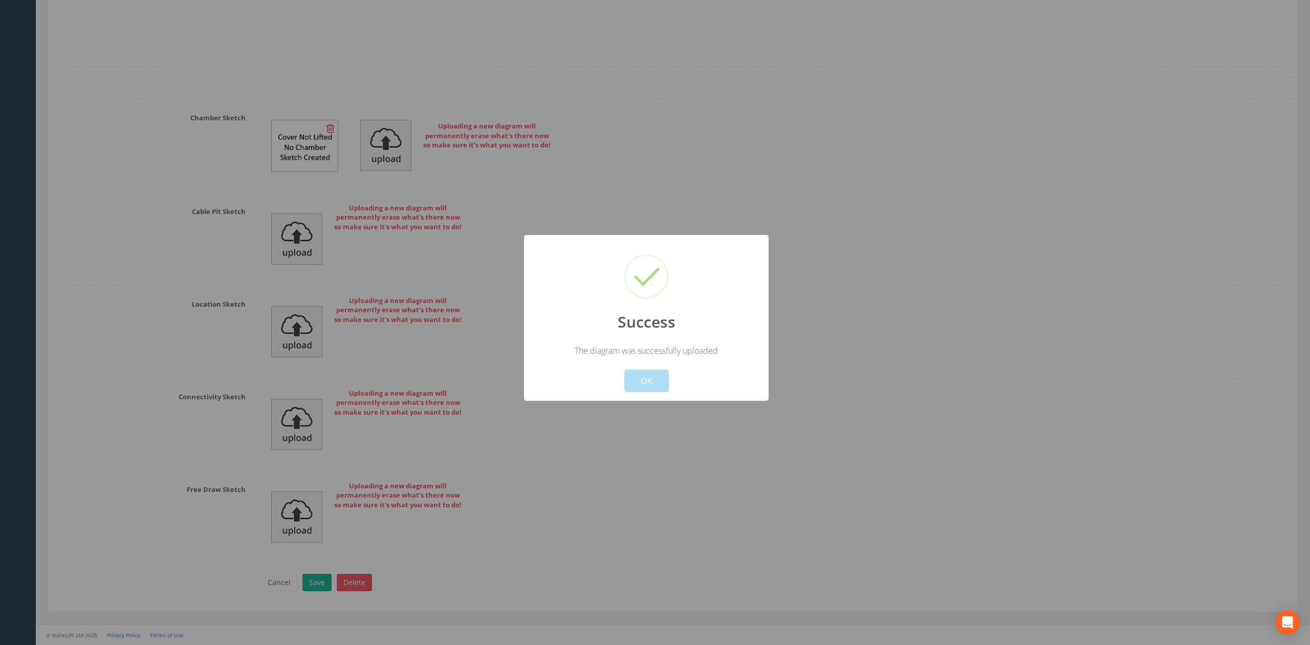
click at [650, 374] on button "OK" at bounding box center [646, 381] width 45 height 23
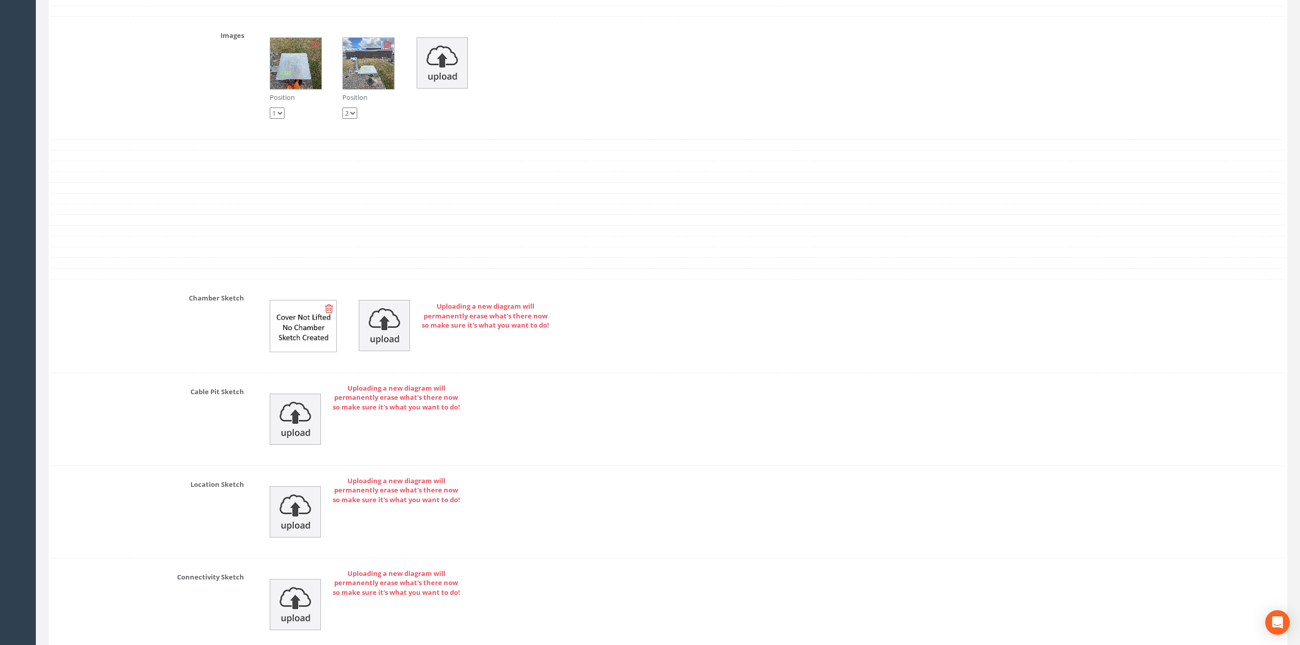
scroll to position [3137, 0]
click at [436, 70] on img at bounding box center [442, 64] width 51 height 51
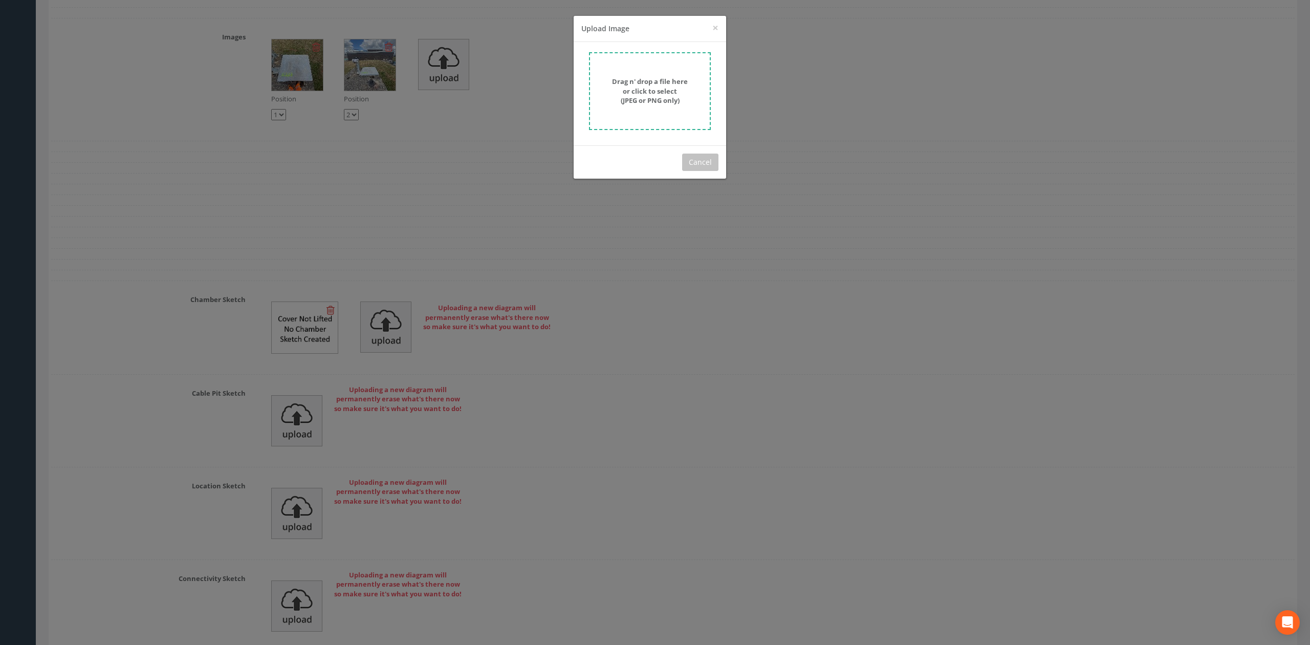
click at [616, 70] on form "Drag n' drop a file here or click to select (JPEG or PNG only)" at bounding box center [650, 91] width 122 height 78
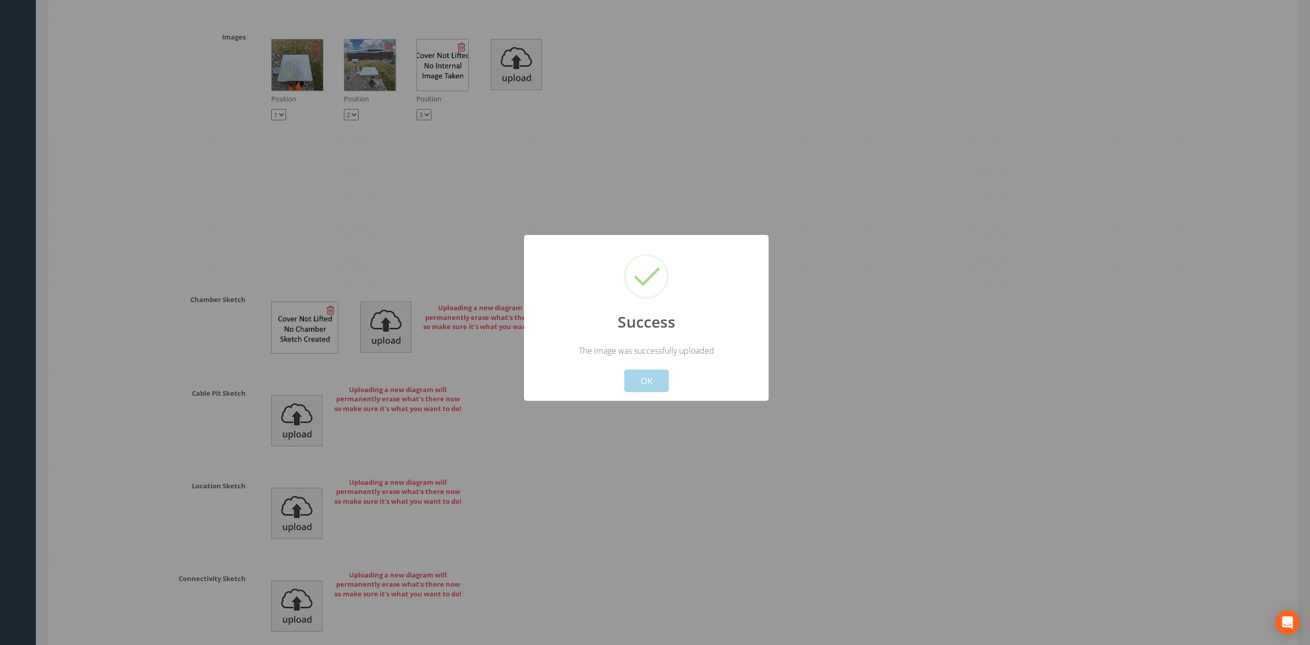
click at [659, 387] on button "OK" at bounding box center [646, 381] width 45 height 23
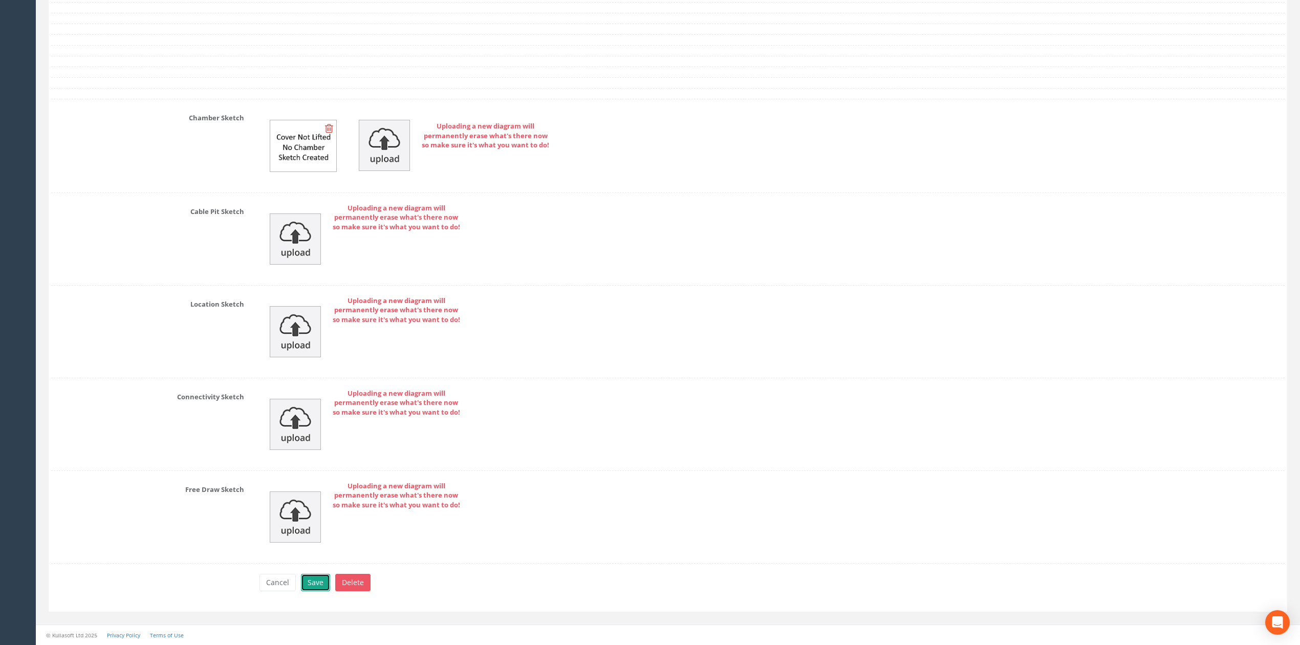
click at [316, 584] on button "Save" at bounding box center [315, 582] width 29 height 17
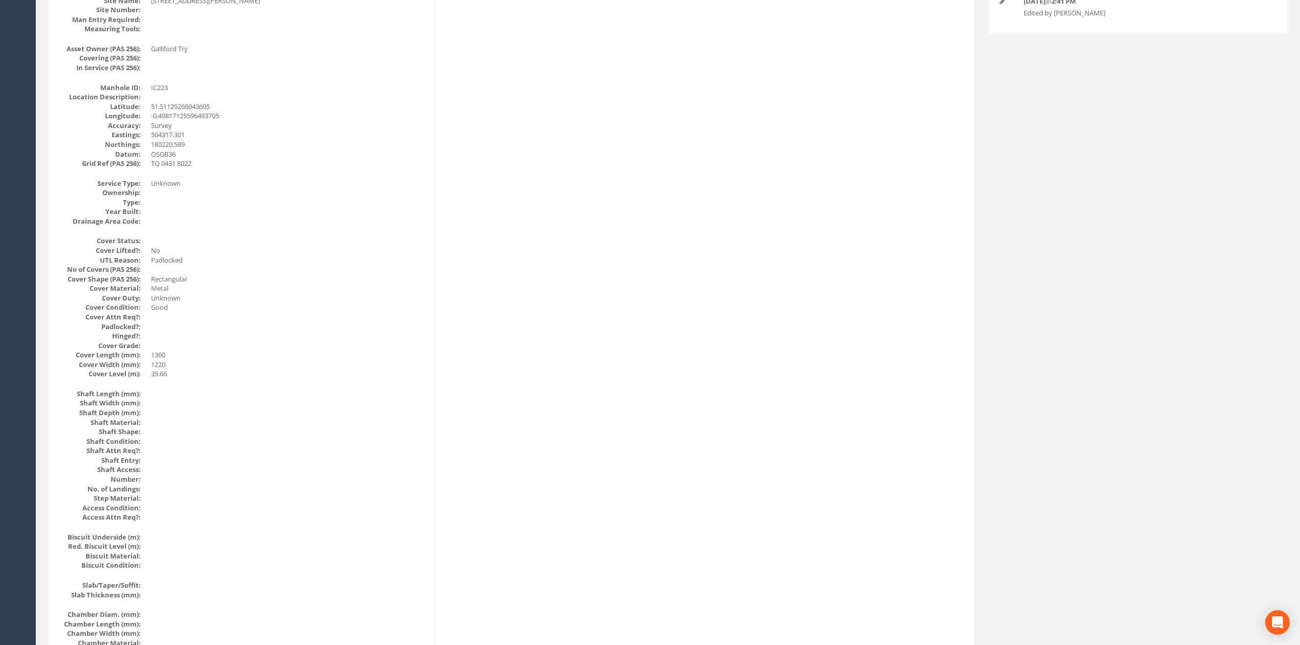
scroll to position [0, 0]
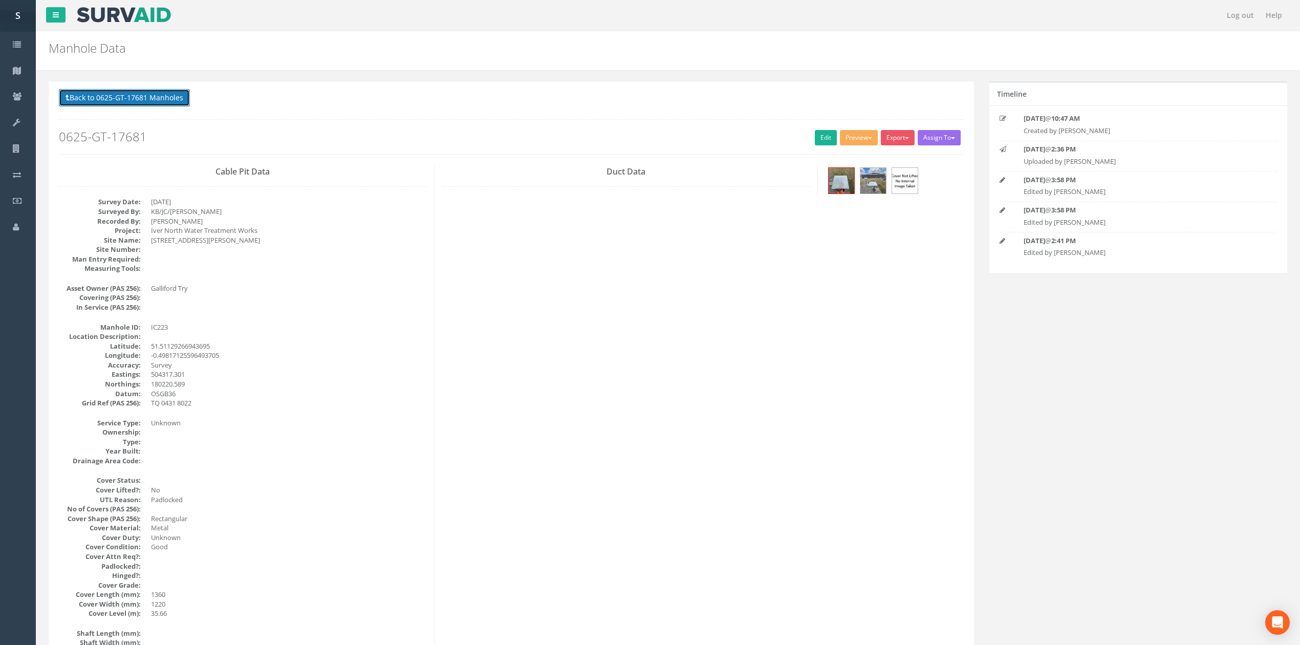
click at [164, 101] on button "Back to 0625-GT-17681 Manholes" at bounding box center [124, 97] width 131 height 17
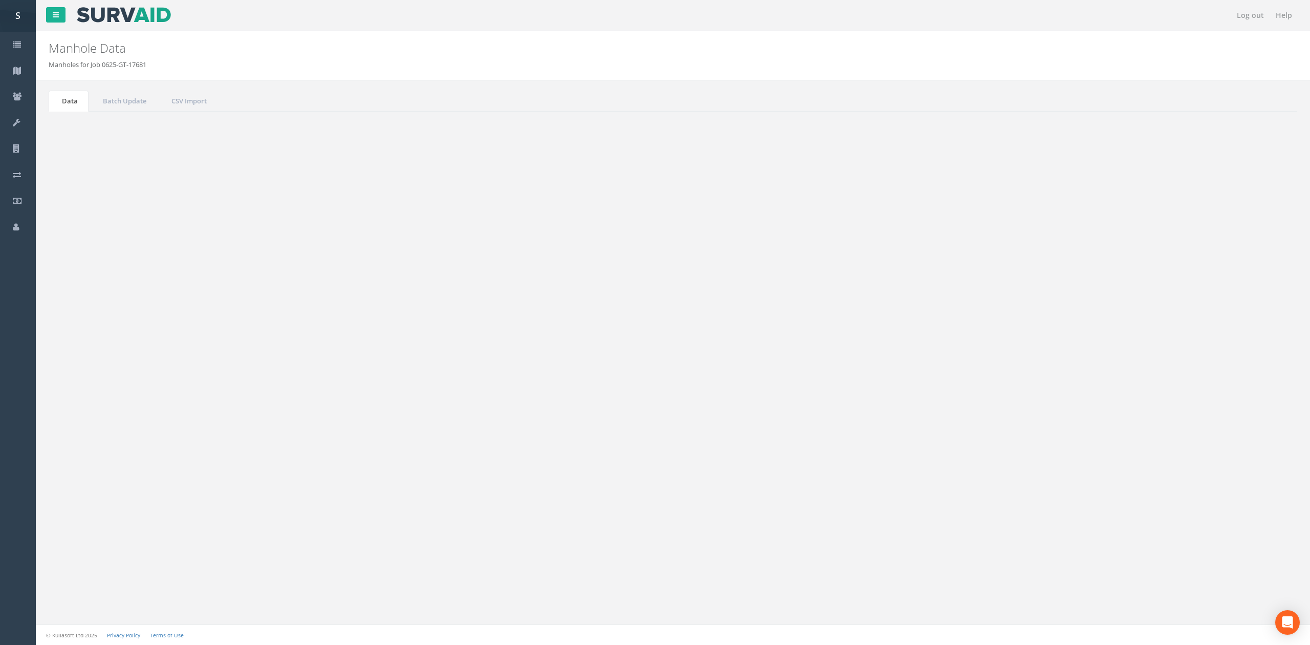
click at [373, 445] on td "IC224" at bounding box center [405, 444] width 162 height 18
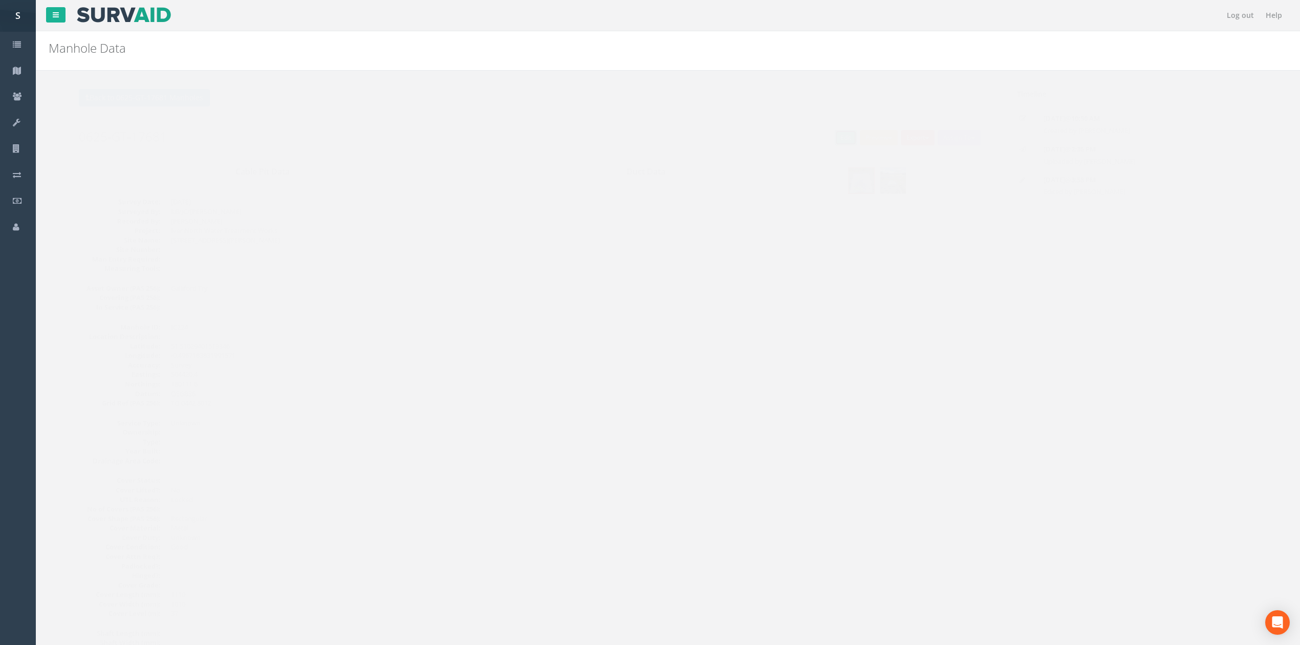
click at [827, 139] on link "Edit" at bounding box center [826, 137] width 22 height 15
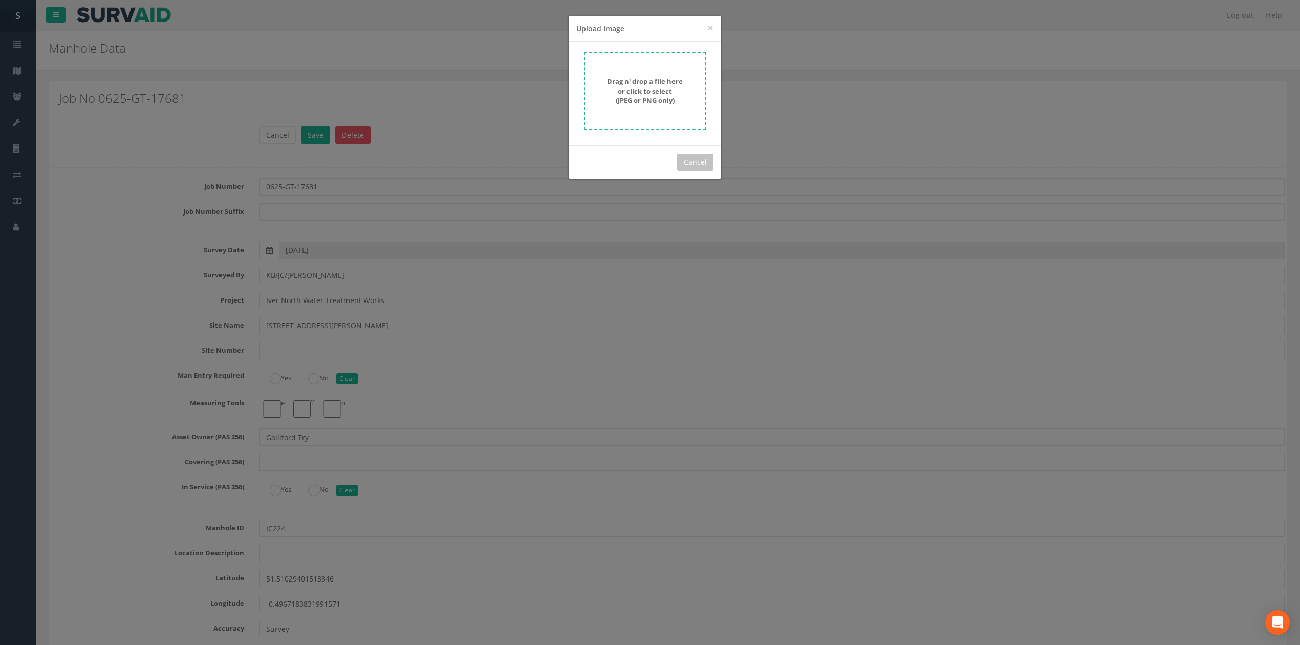
click at [674, 104] on strong "Drag n' drop a file here or click to select (JPEG or PNG only)" at bounding box center [645, 91] width 76 height 28
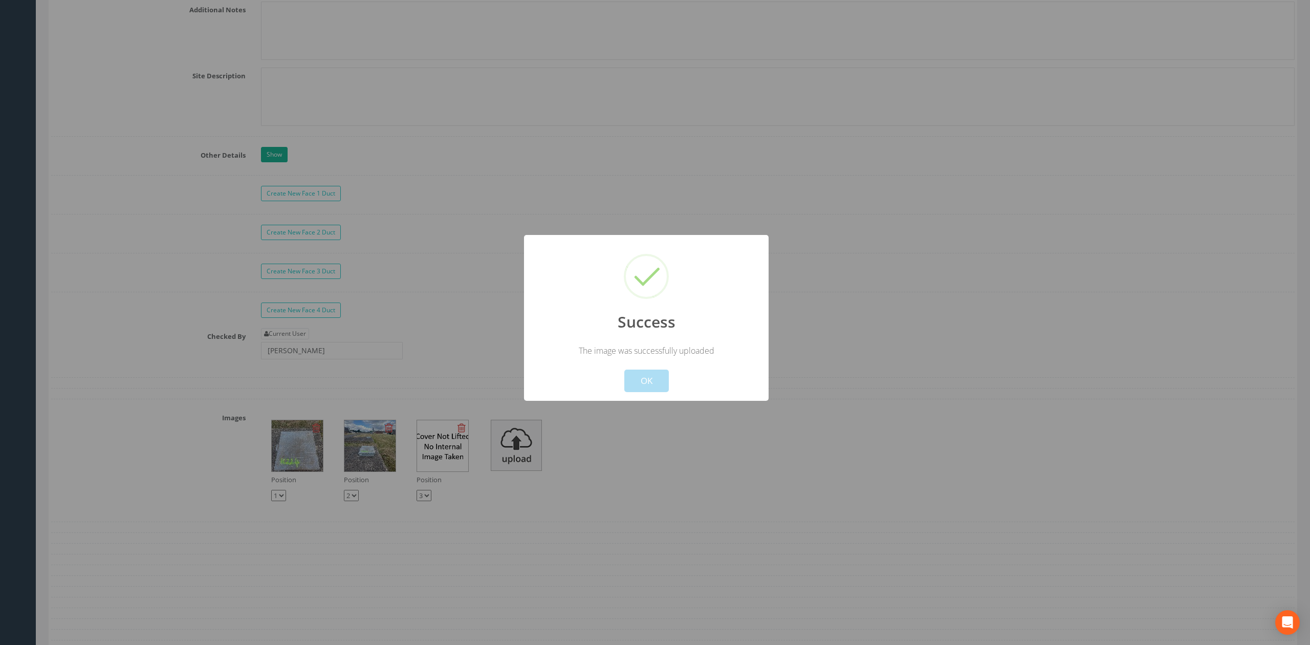
click at [641, 373] on button "OK" at bounding box center [646, 381] width 45 height 23
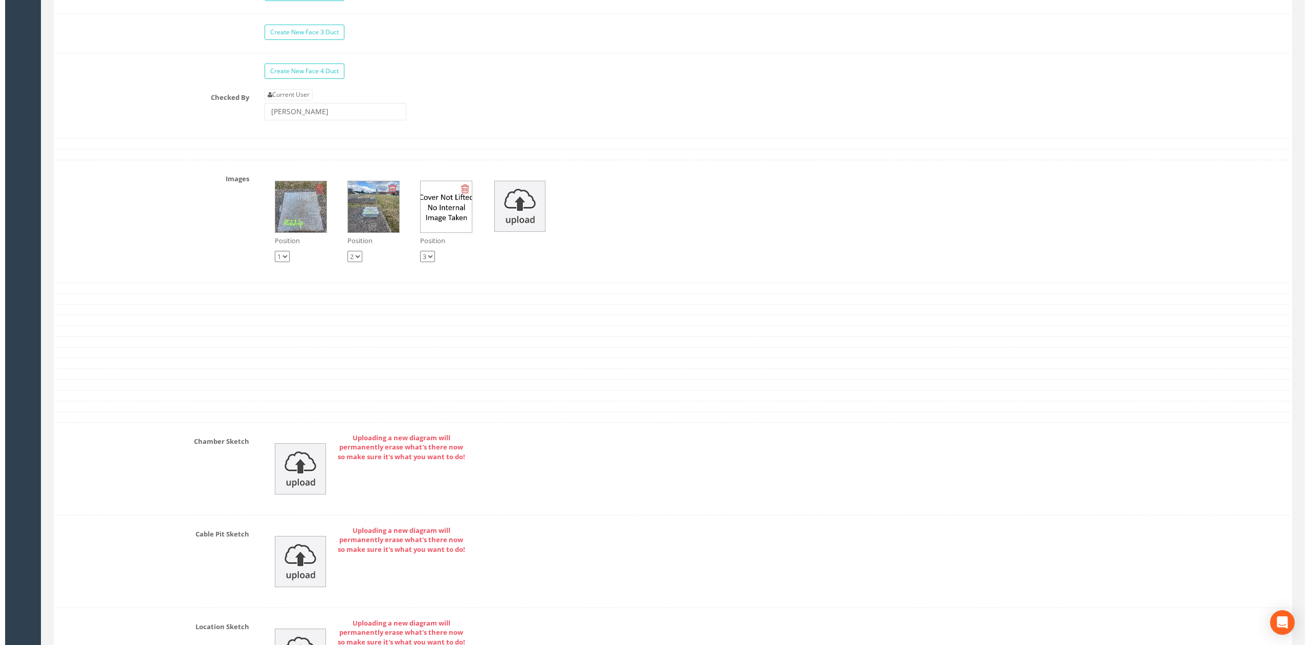
scroll to position [3030, 0]
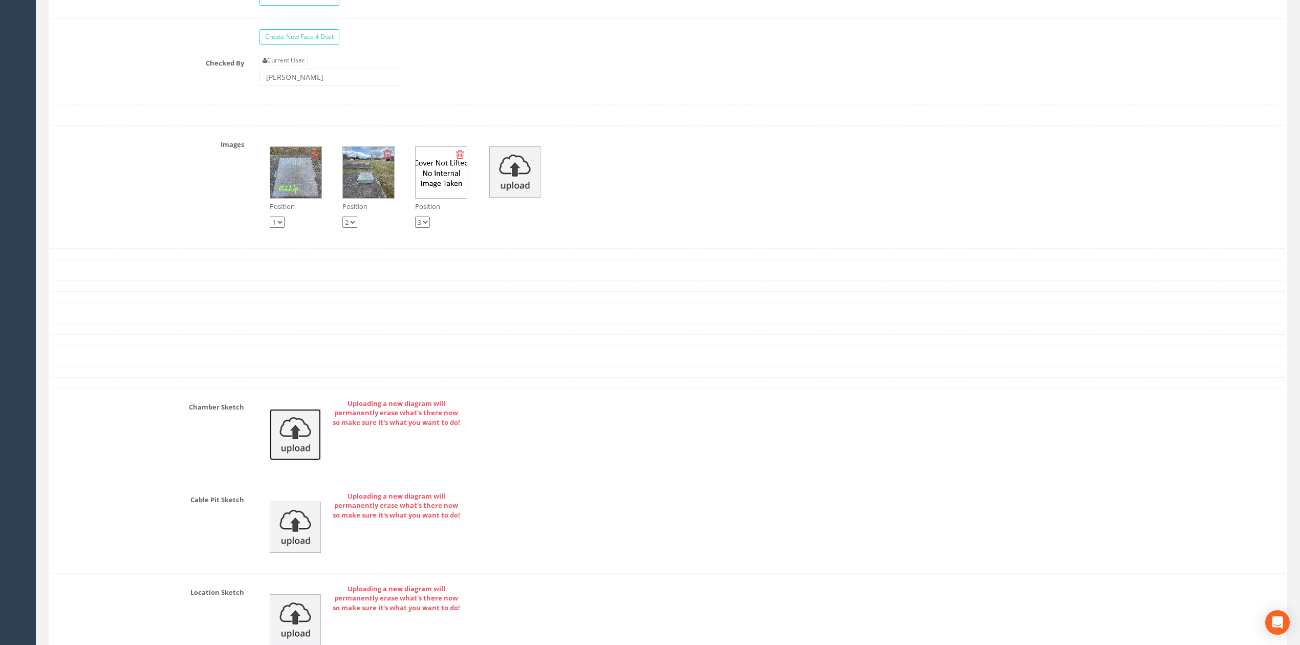
click at [303, 457] on img at bounding box center [295, 434] width 51 height 51
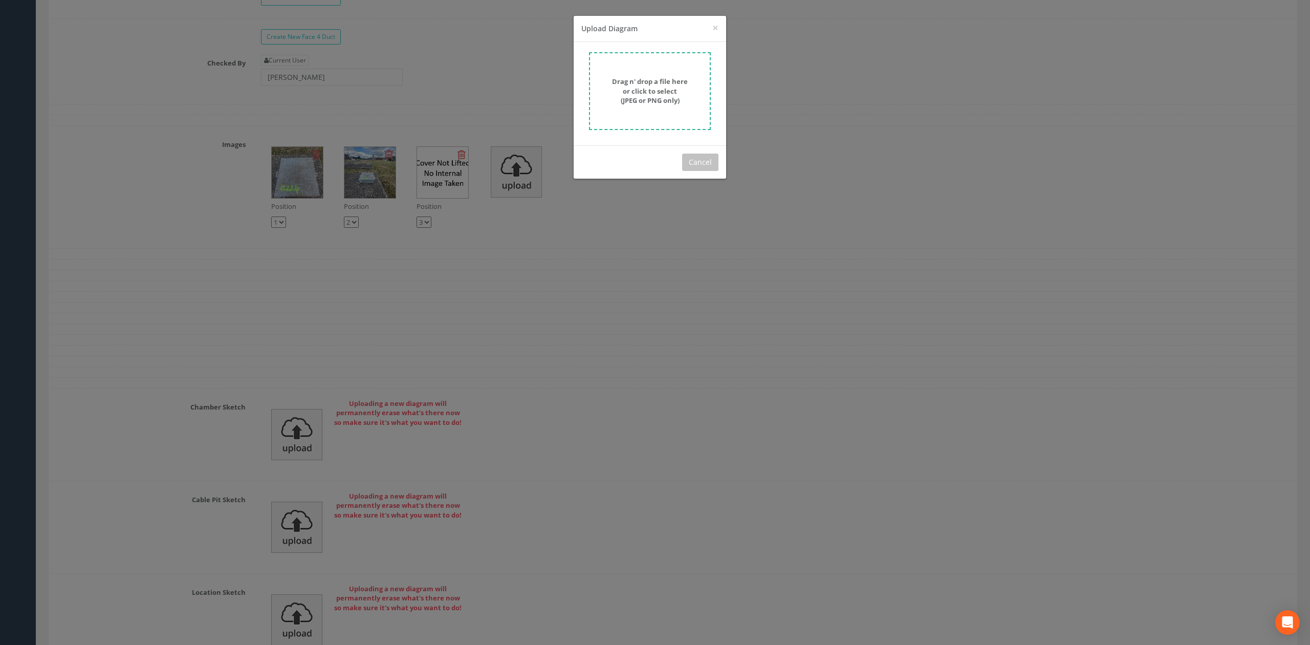
click at [666, 80] on strong "Drag n' drop a file here or click to select (JPEG or PNG only)" at bounding box center [650, 91] width 76 height 28
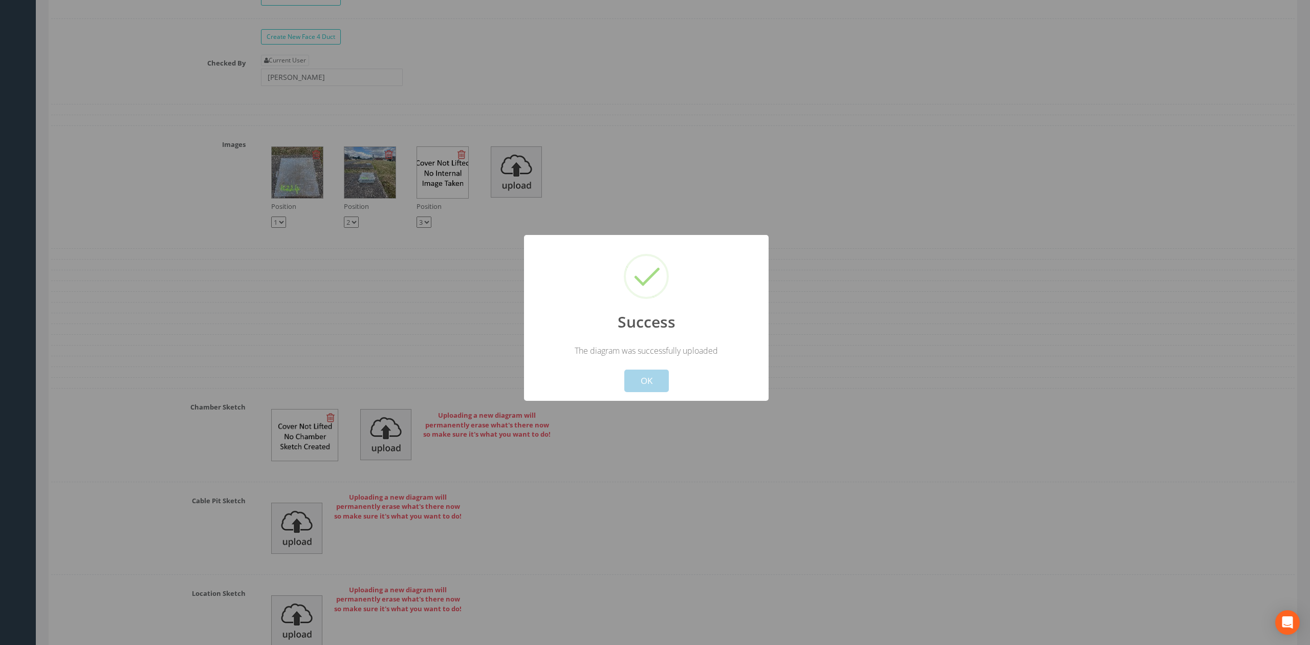
click at [645, 386] on button "OK" at bounding box center [646, 381] width 45 height 23
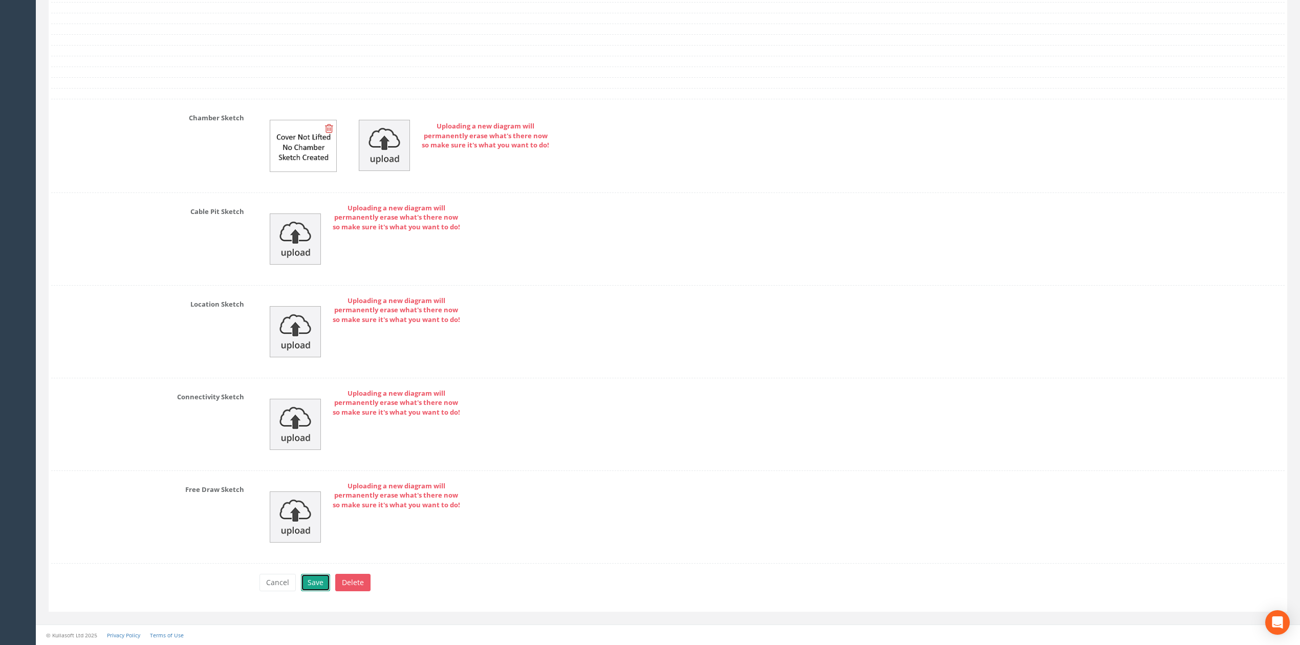
click at [313, 582] on button "Save" at bounding box center [315, 582] width 29 height 17
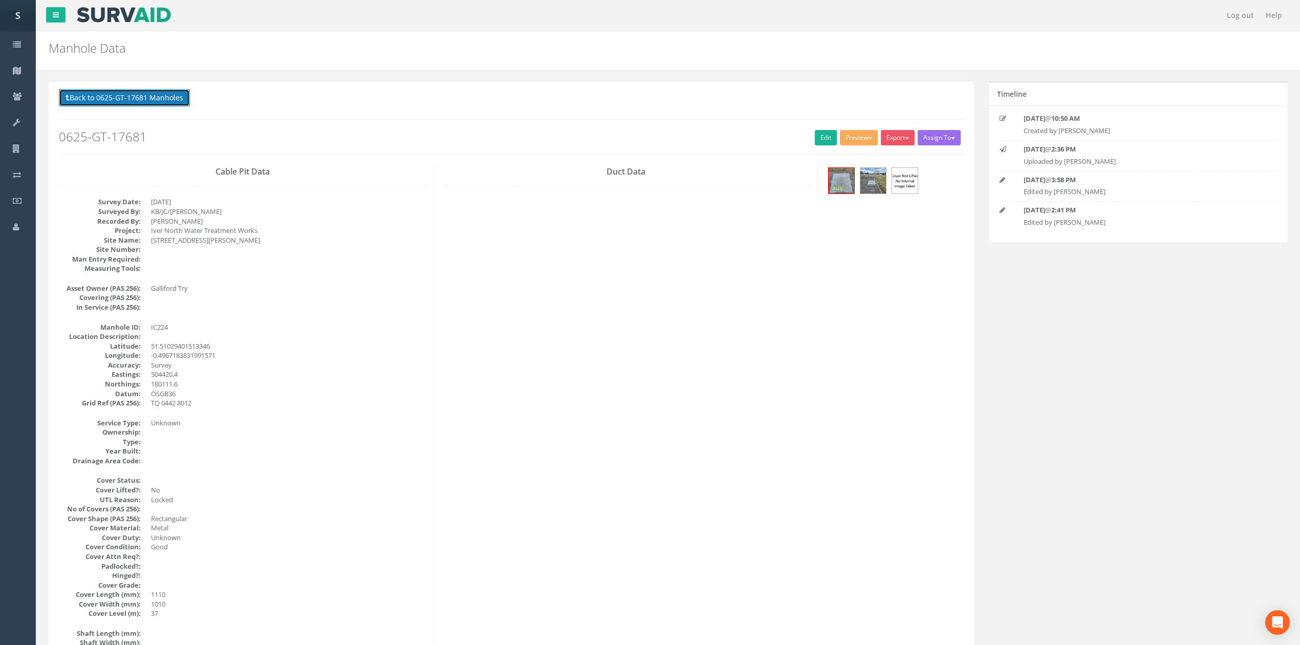
click at [143, 104] on button "Back to 0625-GT-17681 Manholes" at bounding box center [124, 97] width 131 height 17
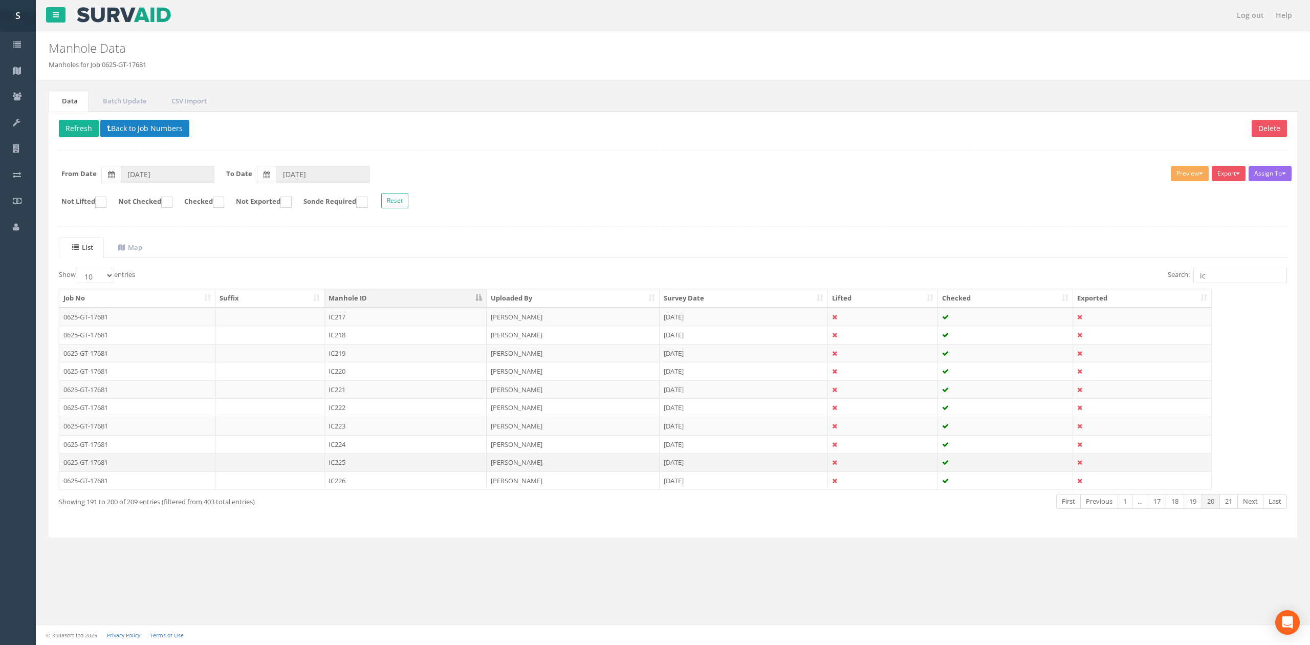
click at [358, 465] on td "IC225" at bounding box center [405, 462] width 162 height 18
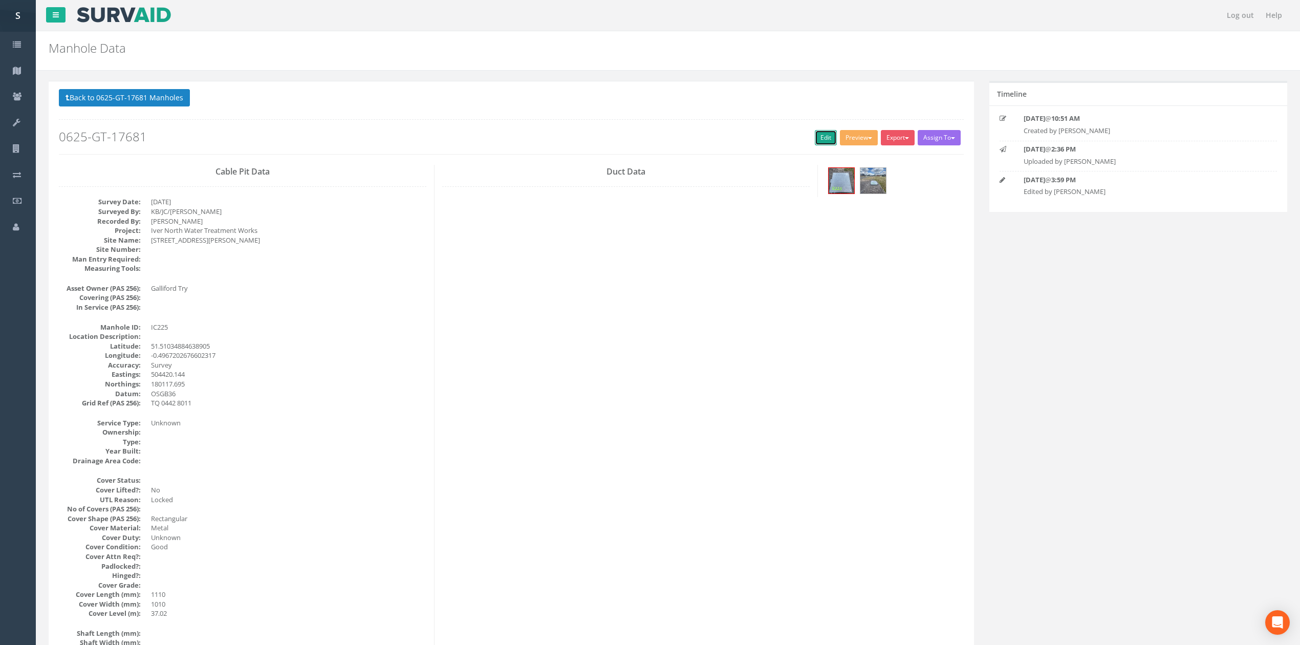
drag, startPoint x: 819, startPoint y: 132, endPoint x: 533, endPoint y: 166, distance: 288.1
click at [819, 132] on link "Edit" at bounding box center [826, 137] width 22 height 15
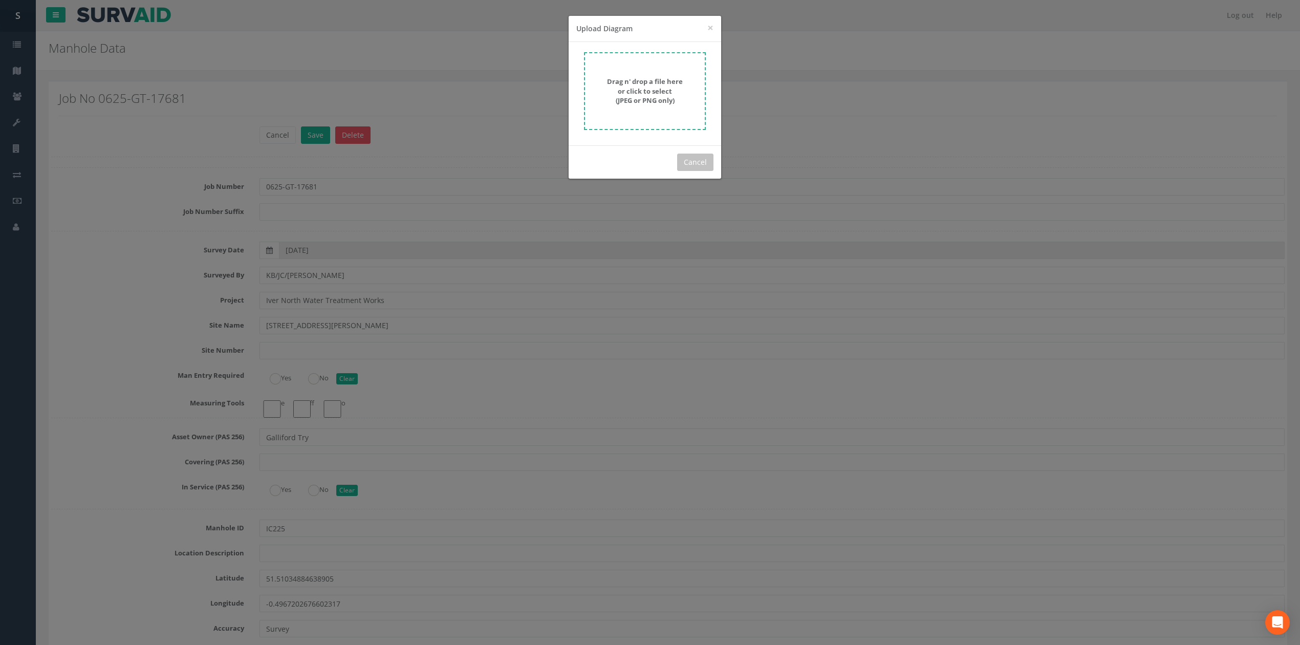
click at [653, 82] on strong "Drag n' drop a file here or click to select (JPEG or PNG only)" at bounding box center [645, 91] width 76 height 28
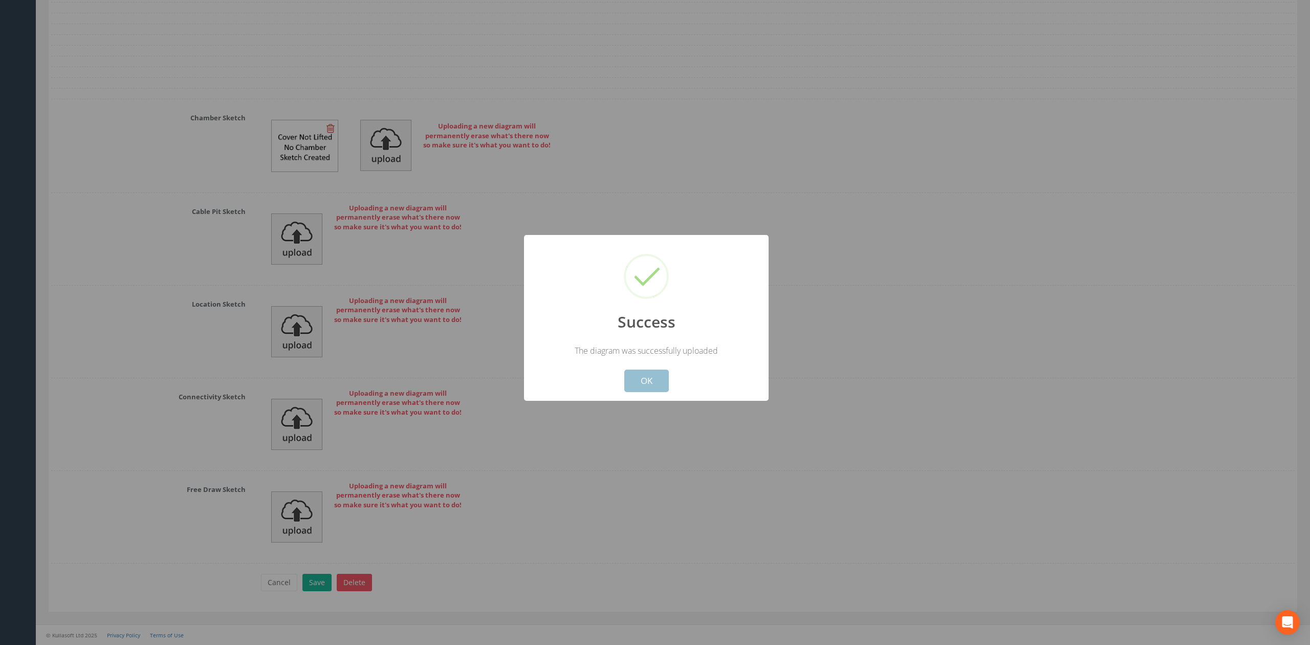
click at [652, 379] on button "OK" at bounding box center [646, 381] width 45 height 23
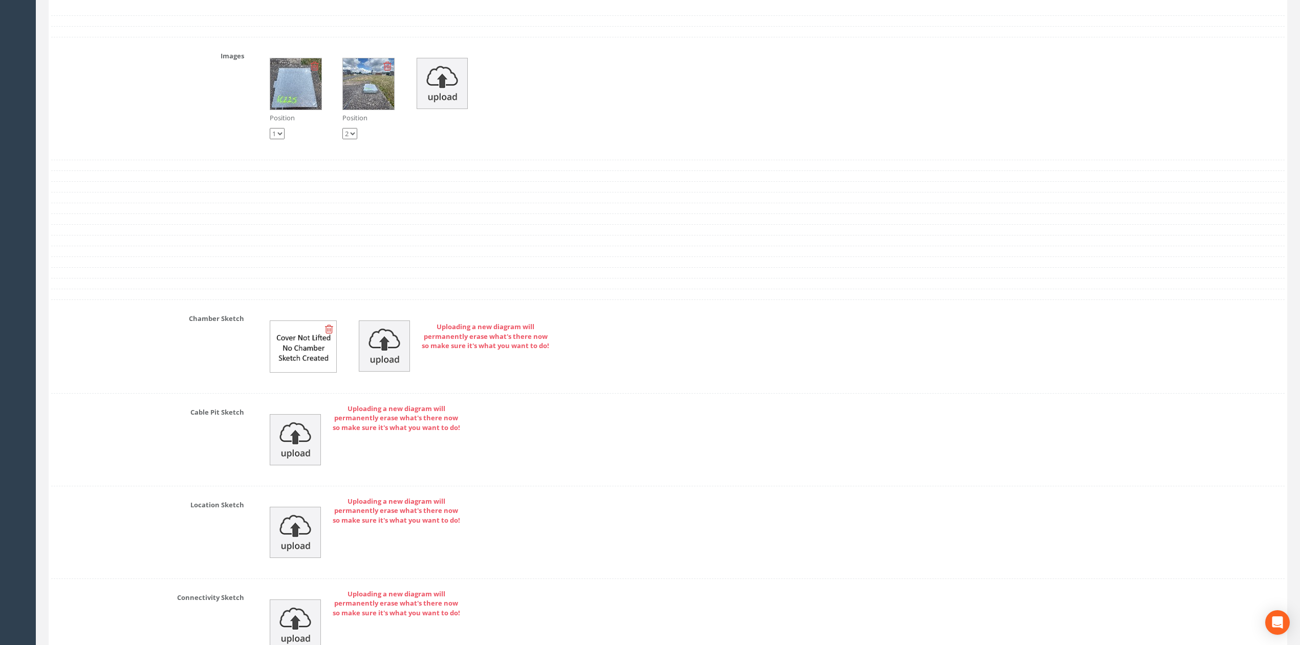
scroll to position [3069, 0]
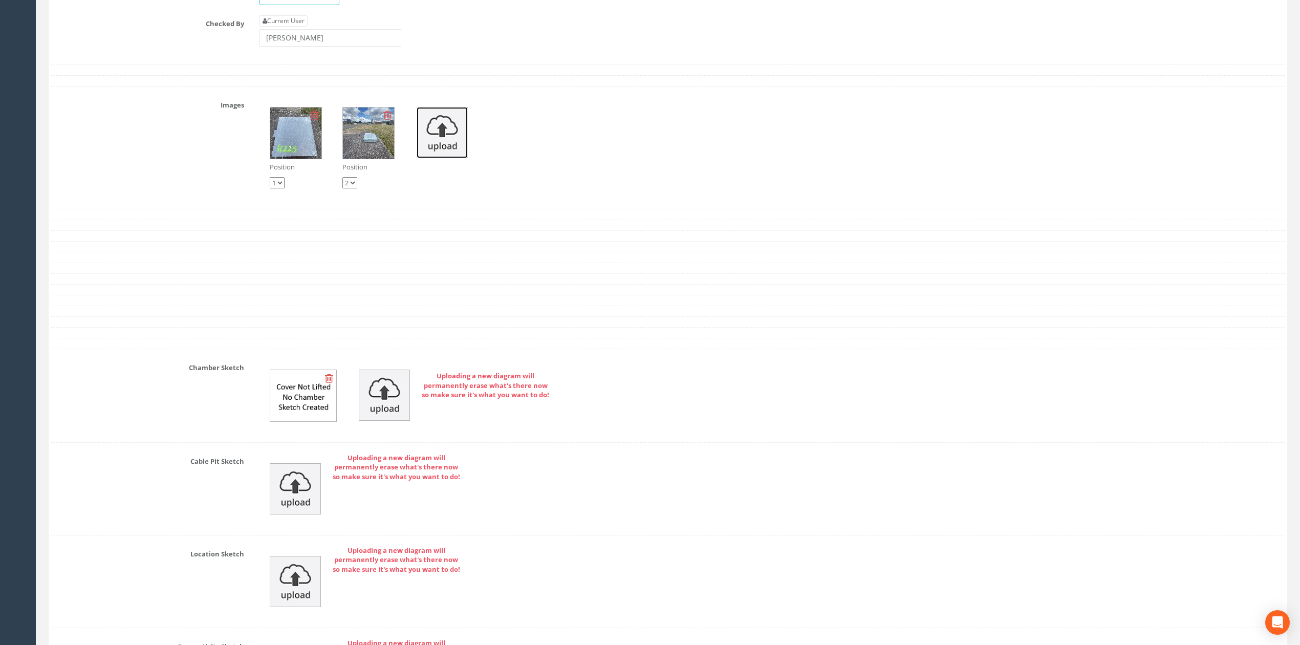
click at [439, 148] on img at bounding box center [442, 132] width 51 height 51
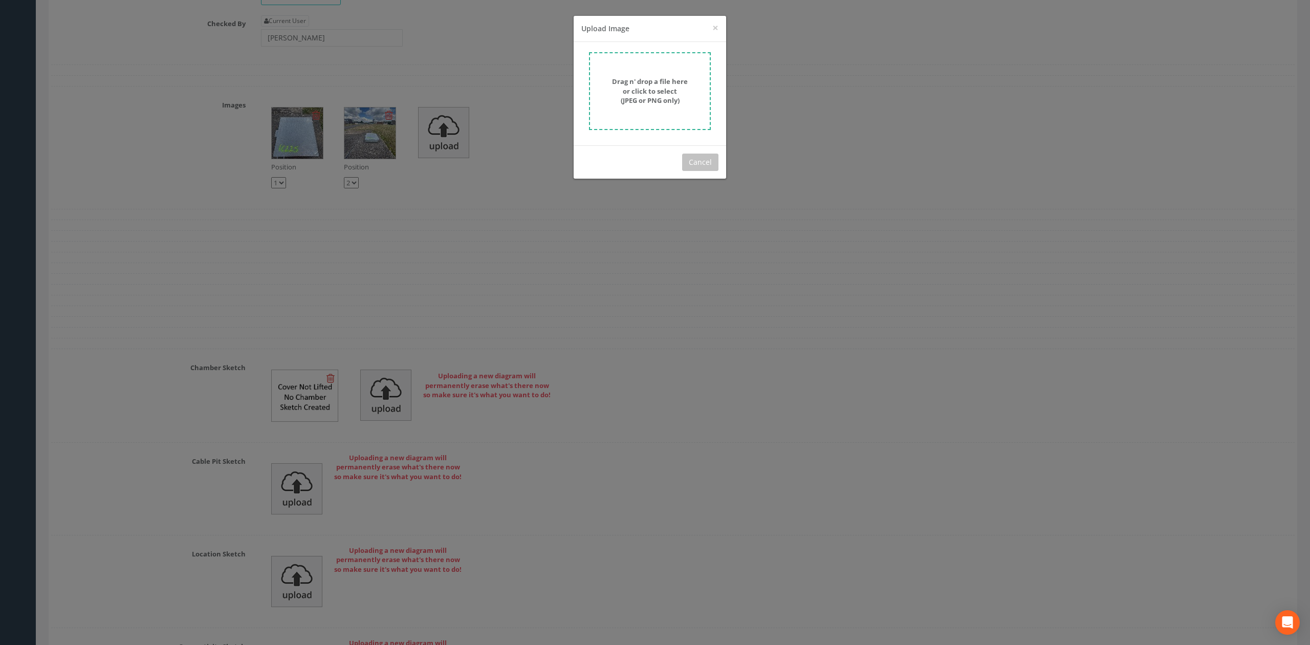
click at [688, 97] on div "Drag n' drop a file here or click to select (JPEG or PNG only)" at bounding box center [649, 91] width 99 height 29
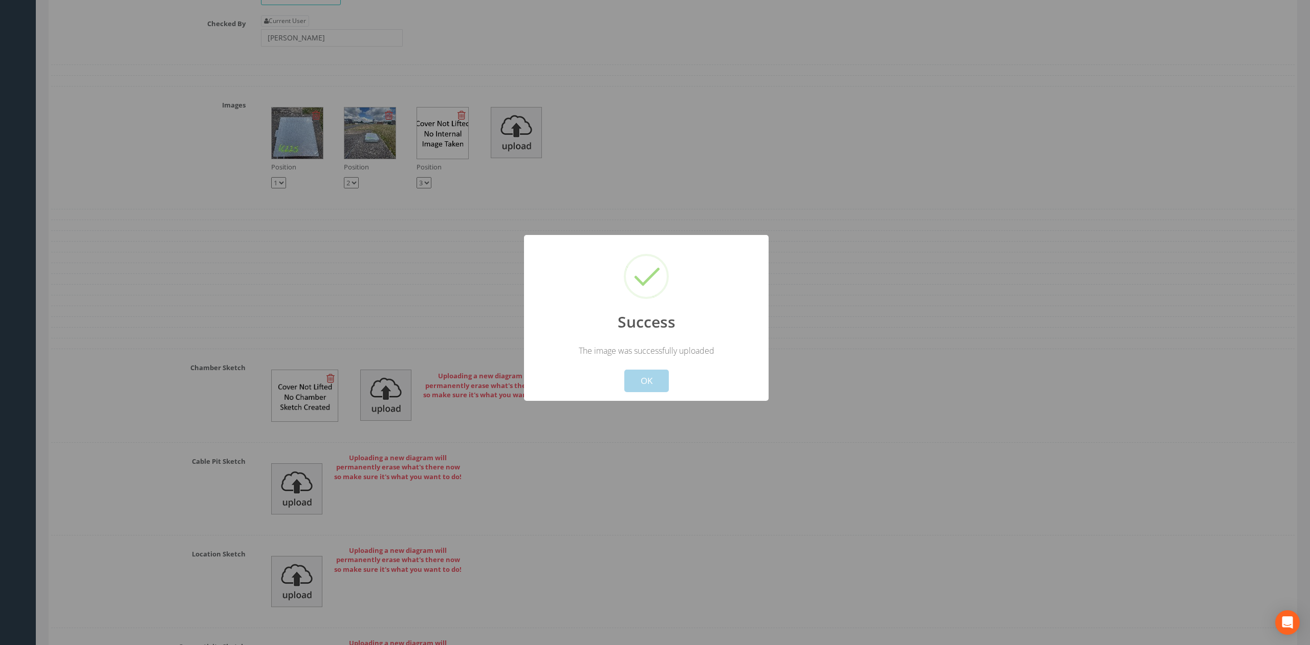
click at [668, 389] on button "OK" at bounding box center [646, 381] width 45 height 23
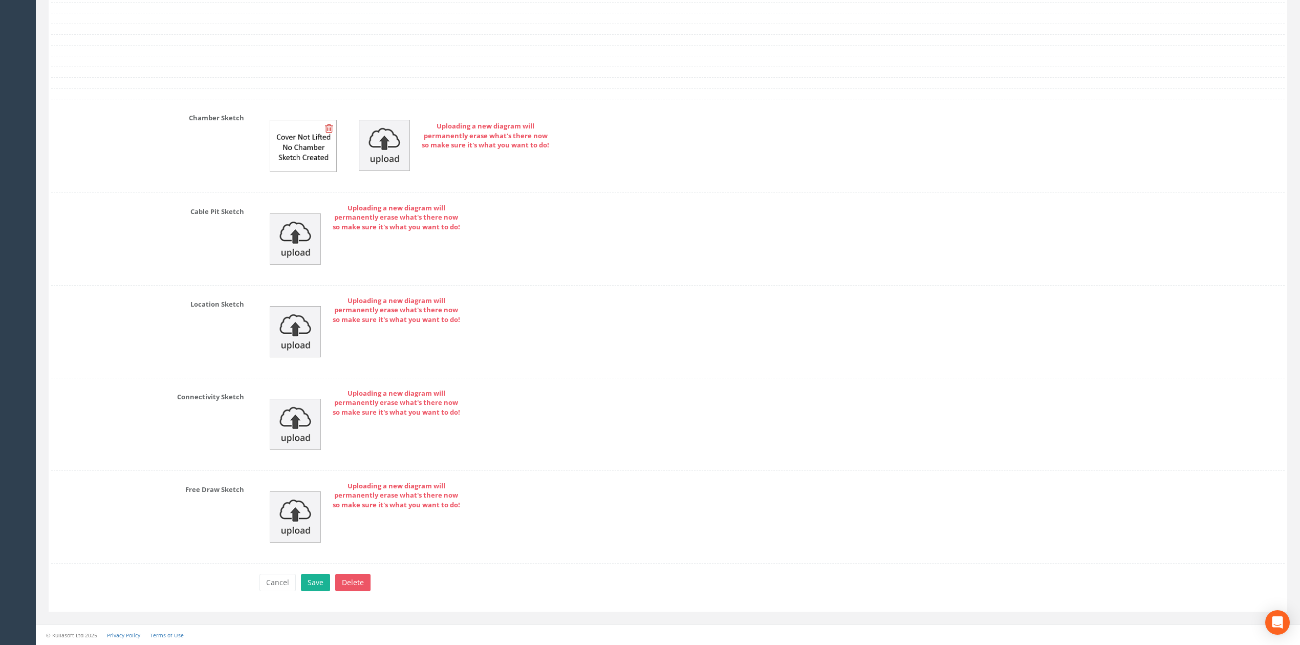
click at [314, 594] on div "Cancel Save Delete" at bounding box center [772, 584] width 1041 height 20
click at [312, 583] on button "Save" at bounding box center [315, 582] width 29 height 17
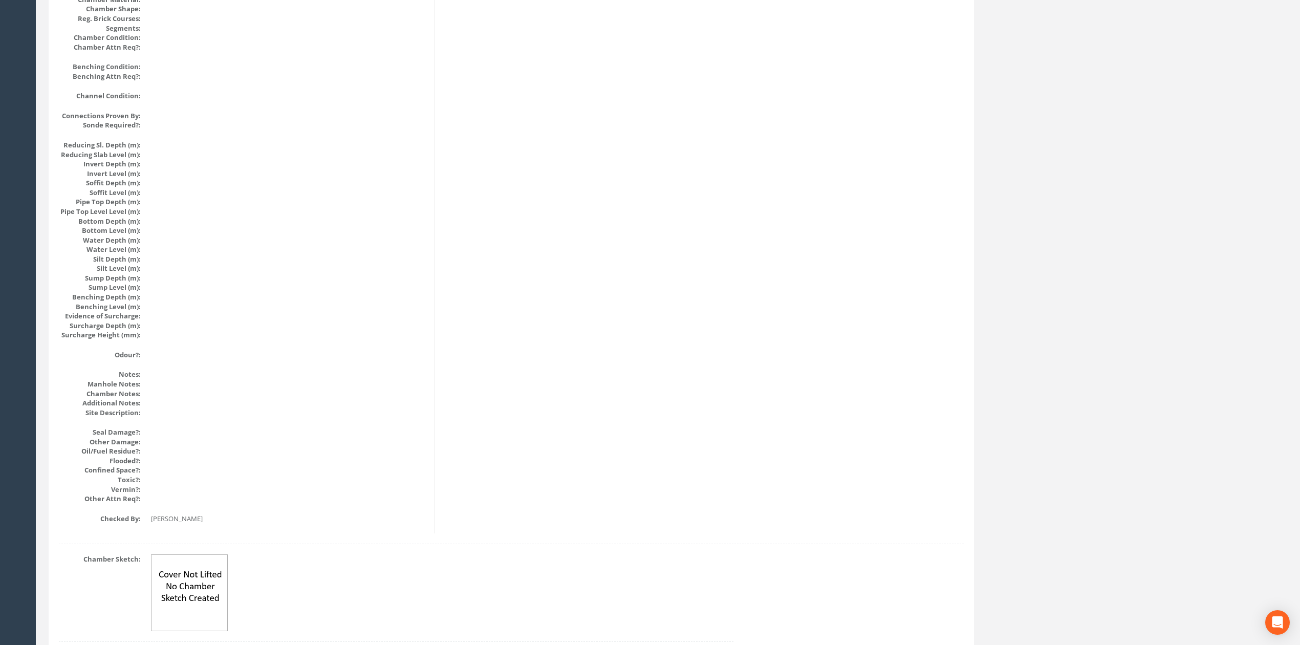
scroll to position [0, 0]
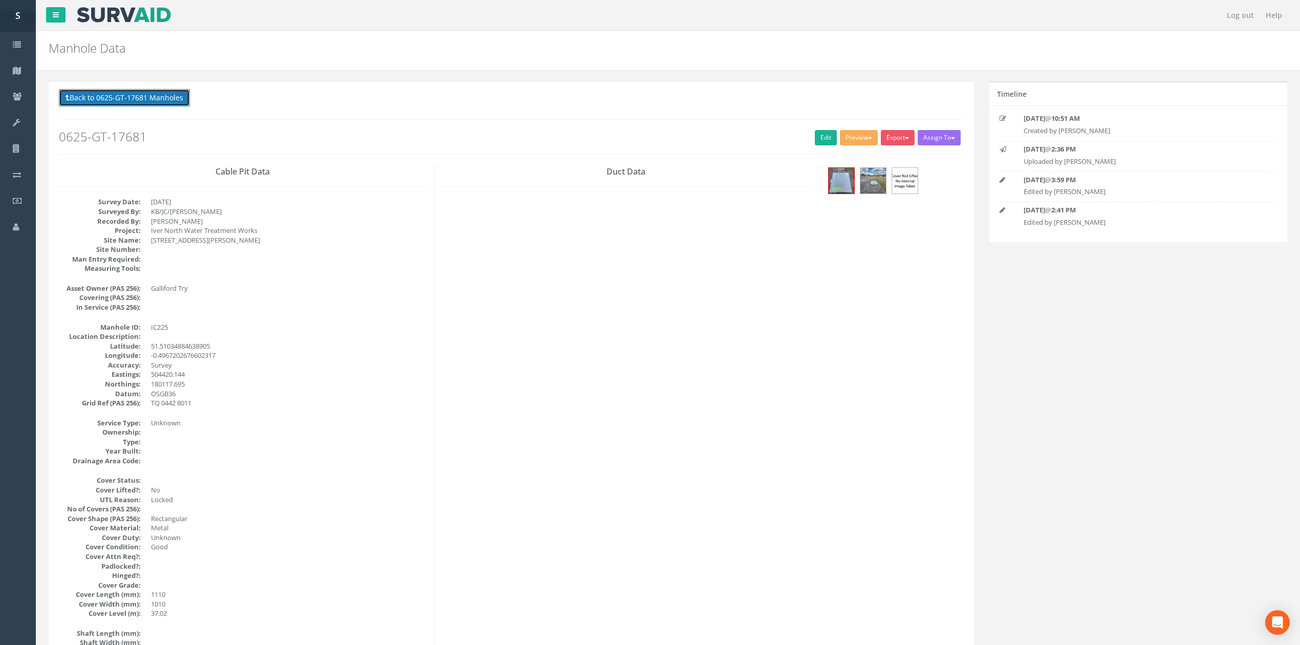
click at [127, 95] on button "Back to 0625-GT-17681 Manholes" at bounding box center [124, 97] width 131 height 17
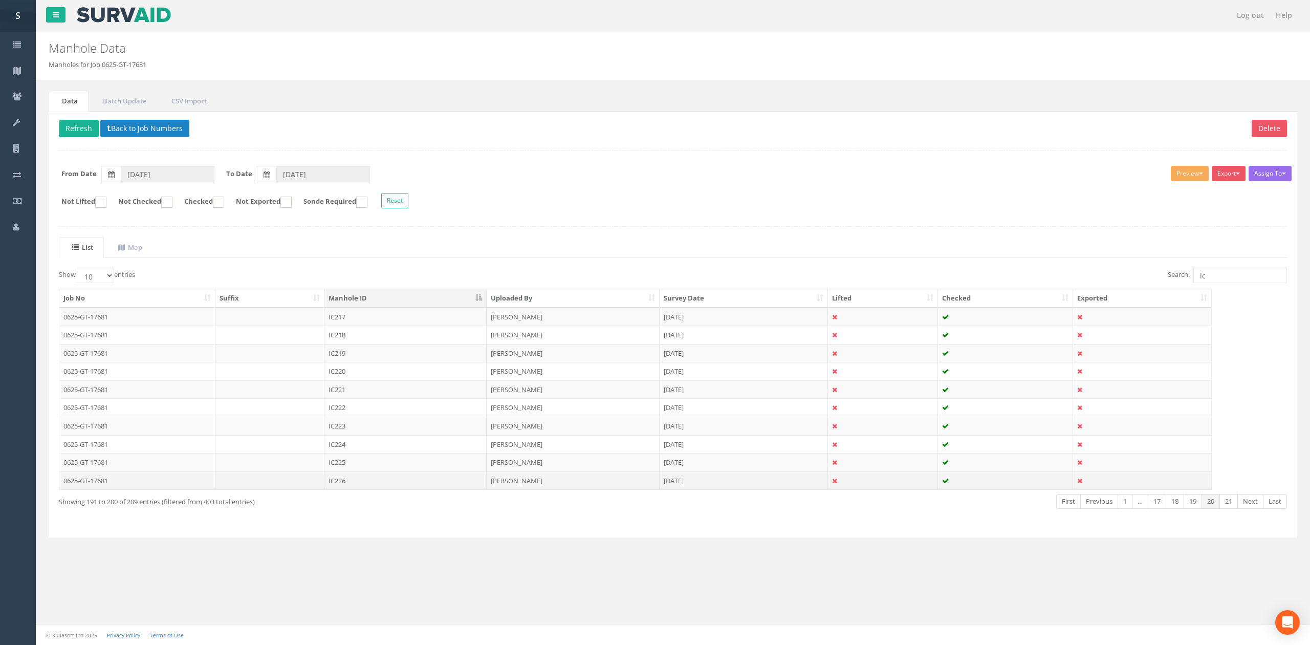
click at [603, 490] on td "[PERSON_NAME]" at bounding box center [573, 480] width 173 height 18
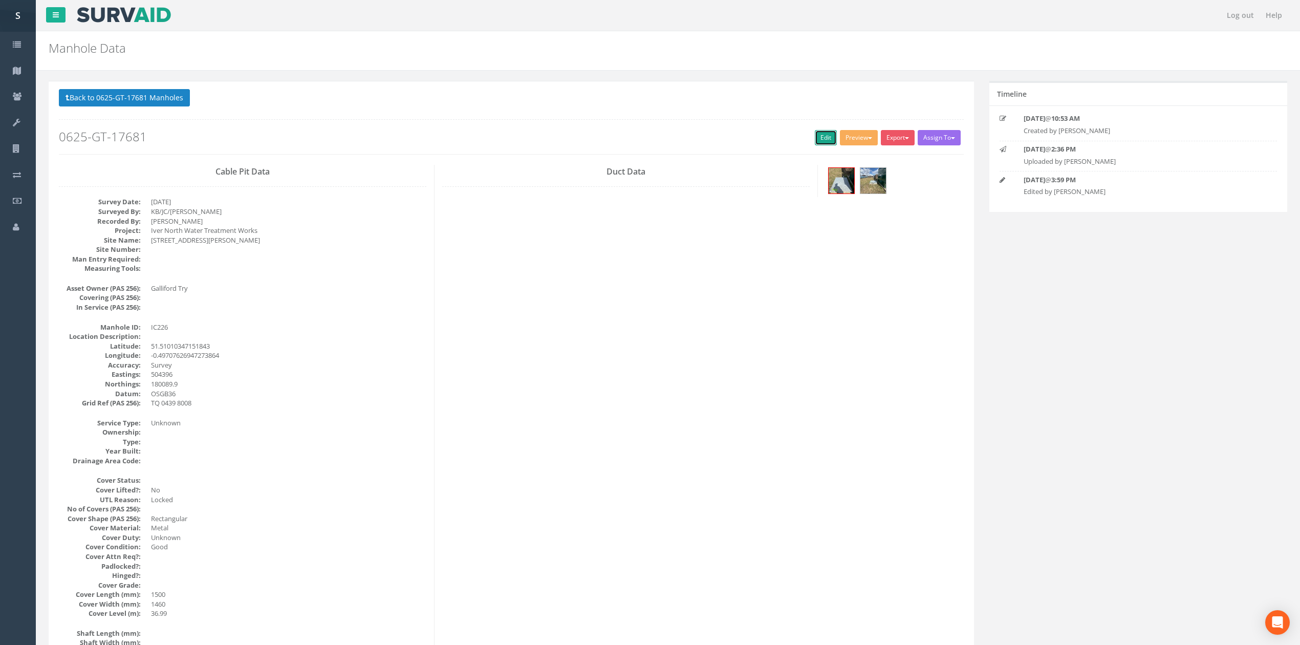
click at [819, 135] on link "Edit" at bounding box center [826, 137] width 22 height 15
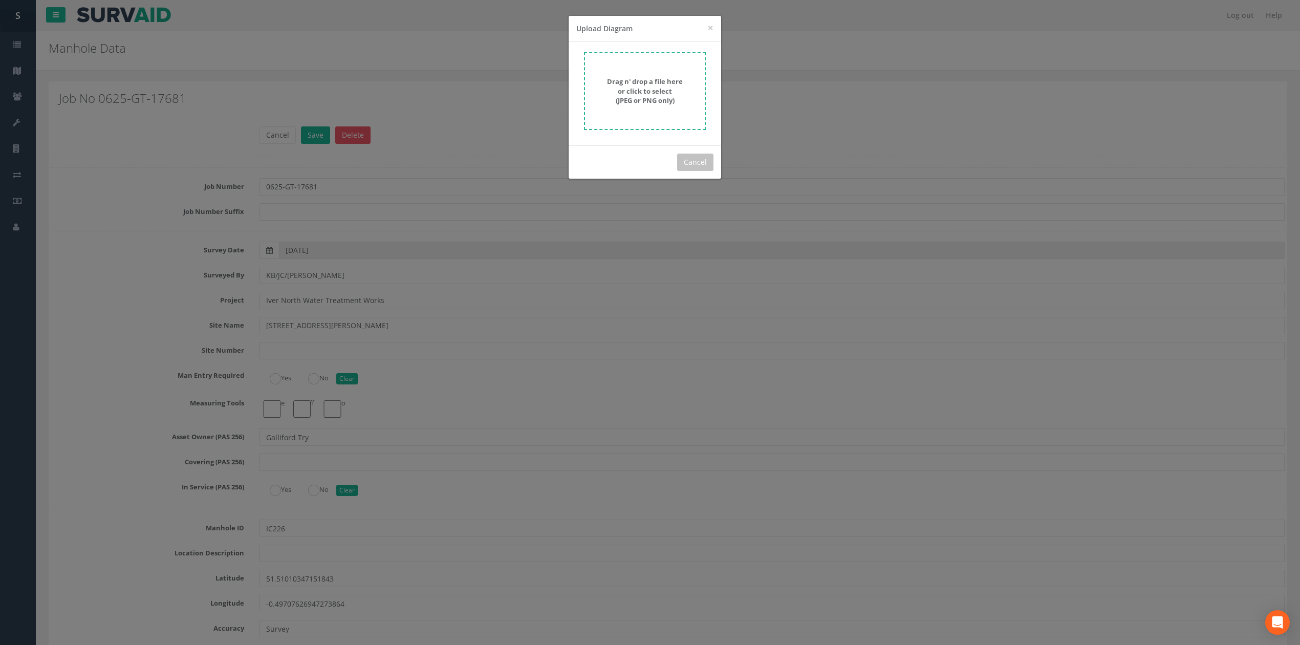
click at [652, 89] on strong "Drag n' drop a file here or click to select (JPEG or PNG only)" at bounding box center [645, 91] width 76 height 28
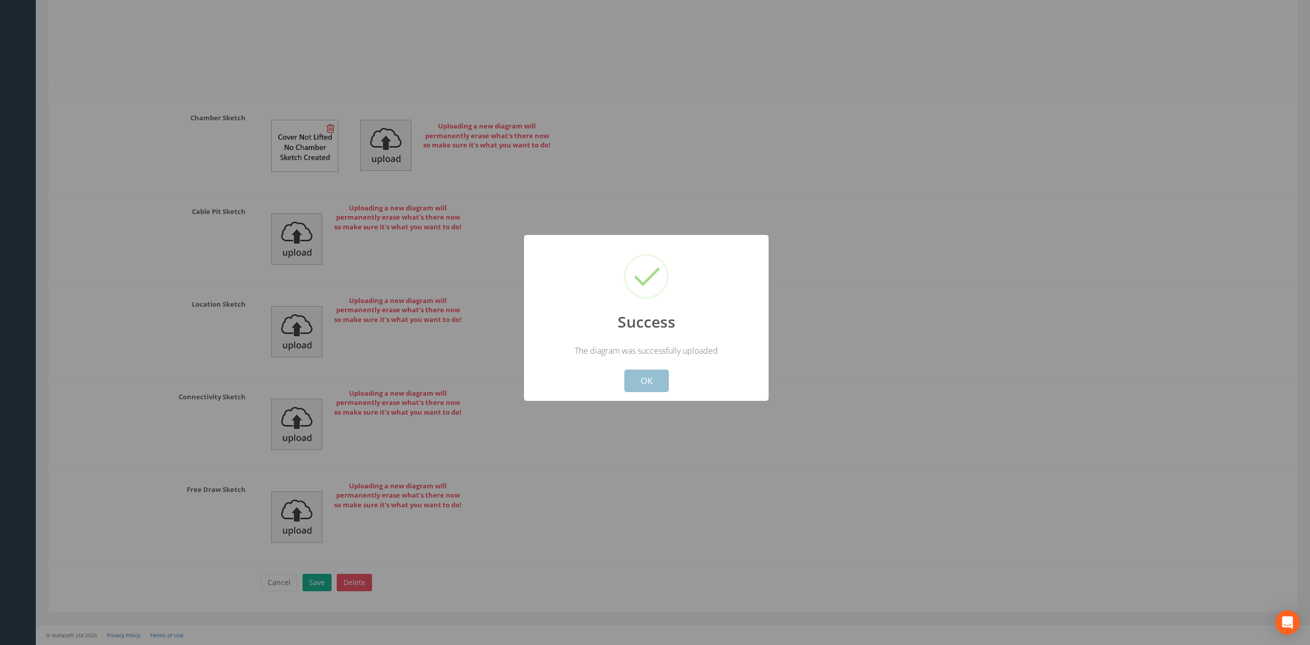
click at [650, 379] on button "OK" at bounding box center [646, 381] width 45 height 23
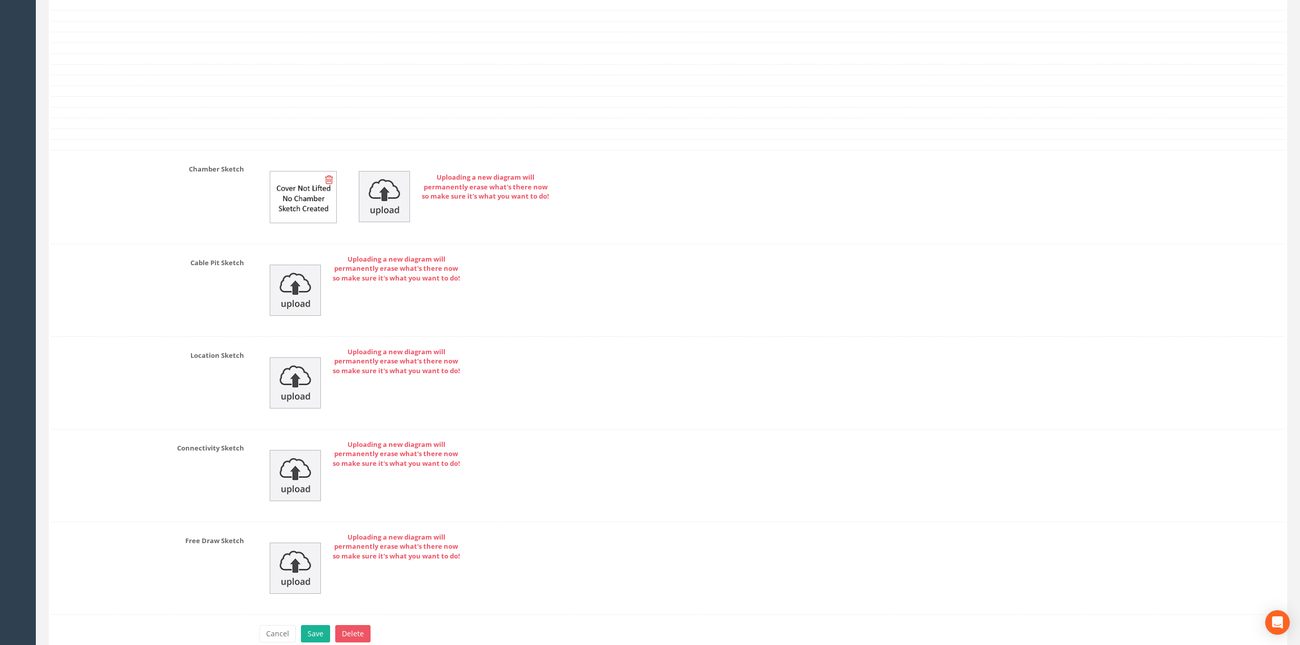
scroll to position [2933, 0]
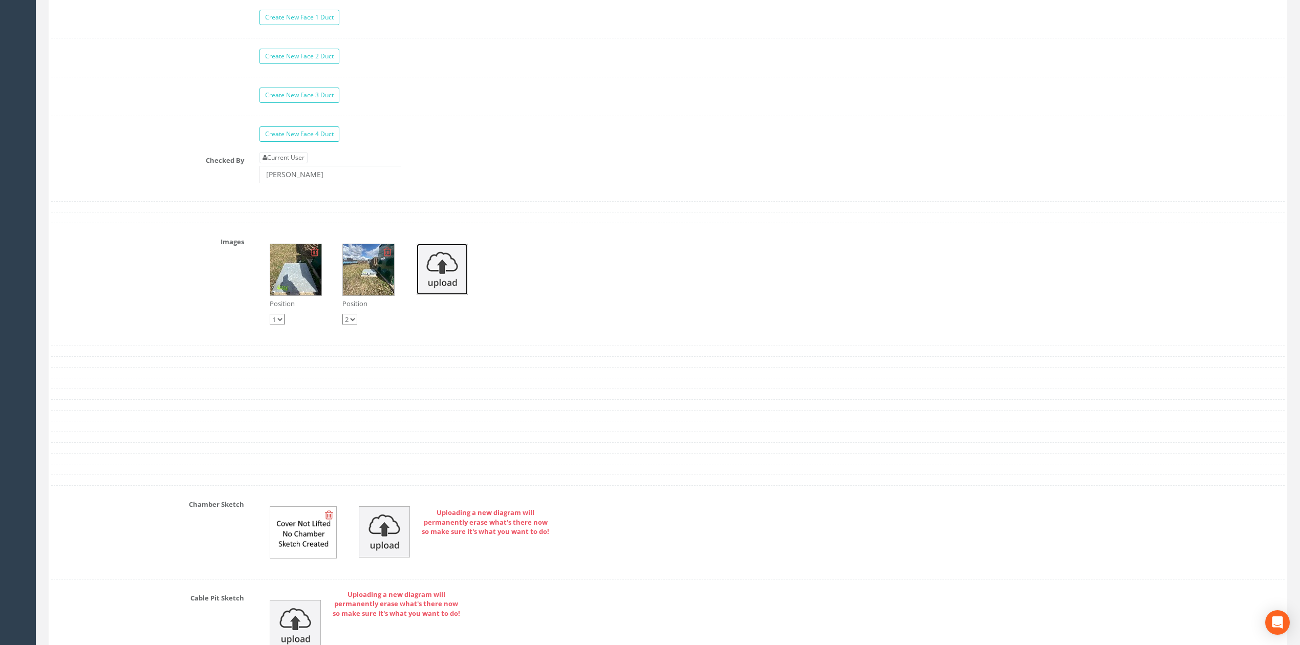
click at [432, 279] on img at bounding box center [442, 269] width 51 height 51
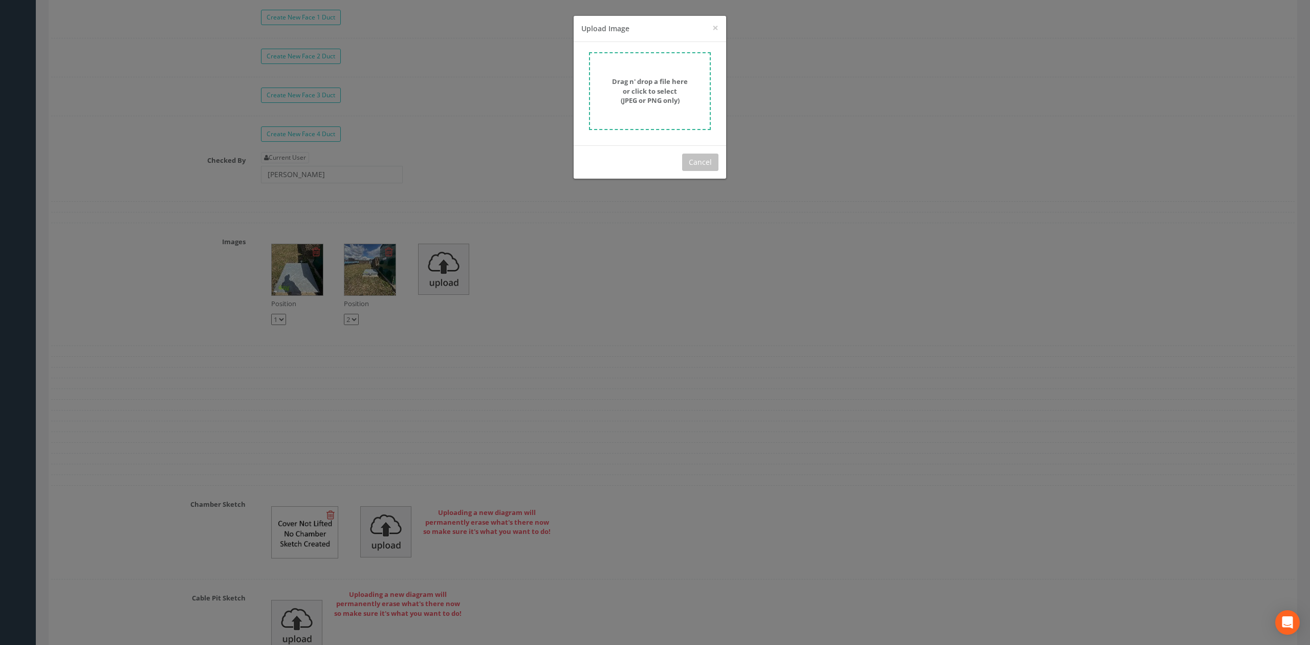
click at [726, 72] on div "× Close Upload Image Drag n' drop a file here or click to select (JPEG or PNG o…" at bounding box center [650, 97] width 154 height 164
click at [661, 86] on strong "Drag n' drop a file here or click to select (JPEG or PNG only)" at bounding box center [650, 91] width 76 height 28
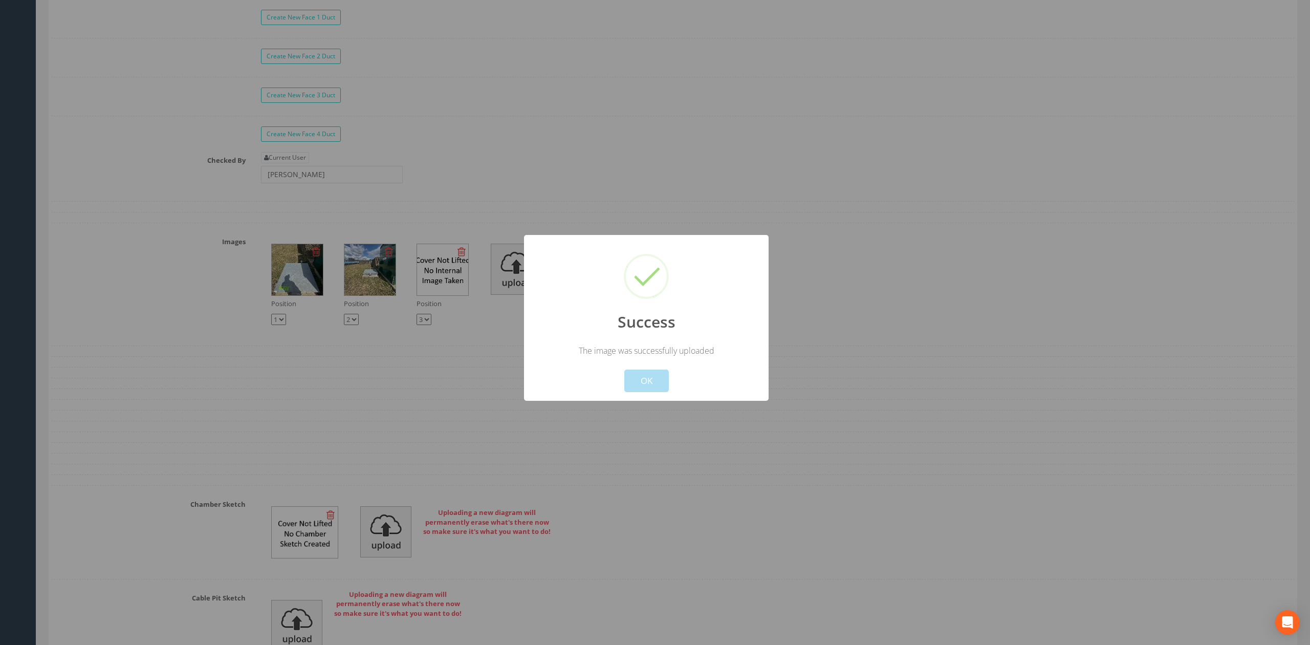
click at [614, 367] on div "Cancel OK" at bounding box center [646, 374] width 227 height 36
drag, startPoint x: 621, startPoint y: 373, endPoint x: 629, endPoint y: 377, distance: 9.4
click at [621, 373] on div "Cancel OK" at bounding box center [646, 374] width 227 height 36
click at [632, 379] on button "OK" at bounding box center [646, 381] width 45 height 23
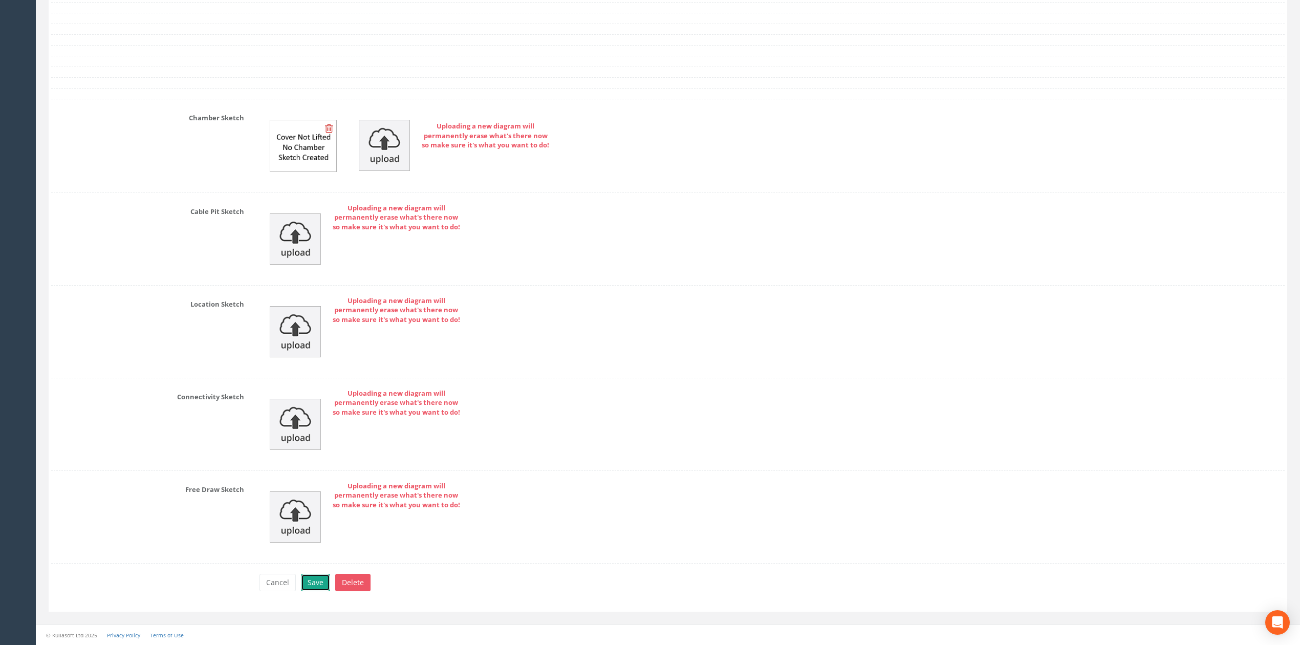
click at [314, 583] on button "Save" at bounding box center [315, 582] width 29 height 17
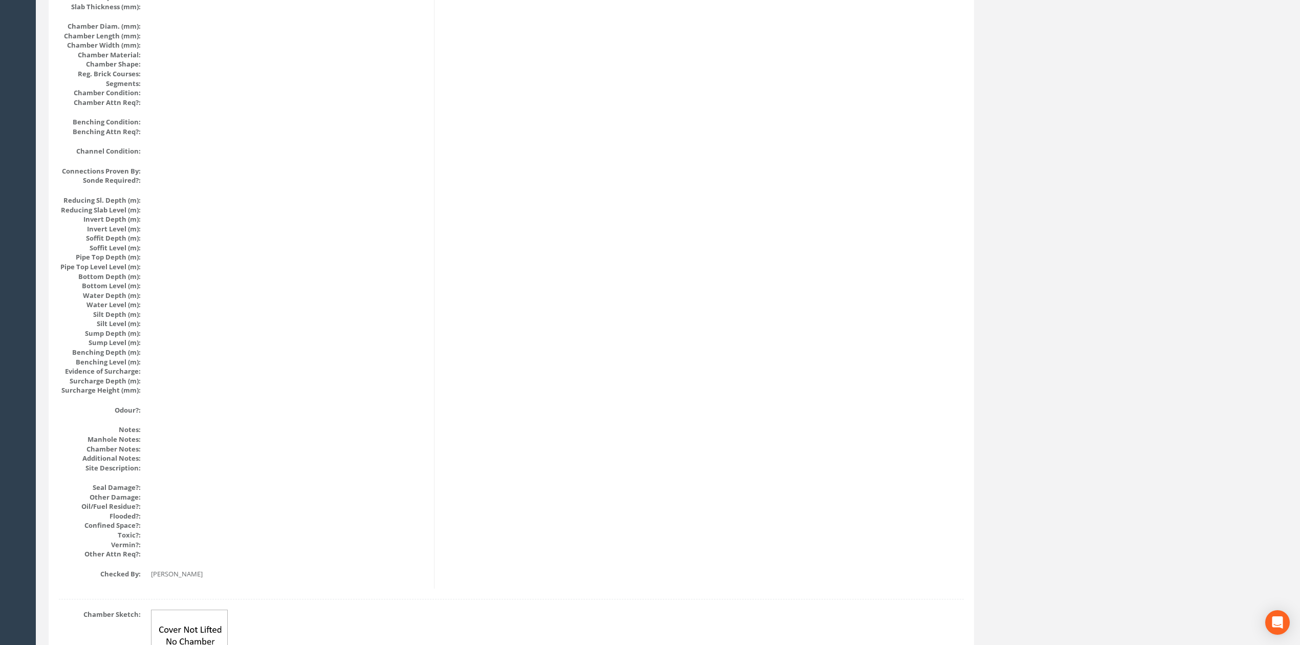
scroll to position [0, 0]
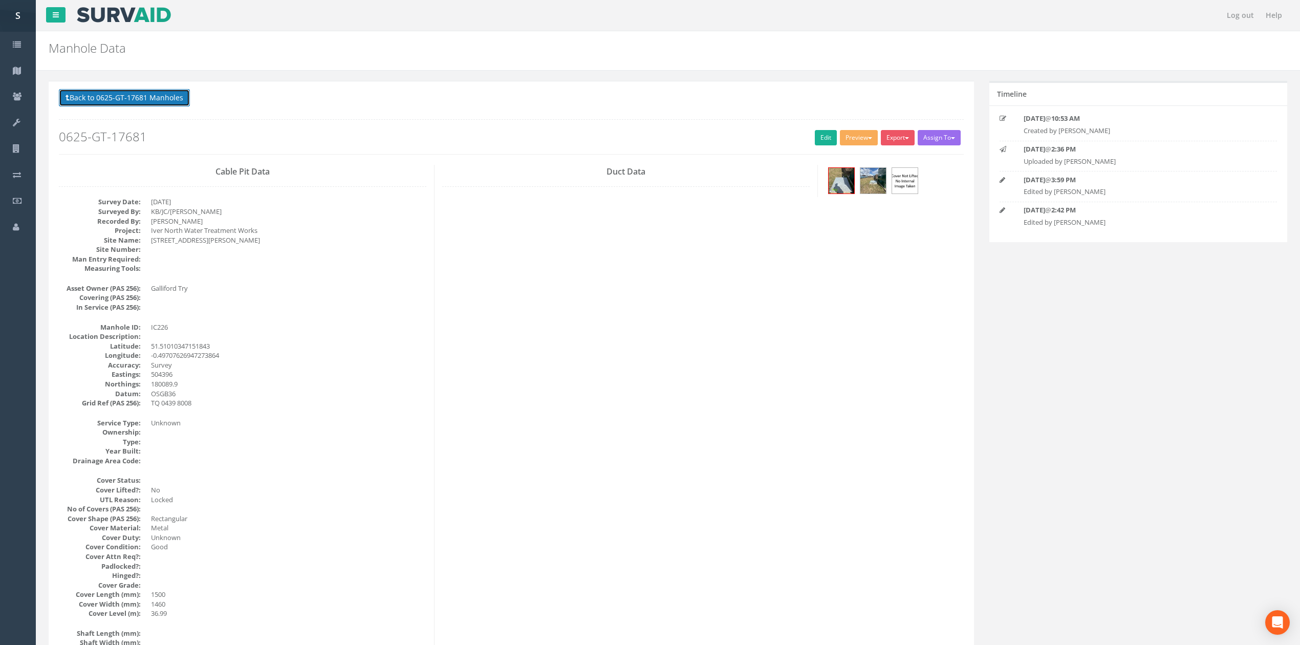
click at [150, 91] on button "Back to 0625-GT-17681 Manholes" at bounding box center [124, 97] width 131 height 17
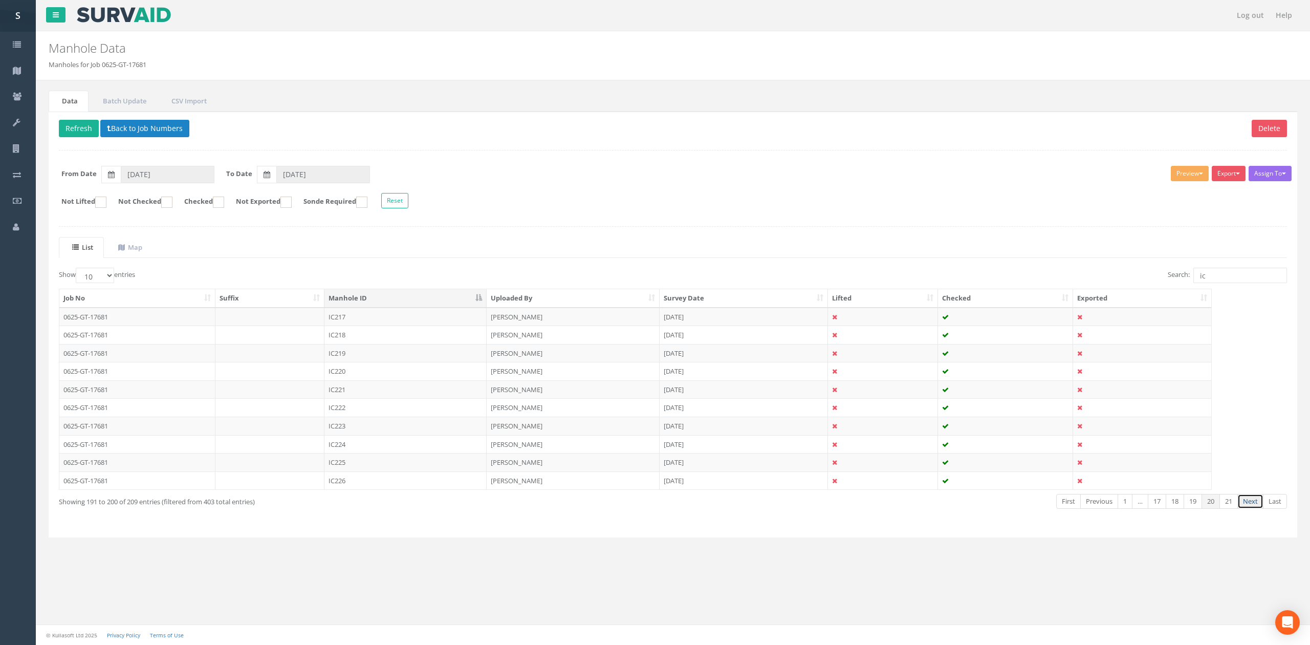
click at [1255, 509] on link "Next" at bounding box center [1251, 501] width 26 height 15
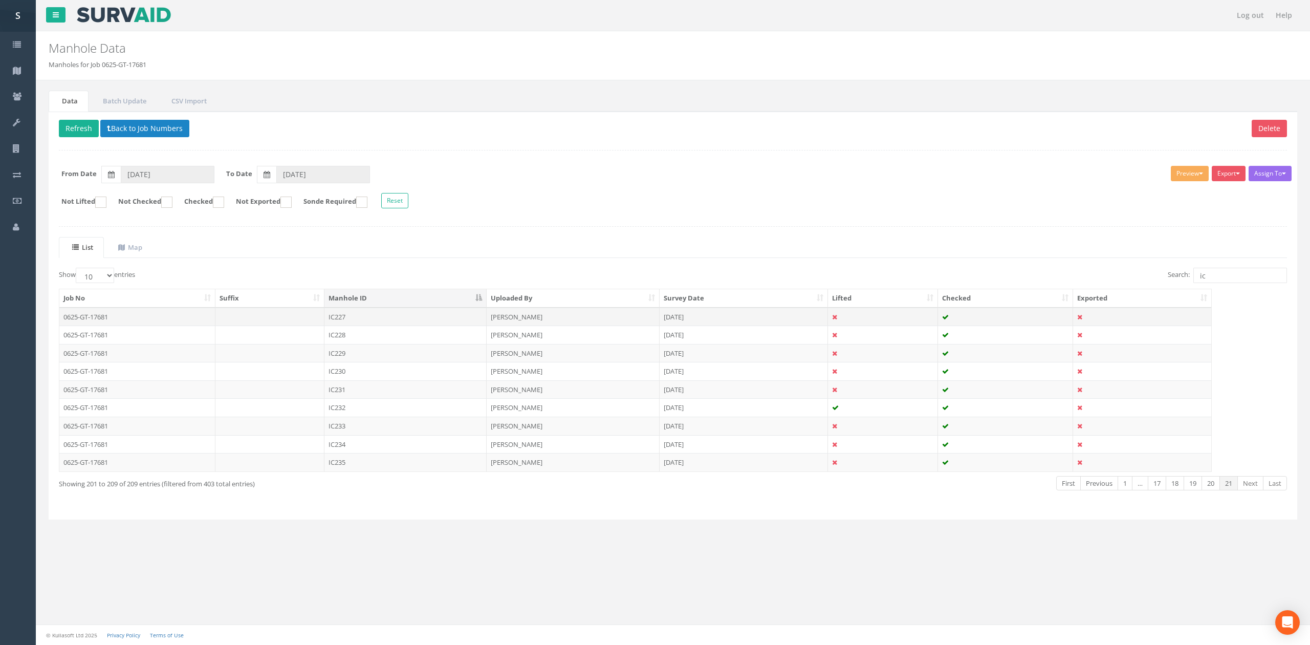
click at [404, 315] on td "IC227" at bounding box center [405, 317] width 162 height 18
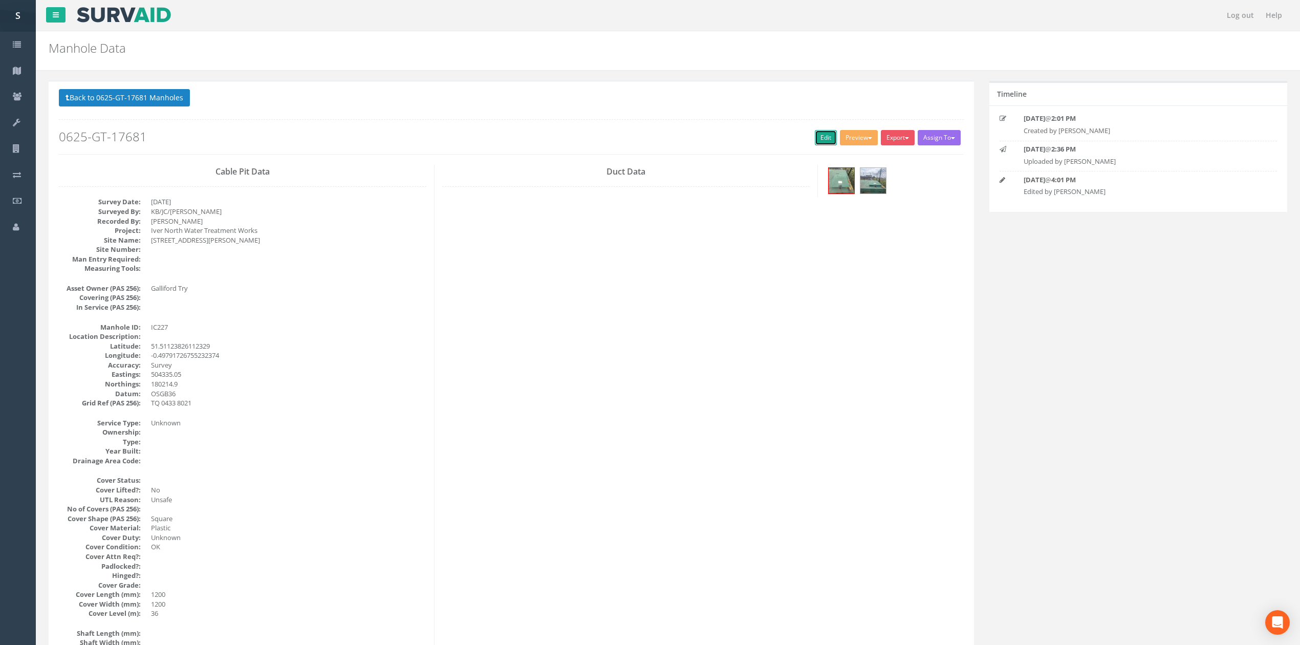
click at [816, 136] on link "Edit" at bounding box center [826, 137] width 22 height 15
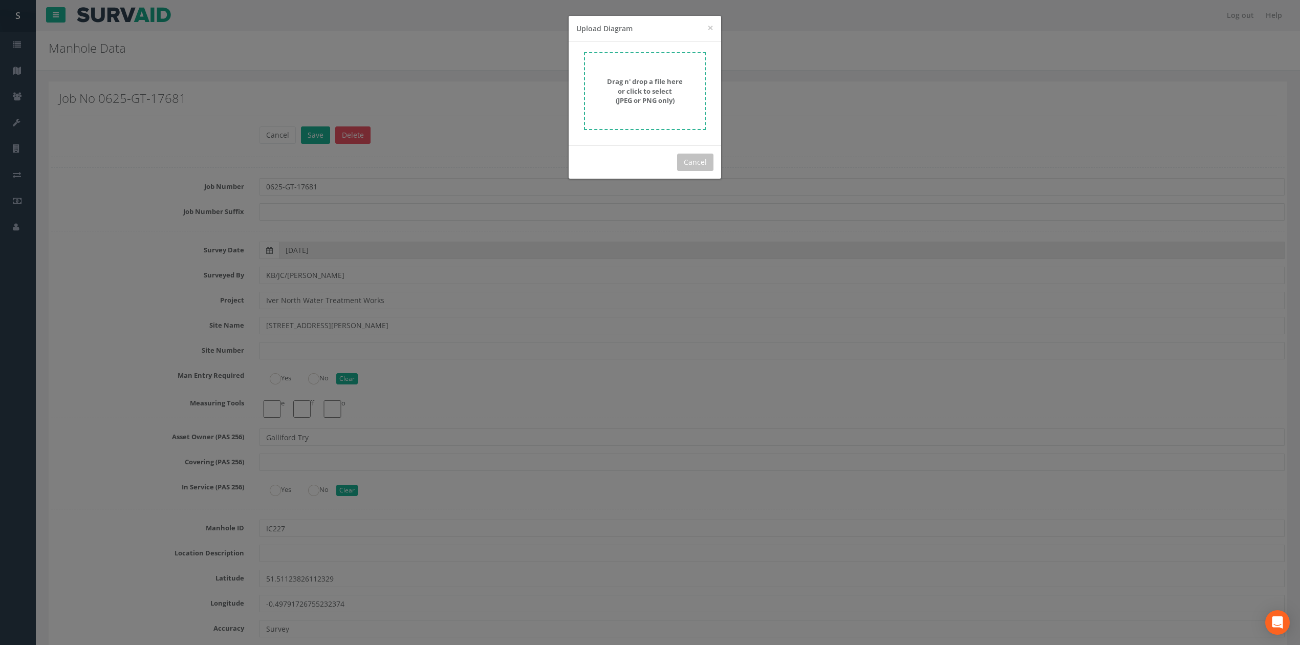
click at [630, 93] on strong "Drag n' drop a file here or click to select (JPEG or PNG only)" at bounding box center [645, 91] width 76 height 28
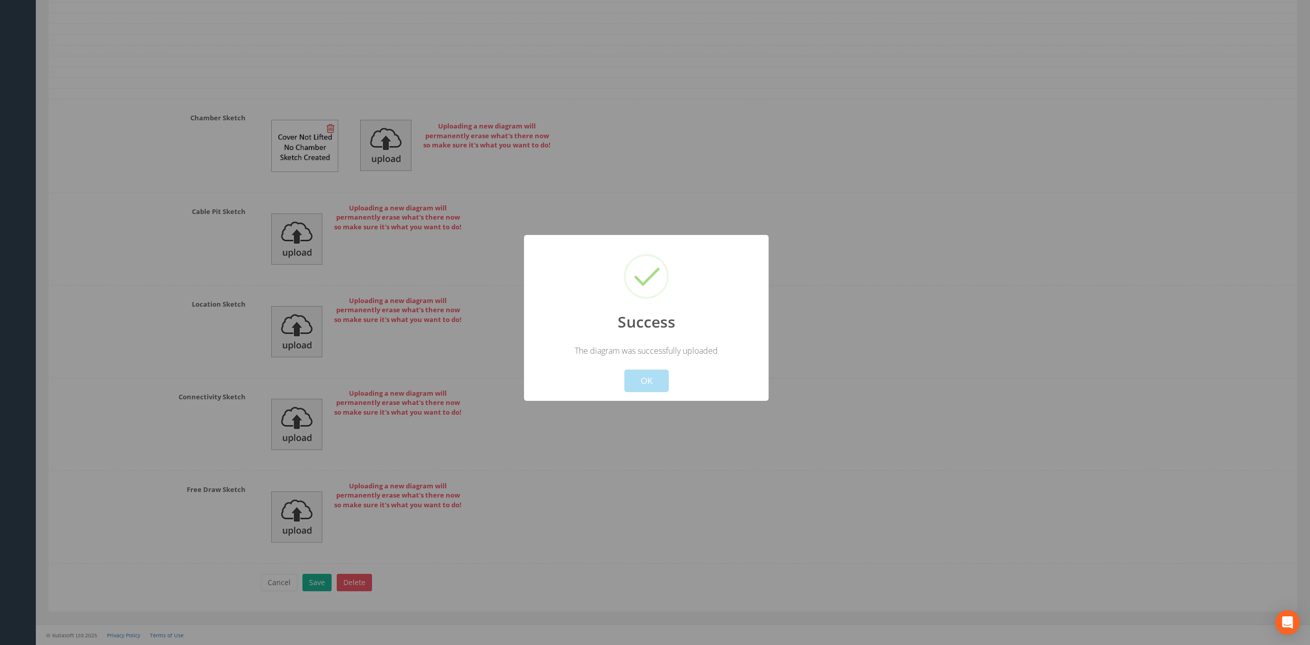
click at [661, 374] on button "OK" at bounding box center [646, 381] width 45 height 23
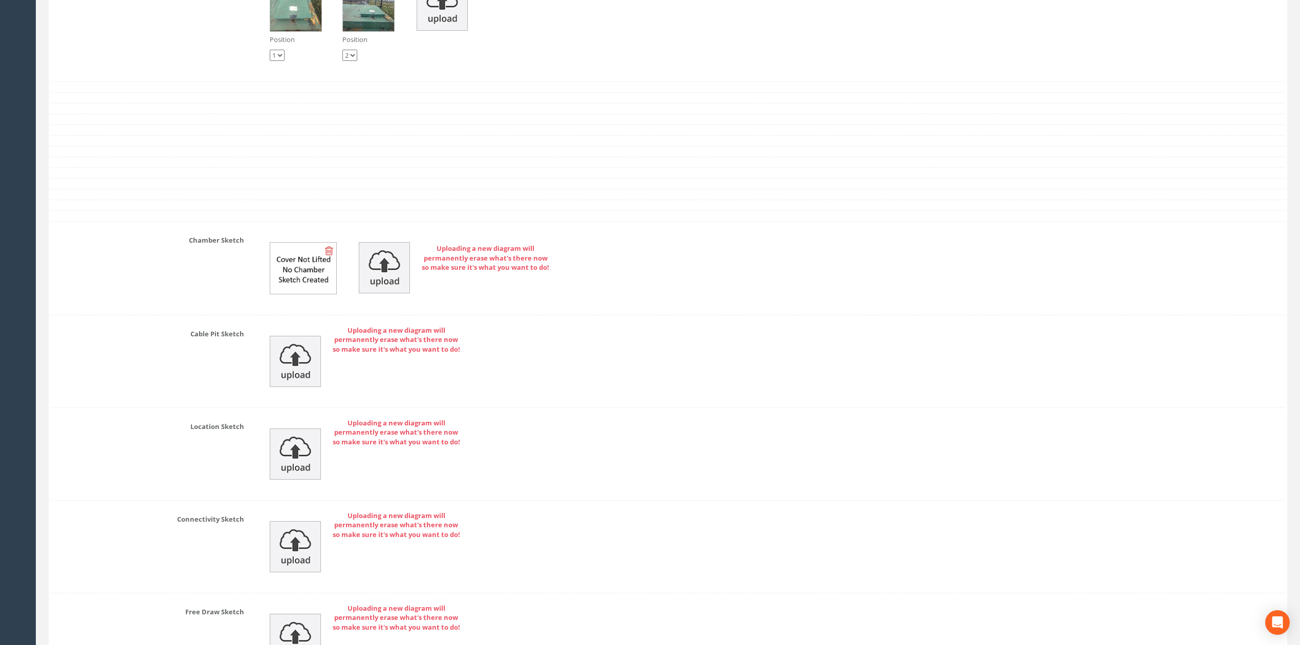
scroll to position [3001, 0]
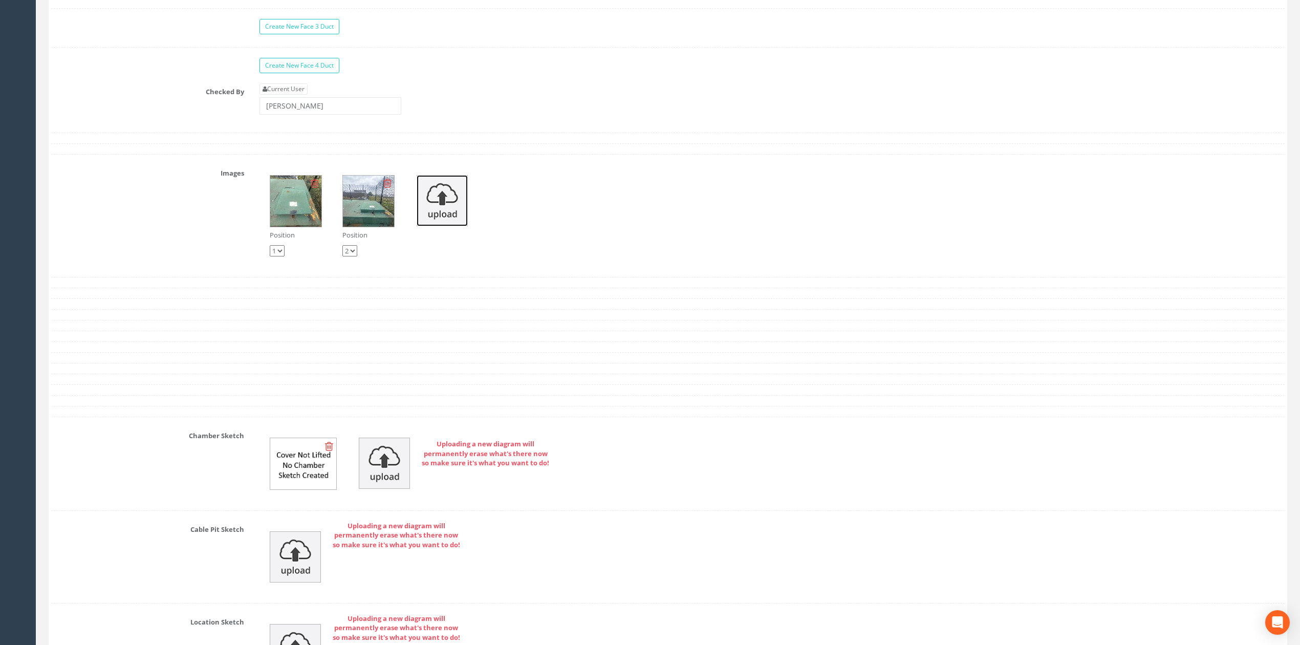
click at [459, 222] on img at bounding box center [442, 200] width 51 height 51
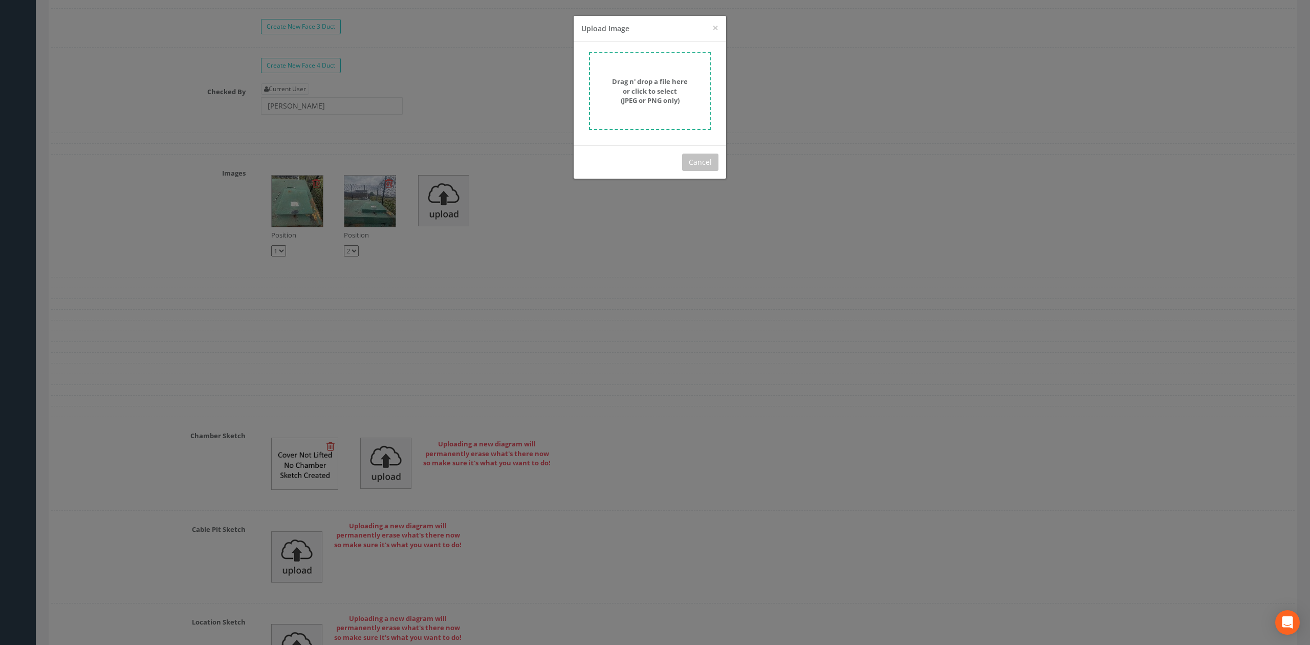
click at [655, 86] on strong "Drag n' drop a file here or click to select (JPEG or PNG only)" at bounding box center [650, 91] width 76 height 28
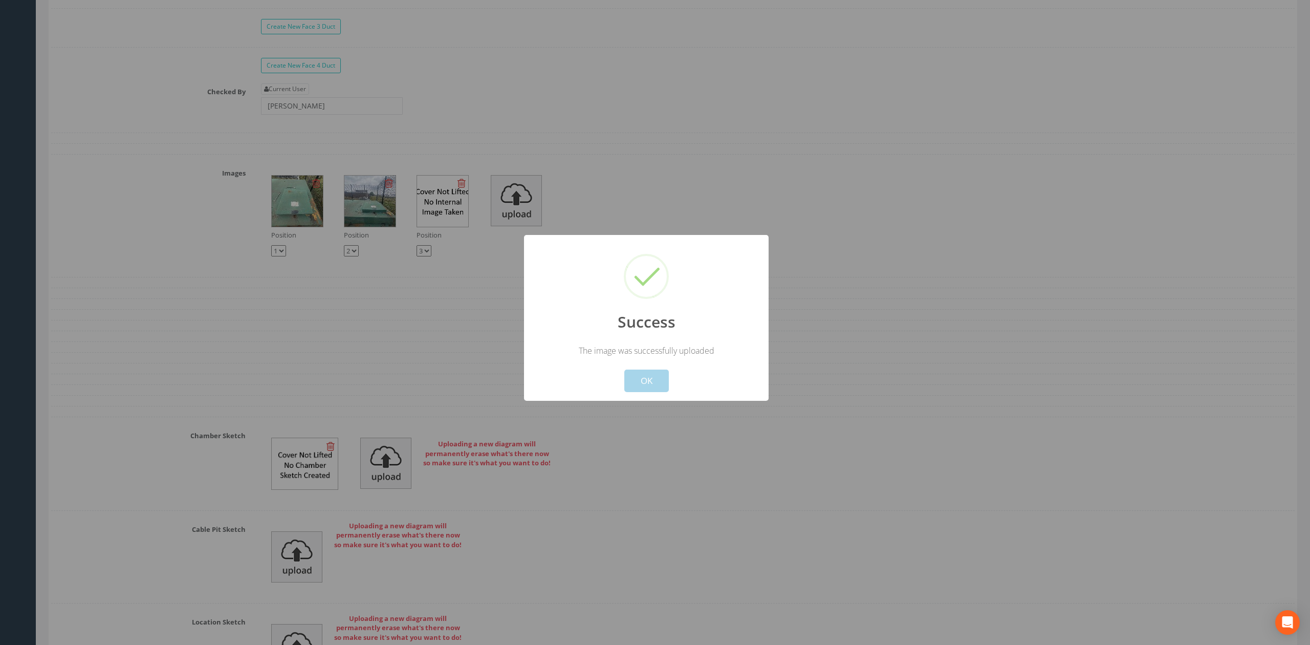
click at [662, 378] on button "OK" at bounding box center [646, 381] width 45 height 23
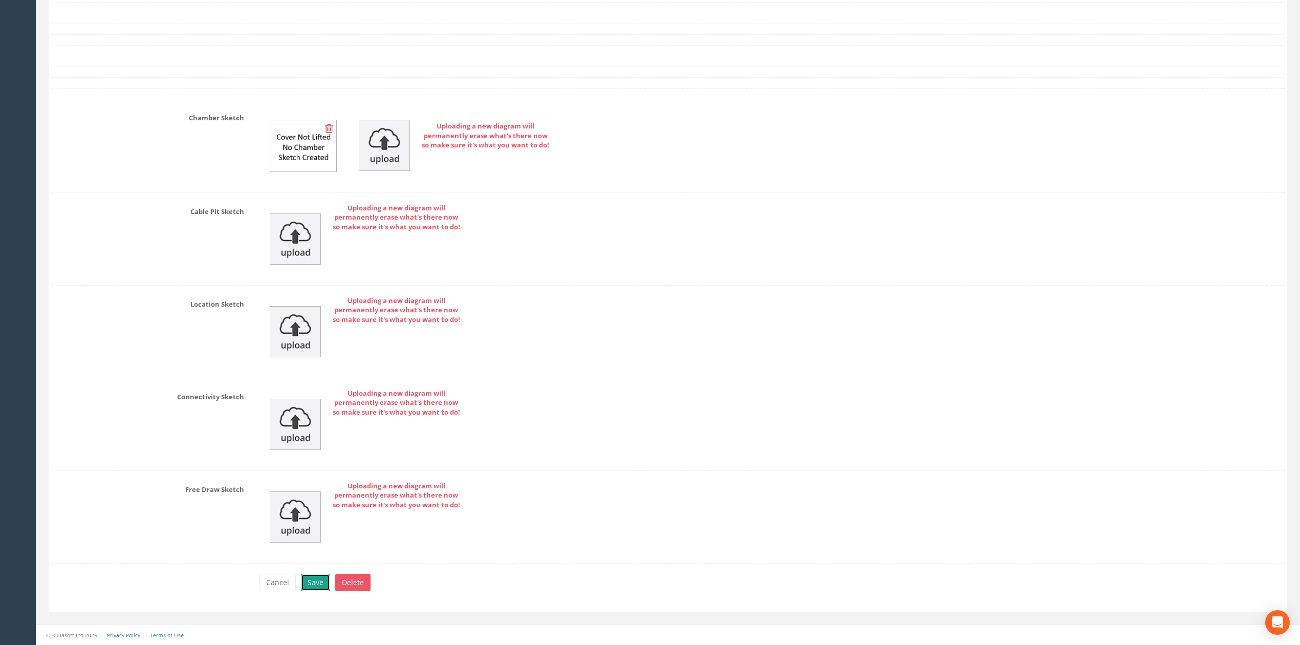
click at [322, 587] on button "Save" at bounding box center [315, 582] width 29 height 17
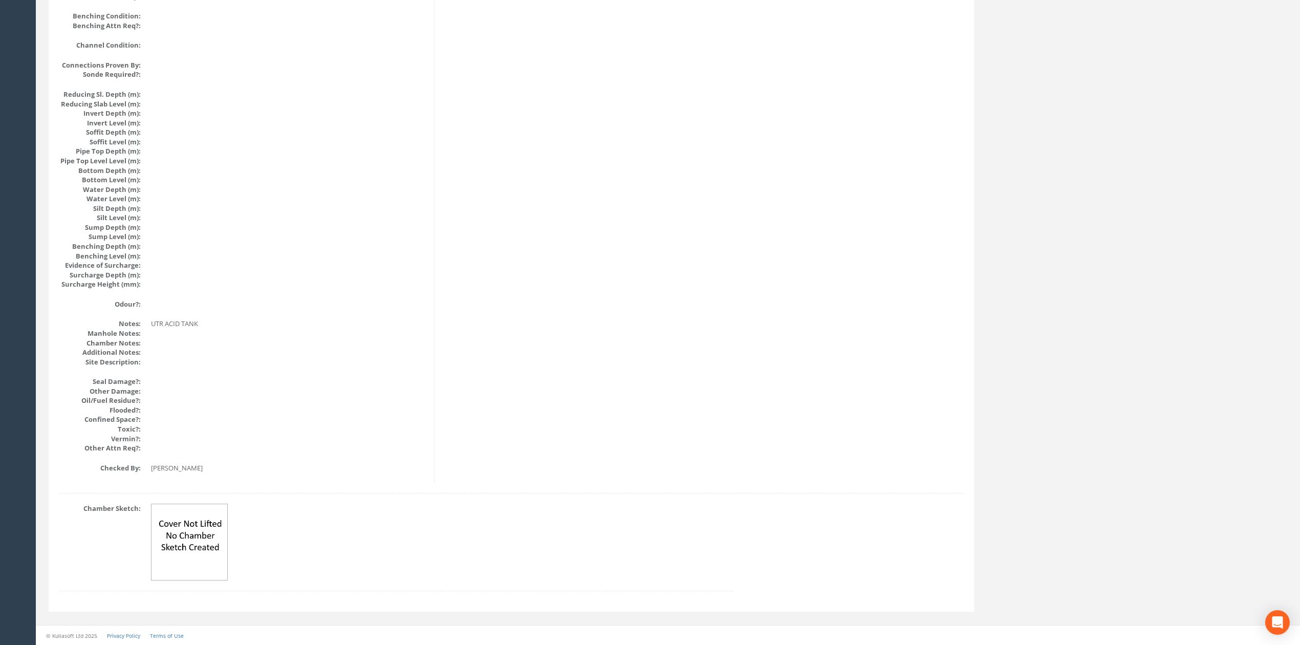
scroll to position [0, 0]
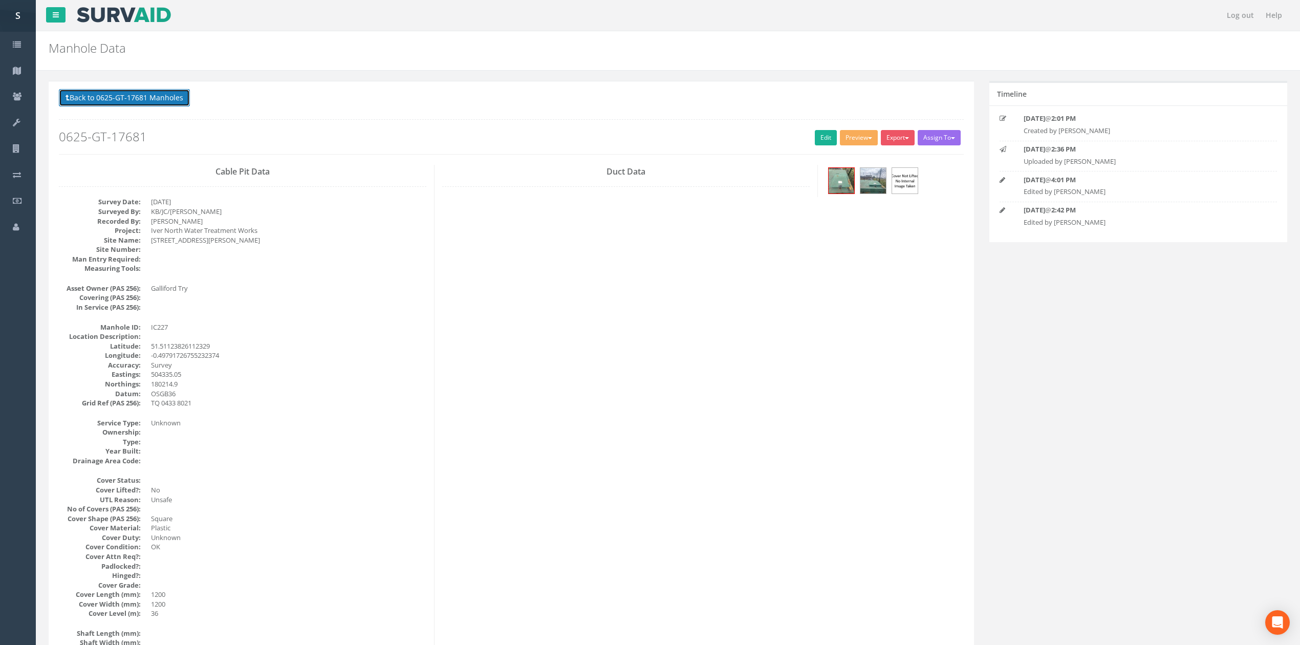
click at [84, 99] on button "Back to 0625-GT-17681 Manholes" at bounding box center [124, 97] width 131 height 17
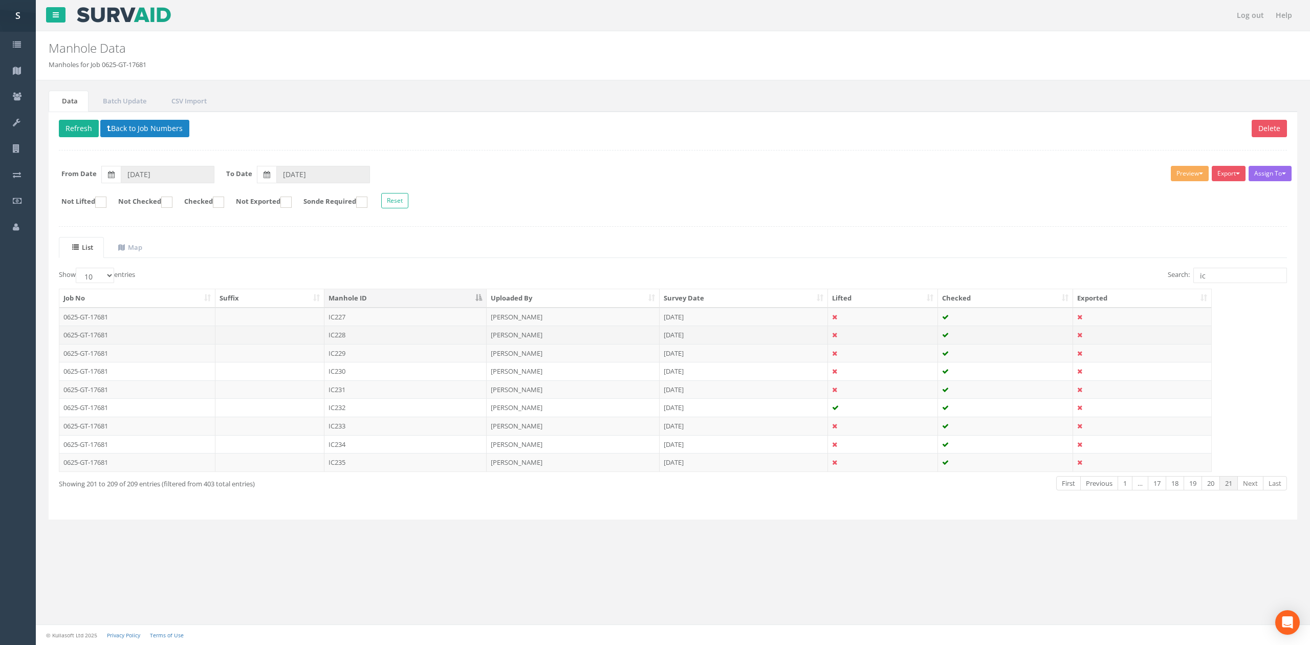
click at [409, 340] on td "IC228" at bounding box center [405, 335] width 162 height 18
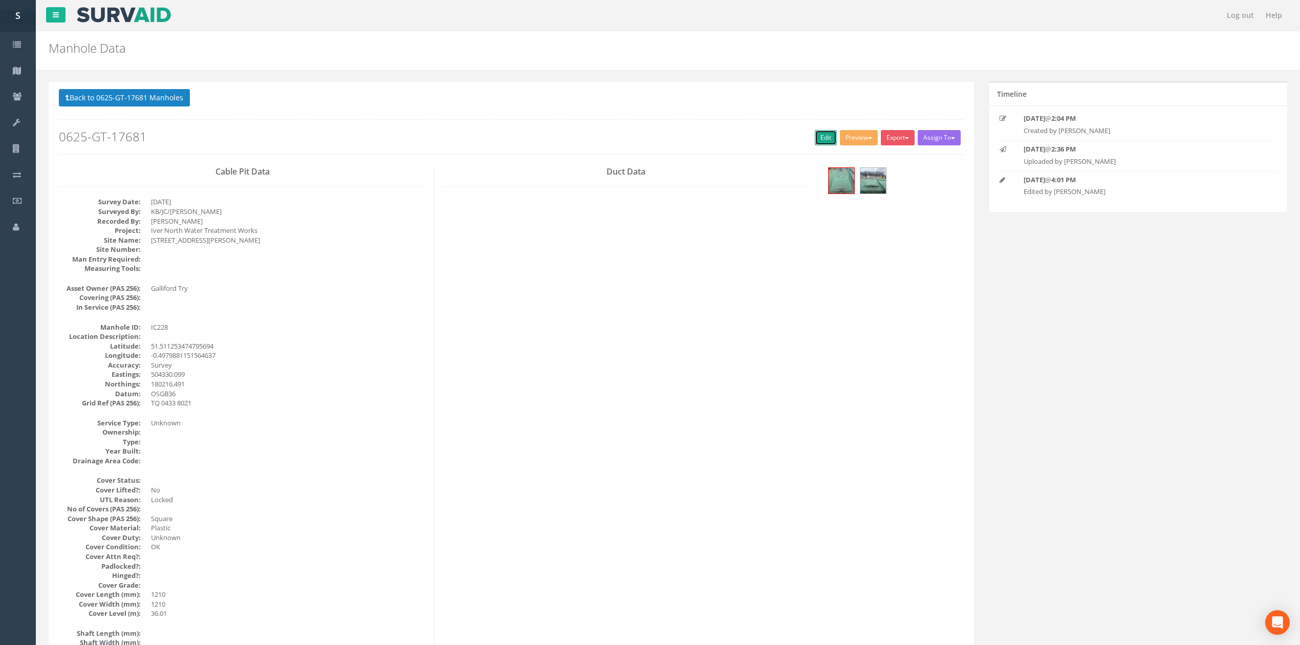
click at [815, 132] on link "Edit" at bounding box center [826, 137] width 22 height 15
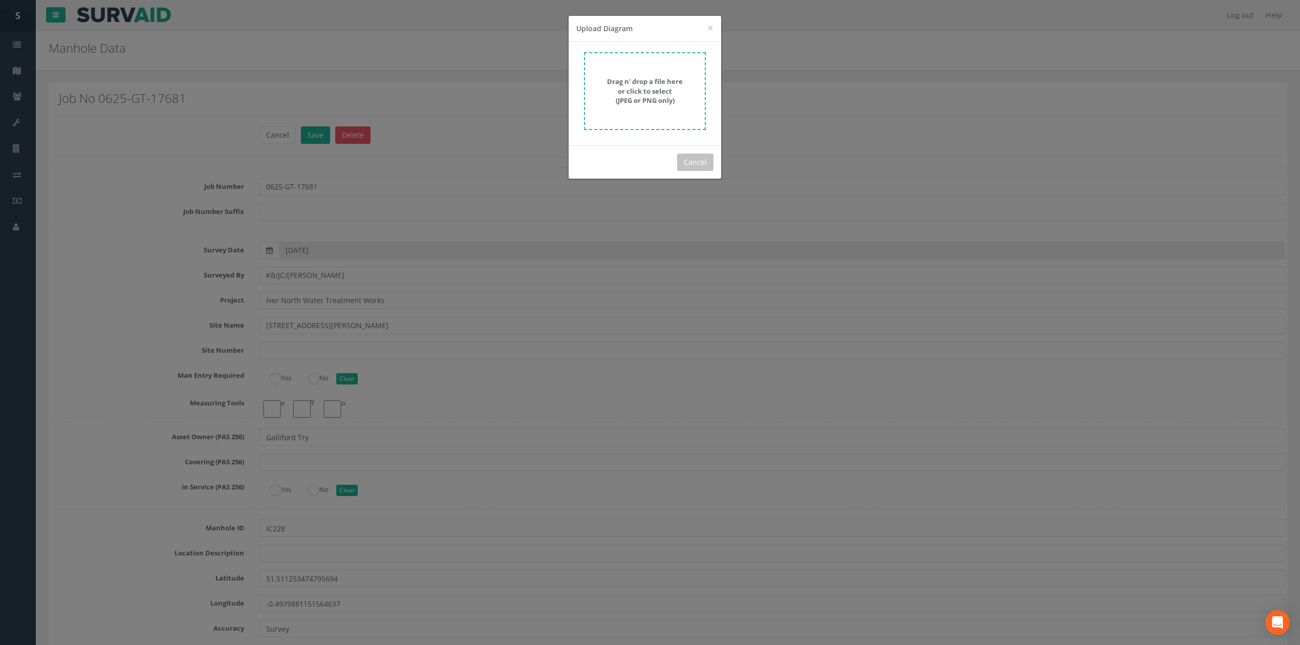
click at [637, 81] on strong "Drag n' drop a file here or click to select (JPEG or PNG only)" at bounding box center [645, 91] width 76 height 28
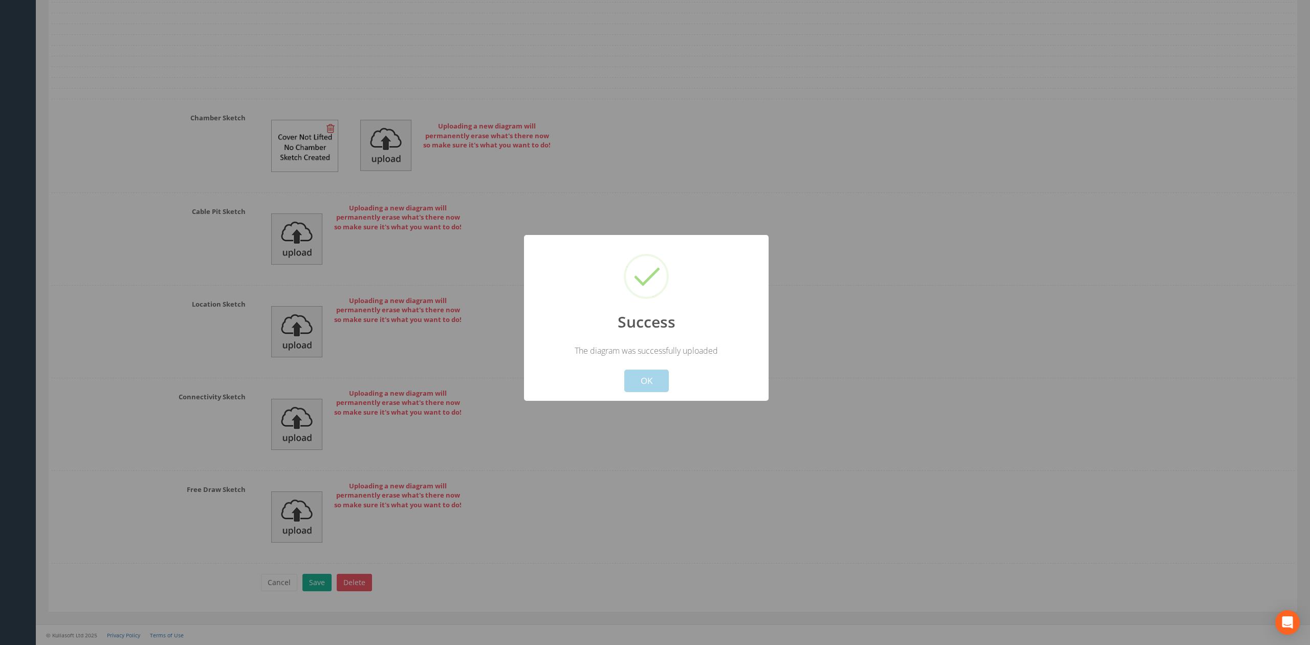
click at [650, 391] on button "OK" at bounding box center [646, 381] width 45 height 23
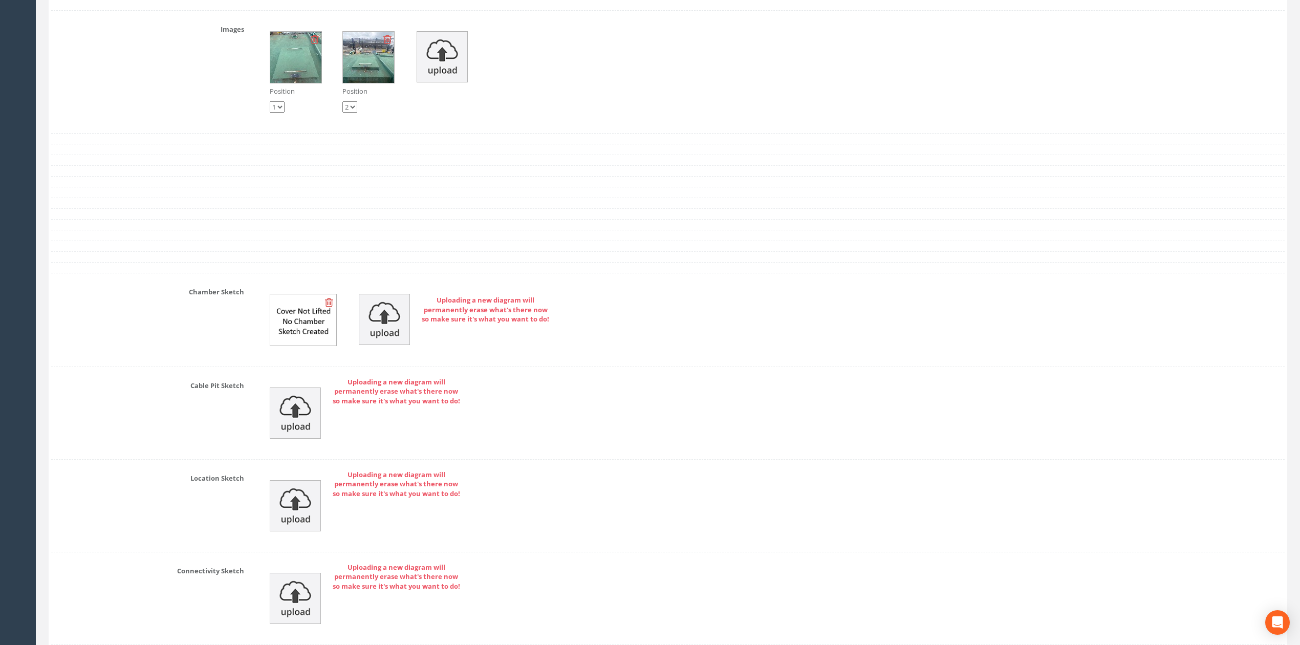
scroll to position [3137, 0]
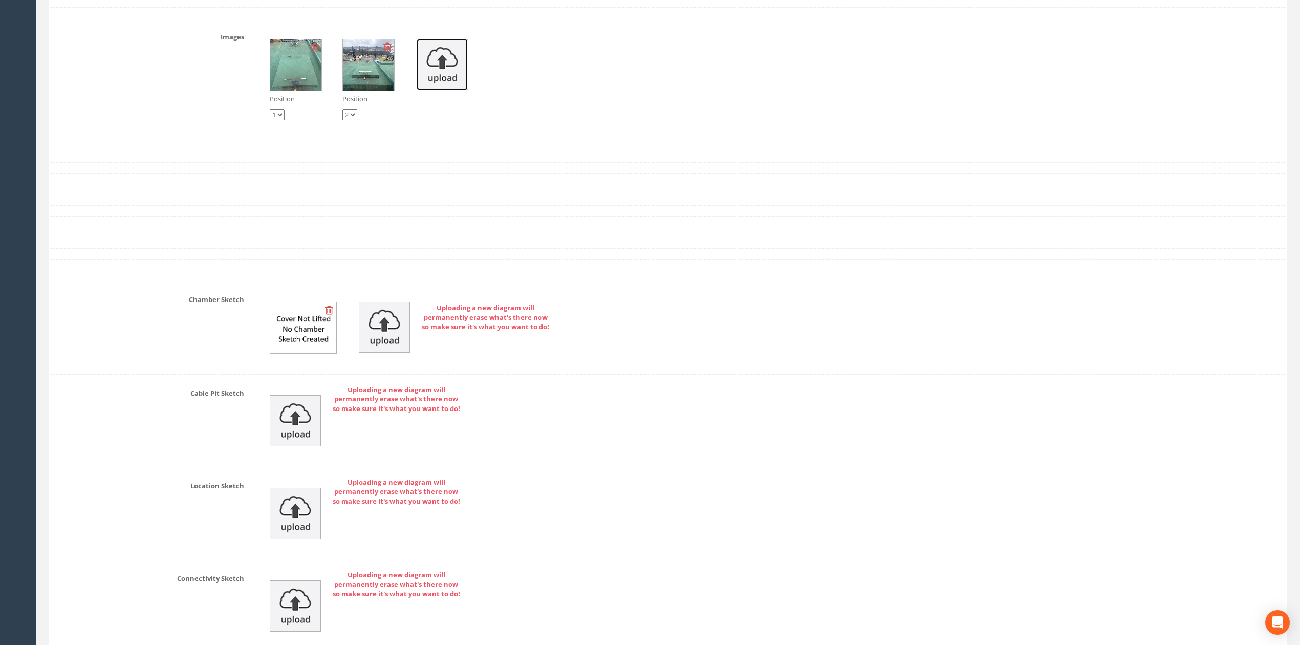
click at [440, 76] on img at bounding box center [442, 64] width 51 height 51
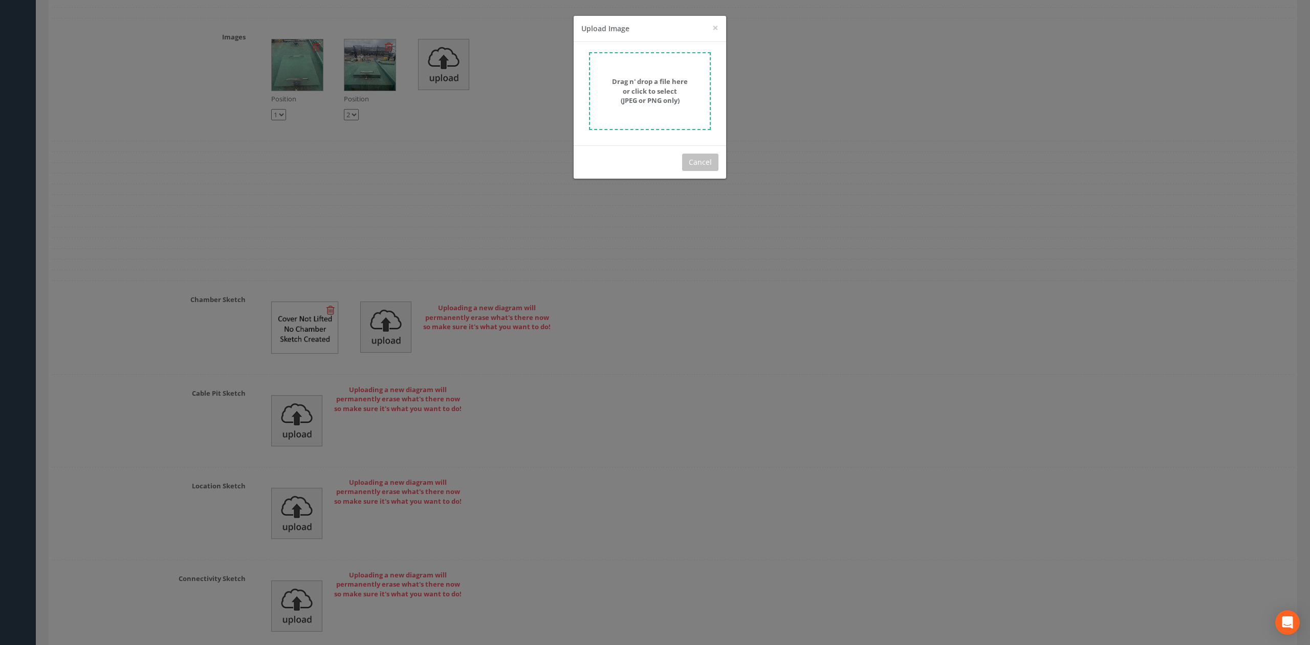
click at [695, 72] on form "Drag n' drop a file here or click to select (JPEG or PNG only)" at bounding box center [650, 91] width 122 height 78
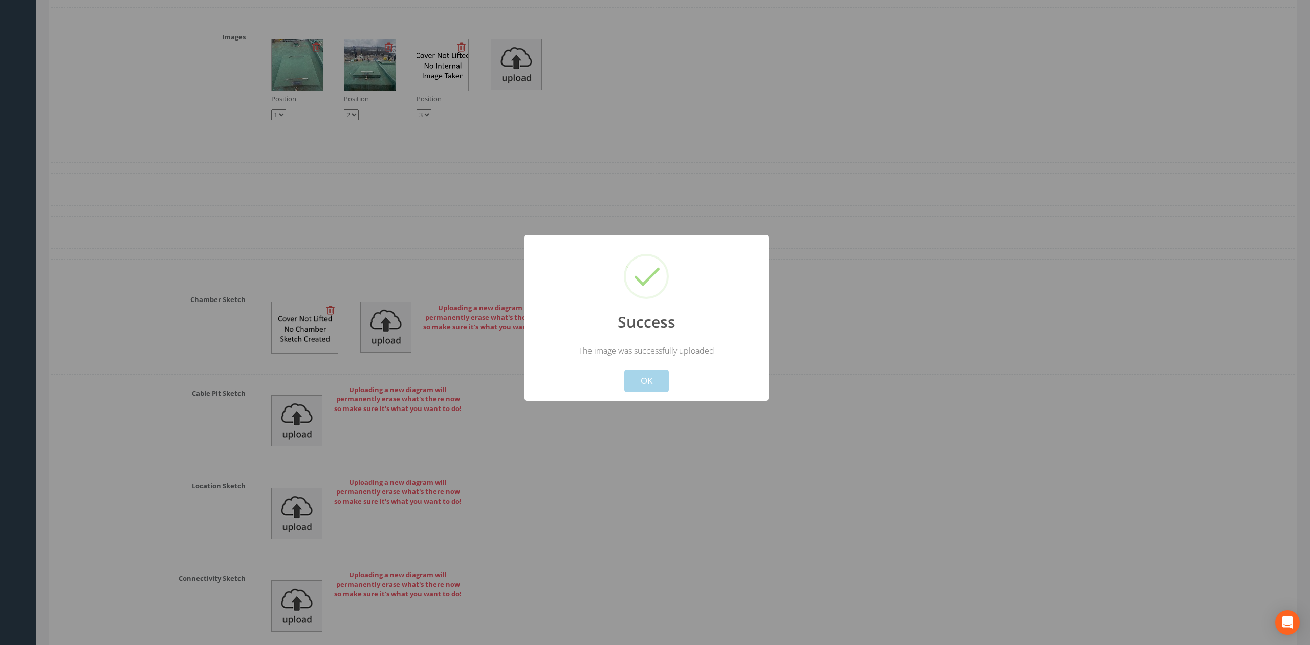
click at [654, 387] on button "OK" at bounding box center [646, 381] width 45 height 23
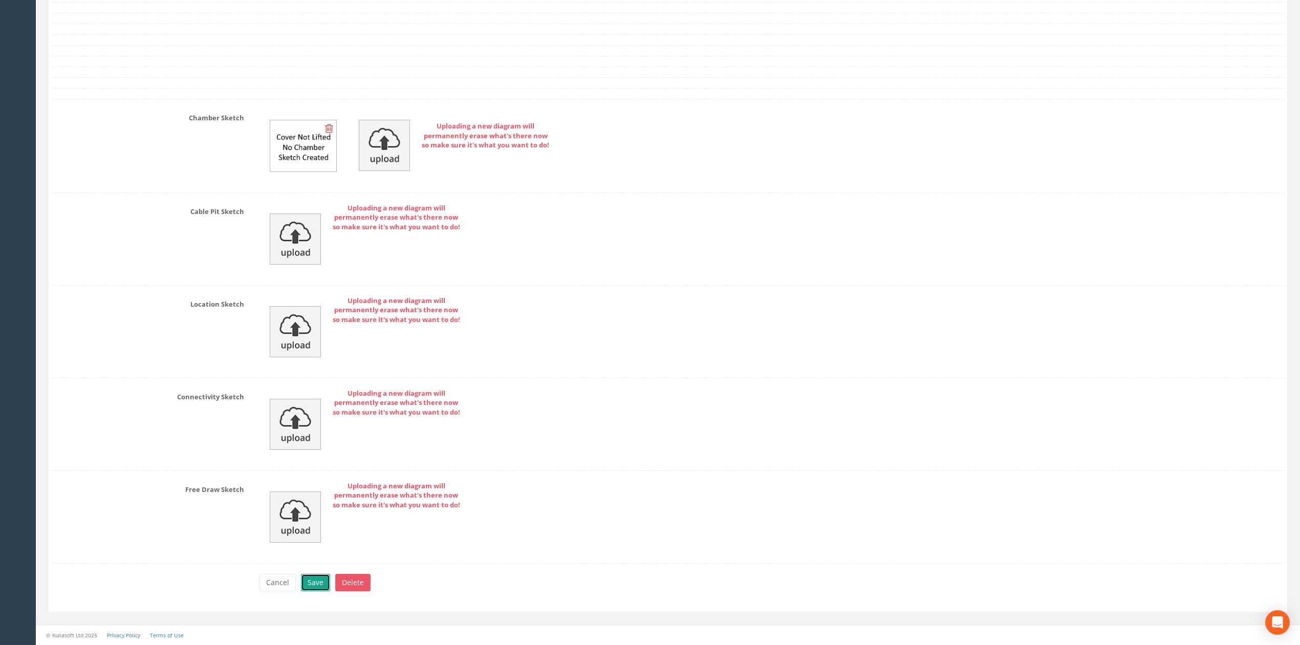
click at [319, 582] on button "Save" at bounding box center [315, 582] width 29 height 17
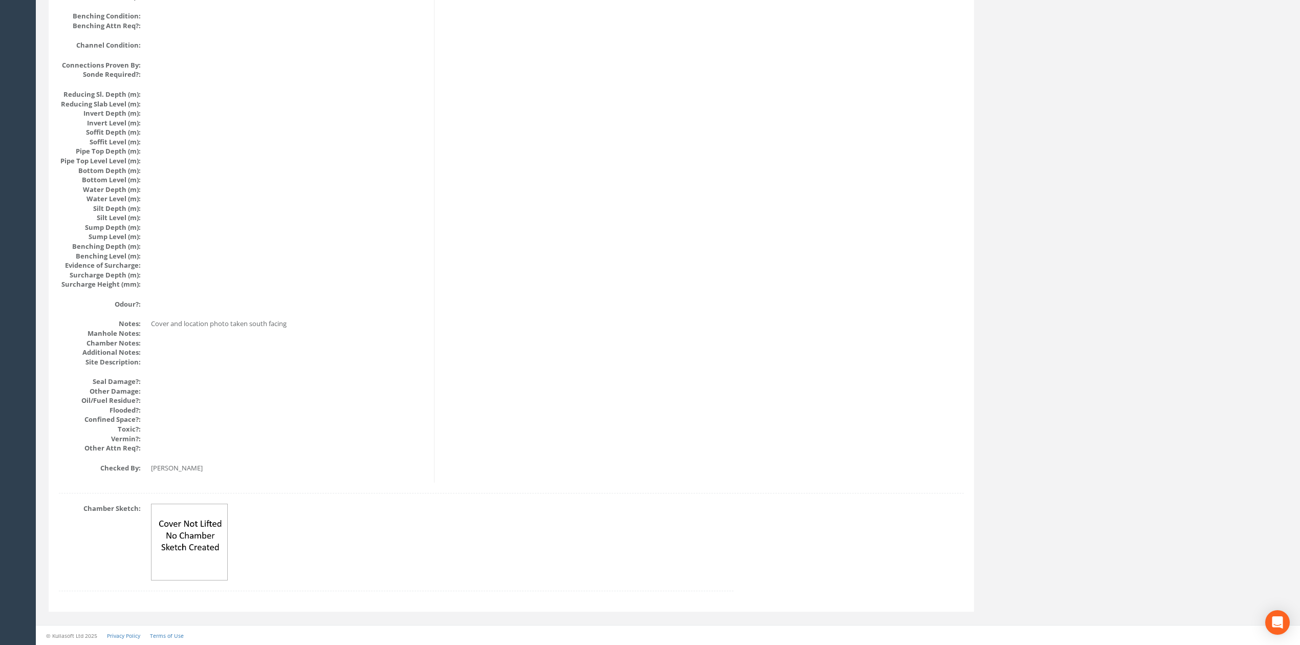
scroll to position [0, 0]
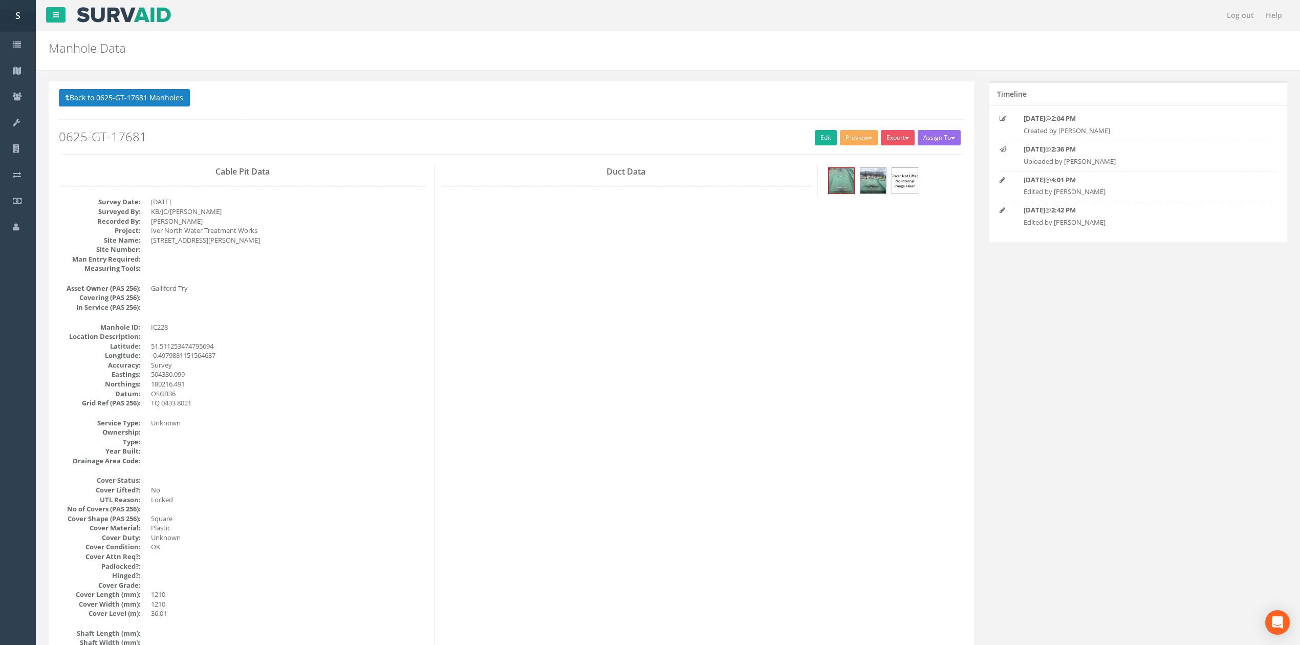
click at [127, 92] on button "Back to 0625-GT-17681 Manholes" at bounding box center [124, 97] width 131 height 17
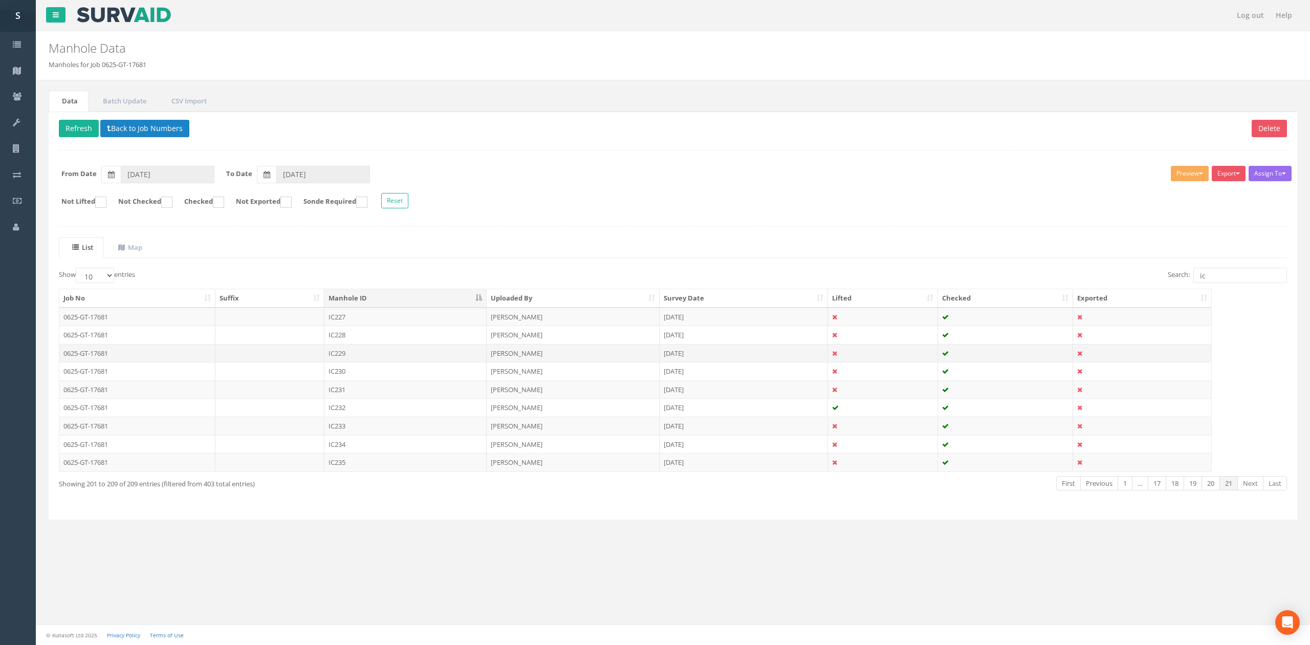
click at [324, 352] on td "IC229" at bounding box center [405, 353] width 162 height 18
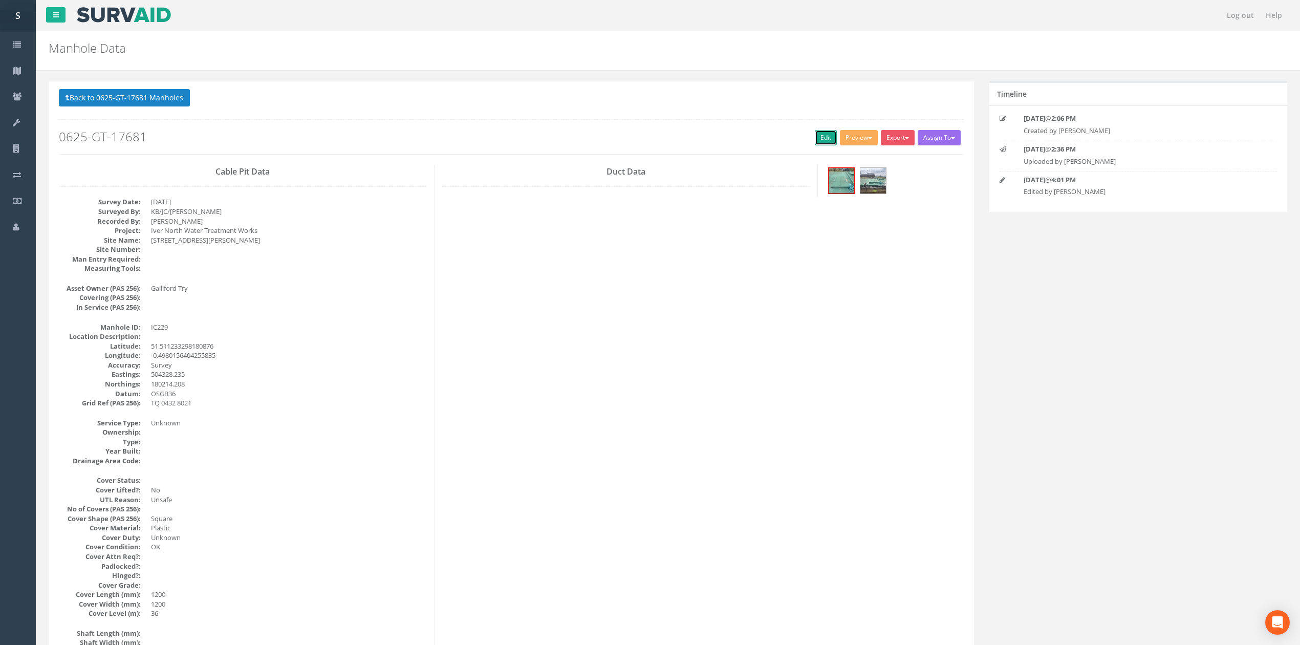
click at [815, 132] on link "Edit" at bounding box center [826, 137] width 22 height 15
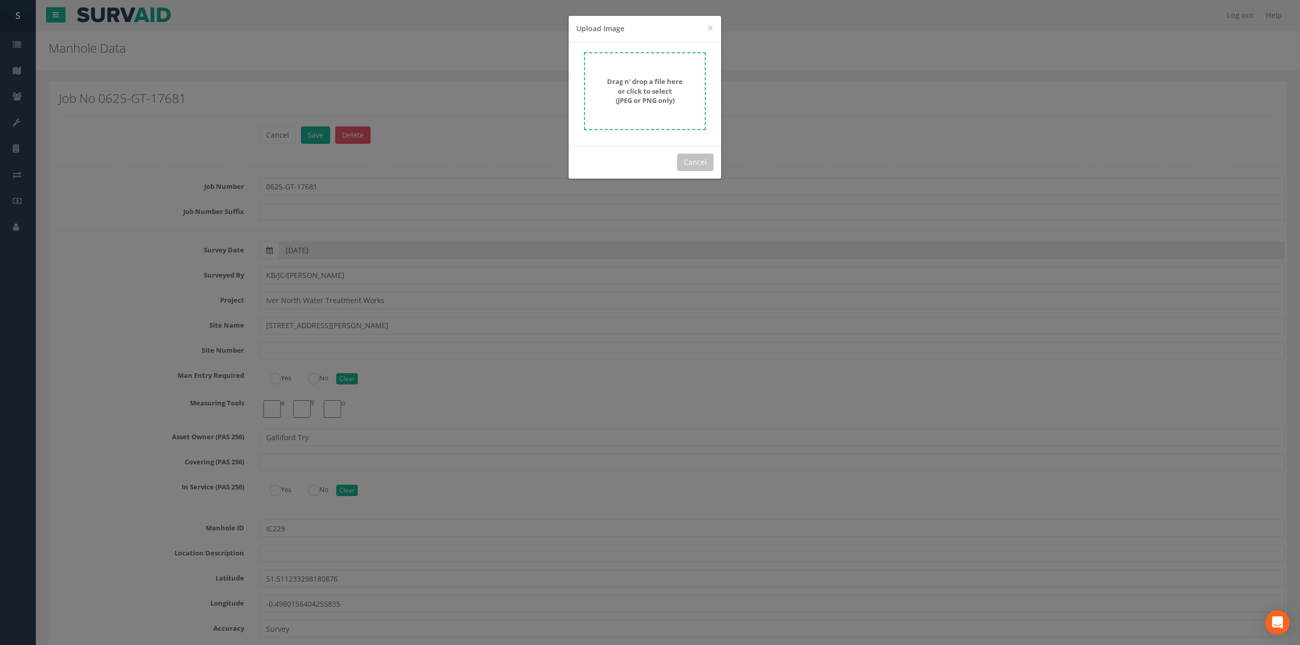
click at [660, 109] on form "Drag n' drop a file here or click to select (JPEG or PNG only)" at bounding box center [645, 91] width 122 height 78
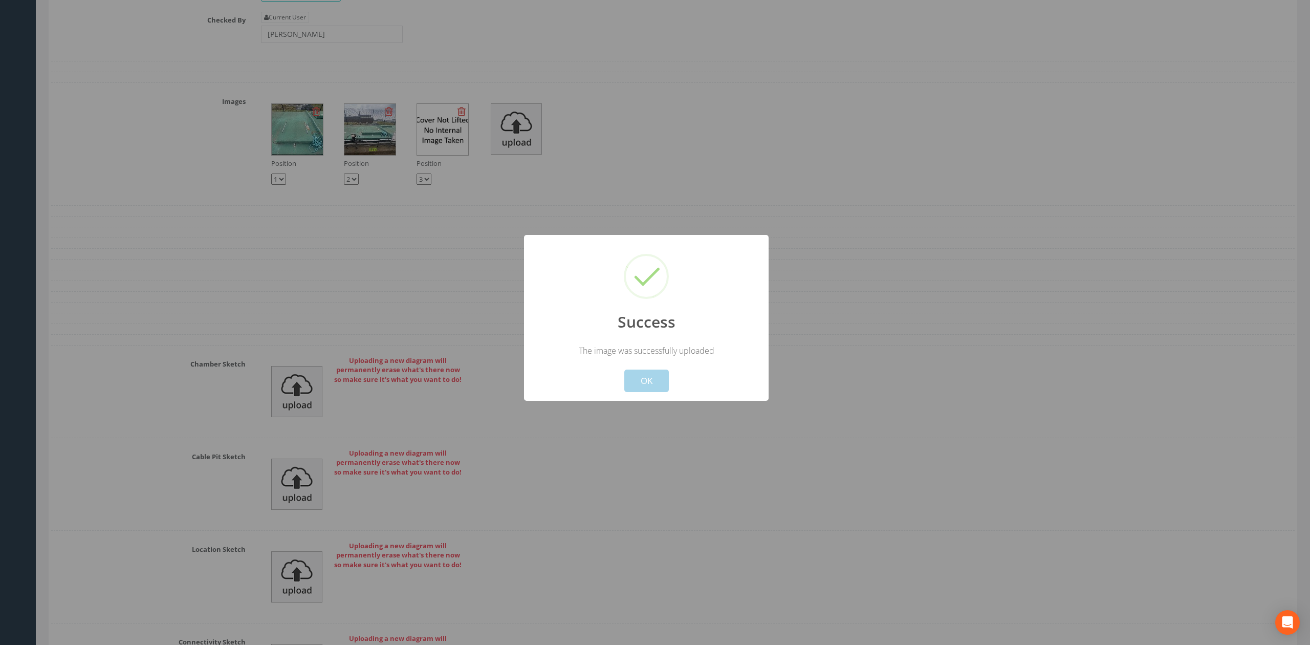
click at [631, 382] on button "OK" at bounding box center [646, 381] width 45 height 23
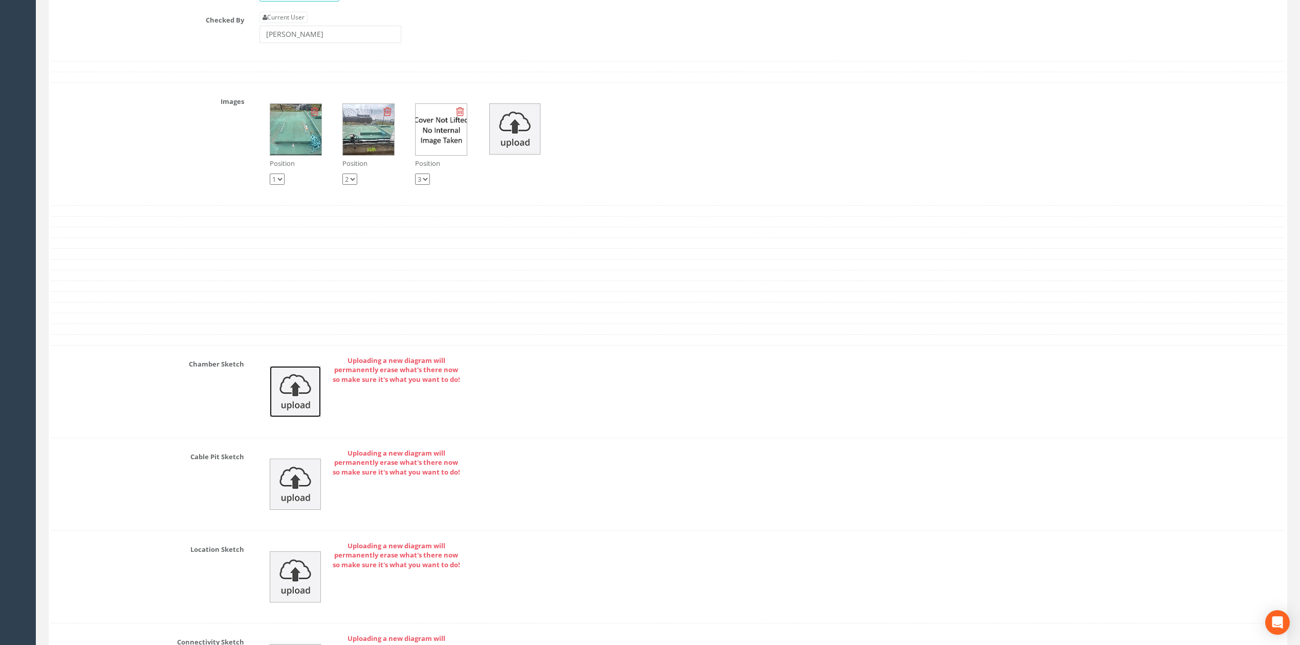
click at [296, 414] on img at bounding box center [295, 391] width 51 height 51
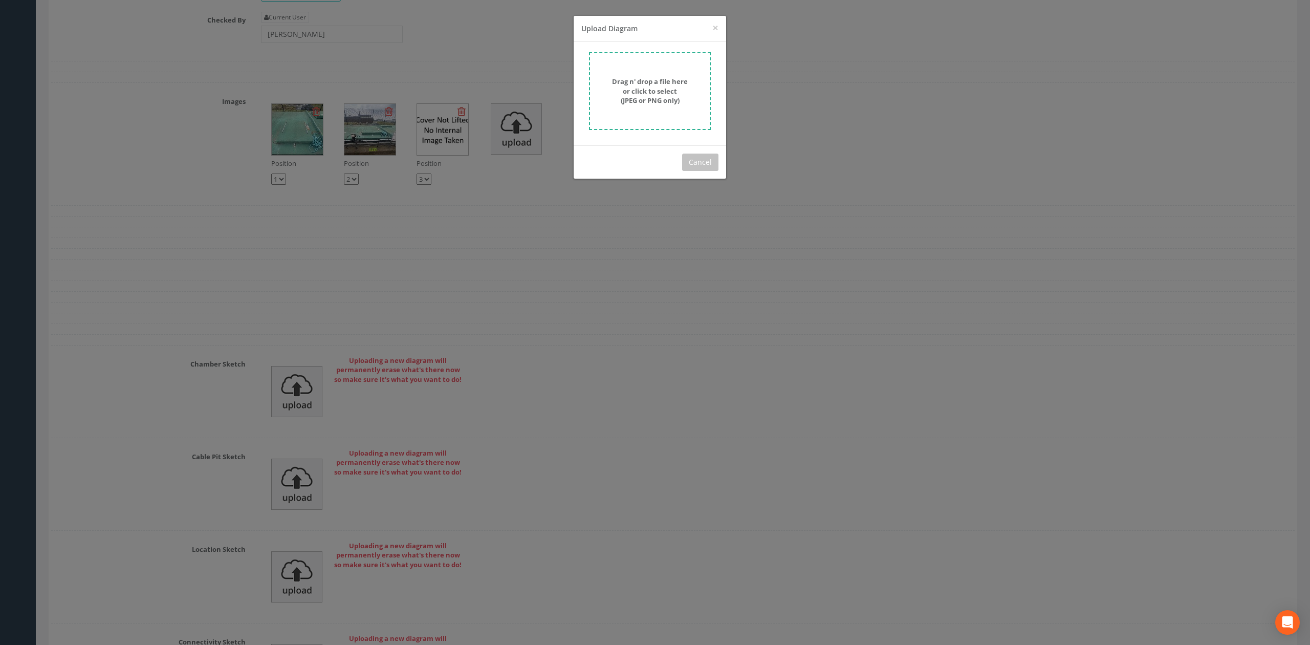
click at [656, 77] on strong "Drag n' drop a file here or click to select (JPEG or PNG only)" at bounding box center [650, 91] width 76 height 28
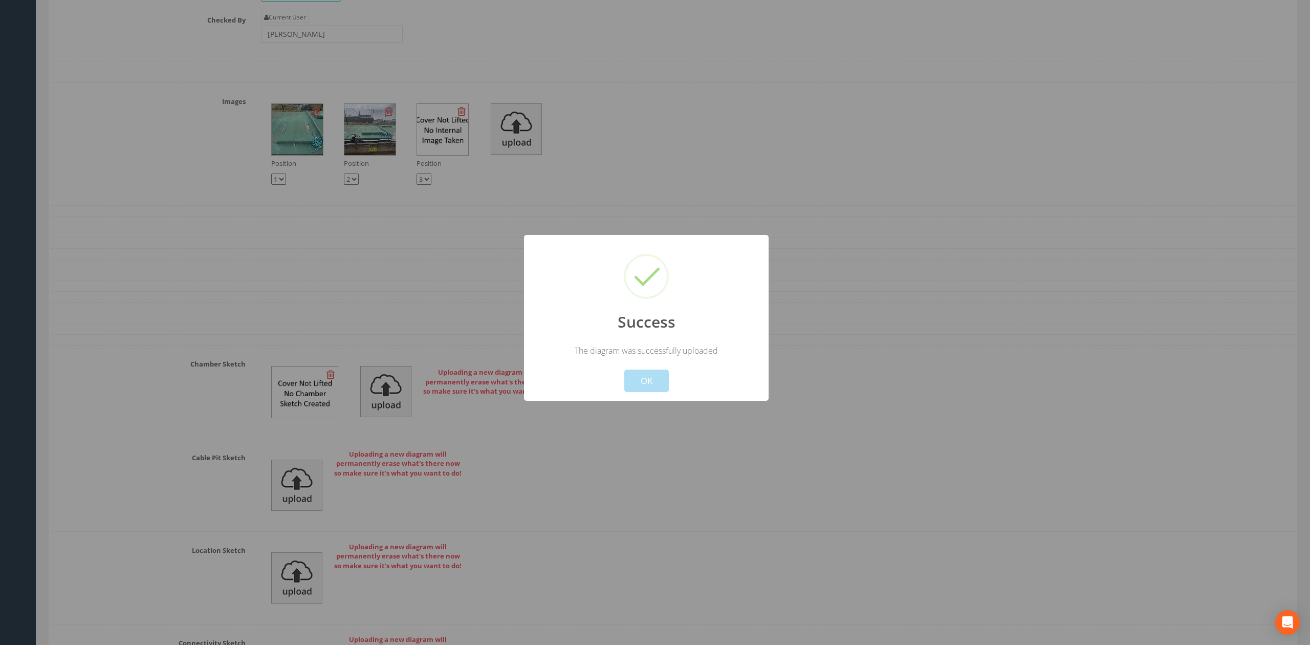
click at [684, 381] on div "Cancel OK" at bounding box center [646, 374] width 227 height 36
click at [666, 378] on button "OK" at bounding box center [646, 381] width 45 height 23
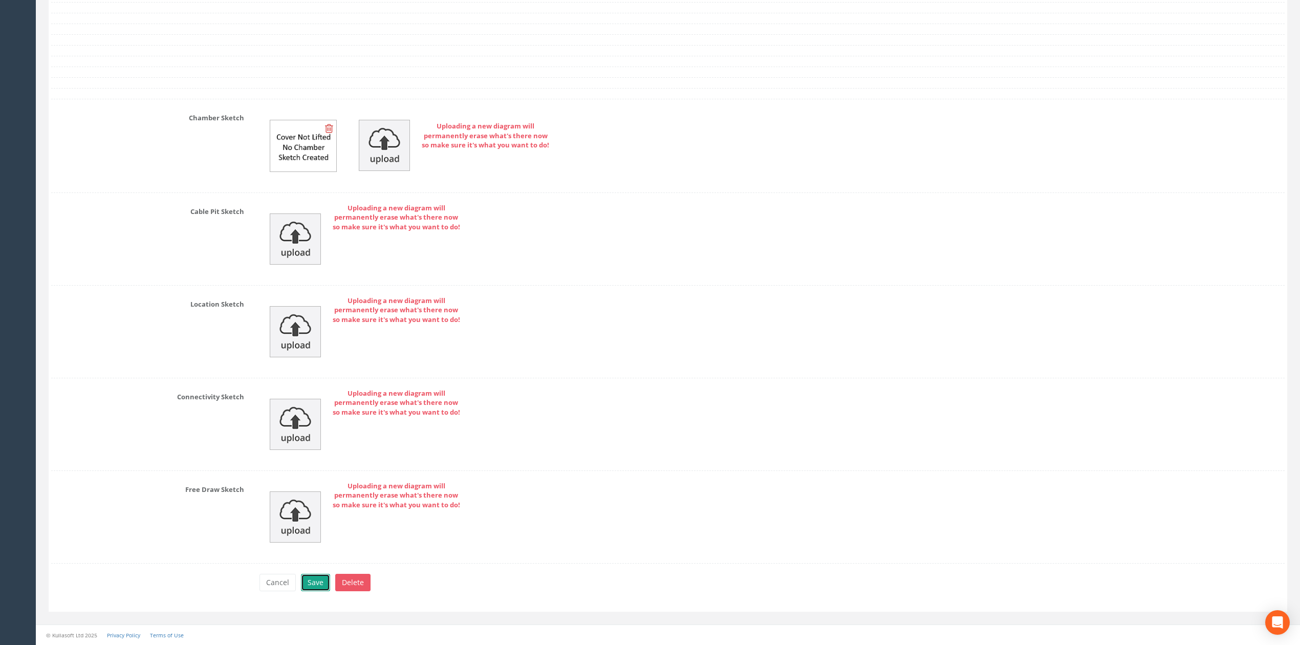
click at [326, 591] on button "Save" at bounding box center [315, 582] width 29 height 17
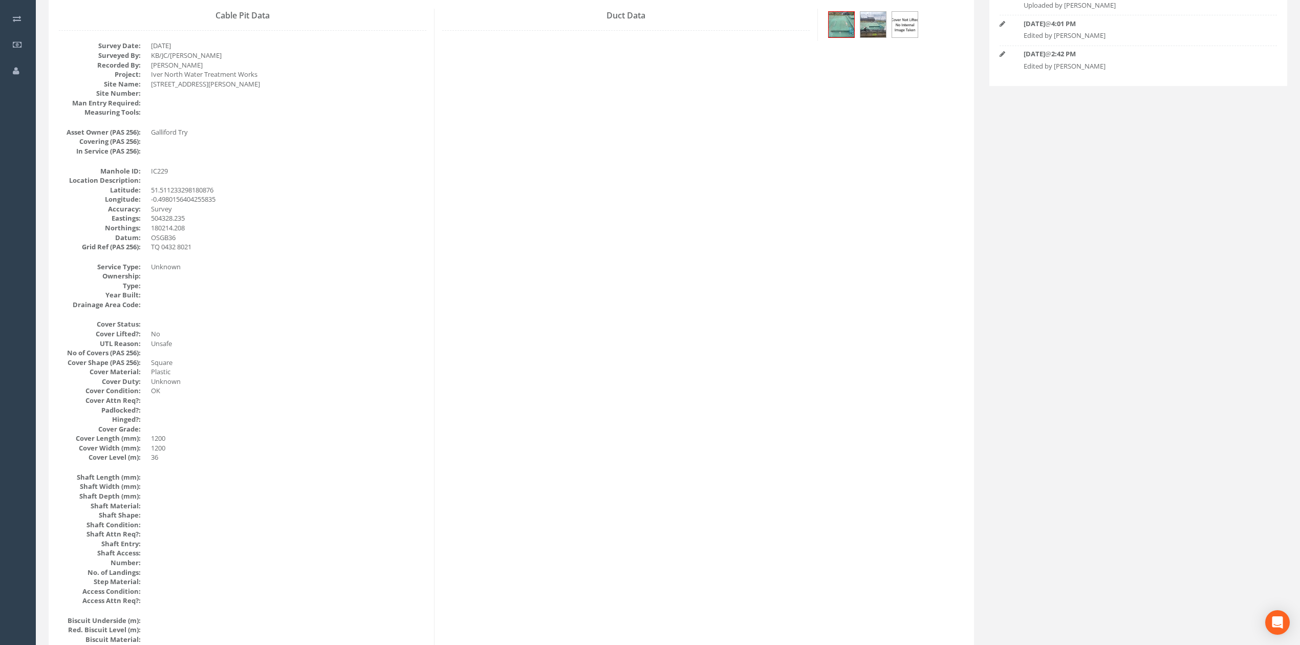
scroll to position [0, 0]
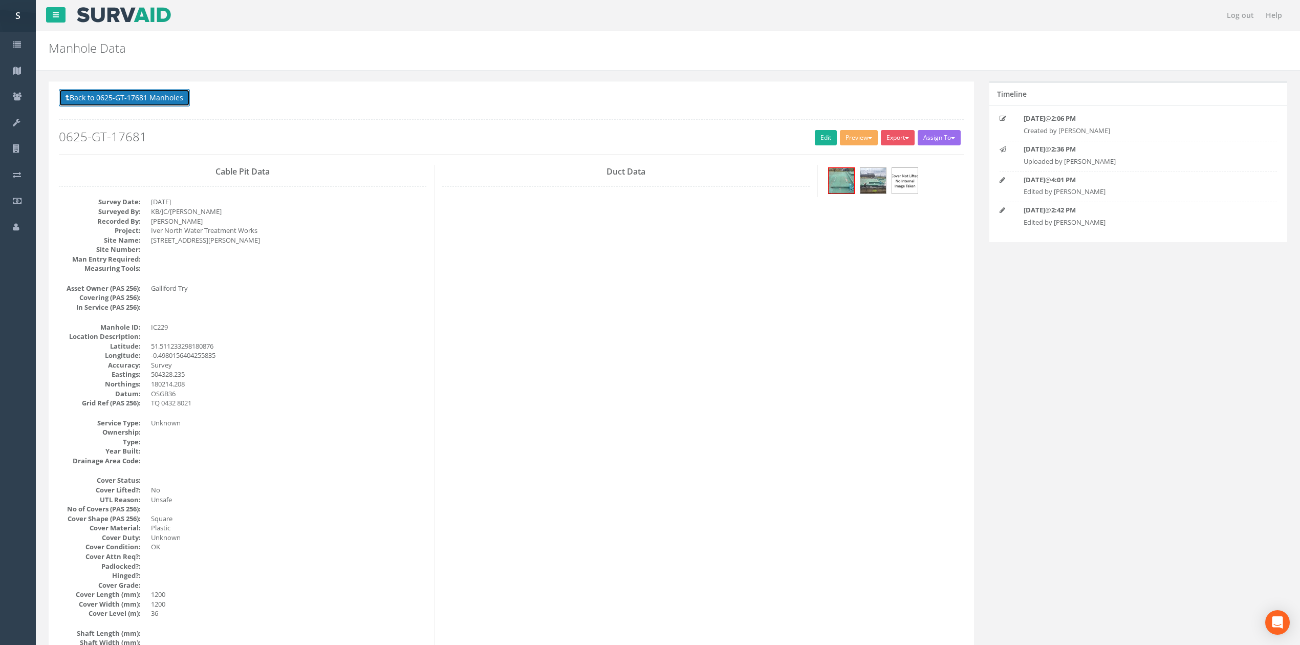
click at [112, 97] on button "Back to 0625-GT-17681 Manholes" at bounding box center [124, 97] width 131 height 17
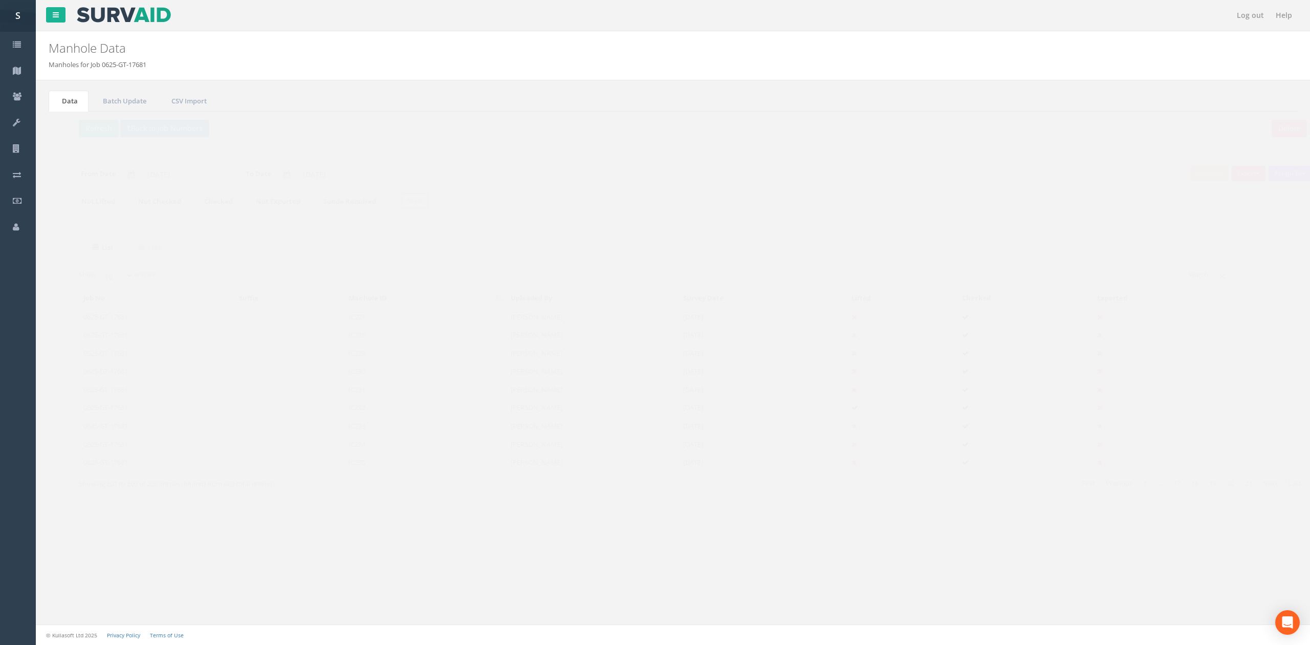
click at [369, 379] on td "IC230" at bounding box center [405, 371] width 162 height 18
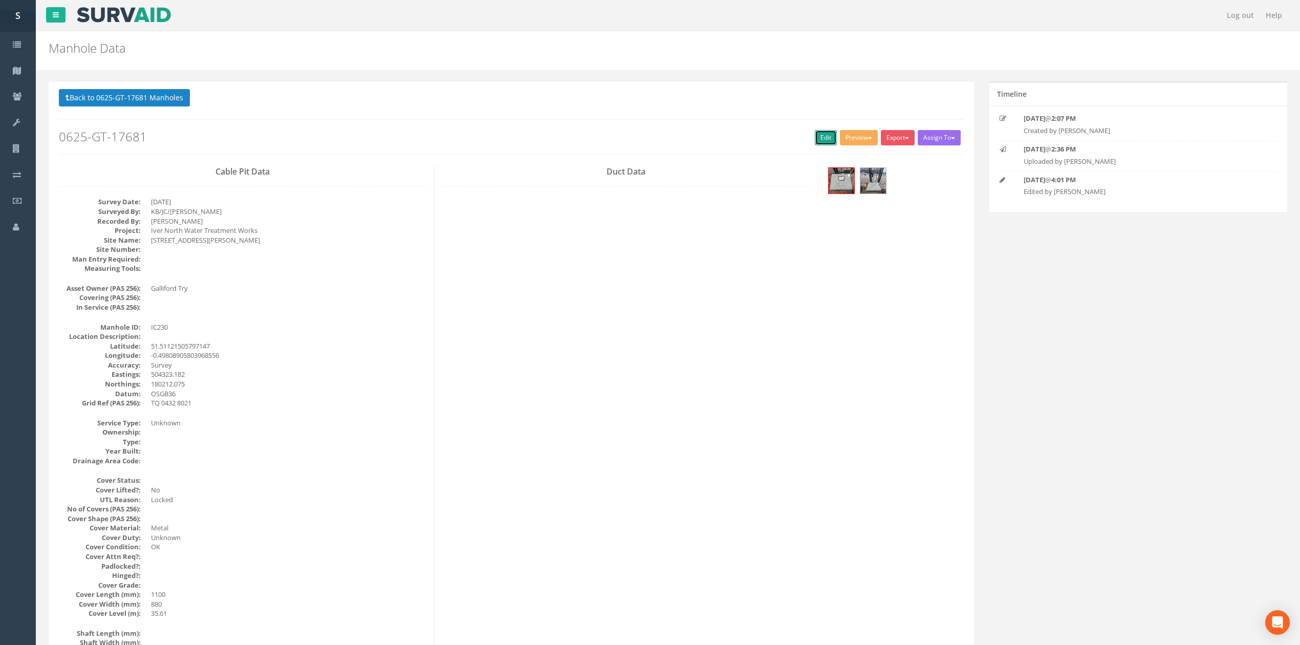
click at [817, 134] on link "Edit" at bounding box center [826, 137] width 22 height 15
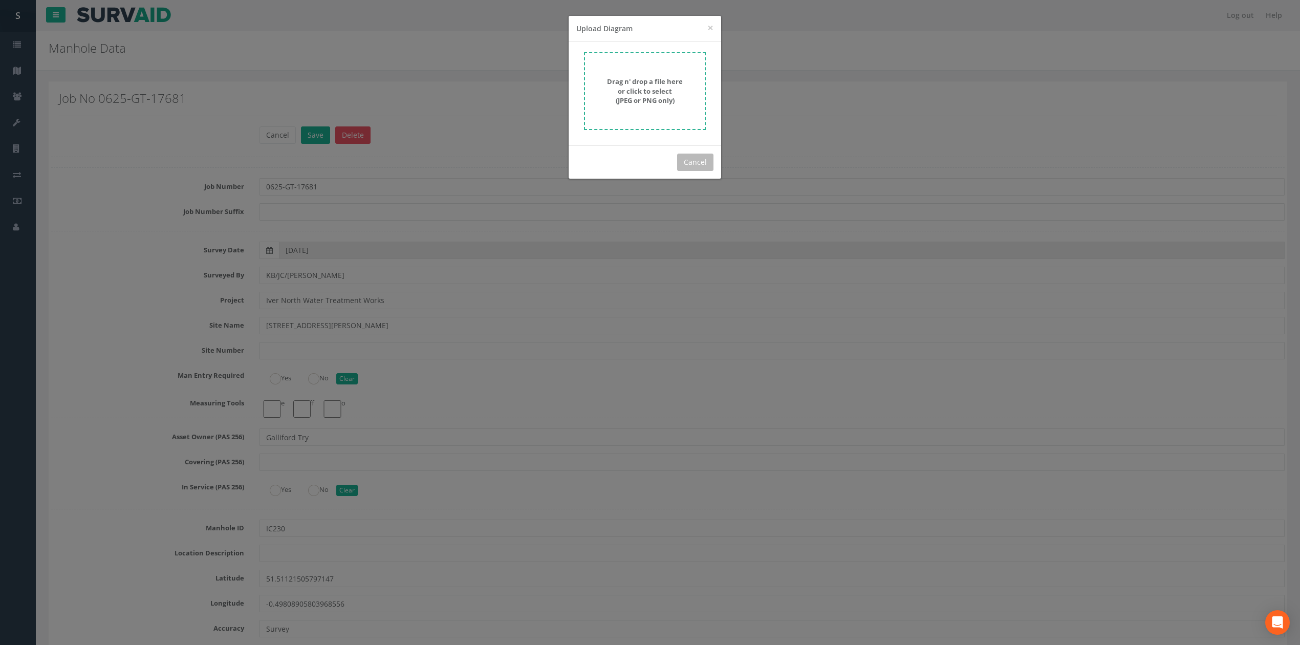
click at [686, 114] on form "Drag n' drop a file here or click to select (JPEG or PNG only)" at bounding box center [645, 91] width 122 height 78
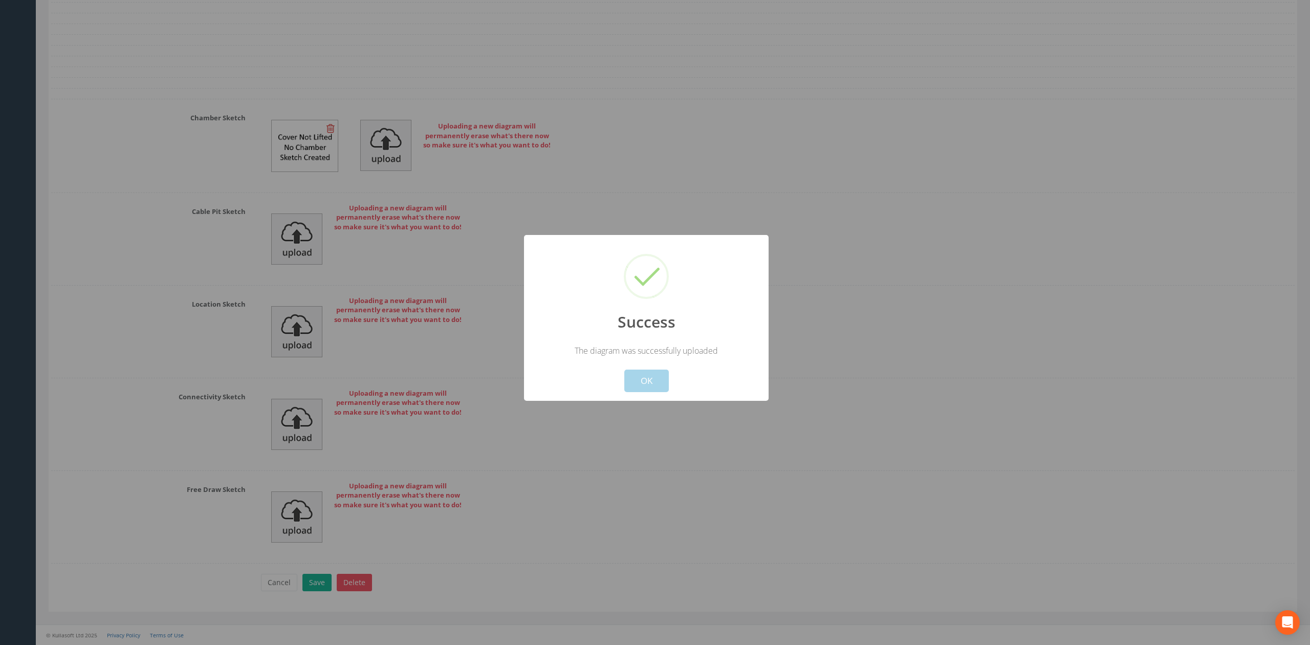
click at [642, 377] on button "OK" at bounding box center [646, 381] width 45 height 23
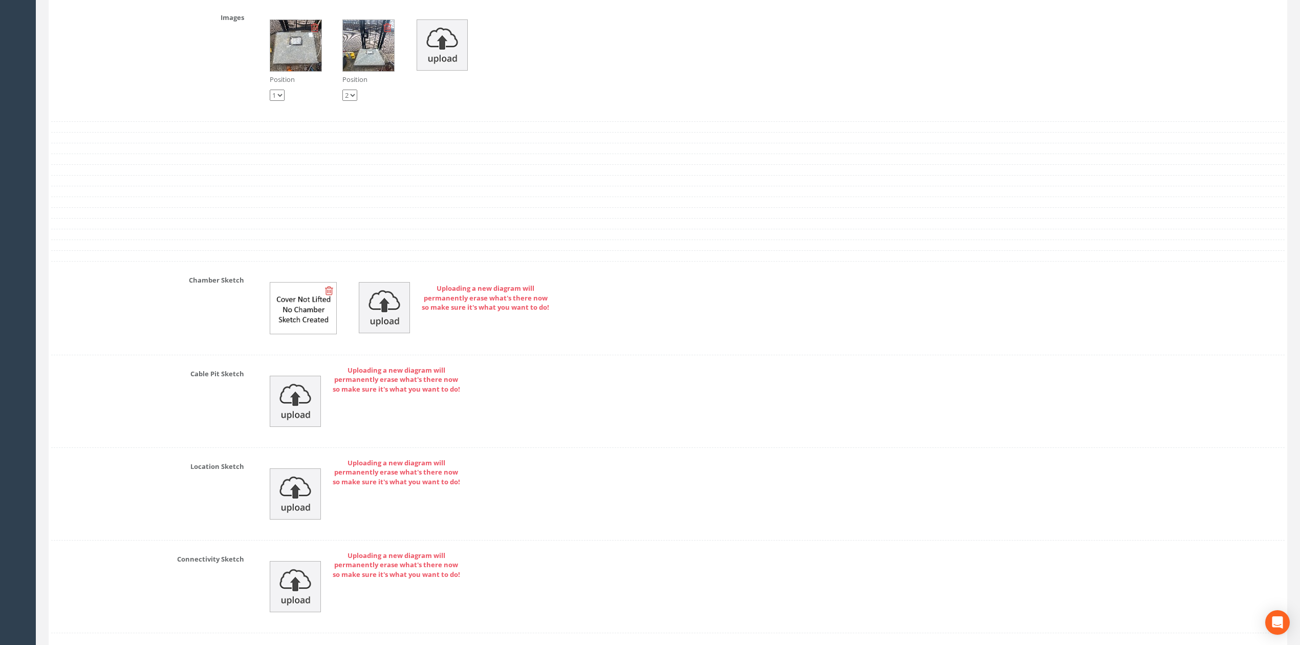
scroll to position [3001, 0]
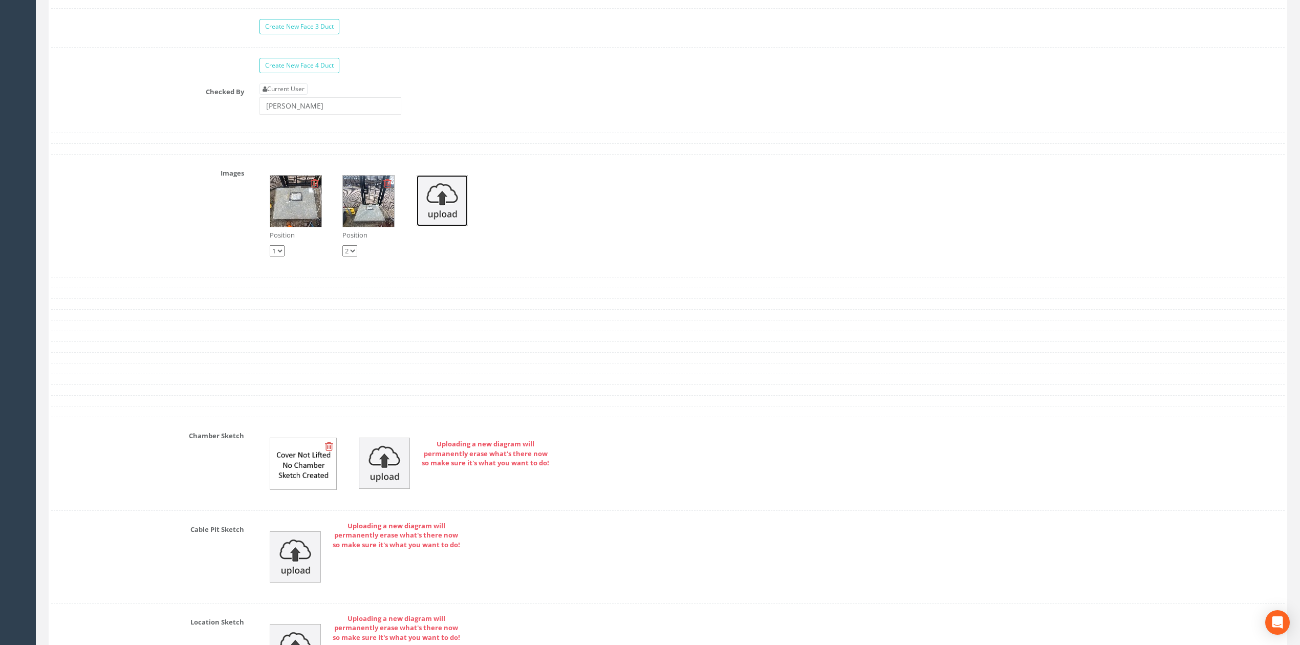
click at [457, 222] on img at bounding box center [442, 200] width 51 height 51
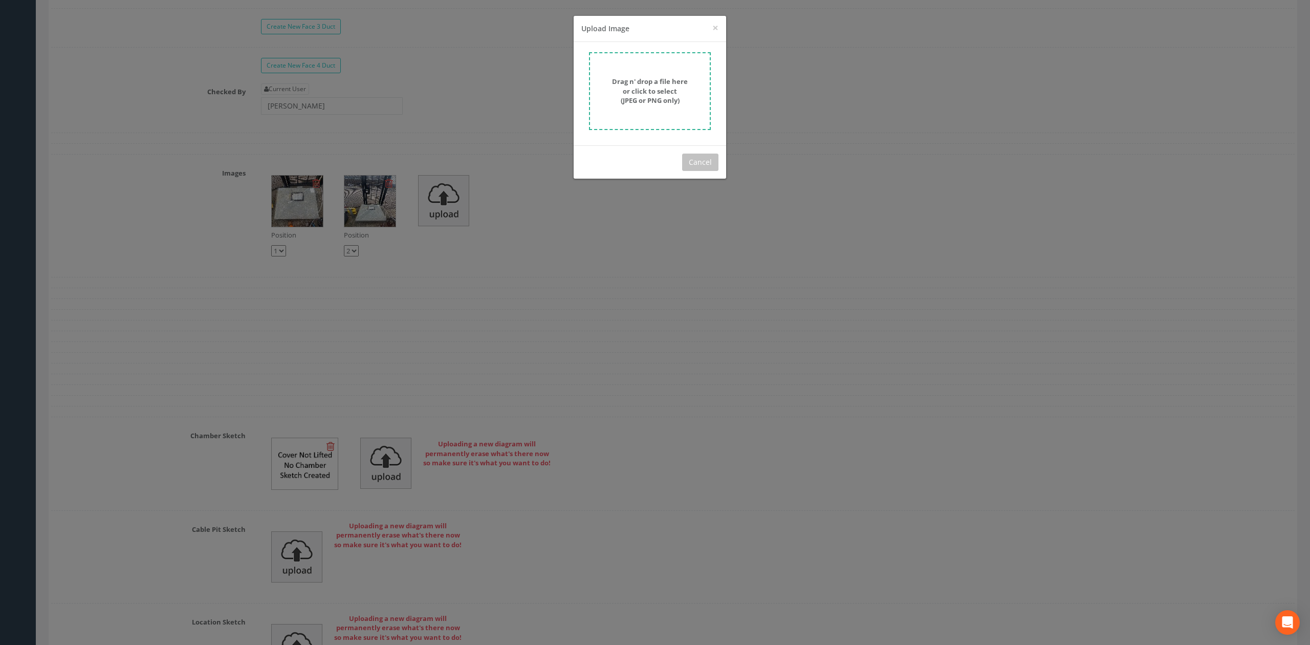
click at [664, 94] on strong "Drag n' drop a file here or click to select (JPEG or PNG only)" at bounding box center [650, 91] width 76 height 28
click at [212, 103] on div "× Close Upload Image Drag n' drop a file here or click to select (JPEG or PNG o…" at bounding box center [655, 322] width 1310 height 645
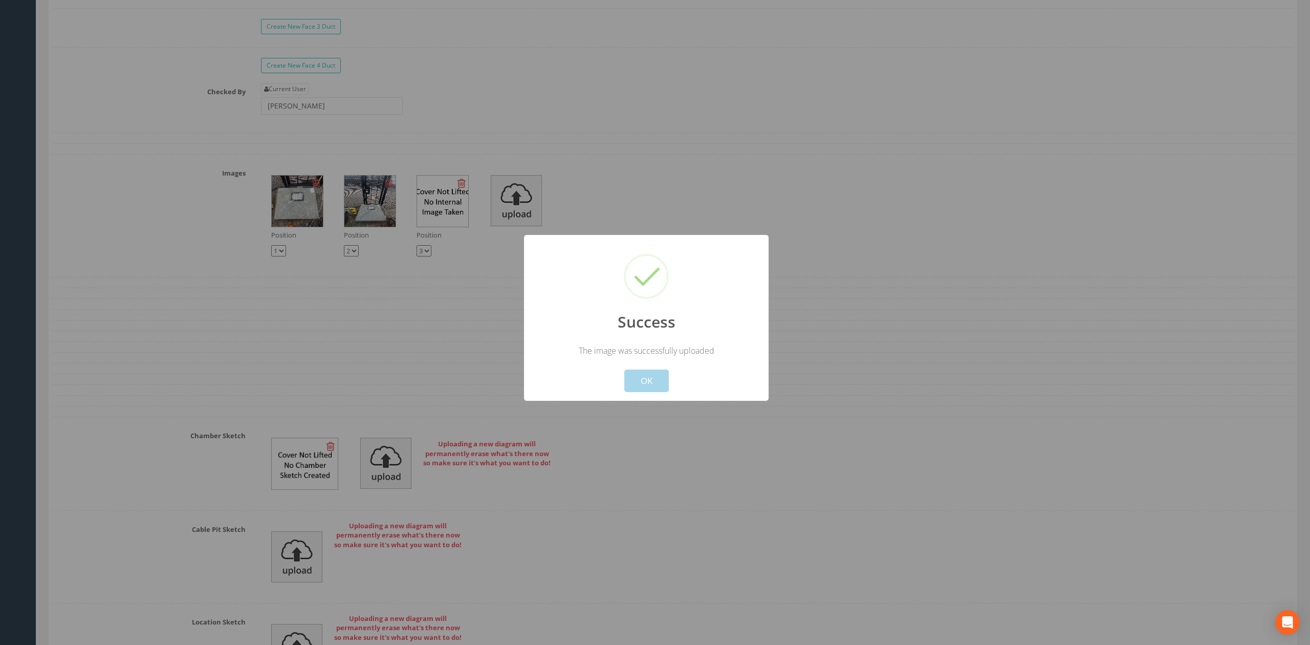
click at [655, 386] on button "OK" at bounding box center [646, 381] width 45 height 23
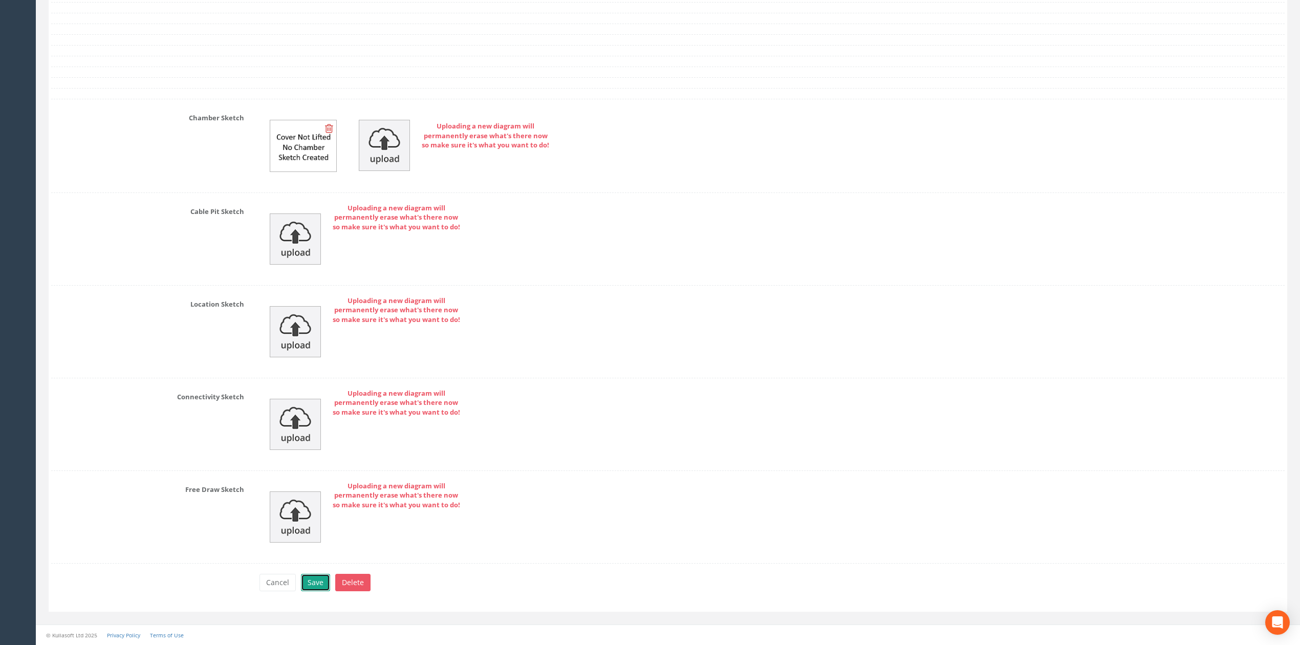
click at [318, 584] on button "Save" at bounding box center [315, 582] width 29 height 17
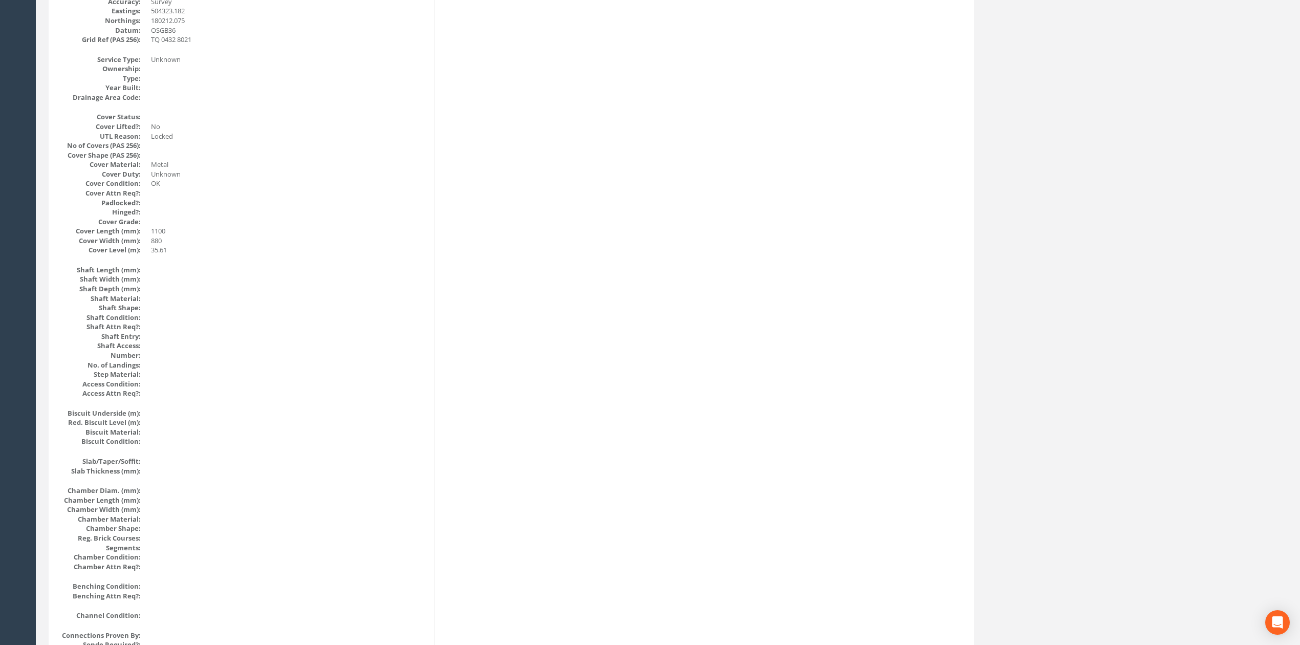
scroll to position [0, 0]
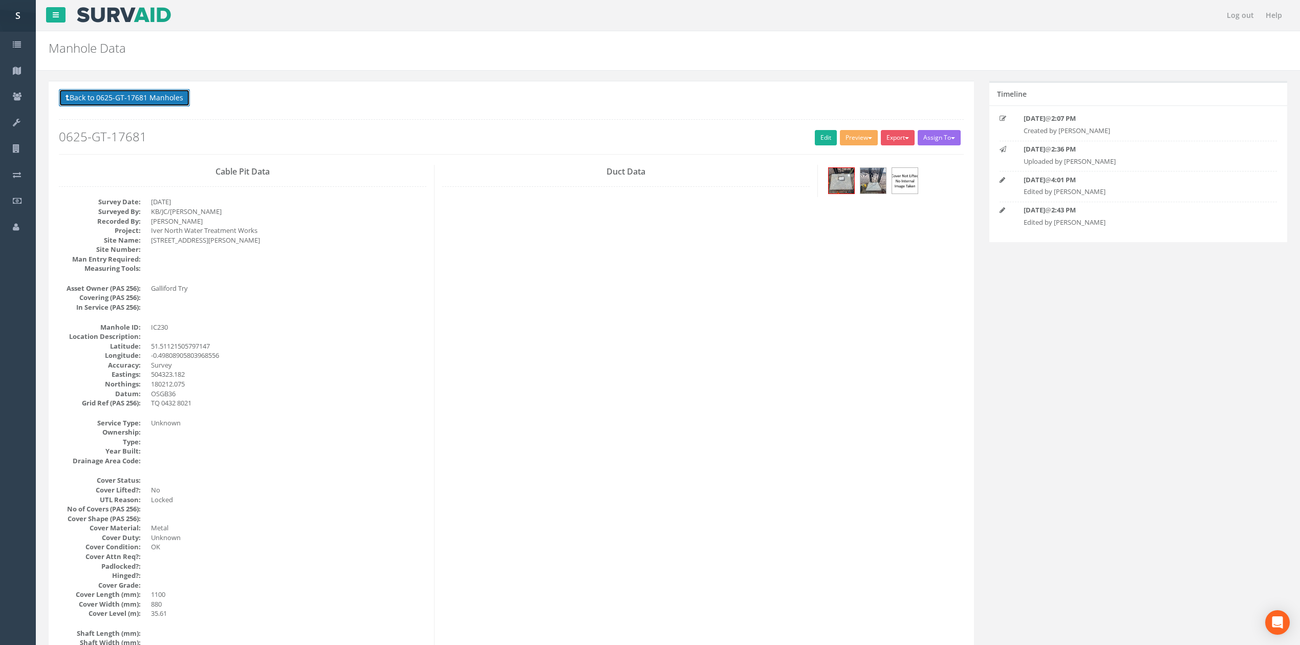
click at [133, 98] on button "Back to 0625-GT-17681 Manholes" at bounding box center [124, 97] width 131 height 17
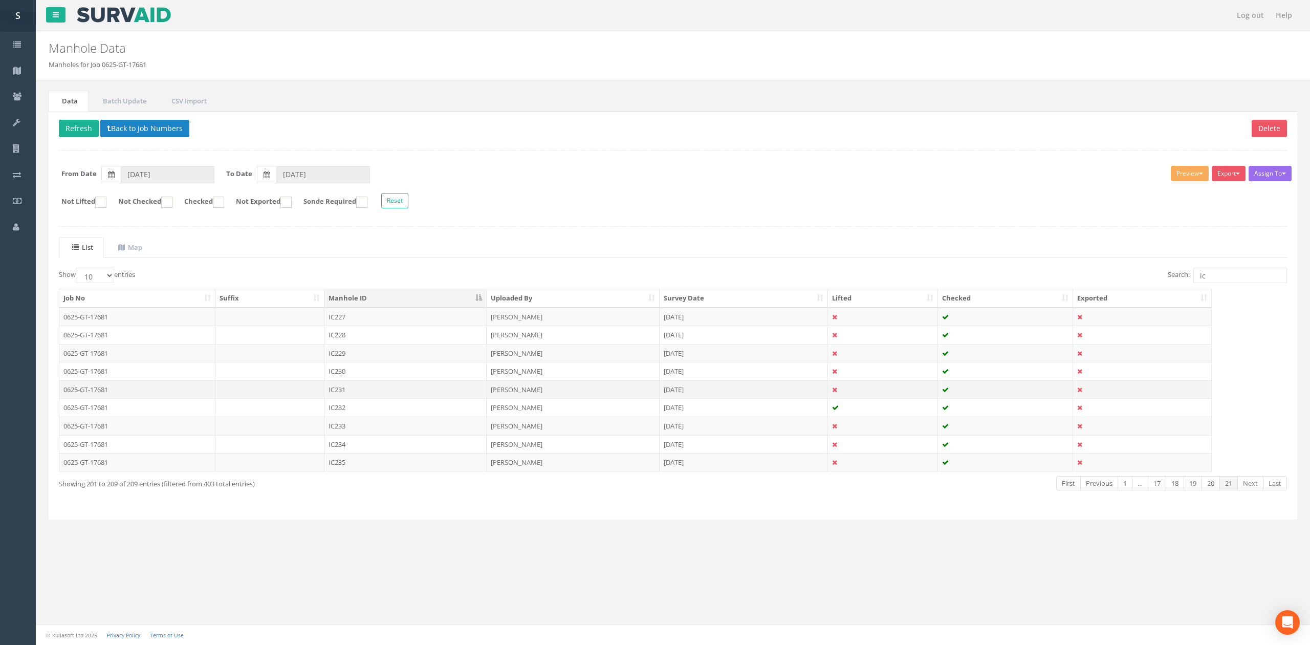
click at [357, 385] on td "IC231" at bounding box center [405, 389] width 162 height 18
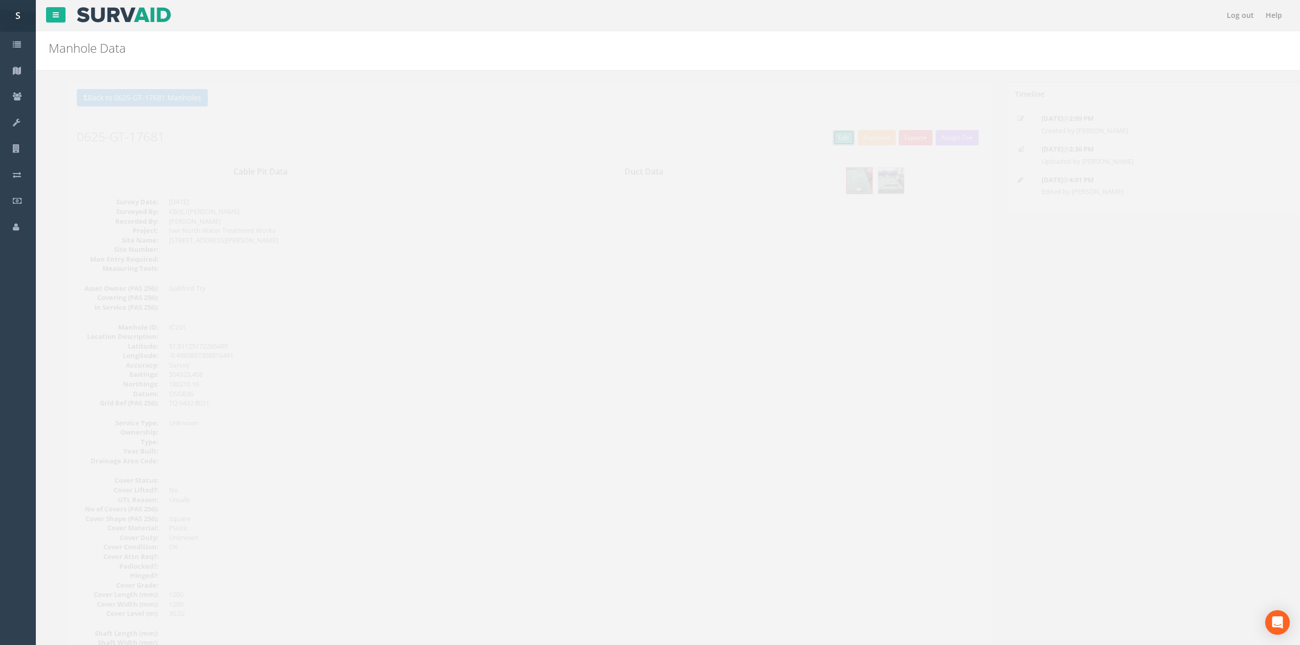
click at [824, 139] on link "Edit" at bounding box center [826, 137] width 22 height 15
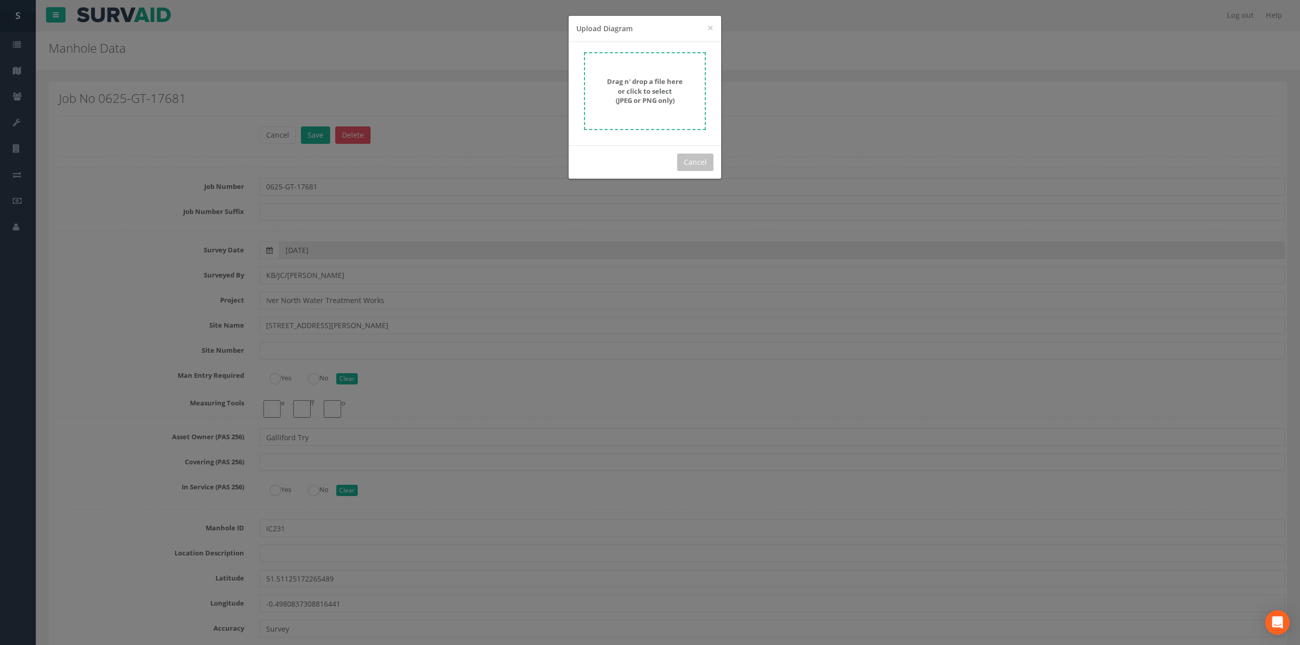
click at [678, 86] on div "Drag n' drop a file here or click to select (JPEG or PNG only)" at bounding box center [644, 91] width 99 height 29
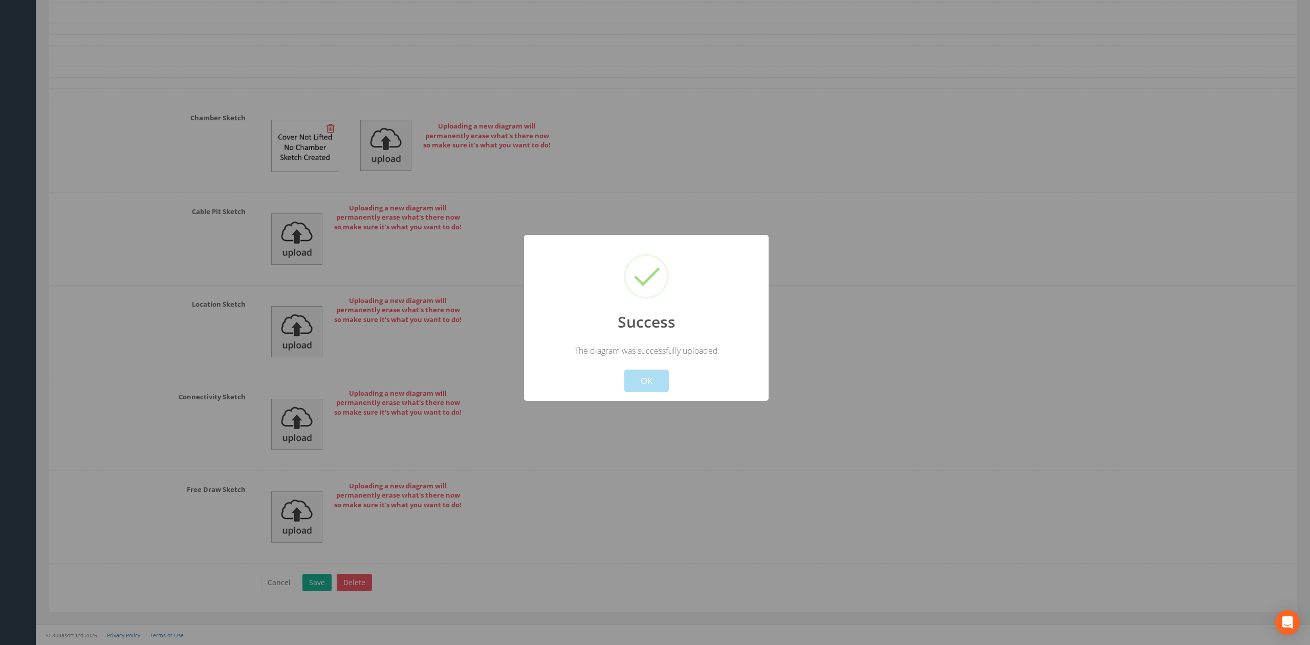
click at [653, 381] on button "OK" at bounding box center [646, 381] width 45 height 23
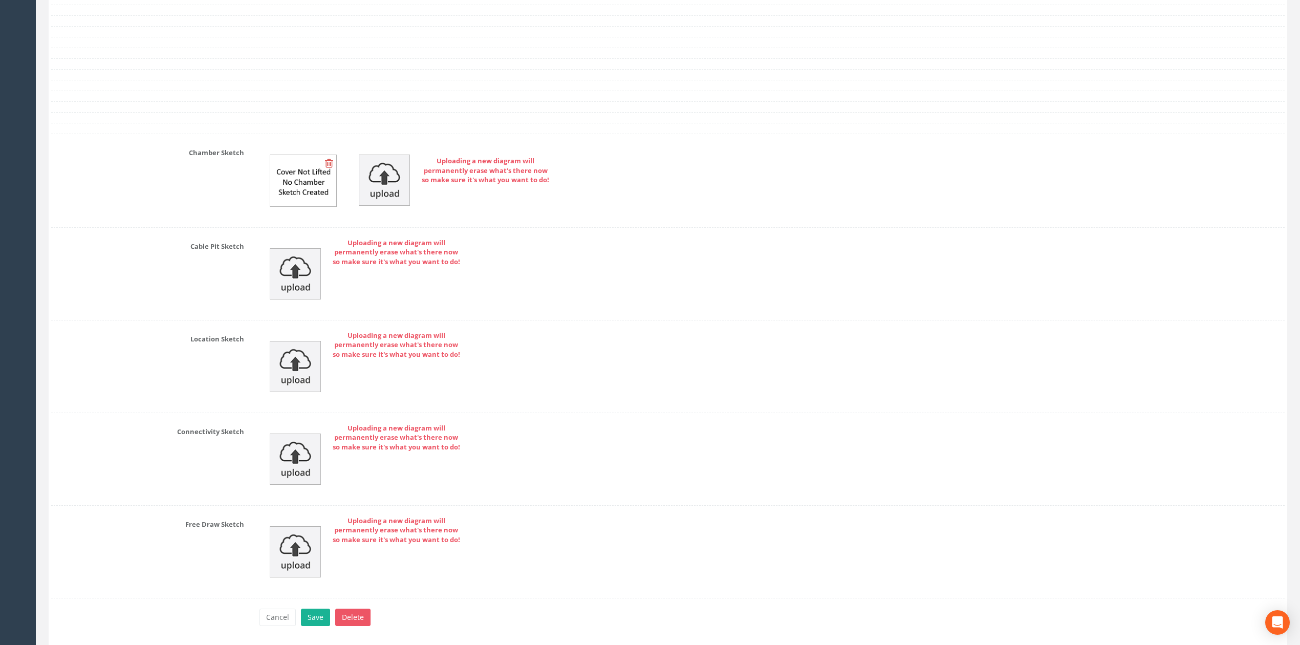
scroll to position [3137, 0]
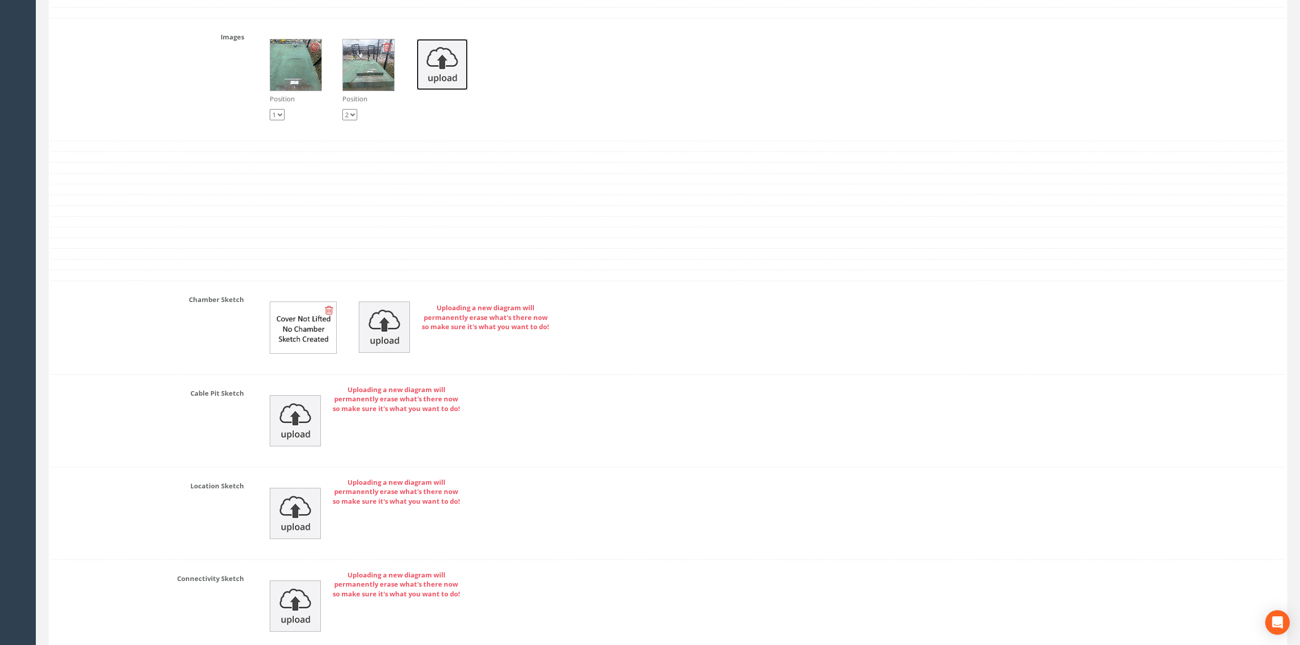
click at [417, 90] on img at bounding box center [442, 64] width 51 height 51
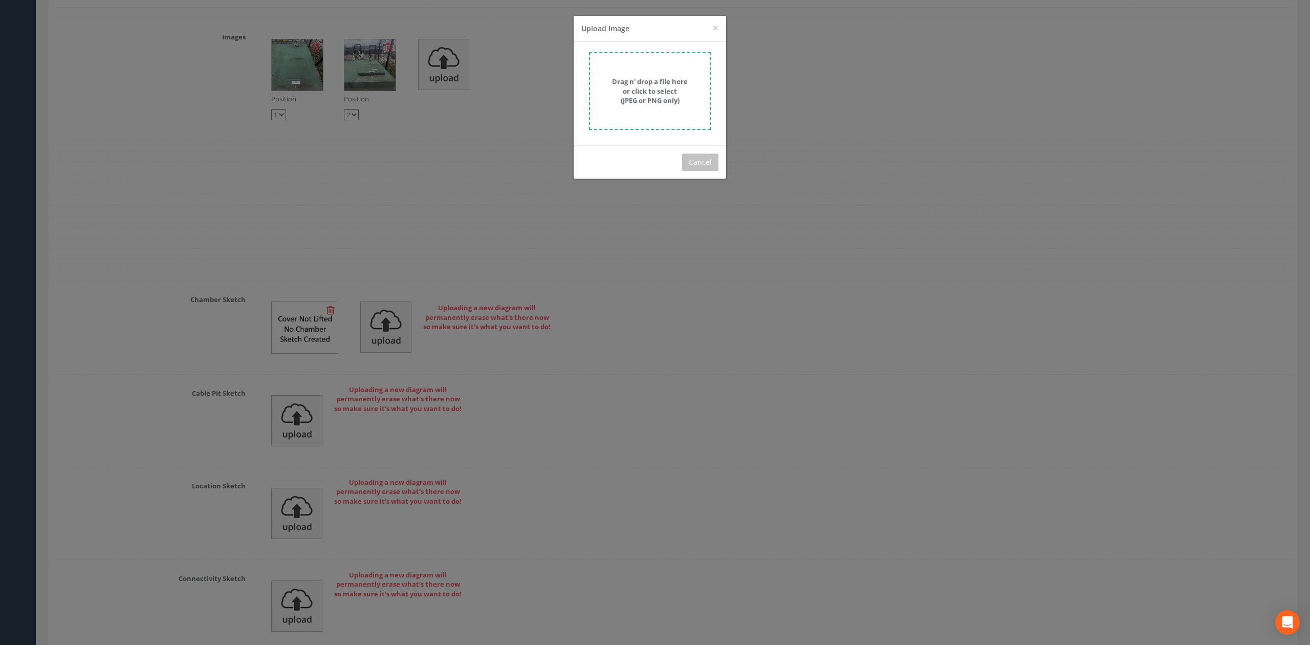
click at [638, 91] on strong "Drag n' drop a file here or click to select (JPEG or PNG only)" at bounding box center [650, 91] width 76 height 28
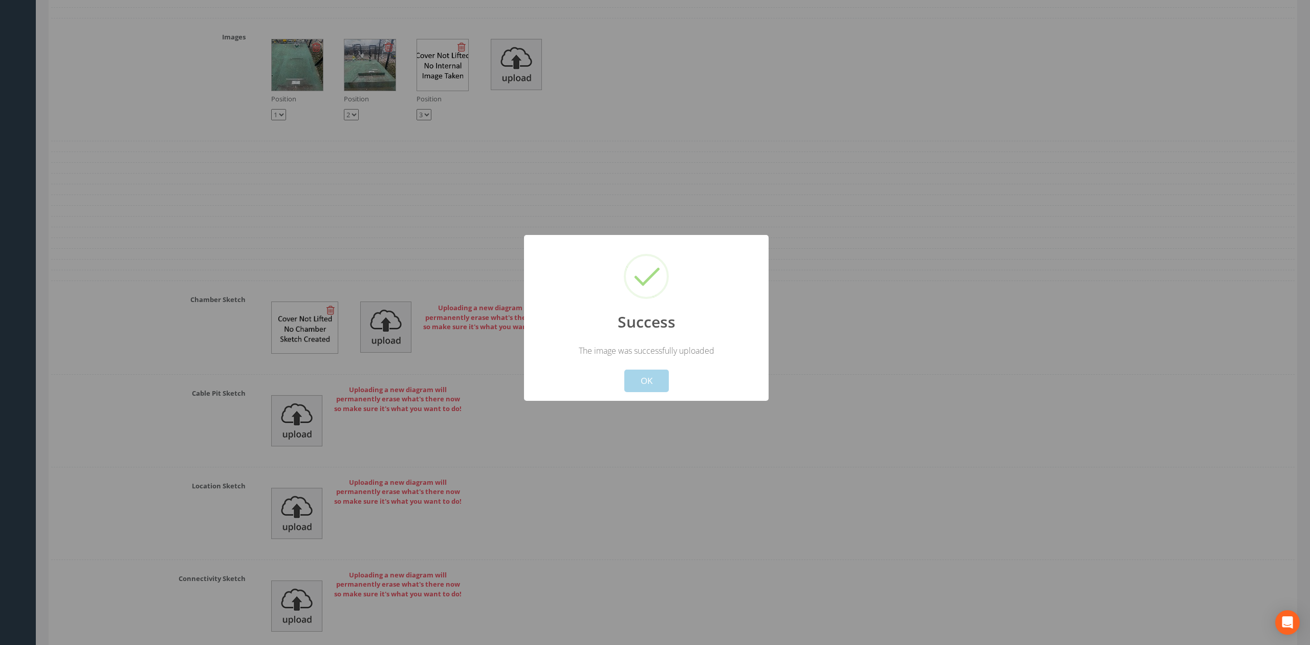
click at [647, 389] on button "OK" at bounding box center [646, 381] width 45 height 23
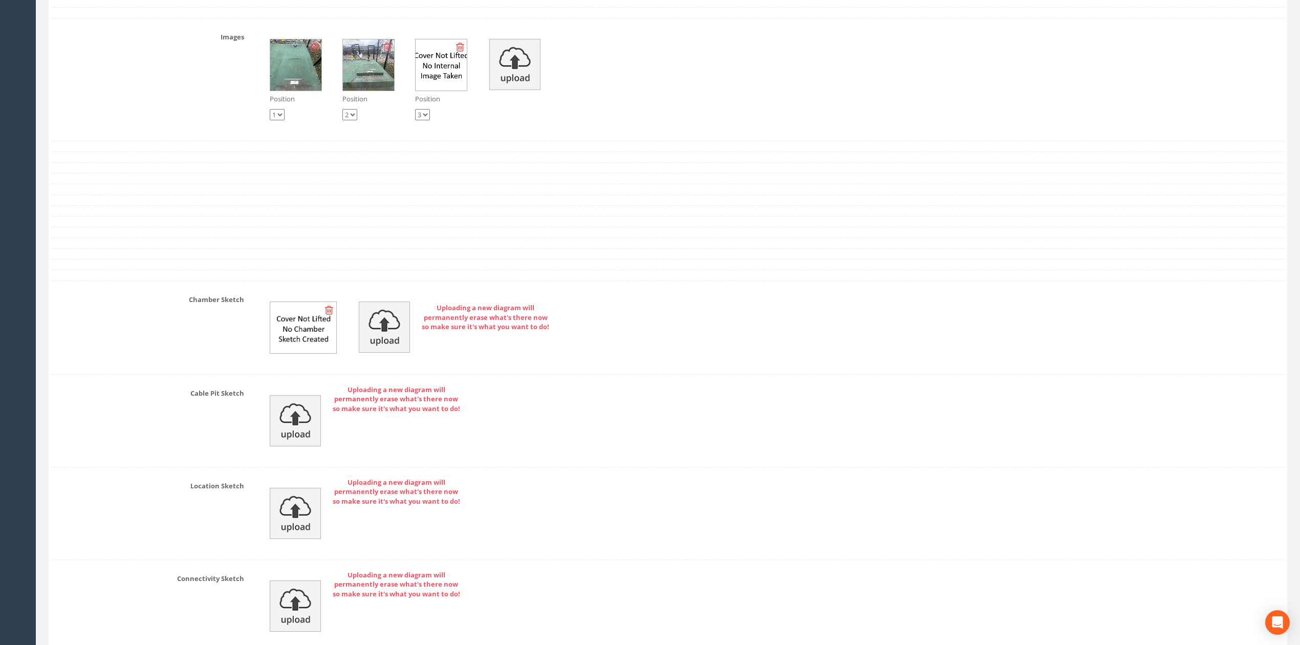
scroll to position [3344, 0]
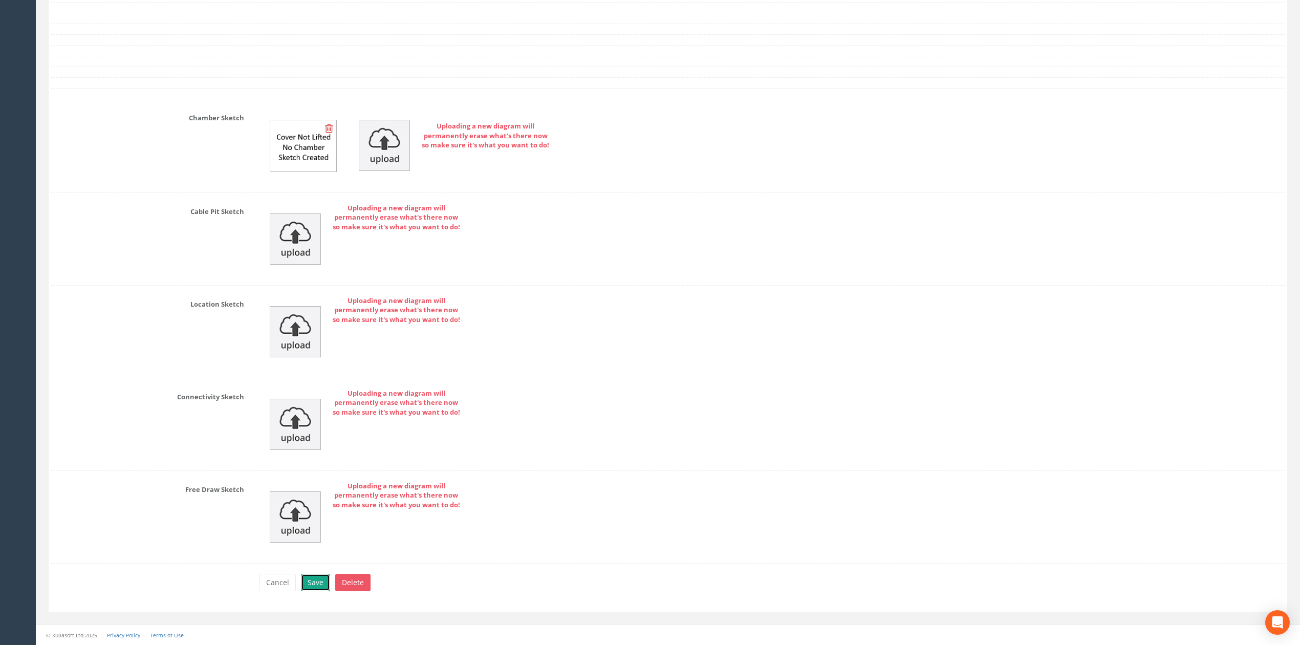
click at [308, 584] on button "Save" at bounding box center [315, 582] width 29 height 17
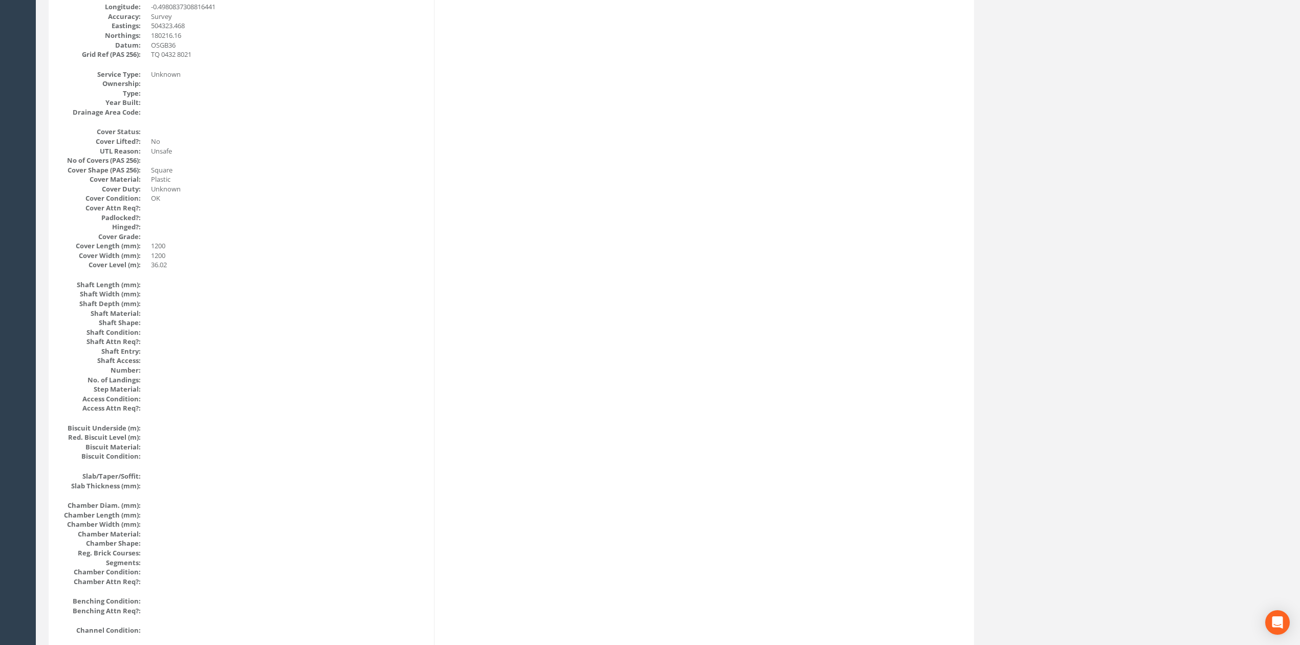
scroll to position [0, 0]
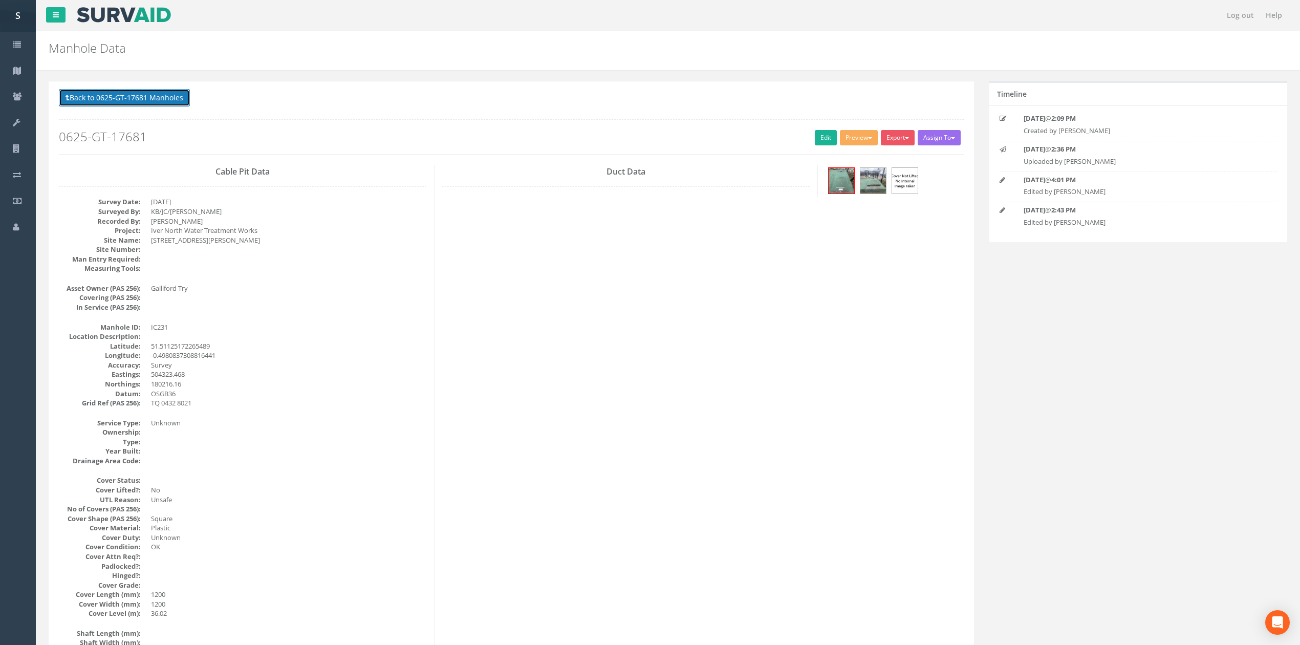
click at [120, 105] on button "Back to 0625-GT-17681 Manholes" at bounding box center [124, 97] width 131 height 17
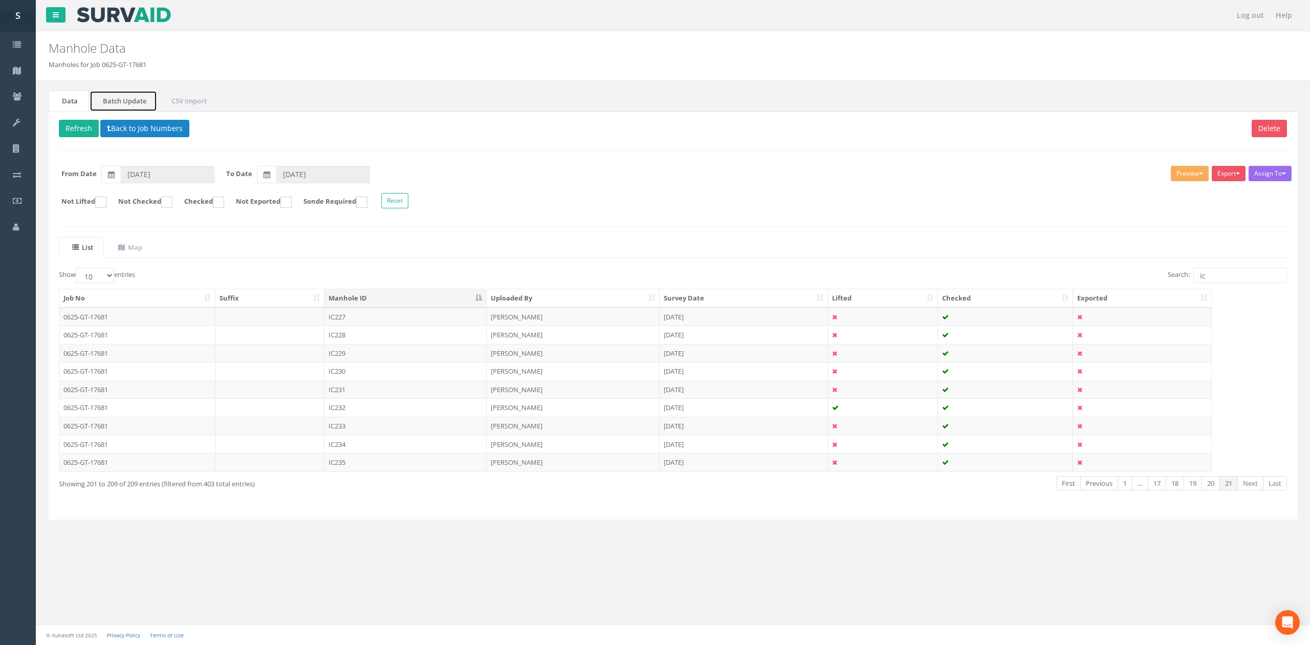
click at [121, 96] on link "Batch Update" at bounding box center [124, 101] width 68 height 21
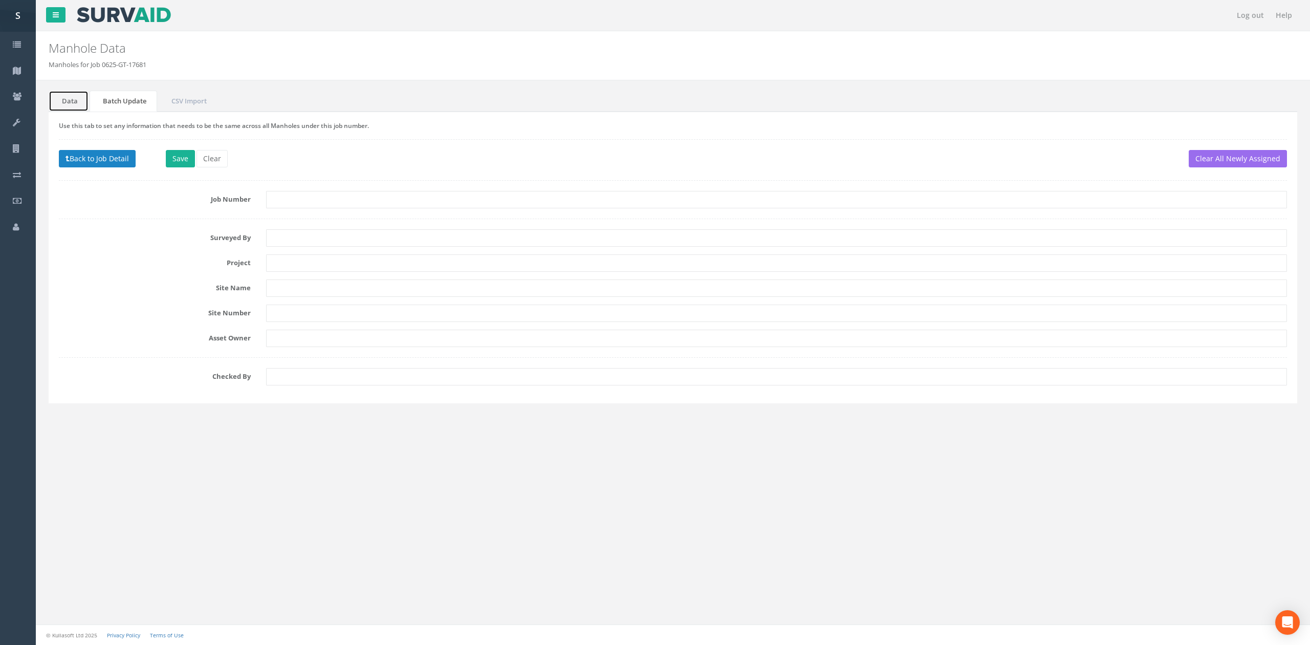
click at [50, 98] on link "Data" at bounding box center [69, 101] width 40 height 21
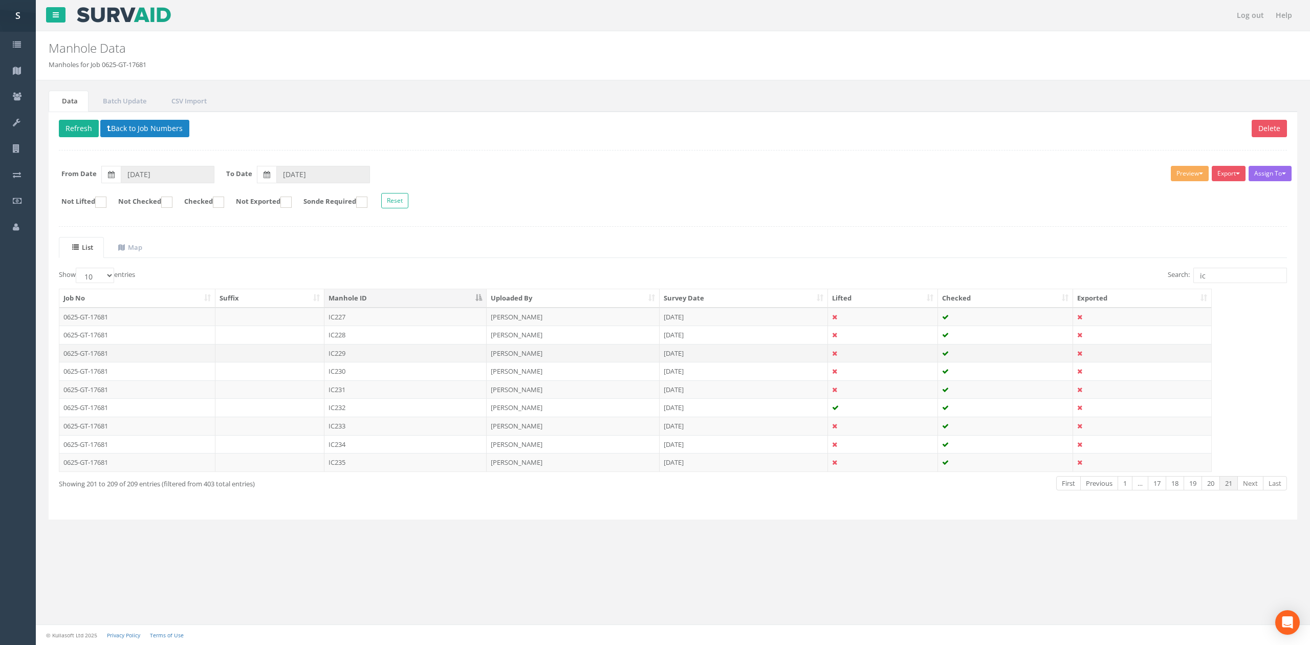
click at [380, 360] on td "IC229" at bounding box center [405, 353] width 162 height 18
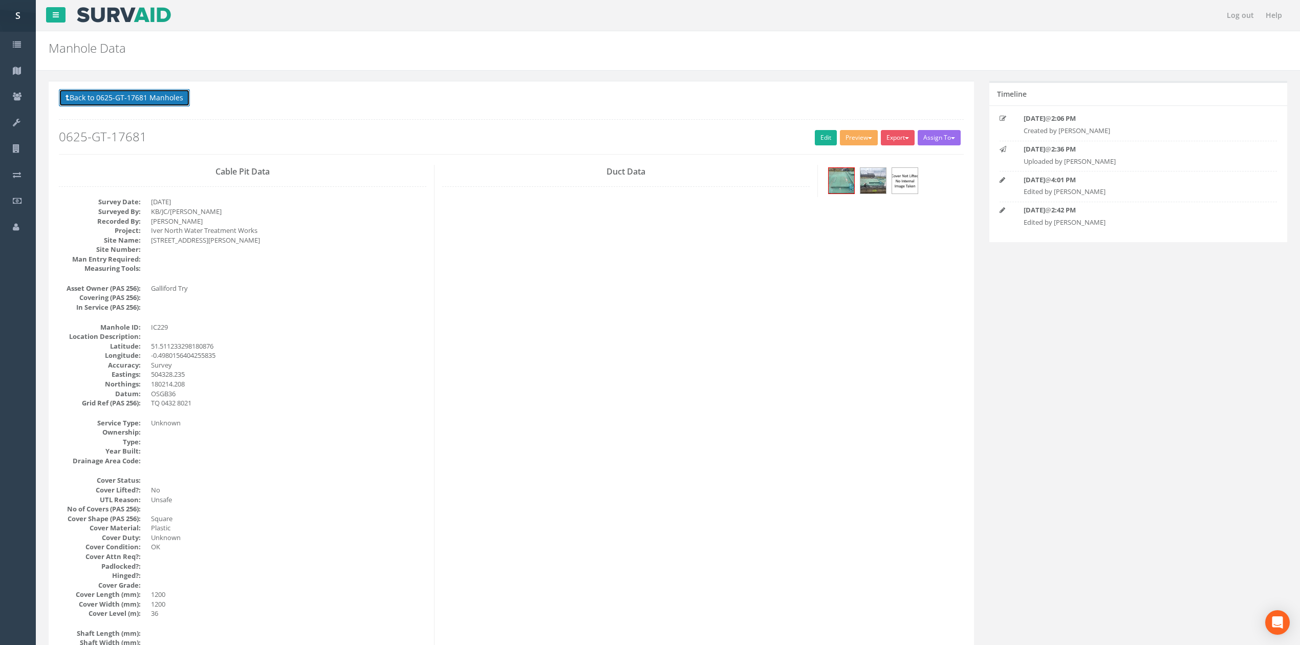
click at [138, 102] on button "Back to 0625-GT-17681 Manholes" at bounding box center [124, 97] width 131 height 17
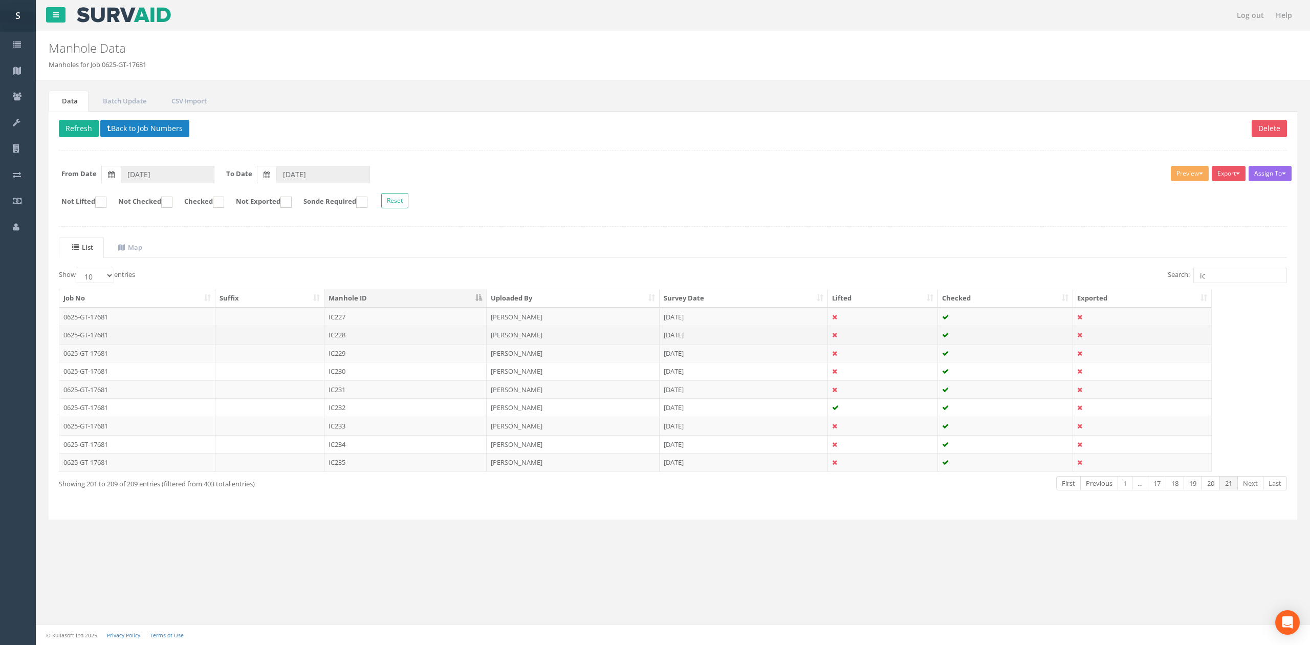
click at [358, 342] on td "IC228" at bounding box center [405, 335] width 162 height 18
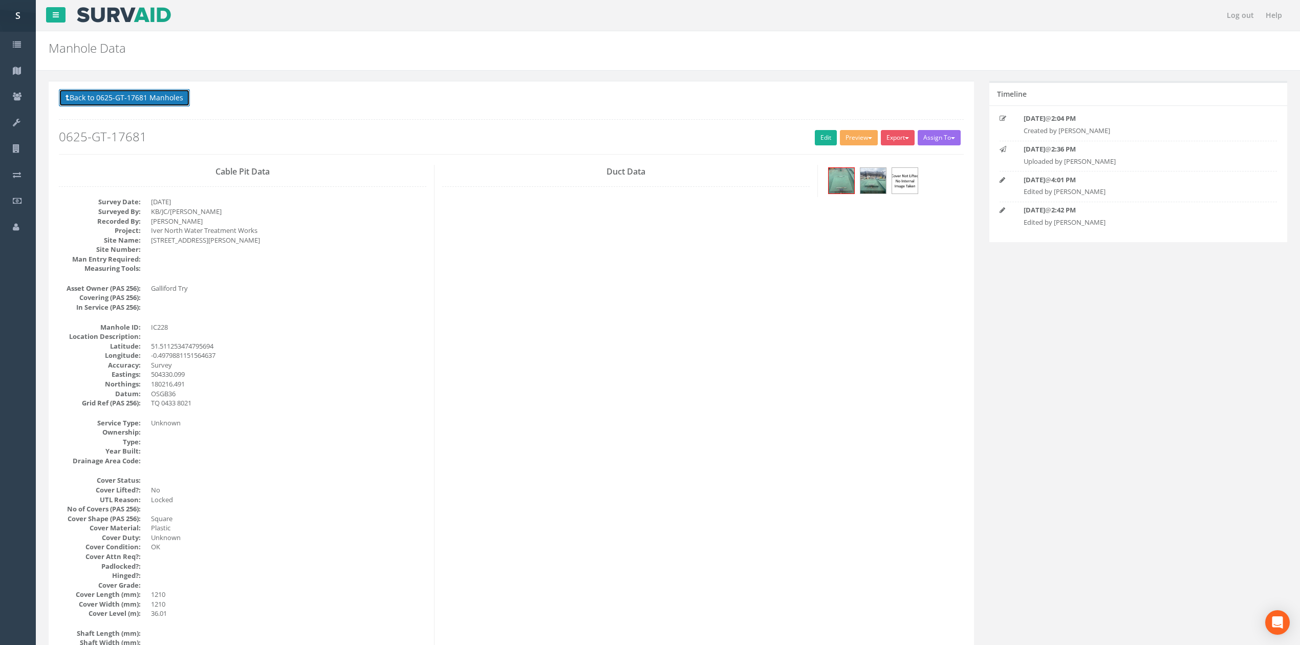
click at [158, 98] on button "Back to 0625-GT-17681 Manholes" at bounding box center [124, 97] width 131 height 17
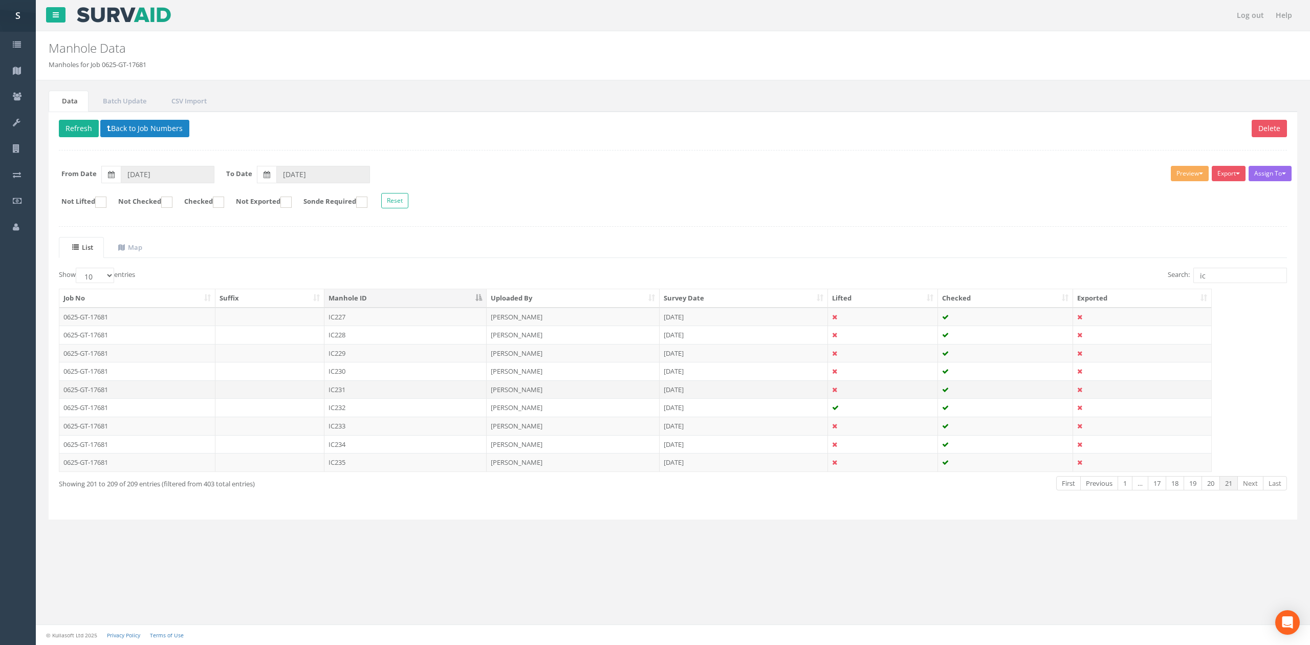
click at [356, 392] on td "IC231" at bounding box center [405, 389] width 162 height 18
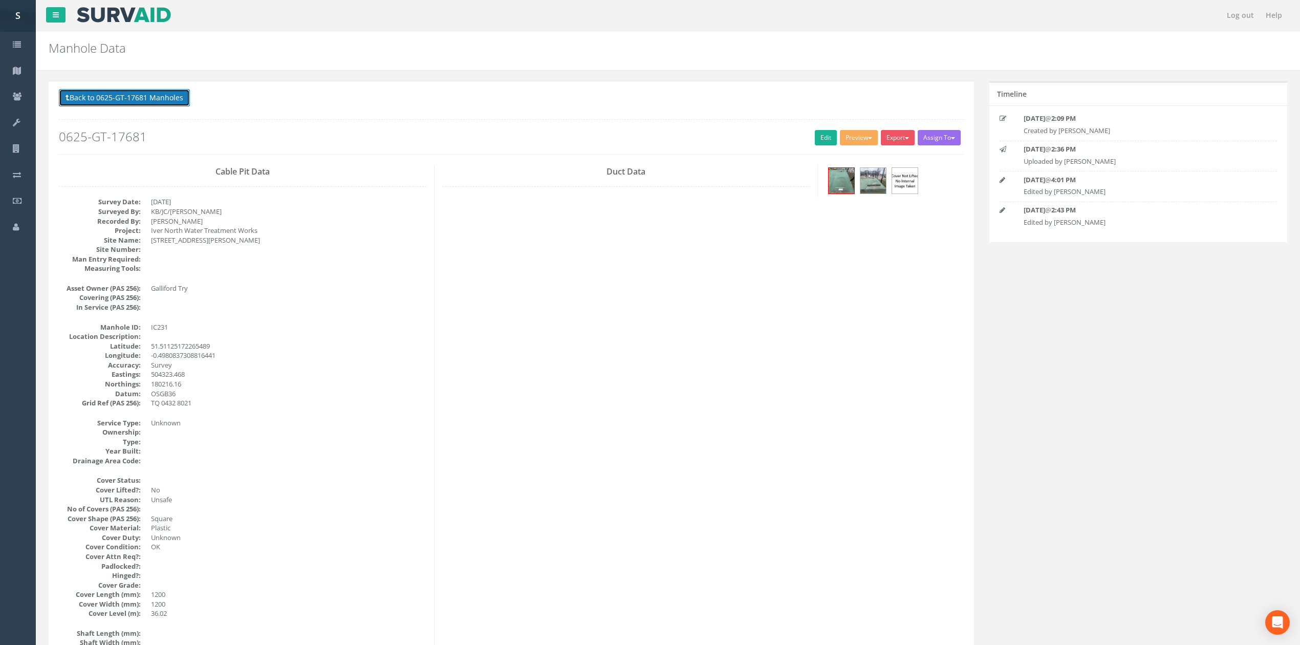
click at [115, 93] on button "Back to 0625-GT-17681 Manholes" at bounding box center [124, 97] width 131 height 17
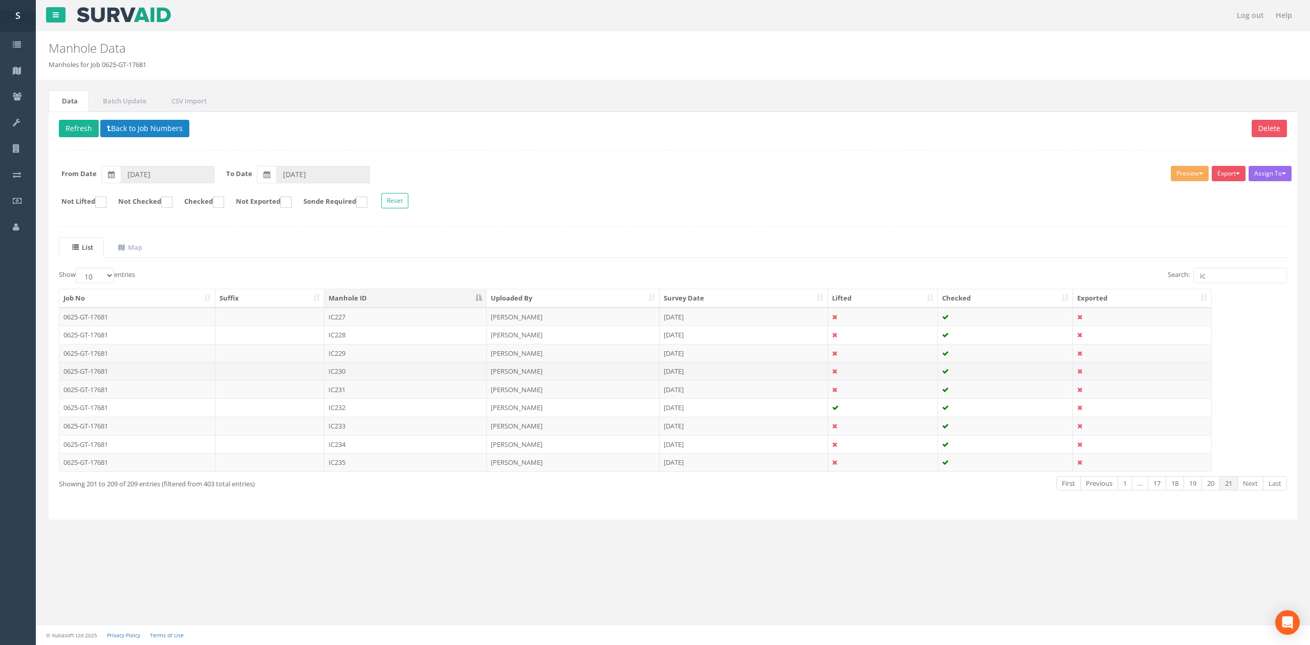
click at [367, 370] on td "IC230" at bounding box center [405, 371] width 162 height 18
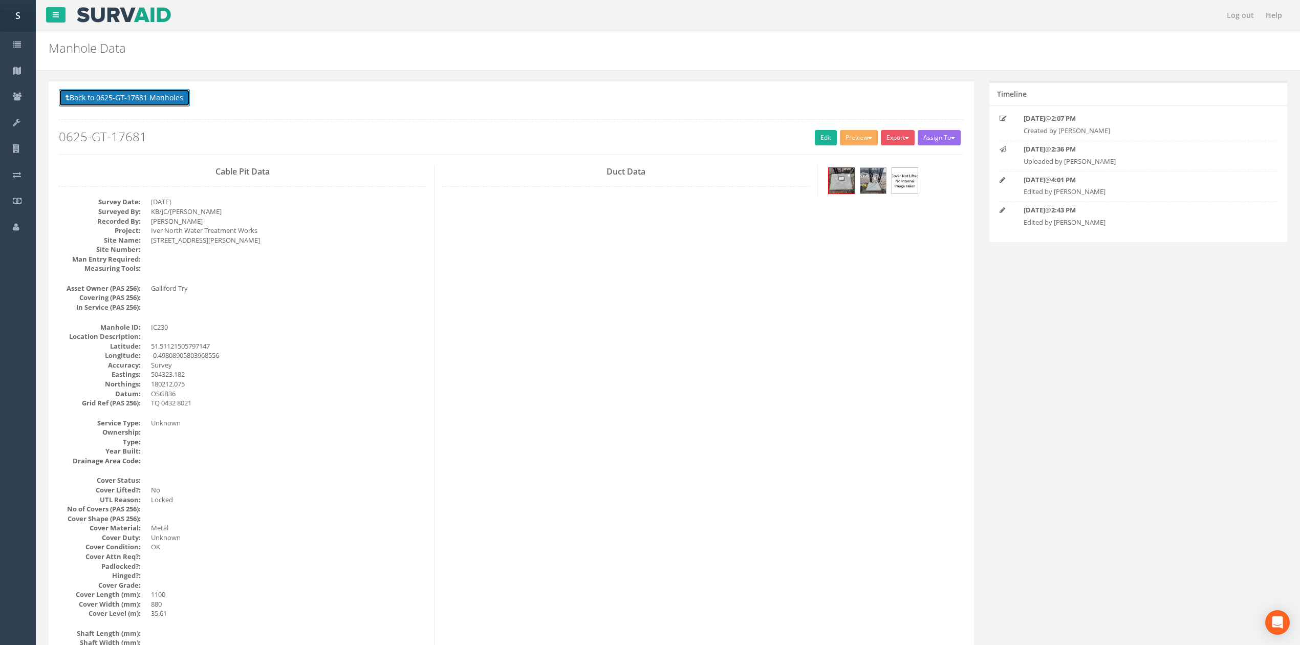
click at [152, 96] on button "Back to 0625-GT-17681 Manholes" at bounding box center [124, 97] width 131 height 17
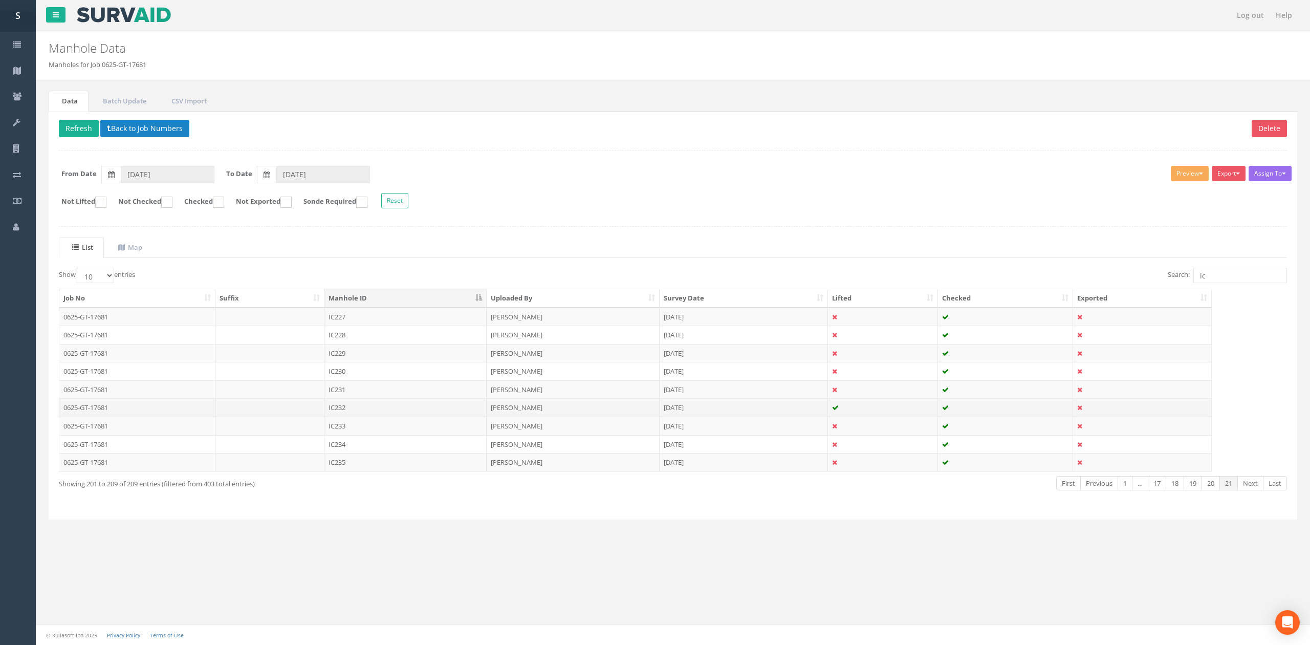
click at [351, 416] on td "IC232" at bounding box center [405, 407] width 162 height 18
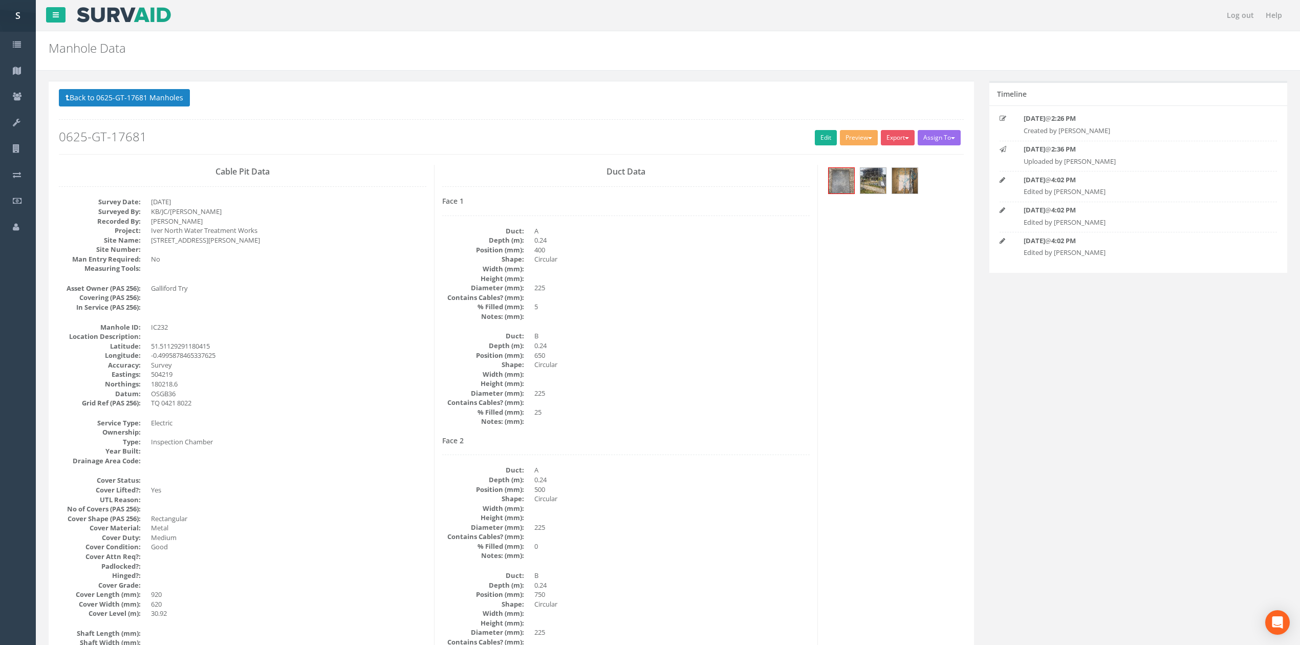
click at [105, 111] on div "Back to 0625-GT-17681 Manholes Back to Map Assign To No Companies Added Export …" at bounding box center [511, 121] width 905 height 65
click at [105, 107] on p "Back to 0625-GT-17681 Manholes Back to Map" at bounding box center [511, 99] width 905 height 20
click at [103, 102] on button "Back to 0625-GT-17681 Manholes" at bounding box center [124, 97] width 131 height 17
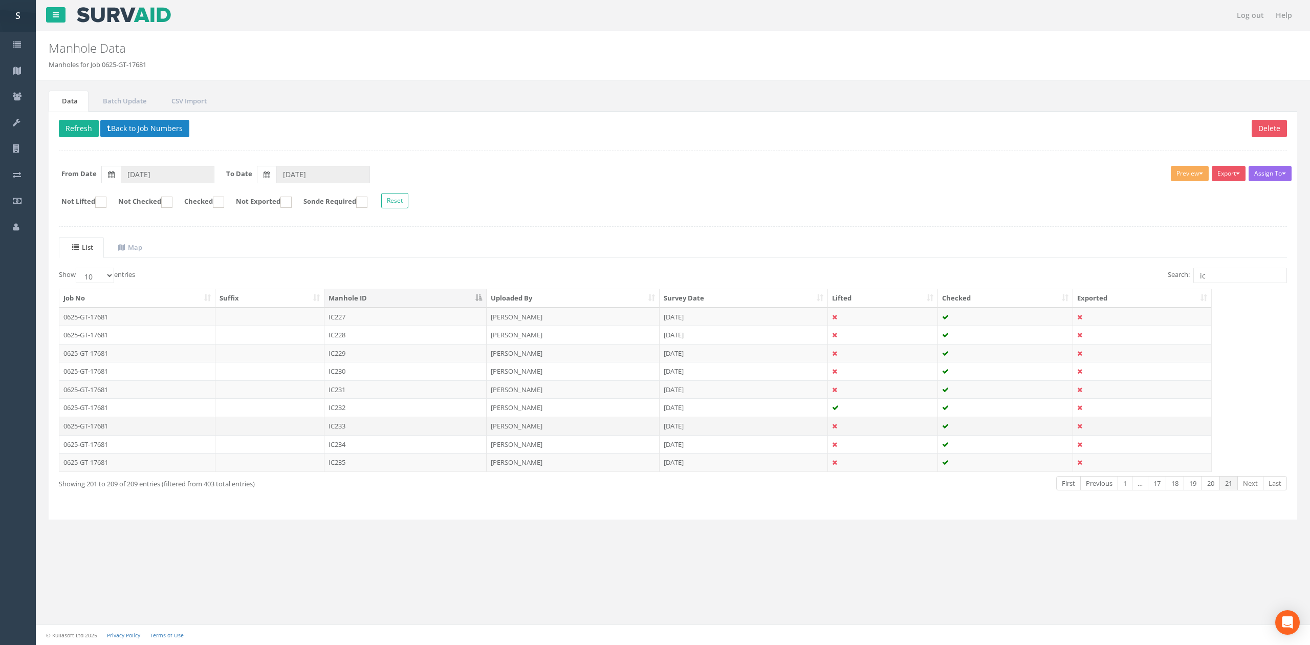
click at [554, 433] on td "[PERSON_NAME]" at bounding box center [573, 426] width 173 height 18
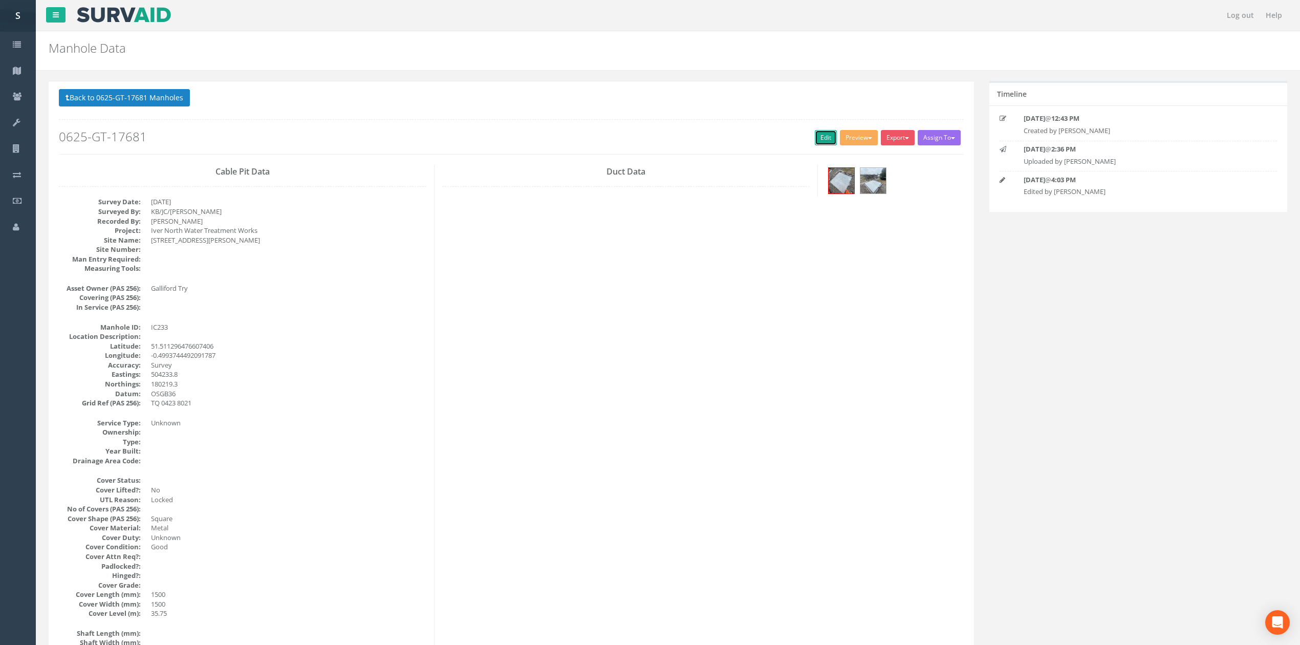
click at [815, 137] on link "Edit" at bounding box center [826, 137] width 22 height 15
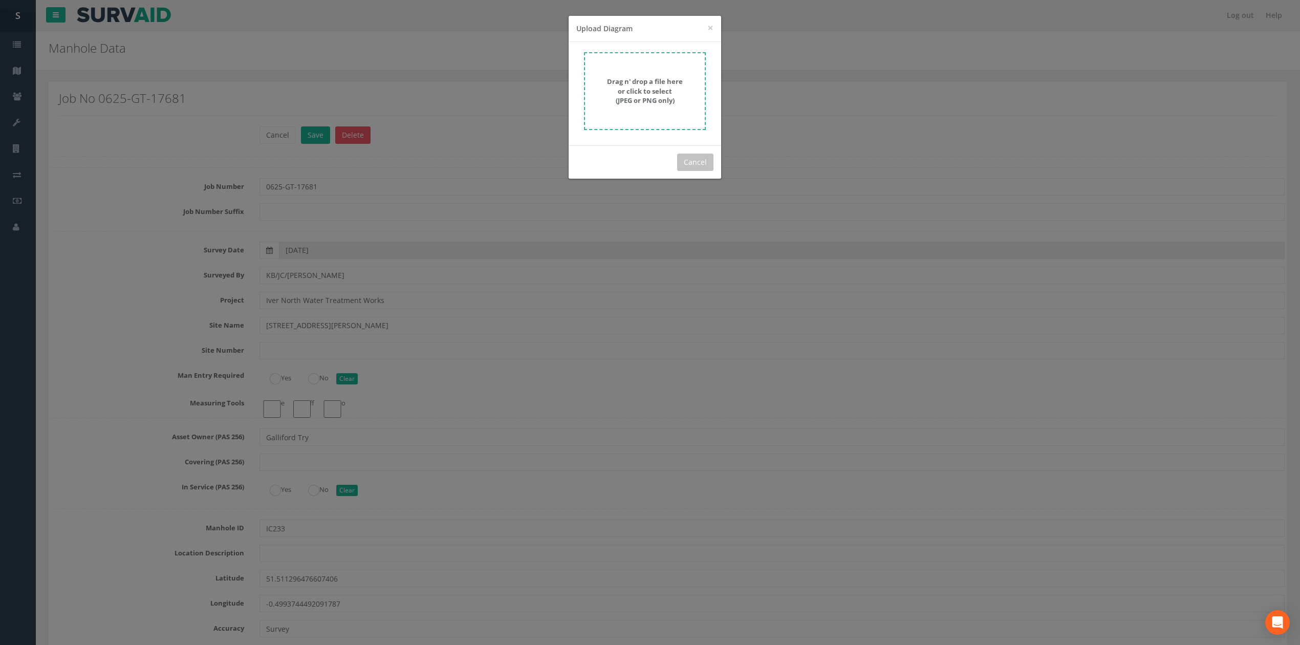
click at [639, 117] on form "Drag n' drop a file here or click to select (JPEG or PNG only)" at bounding box center [645, 91] width 122 height 78
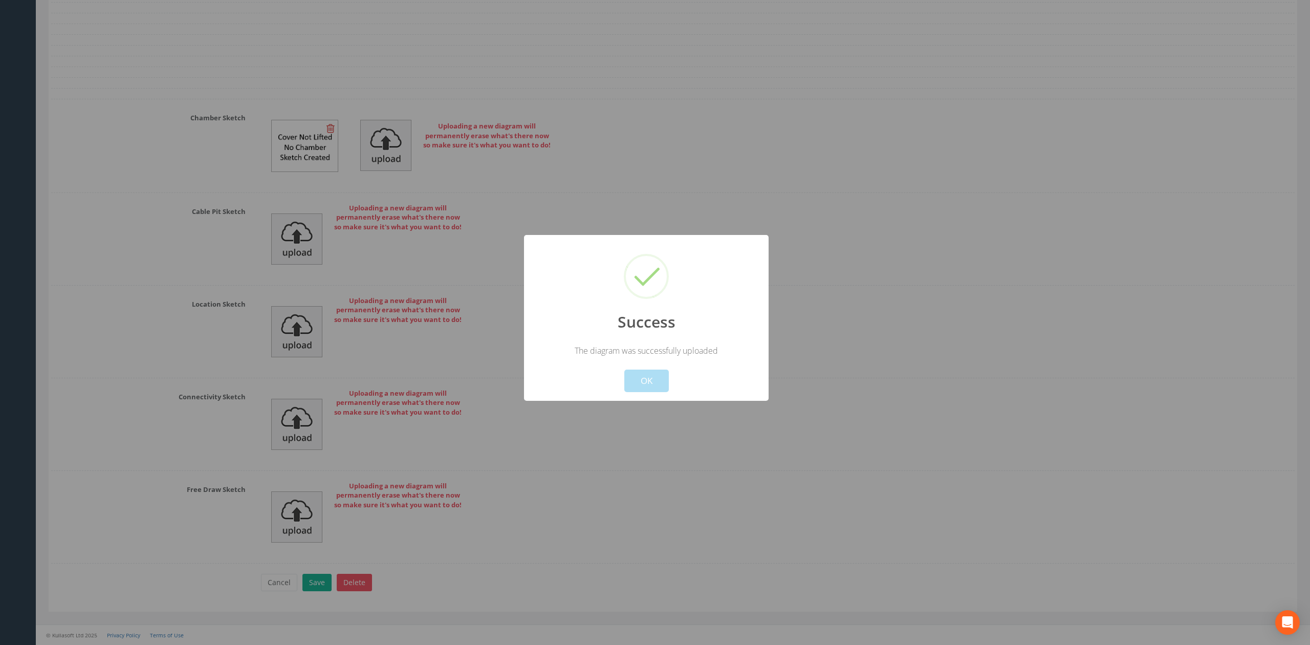
click at [638, 402] on div at bounding box center [655, 322] width 1310 height 645
click at [638, 396] on div "Success The diagram was successfully uploaded ! Not valid! Cancel OK" at bounding box center [646, 318] width 245 height 166
click at [637, 393] on div "Success The diagram was successfully uploaded ! Not valid! Cancel OK" at bounding box center [646, 318] width 245 height 166
click at [637, 387] on button "OK" at bounding box center [646, 381] width 45 height 23
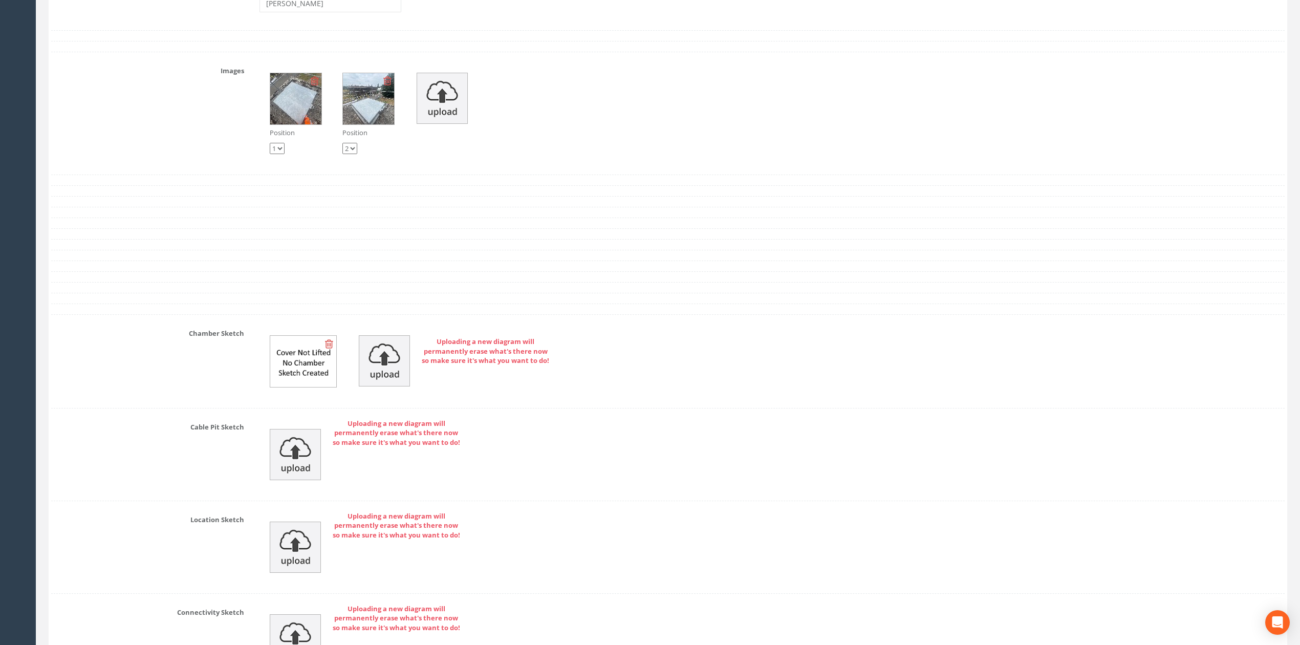
scroll to position [3069, 0]
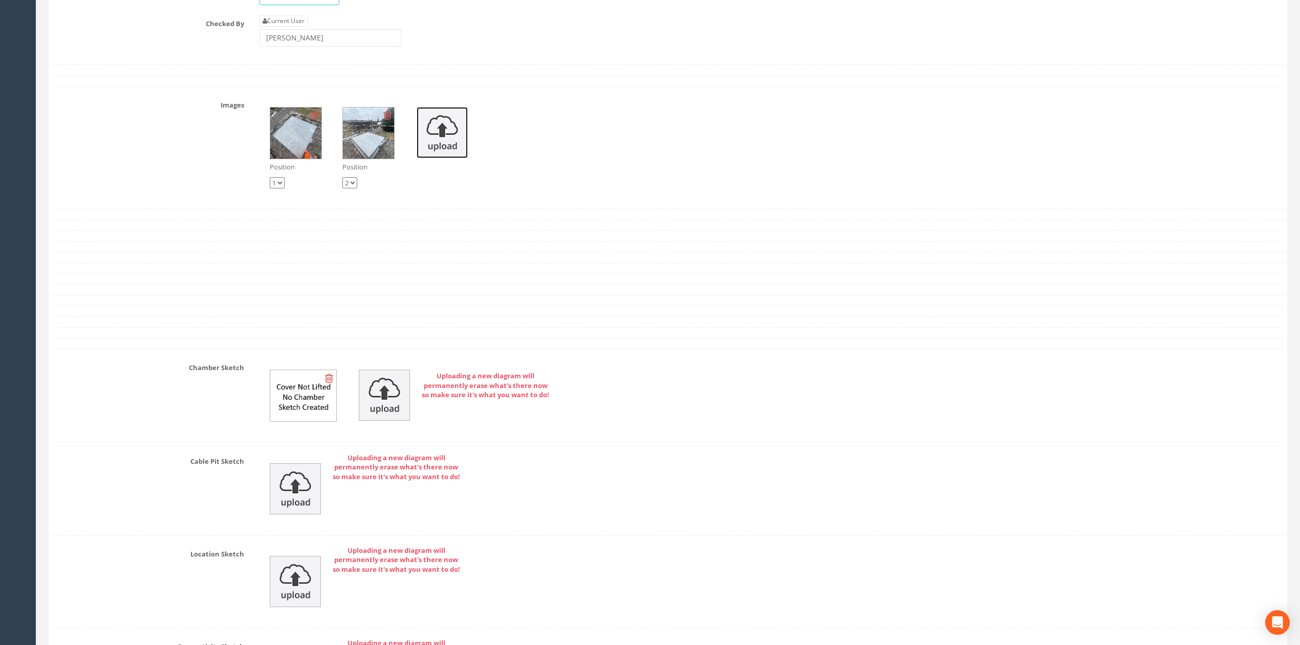
click at [453, 158] on img at bounding box center [442, 132] width 51 height 51
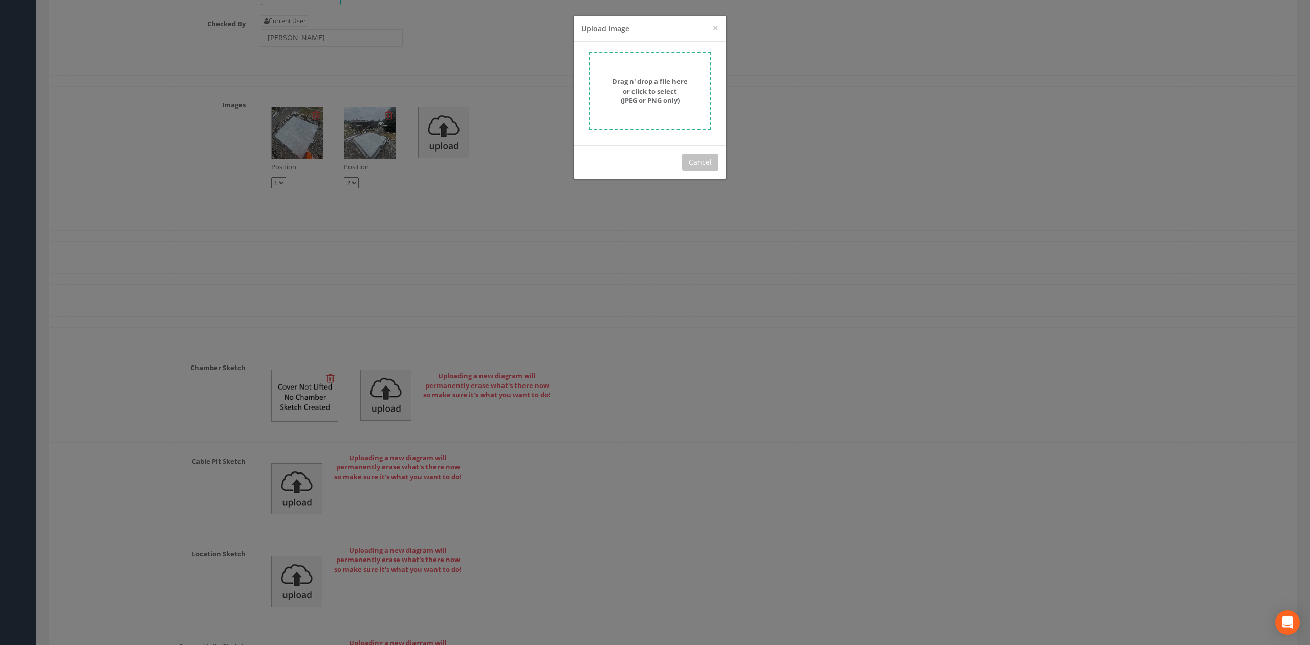
click at [654, 82] on strong "Drag n' drop a file here or click to select (JPEG or PNG only)" at bounding box center [650, 91] width 76 height 28
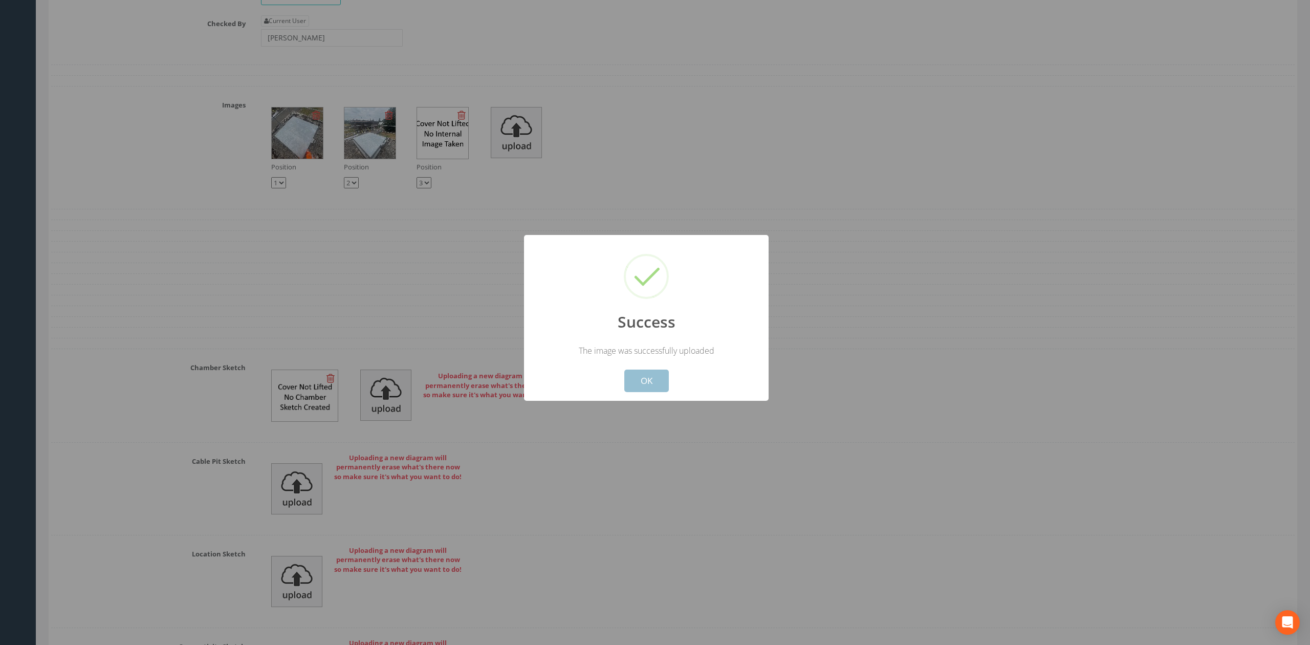
click at [655, 383] on button "OK" at bounding box center [646, 381] width 45 height 23
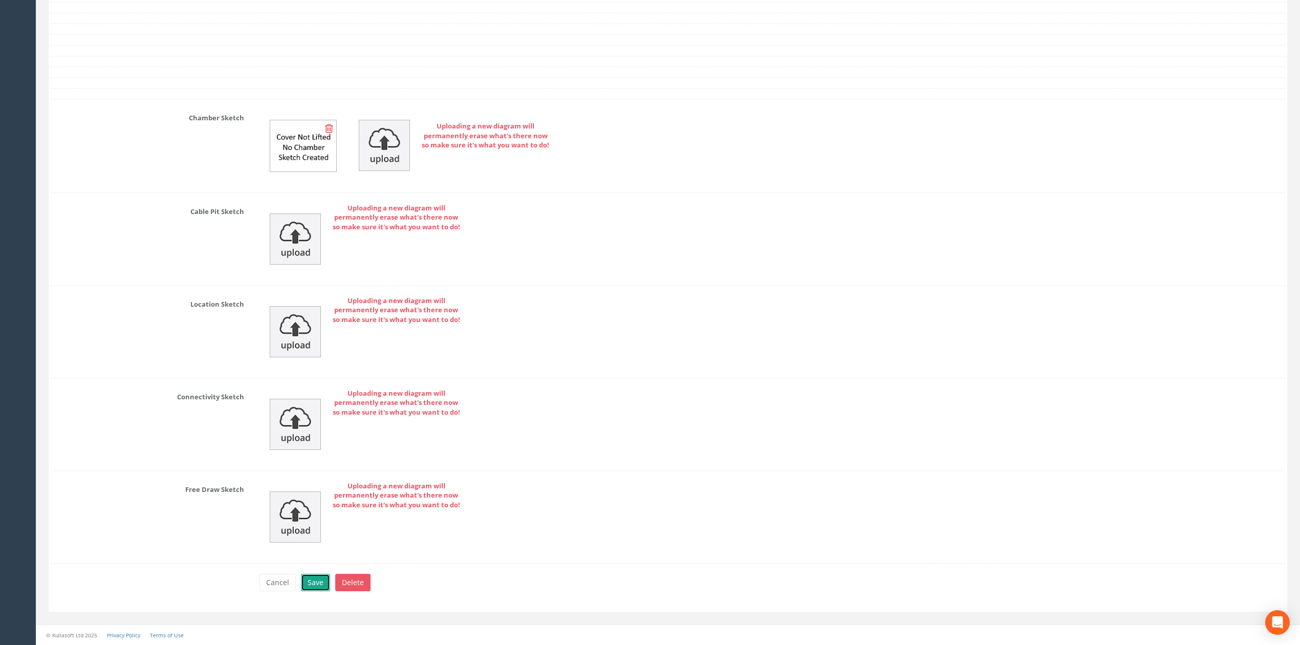
click at [308, 582] on button "Save" at bounding box center [315, 582] width 29 height 17
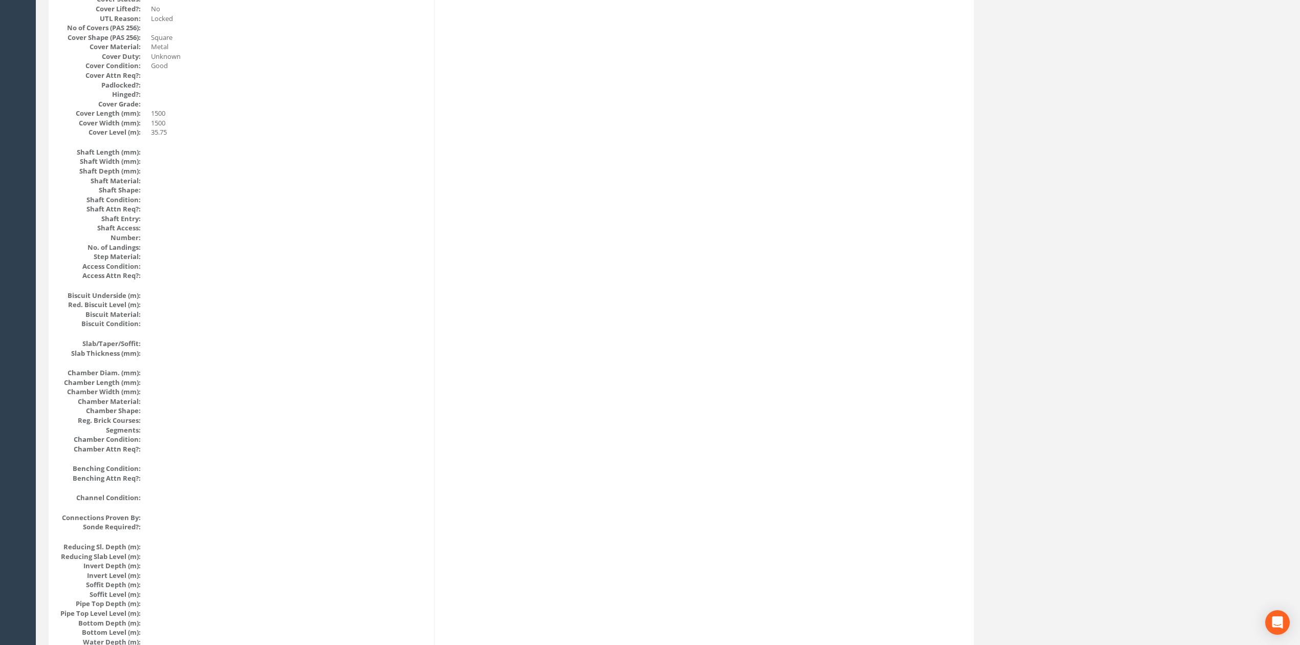
scroll to position [0, 0]
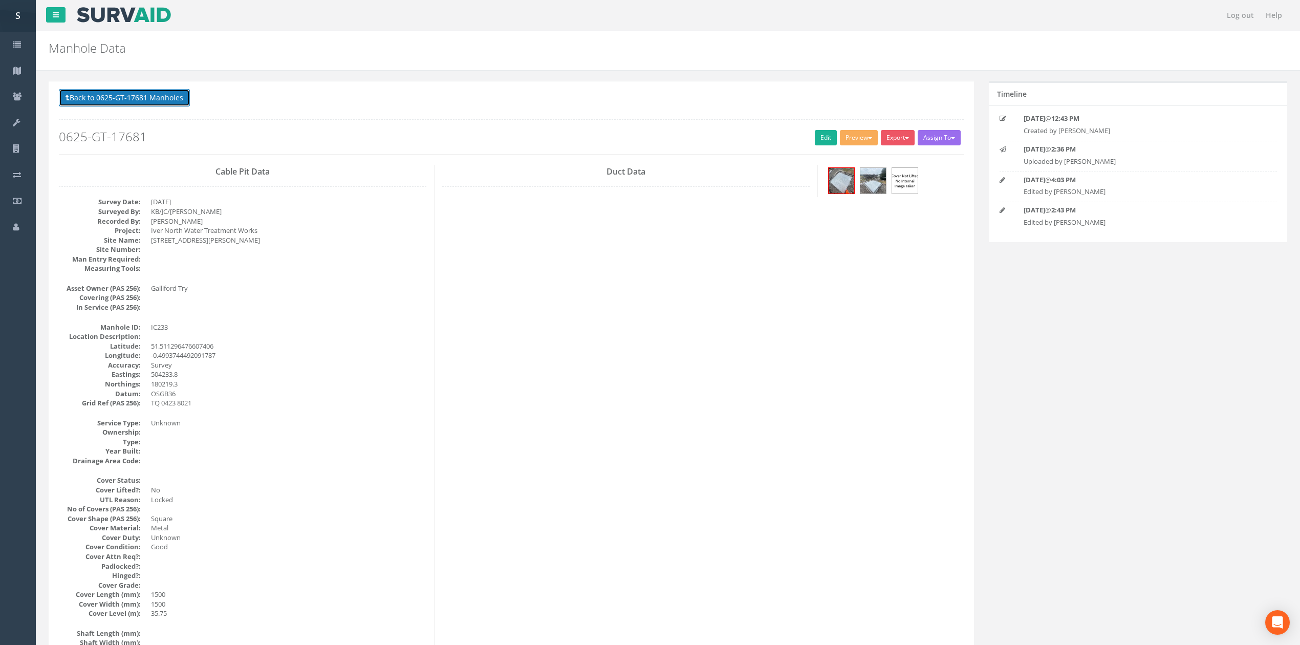
click at [170, 95] on button "Back to 0625-GT-17681 Manholes" at bounding box center [124, 97] width 131 height 17
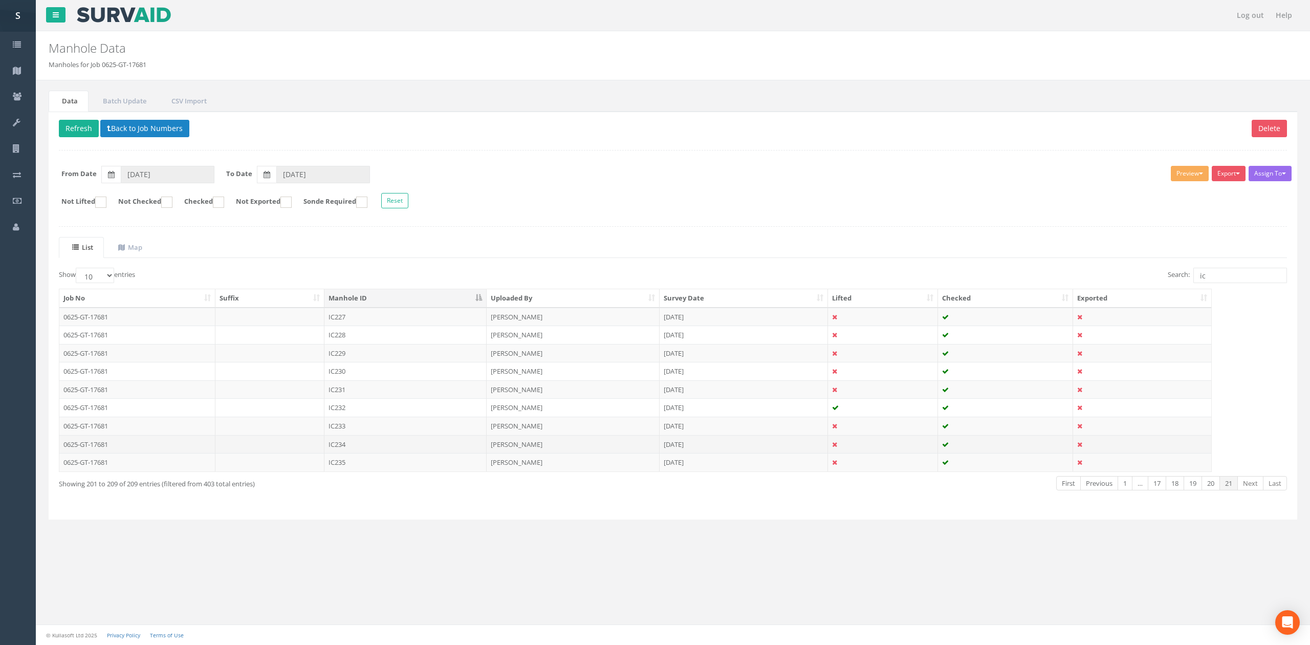
click at [375, 445] on td "IC234" at bounding box center [405, 444] width 162 height 18
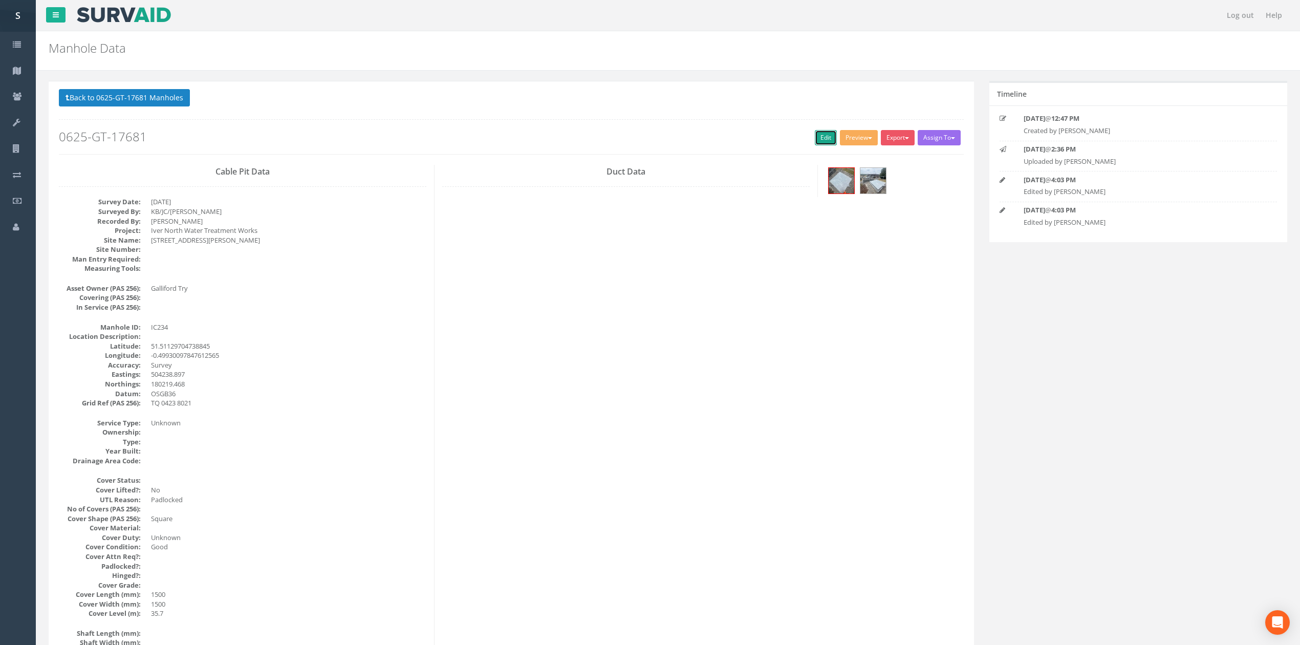
click at [818, 134] on link "Edit" at bounding box center [826, 137] width 22 height 15
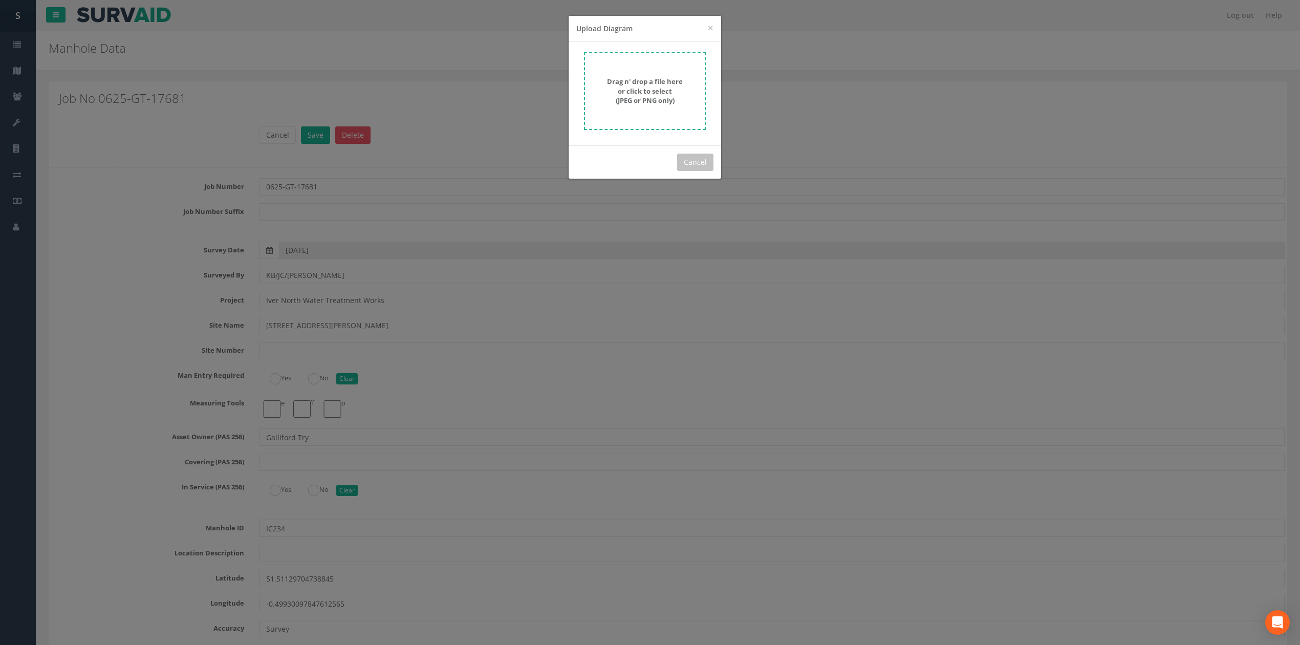
click at [640, 97] on strong "Drag n' drop a file here or click to select (JPEG or PNG only)" at bounding box center [645, 91] width 76 height 28
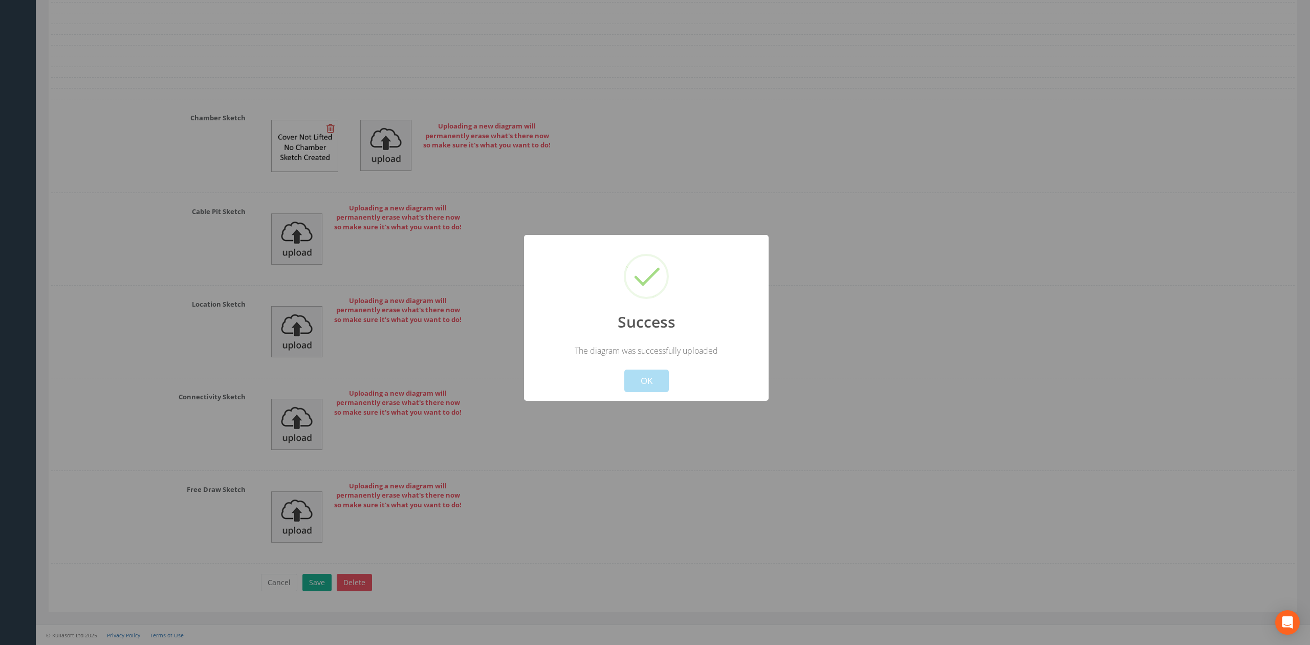
click at [645, 381] on button "OK" at bounding box center [646, 381] width 45 height 23
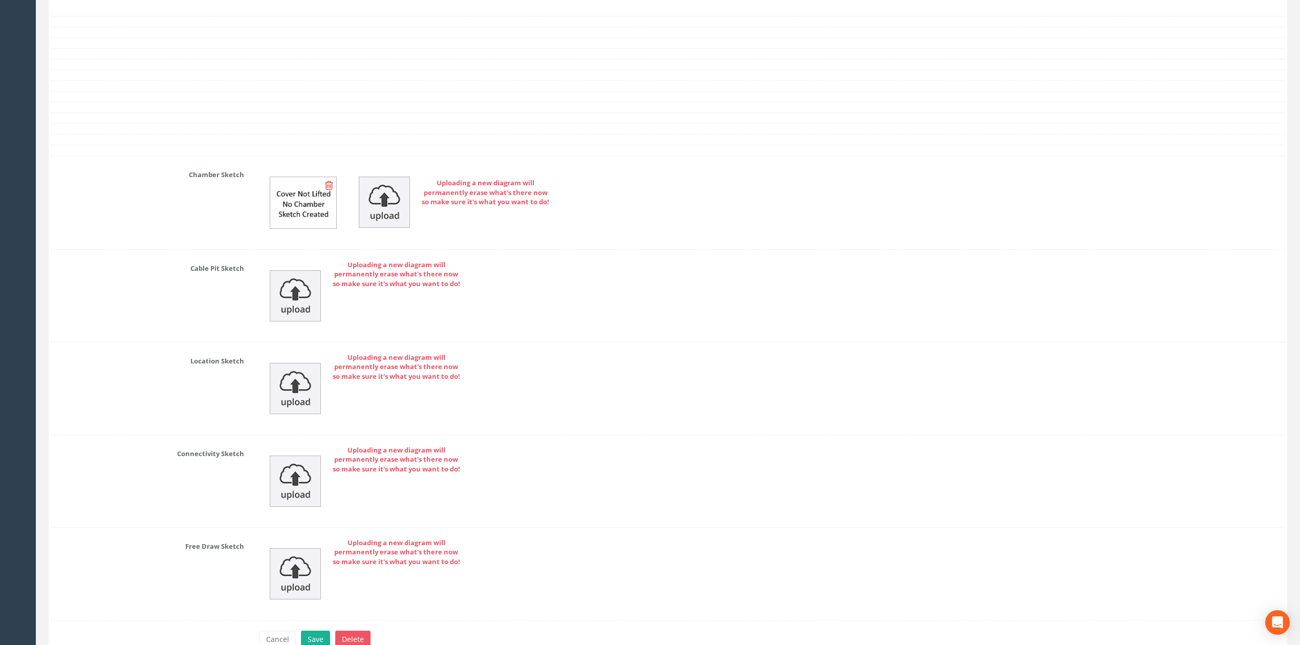
scroll to position [3069, 0]
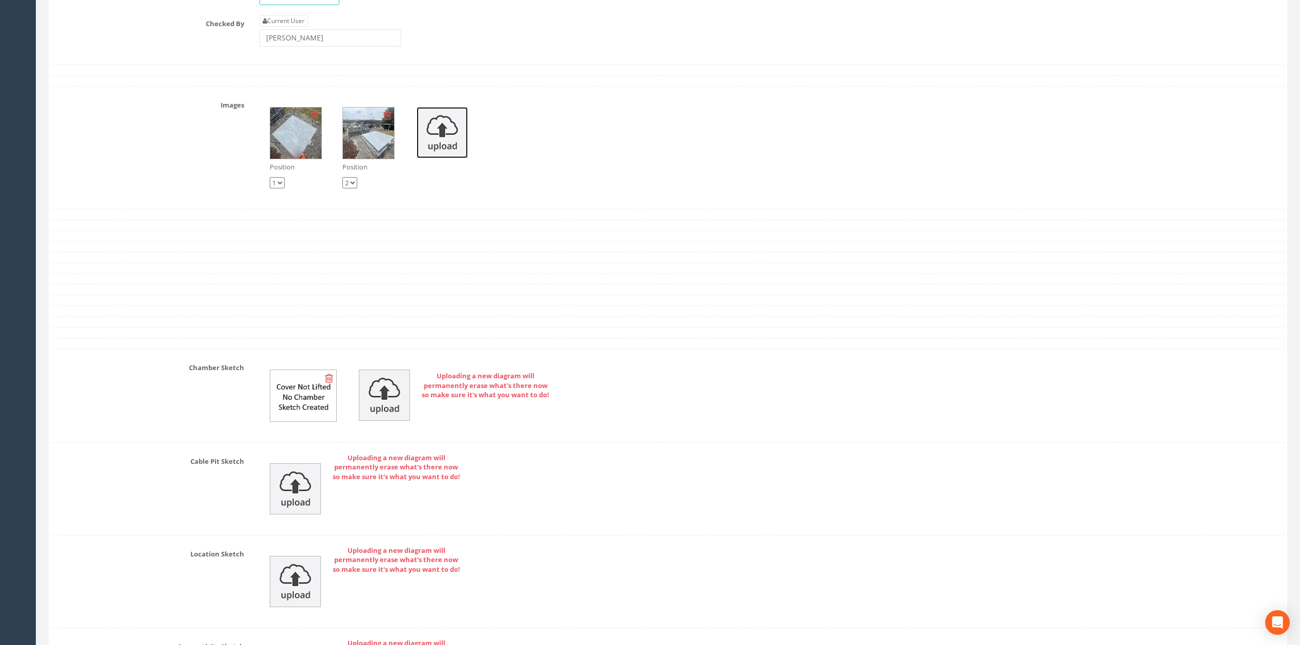
click at [433, 155] on img at bounding box center [442, 132] width 51 height 51
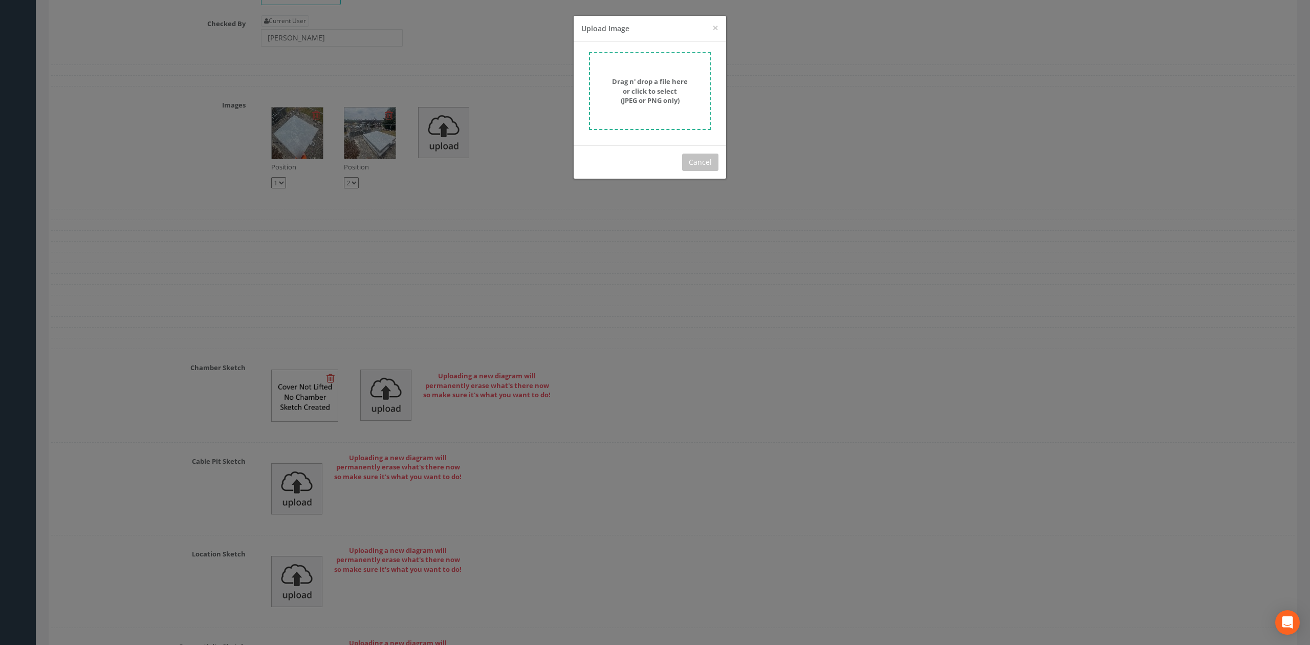
click at [660, 98] on strong "Drag n' drop a file here or click to select (JPEG or PNG only)" at bounding box center [650, 91] width 76 height 28
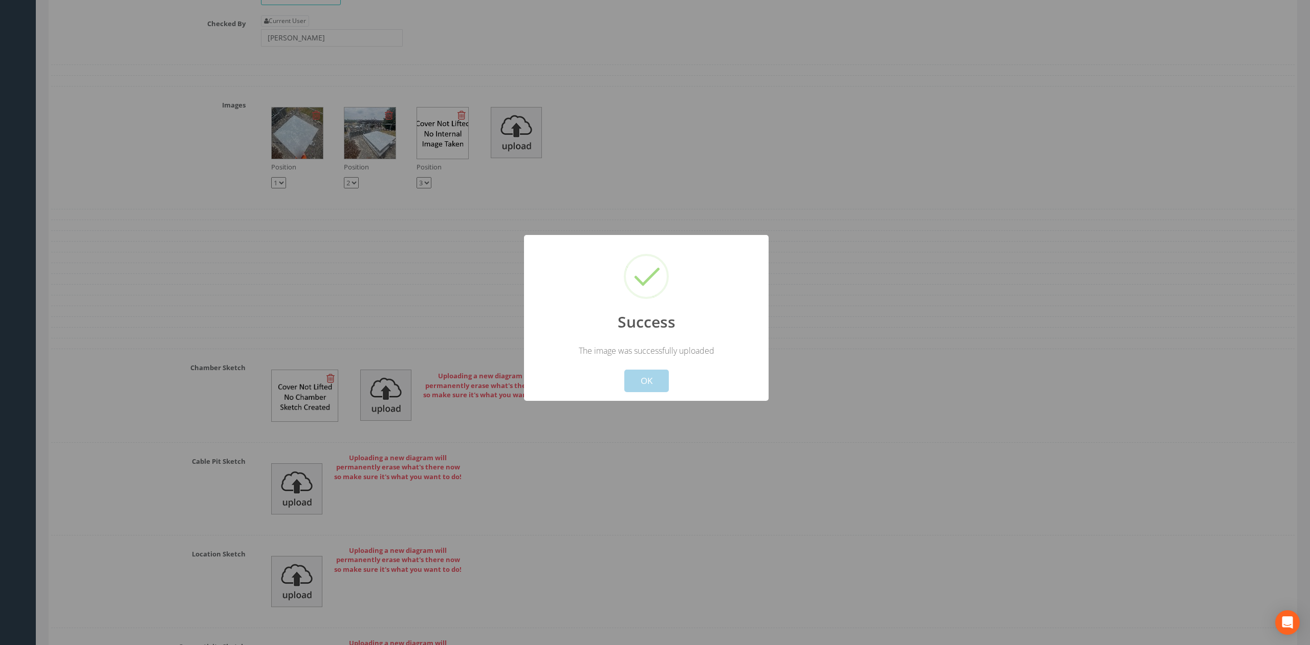
click at [646, 375] on button "OK" at bounding box center [646, 381] width 45 height 23
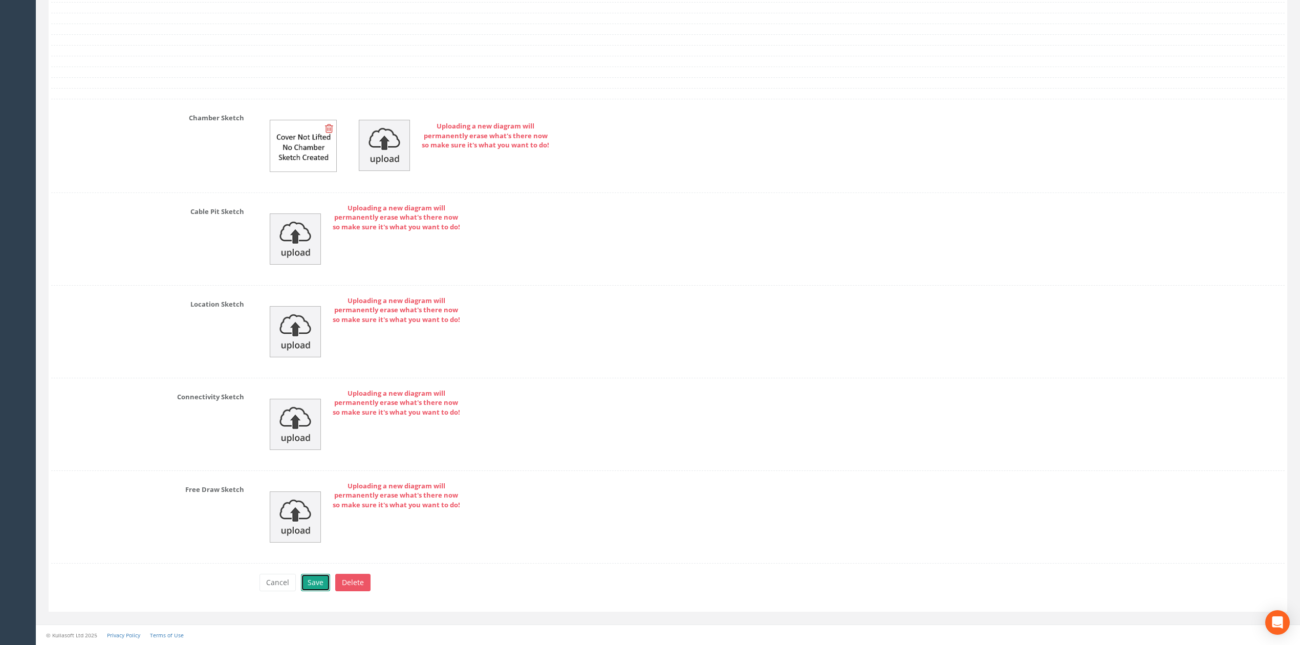
click at [313, 588] on button "Save" at bounding box center [315, 582] width 29 height 17
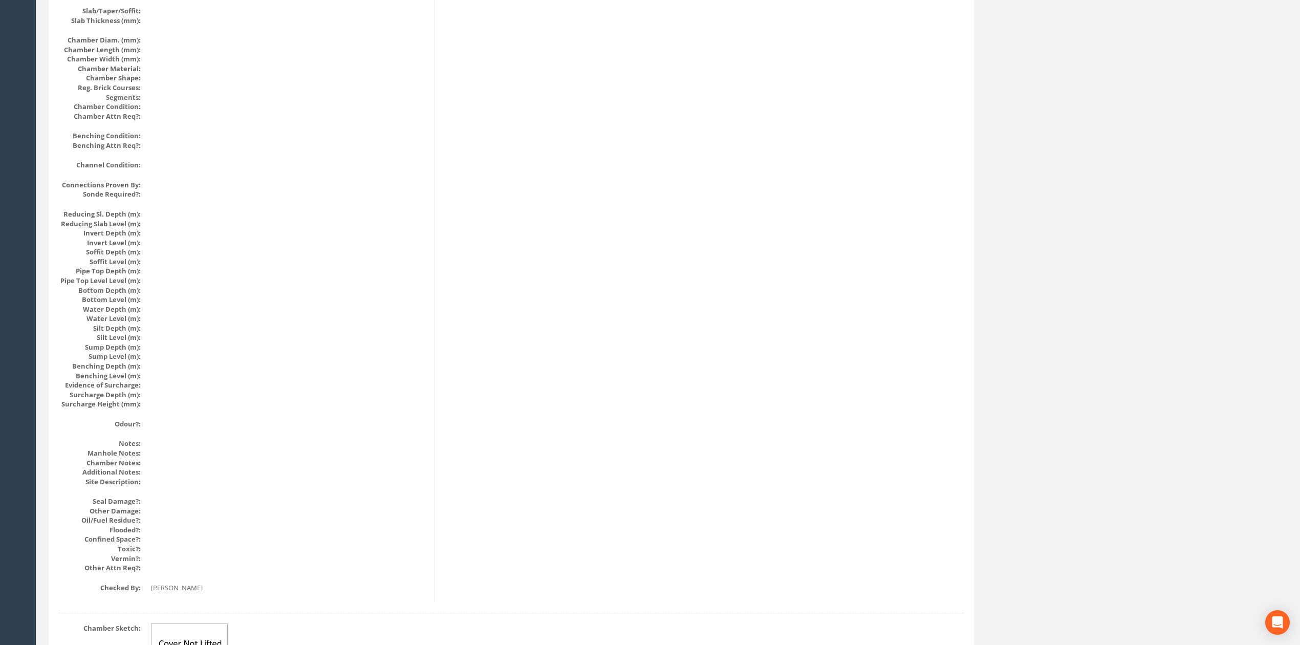
scroll to position [0, 0]
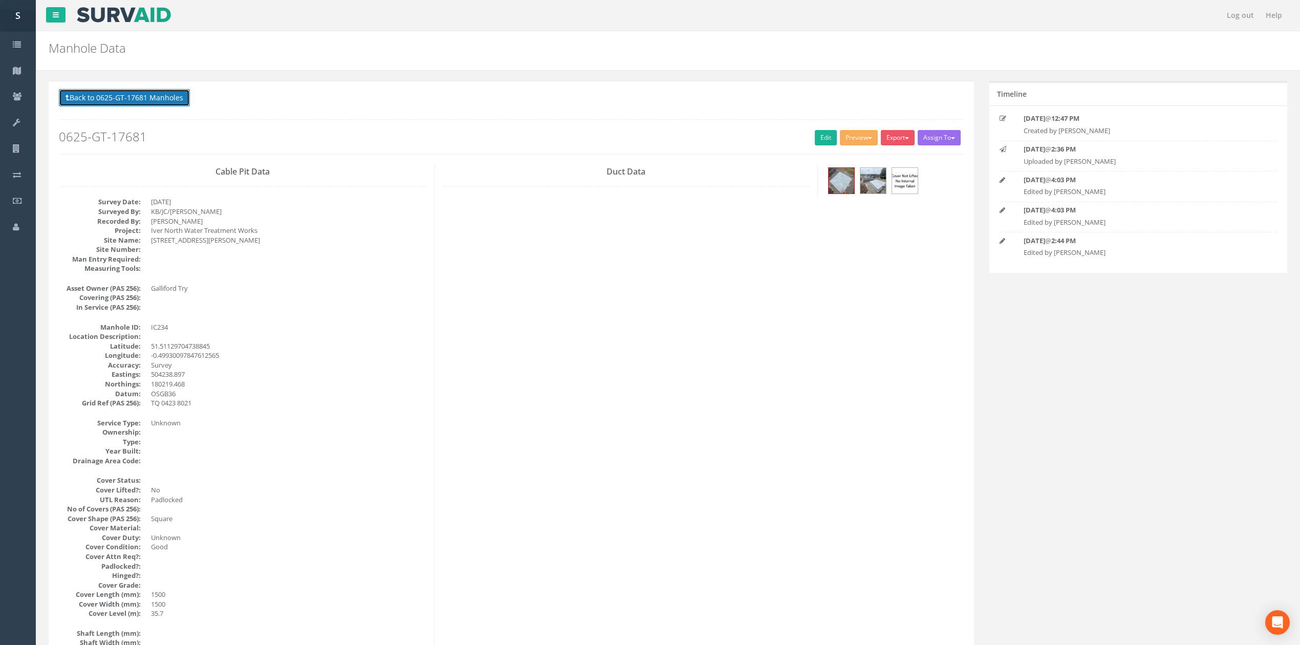
click at [181, 99] on button "Back to 0625-GT-17681 Manholes" at bounding box center [124, 97] width 131 height 17
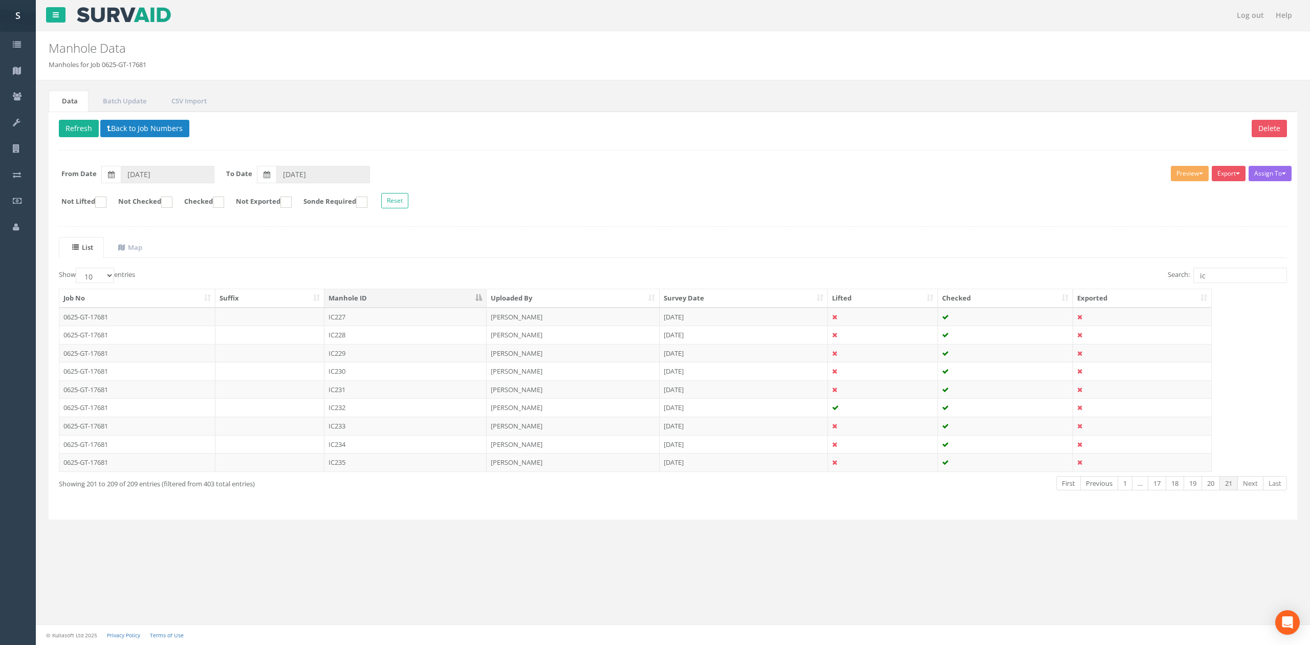
click at [408, 480] on div "Showing 201 to 209 of 209 entries (filtered from 403 total entries)" at bounding box center [310, 482] width 503 height 14
click at [408, 471] on td "IC235" at bounding box center [405, 462] width 162 height 18
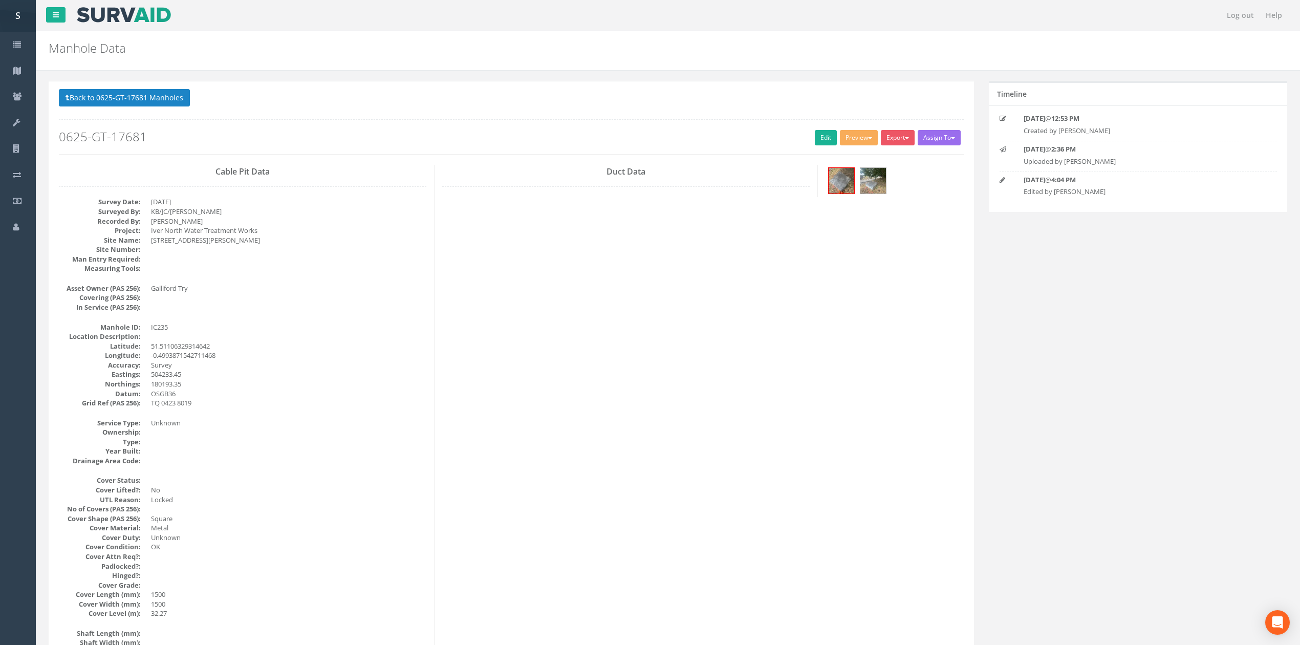
click at [805, 147] on div "Back to 0625-GT-17681 Manholes Back to Map Assign To No Companies Added Export …" at bounding box center [511, 121] width 905 height 65
click at [815, 135] on link "Edit" at bounding box center [826, 137] width 22 height 15
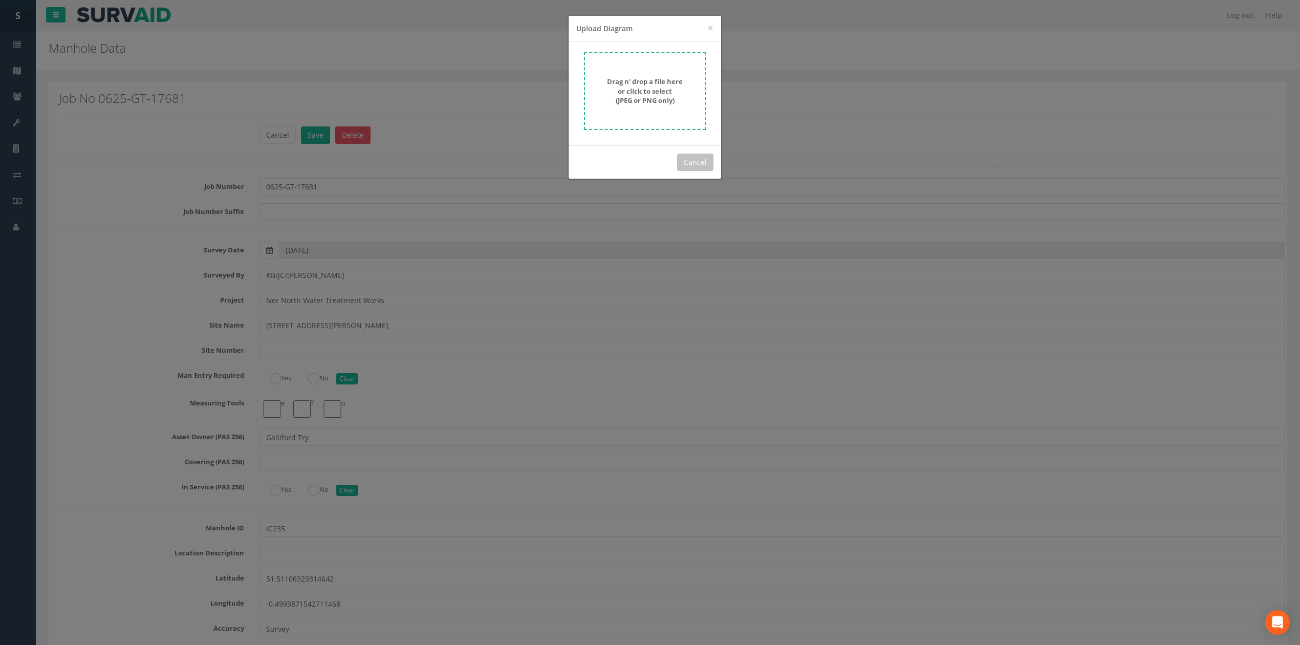
click at [637, 74] on form "Drag n' drop a file here or click to select (JPEG or PNG only)" at bounding box center [645, 91] width 122 height 78
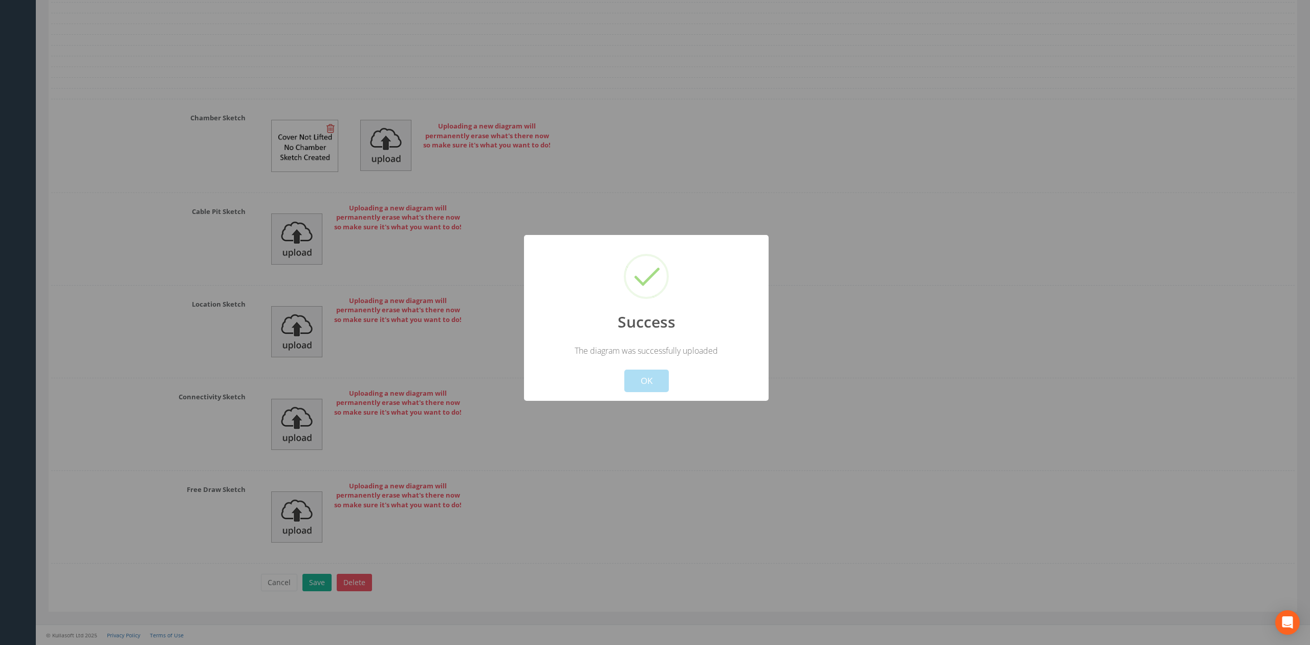
click at [653, 381] on button "OK" at bounding box center [646, 381] width 45 height 23
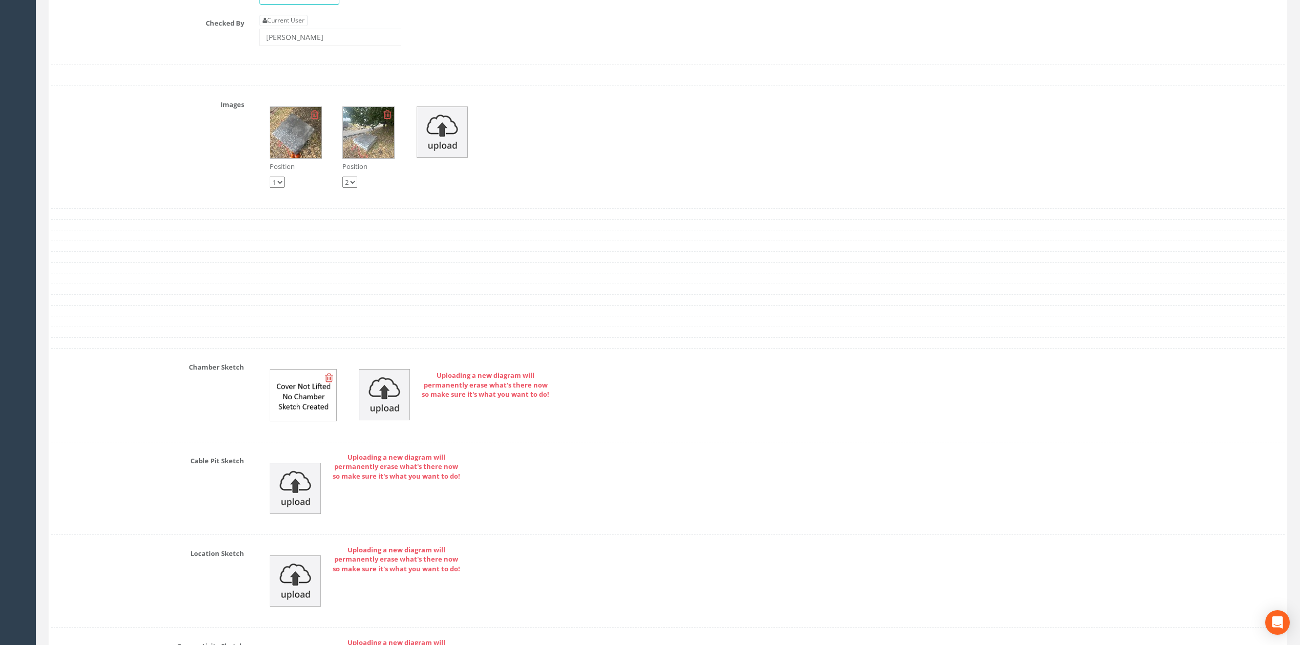
scroll to position [3069, 0]
click at [450, 158] on img at bounding box center [442, 132] width 51 height 51
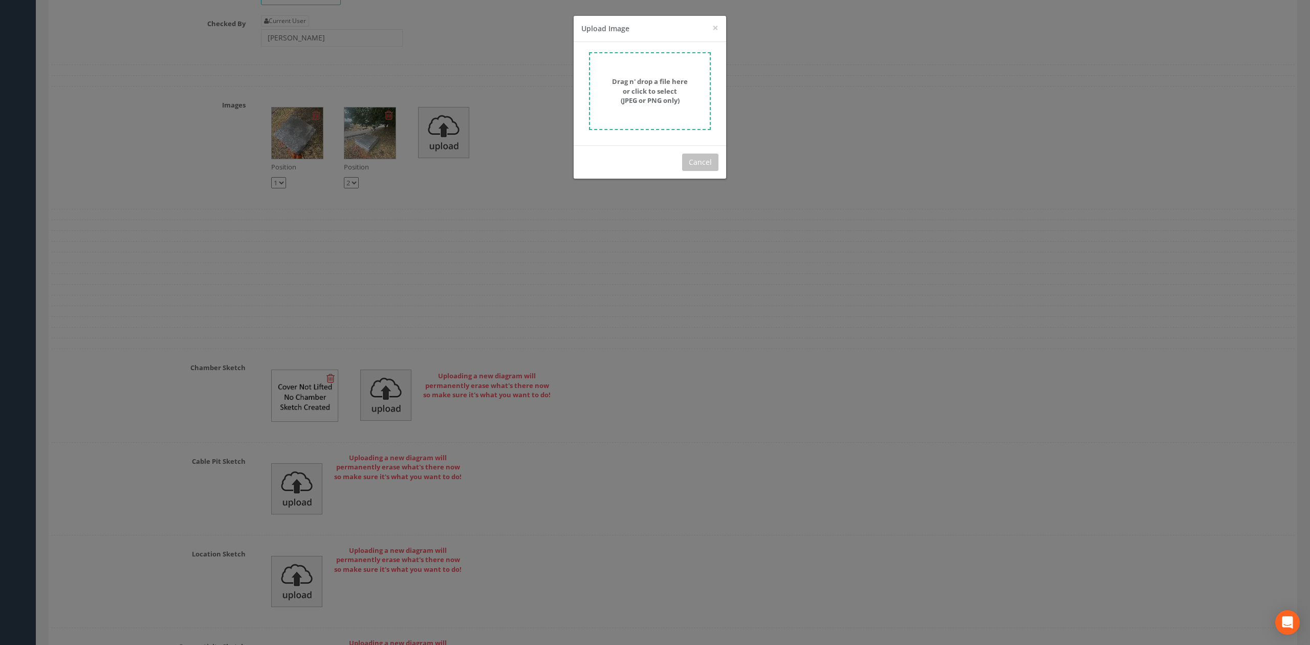
click at [547, 83] on div "× Close Upload Image Drag n' drop a file here or click to select (JPEG or PNG o…" at bounding box center [655, 322] width 1310 height 645
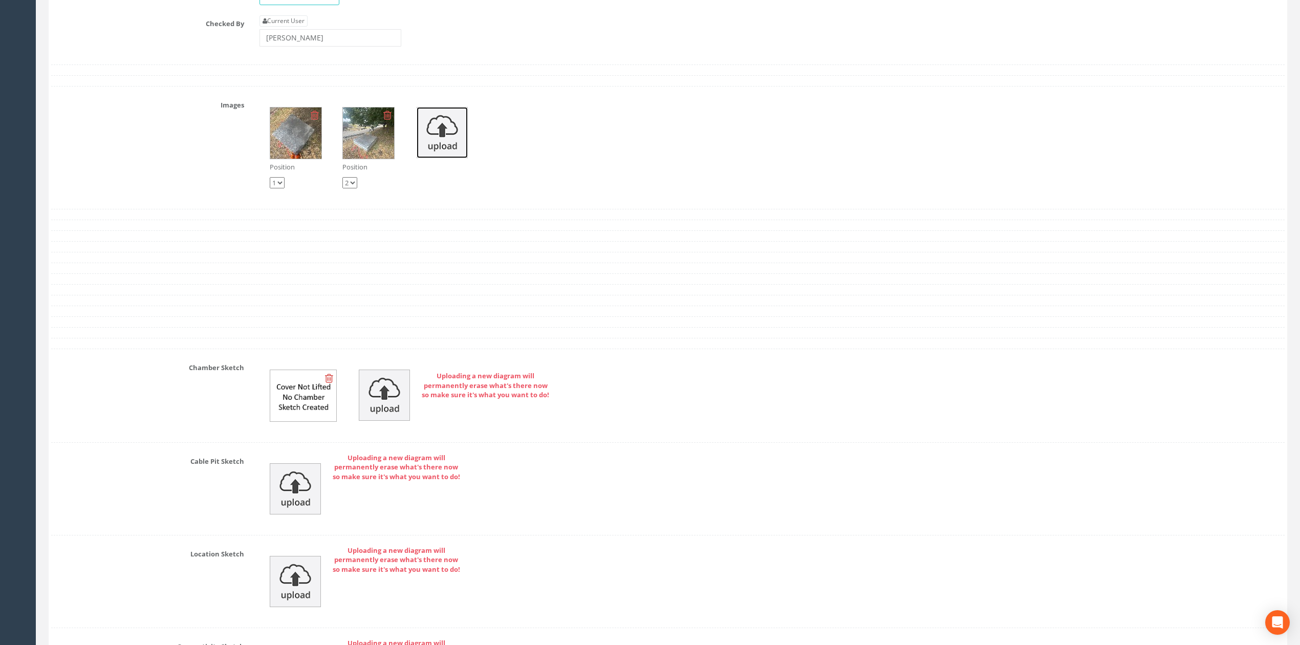
click at [439, 142] on img at bounding box center [442, 132] width 51 height 51
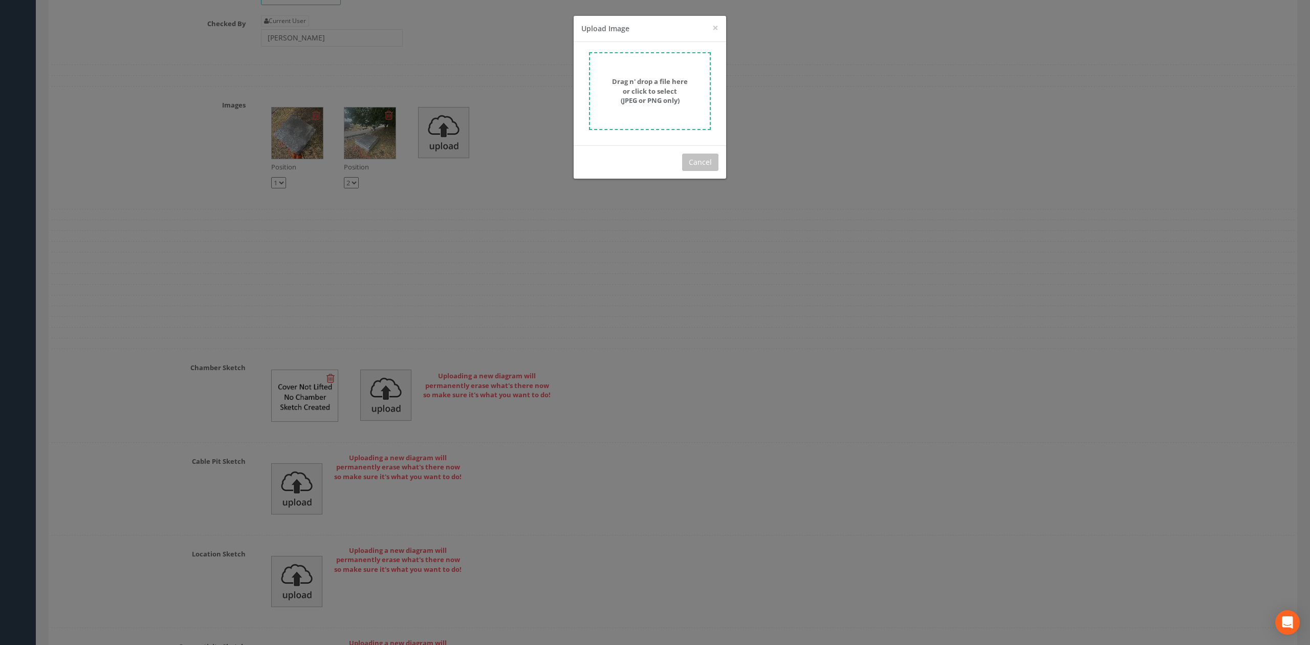
click at [640, 74] on form "Drag n' drop a file here or click to select (JPEG or PNG only)" at bounding box center [650, 91] width 122 height 78
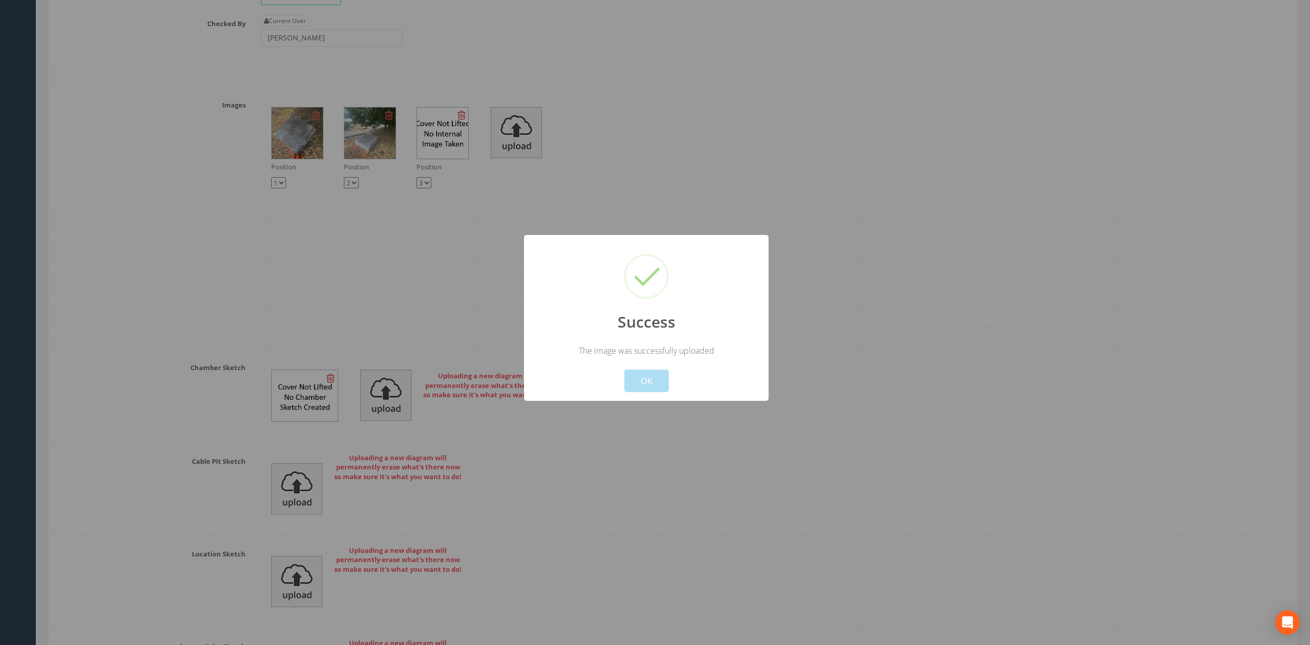
click at [674, 385] on div "Cancel OK" at bounding box center [646, 374] width 227 height 36
click at [670, 385] on div "Cancel OK" at bounding box center [646, 374] width 227 height 36
click at [658, 387] on button "OK" at bounding box center [646, 381] width 45 height 23
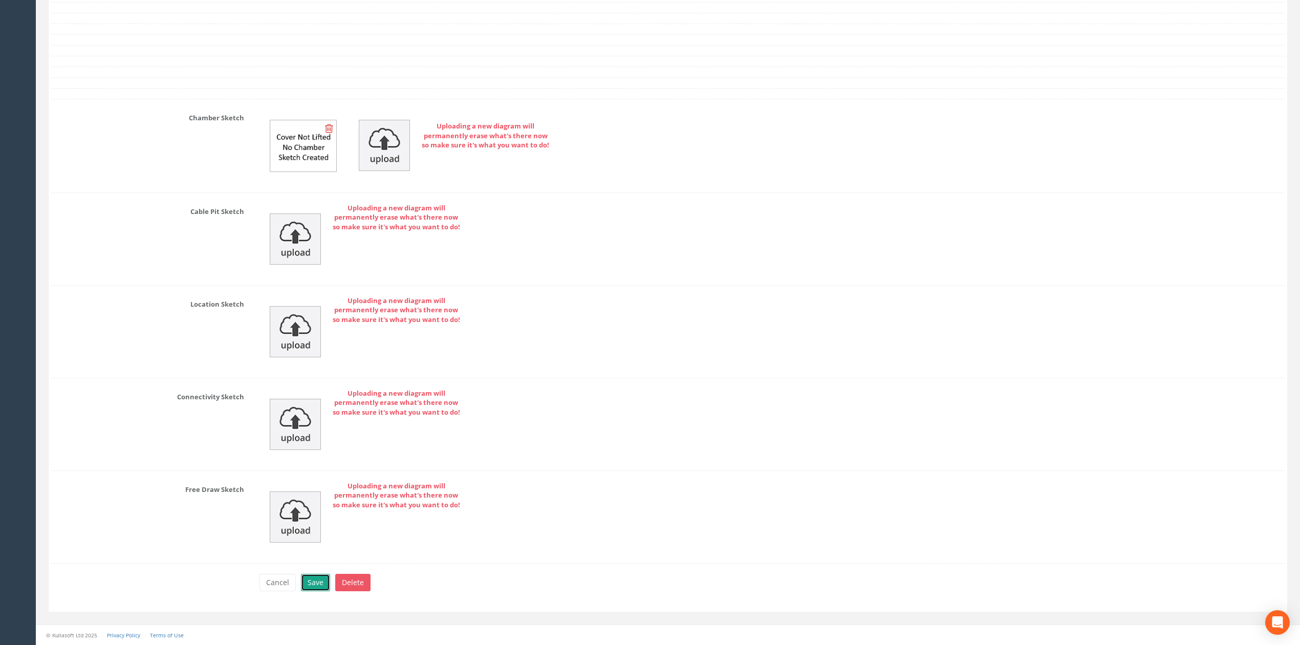
click at [310, 582] on button "Save" at bounding box center [315, 582] width 29 height 17
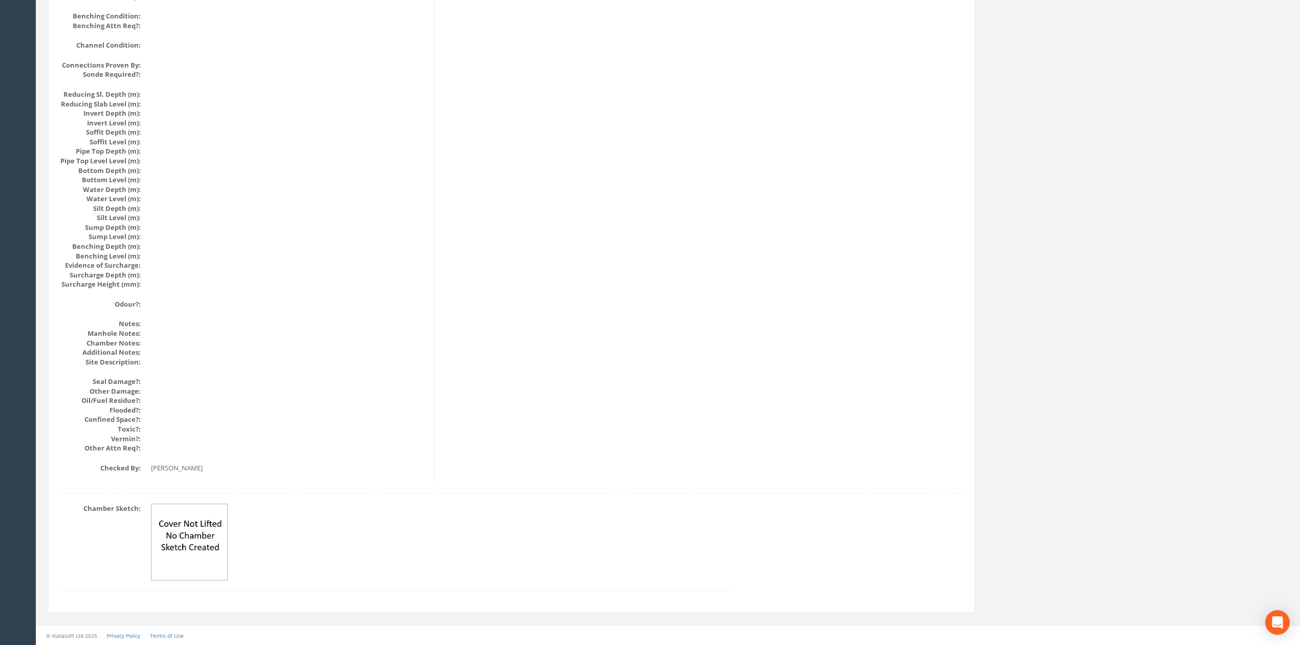
scroll to position [936, 0]
drag, startPoint x: 510, startPoint y: 480, endPoint x: 511, endPoint y: 452, distance: 27.6
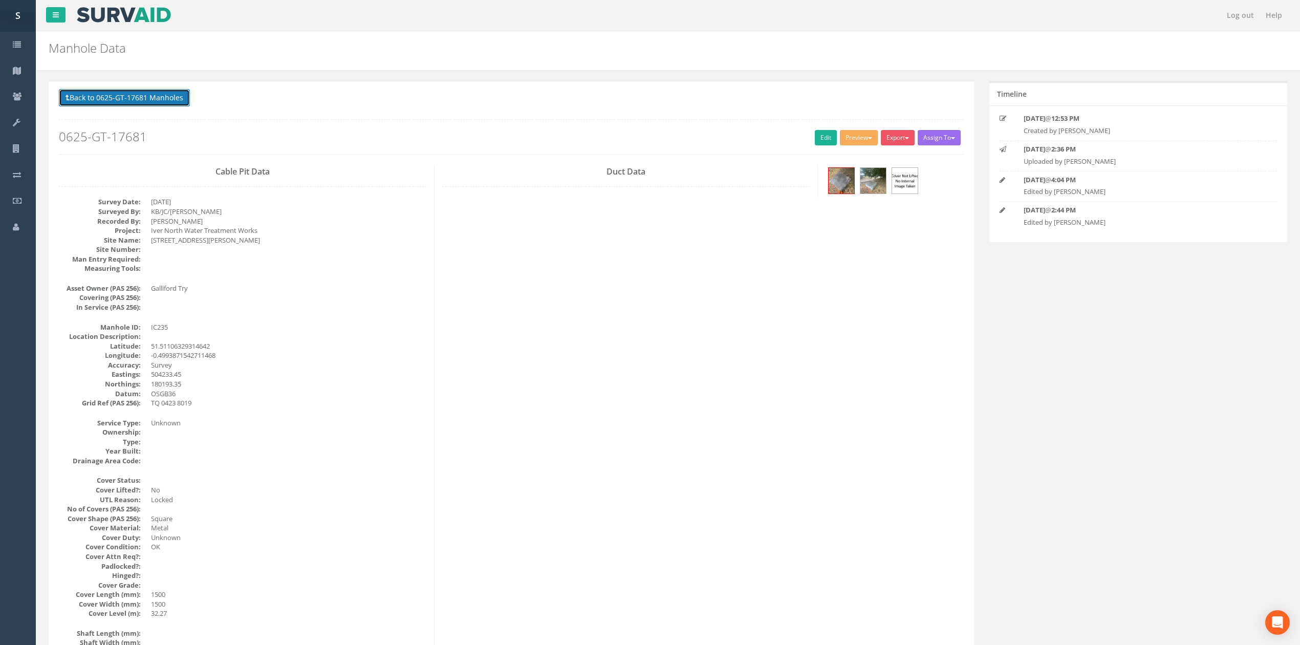
click at [144, 94] on button "Back to 0625-GT-17681 Manholes" at bounding box center [124, 97] width 131 height 17
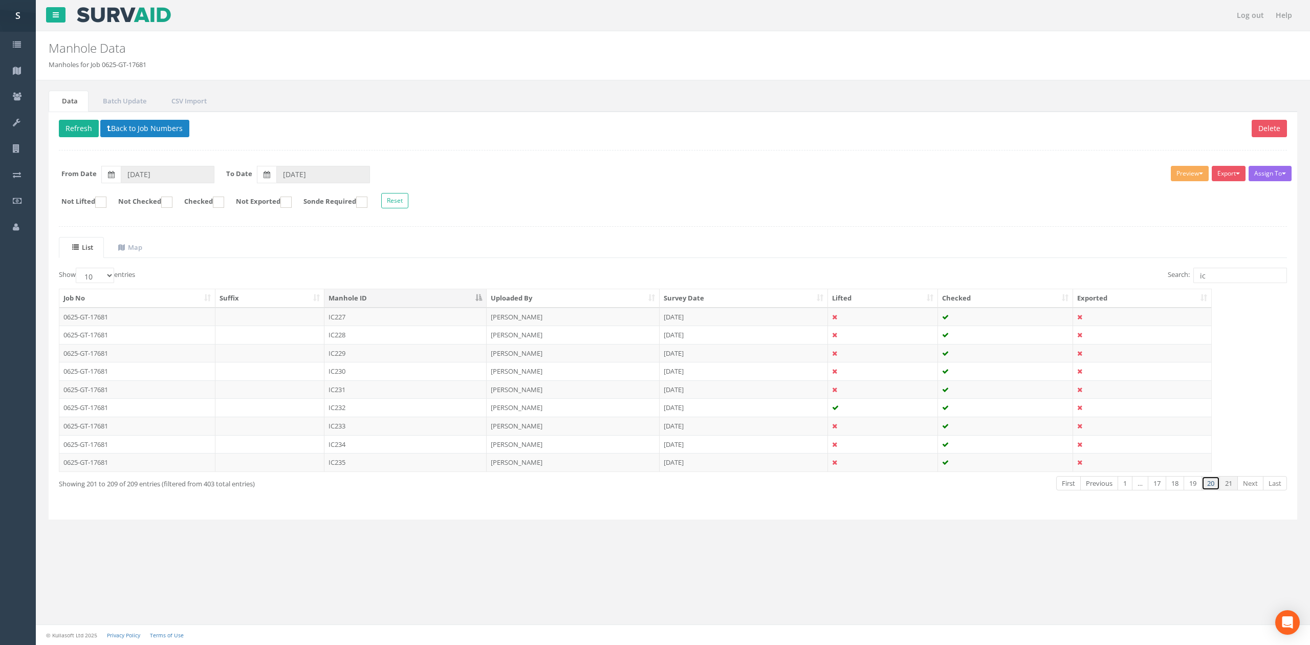
click at [1209, 488] on link "20" at bounding box center [1211, 483] width 18 height 15
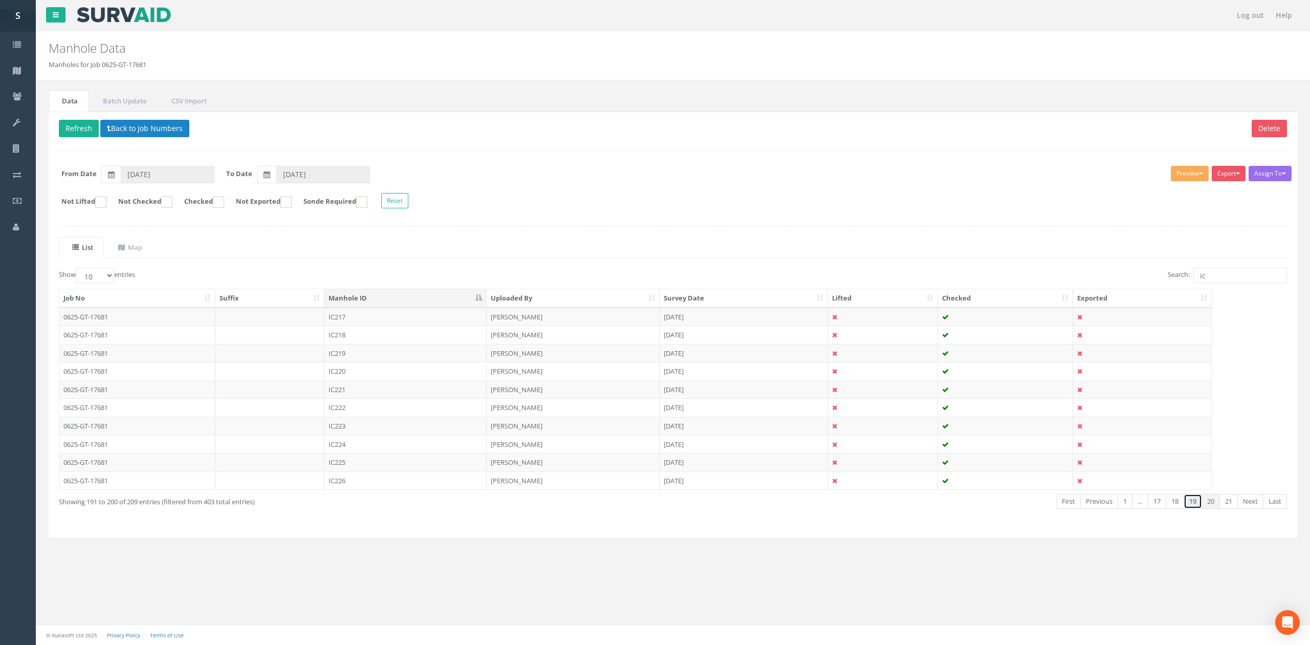
click at [1195, 506] on link "19" at bounding box center [1193, 501] width 18 height 15
click at [378, 412] on td "IC212" at bounding box center [405, 407] width 162 height 18
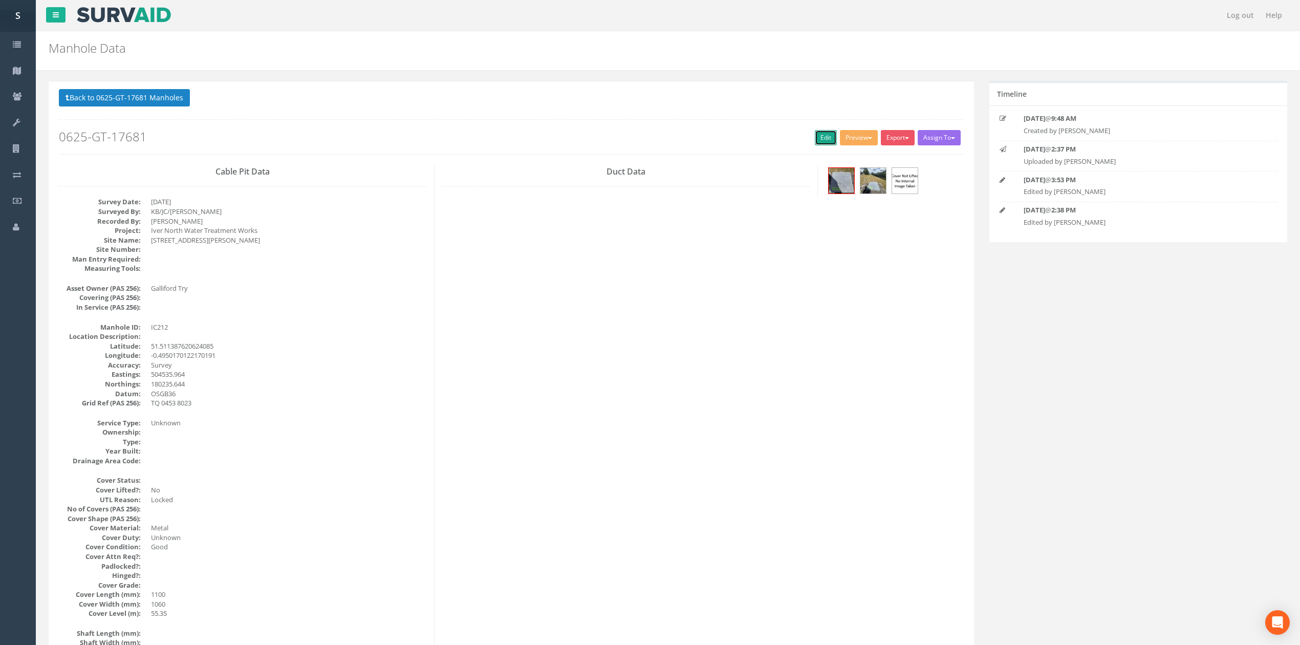
click at [819, 138] on link "Edit" at bounding box center [826, 137] width 22 height 15
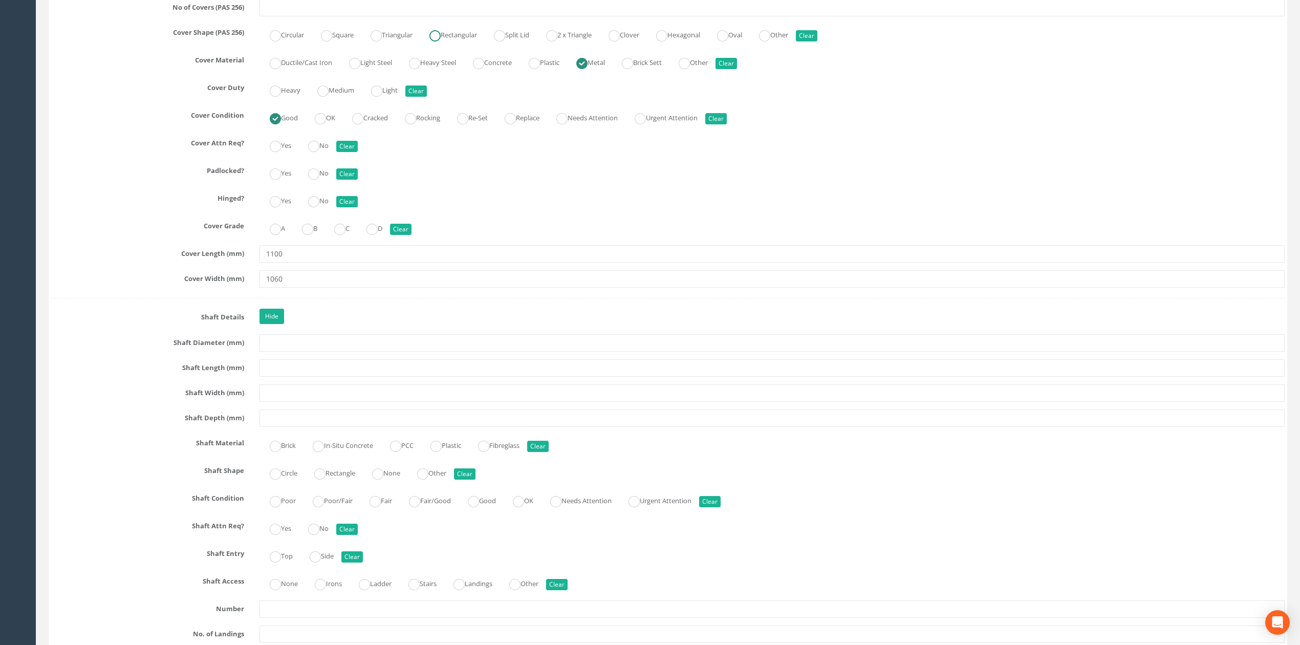
click at [457, 35] on label "Rectangular" at bounding box center [448, 34] width 58 height 15
radio input "true"
click at [449, 16] on input "text" at bounding box center [771, 7] width 1025 height 17
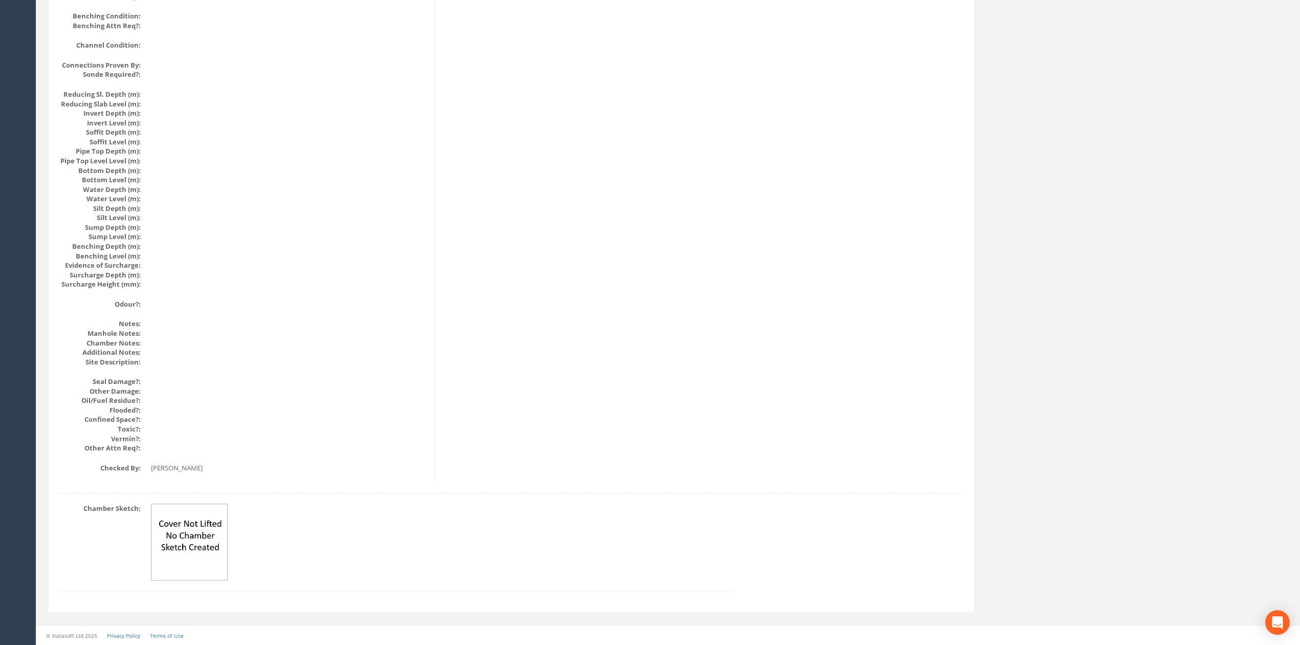
scroll to position [0, 0]
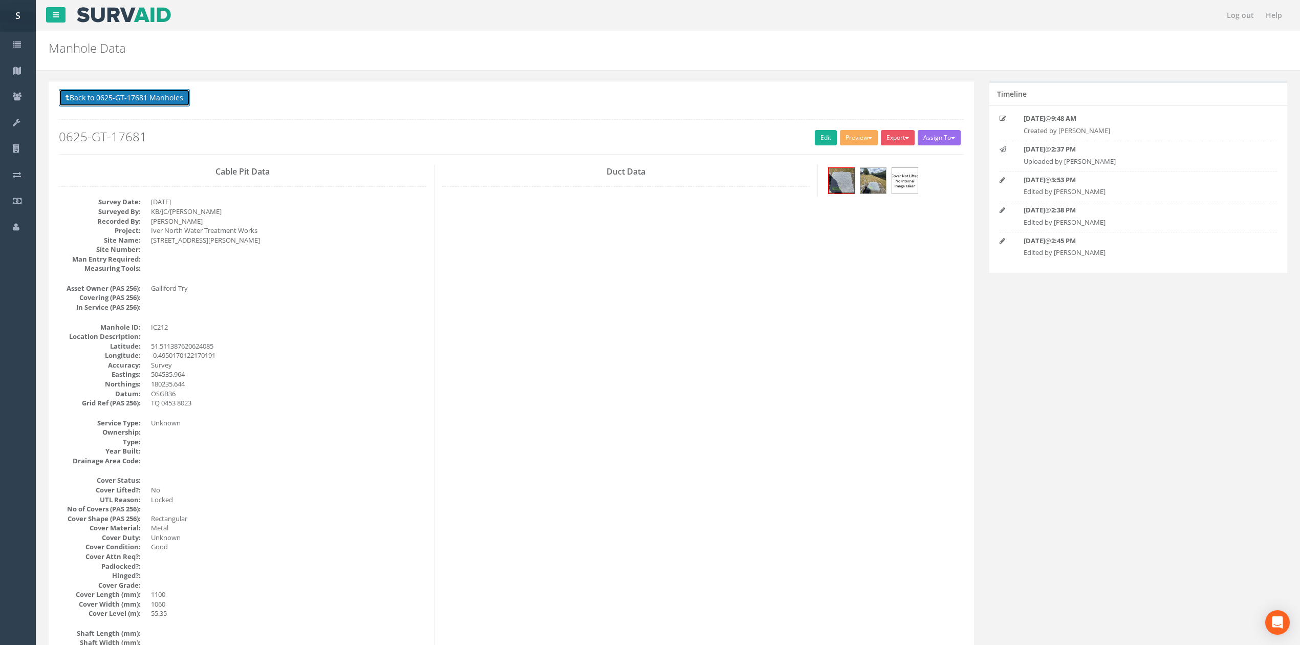
click at [102, 92] on button "Back to 0625-GT-17681 Manholes" at bounding box center [124, 97] width 131 height 17
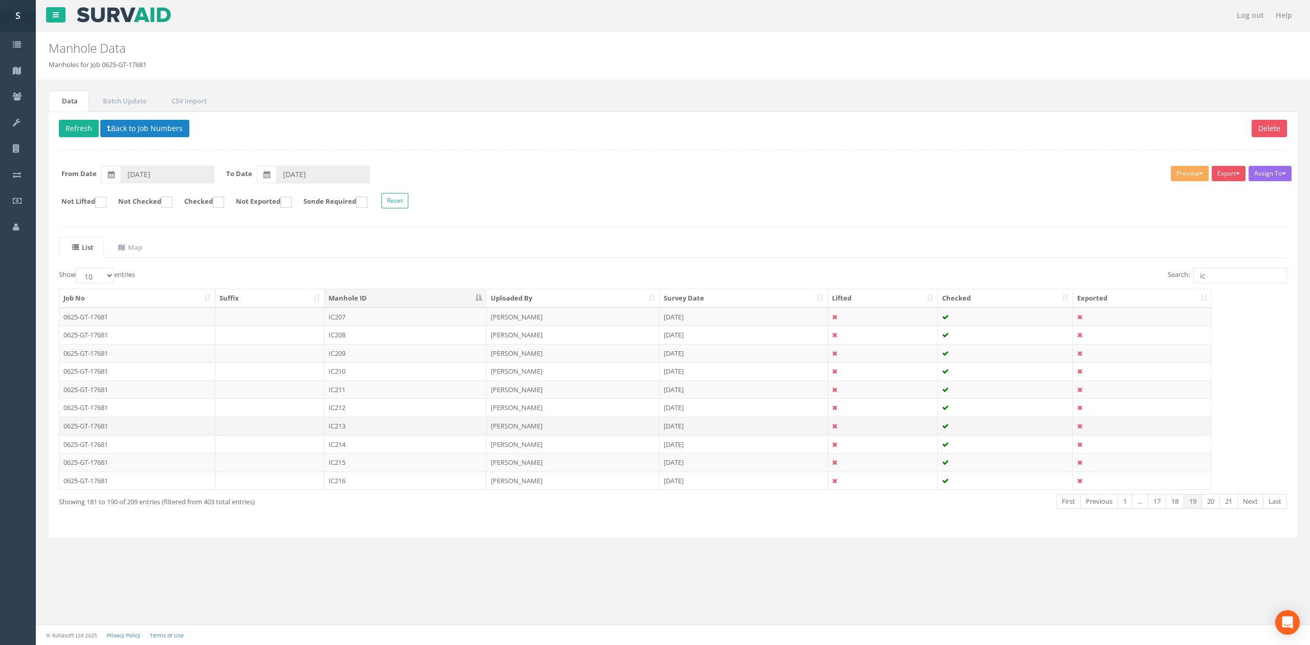
click at [357, 425] on td "IC213" at bounding box center [405, 426] width 162 height 18
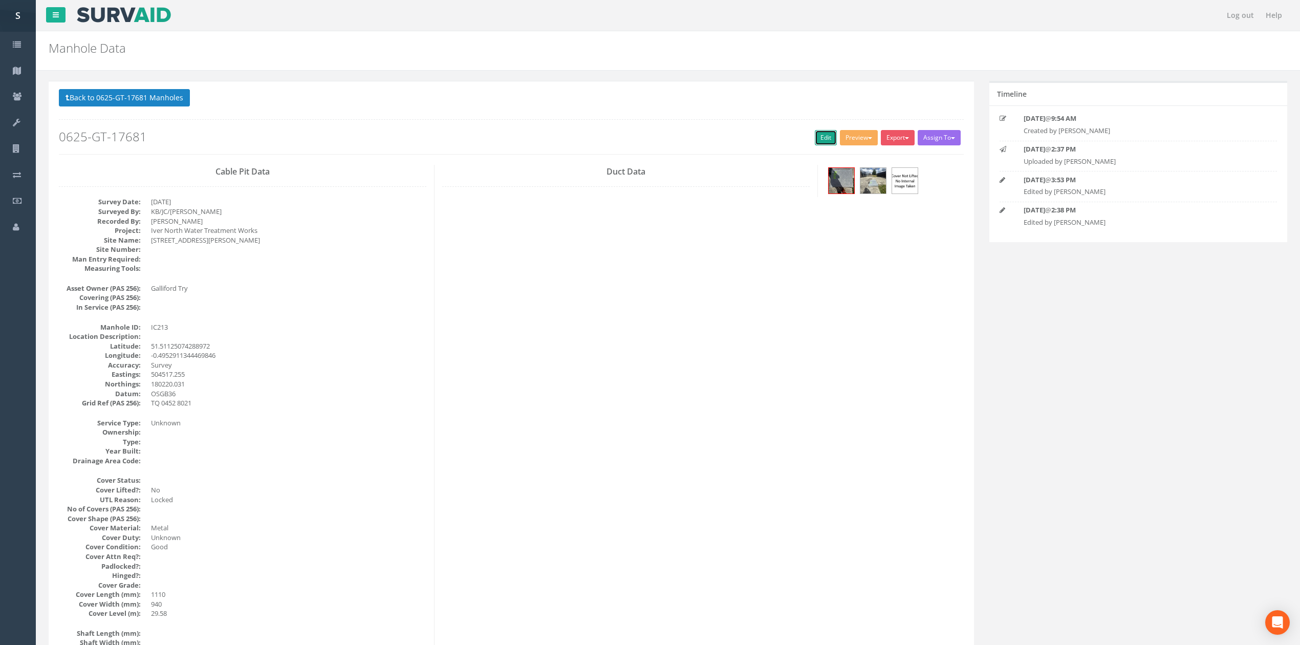
click at [815, 136] on link "Edit" at bounding box center [826, 137] width 22 height 15
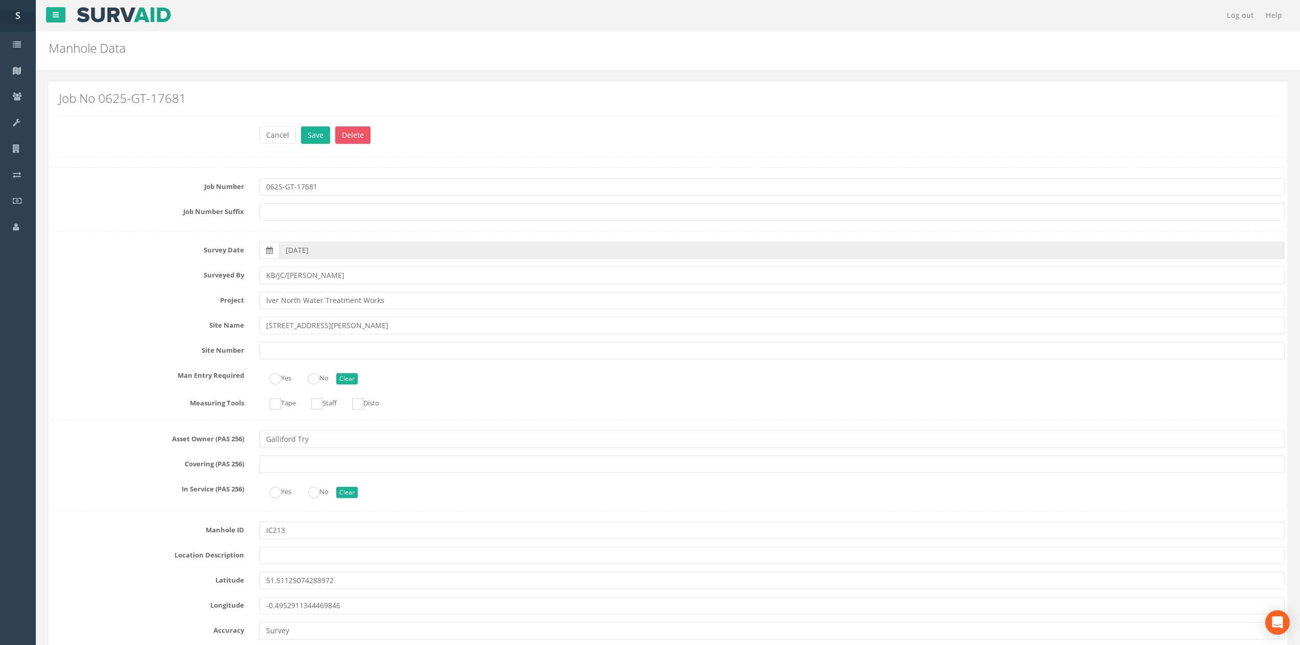
scroll to position [1084, 0]
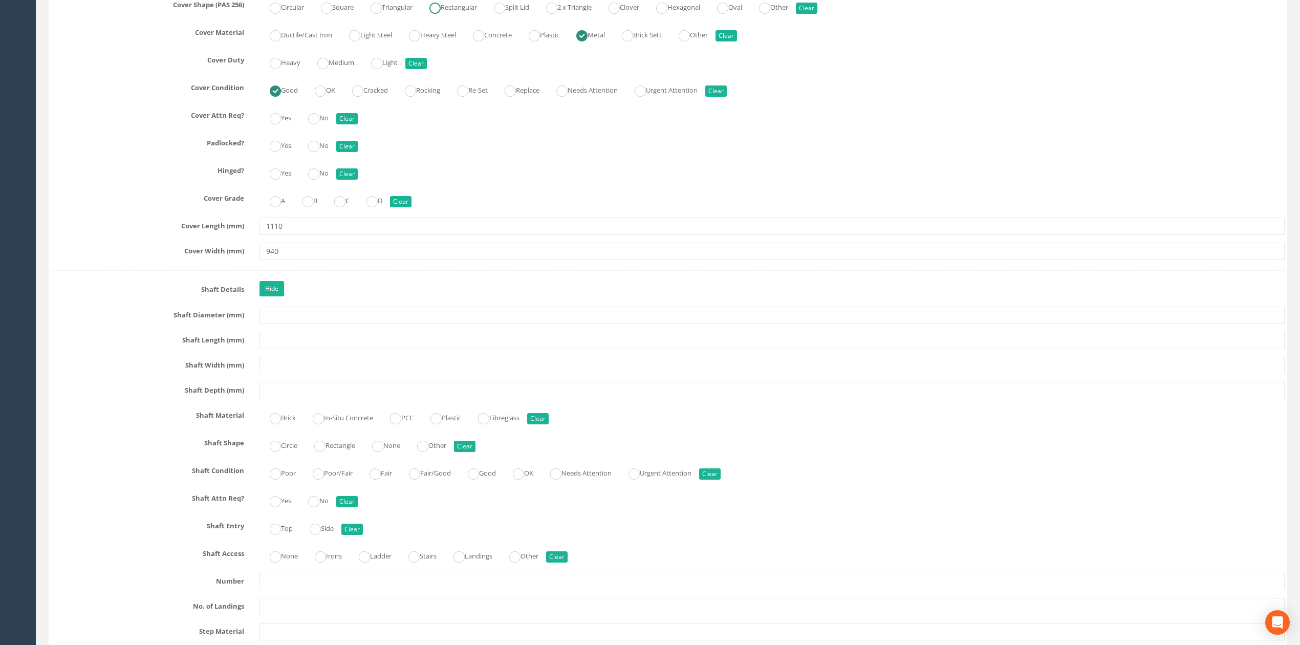
click at [467, 13] on label "Rectangular" at bounding box center [448, 6] width 58 height 15
radio input "true"
click at [461, 248] on div "Job Number 0625-GT-17681 Job Number Suffix Survey Date 21/07/2025 Surveyed By K…" at bounding box center [667, 572] width 1233 height 2978
click at [464, 235] on input "1110" at bounding box center [771, 226] width 1025 height 17
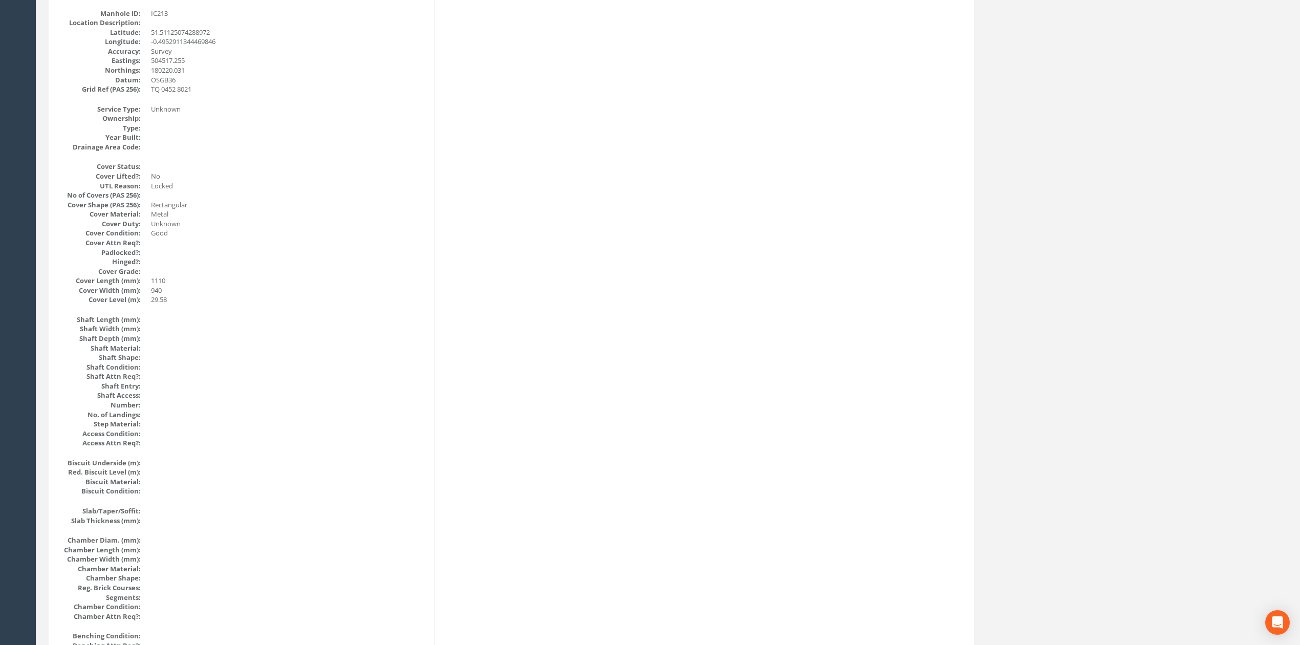
scroll to position [0, 0]
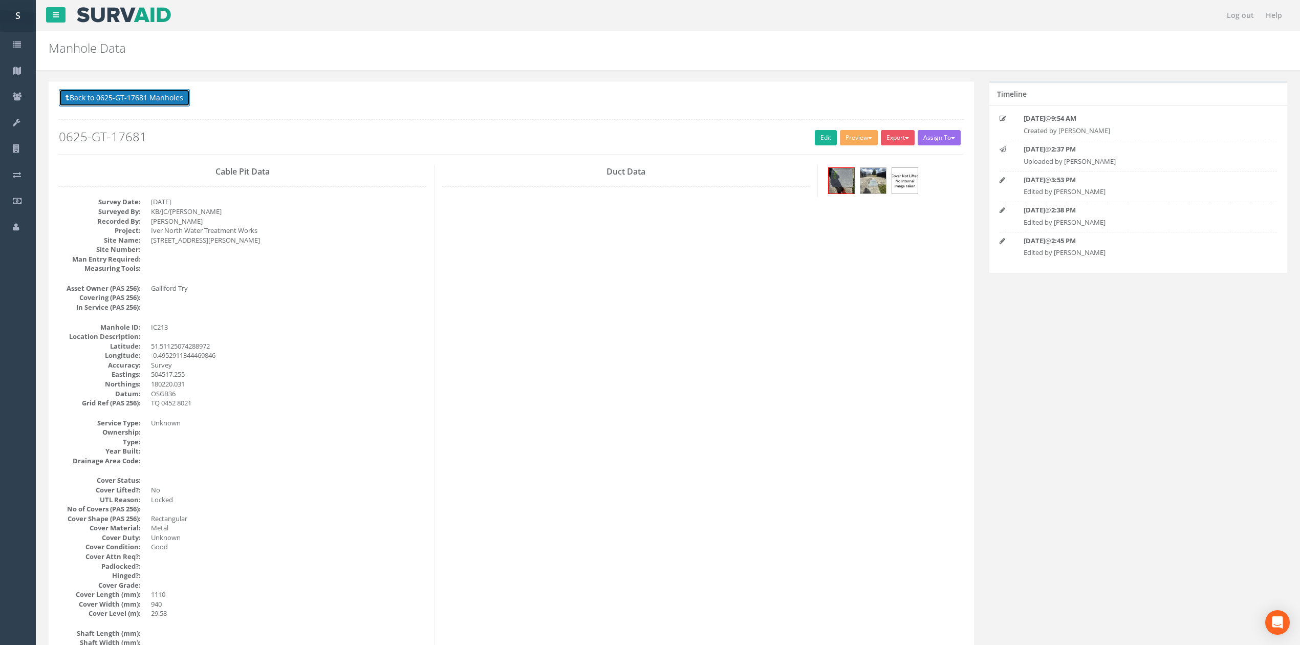
click at [136, 101] on button "Back to 0625-GT-17681 Manholes" at bounding box center [124, 97] width 131 height 17
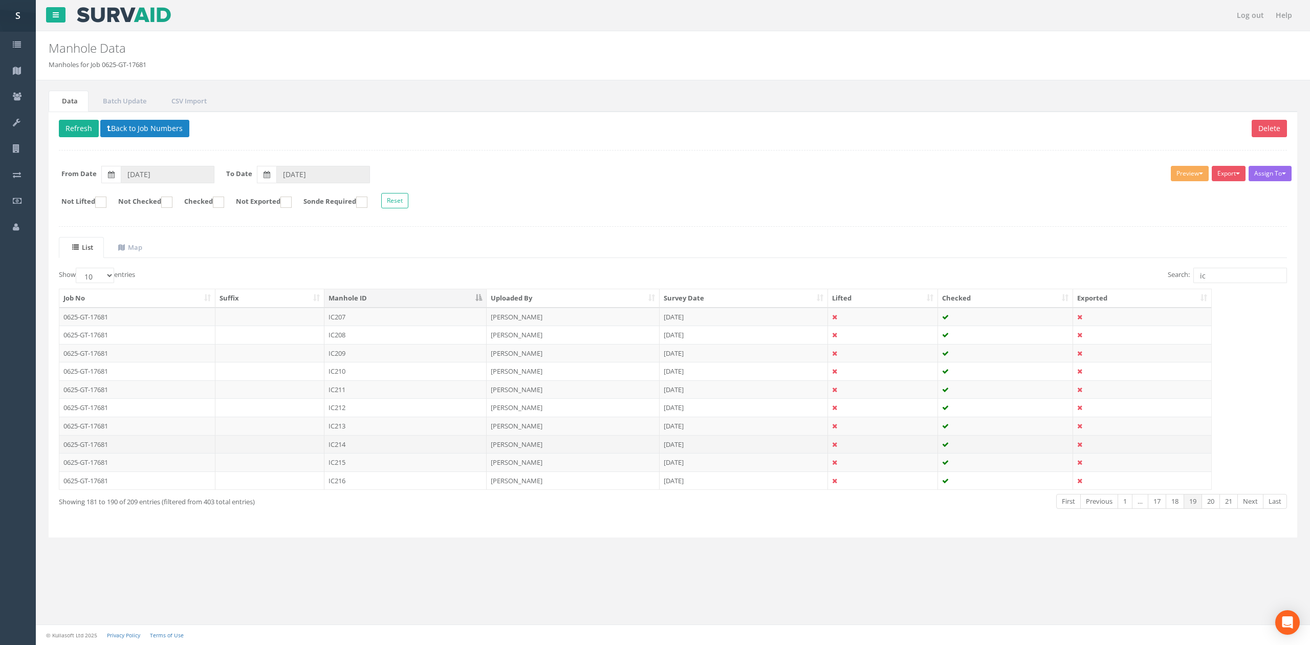
click at [364, 444] on td "IC214" at bounding box center [405, 444] width 162 height 18
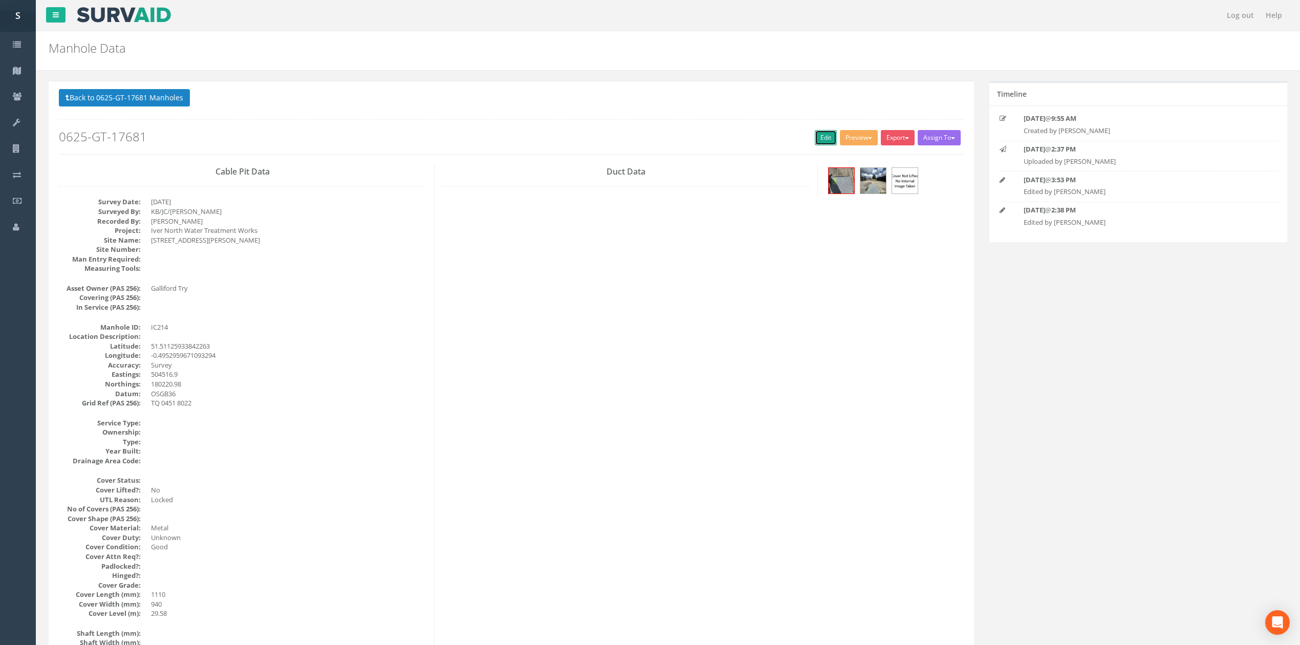
click at [819, 135] on link "Edit" at bounding box center [826, 137] width 22 height 15
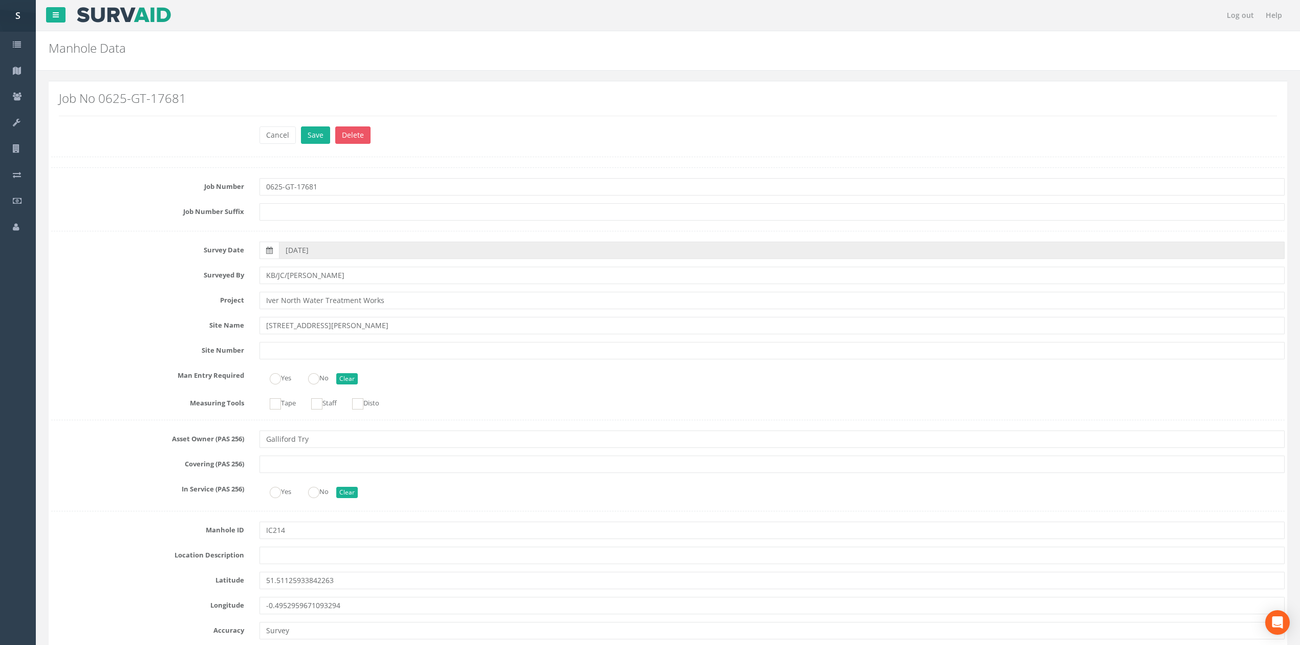
scroll to position [615, 0]
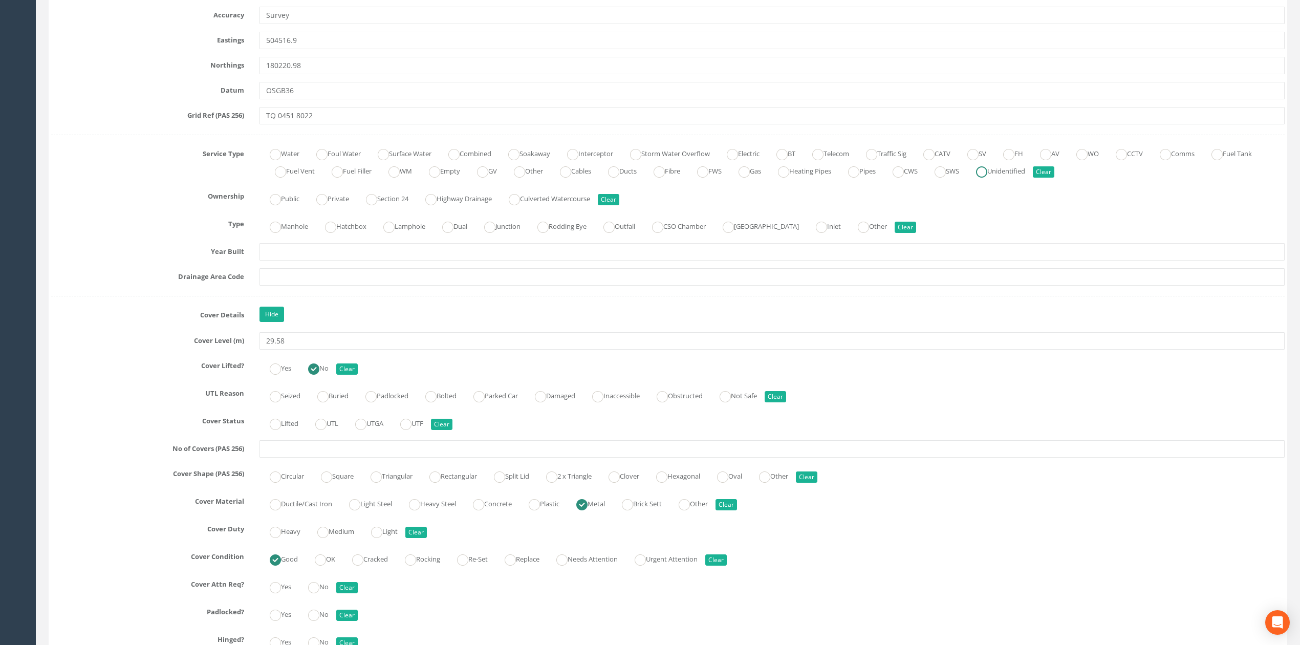
click at [1025, 174] on label "Unidentified" at bounding box center [995, 170] width 59 height 15
radio input "true"
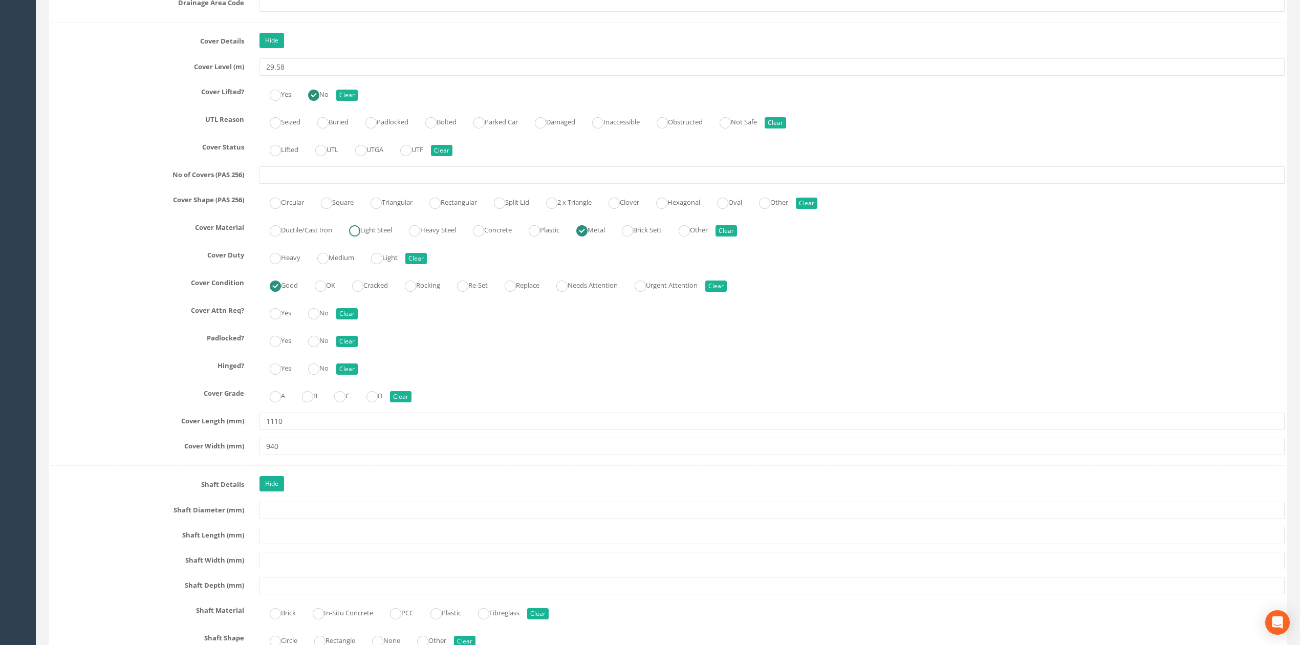
scroll to position [889, 0]
click at [459, 205] on label "Rectangular" at bounding box center [448, 201] width 58 height 15
radio input "true"
click at [462, 184] on input "text" at bounding box center [771, 175] width 1025 height 17
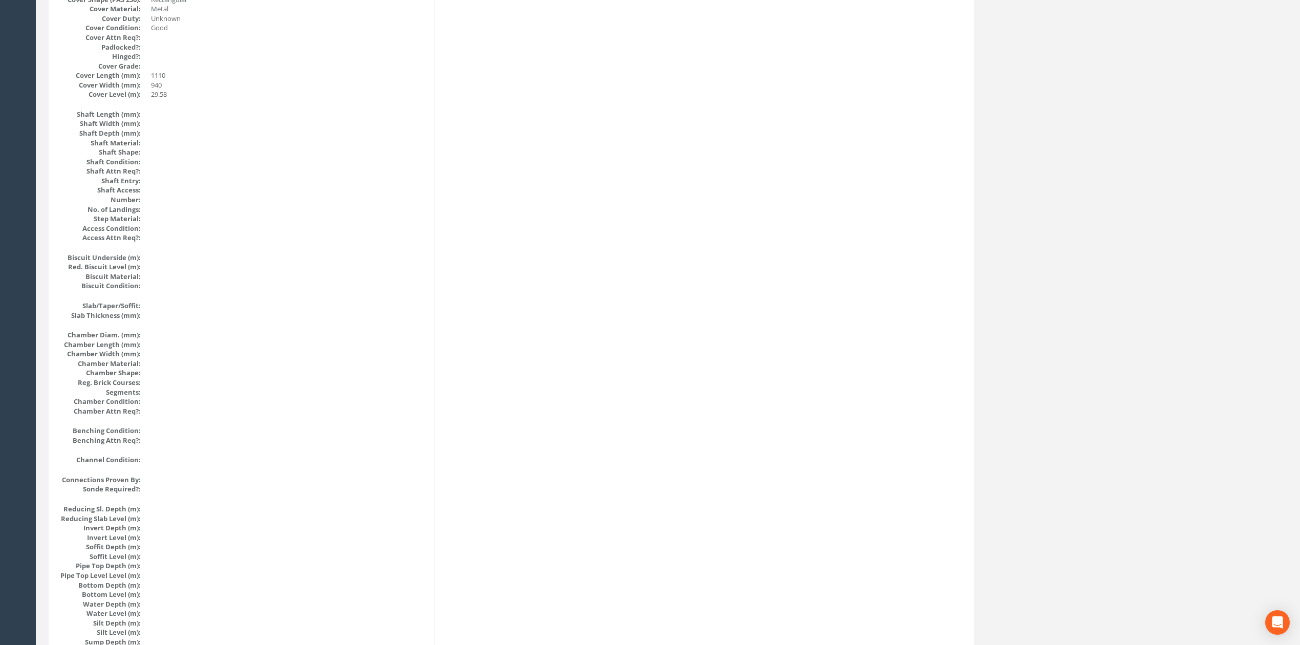
scroll to position [9, 0]
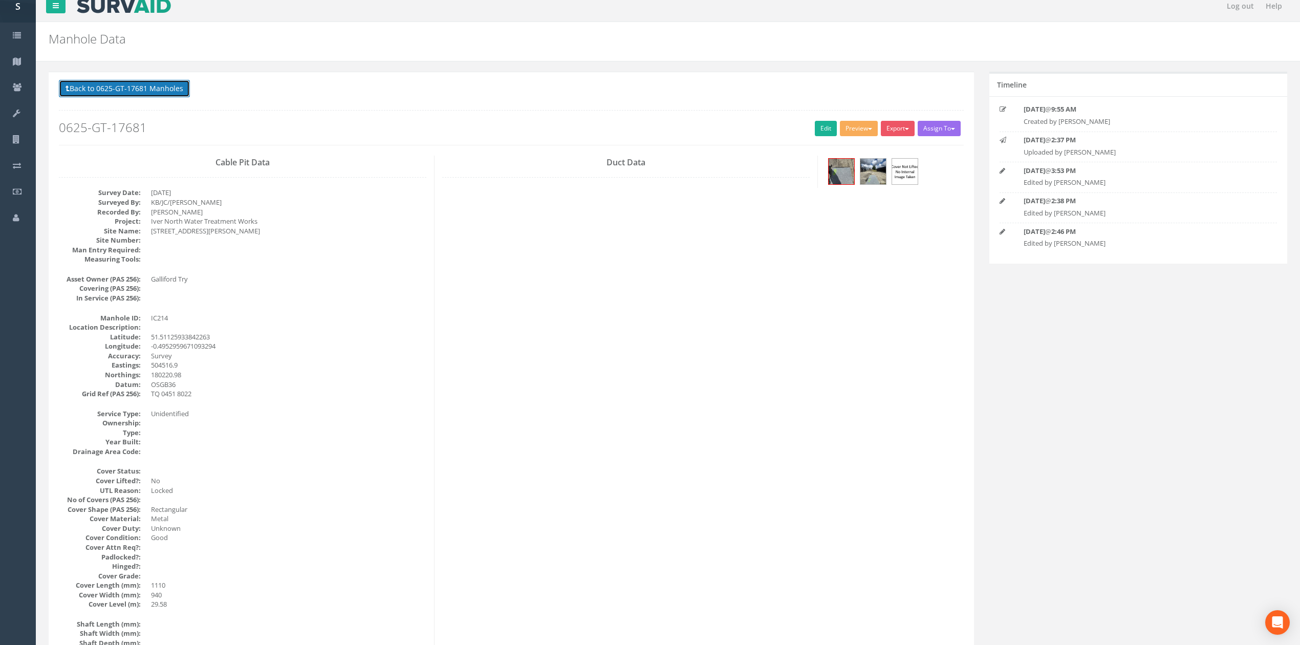
click at [180, 91] on button "Back to 0625-GT-17681 Manholes" at bounding box center [124, 88] width 131 height 17
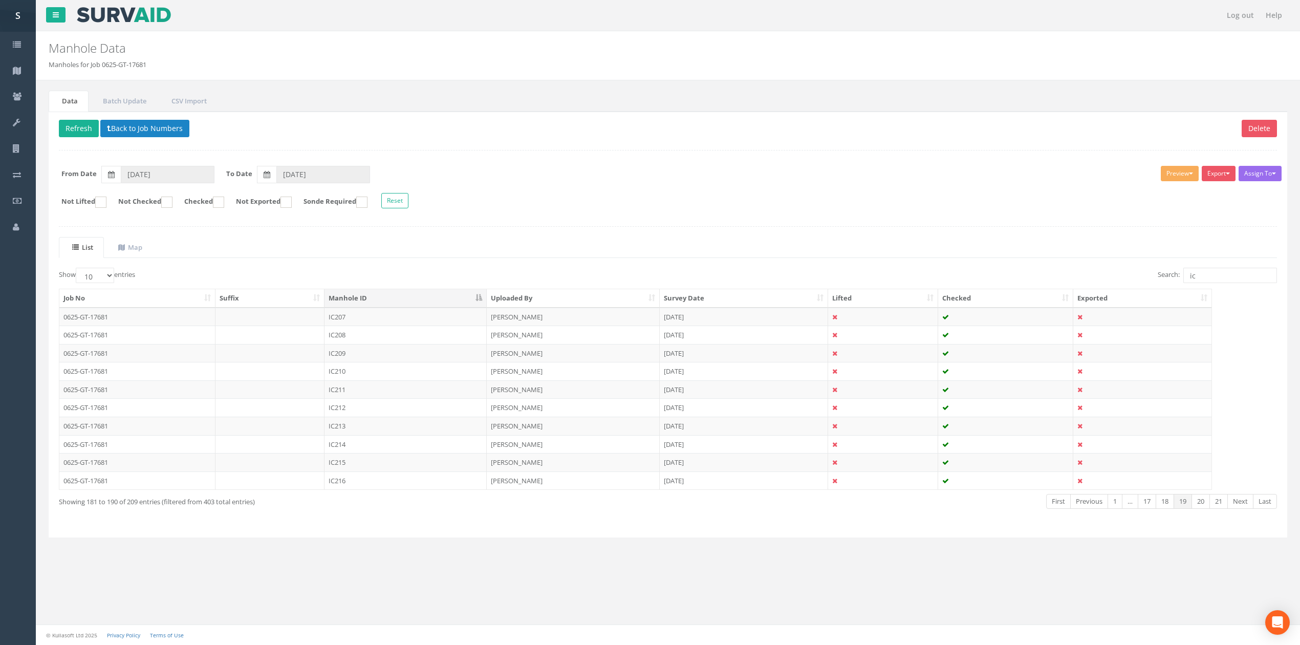
scroll to position [0, 0]
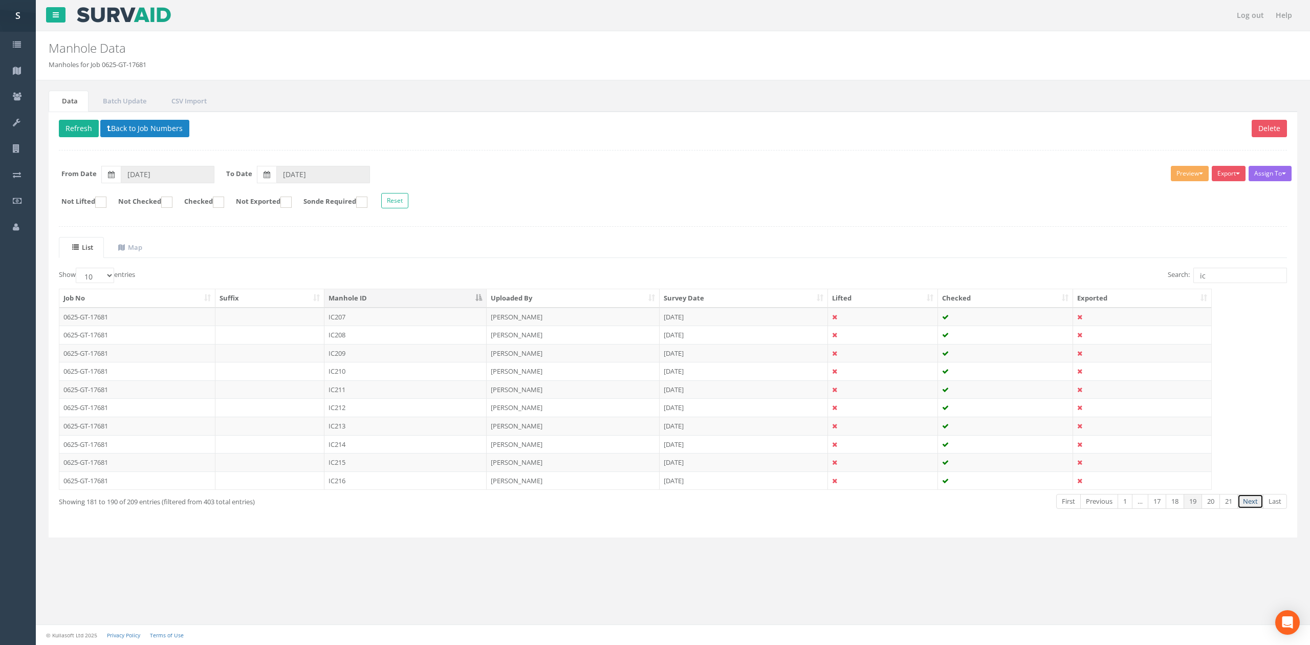
click at [1249, 503] on link "Next" at bounding box center [1251, 501] width 26 height 15
click at [369, 311] on td "IC217" at bounding box center [405, 317] width 162 height 18
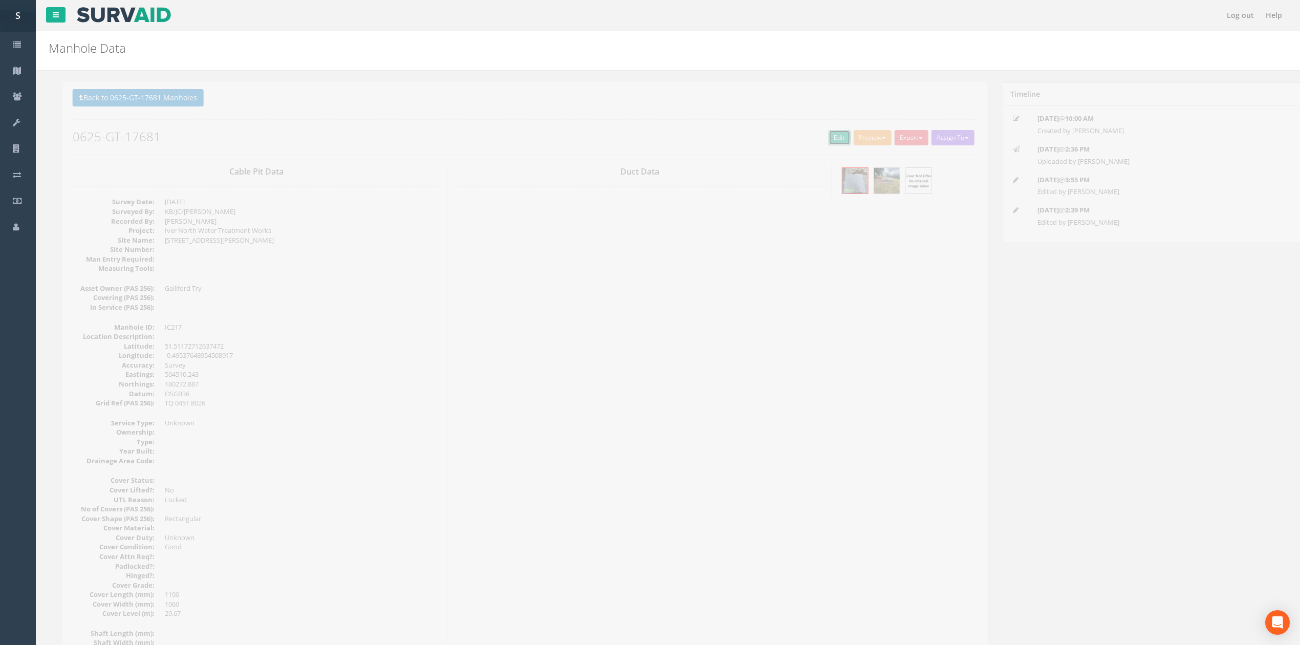
click at [815, 142] on link "Edit" at bounding box center [826, 137] width 22 height 15
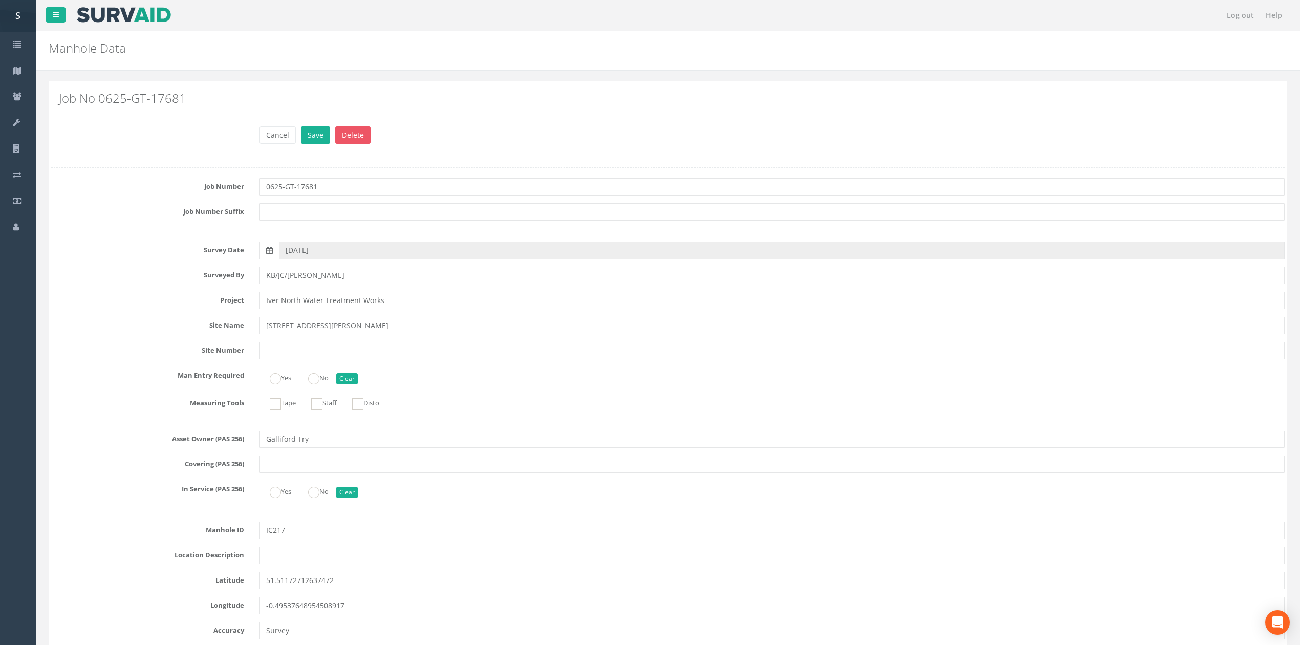
scroll to position [752, 0]
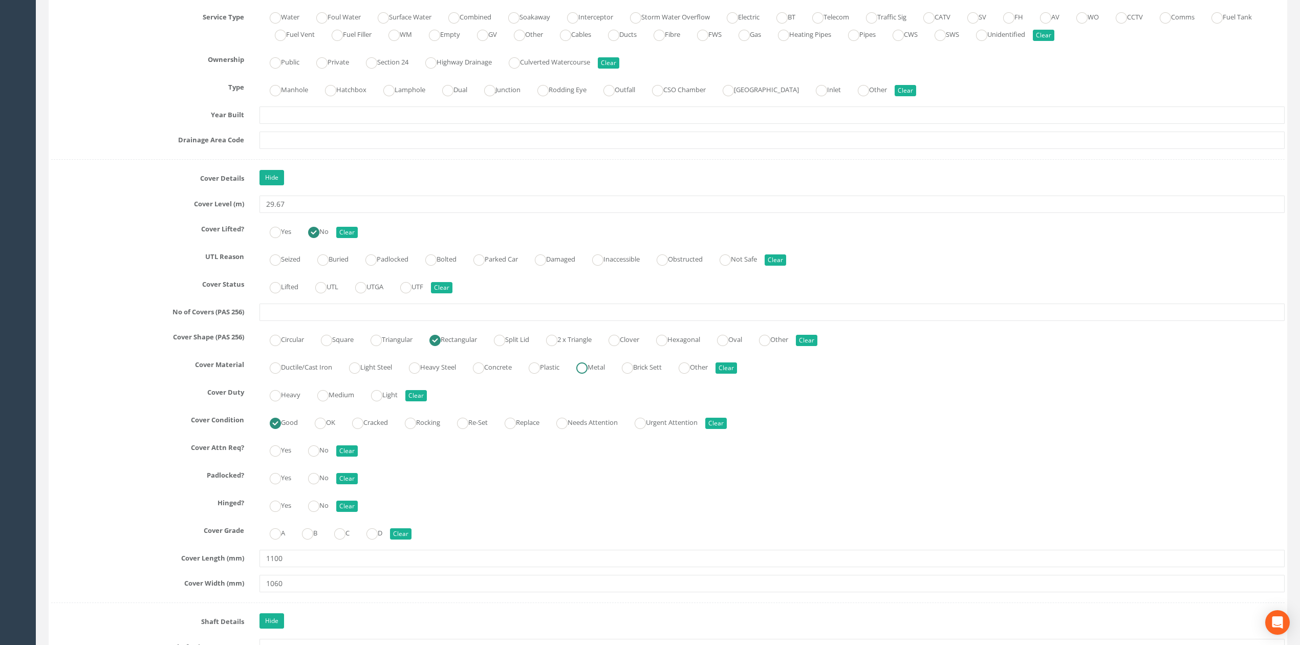
click at [605, 374] on label "Metal" at bounding box center [585, 366] width 39 height 15
radio input "true"
click at [609, 312] on input "text" at bounding box center [771, 312] width 1025 height 17
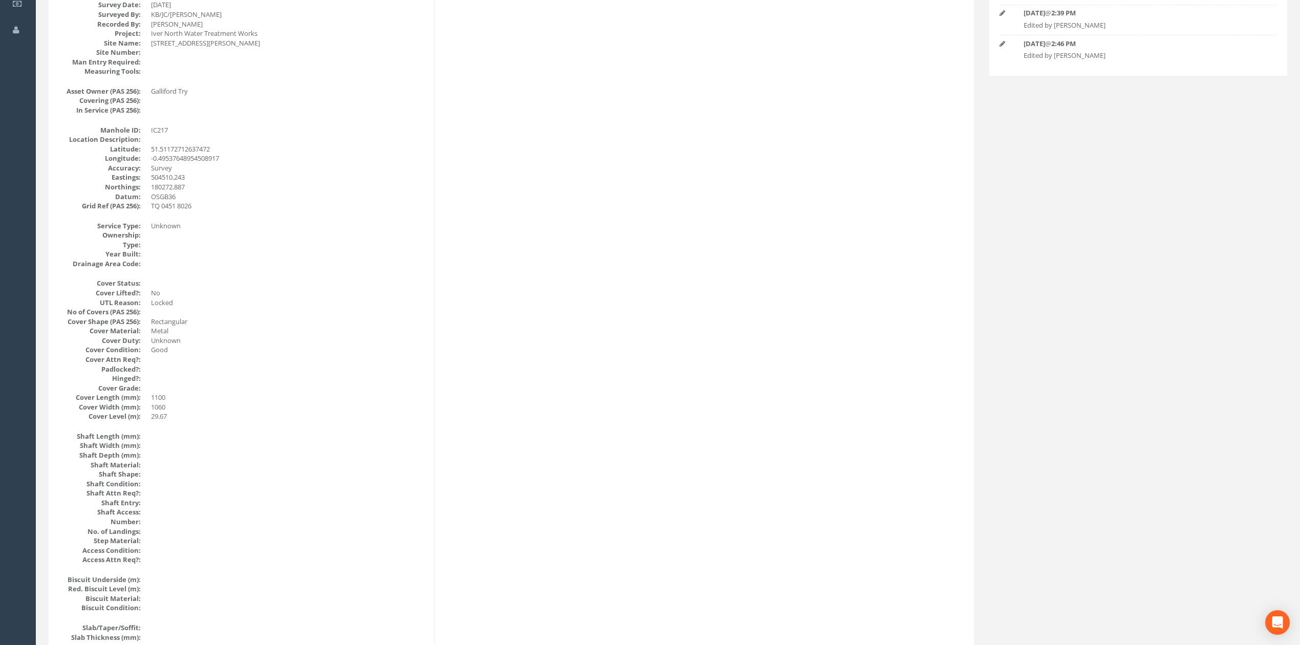
scroll to position [0, 0]
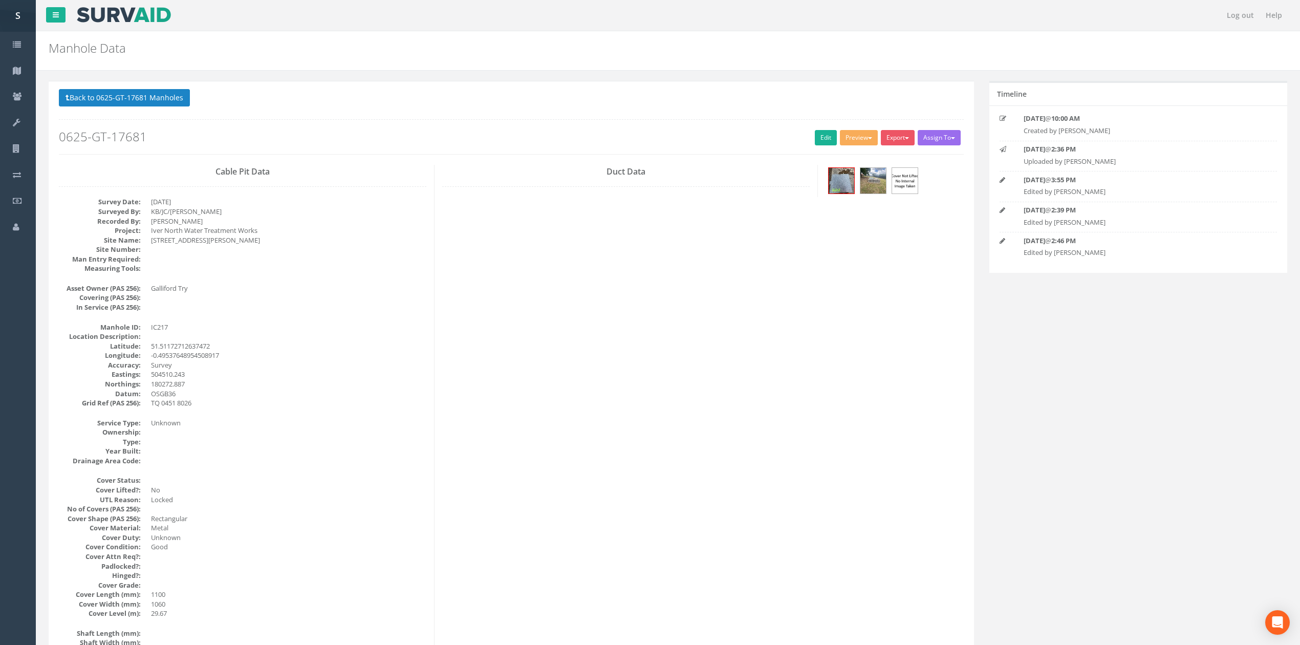
click at [152, 107] on p "Back to 0625-GT-17681 Manholes Back to Map" at bounding box center [511, 99] width 905 height 20
click at [152, 104] on button "Back to 0625-GT-17681 Manholes" at bounding box center [124, 97] width 131 height 17
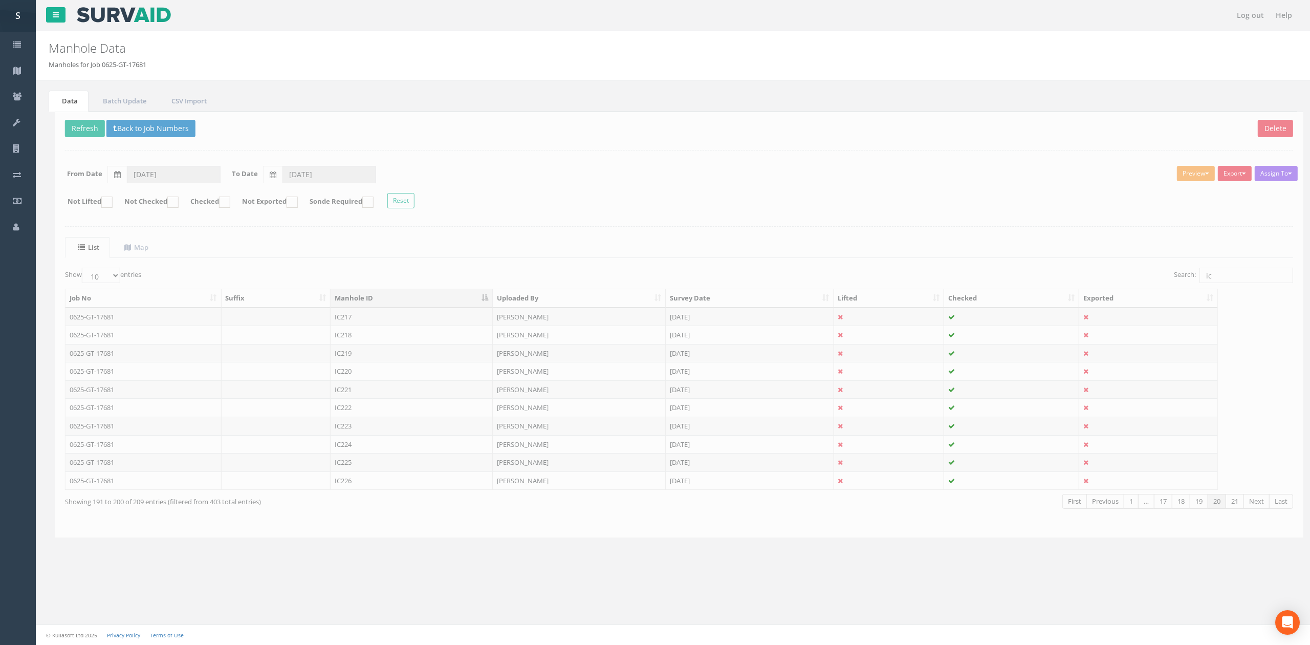
drag, startPoint x: 361, startPoint y: 387, endPoint x: 410, endPoint y: 336, distance: 70.6
click at [361, 387] on td "IC221" at bounding box center [405, 389] width 162 height 18
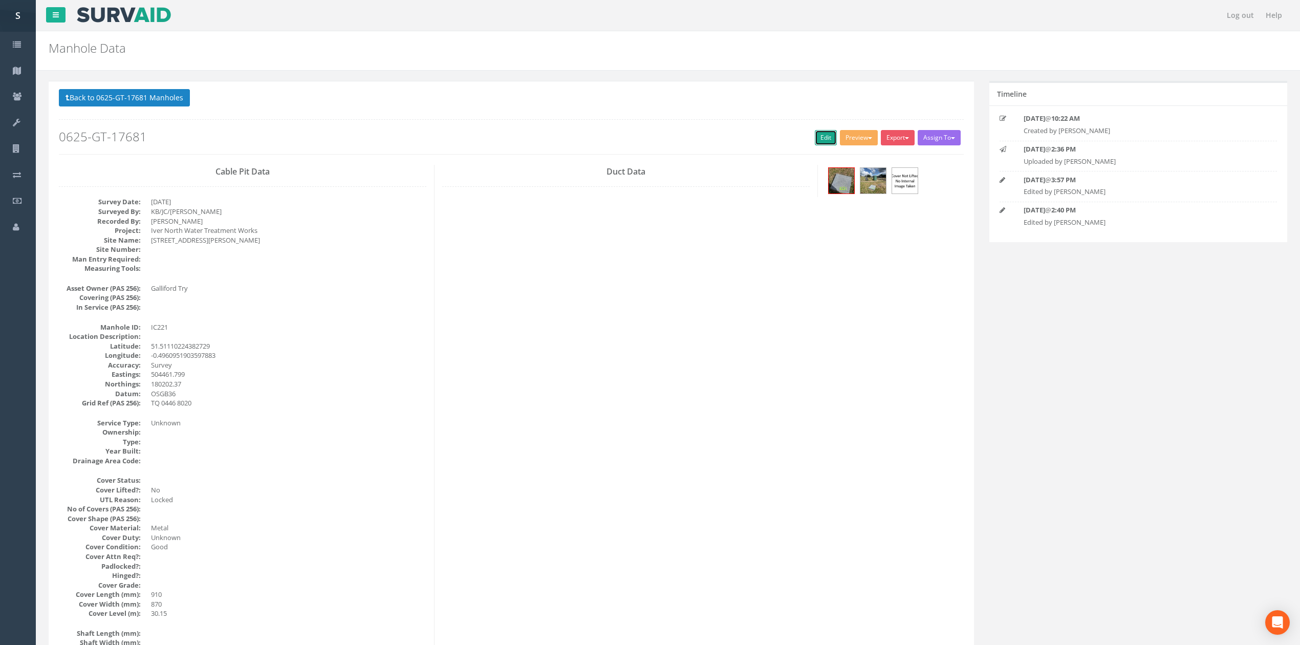
click at [815, 136] on link "Edit" at bounding box center [826, 137] width 22 height 15
click at [166, 97] on button "Back to 0625-GT-17681 Manholes" at bounding box center [124, 97] width 131 height 17
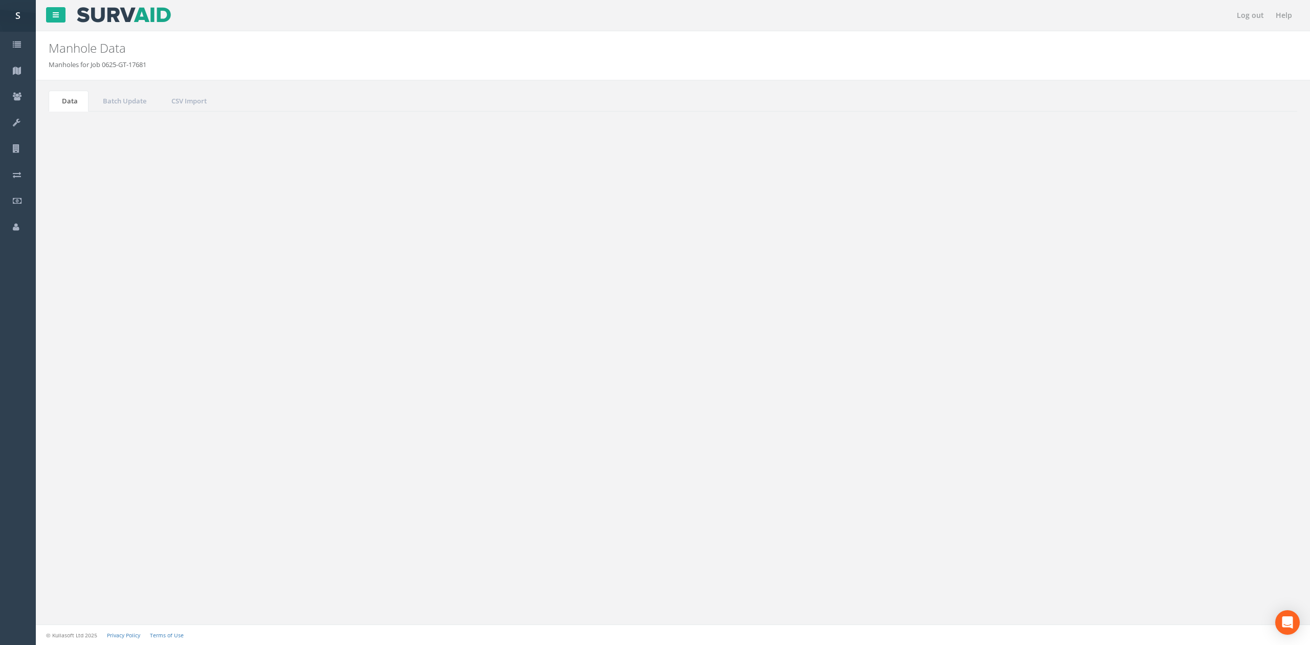
click at [389, 430] on td "IC223" at bounding box center [405, 426] width 162 height 18
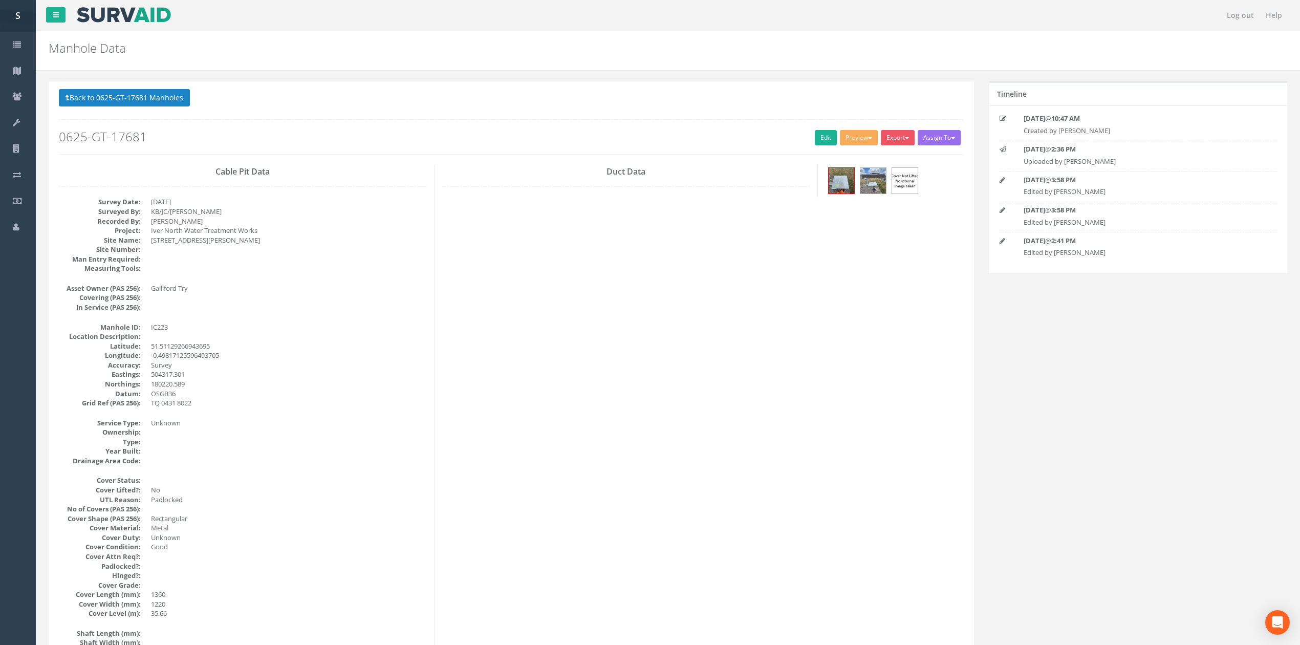
click at [834, 138] on h2 "0625-GT-17681" at bounding box center [511, 136] width 905 height 13
click at [815, 144] on link "Edit" at bounding box center [826, 137] width 22 height 15
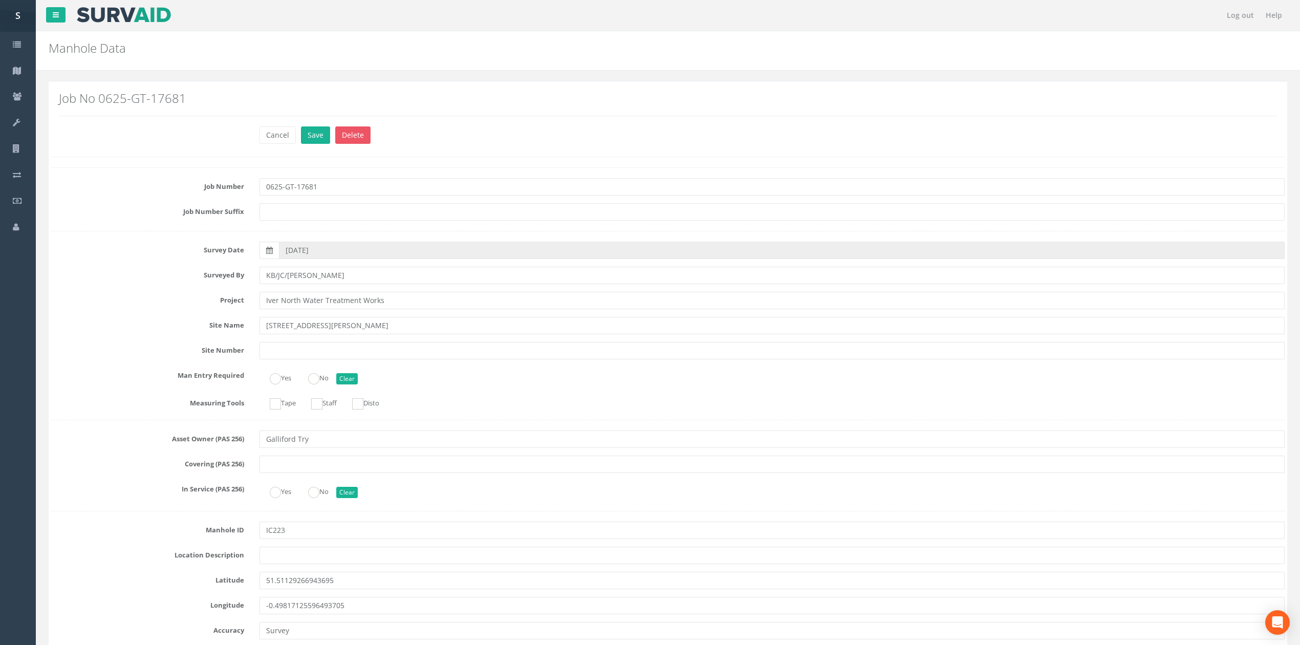
scroll to position [615, 0]
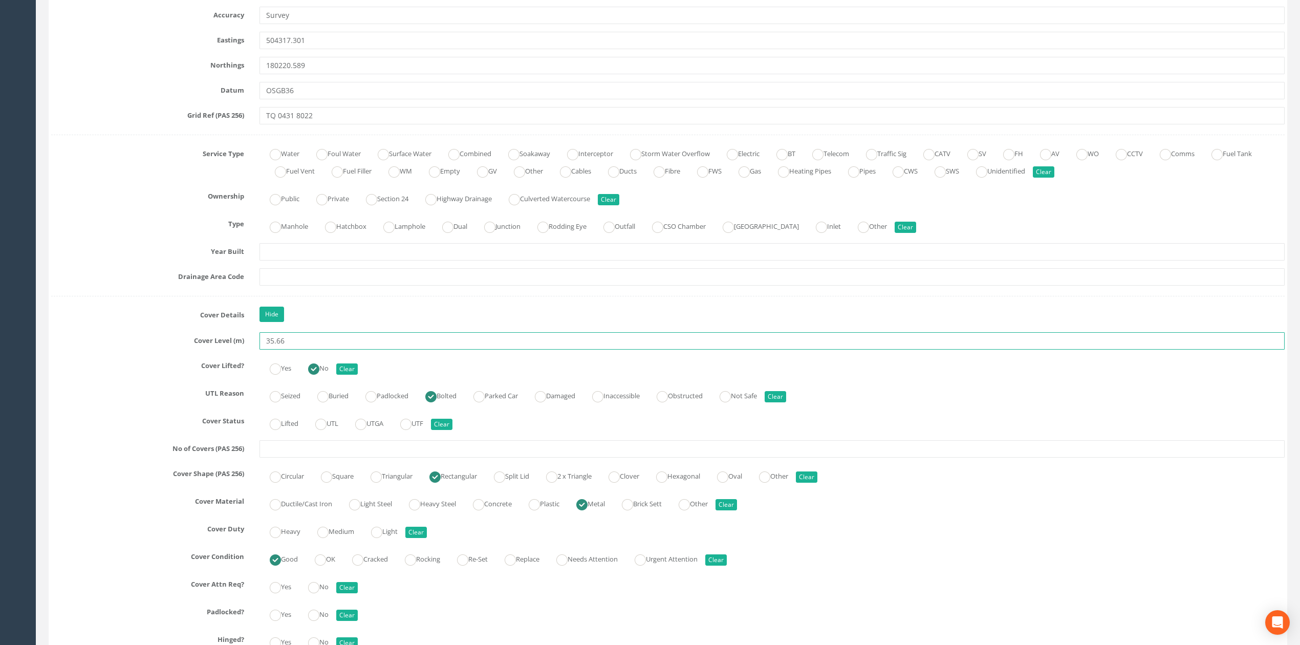
click at [557, 342] on input "35.66" at bounding box center [771, 340] width 1025 height 17
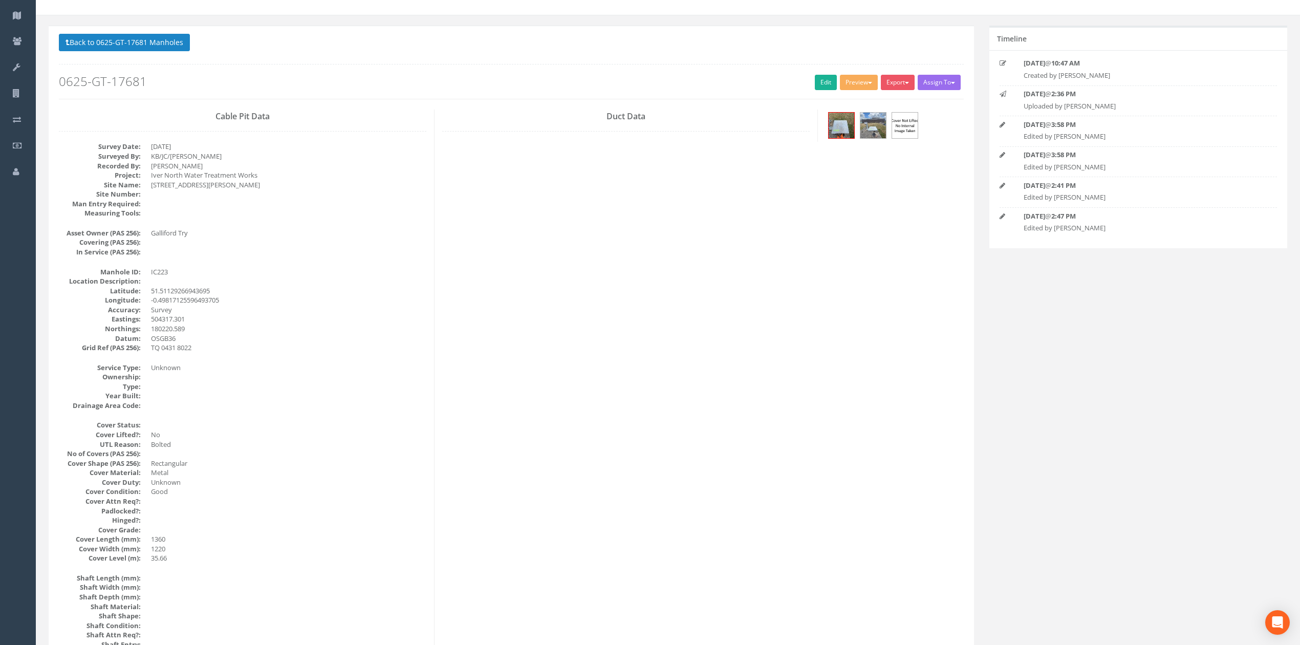
scroll to position [0, 0]
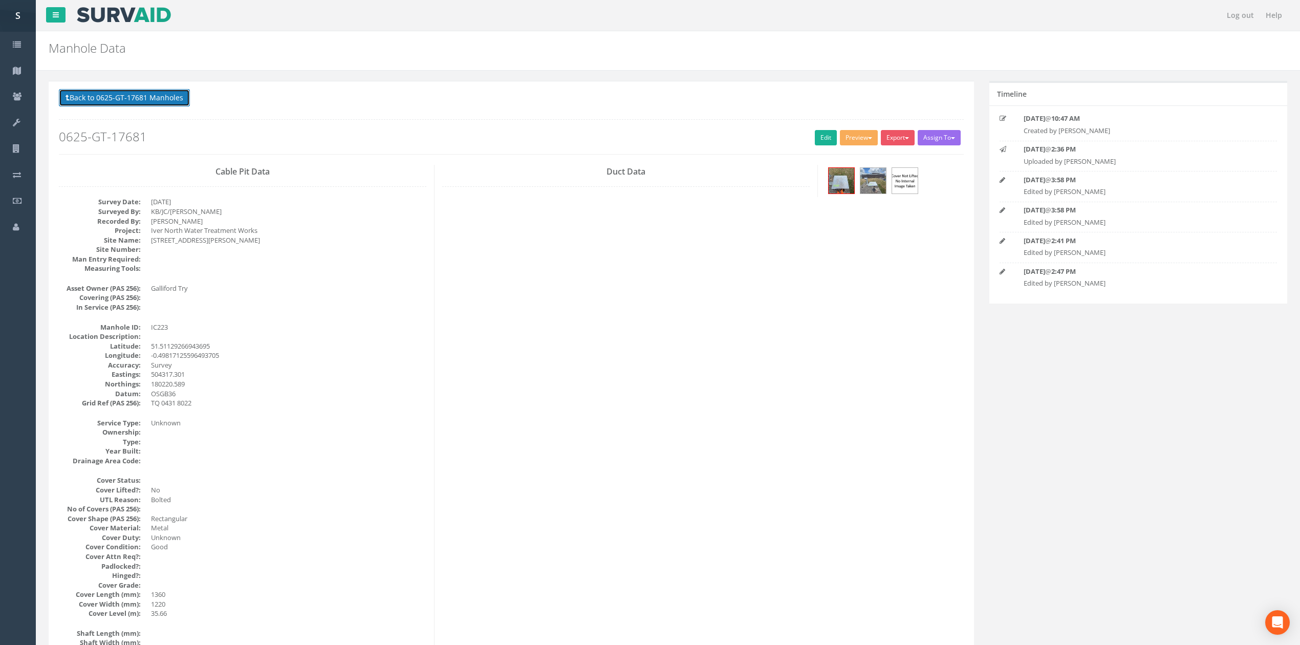
click at [128, 92] on button "Back to 0625-GT-17681 Manholes" at bounding box center [124, 97] width 131 height 17
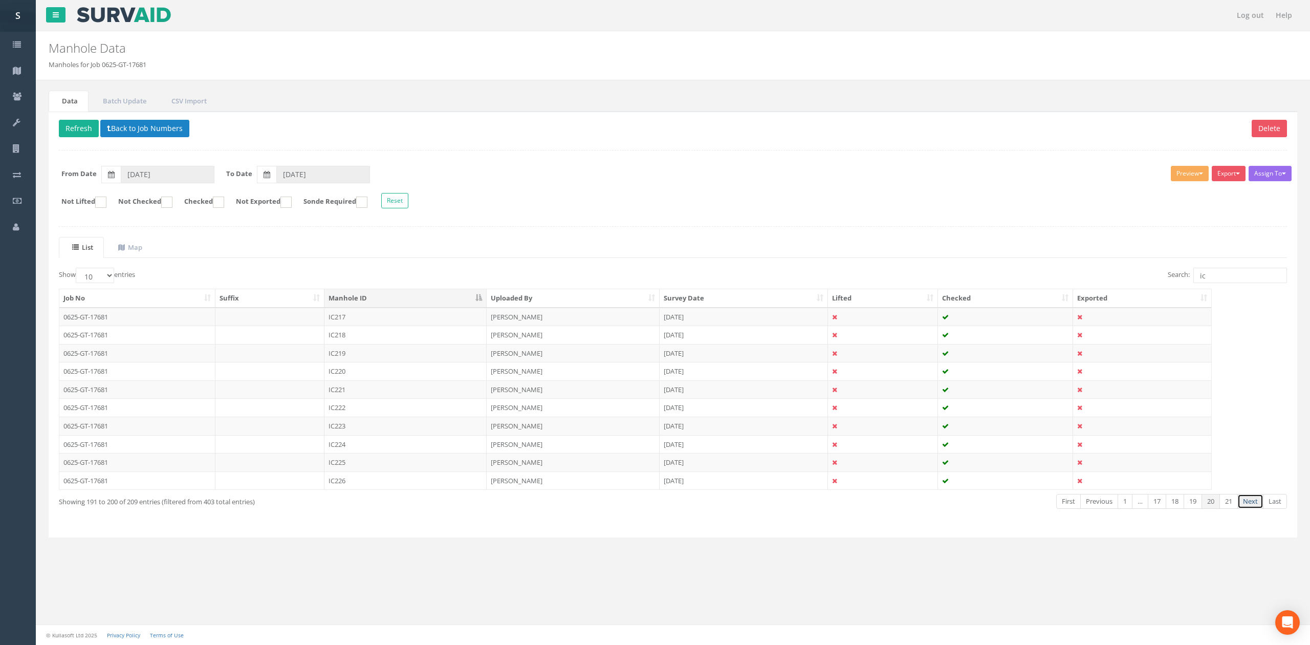
click at [1257, 509] on link "Next" at bounding box center [1251, 501] width 26 height 15
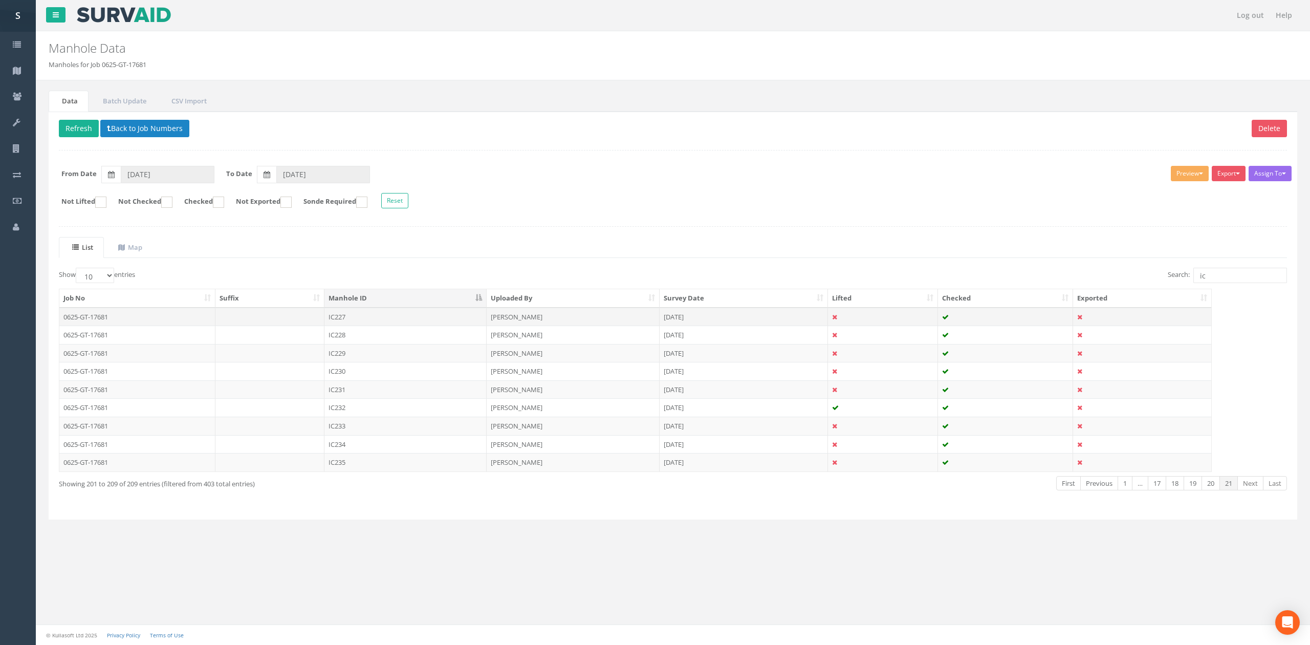
click at [343, 318] on td "IC227" at bounding box center [405, 317] width 162 height 18
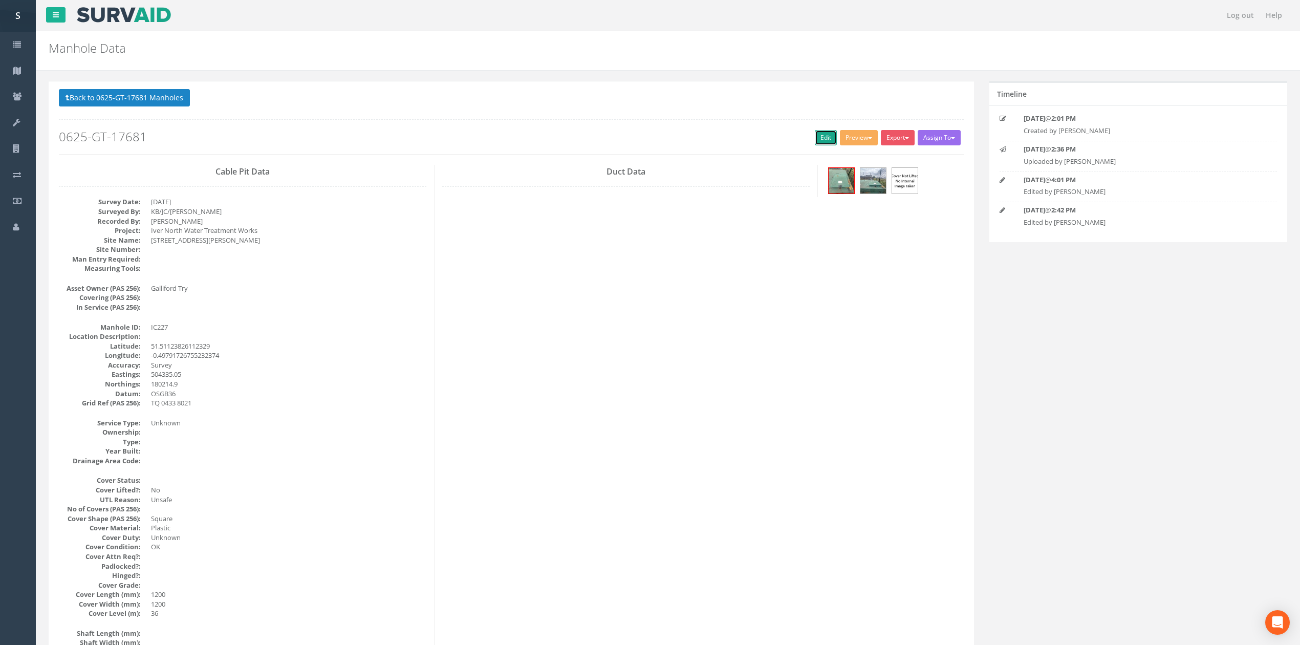
click at [823, 138] on link "Edit" at bounding box center [826, 137] width 22 height 15
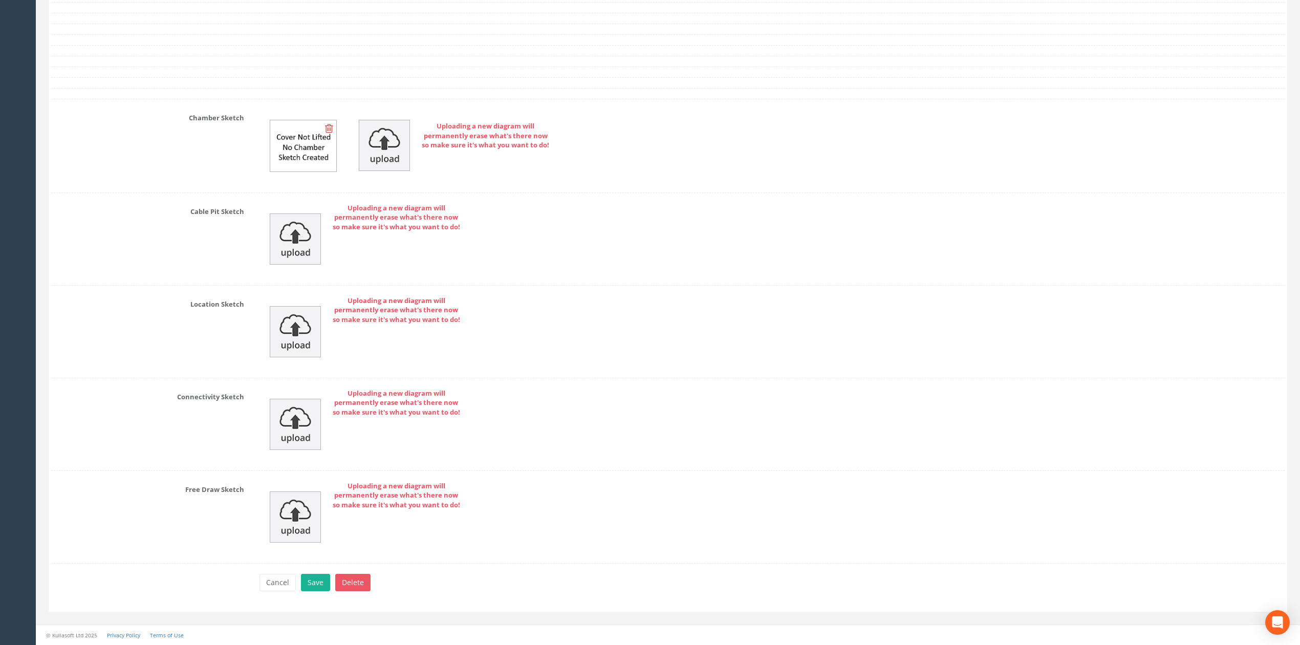
scroll to position [3344, 0]
type textarea "Not raised due to safety concerns around this being an acid tank."
click at [321, 580] on button "Save" at bounding box center [315, 582] width 29 height 17
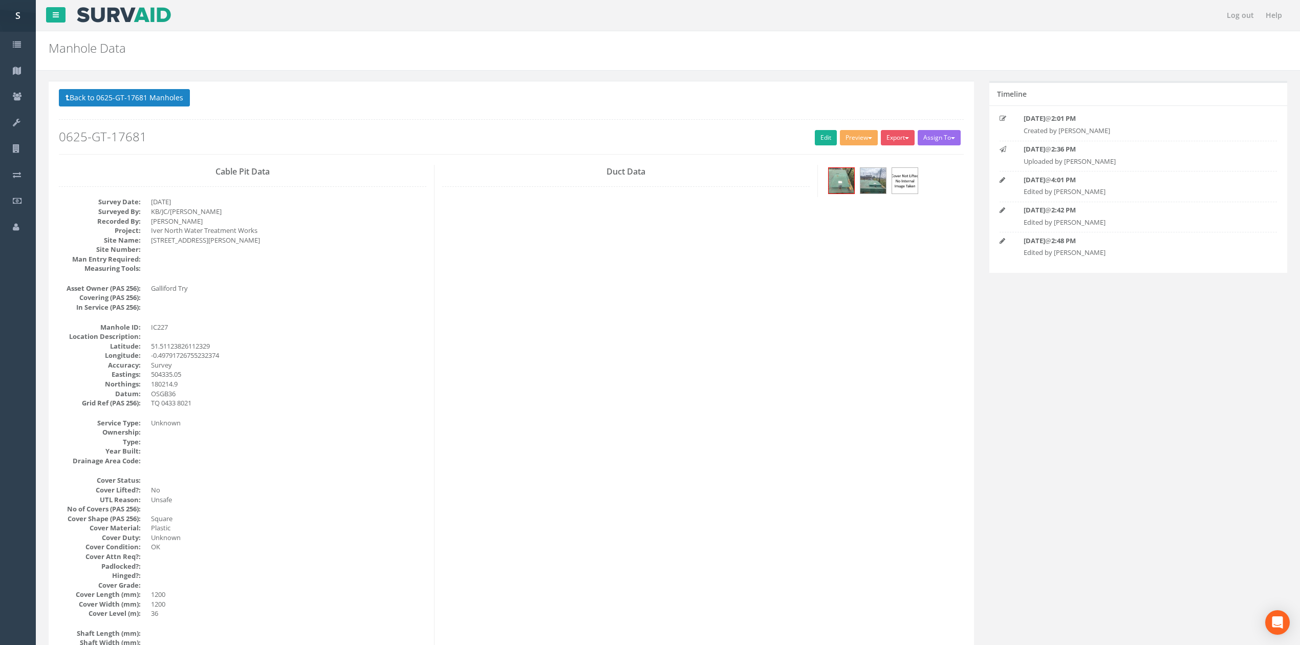
scroll to position [936, 0]
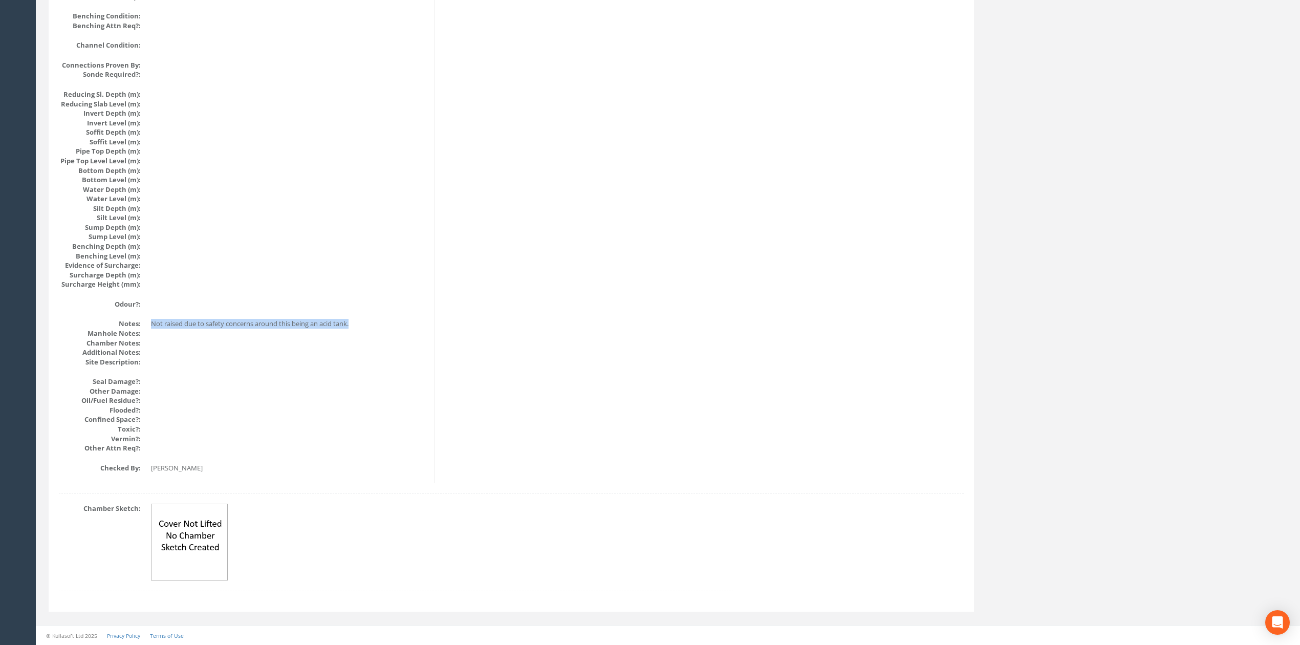
drag, startPoint x: 152, startPoint y: 320, endPoint x: 418, endPoint y: 319, distance: 266.7
click at [418, 319] on dd "Not raised due to safety concerns around this being an acid tank." at bounding box center [288, 324] width 275 height 10
copy dd "Not raised due to safety concerns around this being an acid tank."
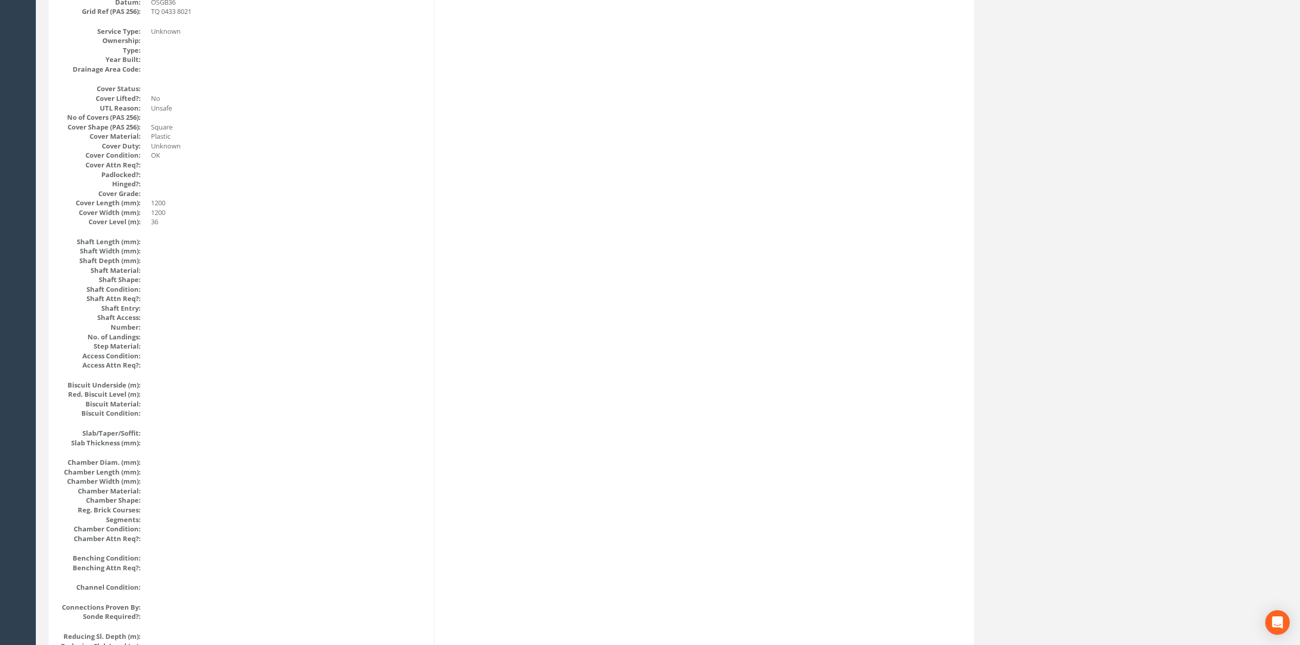
scroll to position [0, 0]
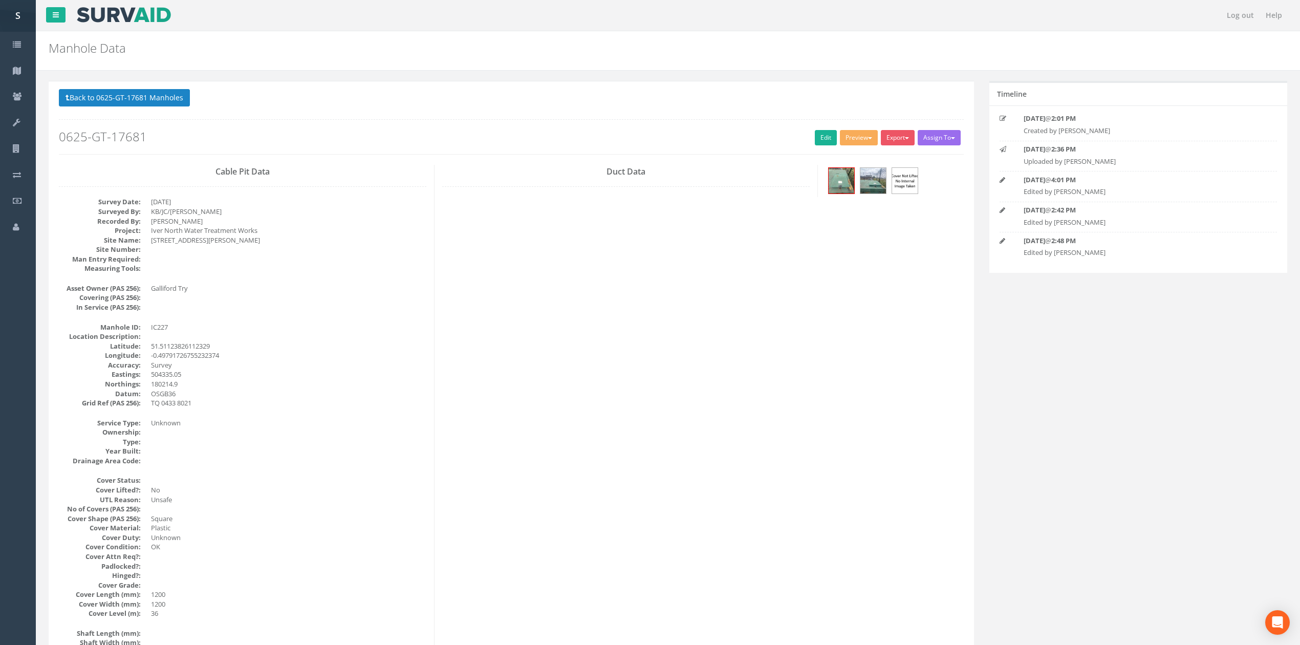
click at [80, 93] on button "Back to 0625-GT-17681 Manholes" at bounding box center [124, 97] width 131 height 17
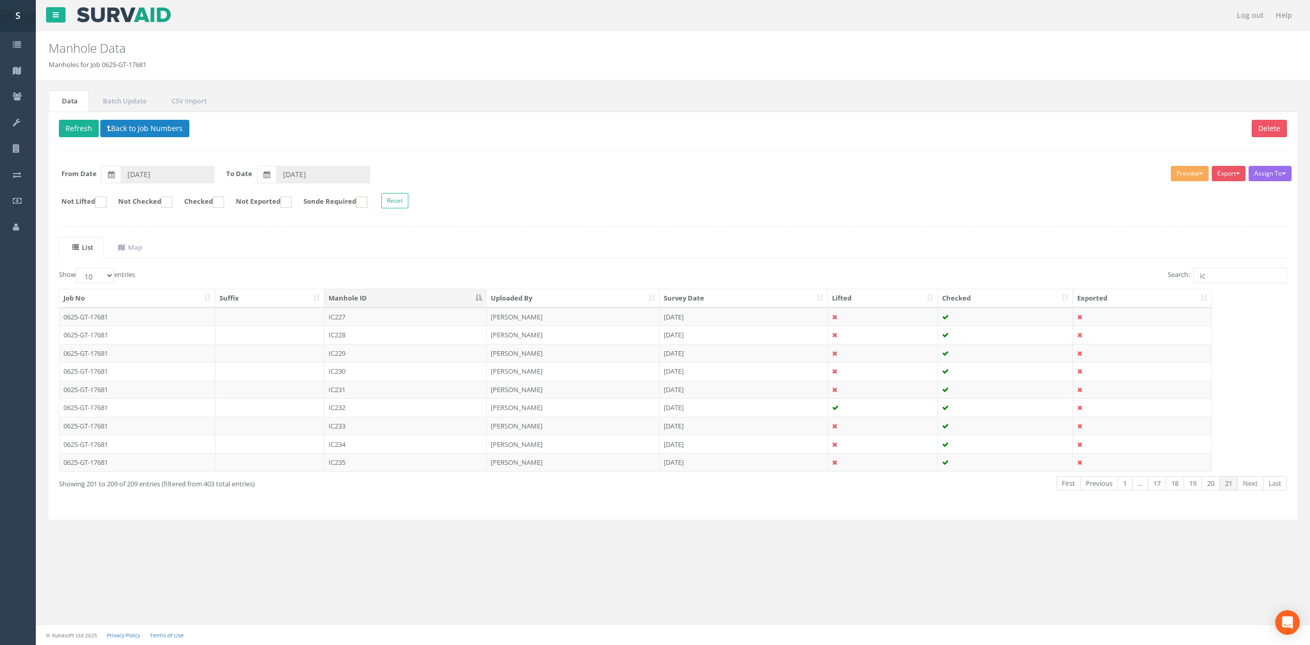
drag, startPoint x: 357, startPoint y: 359, endPoint x: 458, endPoint y: 260, distance: 141.2
click at [357, 359] on td "IC229" at bounding box center [405, 353] width 162 height 18
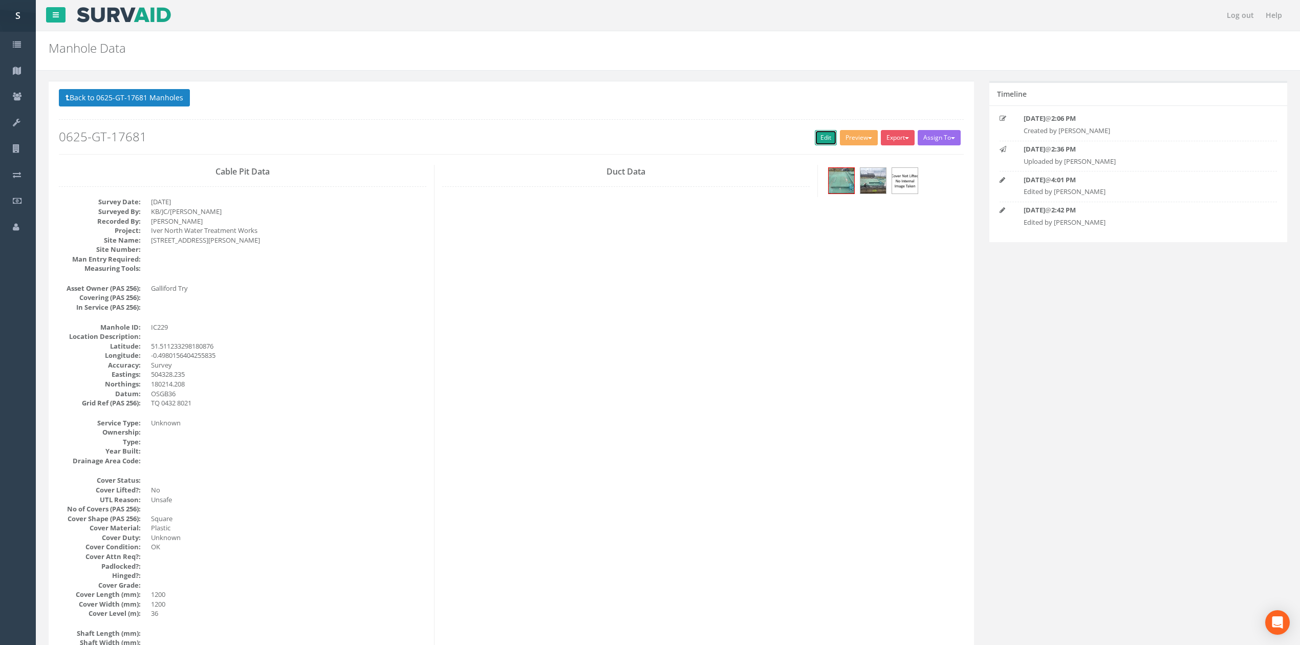
click at [820, 138] on link "Edit" at bounding box center [826, 137] width 22 height 15
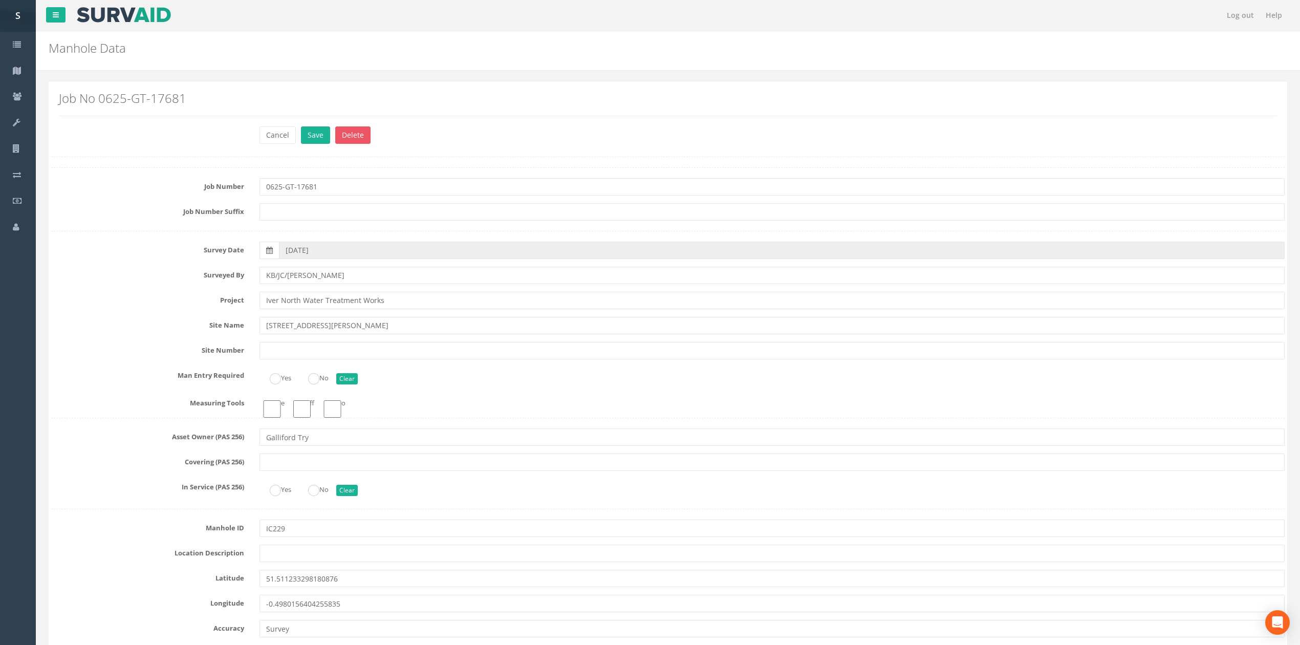
paste textarea "Not raised due to safety concerns around this being an acid tank."
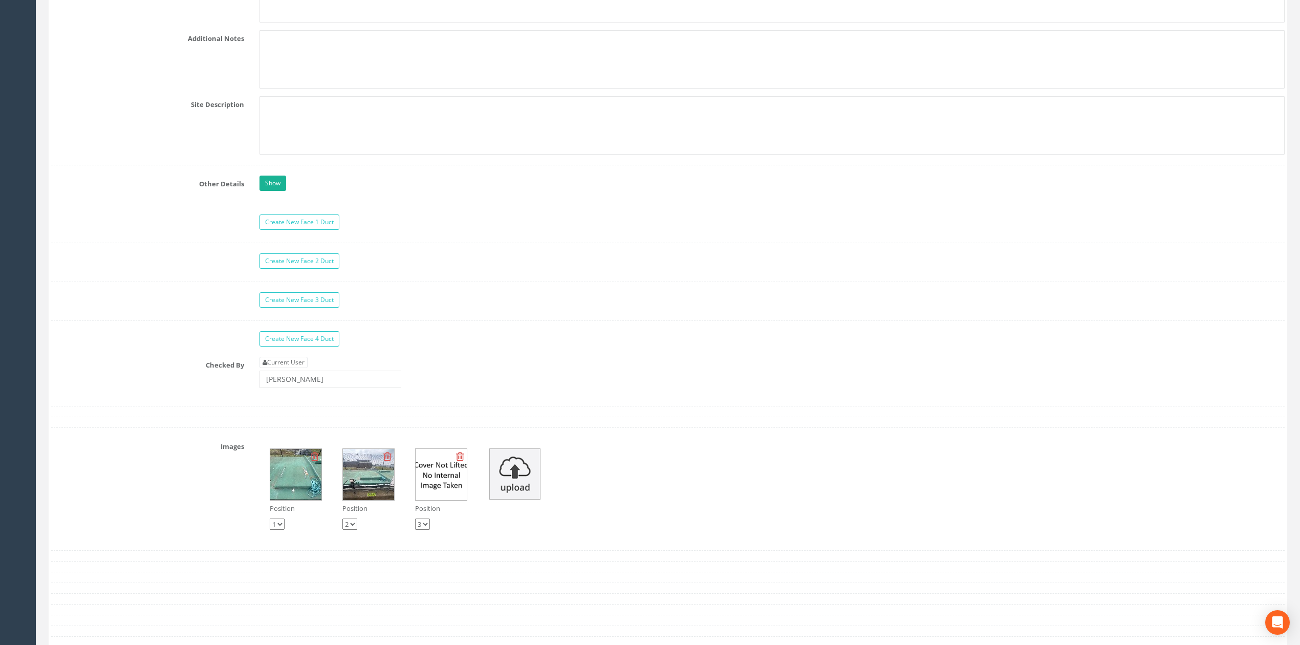
type textarea "Not raised due to safety concerns around this being an acid tank."
click at [330, 388] on input "[PERSON_NAME]" at bounding box center [330, 379] width 142 height 17
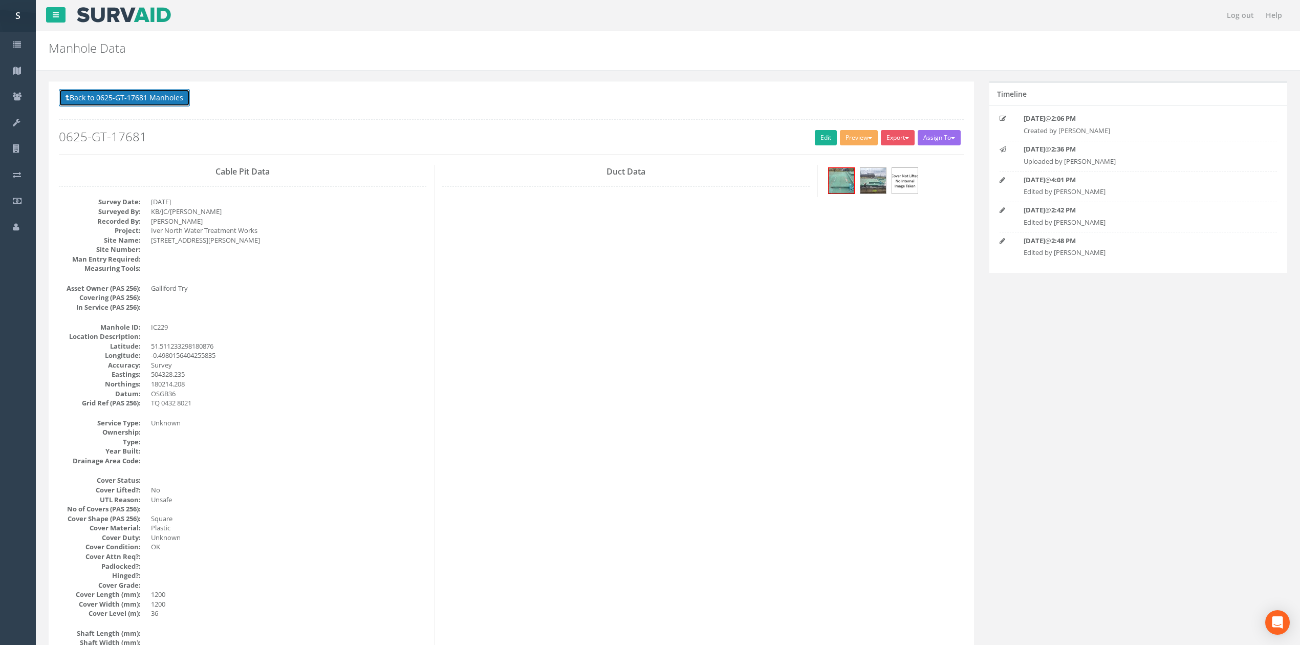
click at [137, 97] on button "Back to 0625-GT-17681 Manholes" at bounding box center [124, 97] width 131 height 17
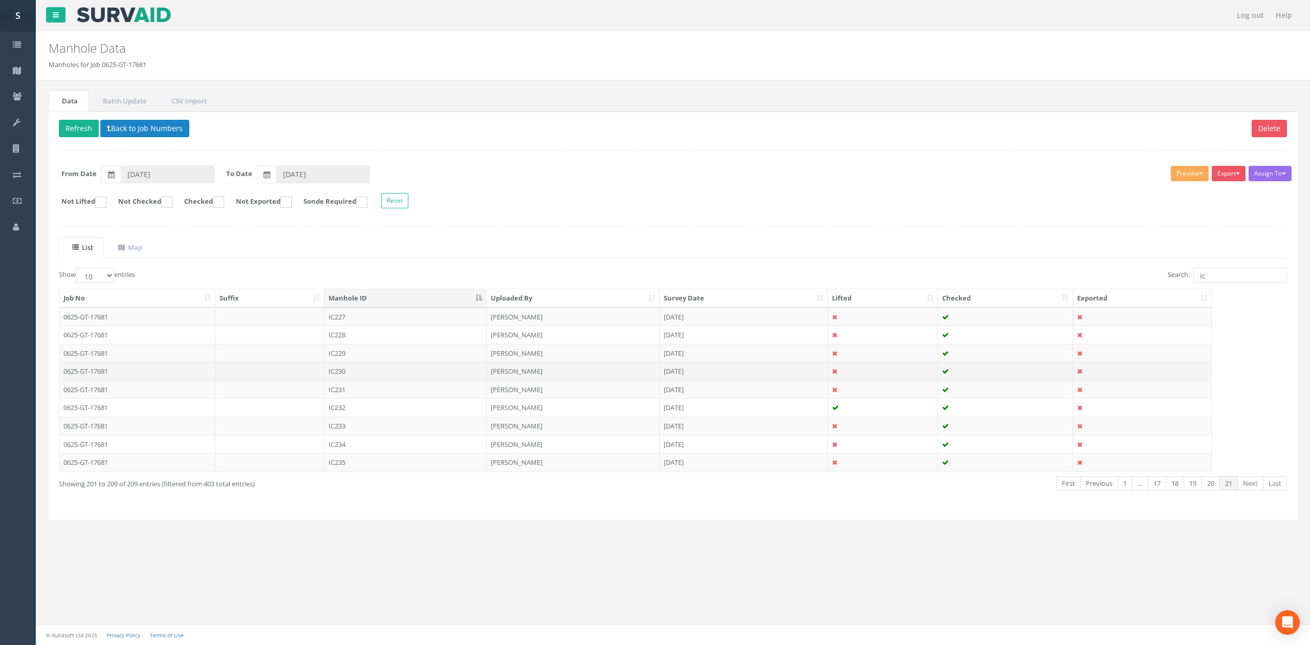
click at [359, 375] on td "IC230" at bounding box center [405, 371] width 162 height 18
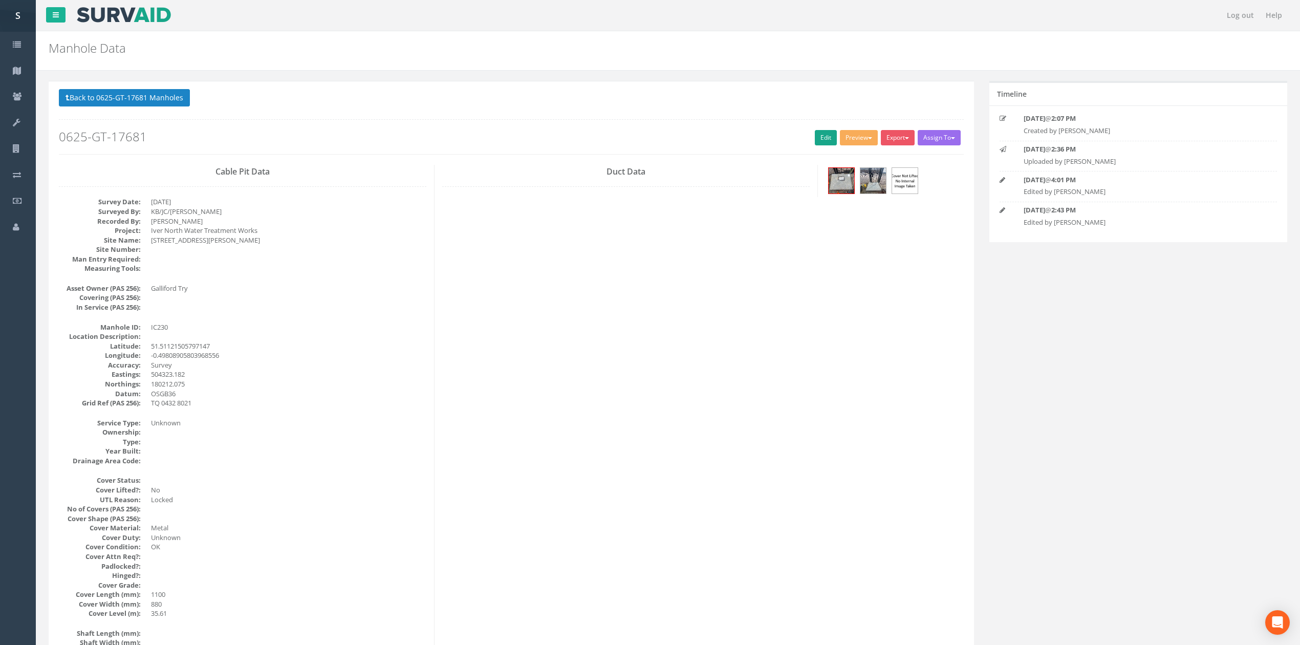
click at [831, 134] on h2 "0625-GT-17681" at bounding box center [511, 136] width 905 height 13
click at [807, 138] on h2 "0625-GT-17681" at bounding box center [511, 136] width 905 height 13
click at [815, 145] on link "Edit" at bounding box center [826, 137] width 22 height 15
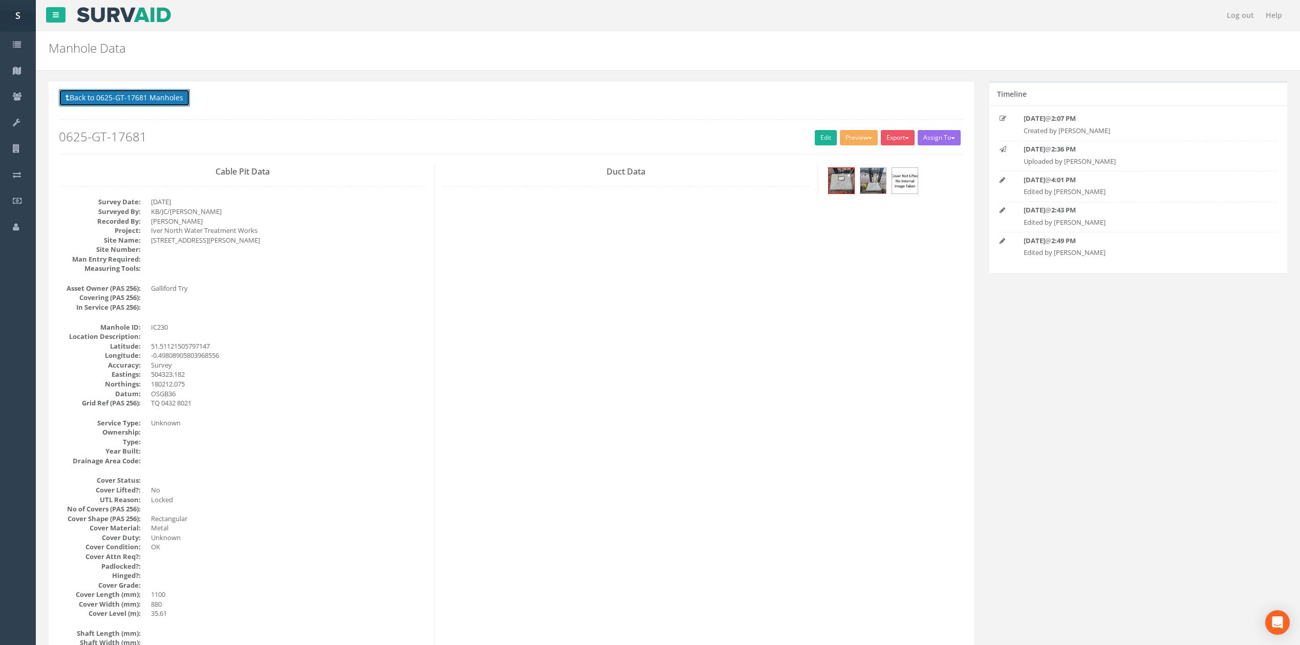
click at [130, 98] on button "Back to 0625-GT-17681 Manholes" at bounding box center [124, 97] width 131 height 17
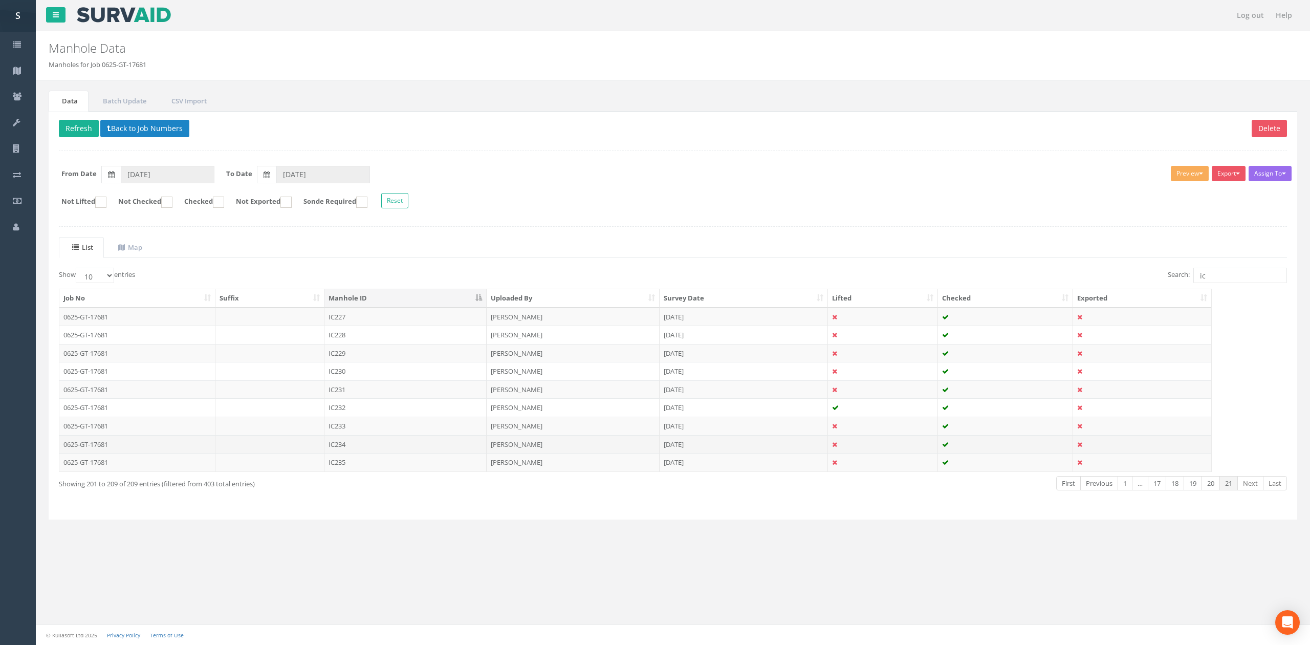
click at [364, 445] on td "IC234" at bounding box center [405, 444] width 162 height 18
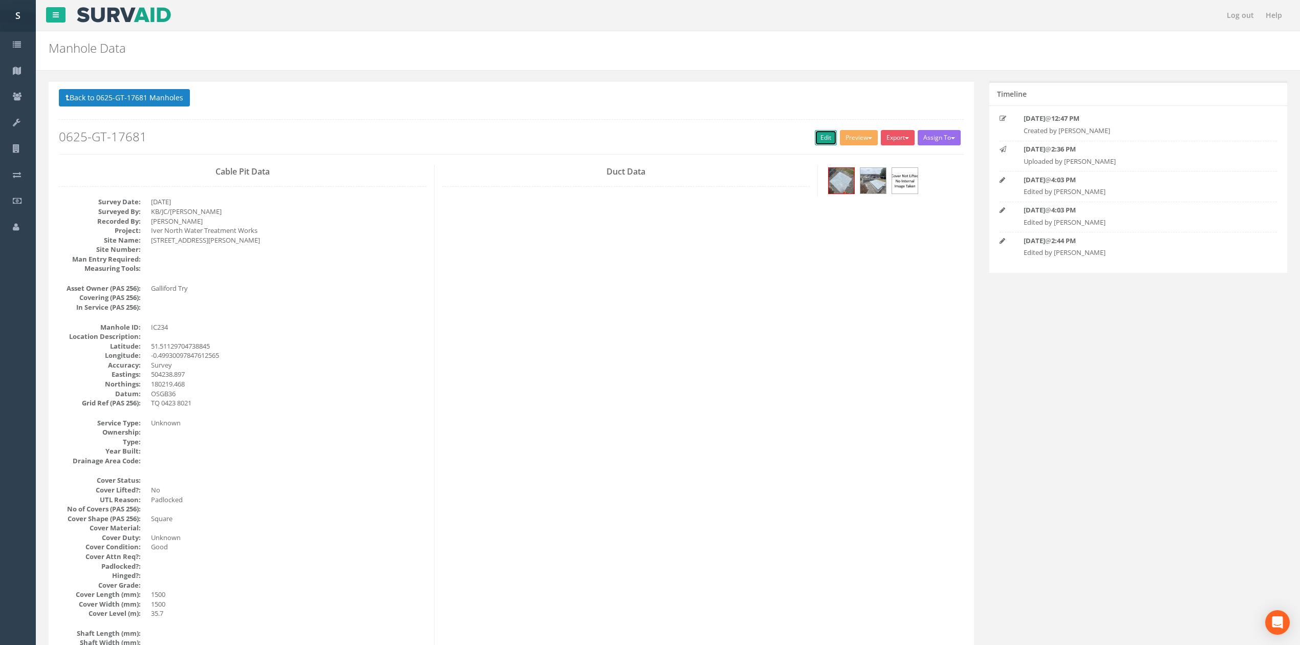
click at [827, 138] on link "Edit" at bounding box center [826, 137] width 22 height 15
click at [157, 97] on button "Back to 0625-GT-17681 Manholes" at bounding box center [124, 97] width 131 height 17
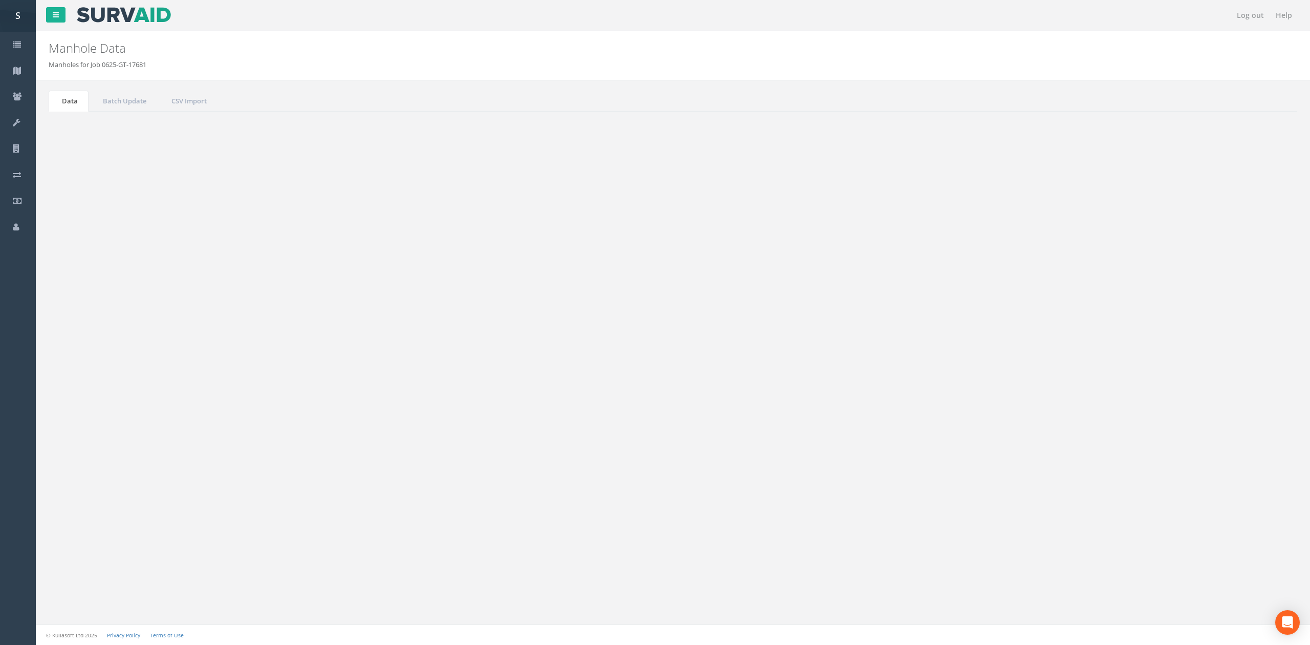
click at [1121, 490] on link "1" at bounding box center [1125, 483] width 15 height 15
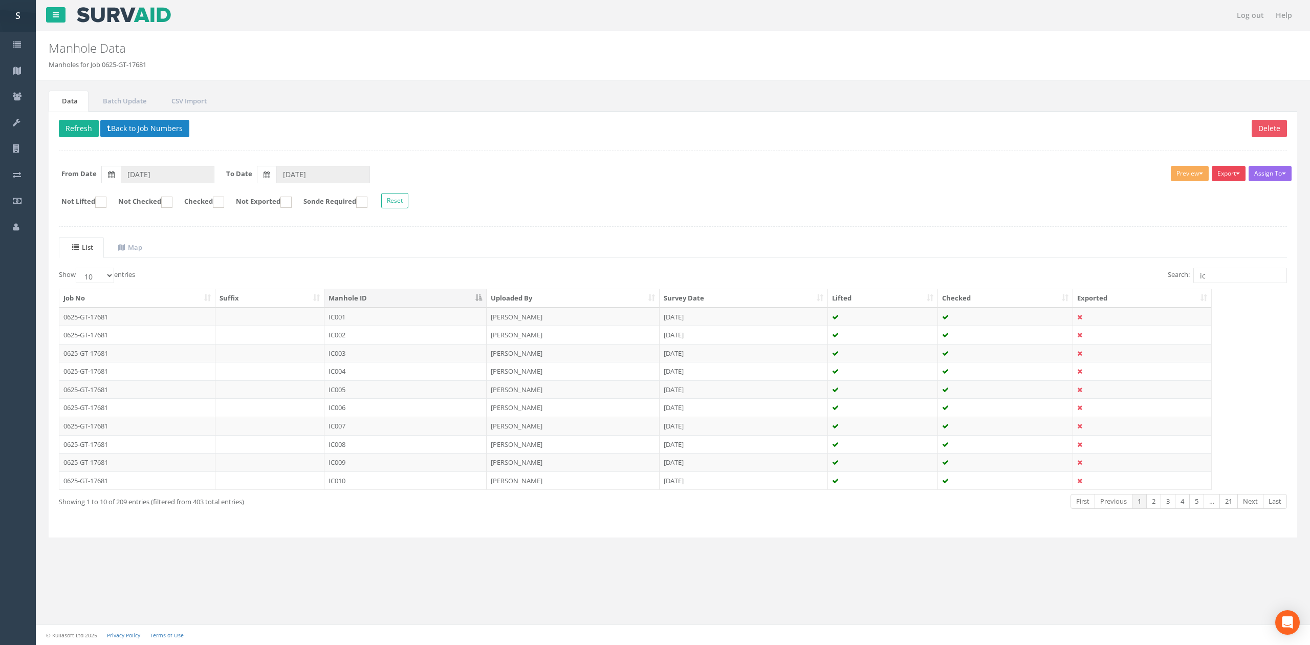
click at [1223, 172] on button "Export" at bounding box center [1229, 173] width 34 height 15
click at [1213, 193] on link "SVS IC" at bounding box center [1203, 195] width 87 height 16
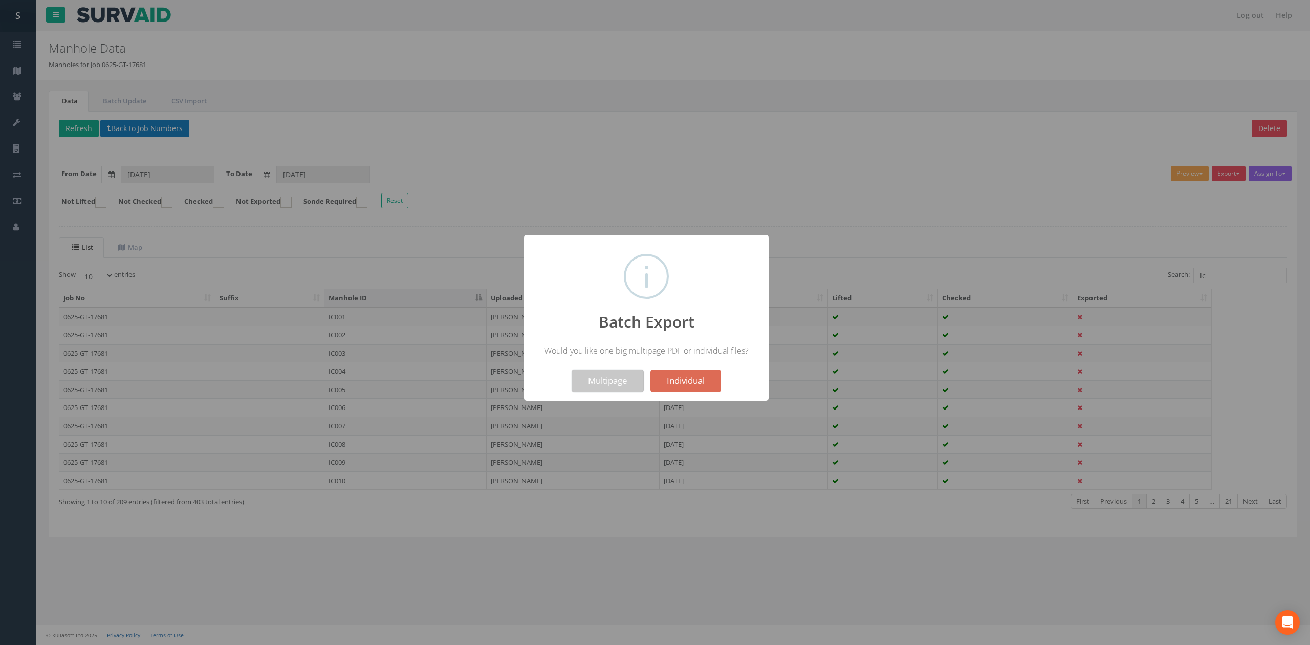
click at [580, 385] on button "Multipage" at bounding box center [608, 381] width 72 height 23
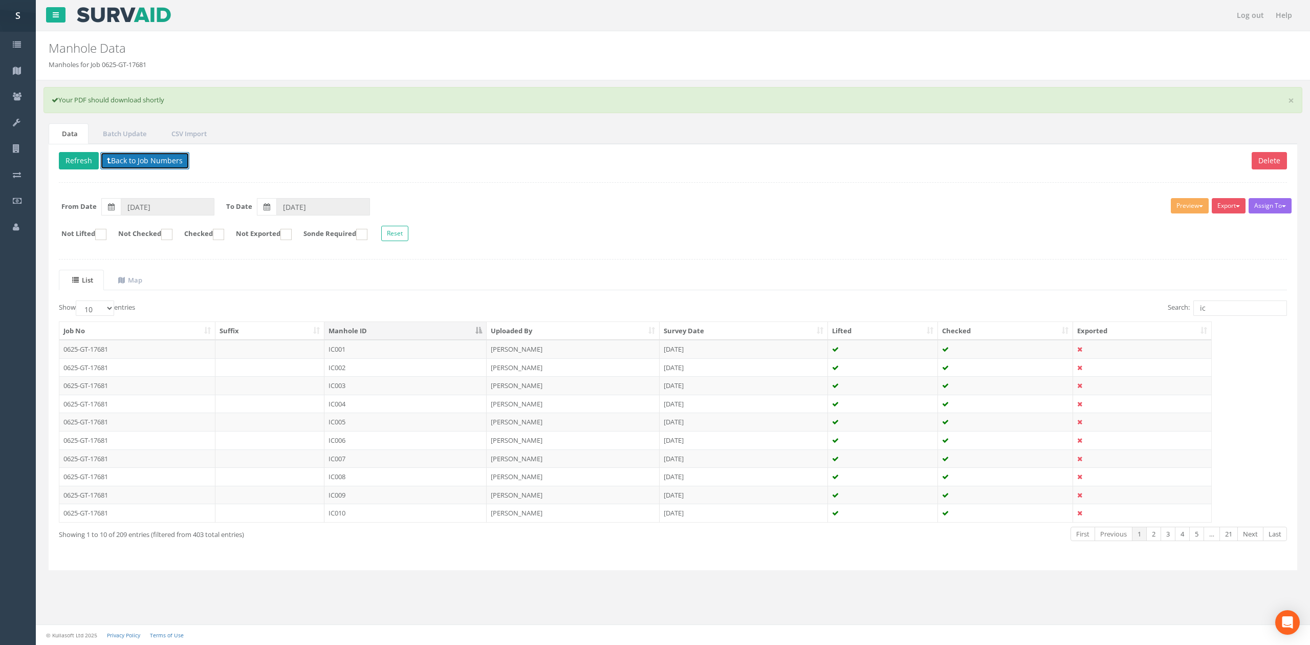
click at [136, 164] on button "Back to Job Numbers" at bounding box center [144, 160] width 89 height 17
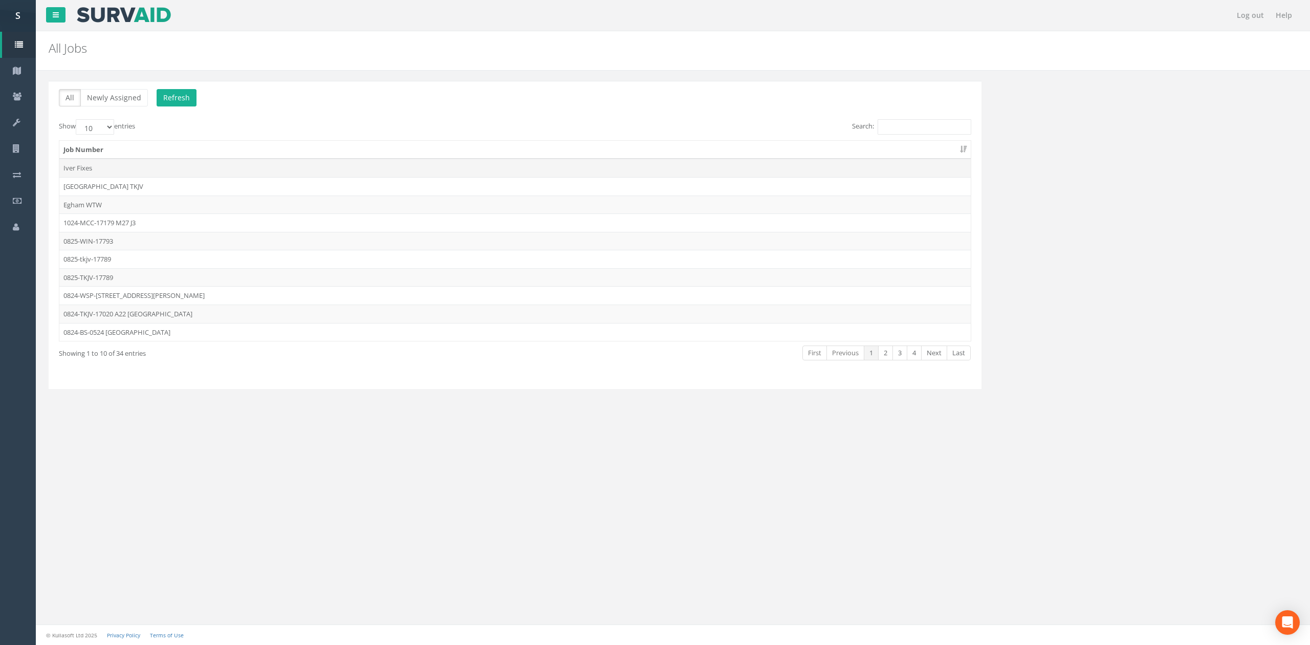
click at [127, 168] on td "Iver Fixes" at bounding box center [515, 168] width 912 height 18
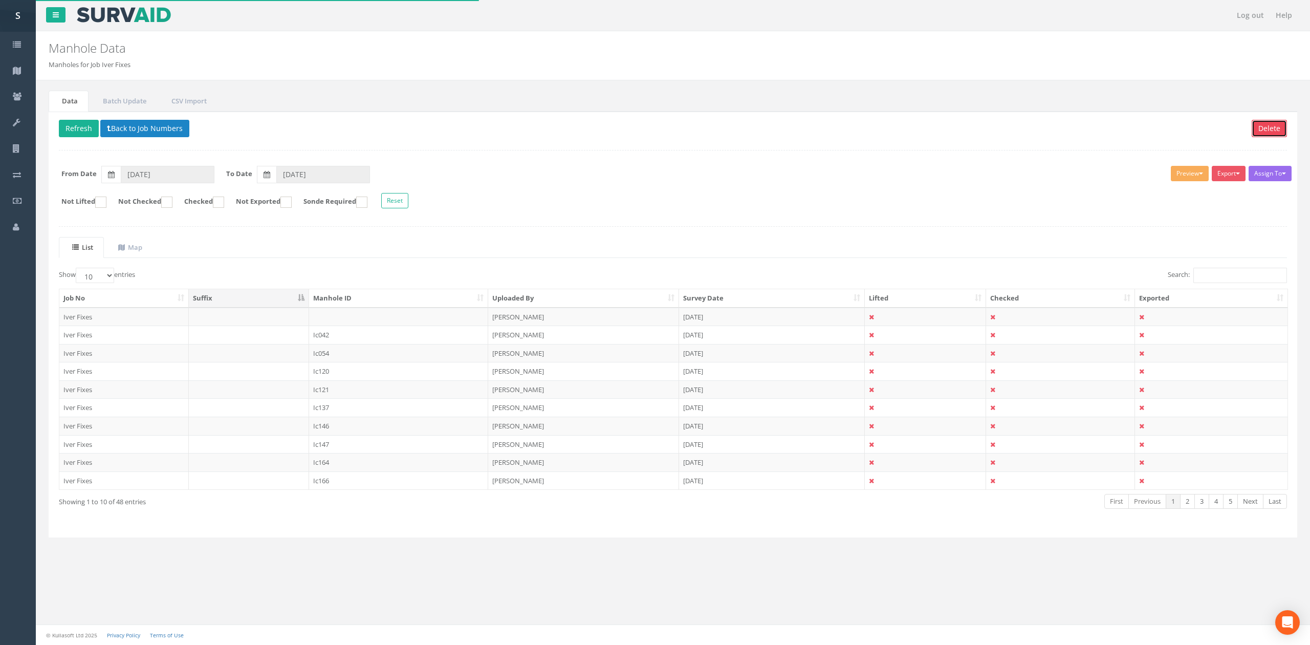
click at [1284, 128] on button "Delete" at bounding box center [1269, 128] width 35 height 17
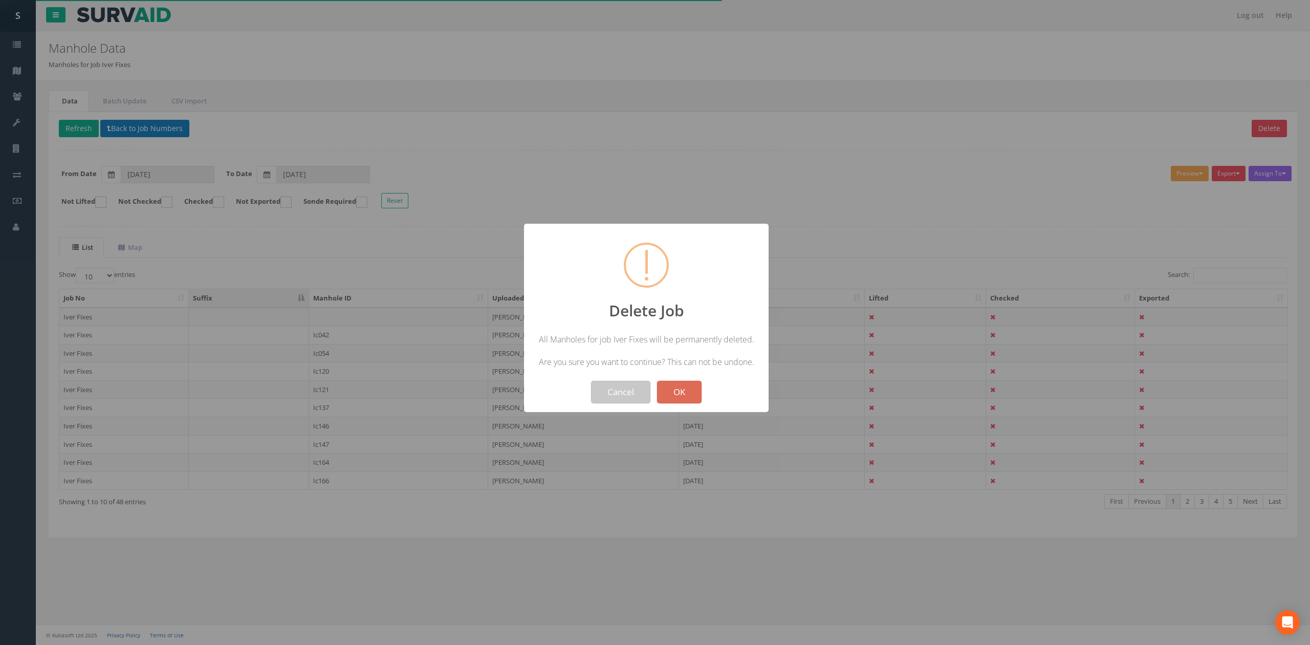
click at [639, 393] on button "Cancel" at bounding box center [620, 392] width 59 height 23
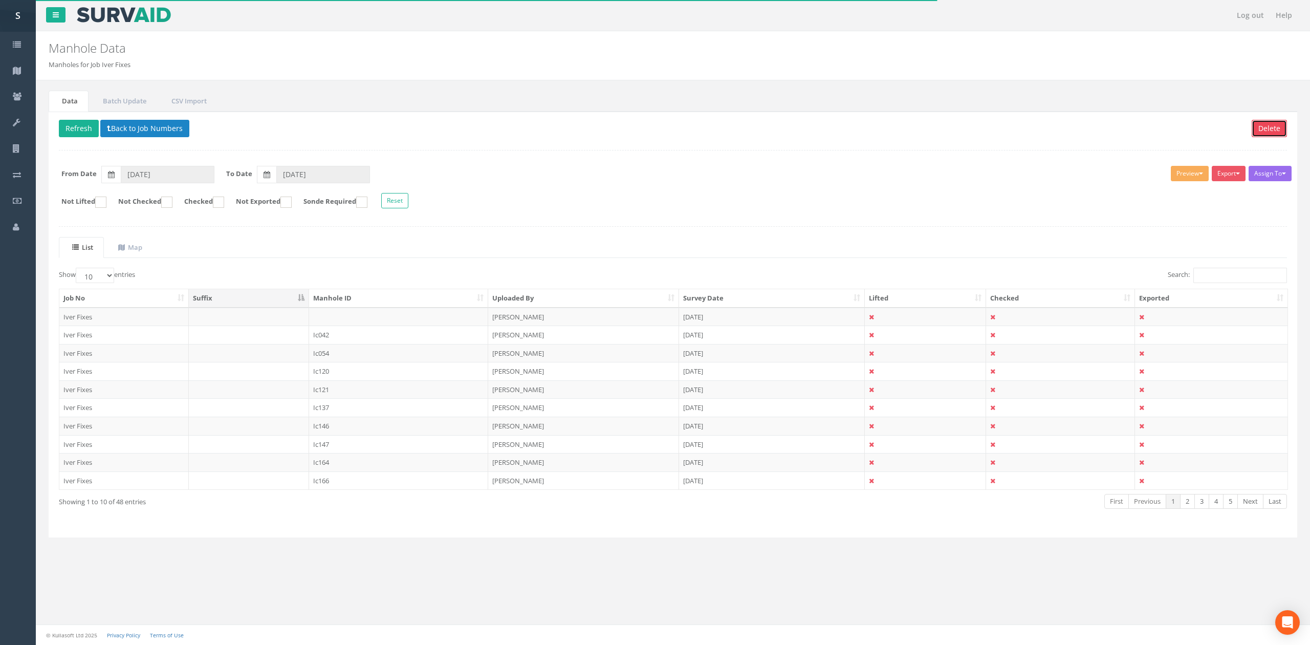
click at [1270, 134] on button "Delete" at bounding box center [1269, 128] width 35 height 17
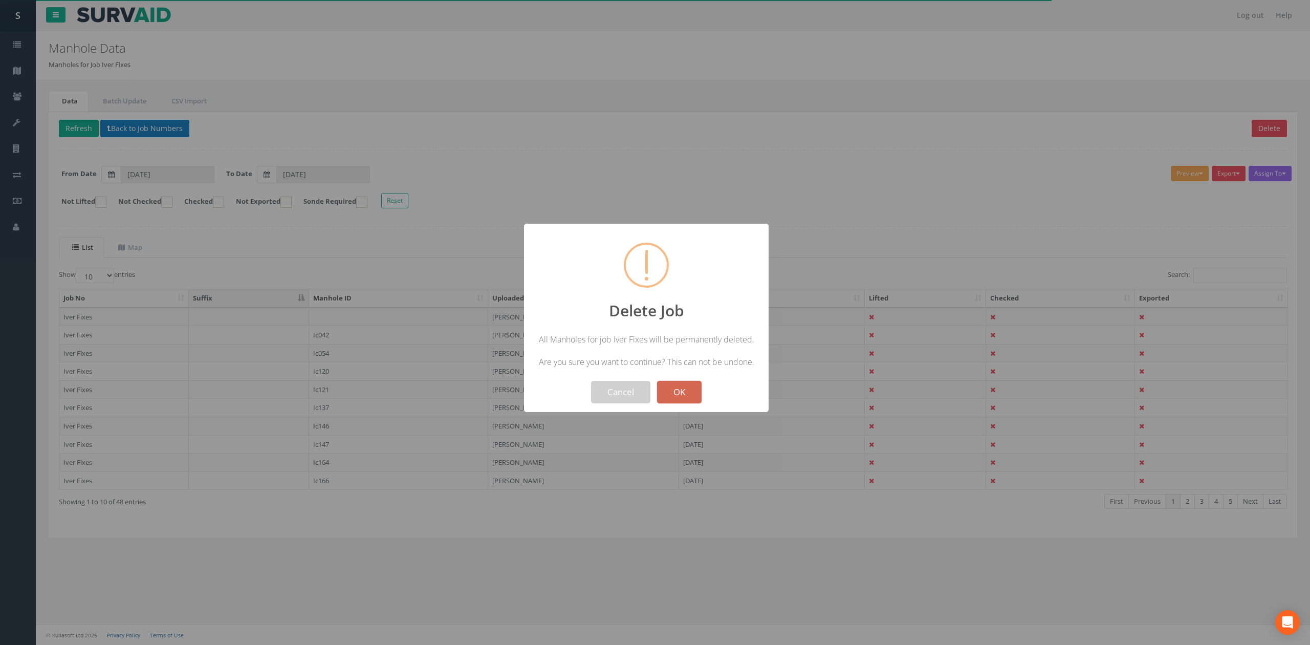
click at [684, 387] on button "OK" at bounding box center [679, 392] width 45 height 23
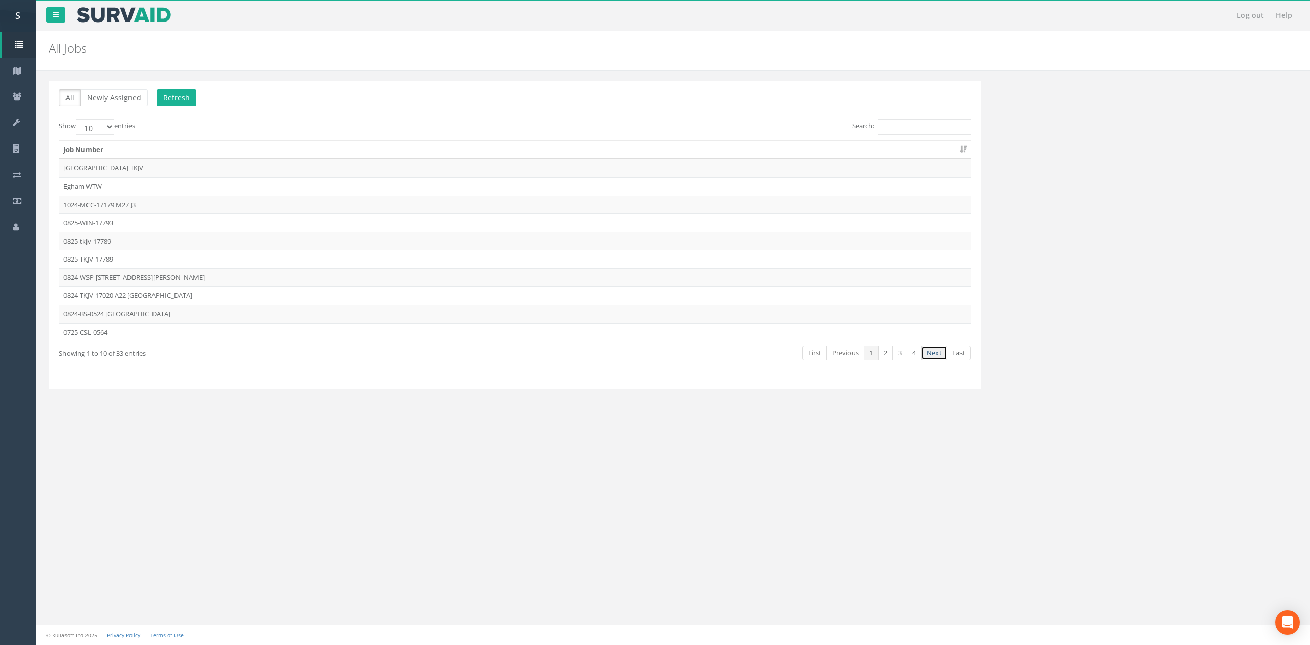
click at [929, 359] on link "Next" at bounding box center [934, 352] width 26 height 15
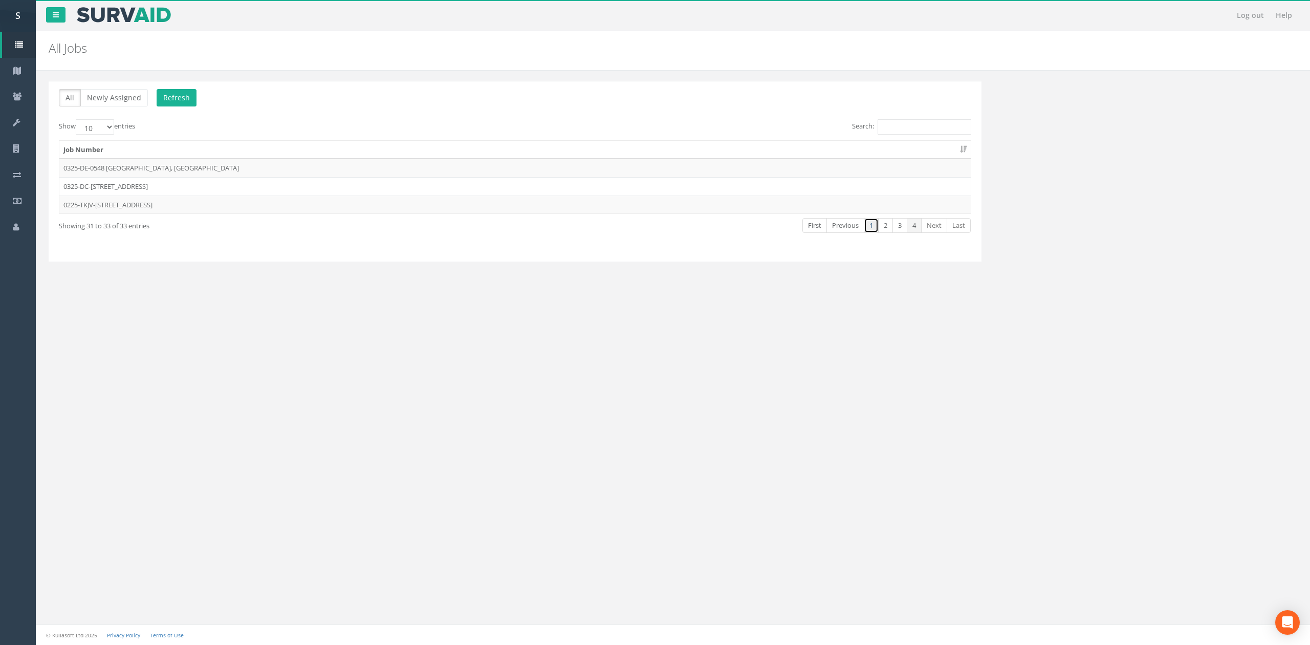
click at [870, 229] on link "1" at bounding box center [871, 225] width 15 height 15
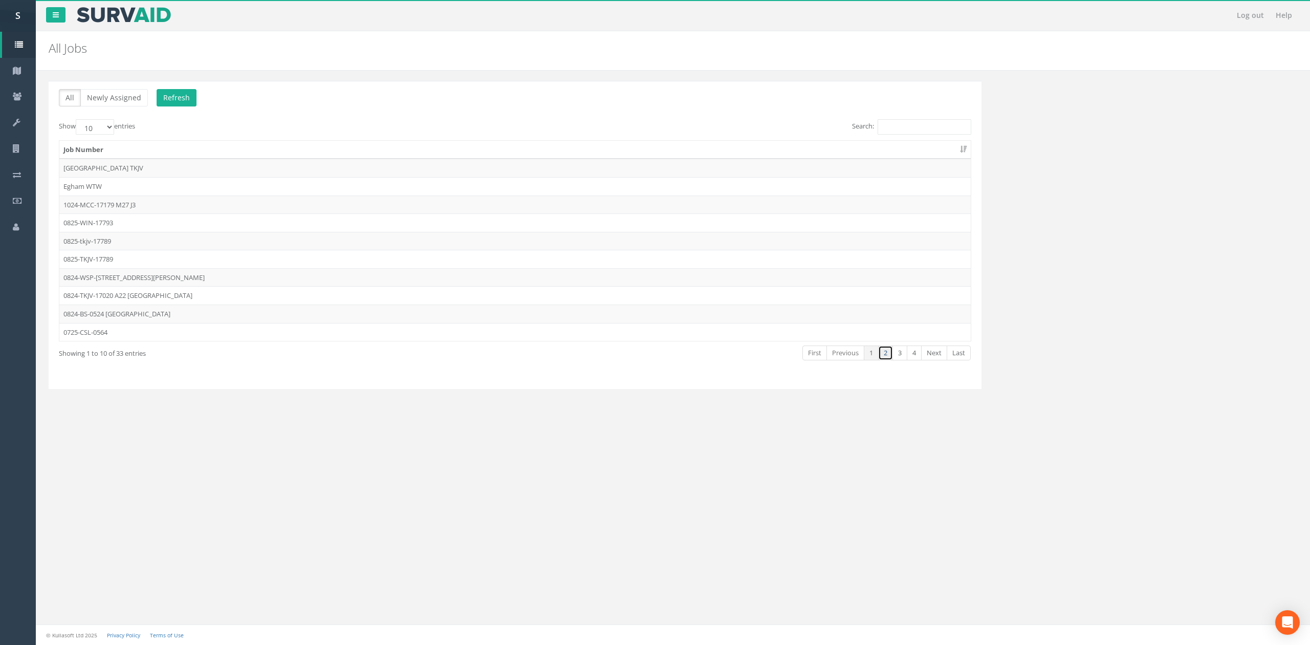
click at [889, 359] on link "2" at bounding box center [885, 352] width 15 height 15
click at [216, 278] on td "0625-GT-17681" at bounding box center [515, 277] width 912 height 18
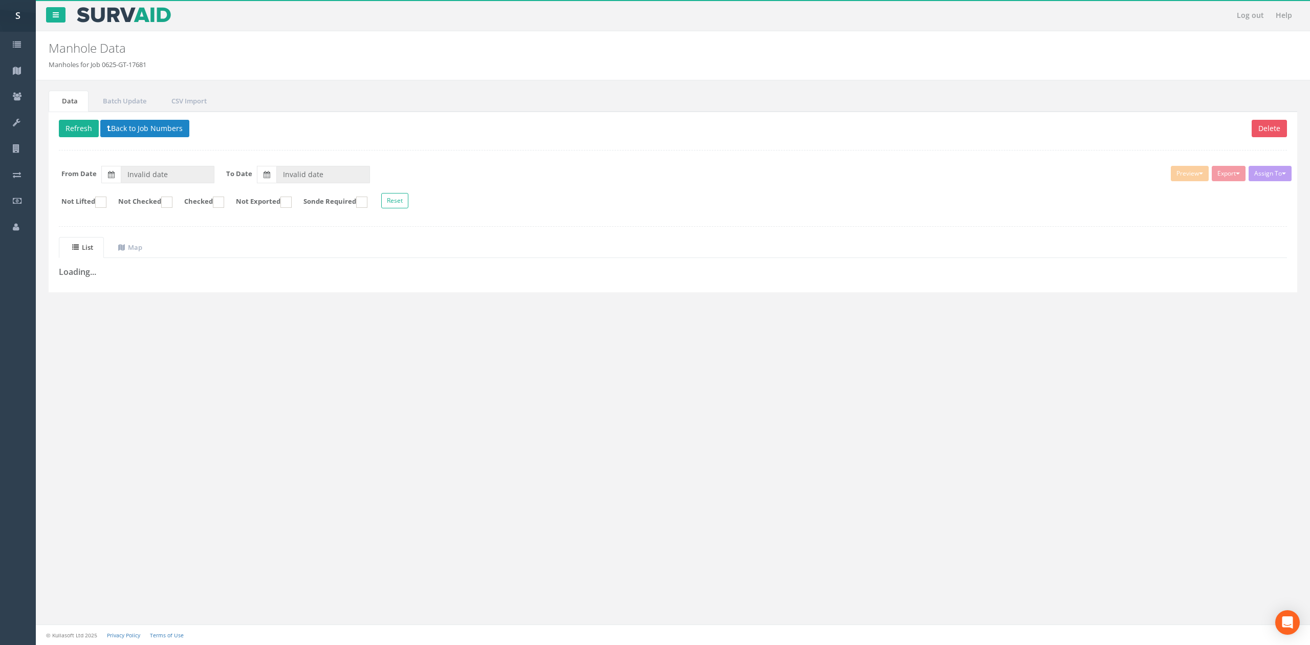
type input "[DATE]"
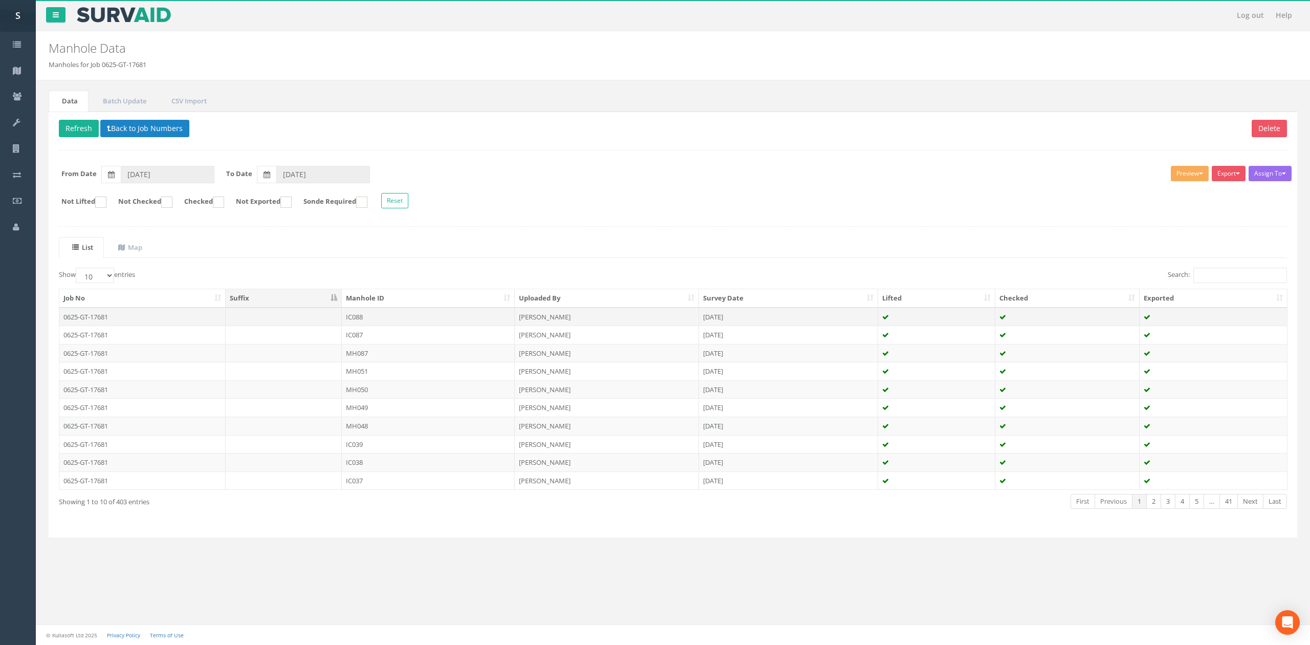
click at [324, 318] on td at bounding box center [284, 317] width 117 height 18
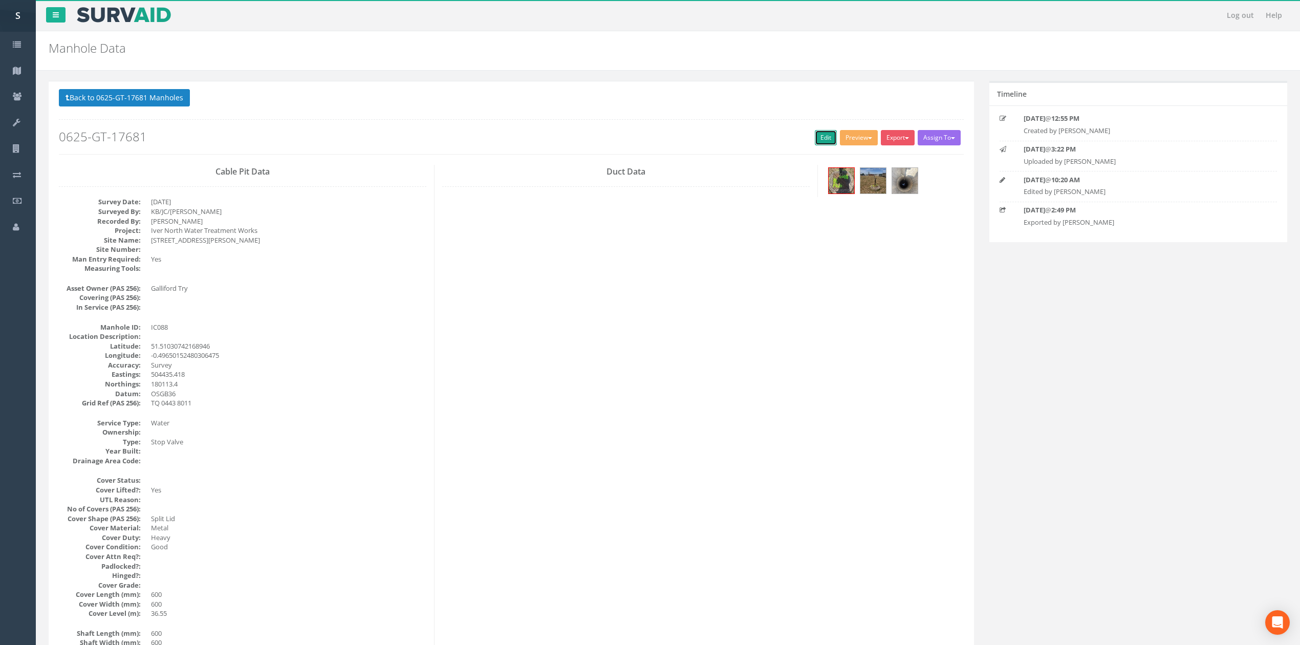
click at [816, 139] on link "Edit" at bounding box center [826, 137] width 22 height 15
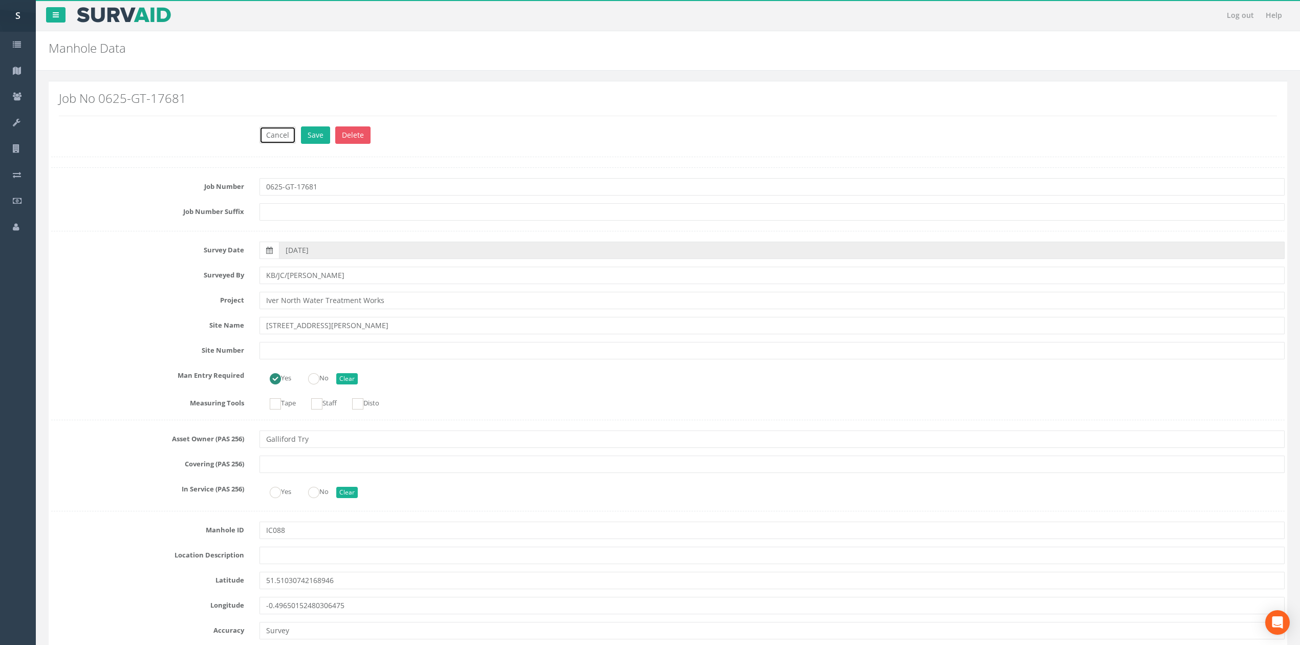
click at [274, 136] on button "Cancel" at bounding box center [277, 134] width 36 height 17
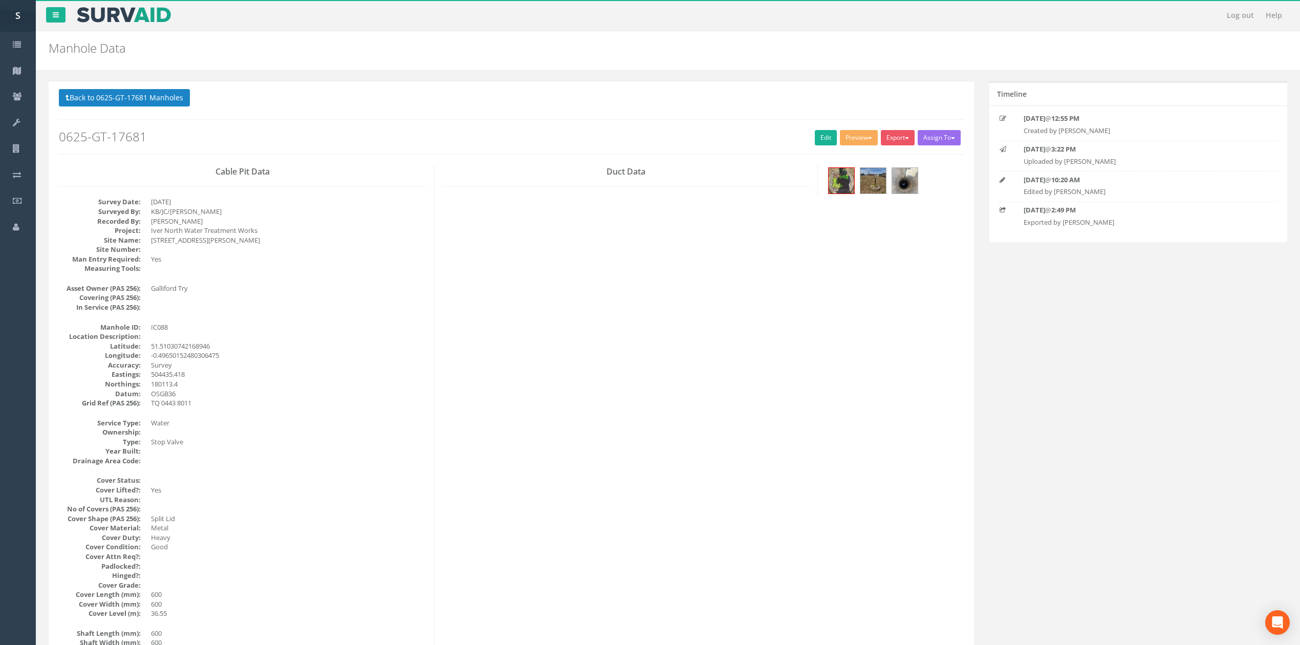
click at [175, 116] on div "Back to 0625-GT-17681 Manholes Back to Map Assign To No Companies Added Export …" at bounding box center [511, 121] width 905 height 65
click at [170, 104] on button "Back to 0625-GT-17681 Manholes" at bounding box center [124, 97] width 131 height 17
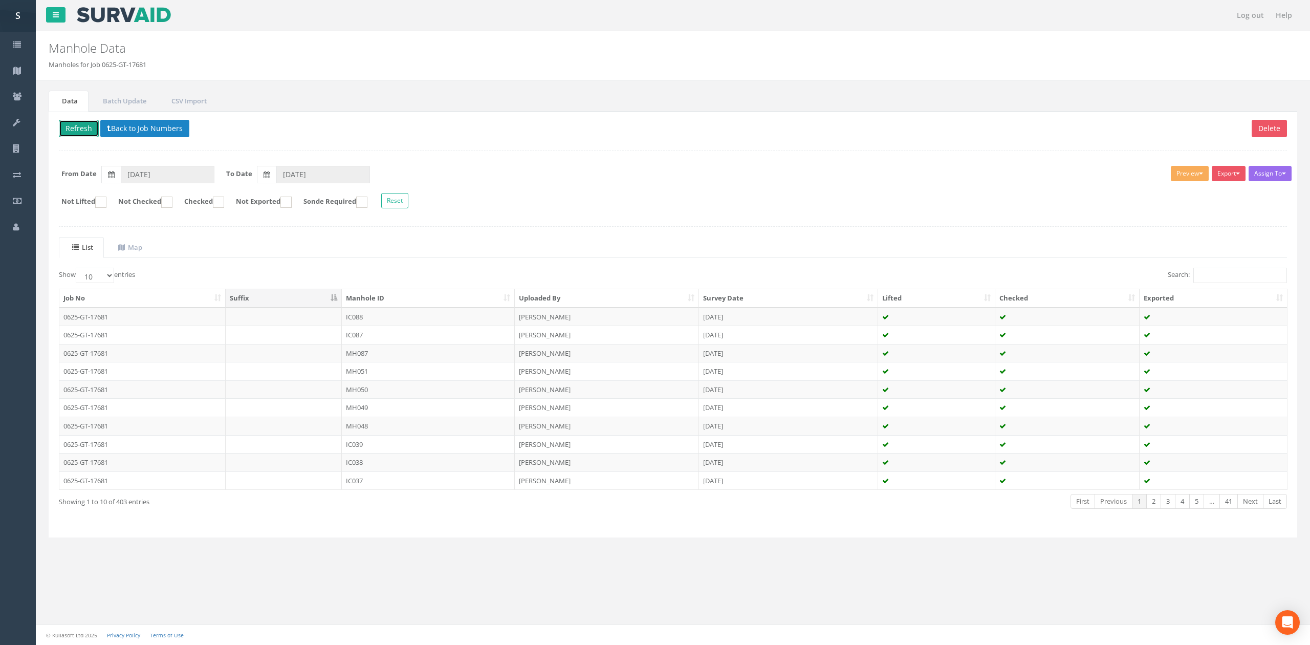
click at [76, 134] on button "Refresh" at bounding box center [79, 128] width 40 height 17
click at [389, 296] on th "Manhole ID" at bounding box center [428, 298] width 173 height 18
click at [259, 324] on td at bounding box center [284, 317] width 117 height 18
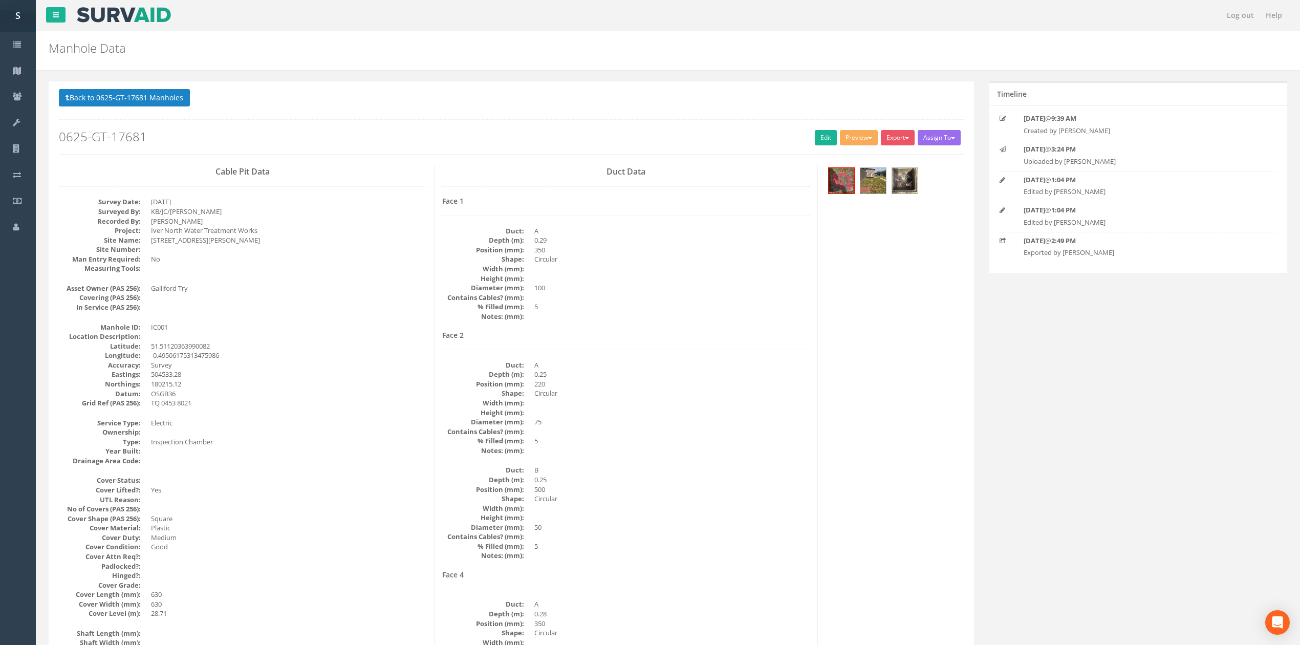
click at [191, 99] on p "Back to 0625-GT-17681 Manholes Back to Map" at bounding box center [511, 99] width 905 height 20
click at [161, 105] on button "Back to 0625-GT-17681 Manholes" at bounding box center [124, 97] width 131 height 17
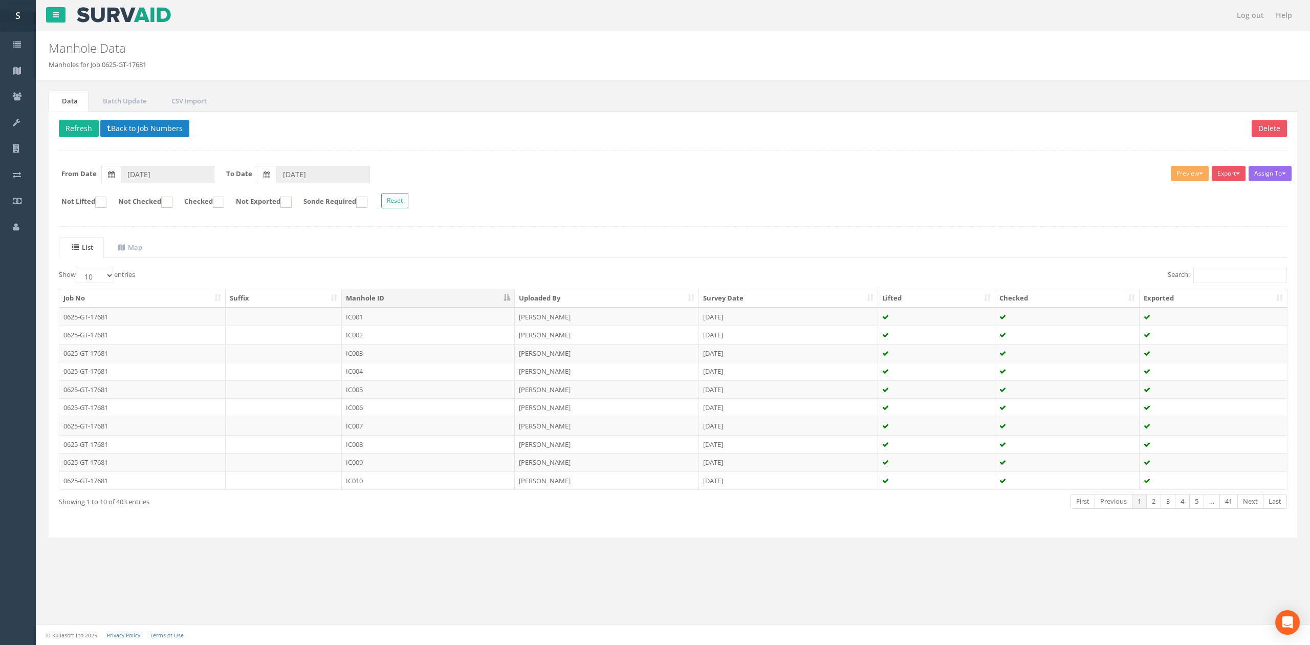
click at [543, 304] on th "Uploaded By" at bounding box center [607, 298] width 184 height 18
click at [585, 295] on th "Uploaded By" at bounding box center [607, 298] width 184 height 18
click at [78, 134] on button "Refresh" at bounding box center [79, 128] width 40 height 17
click at [562, 302] on th "Uploaded By" at bounding box center [607, 298] width 184 height 18
click at [563, 301] on th "Uploaded By" at bounding box center [607, 298] width 184 height 18
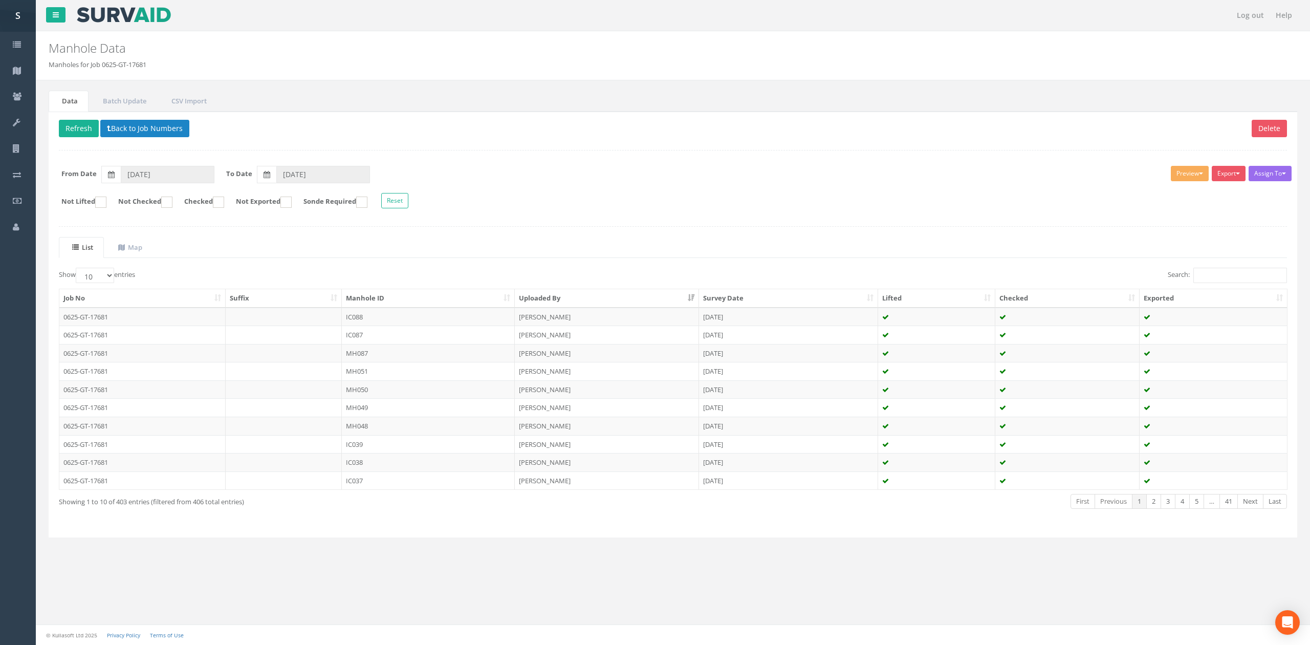
click at [563, 301] on th "Uploaded By" at bounding box center [607, 298] width 184 height 18
click at [502, 299] on th "Manhole ID" at bounding box center [428, 298] width 173 height 18
click at [494, 297] on th "Manhole ID" at bounding box center [428, 298] width 173 height 18
click at [129, 132] on button "Back to Job Numbers" at bounding box center [144, 128] width 89 height 17
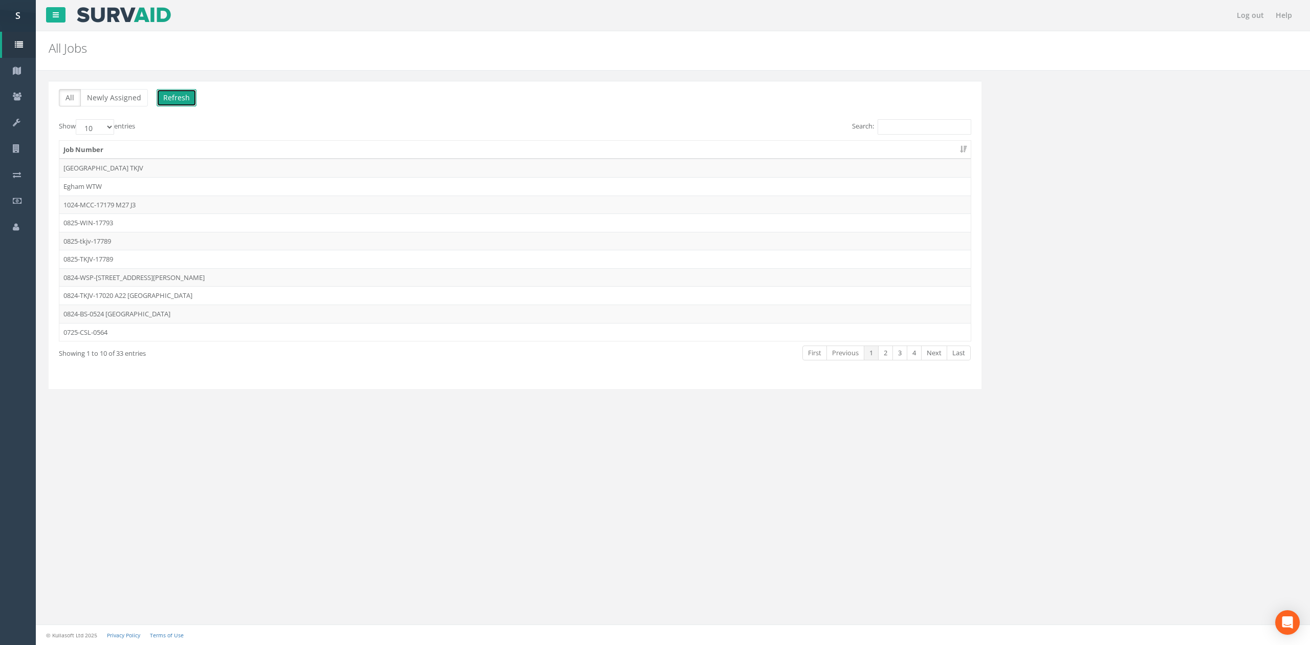
click at [178, 101] on button "Refresh" at bounding box center [177, 97] width 40 height 17
click at [924, 358] on link "Next" at bounding box center [934, 352] width 26 height 15
click at [179, 281] on td "0625-GT-17681" at bounding box center [515, 277] width 912 height 18
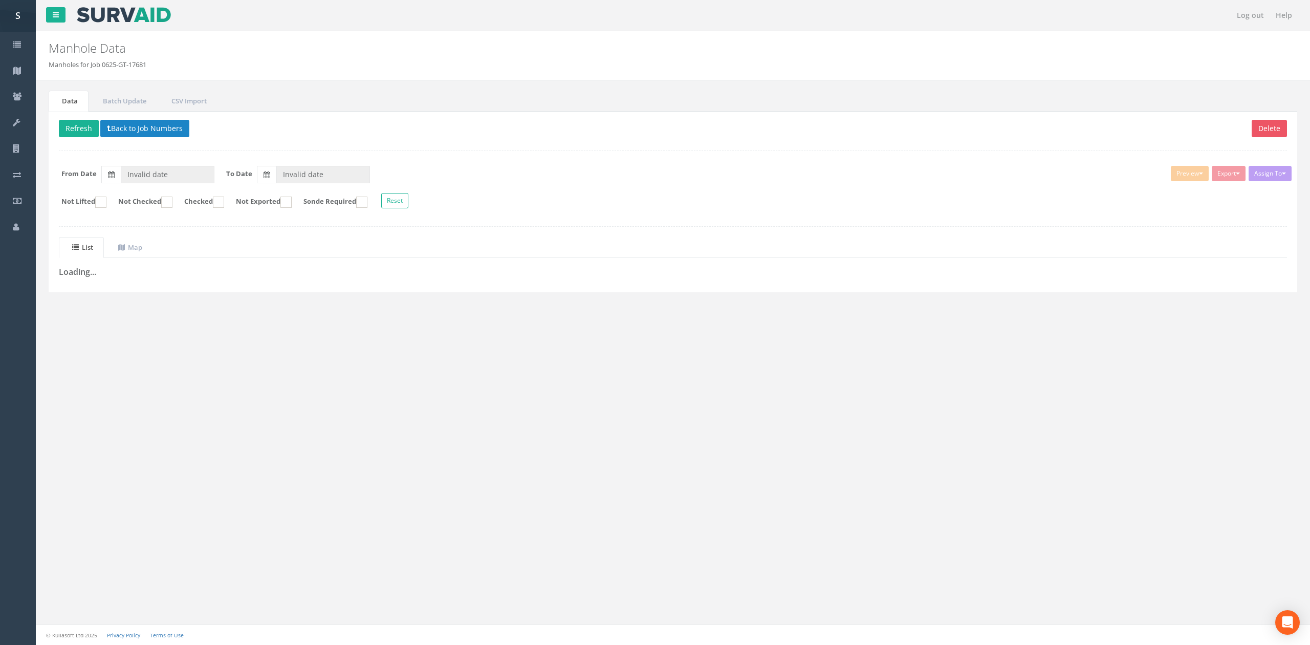
type input "[DATE]"
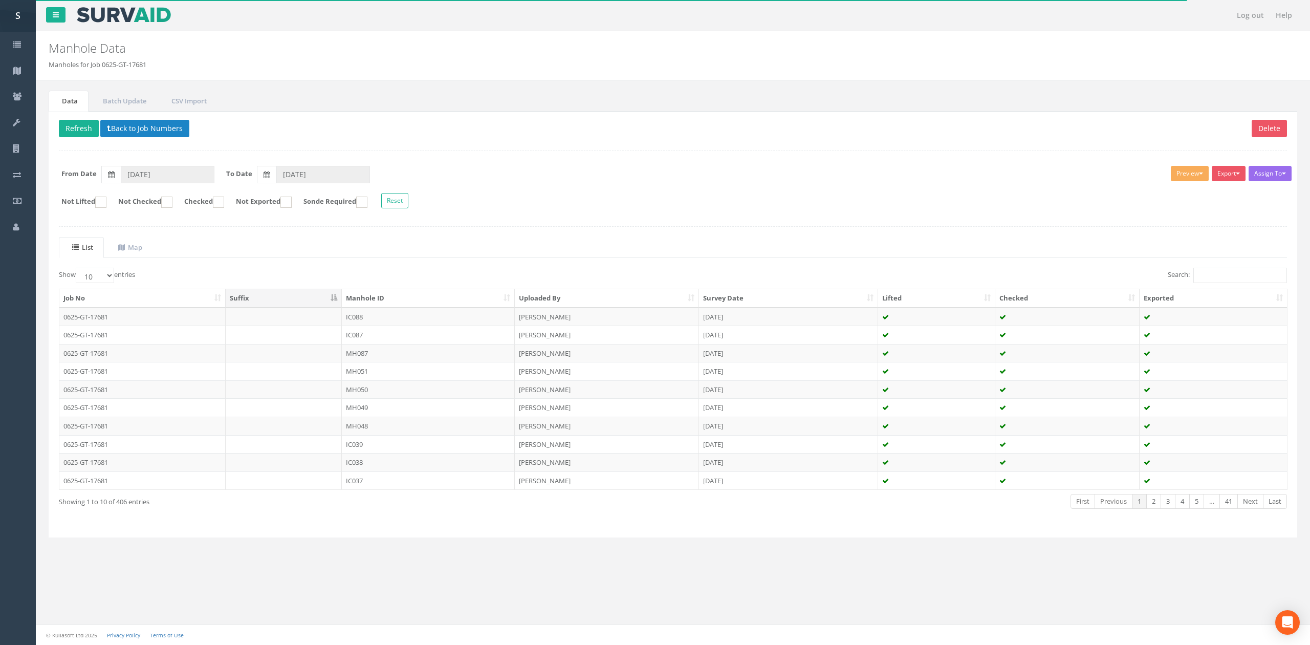
click at [795, 293] on th "Survey Date" at bounding box center [788, 298] width 179 height 18
click at [794, 295] on th "Survey Date" at bounding box center [788, 298] width 179 height 18
click at [569, 349] on td "[PERSON_NAME]" at bounding box center [607, 353] width 184 height 18
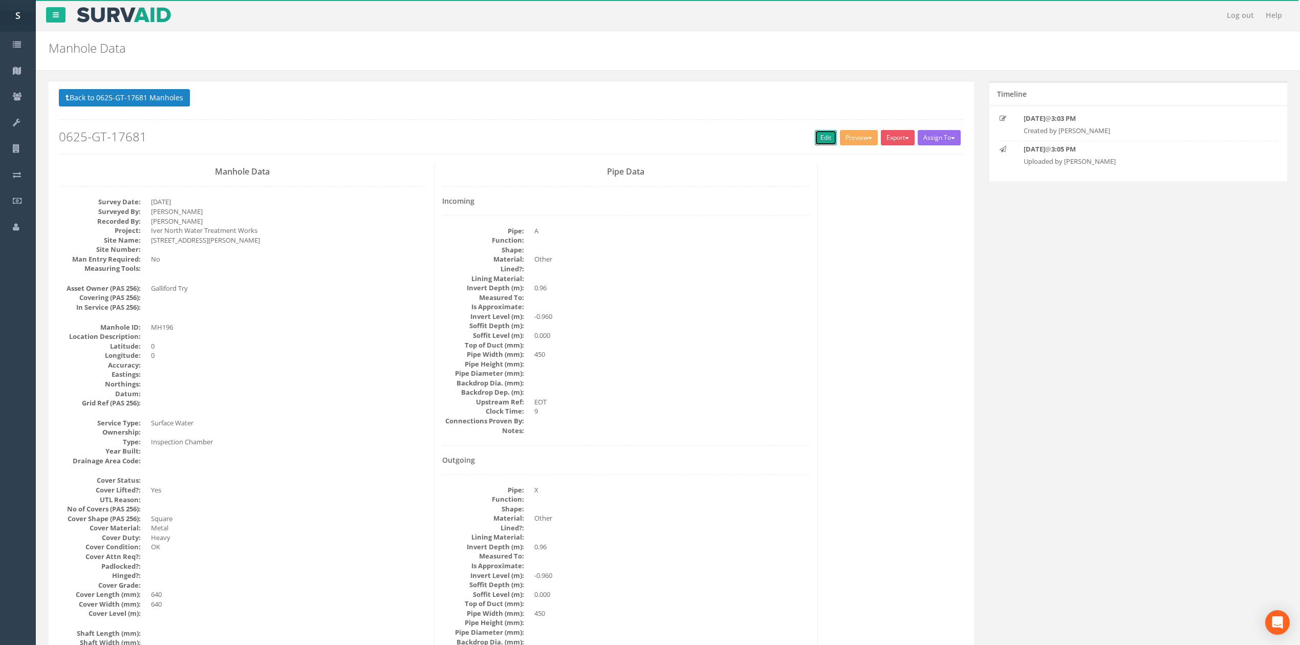
click at [824, 138] on link "Edit" at bounding box center [826, 137] width 22 height 15
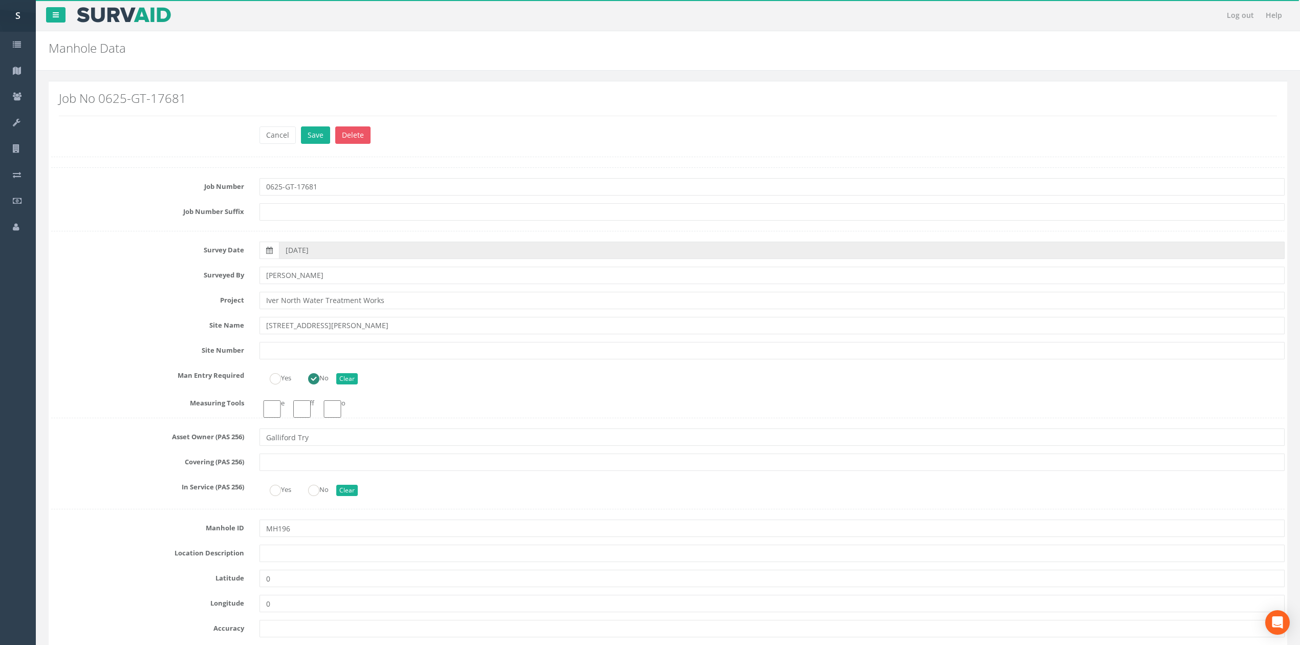
type input "504238.450"
drag, startPoint x: 296, startPoint y: 572, endPoint x: 309, endPoint y: 565, distance: 15.1
paste input "180046.250"
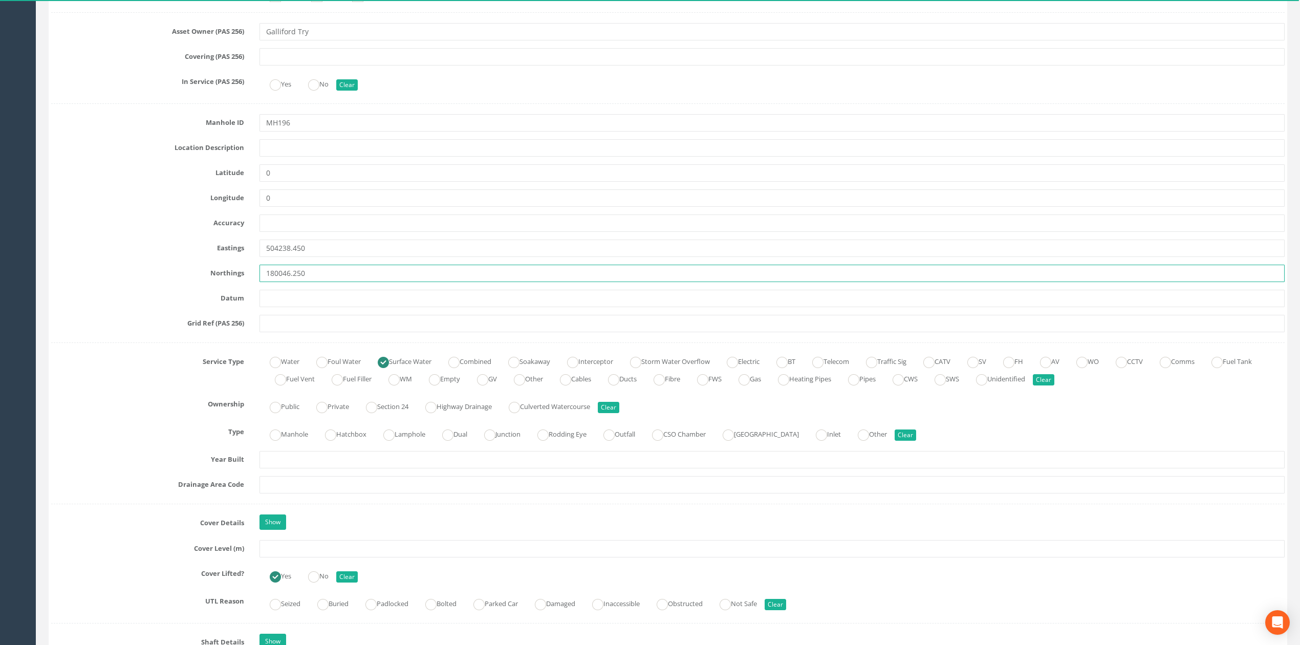
scroll to position [451, 0]
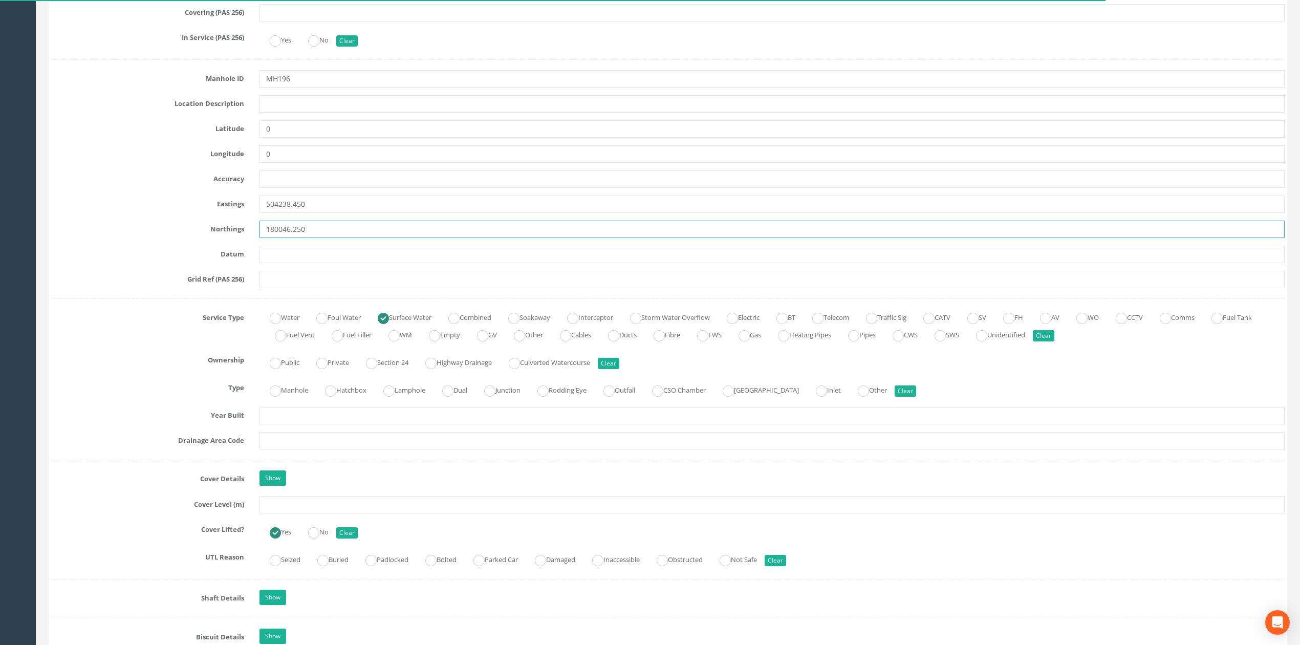
type input "180046.250"
click at [295, 509] on input "text" at bounding box center [771, 504] width 1025 height 17
type input "9"
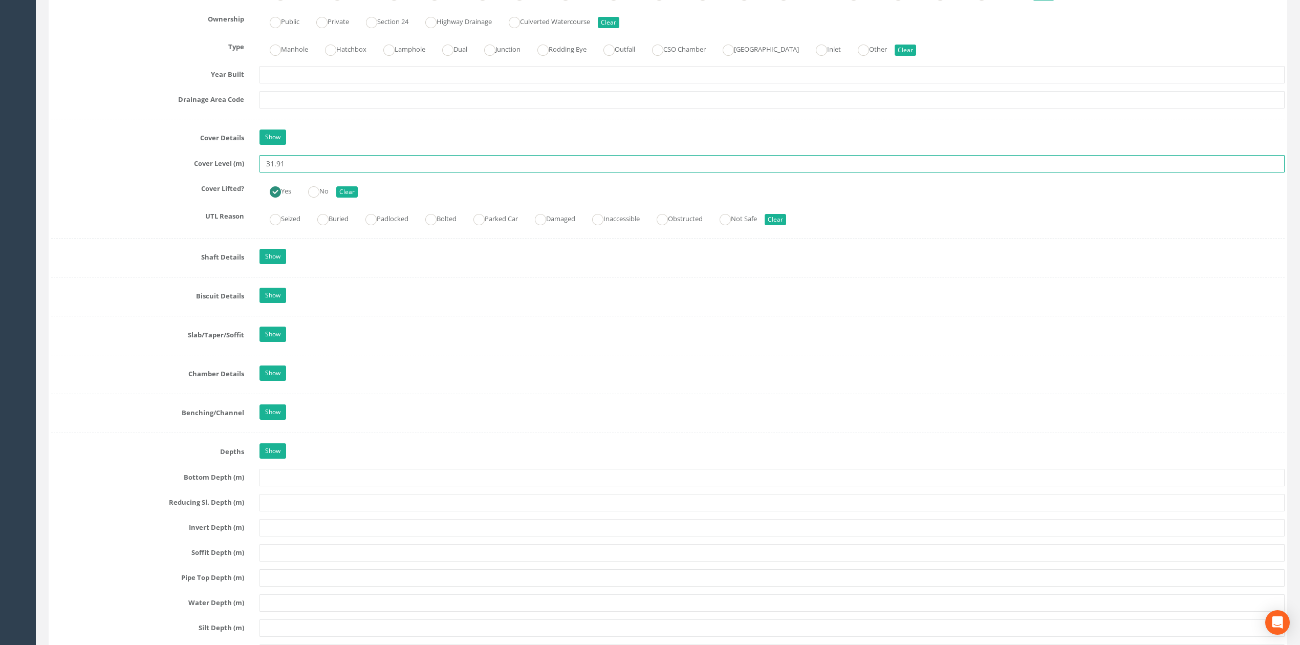
scroll to position [793, 0]
type input "31.91"
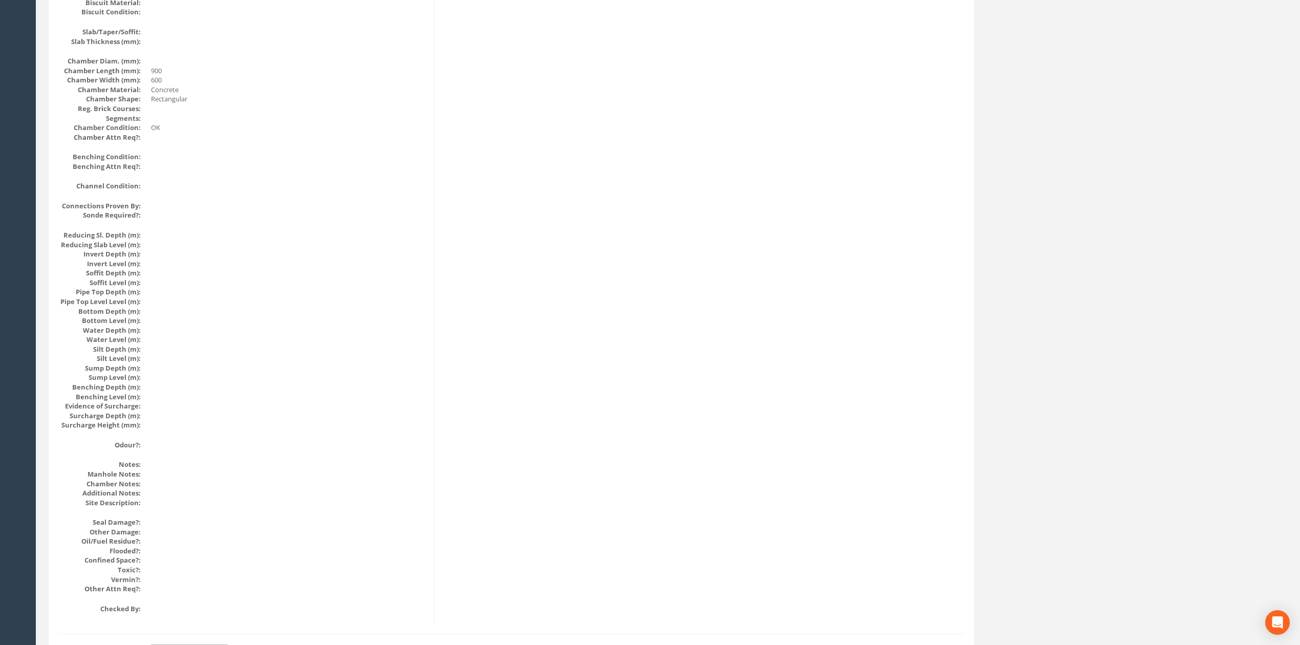
scroll to position [922, 0]
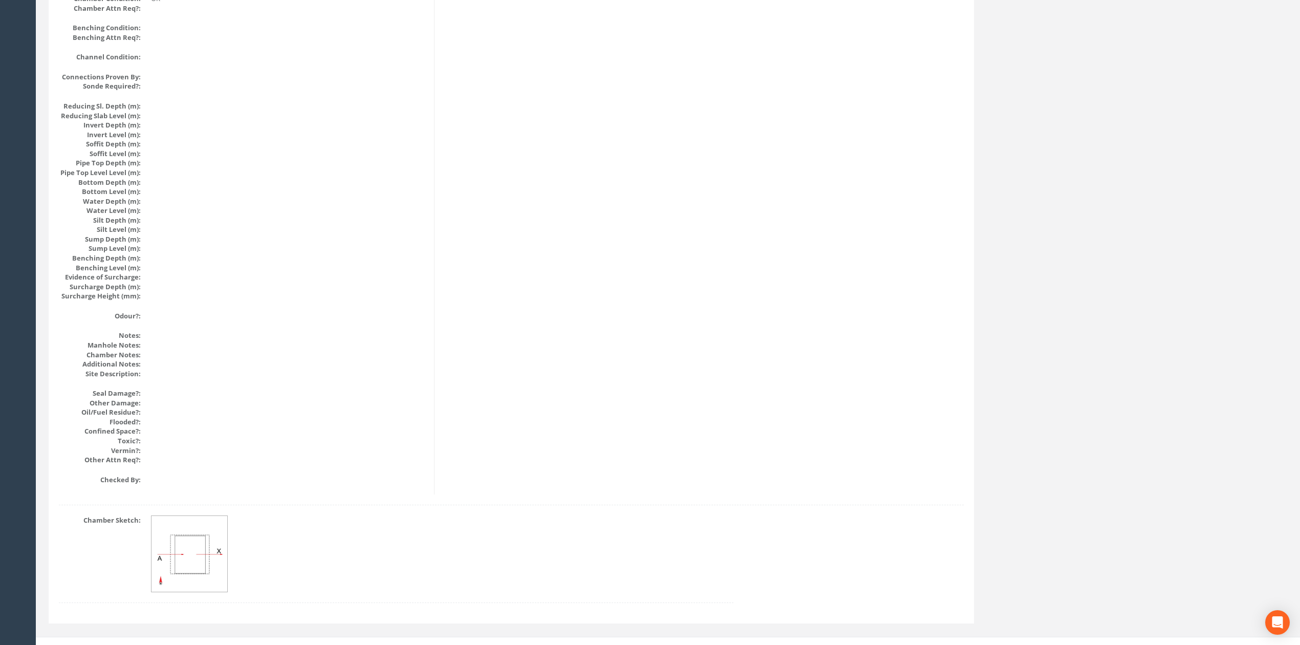
drag, startPoint x: 419, startPoint y: 465, endPoint x: 418, endPoint y: 447, distance: 17.9
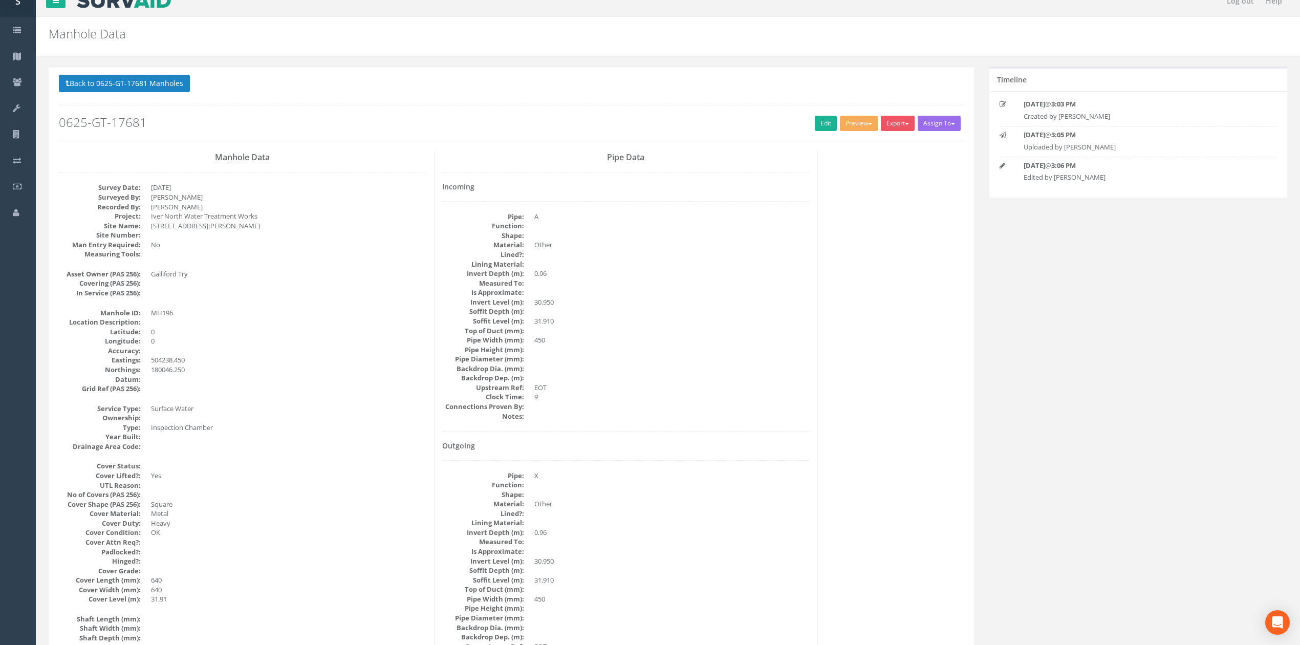
scroll to position [0, 0]
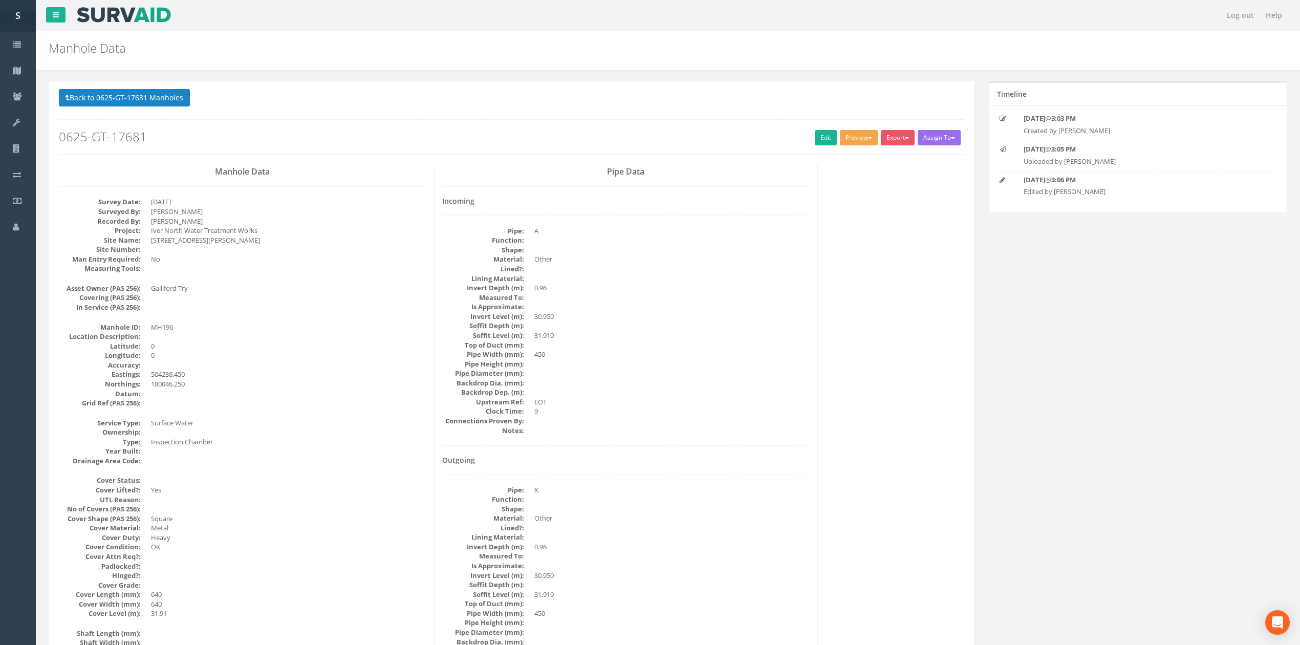
click at [863, 142] on button "Preview" at bounding box center [859, 137] width 38 height 15
click at [848, 170] on li "SVS MH" at bounding box center [840, 177] width 82 height 16
click at [855, 141] on button "Preview" at bounding box center [859, 137] width 38 height 15
click at [847, 181] on link "SVS MH" at bounding box center [840, 177] width 78 height 16
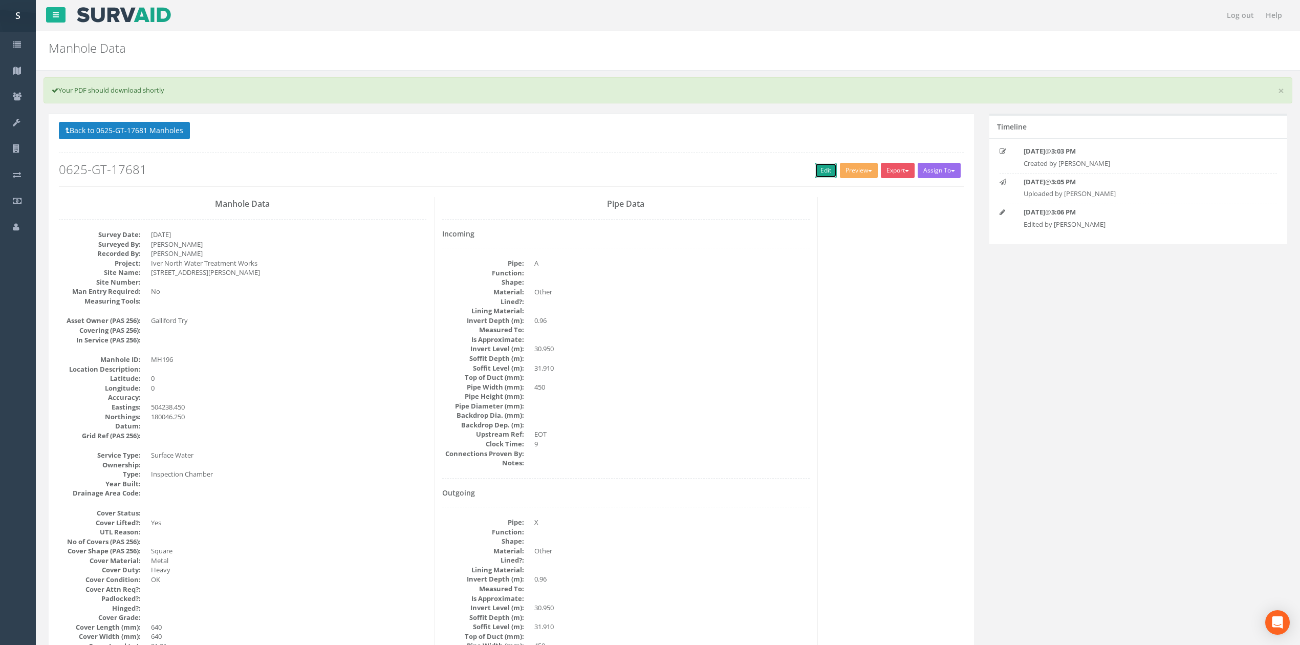
click at [820, 171] on link "Edit" at bounding box center [826, 170] width 22 height 15
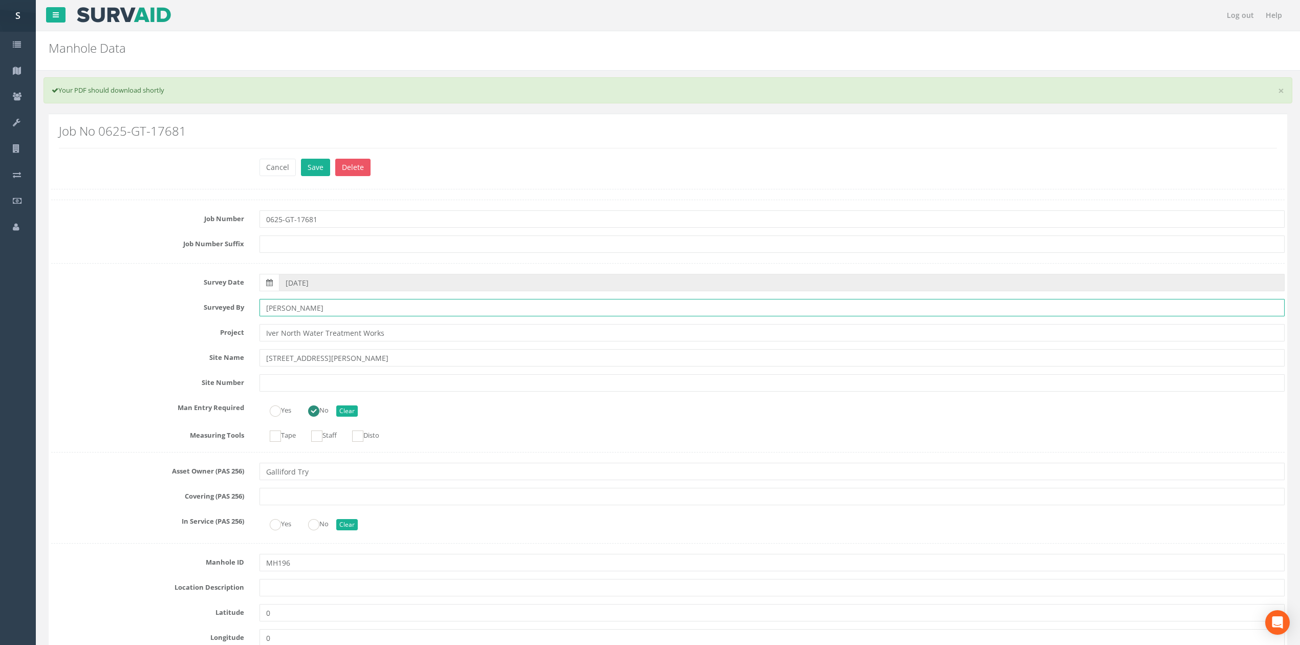
drag, startPoint x: 327, startPoint y: 317, endPoint x: 80, endPoint y: 312, distance: 246.3
click at [67, 310] on div "Surveyed By Ryan Neil" at bounding box center [668, 307] width 1249 height 17
type input "KB/JC/[PERSON_NAME]"
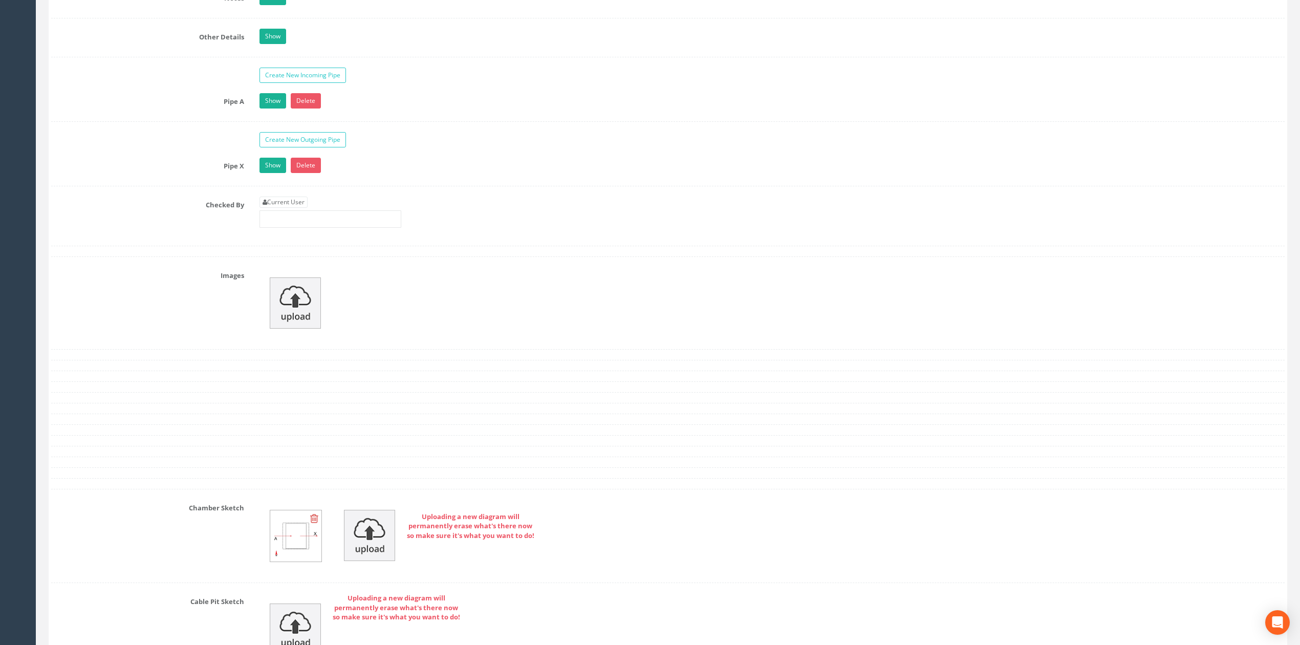
scroll to position [1618, 0]
click at [284, 320] on img at bounding box center [295, 305] width 51 height 51
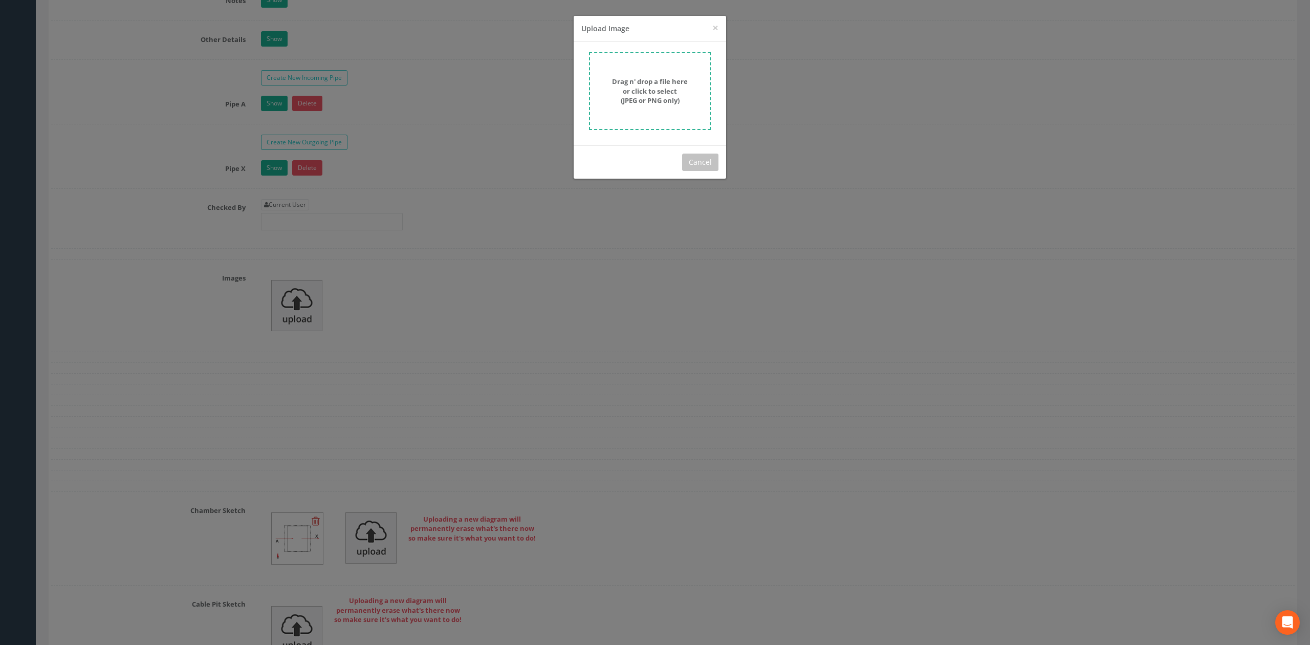
click at [654, 64] on form "Drag n' drop a file here or click to select (JPEG or PNG only)" at bounding box center [650, 91] width 122 height 78
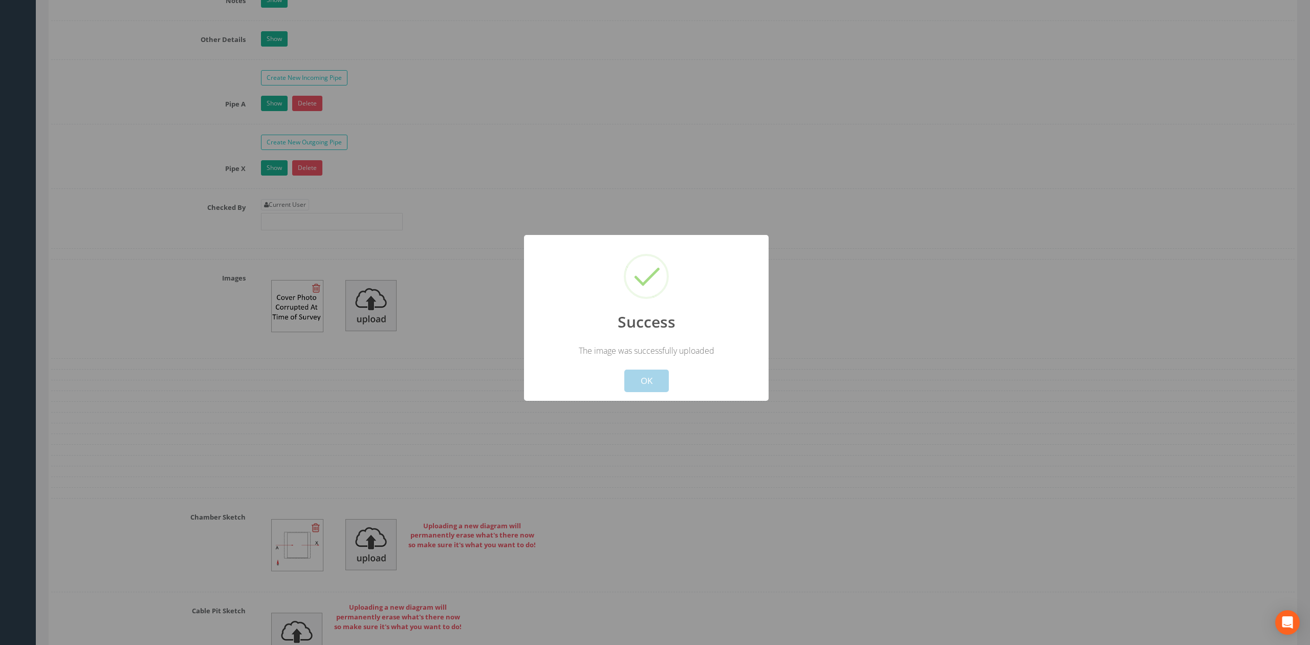
click at [647, 385] on button "OK" at bounding box center [646, 381] width 45 height 23
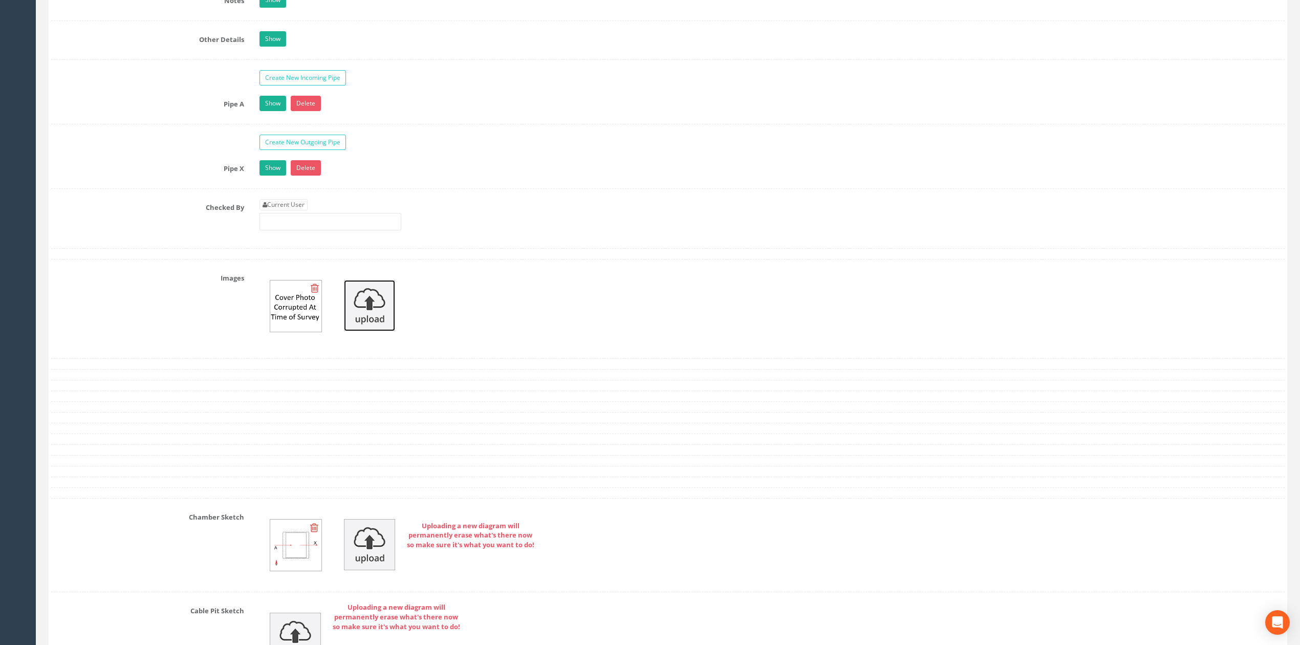
click at [355, 316] on img at bounding box center [369, 305] width 51 height 51
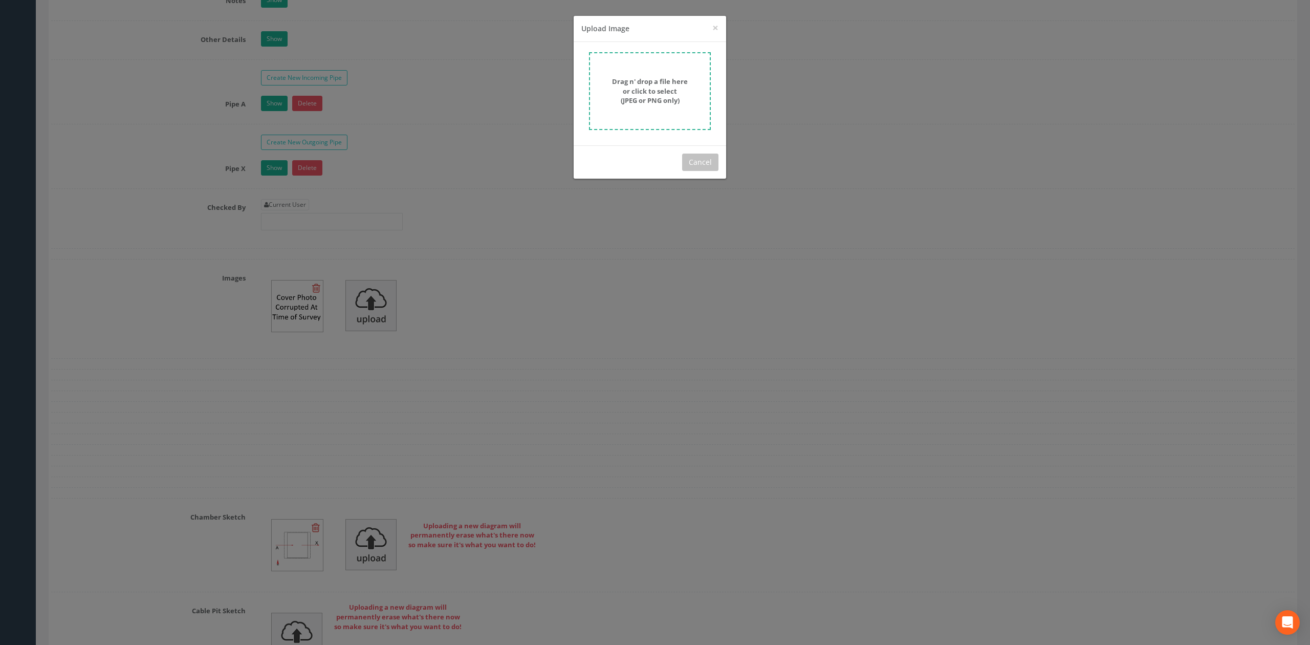
click at [703, 97] on form "Drag n' drop a file here or click to select (JPEG or PNG only)" at bounding box center [650, 91] width 122 height 78
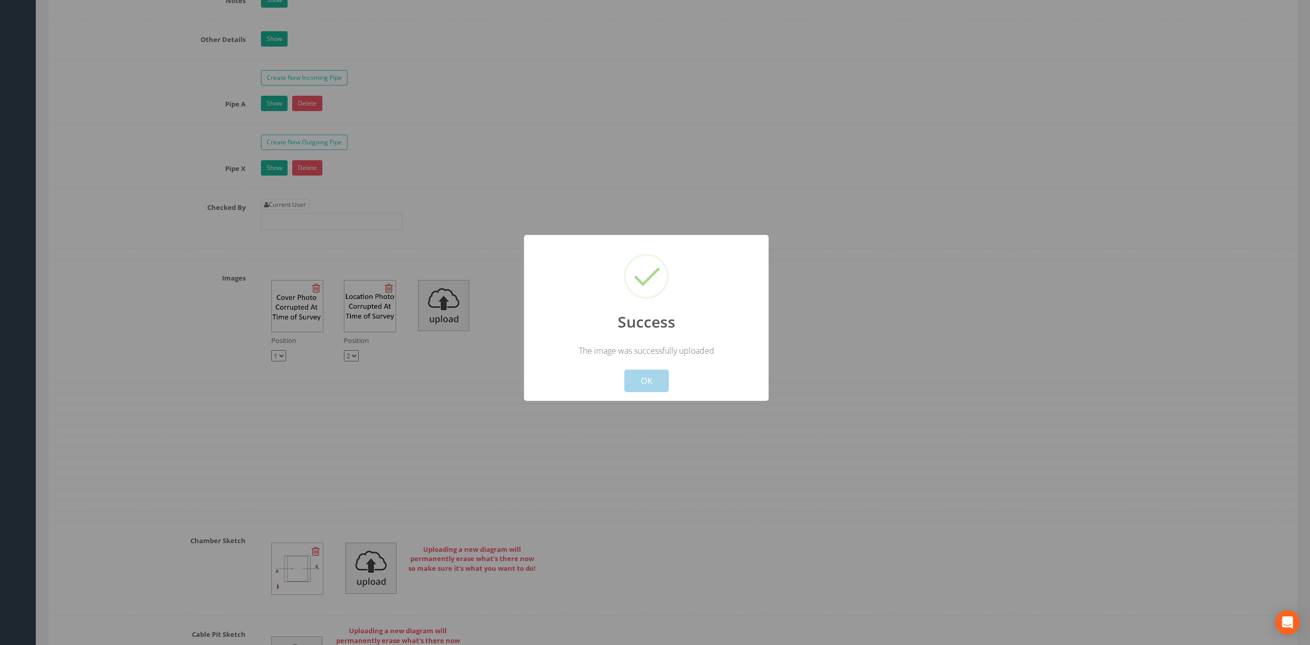
click at [660, 382] on button "OK" at bounding box center [646, 381] width 45 height 23
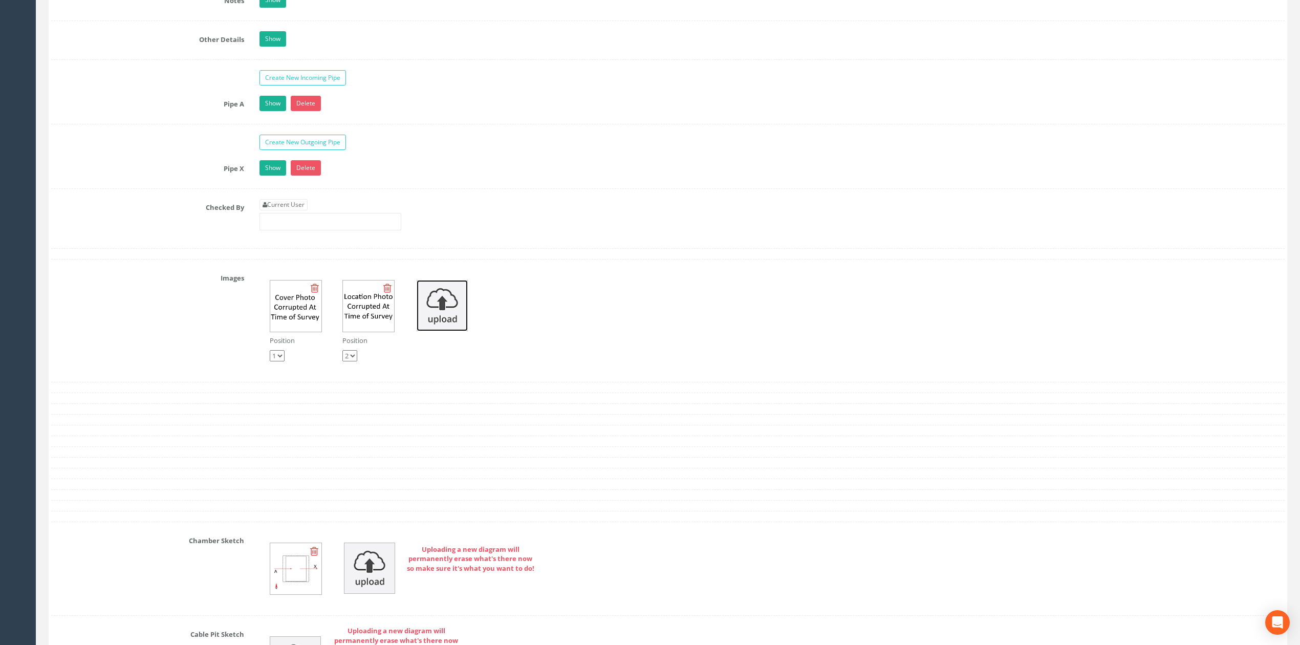
click at [453, 331] on img at bounding box center [442, 305] width 51 height 51
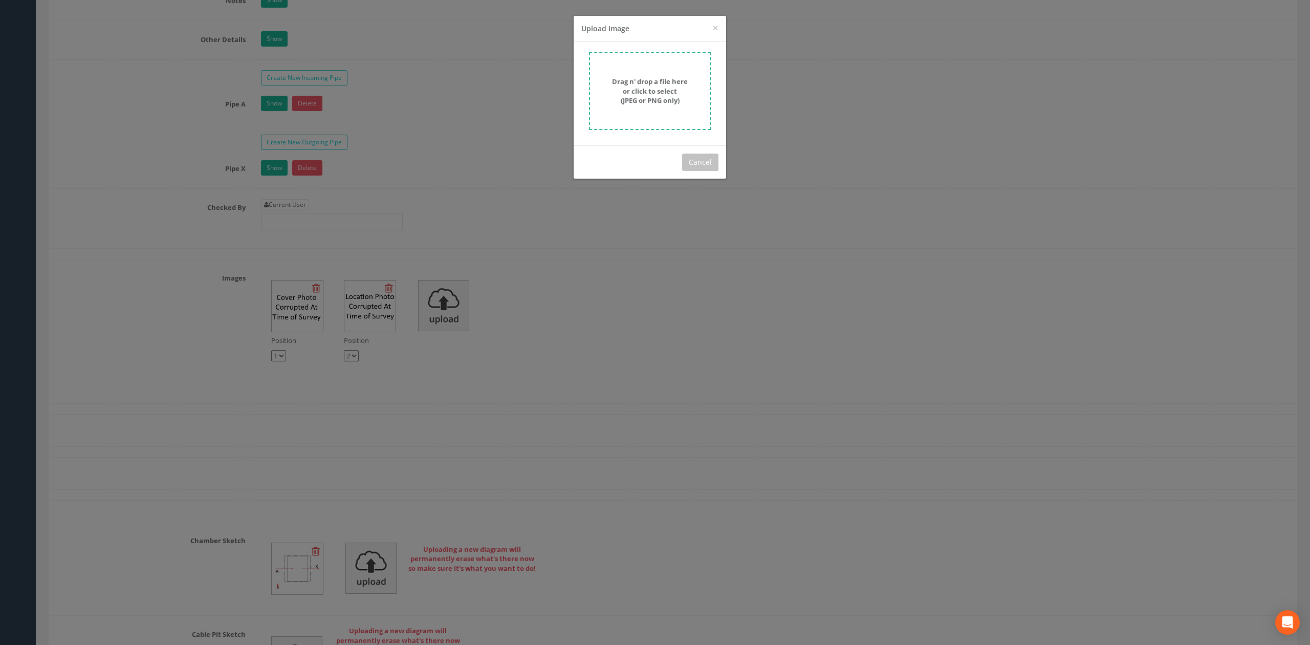
click at [672, 95] on strong "Drag n' drop a file here or click to select (JPEG or PNG only)" at bounding box center [650, 91] width 76 height 28
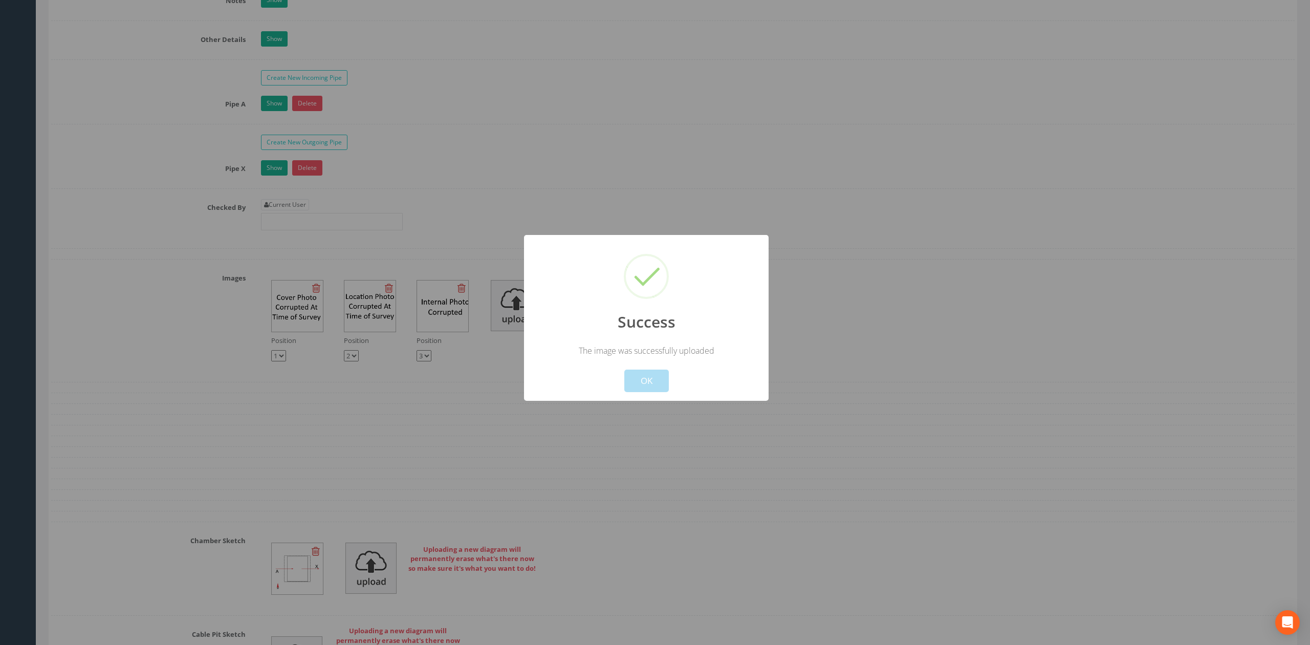
click at [656, 385] on button "OK" at bounding box center [646, 381] width 45 height 23
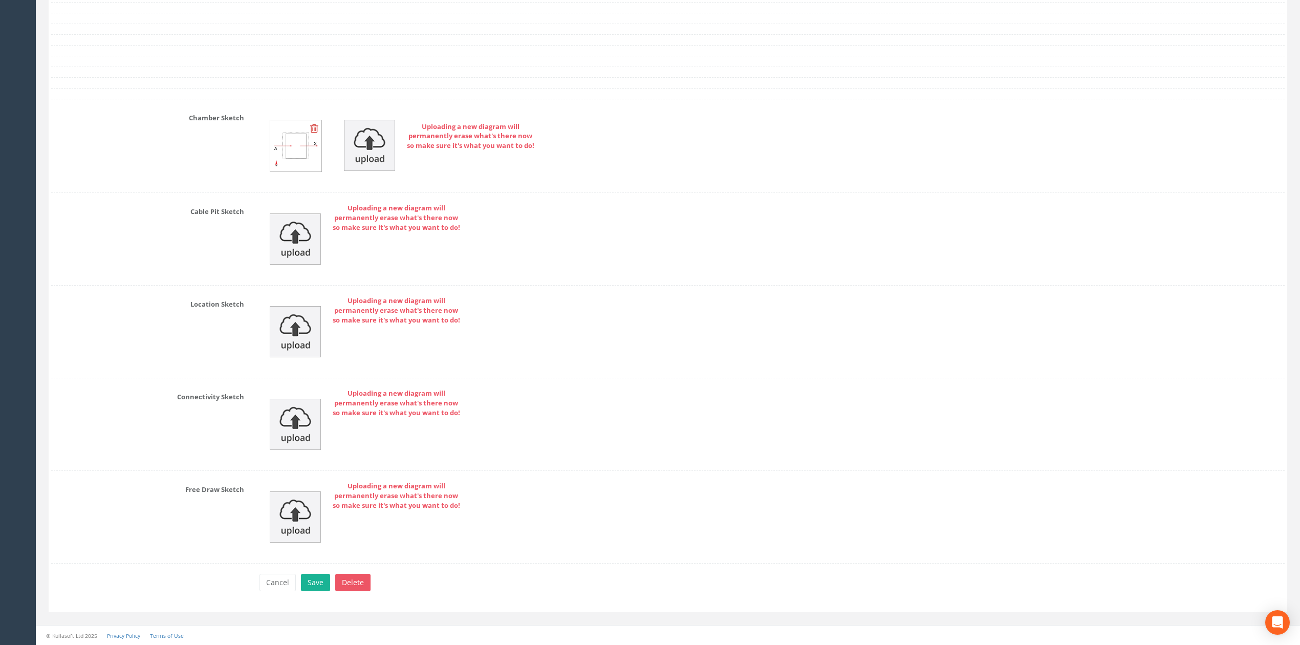
scroll to position [2057, 0]
click at [313, 578] on button "Save" at bounding box center [315, 582] width 29 height 17
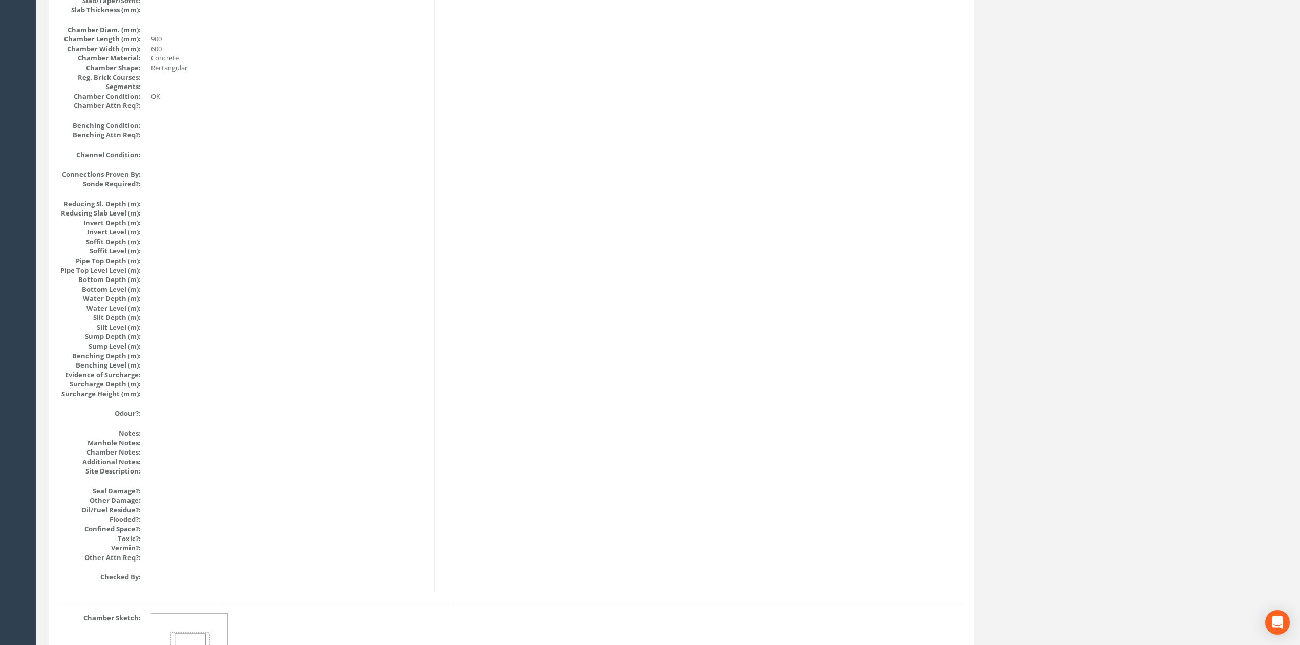
scroll to position [0, 0]
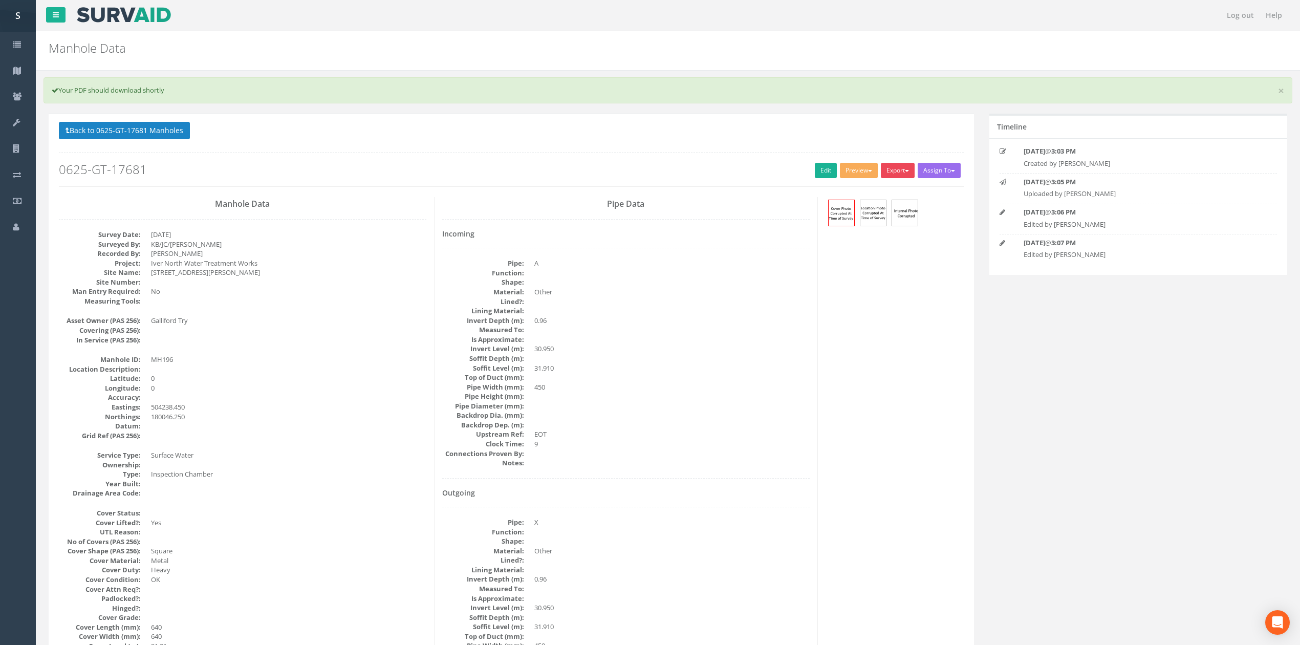
click at [900, 170] on button "Export" at bounding box center [898, 170] width 34 height 15
click at [885, 209] on link "SVS MH" at bounding box center [877, 210] width 78 height 16
click at [123, 131] on button "Back to 0625-GT-17681 Manholes" at bounding box center [124, 130] width 131 height 17
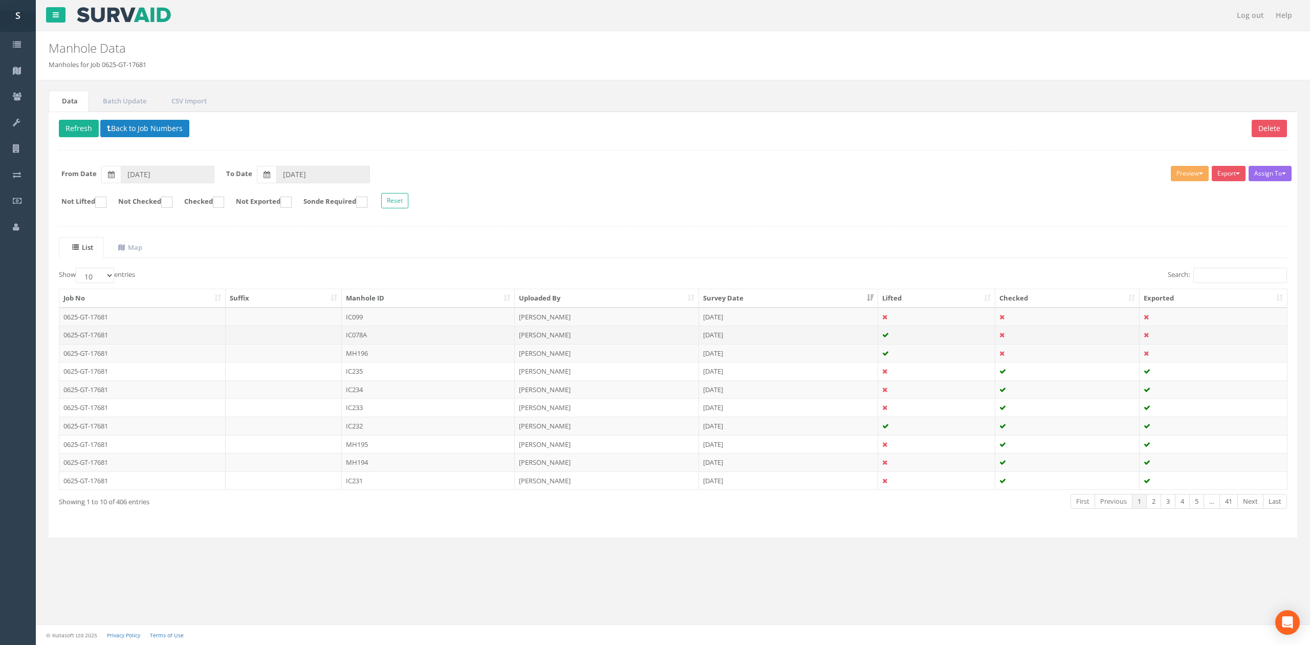
click at [438, 339] on td "IC078A" at bounding box center [428, 335] width 173 height 18
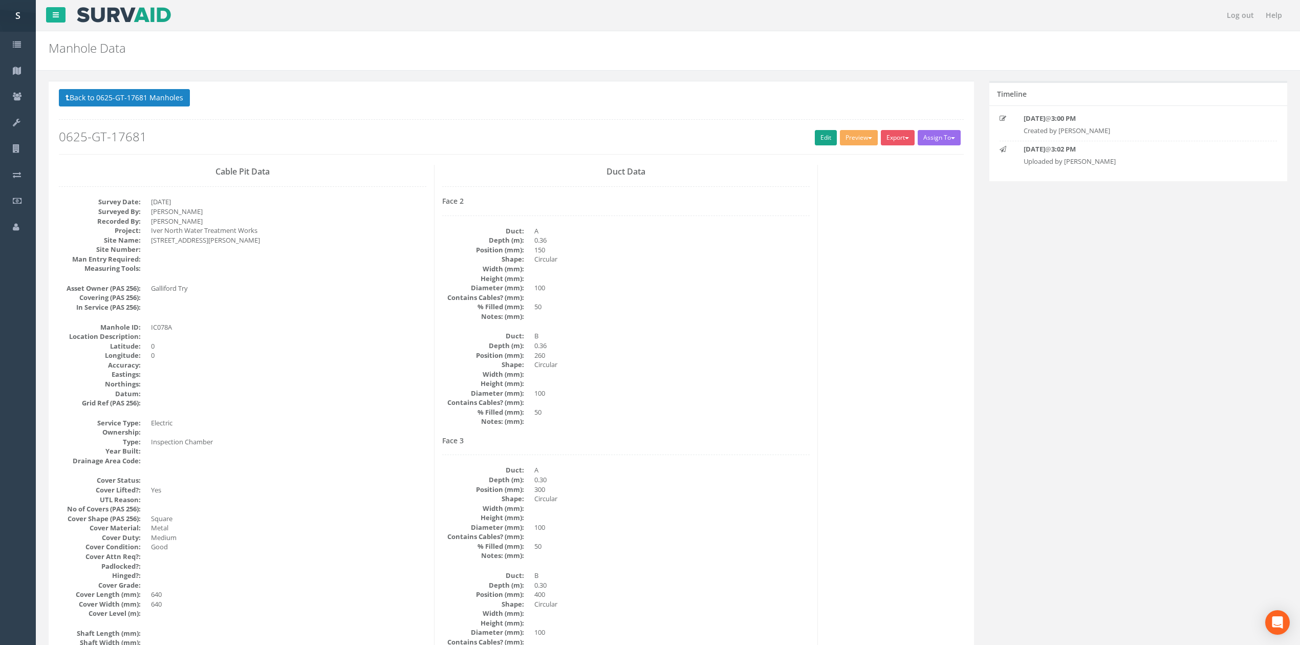
drag, startPoint x: 811, startPoint y: 150, endPoint x: 812, endPoint y: 143, distance: 6.7
click at [811, 150] on div "Back to 0625-GT-17681 Manholes Back to Map Assign To No Companies Added Export …" at bounding box center [511, 121] width 905 height 65
drag, startPoint x: 813, startPoint y: 140, endPoint x: 1301, endPoint y: 449, distance: 577.9
click at [815, 140] on link "Edit" at bounding box center [826, 137] width 22 height 15
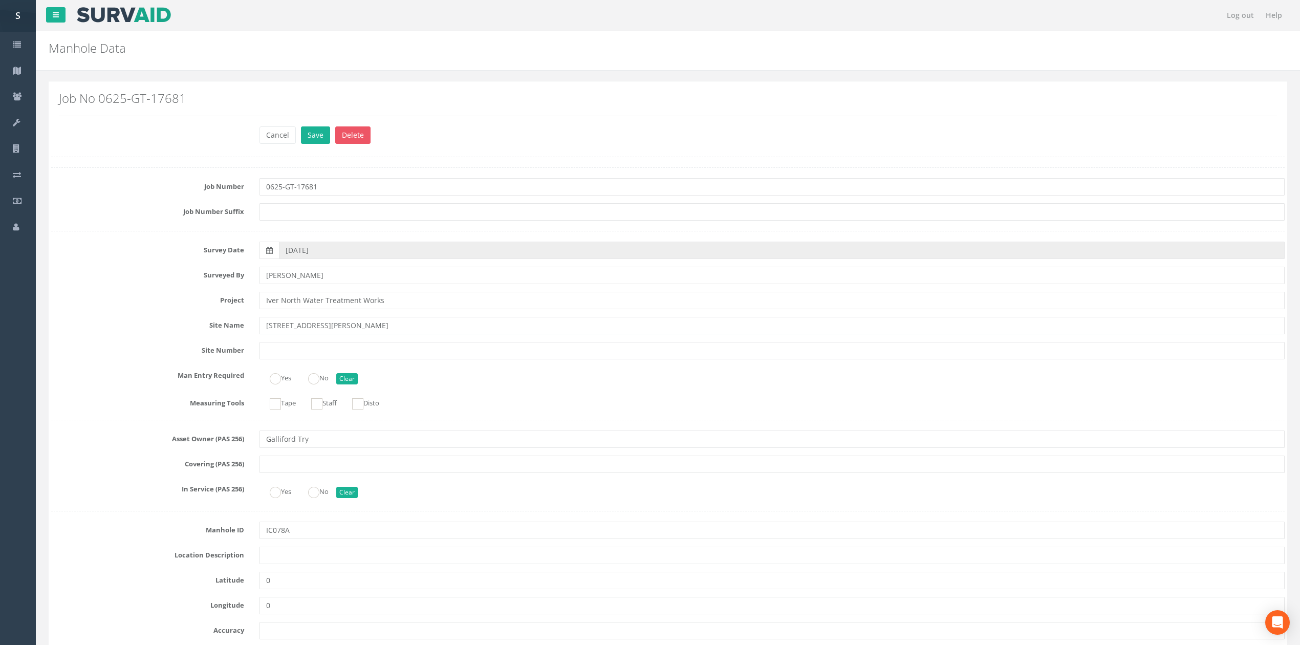
scroll to position [479, 0]
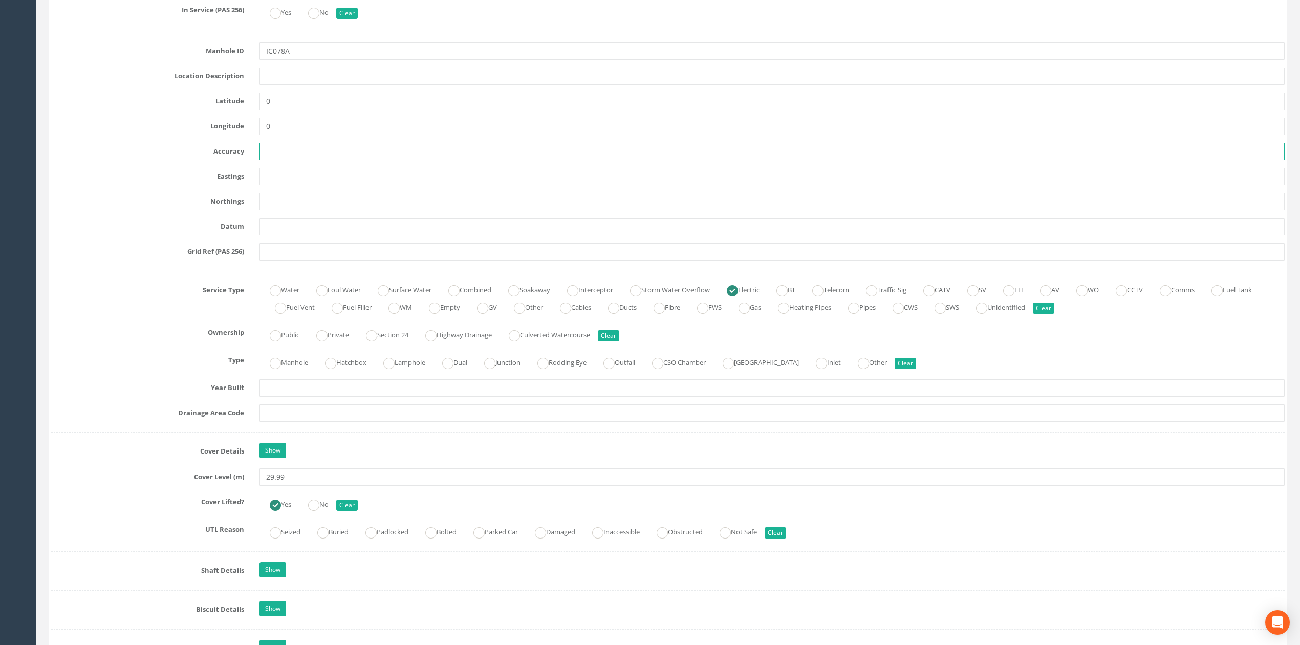
drag, startPoint x: 275, startPoint y: 159, endPoint x: 275, endPoint y: 191, distance: 32.2
click at [275, 159] on input "text" at bounding box center [771, 151] width 1025 height 17
click at [275, 191] on div "Job Number 0625-GT-17681 Job Number Suffix Survey Date 08/09/2025 Surveyed By R…" at bounding box center [667, 637] width 1233 height 1898
click at [269, 179] on input "text" at bounding box center [771, 176] width 1025 height 17
paste input "504473.860"
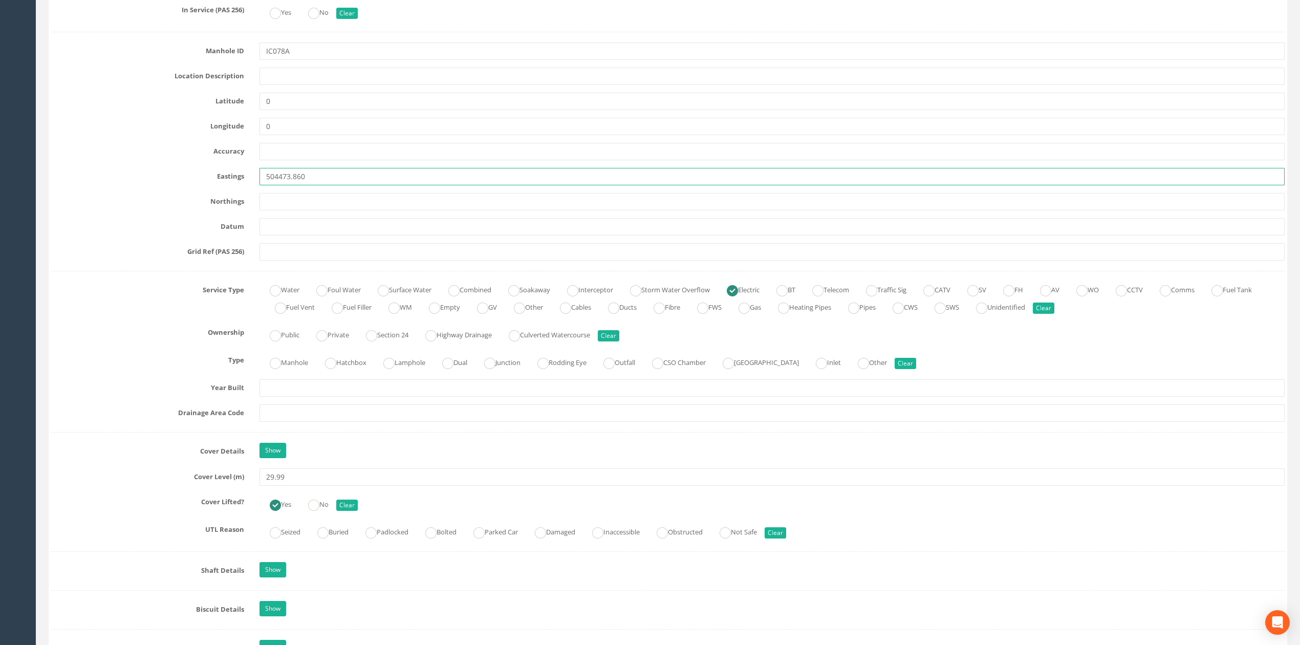
type input "504473.860"
click at [304, 201] on input "text" at bounding box center [771, 201] width 1025 height 17
paste input "180073.440"
type input "180073.440"
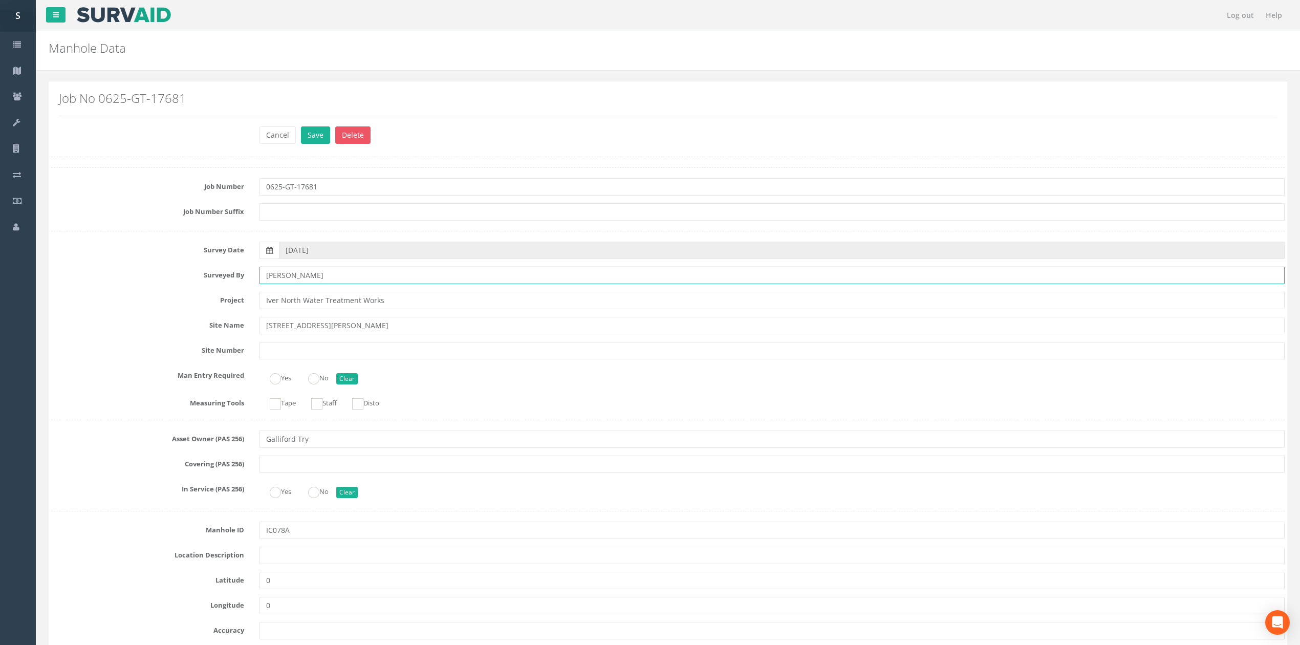
drag, startPoint x: 333, startPoint y: 279, endPoint x: 3, endPoint y: 255, distance: 330.5
type input "KB/JC/[PERSON_NAME]"
click at [301, 126] on button "Save" at bounding box center [315, 134] width 29 height 17
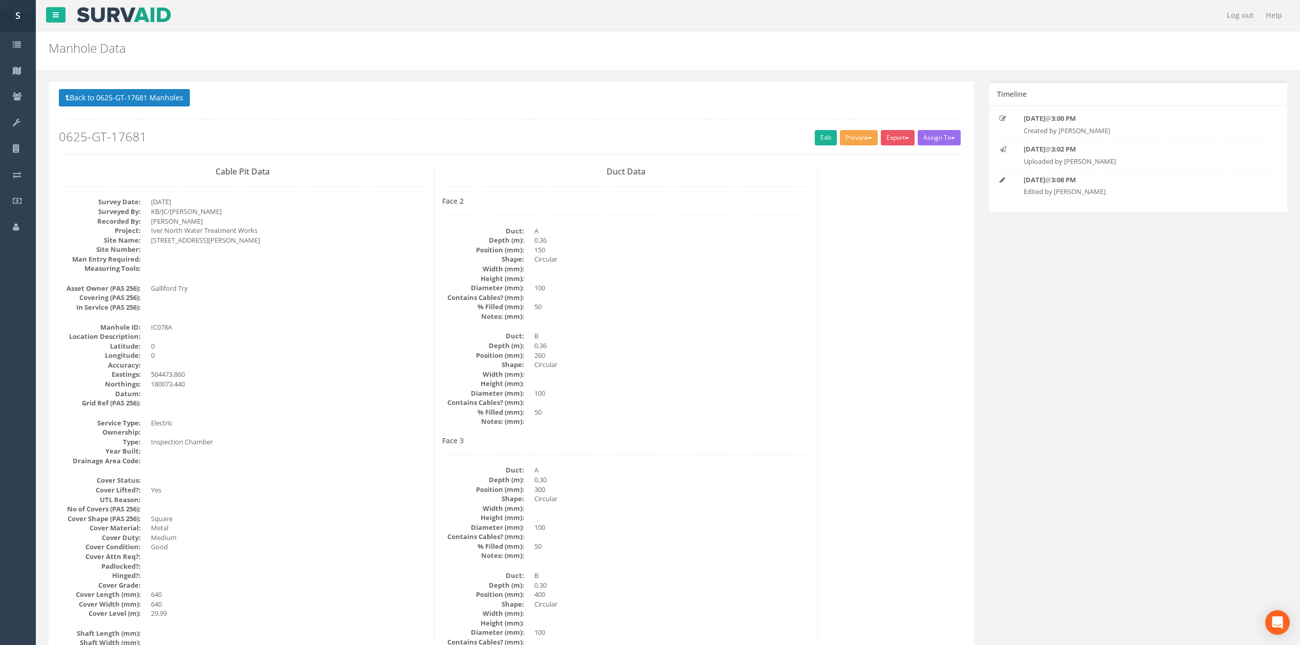
click at [863, 141] on button "Preview" at bounding box center [859, 137] width 38 height 15
click at [842, 157] on link "SVS IC" at bounding box center [840, 159] width 78 height 16
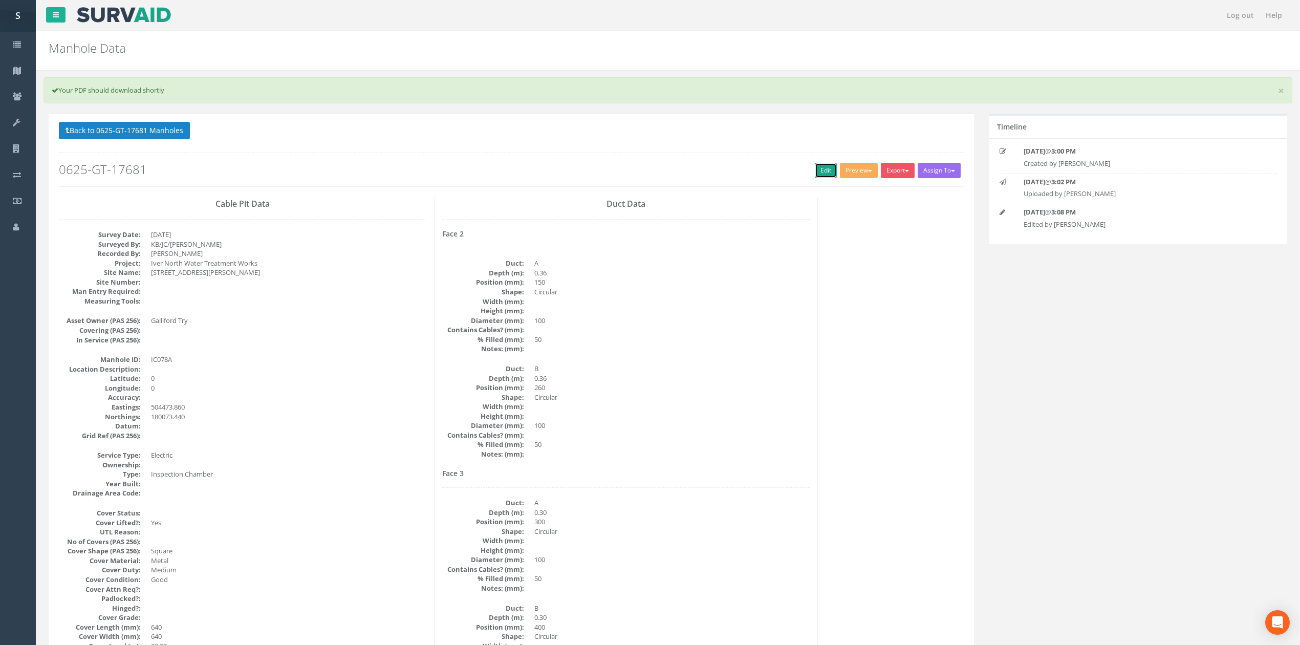
click at [815, 178] on link "Edit" at bounding box center [826, 170] width 22 height 15
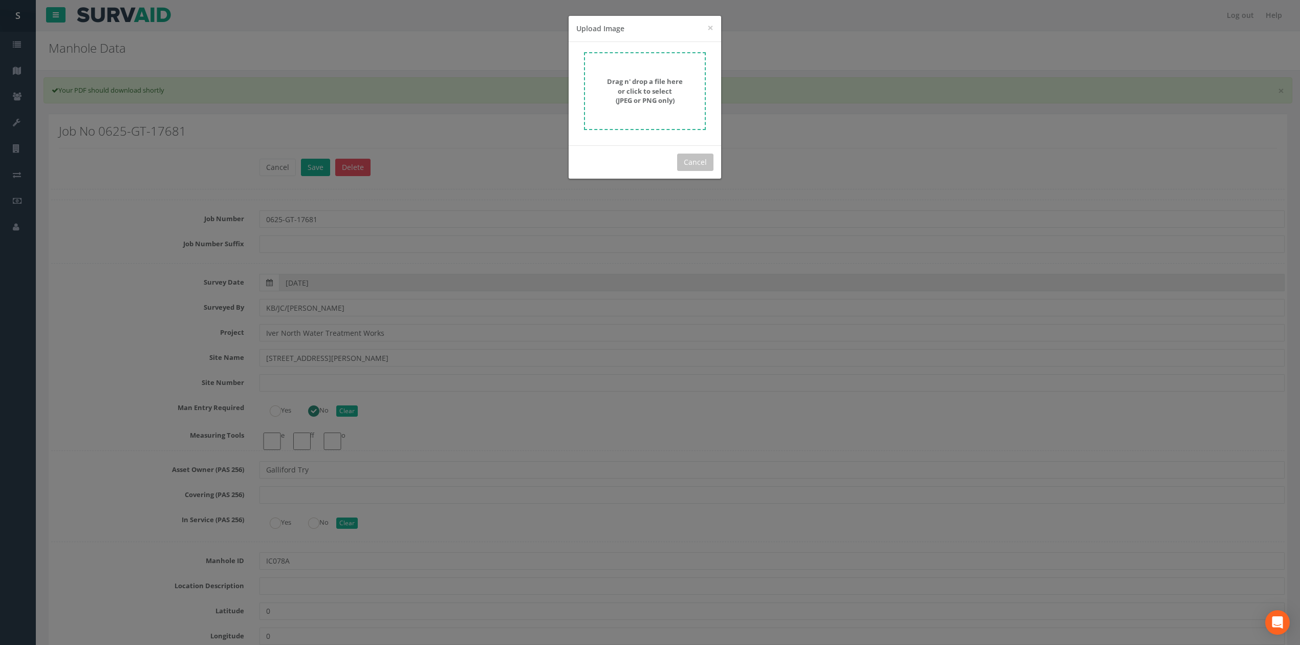
click at [683, 61] on form "Drag n' drop a file here or click to select (JPEG or PNG only)" at bounding box center [645, 91] width 122 height 78
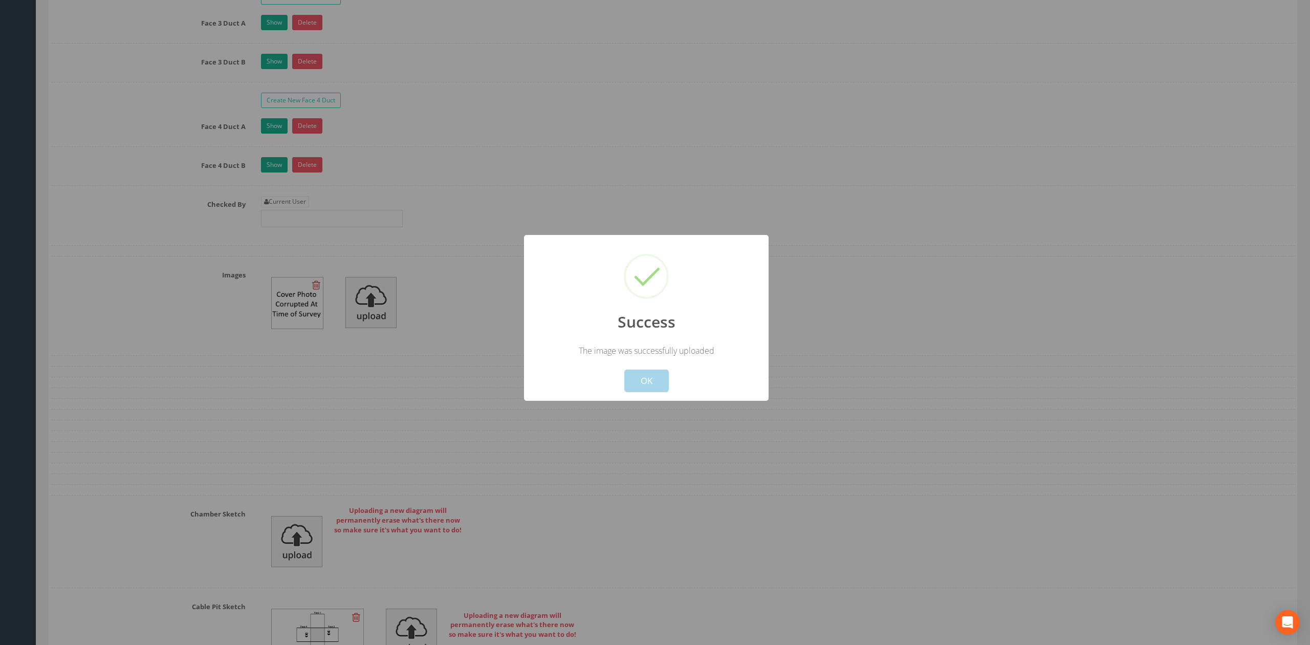
click at [644, 383] on button "OK" at bounding box center [646, 381] width 45 height 23
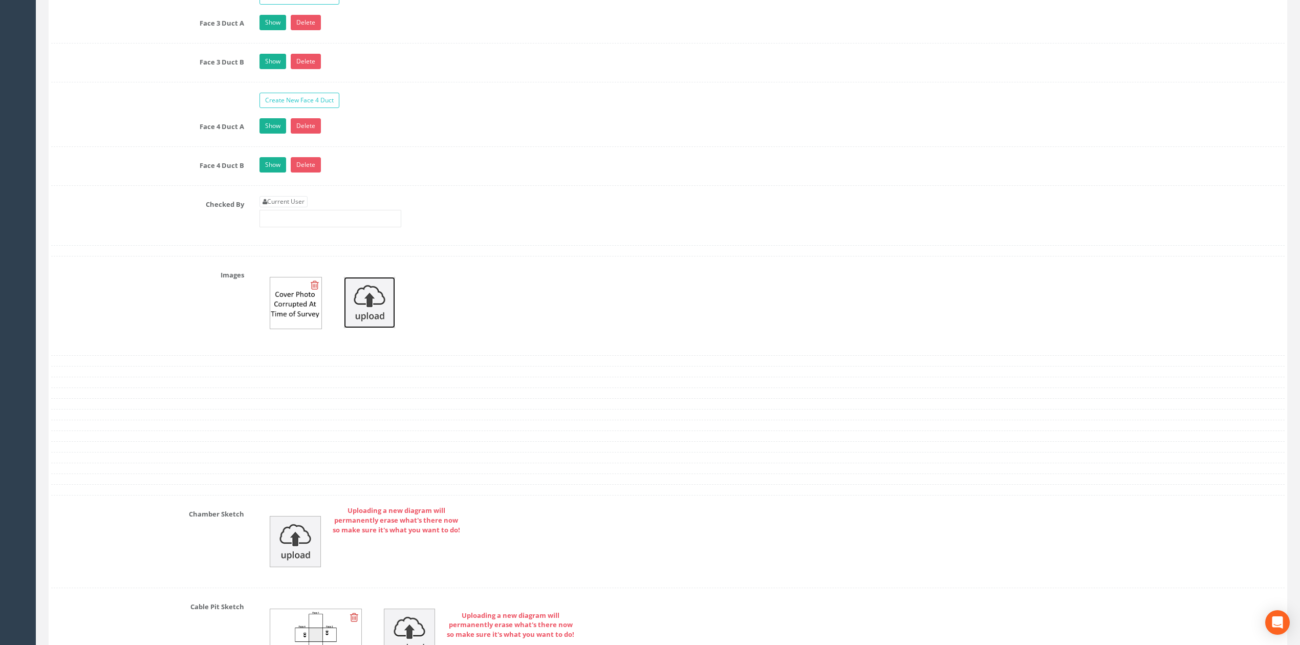
click at [351, 324] on img at bounding box center [369, 302] width 51 height 51
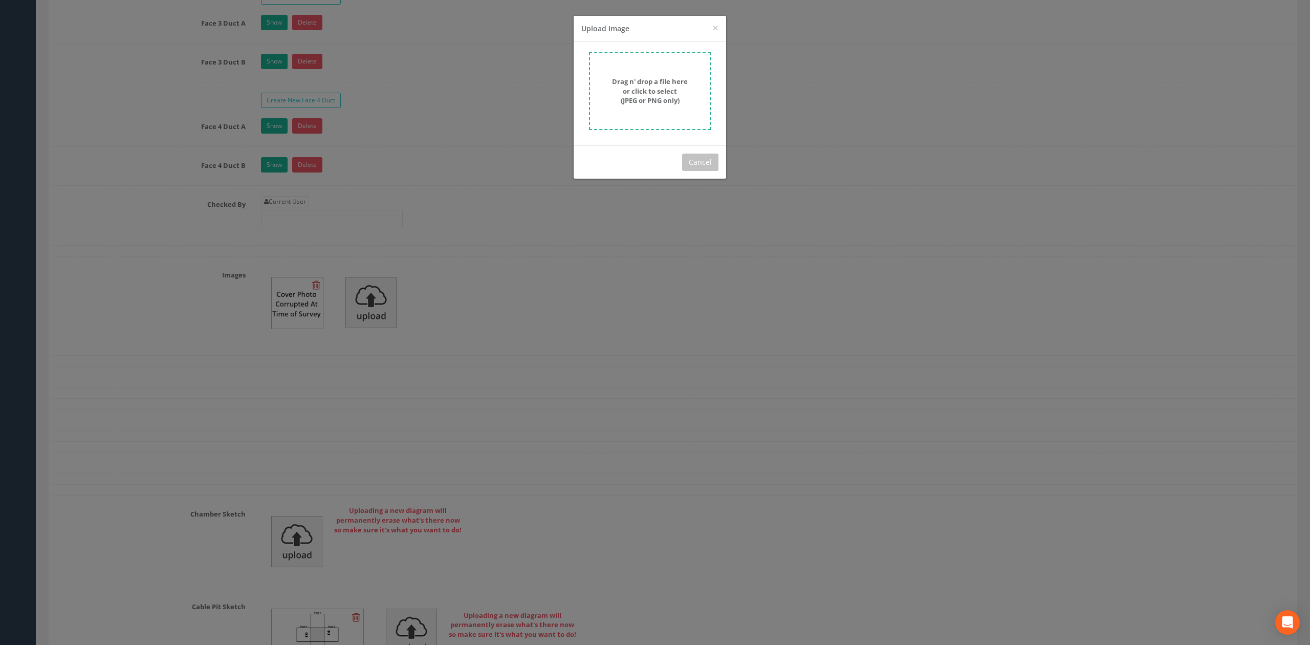
click at [686, 79] on strong "Drag n' drop a file here or click to select (JPEG or PNG only)" at bounding box center [650, 91] width 76 height 28
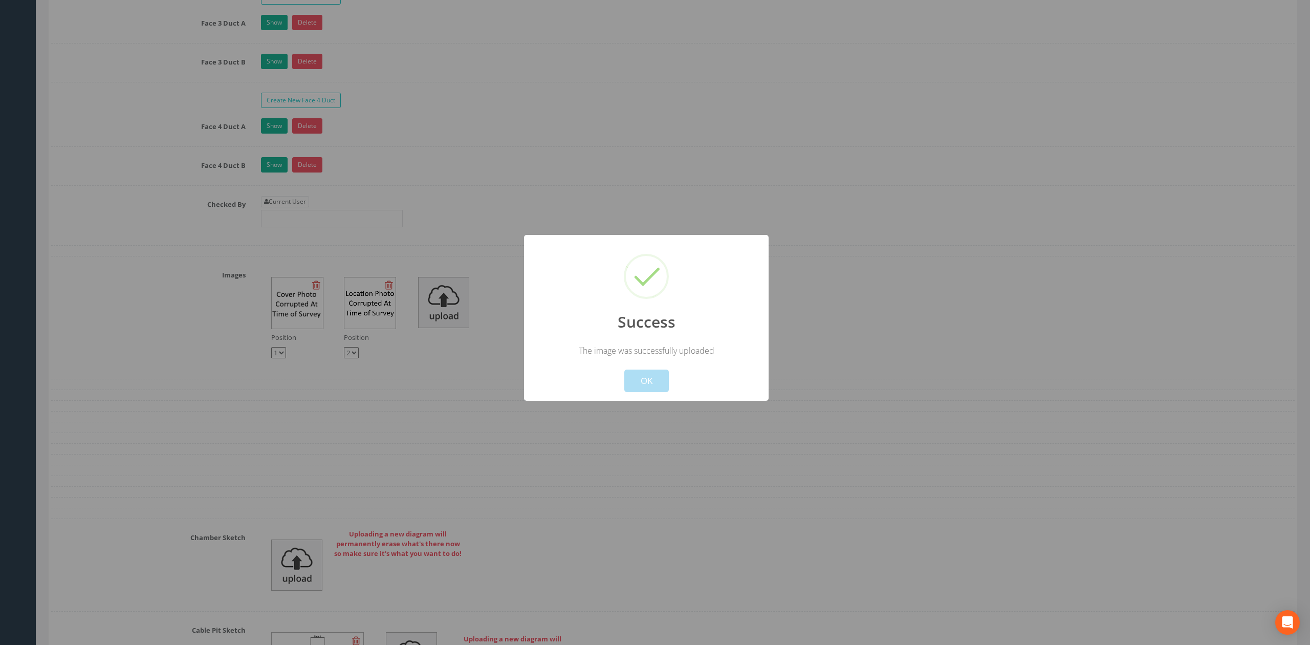
click at [660, 375] on button "OK" at bounding box center [646, 381] width 45 height 23
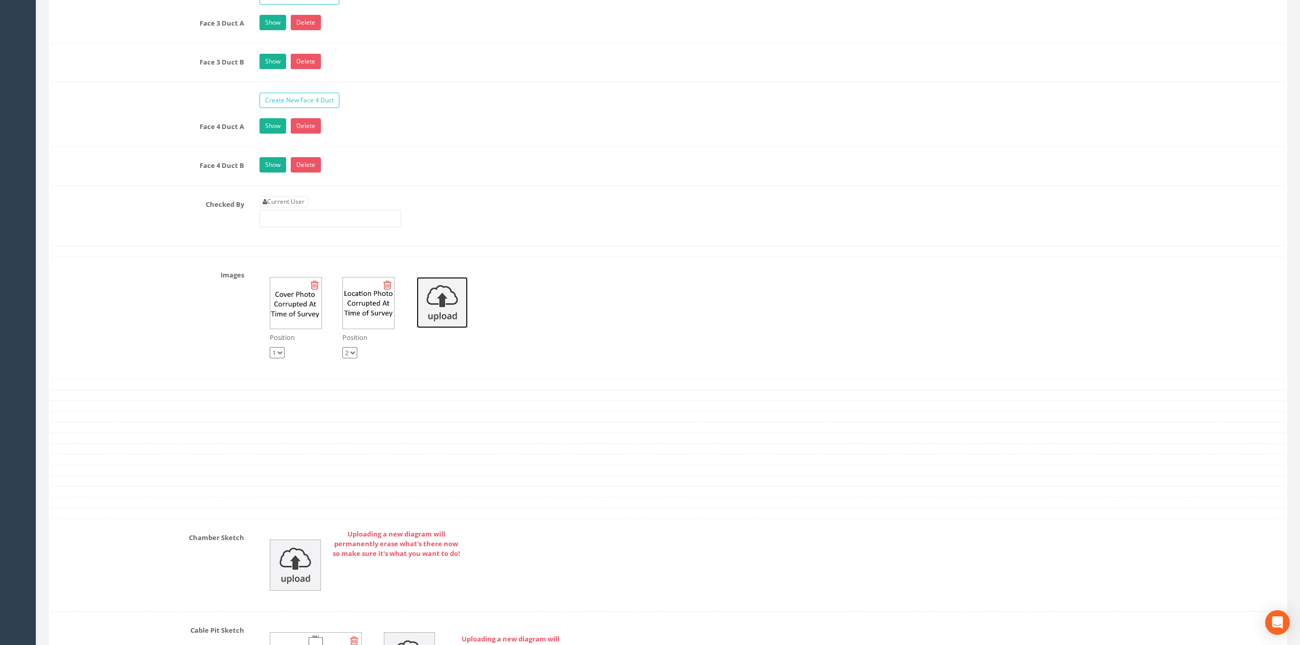
click at [442, 317] on img at bounding box center [442, 302] width 51 height 51
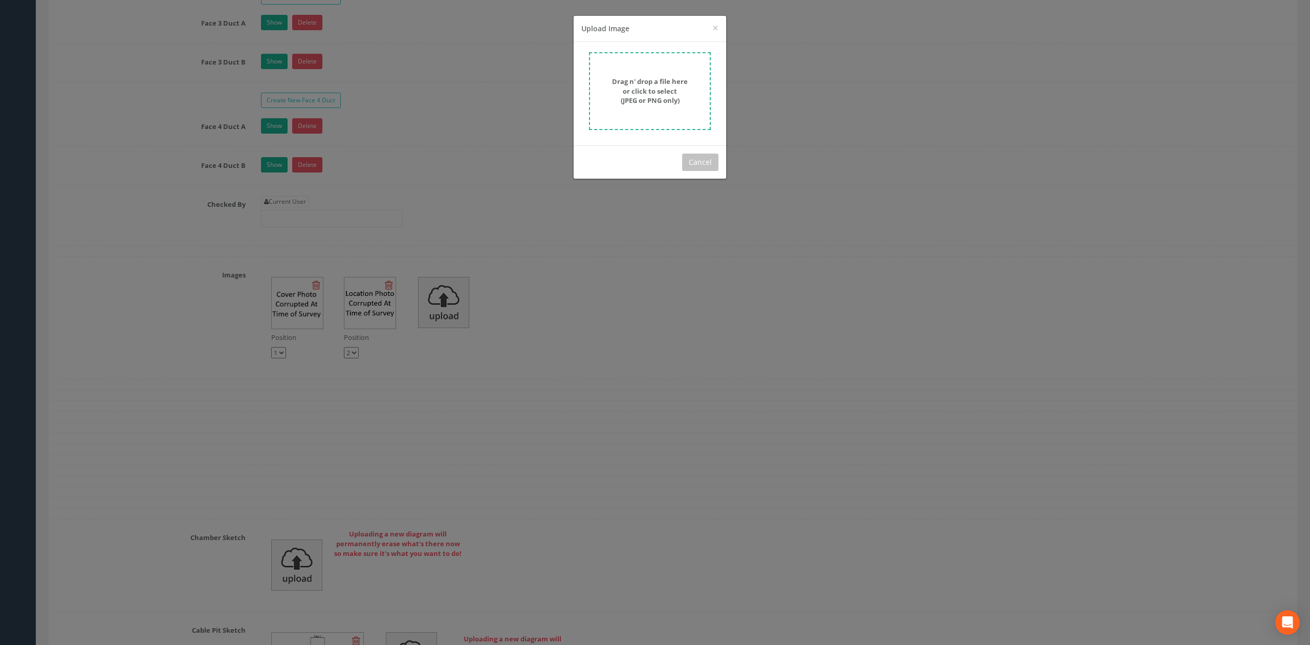
click at [644, 104] on strong "Drag n' drop a file here or click to select (JPEG or PNG only)" at bounding box center [650, 91] width 76 height 28
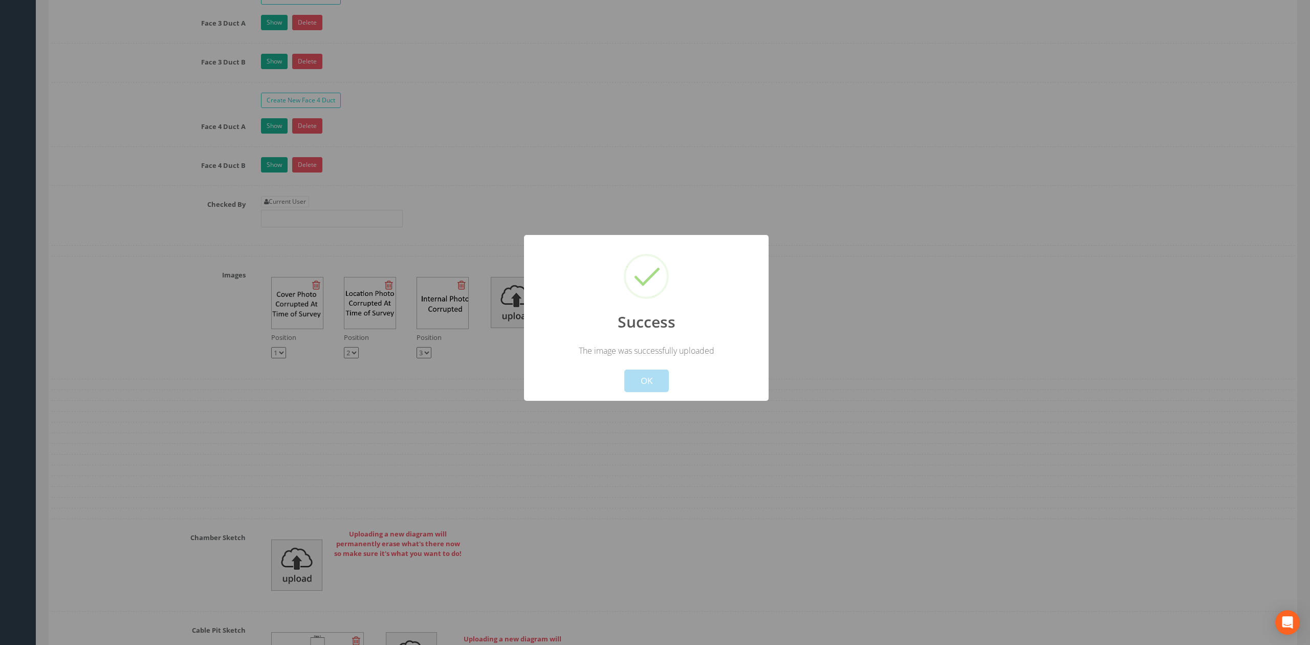
click at [654, 376] on button "OK" at bounding box center [646, 381] width 45 height 23
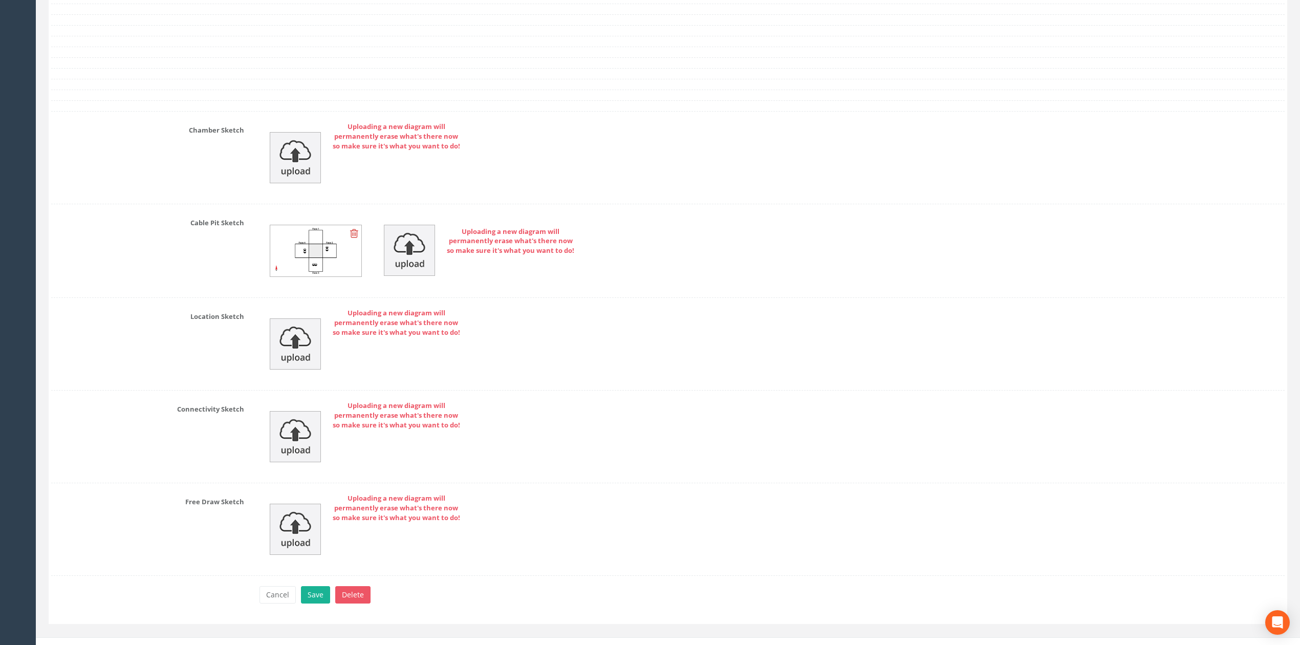
scroll to position [2250, 0]
click at [316, 601] on button "Save" at bounding box center [315, 592] width 29 height 17
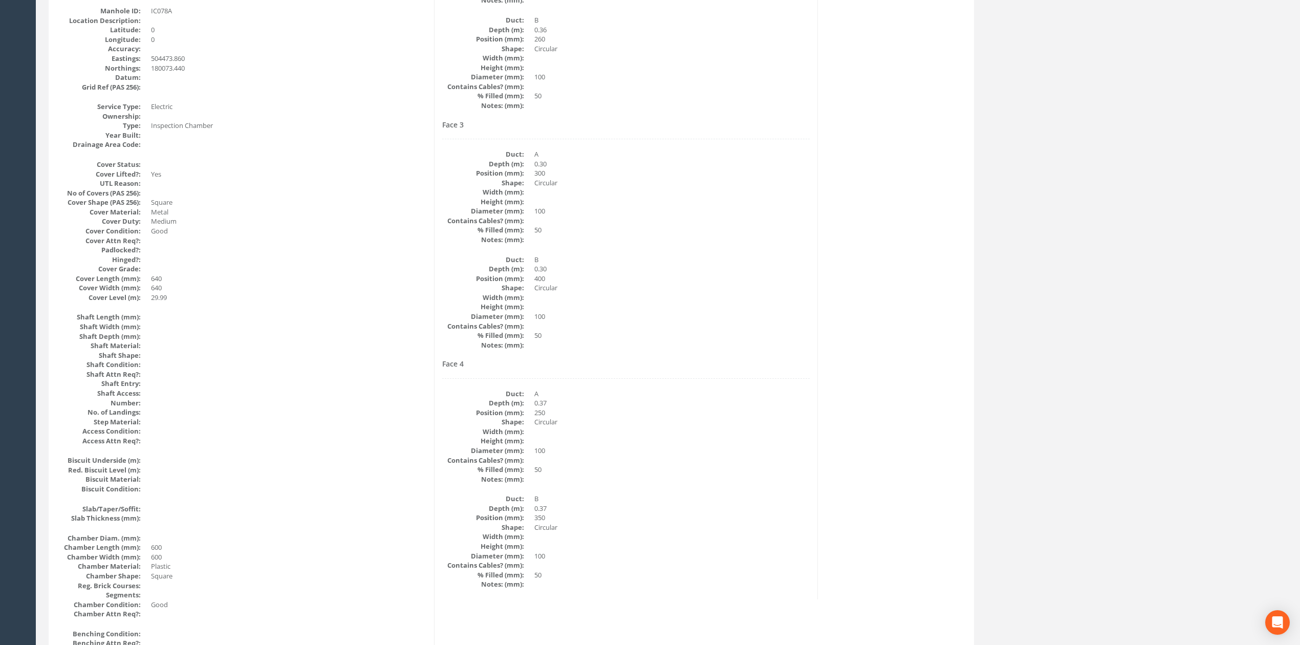
scroll to position [0, 0]
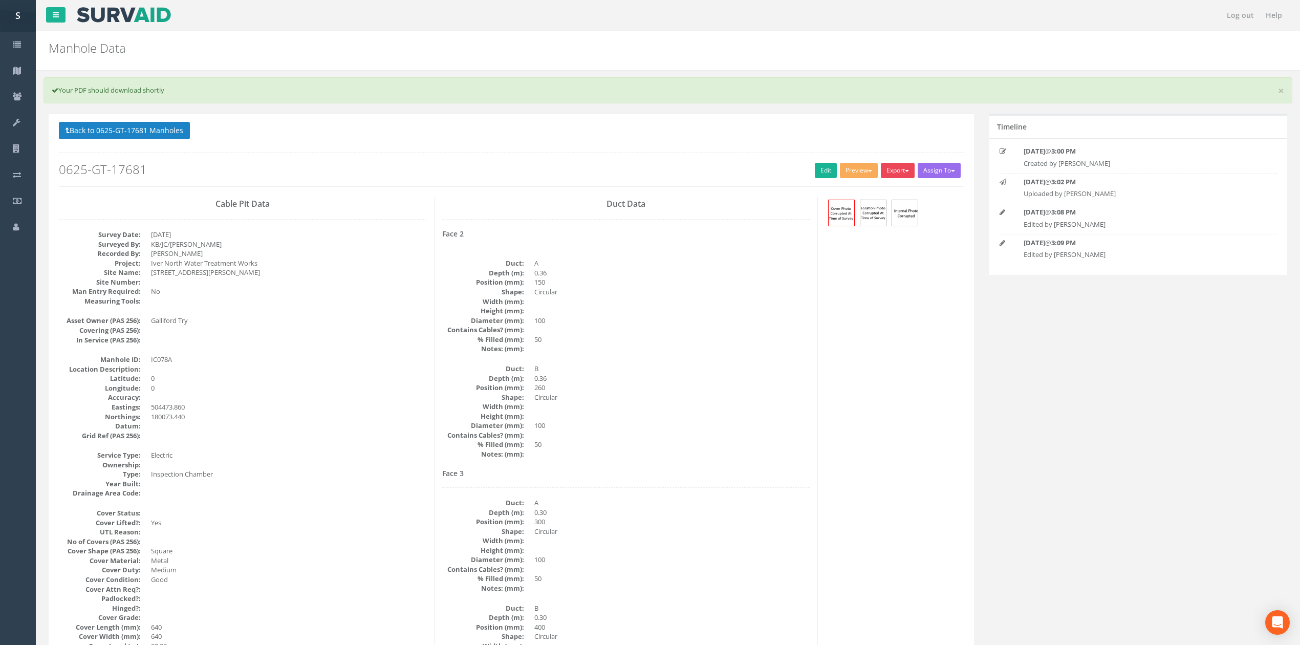
click at [893, 171] on button "Export" at bounding box center [898, 170] width 34 height 15
click at [879, 192] on link "SVS IC" at bounding box center [877, 192] width 78 height 16
click at [140, 135] on button "Back to 0625-GT-17681 Manholes" at bounding box center [124, 130] width 131 height 17
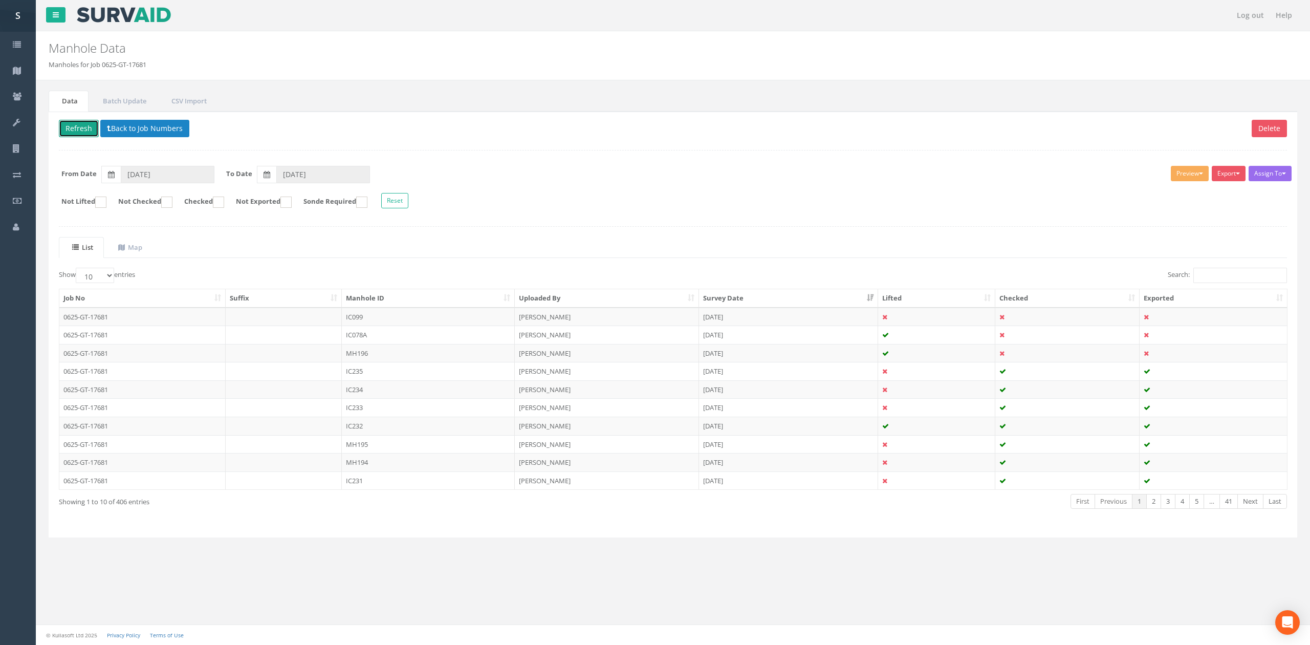
click at [74, 125] on button "Refresh" at bounding box center [79, 128] width 40 height 17
click at [475, 312] on td "IC099" at bounding box center [428, 317] width 173 height 18
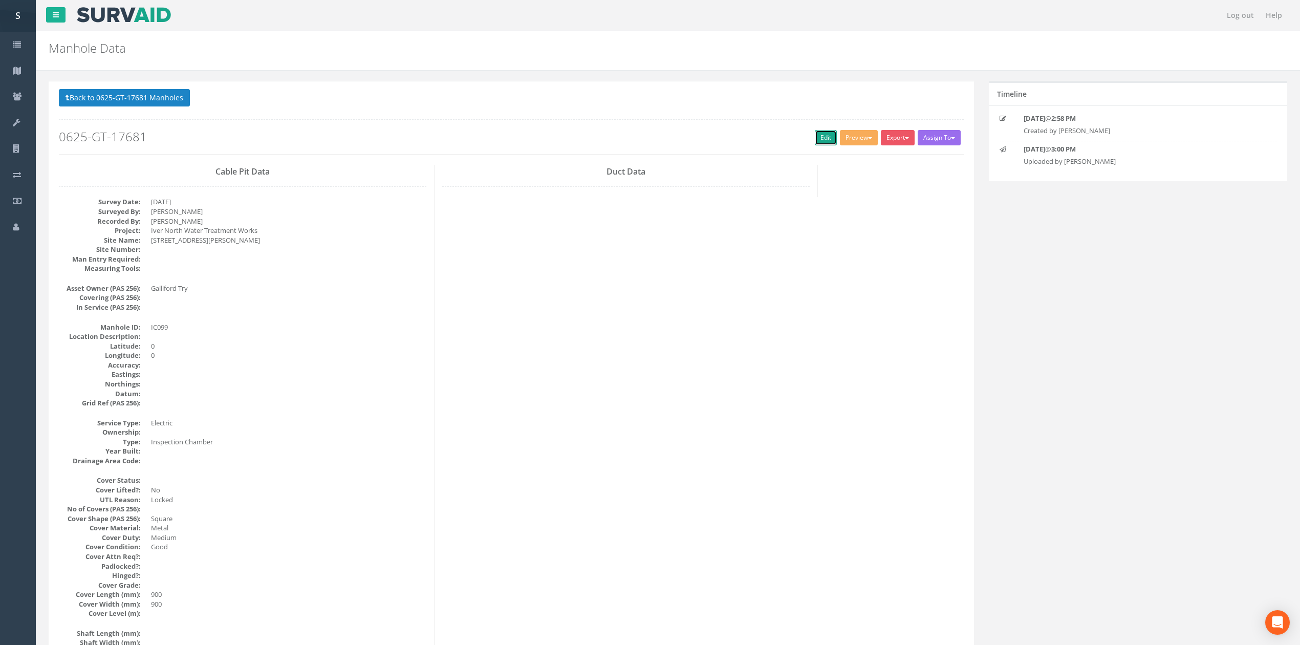
click at [817, 140] on link "Edit" at bounding box center [826, 137] width 22 height 15
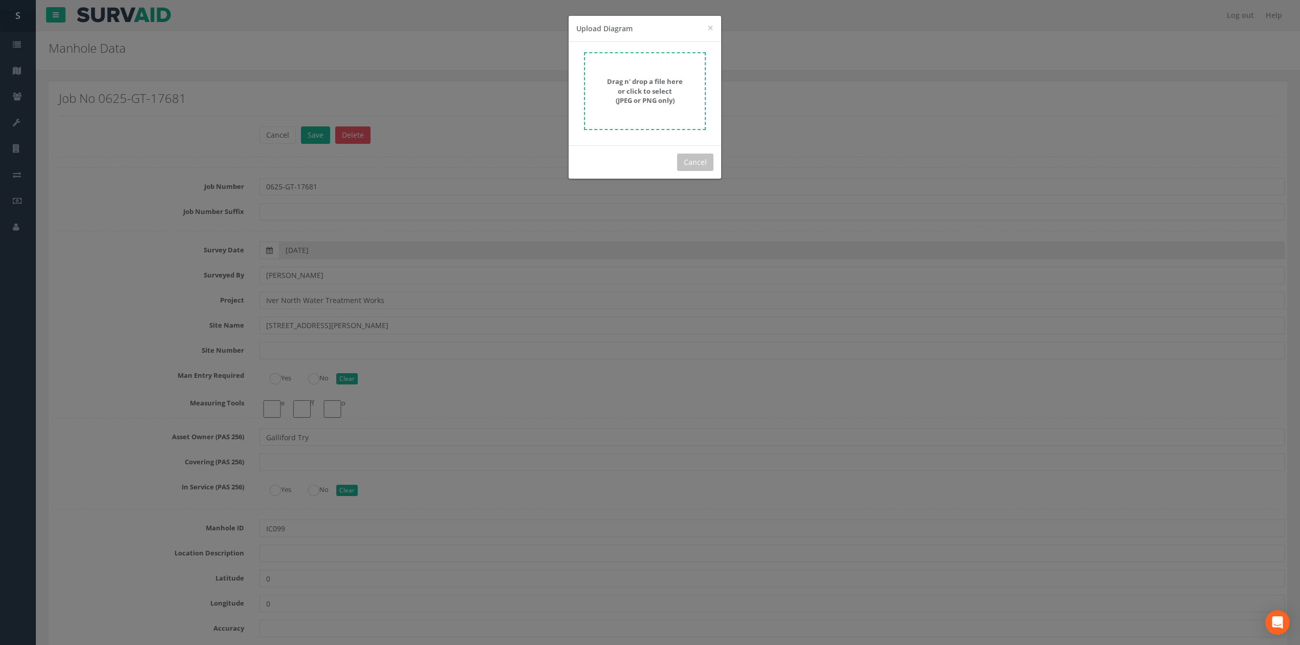
click at [643, 77] on strong "Drag n' drop a file here or click to select (JPEG or PNG only)" at bounding box center [645, 91] width 76 height 28
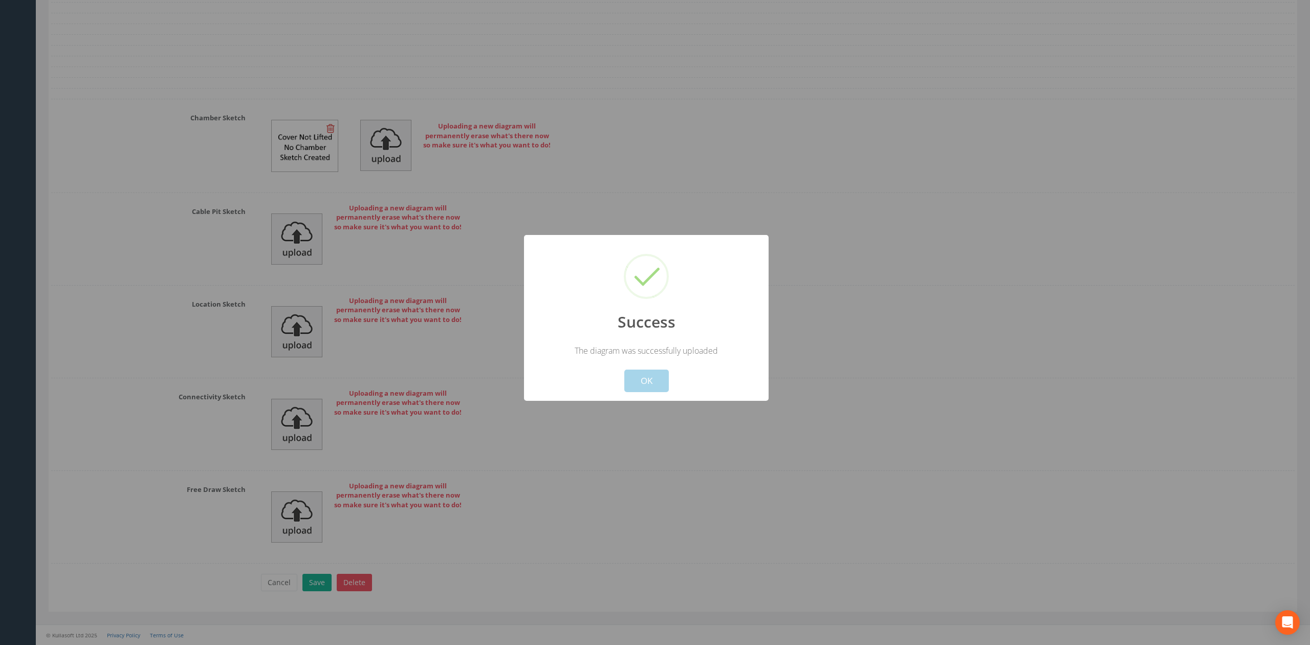
click at [641, 379] on button "OK" at bounding box center [646, 381] width 45 height 23
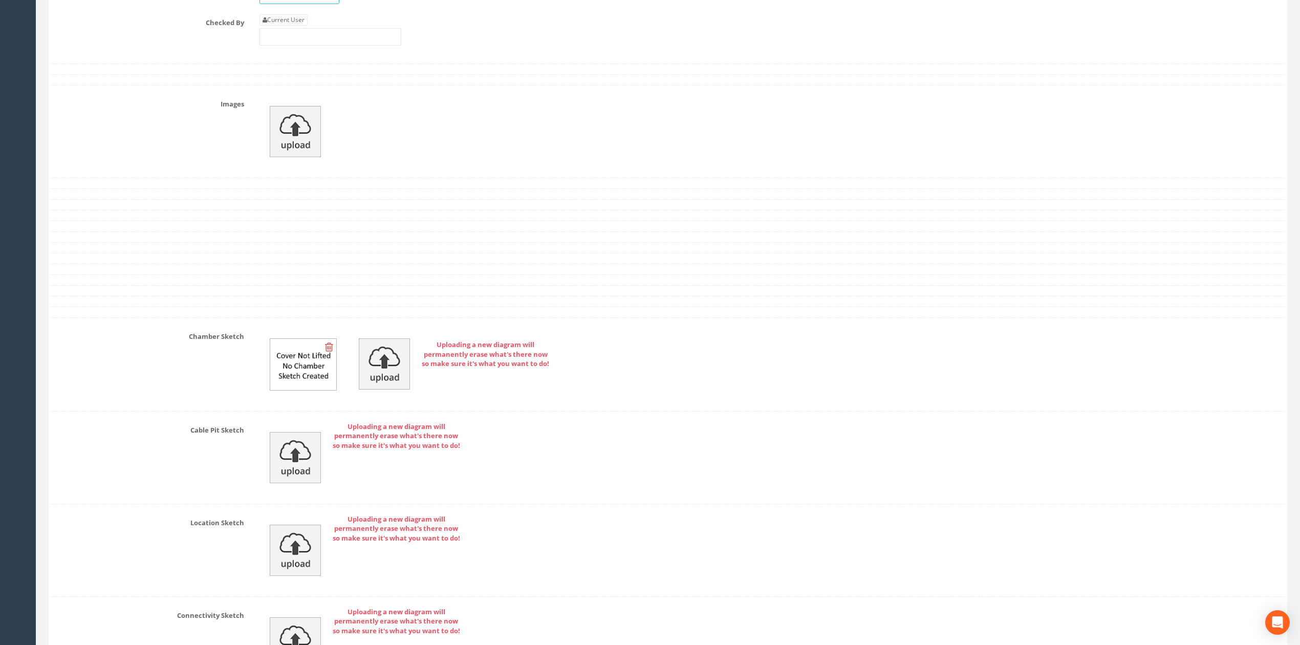
scroll to position [1676, 0]
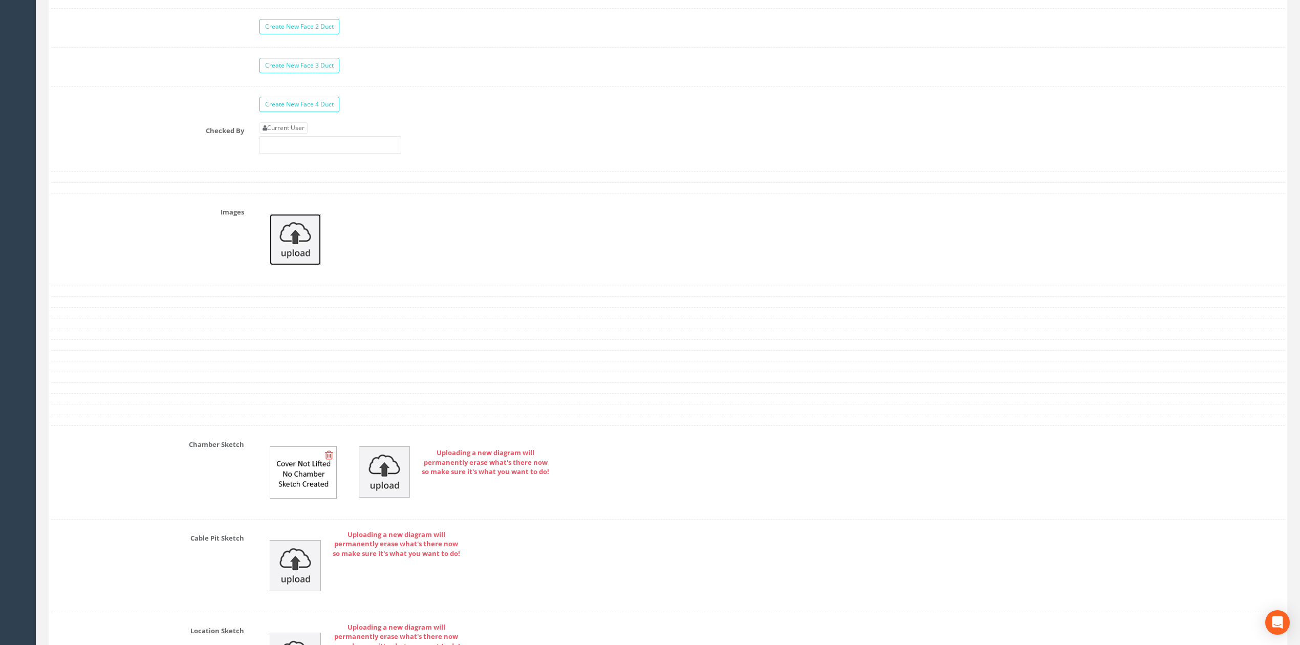
click at [277, 243] on img at bounding box center [295, 239] width 51 height 51
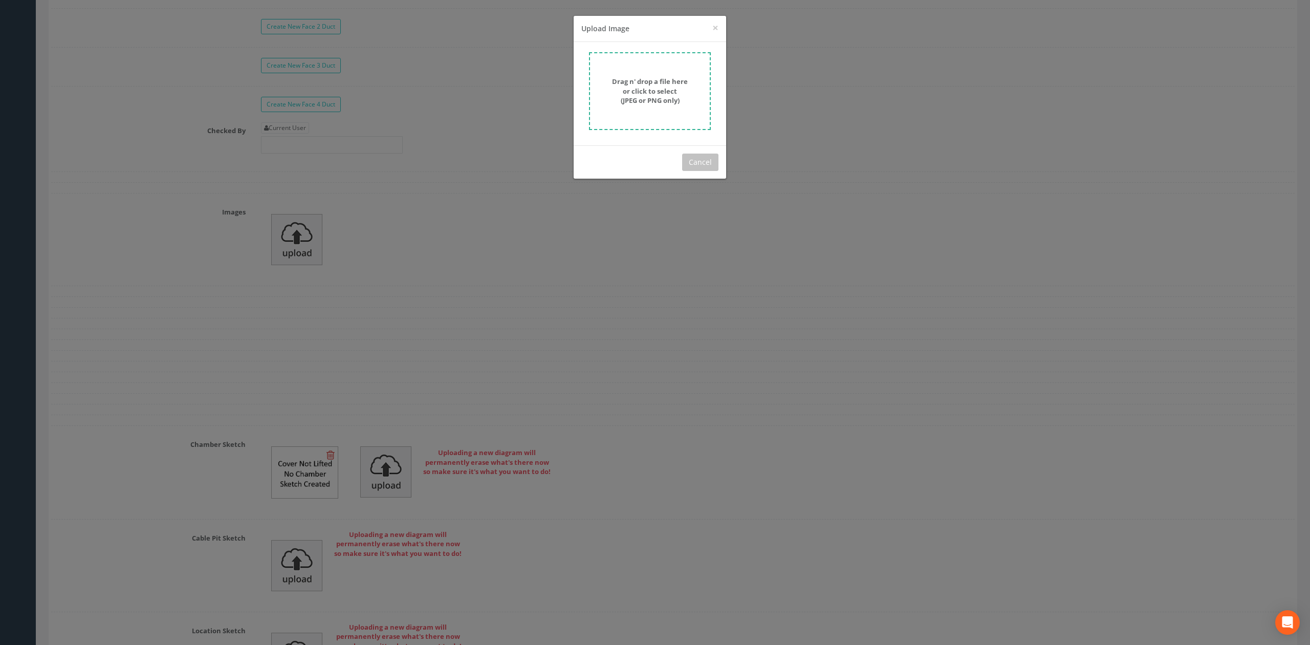
click at [657, 103] on strong "Drag n' drop a file here or click to select (JPEG or PNG only)" at bounding box center [650, 91] width 76 height 28
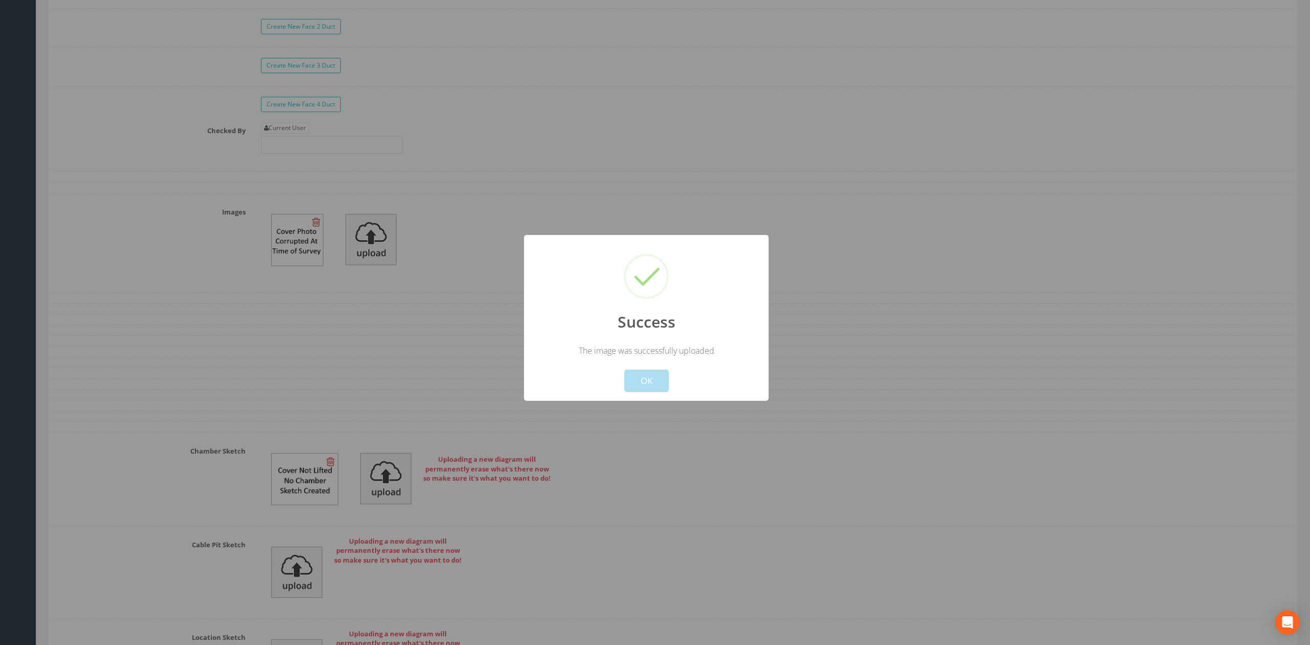
click at [648, 366] on div "Cancel OK" at bounding box center [646, 374] width 227 height 36
click at [641, 387] on button "OK" at bounding box center [646, 381] width 45 height 23
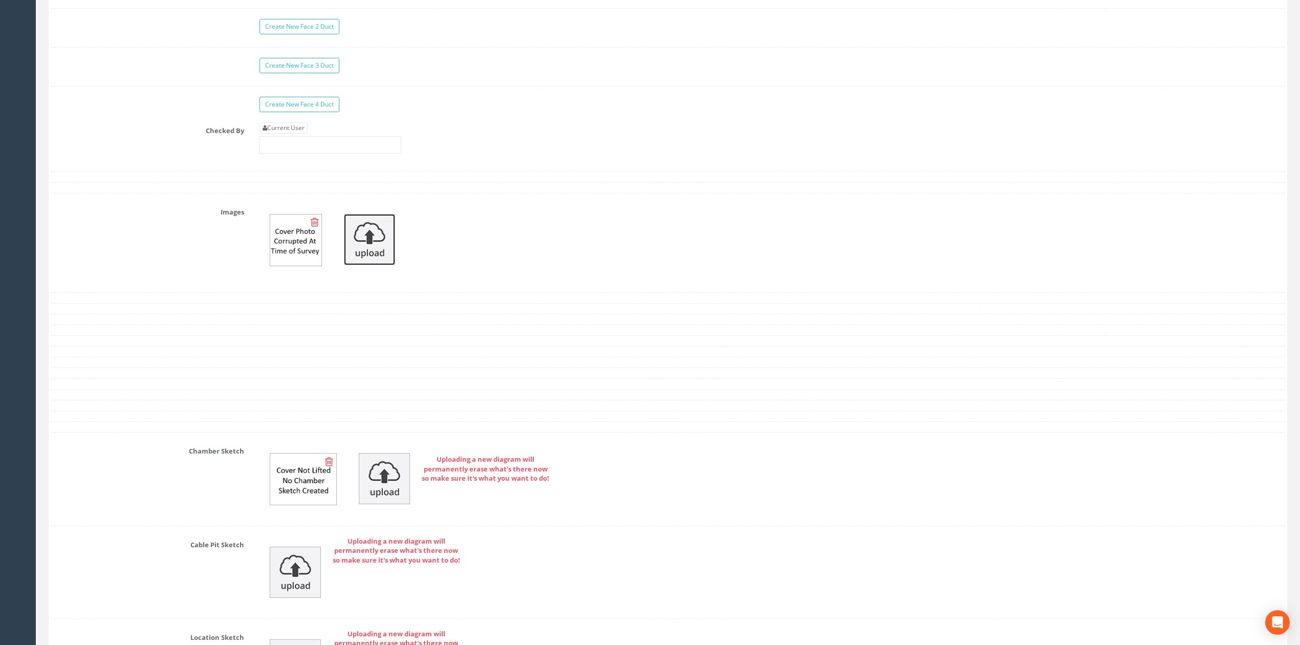
click at [374, 251] on img at bounding box center [369, 239] width 51 height 51
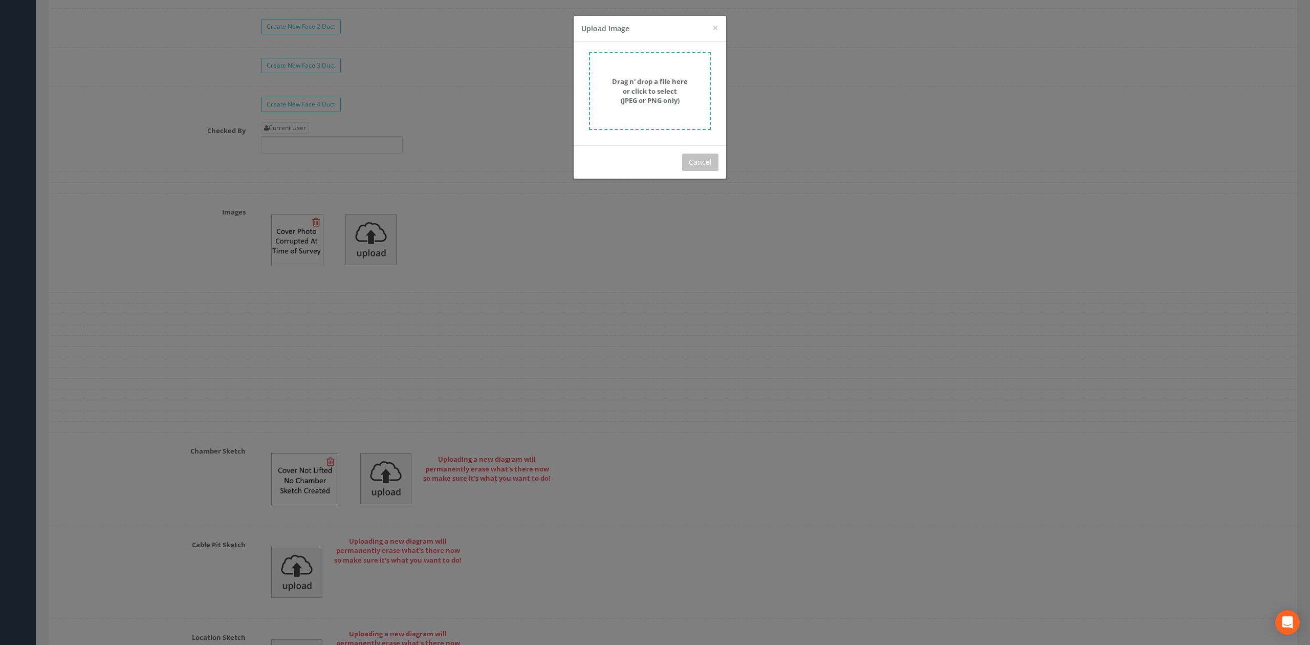
click at [654, 91] on strong "Drag n' drop a file here or click to select (JPEG or PNG only)" at bounding box center [650, 91] width 76 height 28
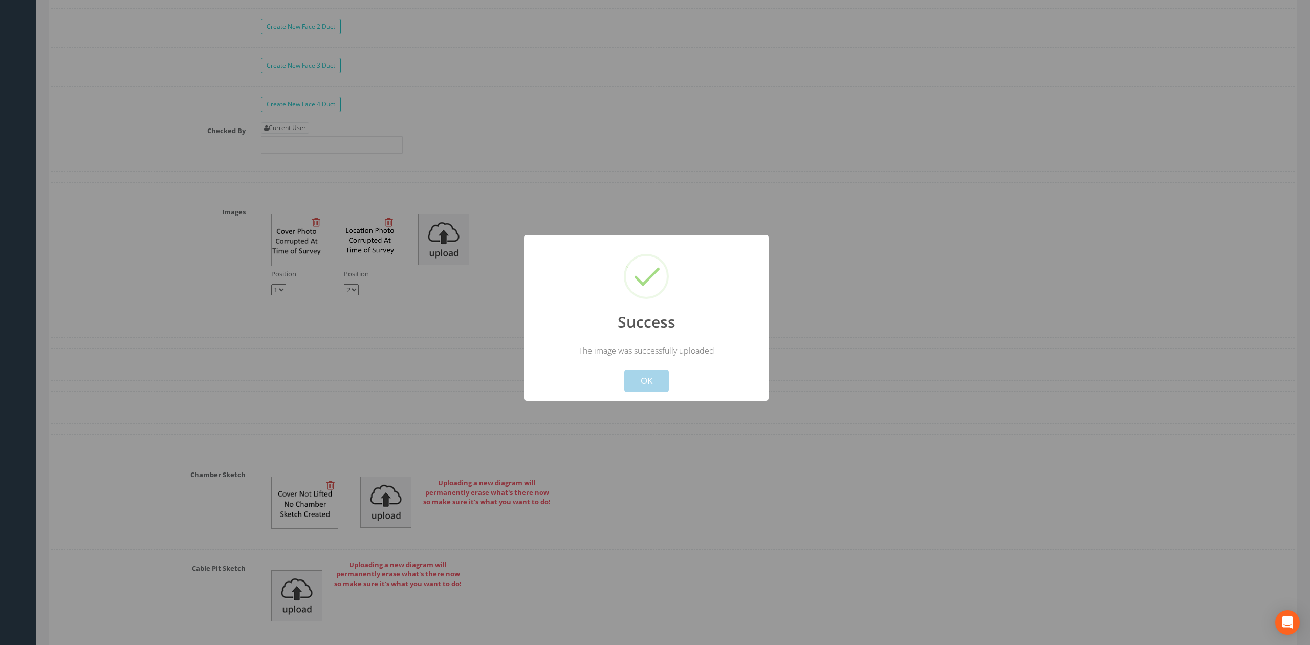
click at [652, 377] on button "OK" at bounding box center [646, 381] width 45 height 23
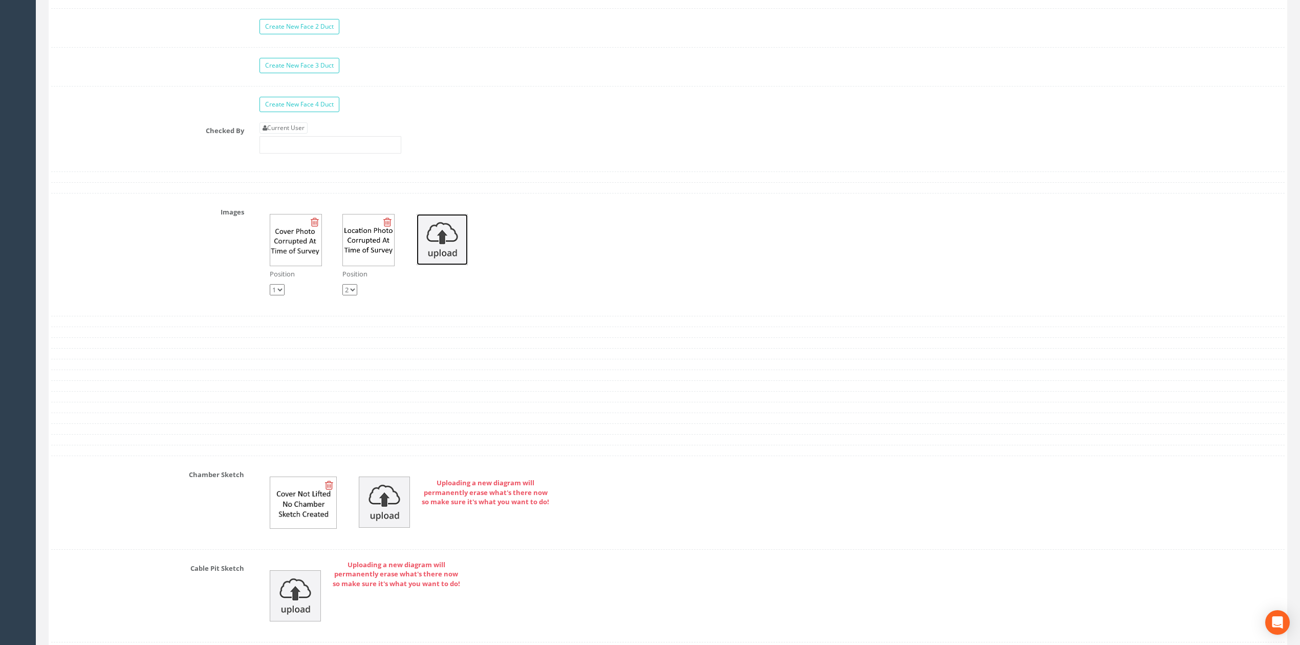
click at [449, 251] on img at bounding box center [442, 239] width 51 height 51
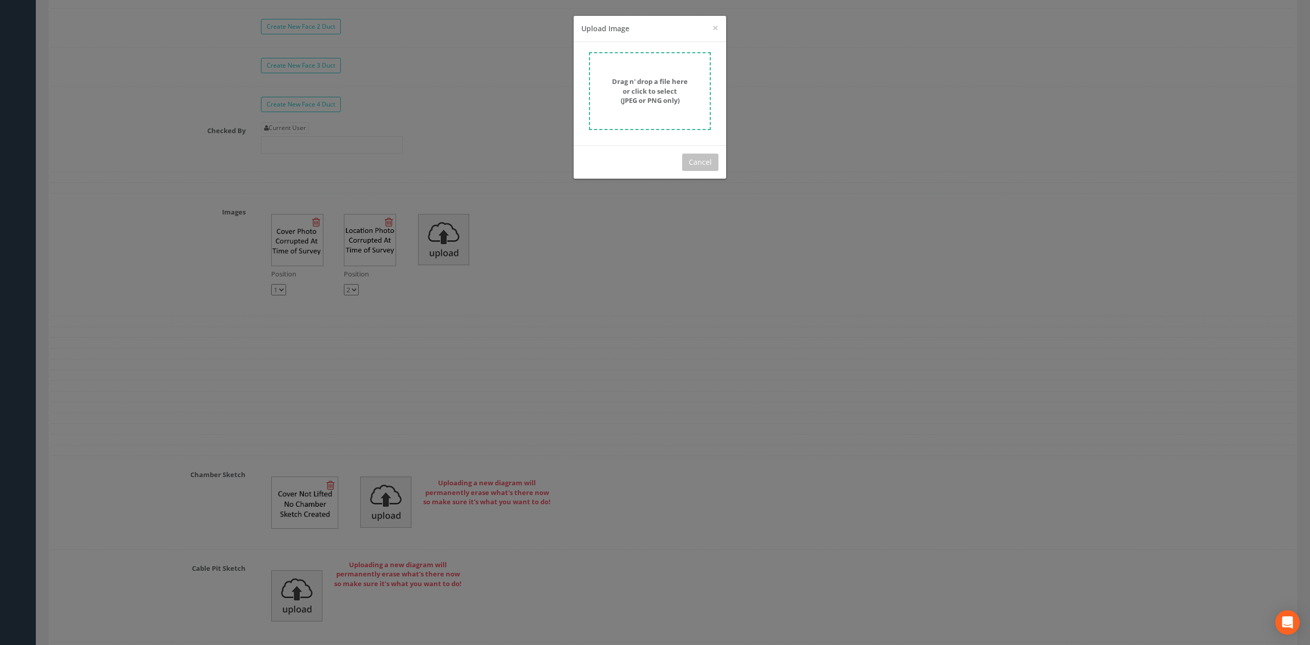
click at [625, 97] on strong "Drag n' drop a file here or click to select (JPEG or PNG only)" at bounding box center [650, 91] width 76 height 28
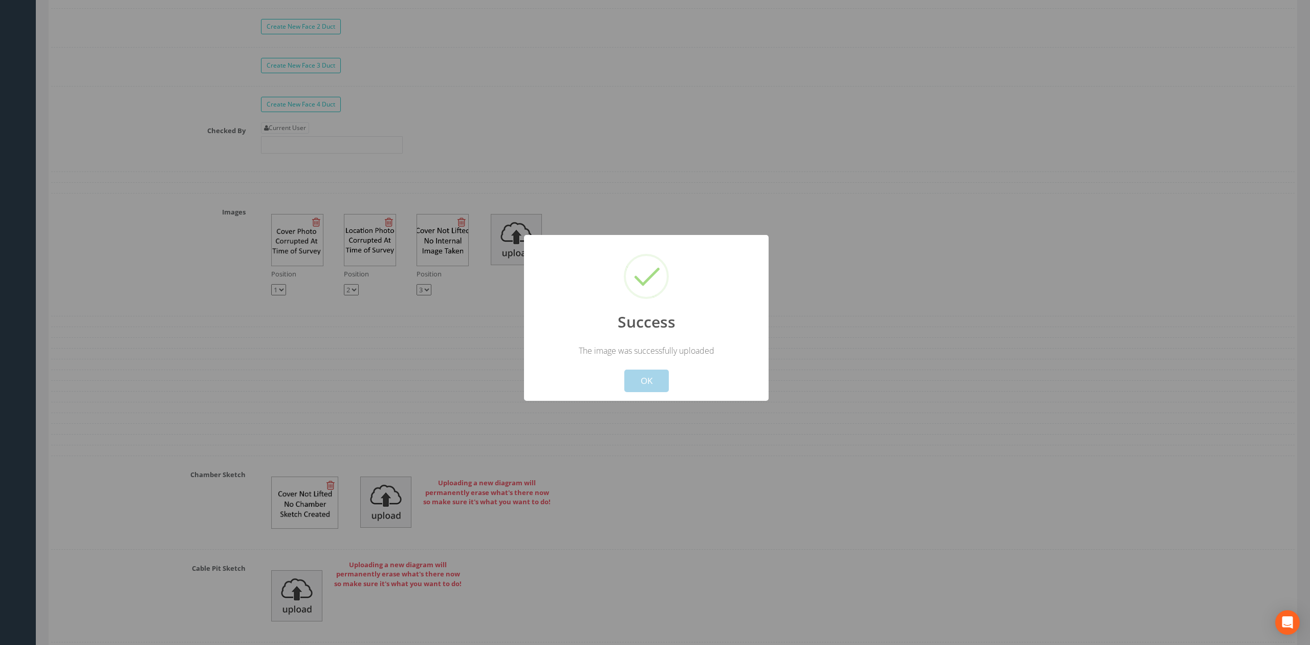
click at [660, 377] on button "OK" at bounding box center [646, 381] width 45 height 23
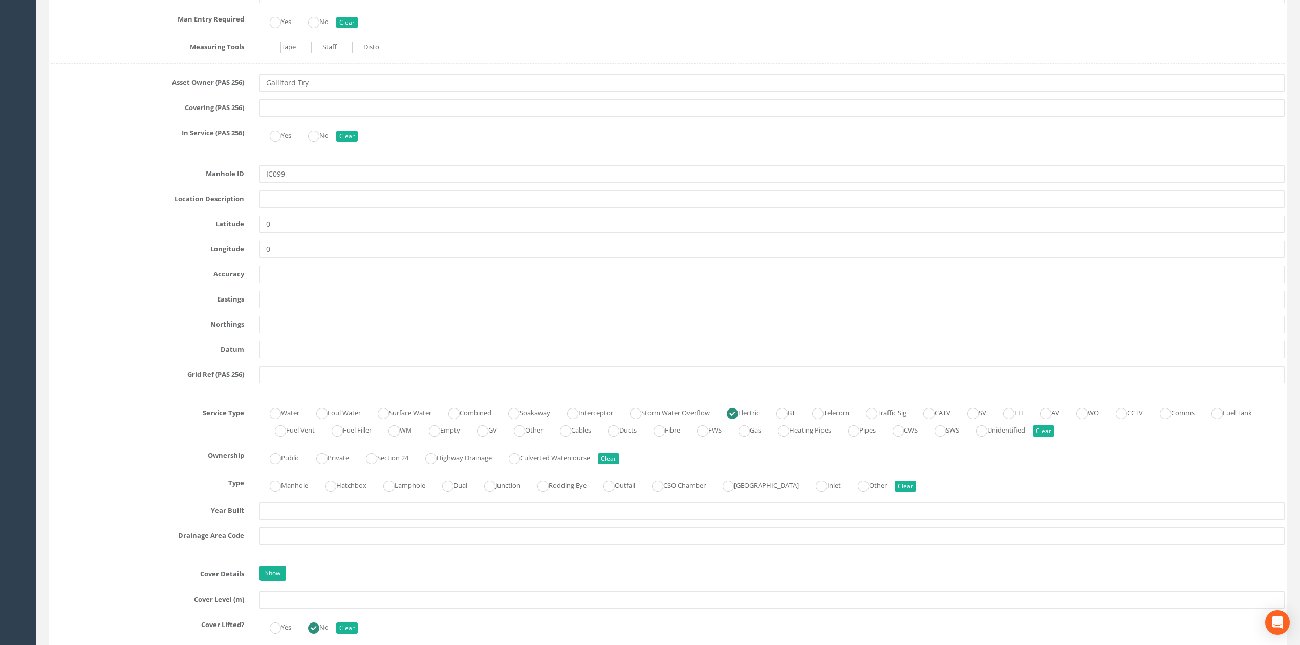
scroll to position [409, 0]
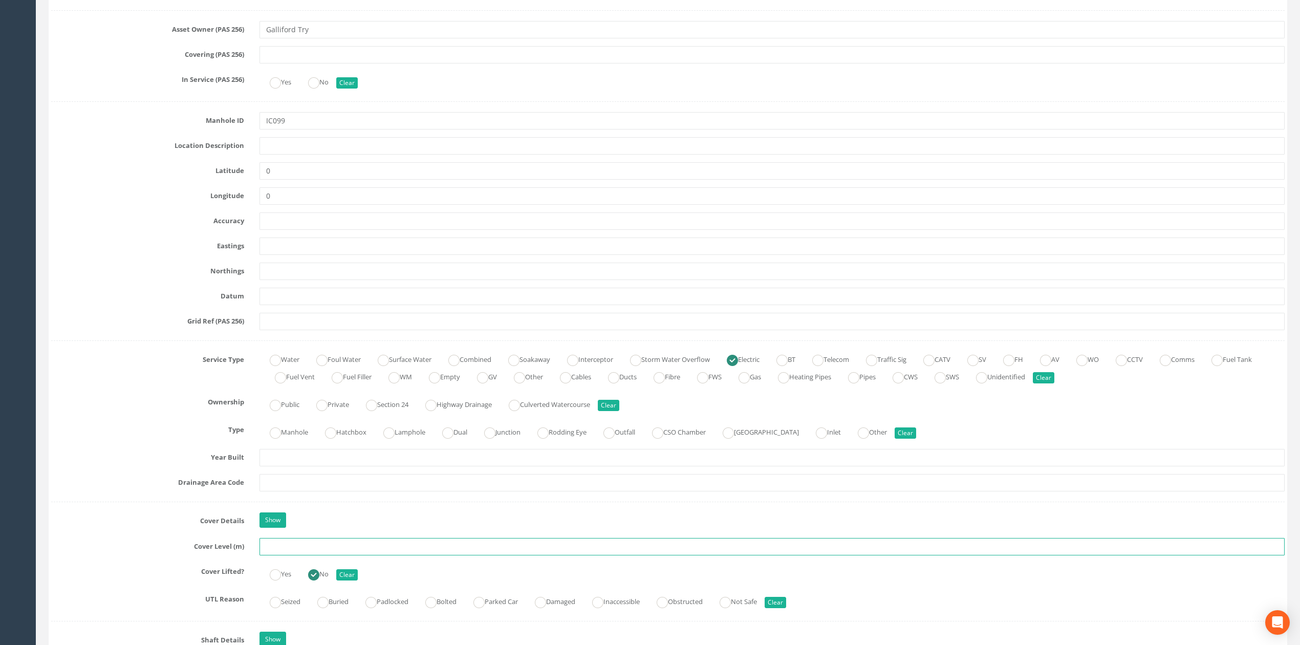
click at [304, 549] on input "text" at bounding box center [771, 546] width 1025 height 17
type input "35.60"
click at [309, 250] on input "text" at bounding box center [771, 245] width 1025 height 17
drag, startPoint x: 283, startPoint y: 242, endPoint x: 345, endPoint y: 250, distance: 63.0
click at [283, 242] on input "text" at bounding box center [771, 245] width 1025 height 17
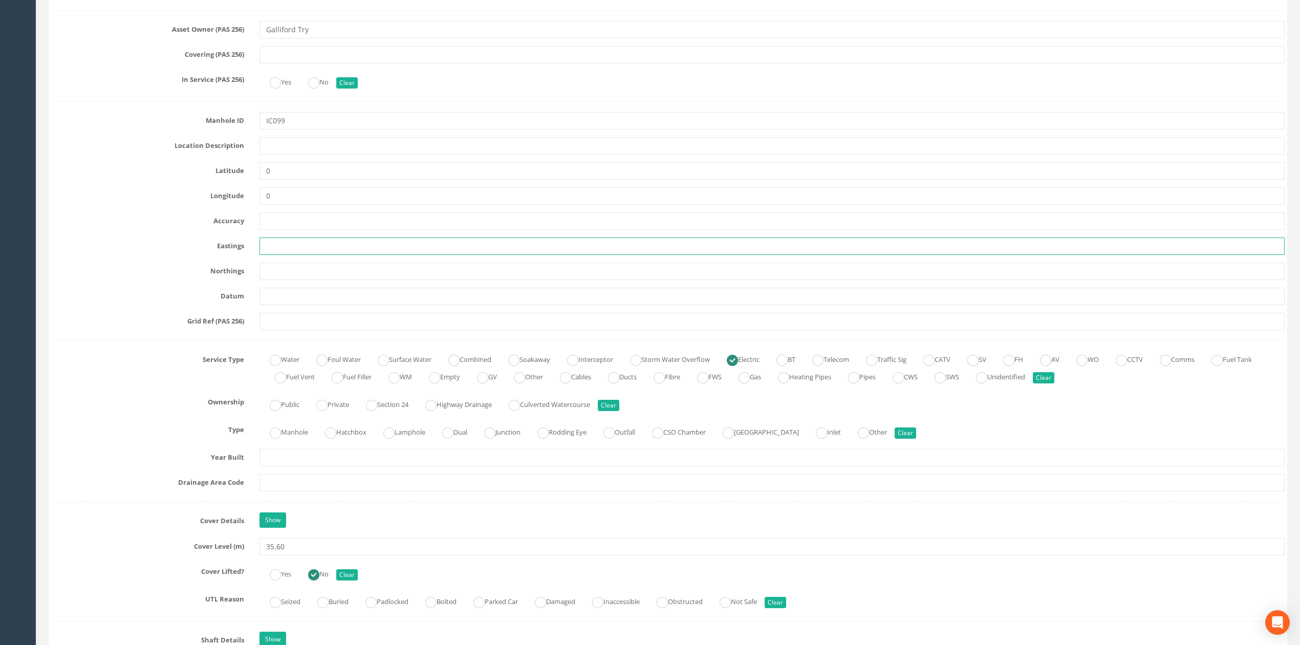
paste input "504393.820"
type input "504393.820"
click at [420, 271] on input "text" at bounding box center [771, 271] width 1025 height 17
paste input "80156.380"
type input "180156.380"
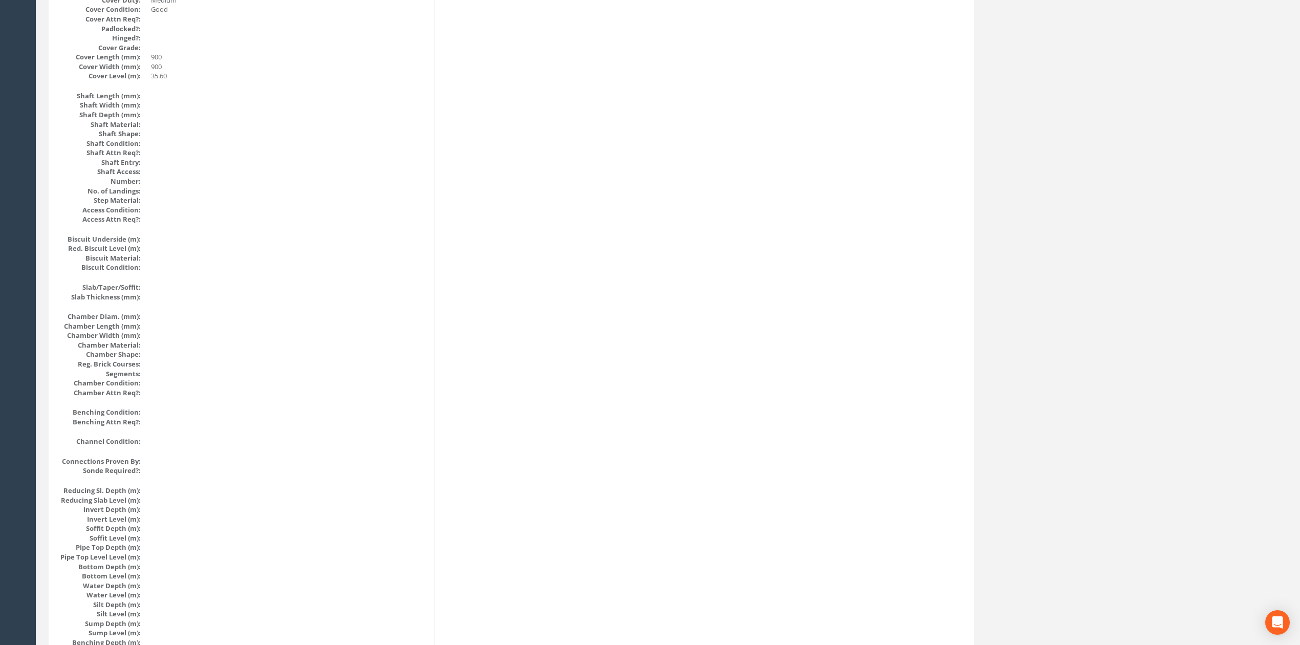
scroll to position [0, 0]
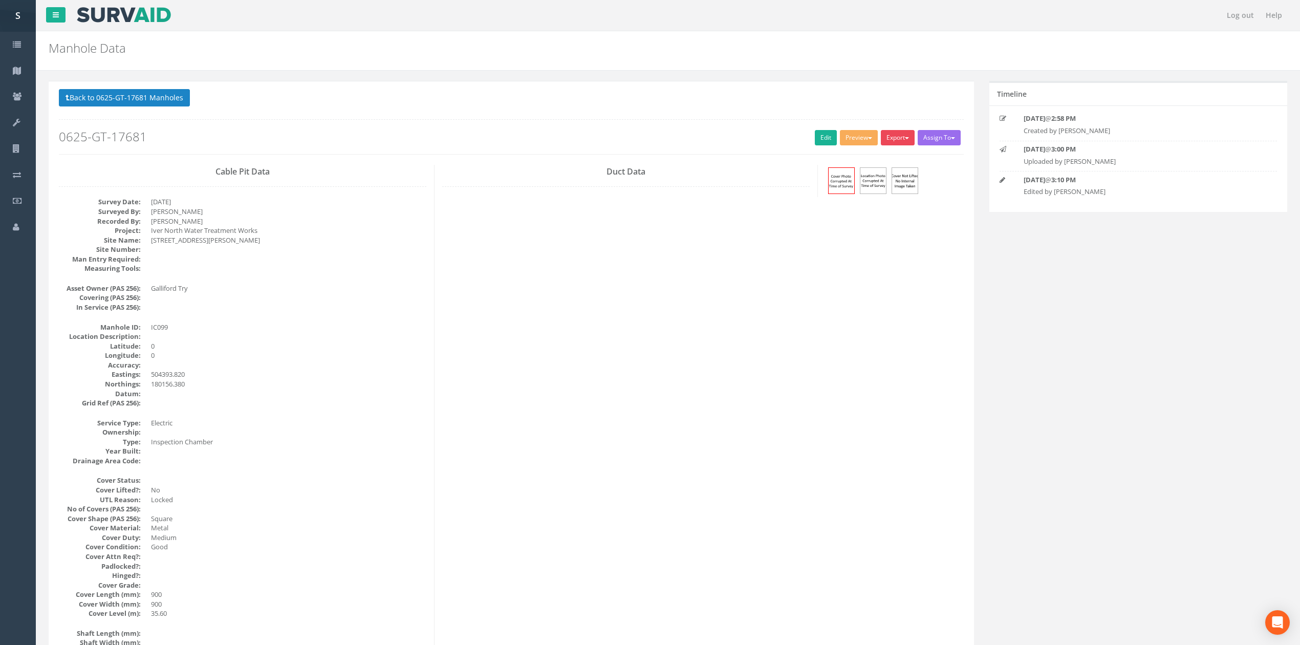
click at [899, 141] on button "Export" at bounding box center [898, 137] width 34 height 15
click at [893, 158] on link "SVS IC" at bounding box center [877, 159] width 78 height 16
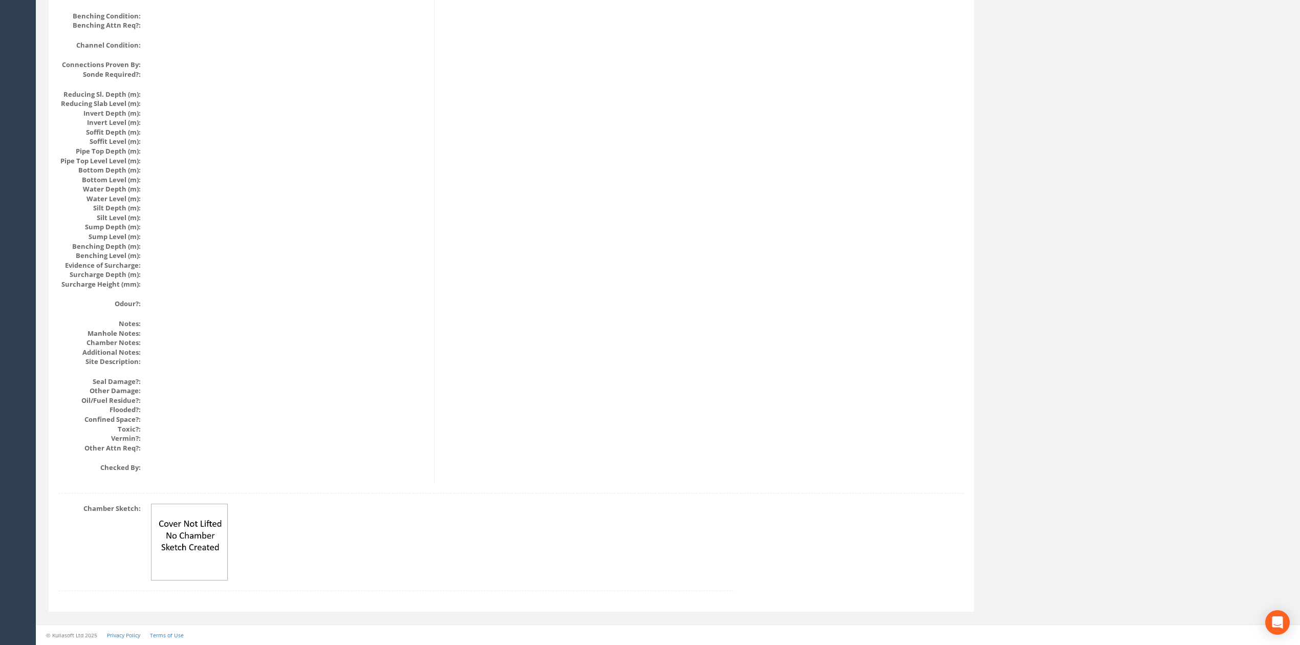
drag, startPoint x: 537, startPoint y: 263, endPoint x: 534, endPoint y: 399, distance: 136.2
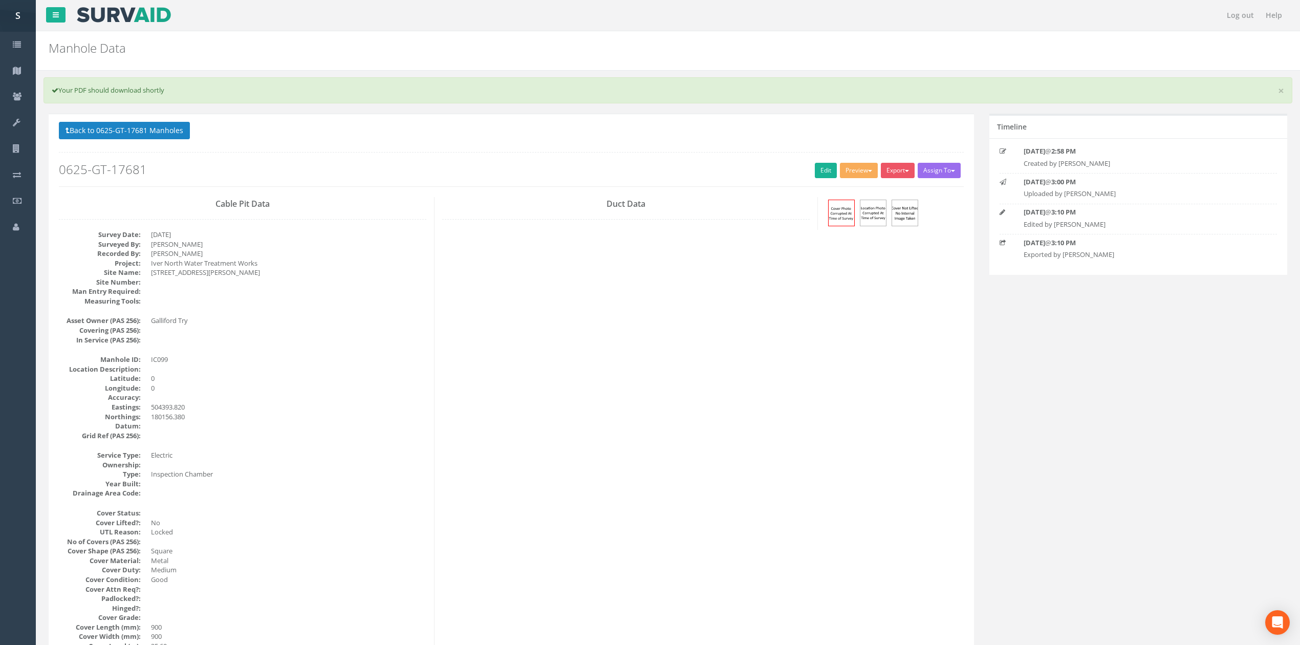
drag, startPoint x: 557, startPoint y: 426, endPoint x: 561, endPoint y: 144, distance: 282.6
click at [105, 125] on button "Back to 0625-GT-17681 Manholes" at bounding box center [124, 130] width 131 height 17
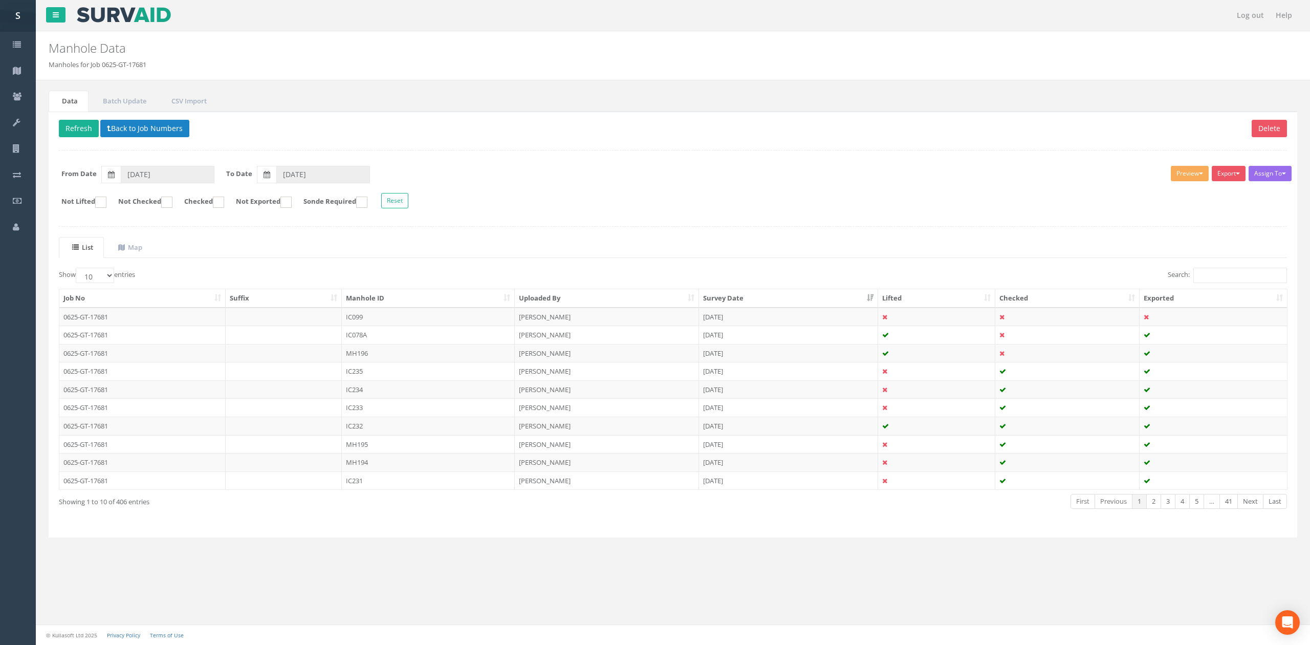
drag, startPoint x: 418, startPoint y: 320, endPoint x: 435, endPoint y: 309, distance: 20.0
click at [418, 320] on td "IC099" at bounding box center [428, 317] width 173 height 18
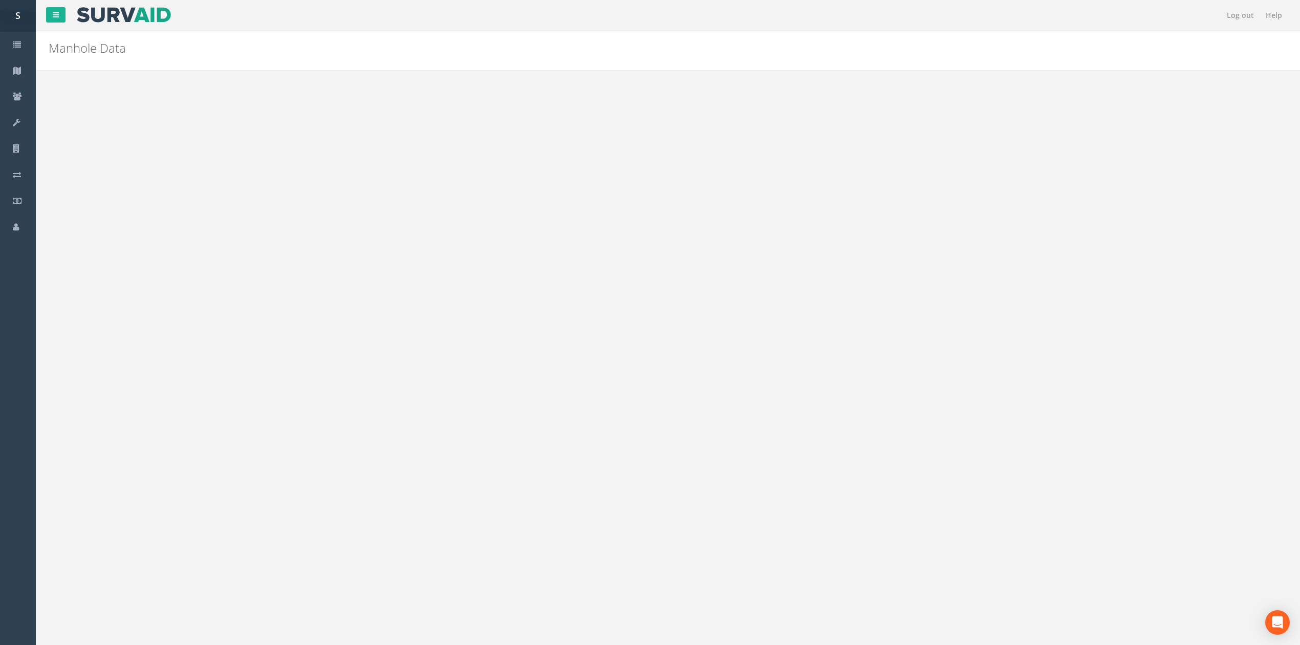
click at [818, 144] on link "Edit" at bounding box center [826, 137] width 22 height 15
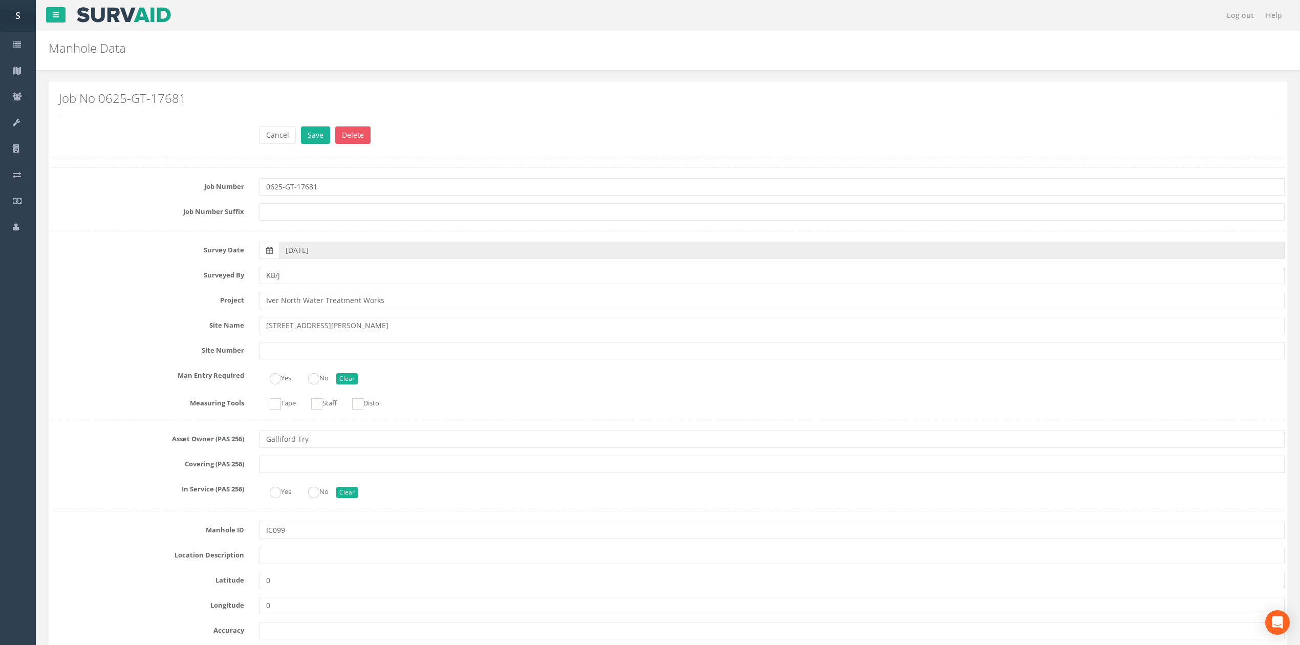
type input "KB/JC/[PERSON_NAME]"
click at [301, 126] on button "Save" at bounding box center [315, 134] width 29 height 17
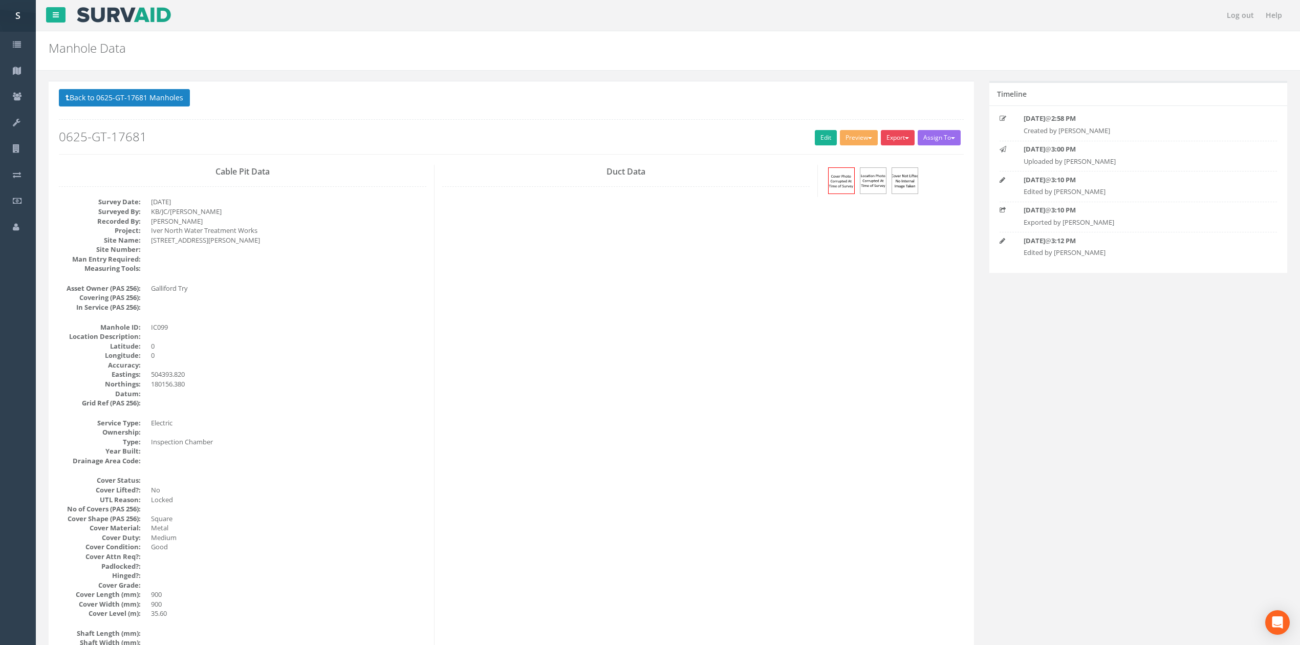
click at [891, 140] on button "Export" at bounding box center [898, 137] width 34 height 15
click at [888, 164] on link "SVS IC" at bounding box center [877, 159] width 78 height 16
